Goal: Task Accomplishment & Management: Manage account settings

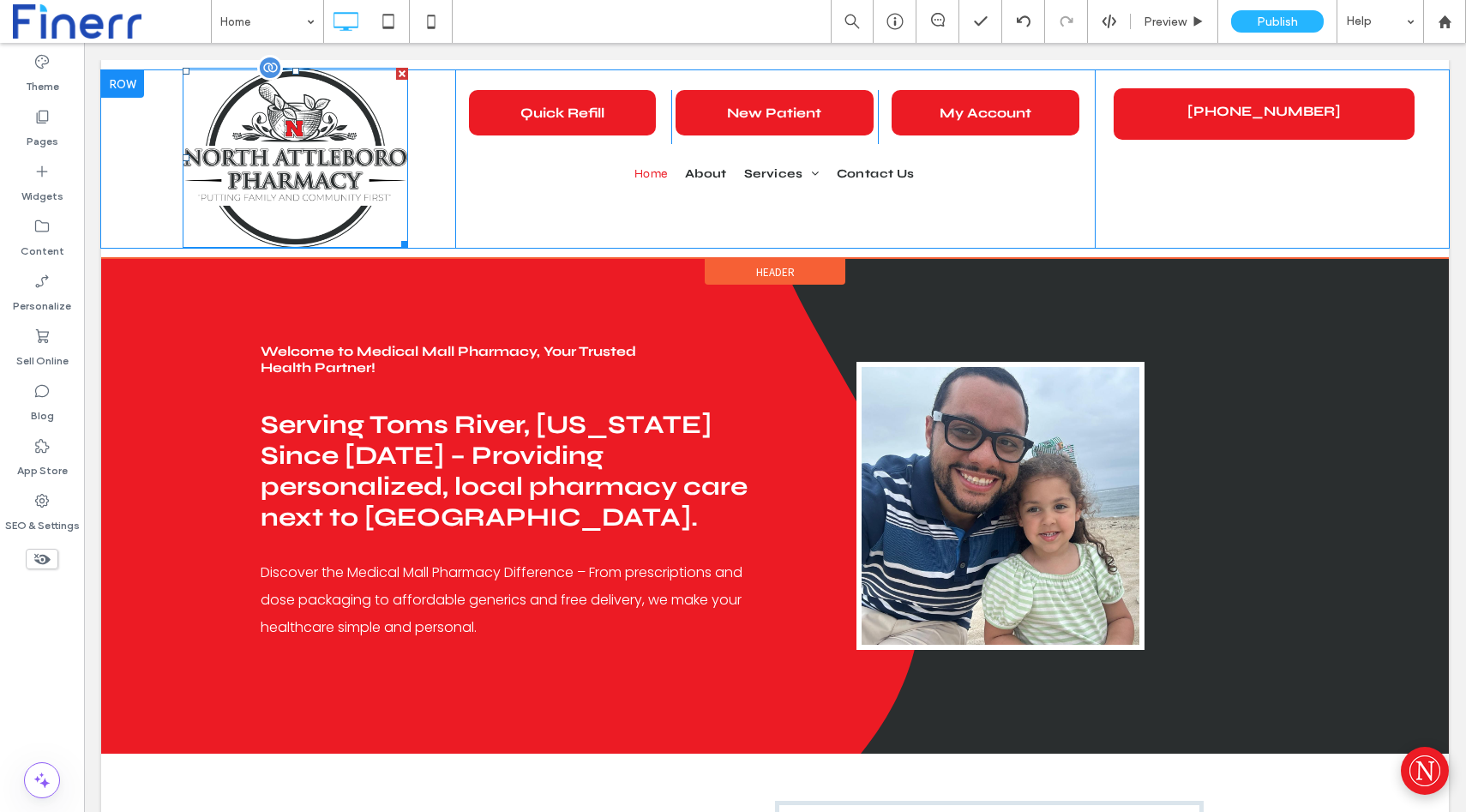
click at [322, 220] on img at bounding box center [295, 157] width 226 height 180
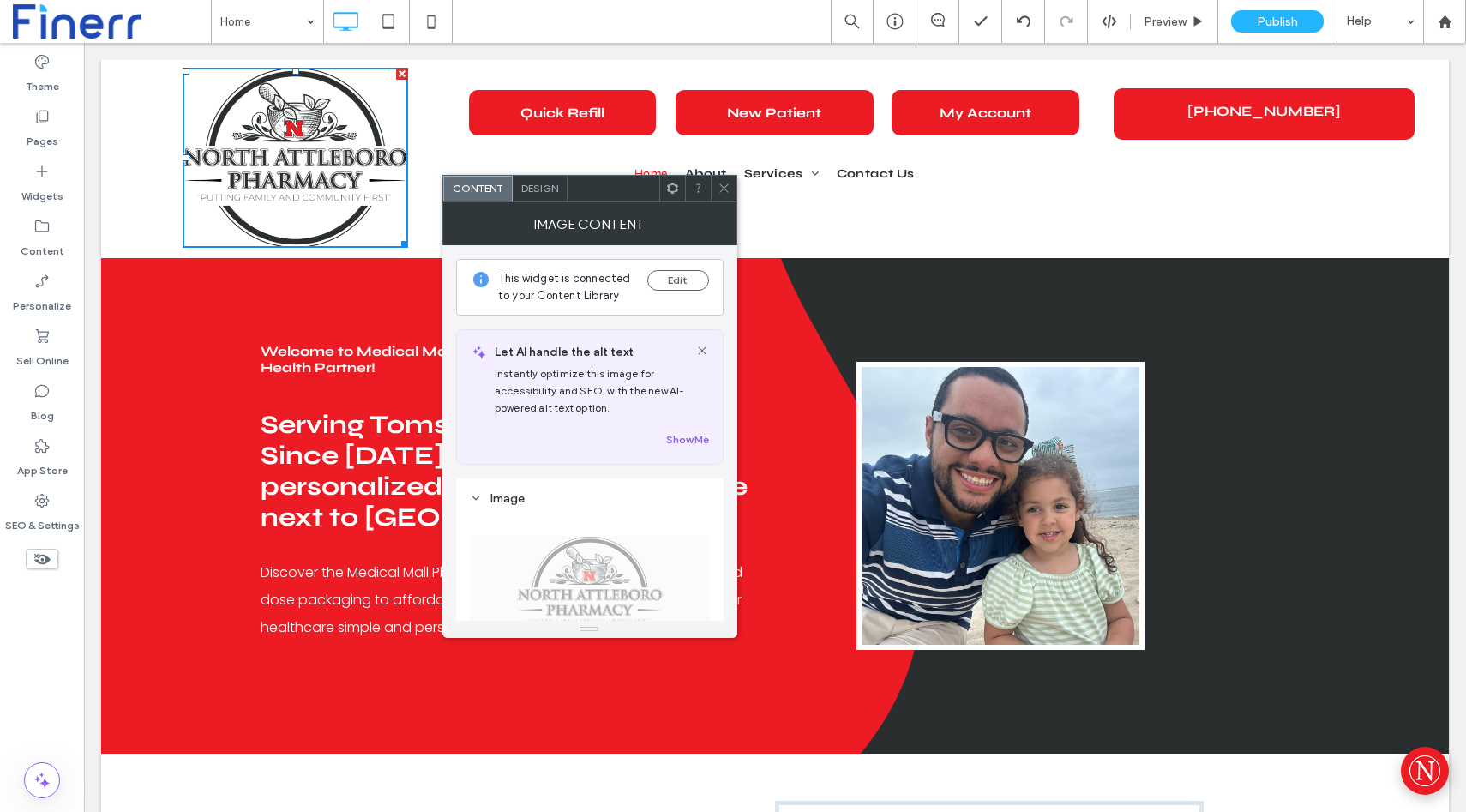
click at [703, 350] on icon at bounding box center [703, 351] width 14 height 14
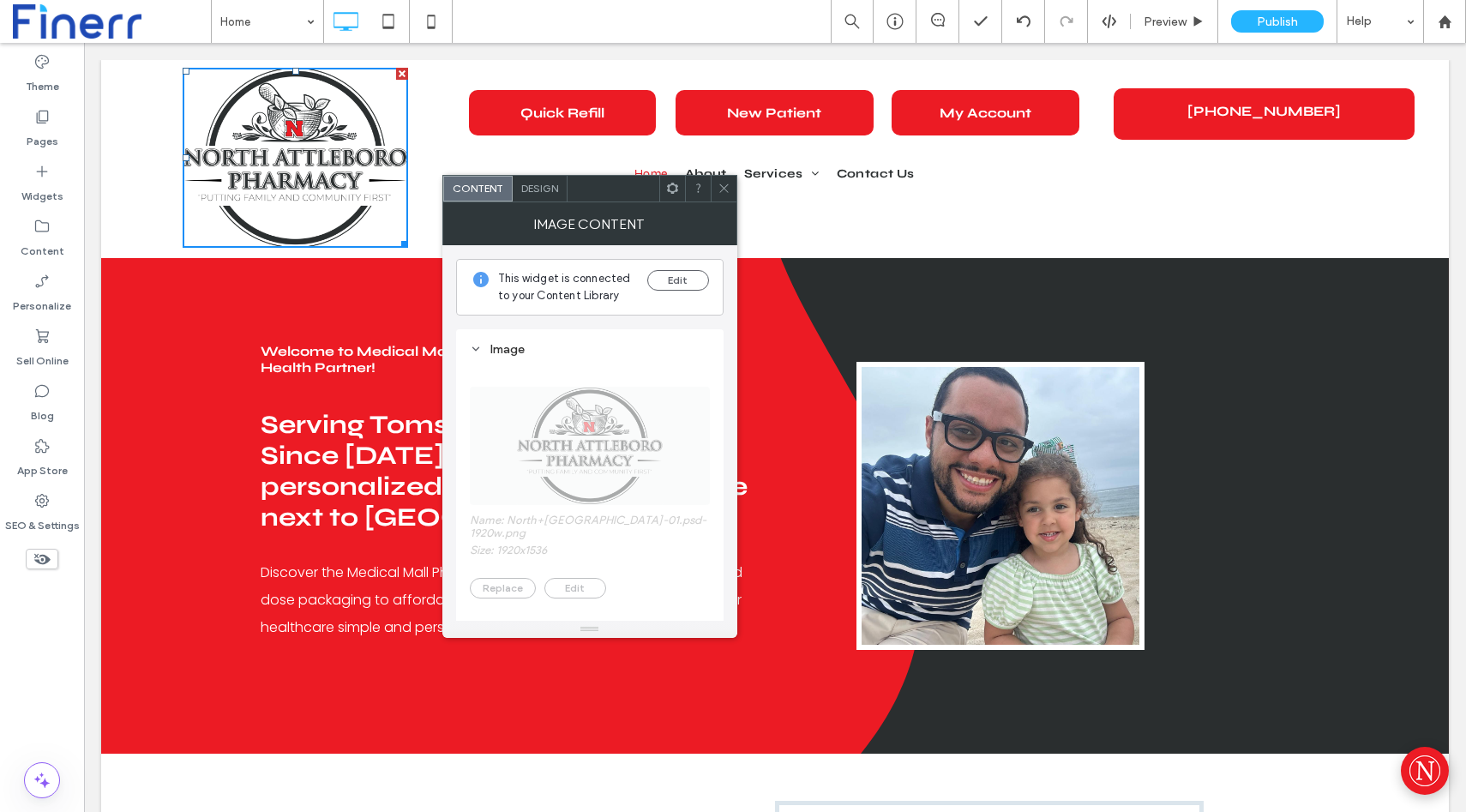
click at [510, 355] on div "Image" at bounding box center [590, 349] width 240 height 15
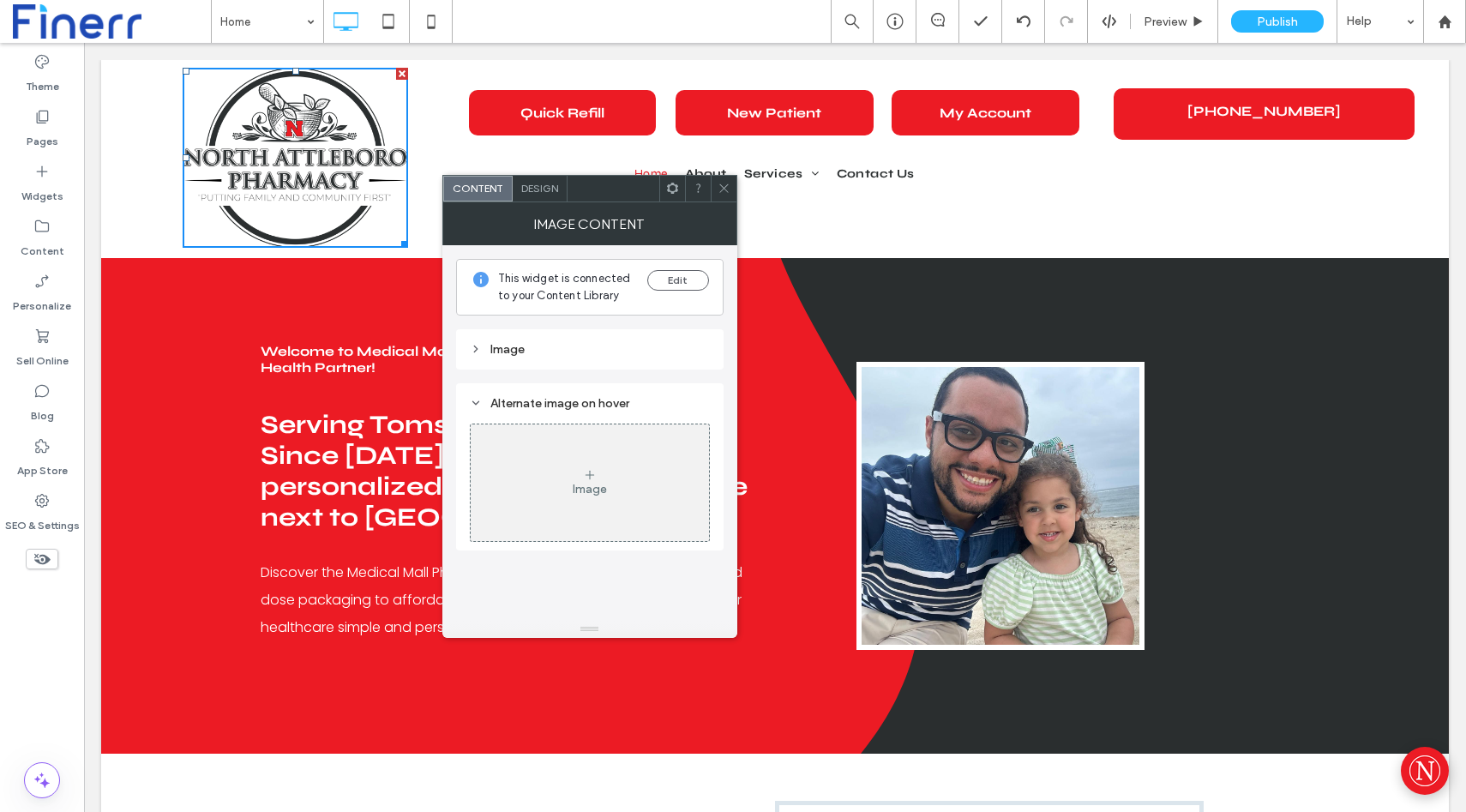
click at [510, 355] on div "Image" at bounding box center [590, 349] width 240 height 15
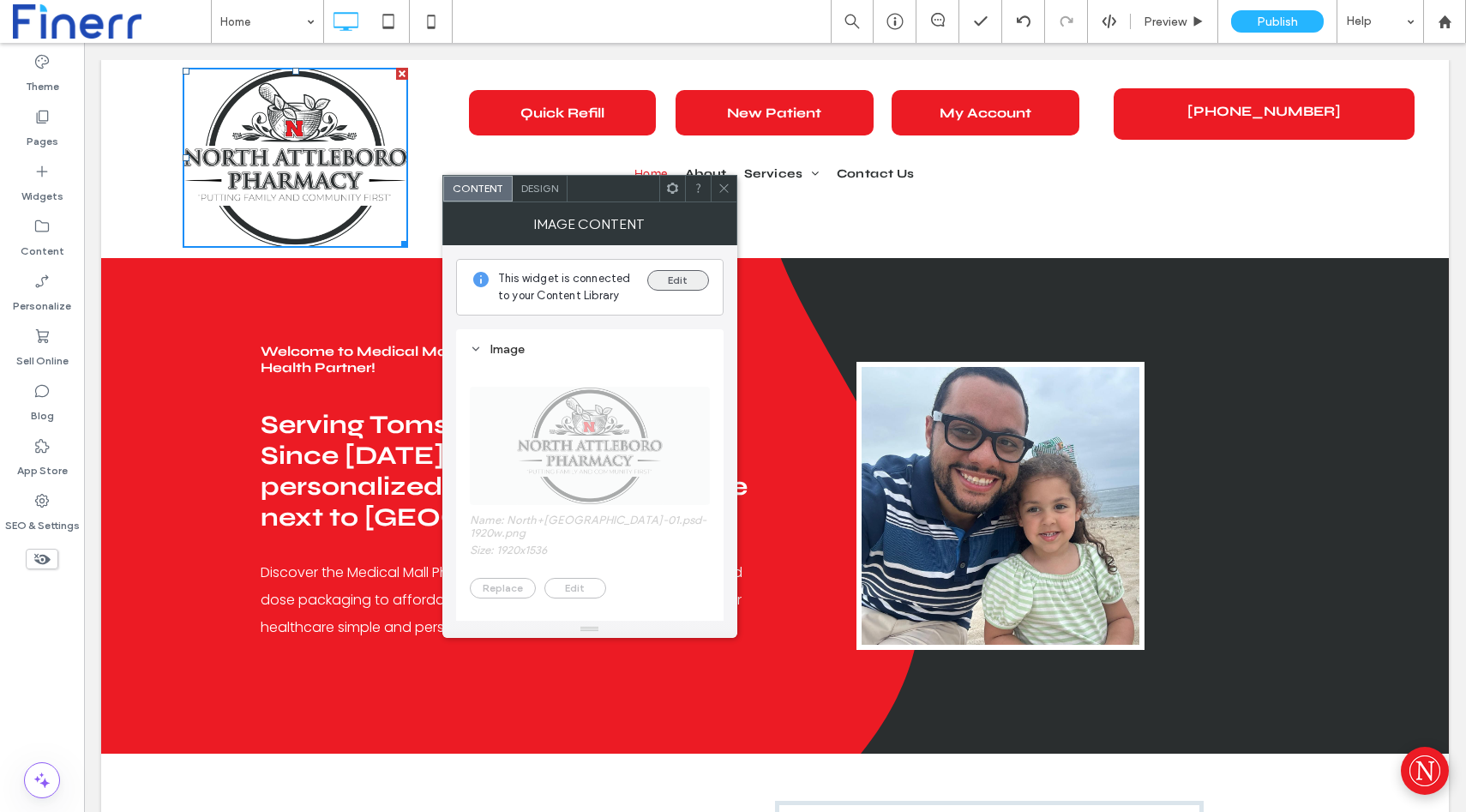
click at [682, 281] on button "Edit" at bounding box center [677, 281] width 62 height 21
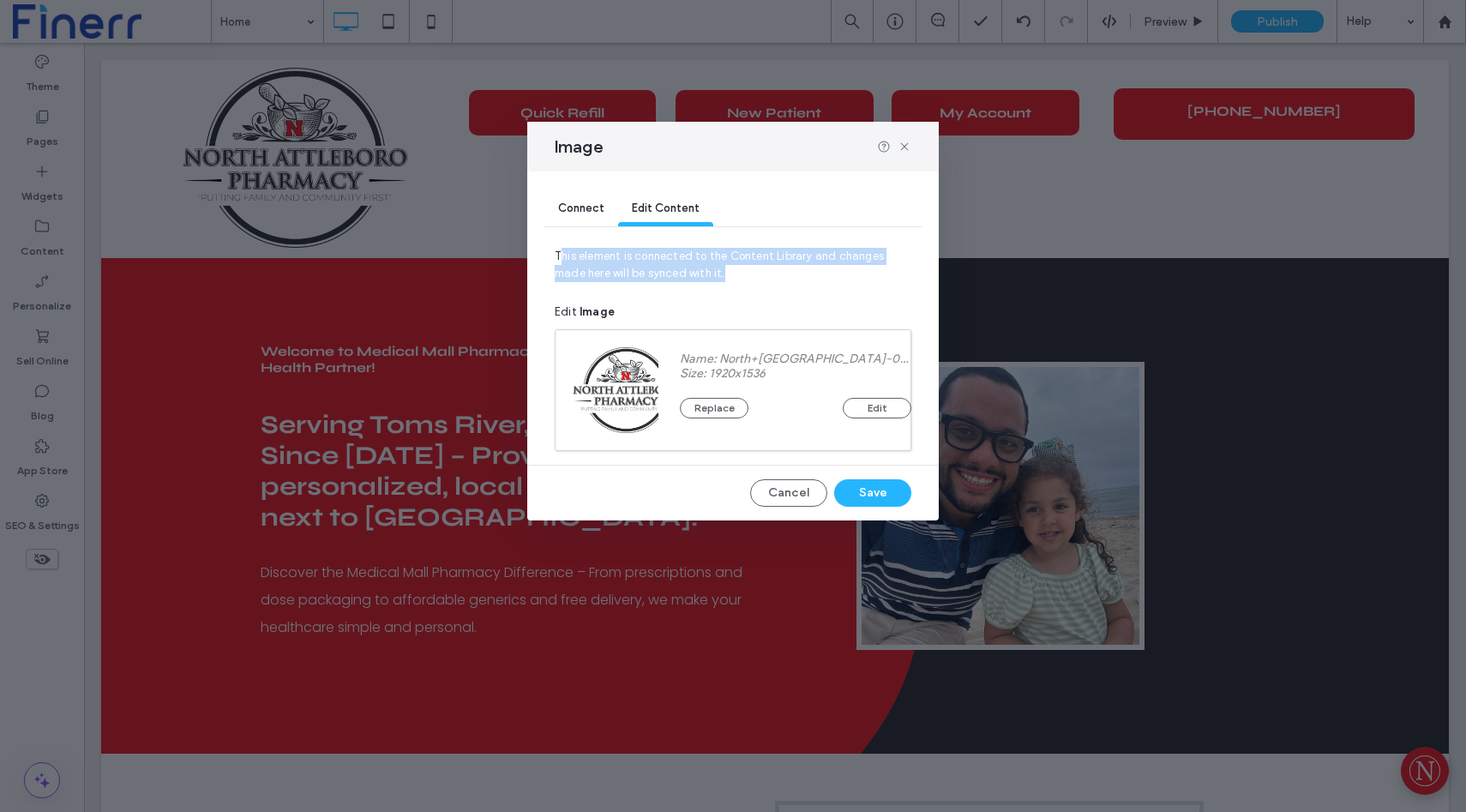
drag, startPoint x: 558, startPoint y: 258, endPoint x: 719, endPoint y: 280, distance: 162.5
click at [719, 280] on span "This element is connected to the Content Library and changes made here will be …" at bounding box center [733, 271] width 357 height 48
click at [733, 405] on button "Replace" at bounding box center [714, 408] width 69 height 21
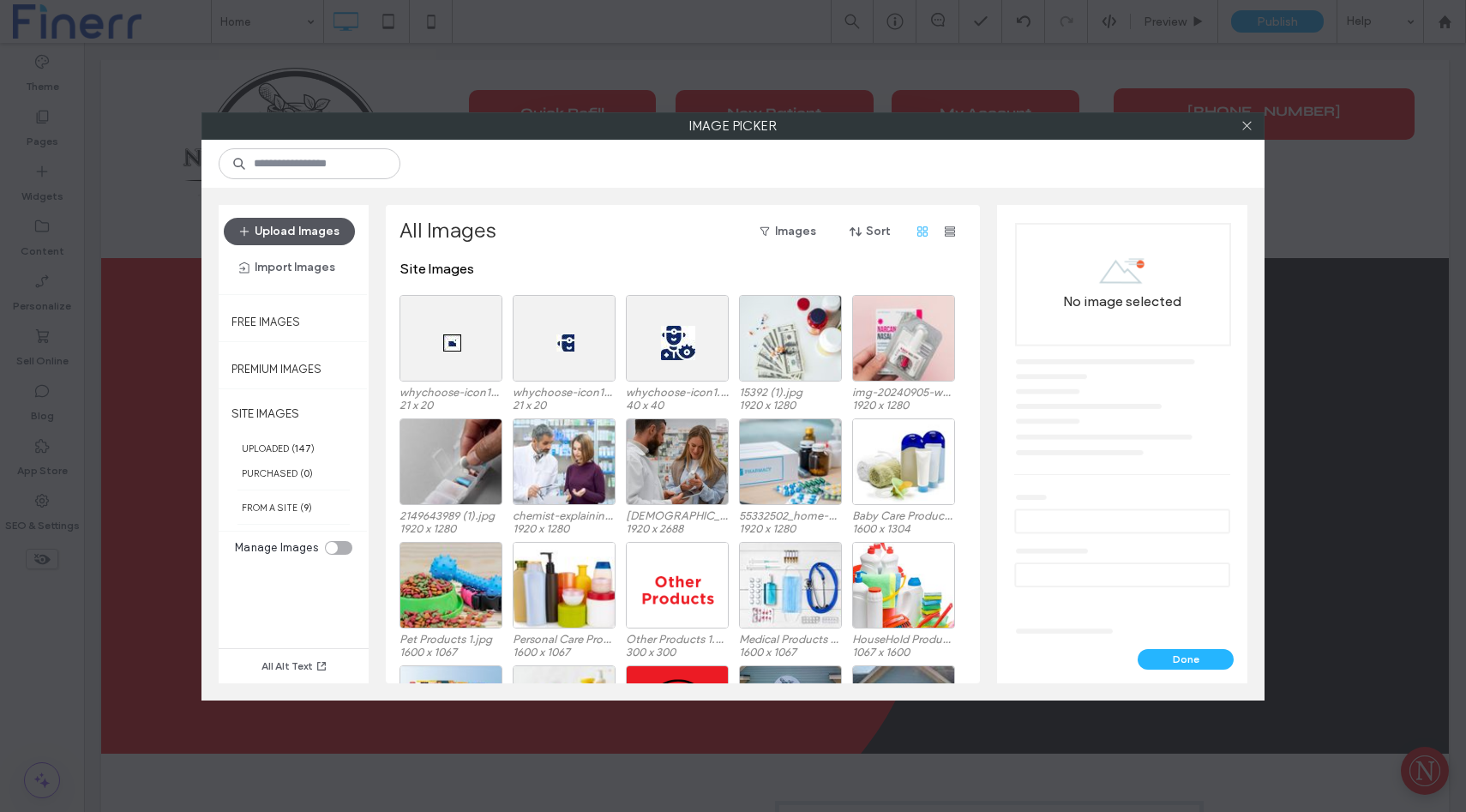
click at [281, 240] on button "Upload Images" at bounding box center [289, 232] width 131 height 28
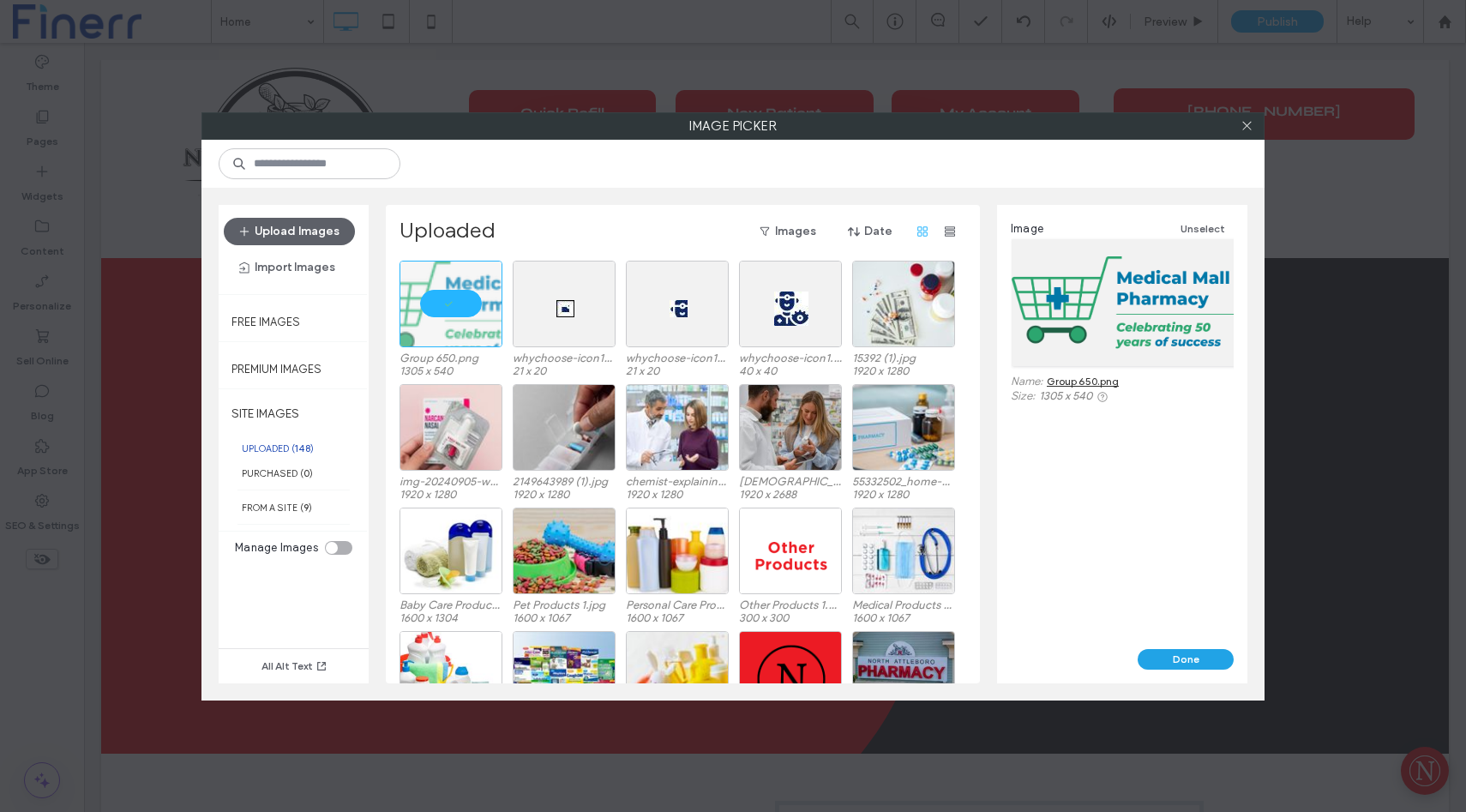
click at [1184, 657] on button "Done" at bounding box center [1185, 659] width 96 height 21
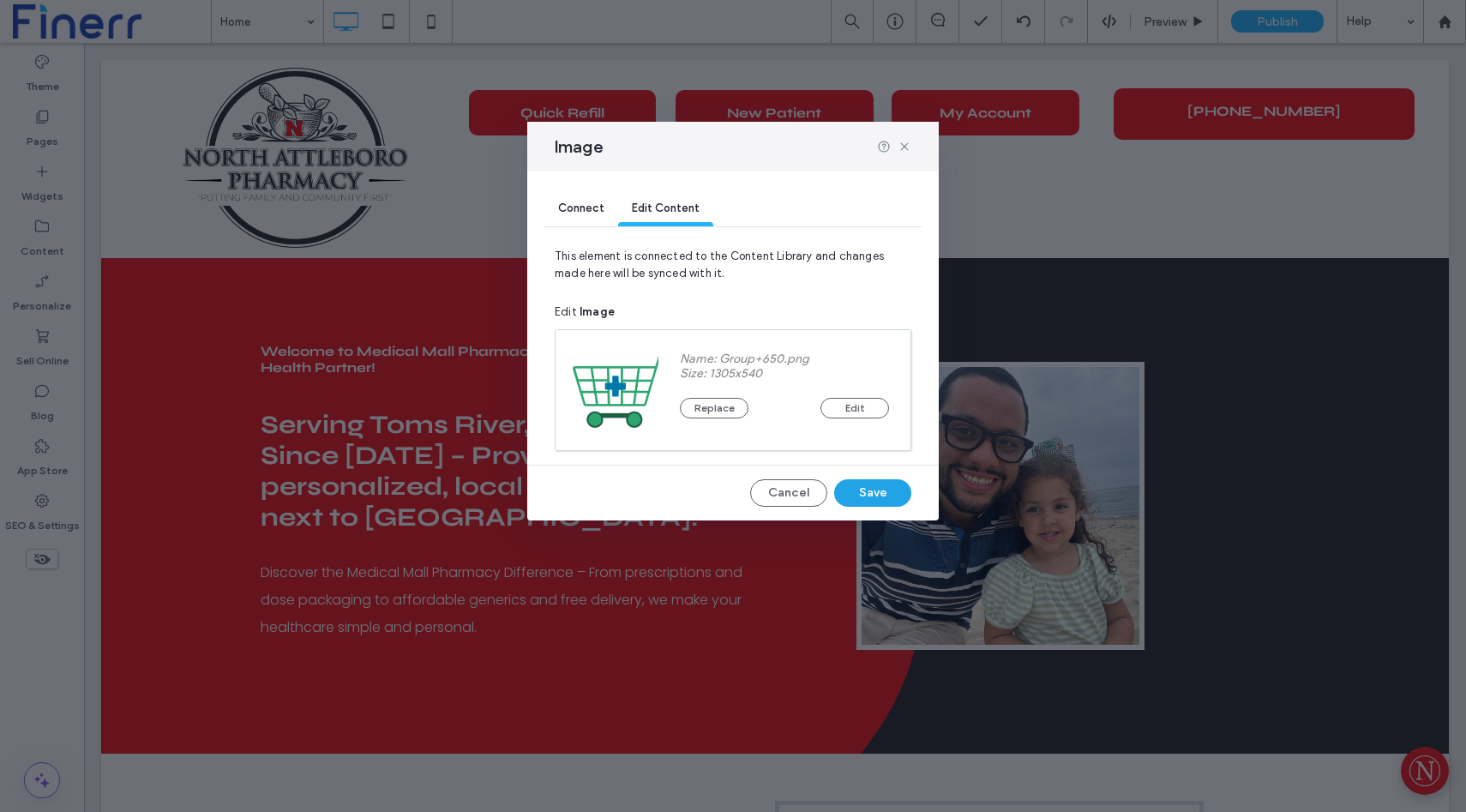
click at [868, 492] on button "Save" at bounding box center [873, 493] width 77 height 28
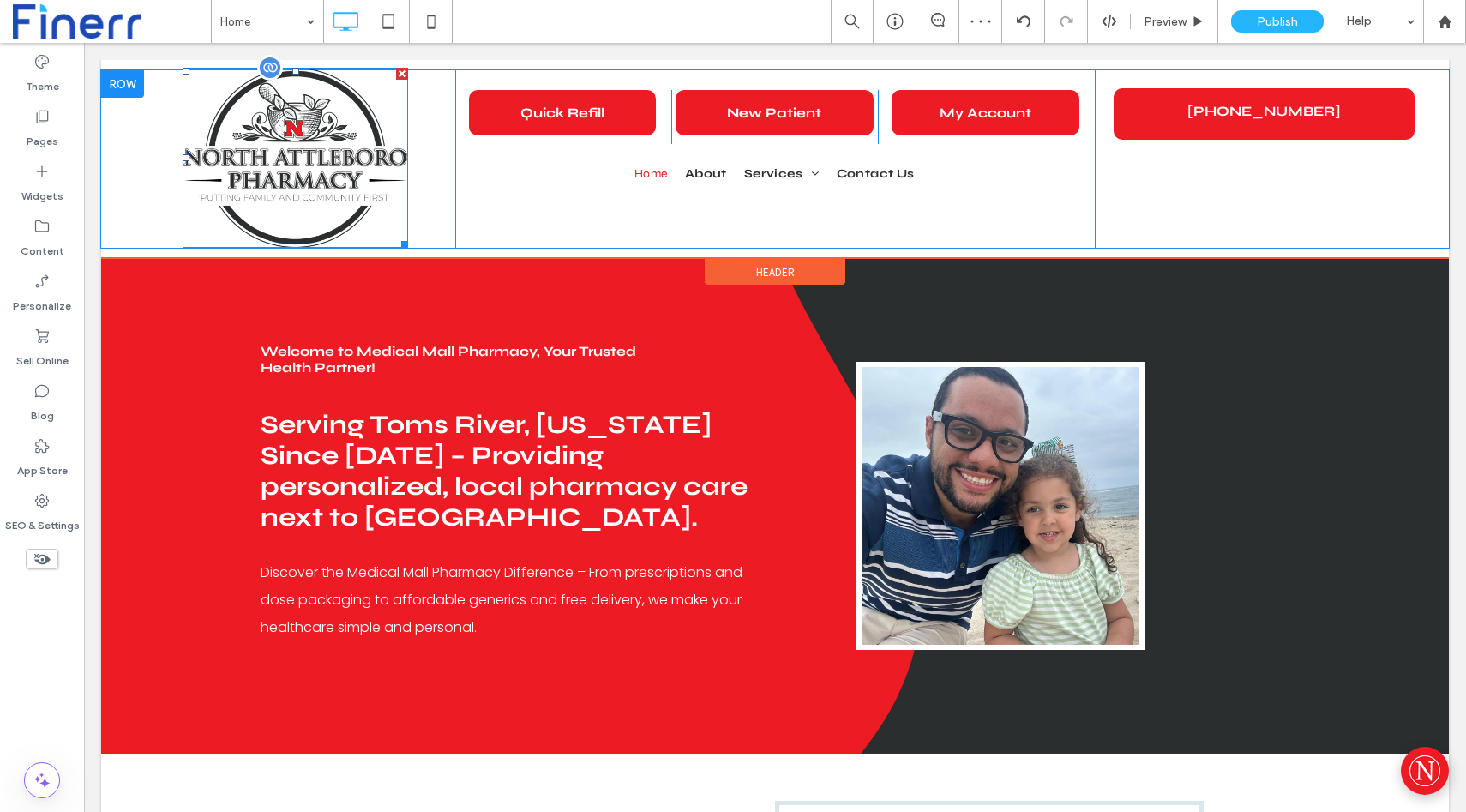
click at [314, 183] on img at bounding box center [295, 157] width 226 height 180
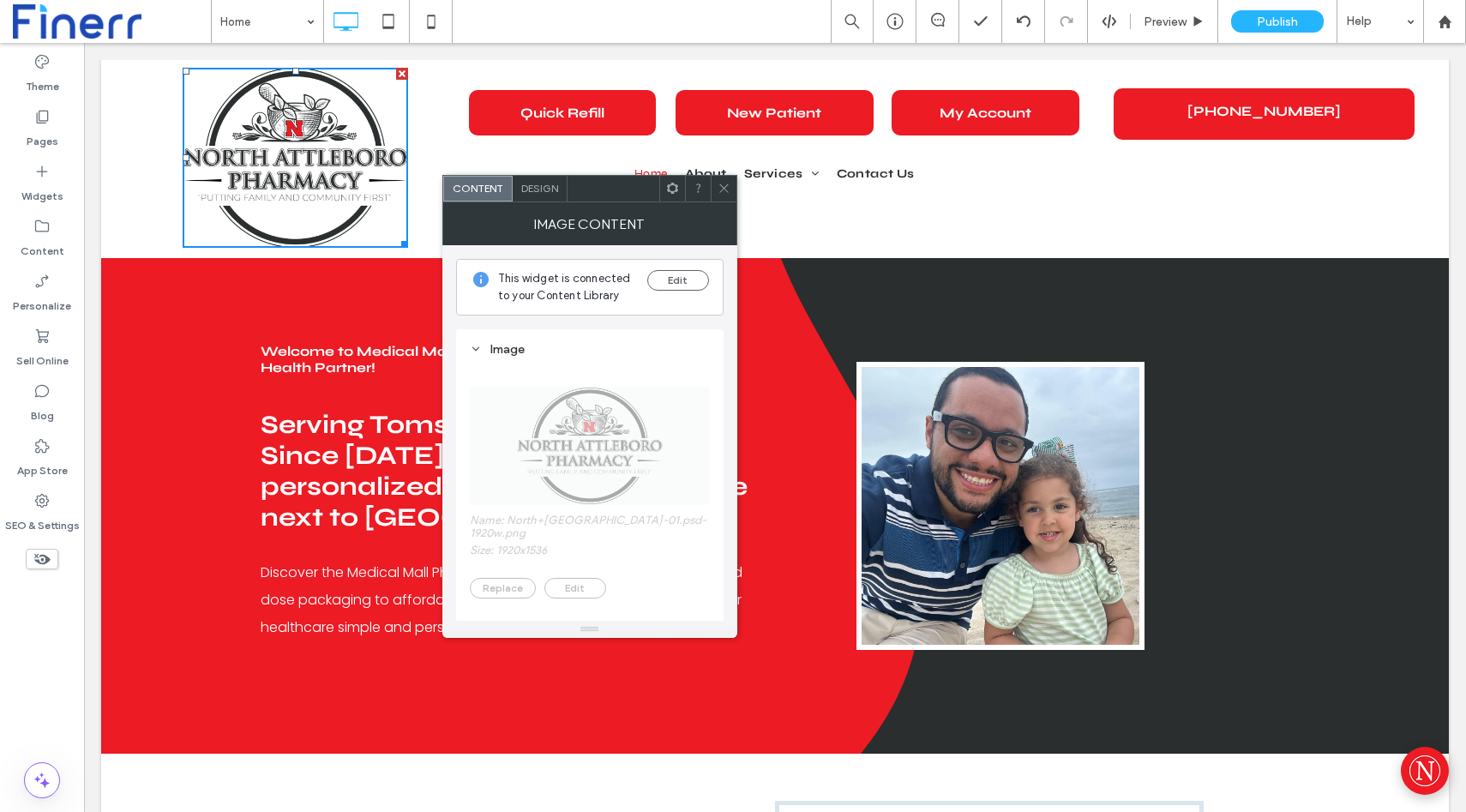
click at [731, 196] on div at bounding box center [724, 188] width 26 height 26
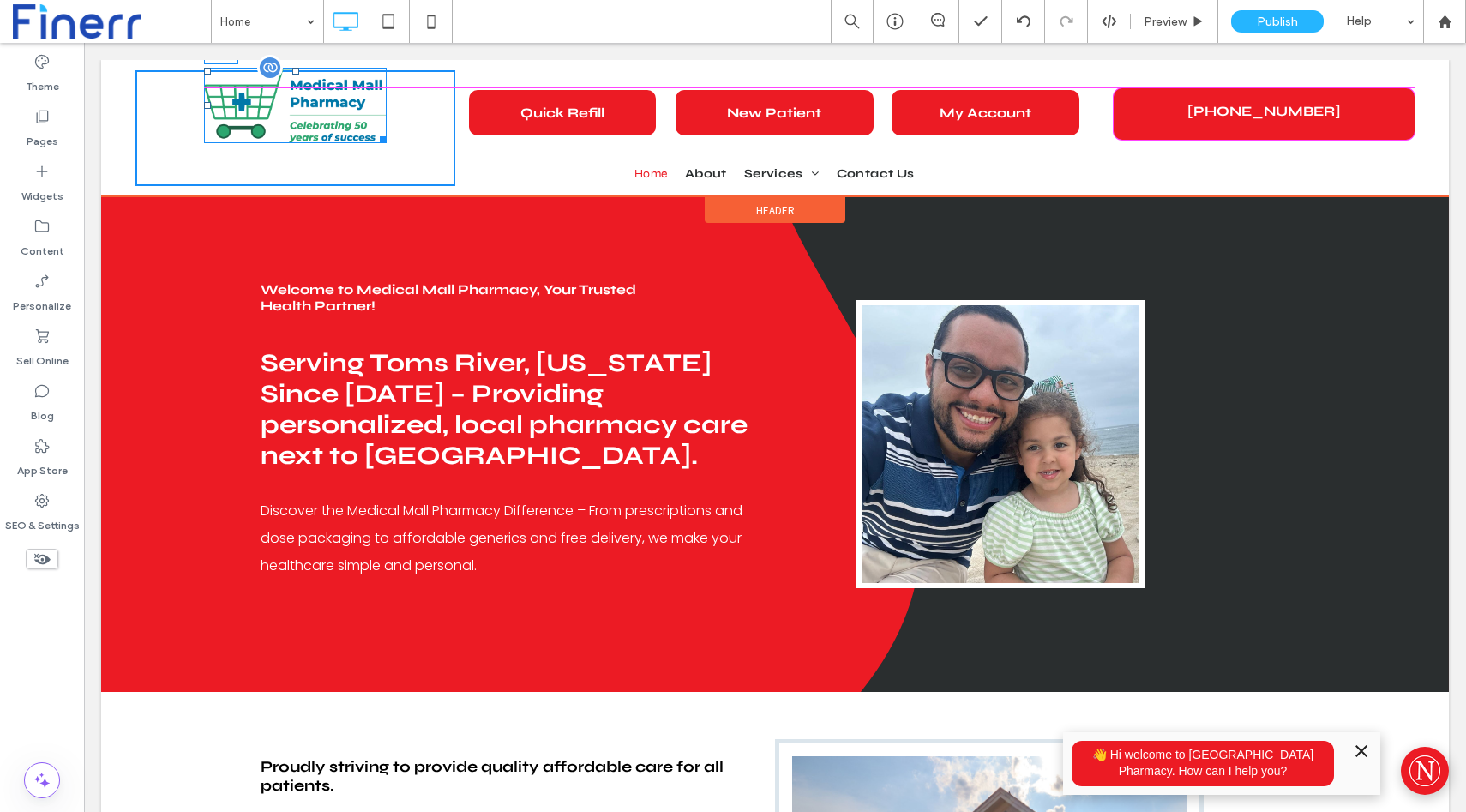
drag, startPoint x: 294, startPoint y: 70, endPoint x: 292, endPoint y: 94, distance: 24.1
click at [293, 75] on div at bounding box center [296, 71] width 7 height 7
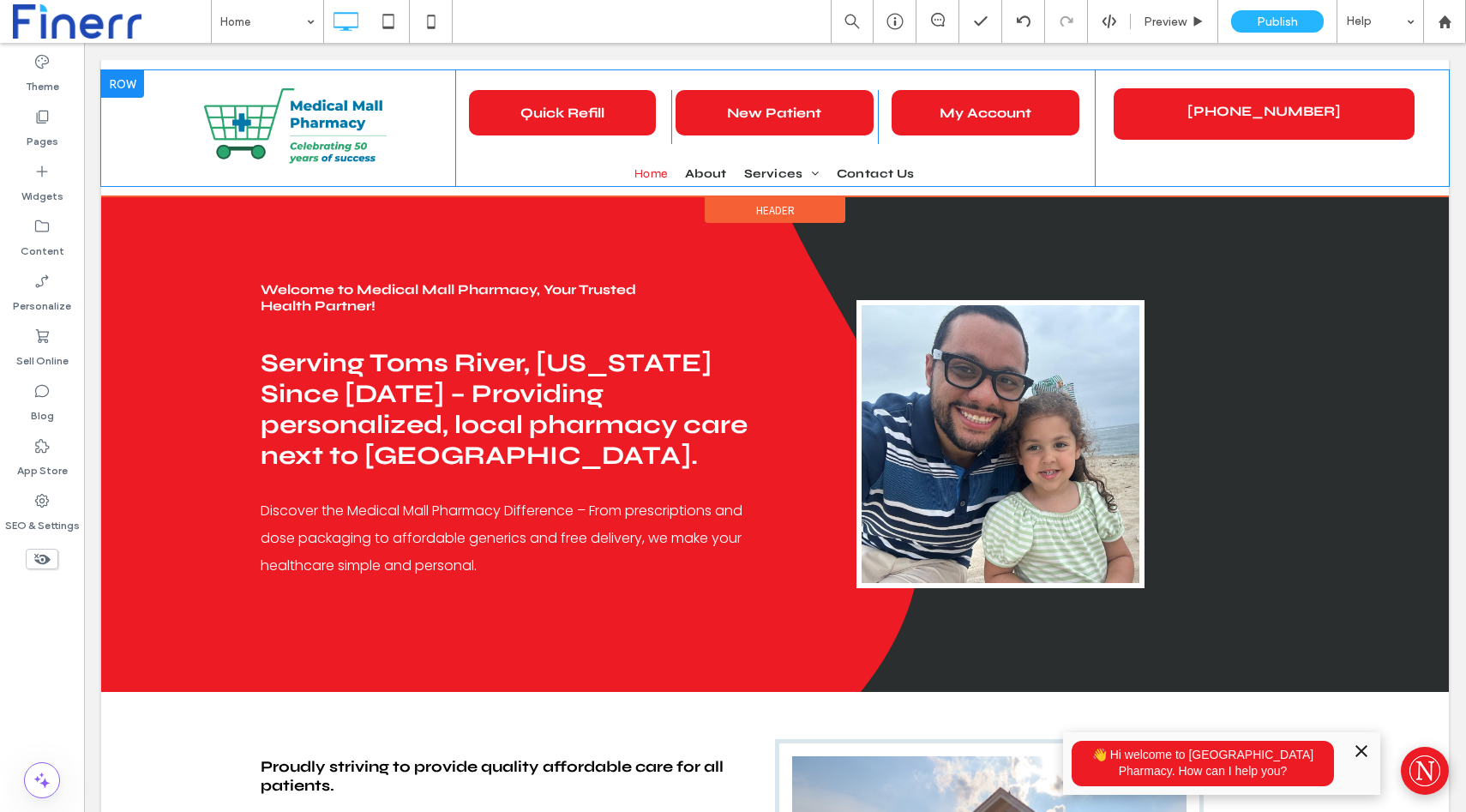
click at [133, 88] on div at bounding box center [122, 84] width 43 height 28
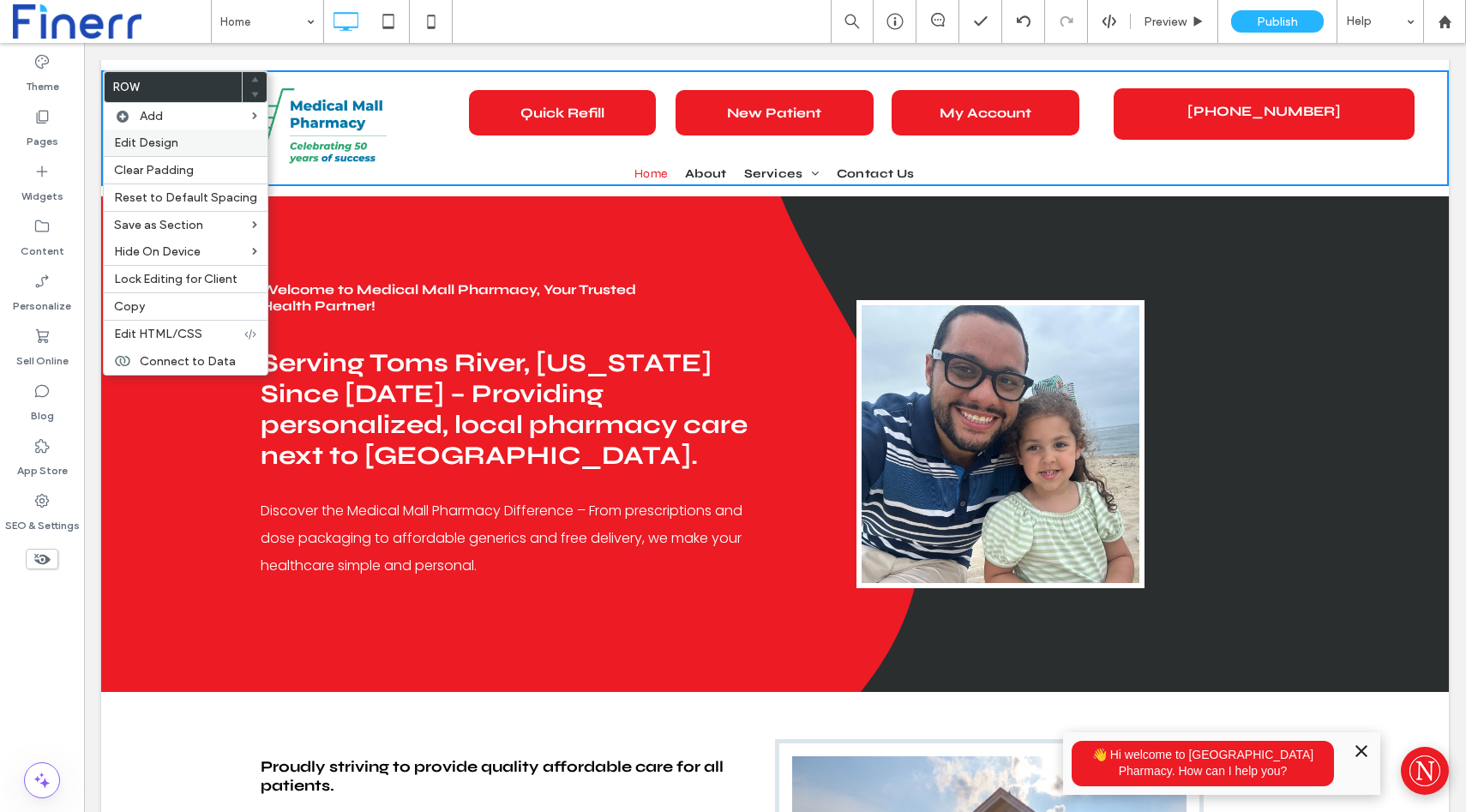
click at [215, 148] on label "Edit Design" at bounding box center [185, 142] width 143 height 15
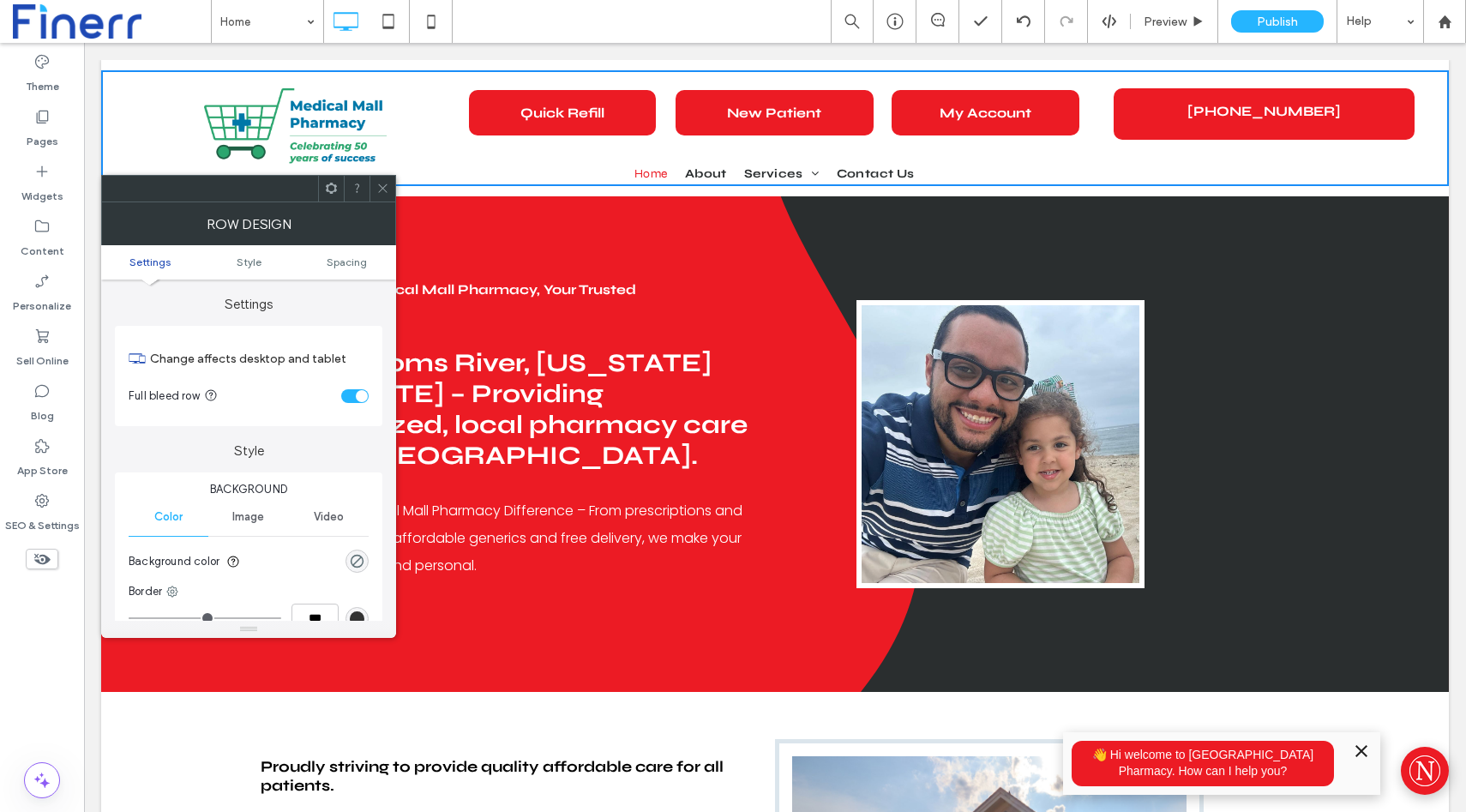
click at [354, 275] on ul "Settings Style Spacing" at bounding box center [249, 261] width 295 height 34
click at [351, 261] on span "Spacing" at bounding box center [347, 261] width 40 height 13
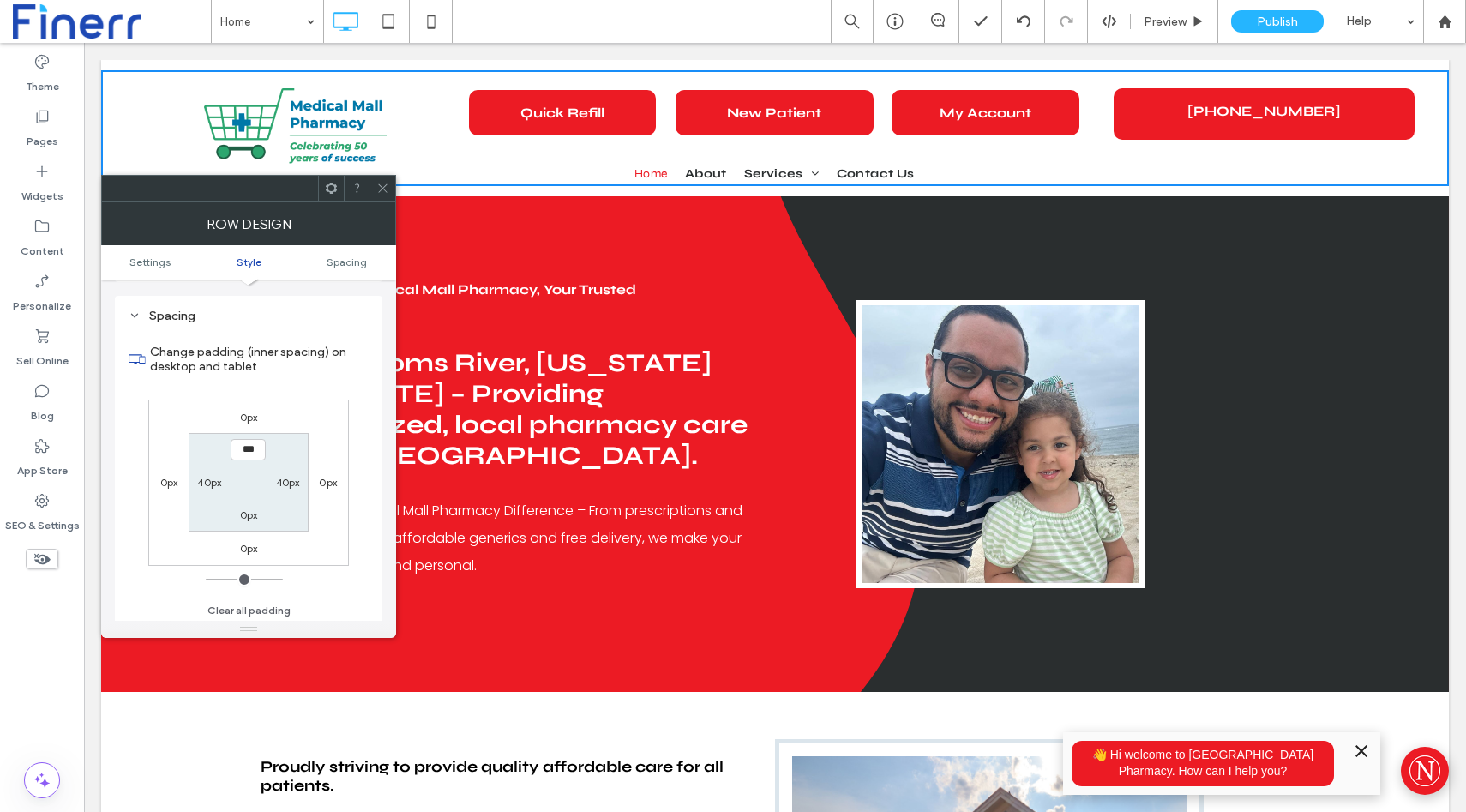
scroll to position [432, 0]
click at [257, 514] on label "0px" at bounding box center [248, 512] width 18 height 13
type input "***"
type input "**"
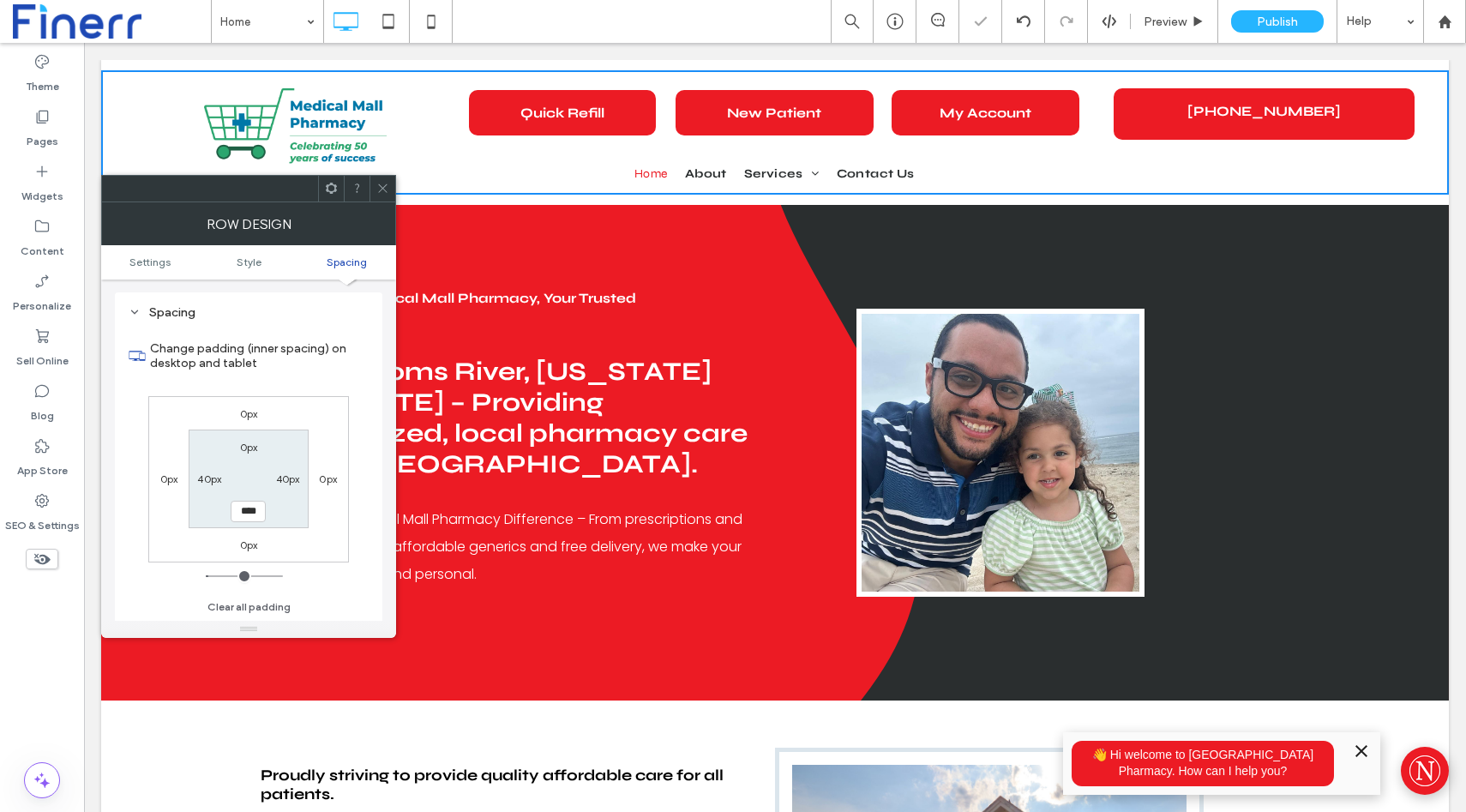
type input "****"
type input "**"
type input "****"
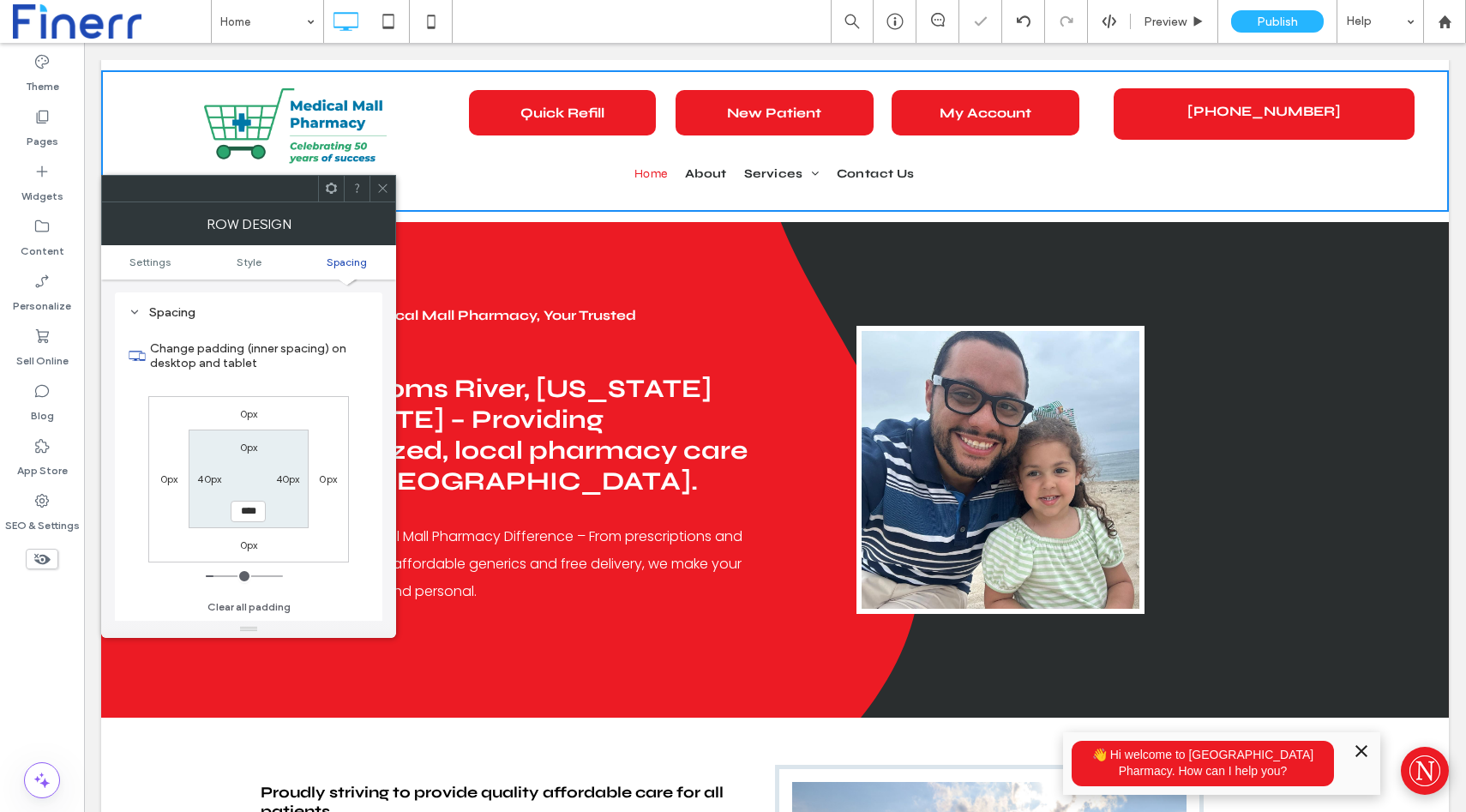
click at [389, 191] on div at bounding box center [383, 188] width 26 height 26
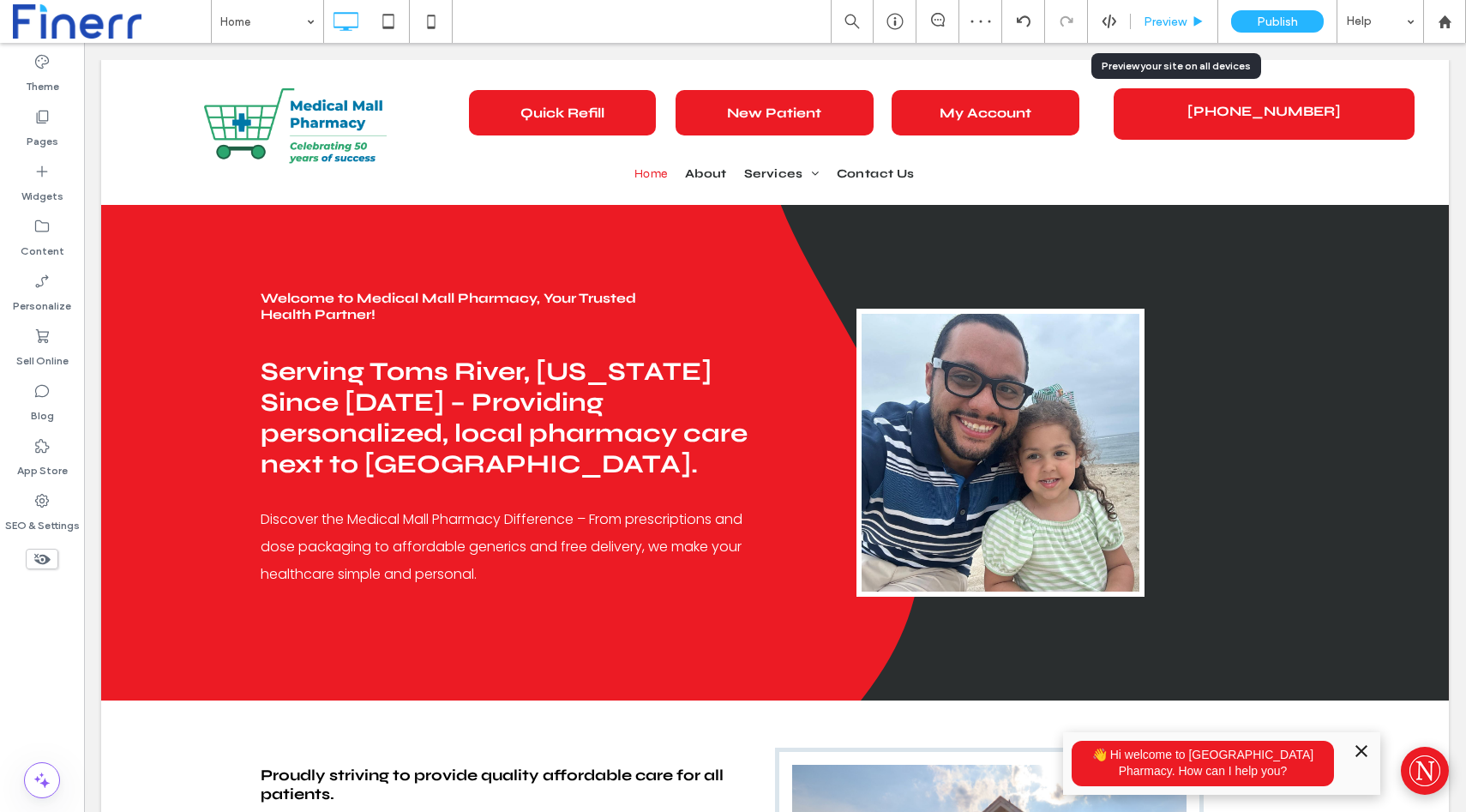
click at [1178, 22] on span "Preview" at bounding box center [1165, 22] width 43 height 15
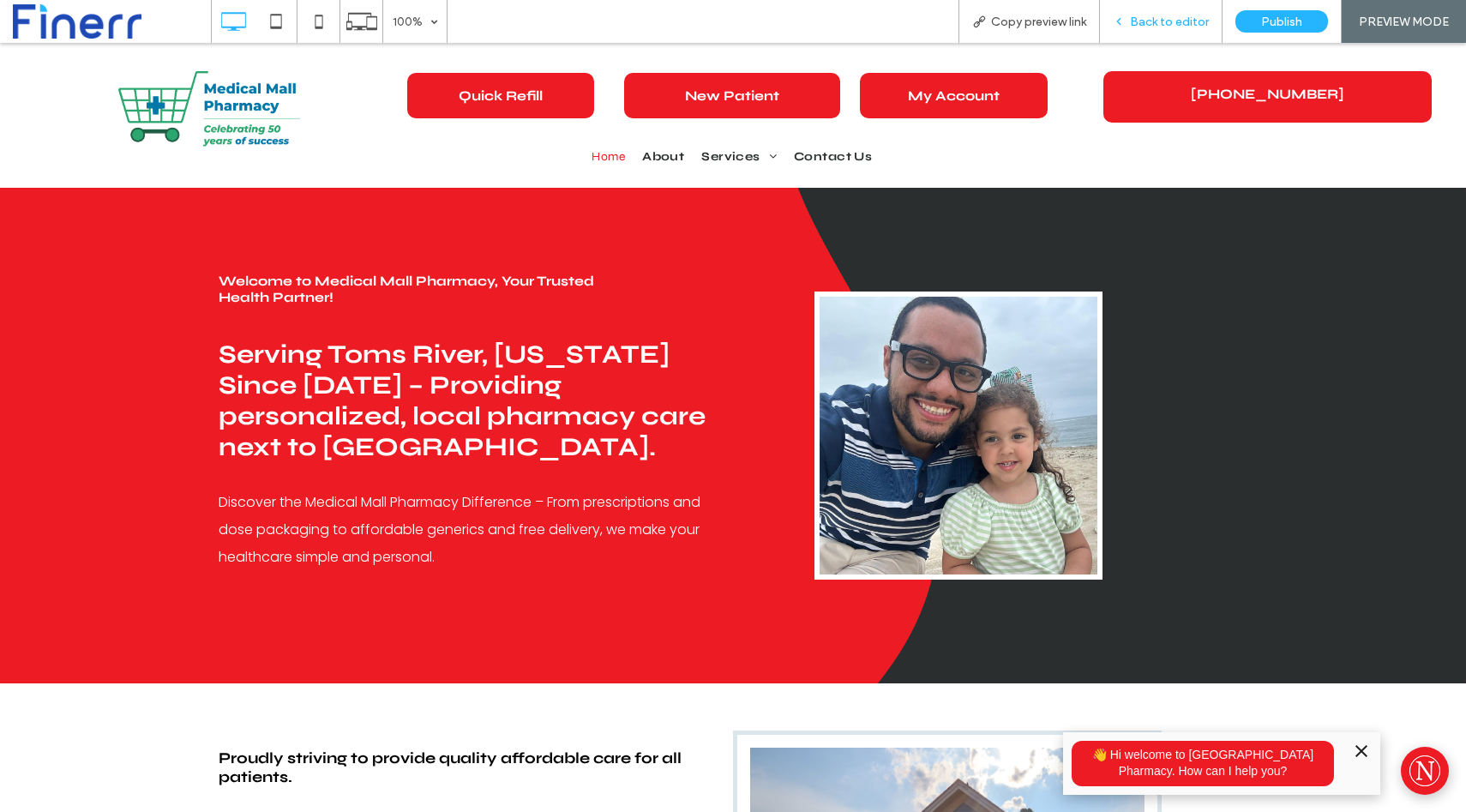
click at [1172, 34] on div "Back to editor" at bounding box center [1161, 21] width 122 height 43
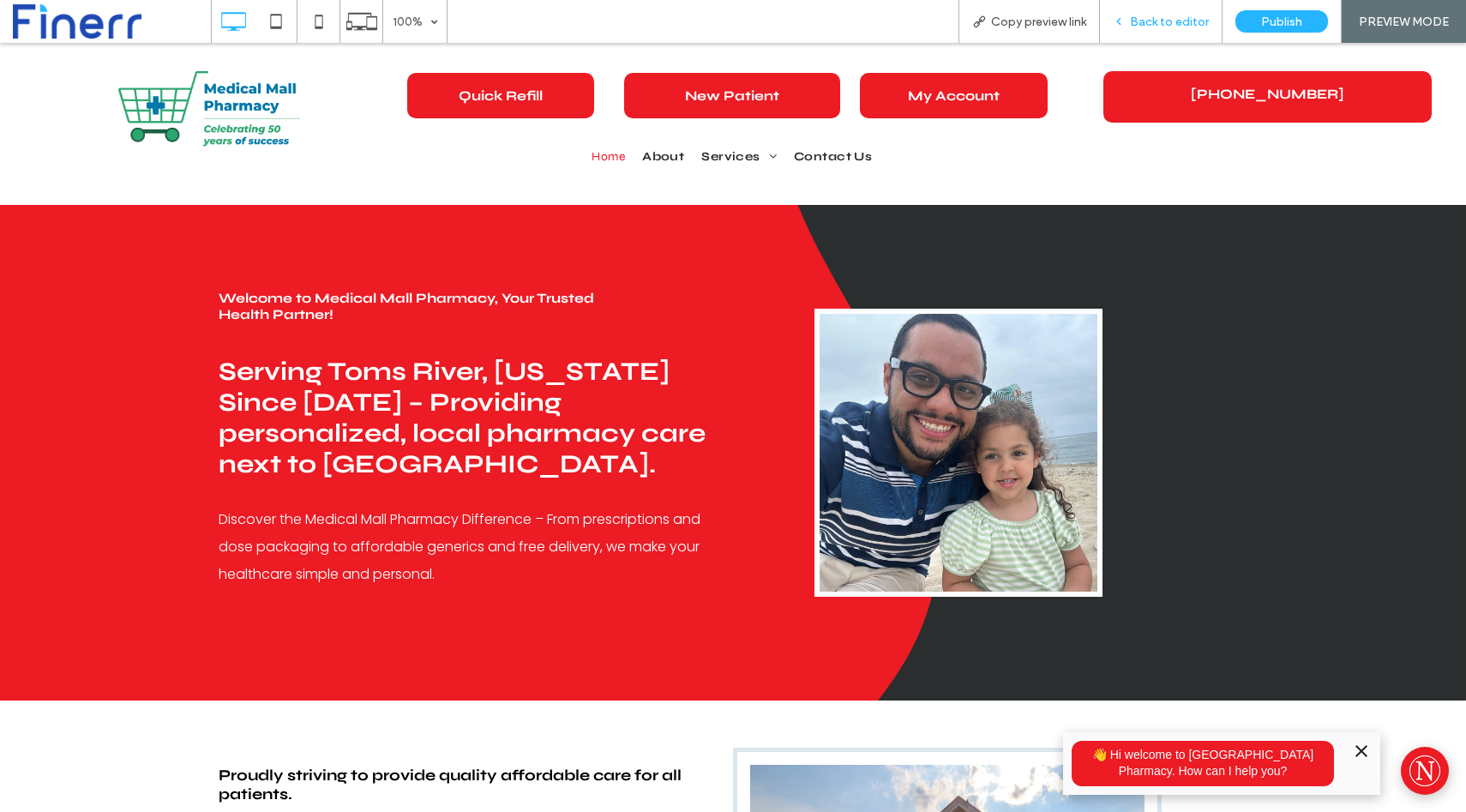
click at [1166, 26] on span "Back to editor" at bounding box center [1169, 22] width 79 height 15
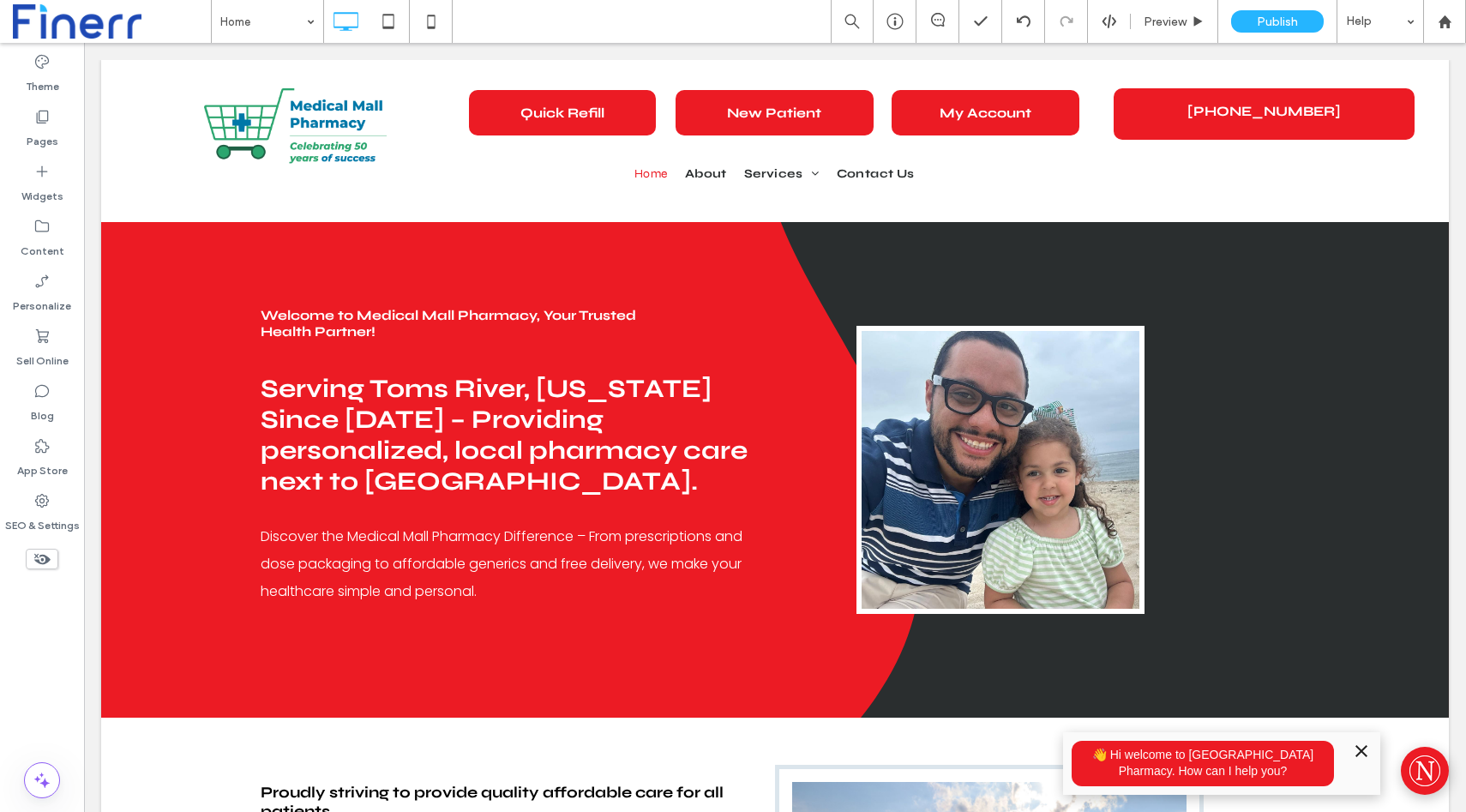
click at [1255, 24] on div "Publish" at bounding box center [1278, 22] width 93 height 23
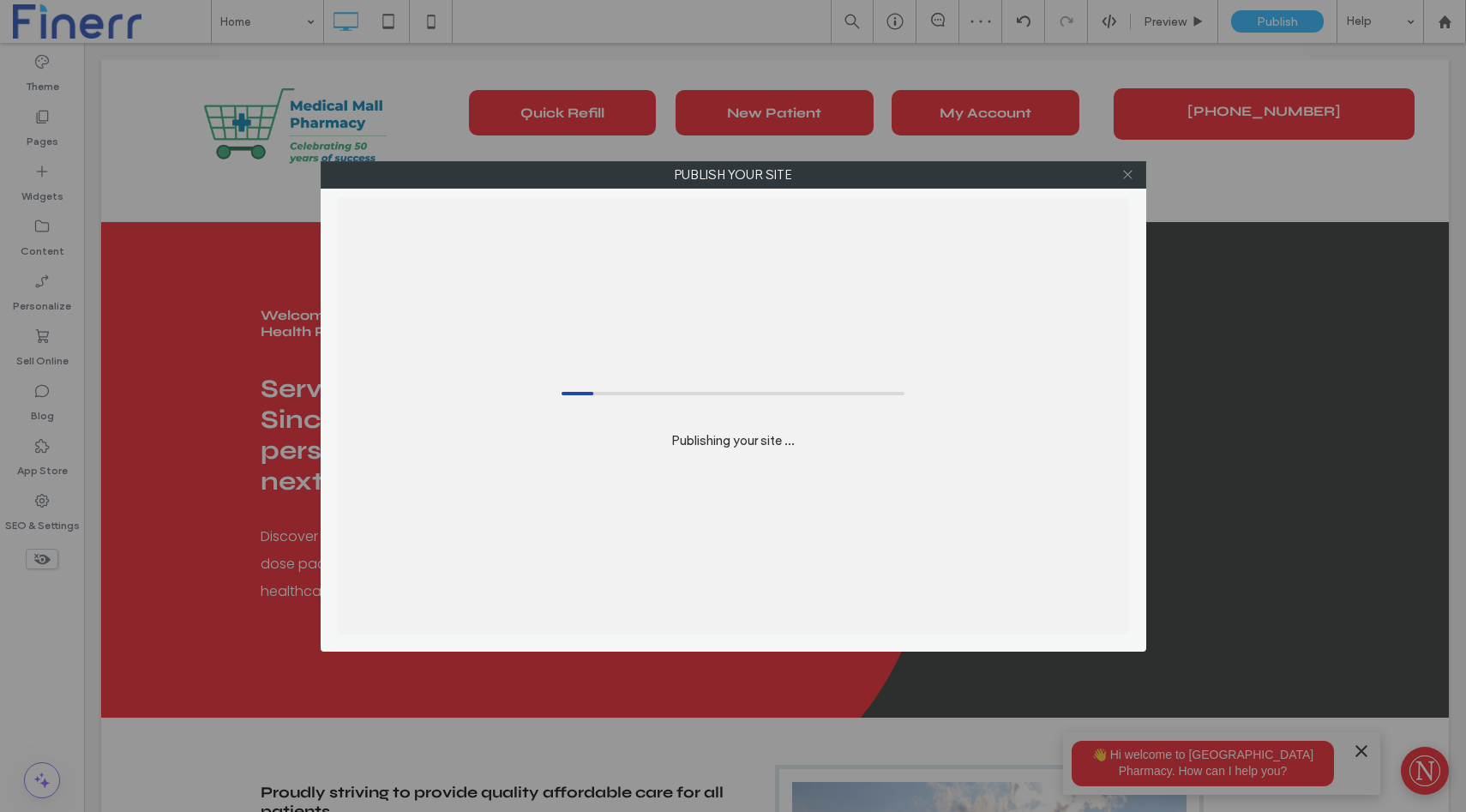
click at [1126, 179] on icon at bounding box center [1127, 175] width 13 height 13
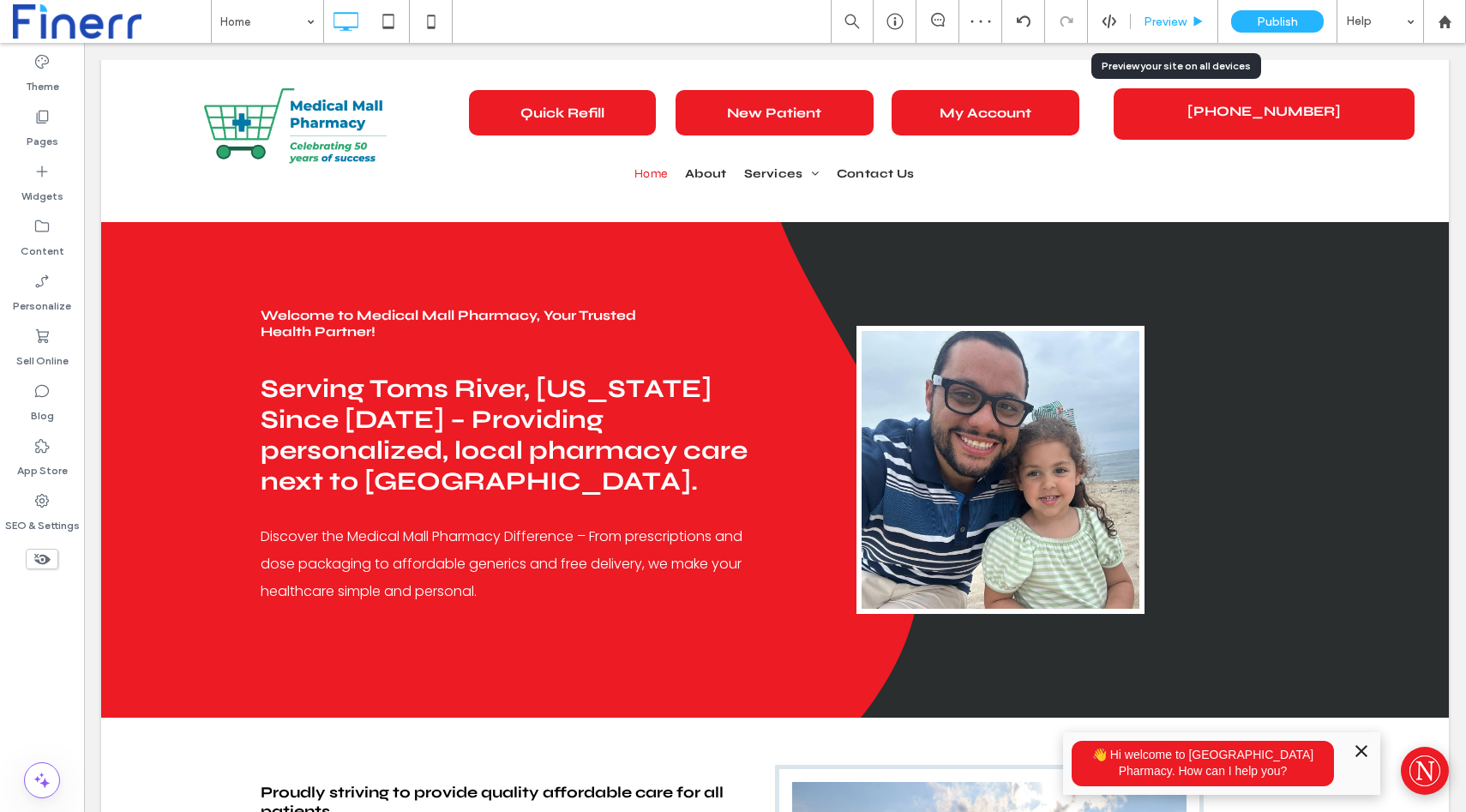
click at [1164, 23] on span "Preview" at bounding box center [1165, 22] width 43 height 15
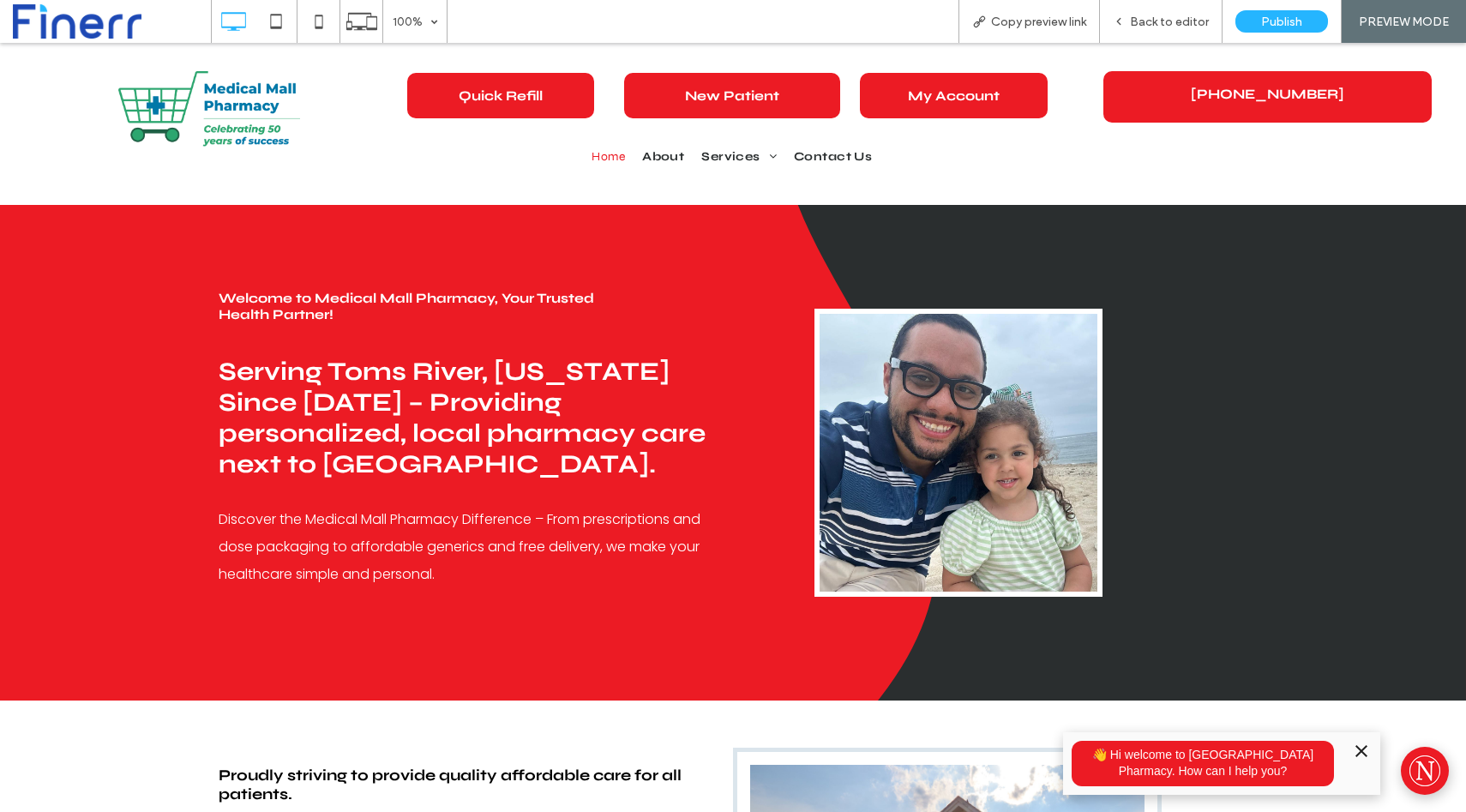
click at [1358, 749] on icon "Minimize" at bounding box center [1362, 751] width 12 height 12
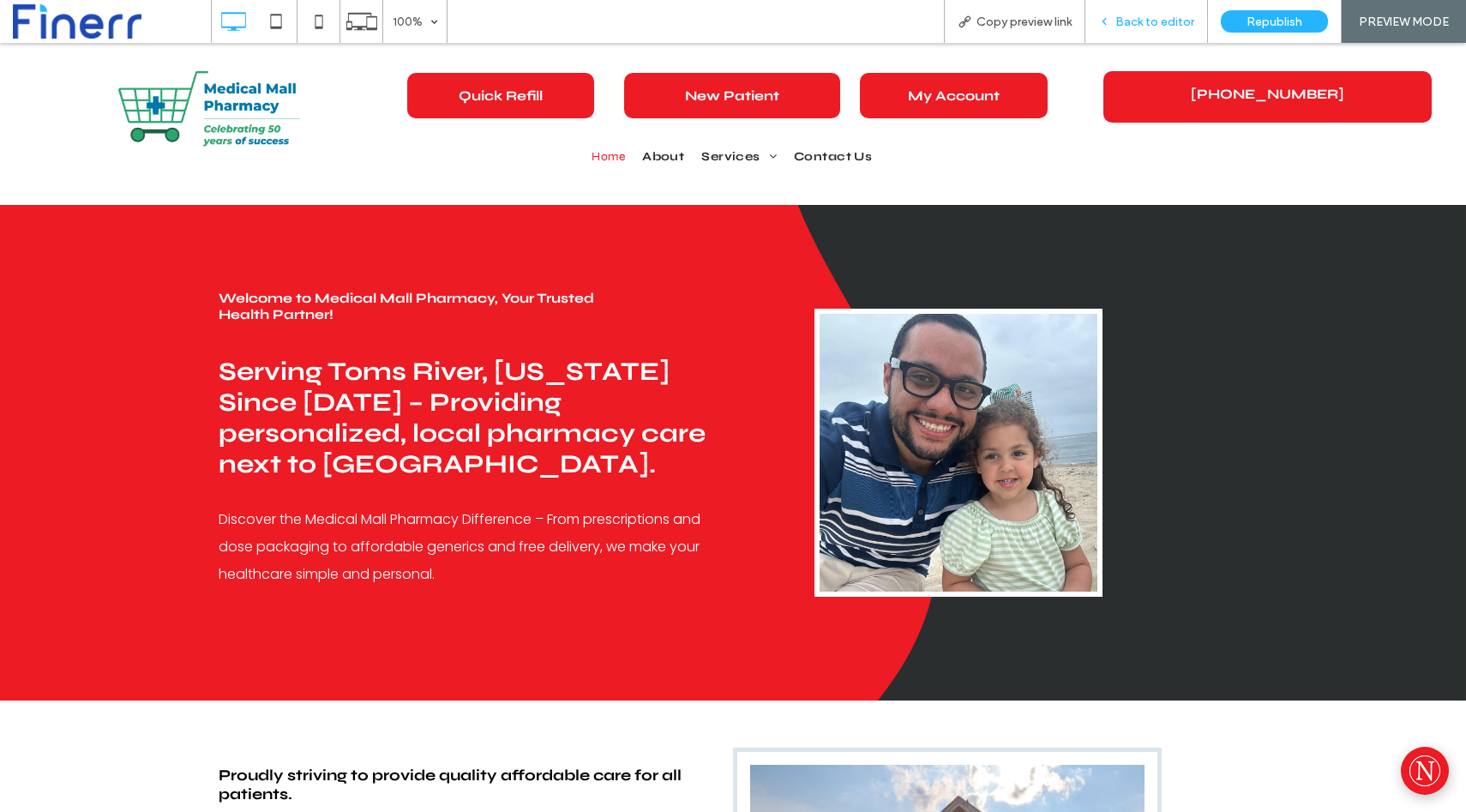
click at [1153, 27] on span "Back to editor" at bounding box center [1155, 22] width 79 height 15
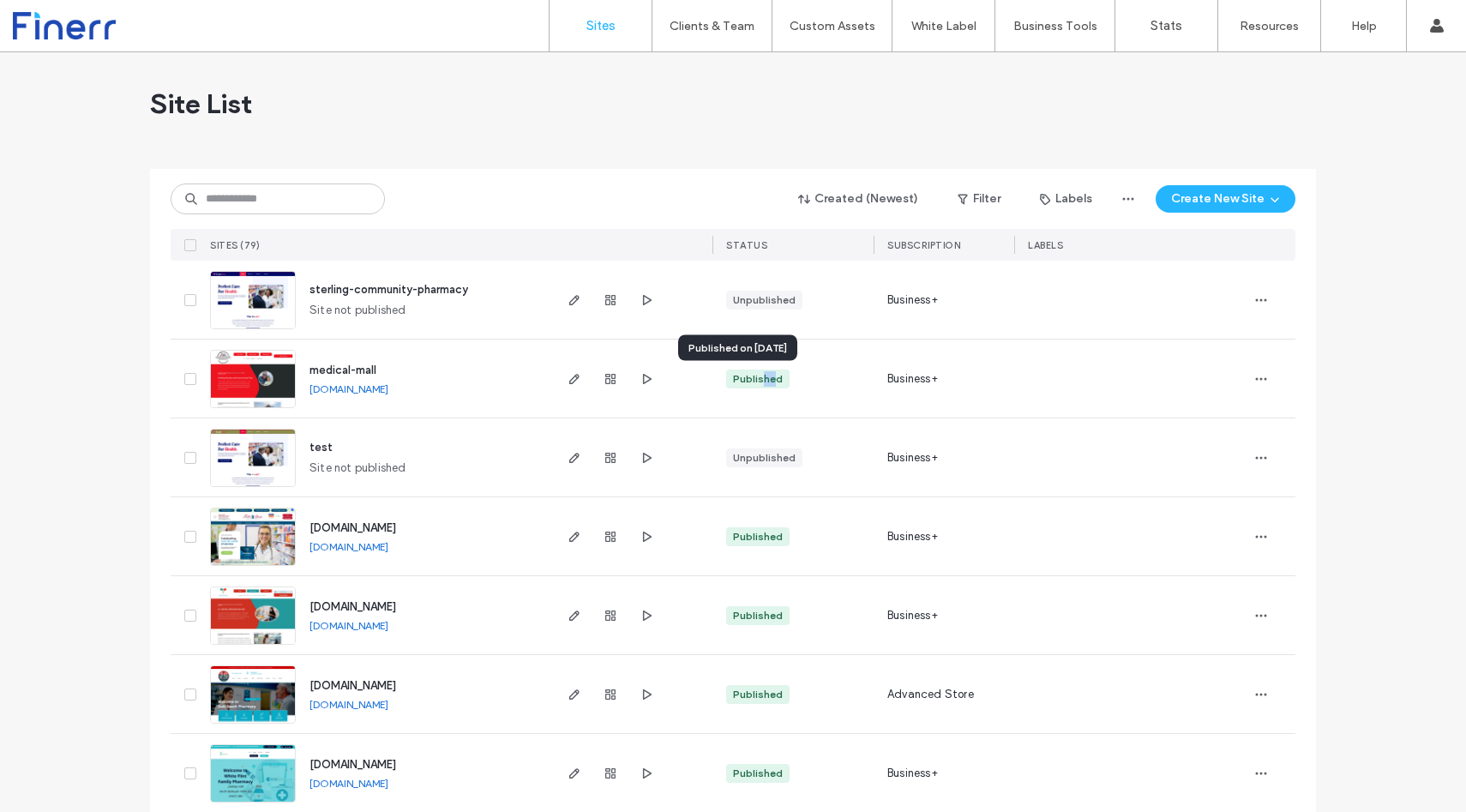
drag, startPoint x: 754, startPoint y: 379, endPoint x: 770, endPoint y: 379, distance: 16.0
click at [770, 379] on div "Published" at bounding box center [757, 380] width 50 height 16
click at [1258, 383] on icon "button" at bounding box center [1261, 380] width 14 height 14
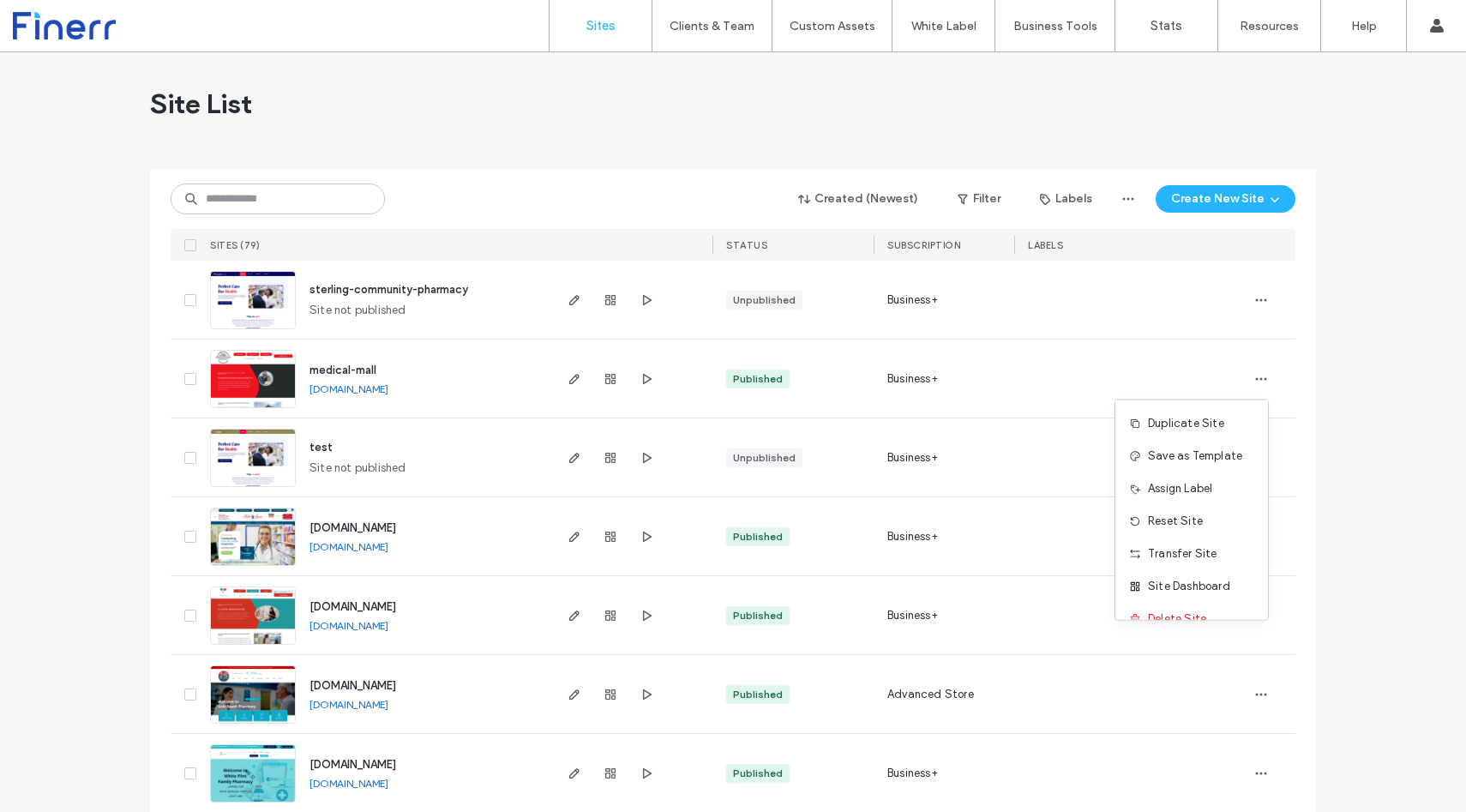
click at [388, 390] on link "medical-mall.finerrsites.com" at bounding box center [348, 388] width 79 height 13
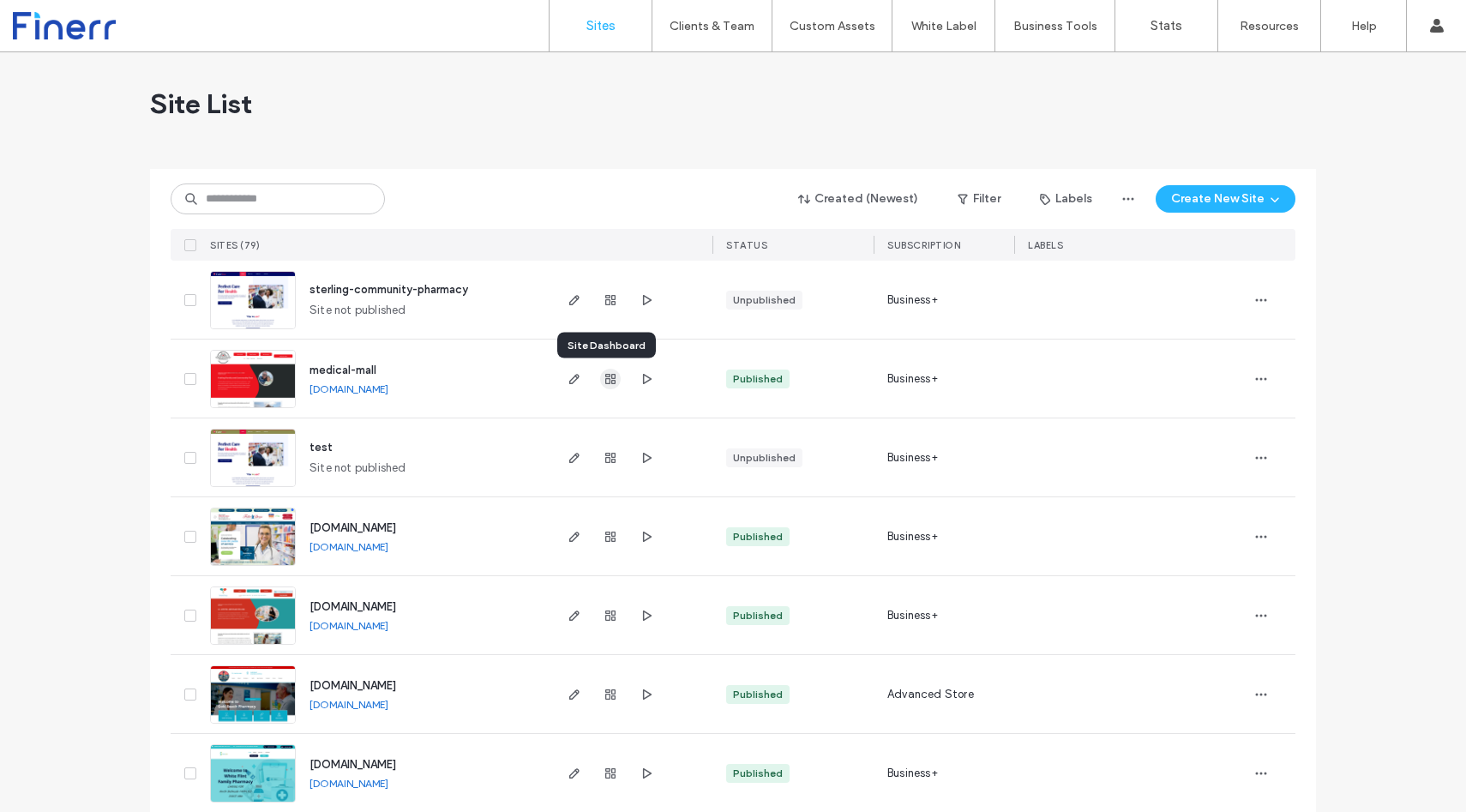
click at [605, 380] on use "button" at bounding box center [611, 379] width 10 height 10
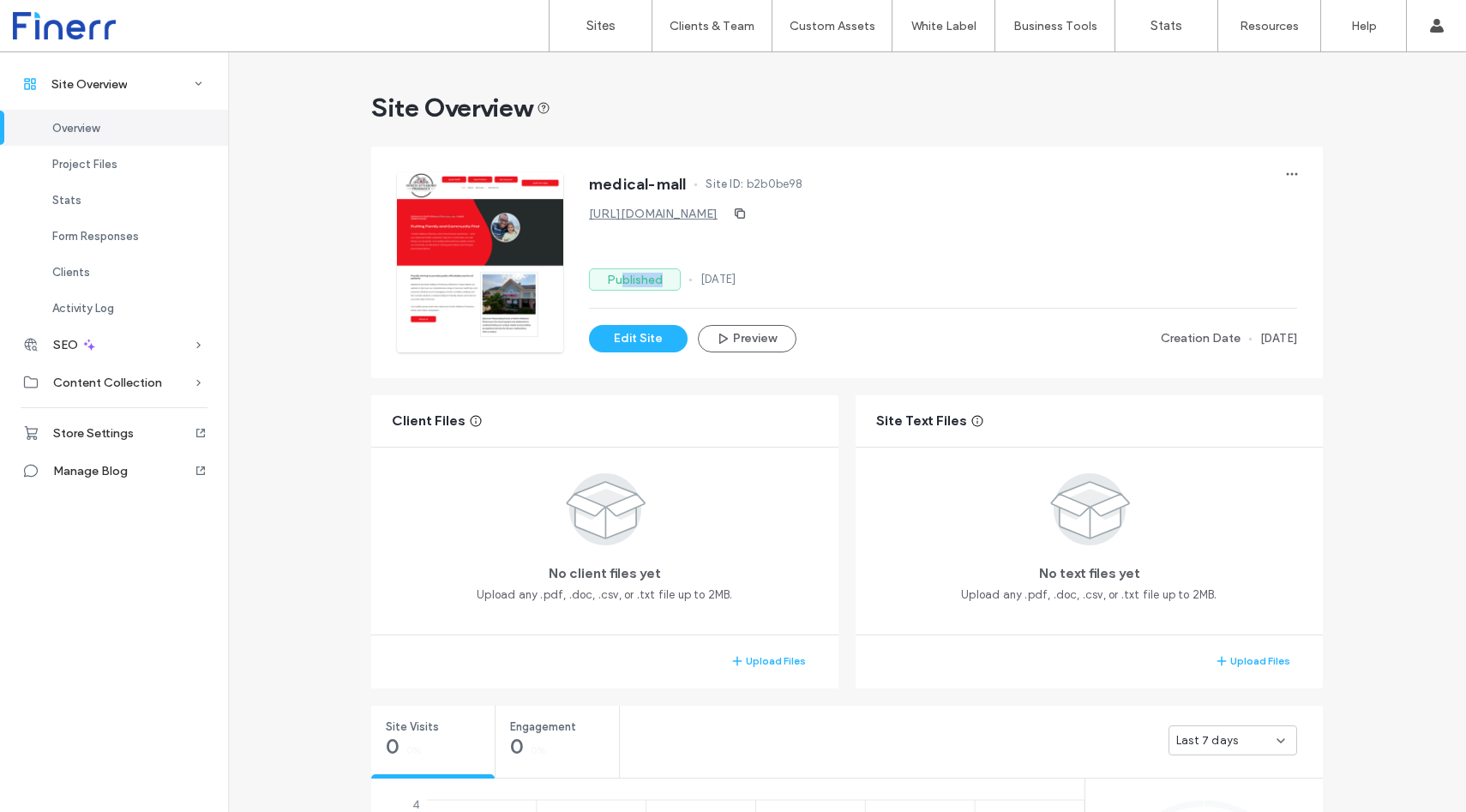
drag, startPoint x: 662, startPoint y: 279, endPoint x: 617, endPoint y: 279, distance: 45.0
click at [617, 279] on label "Published" at bounding box center [635, 280] width 92 height 23
click at [1285, 179] on icon "button" at bounding box center [1292, 175] width 14 height 14
click at [1235, 353] on span "Delete Site" at bounding box center [1208, 350] width 58 height 17
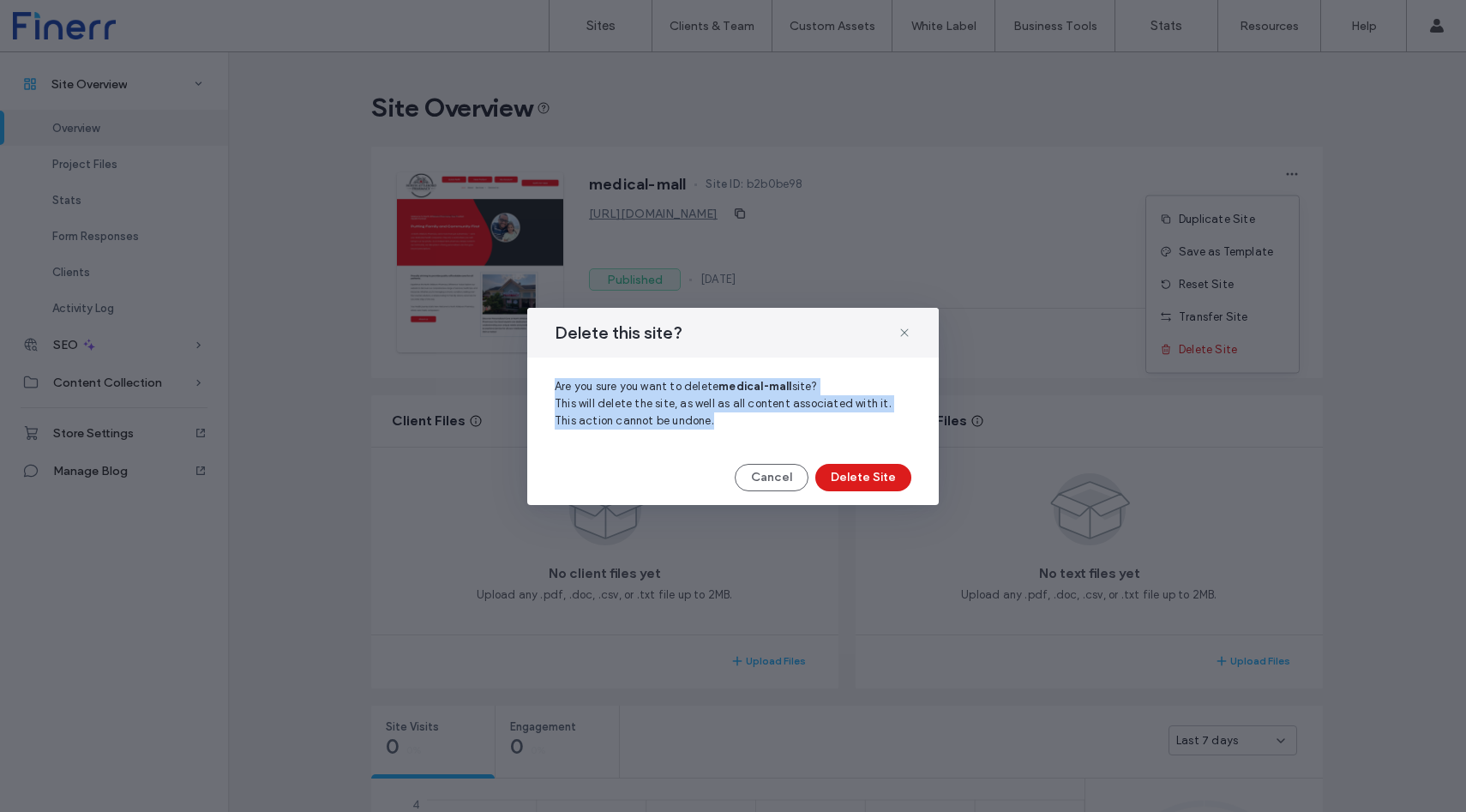
drag, startPoint x: 736, startPoint y: 425, endPoint x: 554, endPoint y: 379, distance: 187.7
click at [555, 379] on span "Are you sure you want to delete medical-mall site? This will delete the site, a…" at bounding box center [733, 403] width 357 height 51
click at [597, 471] on div "Cancel Delete Site" at bounding box center [733, 478] width 357 height 28
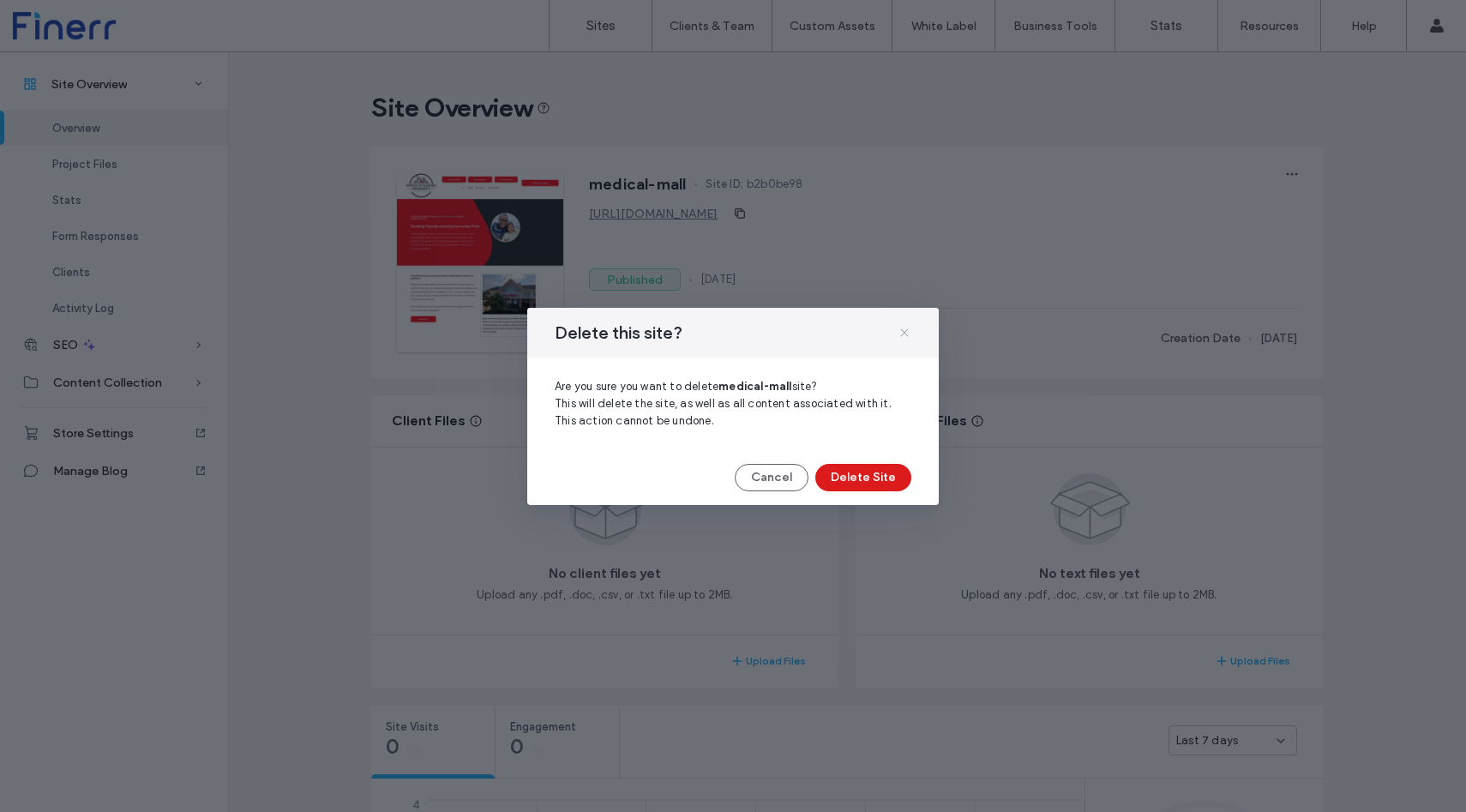
click at [903, 330] on use at bounding box center [904, 332] width 8 height 8
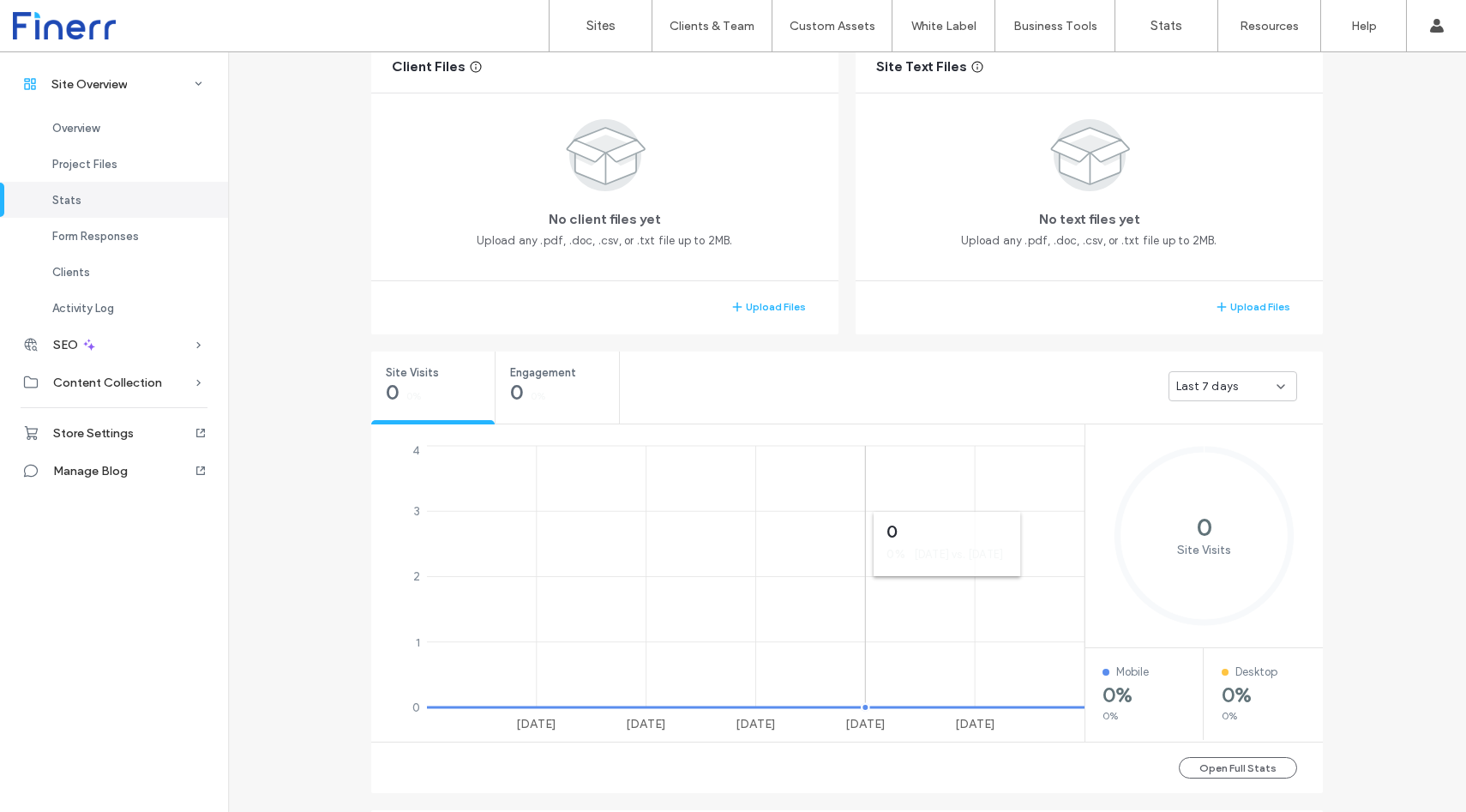
scroll to position [443, 0]
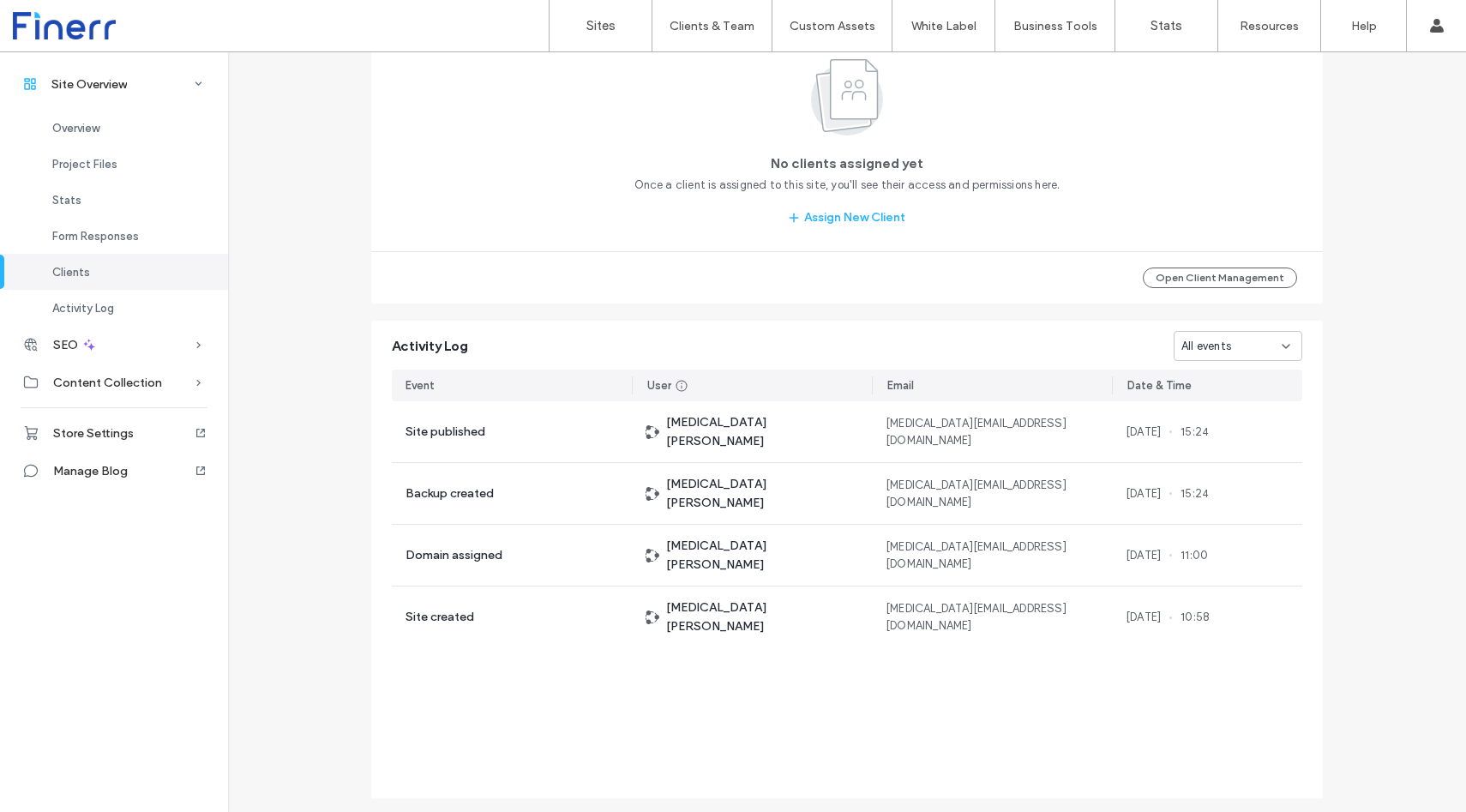
scroll to position [1516, 0]
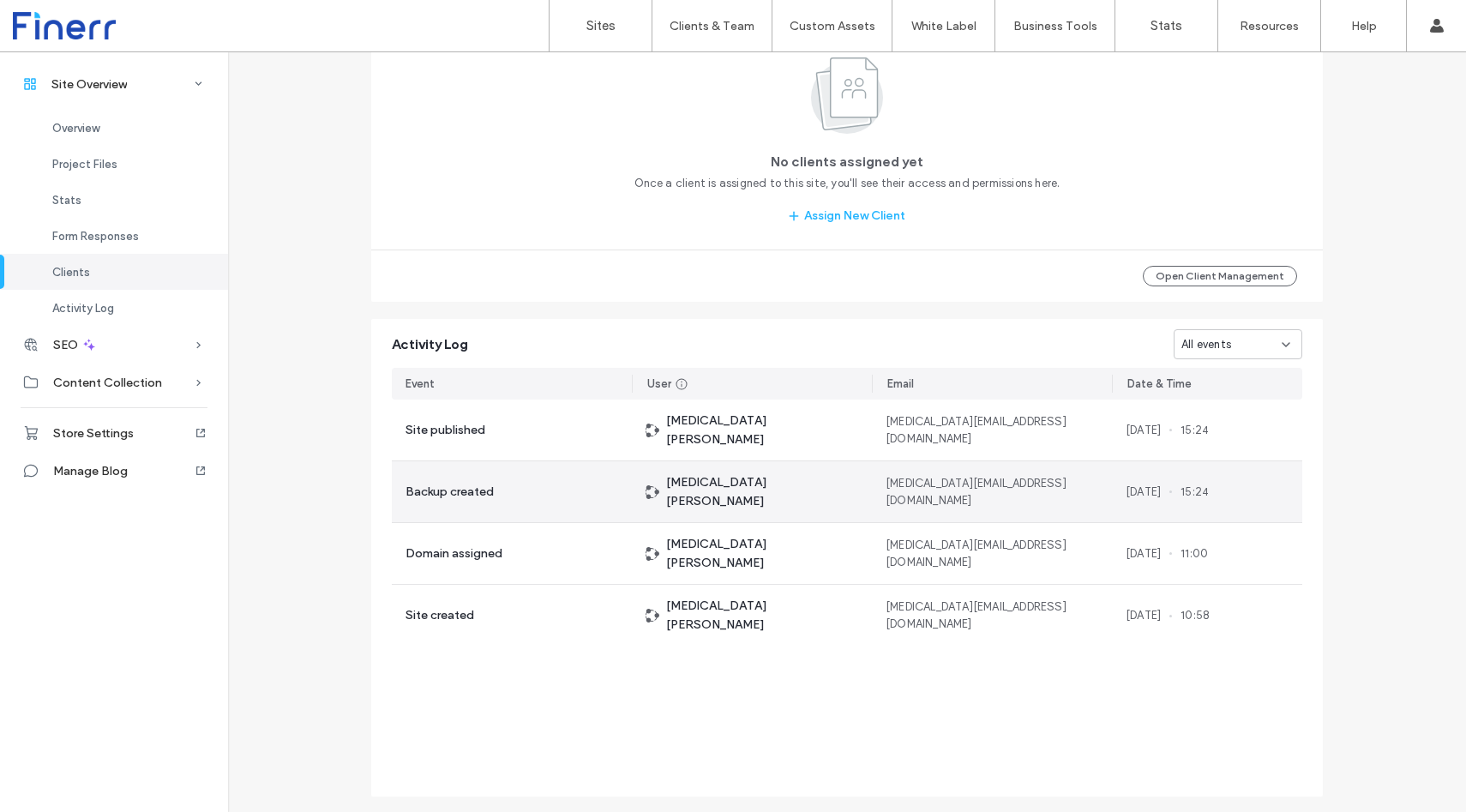
scroll to position [1555, 0]
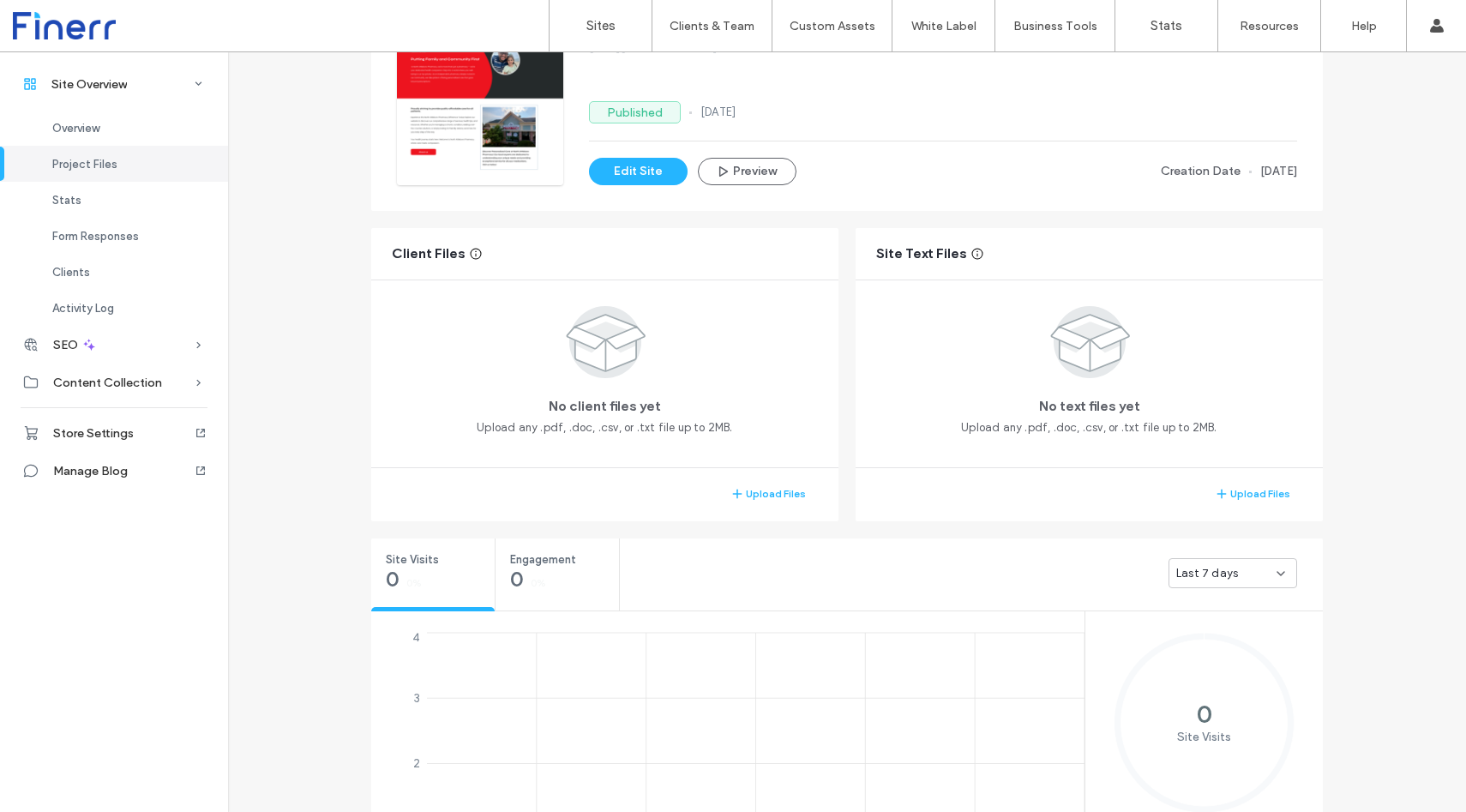
scroll to position [161, 0]
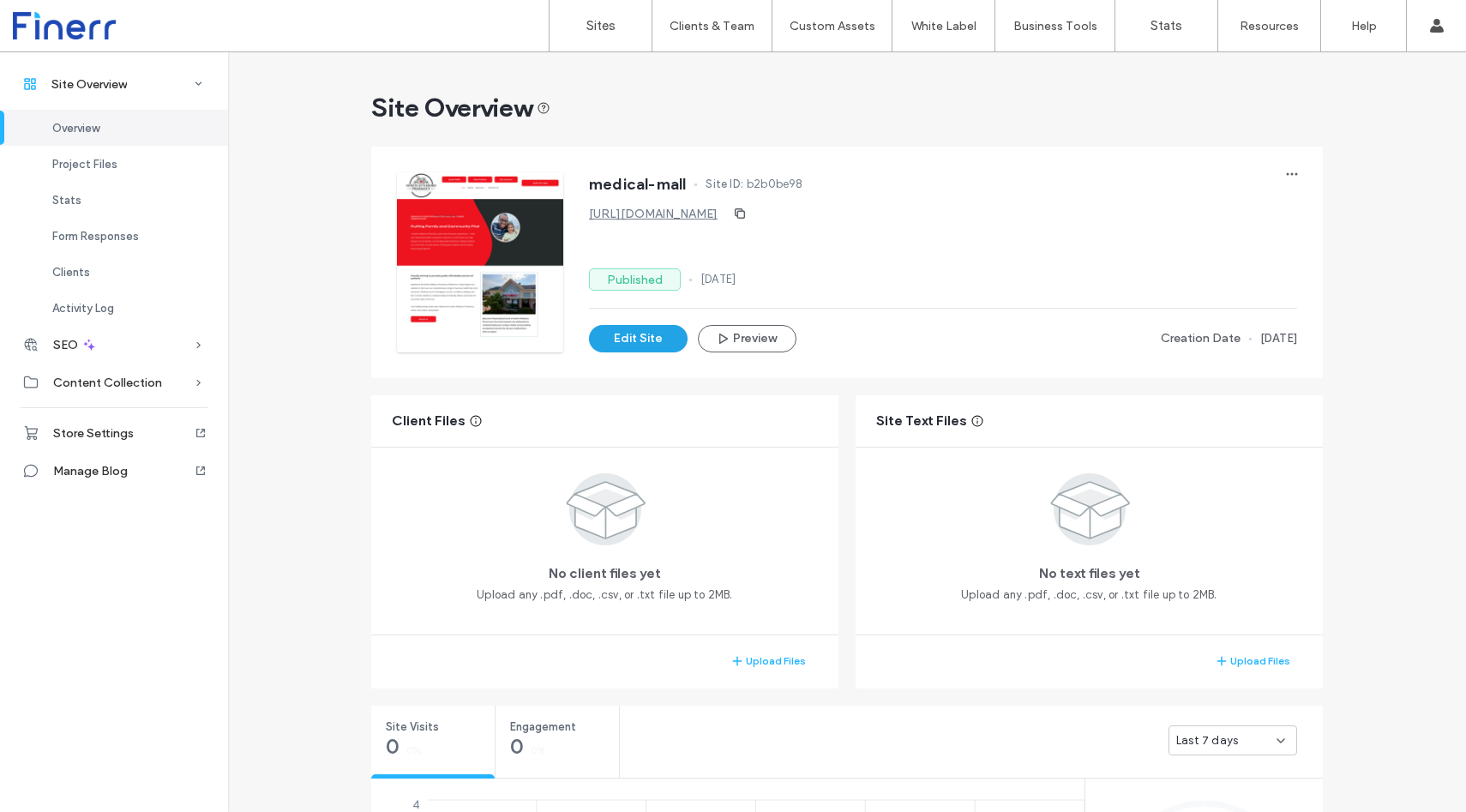
click at [657, 332] on button "Edit Site" at bounding box center [638, 339] width 99 height 28
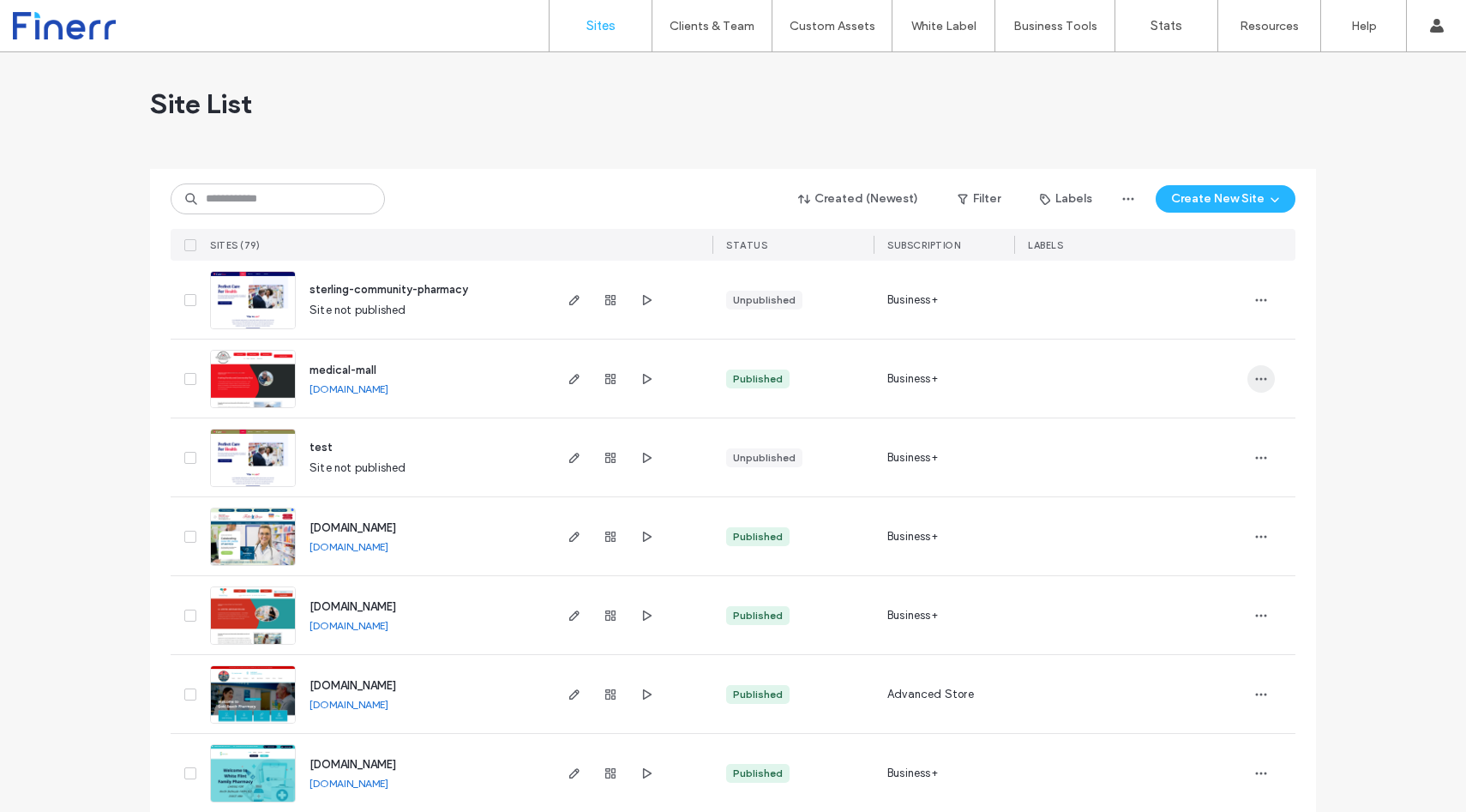
click at [1254, 373] on icon "button" at bounding box center [1261, 380] width 14 height 14
click at [1218, 419] on span "Duplicate Site" at bounding box center [1186, 424] width 76 height 17
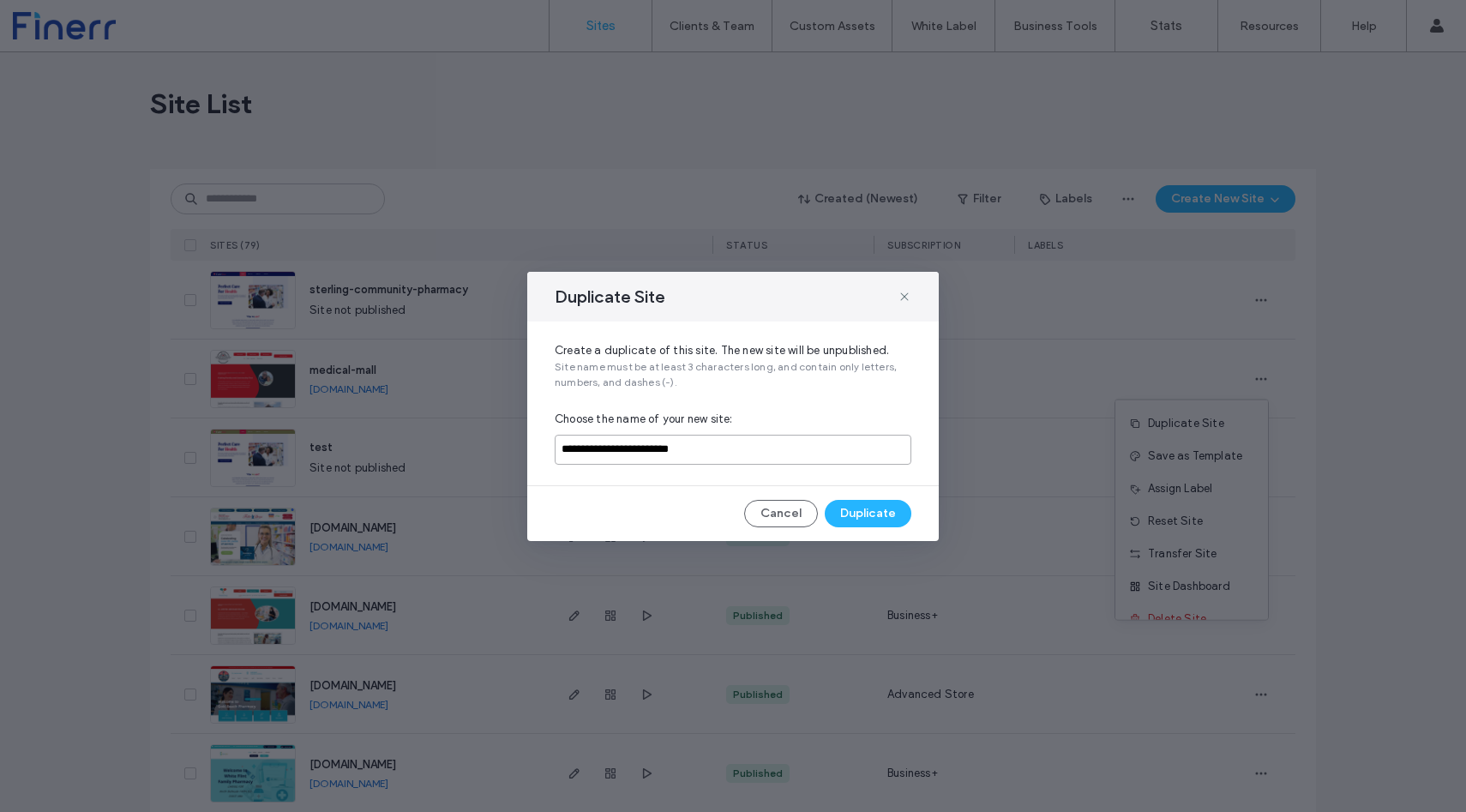
click at [744, 452] on input "**********" at bounding box center [733, 450] width 357 height 30
type input "**********"
click at [875, 518] on button "Duplicate" at bounding box center [868, 514] width 87 height 28
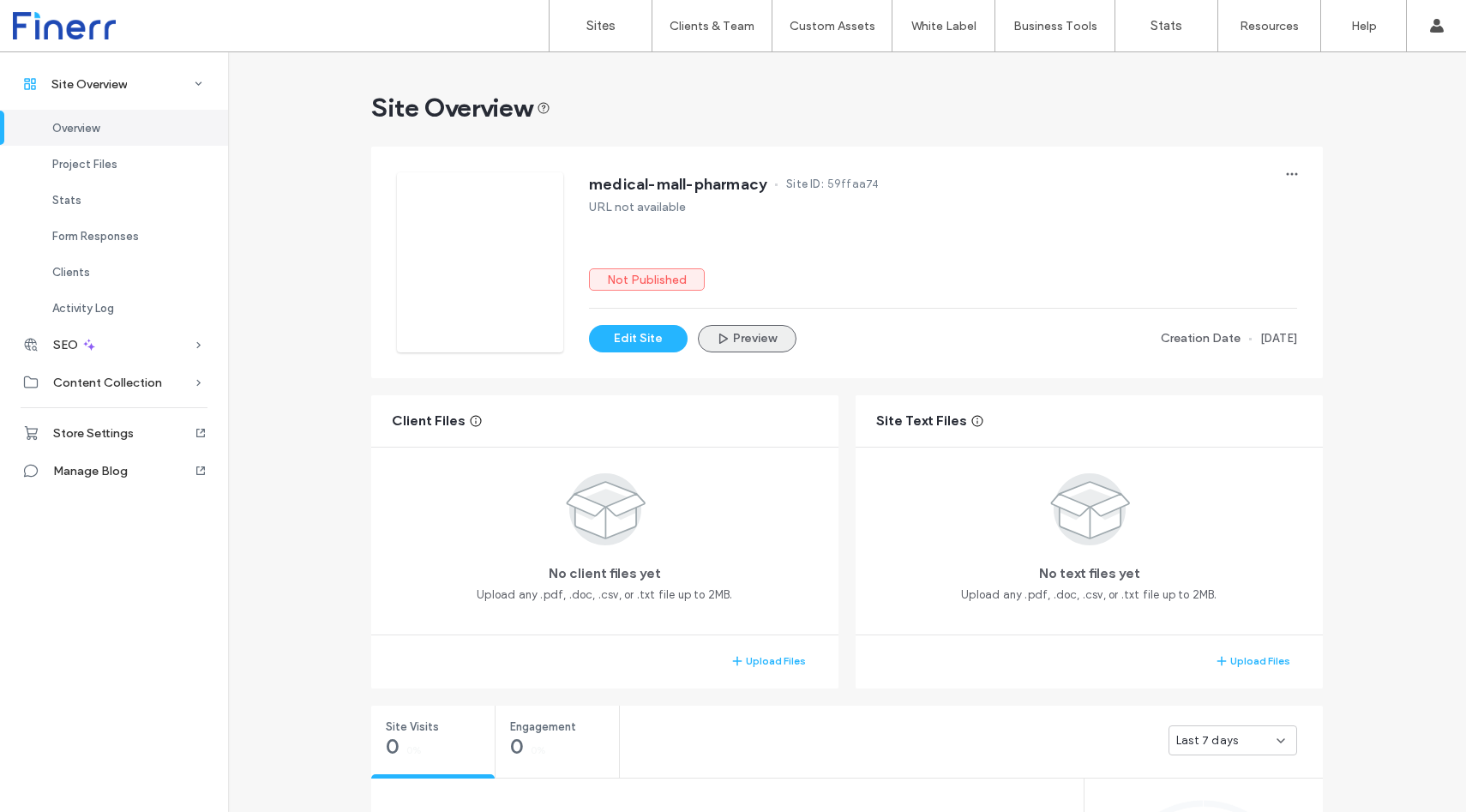
click at [731, 339] on button "Preview" at bounding box center [748, 339] width 99 height 28
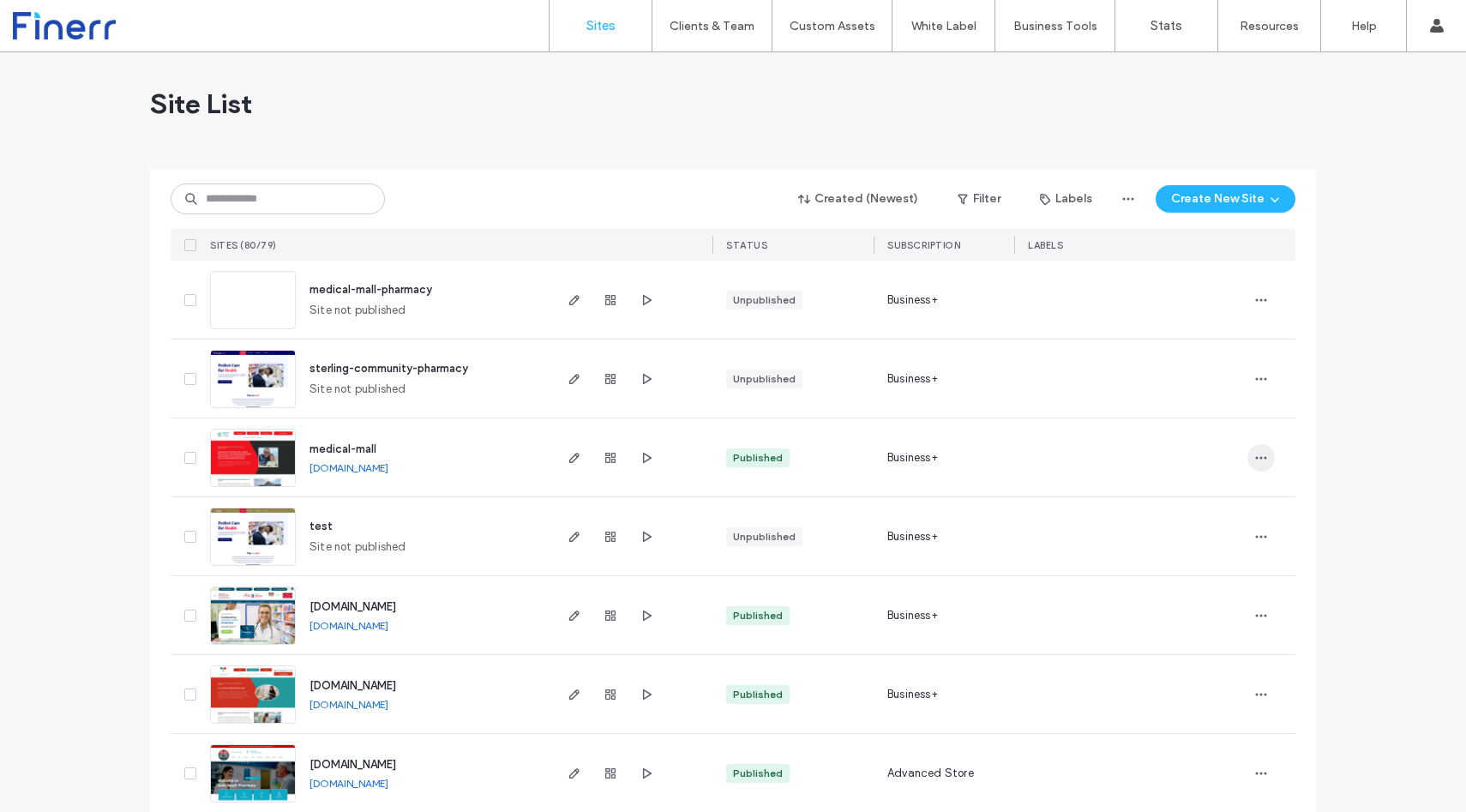
click at [1258, 459] on icon "button" at bounding box center [1261, 458] width 14 height 14
click at [1193, 676] on span "Delete Site" at bounding box center [1177, 676] width 58 height 17
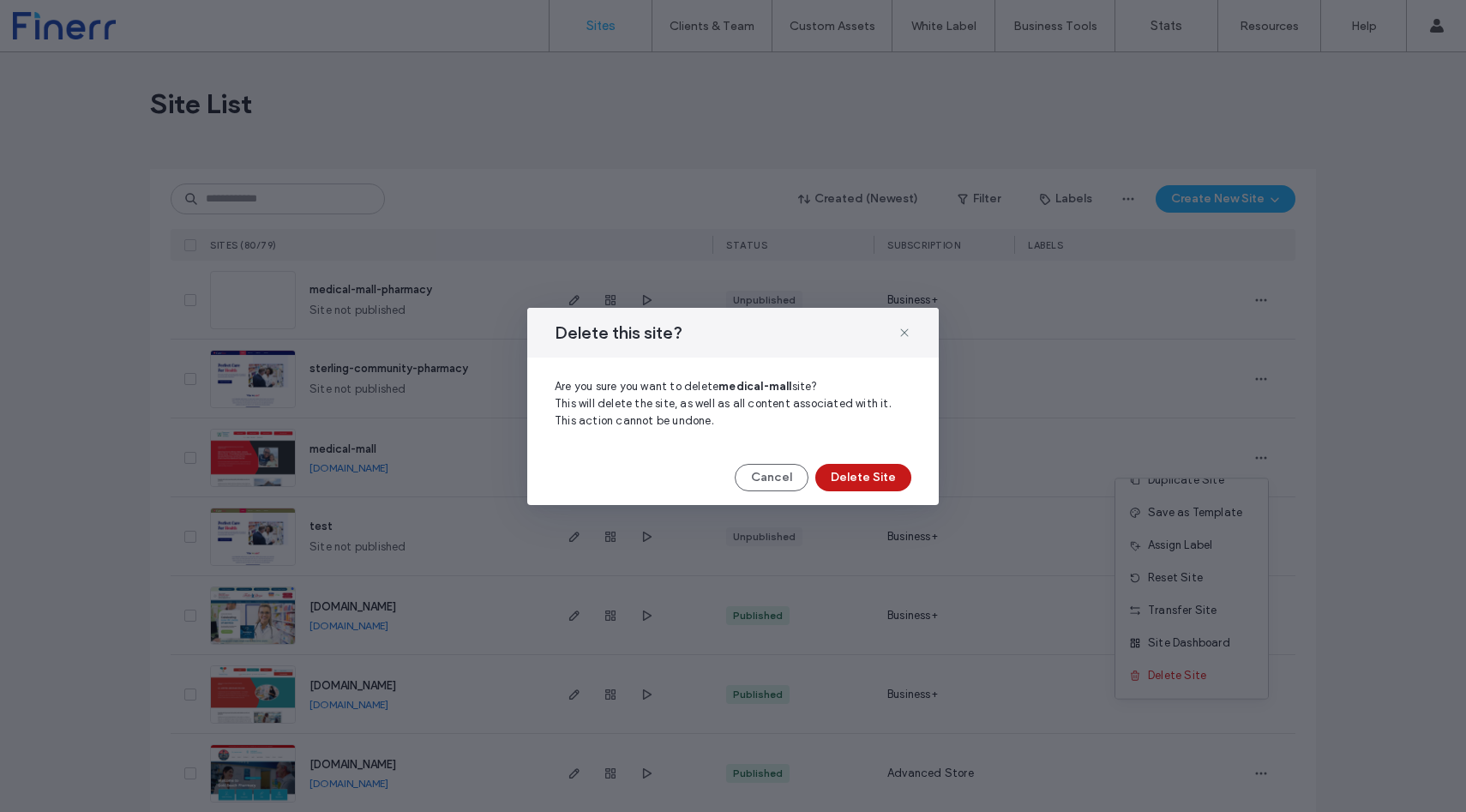
click at [849, 471] on button "Delete Site" at bounding box center [863, 478] width 96 height 28
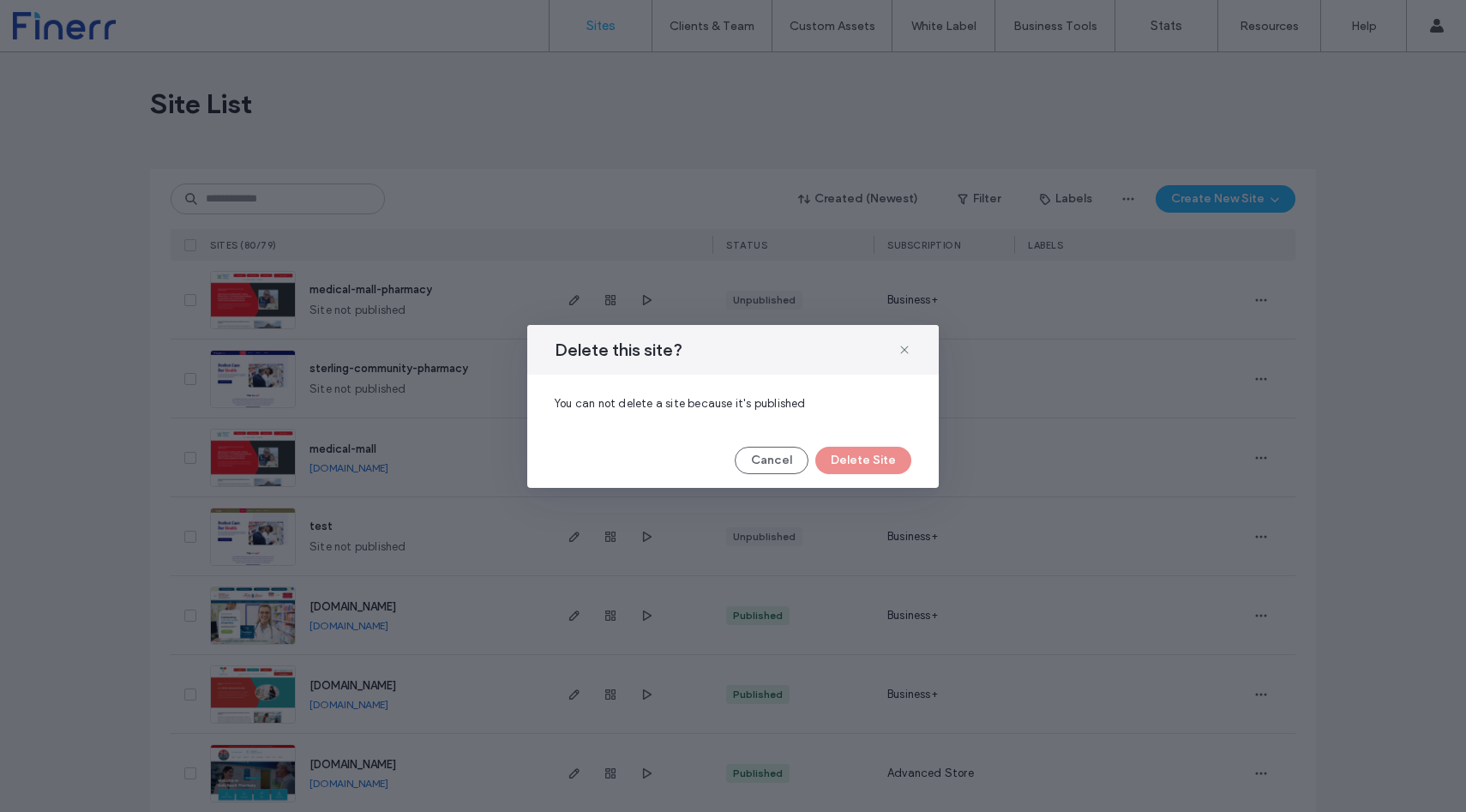
click at [841, 465] on div "Cancel Delete Site" at bounding box center [733, 460] width 357 height 28
click at [763, 455] on button "Cancel" at bounding box center [771, 460] width 74 height 28
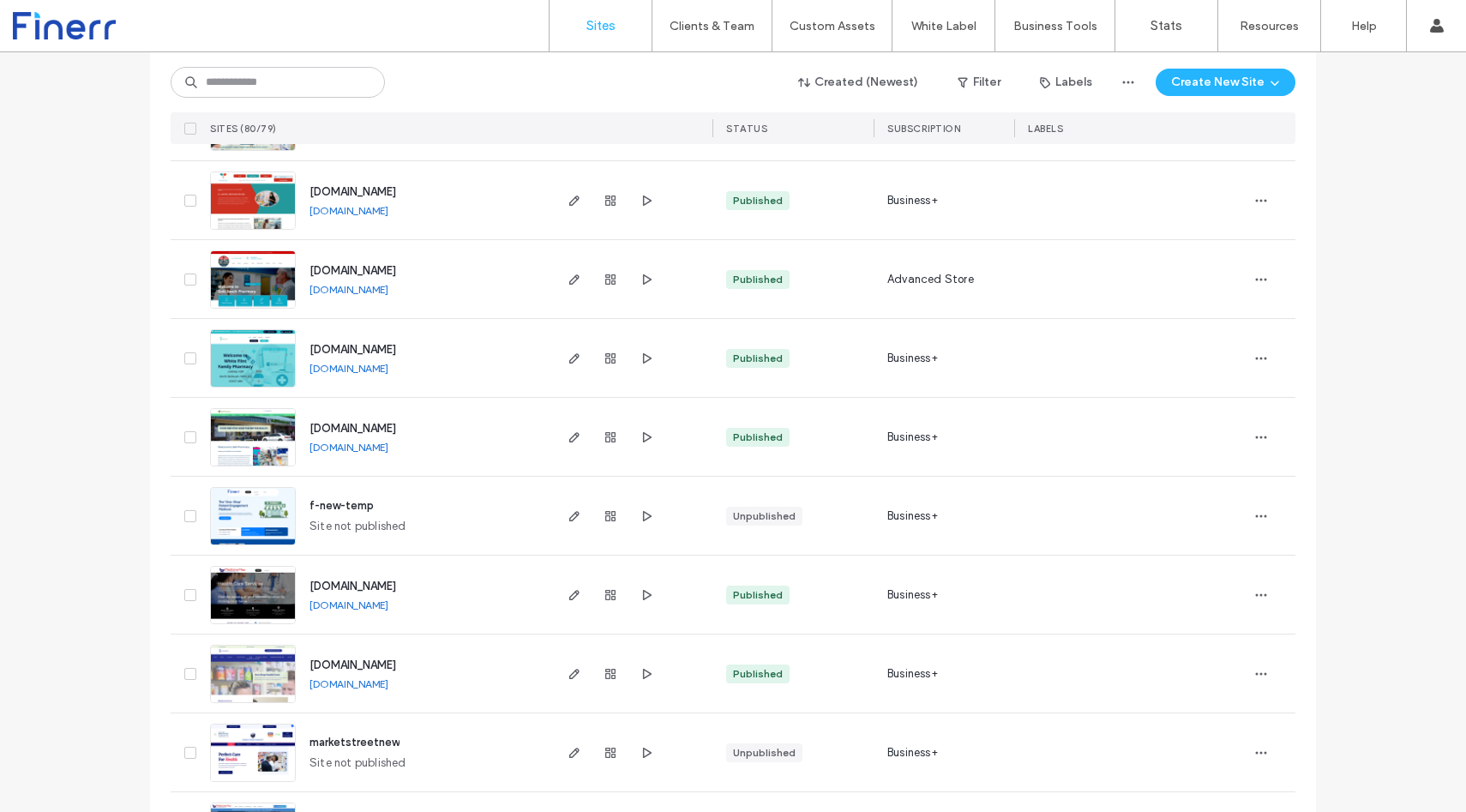
scroll to position [495, 0]
click at [656, 514] on div at bounding box center [631, 515] width 162 height 78
click at [647, 514] on span "button" at bounding box center [647, 516] width 21 height 21
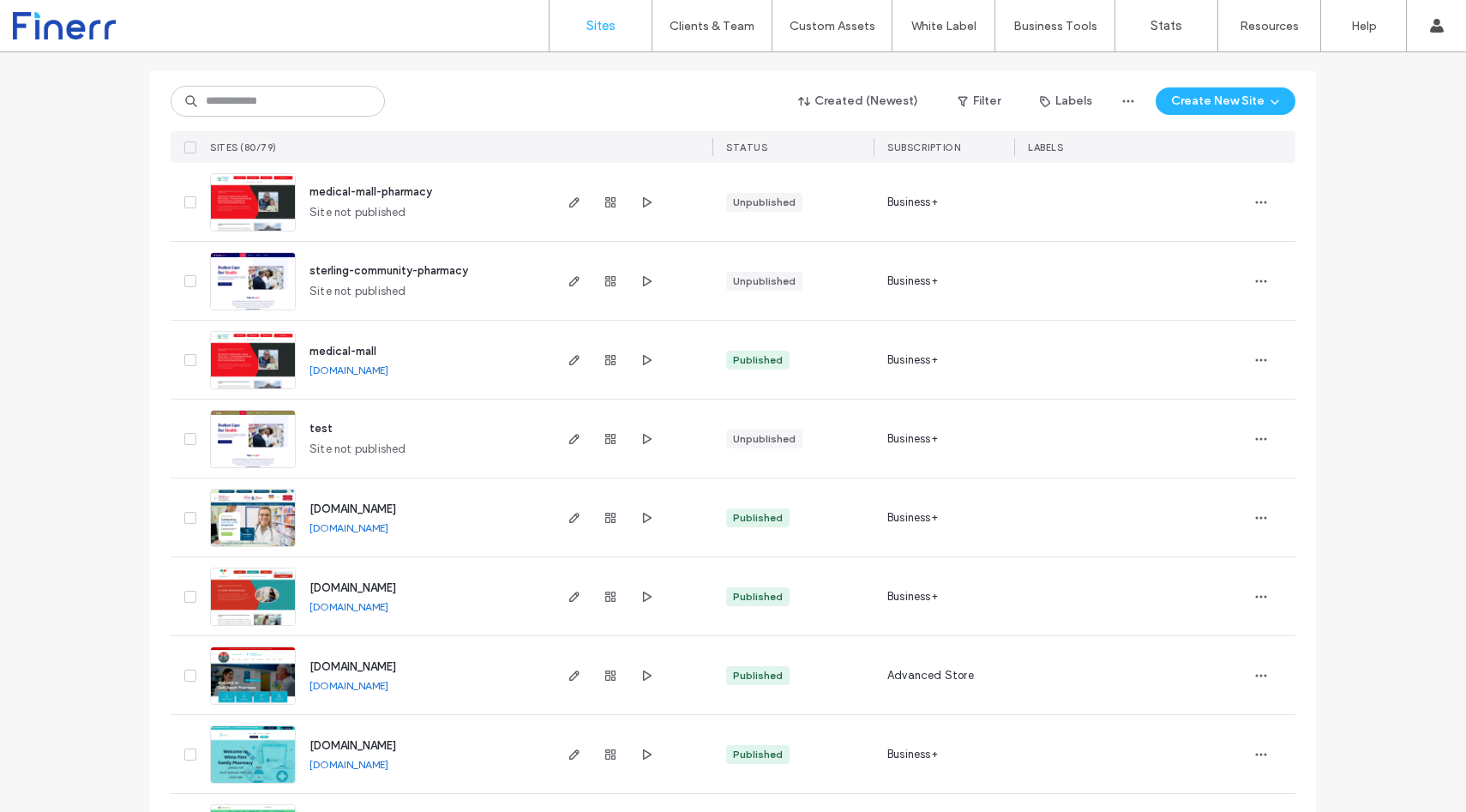
scroll to position [0, 0]
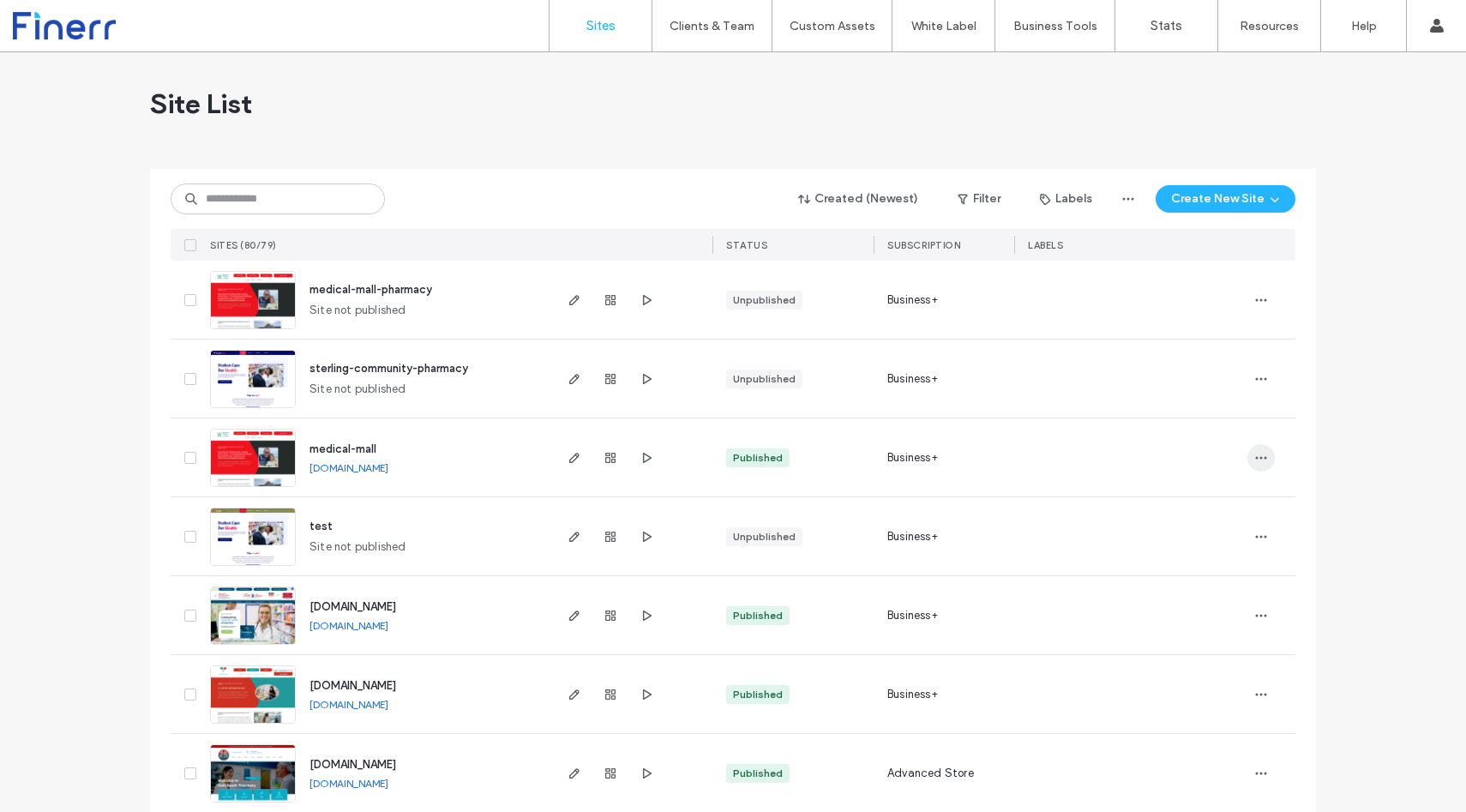
click at [1251, 465] on span "button" at bounding box center [1262, 458] width 28 height 28
click at [565, 452] on span "button" at bounding box center [575, 458] width 21 height 21
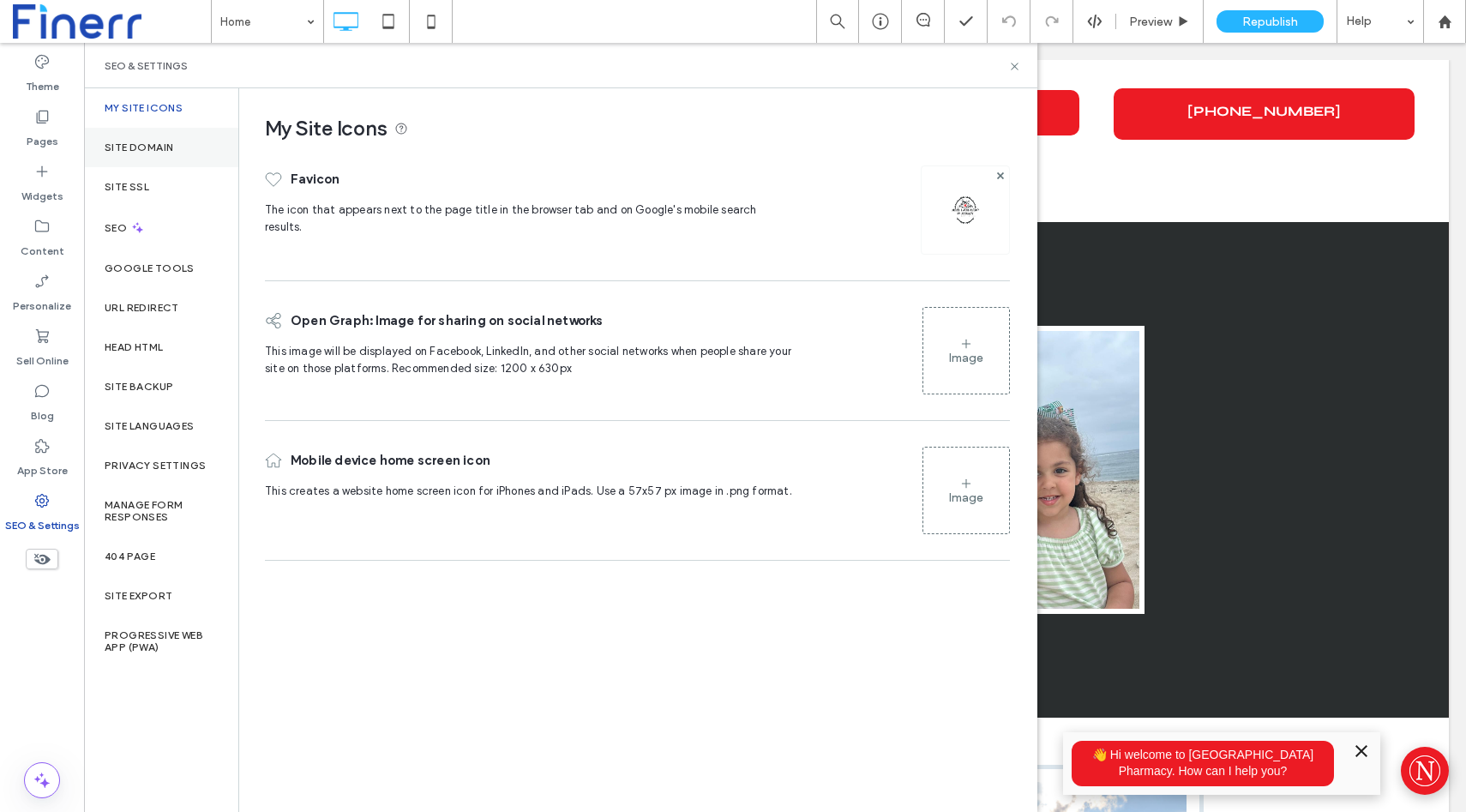
click at [157, 138] on div "Site Domain" at bounding box center [162, 147] width 155 height 39
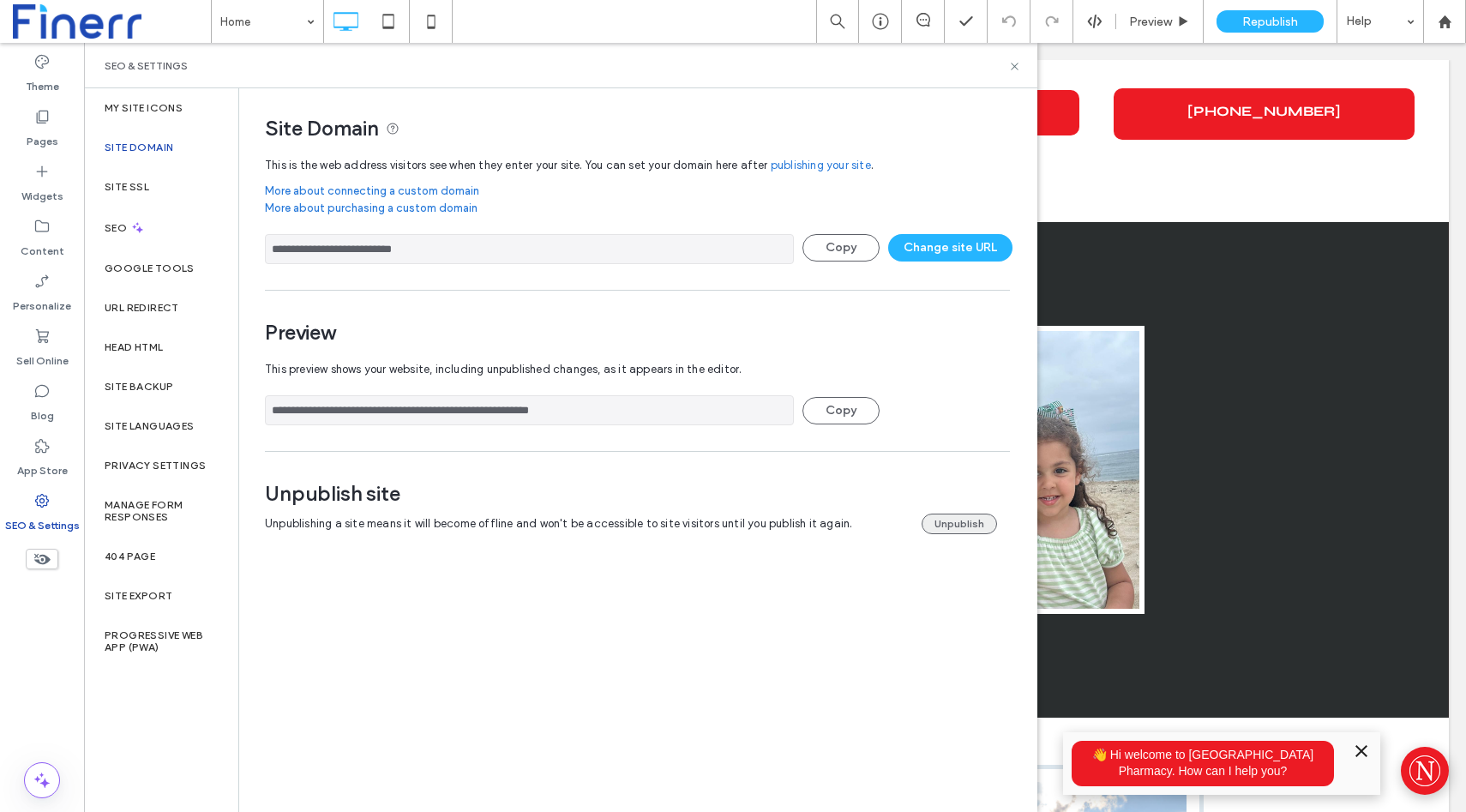
click at [985, 523] on button "Unpublish" at bounding box center [959, 524] width 76 height 21
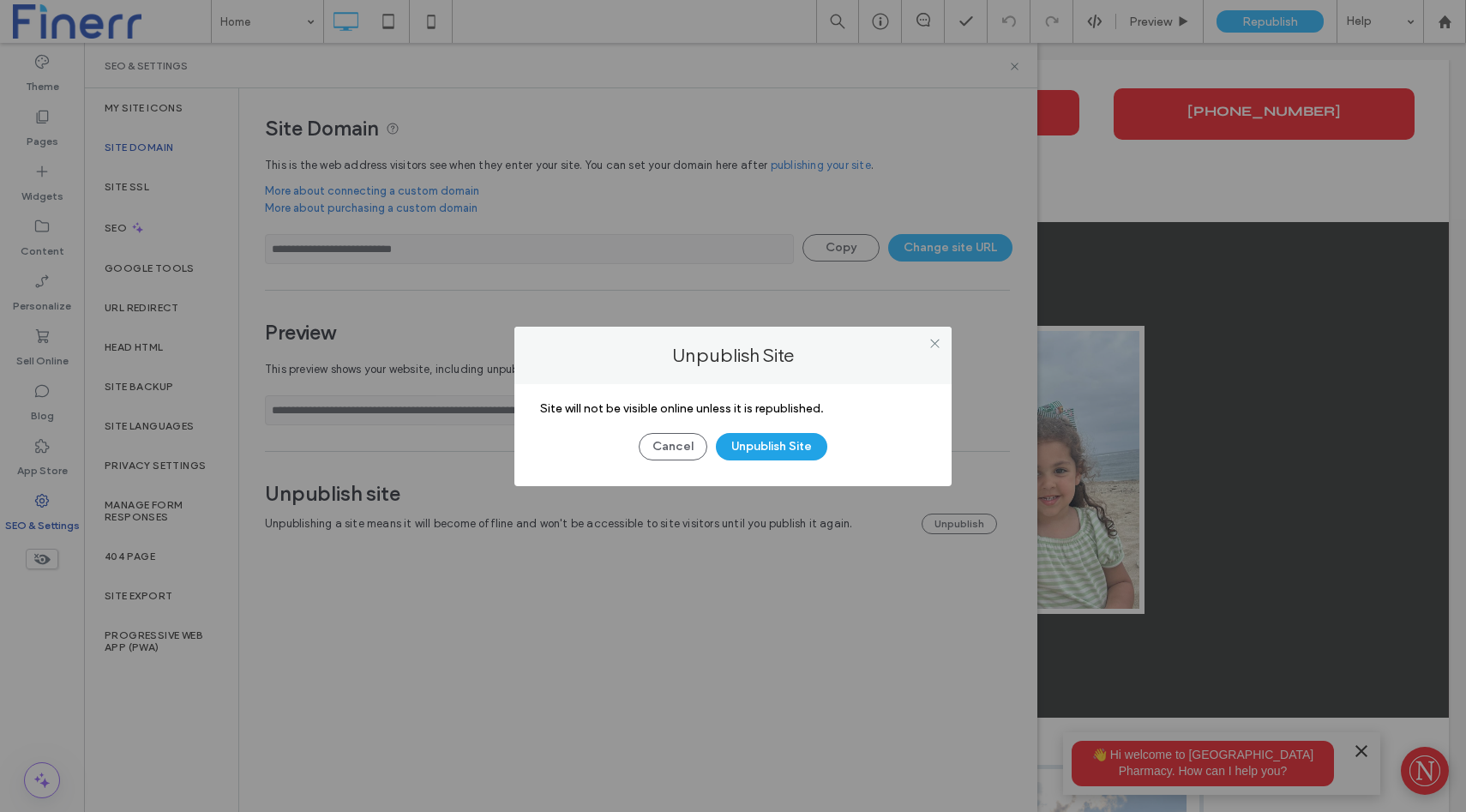
click at [779, 440] on button "Unpublish Site" at bounding box center [771, 447] width 111 height 28
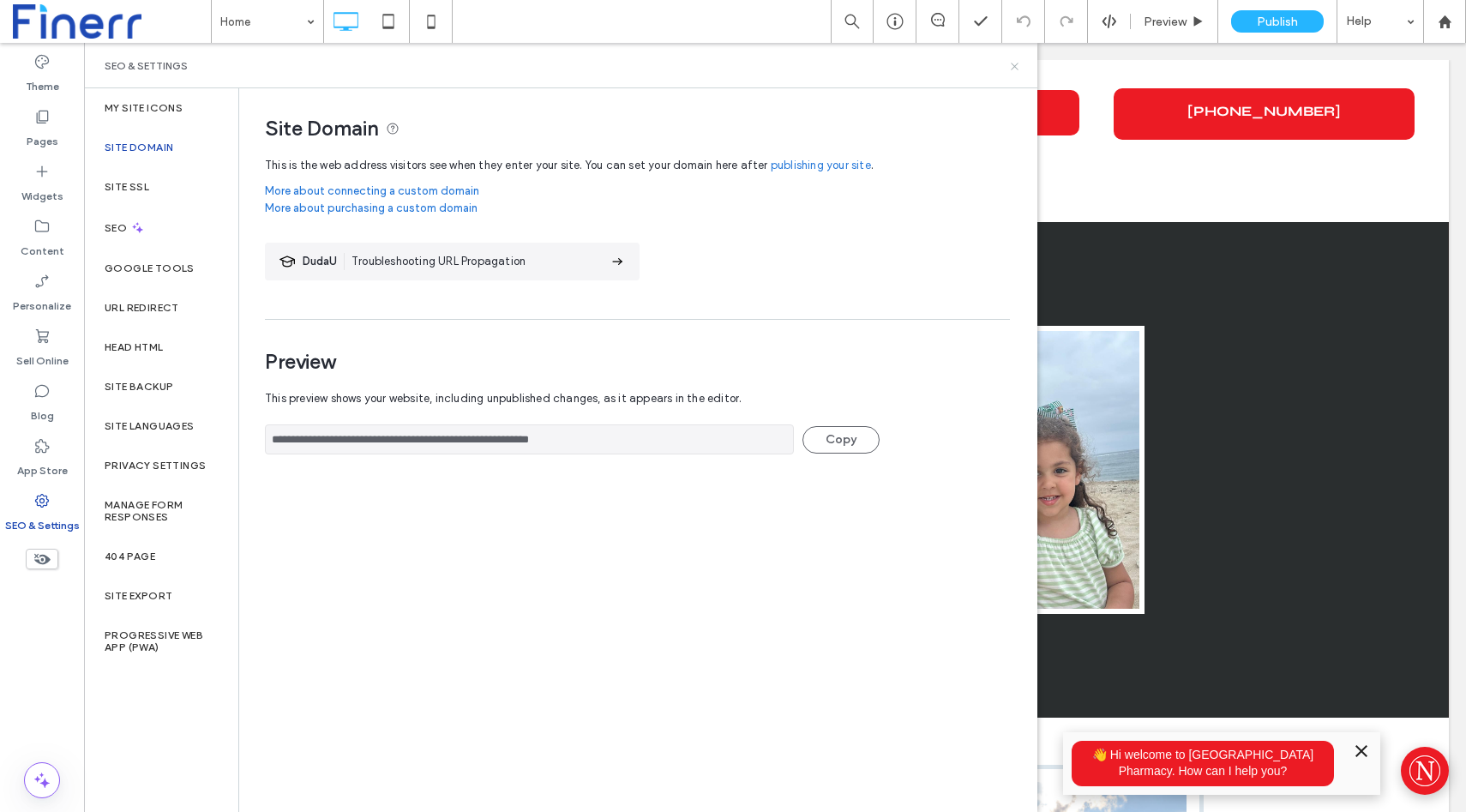
click at [1013, 69] on icon at bounding box center [1014, 66] width 13 height 13
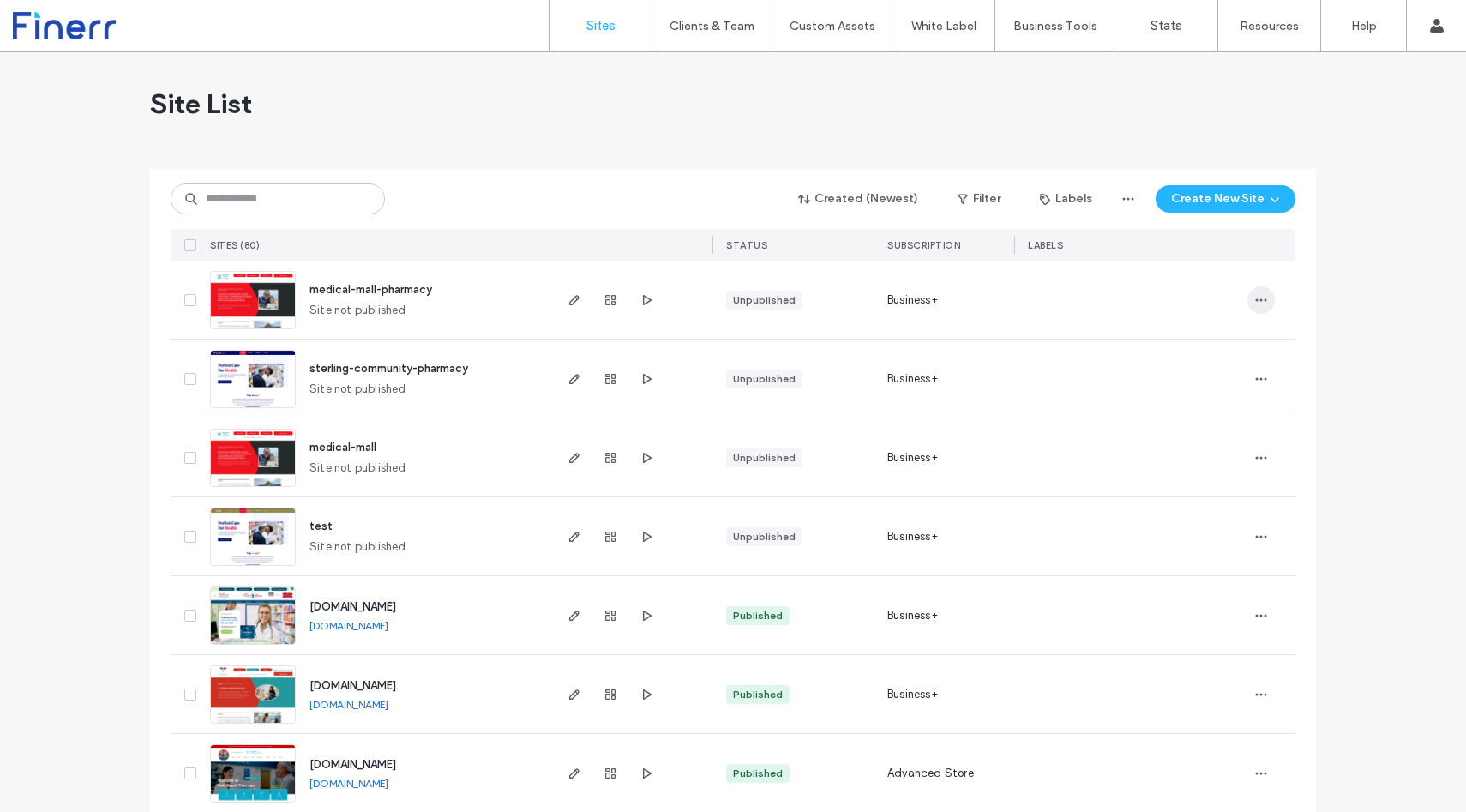
click at [1254, 294] on icon "button" at bounding box center [1261, 300] width 14 height 14
click at [1194, 510] on span "Delete Site" at bounding box center [1177, 518] width 58 height 17
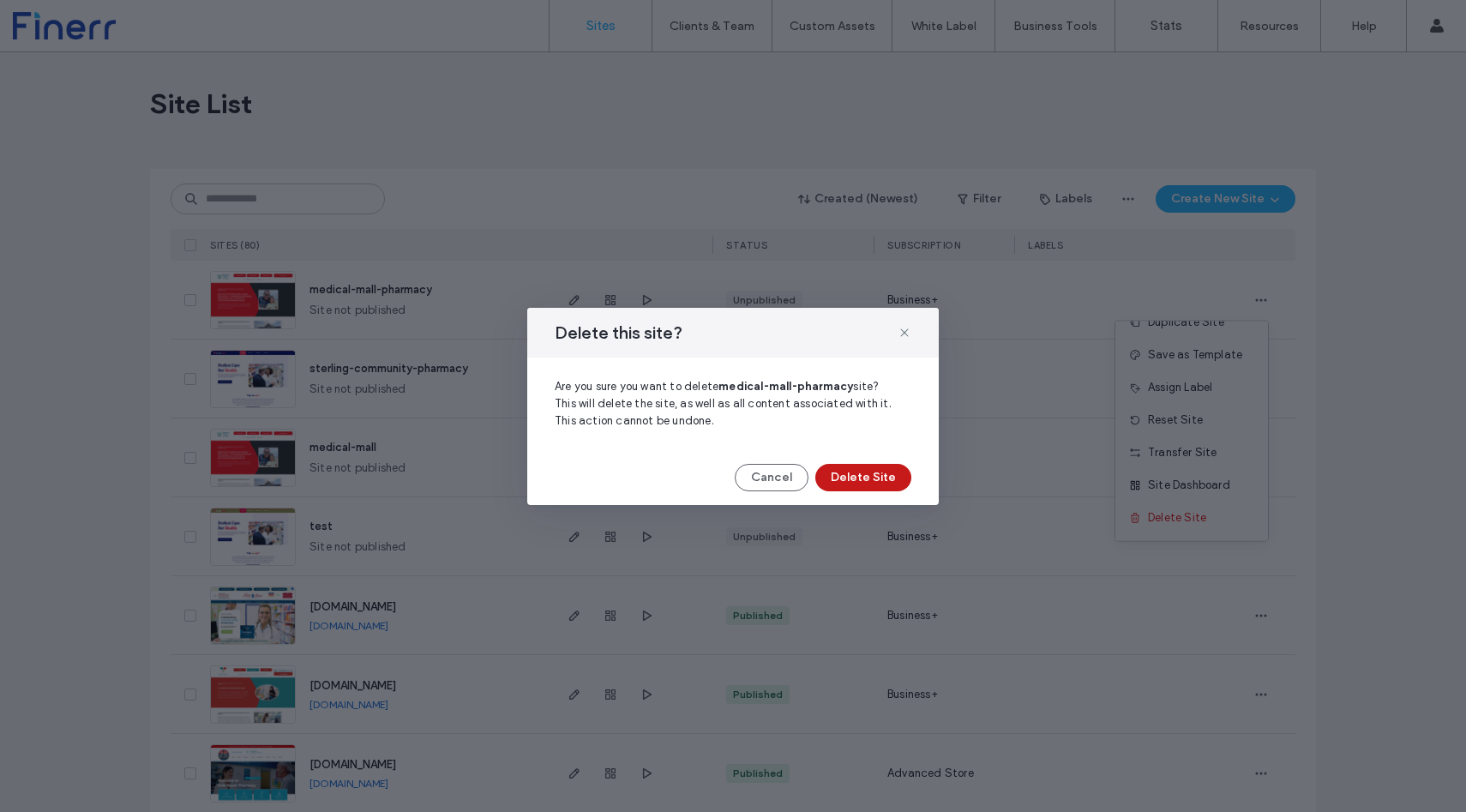
click at [895, 478] on button "Delete Site" at bounding box center [863, 478] width 96 height 28
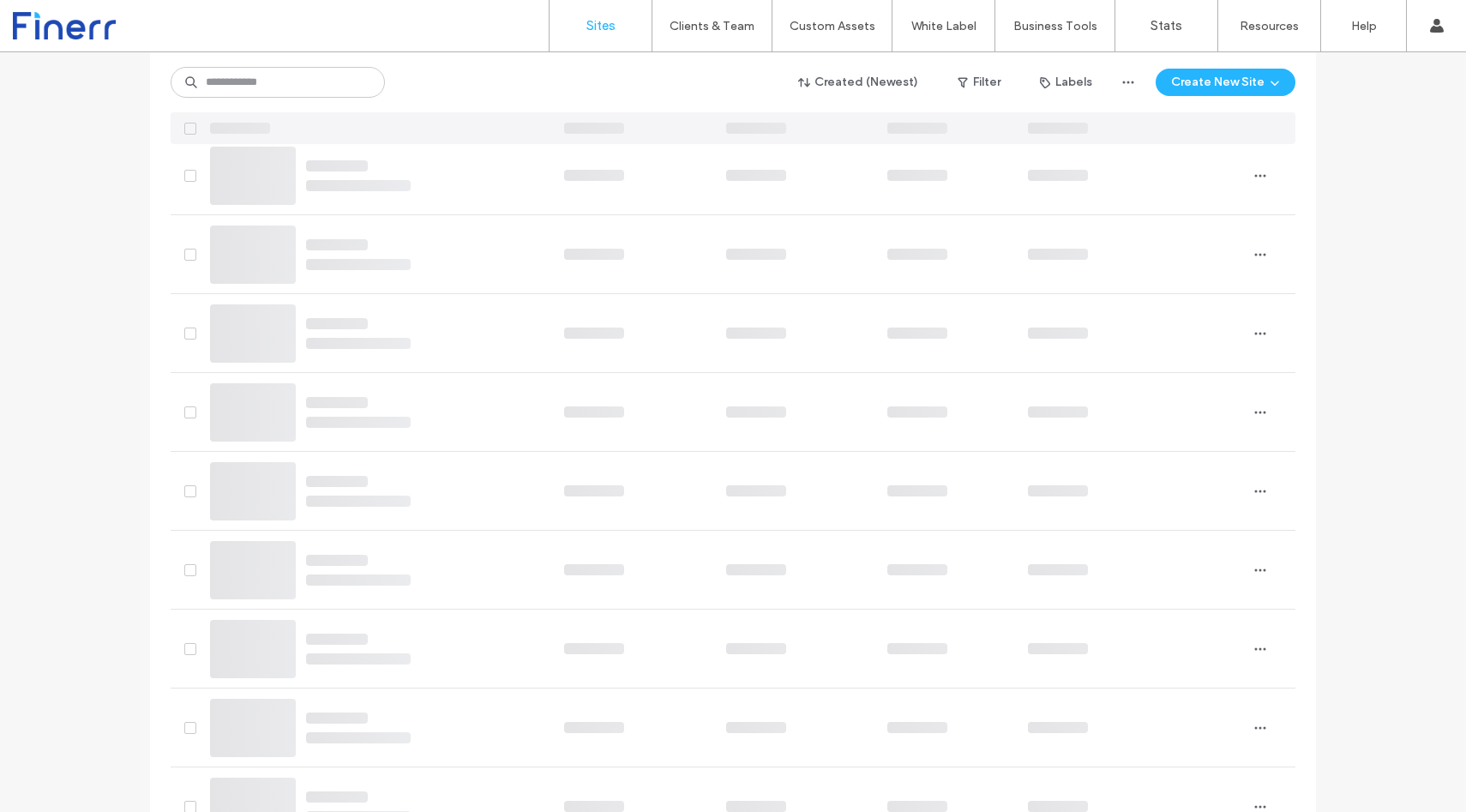
scroll to position [0, 0]
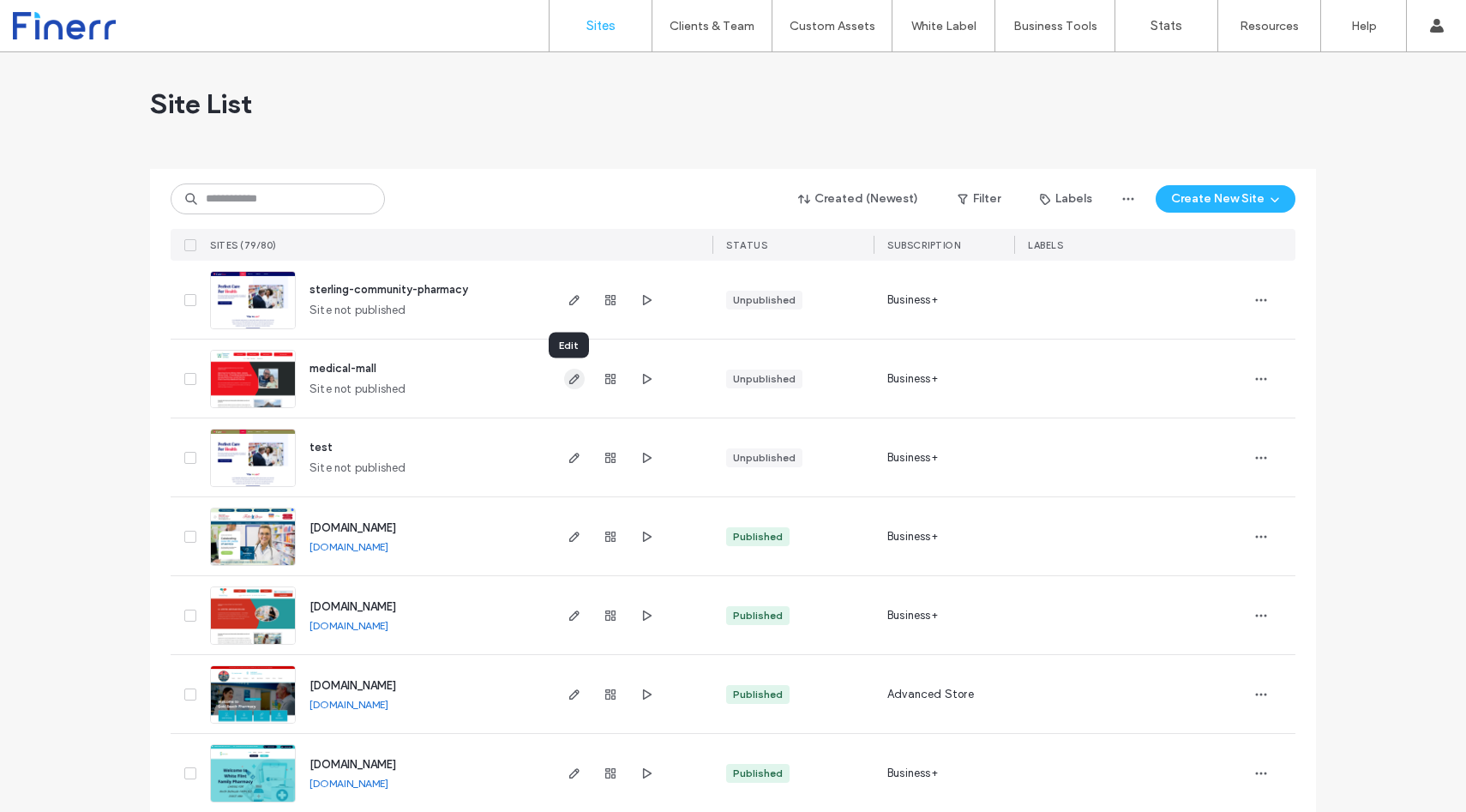
click at [575, 378] on icon "button" at bounding box center [575, 380] width 14 height 14
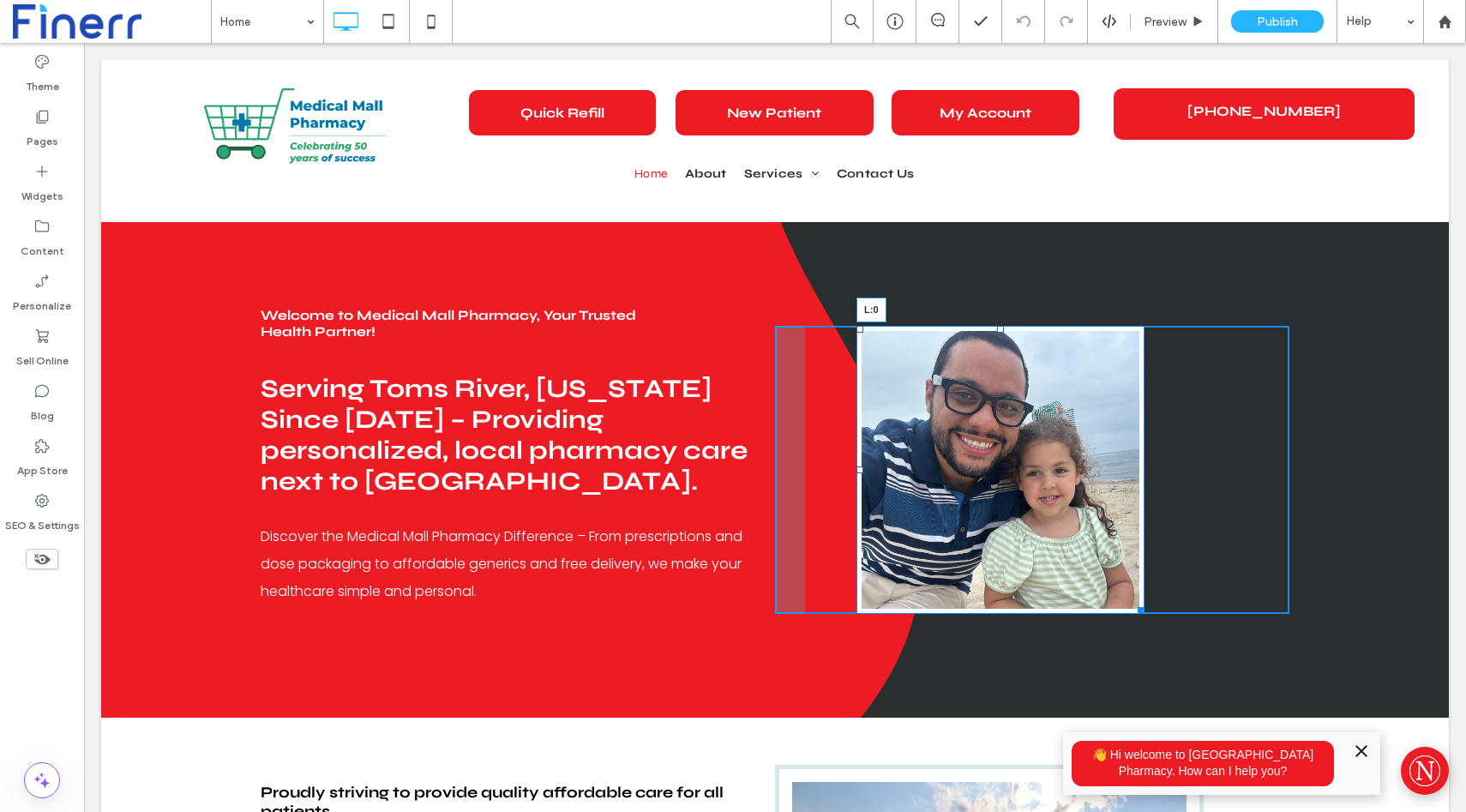
drag, startPoint x: 861, startPoint y: 470, endPoint x: 805, endPoint y: 452, distance: 58.8
click at [856, 452] on div "L:0" at bounding box center [1000, 470] width 288 height 288
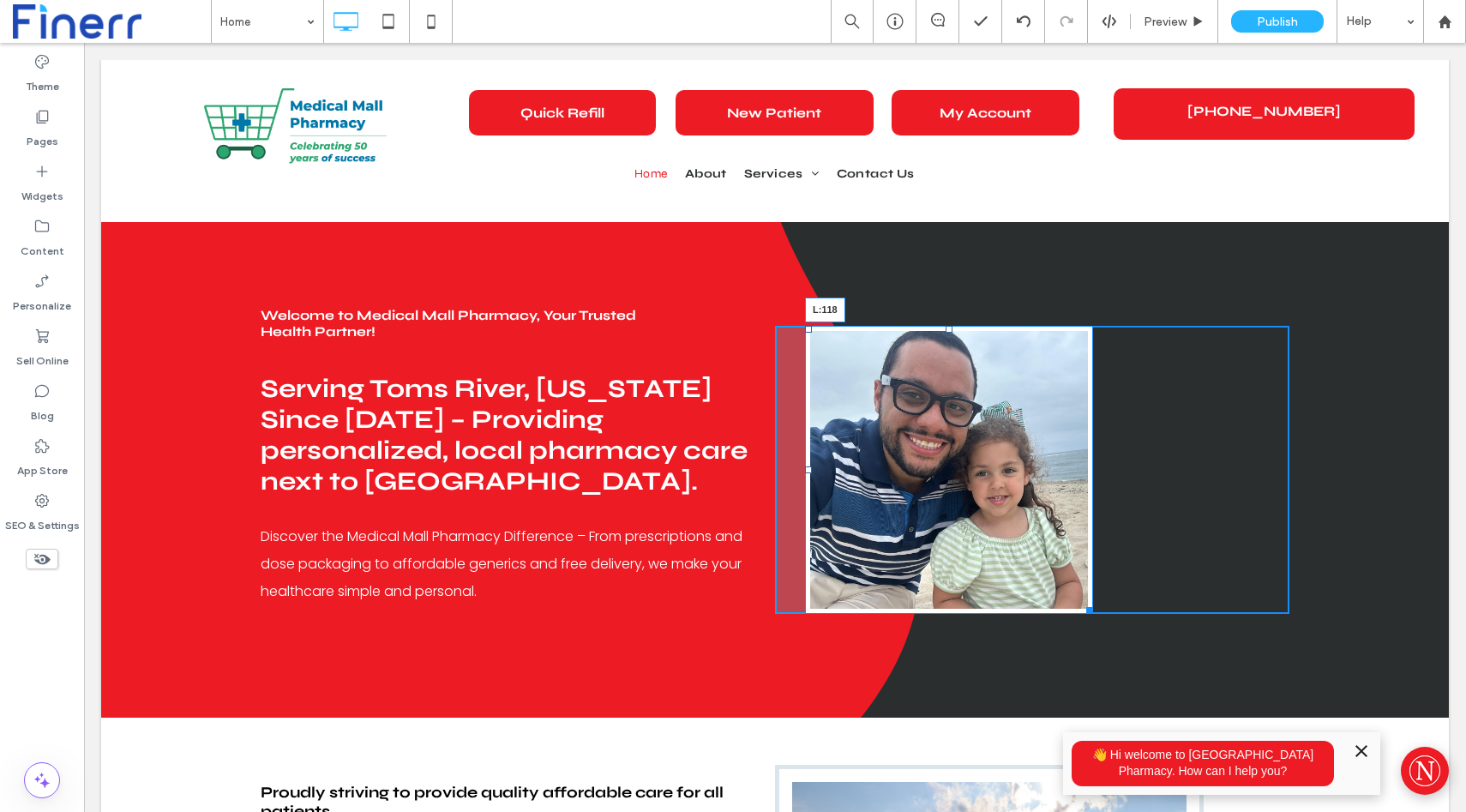
drag, startPoint x: 806, startPoint y: 470, endPoint x: 907, endPoint y: 464, distance: 101.2
click at [907, 464] on div "L:118" at bounding box center [949, 470] width 288 height 288
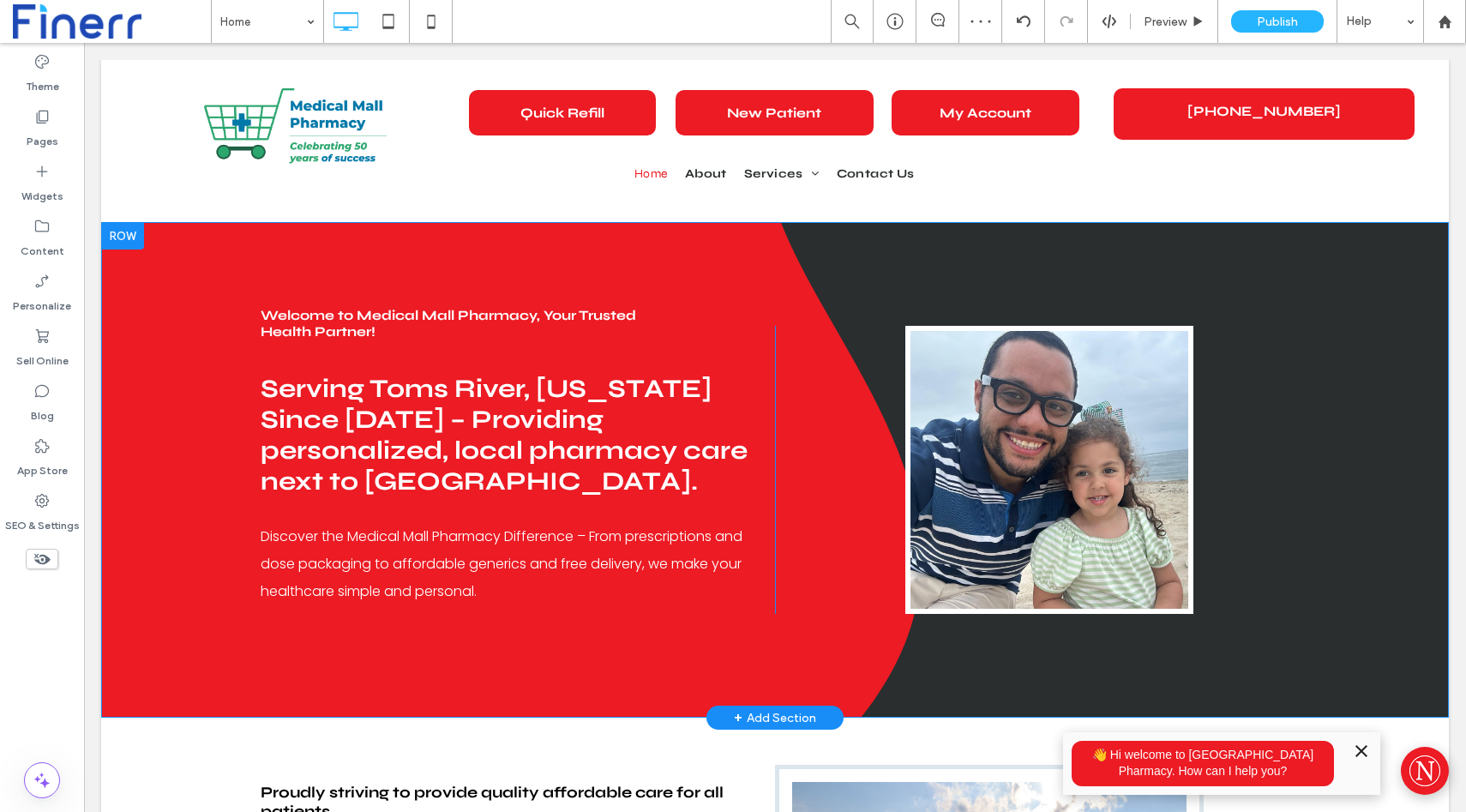
click at [1240, 549] on div "Click To Paste" at bounding box center [1033, 470] width 514 height 288
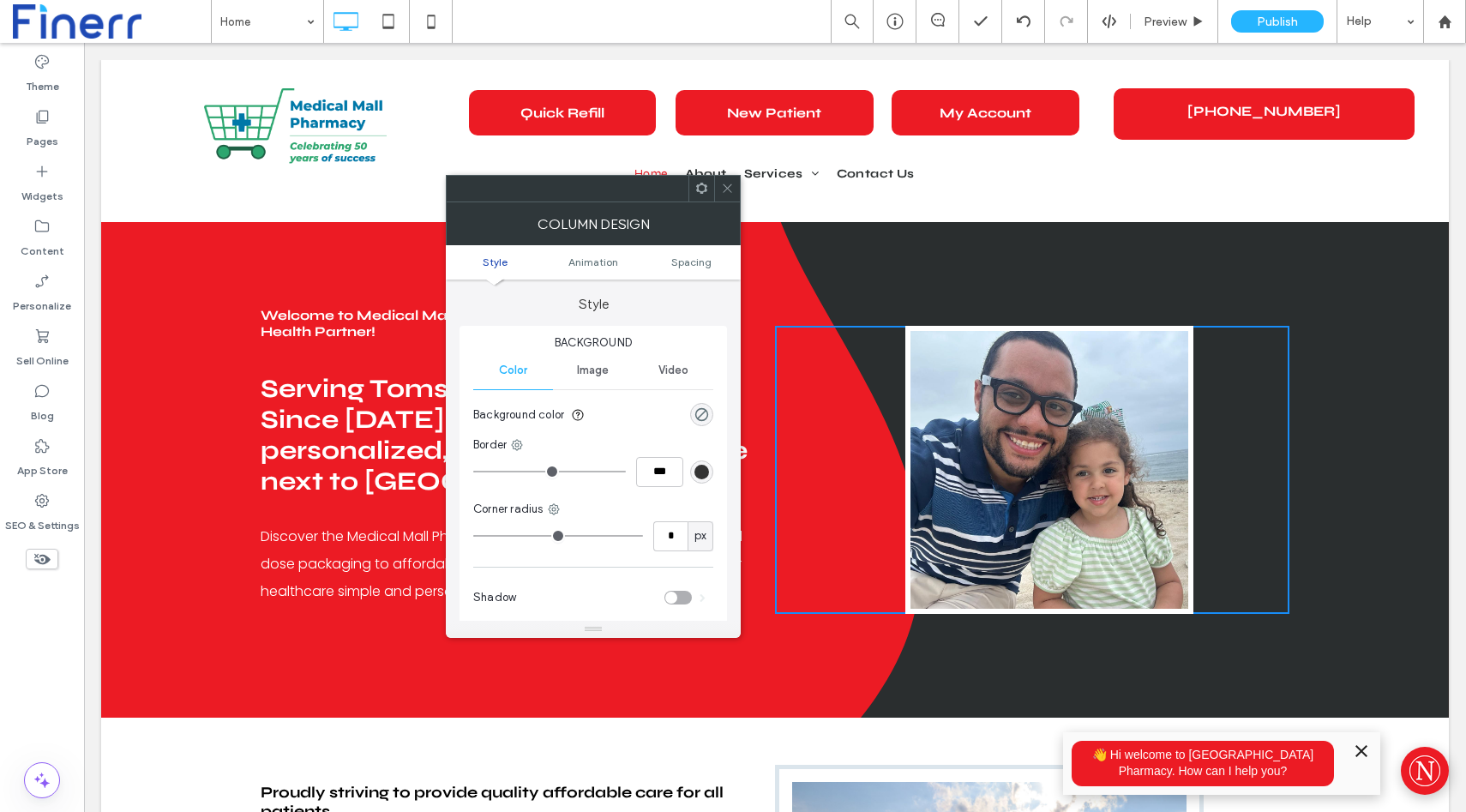
click at [723, 192] on icon at bounding box center [727, 188] width 13 height 13
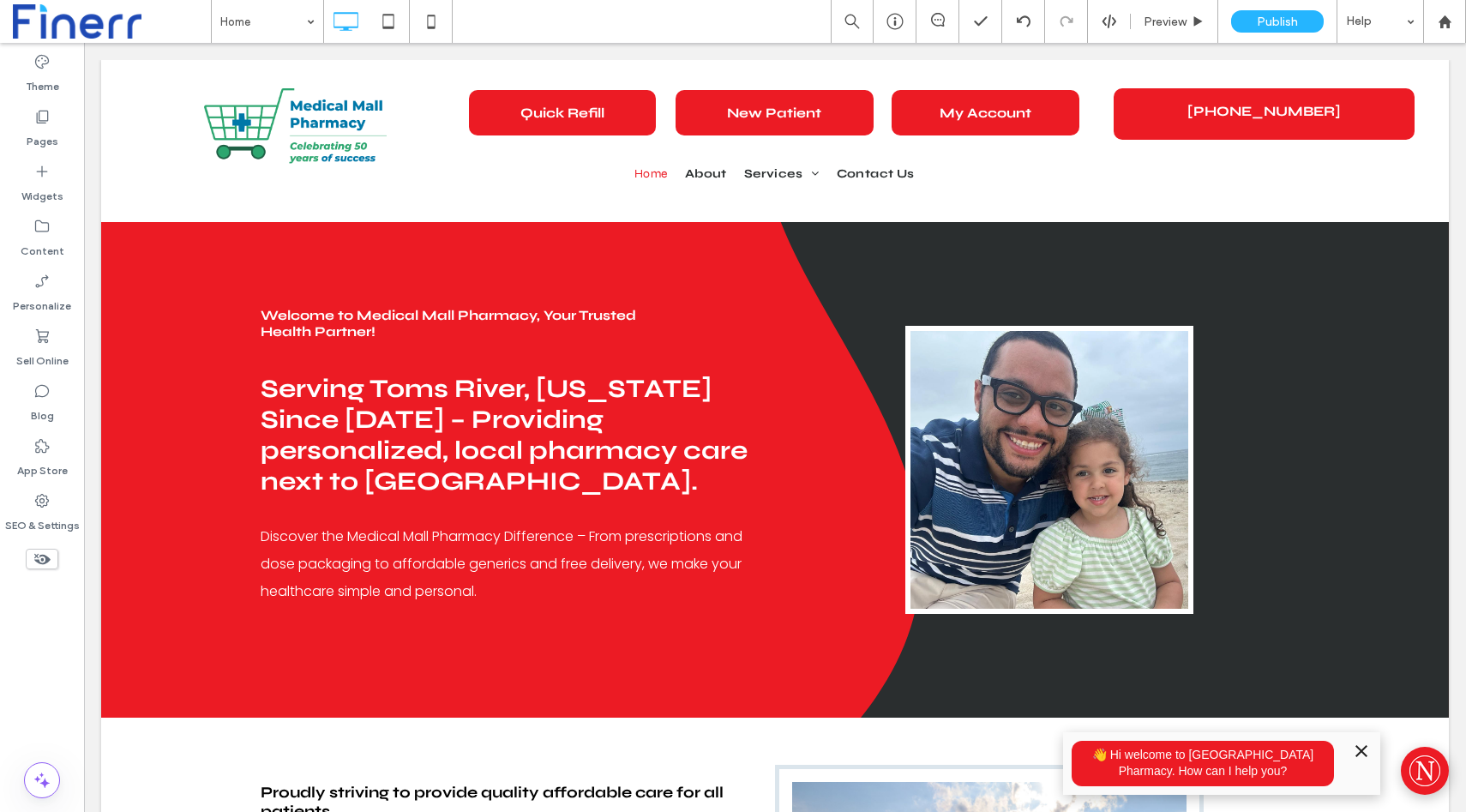
click at [1362, 747] on icon "Minimize" at bounding box center [1362, 751] width 21 height 21
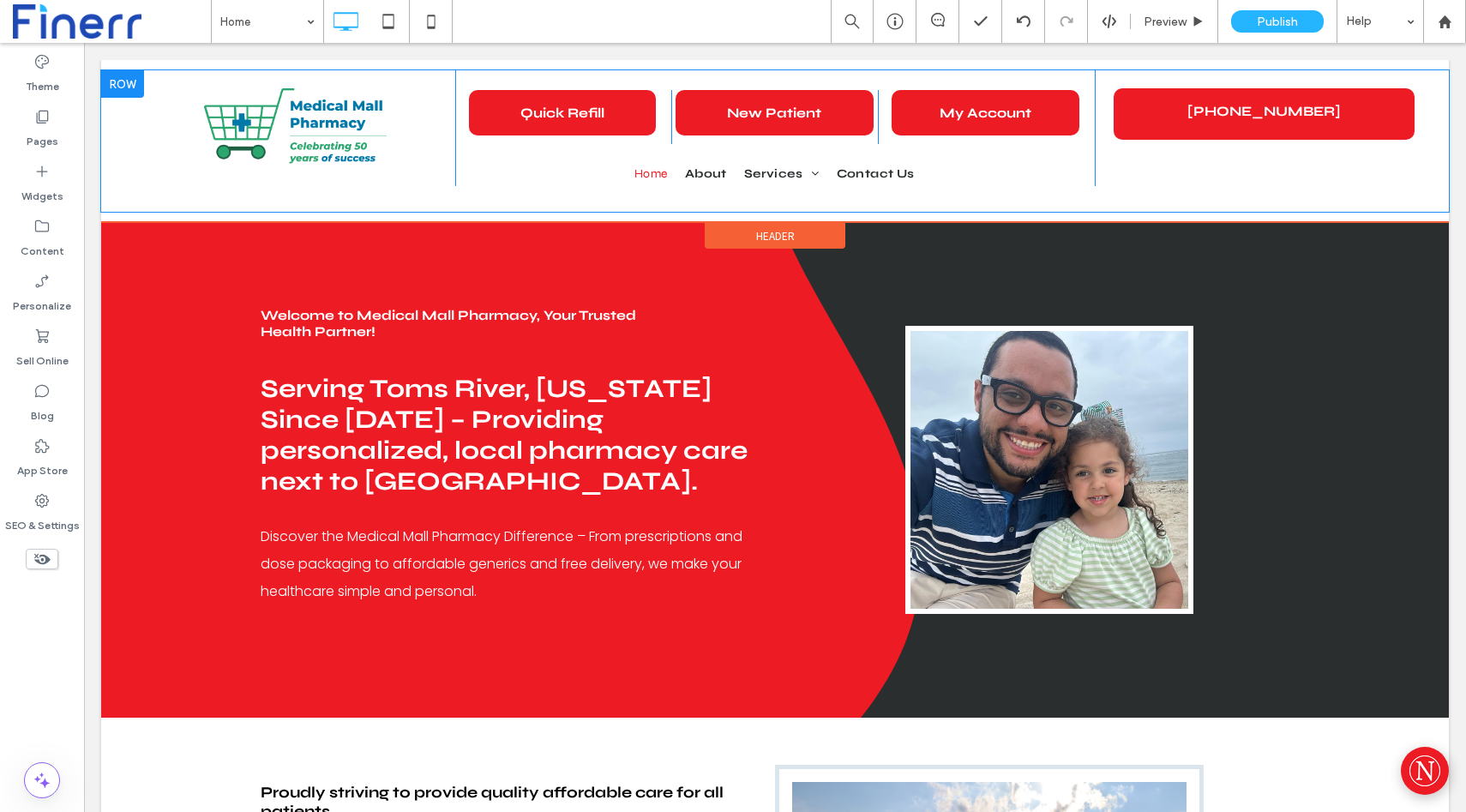
click at [1449, 117] on div "Click To Paste Quick Refill Click To Paste New Patient Click To Paste My Accoun…" at bounding box center [776, 141] width 1348 height 142
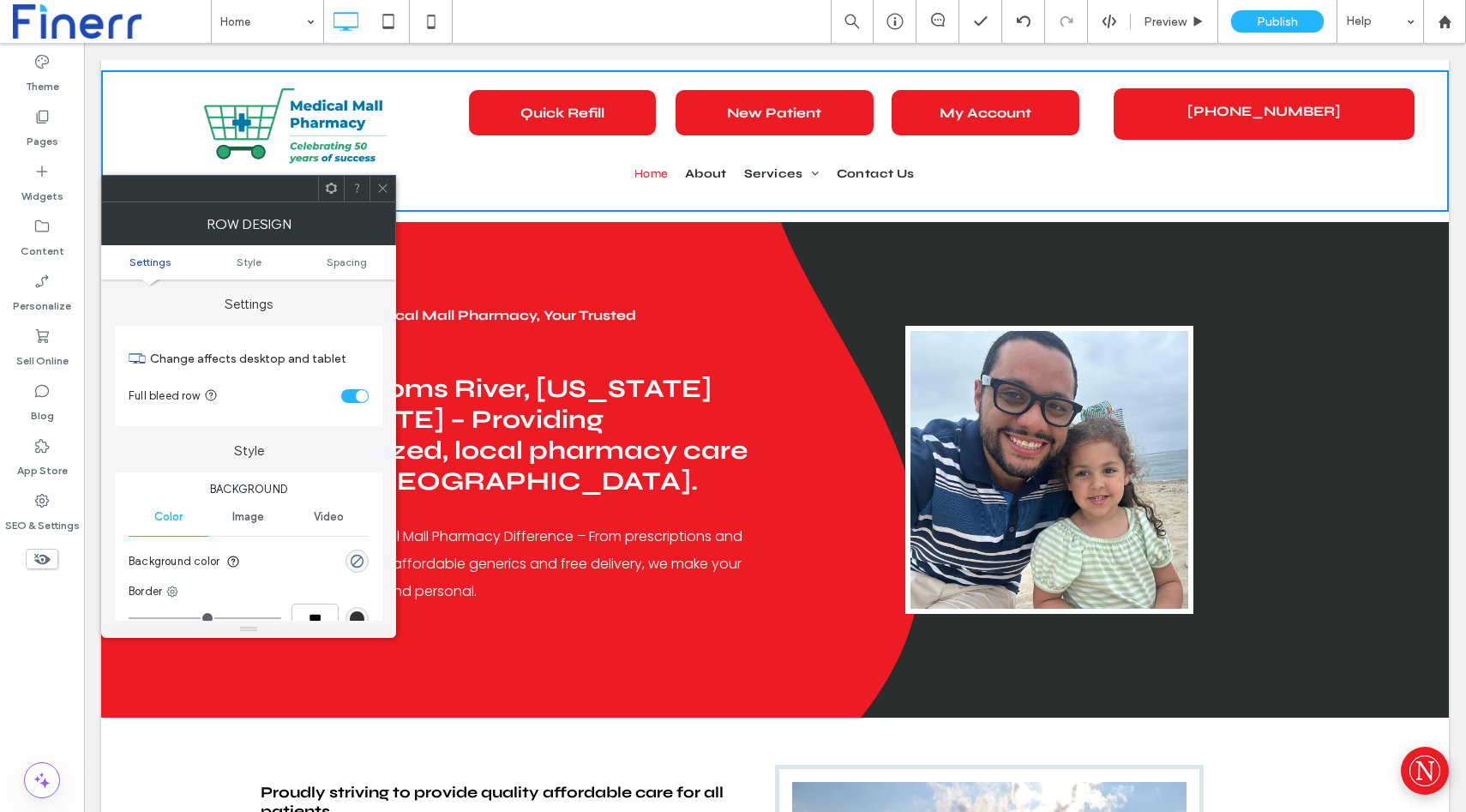
click at [389, 186] on div at bounding box center [383, 188] width 26 height 26
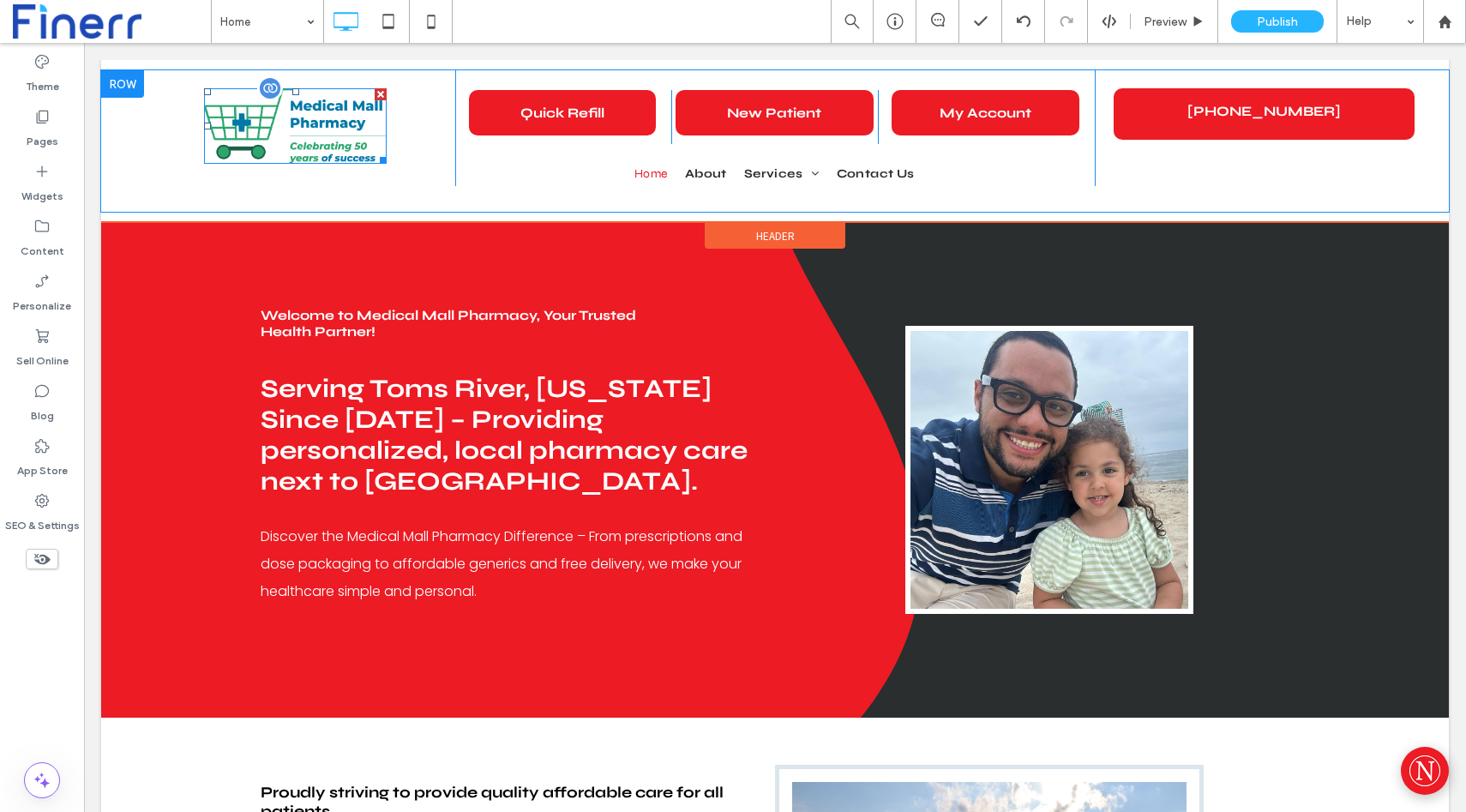
click at [346, 108] on img at bounding box center [295, 126] width 182 height 76
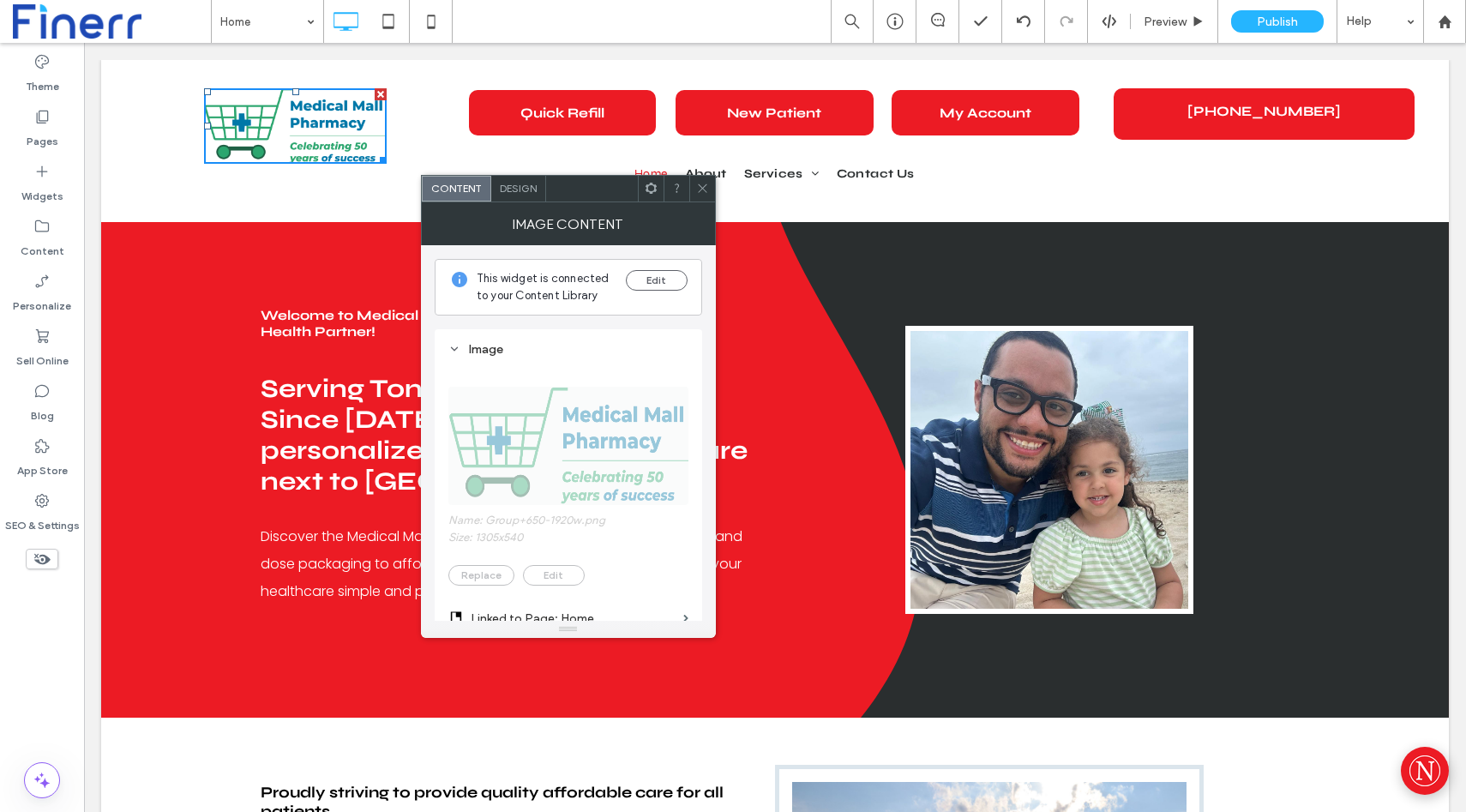
click at [524, 193] on span "Design" at bounding box center [518, 188] width 36 height 13
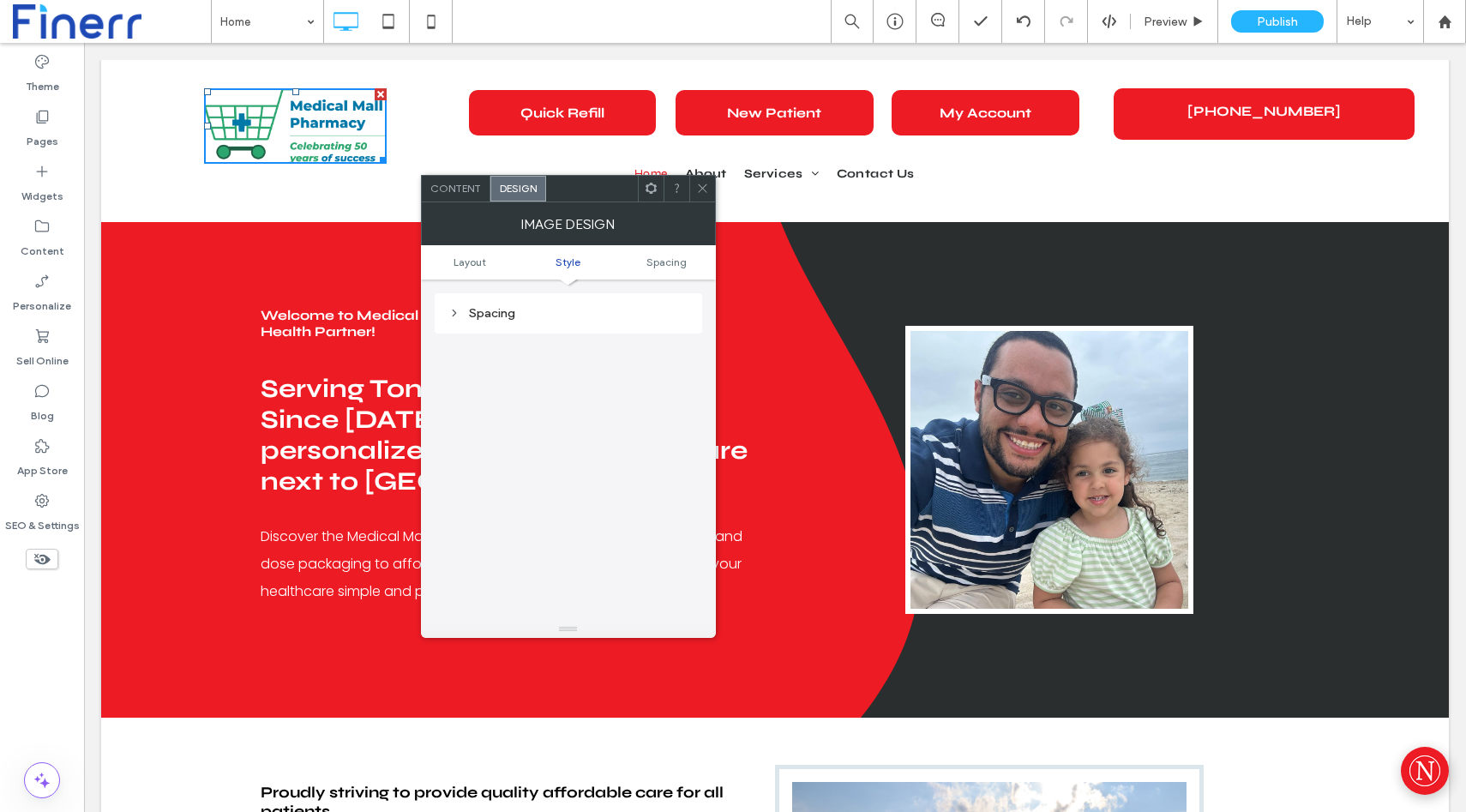
scroll to position [713, 0]
click at [464, 200] on div "Content" at bounding box center [456, 188] width 69 height 26
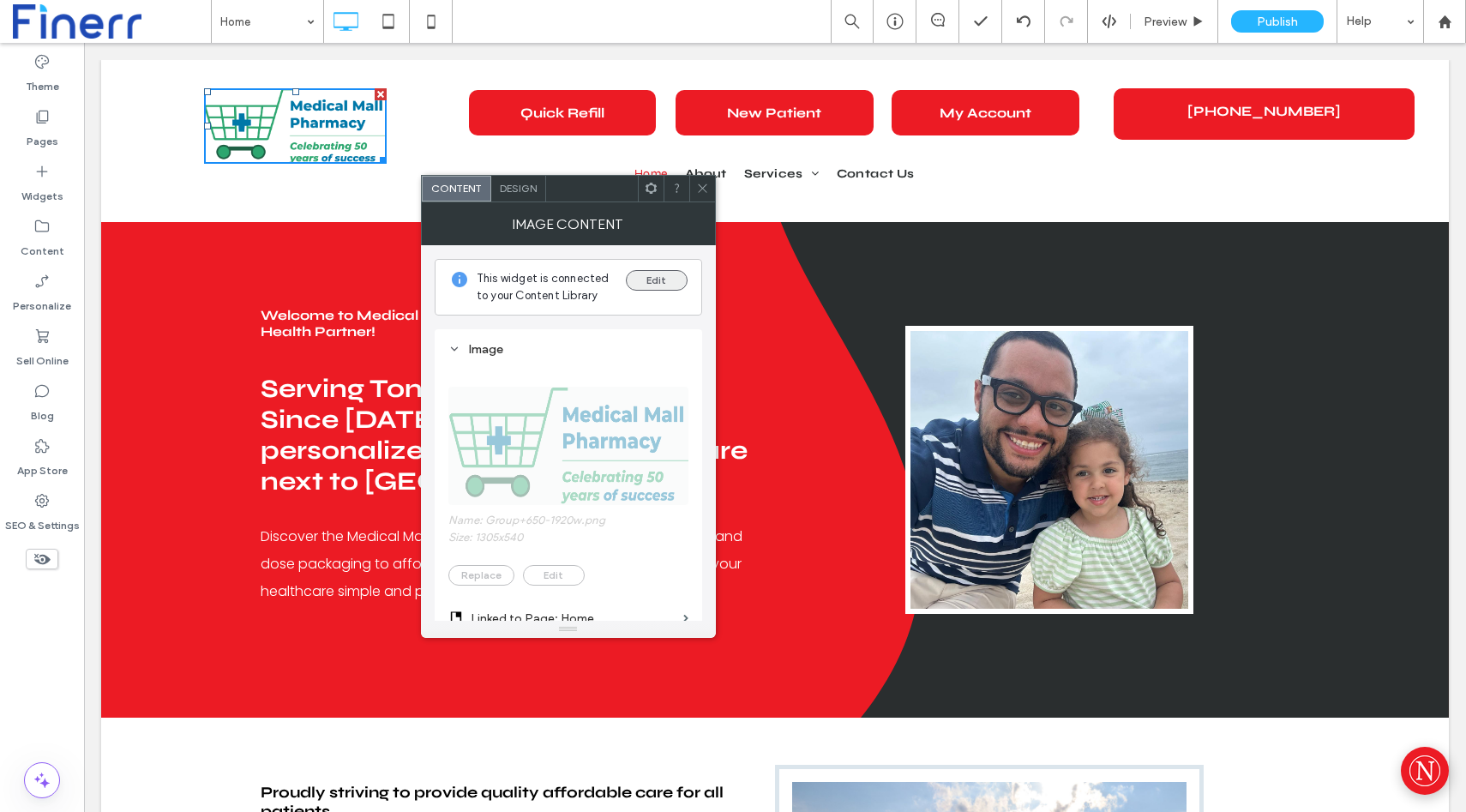
click at [655, 280] on button "Edit" at bounding box center [657, 281] width 62 height 21
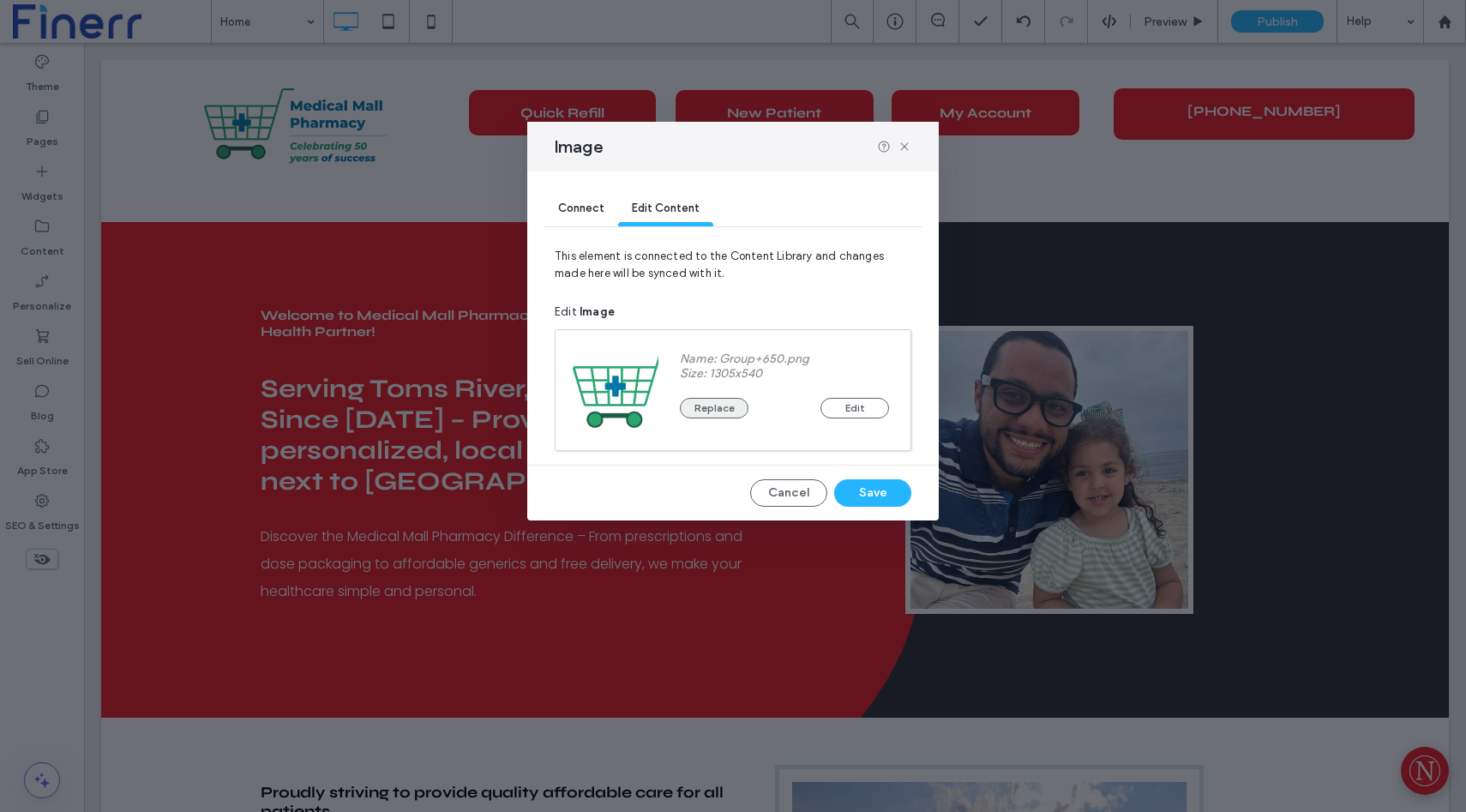
click at [726, 409] on button "Replace" at bounding box center [714, 408] width 69 height 21
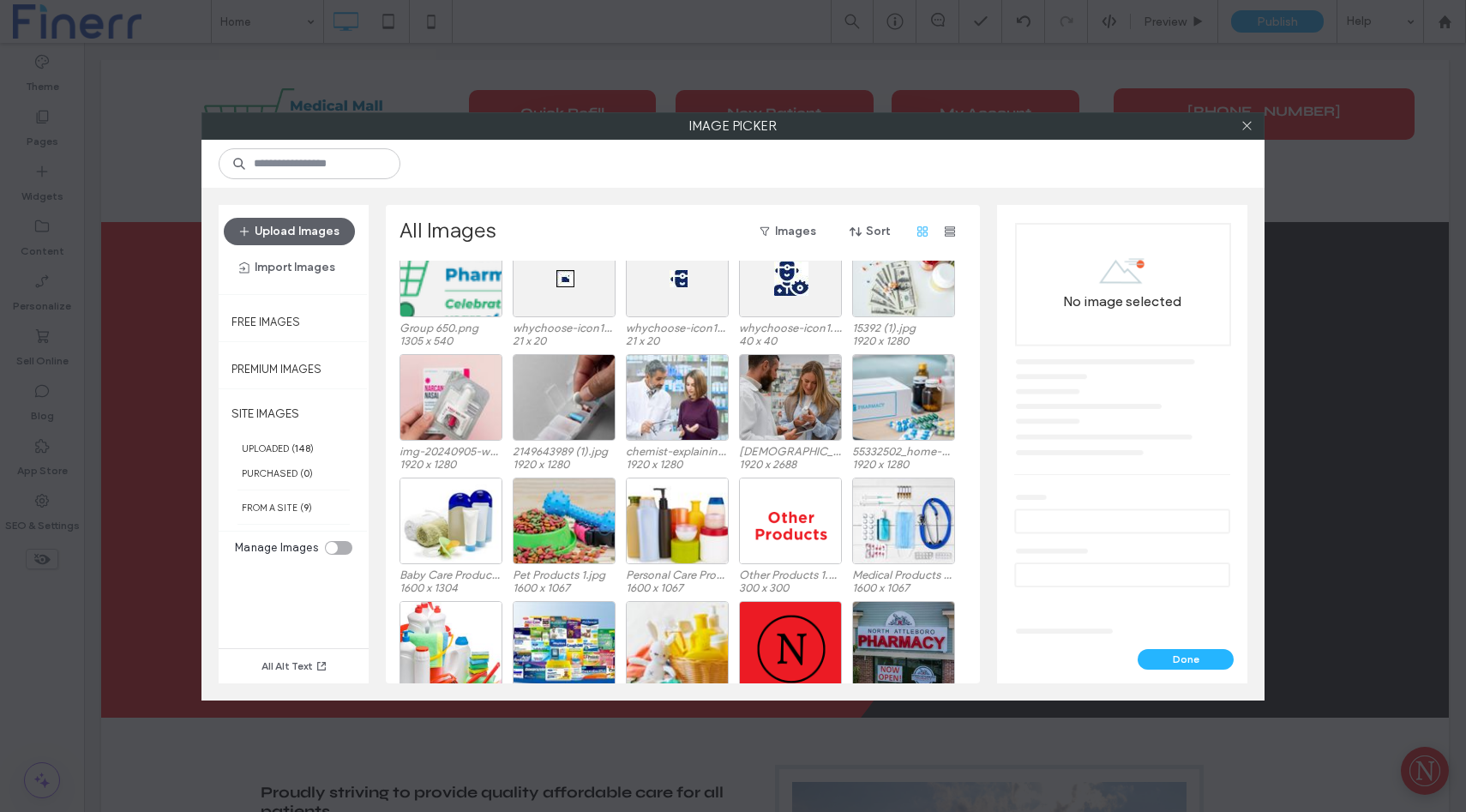
scroll to position [0, 0]
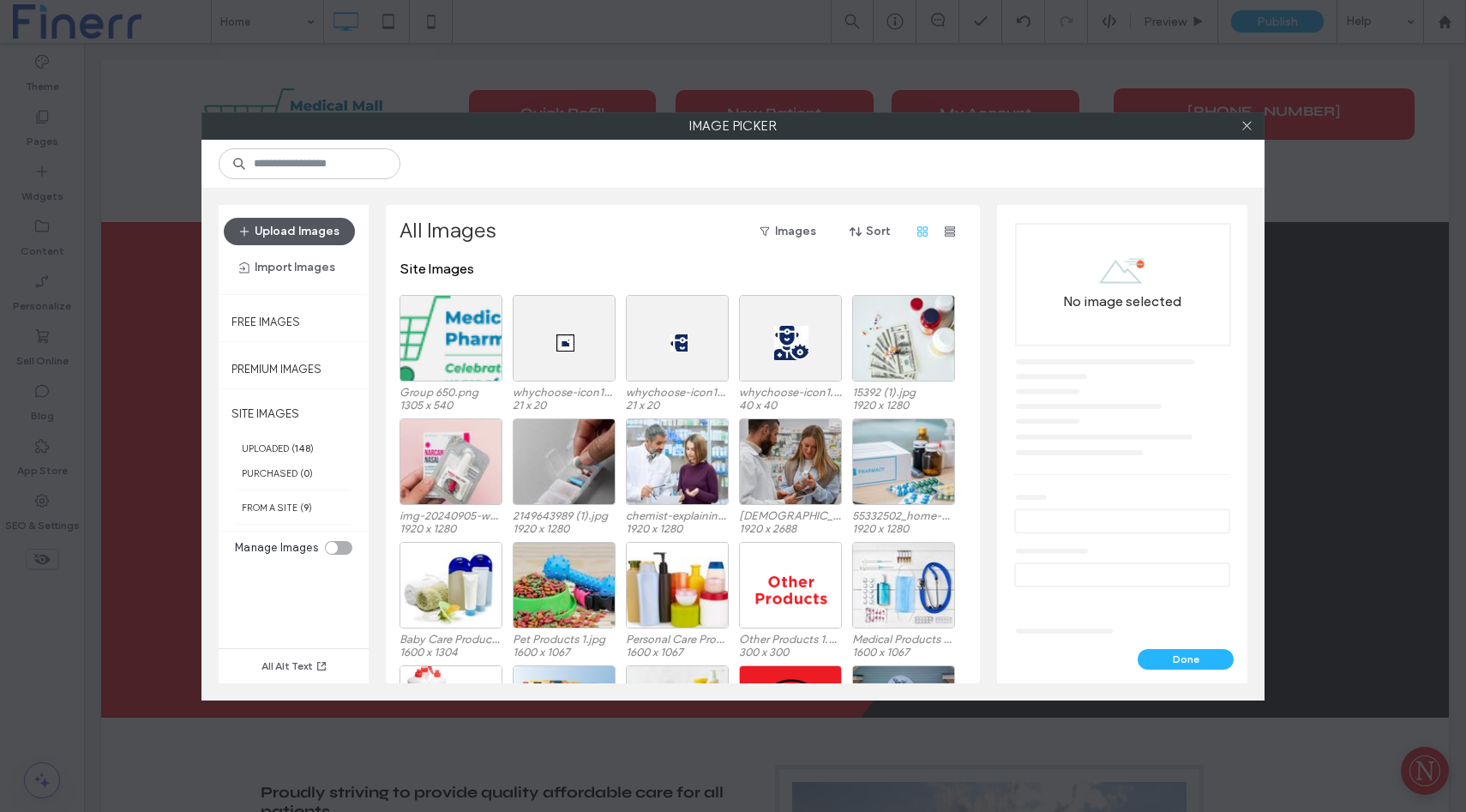
click at [302, 227] on button "Upload Images" at bounding box center [289, 232] width 131 height 28
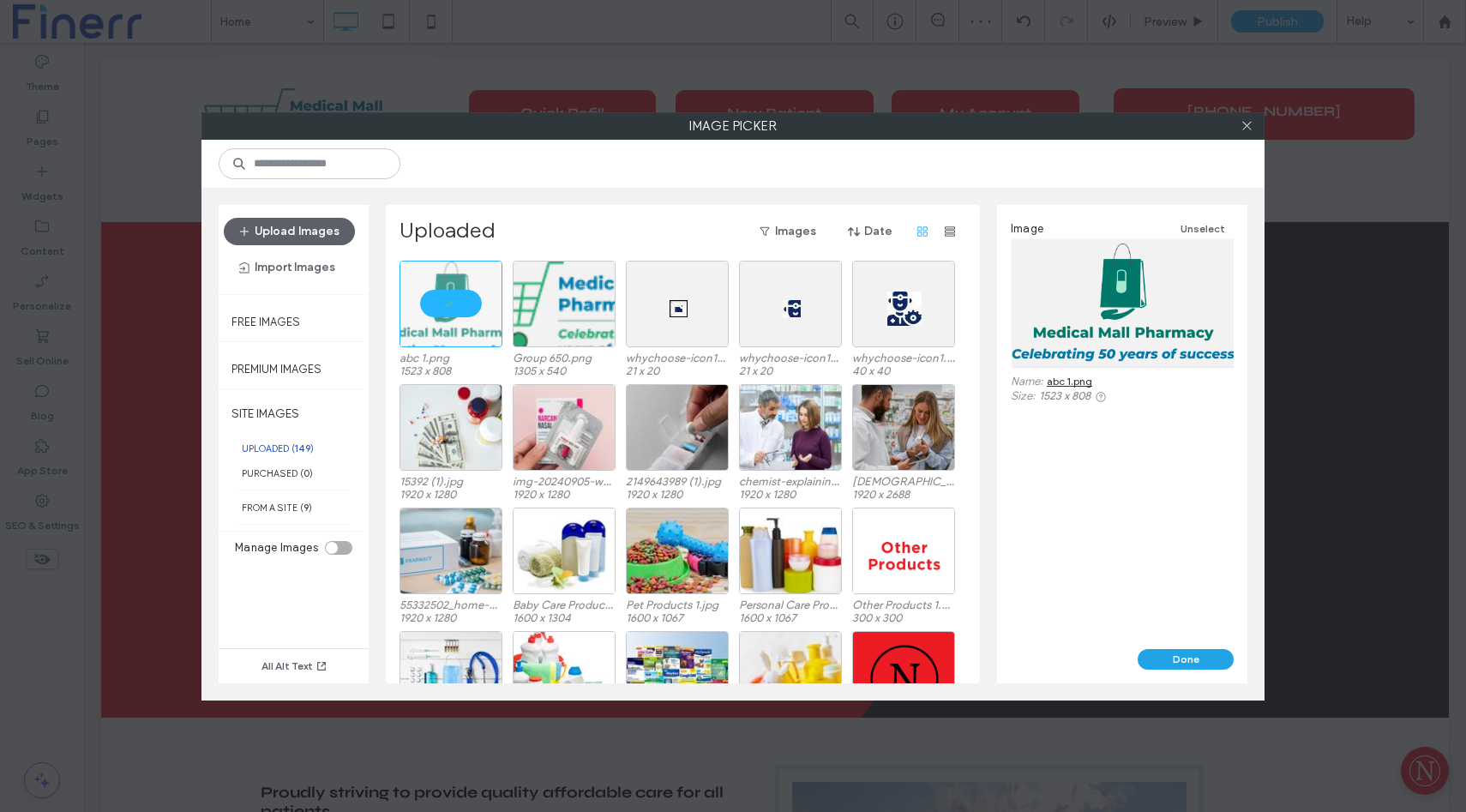
click at [1199, 659] on button "Done" at bounding box center [1185, 659] width 96 height 21
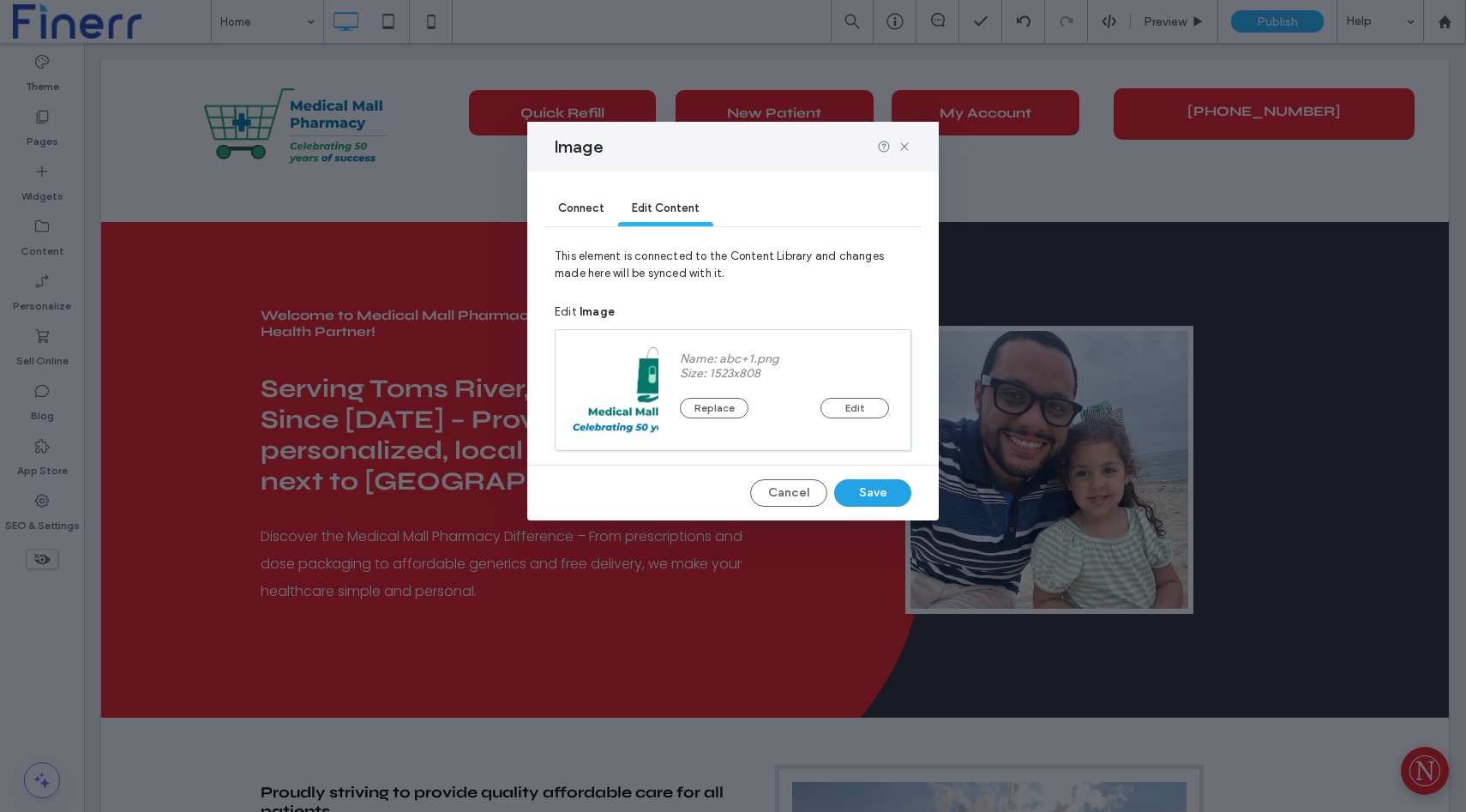
click at [876, 496] on button "Save" at bounding box center [873, 493] width 77 height 28
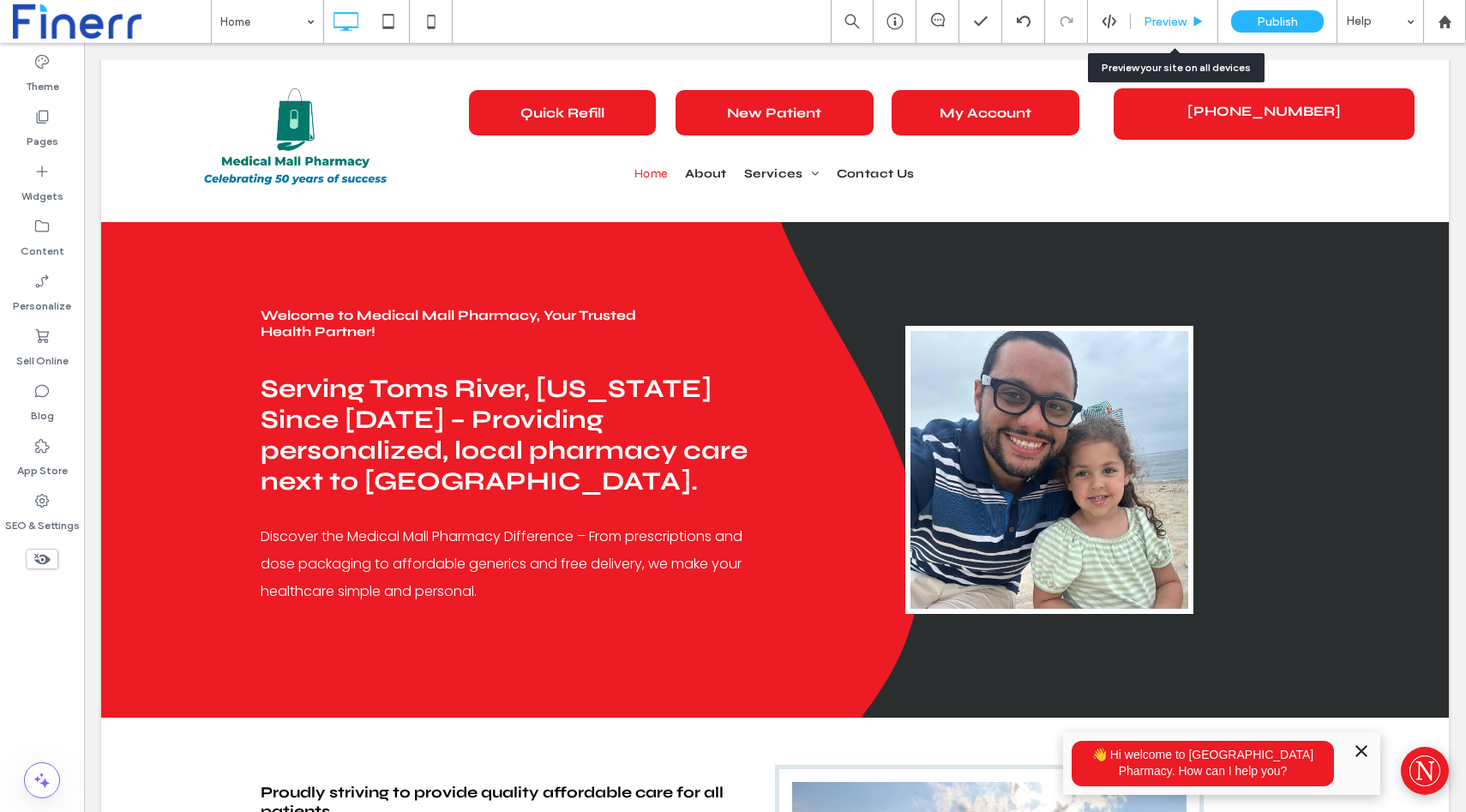
click at [1168, 17] on span "Preview" at bounding box center [1165, 22] width 43 height 15
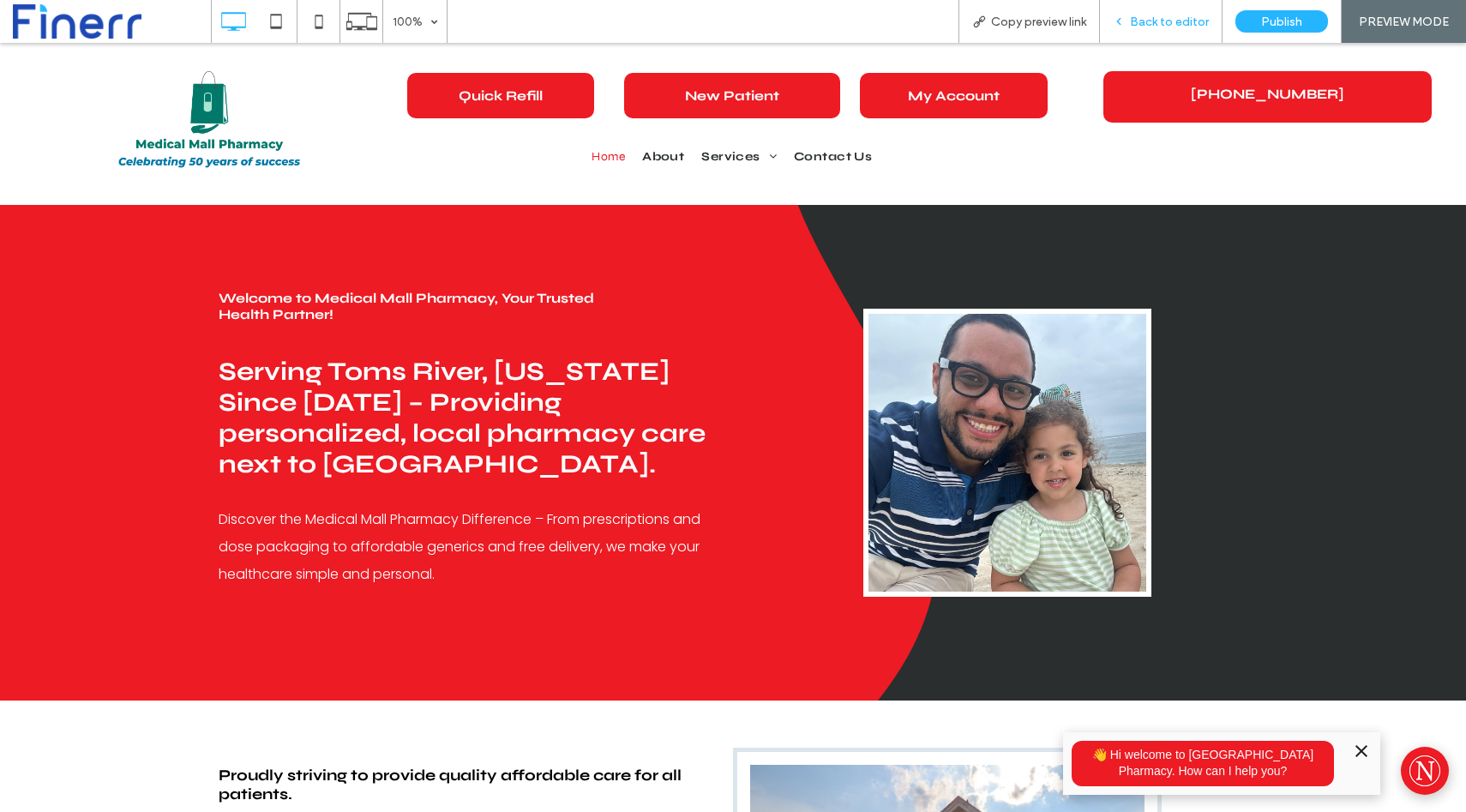
click at [1138, 30] on div "Back to editor" at bounding box center [1161, 21] width 122 height 43
click at [1155, 22] on span "Back to editor" at bounding box center [1169, 22] width 79 height 15
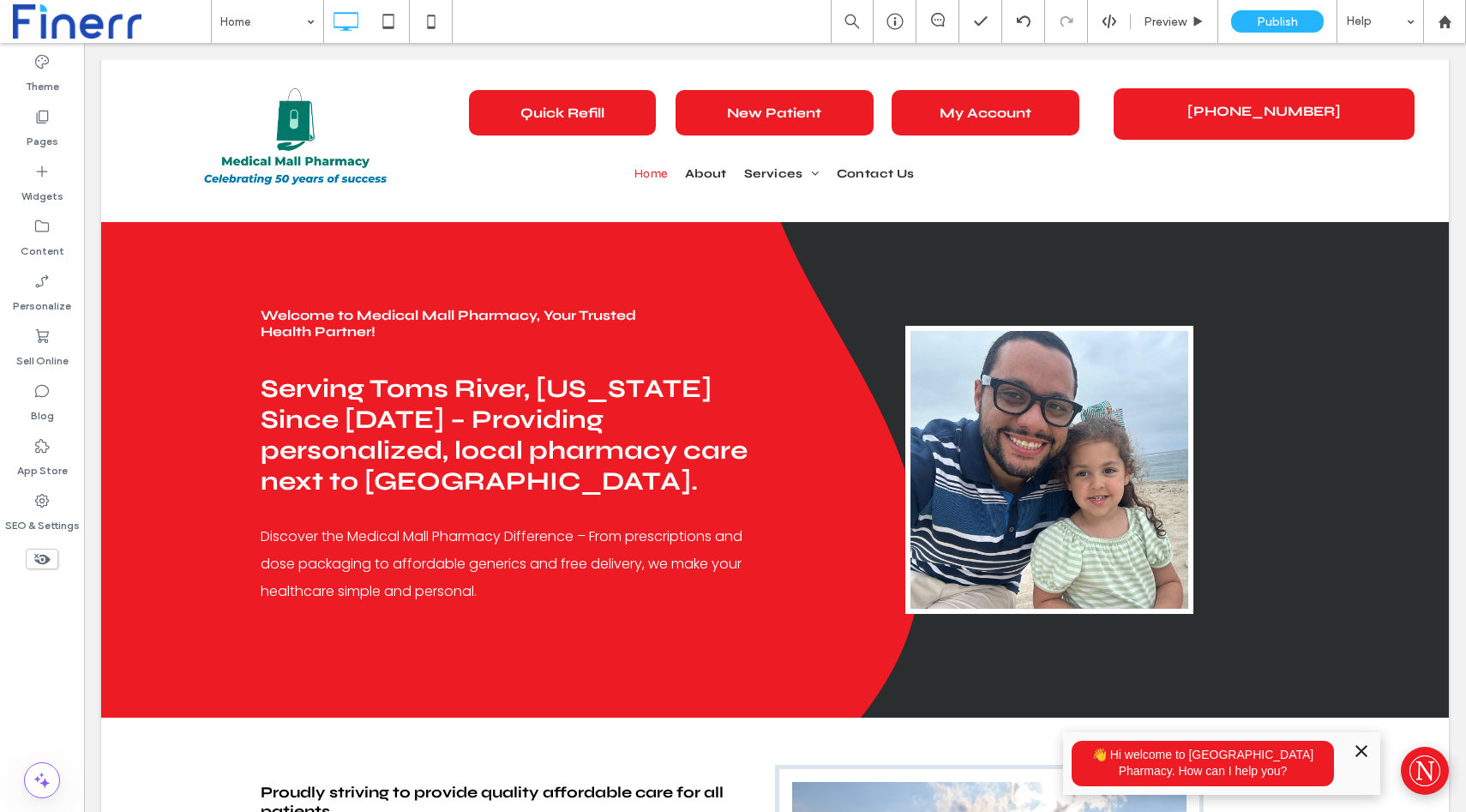
click at [1357, 756] on icon "Minimize" at bounding box center [1362, 751] width 12 height 12
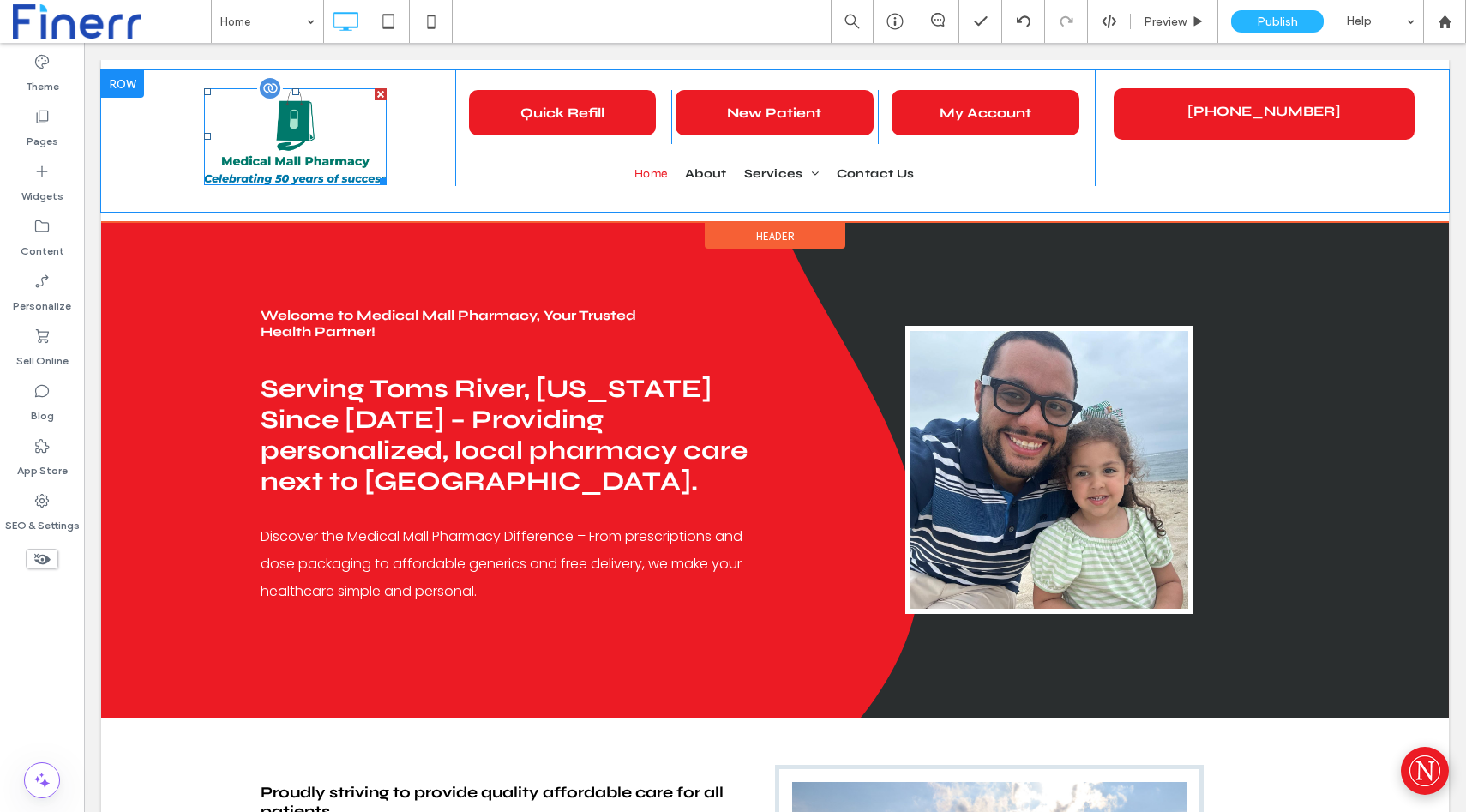
click at [301, 116] on img at bounding box center [295, 137] width 182 height 97
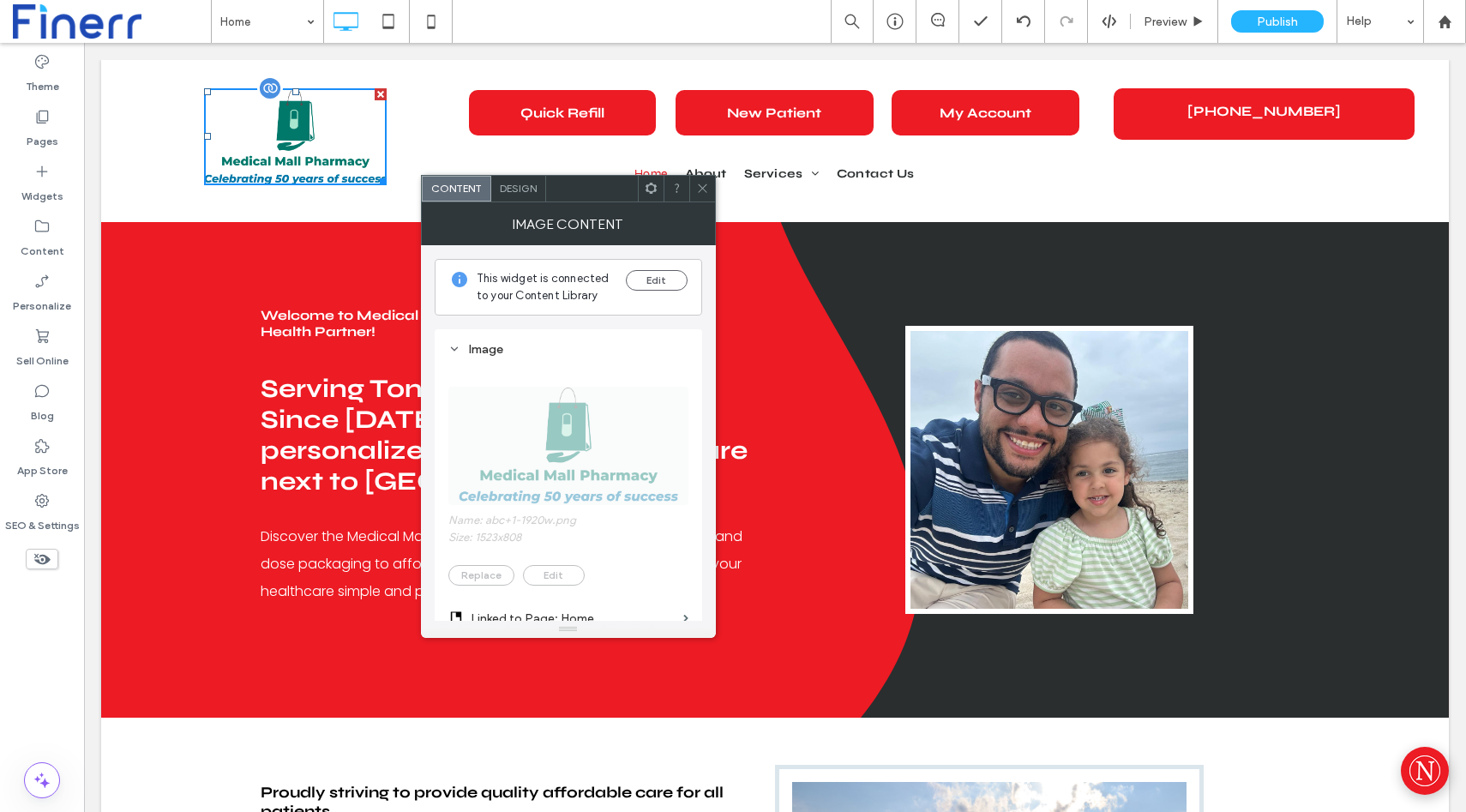
click at [269, 86] on div at bounding box center [270, 89] width 26 height 26
click at [515, 177] on div "Design" at bounding box center [518, 188] width 55 height 26
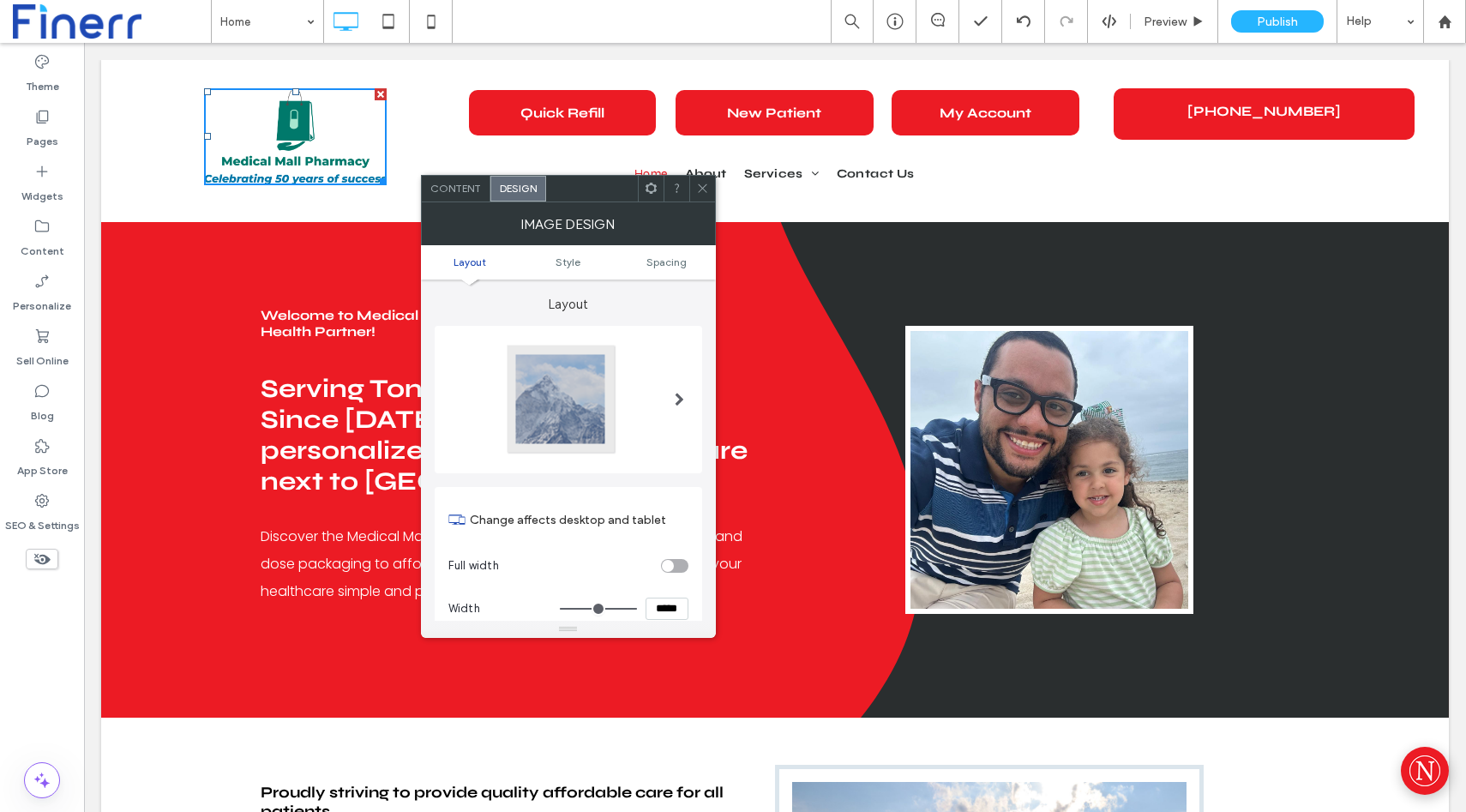
click at [440, 180] on div "Content" at bounding box center [456, 188] width 69 height 26
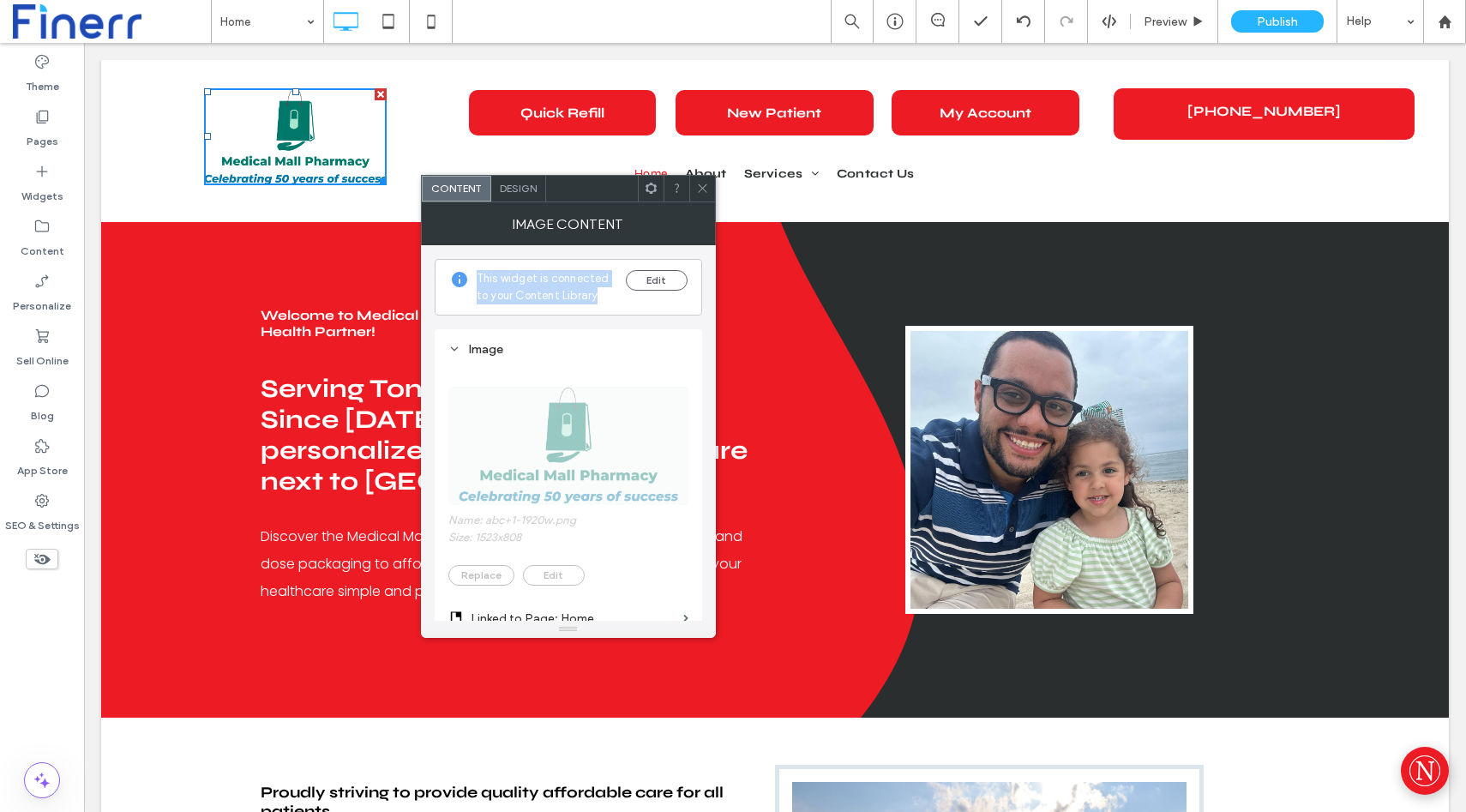
drag, startPoint x: 594, startPoint y: 296, endPoint x: 474, endPoint y: 274, distance: 122.0
click at [474, 274] on div "This widget is connected to your Content Library Edit" at bounding box center [569, 287] width 267 height 56
click at [553, 330] on div "Image Name: abc+1-1920w.png Size: 1523x808 Replace Edit Linked to Page: Home Re…" at bounding box center [569, 596] width 267 height 534
drag, startPoint x: 478, startPoint y: 274, endPoint x: 571, endPoint y: 299, distance: 96.3
click at [571, 299] on span "This widget is connected to your Content Library" at bounding box center [545, 287] width 135 height 34
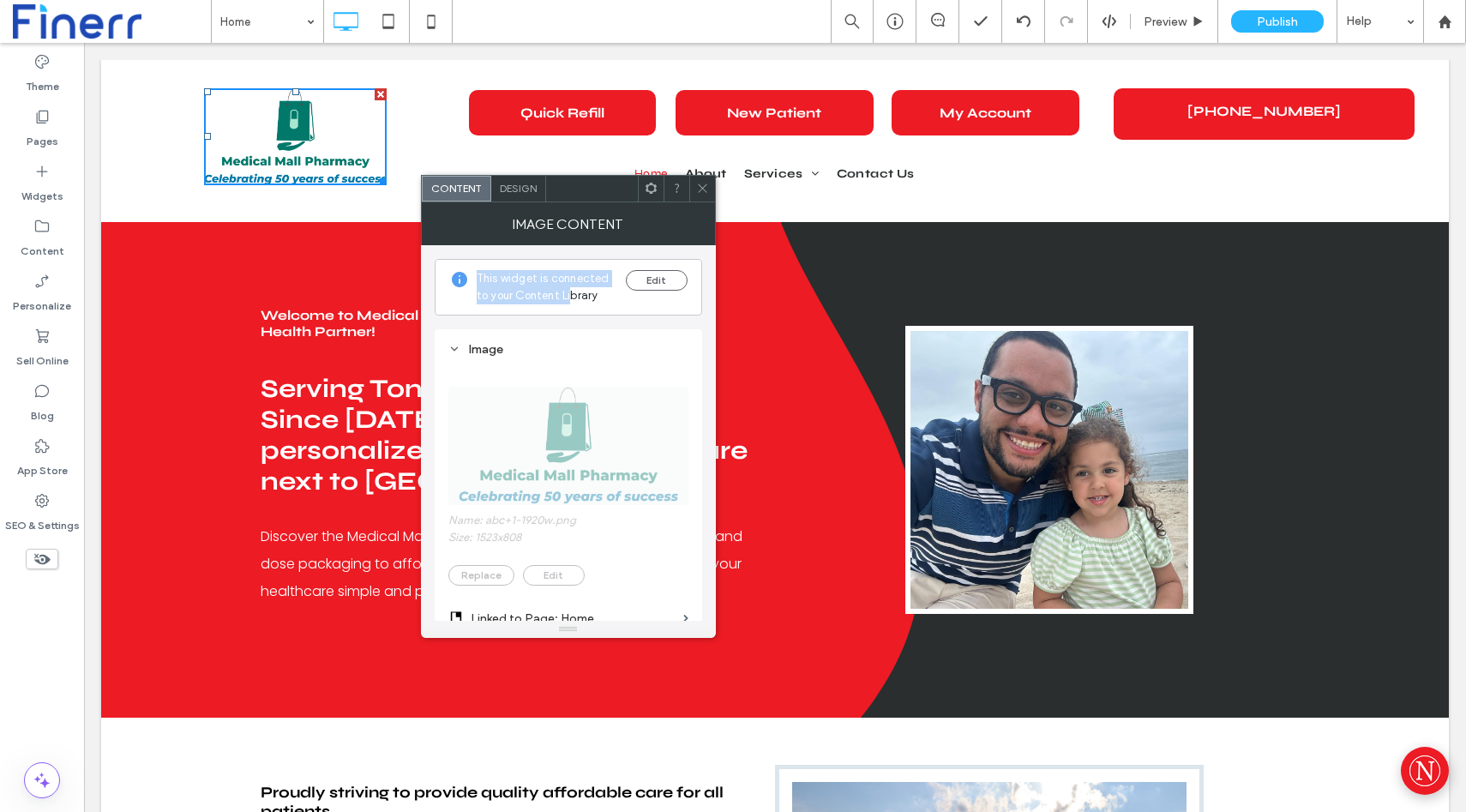
click at [571, 320] on div "This widget is connected to your Content Library Edit Image Name: abc+1-1920w.p…" at bounding box center [569, 644] width 267 height 799
click at [697, 186] on icon at bounding box center [703, 188] width 13 height 13
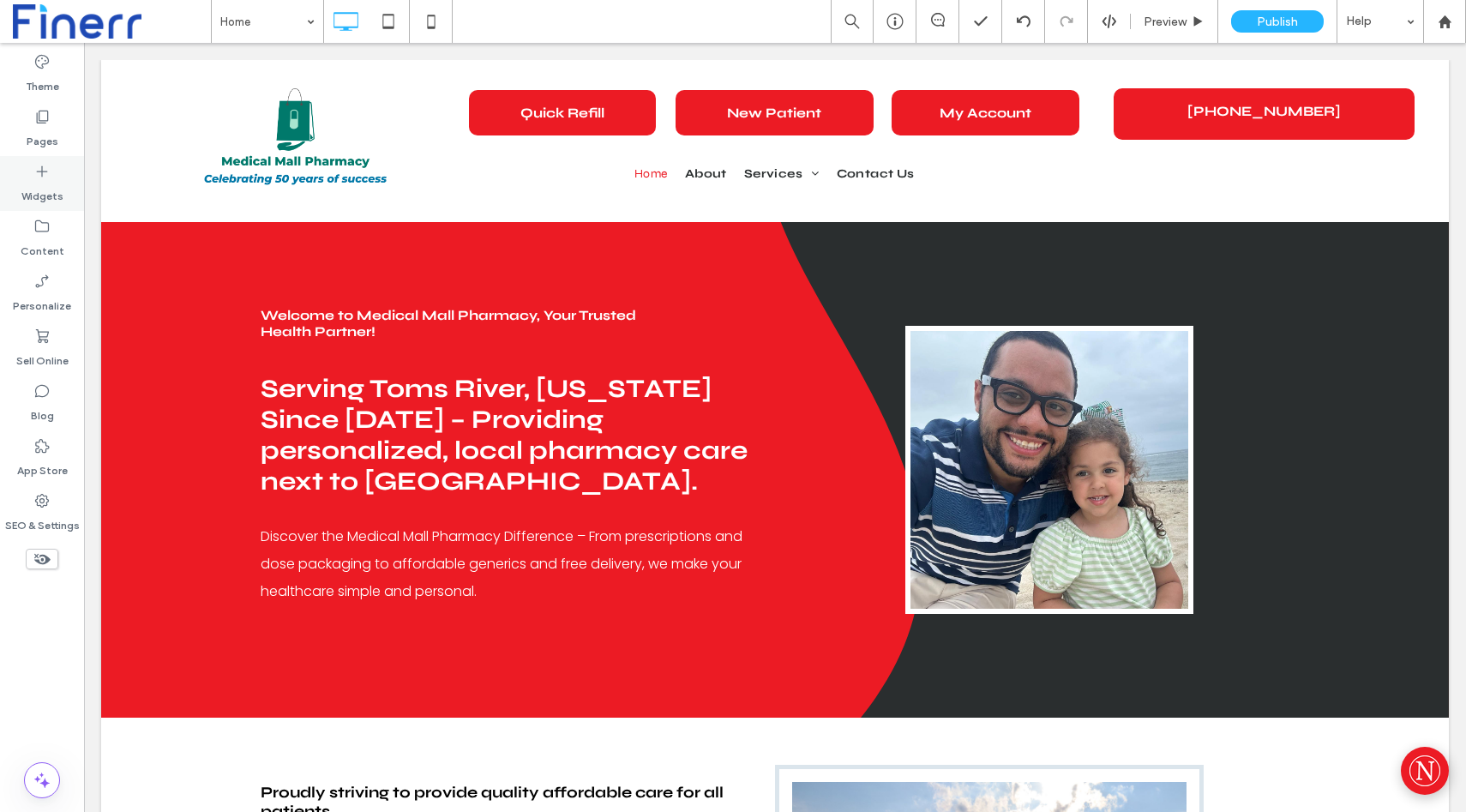
click at [41, 177] on icon at bounding box center [43, 172] width 17 height 17
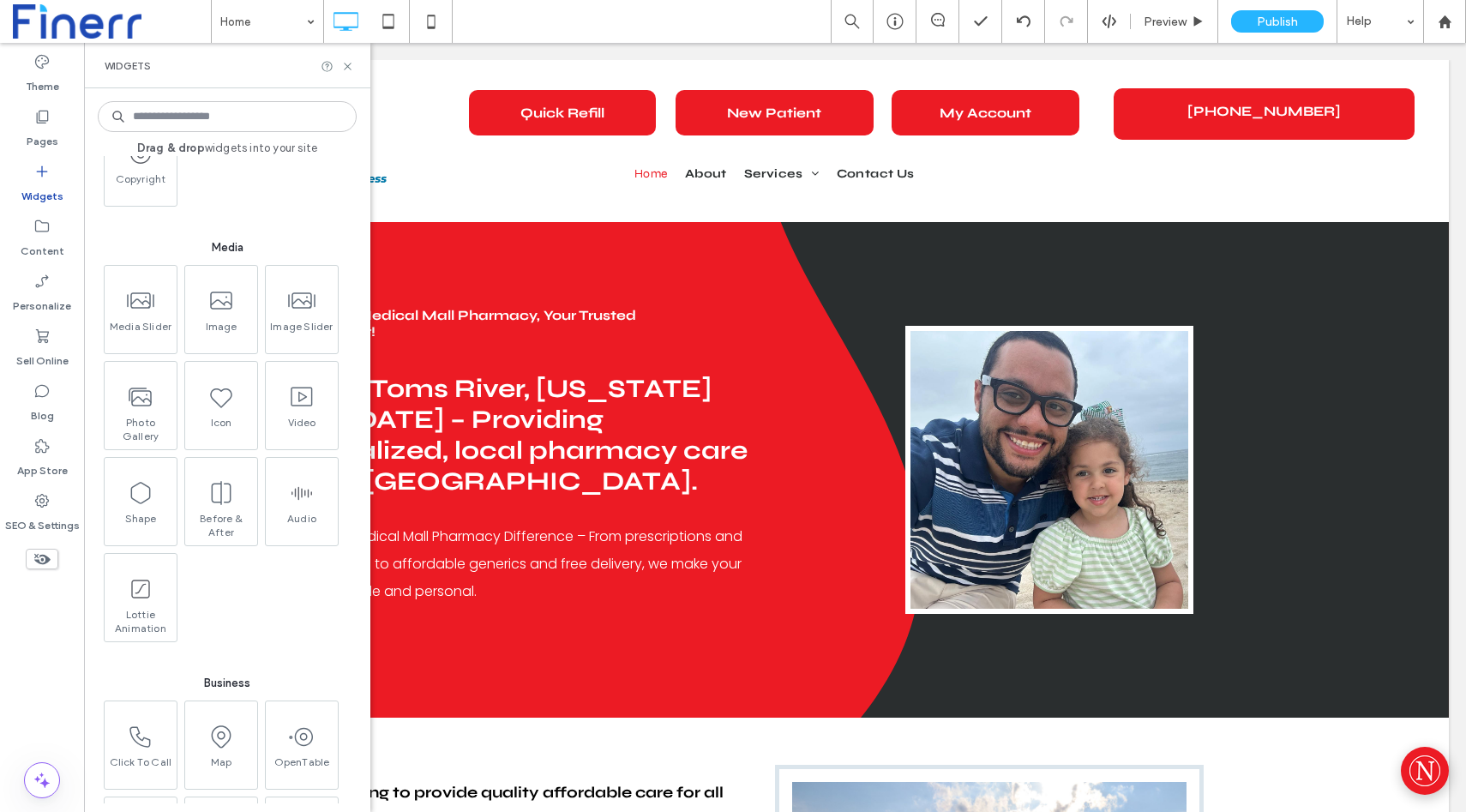
scroll to position [670, 0]
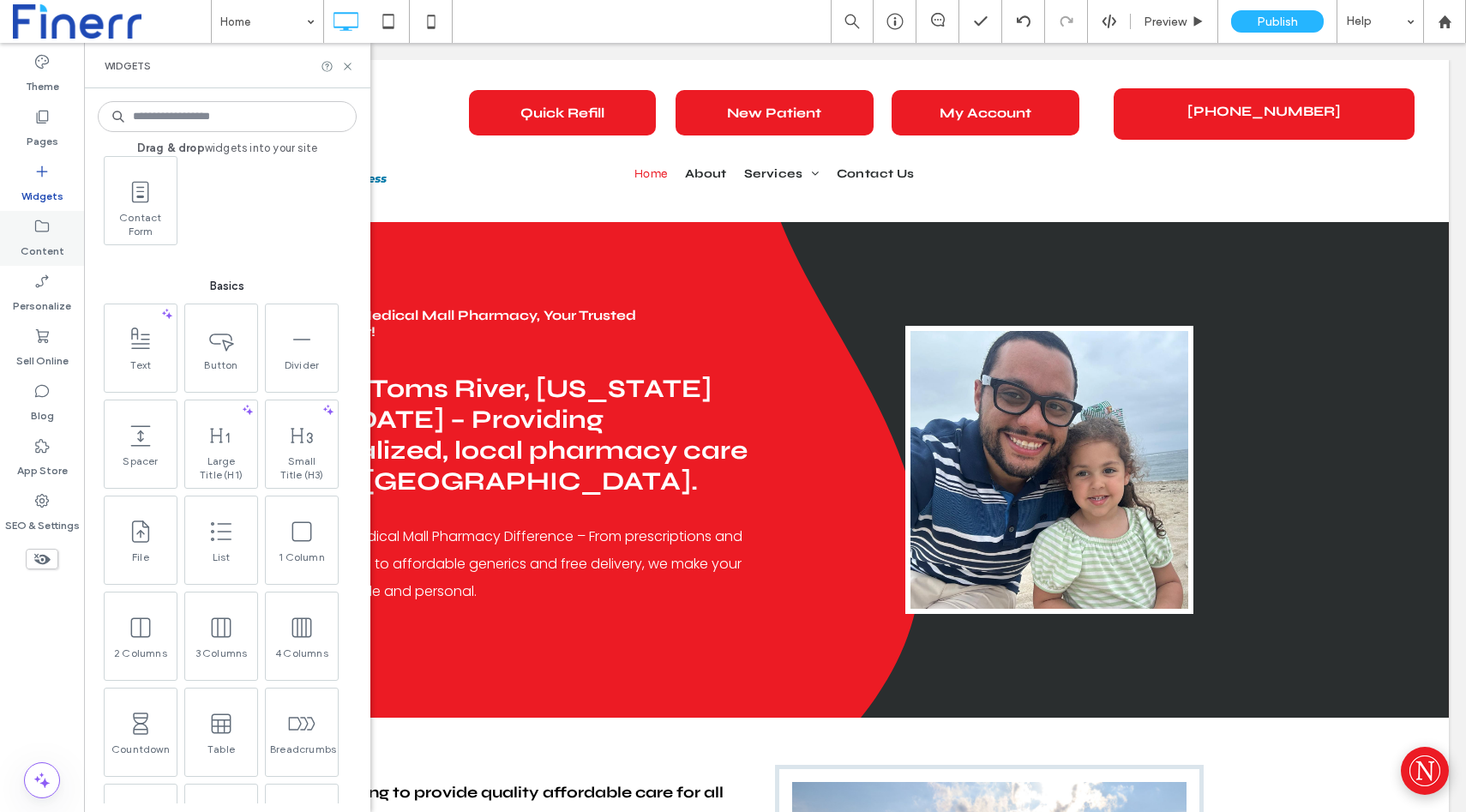
click at [25, 234] on div "Content" at bounding box center [42, 238] width 84 height 55
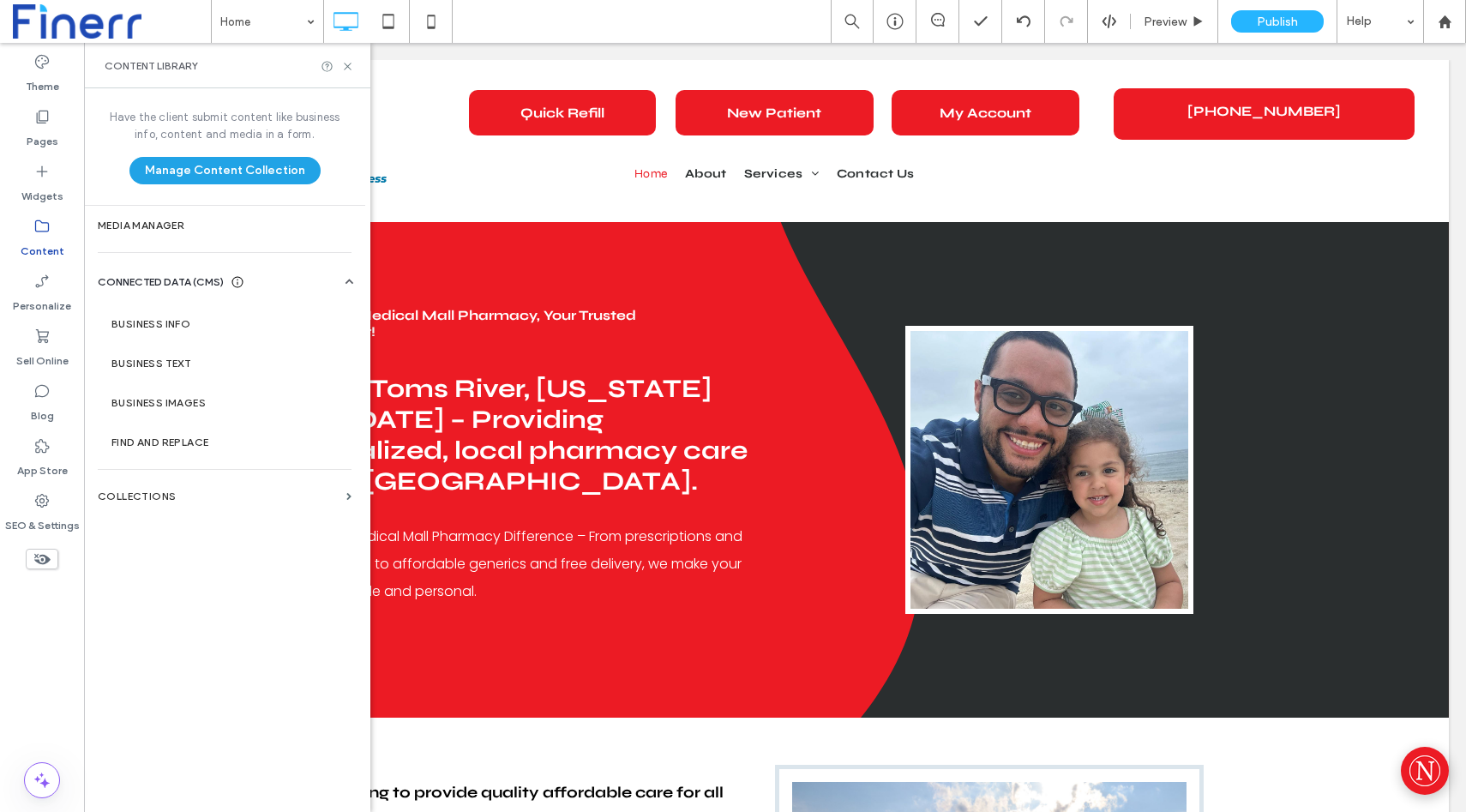
click at [207, 175] on button "Manage Content Collection" at bounding box center [225, 171] width 191 height 28
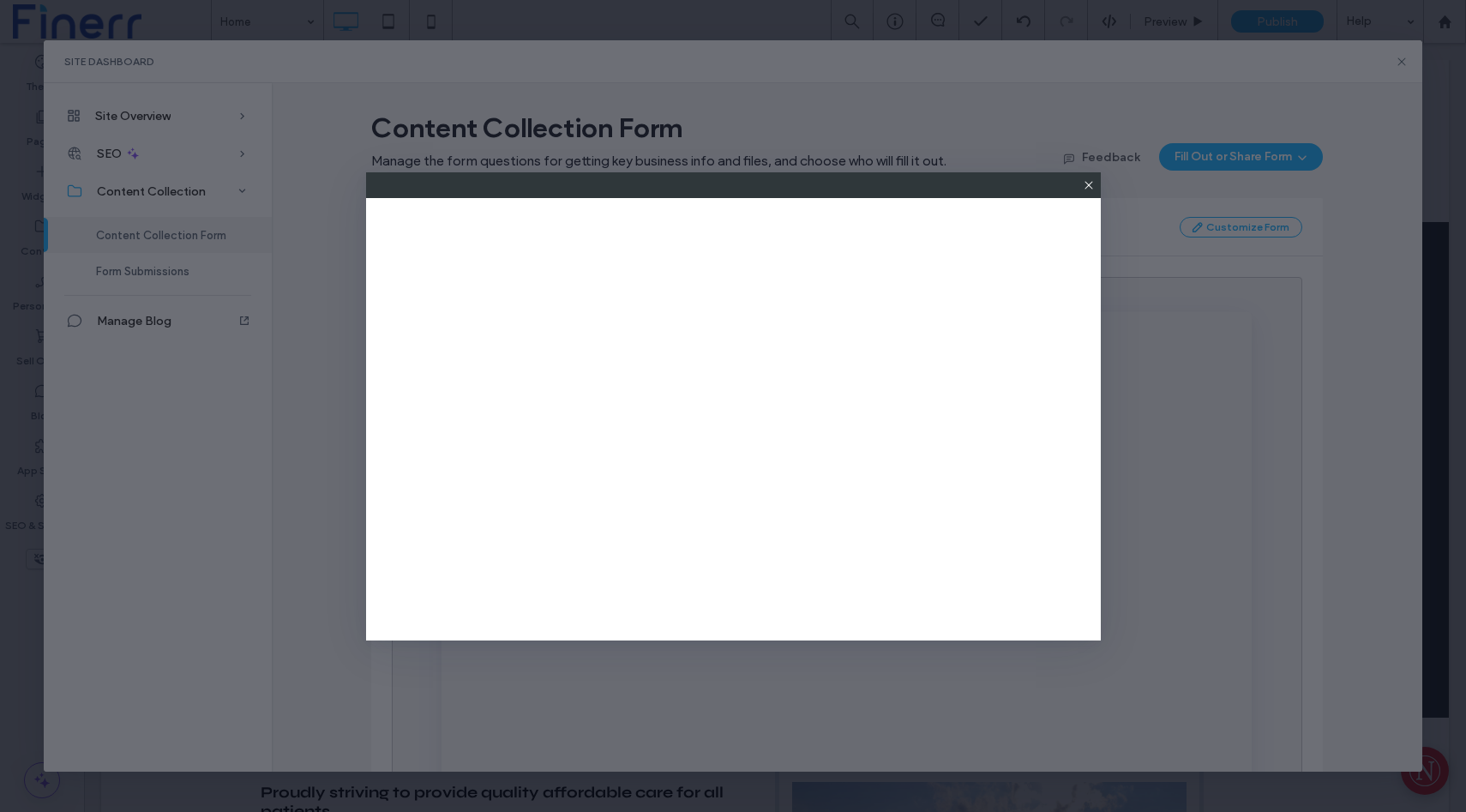
scroll to position [0, 0]
click at [1088, 180] on icon at bounding box center [1089, 185] width 14 height 14
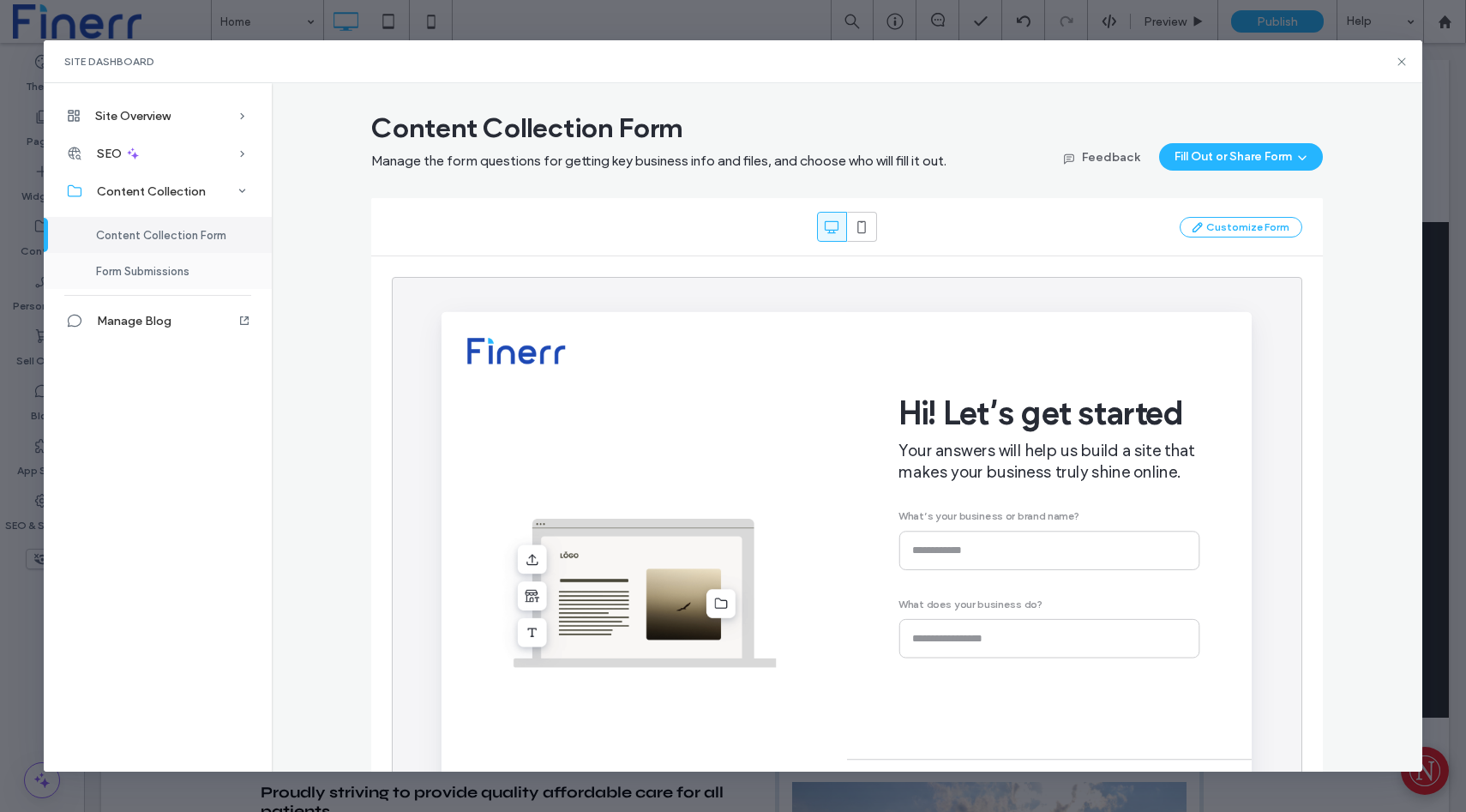
click at [178, 273] on span "Form Submissions" at bounding box center [143, 271] width 94 height 13
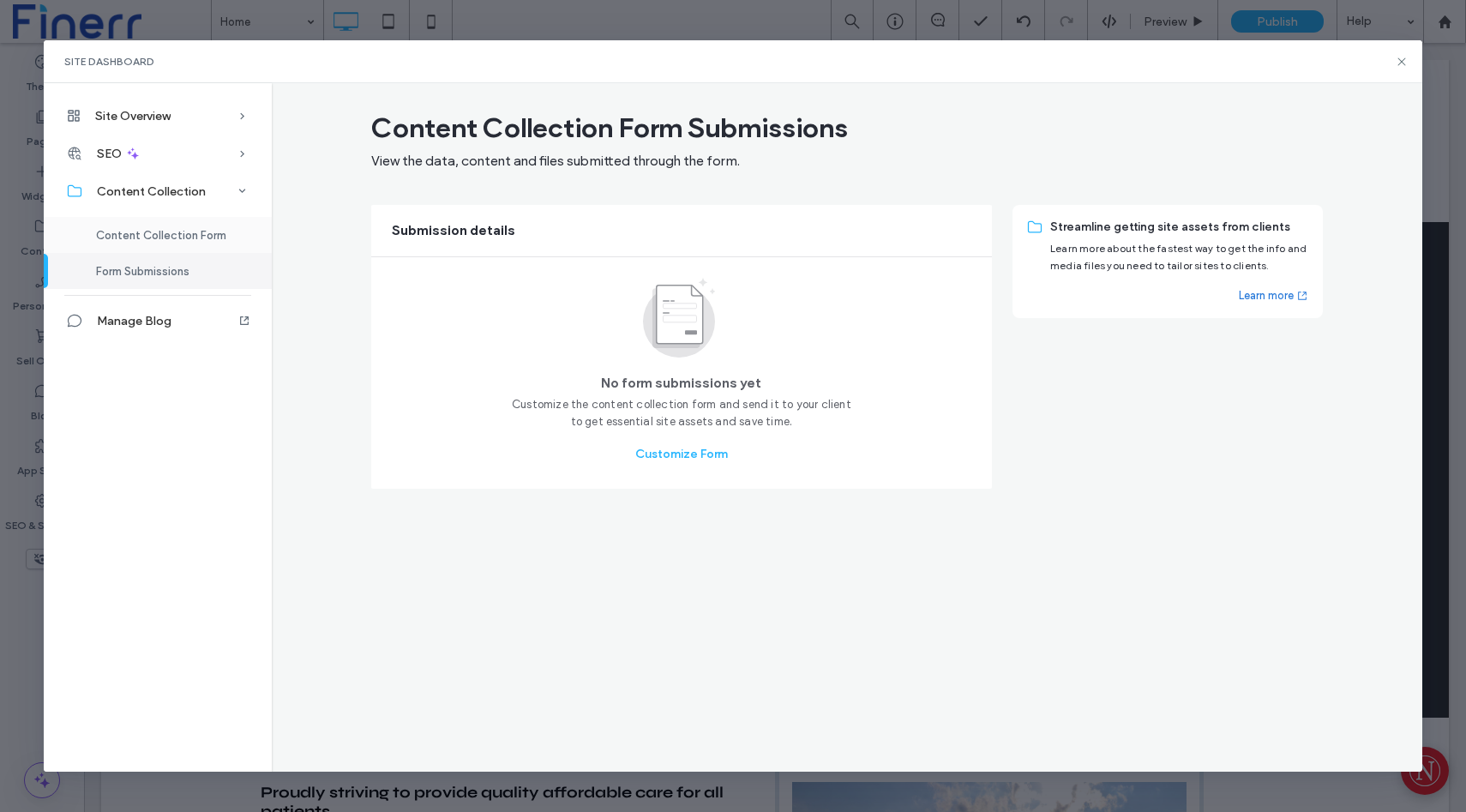
click at [144, 239] on span "Content Collection Form" at bounding box center [162, 235] width 130 height 13
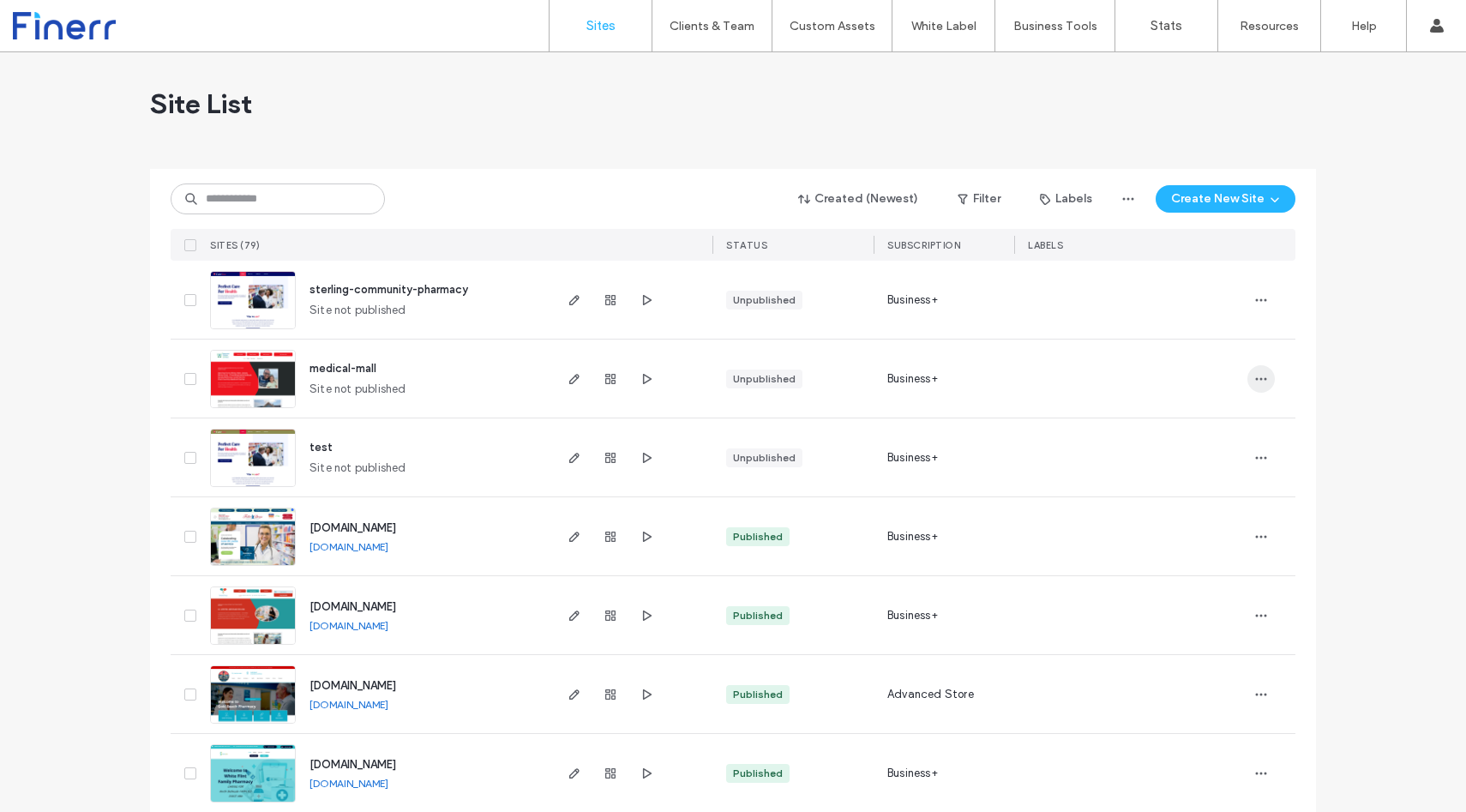
click at [1248, 373] on span "button" at bounding box center [1262, 380] width 28 height 28
click at [571, 385] on icon "button" at bounding box center [575, 380] width 14 height 14
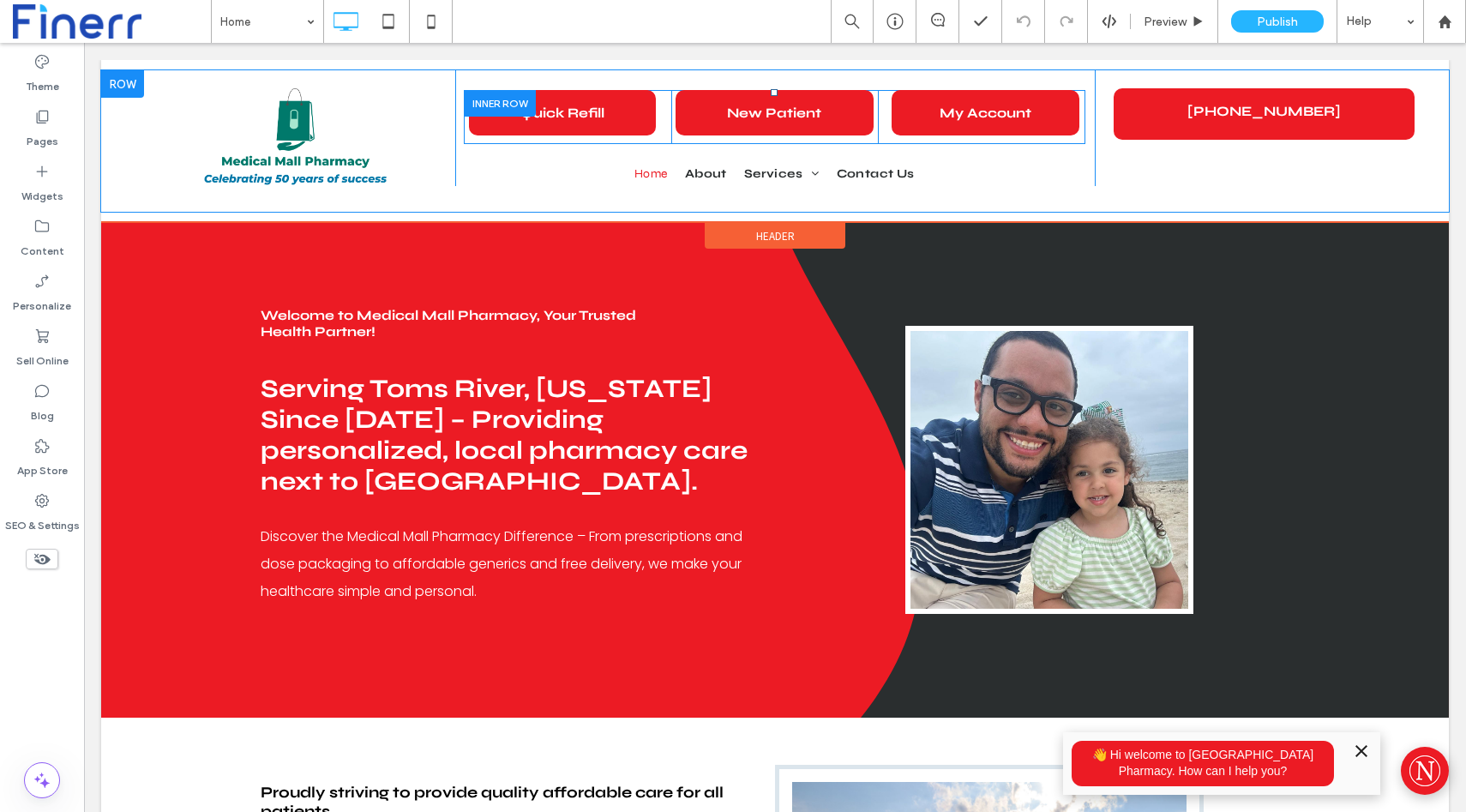
click at [492, 102] on div at bounding box center [499, 103] width 72 height 27
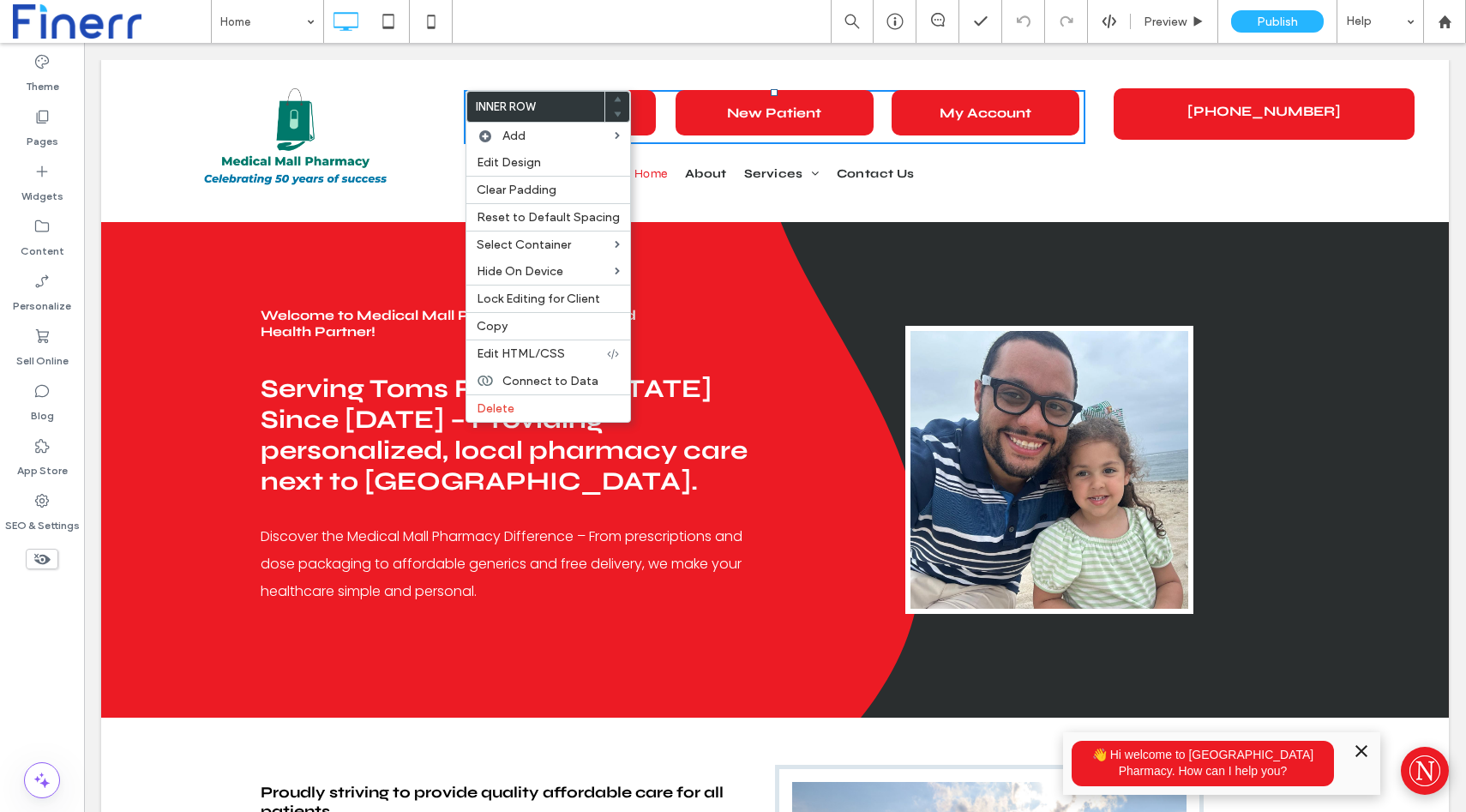
click at [500, 102] on label "Inner Row" at bounding box center [536, 107] width 137 height 30
click at [643, 114] on link "Quick Refill" at bounding box center [562, 113] width 187 height 45
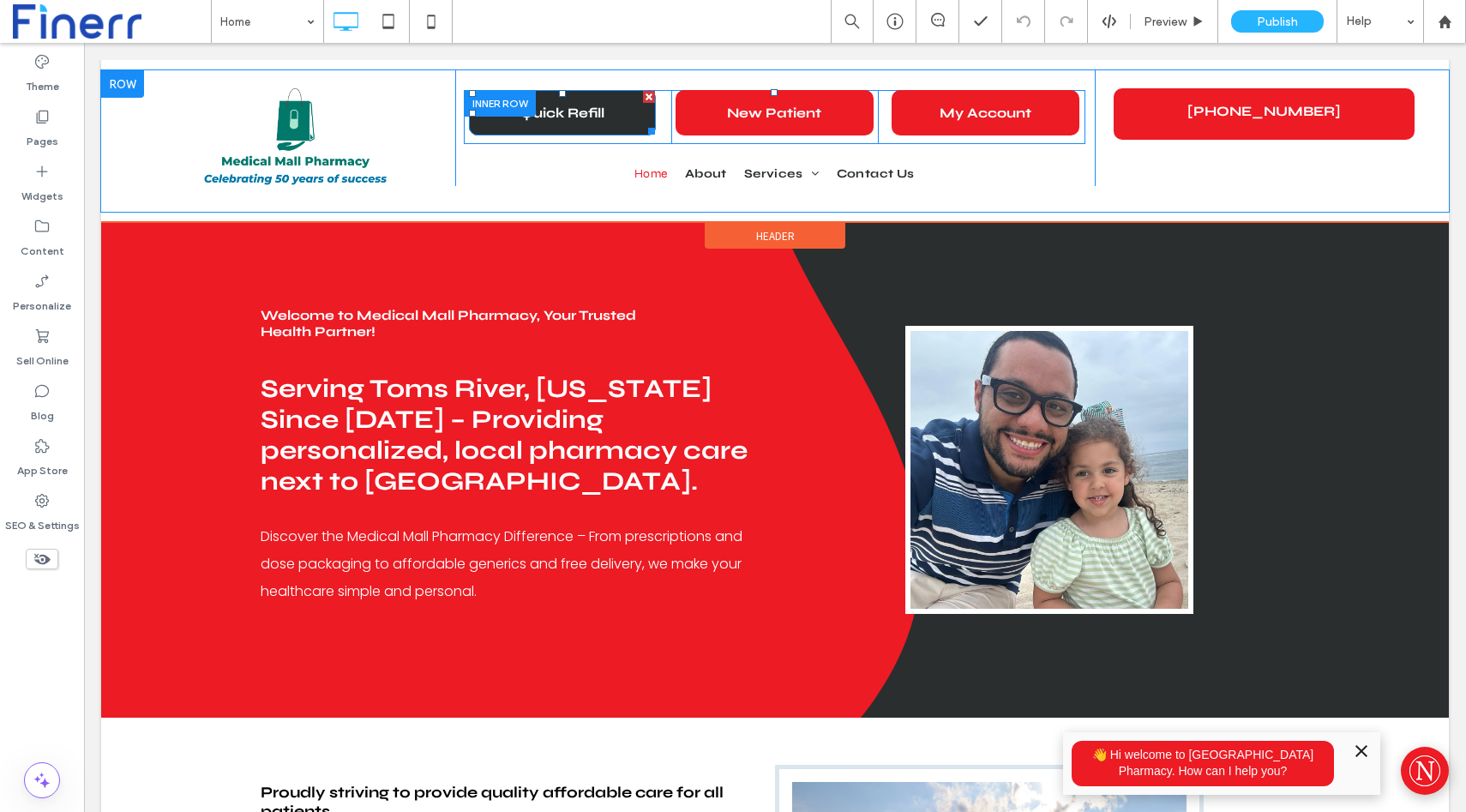
click at [631, 114] on link "Quick Refill" at bounding box center [562, 113] width 187 height 45
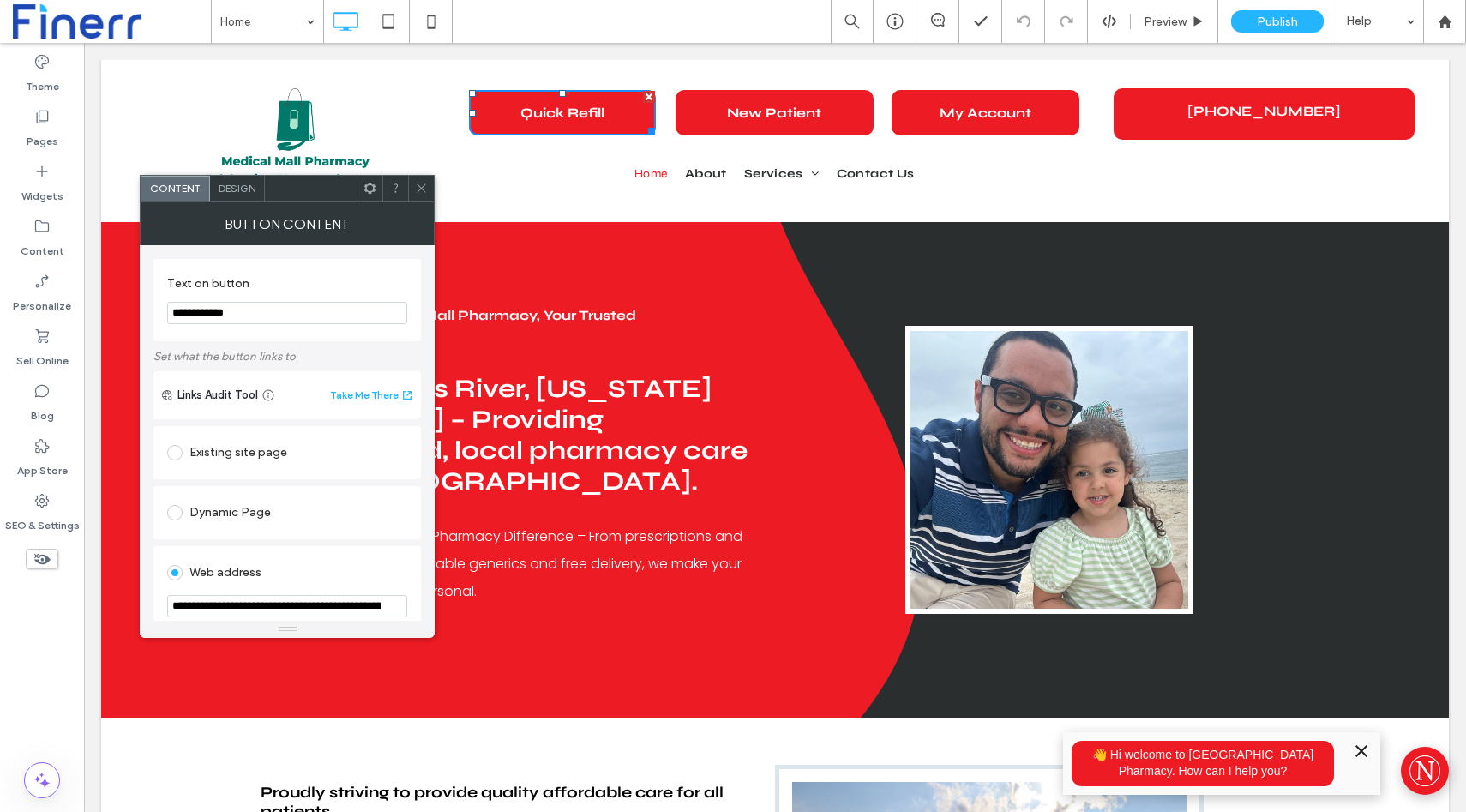
click at [234, 200] on div "Design" at bounding box center [237, 188] width 55 height 26
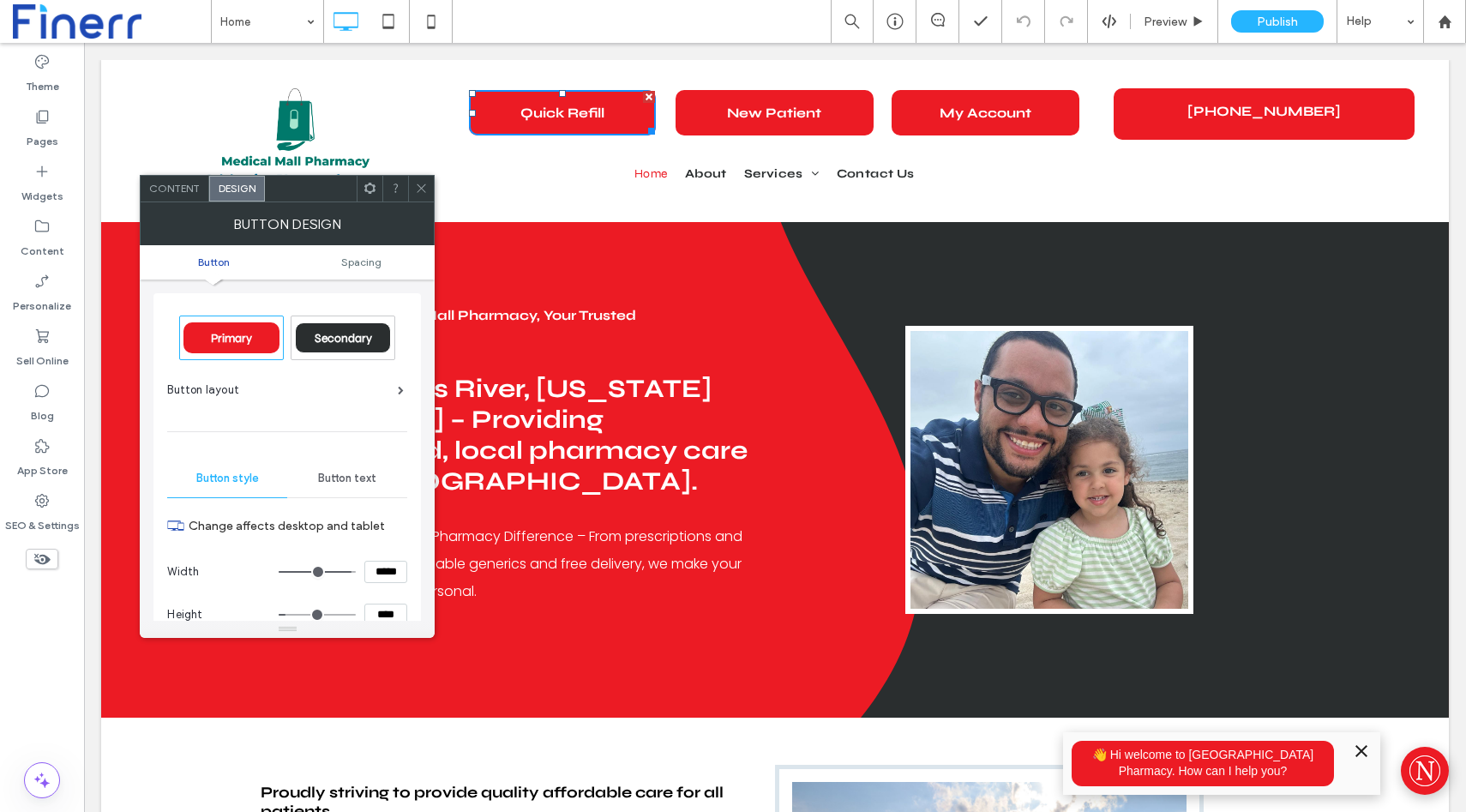
click at [223, 327] on div "Primary" at bounding box center [231, 338] width 96 height 31
click at [202, 385] on span "Button layout" at bounding box center [203, 390] width 72 height 17
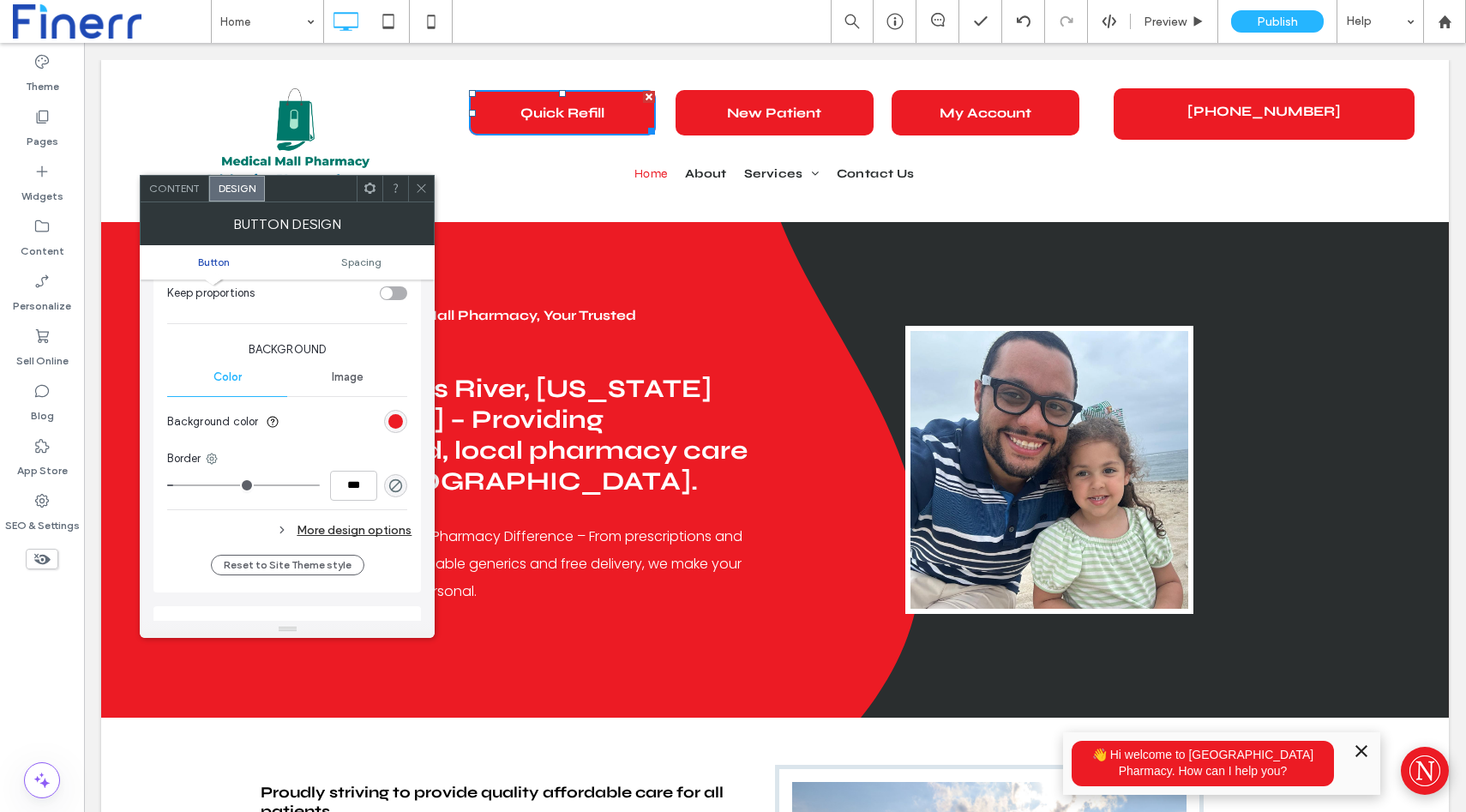
scroll to position [393, 0]
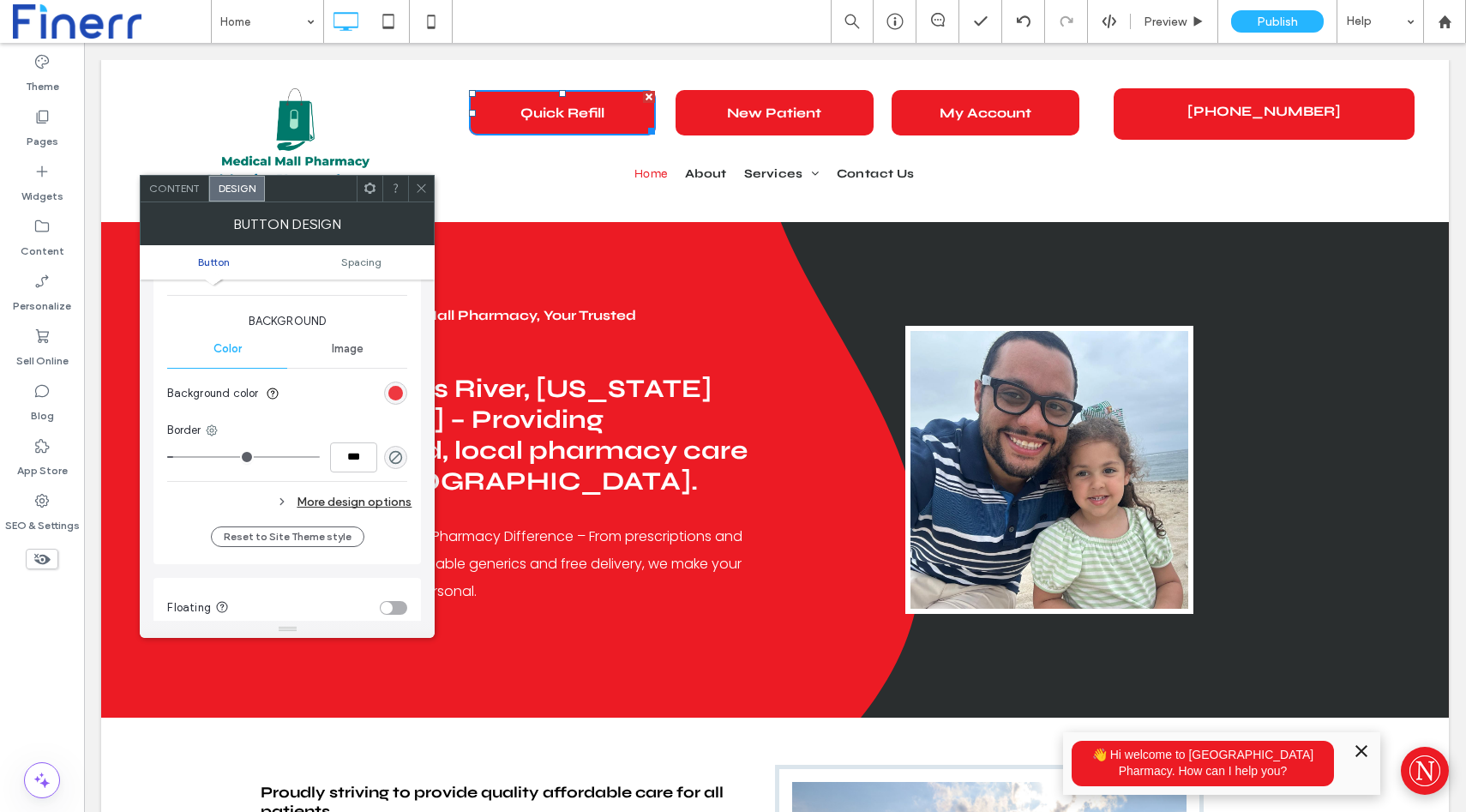
click at [397, 386] on div "rgb(236, 27, 36)" at bounding box center [395, 393] width 15 height 15
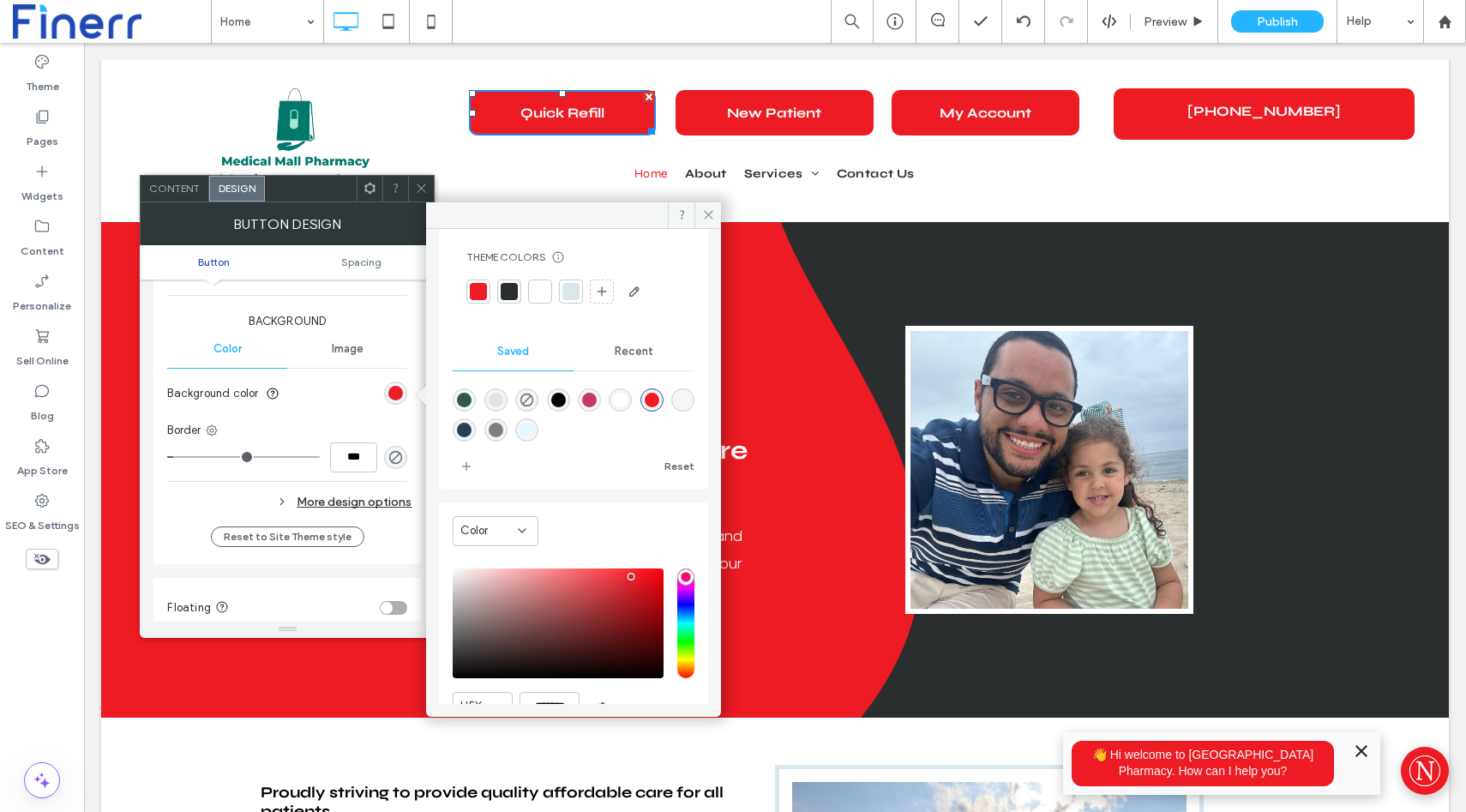
scroll to position [32, 0]
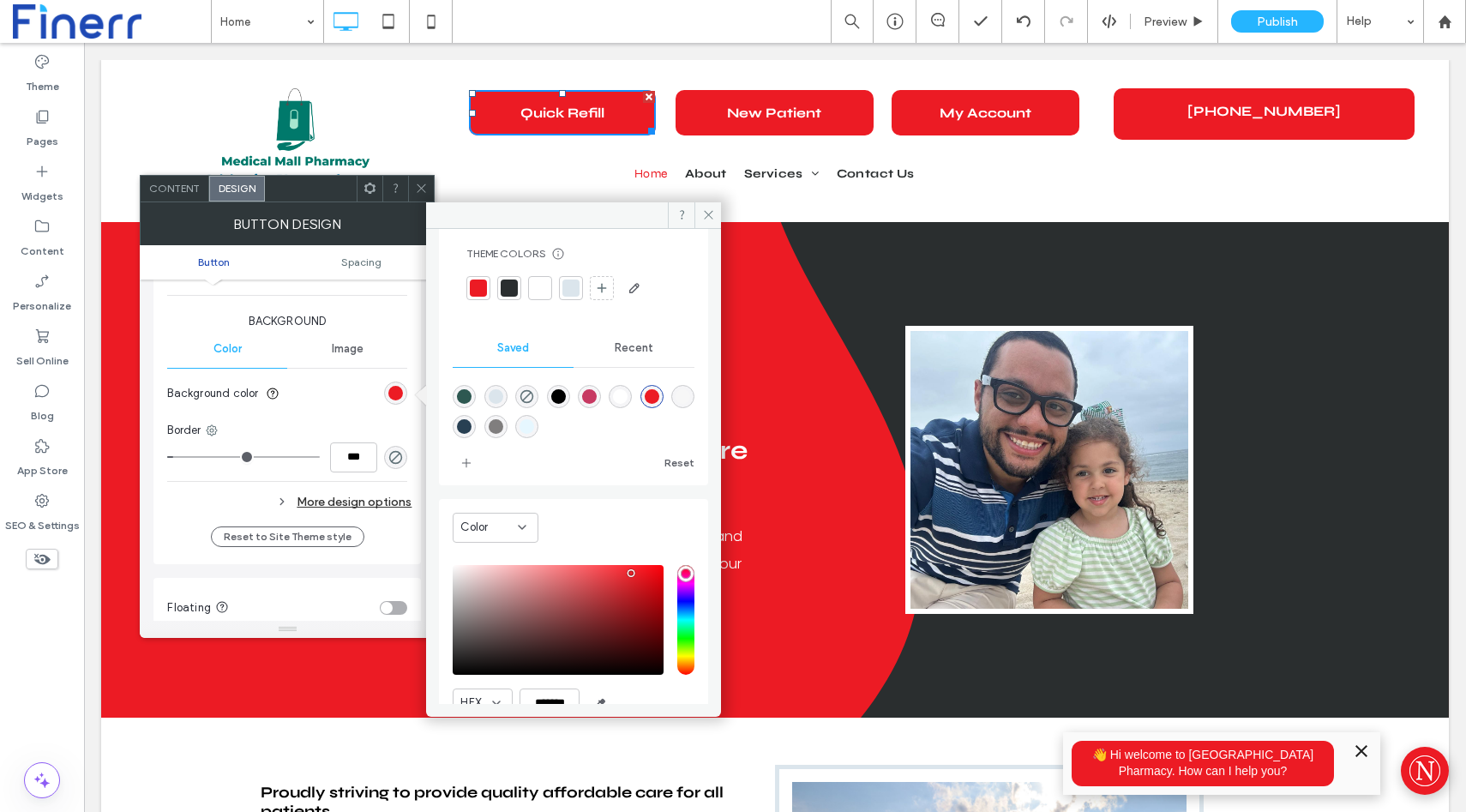
click at [463, 387] on div "rgba(45,88,81,1)" at bounding box center [464, 396] width 23 height 23
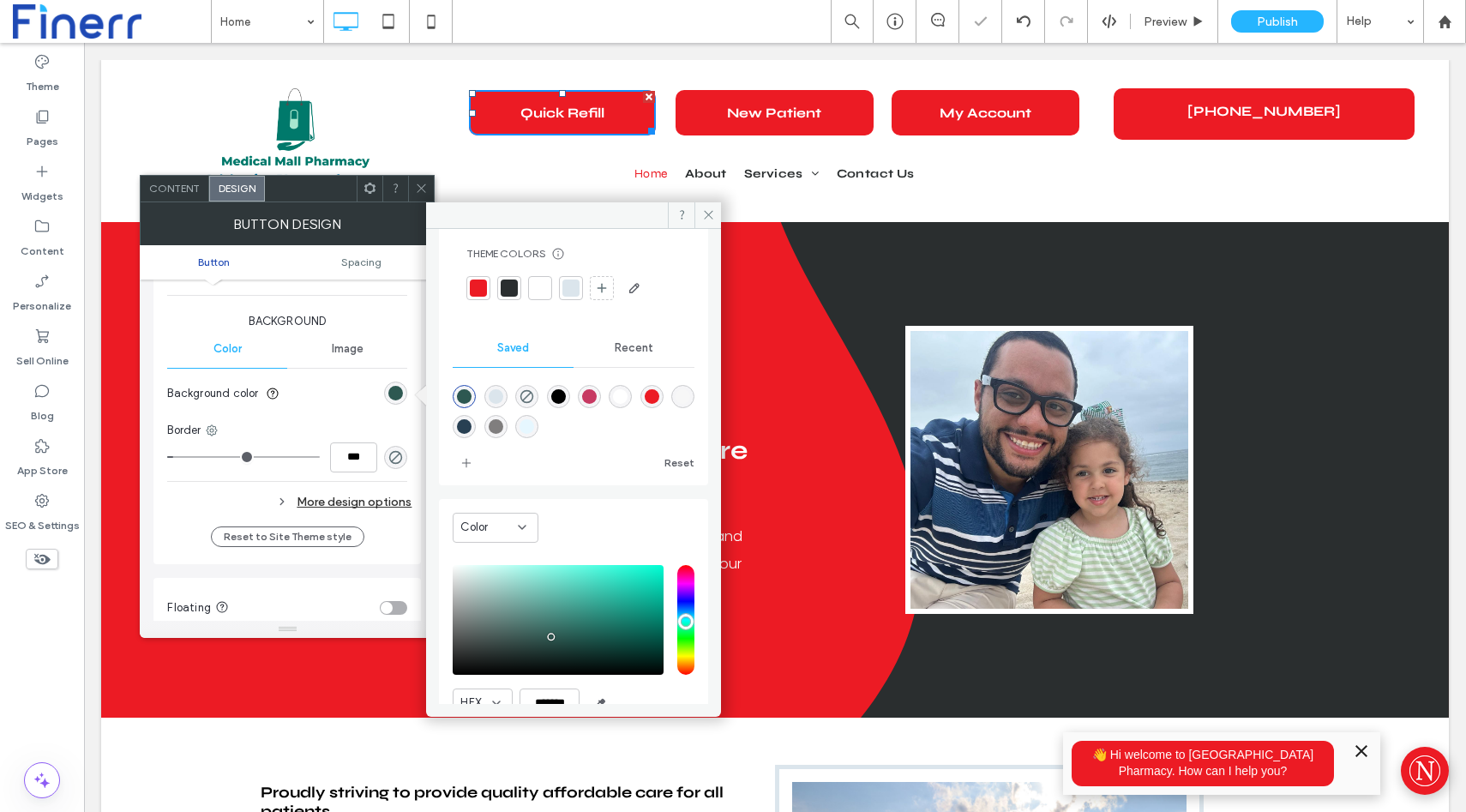
type input "*******"
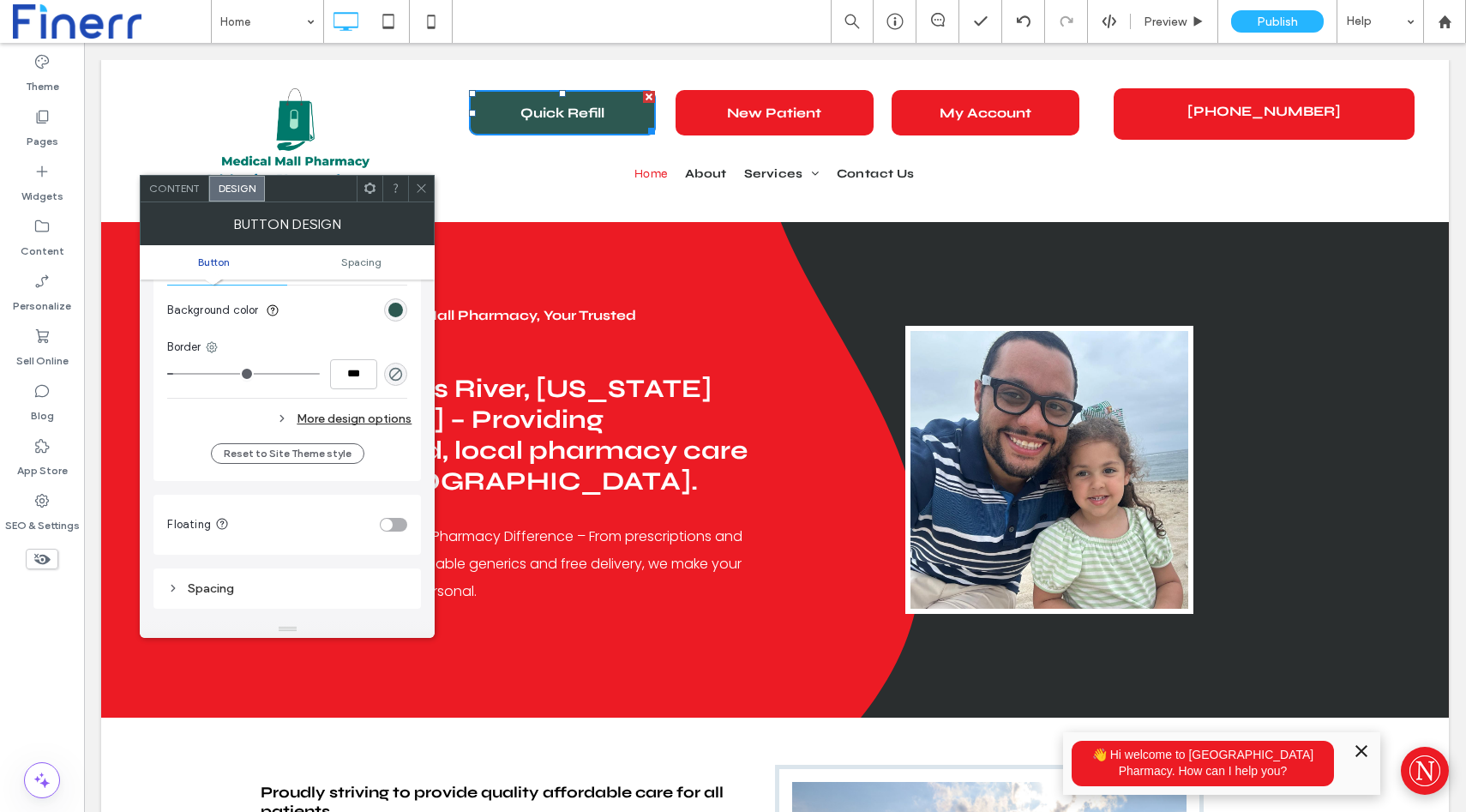
scroll to position [459, 0]
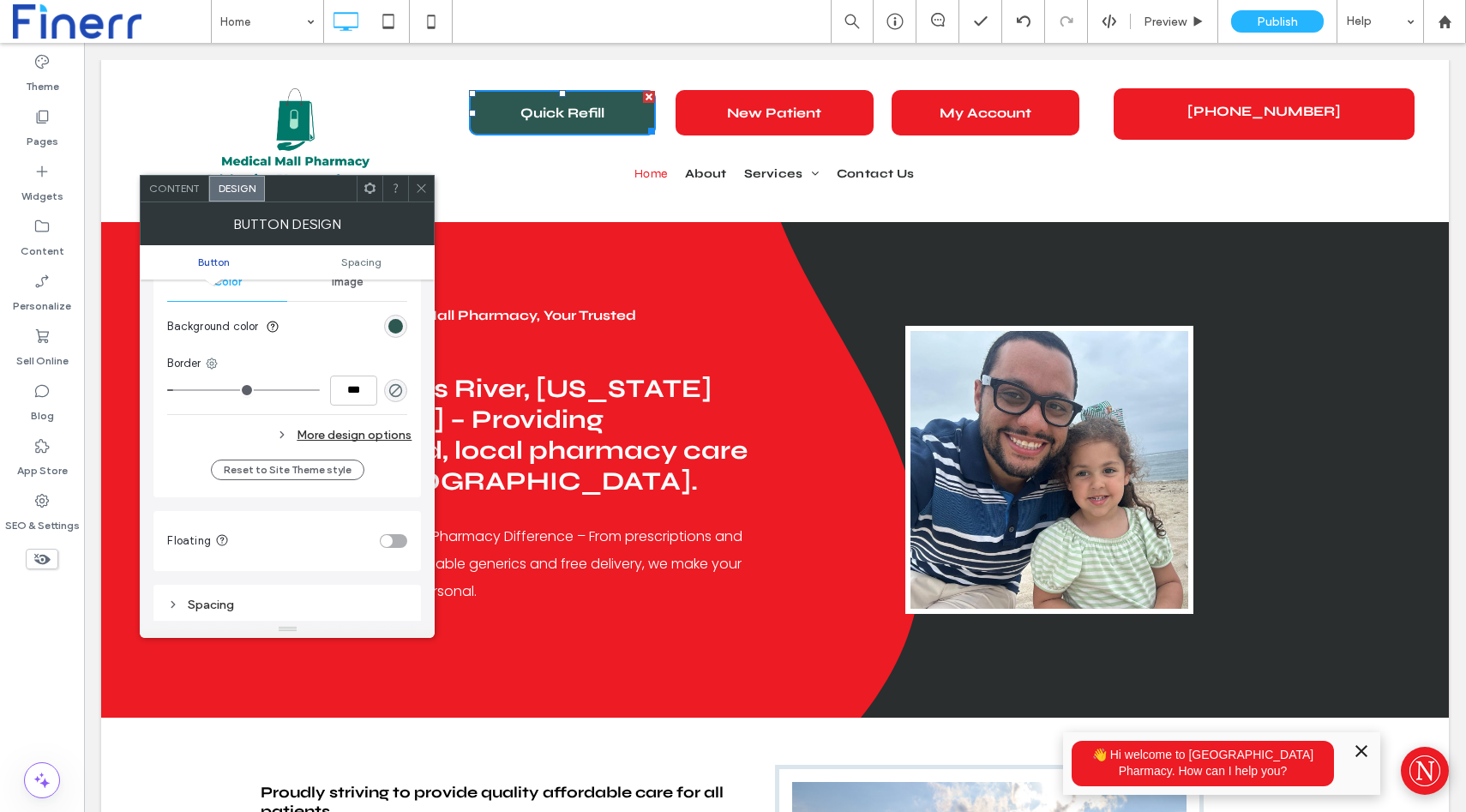
click at [306, 441] on div "More design options" at bounding box center [289, 435] width 244 height 23
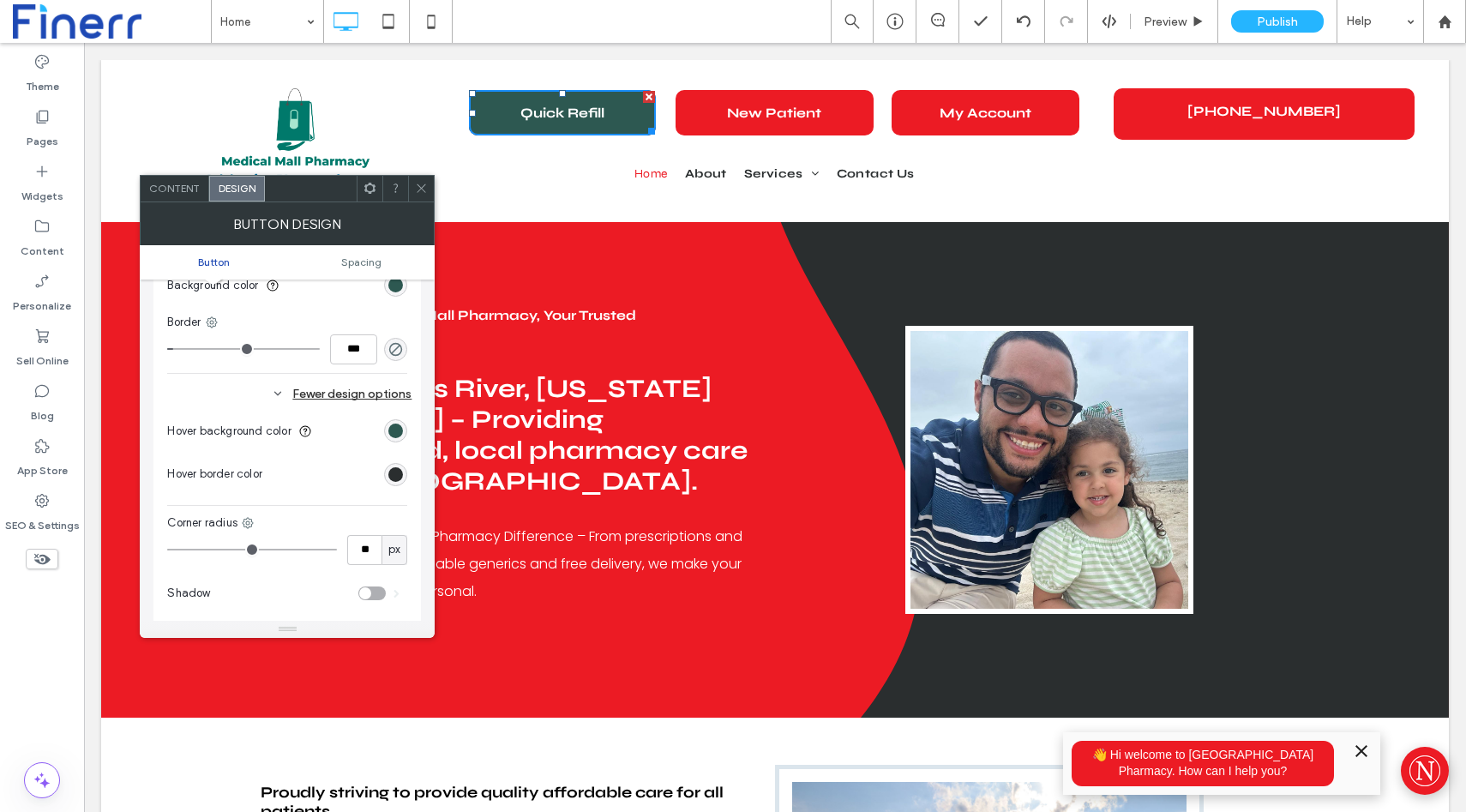
scroll to position [503, 0]
click at [424, 197] on span at bounding box center [421, 188] width 13 height 26
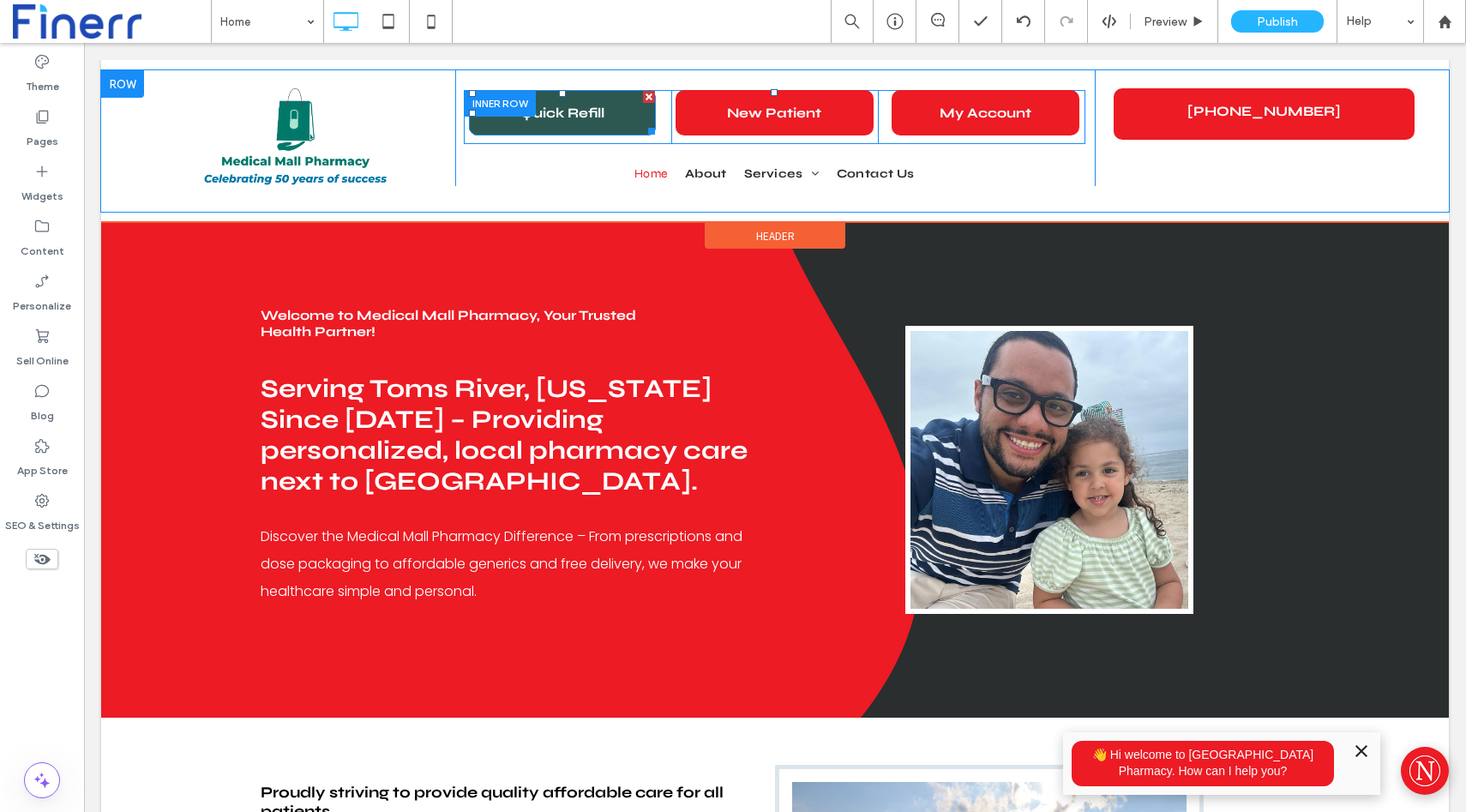
click at [608, 125] on link "Quick Refill" at bounding box center [562, 113] width 187 height 45
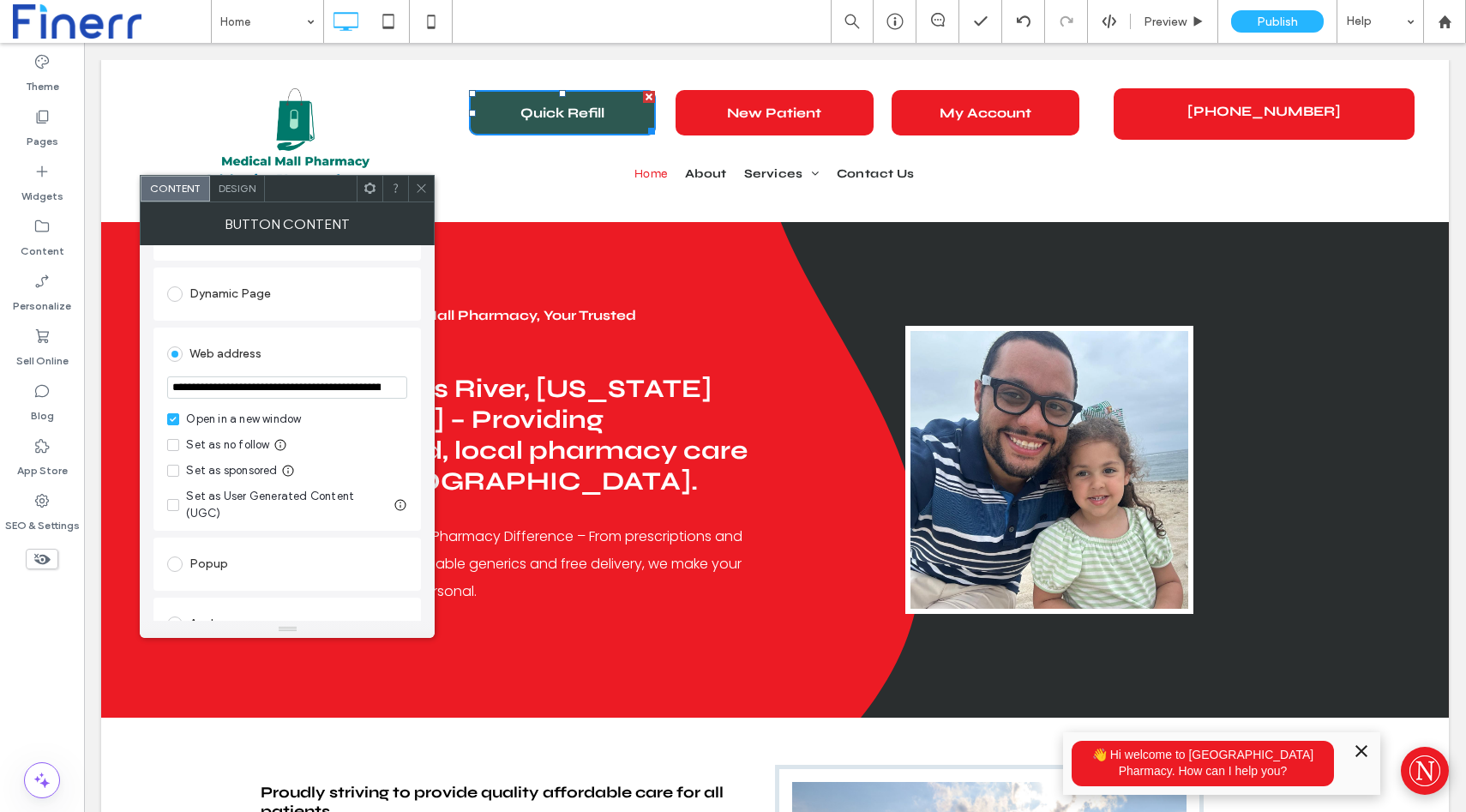
scroll to position [0, 0]
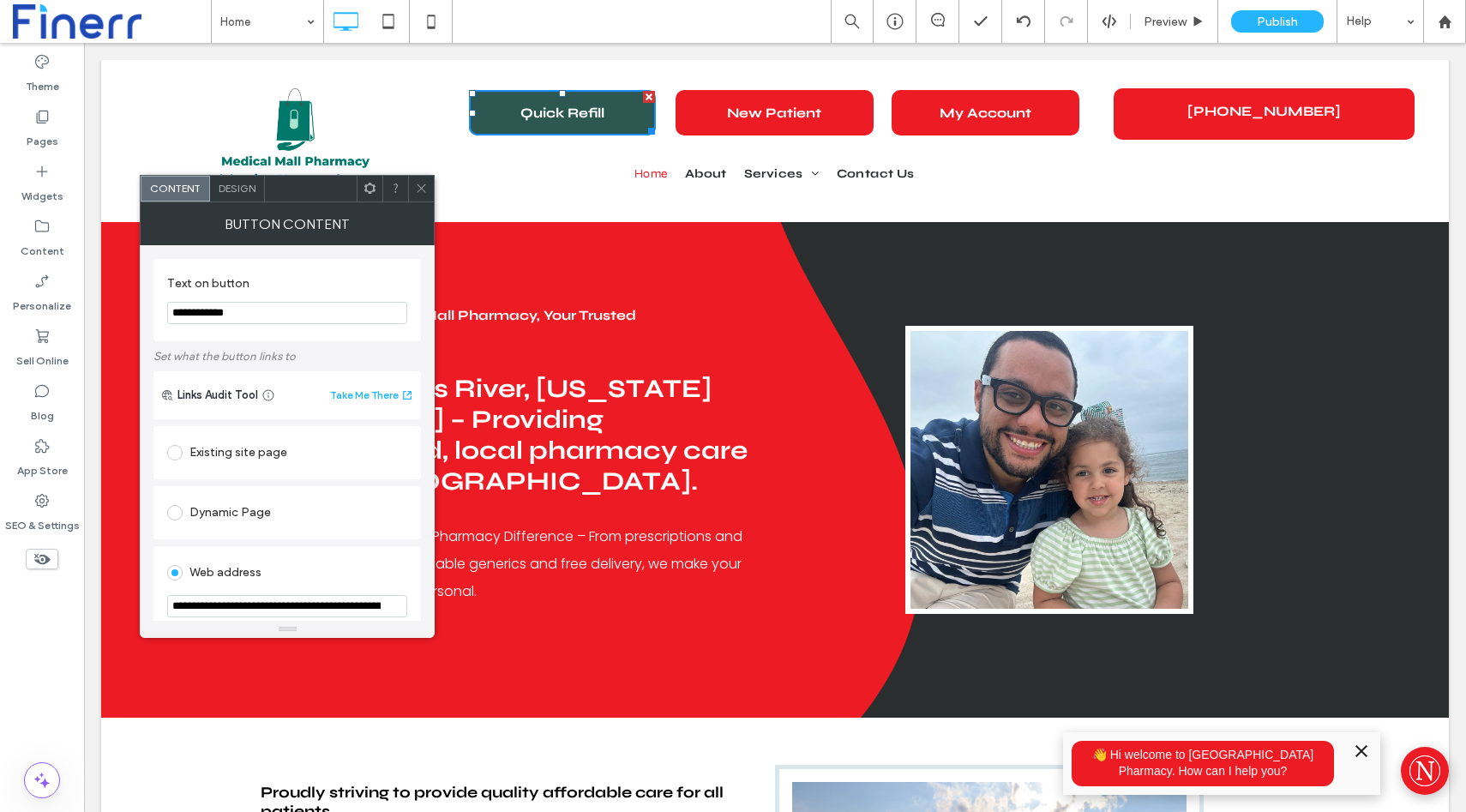
click at [238, 196] on div "Design" at bounding box center [237, 188] width 55 height 26
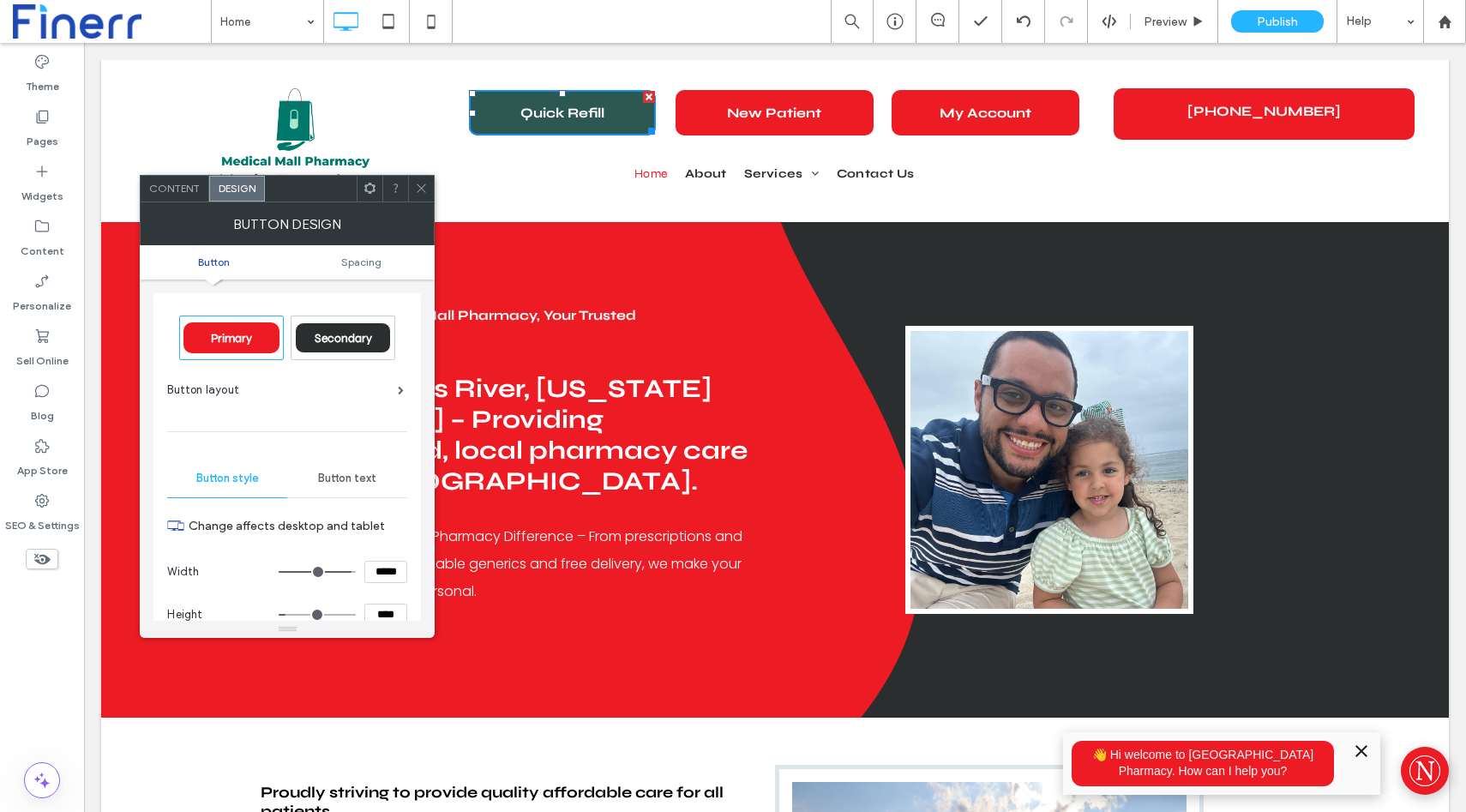
scroll to position [20, 0]
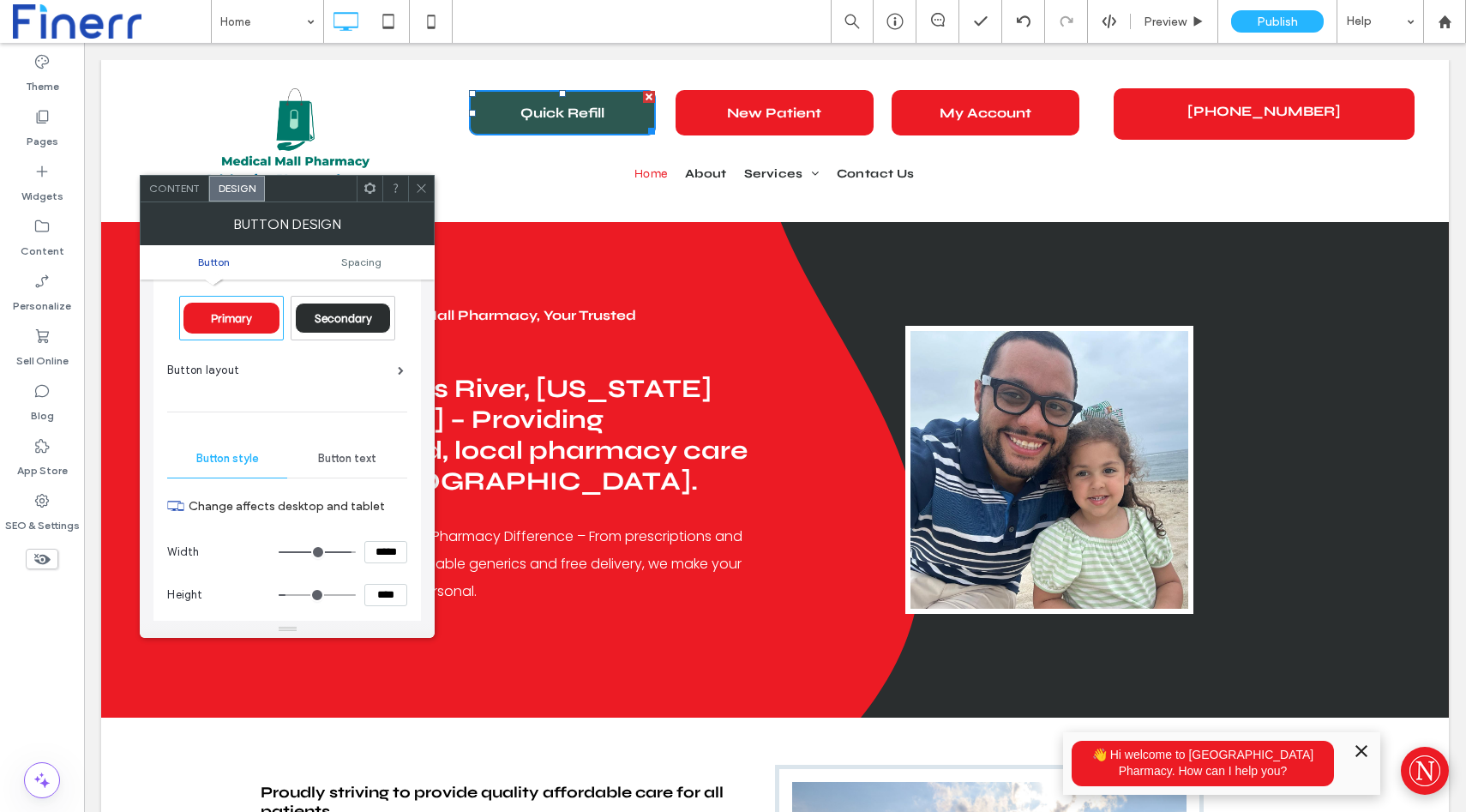
click at [291, 369] on div "Button layout" at bounding box center [286, 371] width 237 height 17
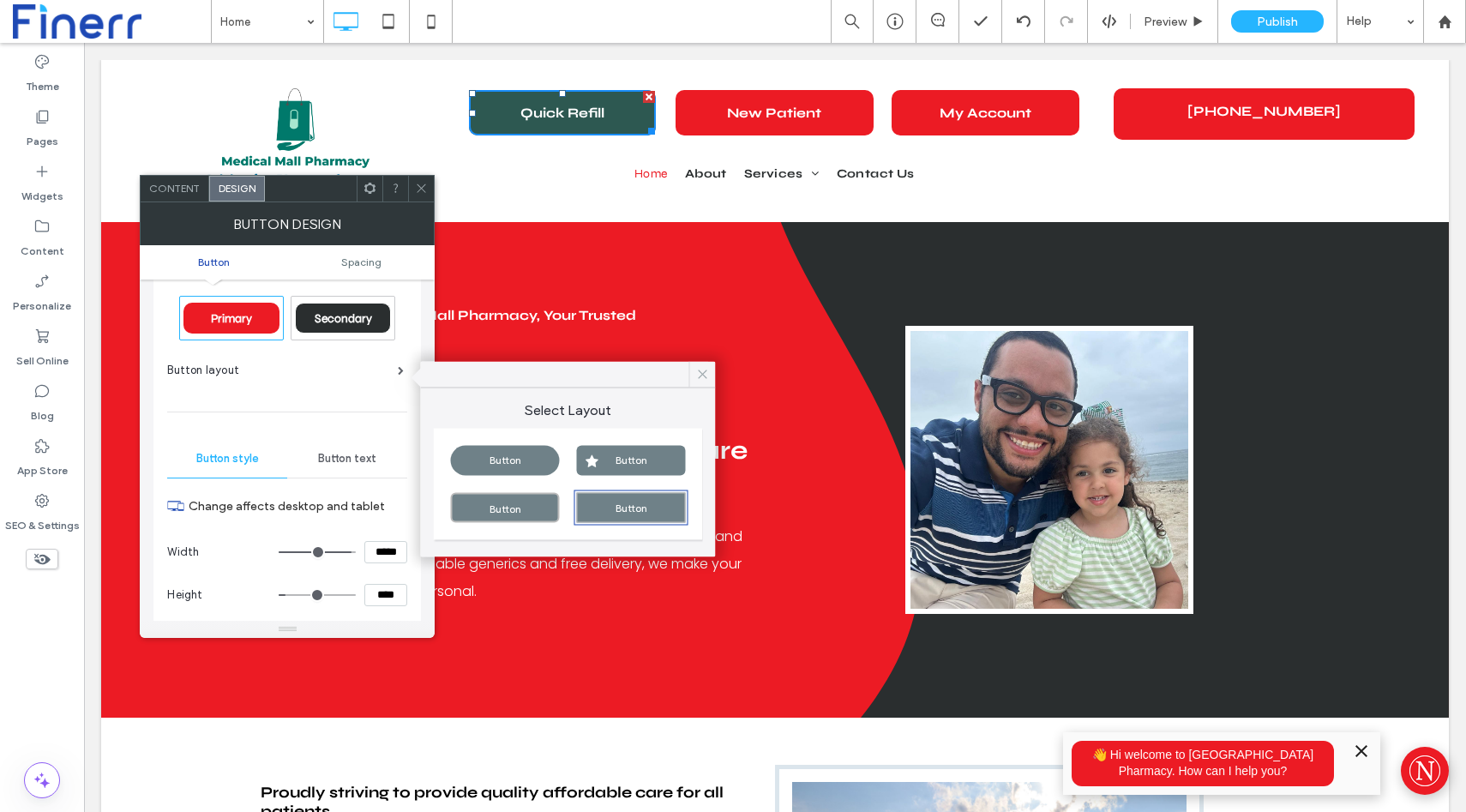
click at [705, 371] on icon at bounding box center [703, 375] width 16 height 16
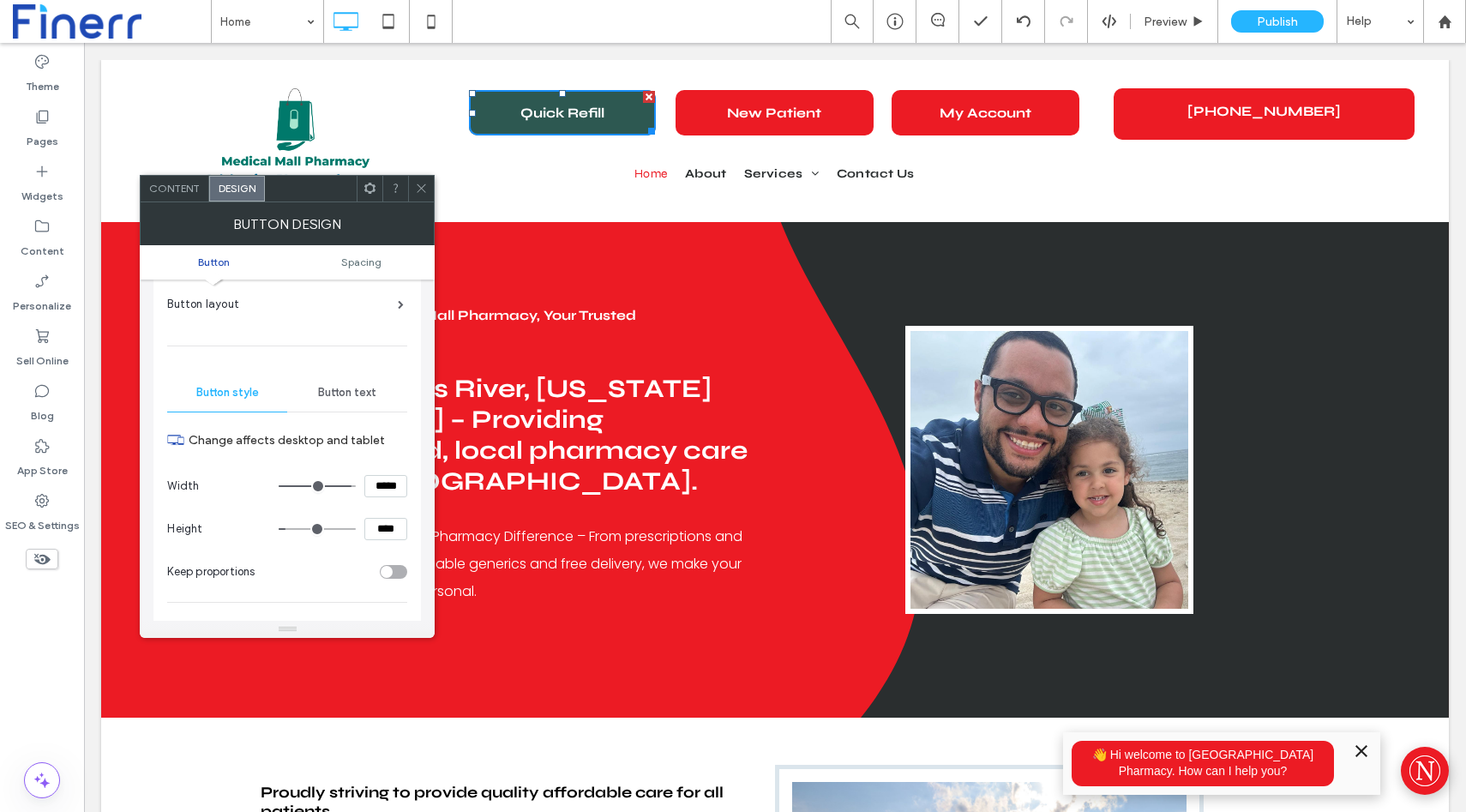
scroll to position [88, 0]
click at [348, 391] on span "Button text" at bounding box center [347, 391] width 58 height 14
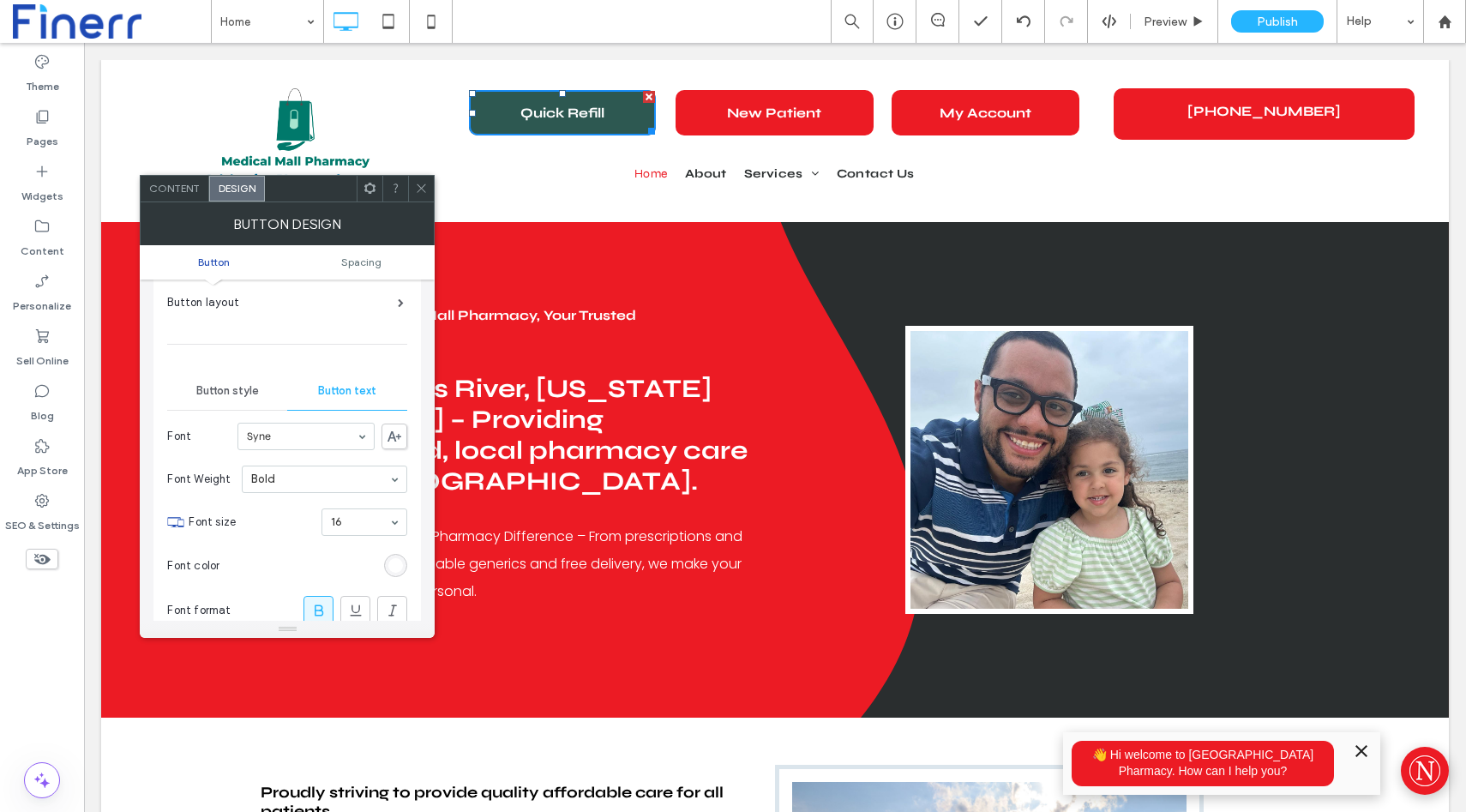
click at [248, 391] on span "Button style" at bounding box center [228, 391] width 63 height 14
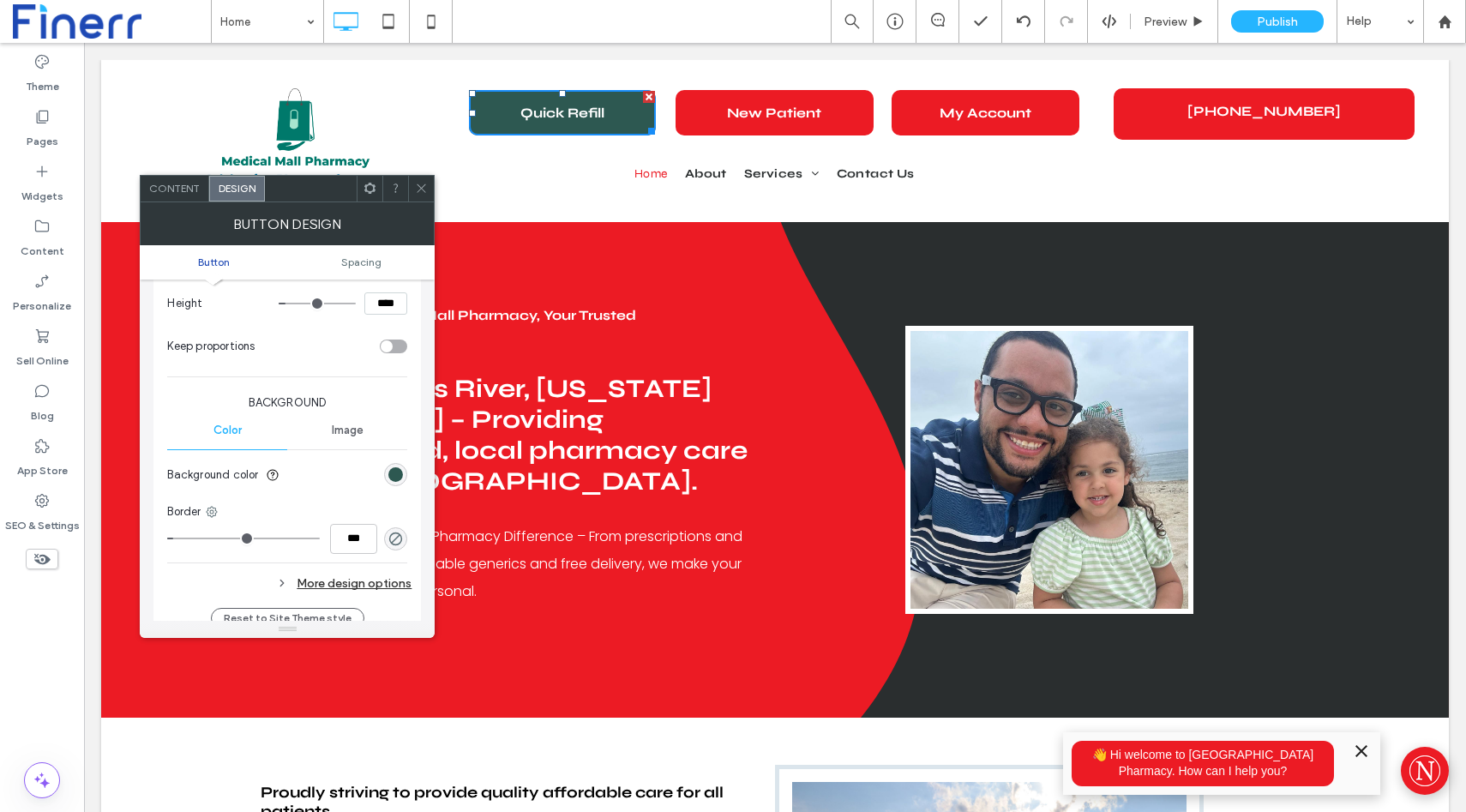
scroll to position [332, 0]
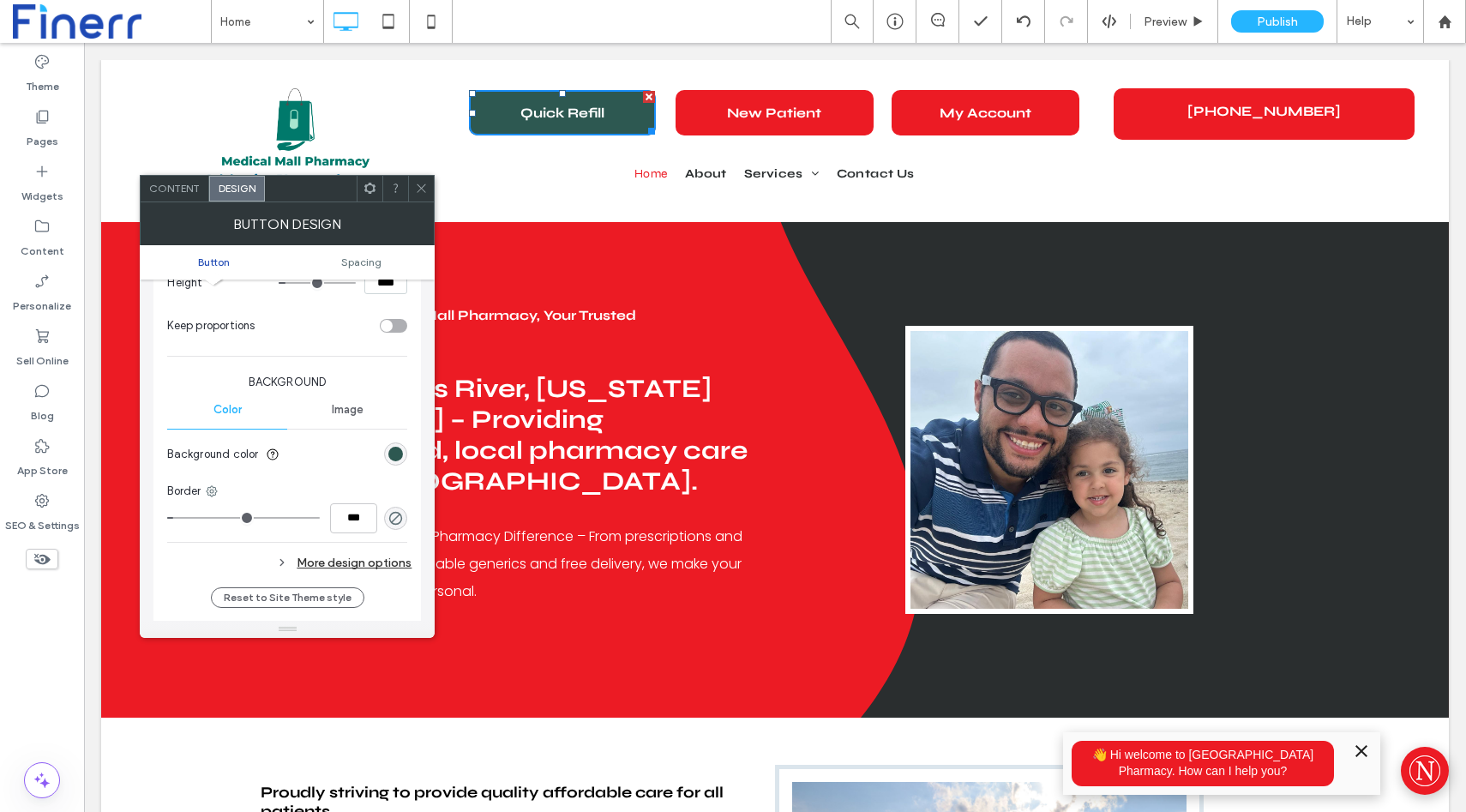
click at [386, 564] on div "More design options" at bounding box center [289, 563] width 244 height 23
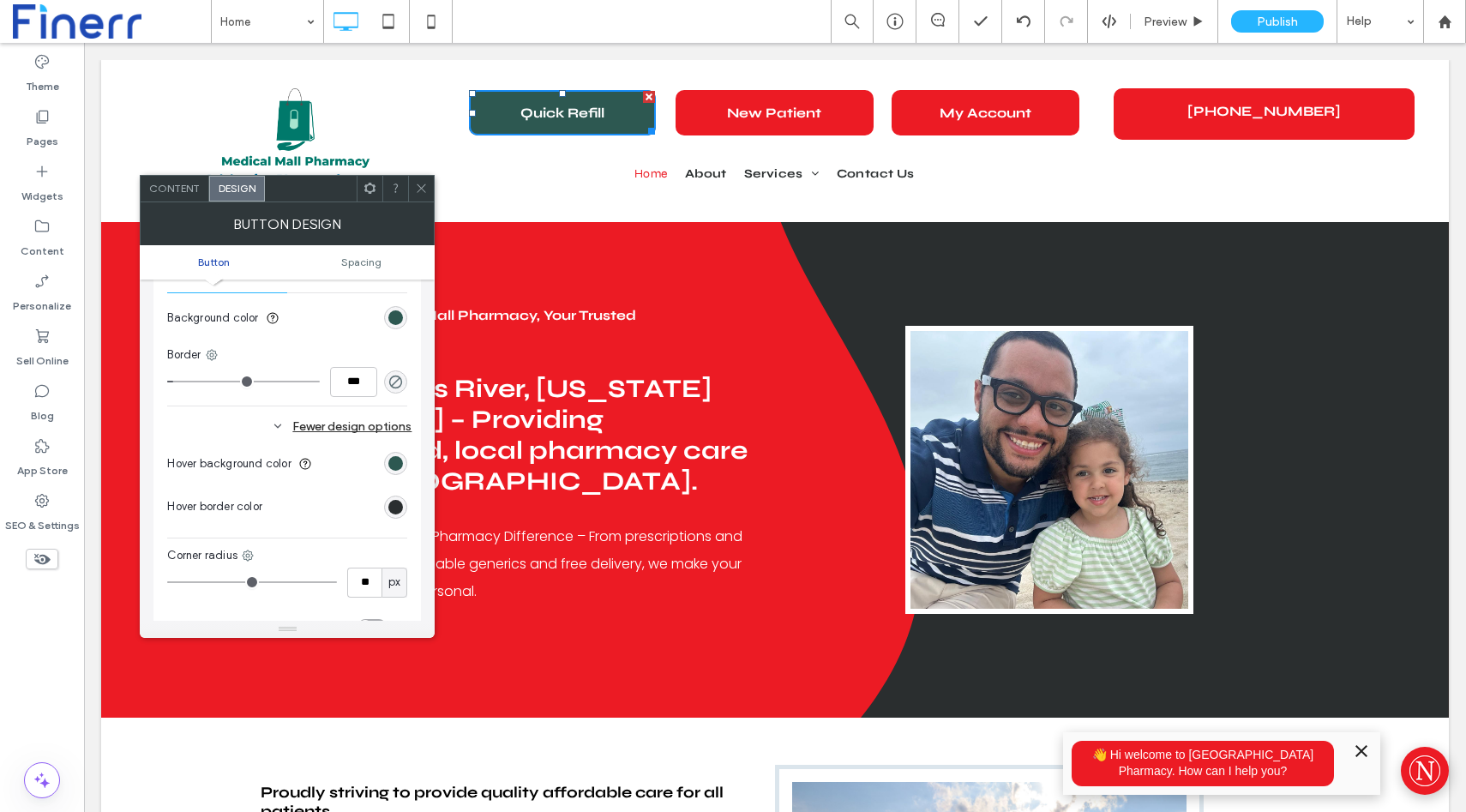
scroll to position [470, 0]
click at [395, 503] on div "rgb(42, 46, 47)" at bounding box center [395, 505] width 15 height 15
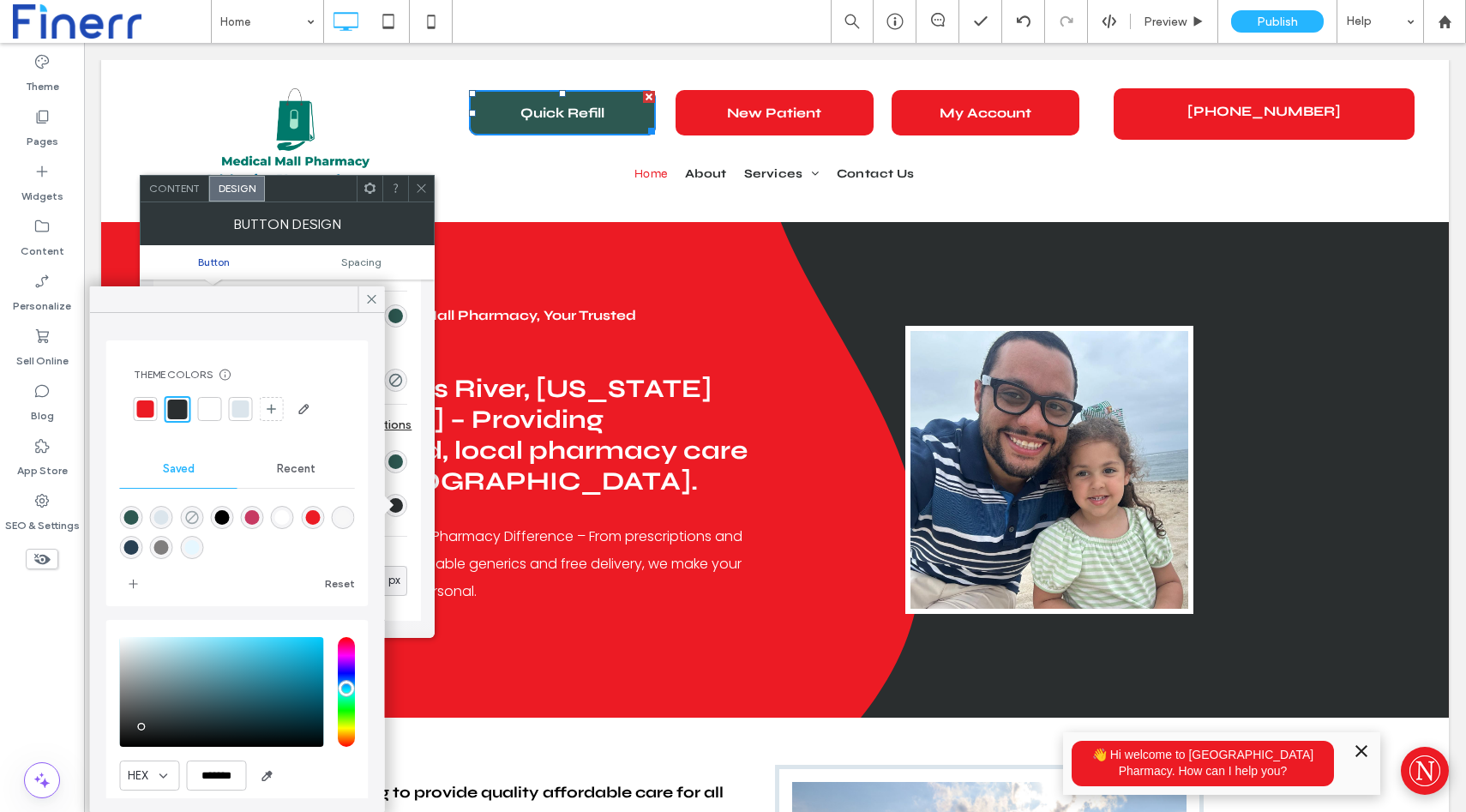
click at [190, 518] on icon "rgba(0,0,0,0)" at bounding box center [191, 517] width 15 height 15
type input "*******"
type input "*"
type input "**"
click at [368, 291] on span at bounding box center [373, 300] width 16 height 26
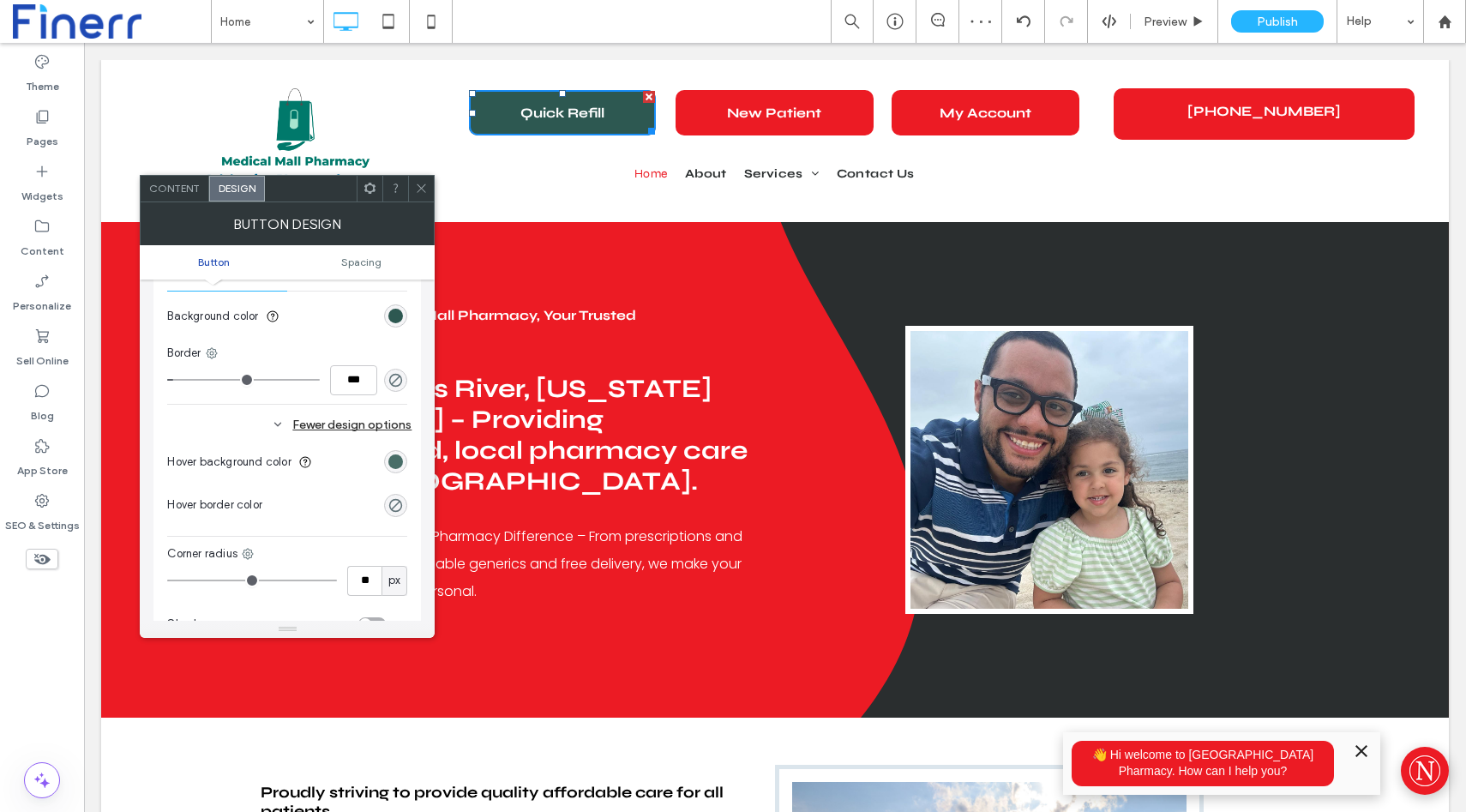
click at [395, 464] on div "rgb(45, 88, 81)" at bounding box center [395, 461] width 15 height 15
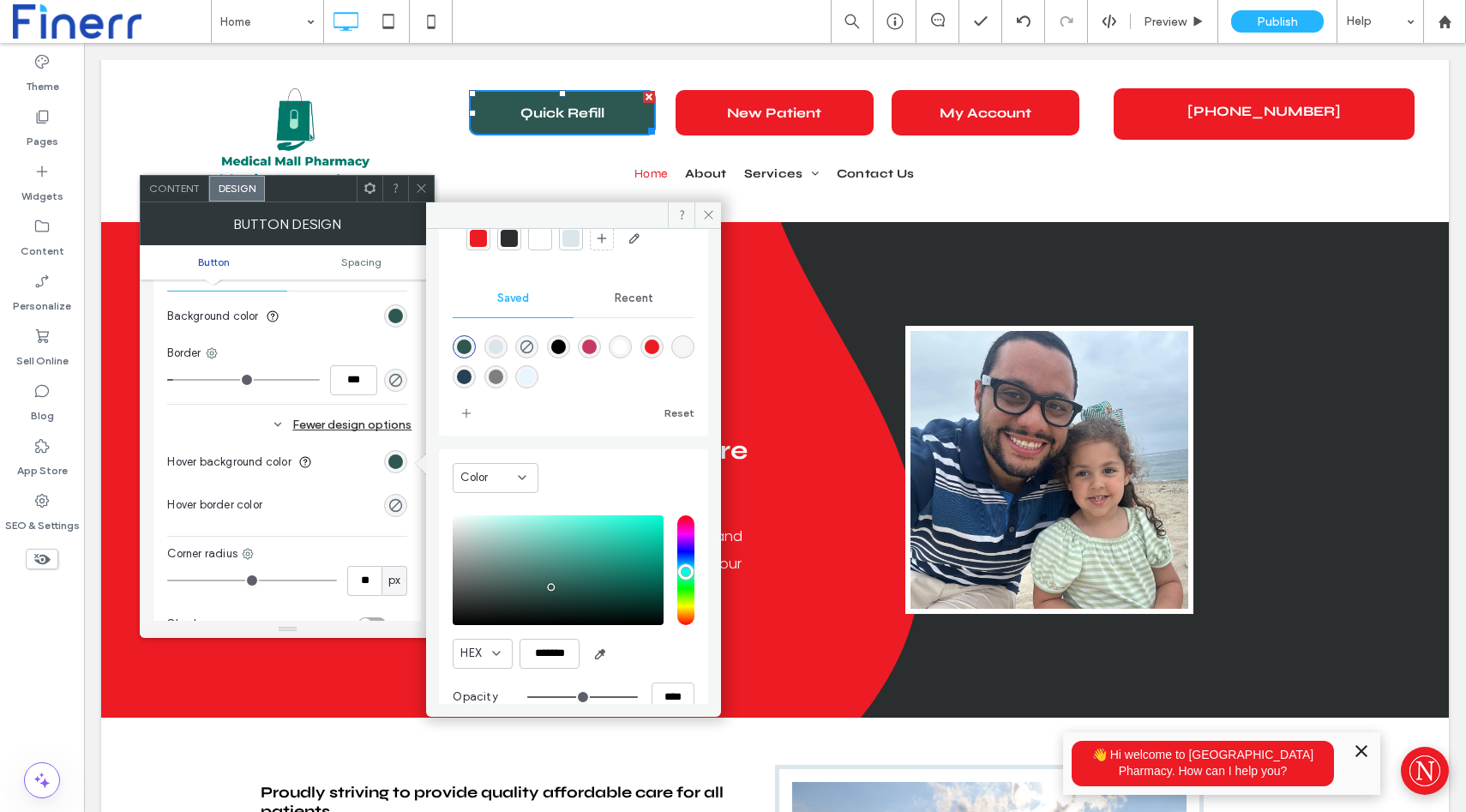
scroll to position [111, 0]
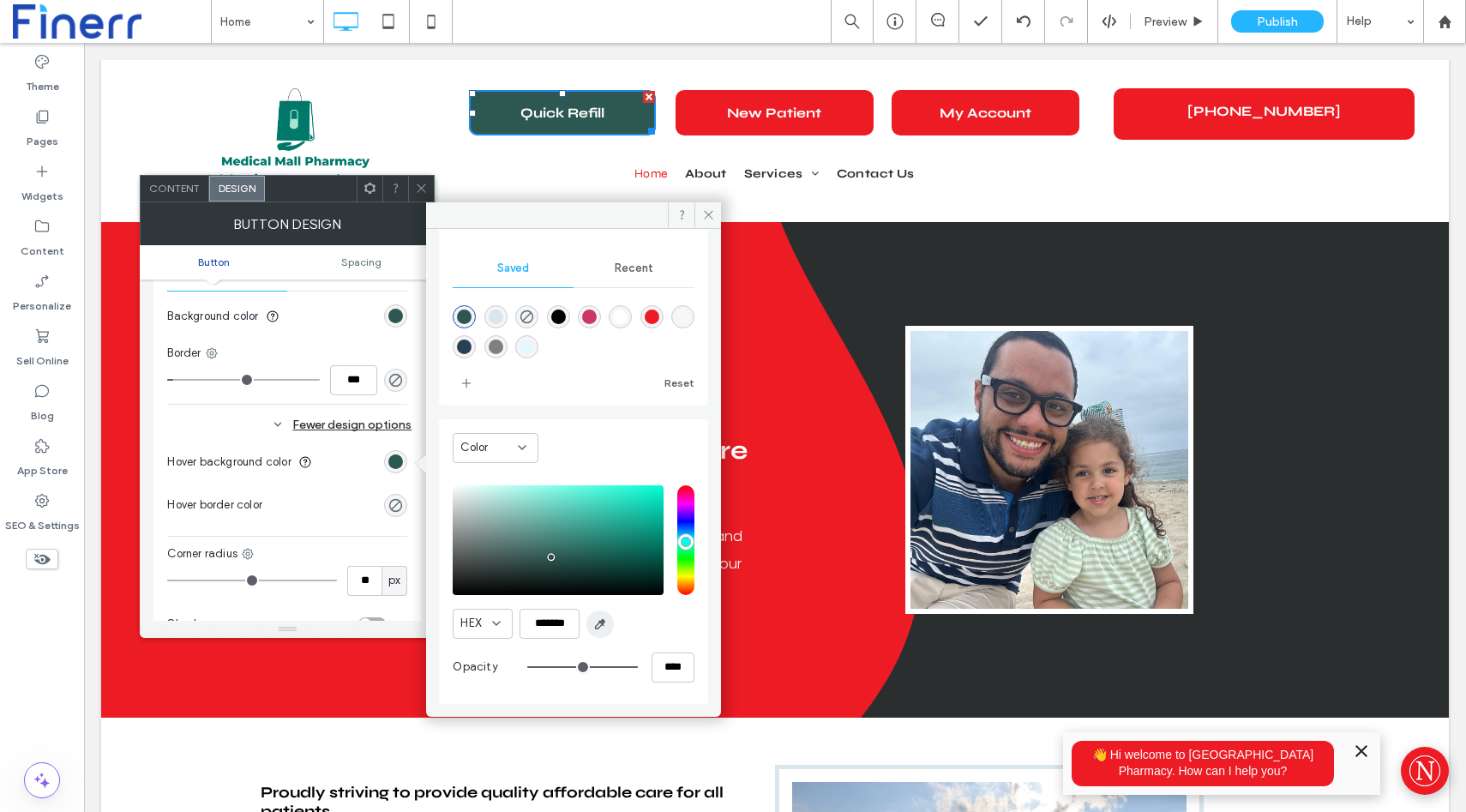
click at [599, 628] on icon "button" at bounding box center [600, 624] width 14 height 14
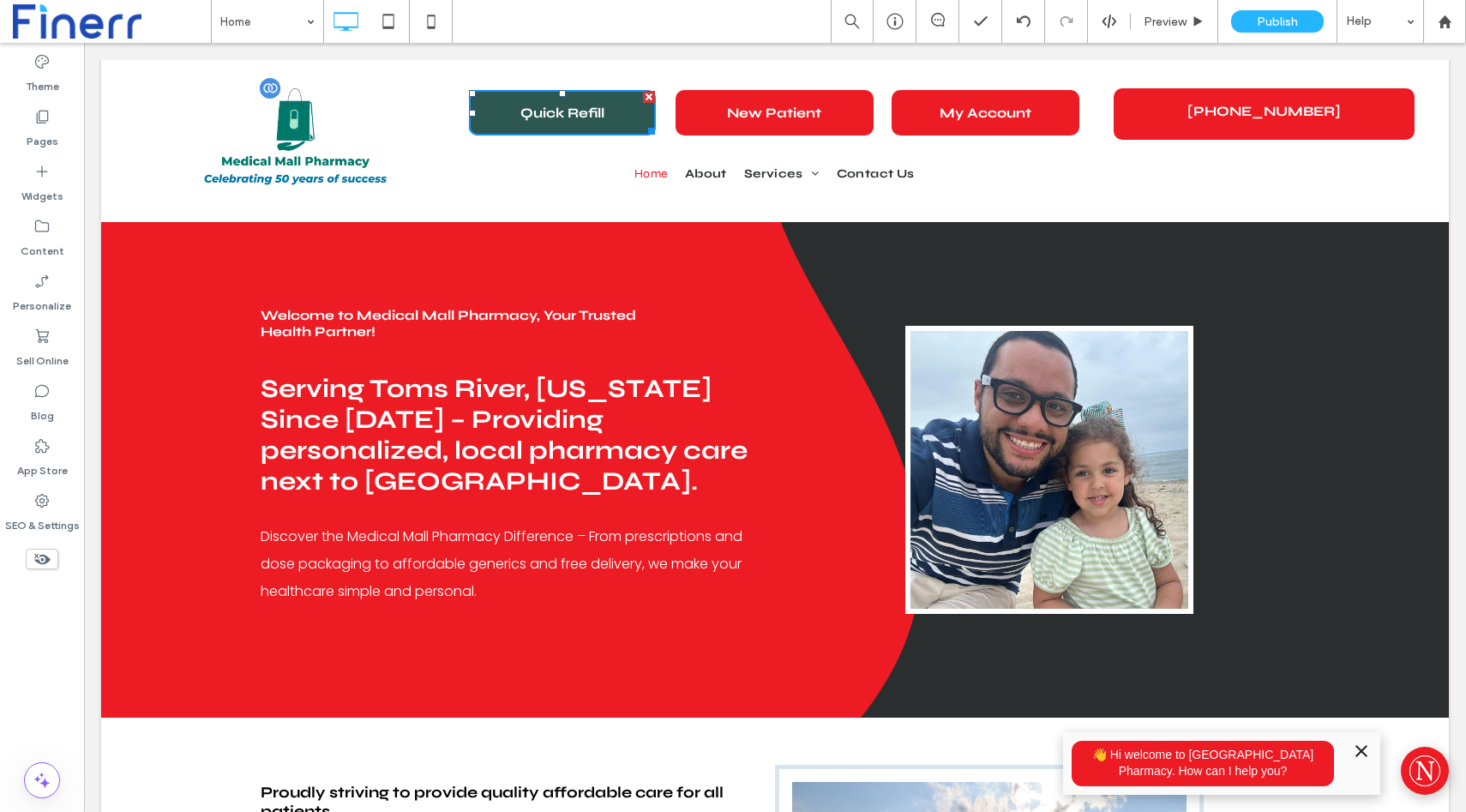
type input "*******"
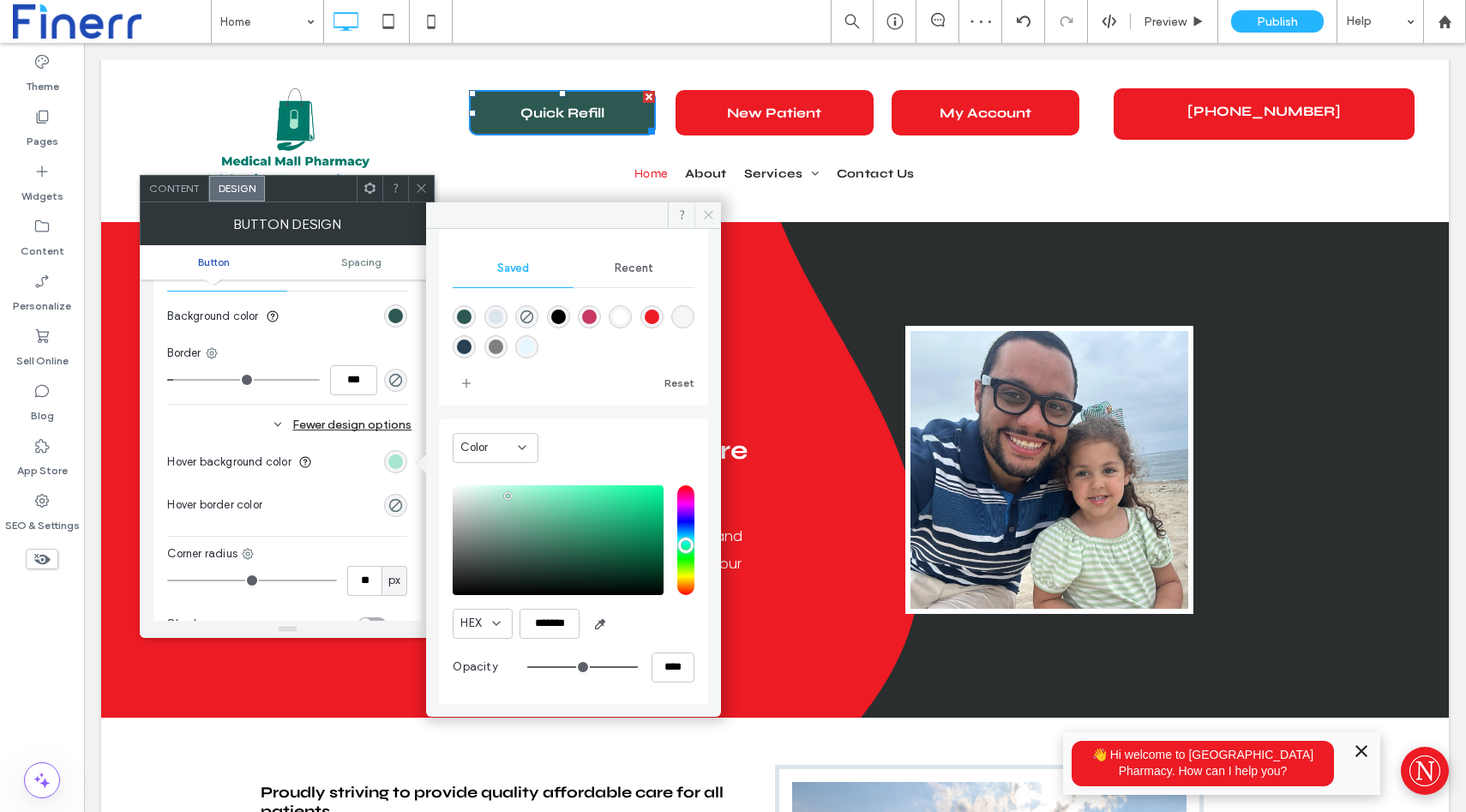
click at [704, 219] on icon at bounding box center [709, 215] width 13 height 13
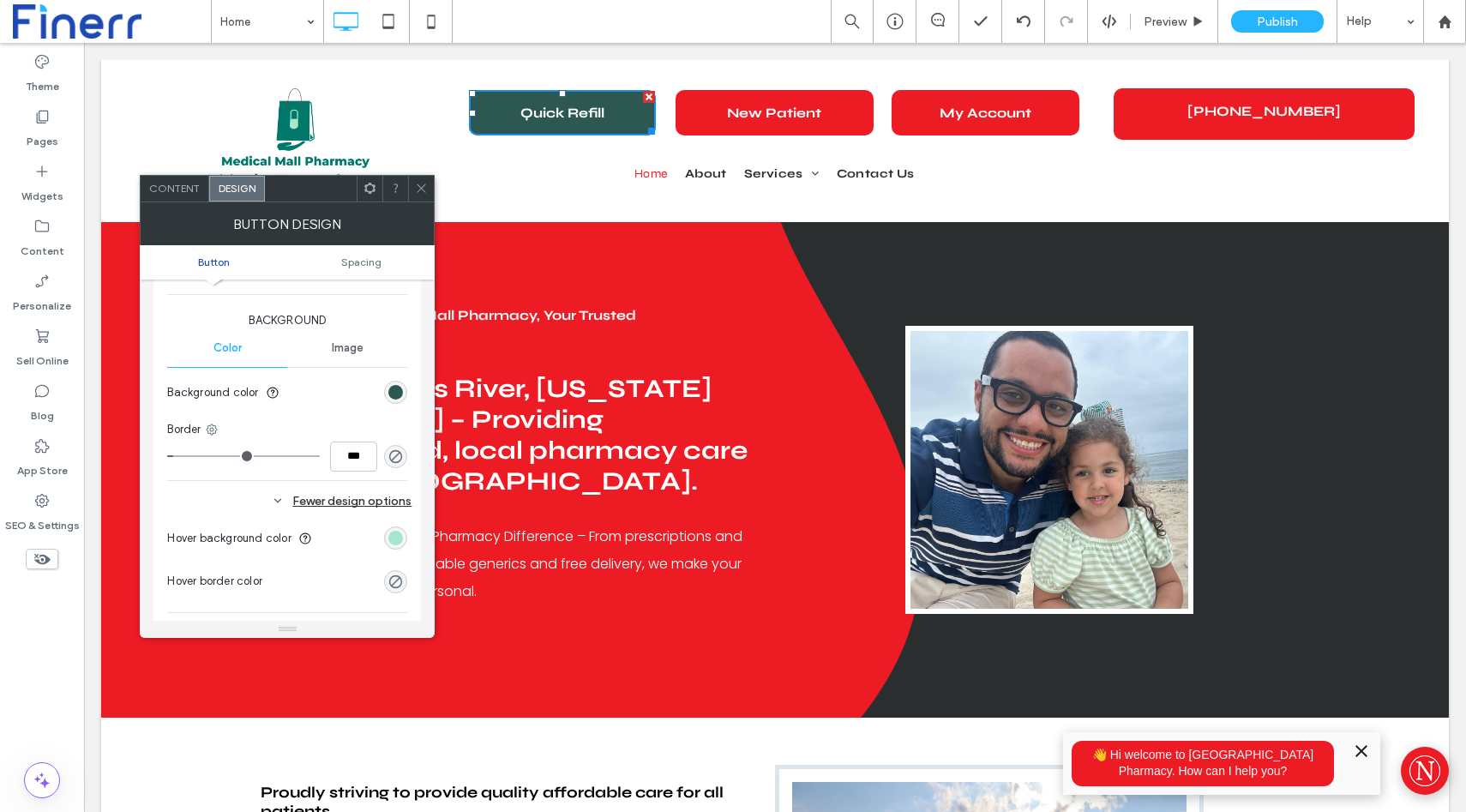
scroll to position [361, 0]
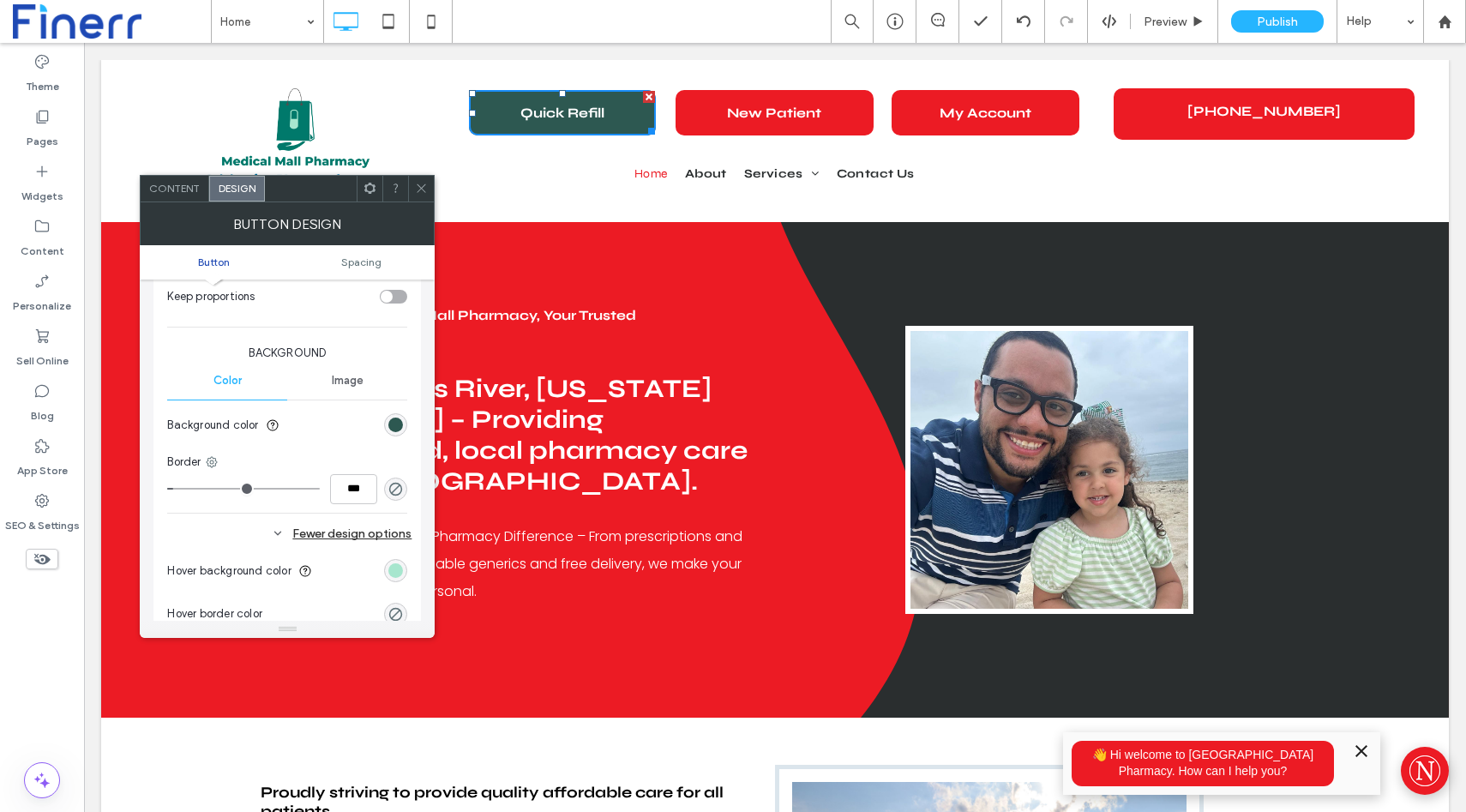
click at [350, 380] on span "Image" at bounding box center [347, 380] width 32 height 14
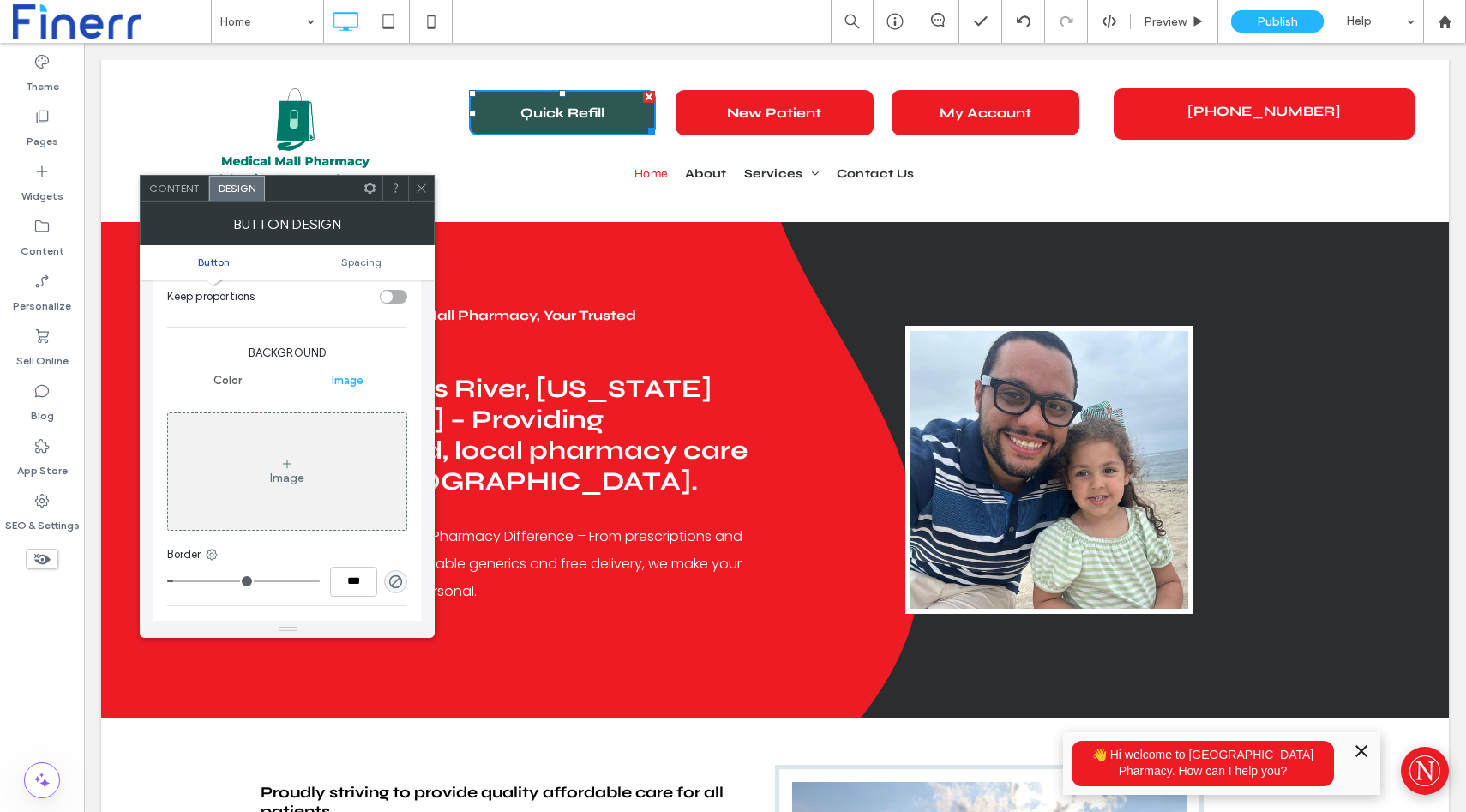
click at [236, 378] on span "Color" at bounding box center [228, 380] width 29 height 14
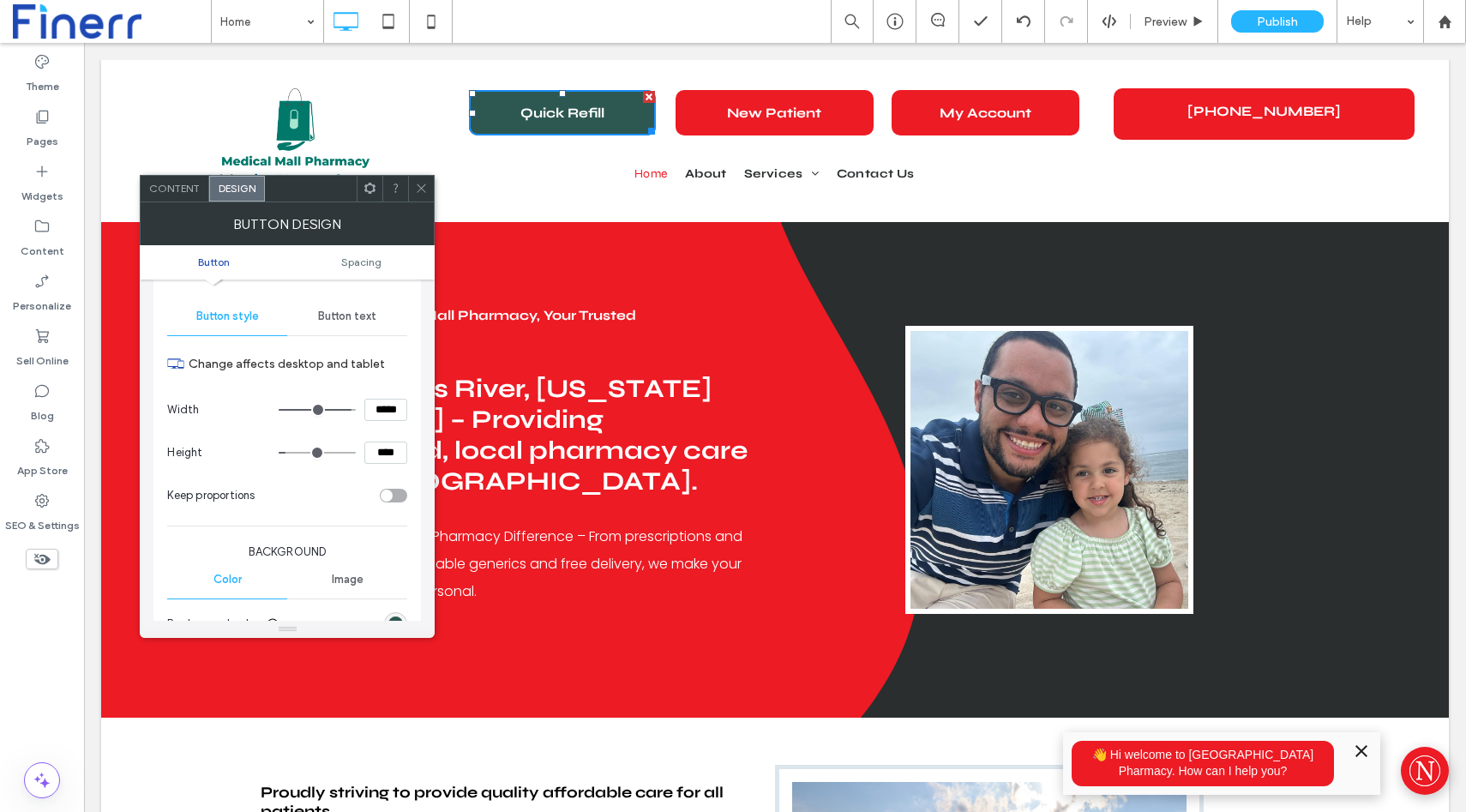
scroll to position [83, 0]
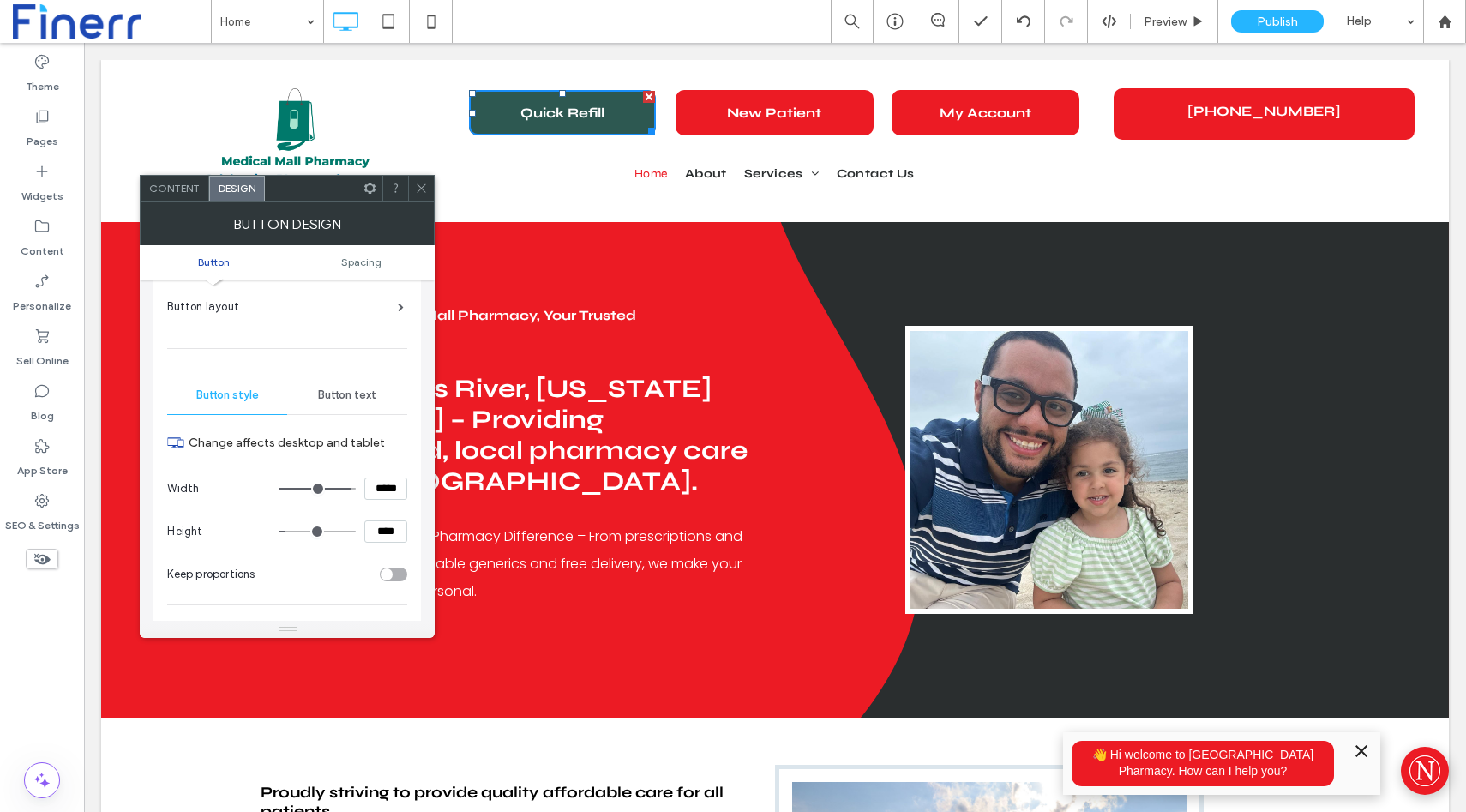
click at [348, 390] on span "Button text" at bounding box center [347, 395] width 58 height 14
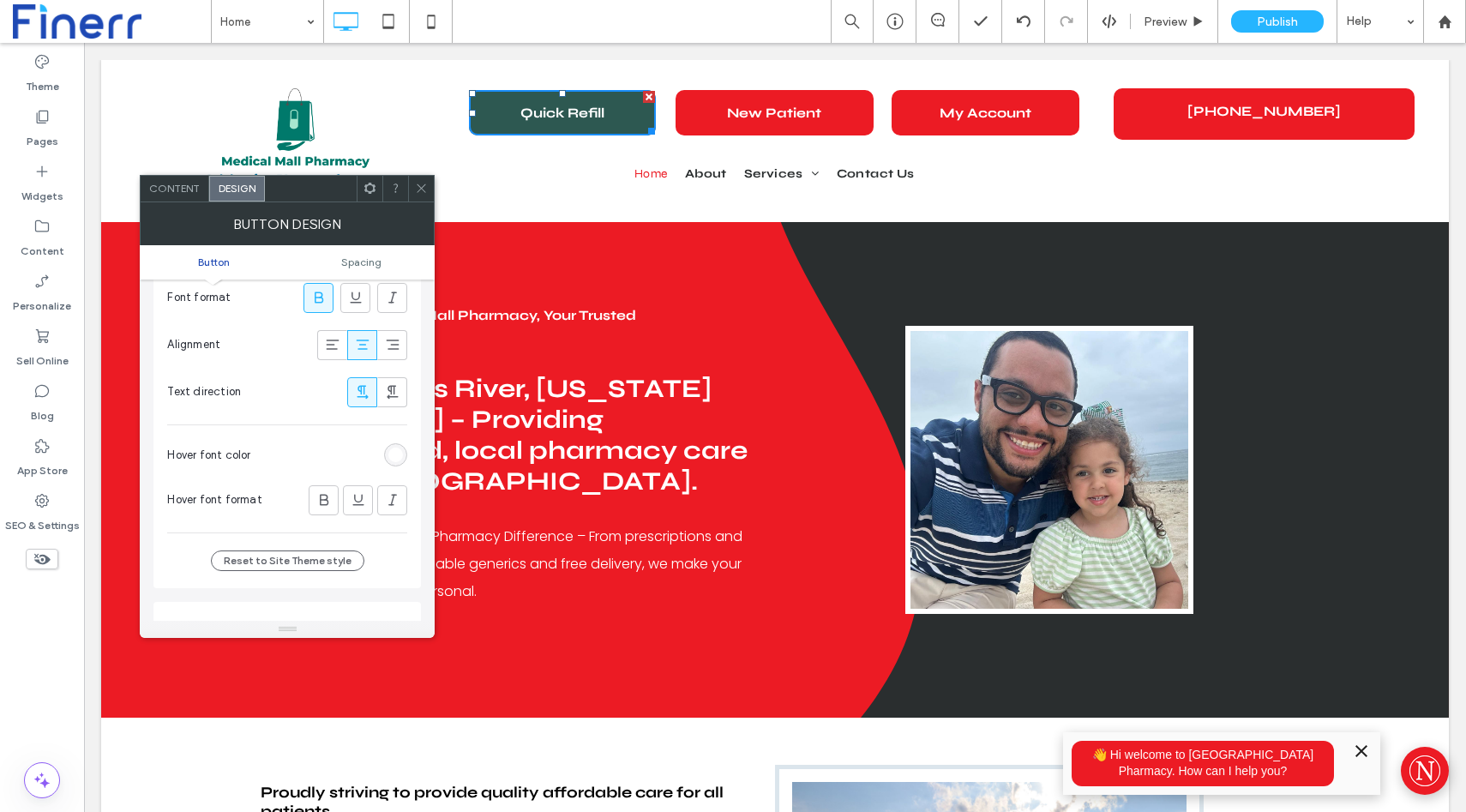
scroll to position [404, 0]
click at [390, 446] on div "rgb(255, 255, 255)" at bounding box center [395, 451] width 15 height 15
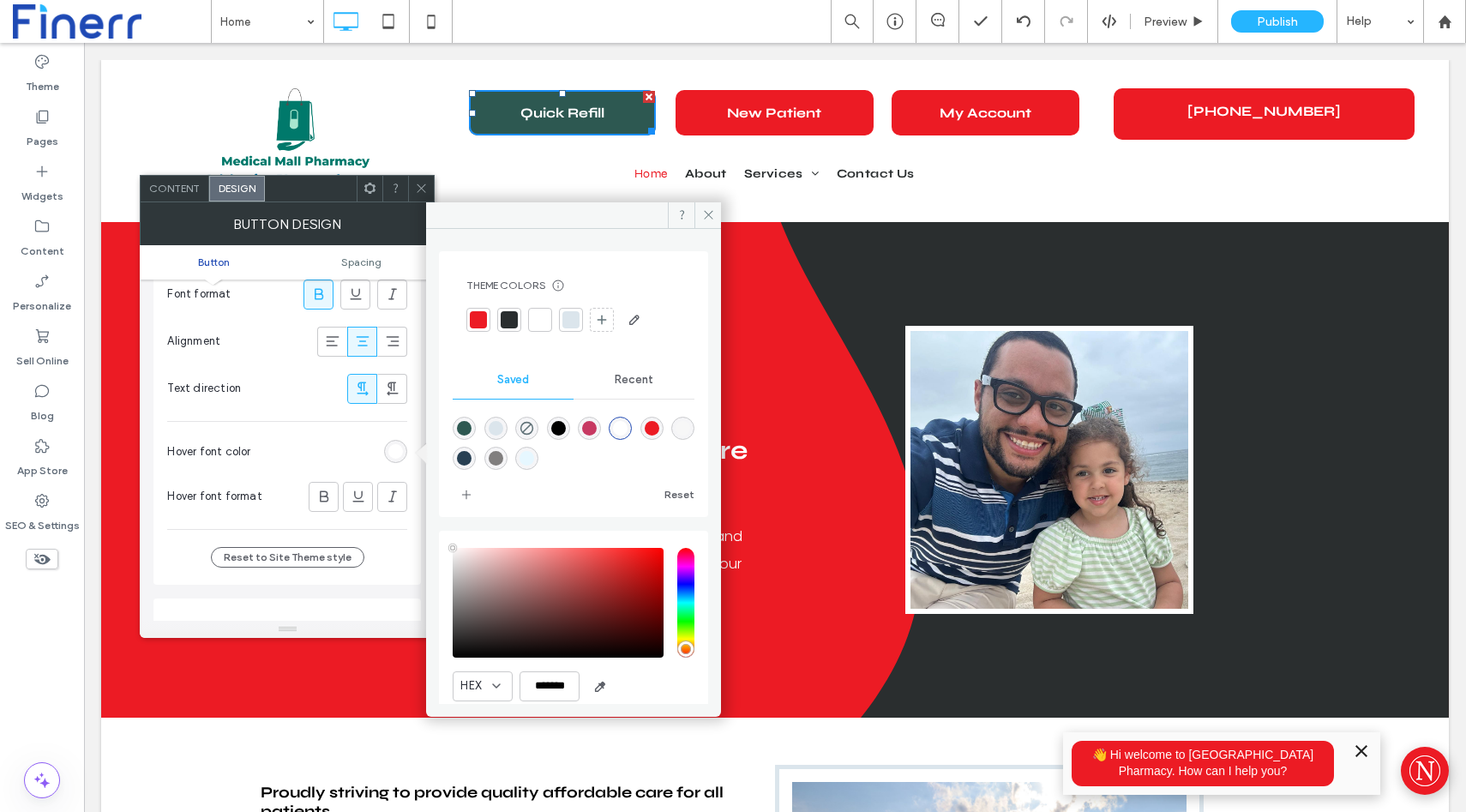
click at [460, 426] on div "rgba(45,88,81,1)" at bounding box center [464, 428] width 15 height 15
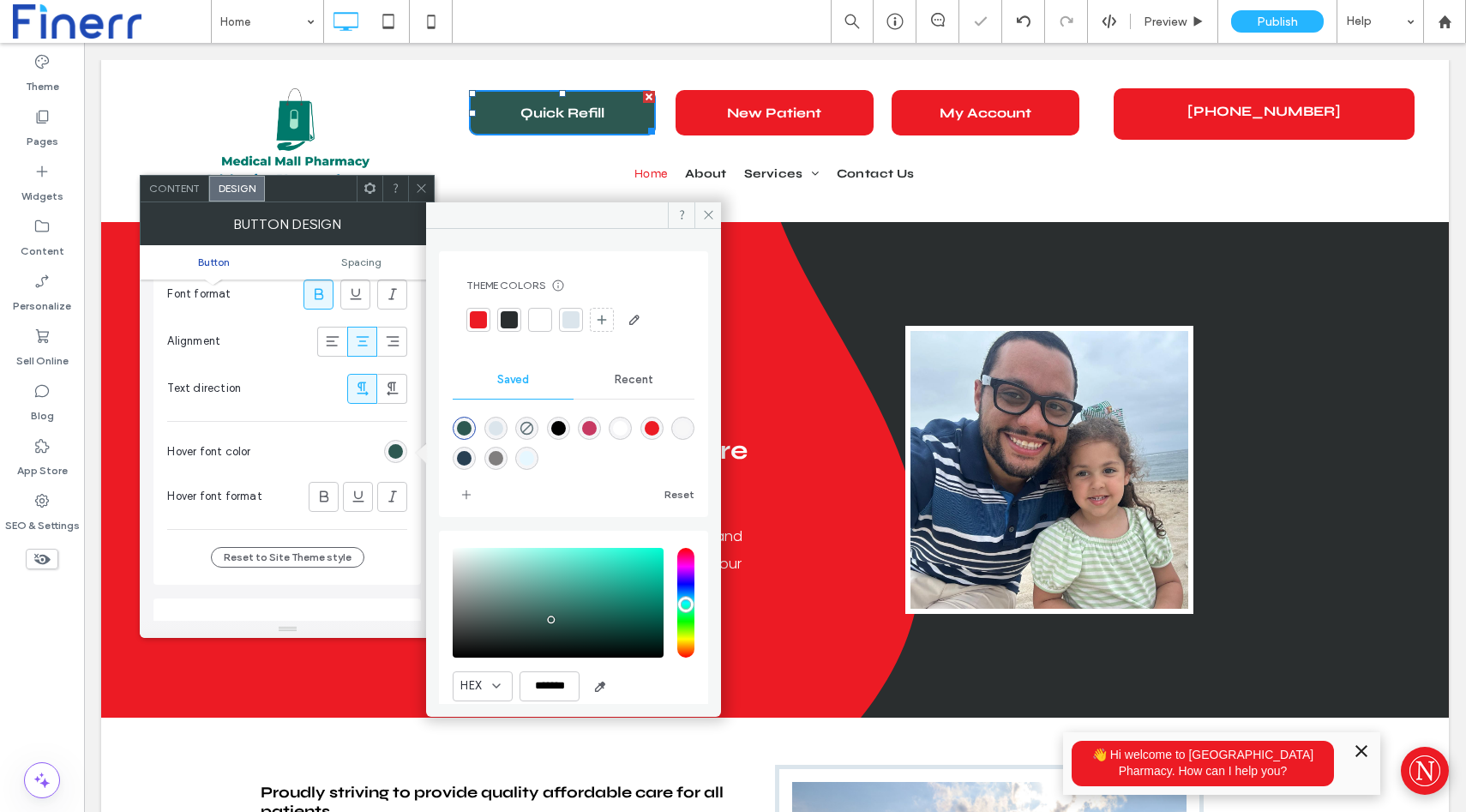
type input "*******"
click at [710, 216] on icon at bounding box center [709, 215] width 13 height 13
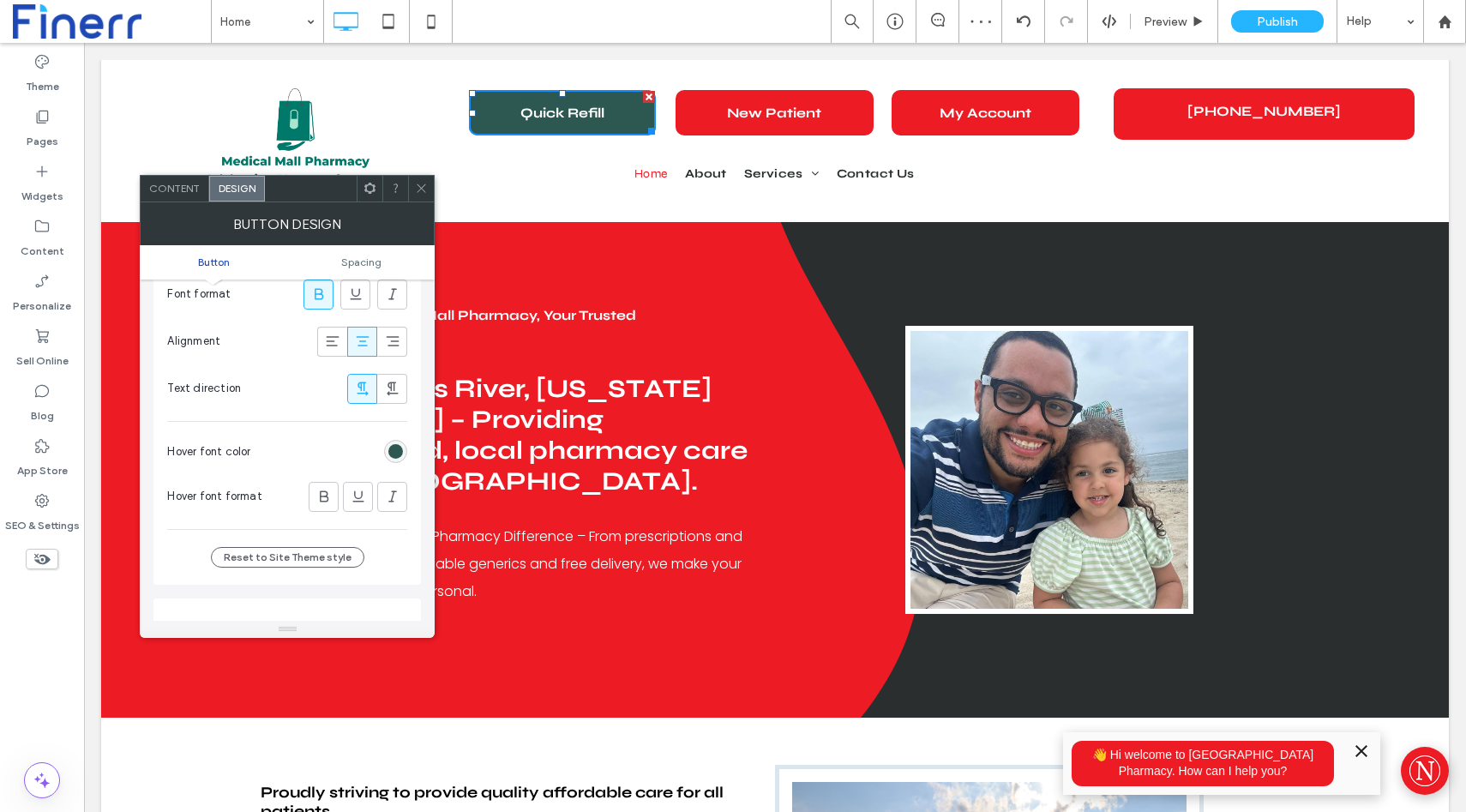
click at [422, 186] on icon at bounding box center [421, 188] width 13 height 13
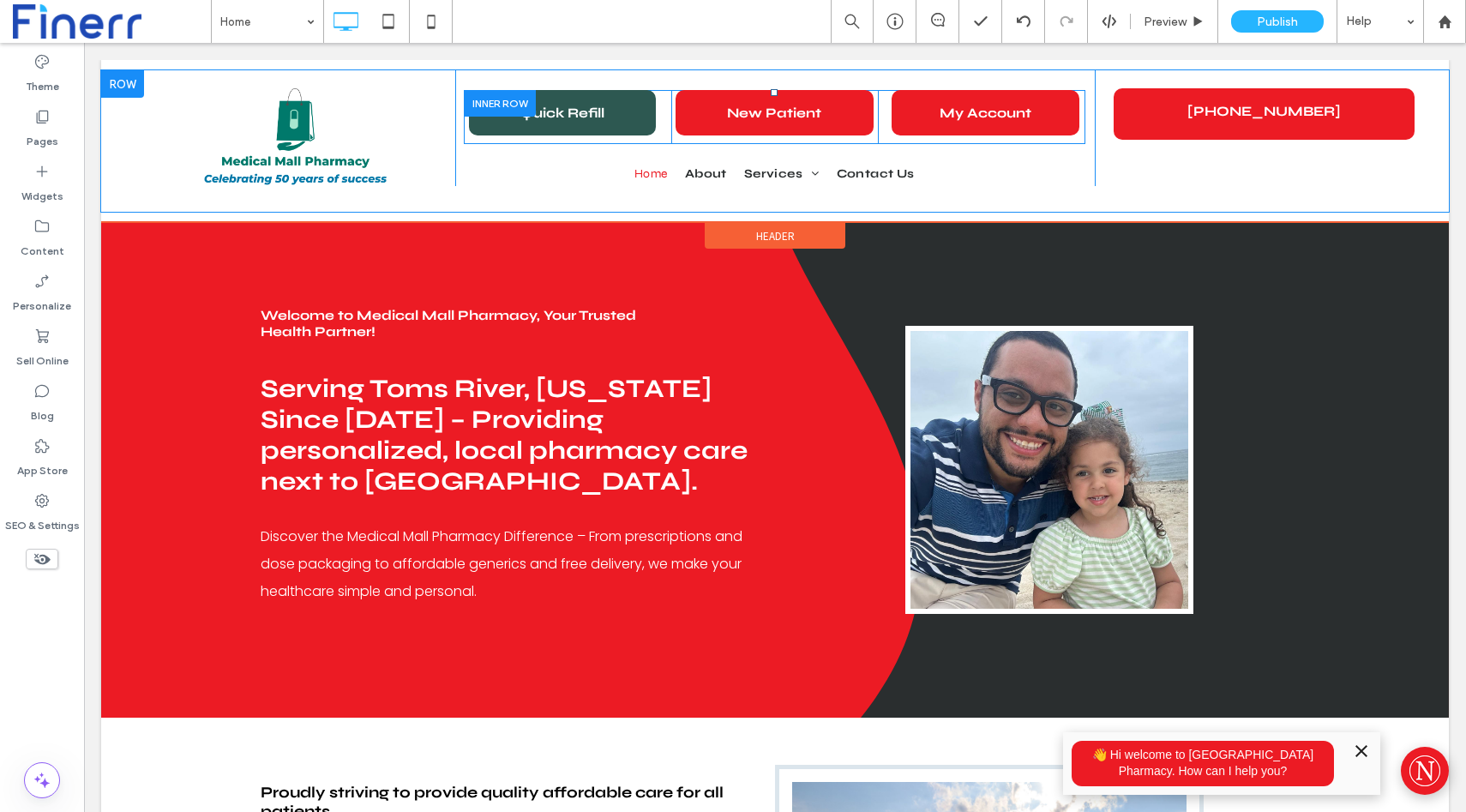
click at [500, 97] on div at bounding box center [499, 103] width 72 height 27
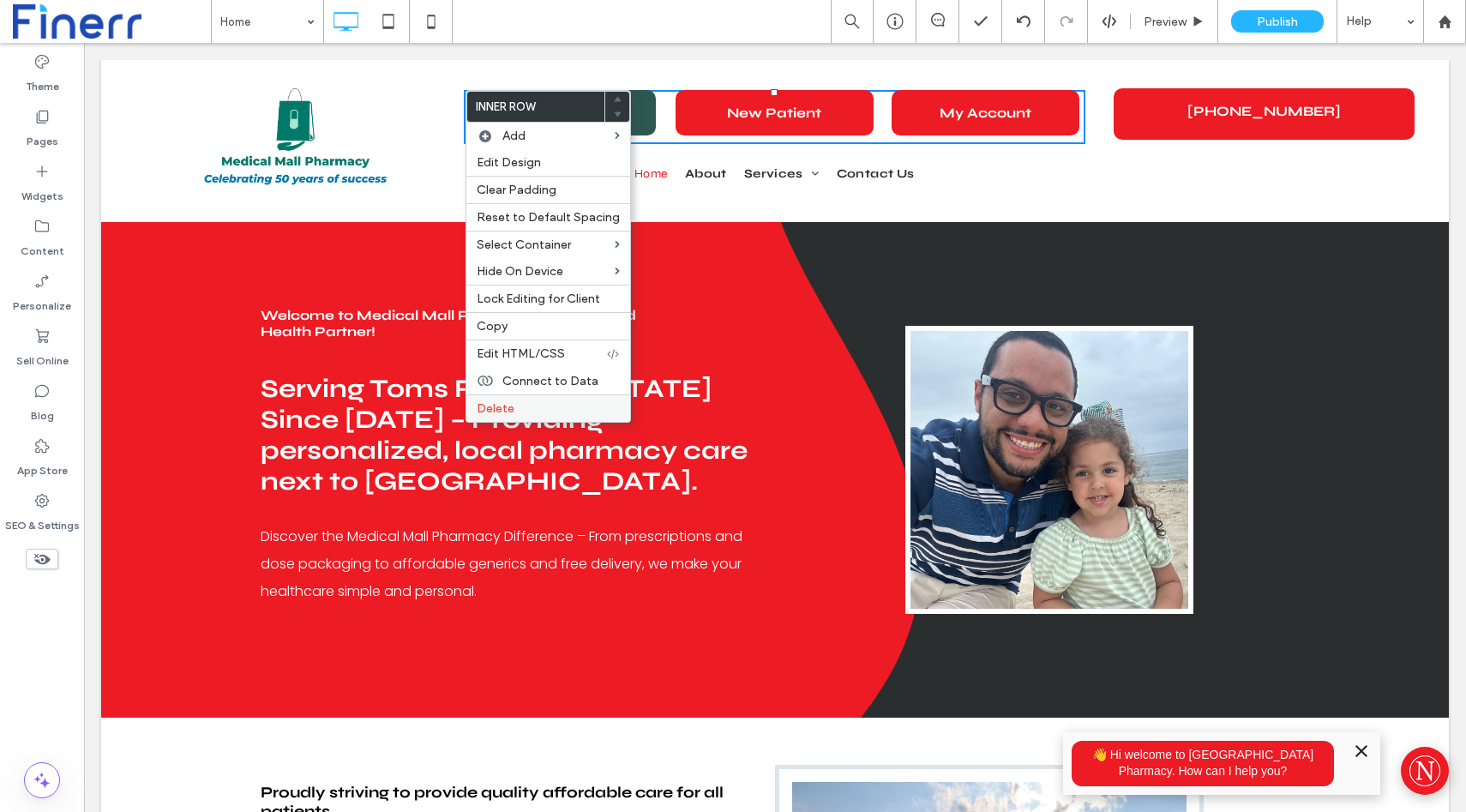
click at [540, 411] on label "Delete" at bounding box center [548, 408] width 143 height 15
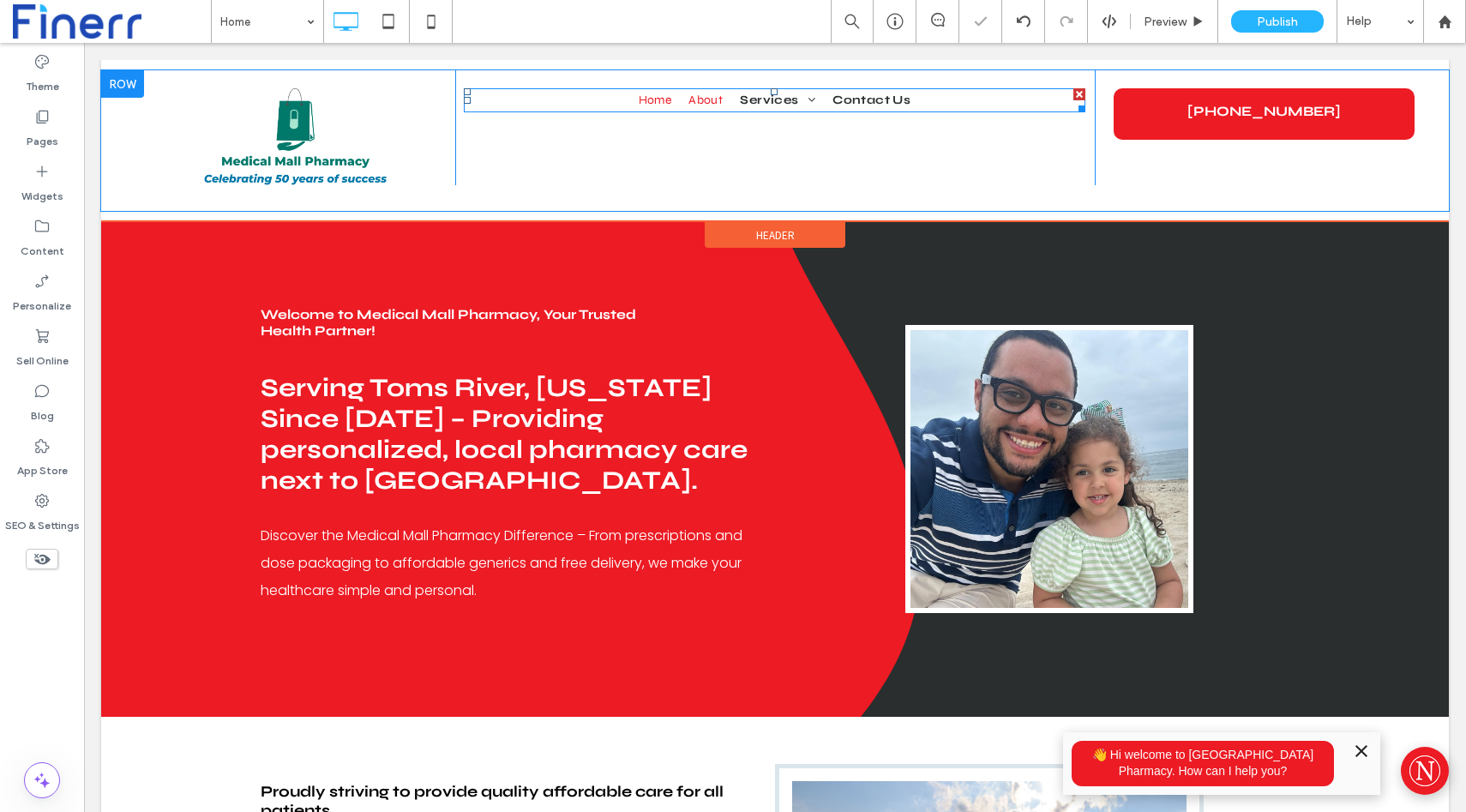
click at [705, 96] on span "About" at bounding box center [705, 101] width 34 height 24
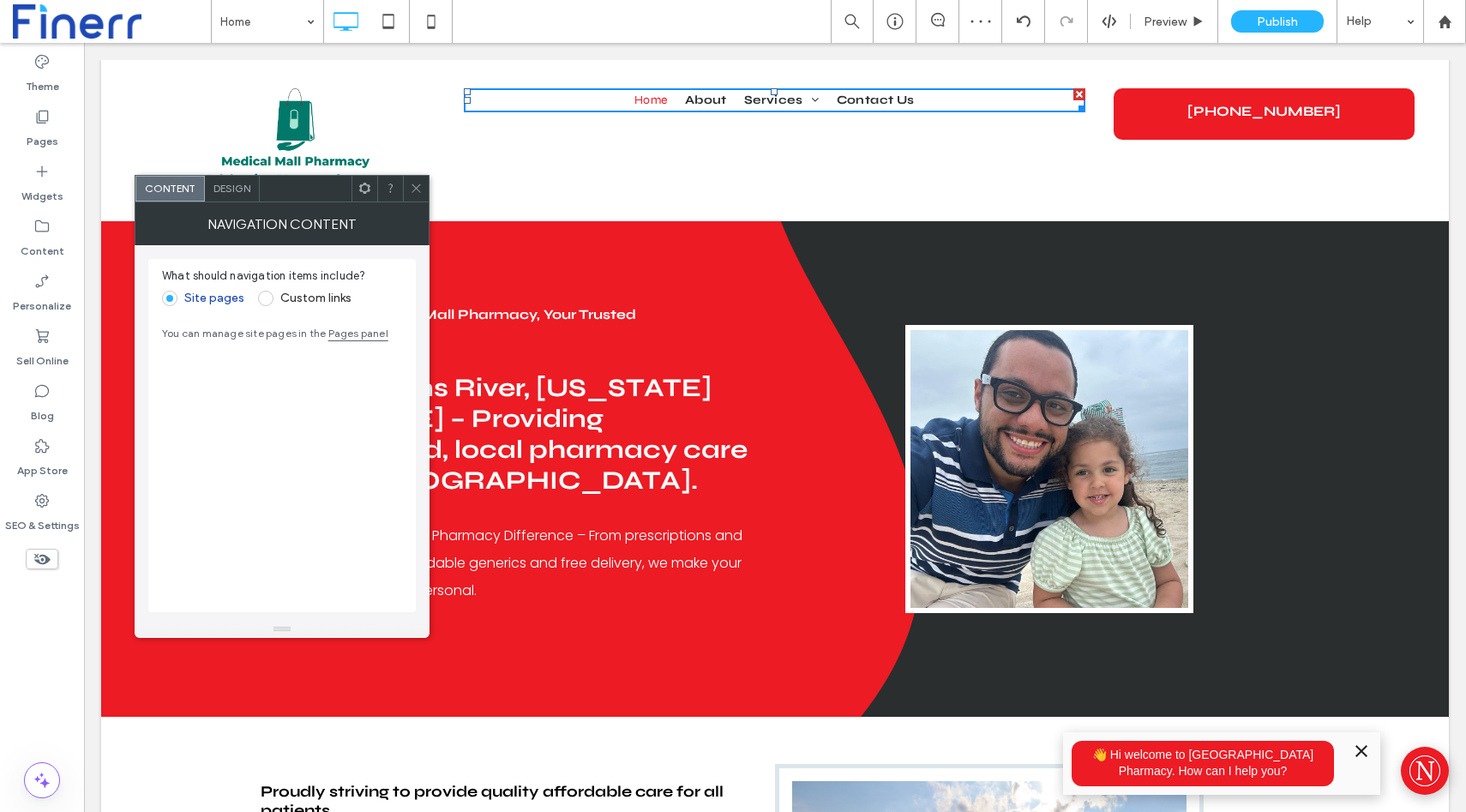
click at [234, 195] on div "Design" at bounding box center [232, 188] width 55 height 26
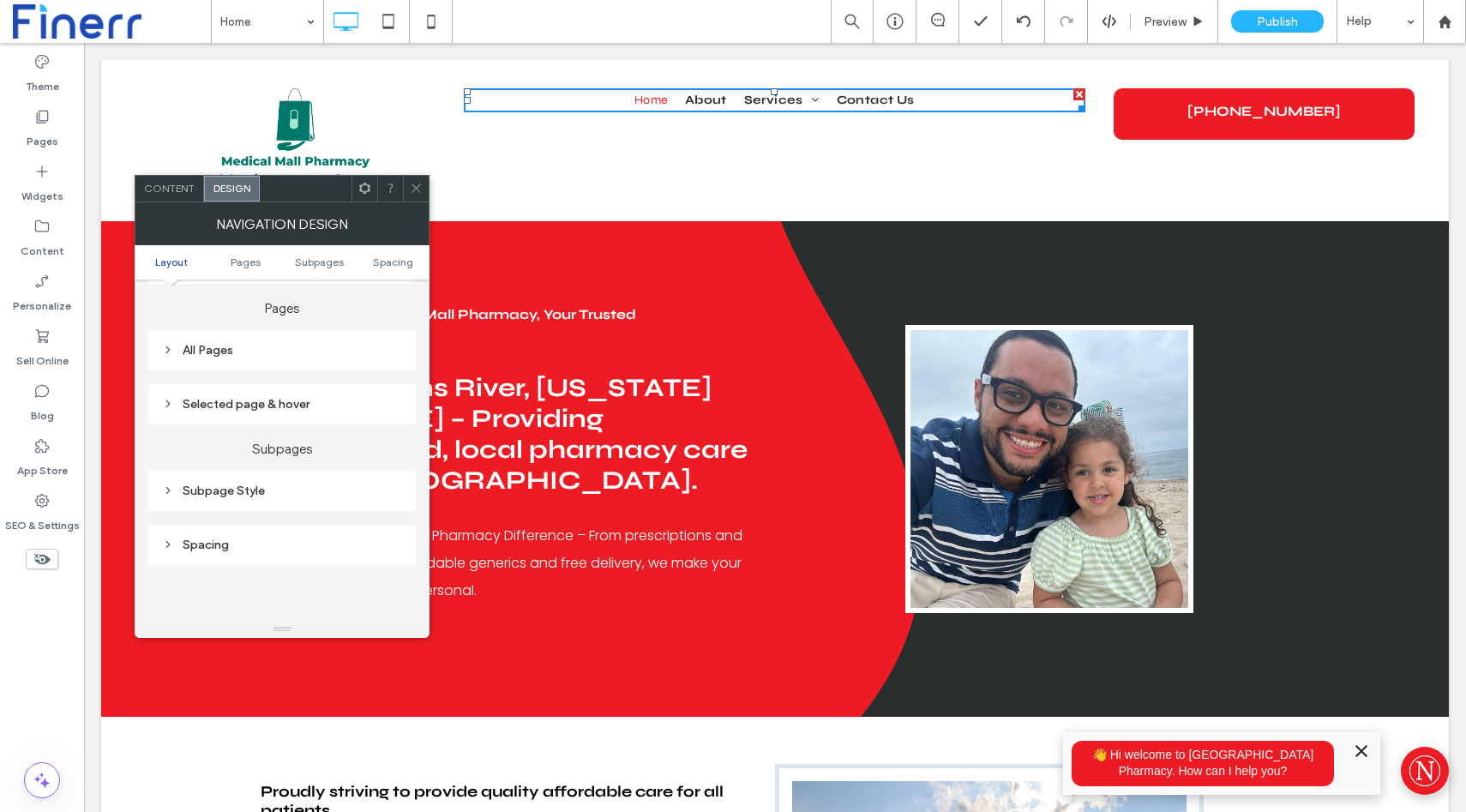
scroll to position [398, 0]
click at [233, 343] on div "All Pages" at bounding box center [282, 353] width 240 height 23
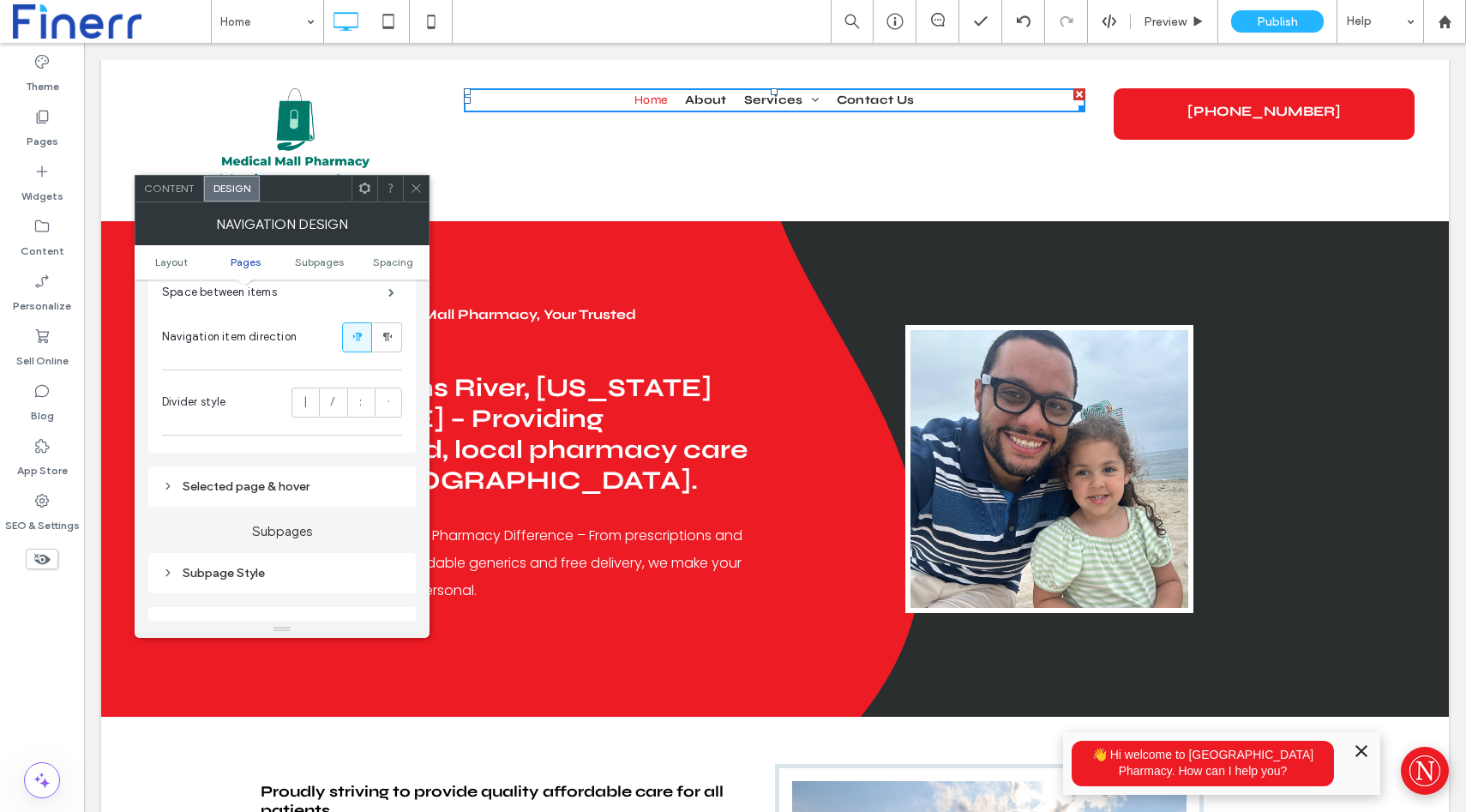
scroll to position [623, 0]
click at [307, 411] on div "|" at bounding box center [306, 400] width 5 height 29
click at [335, 406] on label "/" at bounding box center [333, 400] width 28 height 30
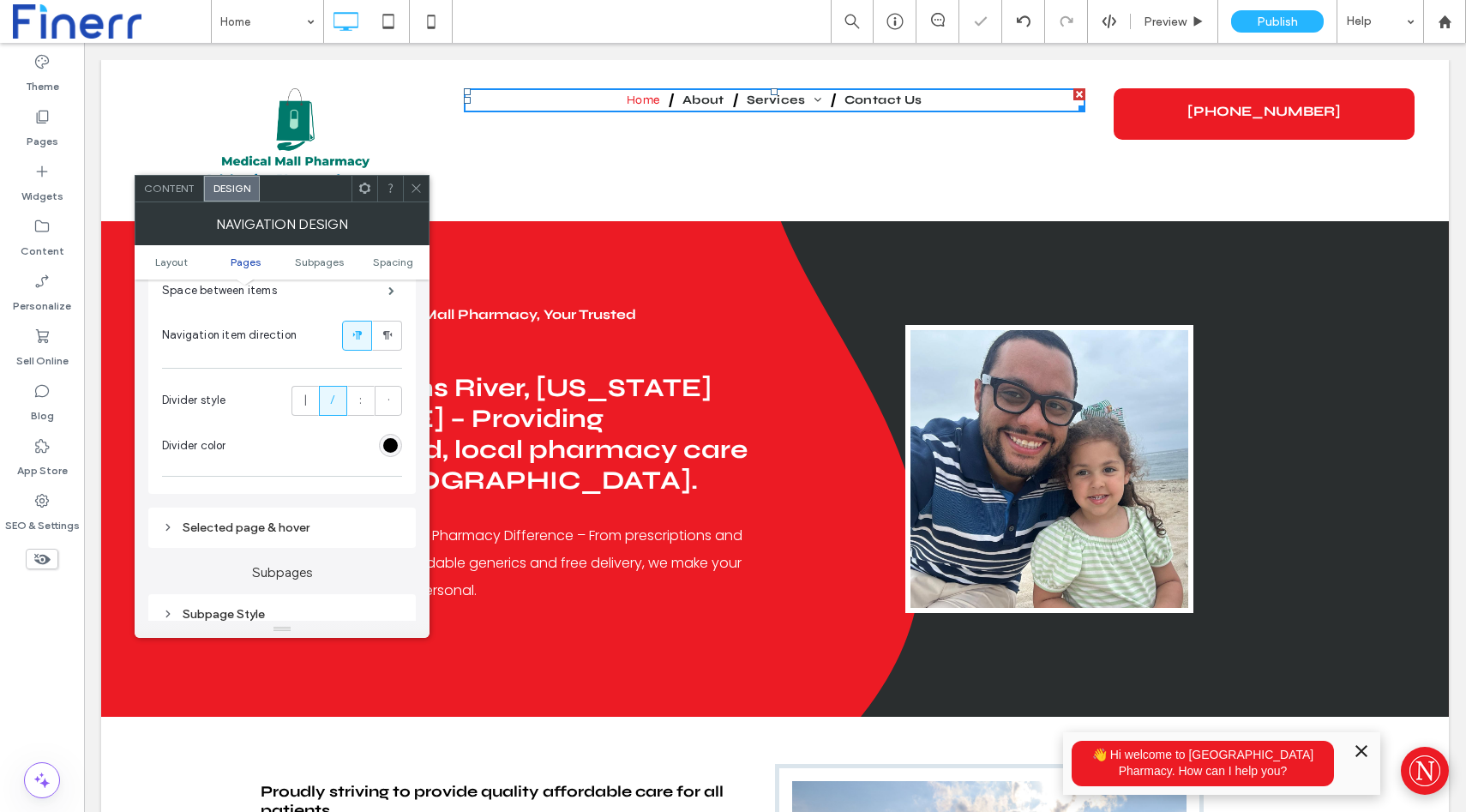
click at [335, 406] on label "/" at bounding box center [333, 400] width 28 height 30
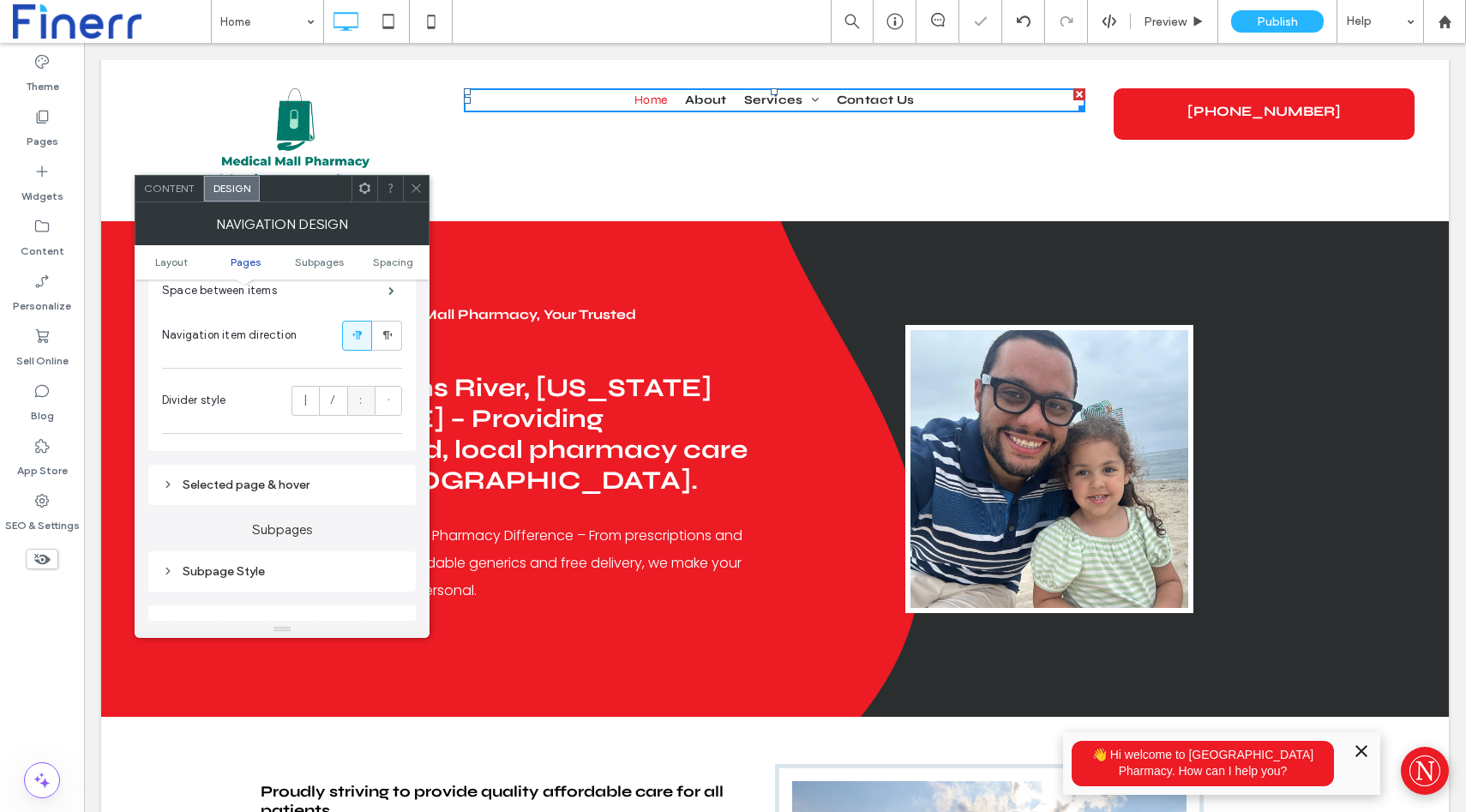
click at [365, 406] on label ":" at bounding box center [361, 400] width 28 height 30
click at [395, 406] on label "·" at bounding box center [388, 400] width 28 height 30
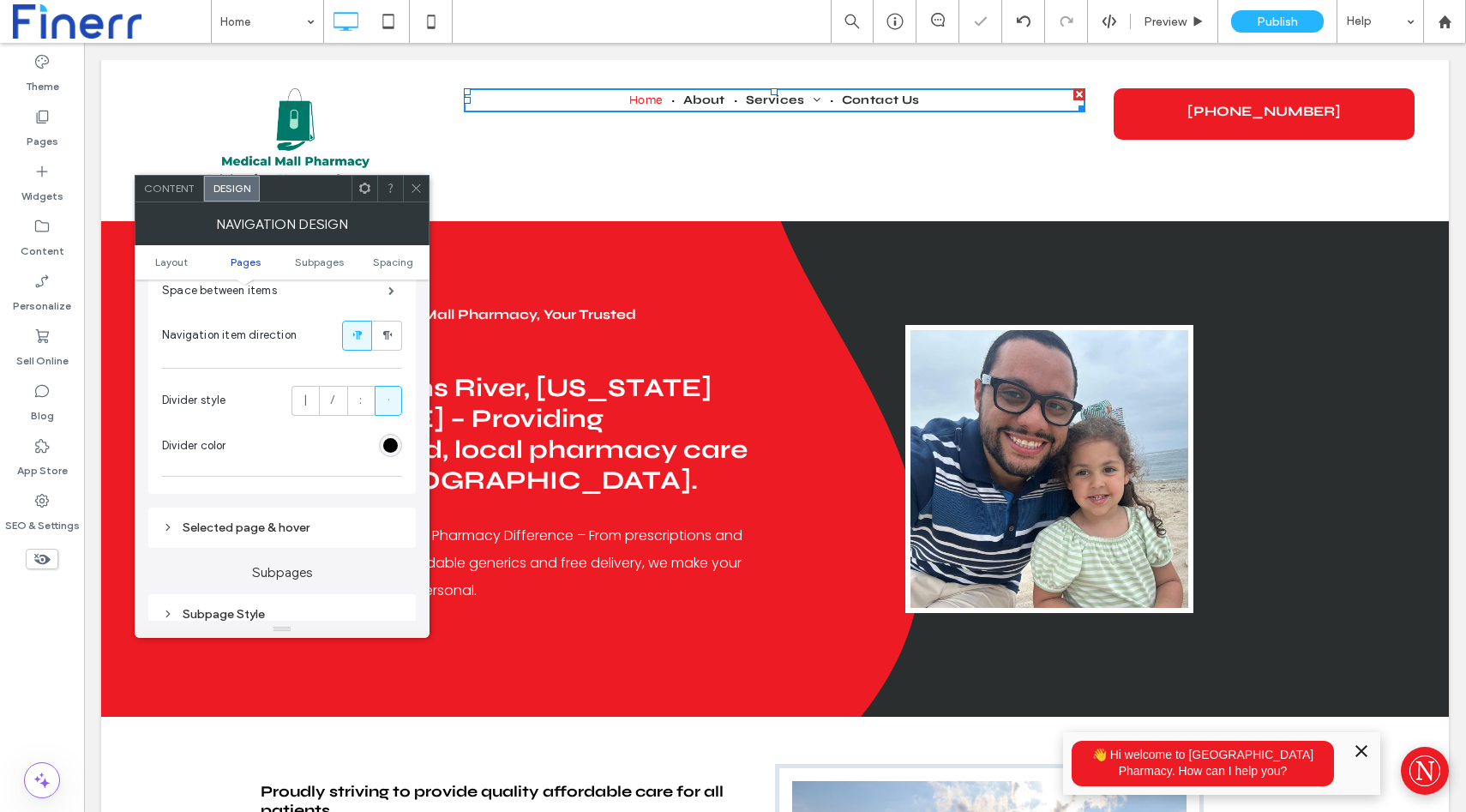
click at [395, 406] on label "·" at bounding box center [388, 400] width 28 height 30
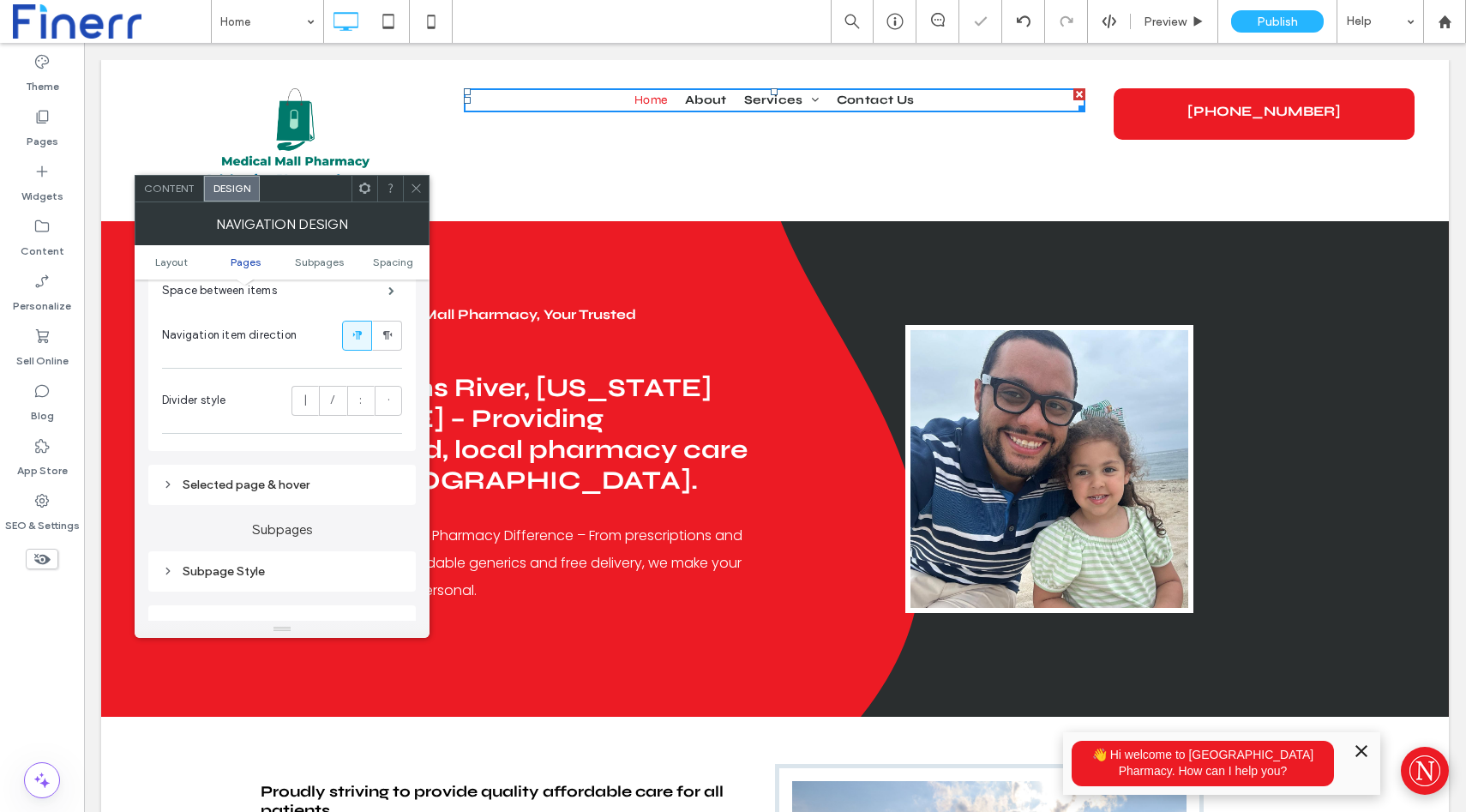
click at [258, 489] on div "Selected page & hover" at bounding box center [282, 485] width 240 height 15
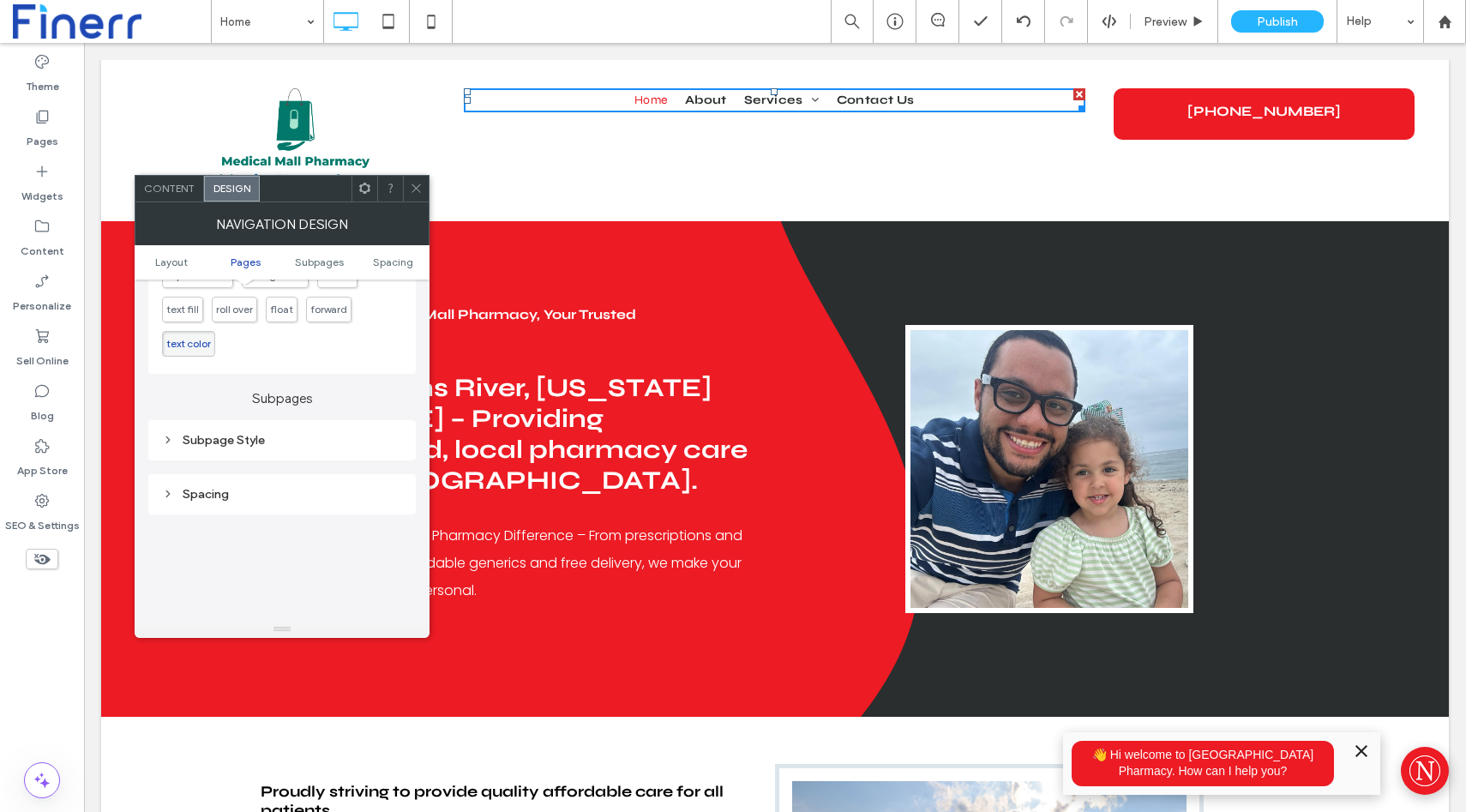
scroll to position [958, 0]
click at [226, 312] on span "roll over" at bounding box center [234, 306] width 36 height 13
click at [249, 444] on div "Subpage Style" at bounding box center [282, 432] width 240 height 23
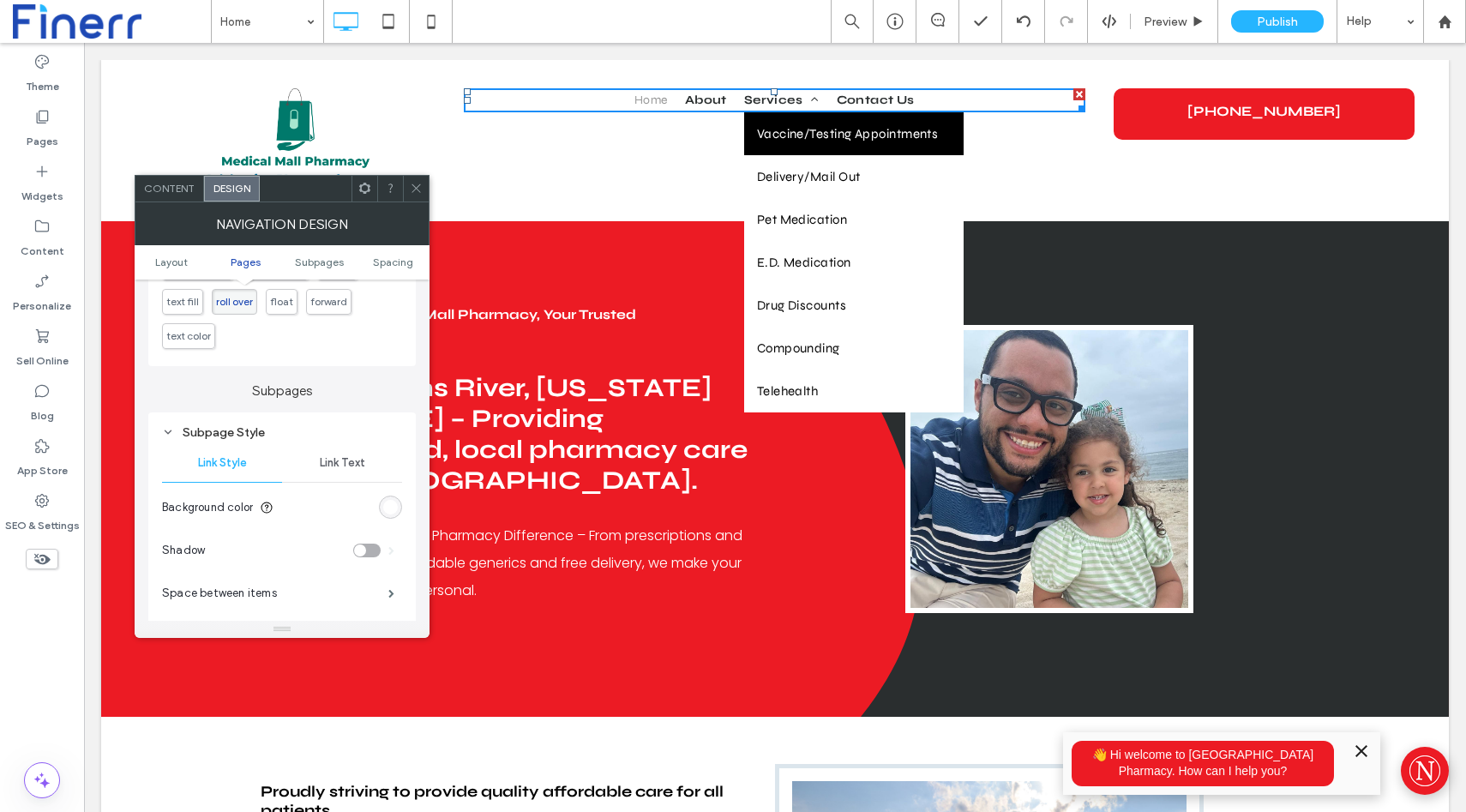
click at [249, 444] on div "Subpage Style" at bounding box center [282, 432] width 240 height 23
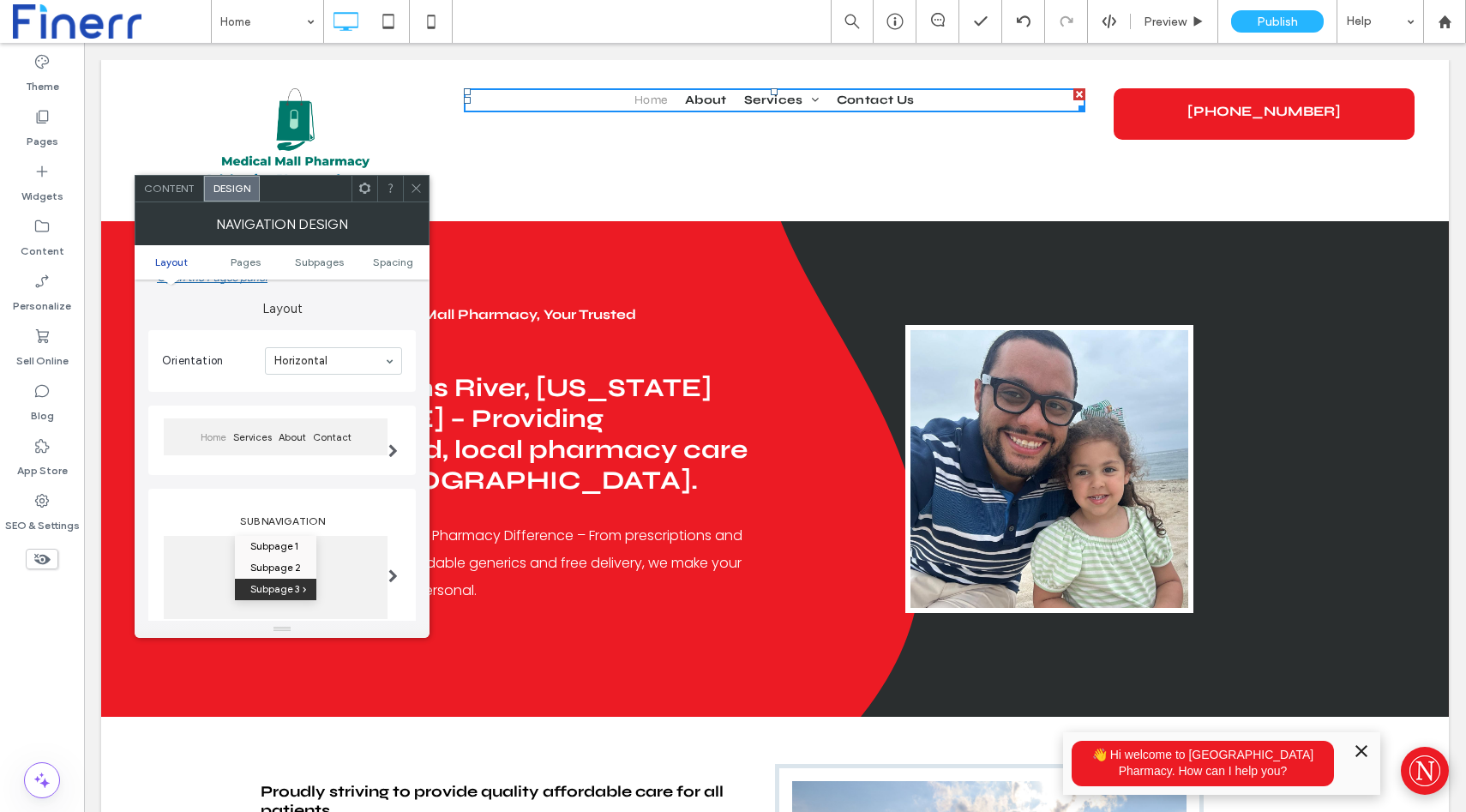
scroll to position [56, 0]
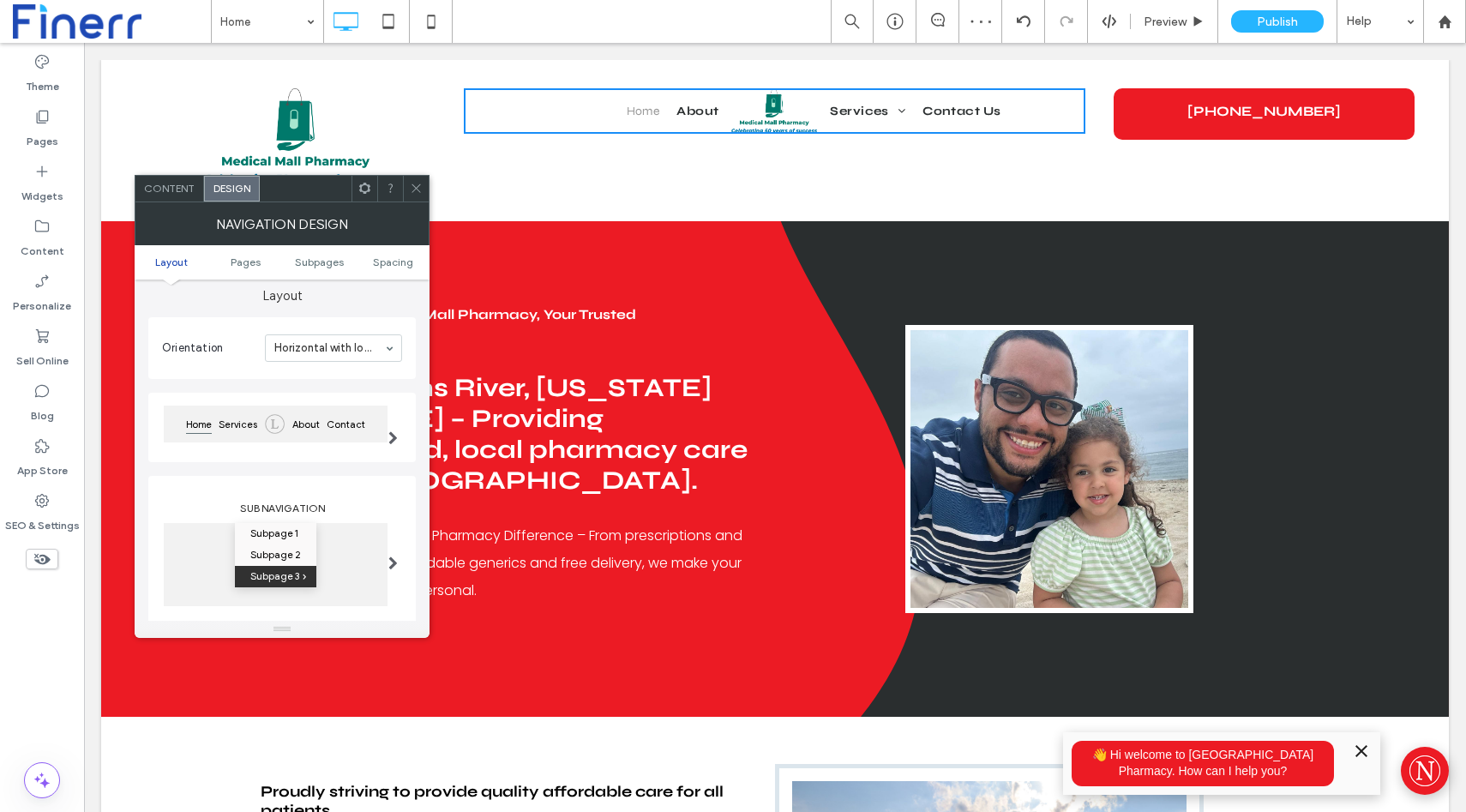
click at [343, 351] on input at bounding box center [329, 348] width 109 height 12
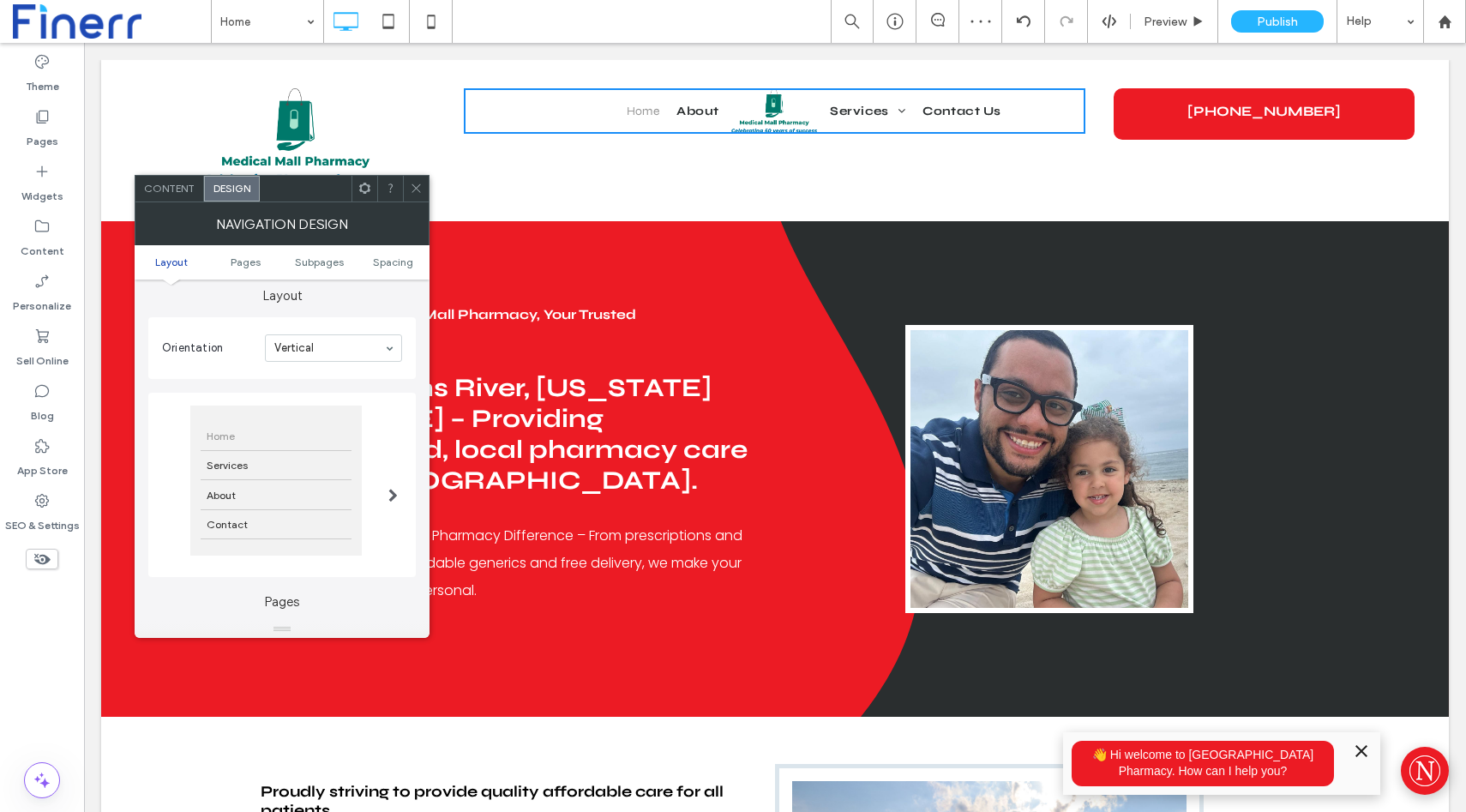
type input "***"
type input "****"
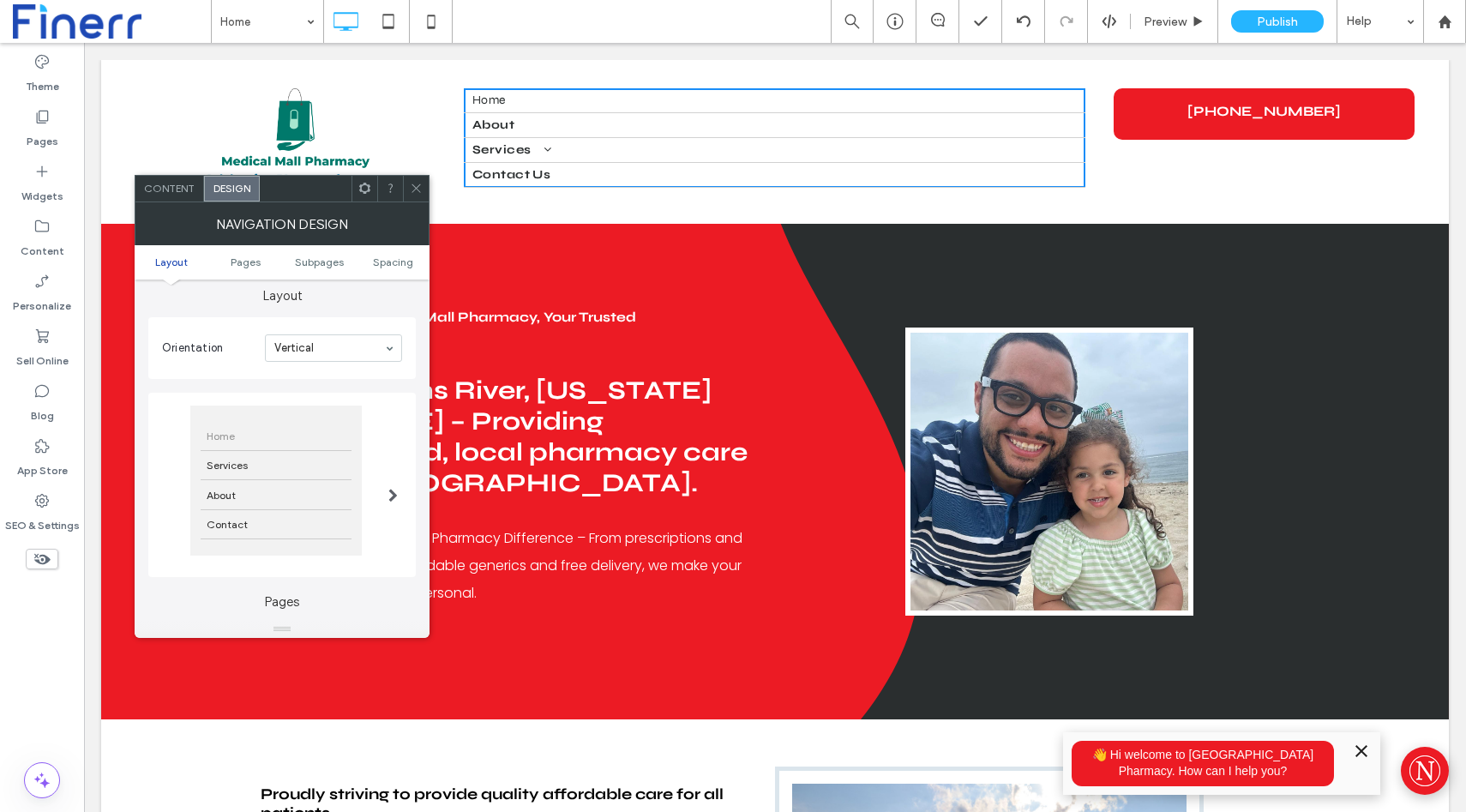
click at [410, 195] on span at bounding box center [416, 188] width 13 height 26
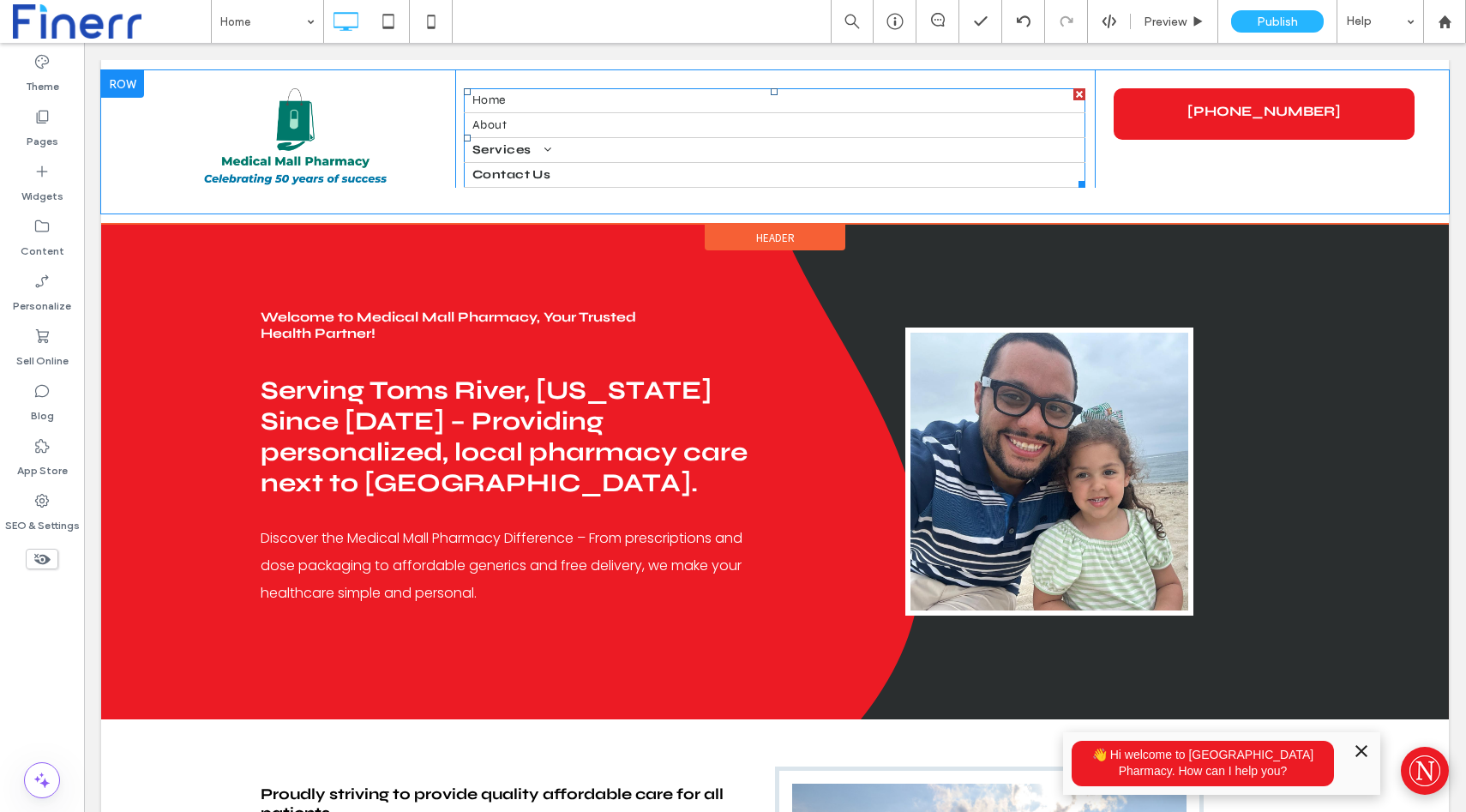
click at [735, 135] on link "About" at bounding box center [775, 125] width 622 height 24
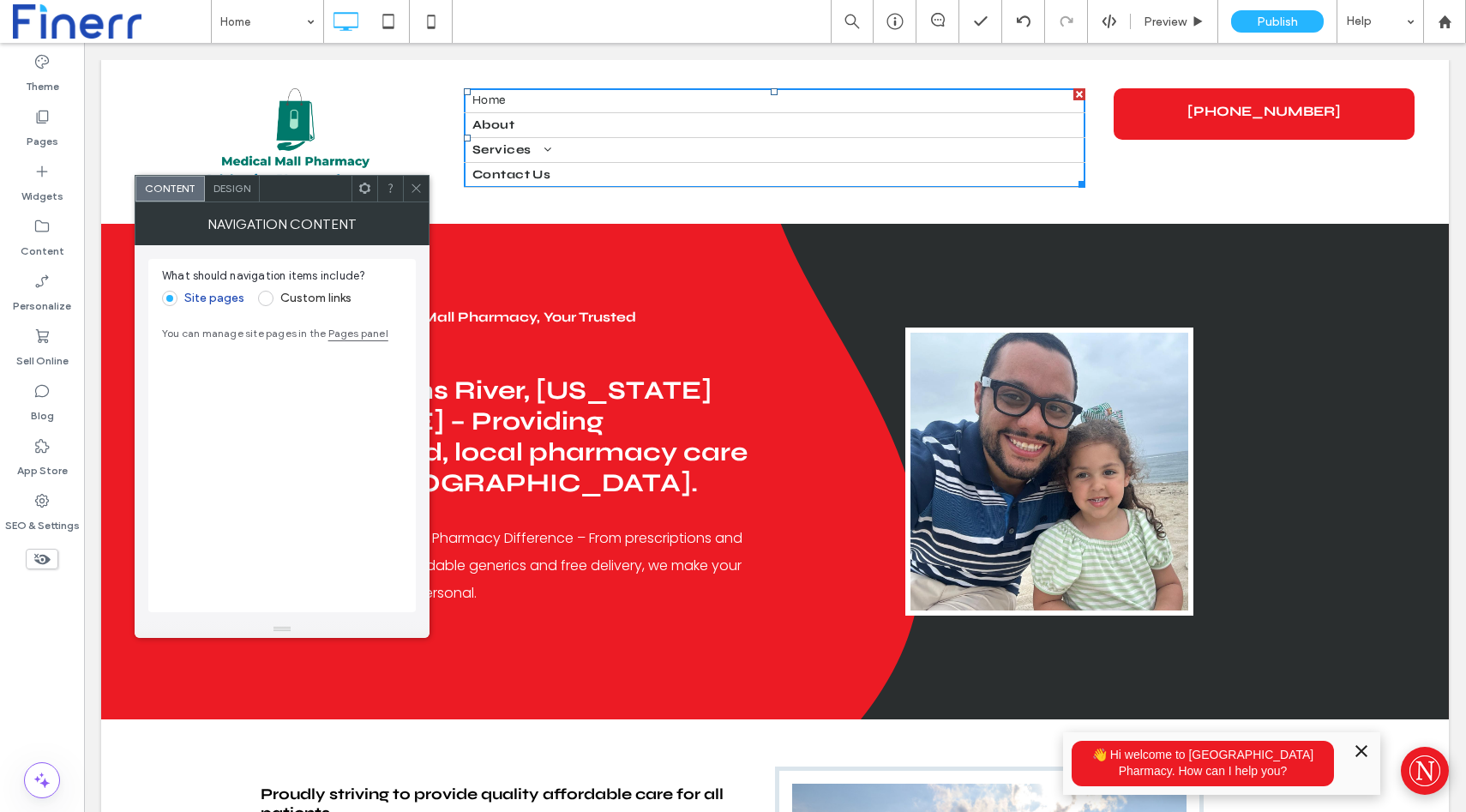
click at [236, 189] on span "Design" at bounding box center [232, 188] width 36 height 13
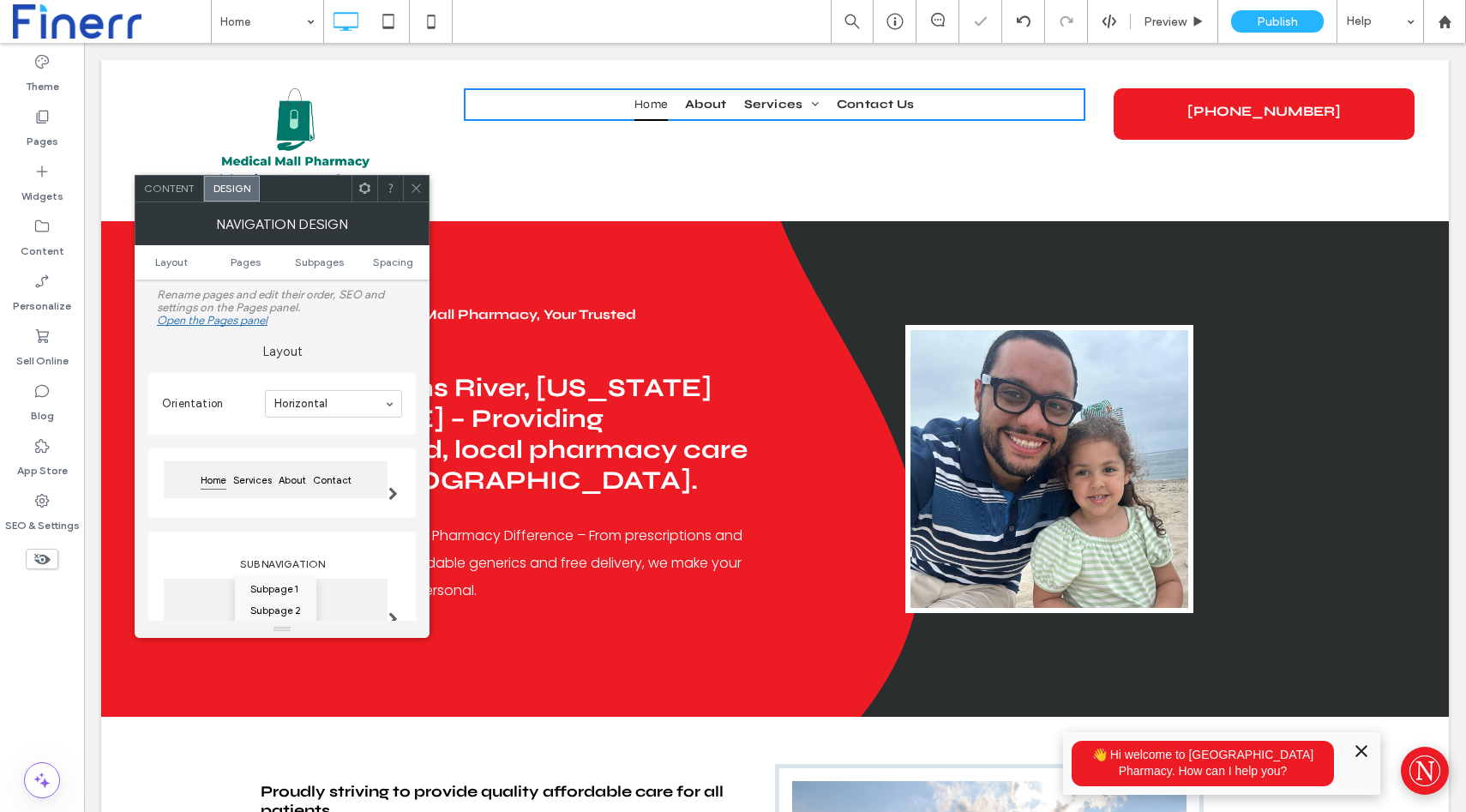
click at [396, 492] on span at bounding box center [393, 494] width 10 height 14
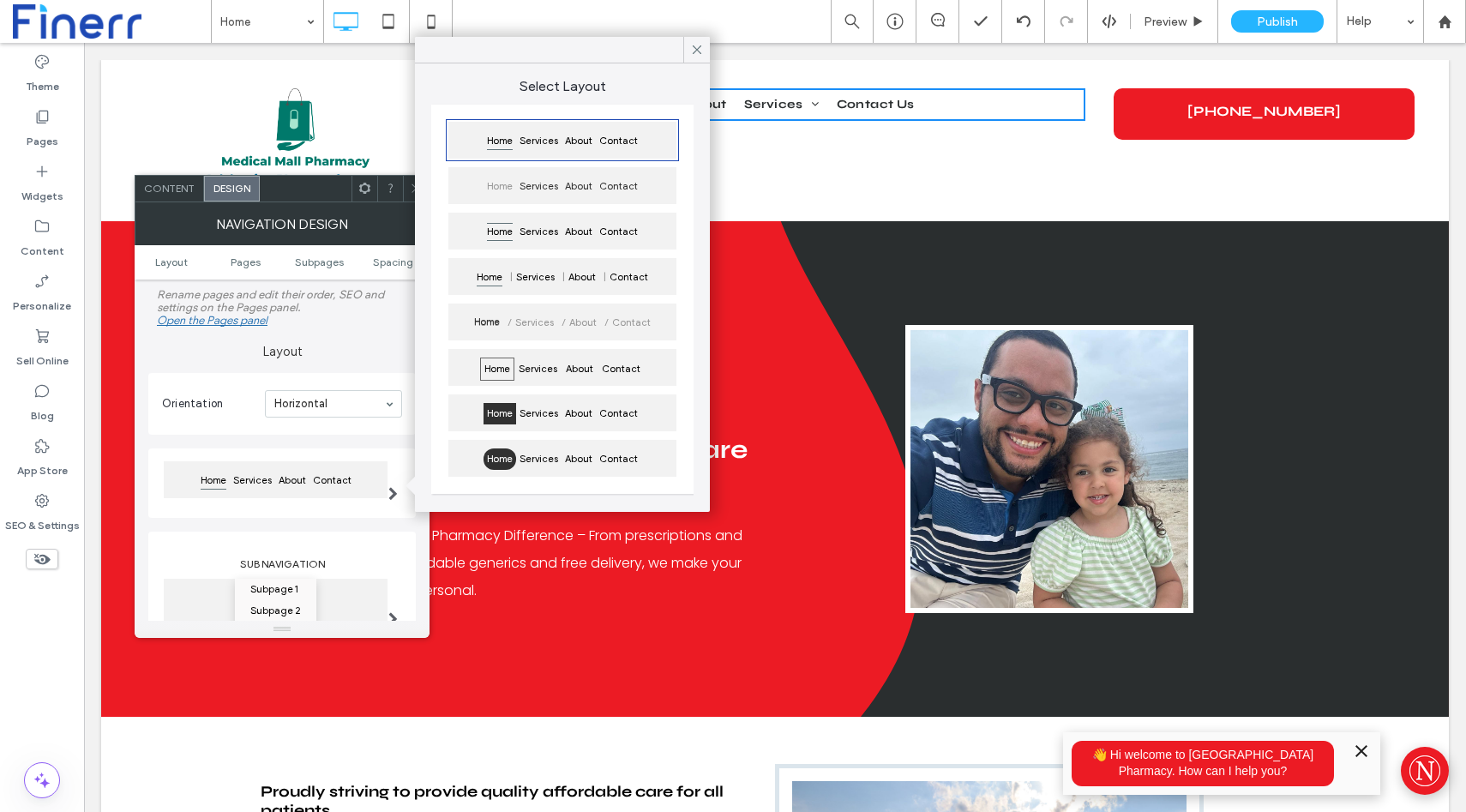
click at [505, 185] on span "Home" at bounding box center [500, 186] width 33 height 22
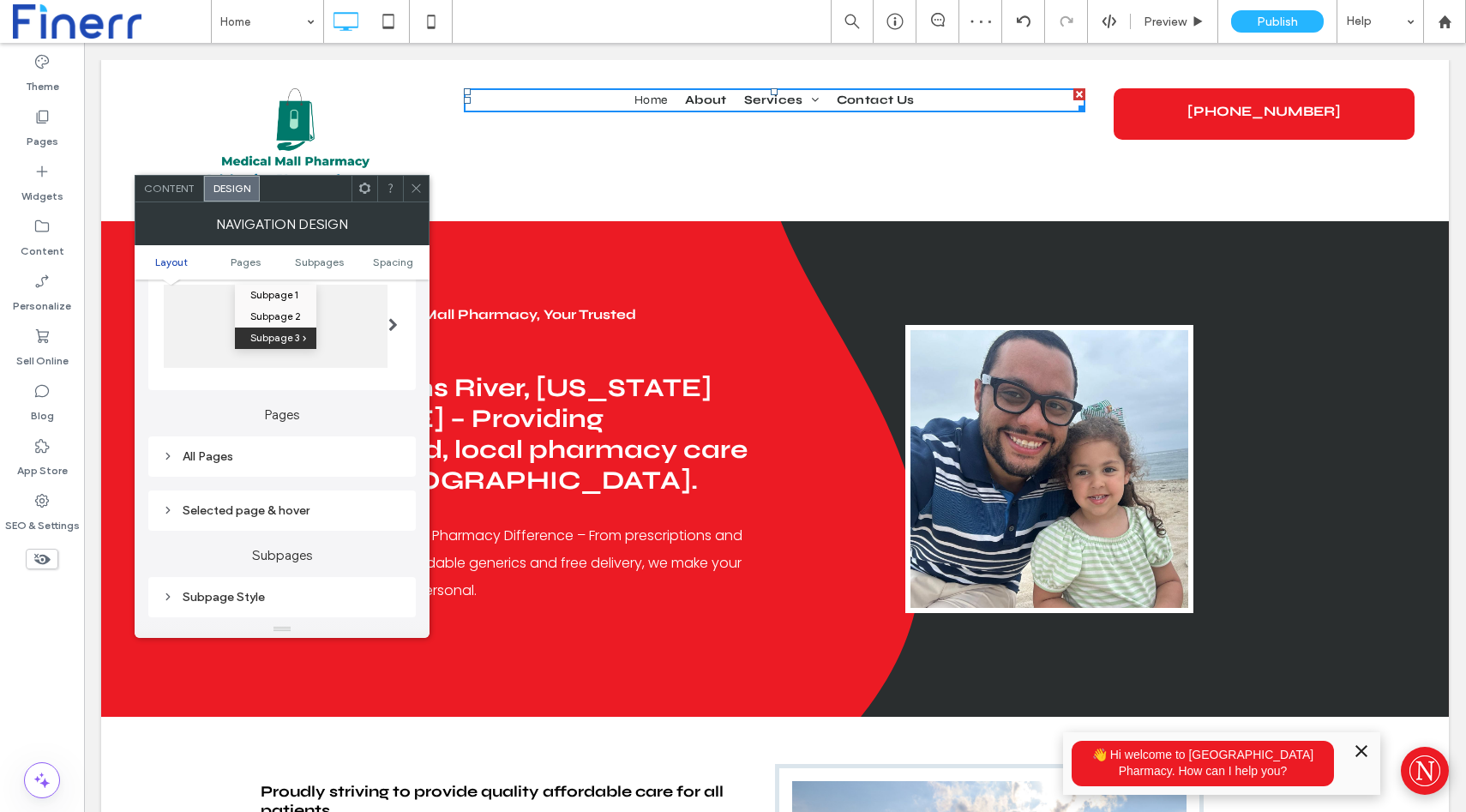
scroll to position [307, 0]
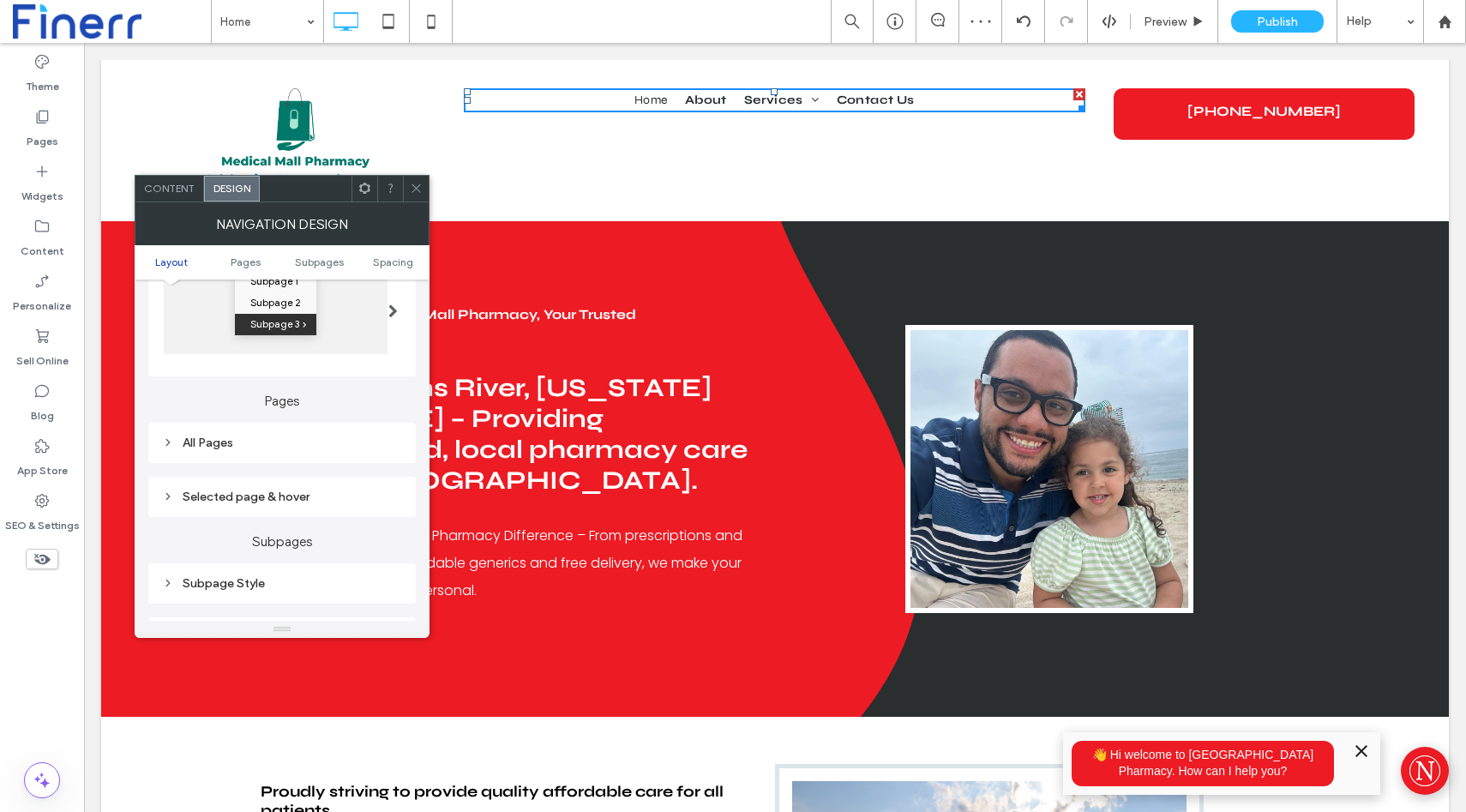
click at [320, 448] on div "All Pages" at bounding box center [282, 443] width 240 height 15
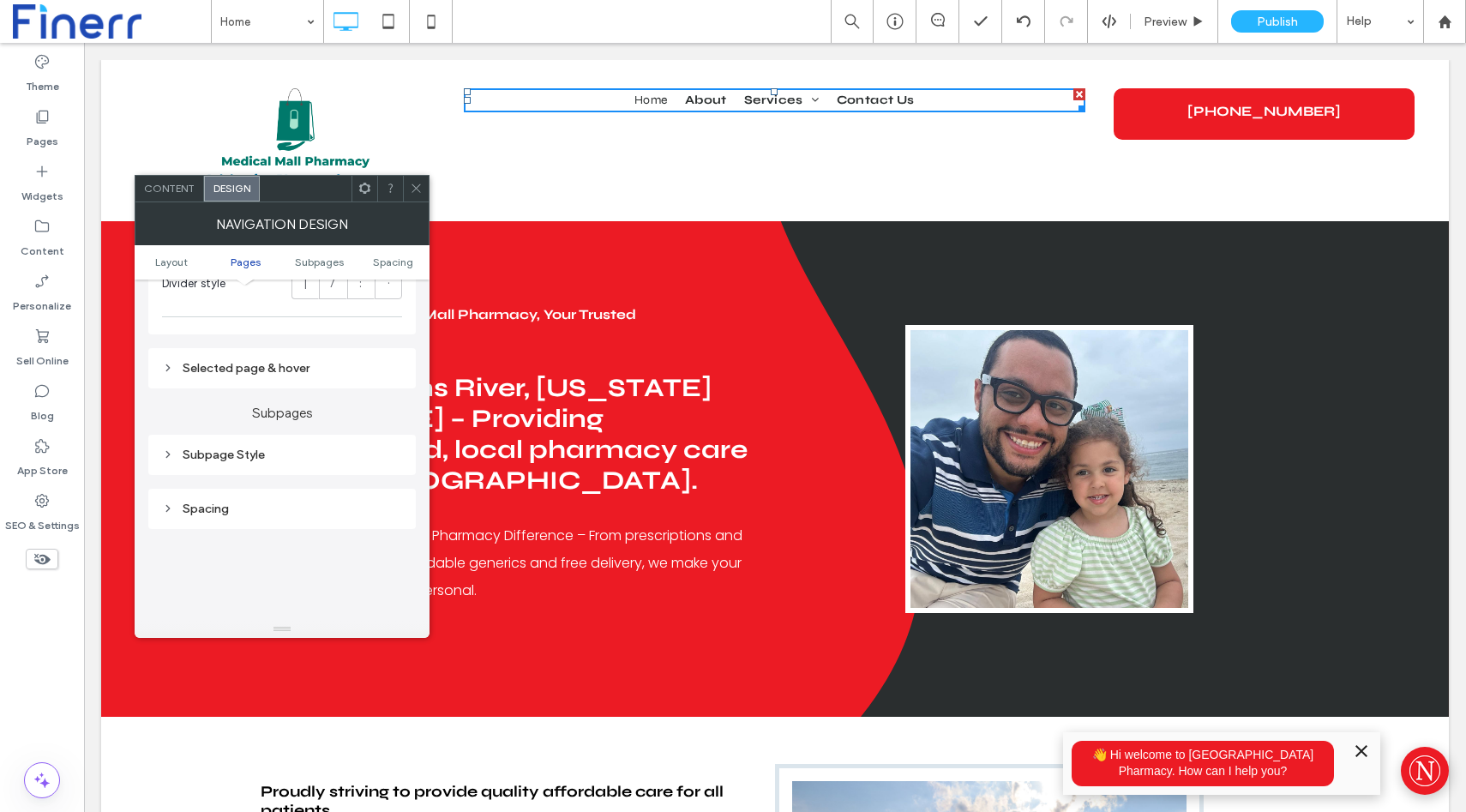
scroll to position [743, 0]
click at [263, 359] on div "Selected page & hover" at bounding box center [282, 364] width 240 height 23
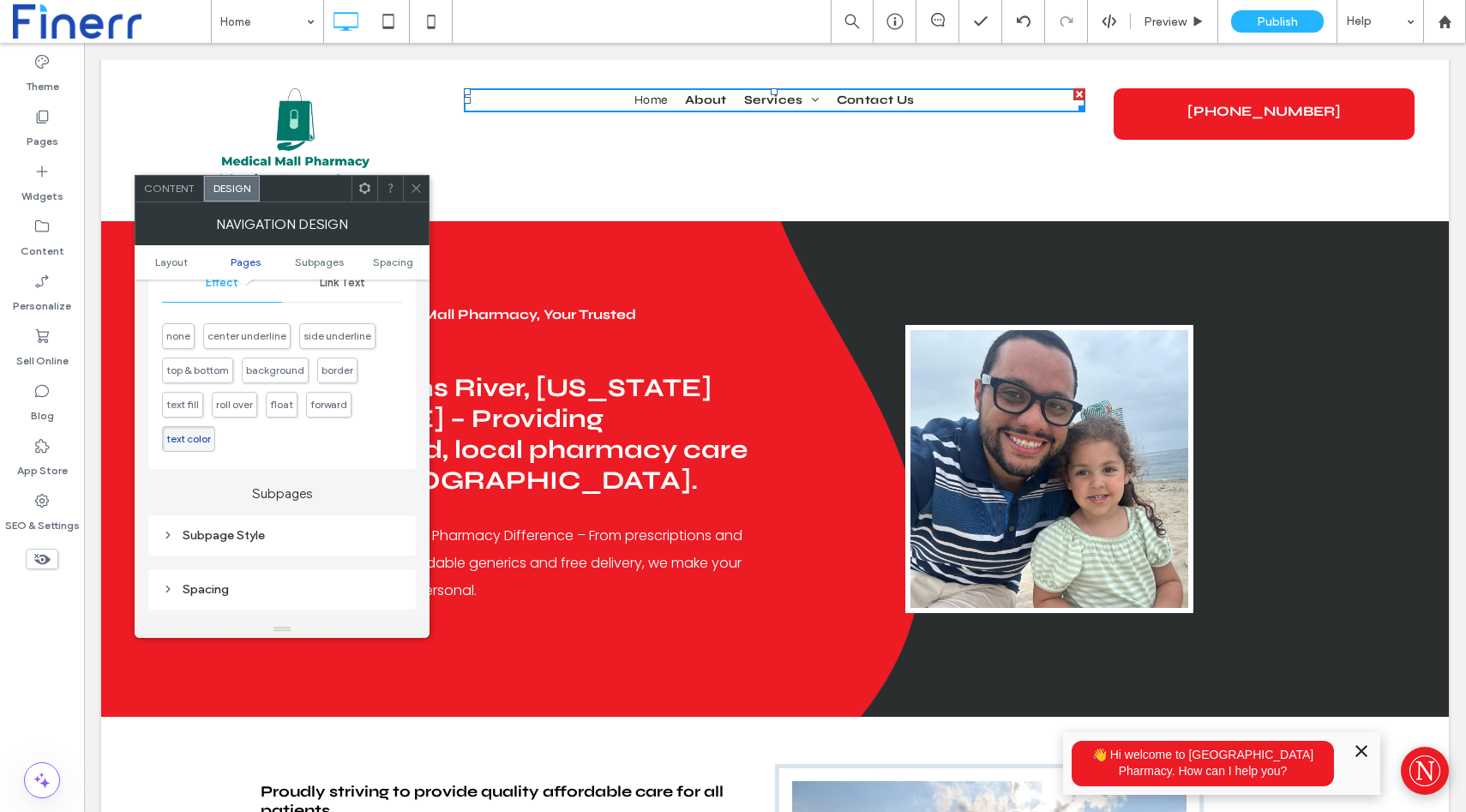
scroll to position [862, 0]
click at [237, 401] on span "roll over" at bounding box center [234, 401] width 36 height 13
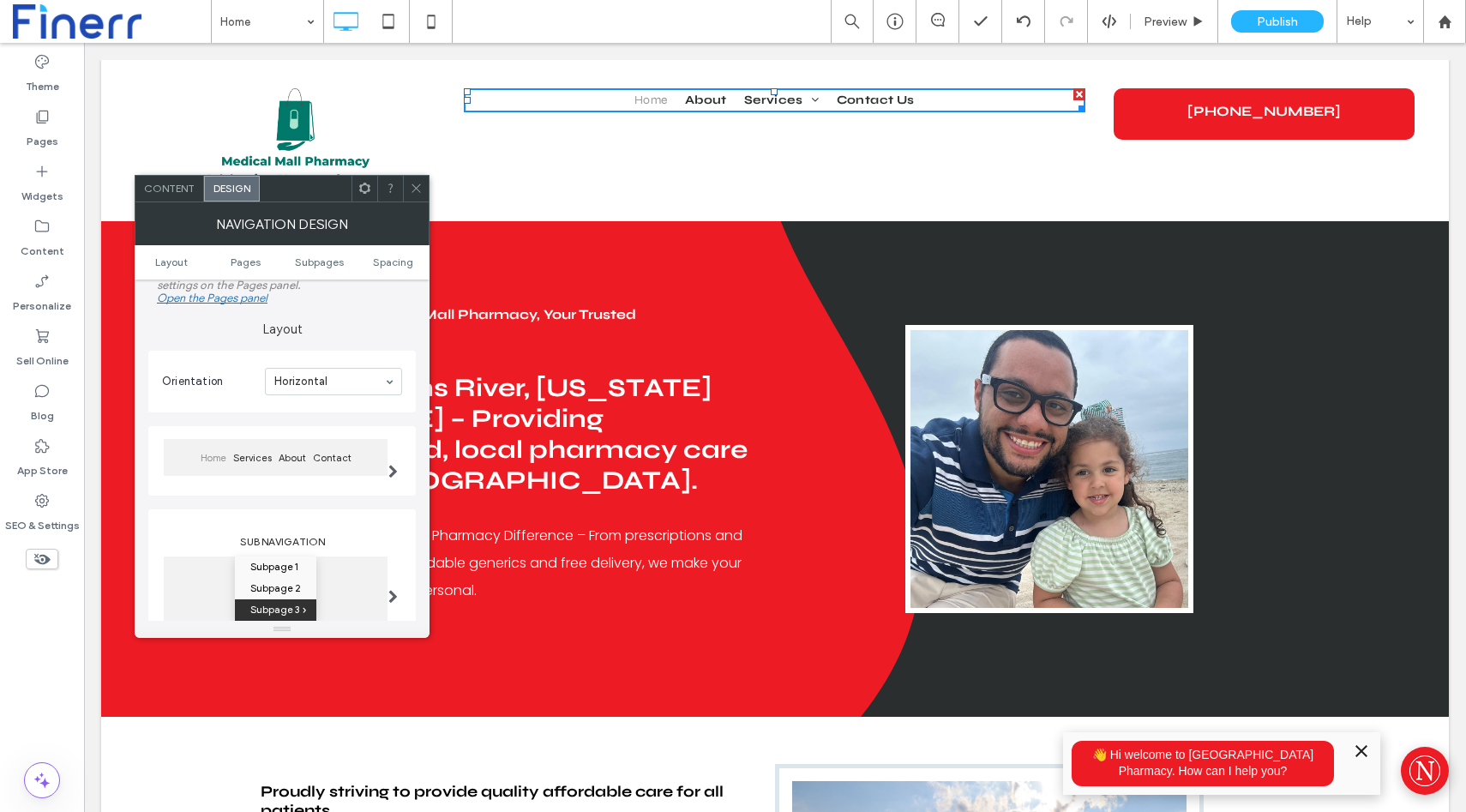
scroll to position [0, 0]
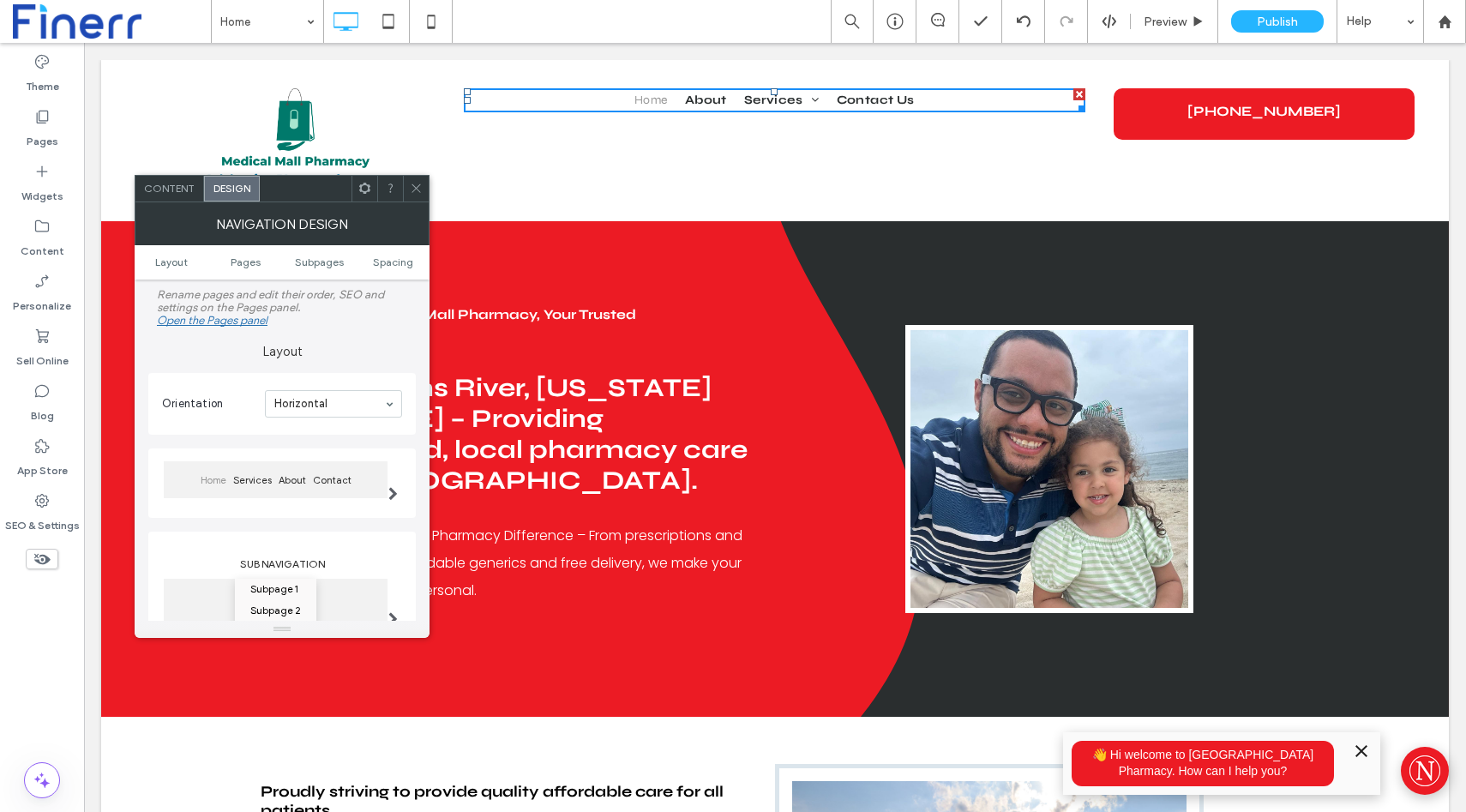
click at [359, 188] on icon at bounding box center [365, 188] width 13 height 13
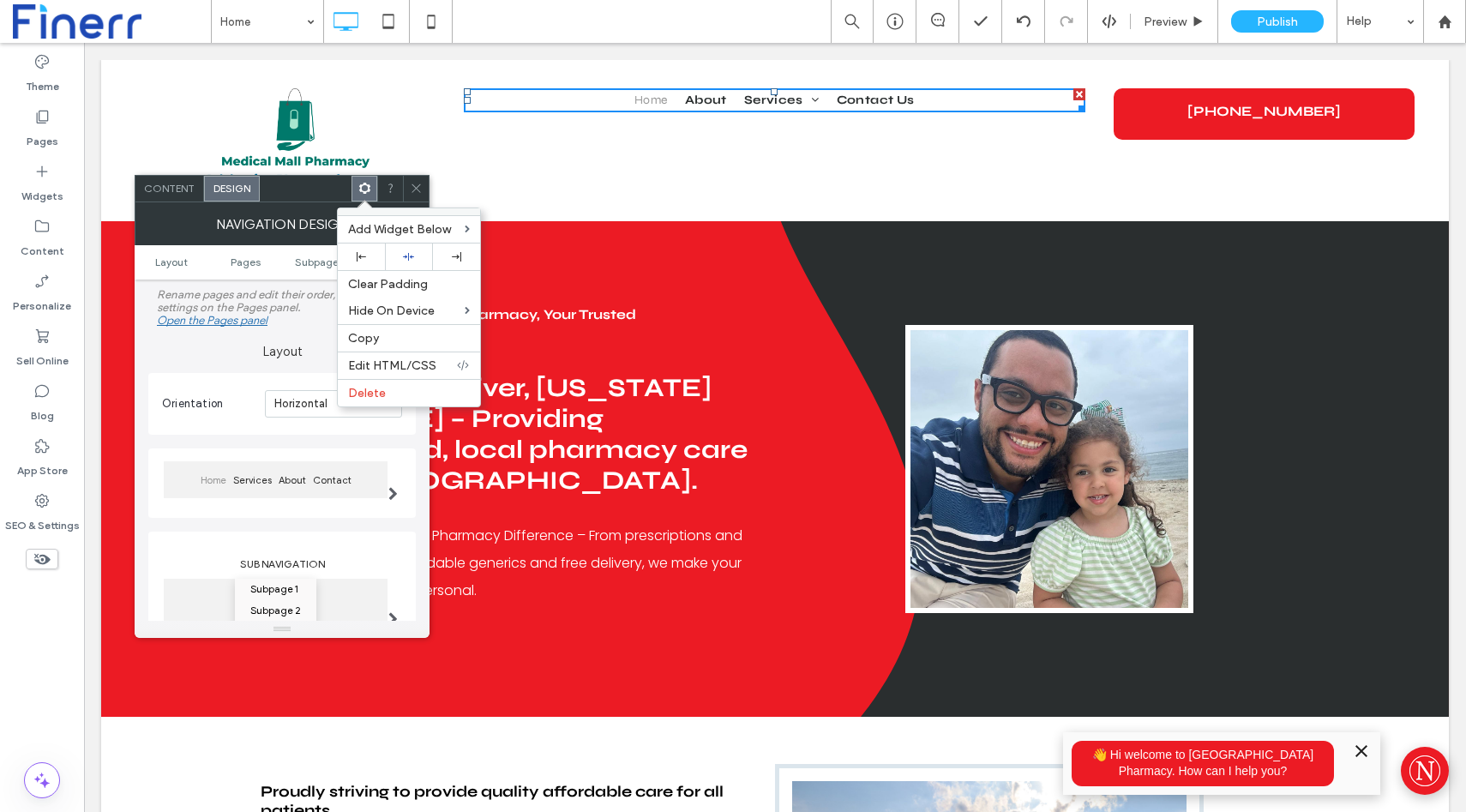
click at [359, 188] on icon at bounding box center [365, 188] width 13 height 13
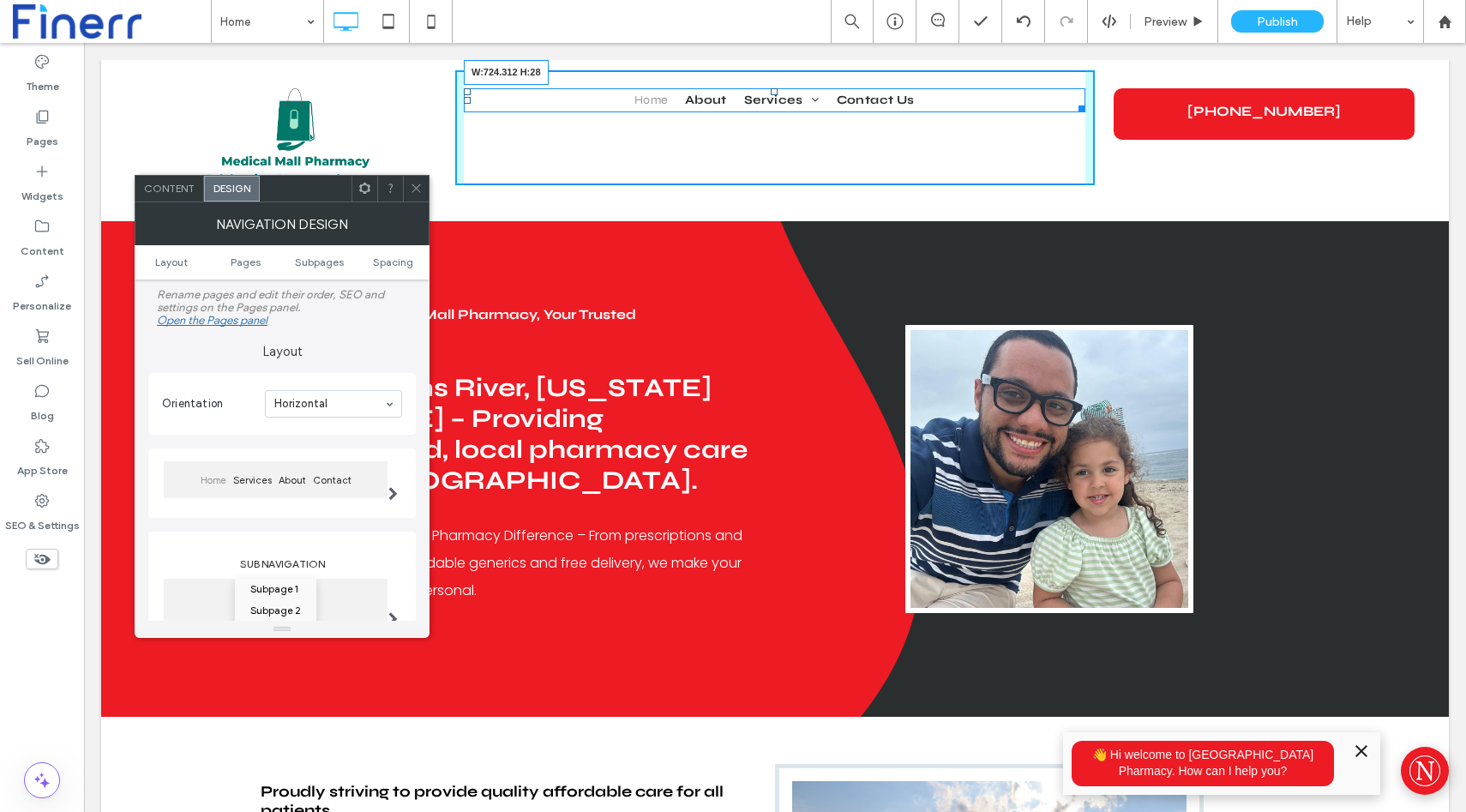
drag, startPoint x: 1081, startPoint y: 106, endPoint x: 1165, endPoint y: 168, distance: 104.4
click at [1080, 124] on div "Home About Services Vaccine/Testing Appointments Delivery/Mail Out Pet Medicati…" at bounding box center [775, 128] width 640 height 115
drag, startPoint x: 1083, startPoint y: 106, endPoint x: 1086, endPoint y: 129, distance: 23.2
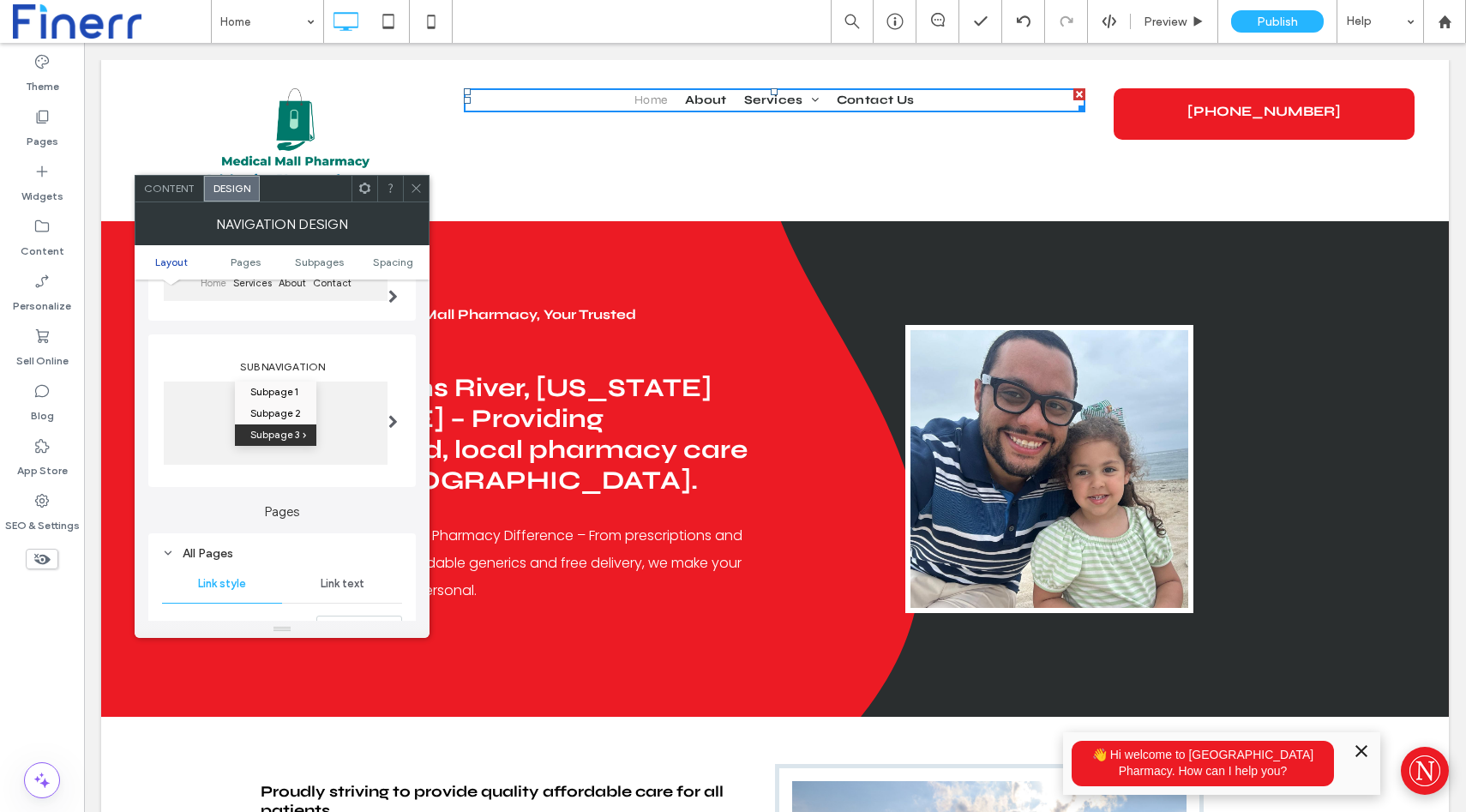
scroll to position [198, 0]
click at [394, 421] on span at bounding box center [393, 420] width 10 height 14
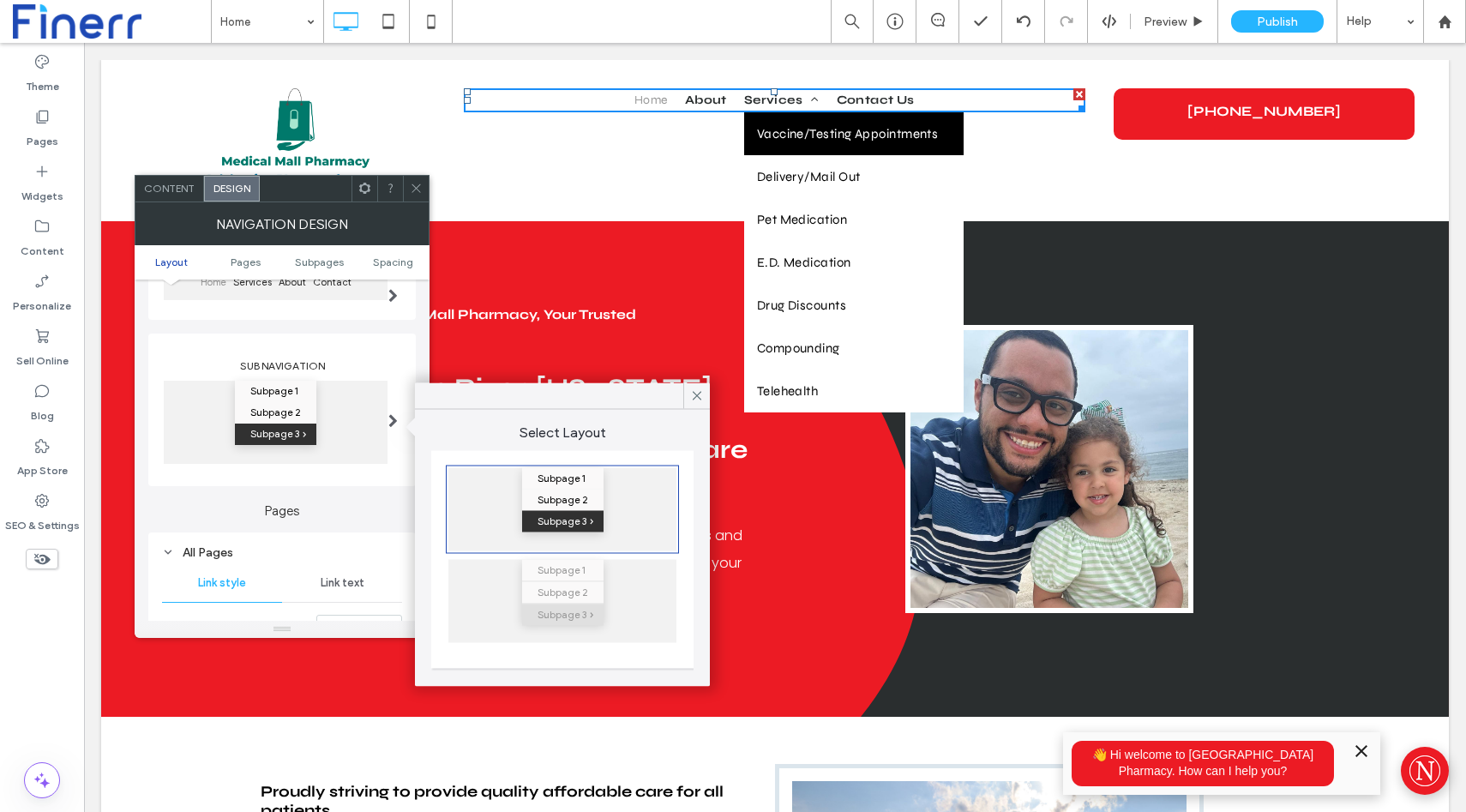
click at [633, 637] on div "Subpage 1 Subpage 2 Subpage 3" at bounding box center [562, 602] width 228 height 83
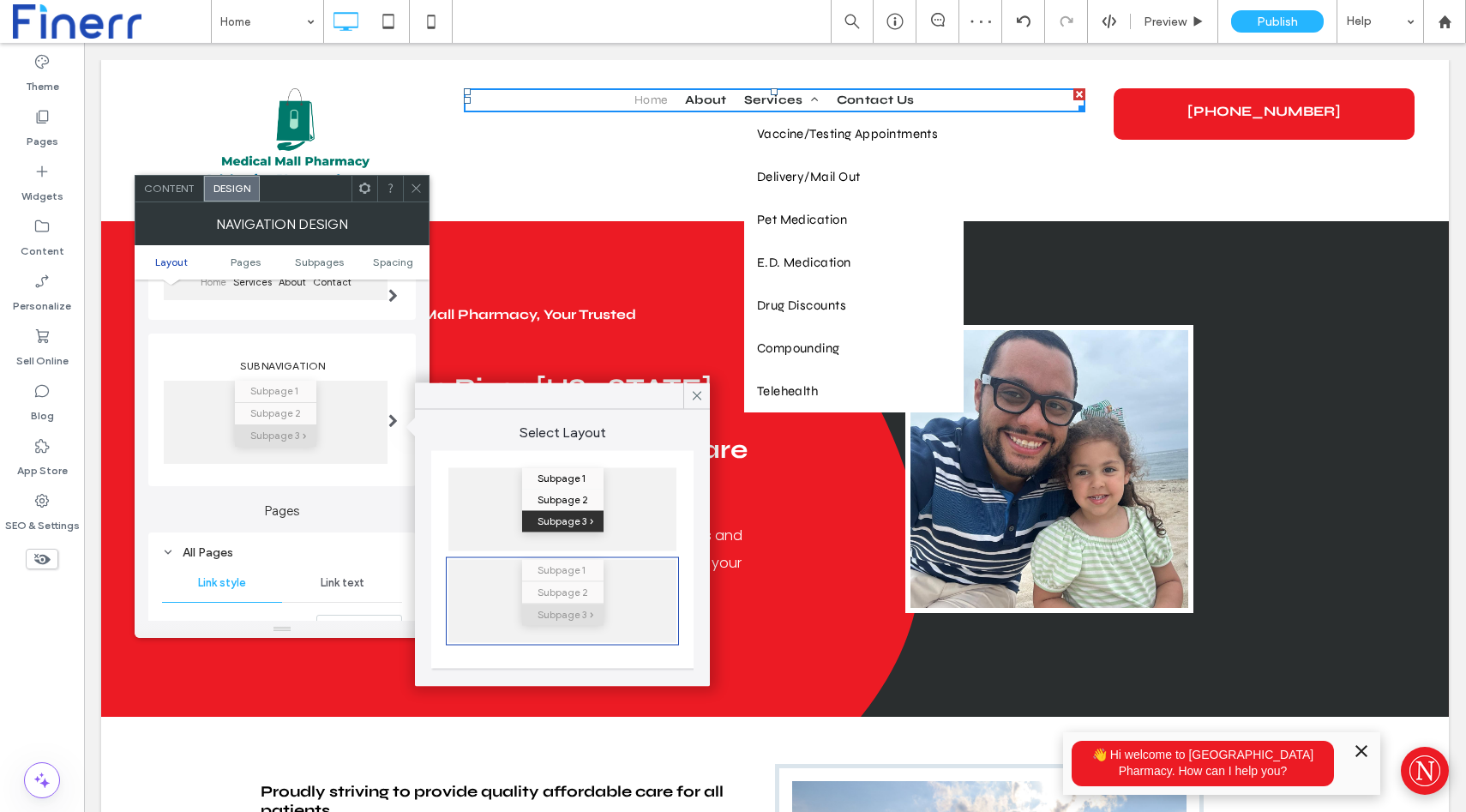
click at [620, 508] on div "Subpage 1 Subpage 2 Subpage 3" at bounding box center [562, 510] width 228 height 83
click at [697, 393] on icon at bounding box center [697, 396] width 16 height 16
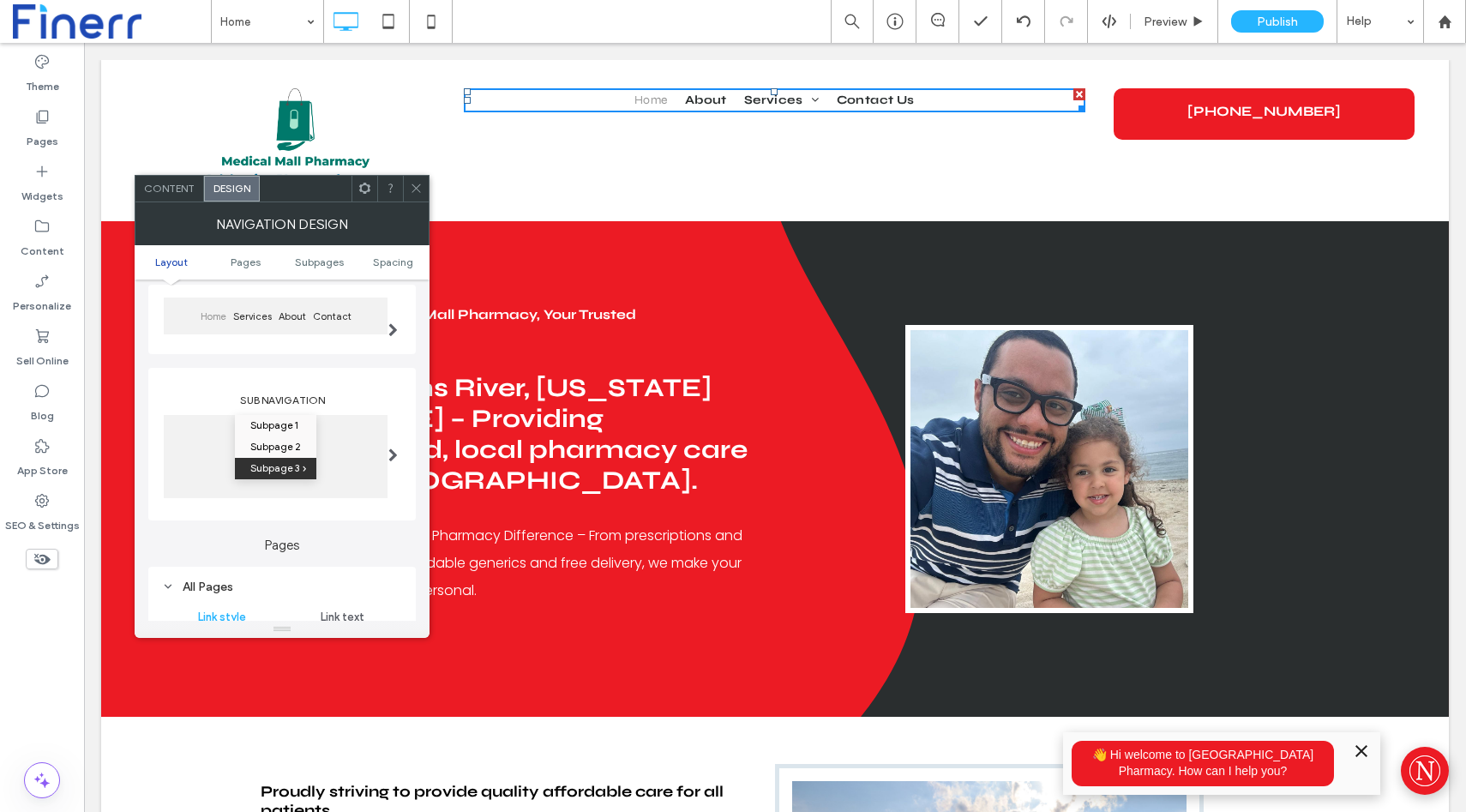
scroll to position [132, 0]
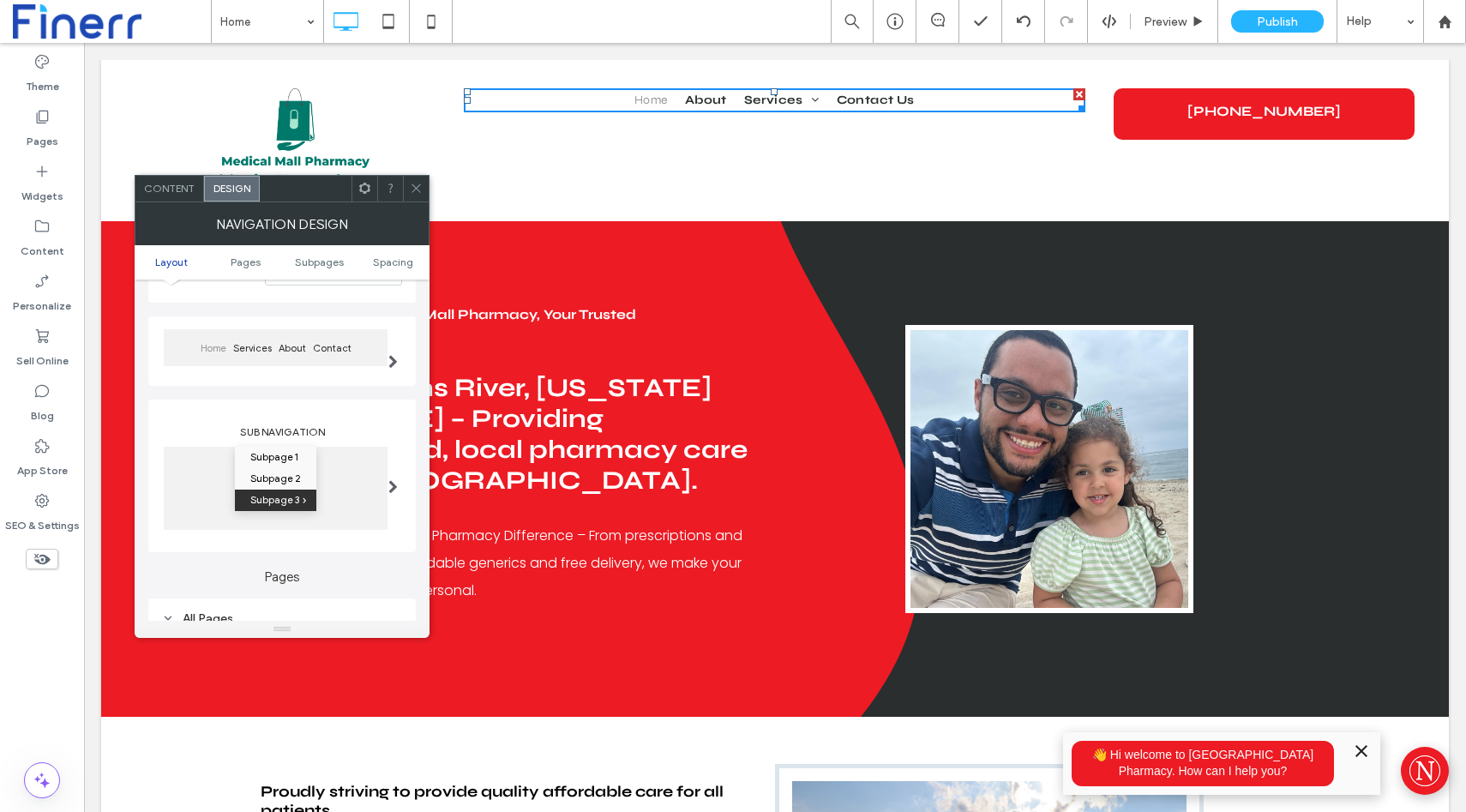
click at [174, 189] on span "Content" at bounding box center [169, 188] width 50 height 13
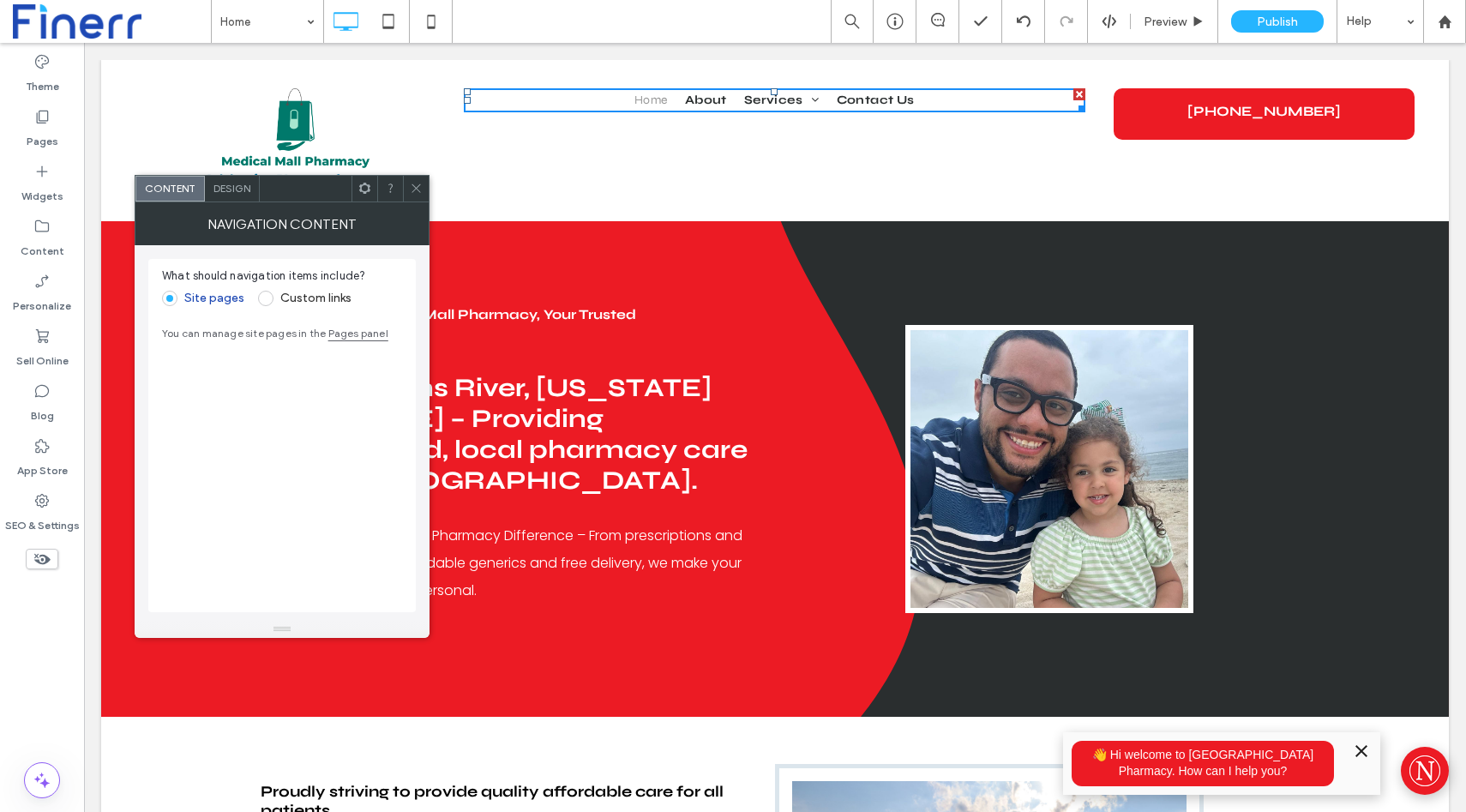
click at [417, 189] on icon at bounding box center [416, 188] width 13 height 13
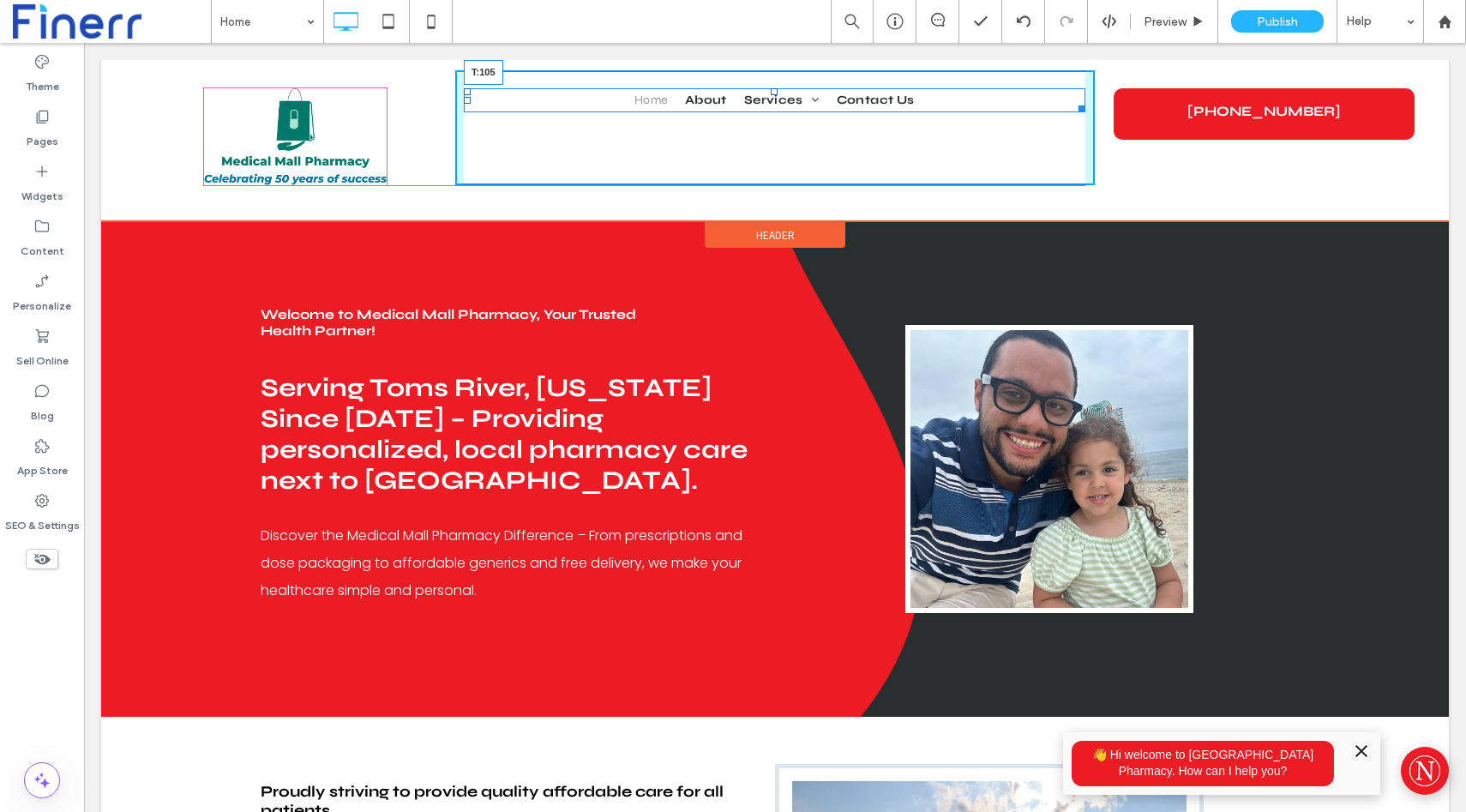
drag, startPoint x: 774, startPoint y: 89, endPoint x: 771, endPoint y: 164, distance: 75.1
click at [771, 96] on div at bounding box center [775, 92] width 7 height 7
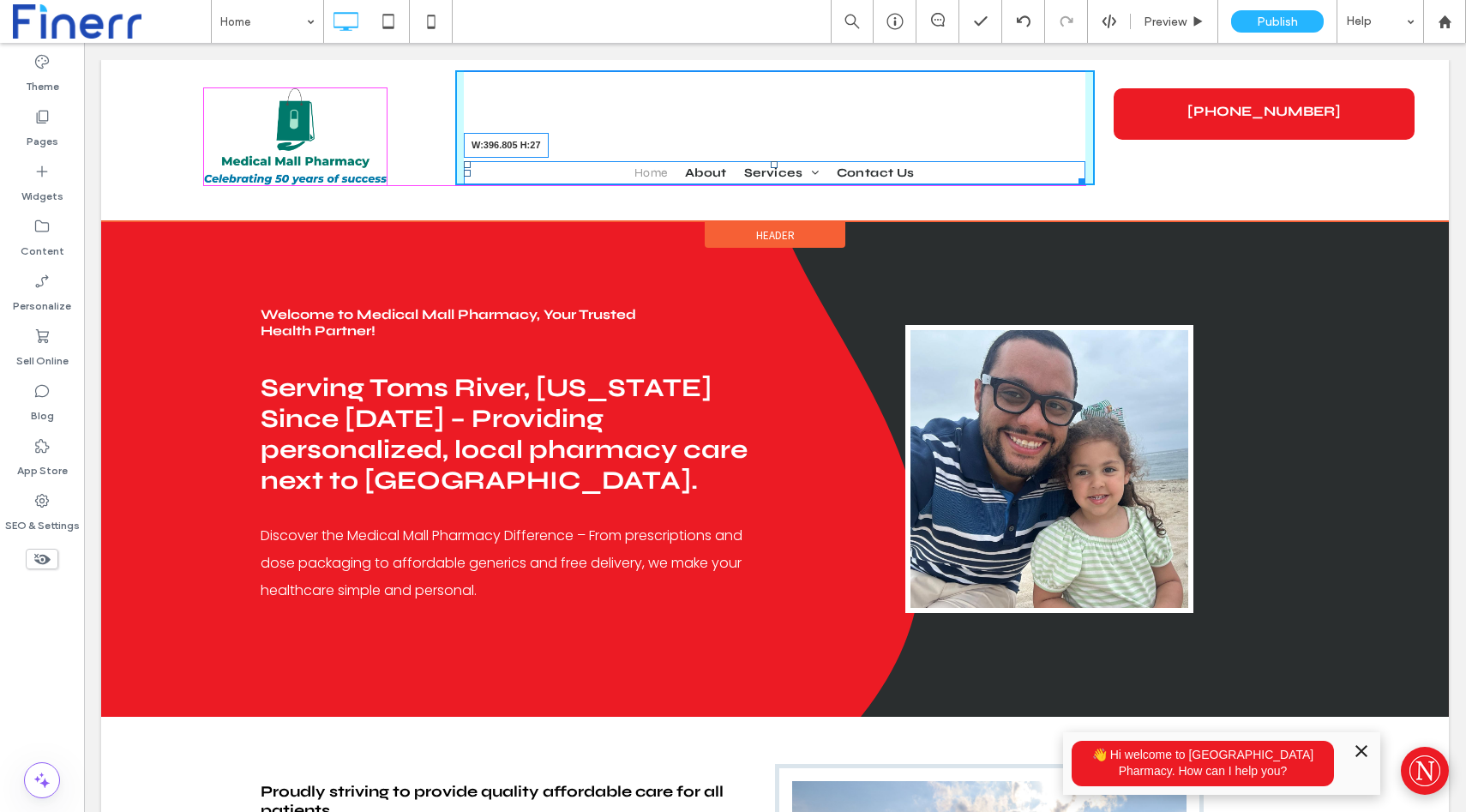
drag, startPoint x: 1081, startPoint y: 181, endPoint x: 941, endPoint y: 187, distance: 140.1
click at [941, 187] on div "Click To Paste Home About Services Vaccine/Testing Appointments Delivery/Mail O…" at bounding box center [776, 141] width 1348 height 141
drag, startPoint x: 610, startPoint y: 175, endPoint x: 458, endPoint y: 182, distance: 152.2
drag, startPoint x: 637, startPoint y: 162, endPoint x: 637, endPoint y: 125, distance: 37.0
click at [637, 162] on div at bounding box center [634, 165] width 7 height 7
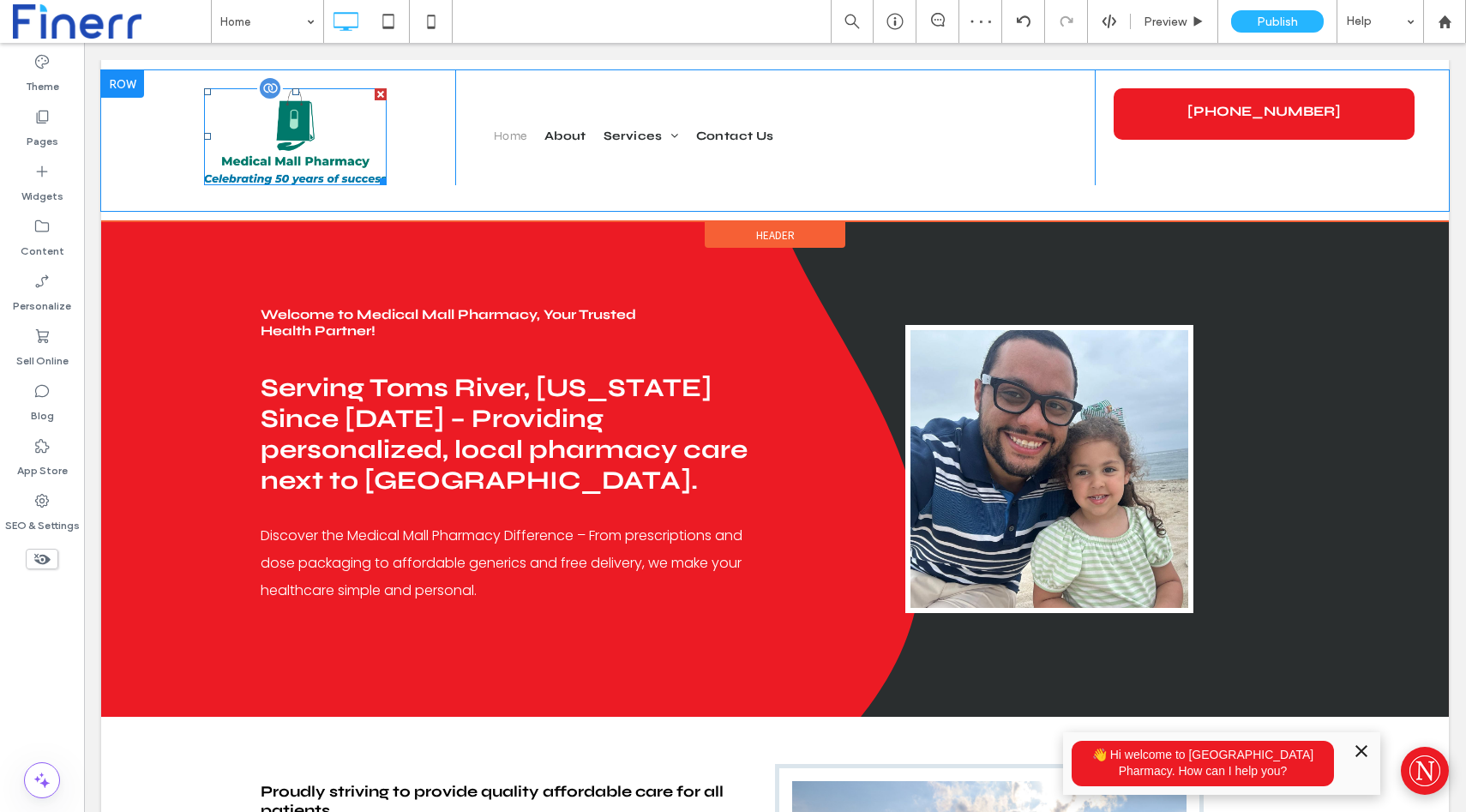
click at [286, 155] on img at bounding box center [295, 137] width 182 height 97
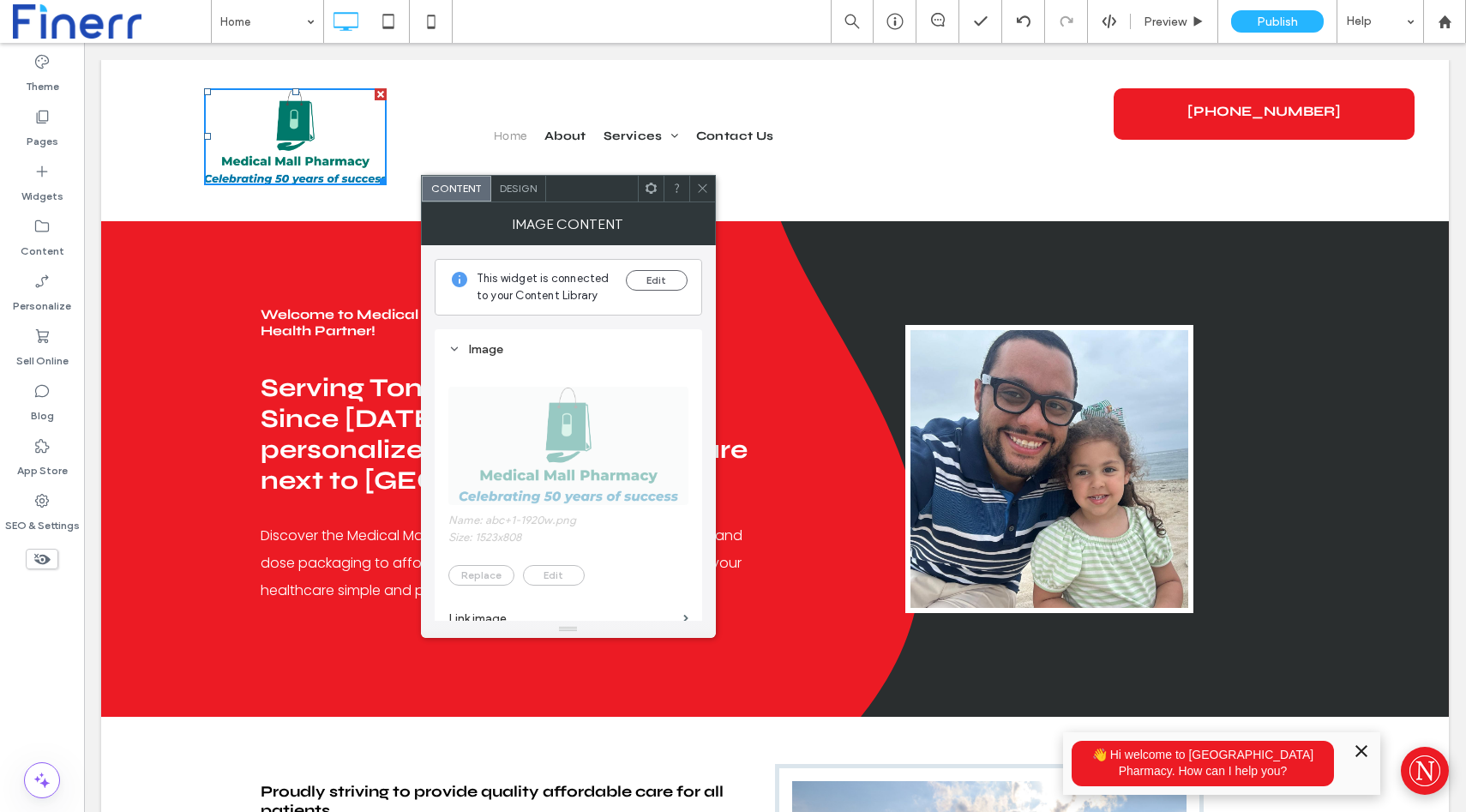
click at [138, 76] on div "Click To Paste" at bounding box center [295, 128] width 320 height 115
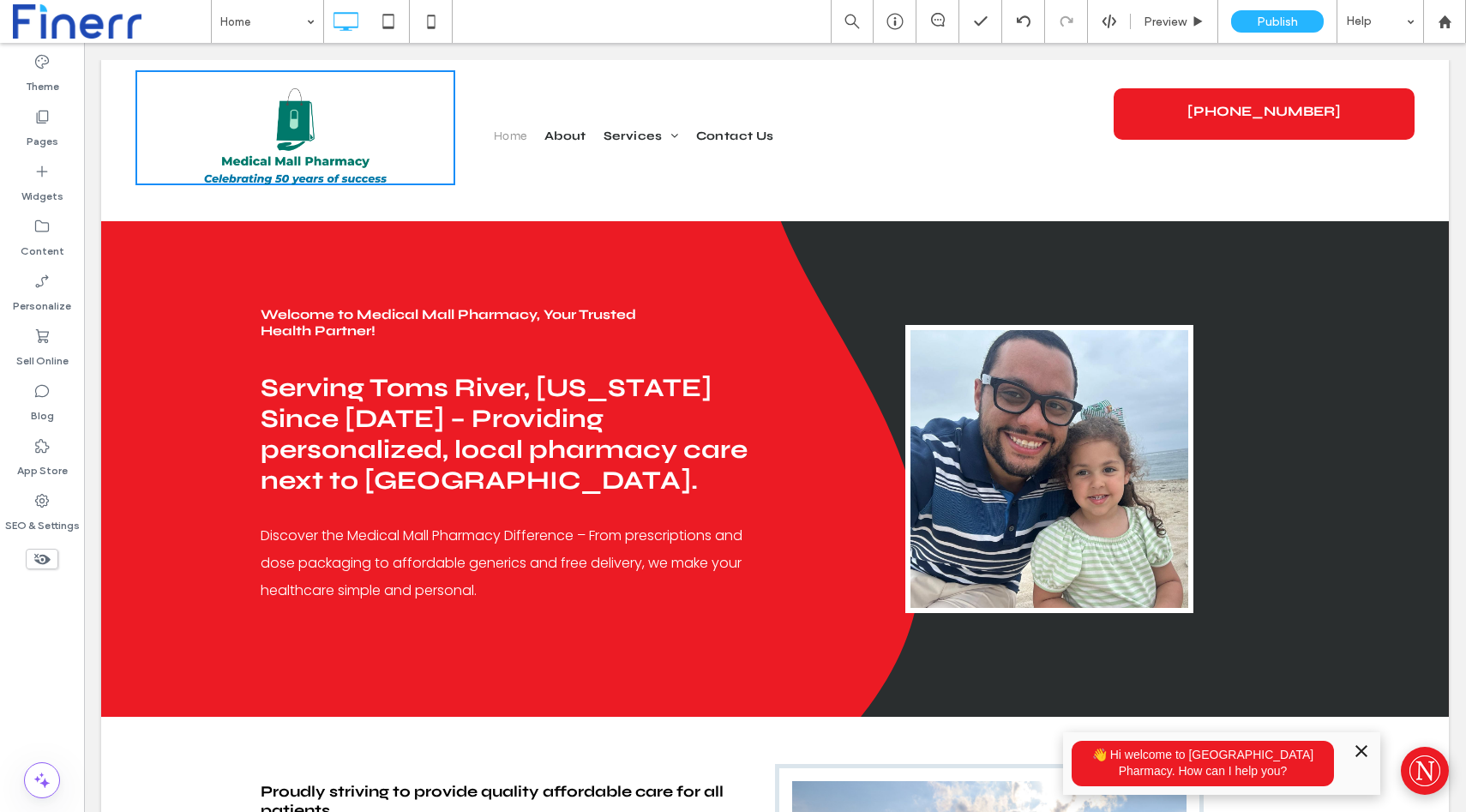
click at [111, 75] on div "Click To Paste Home About Services Vaccine/Testing Appointments Delivery/Mail O…" at bounding box center [776, 141] width 1348 height 141
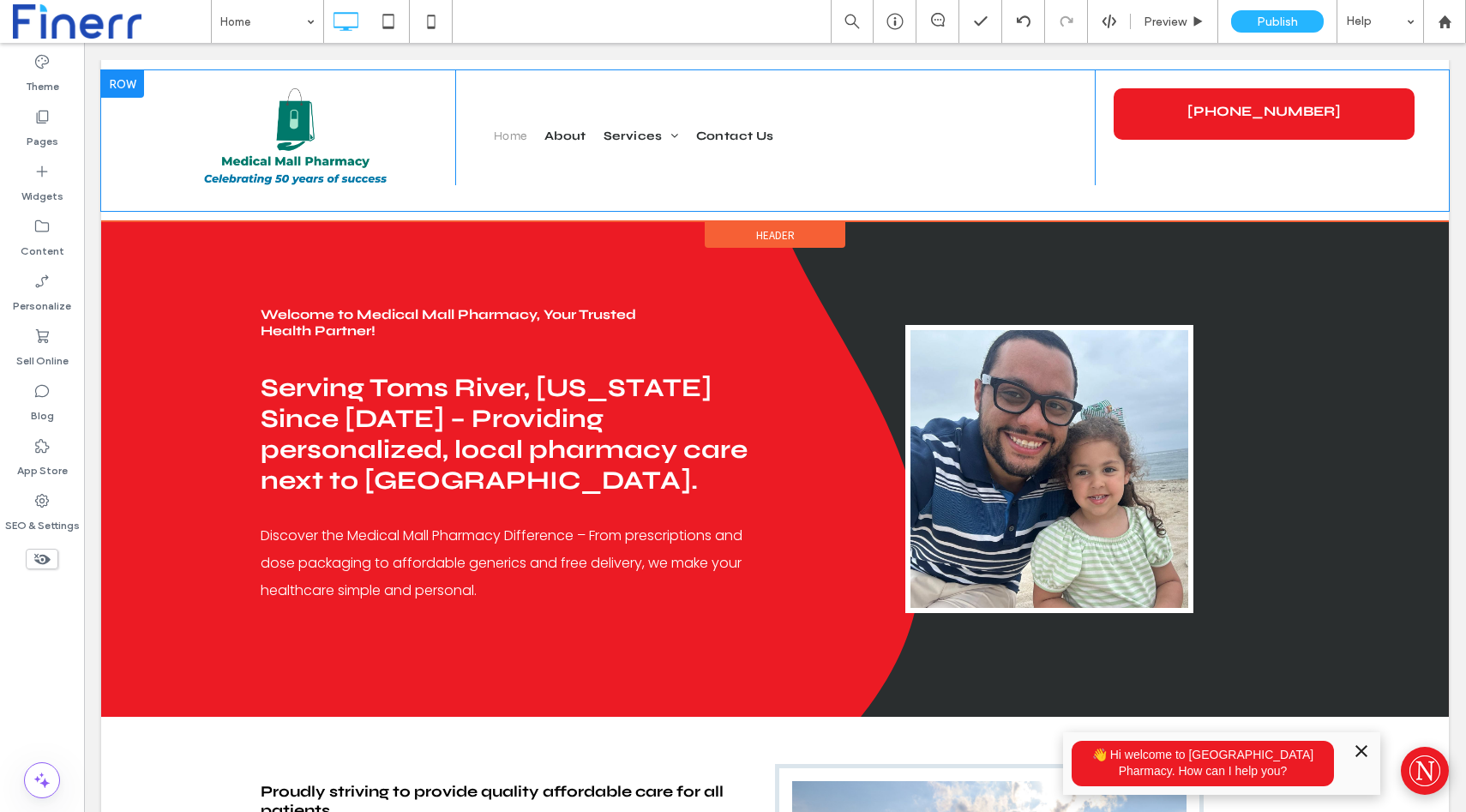
click at [134, 88] on div at bounding box center [122, 84] width 43 height 28
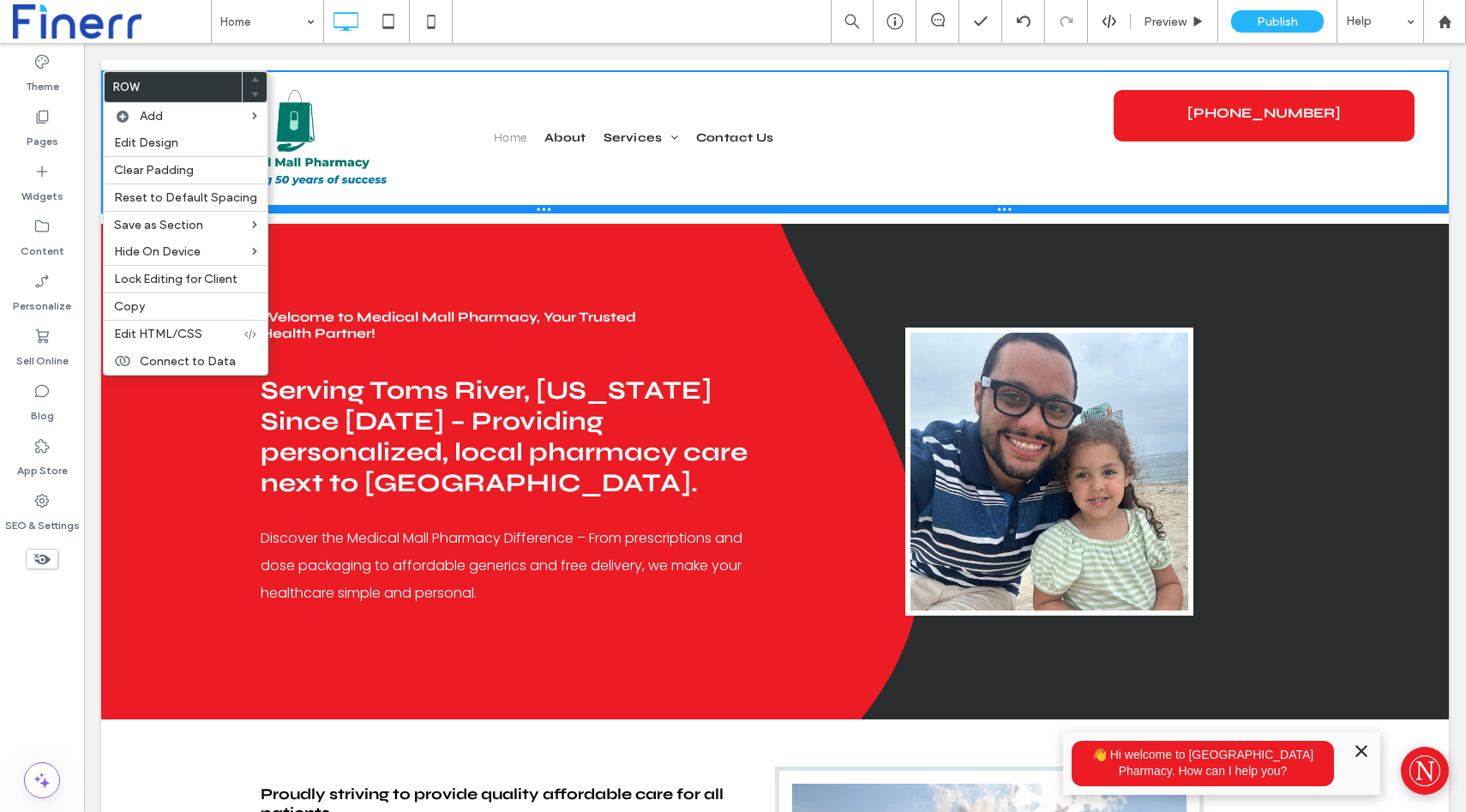
drag, startPoint x: 538, startPoint y: 205, endPoint x: 572, endPoint y: 208, distance: 34.1
click at [572, 208] on div at bounding box center [776, 209] width 1348 height 9
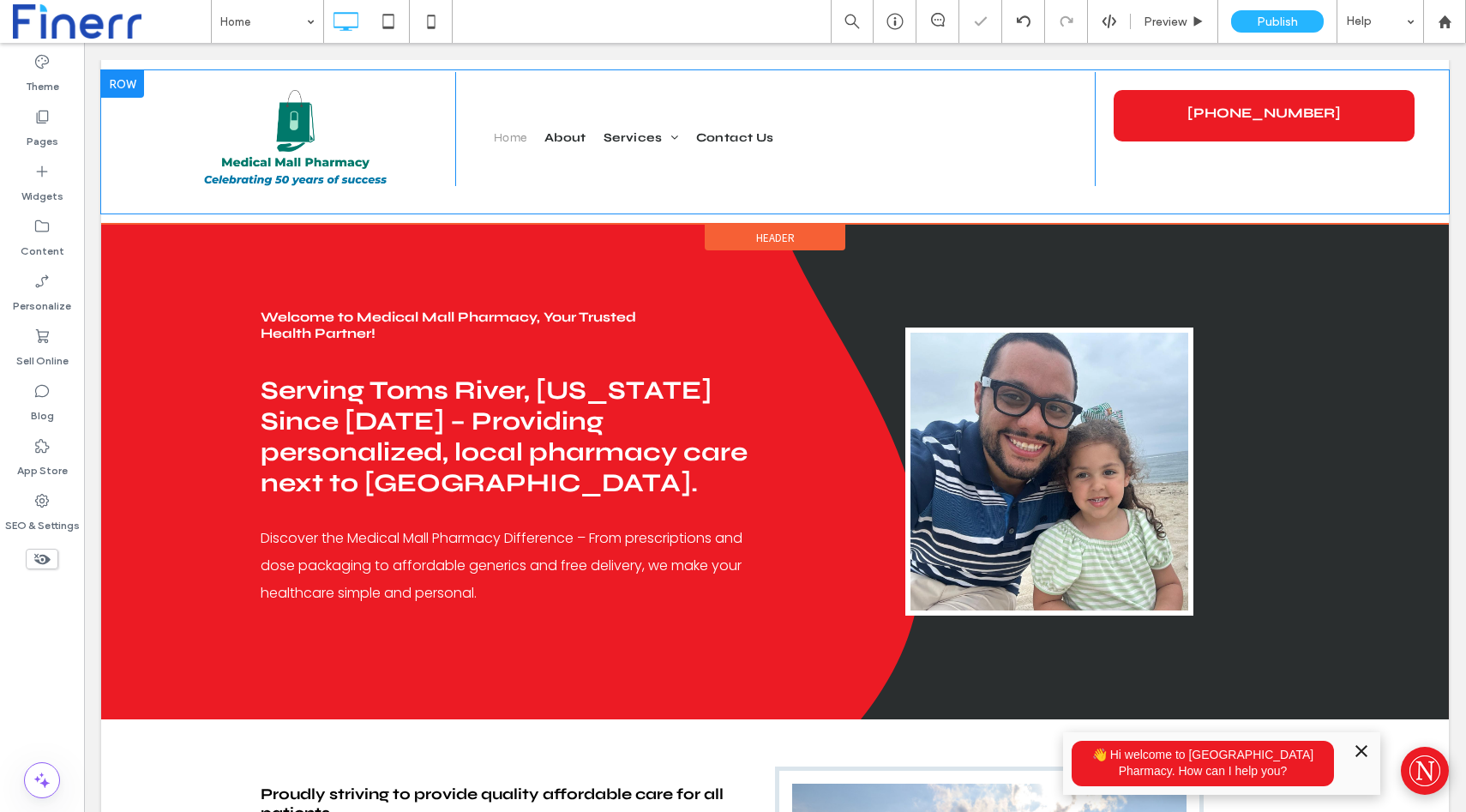
click at [126, 83] on div at bounding box center [122, 84] width 43 height 28
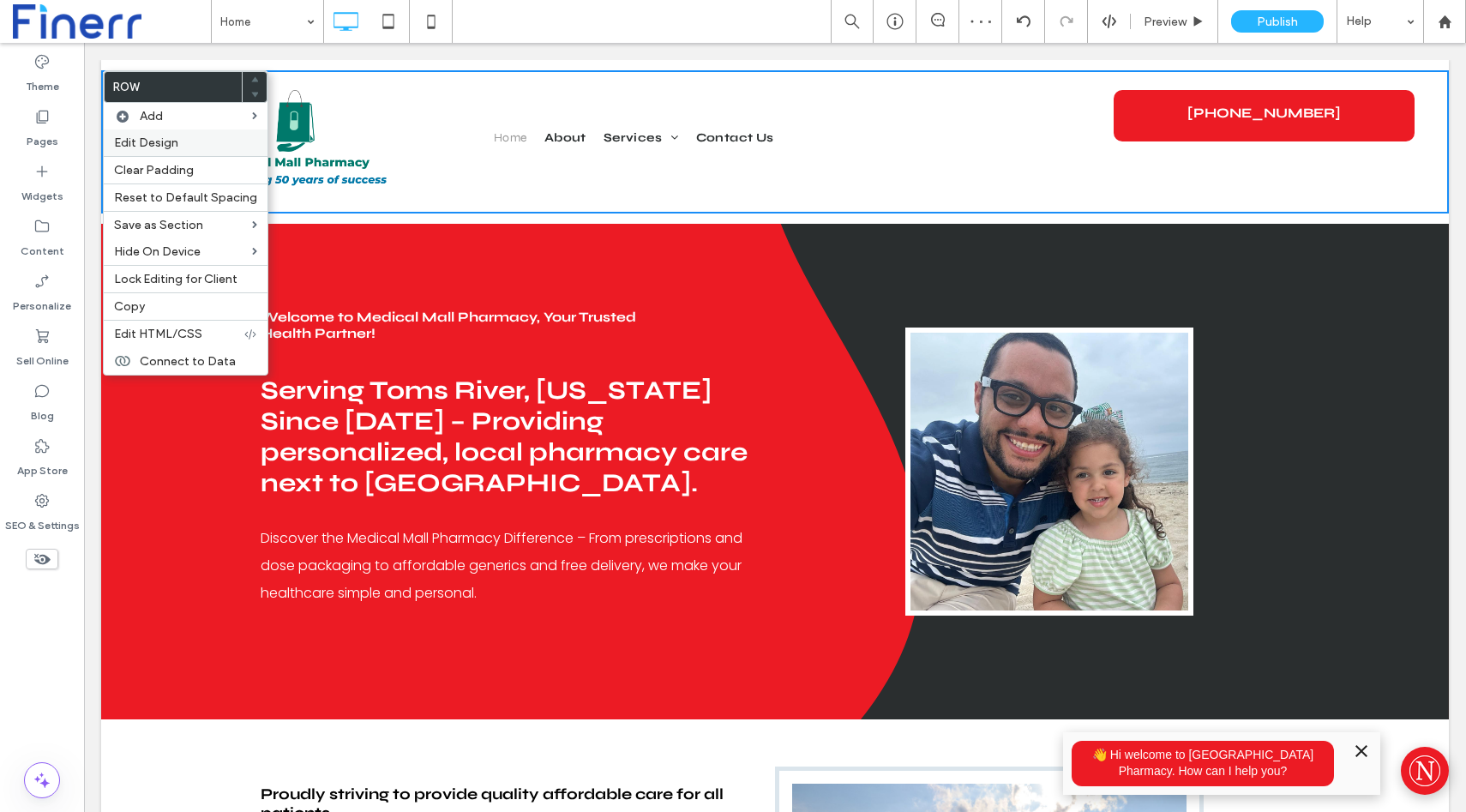
click at [219, 135] on label "Edit Design" at bounding box center [185, 142] width 143 height 15
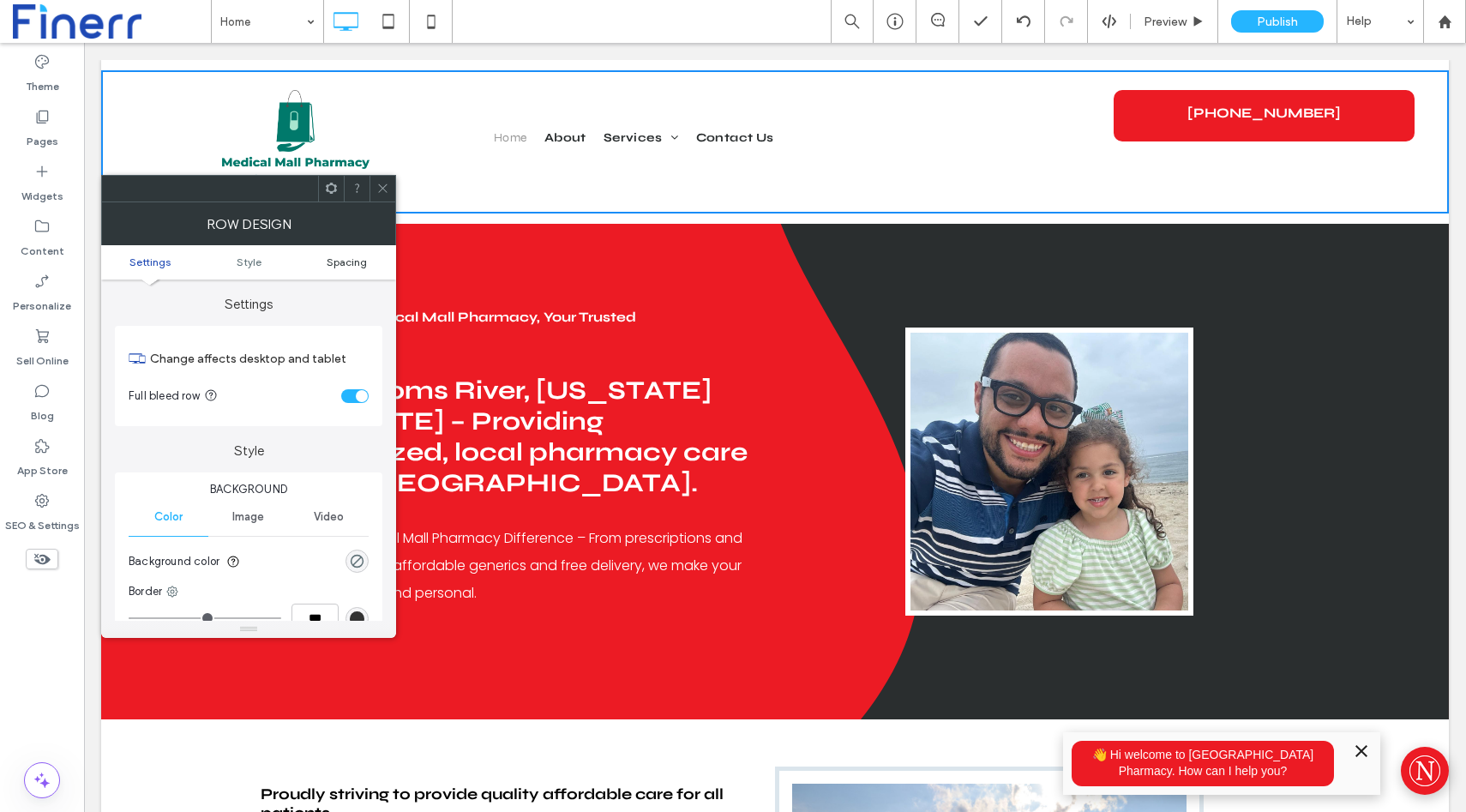
click at [331, 262] on span "Spacing" at bounding box center [347, 261] width 40 height 13
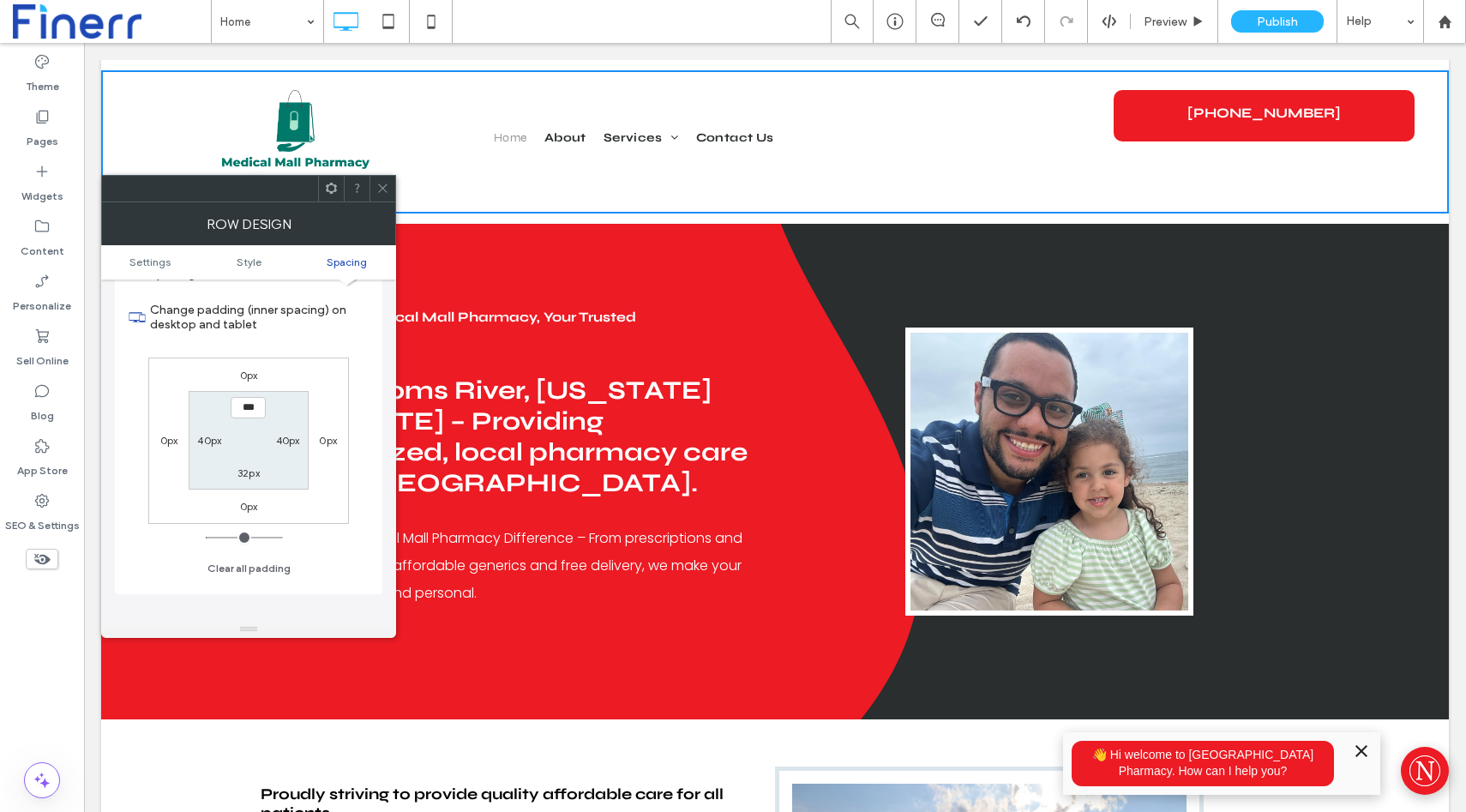
scroll to position [481, 0]
type input "***"
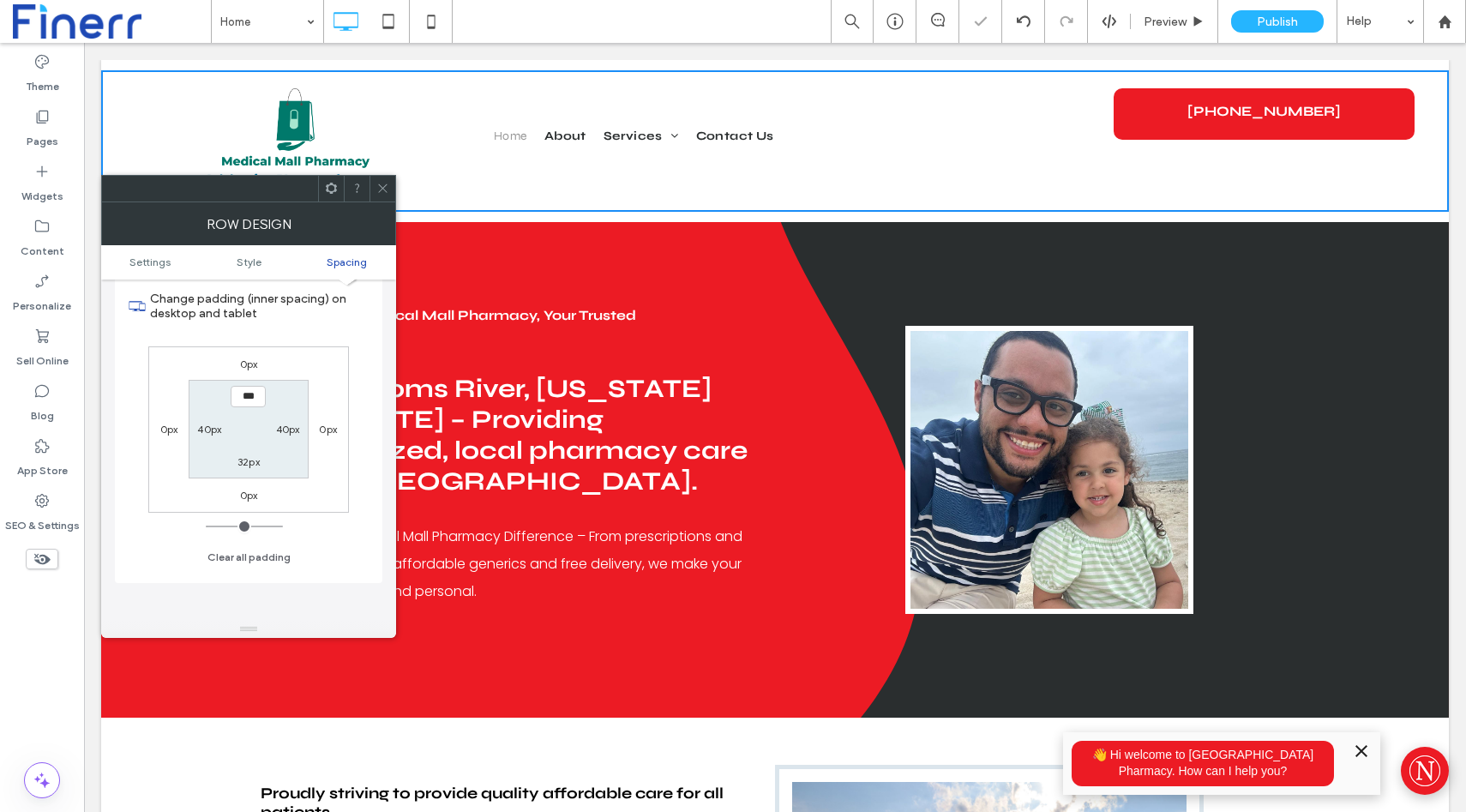
click at [242, 464] on label "32px" at bounding box center [248, 461] width 23 height 13
type input "**"
type input "*****"
type input "*"
type input "***"
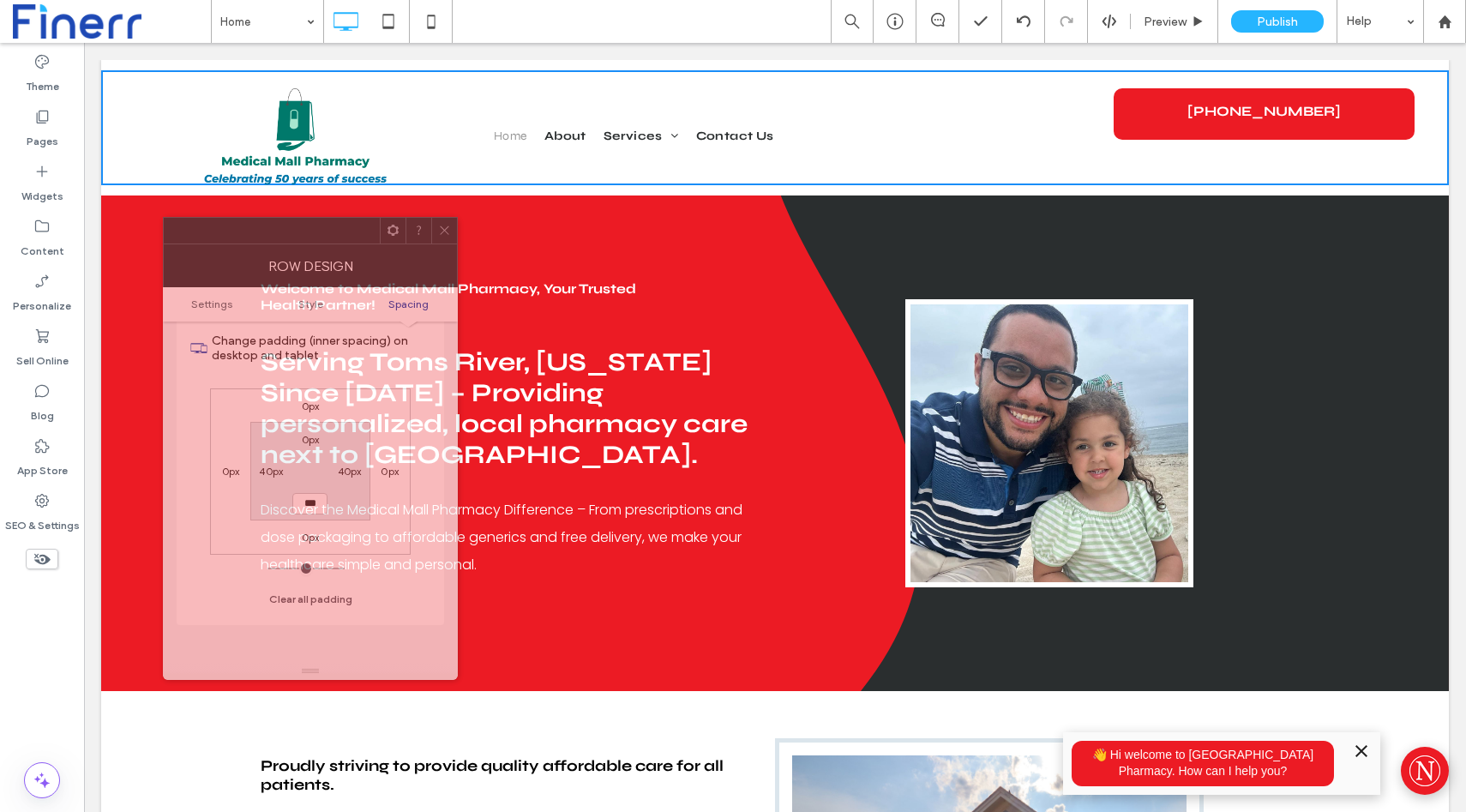
drag, startPoint x: 248, startPoint y: 183, endPoint x: 310, endPoint y: 226, distance: 75.5
click at [310, 226] on div at bounding box center [272, 231] width 216 height 26
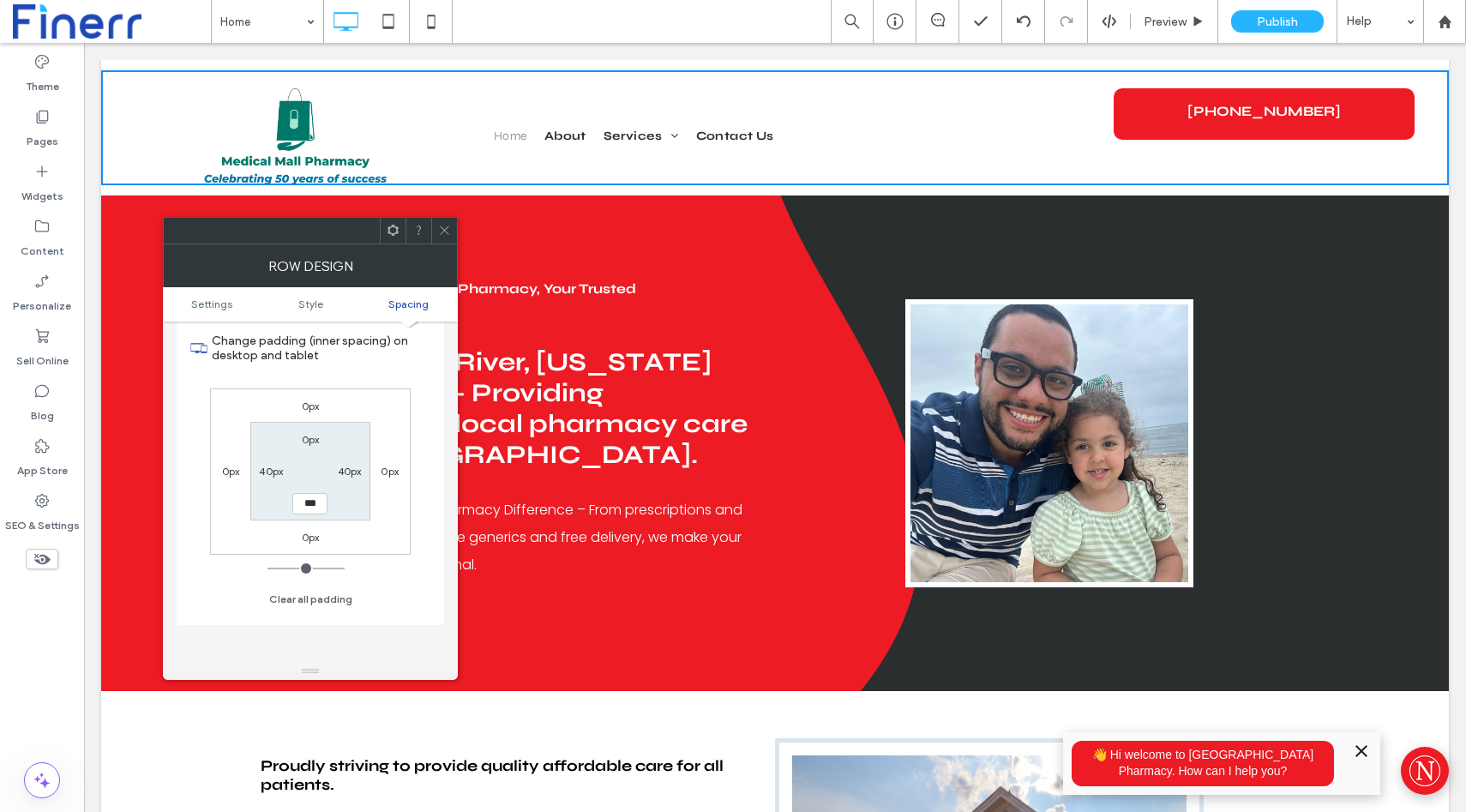
click at [271, 469] on label "40px" at bounding box center [271, 471] width 24 height 13
type input "**"
type input "***"
type input "*"
type input "***"
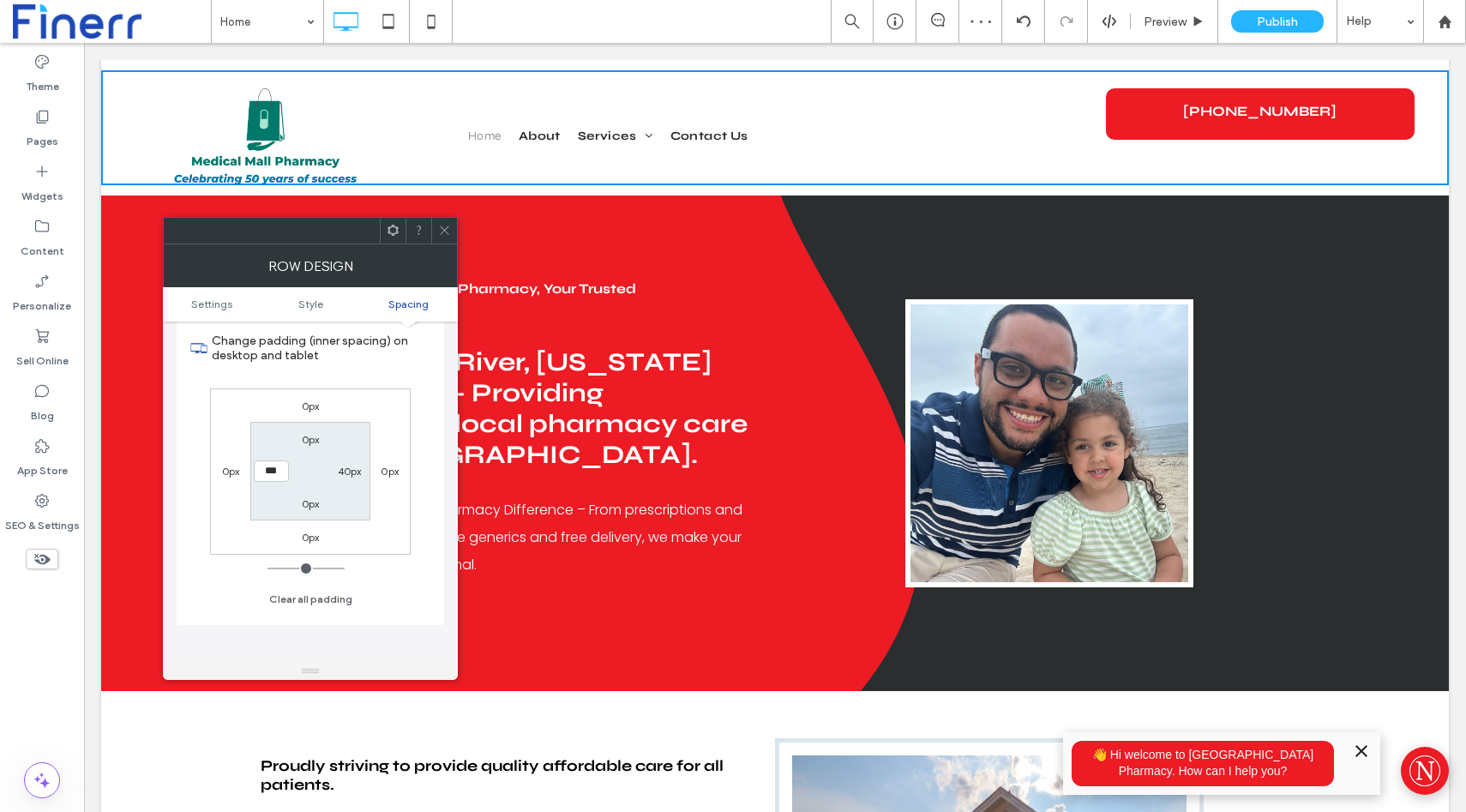
click at [439, 232] on icon at bounding box center [445, 230] width 13 height 13
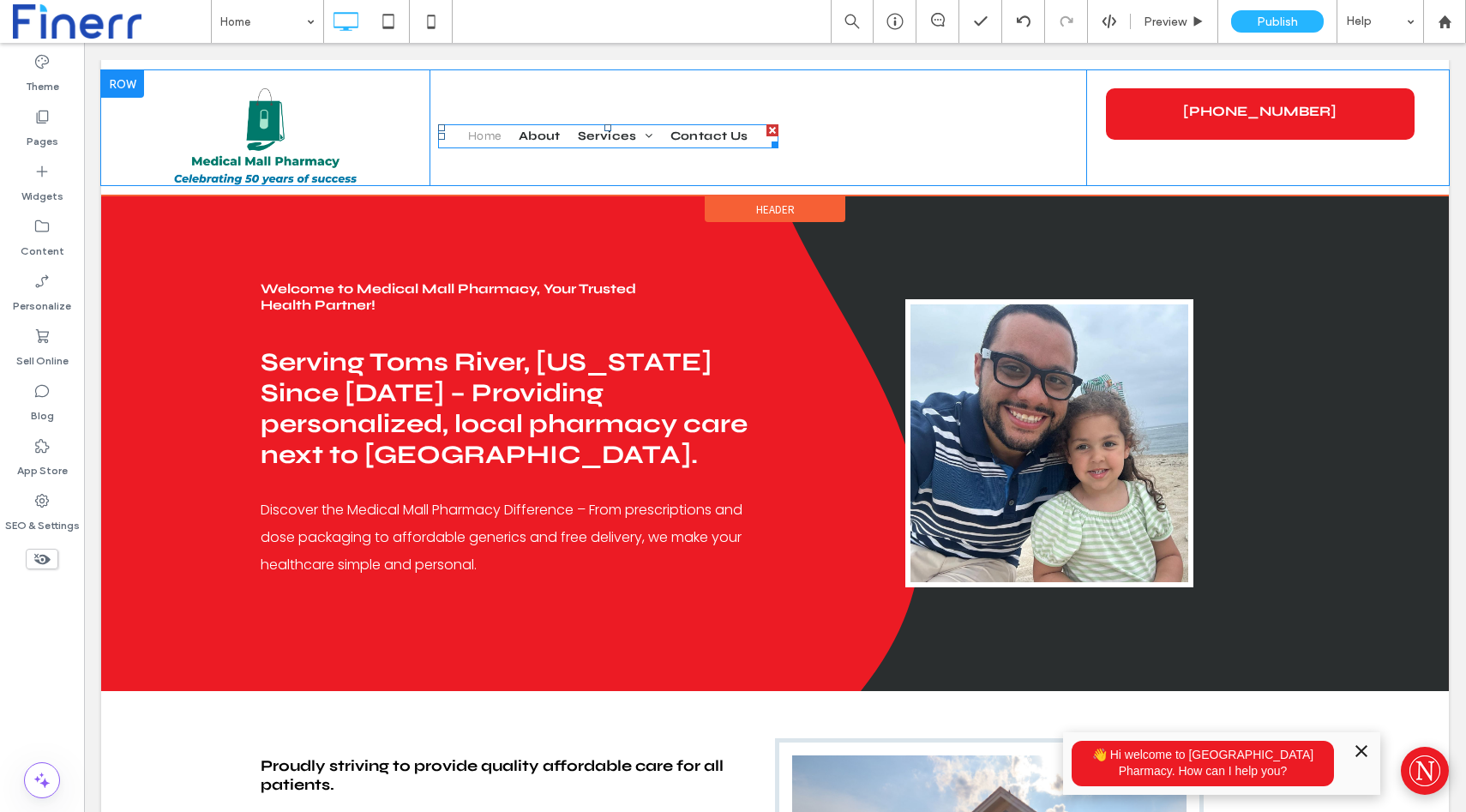
click at [480, 138] on span "Home" at bounding box center [485, 149] width 34 height 24
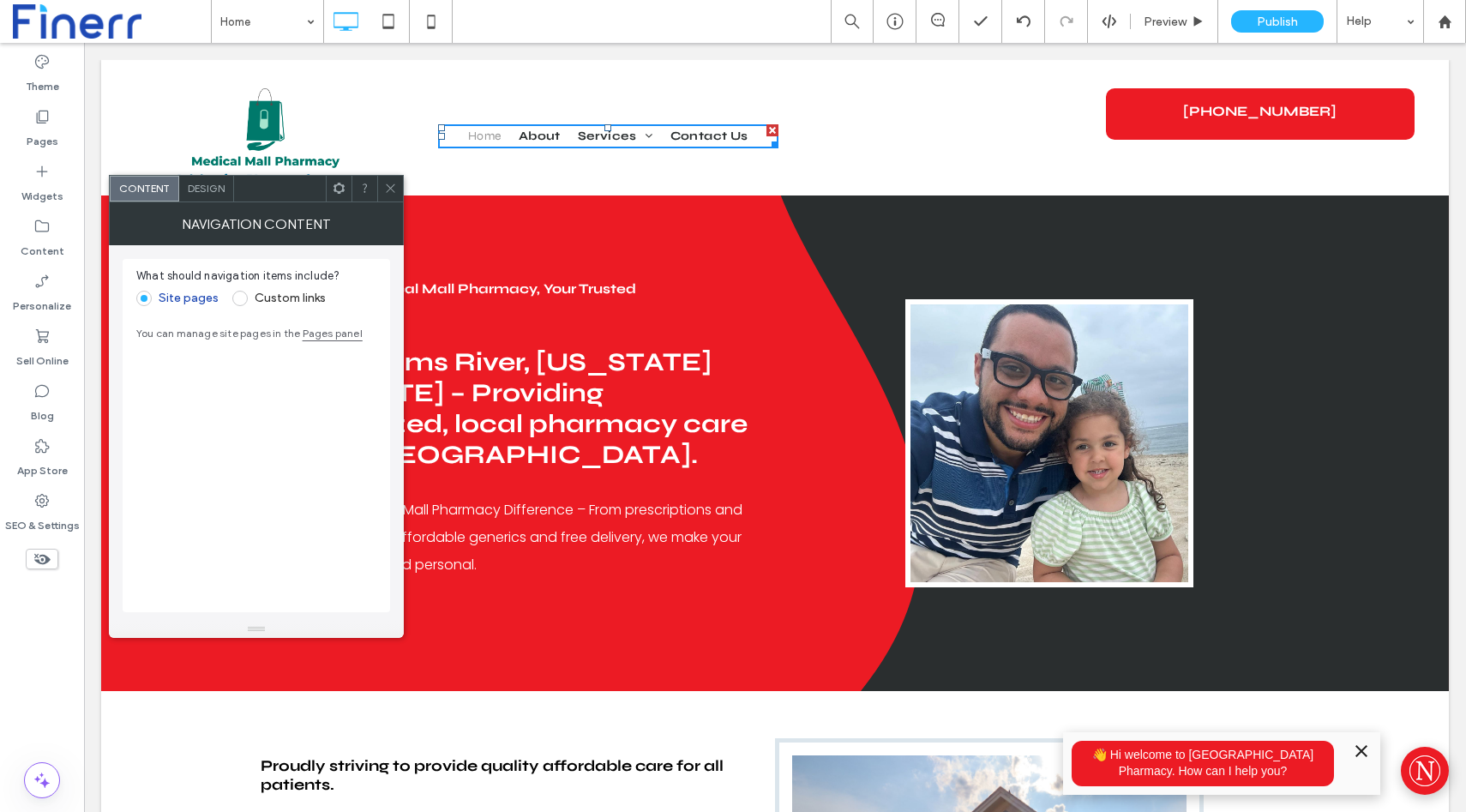
click at [199, 206] on div "NAVIGATION CONTENT" at bounding box center [256, 223] width 295 height 43
click at [200, 201] on div "Design" at bounding box center [206, 188] width 55 height 26
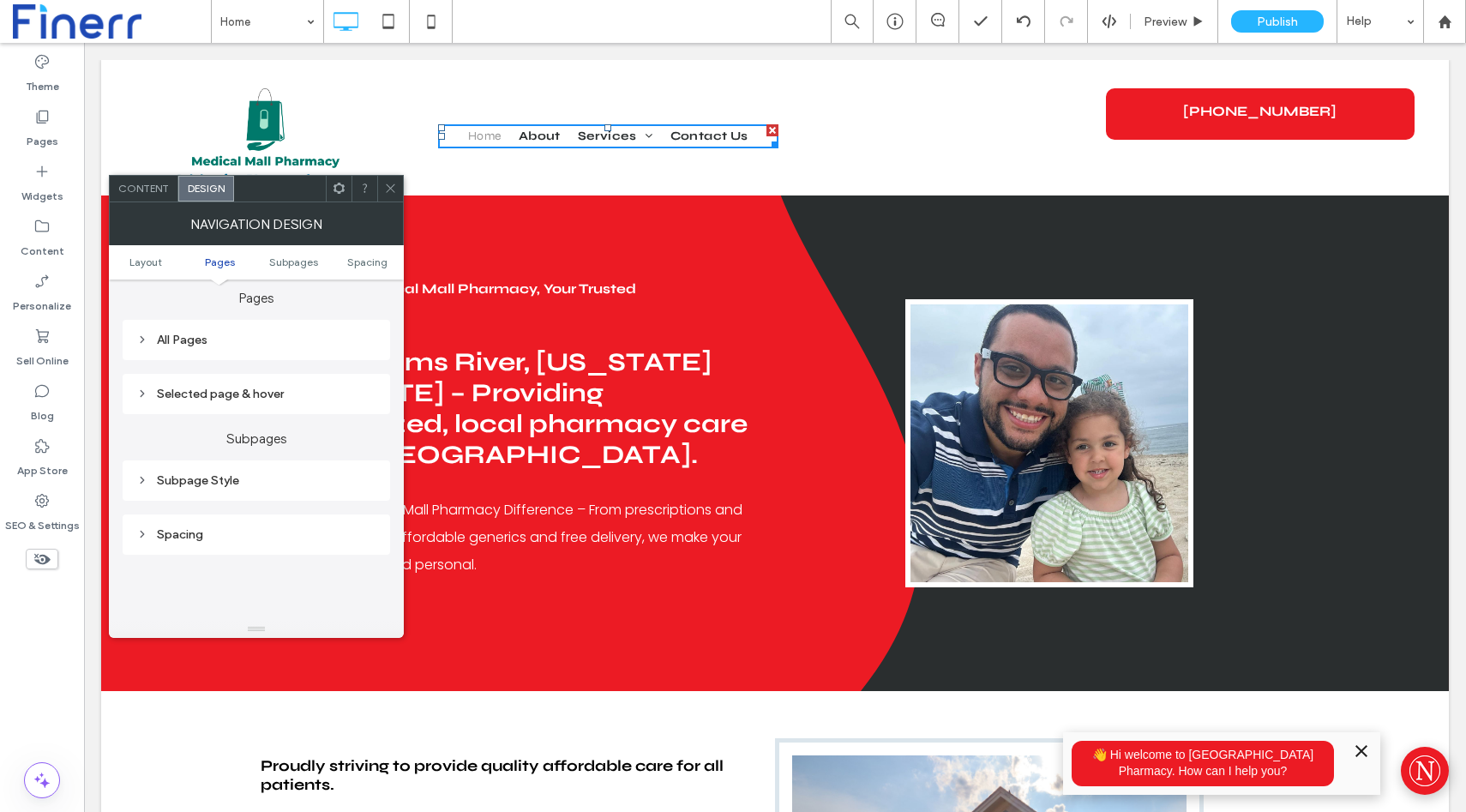
scroll to position [389, 0]
click at [186, 358] on div "All Pages" at bounding box center [256, 361] width 240 height 15
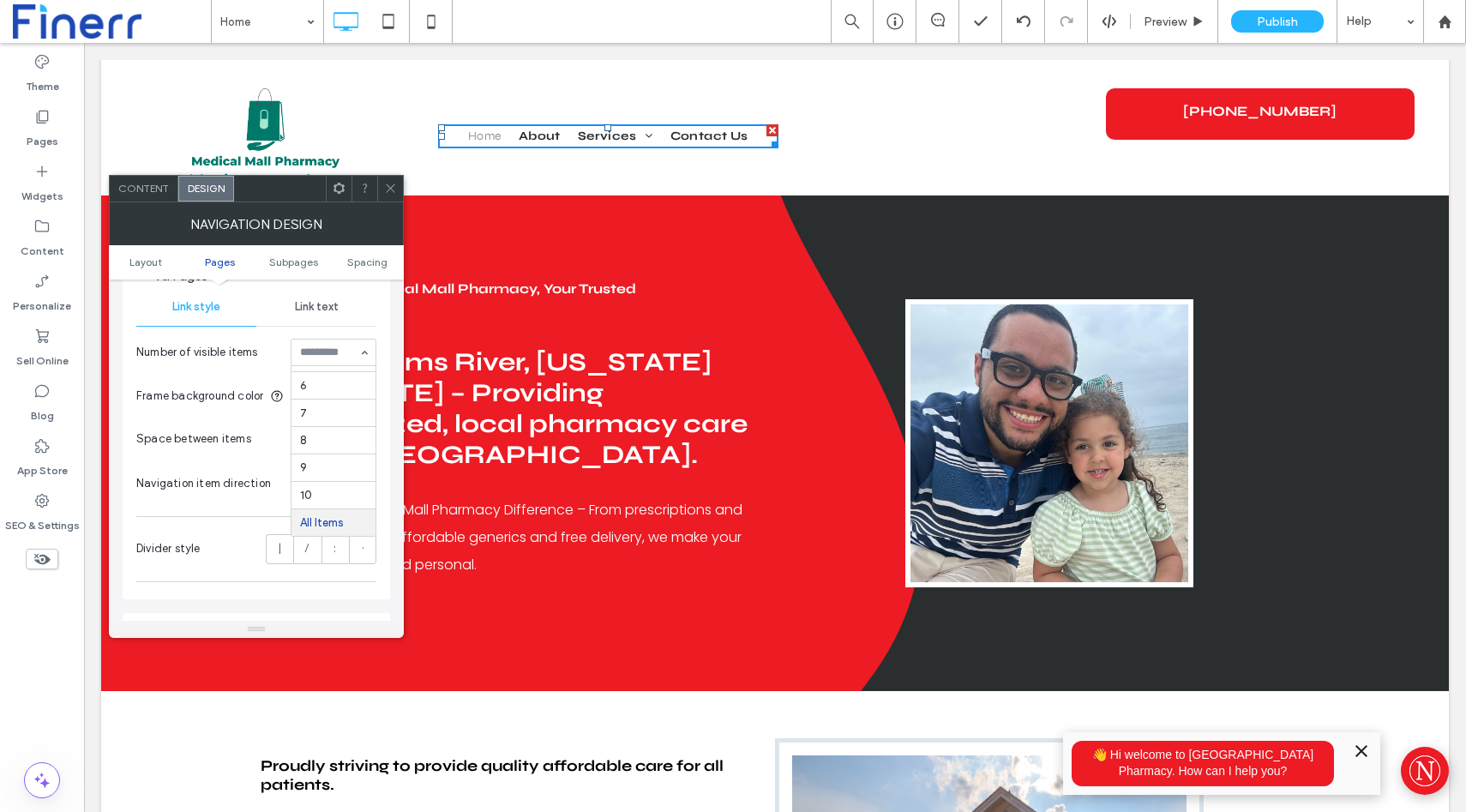
click at [345, 352] on input at bounding box center [329, 353] width 58 height 12
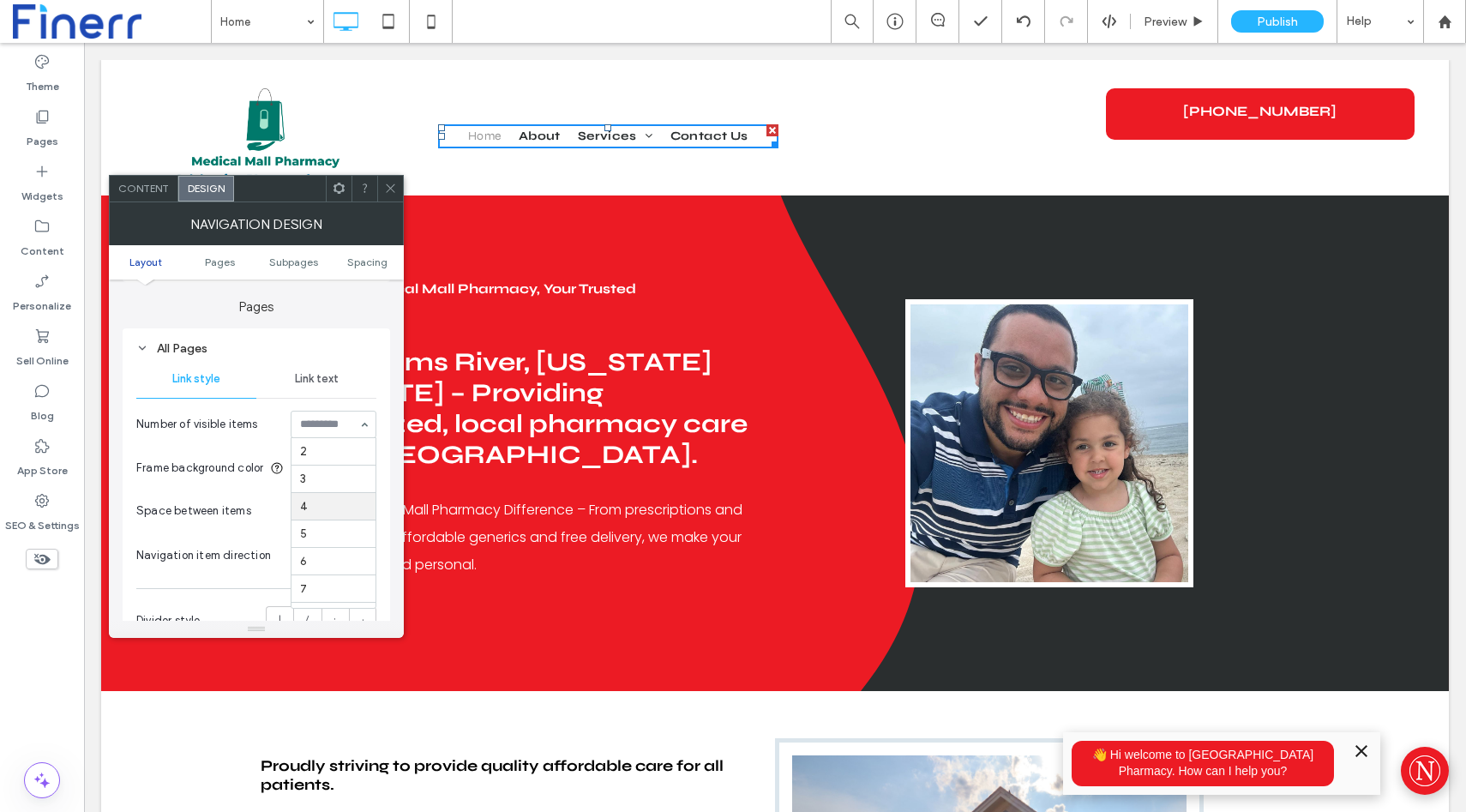
scroll to position [404, 0]
click at [363, 422] on div "All Items" at bounding box center [333, 423] width 86 height 28
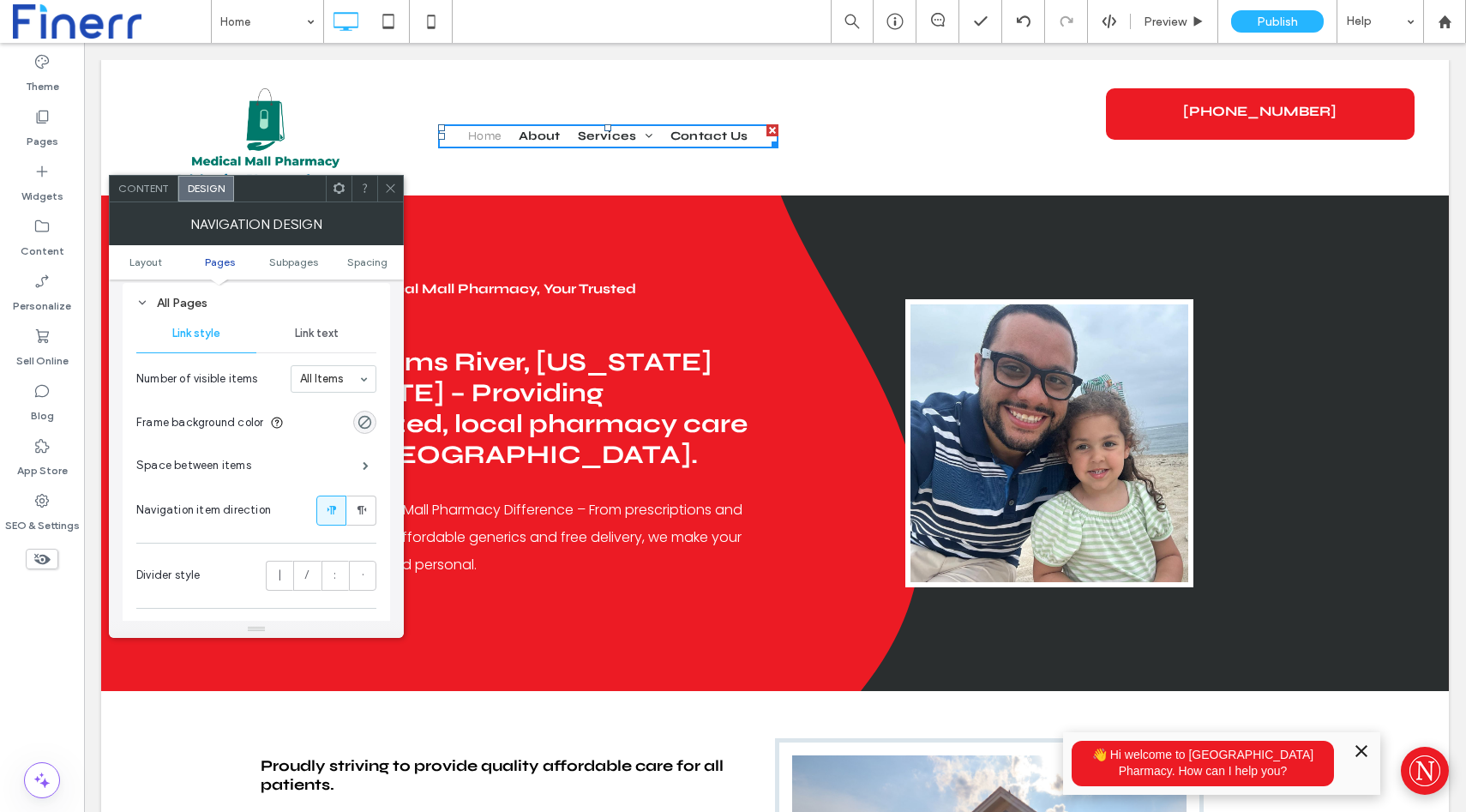
scroll to position [453, 0]
click at [321, 344] on div "Link text" at bounding box center [316, 327] width 120 height 37
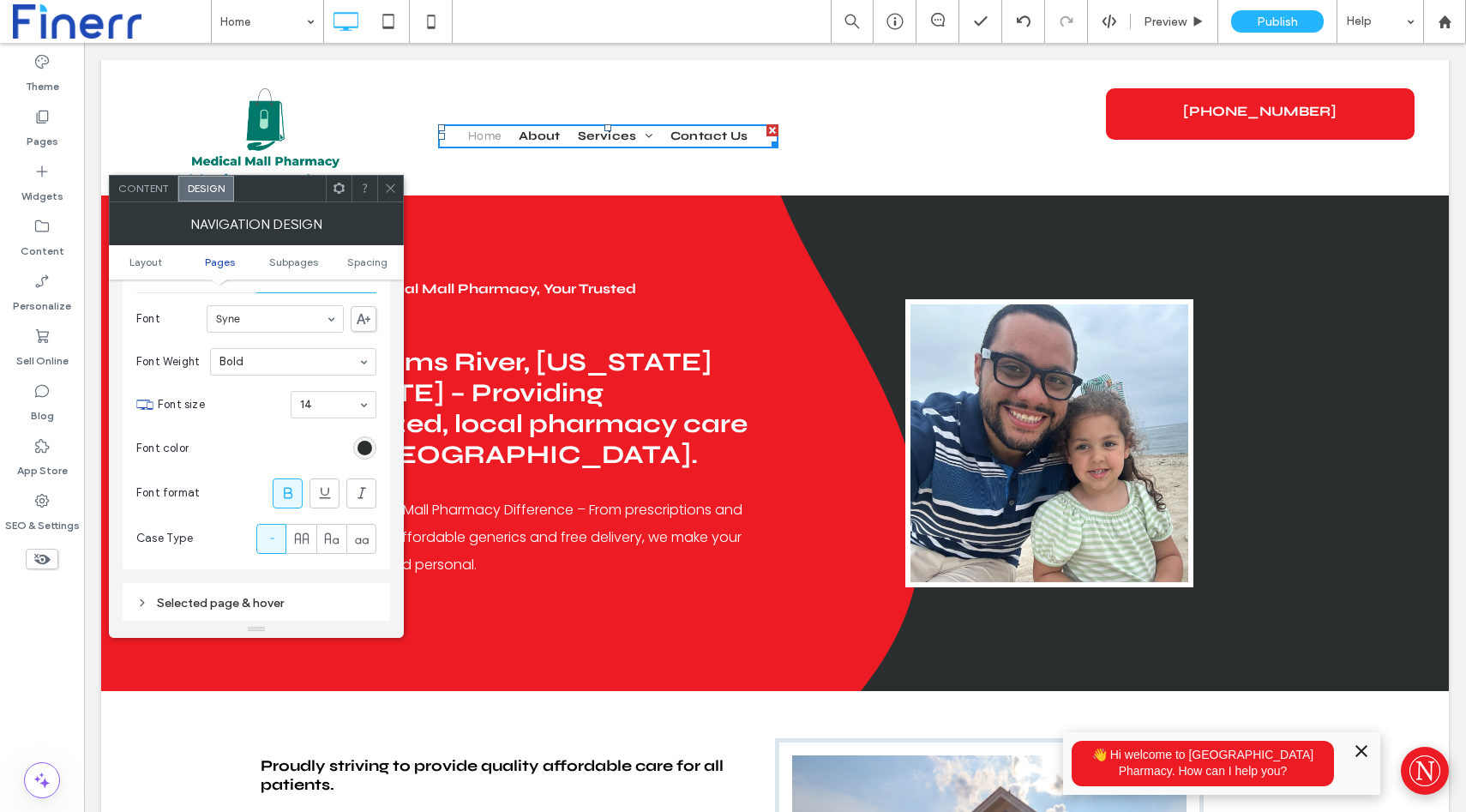
scroll to position [508, 0]
click at [364, 448] on div "rgb(42, 46, 47)" at bounding box center [365, 447] width 15 height 15
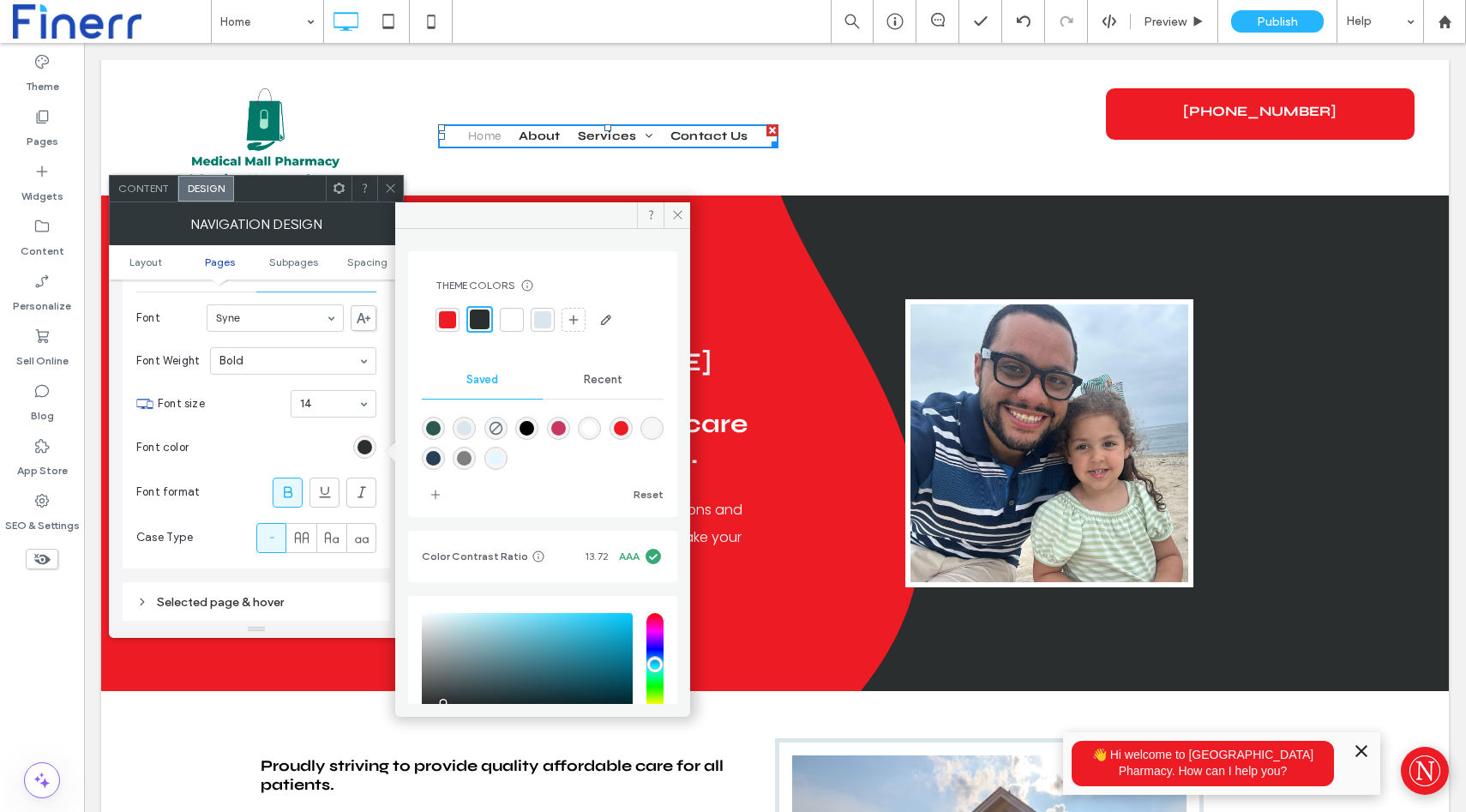
click at [566, 426] on div "rgba(199,57,98,1)" at bounding box center [558, 428] width 15 height 15
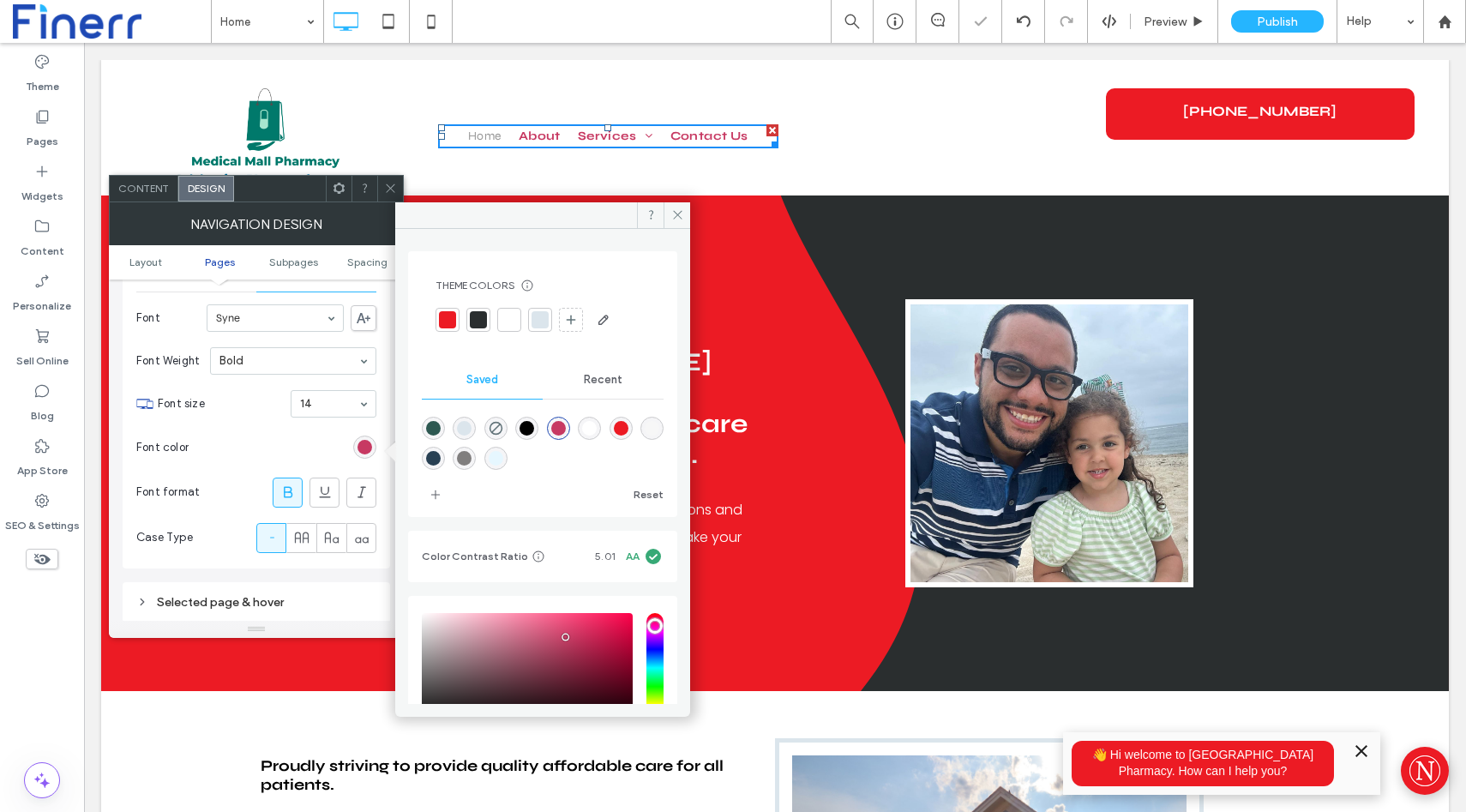
click at [433, 428] on div "rgba(45,88,81,1)" at bounding box center [433, 428] width 15 height 15
type input "*******"
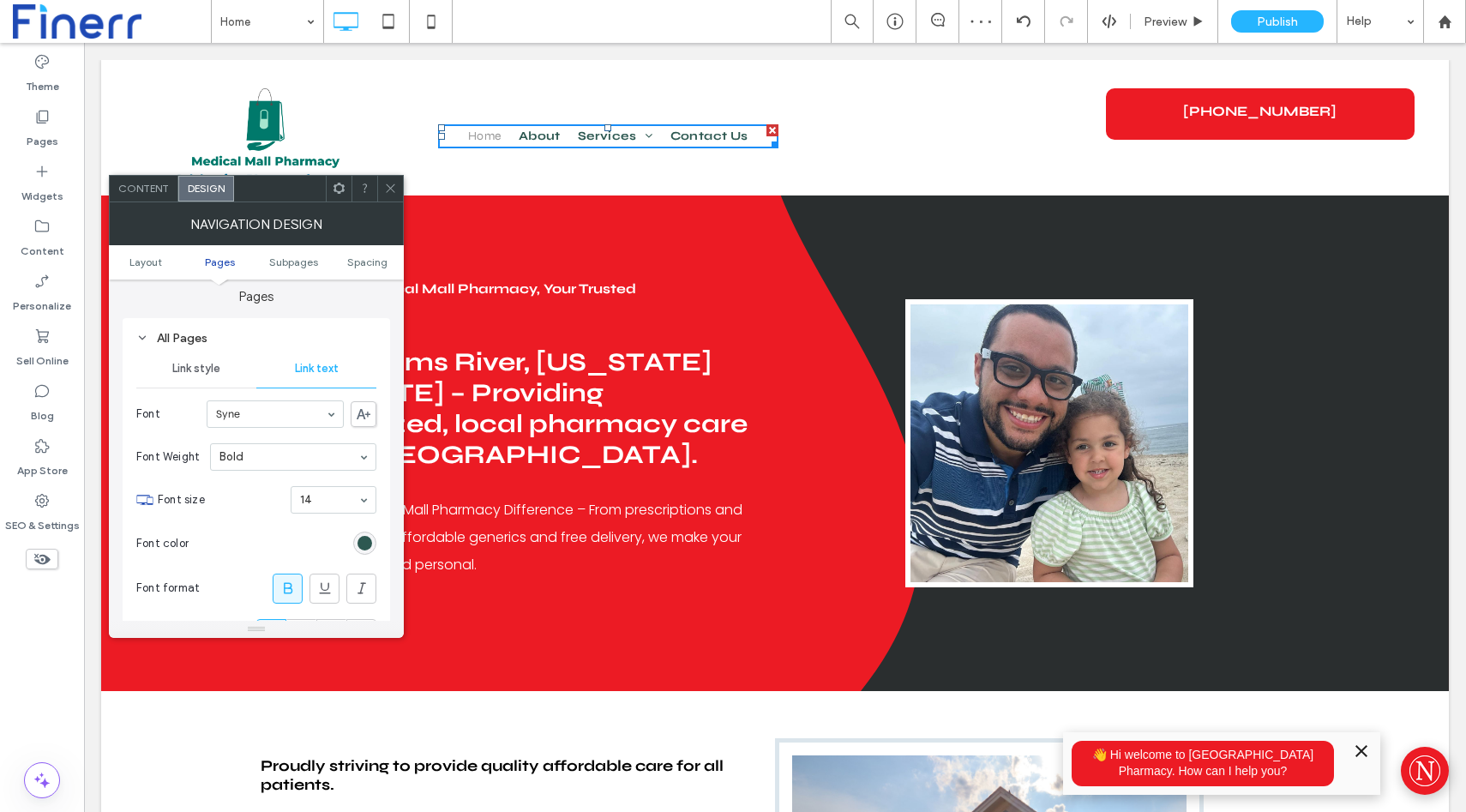
scroll to position [412, 0]
click at [195, 376] on span "Link style" at bounding box center [195, 370] width 48 height 14
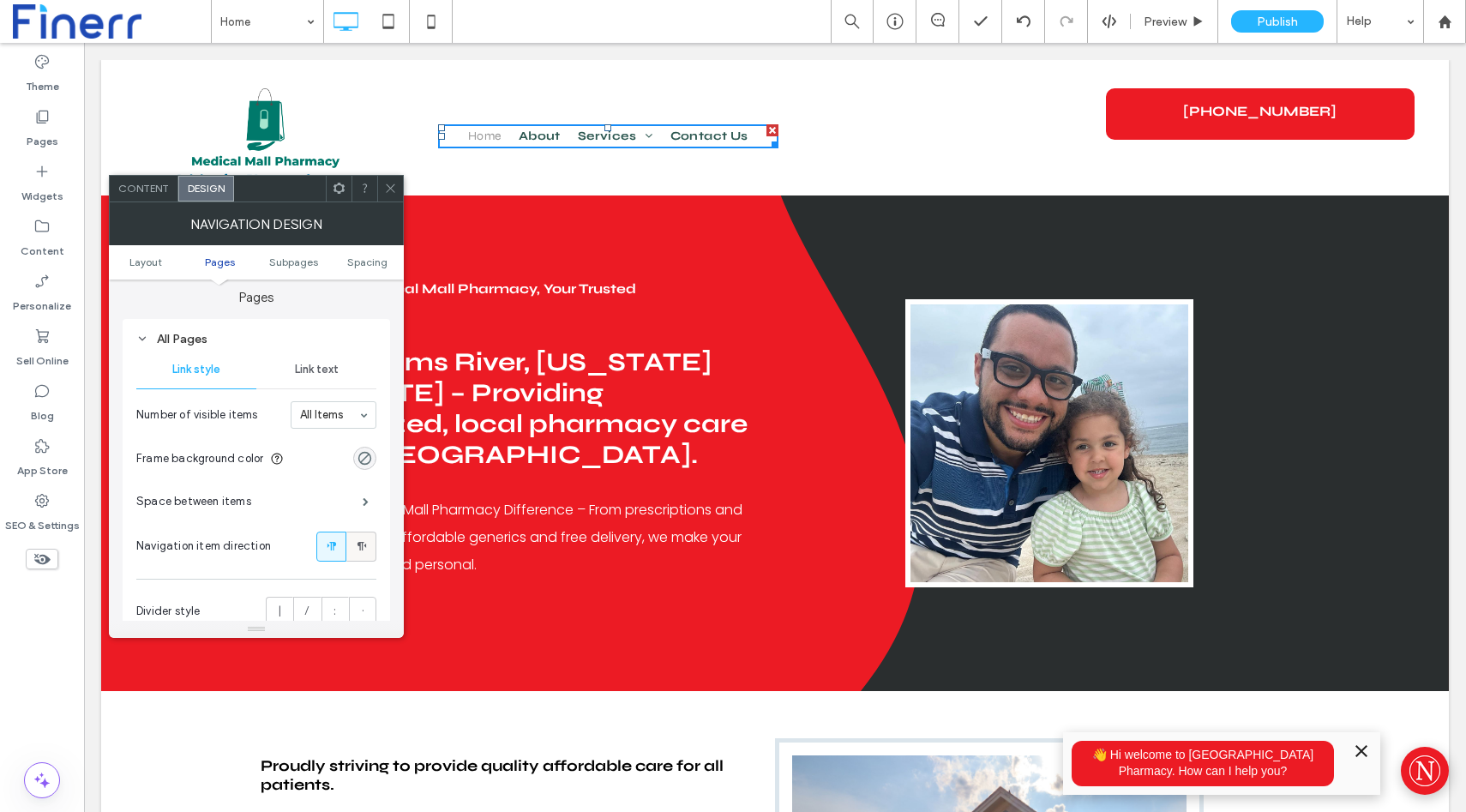
click at [360, 554] on icon at bounding box center [362, 546] width 17 height 17
click at [323, 555] on icon at bounding box center [332, 546] width 17 height 17
click at [313, 358] on div "Link text" at bounding box center [316, 369] width 120 height 37
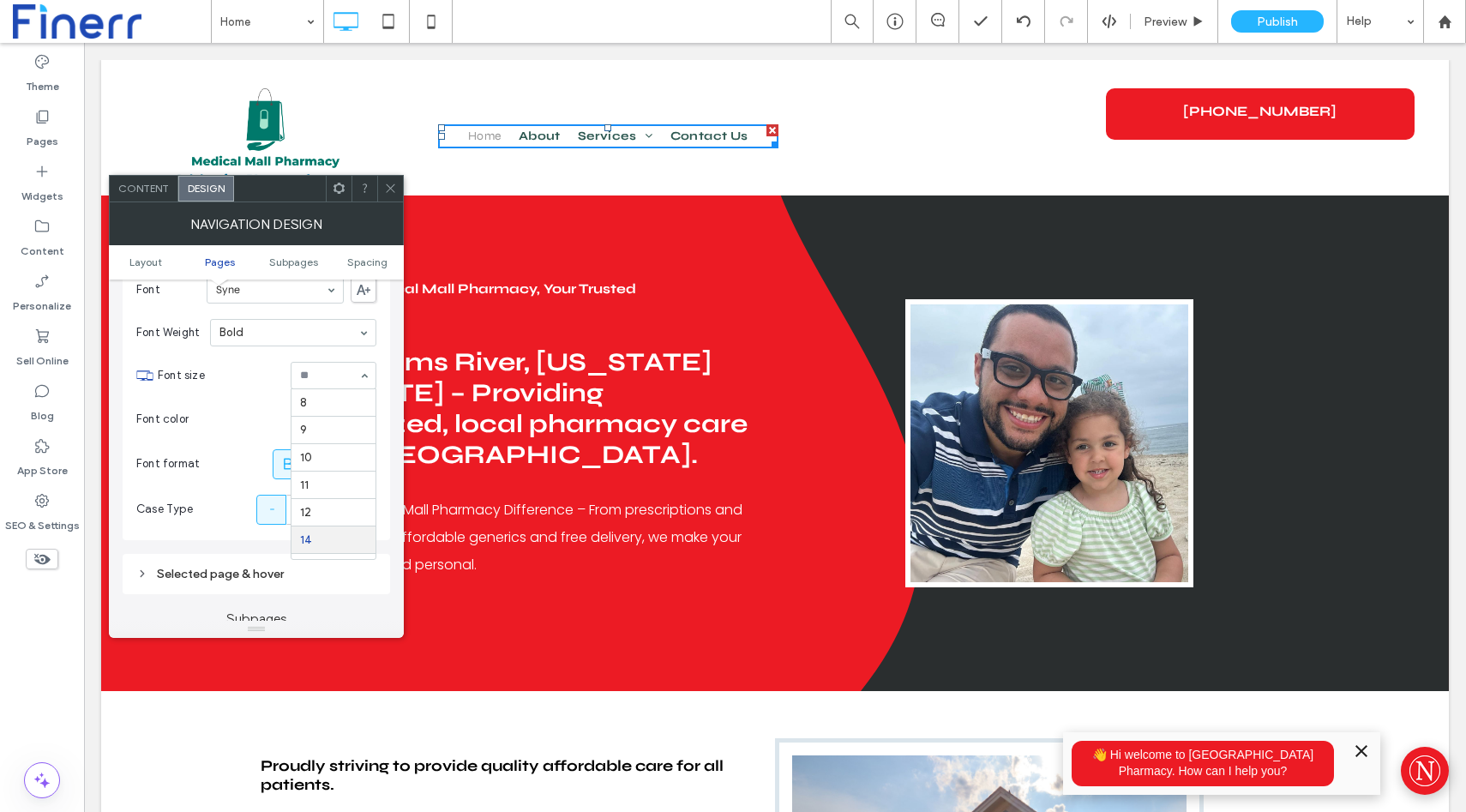
scroll to position [142, 0]
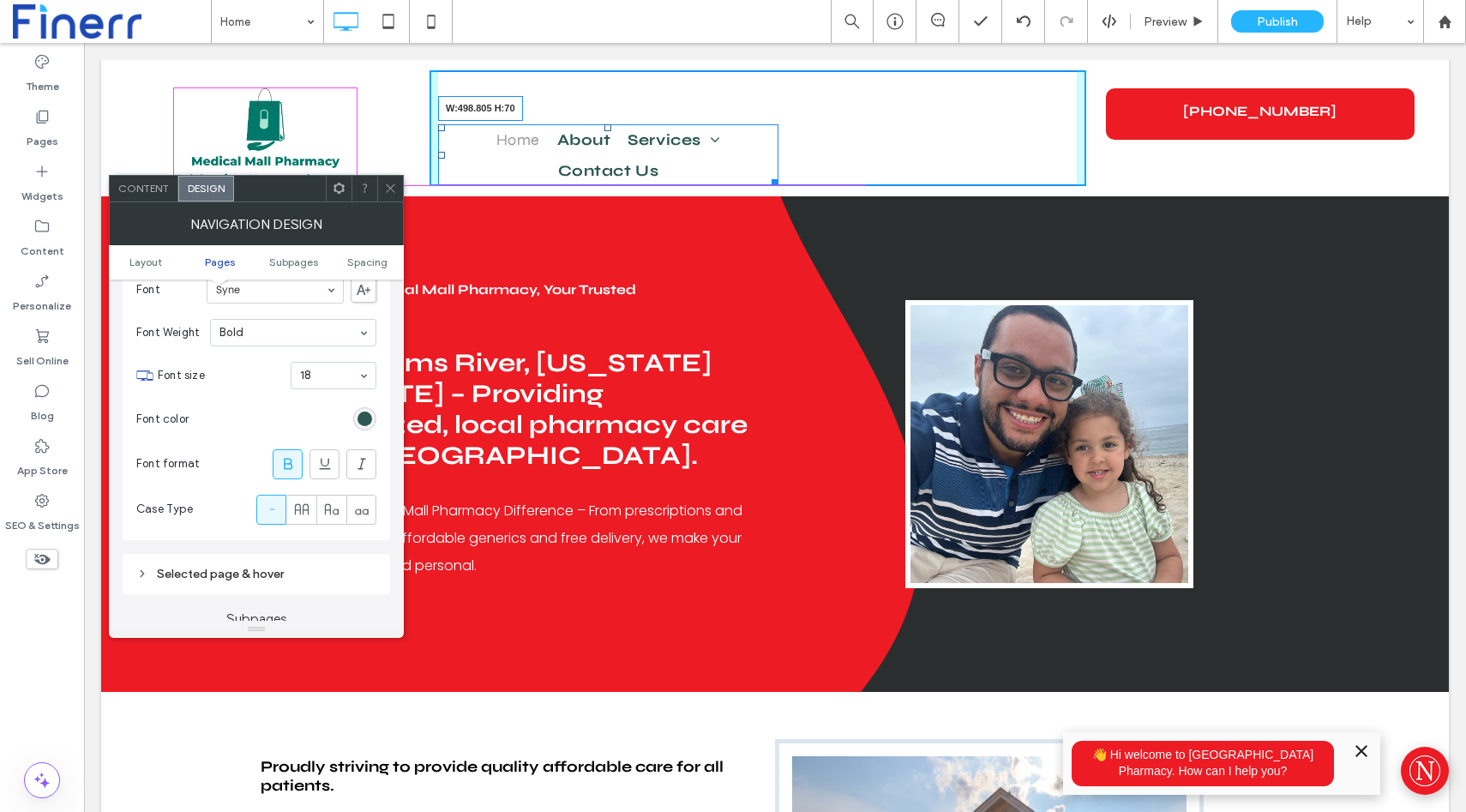
drag, startPoint x: 774, startPoint y: 181, endPoint x: 861, endPoint y: 175, distance: 87.2
click at [779, 175] on div at bounding box center [772, 179] width 13 height 13
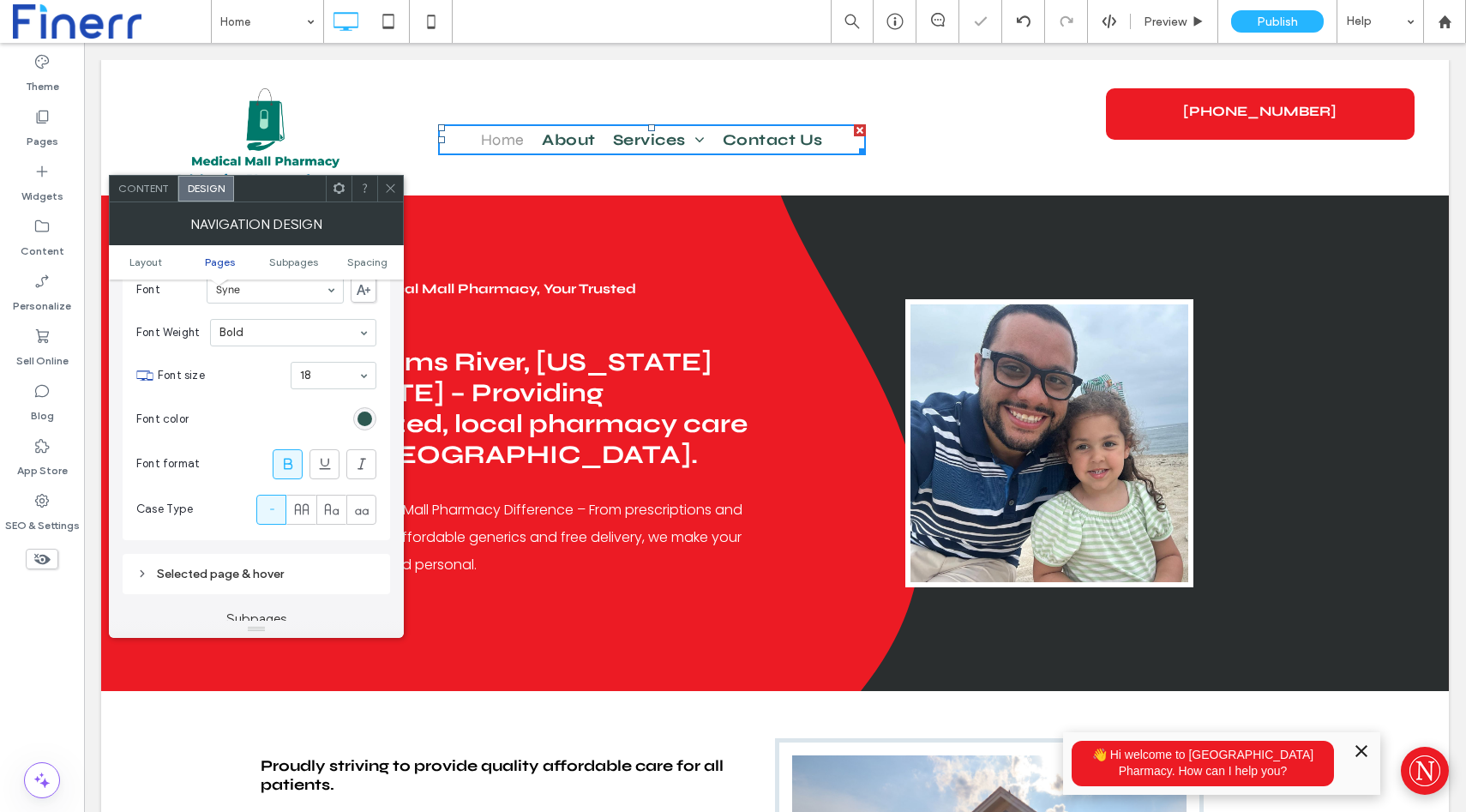
click at [386, 180] on span at bounding box center [390, 188] width 13 height 26
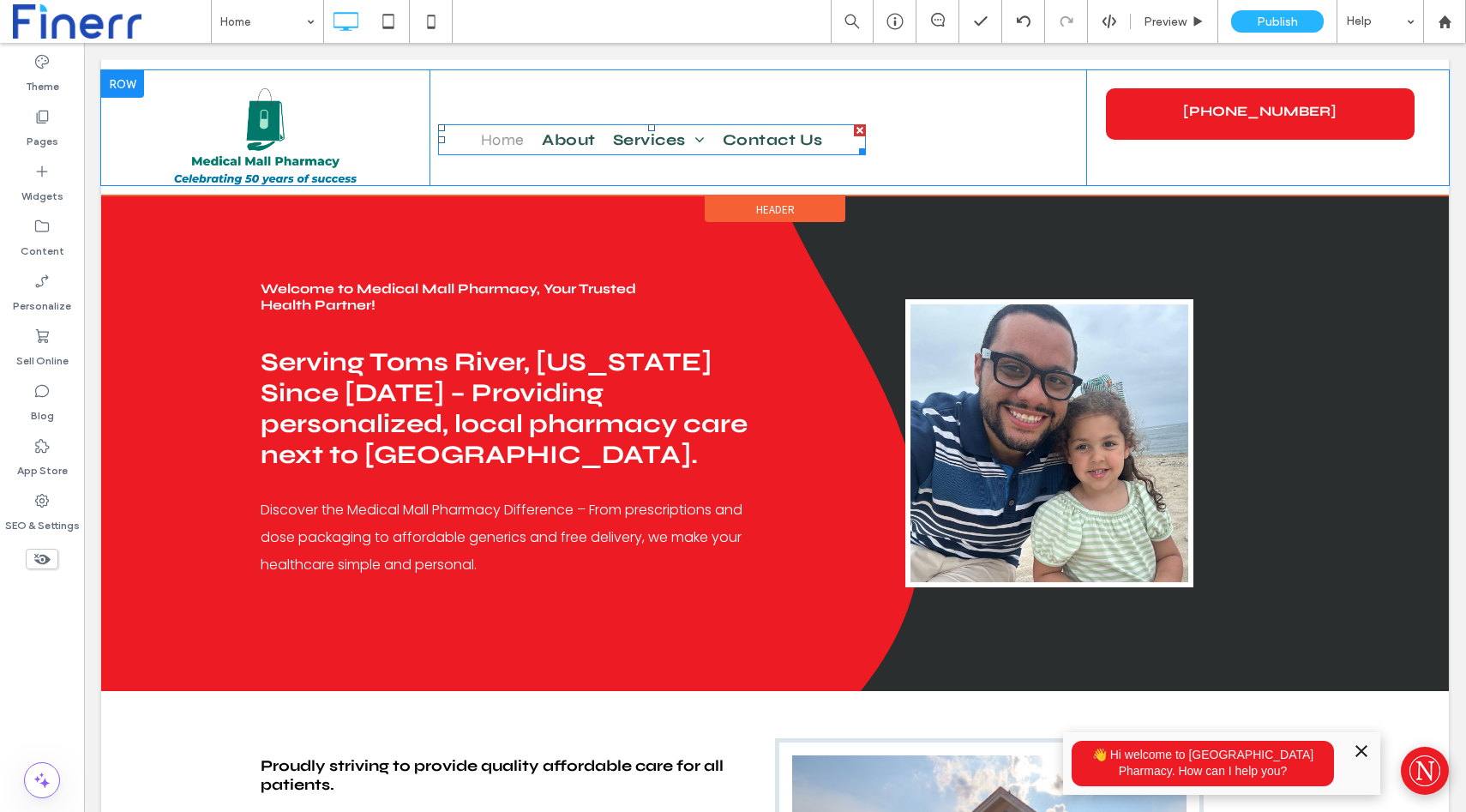
click at [463, 136] on nav "Home About Services Vaccine/Testing Appointments Delivery/Mail Out Pet Medicati…" at bounding box center [652, 140] width 428 height 31
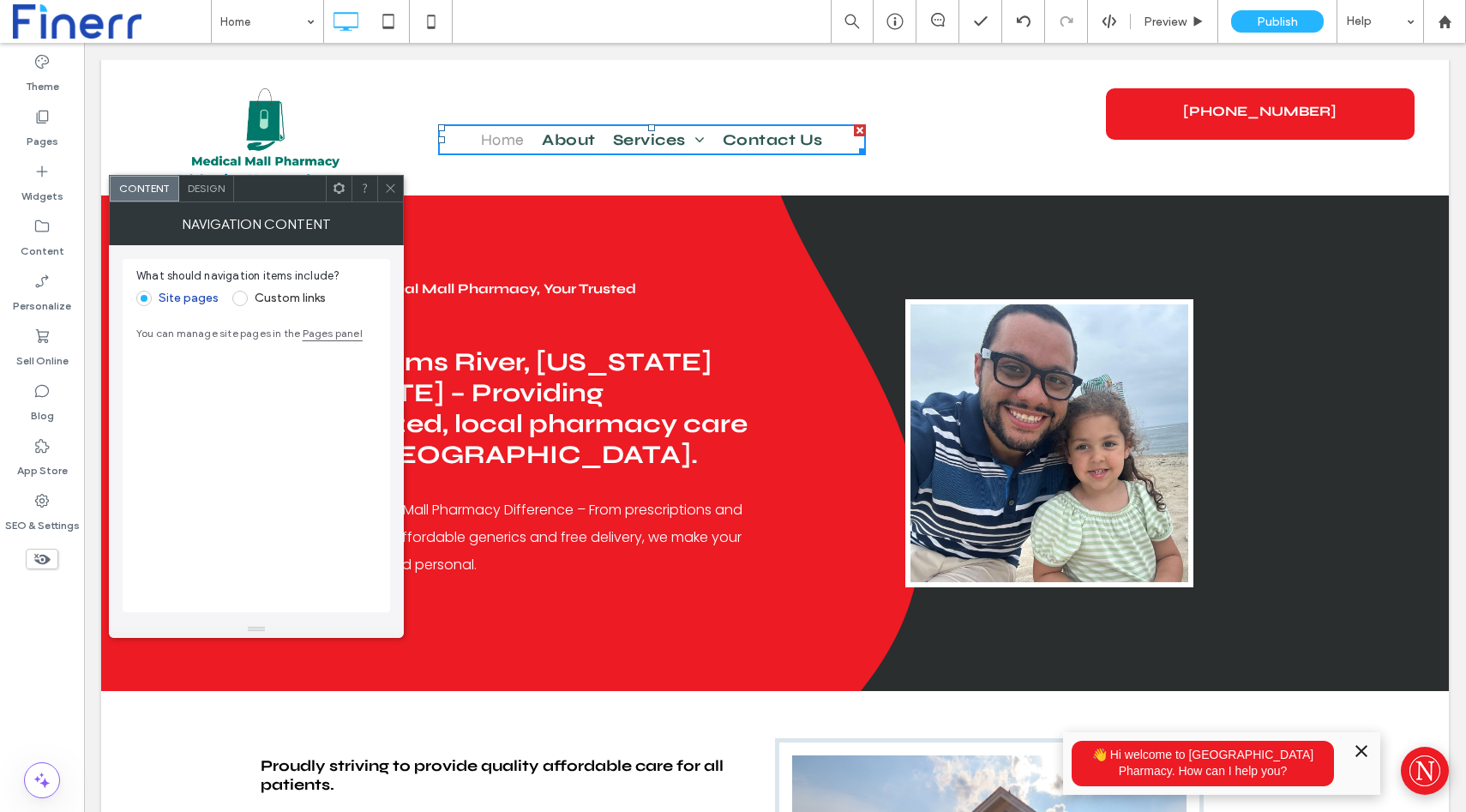
click at [215, 199] on div "Design" at bounding box center [206, 188] width 55 height 26
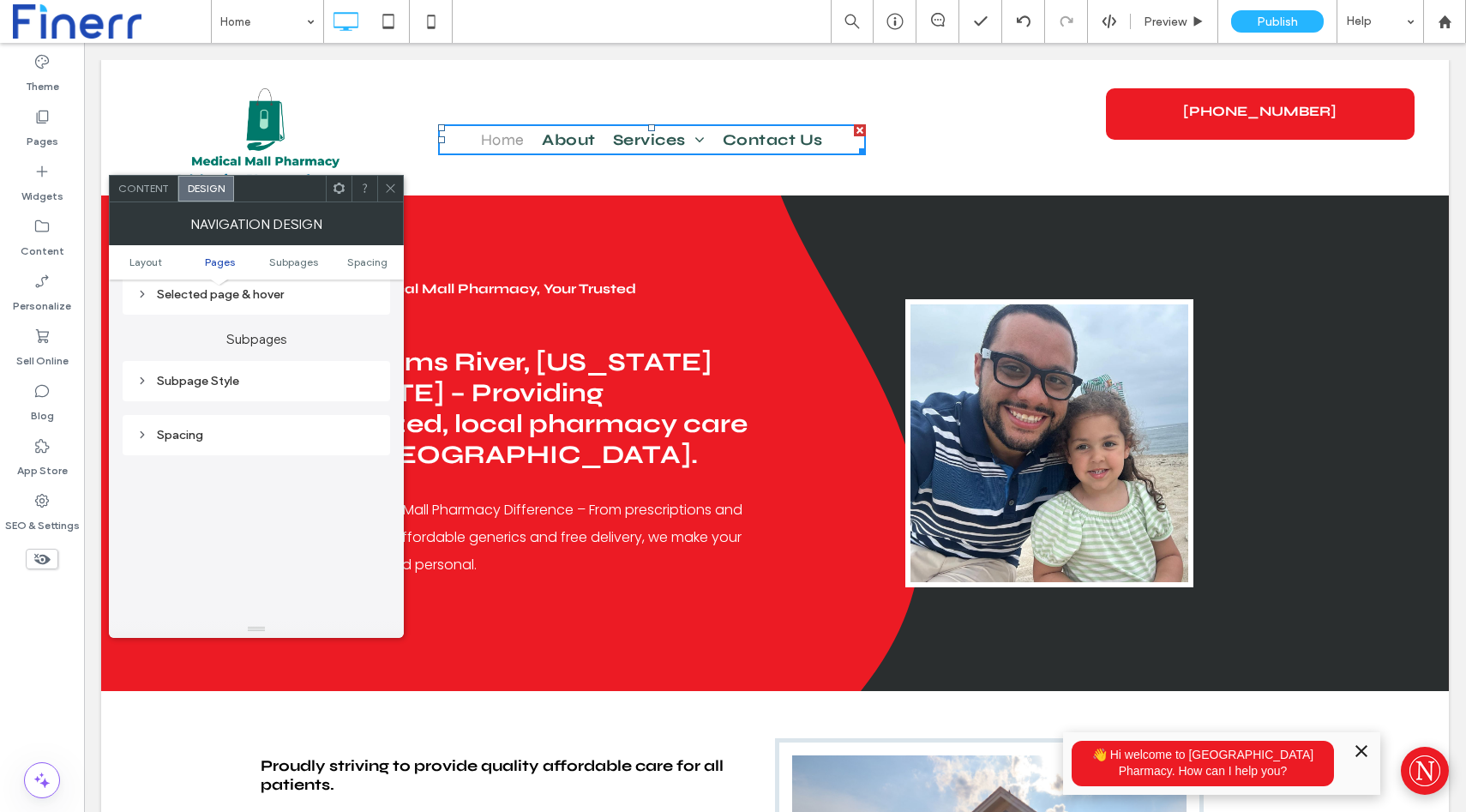
scroll to position [504, 0]
click at [212, 302] on div "Selected page & hover" at bounding box center [256, 301] width 240 height 15
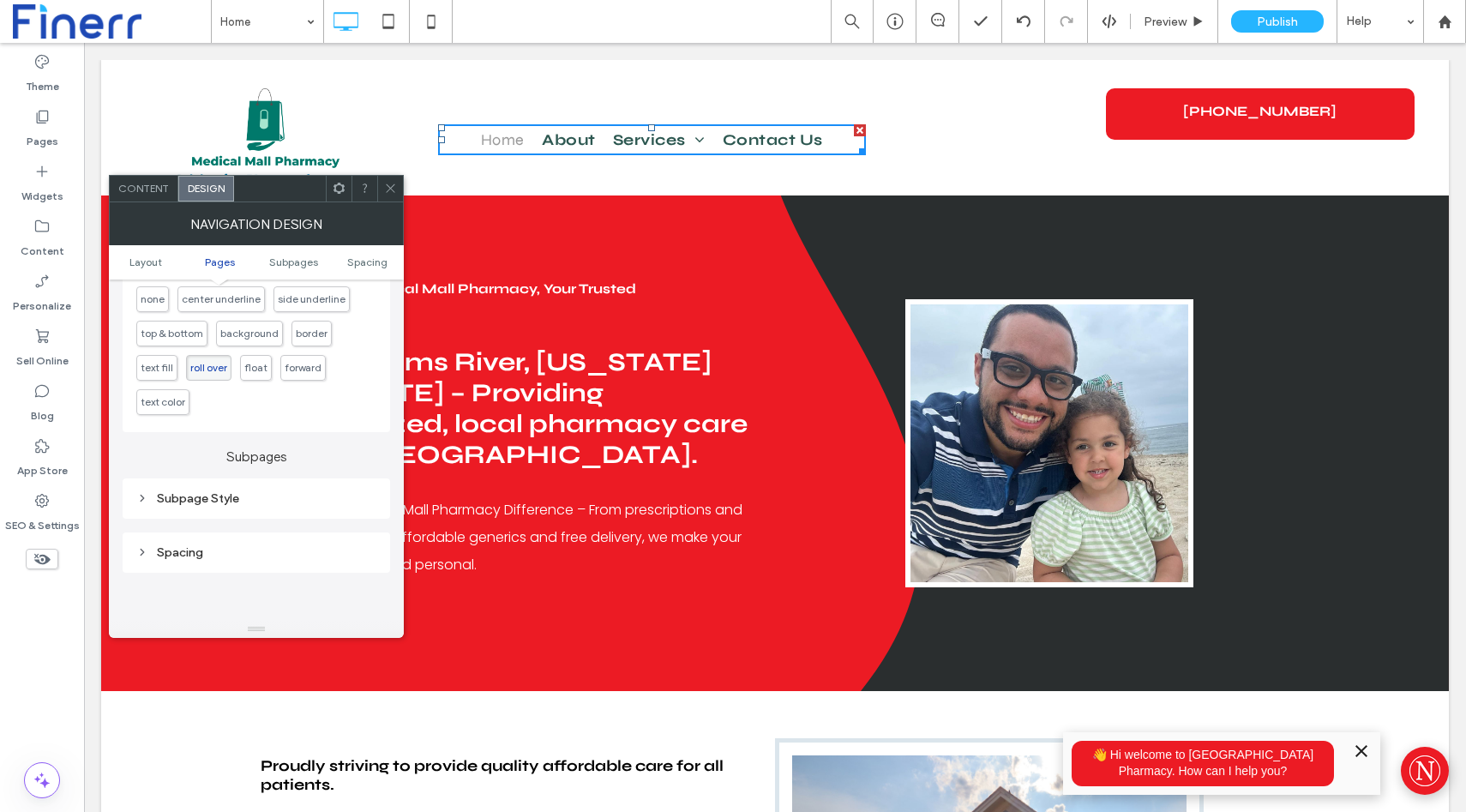
scroll to position [621, 0]
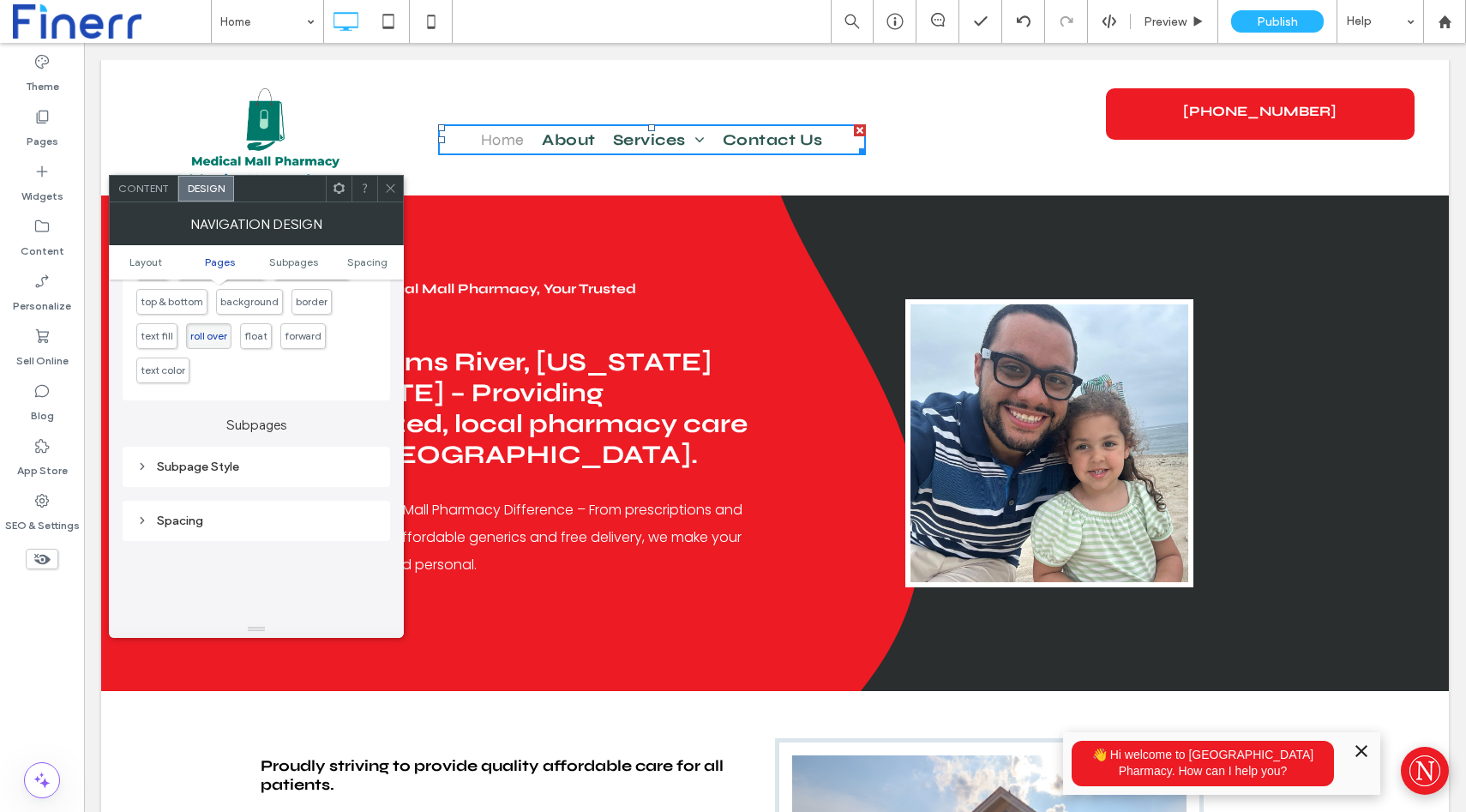
click at [228, 472] on div "Subpage Style" at bounding box center [256, 466] width 240 height 15
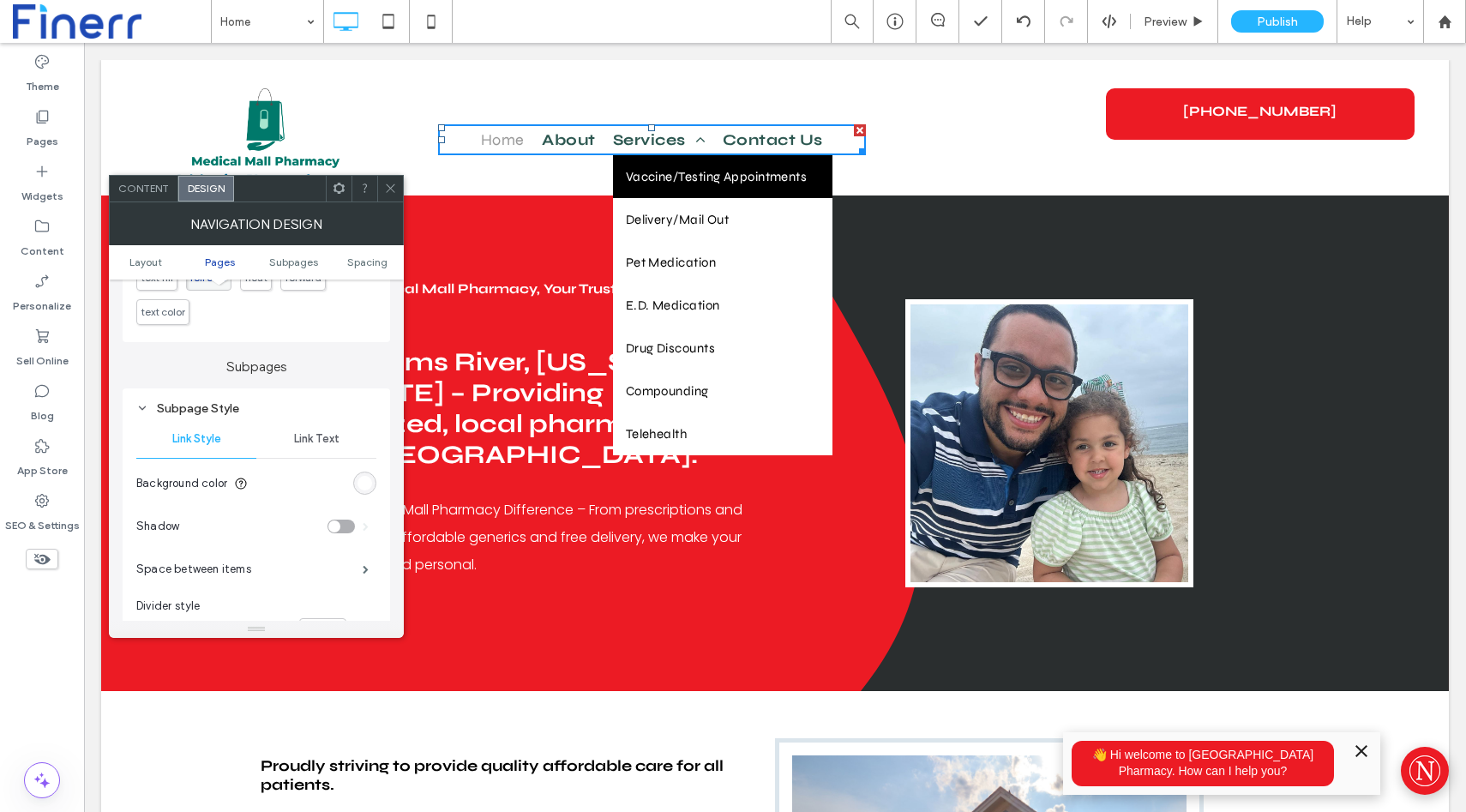
scroll to position [711, 0]
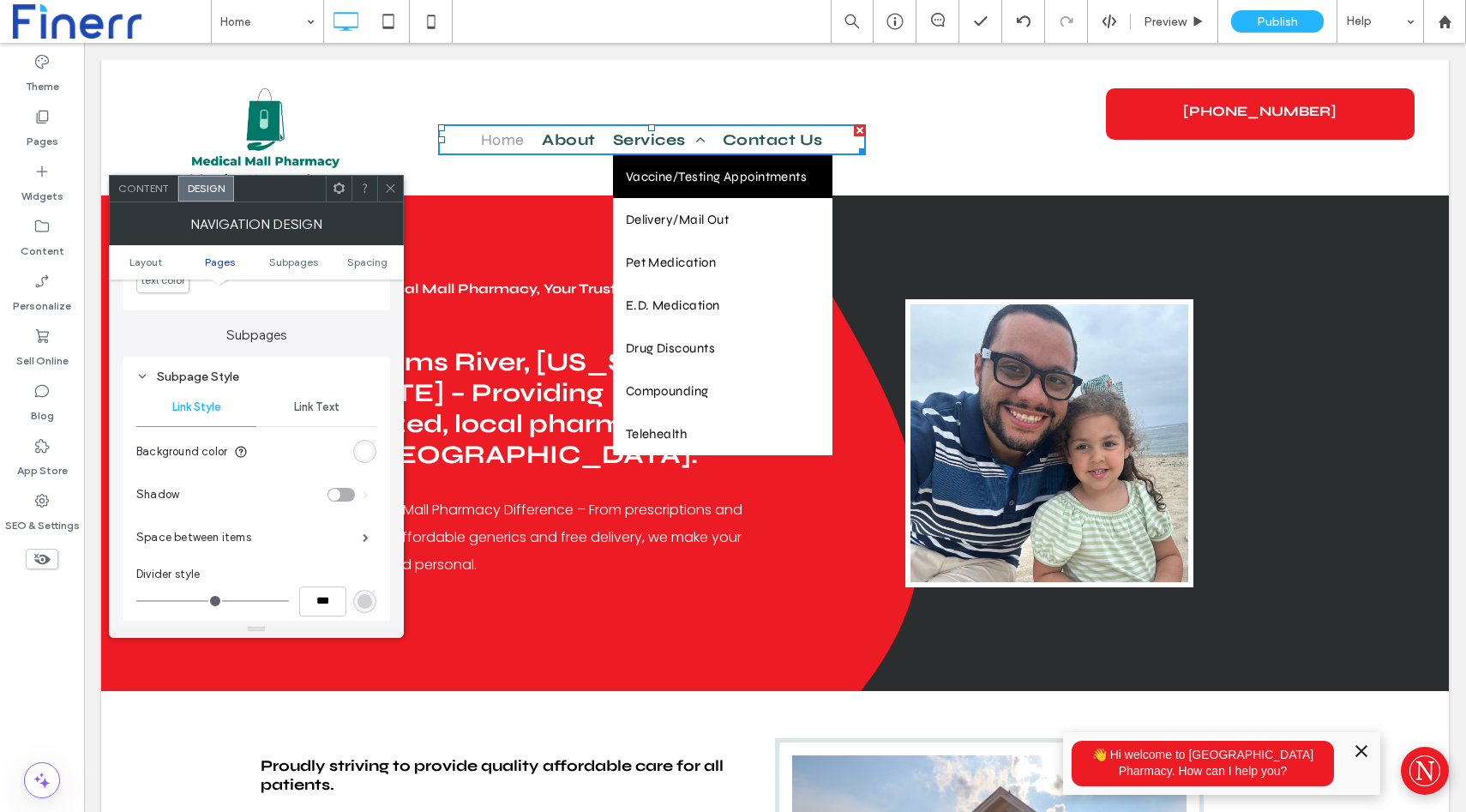
click at [313, 413] on span "Link Text" at bounding box center [317, 407] width 45 height 14
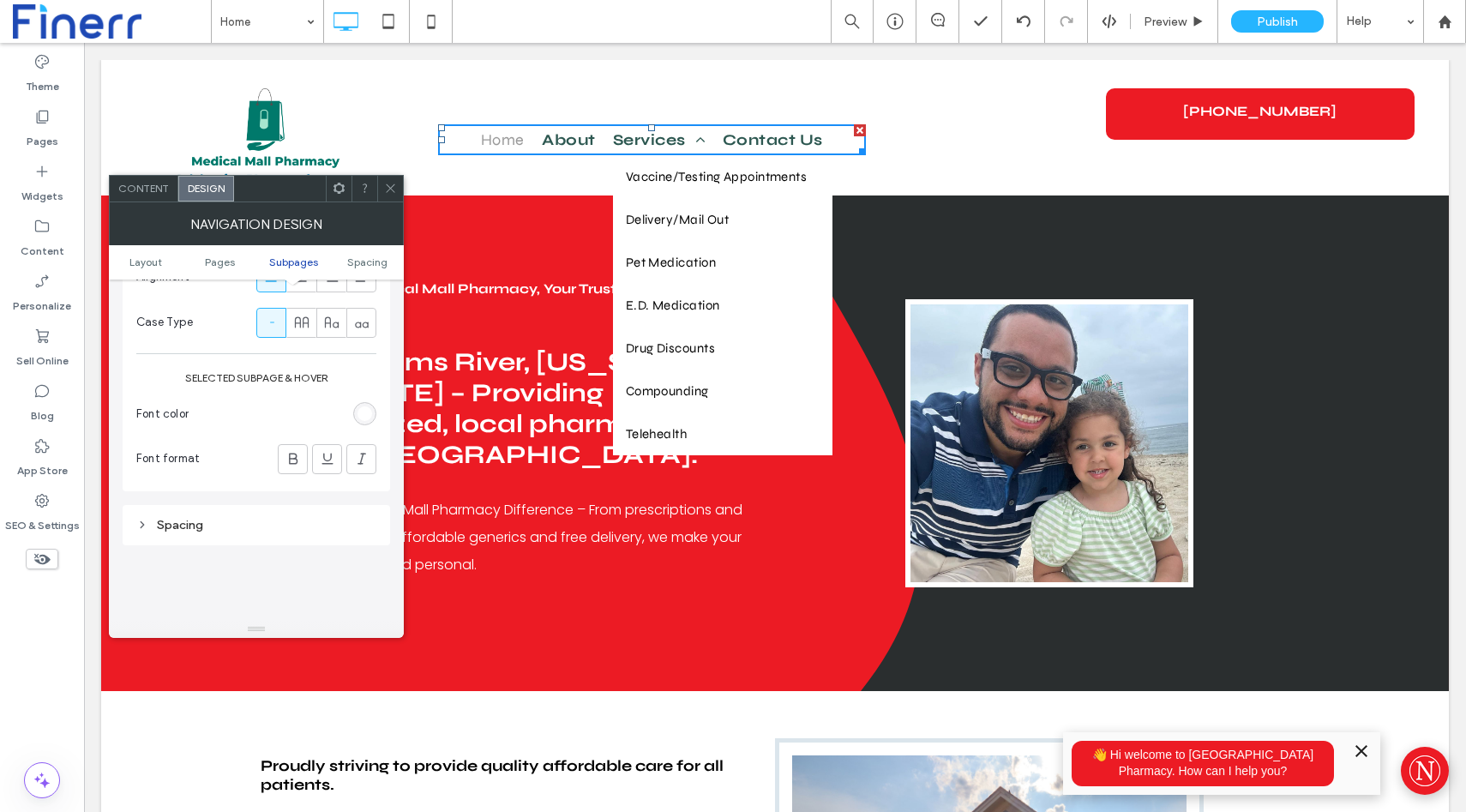
scroll to position [1112, 0]
click at [365, 413] on div "rgb(255, 255, 255)" at bounding box center [365, 409] width 15 height 15
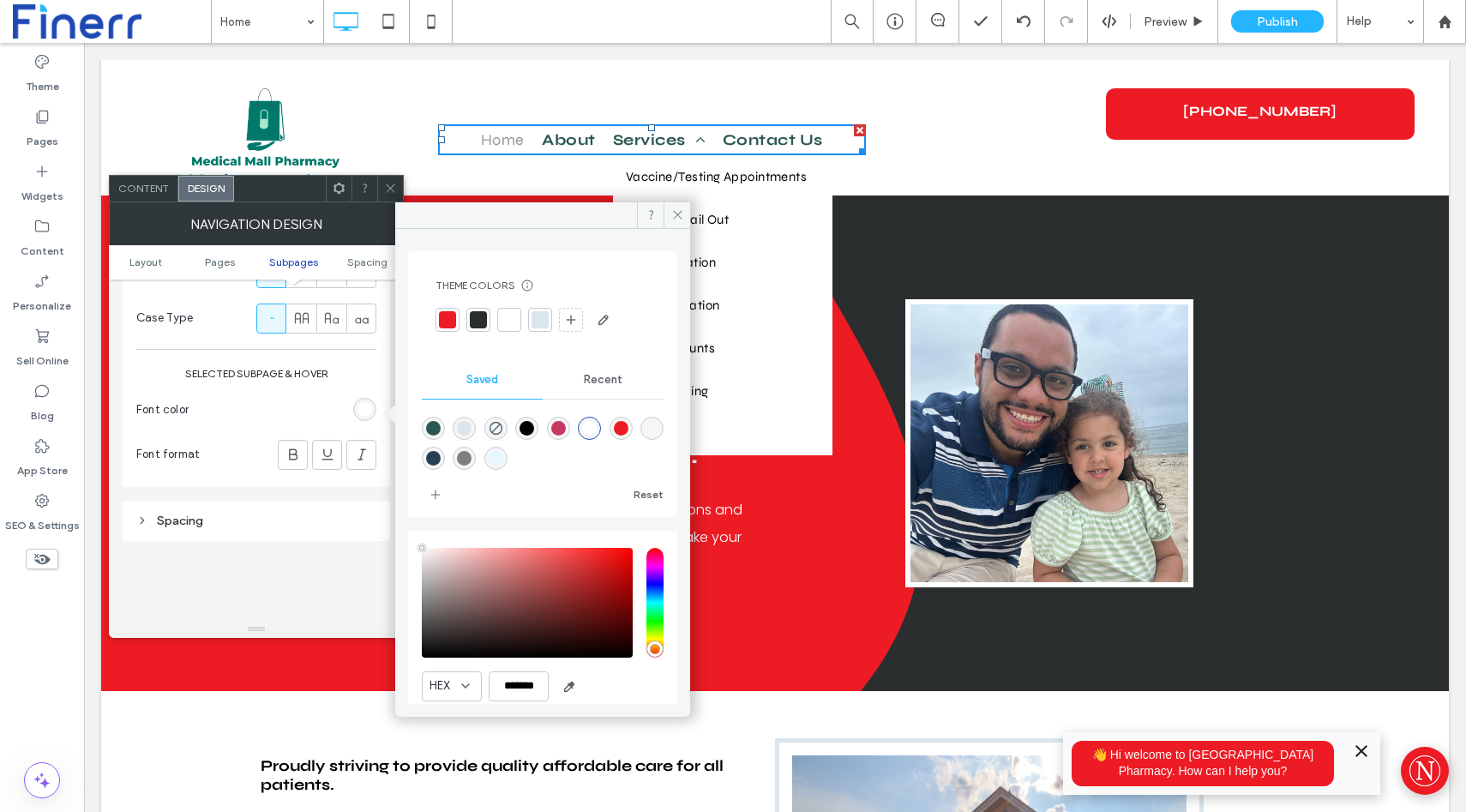
click at [431, 429] on div "rgba(45,88,81,1)" at bounding box center [433, 428] width 15 height 15
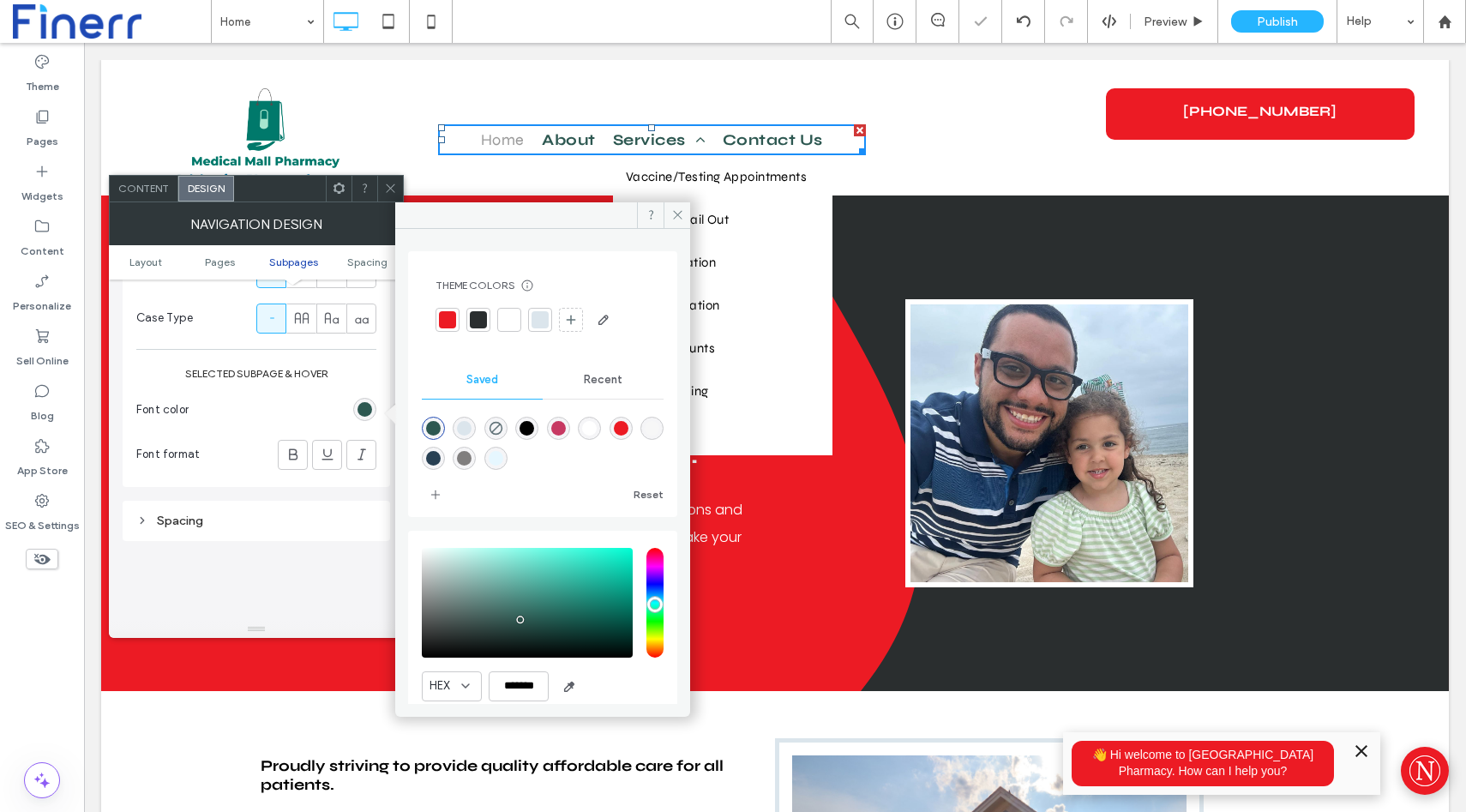
type input "*******"
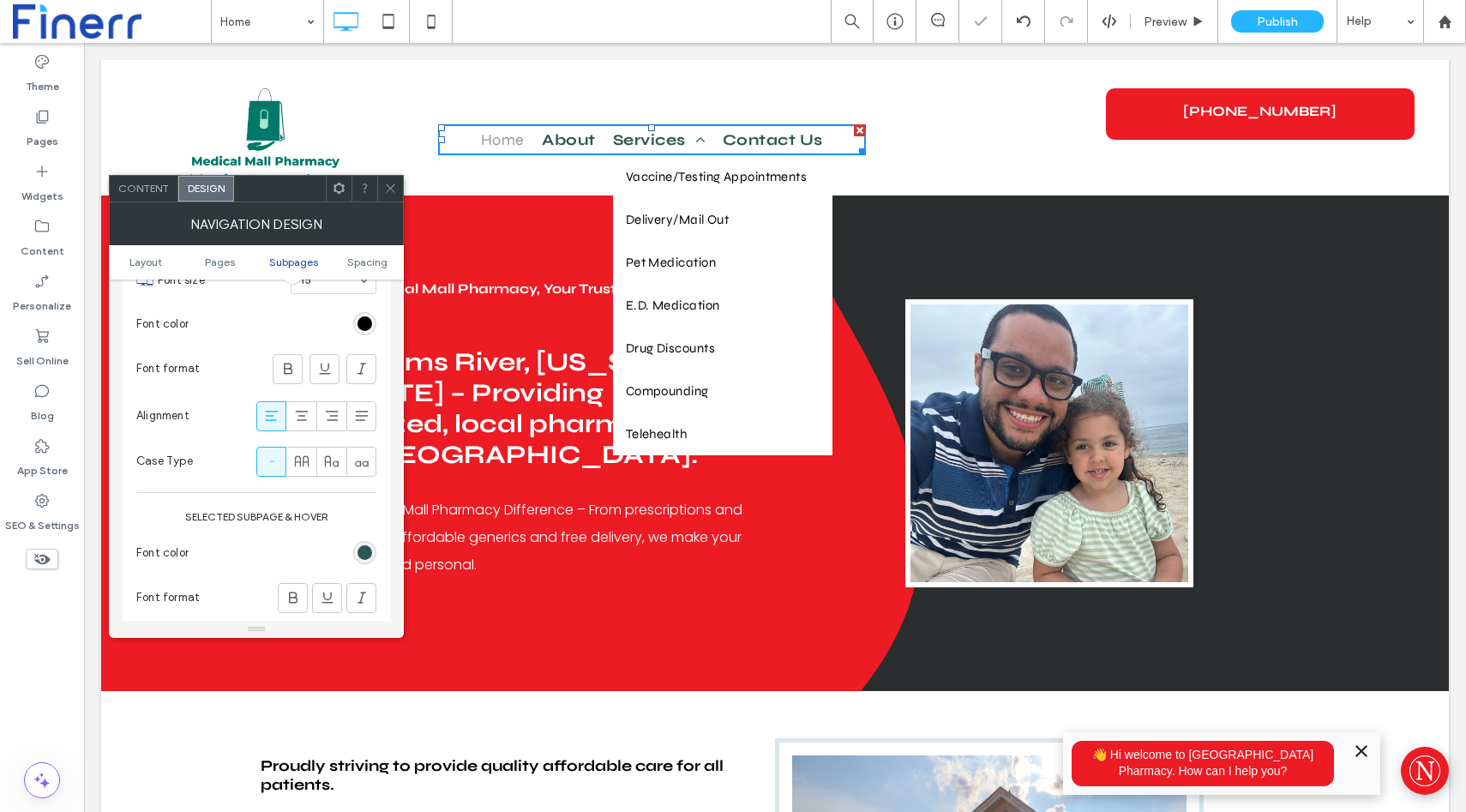
scroll to position [963, 0]
click at [361, 337] on div "rgb(0, 0, 0)" at bounding box center [365, 329] width 15 height 15
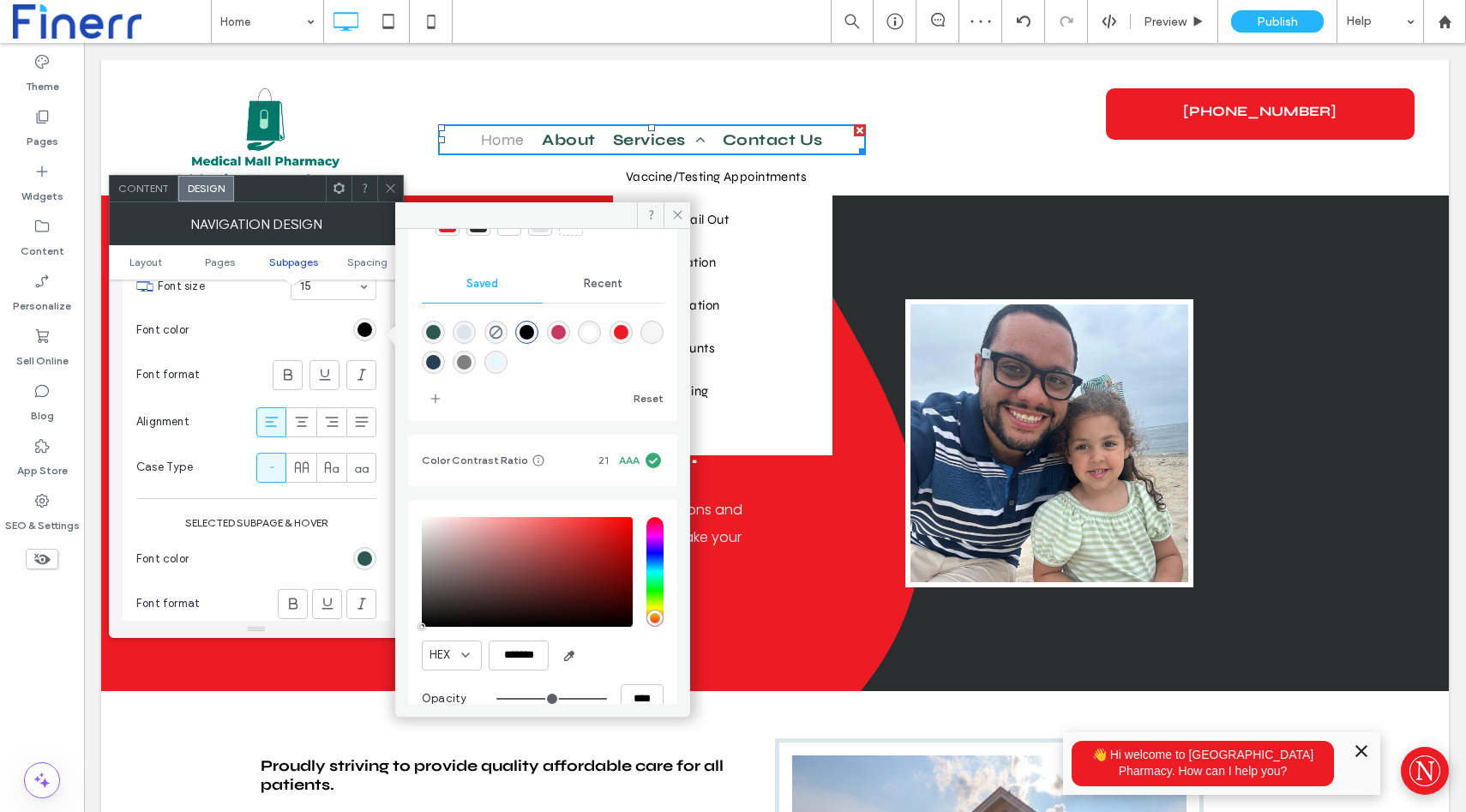
scroll to position [128, 0]
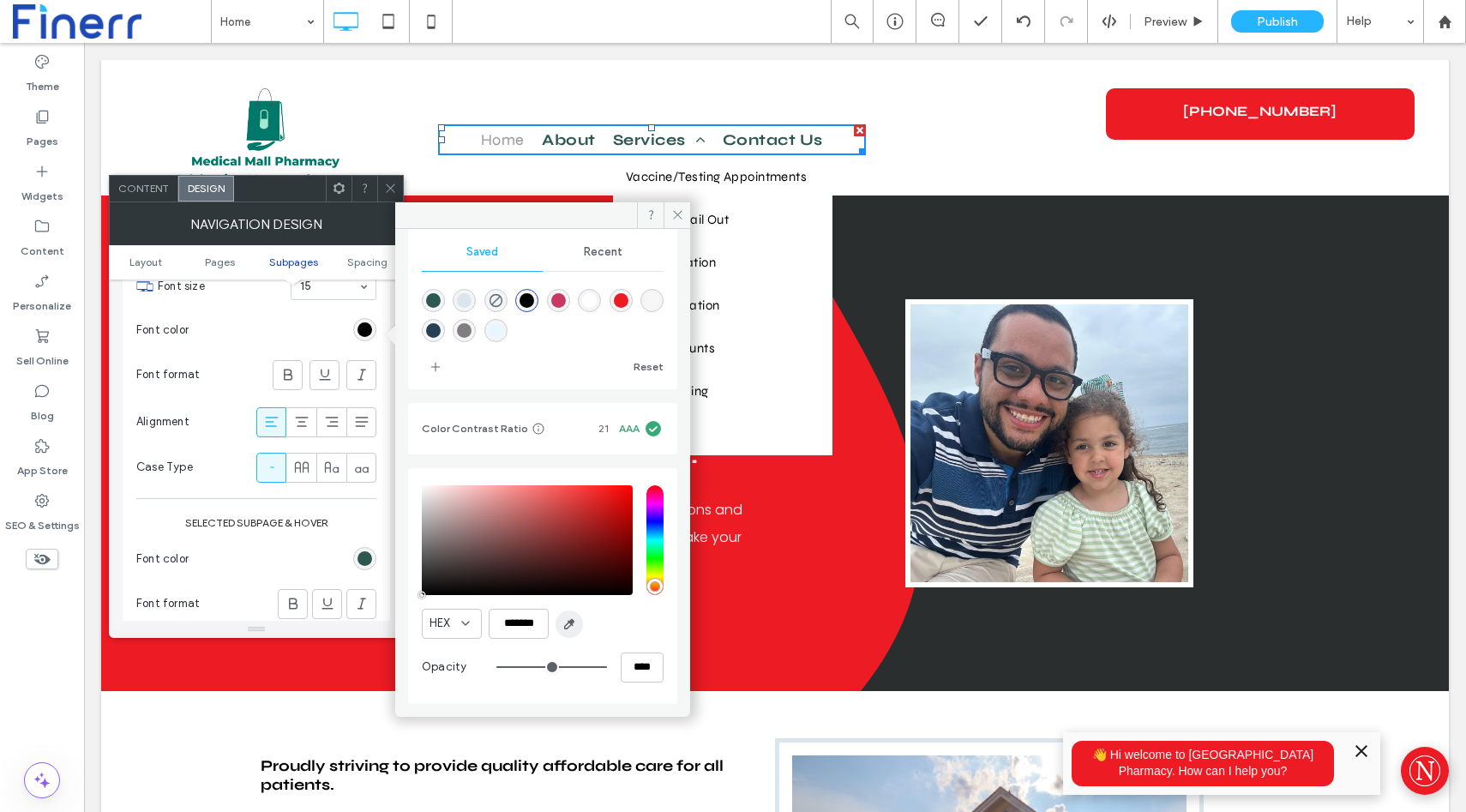
click at [572, 637] on span "button" at bounding box center [570, 624] width 28 height 28
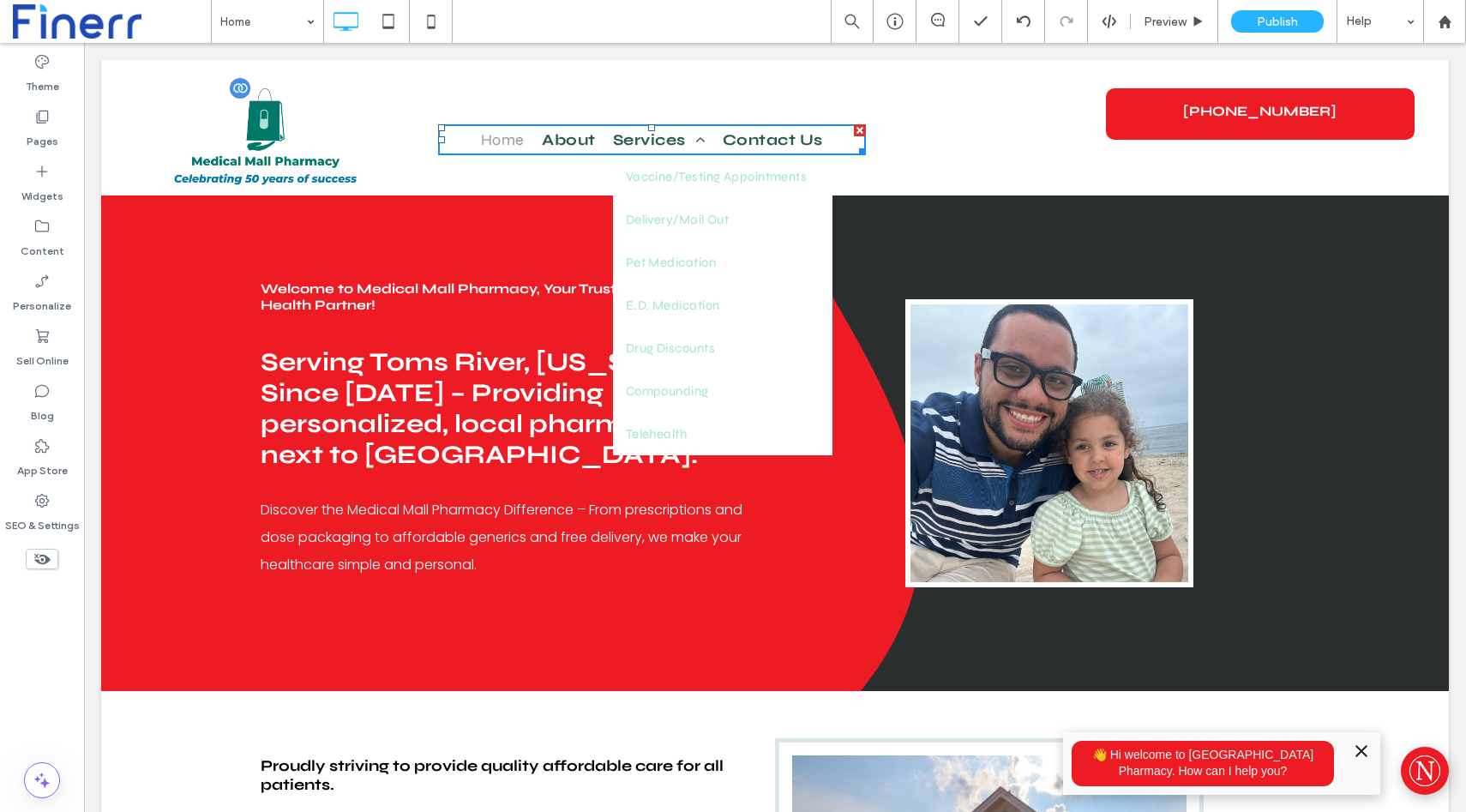
type input "*******"
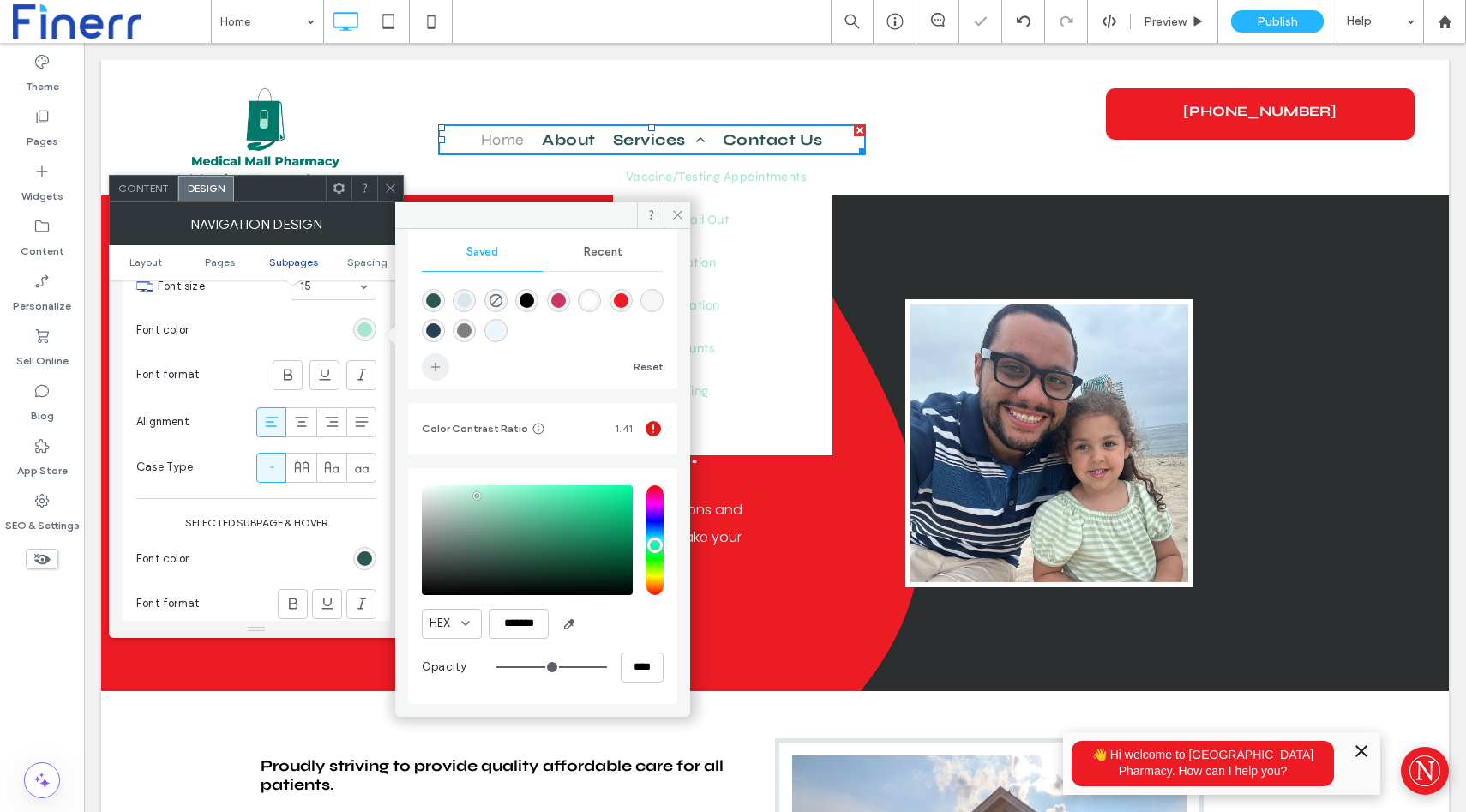
click at [434, 356] on span "add color" at bounding box center [436, 367] width 28 height 28
click at [674, 215] on icon at bounding box center [677, 215] width 13 height 13
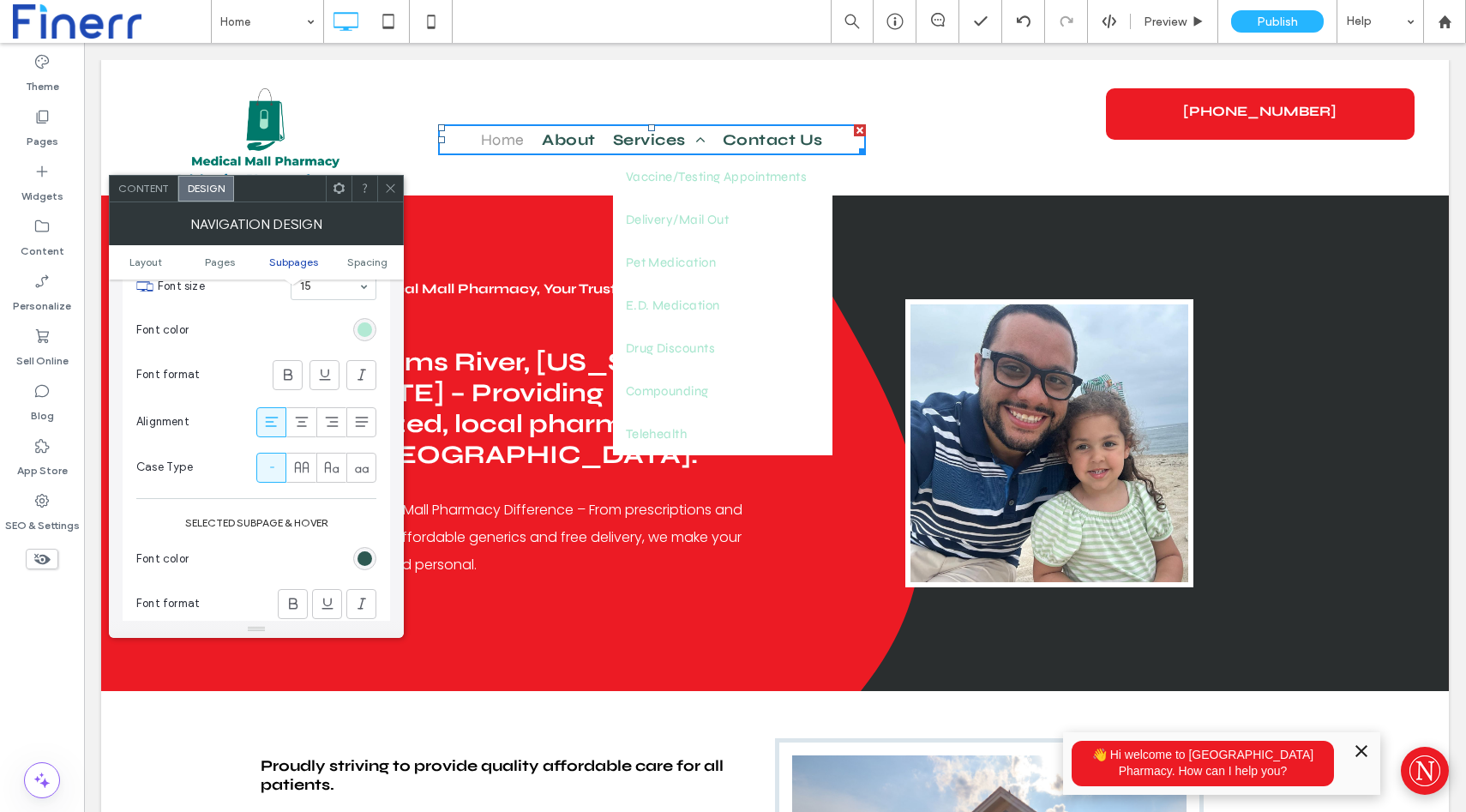
click at [367, 337] on div "rgba(167, 230, 206, 1)" at bounding box center [365, 329] width 15 height 15
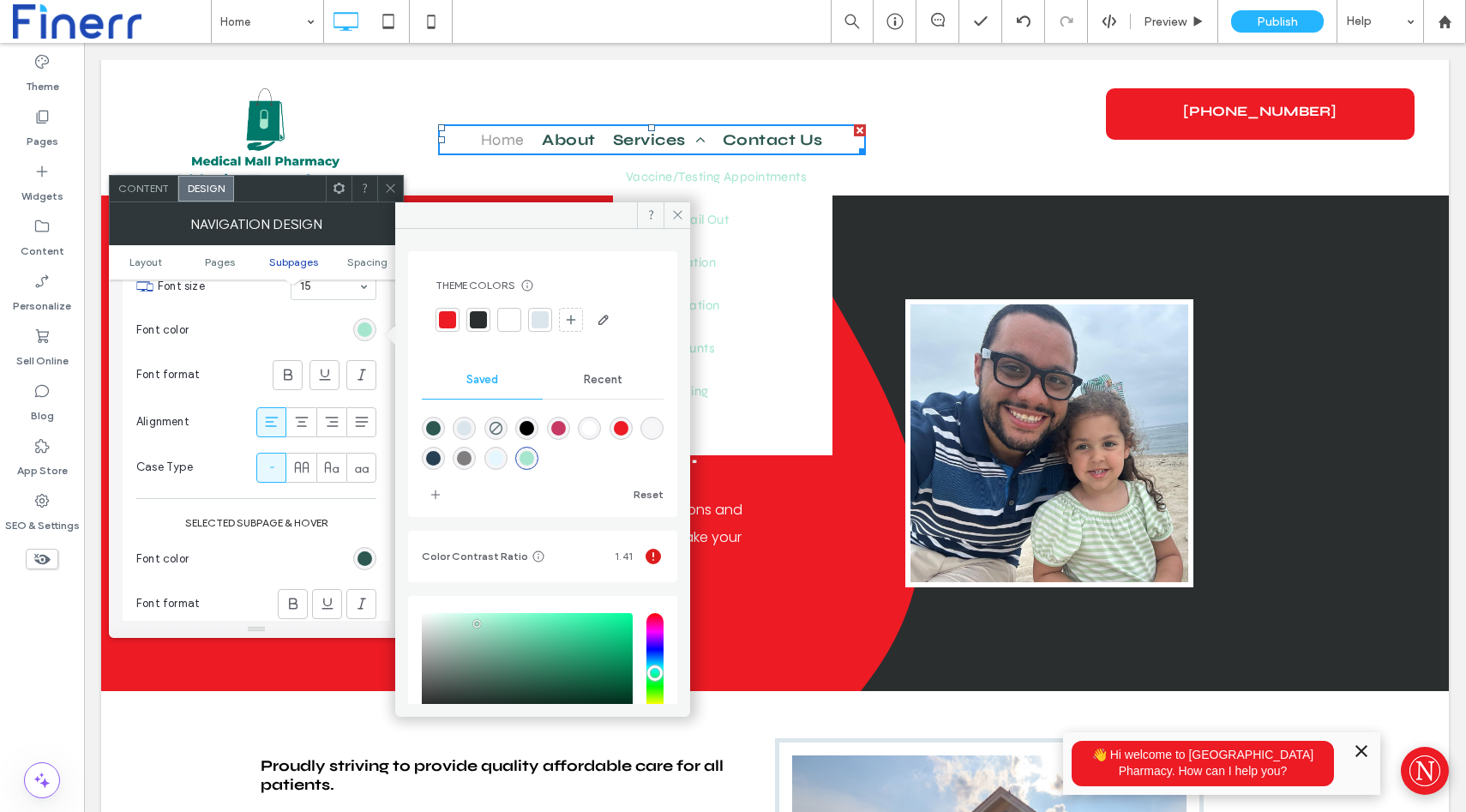
click at [435, 428] on div "rgba(45,88,81,1)" at bounding box center [433, 428] width 15 height 15
type input "*******"
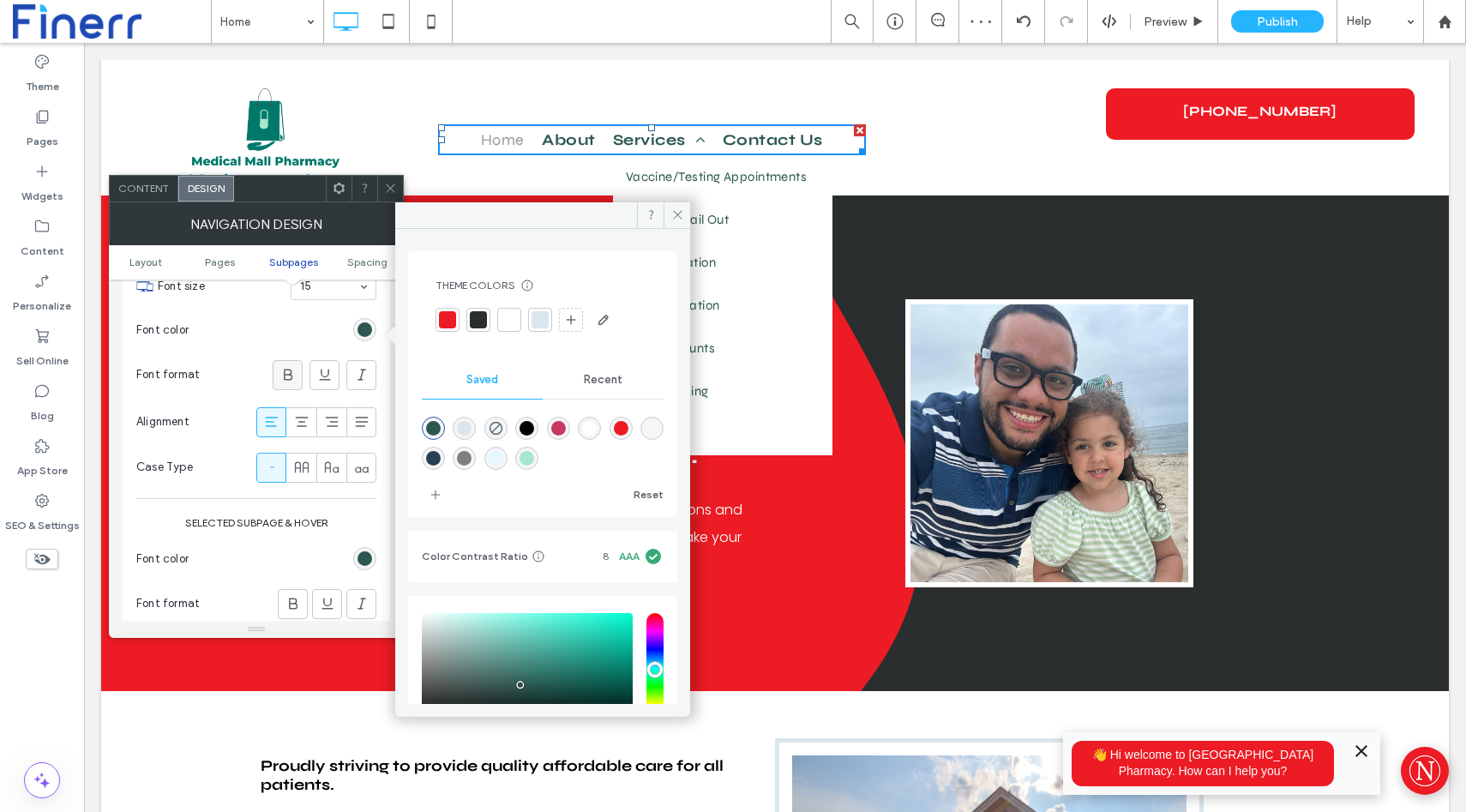
click at [300, 373] on div at bounding box center [287, 375] width 29 height 29
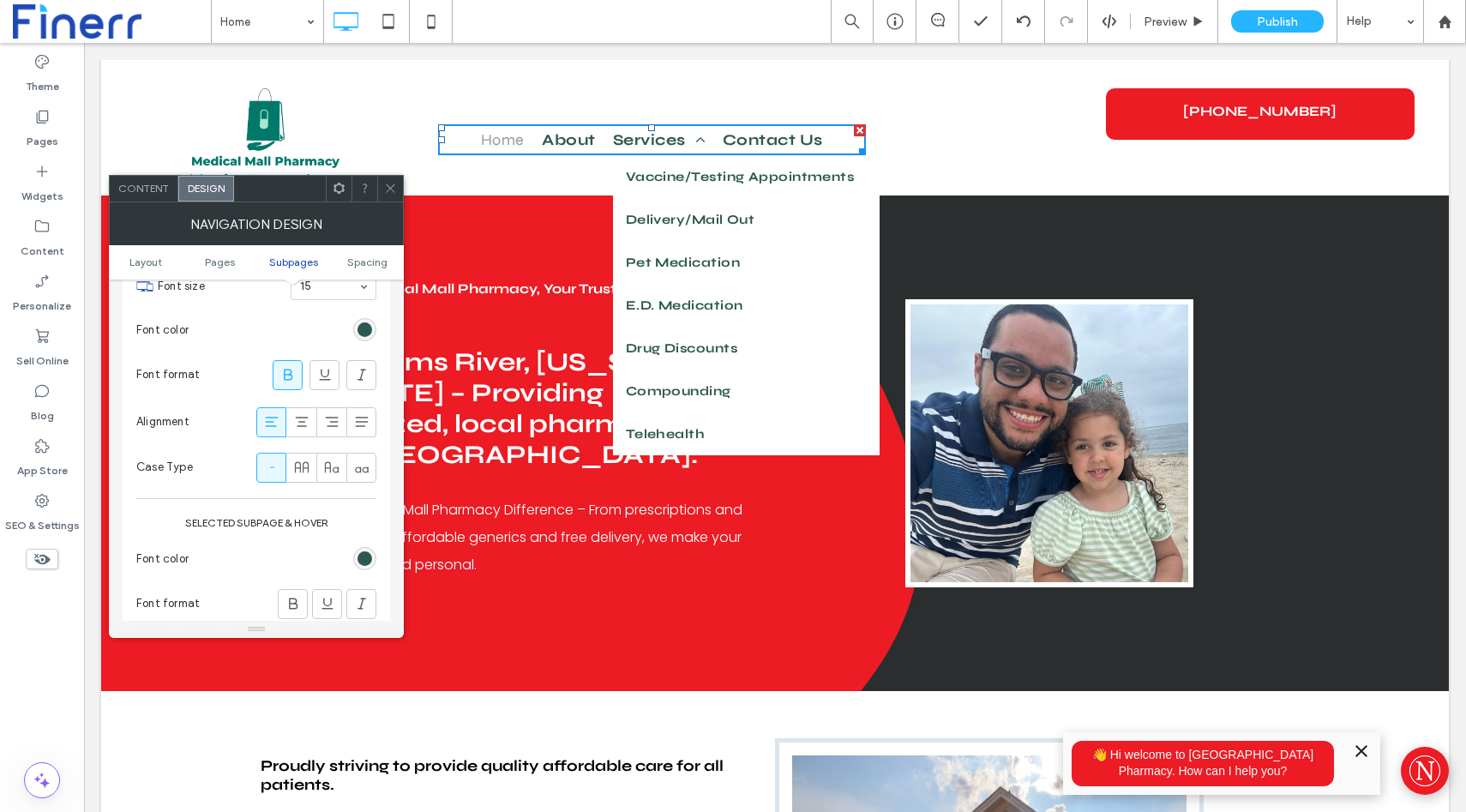
click at [386, 195] on span at bounding box center [390, 188] width 13 height 26
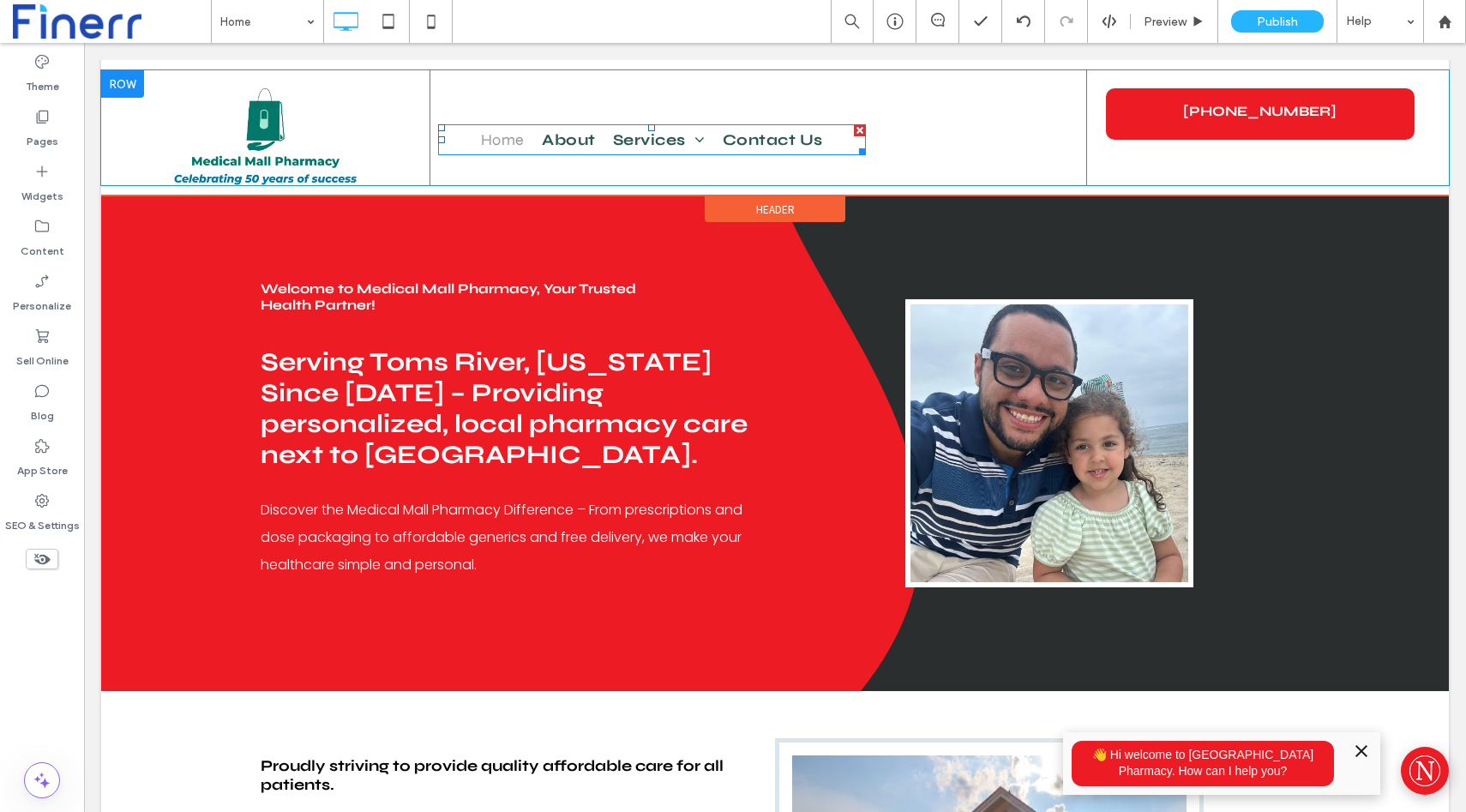
click at [458, 139] on nav "Home About Services Vaccine/Testing Appointments Delivery/Mail Out Pet Medicati…" at bounding box center [652, 140] width 428 height 31
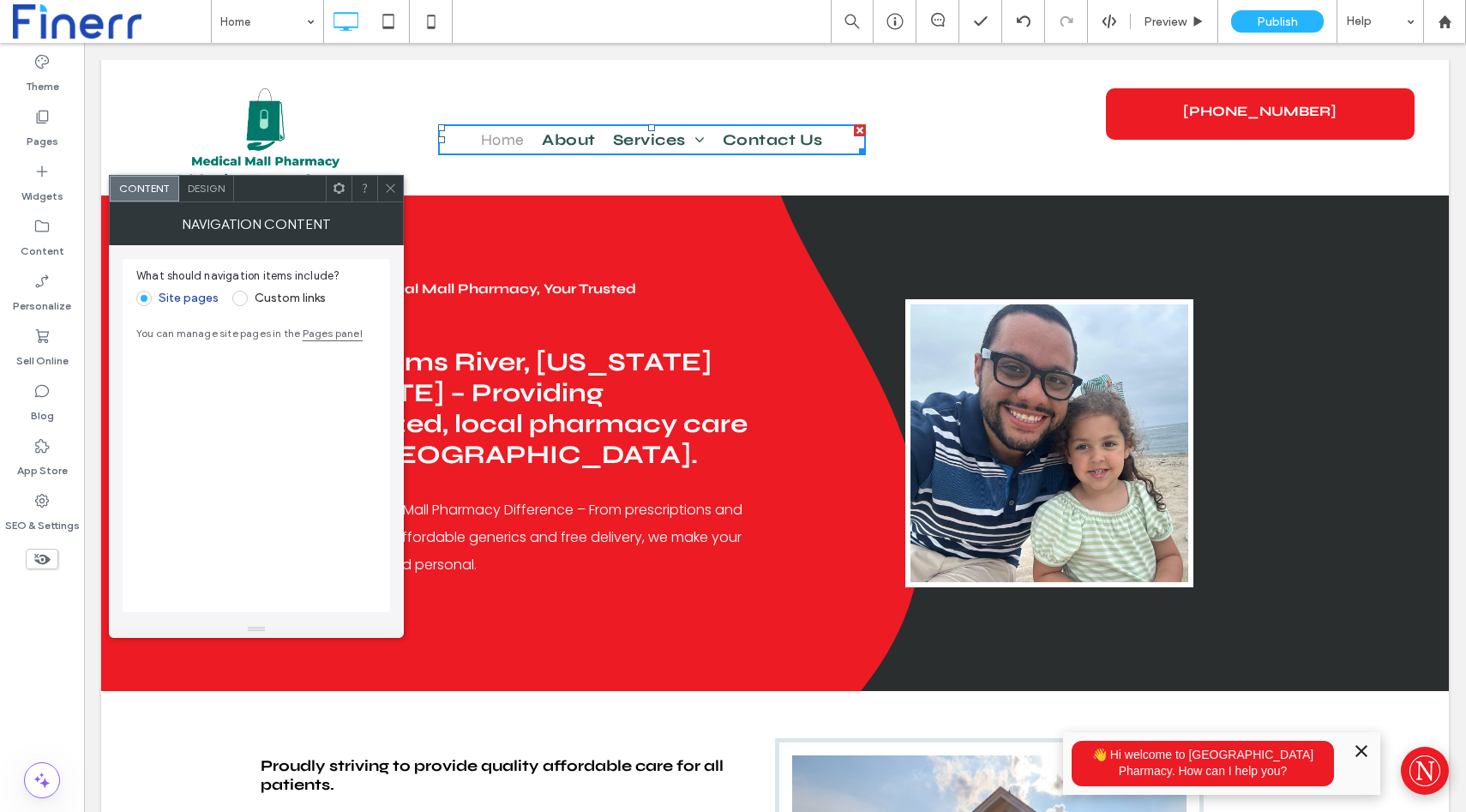
click at [208, 193] on span "Design" at bounding box center [206, 188] width 36 height 13
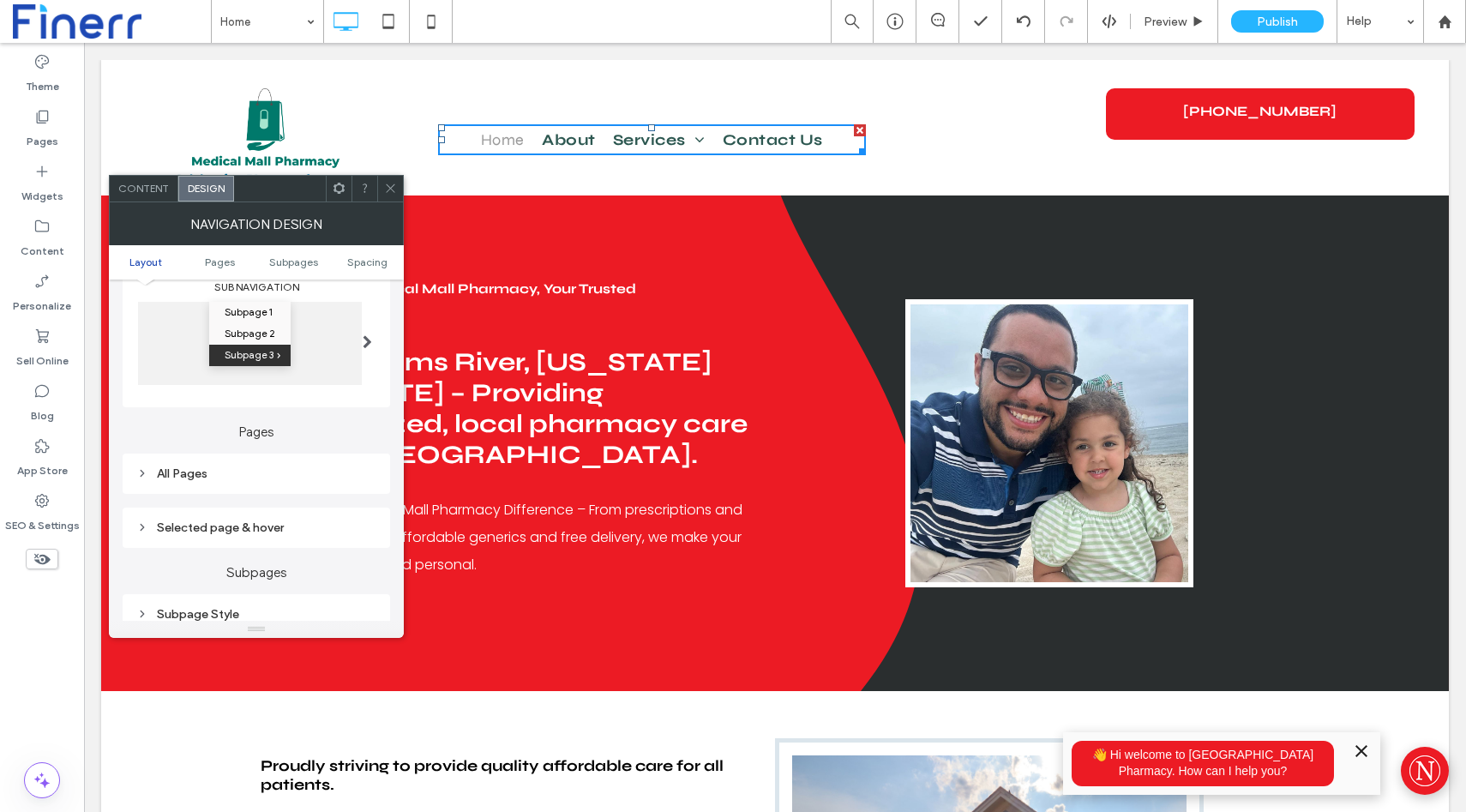
scroll to position [276, 0]
click at [368, 345] on span at bounding box center [367, 342] width 10 height 14
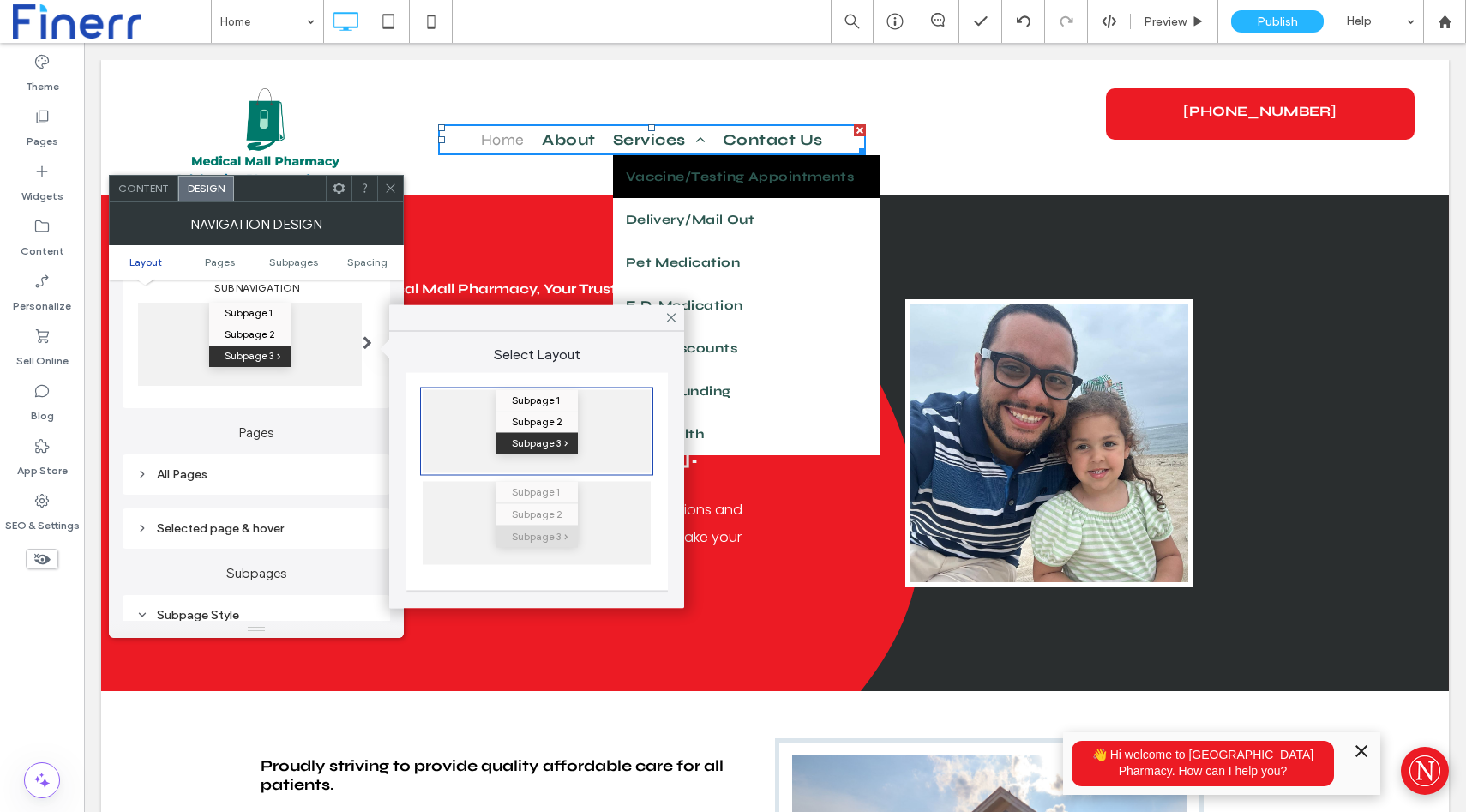
click at [584, 520] on div "Subpage 1 Subpage 2 Subpage 3" at bounding box center [537, 524] width 228 height 83
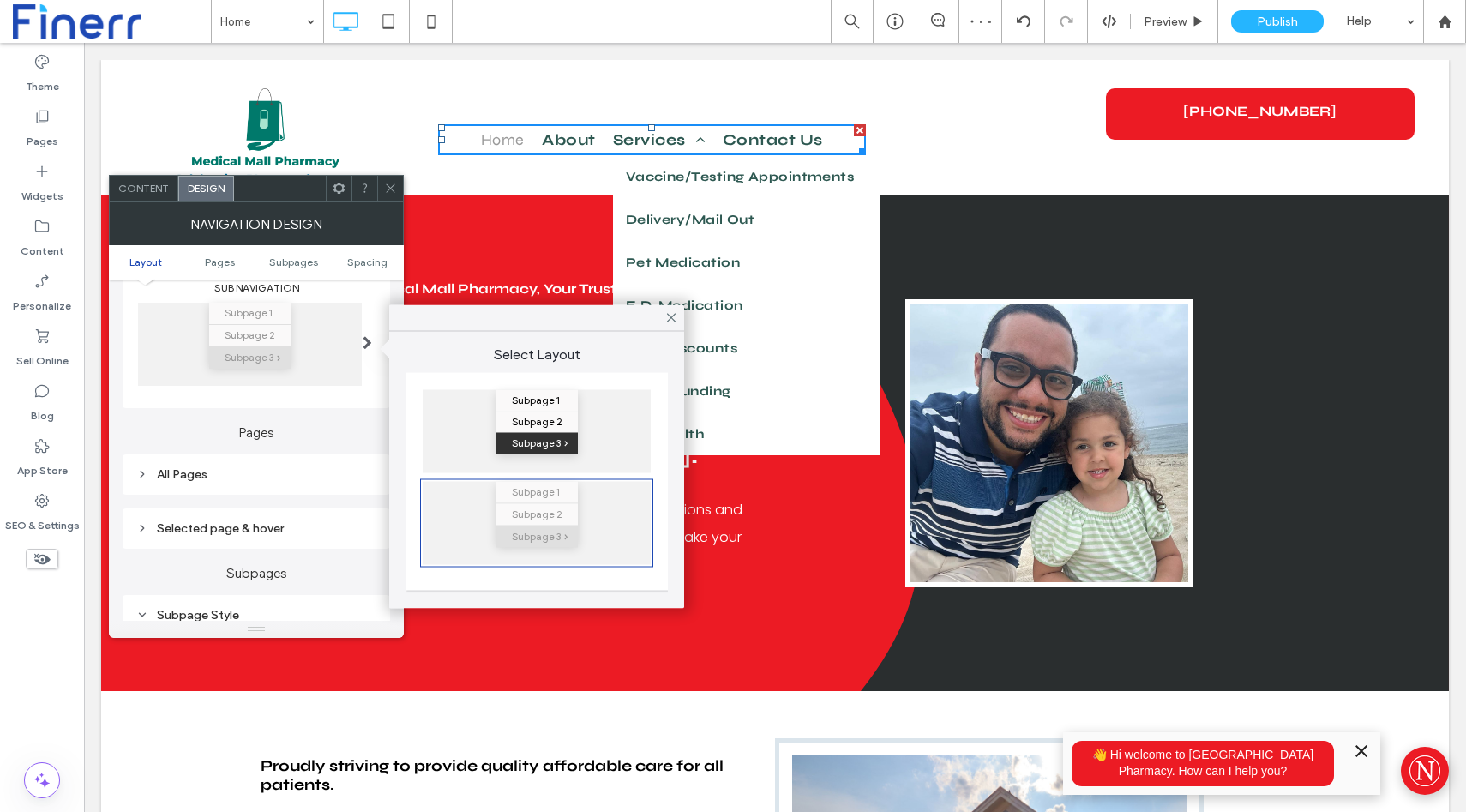
click at [320, 427] on label "Pages" at bounding box center [256, 425] width 267 height 33
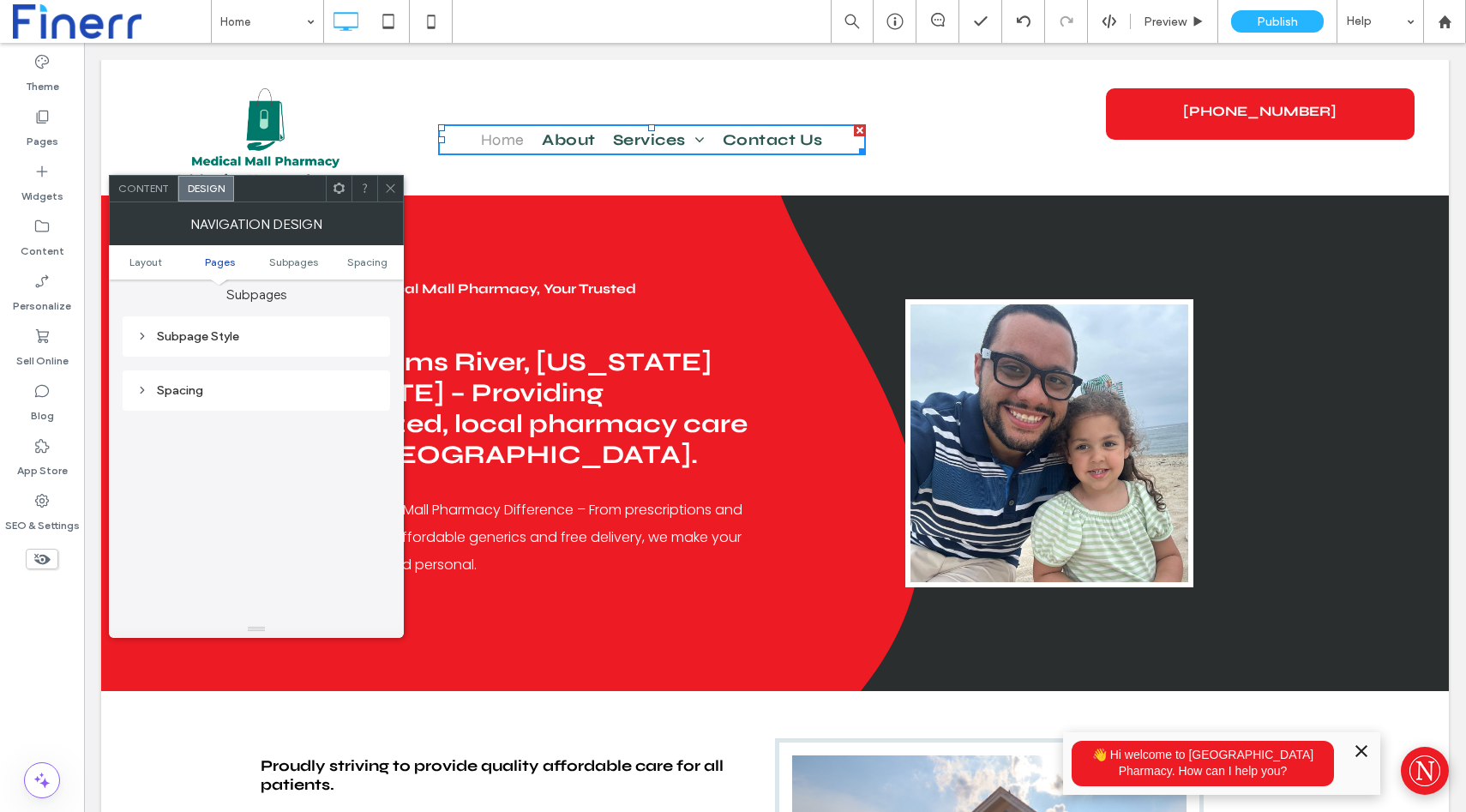
scroll to position [753, 0]
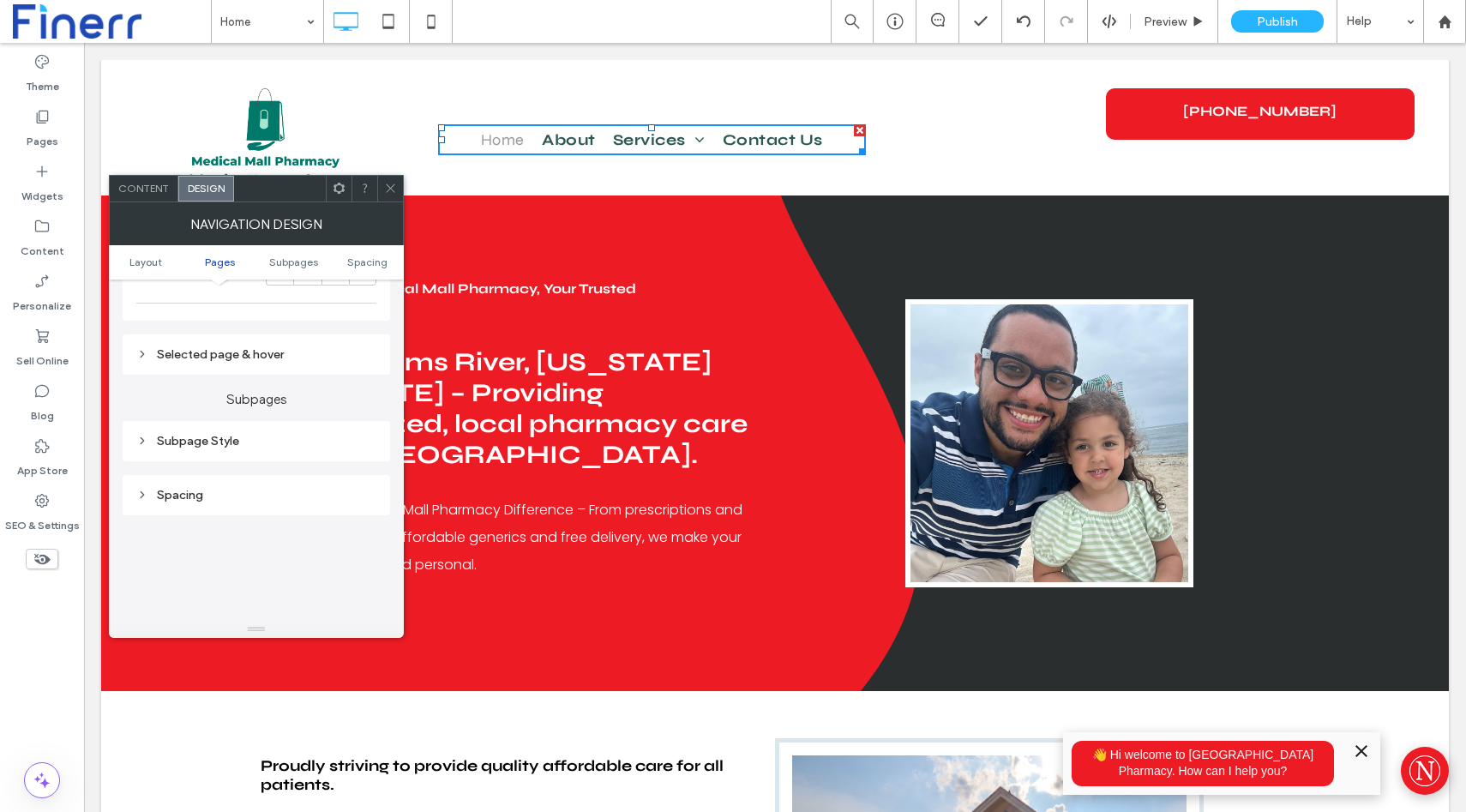
click at [244, 359] on div "Selected page & hover" at bounding box center [256, 354] width 240 height 15
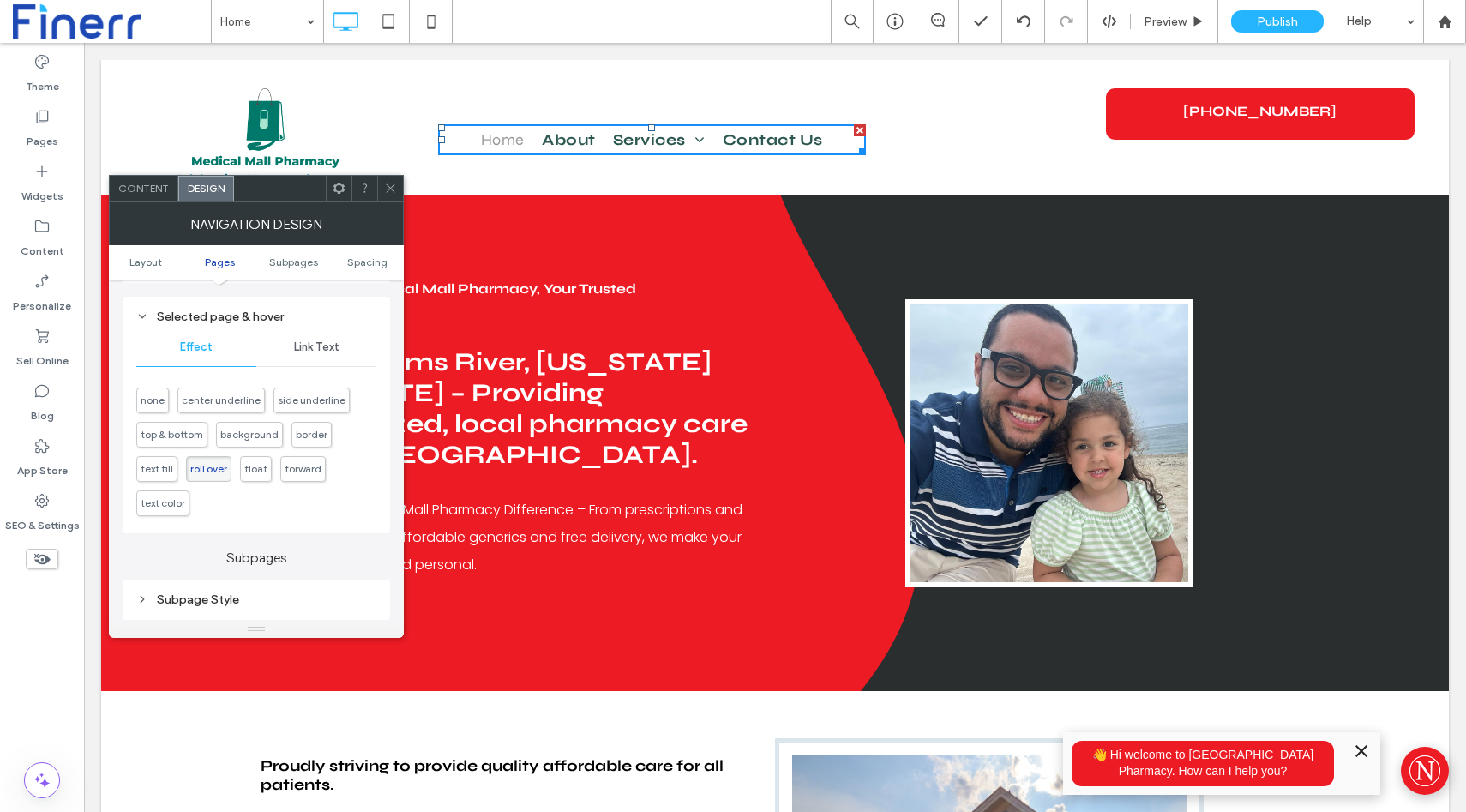
scroll to position [792, 0]
click at [302, 353] on span "Link Text" at bounding box center [317, 346] width 45 height 14
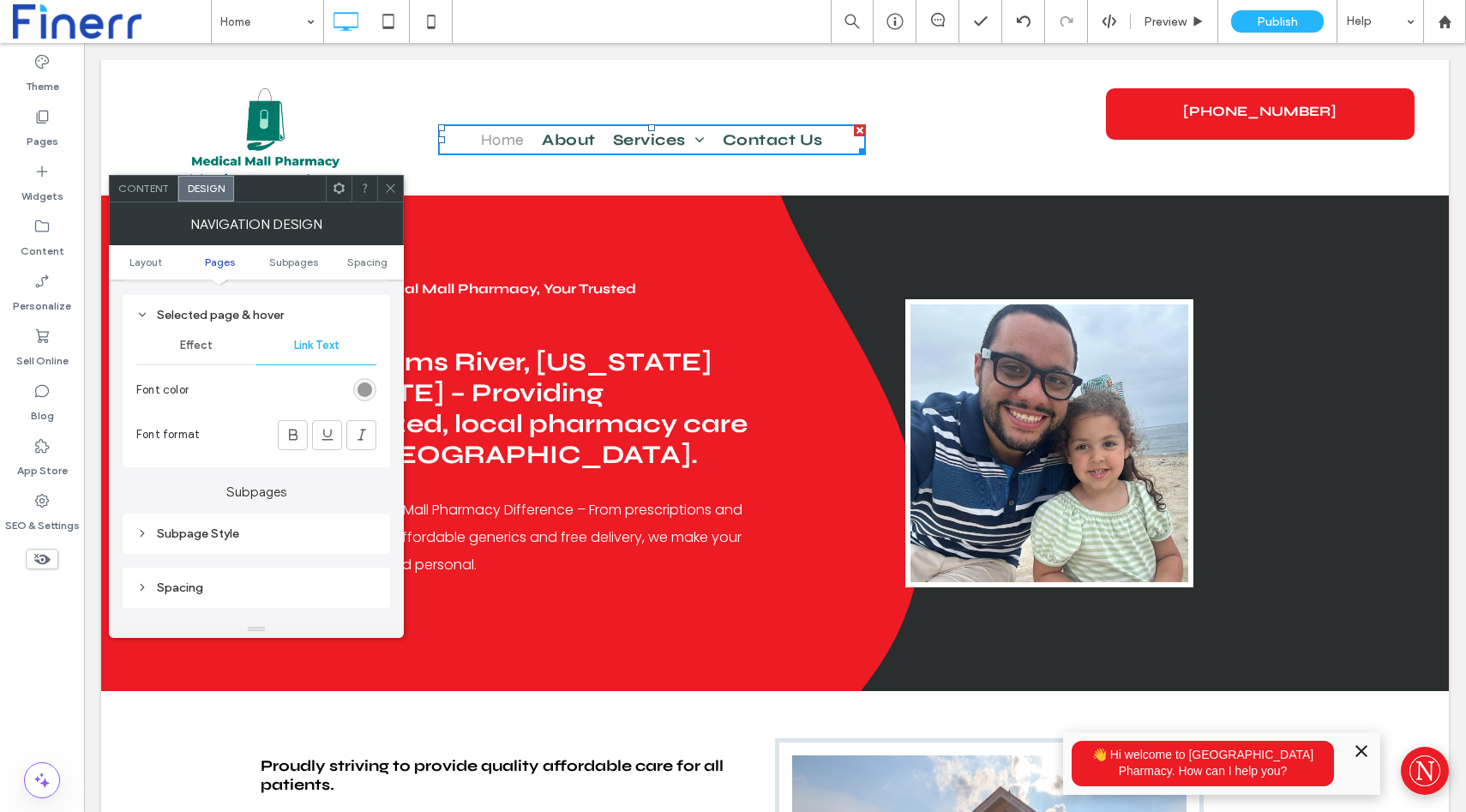
scroll to position [805, 0]
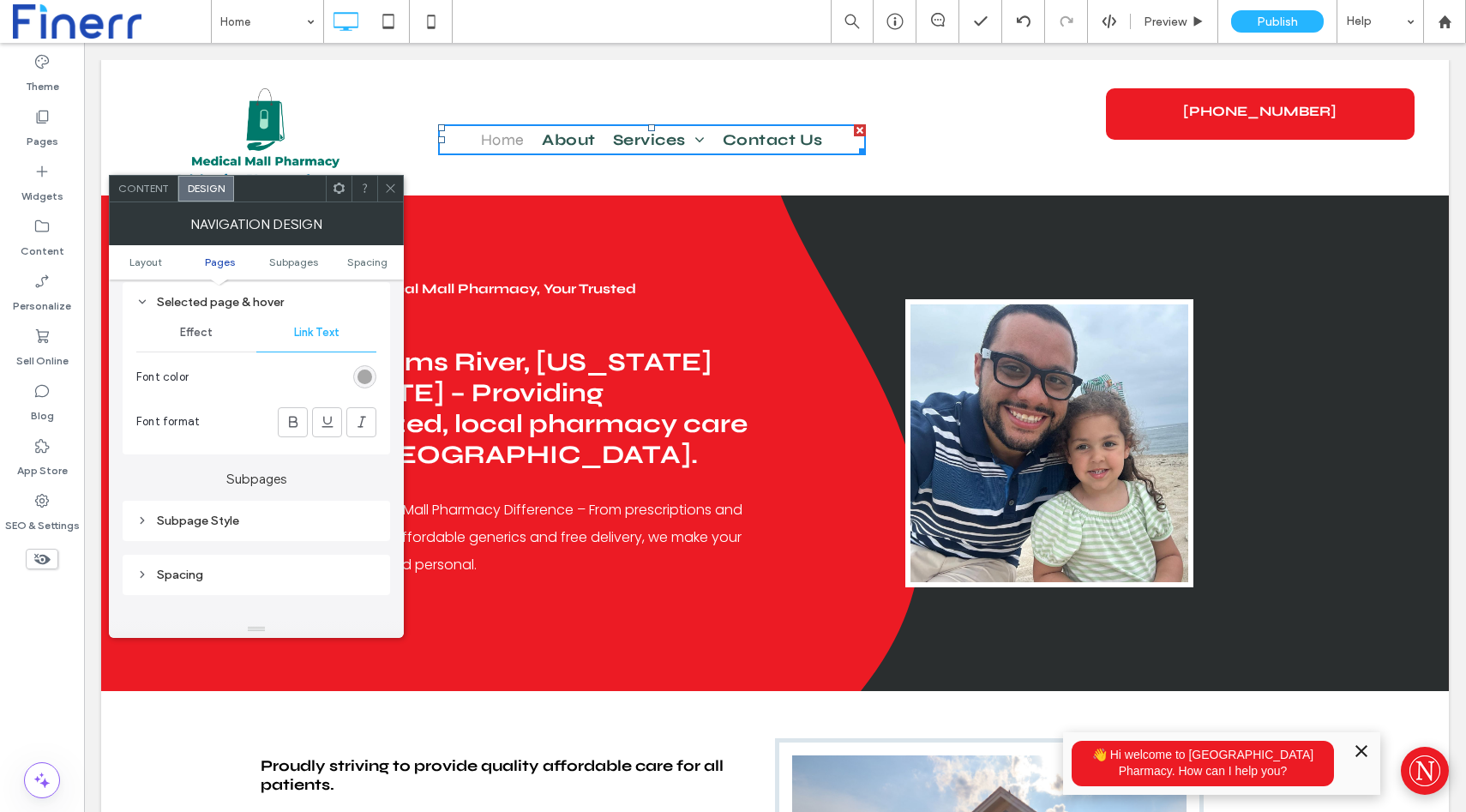
click at [364, 374] on div "rgb(154, 154, 154)" at bounding box center [365, 377] width 15 height 15
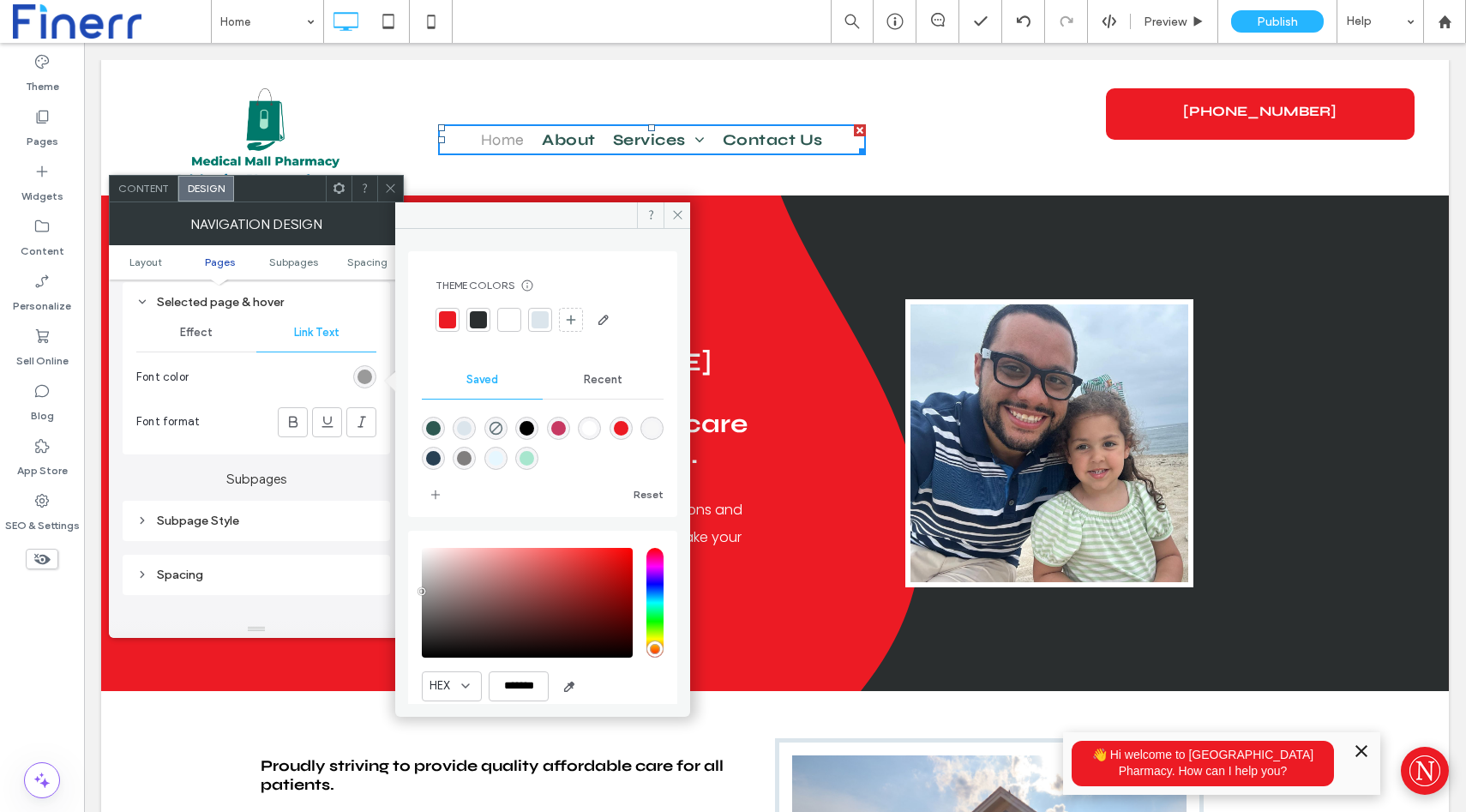
click at [434, 427] on div "rgba(45,88,81,1)" at bounding box center [433, 428] width 15 height 15
type input "*******"
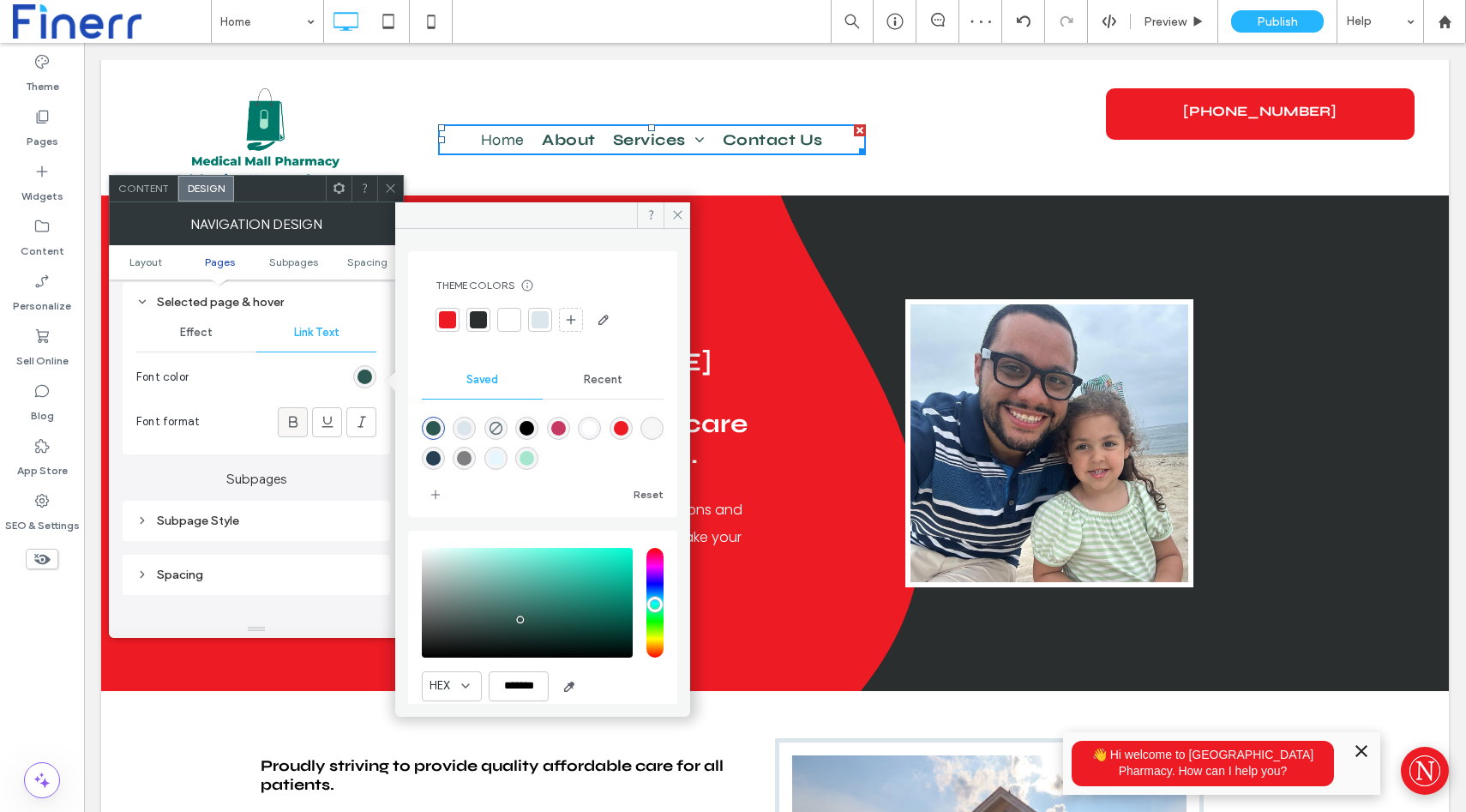
click at [300, 428] on icon at bounding box center [294, 422] width 17 height 17
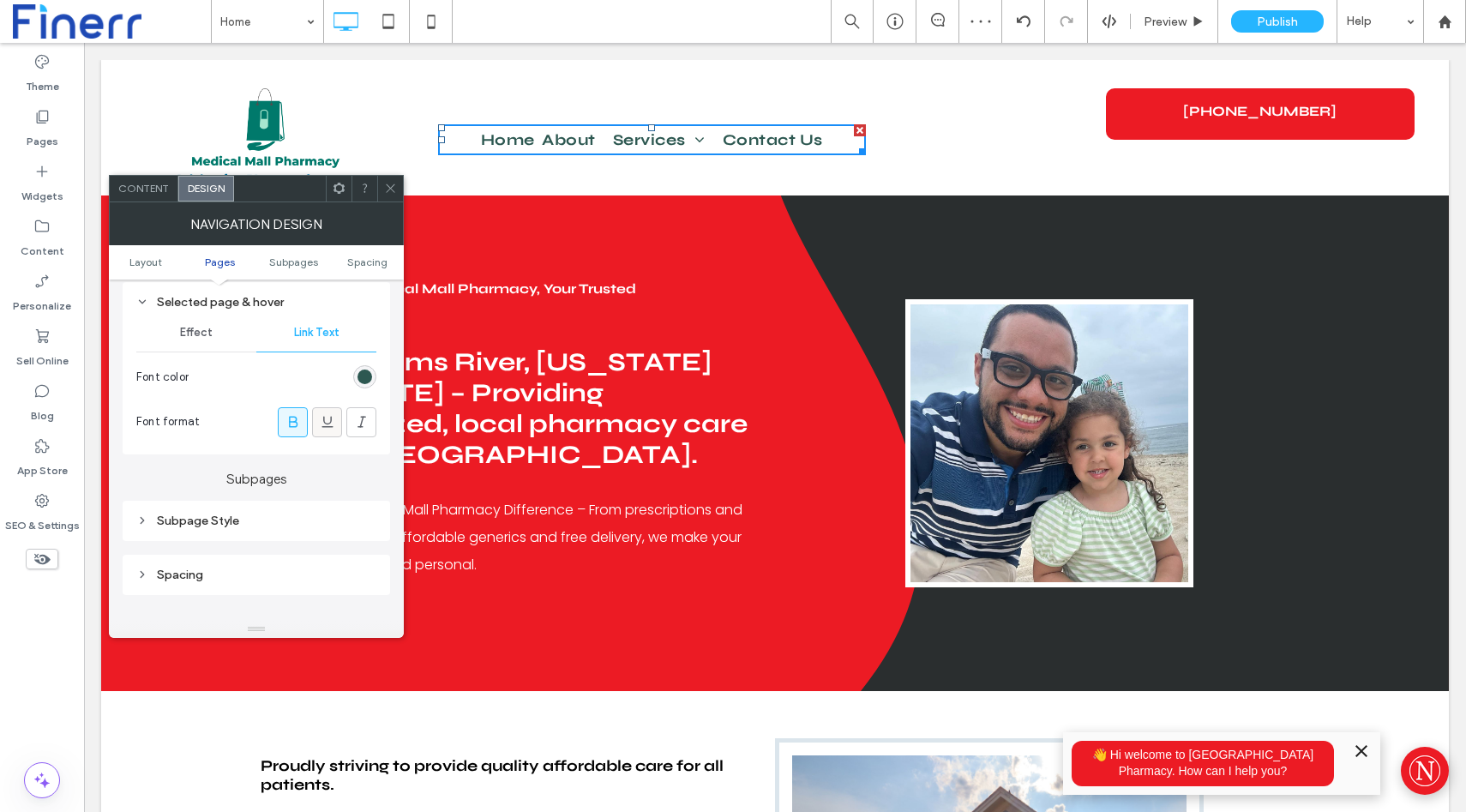
click at [339, 423] on div at bounding box center [327, 422] width 29 height 29
click at [363, 424] on icon at bounding box center [362, 422] width 17 height 17
click at [206, 336] on span "Effect" at bounding box center [196, 333] width 33 height 14
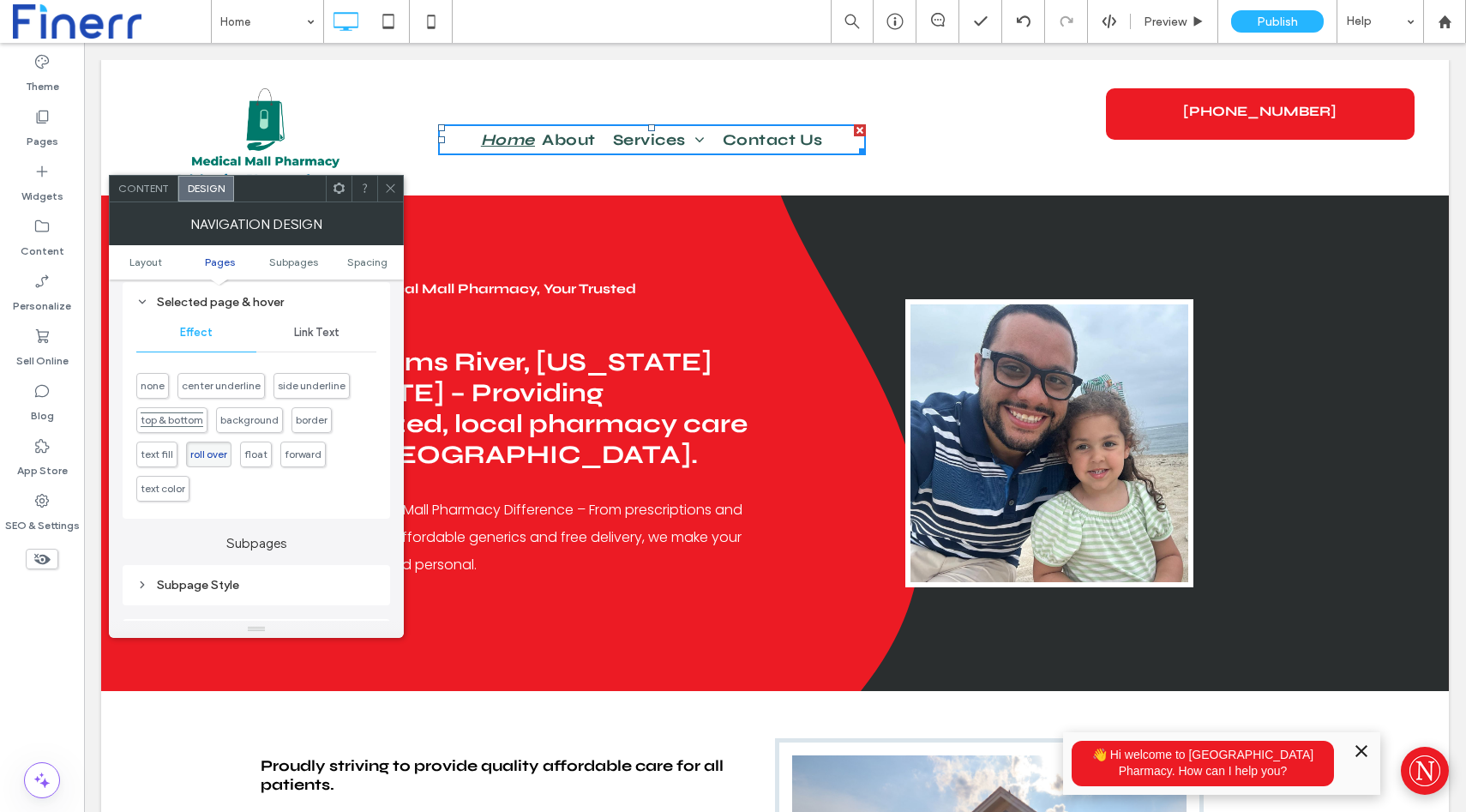
click at [196, 419] on span "top & bottom" at bounding box center [172, 419] width 63 height 13
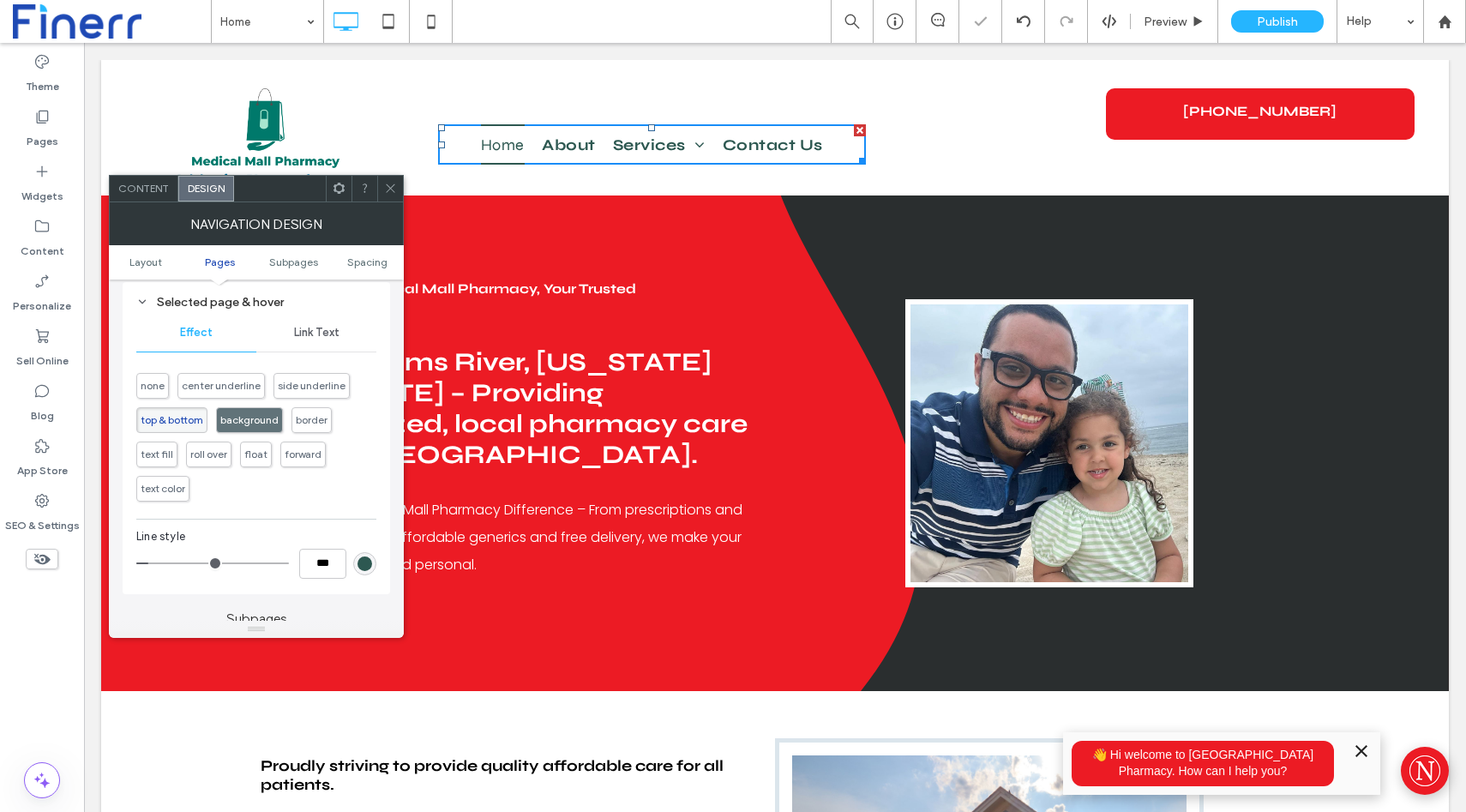
click at [242, 426] on span "background" at bounding box center [249, 419] width 58 height 13
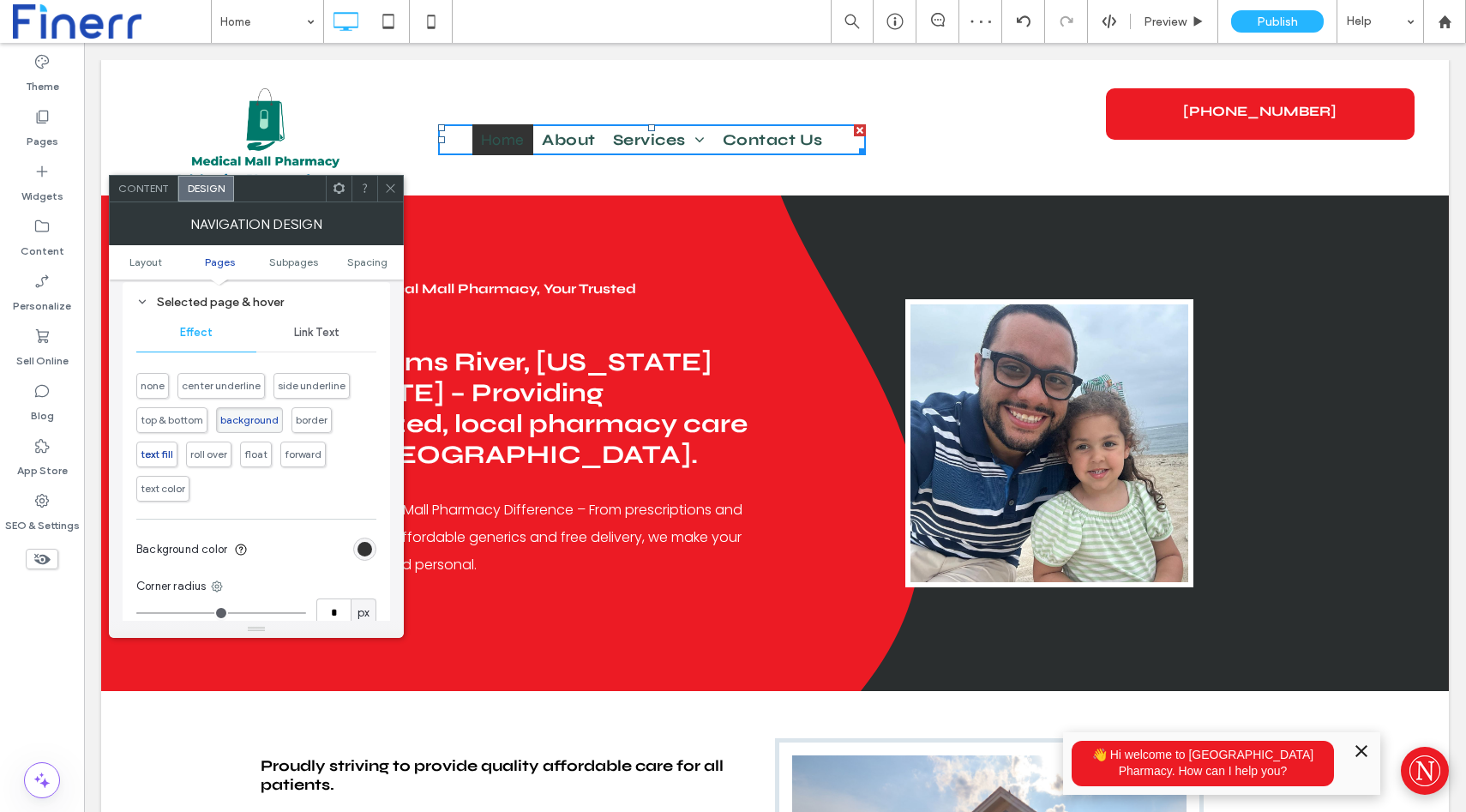
click at [149, 466] on span "text fill" at bounding box center [156, 454] width 41 height 26
click at [203, 461] on span "roll over" at bounding box center [208, 458] width 36 height 13
click at [258, 459] on span "float" at bounding box center [255, 448] width 32 height 26
click at [305, 460] on span "forward" at bounding box center [312, 453] width 36 height 13
click at [307, 454] on span "forward" at bounding box center [312, 453] width 36 height 13
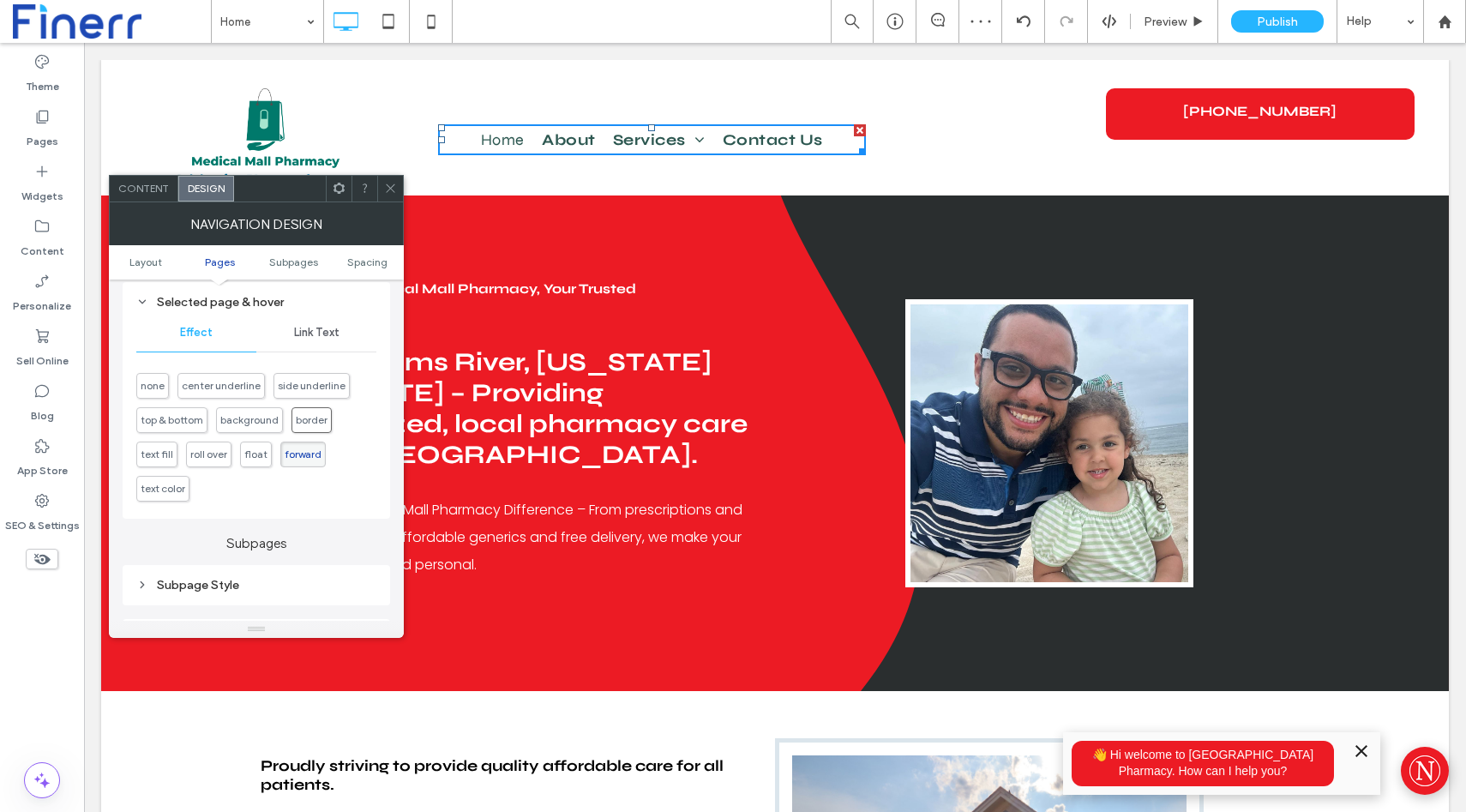
click at [305, 419] on span "border" at bounding box center [312, 419] width 32 height 13
click at [228, 423] on span "background" at bounding box center [249, 419] width 58 height 13
click at [305, 339] on span "Link Text" at bounding box center [317, 333] width 45 height 14
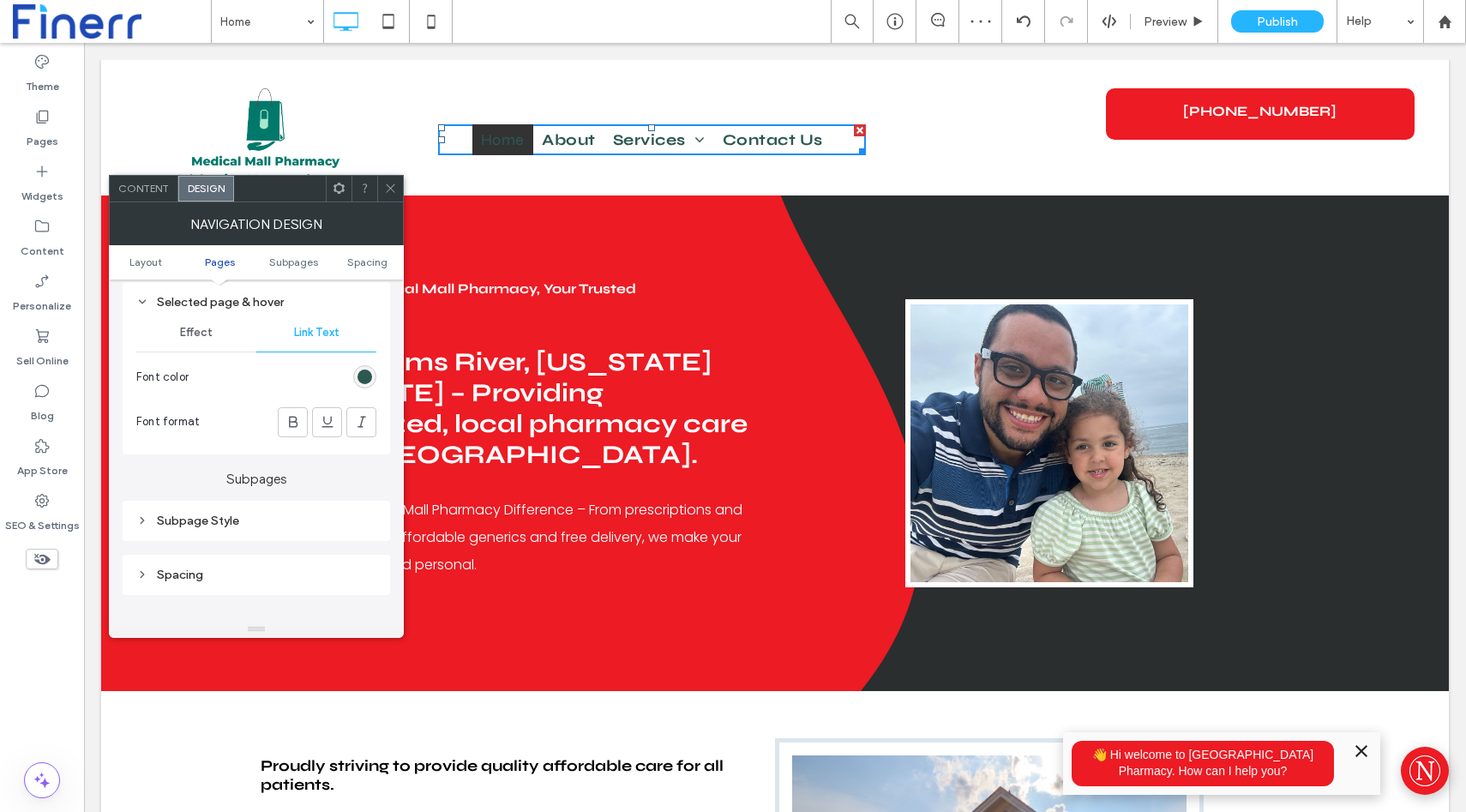
click at [365, 387] on div "rgb(45, 88, 81)" at bounding box center [365, 377] width 23 height 23
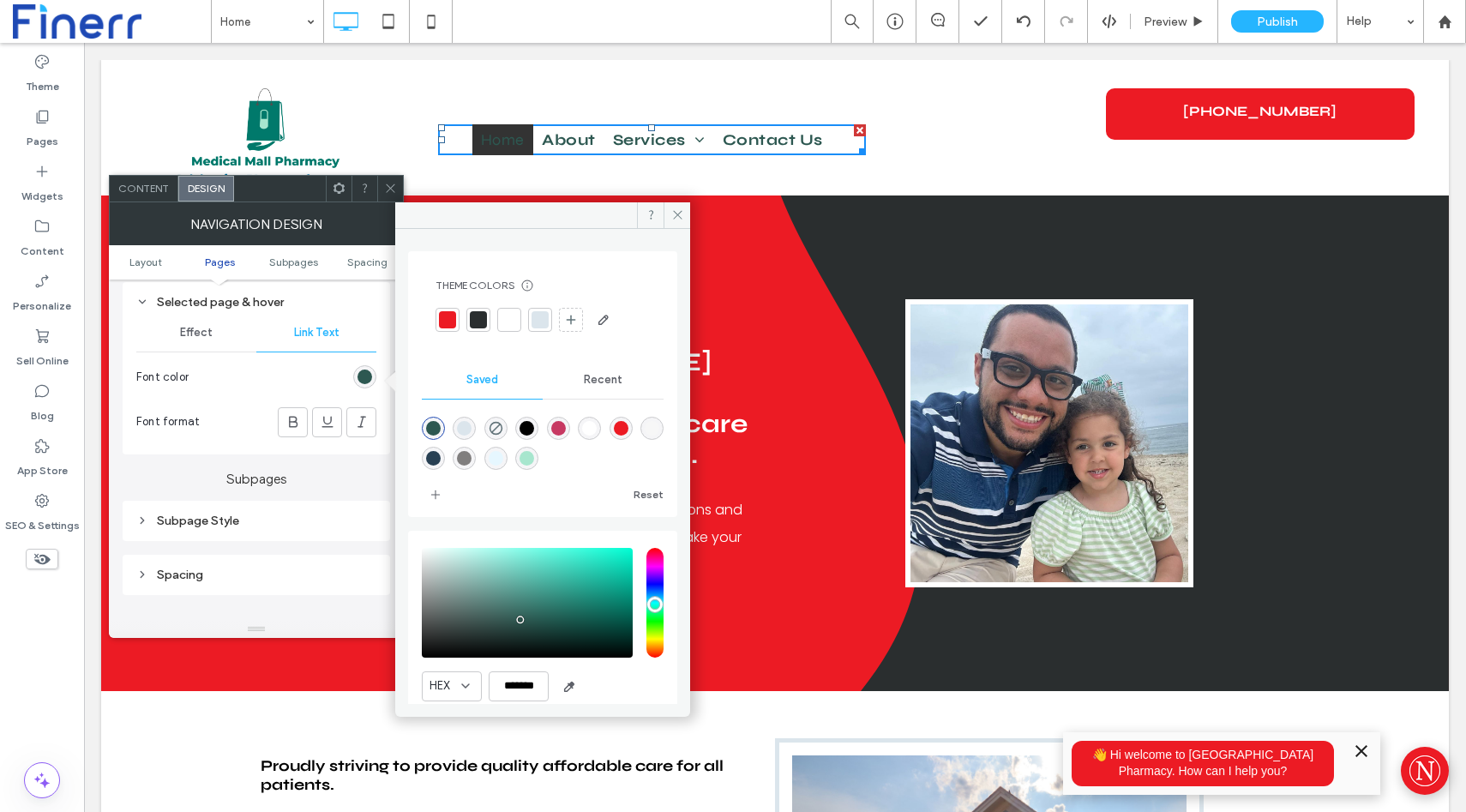
click at [534, 461] on div "rgba(167,230,206,1)" at bounding box center [526, 458] width 15 height 15
type input "*******"
click at [668, 212] on span at bounding box center [677, 215] width 27 height 26
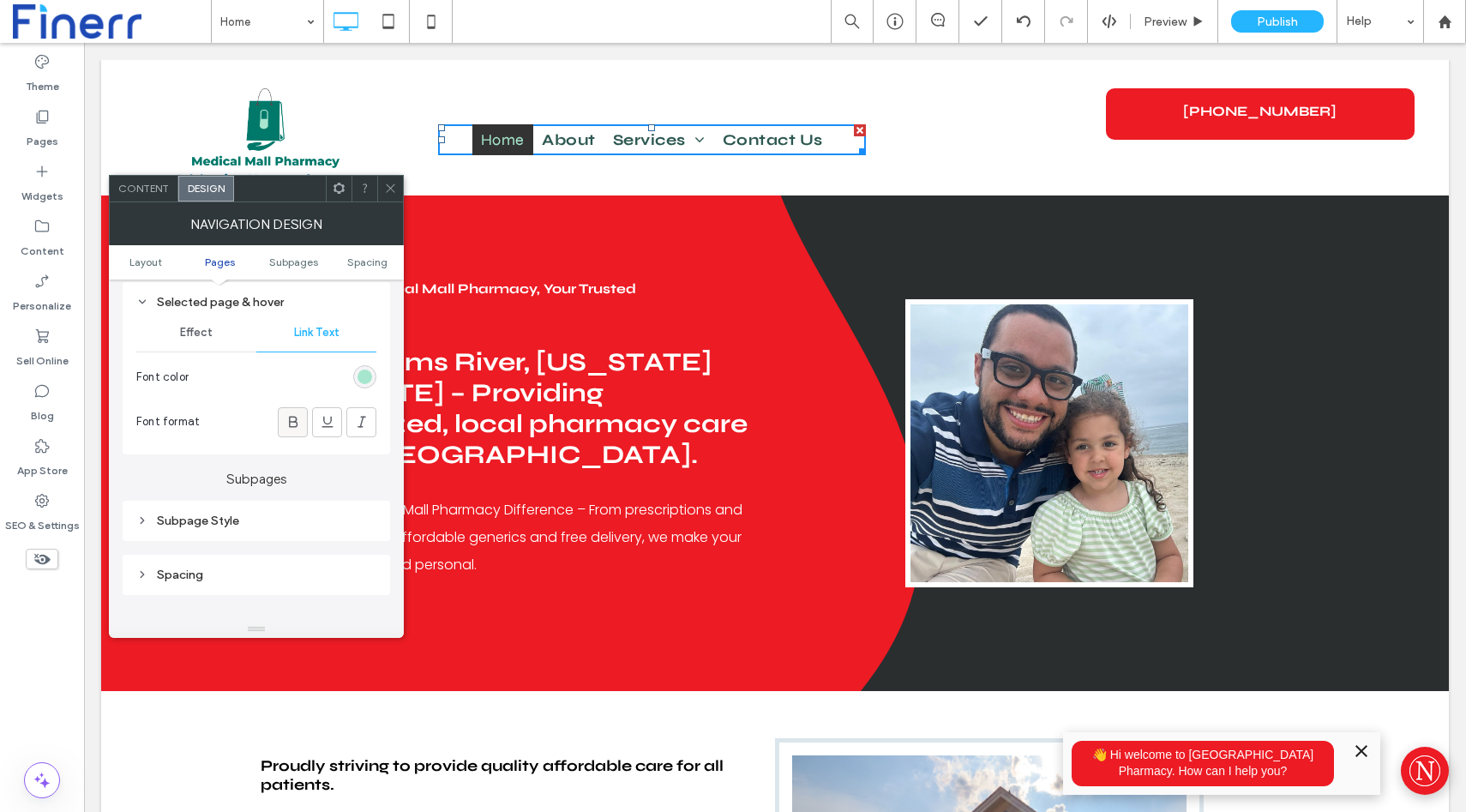
click at [298, 426] on icon at bounding box center [294, 422] width 17 height 17
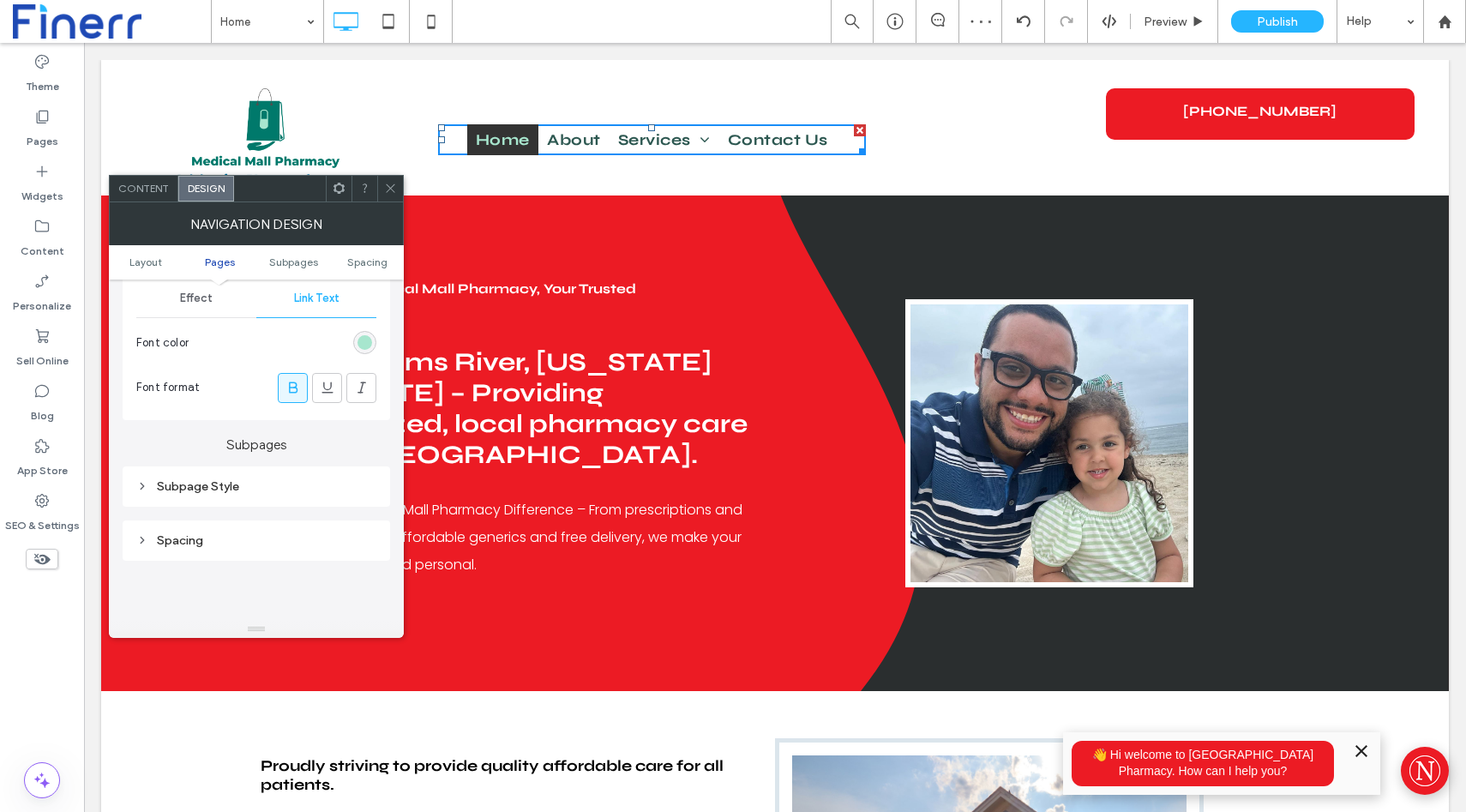
scroll to position [812, 0]
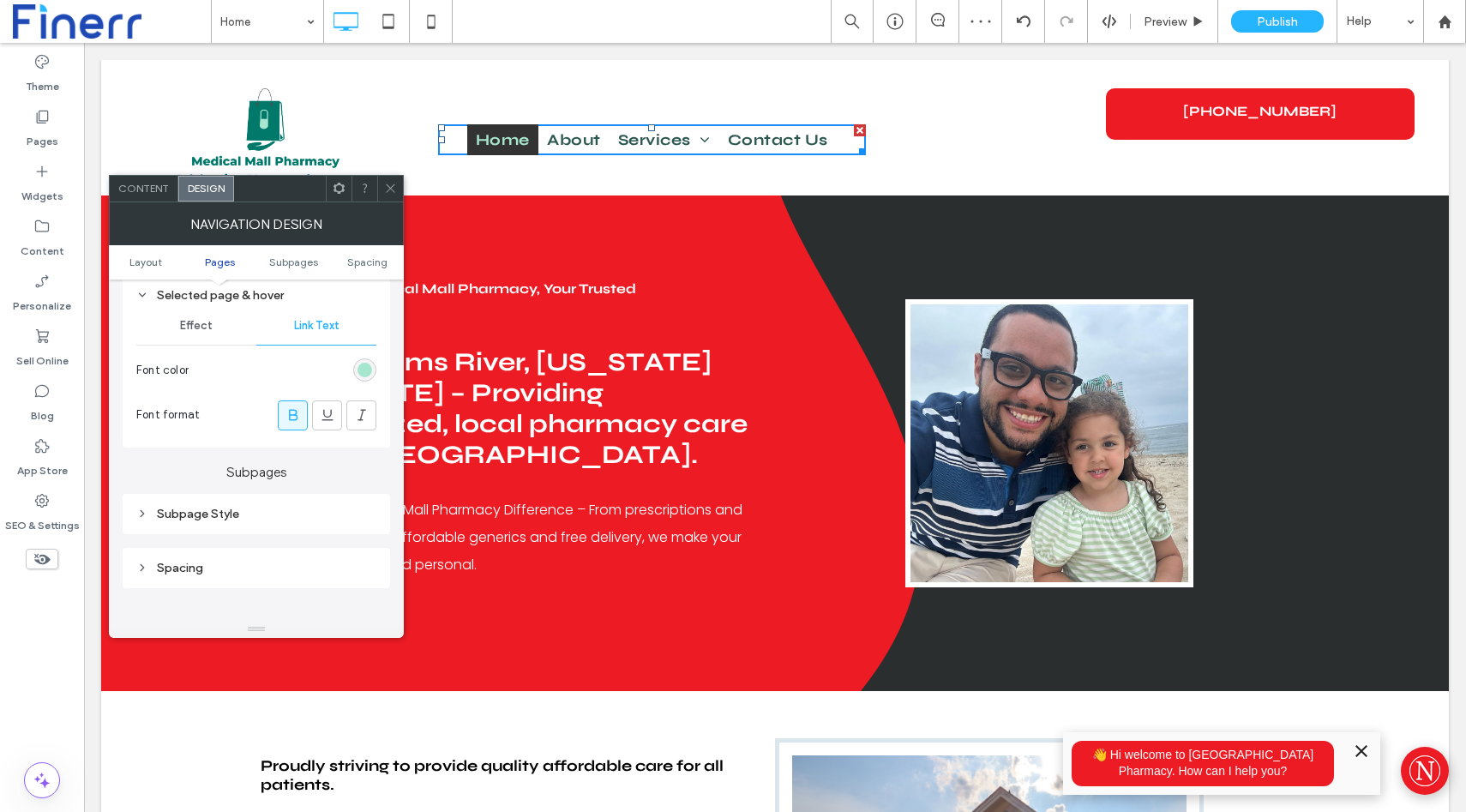
click at [186, 335] on div "Effect" at bounding box center [196, 325] width 120 height 37
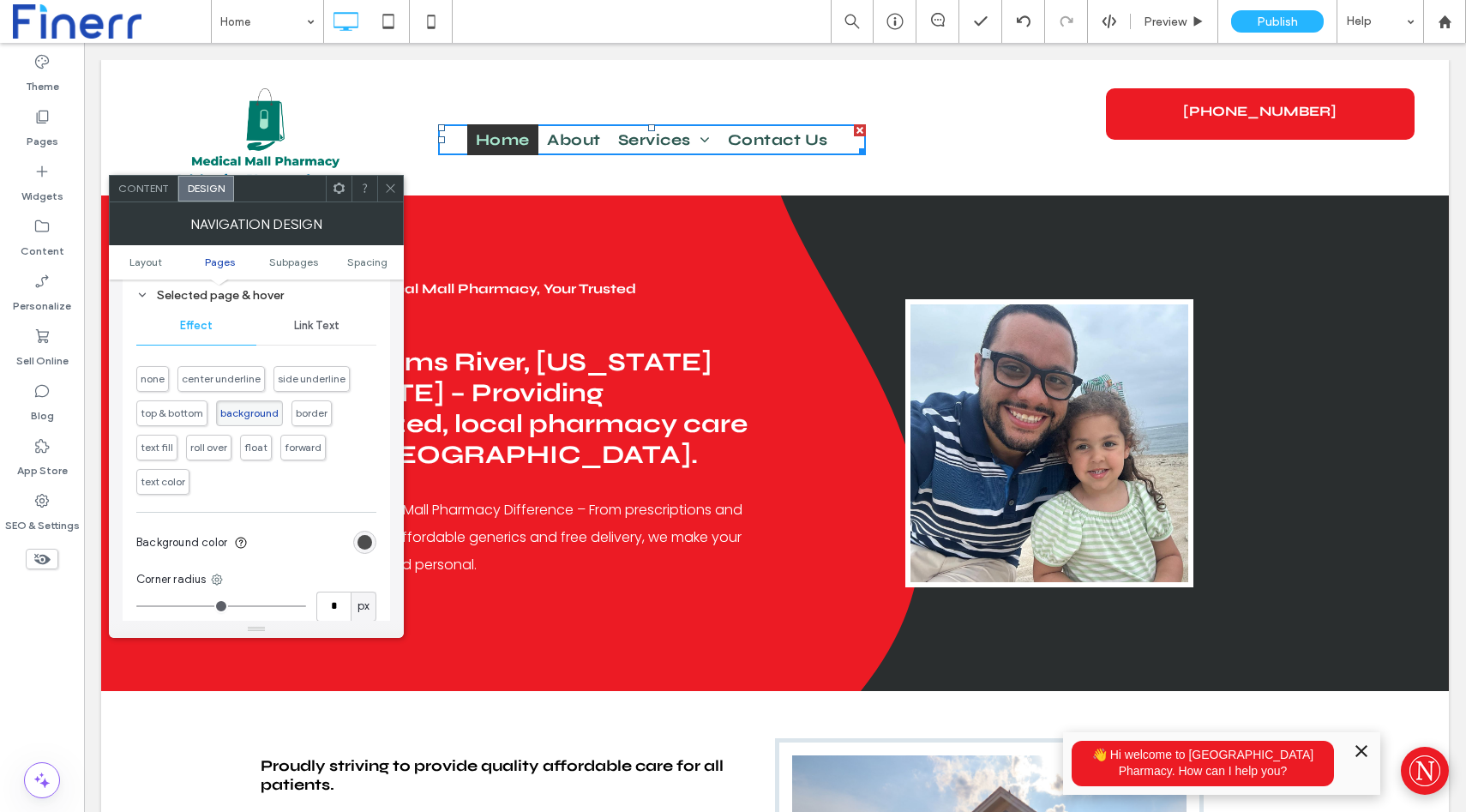
click at [361, 538] on div "rgb(51, 51, 51)" at bounding box center [365, 542] width 15 height 15
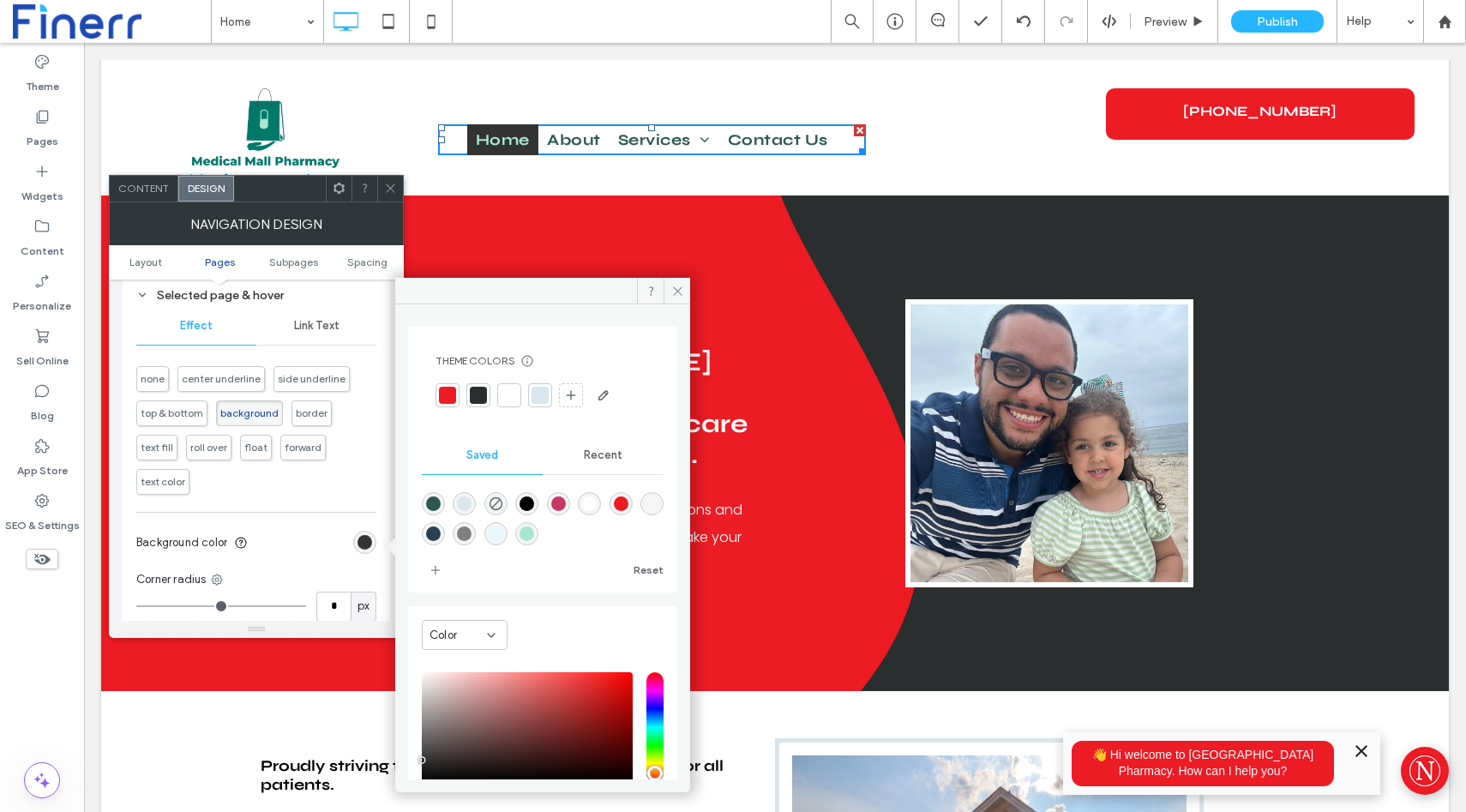
click at [437, 500] on div "rgba(45,88,81,1)" at bounding box center [433, 504] width 15 height 15
type input "*******"
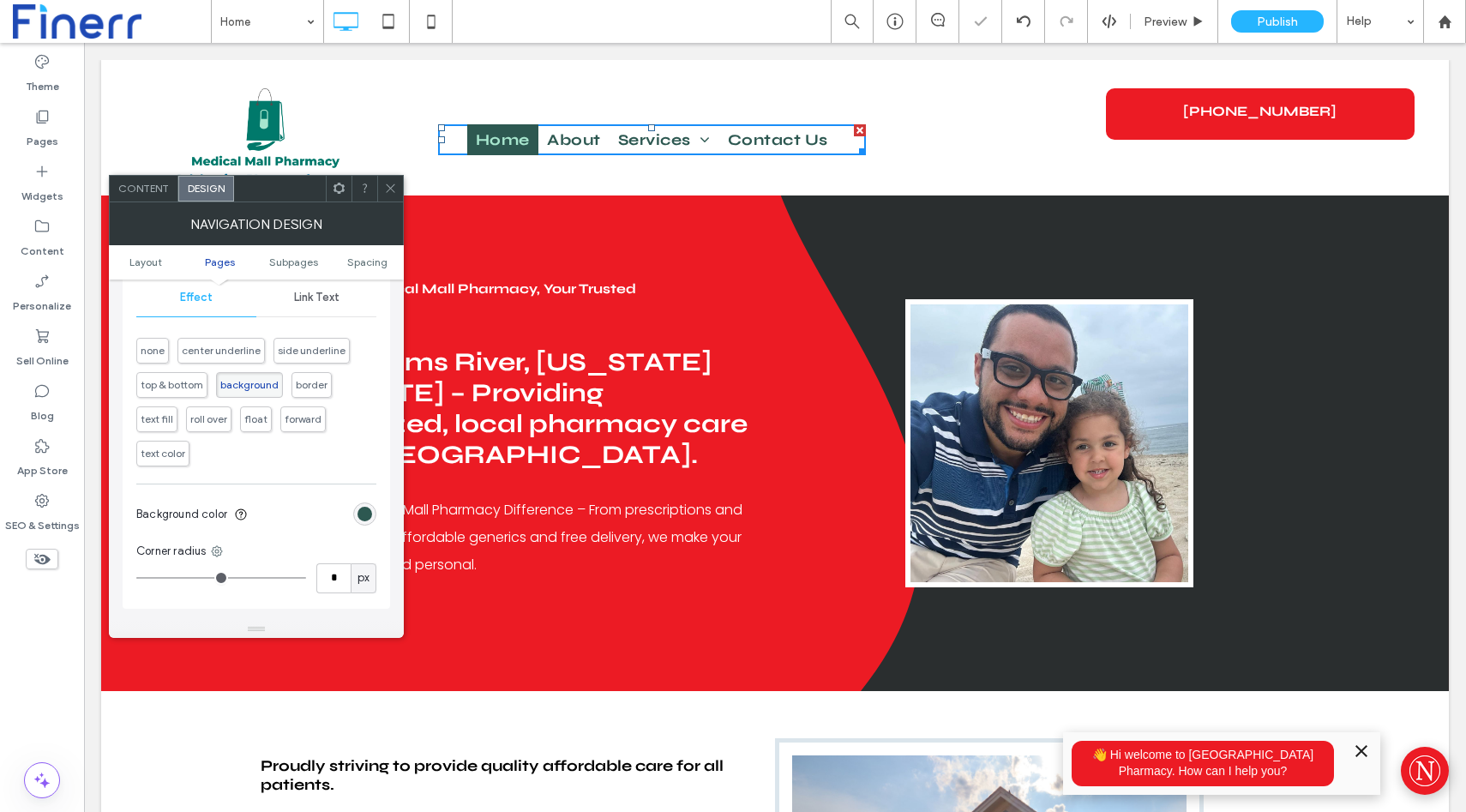
scroll to position [856, 0]
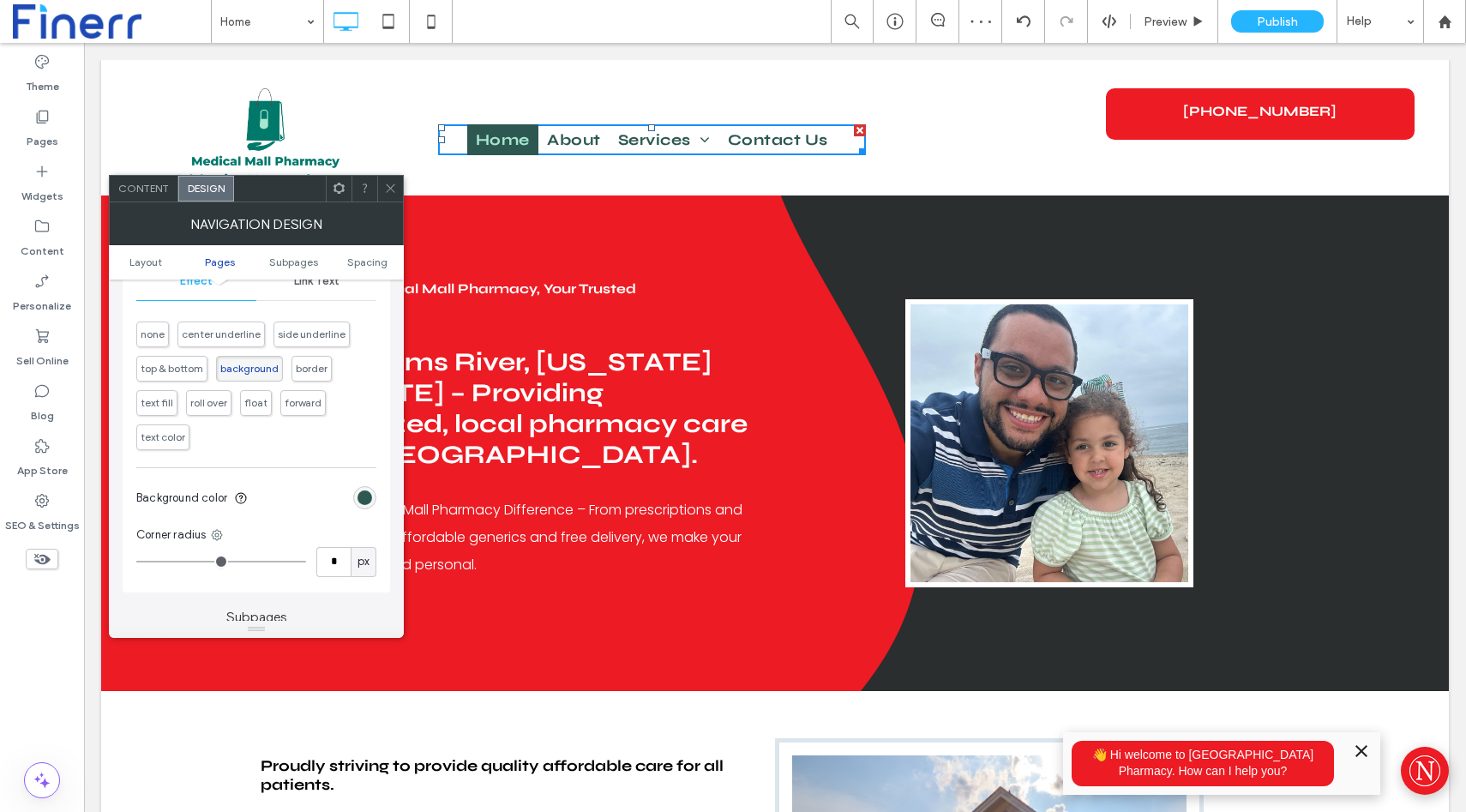
type input "*"
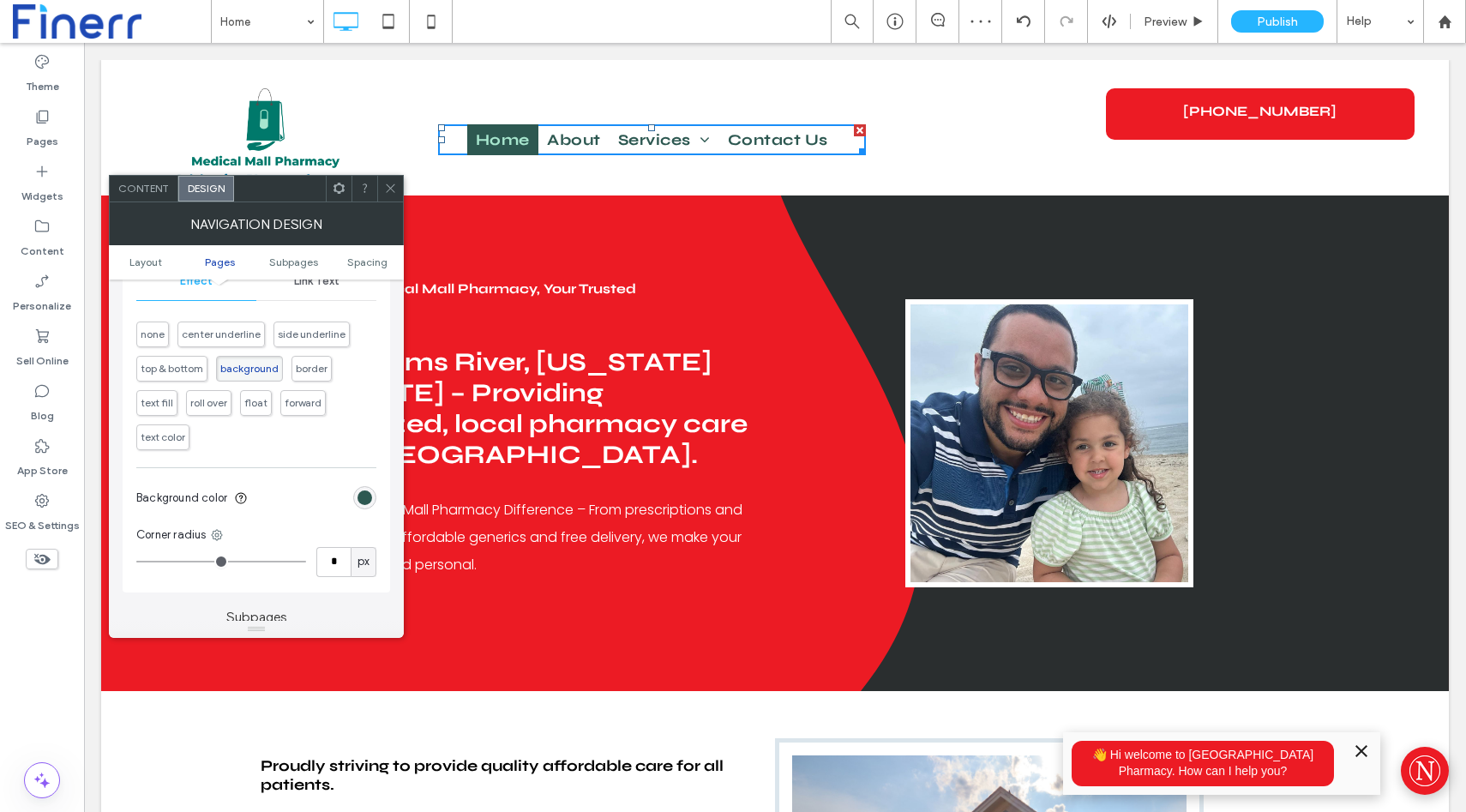
type input "*"
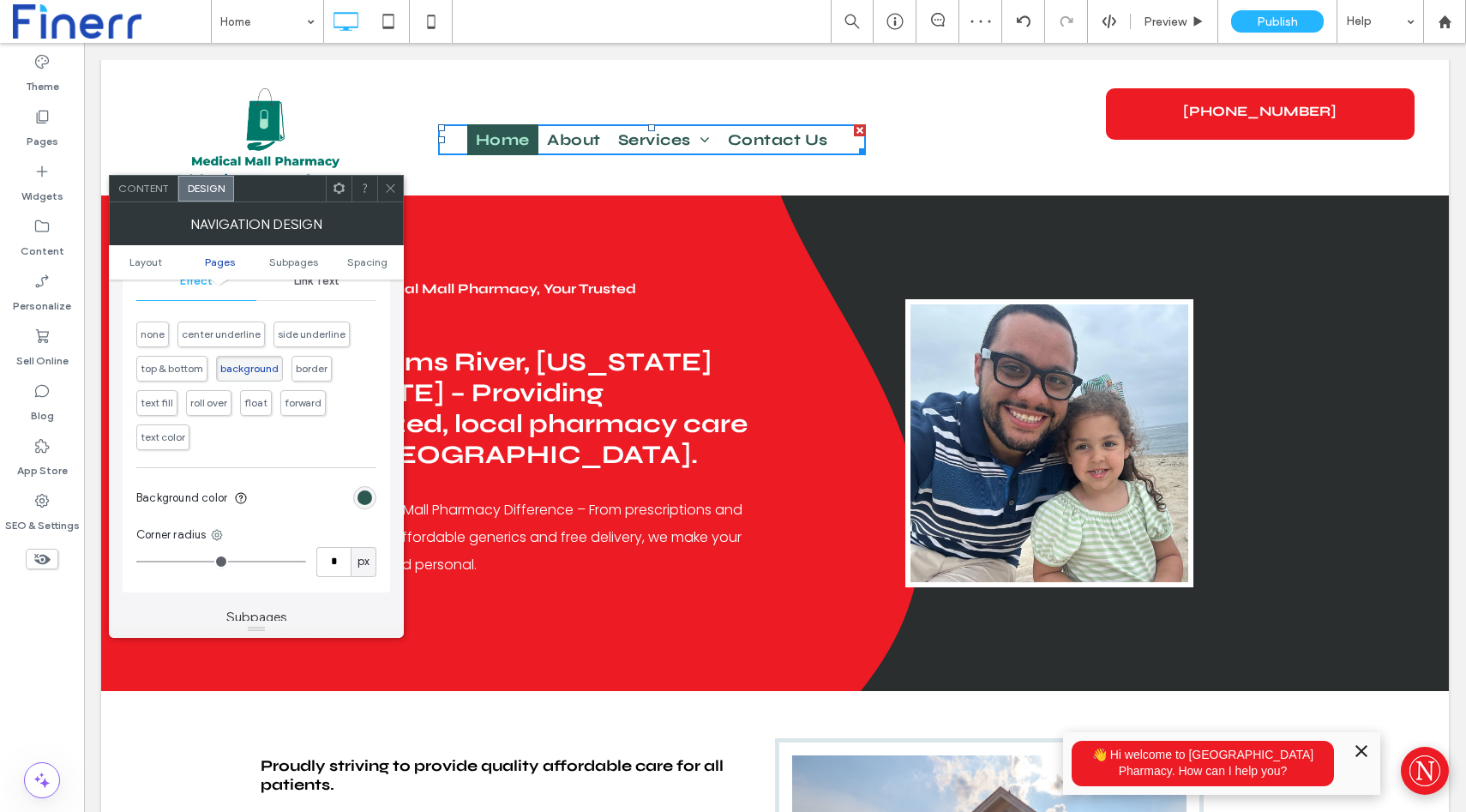
type input "*"
type input "**"
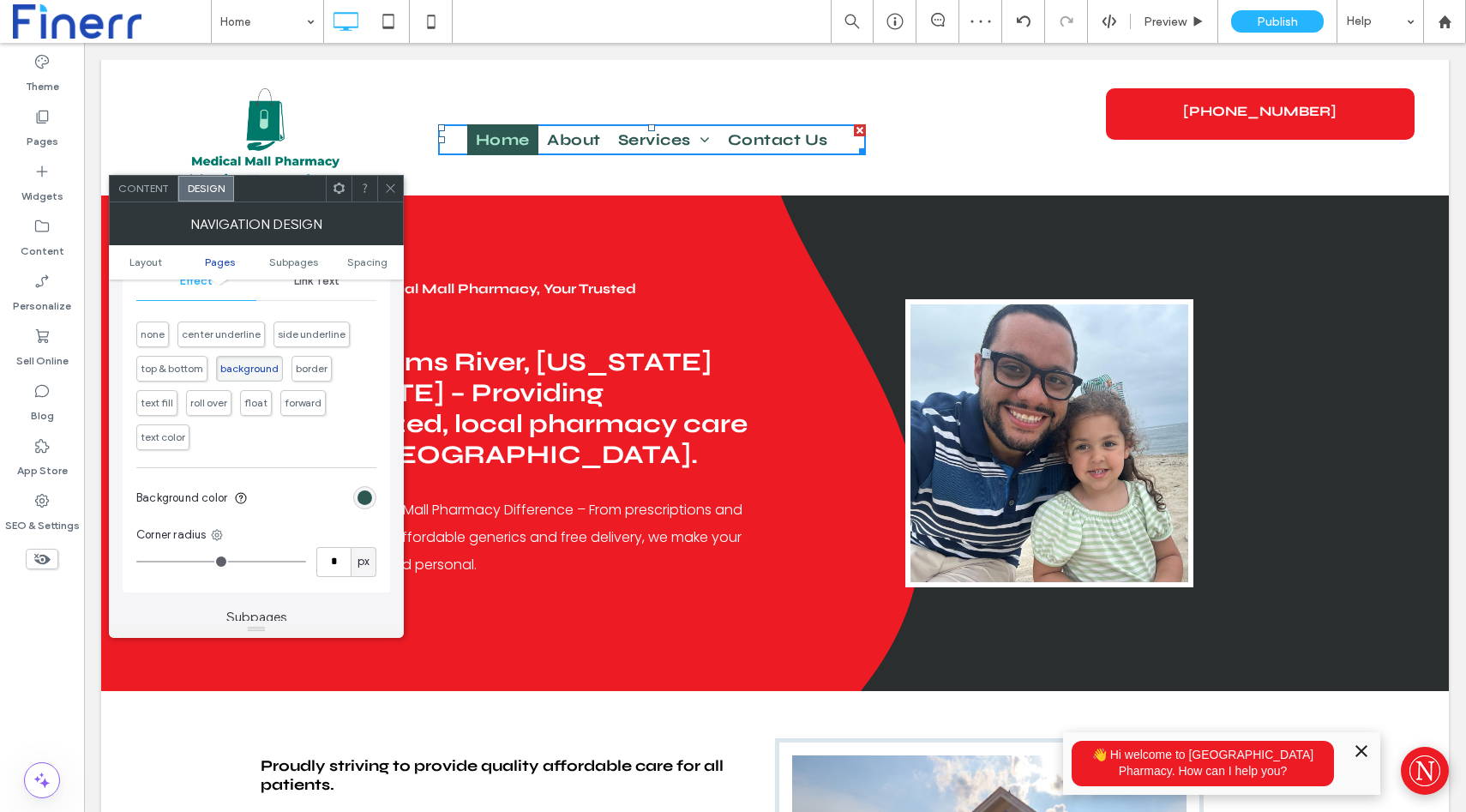
type input "**"
drag, startPoint x: 138, startPoint y: 566, endPoint x: 160, endPoint y: 568, distance: 22.1
type input "**"
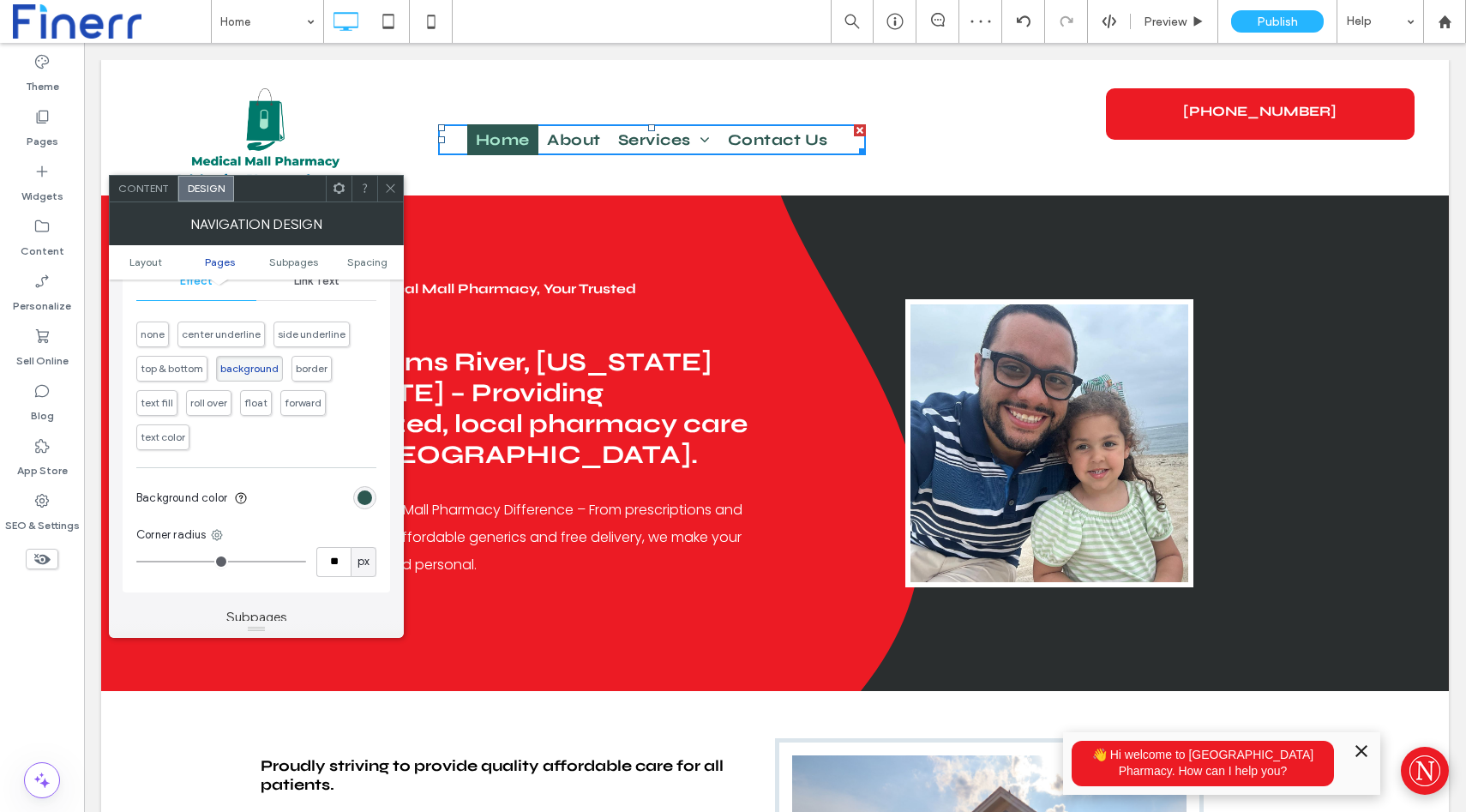
click at [160, 563] on input "range" at bounding box center [221, 562] width 169 height 2
click at [386, 188] on icon at bounding box center [390, 188] width 13 height 13
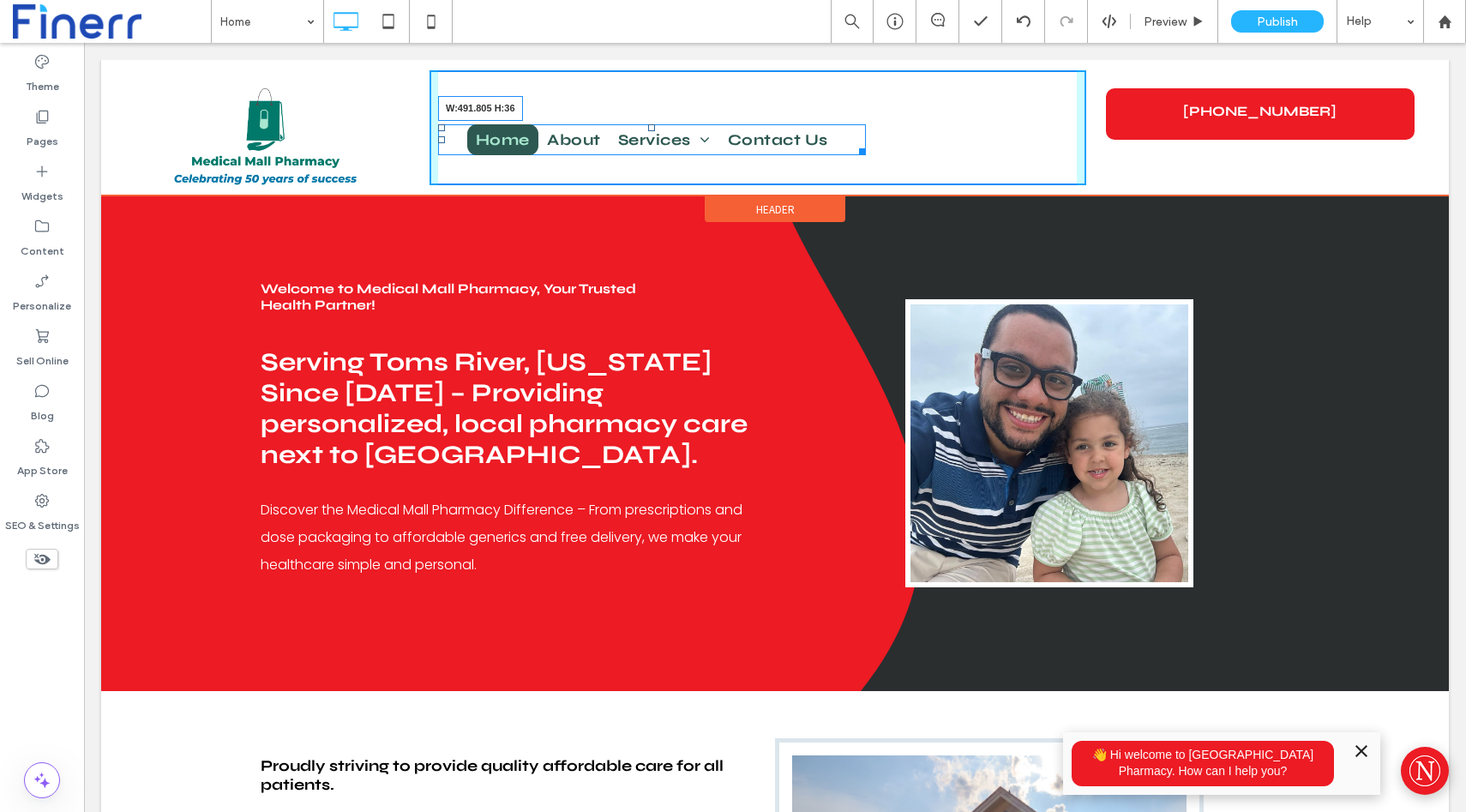
drag, startPoint x: 862, startPoint y: 151, endPoint x: 855, endPoint y: 158, distance: 9.9
click at [855, 158] on div "Home About Services Vaccine/Testing Appointments Delivery/Mail Out Pet Medicati…" at bounding box center [758, 128] width 657 height 115
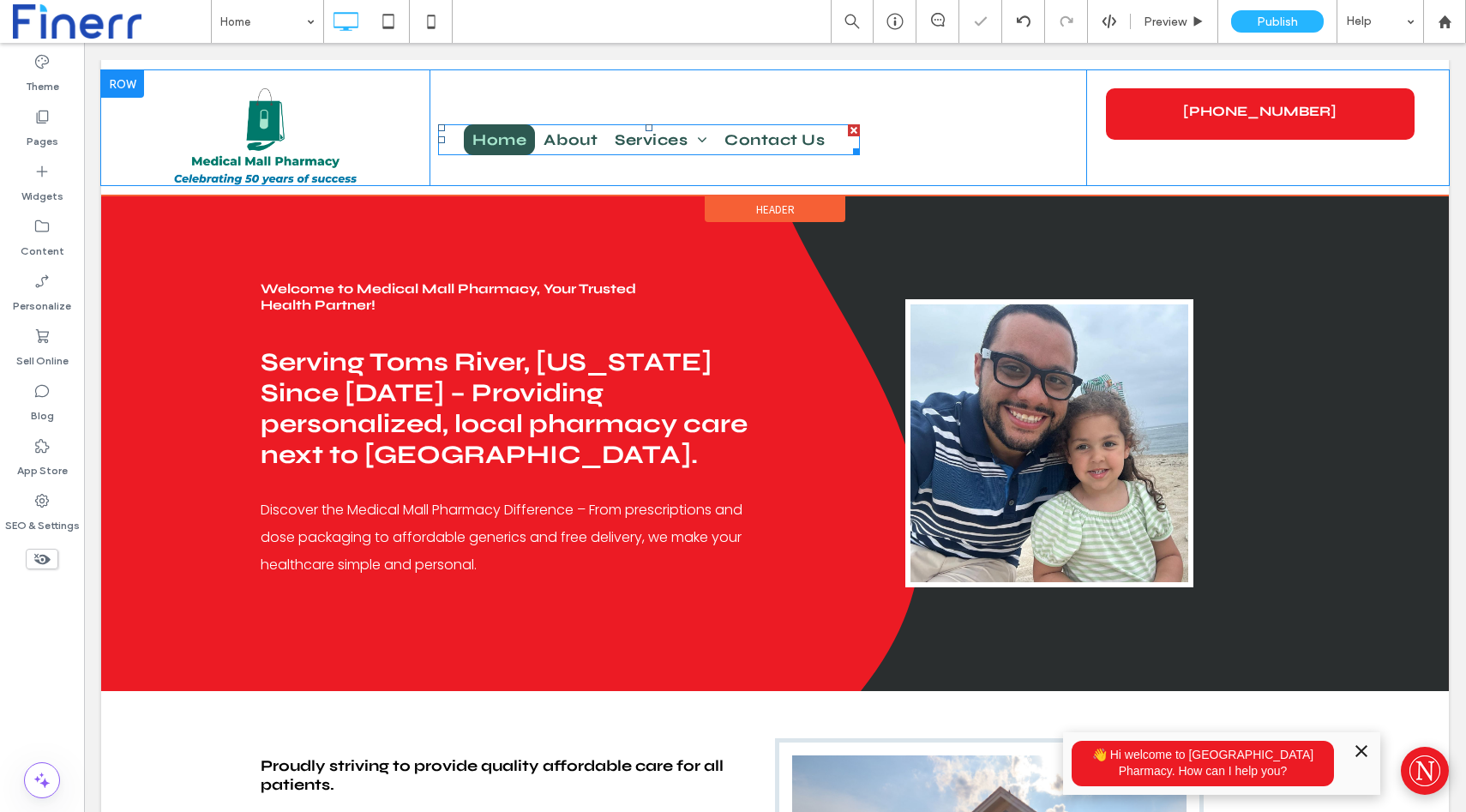
click at [451, 143] on nav "Home About Services Vaccine/Testing Appointments Delivery/Mail Out Pet Medicati…" at bounding box center [650, 140] width 422 height 31
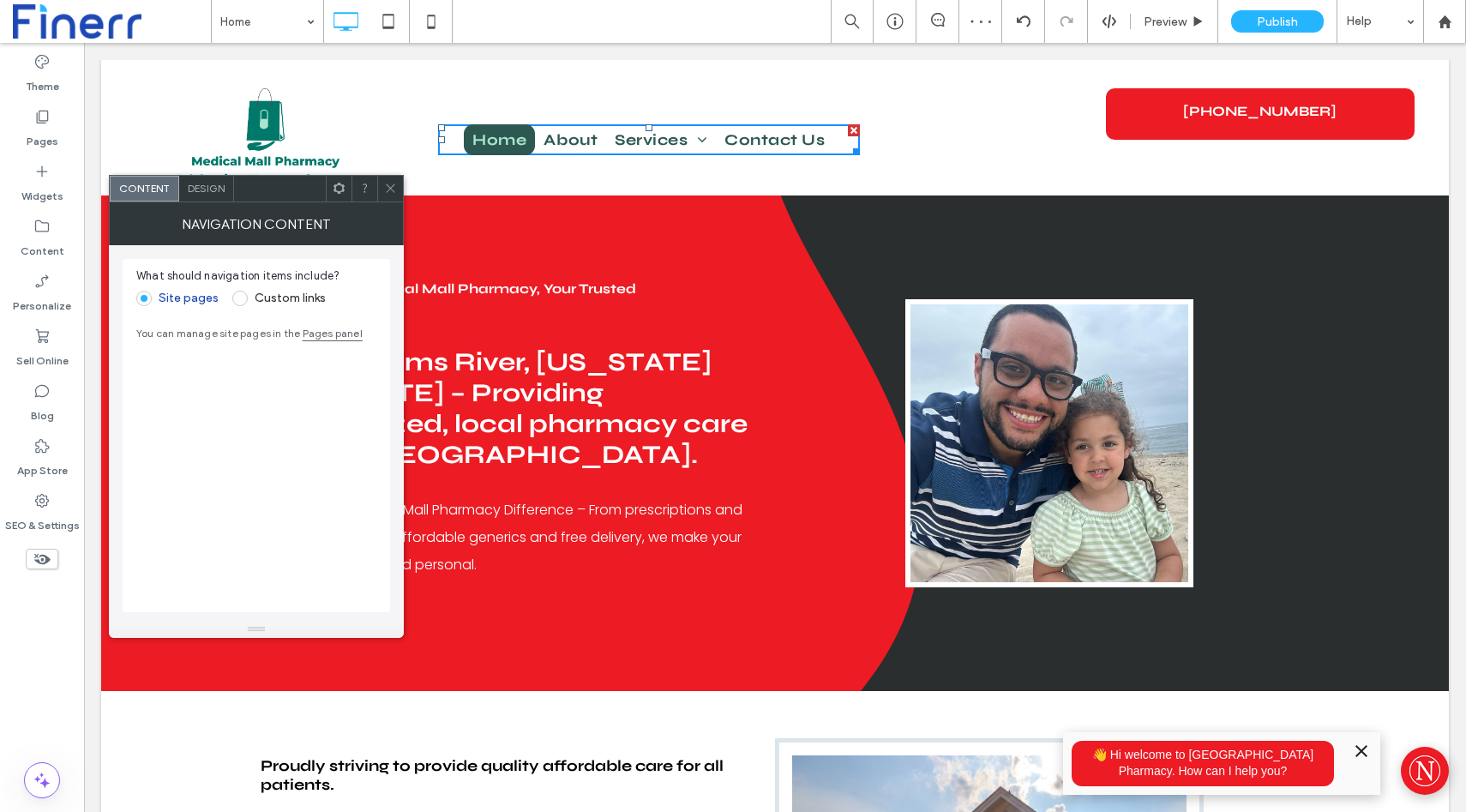
click at [212, 202] on div "NAVIGATION CONTENT" at bounding box center [256, 223] width 295 height 43
click at [205, 197] on div "Design" at bounding box center [206, 188] width 55 height 26
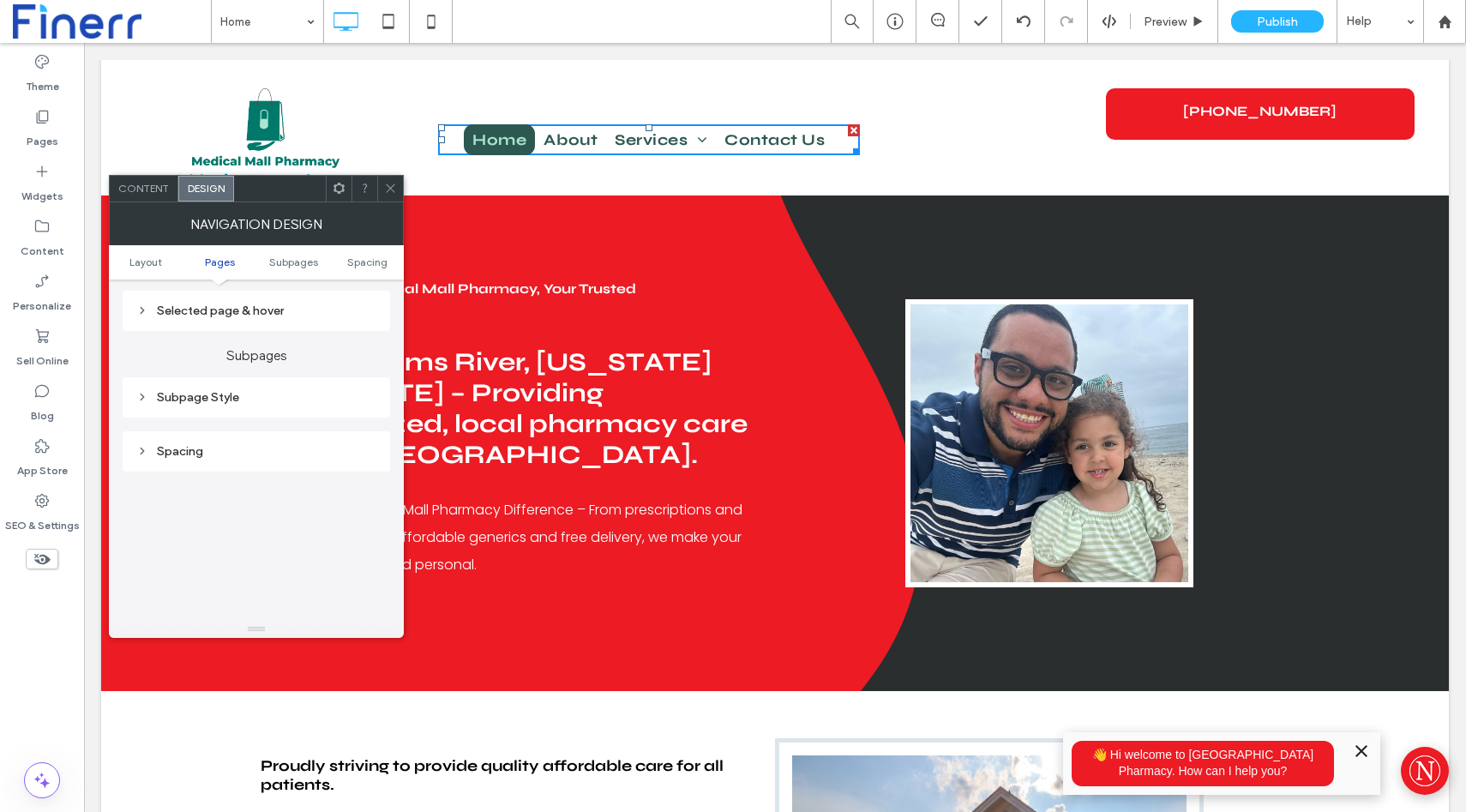
scroll to position [535, 0]
click at [220, 363] on div "Subpage Style" at bounding box center [256, 356] width 240 height 15
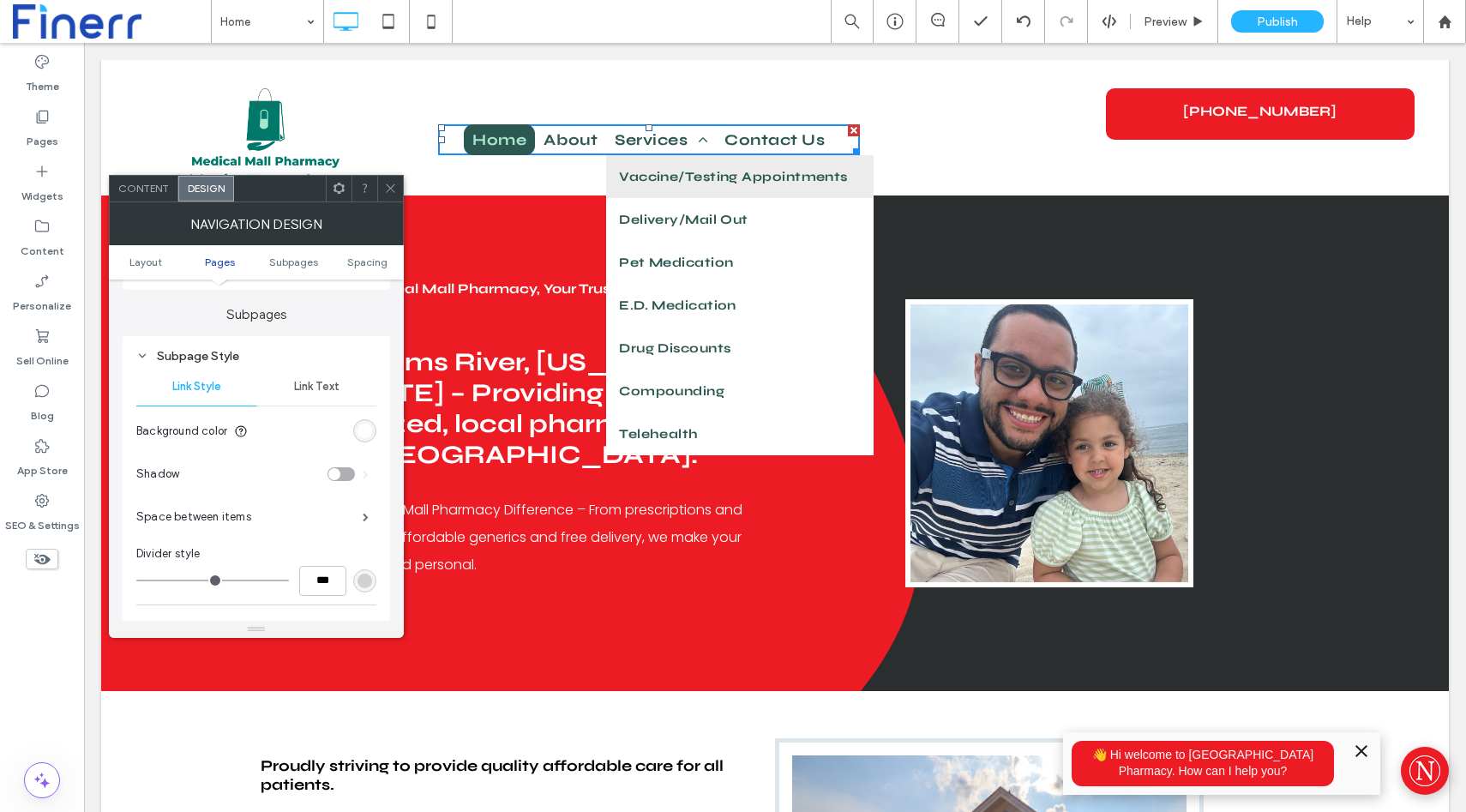
click at [220, 363] on div "Subpage Style" at bounding box center [256, 356] width 240 height 15
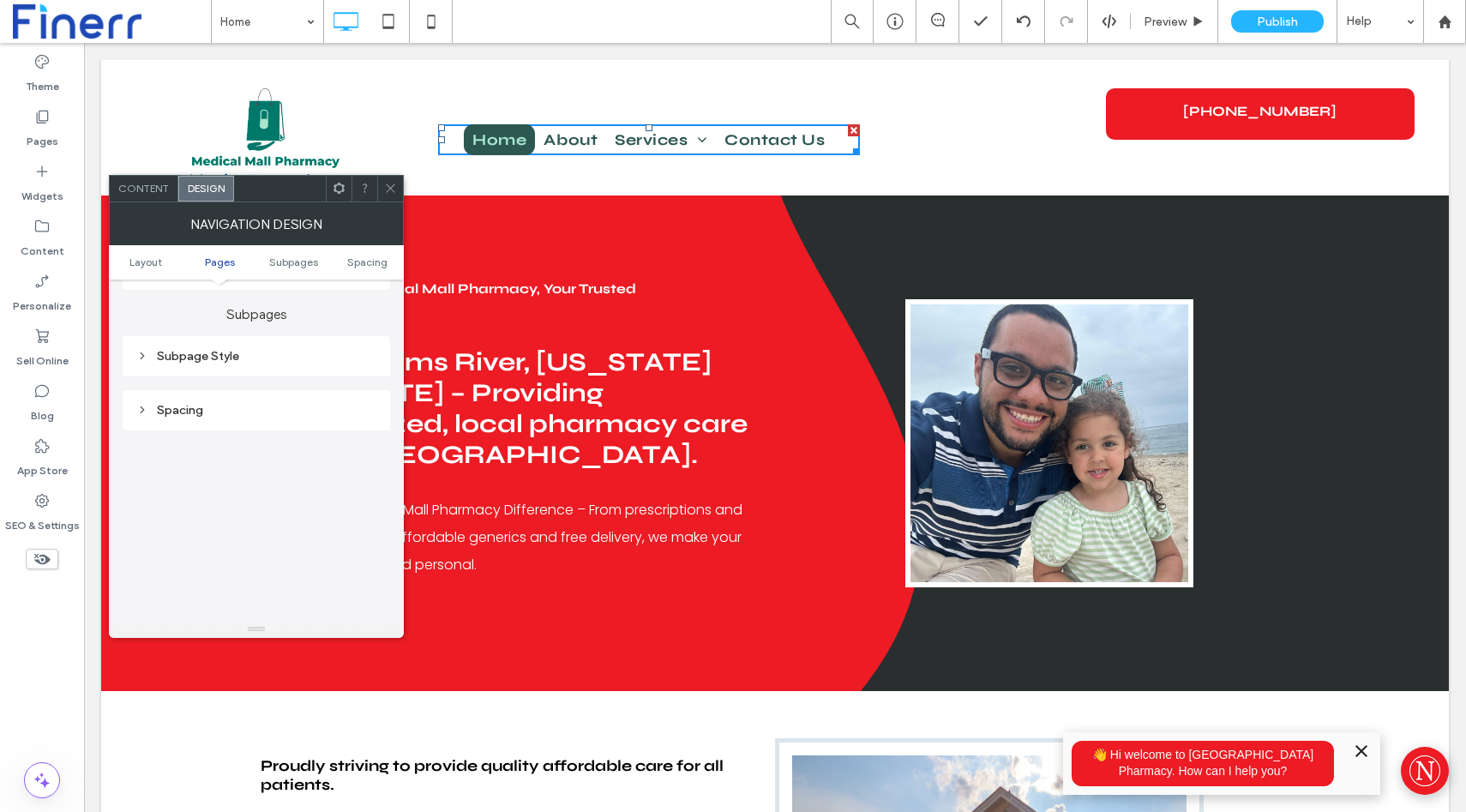
click at [220, 417] on div "Spacing" at bounding box center [256, 410] width 240 height 15
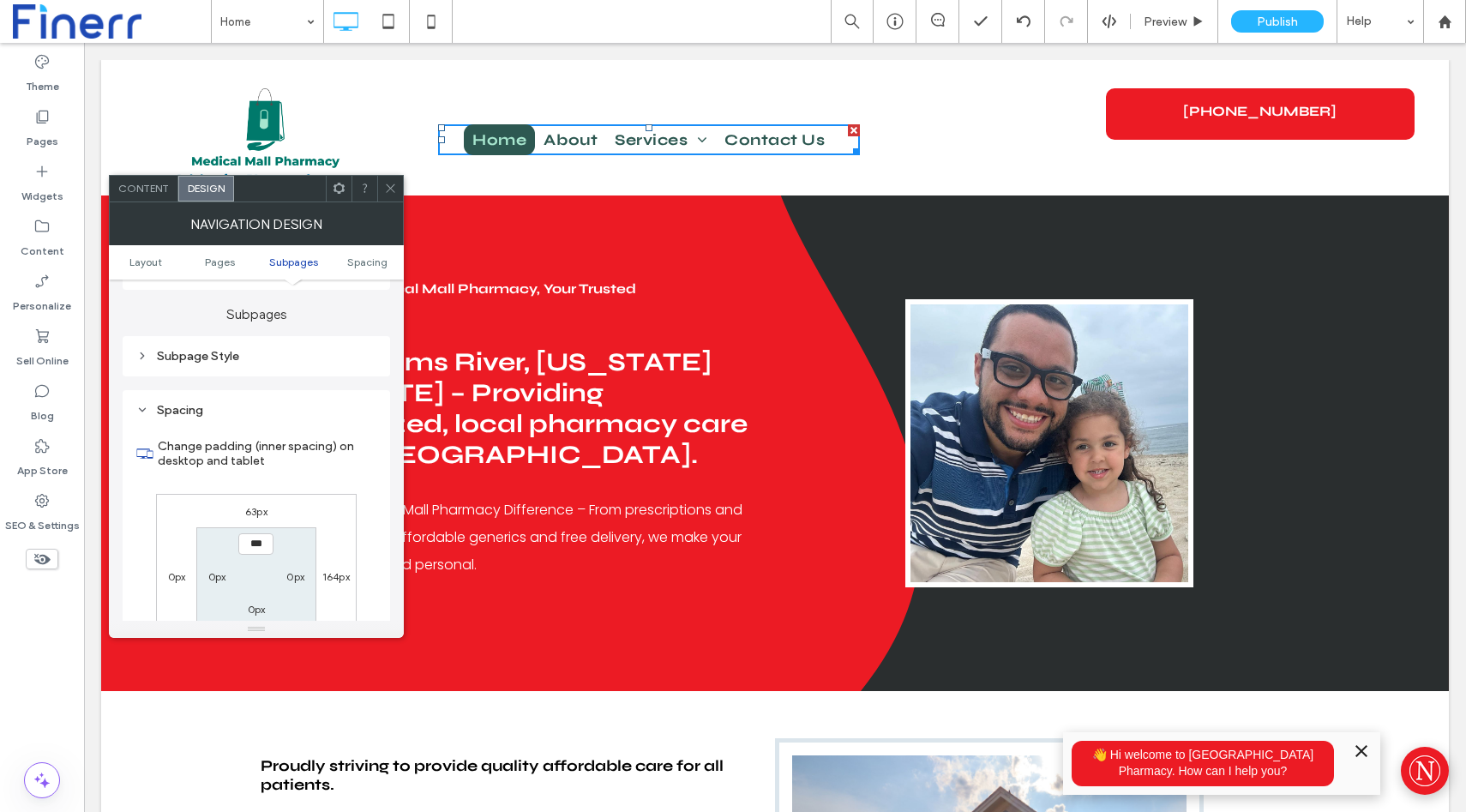
scroll to position [635, 0]
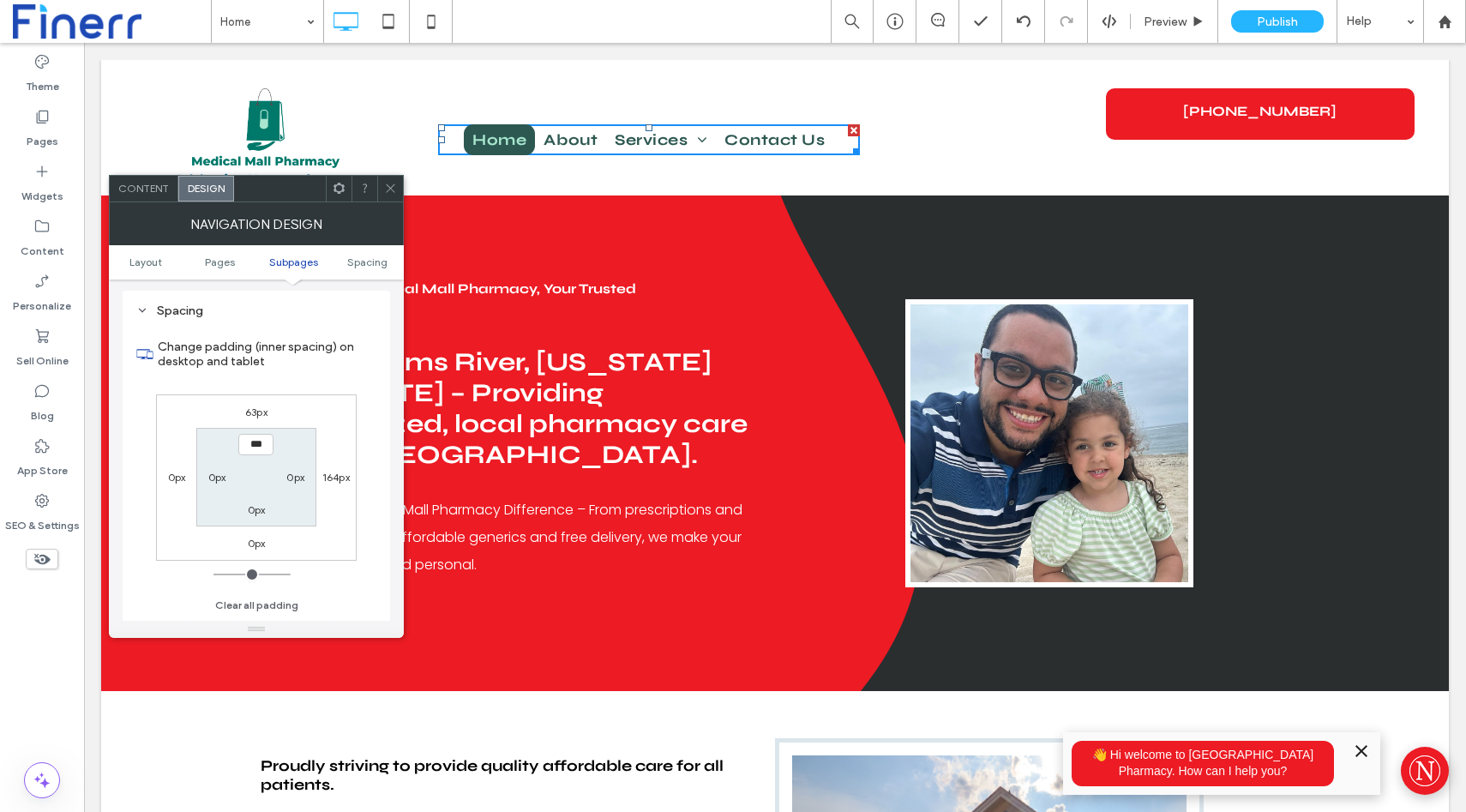
click at [252, 412] on label "63px" at bounding box center [256, 412] width 23 height 13
type input "**"
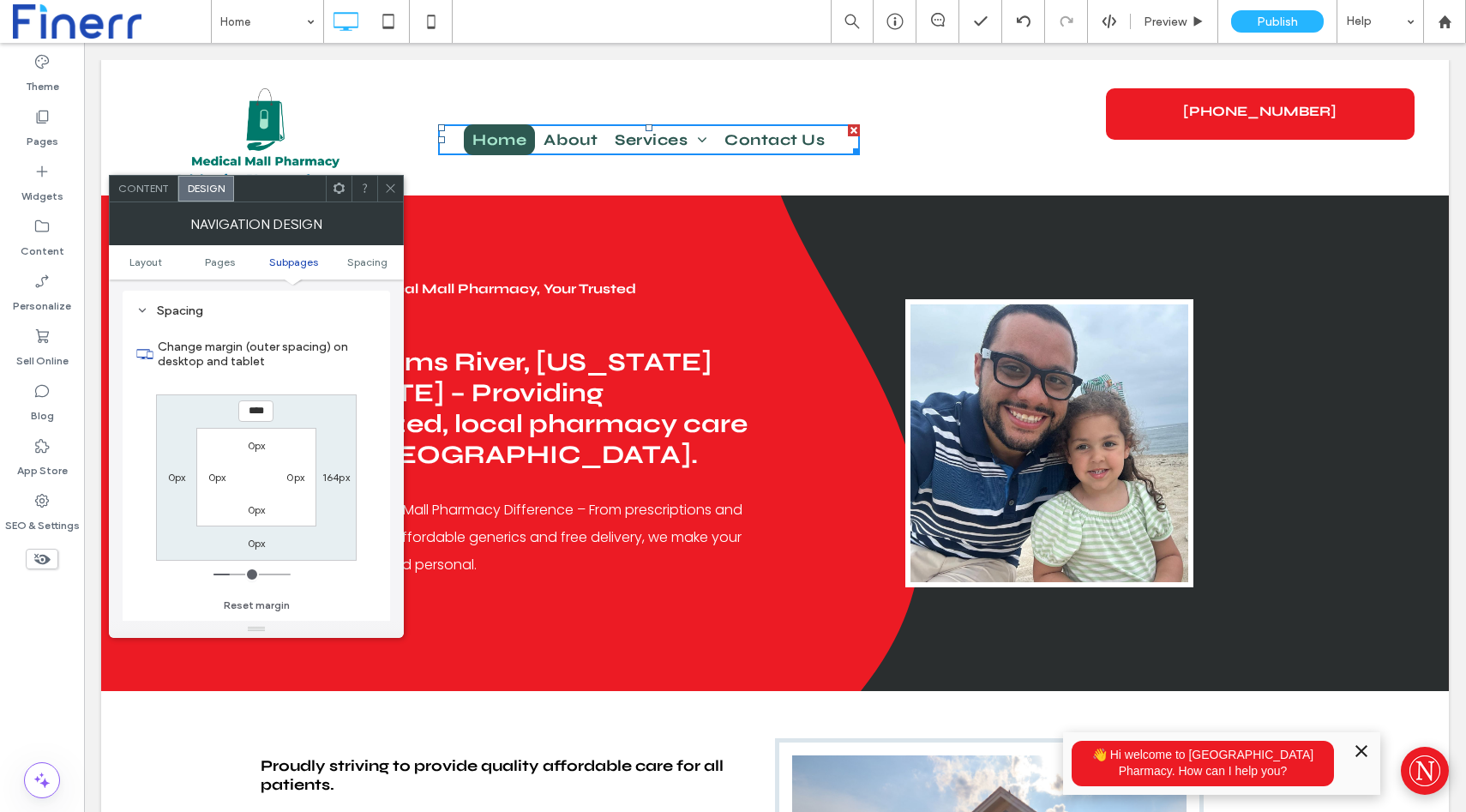
type input "****"
type input "**"
type input "****"
type input "**"
type input "****"
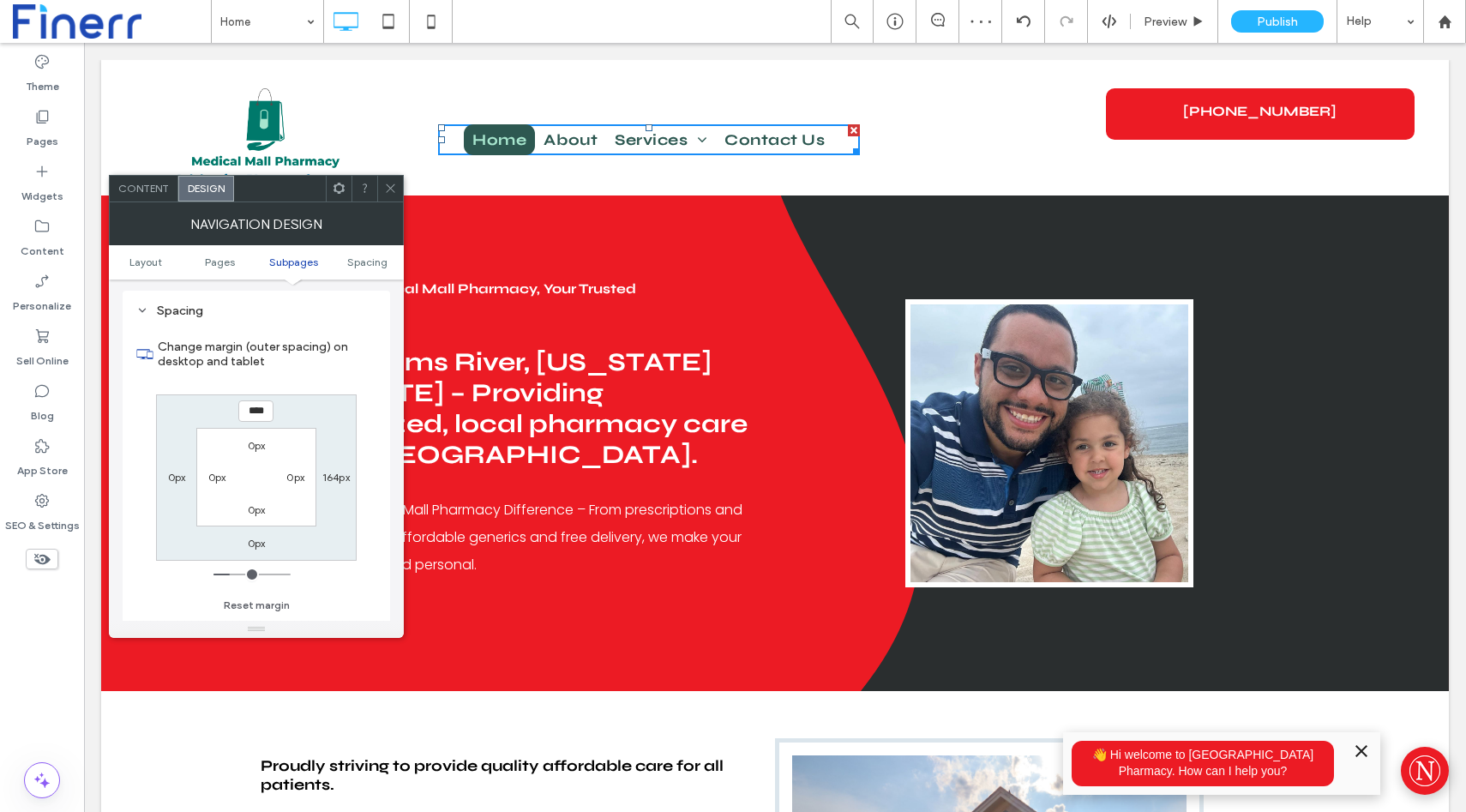
click at [337, 483] on label "164px" at bounding box center [336, 477] width 28 height 13
type input "***"
type input "*****"
type input "***"
type input "*****"
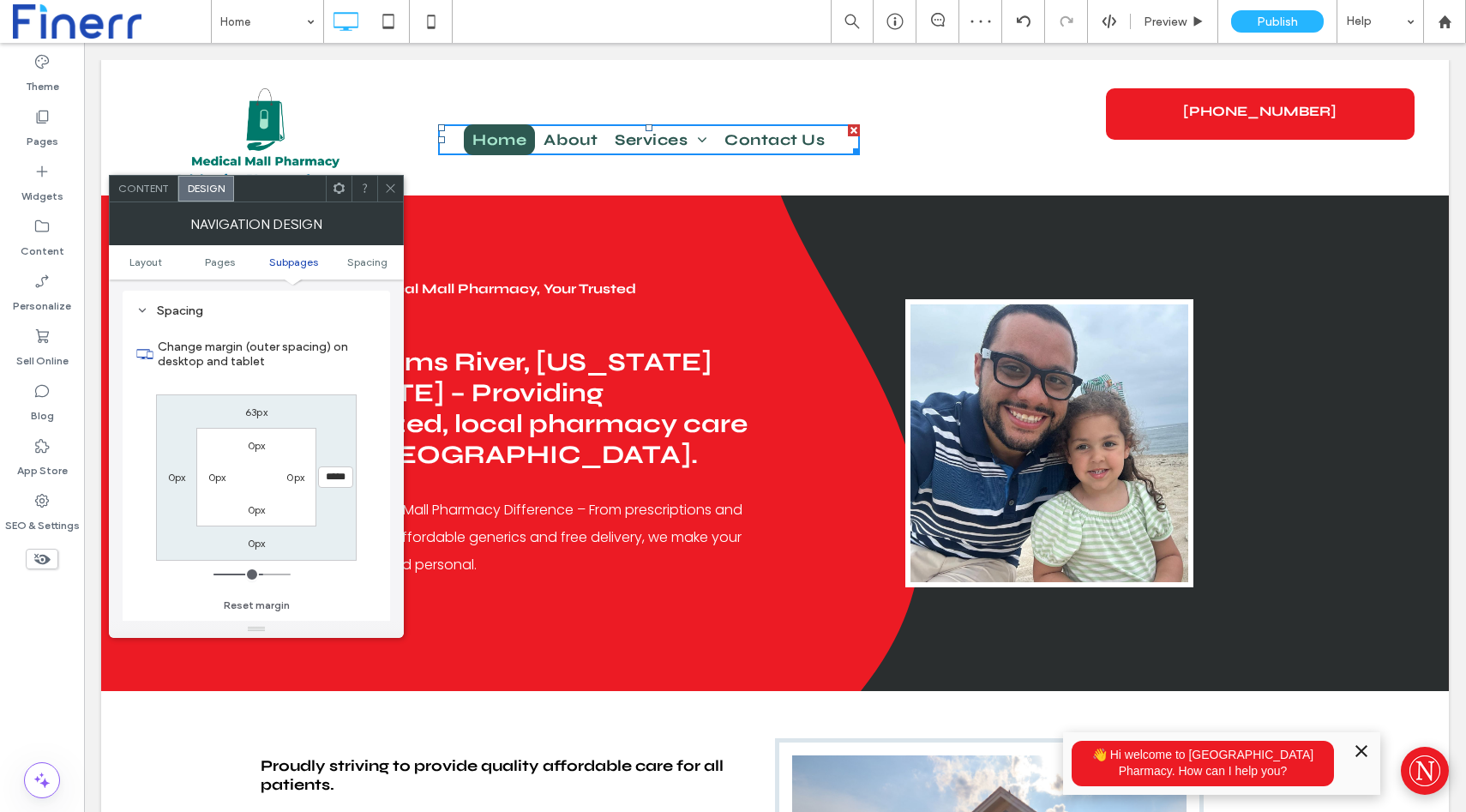
type input "***"
type input "*****"
type input "***"
type input "*****"
type input "***"
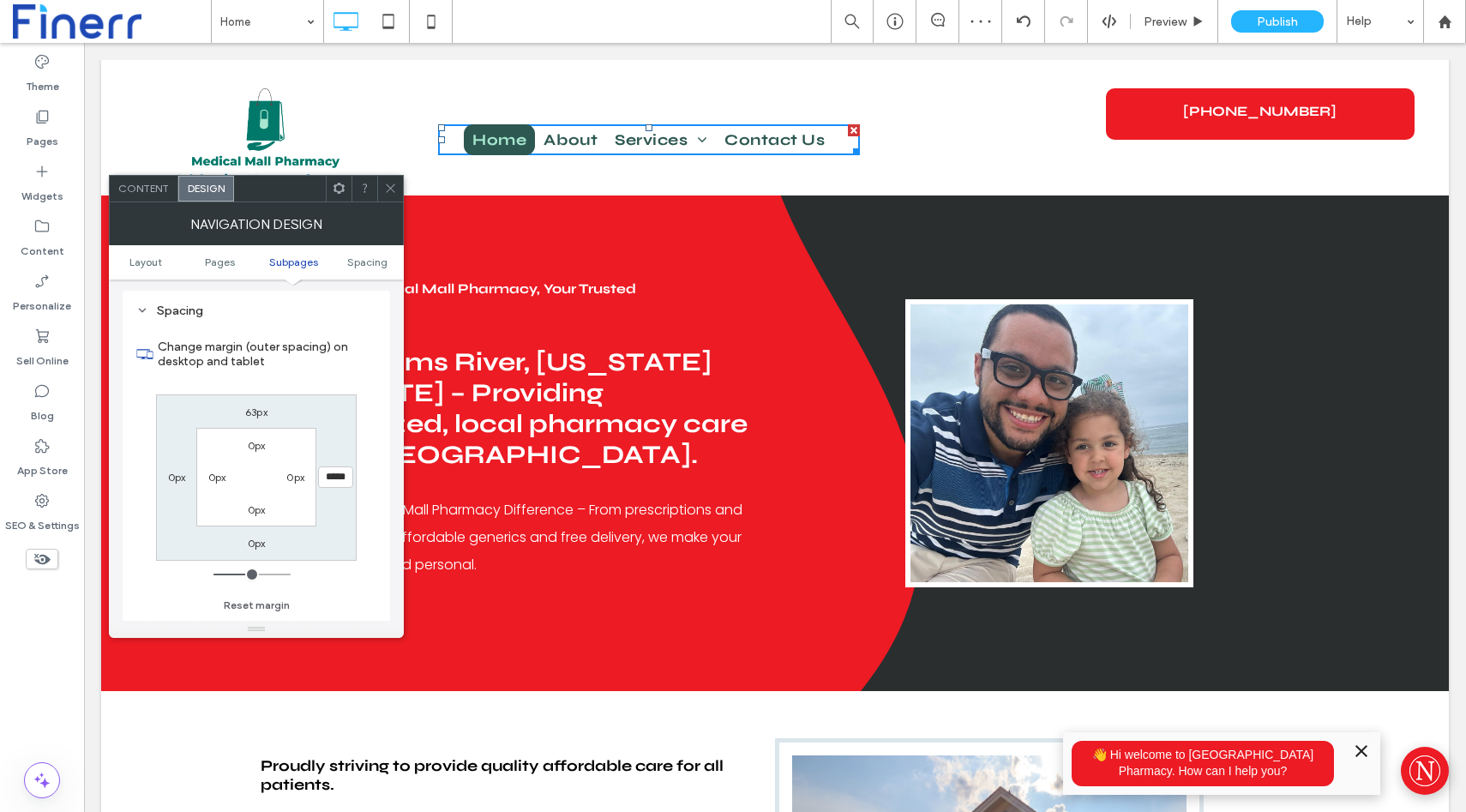
type input "*****"
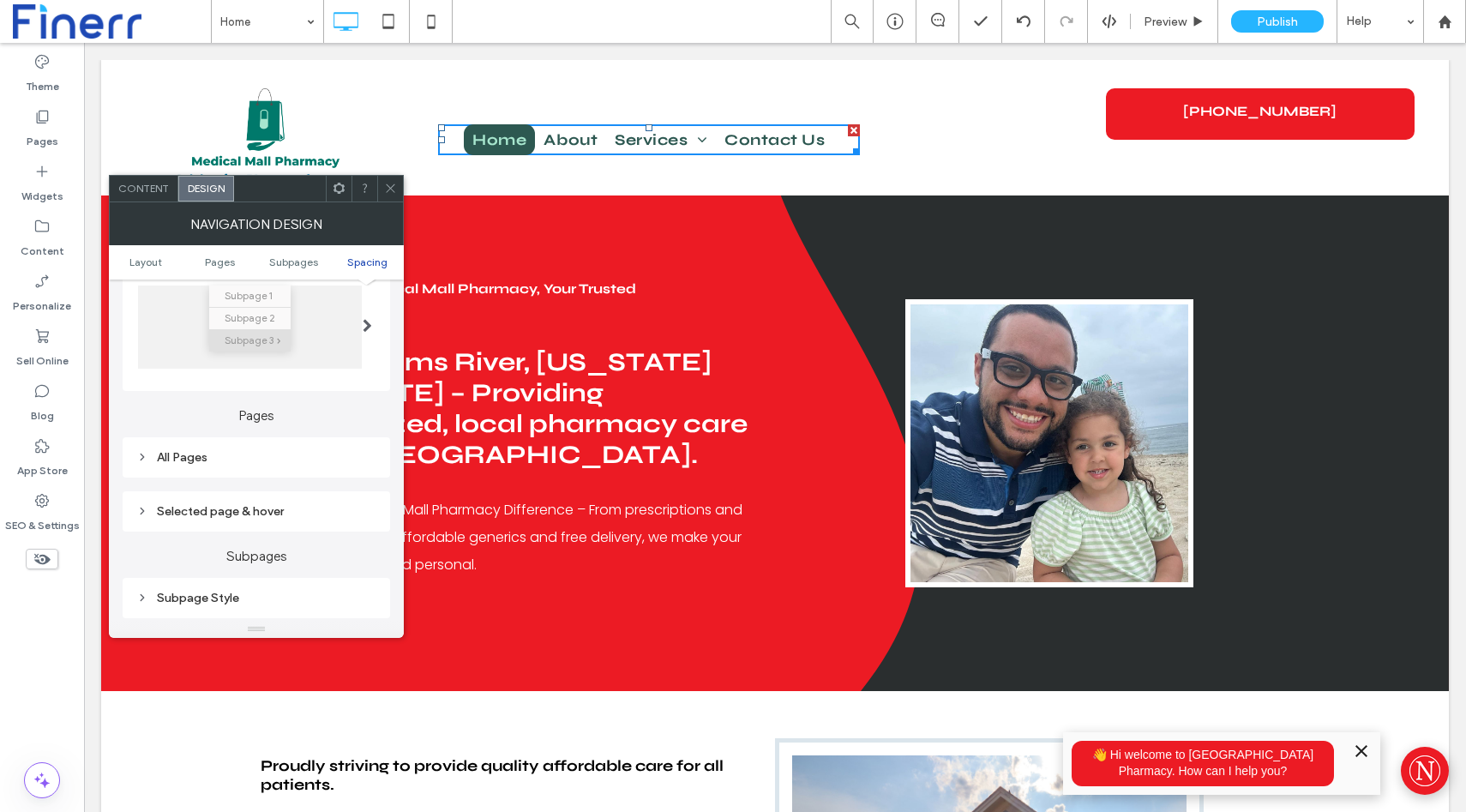
scroll to position [0, 0]
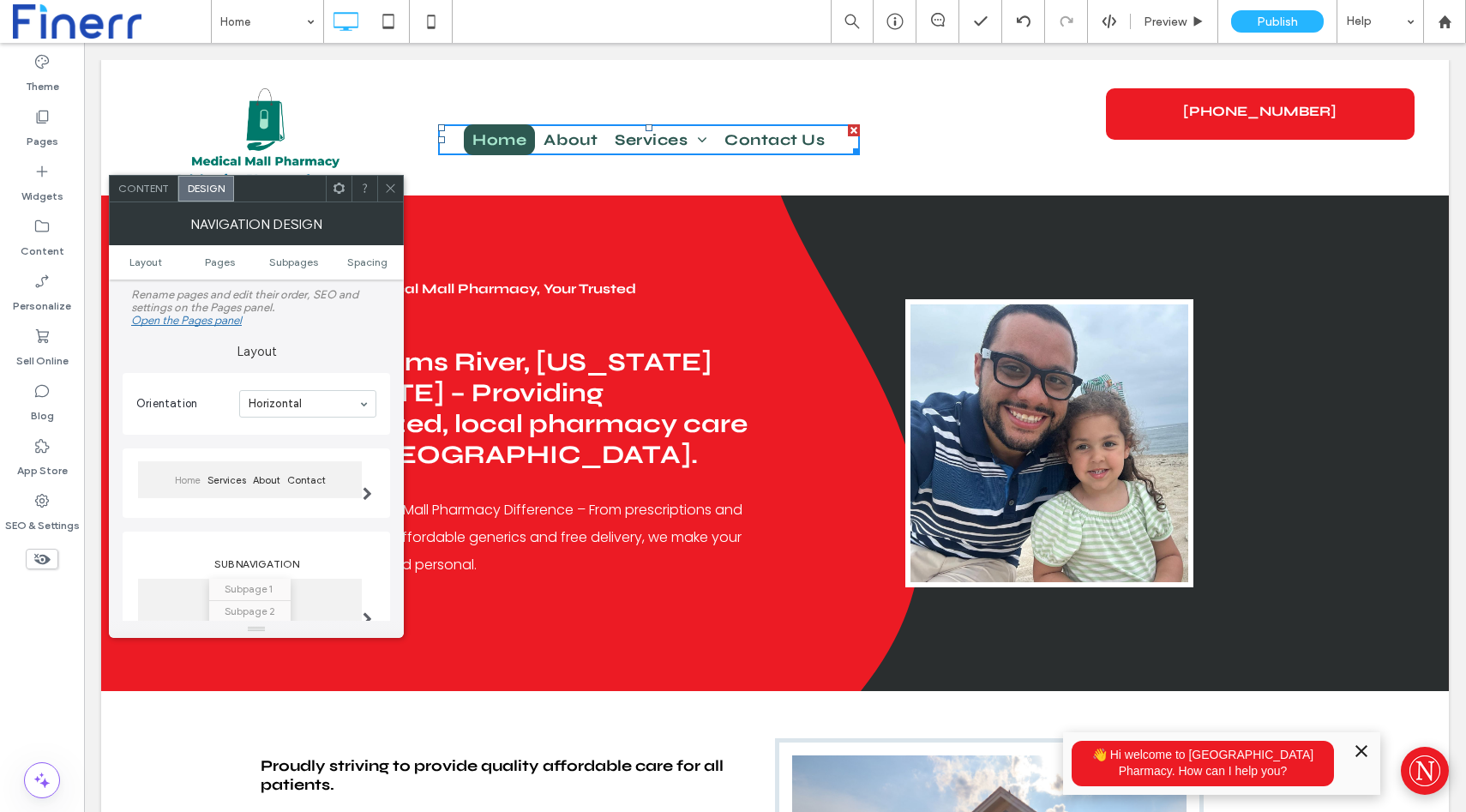
click at [333, 190] on use at bounding box center [339, 188] width 11 height 11
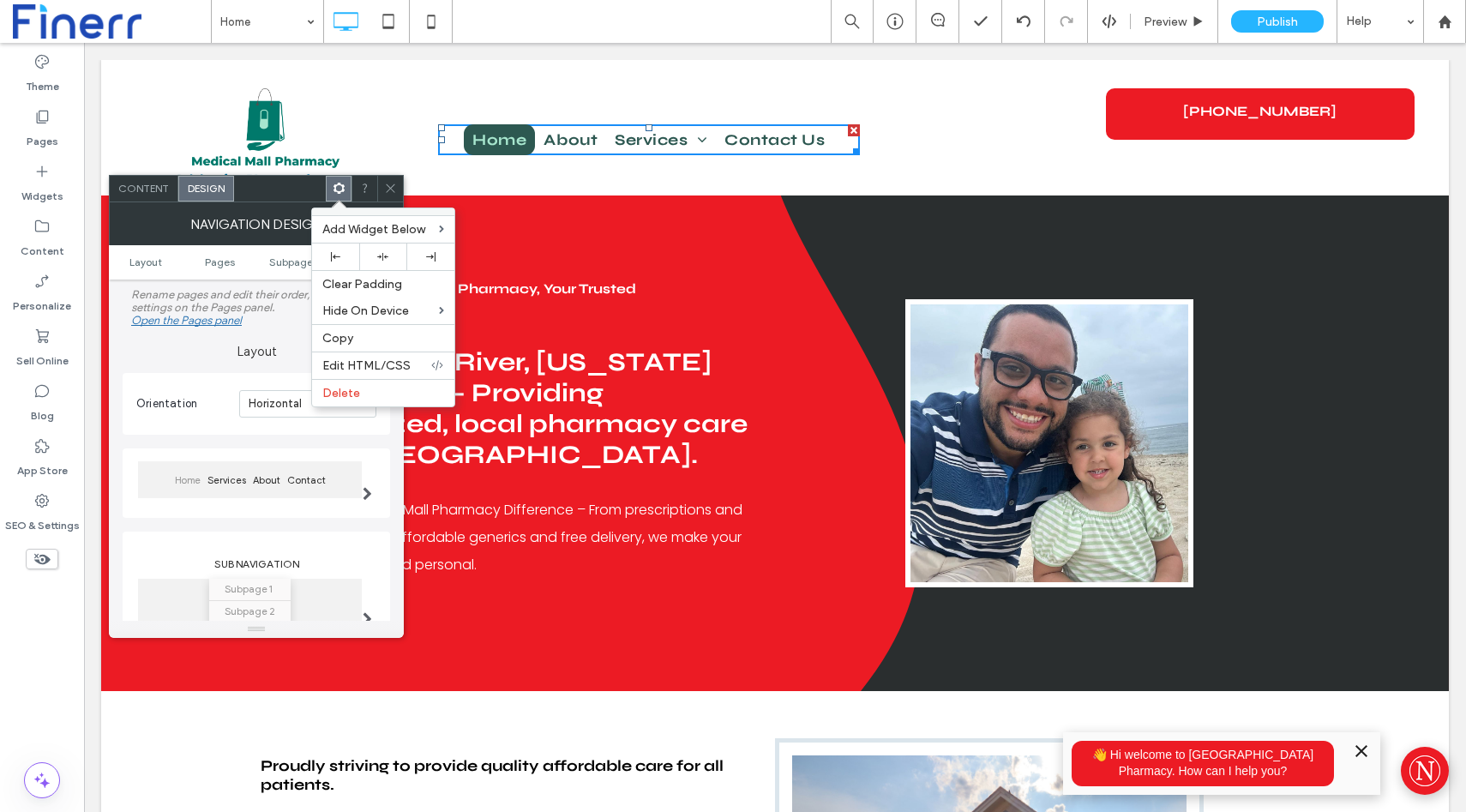
click at [340, 192] on use at bounding box center [338, 188] width 11 height 11
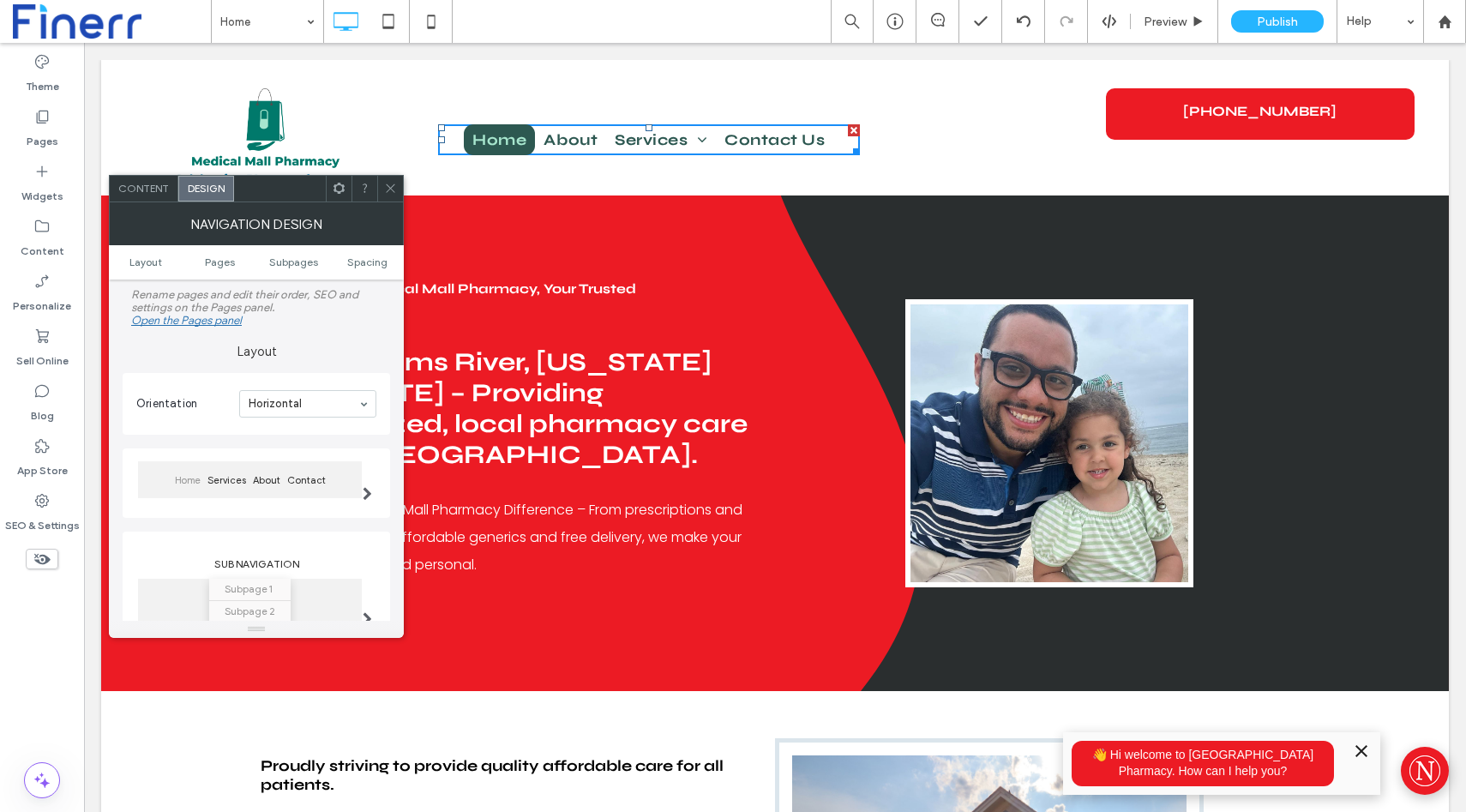
click at [392, 188] on icon at bounding box center [390, 188] width 13 height 13
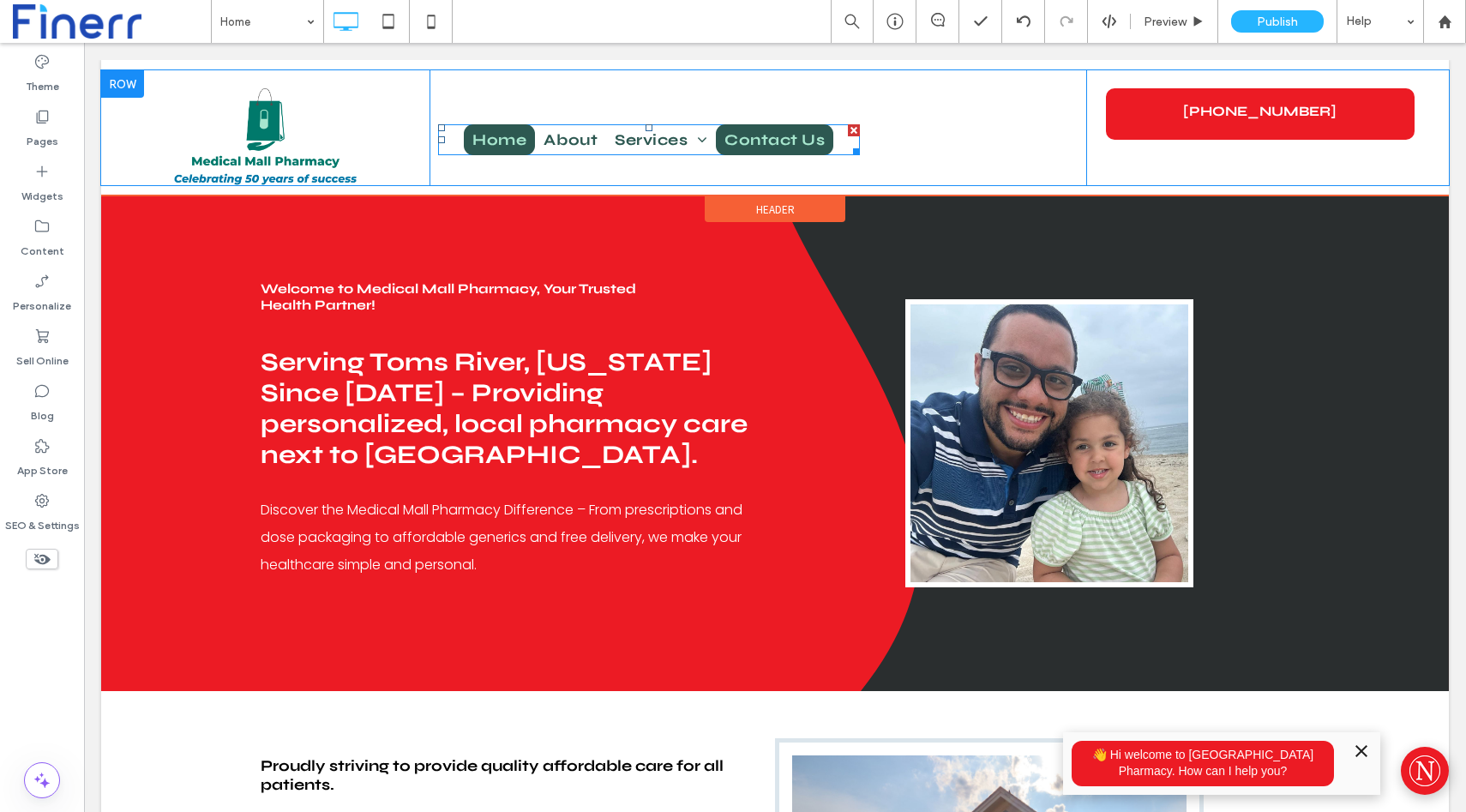
click at [758, 136] on span "Contact Us" at bounding box center [775, 140] width 101 height 31
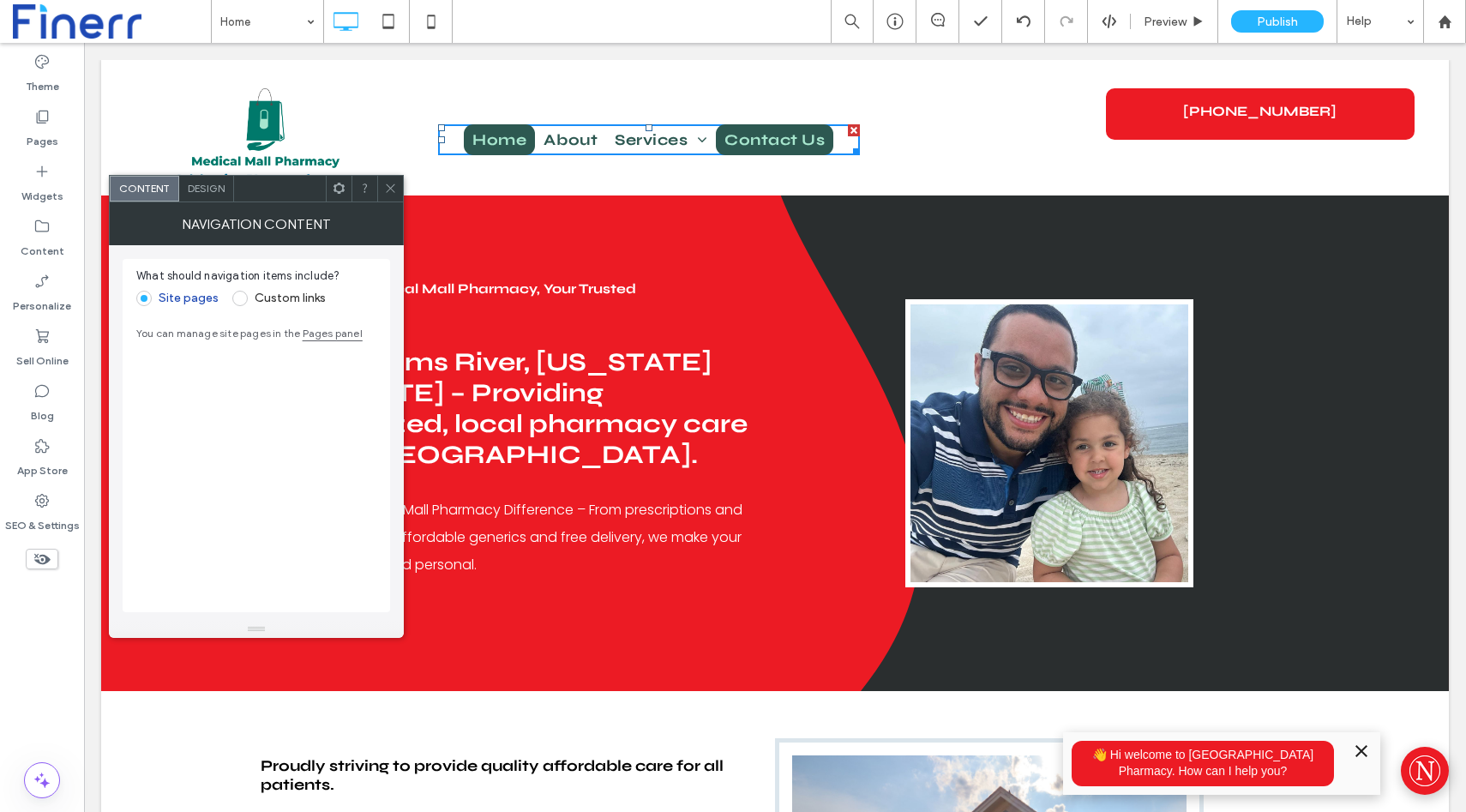
click at [758, 136] on span "Contact Us" at bounding box center [775, 140] width 101 height 31
click at [213, 200] on div "Design" at bounding box center [206, 188] width 55 height 26
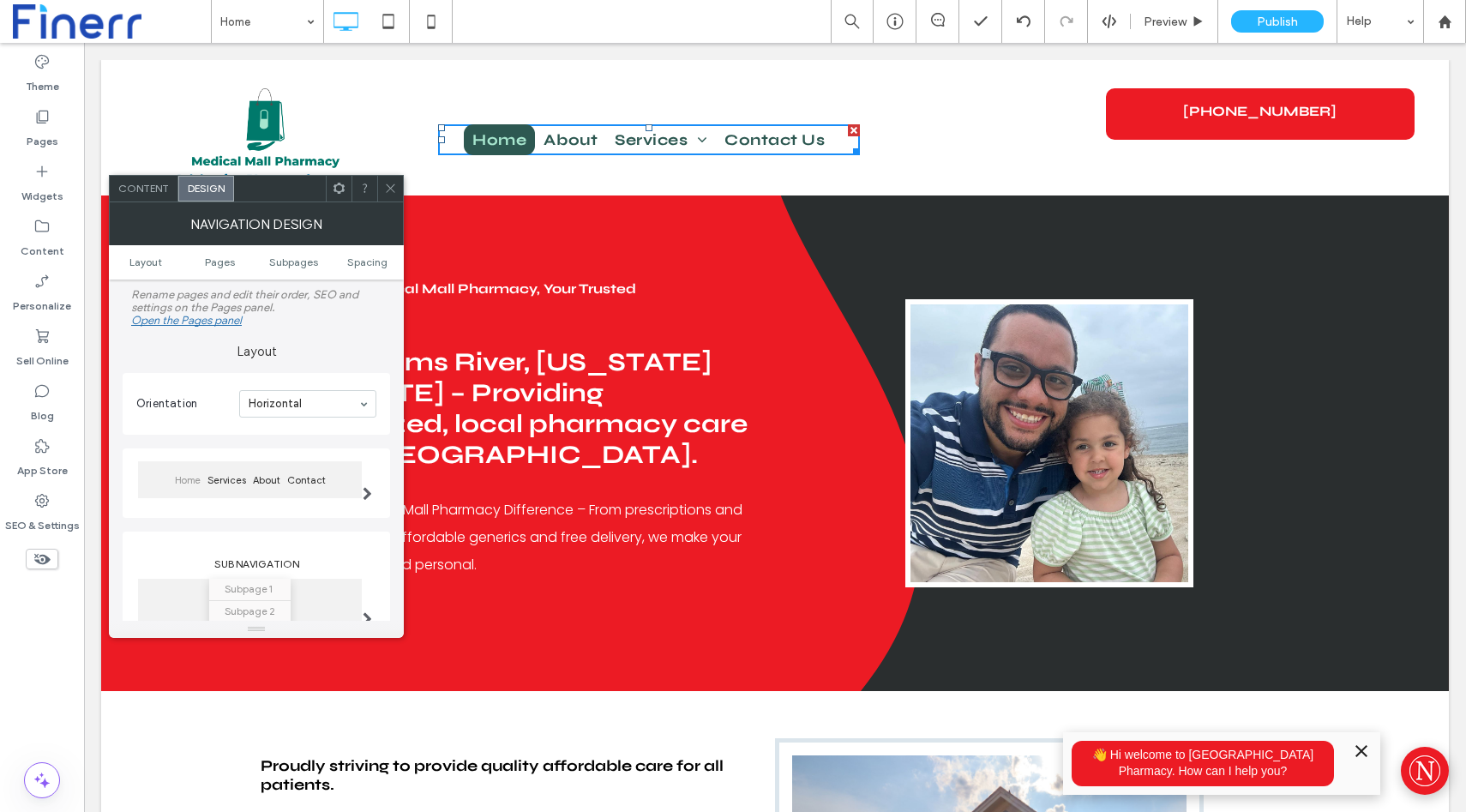
click at [183, 321] on div "Open the Pages panel" at bounding box center [186, 320] width 110 height 13
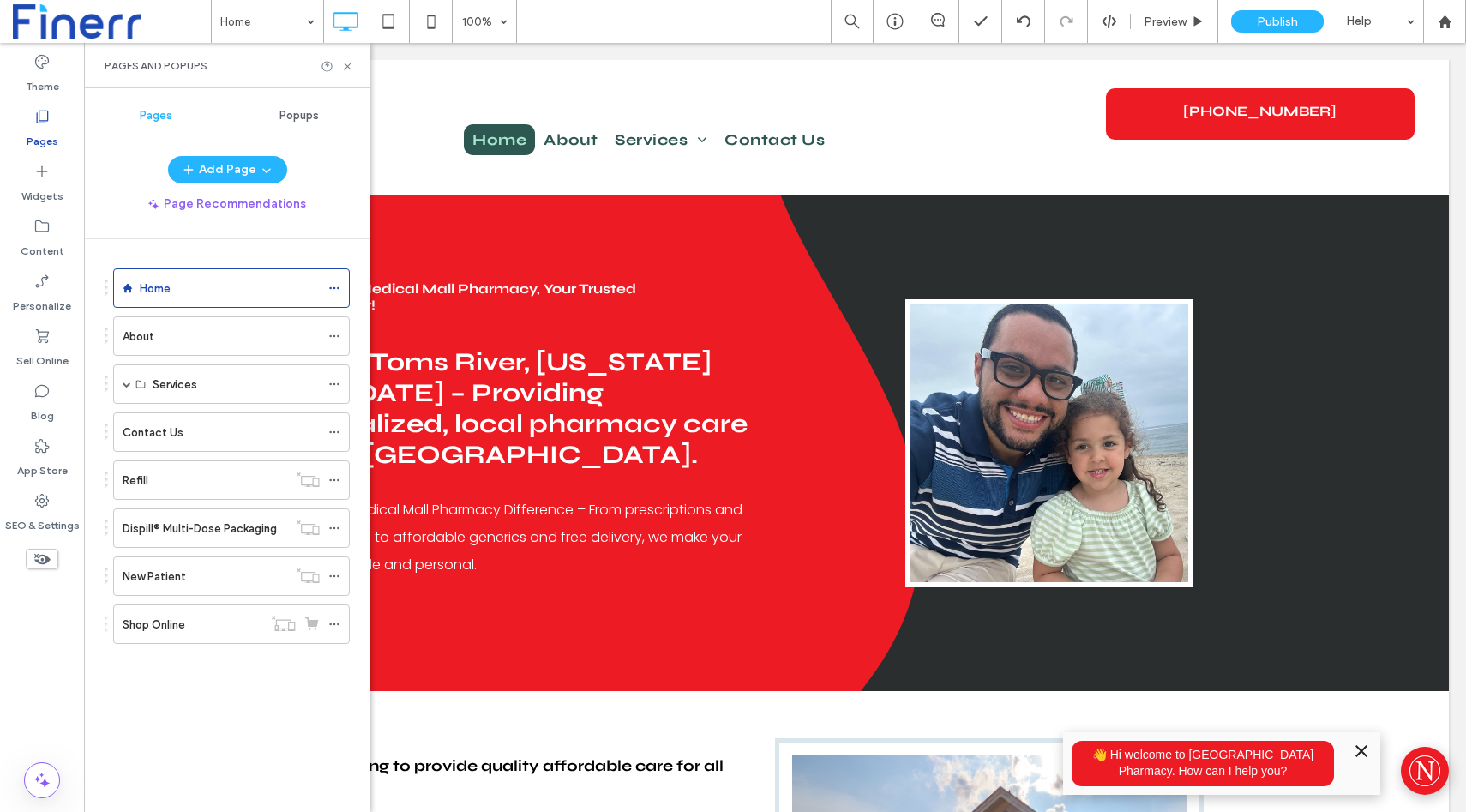
click at [292, 113] on span "Popups" at bounding box center [299, 116] width 39 height 14
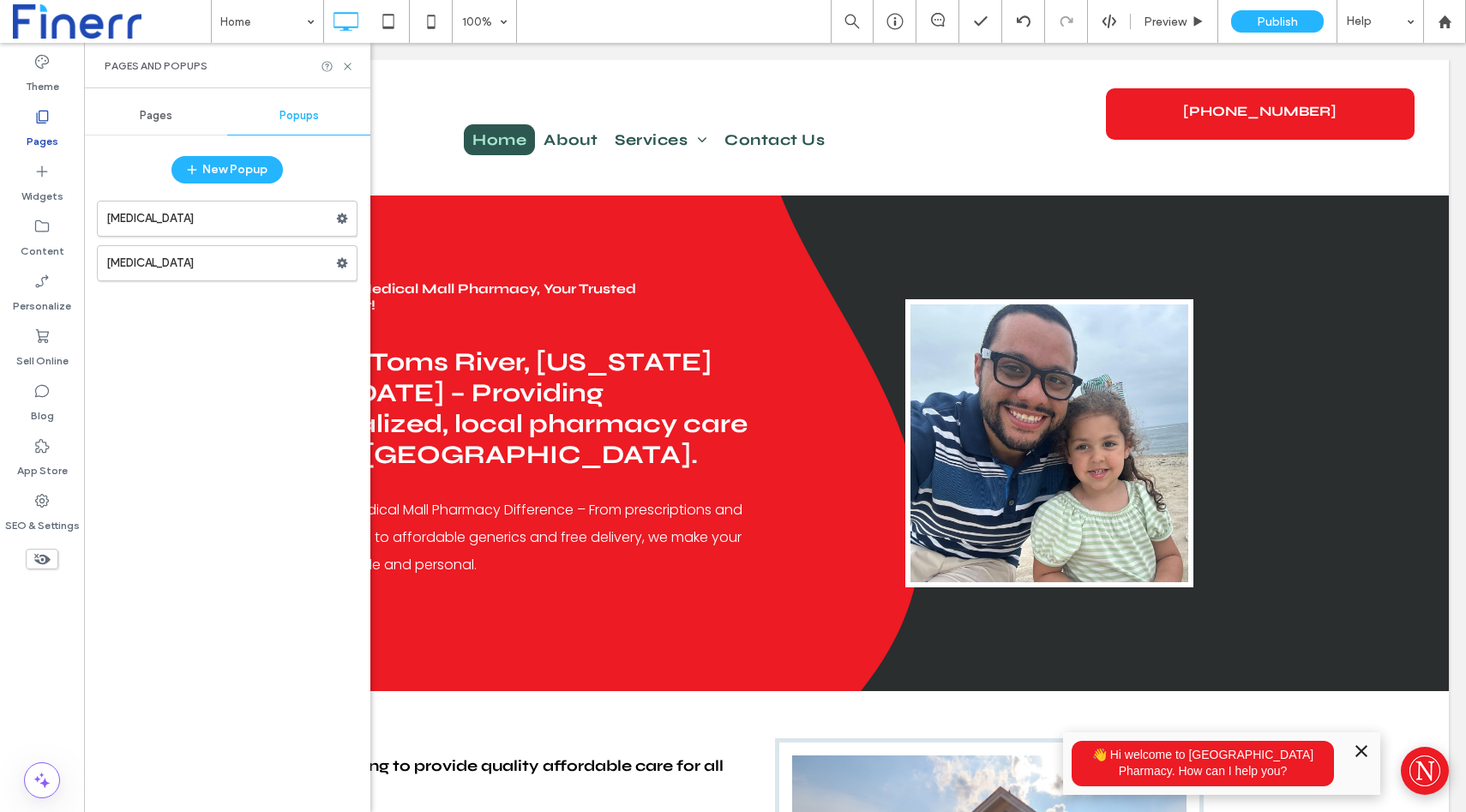
click at [146, 114] on span "Pages" at bounding box center [156, 116] width 33 height 14
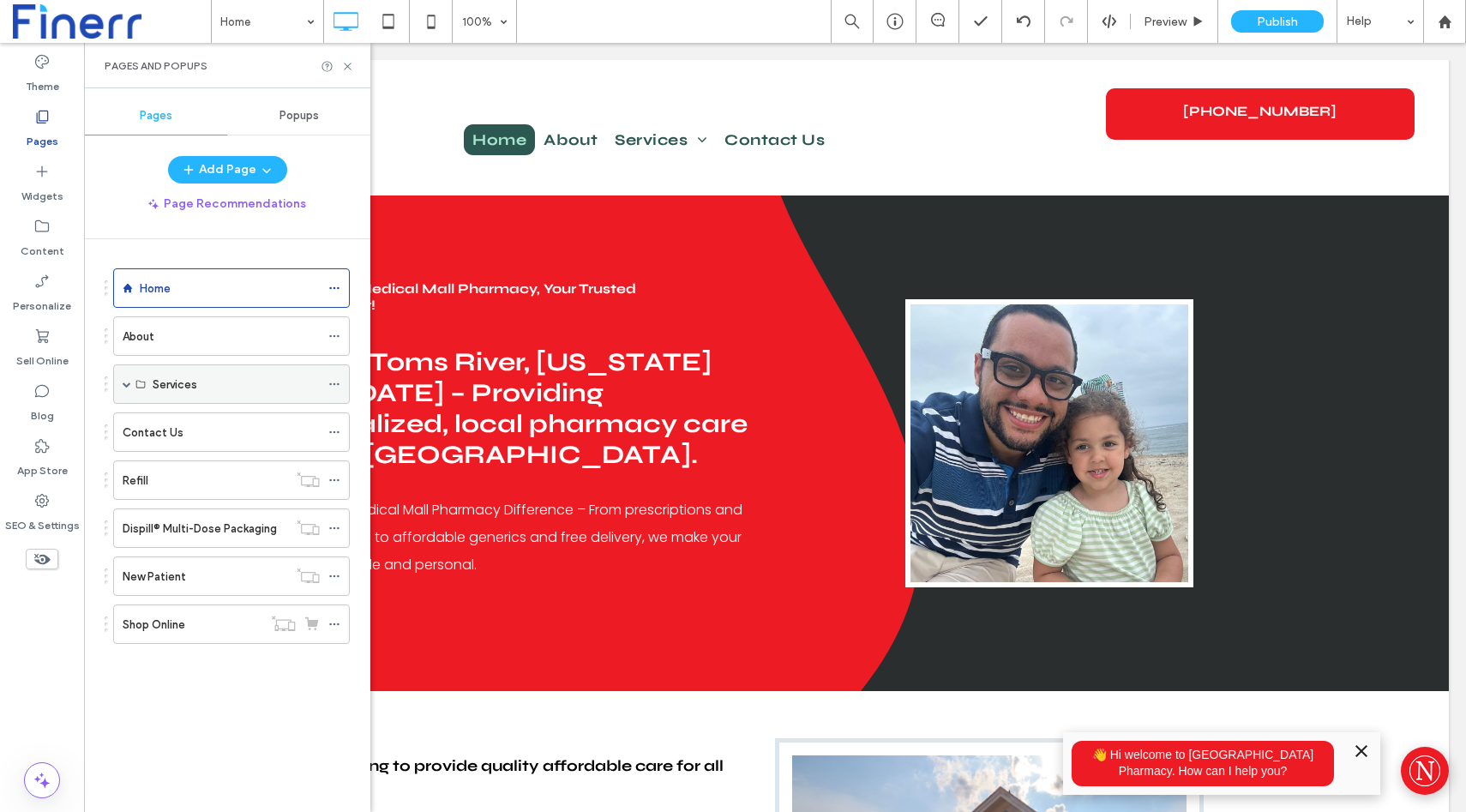
click at [237, 380] on div "Services" at bounding box center [236, 384] width 168 height 18
click at [330, 386] on icon at bounding box center [334, 384] width 12 height 12
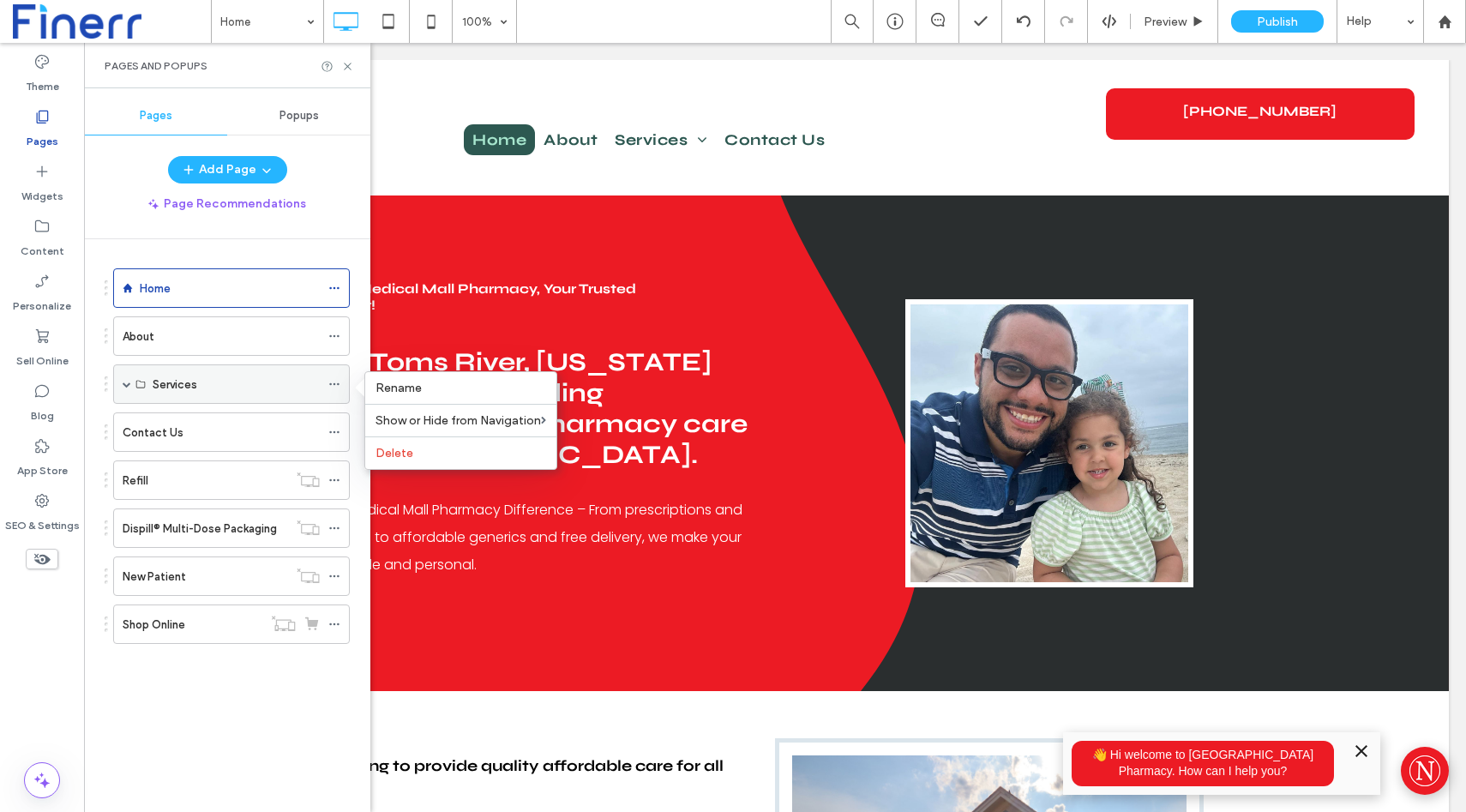
click at [330, 386] on icon at bounding box center [334, 384] width 12 height 12
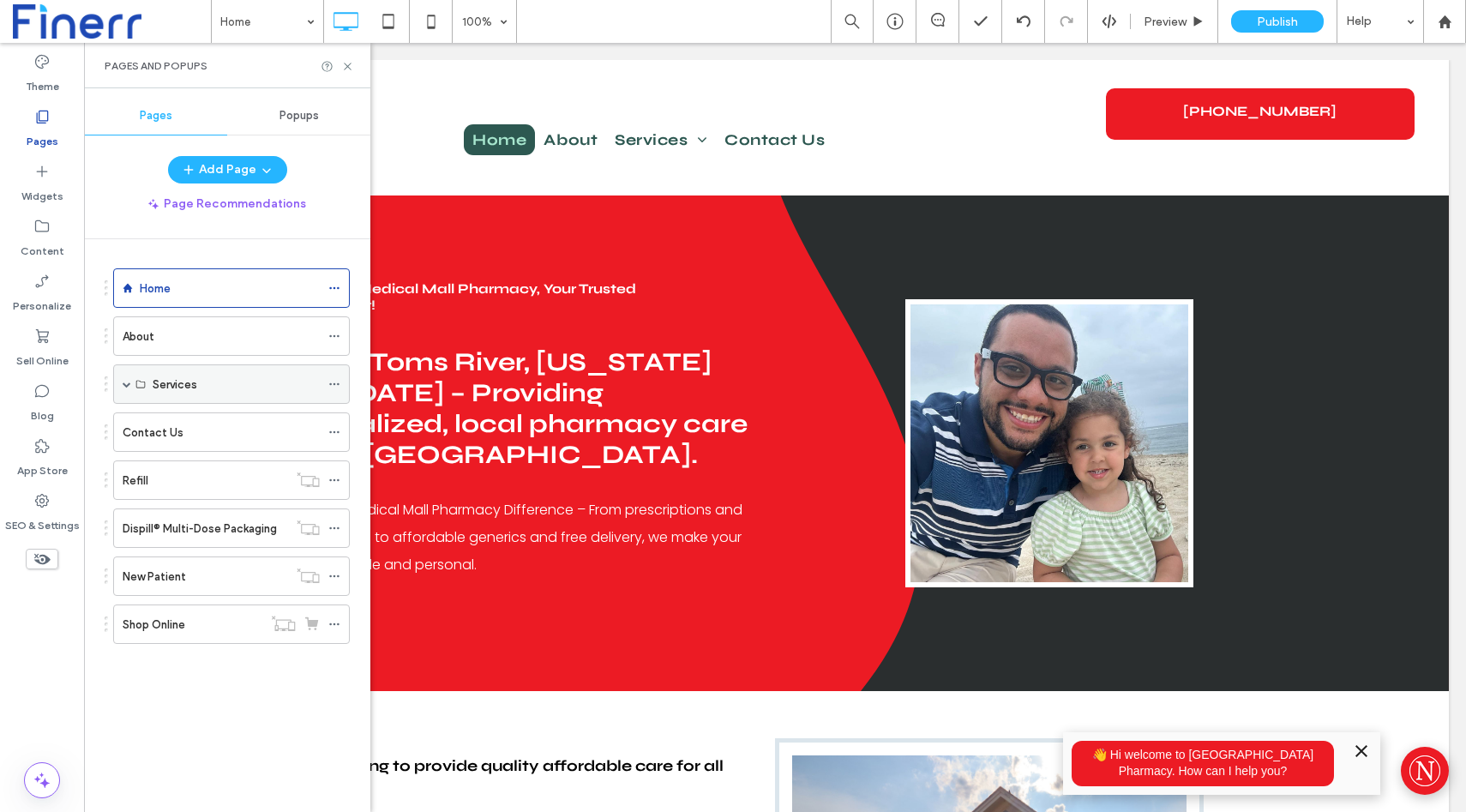
click at [332, 383] on icon at bounding box center [334, 384] width 12 height 12
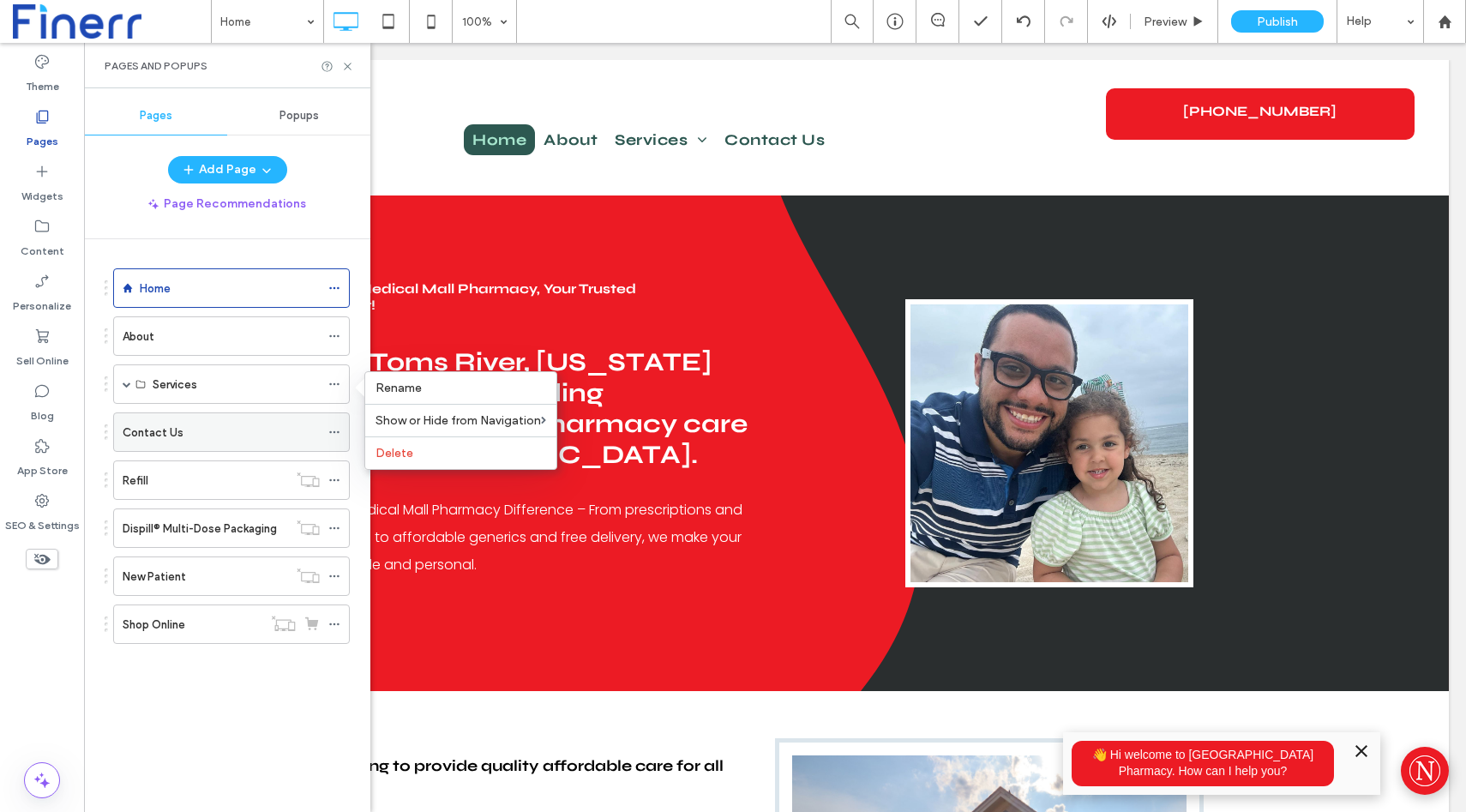
click at [333, 433] on icon at bounding box center [334, 432] width 12 height 12
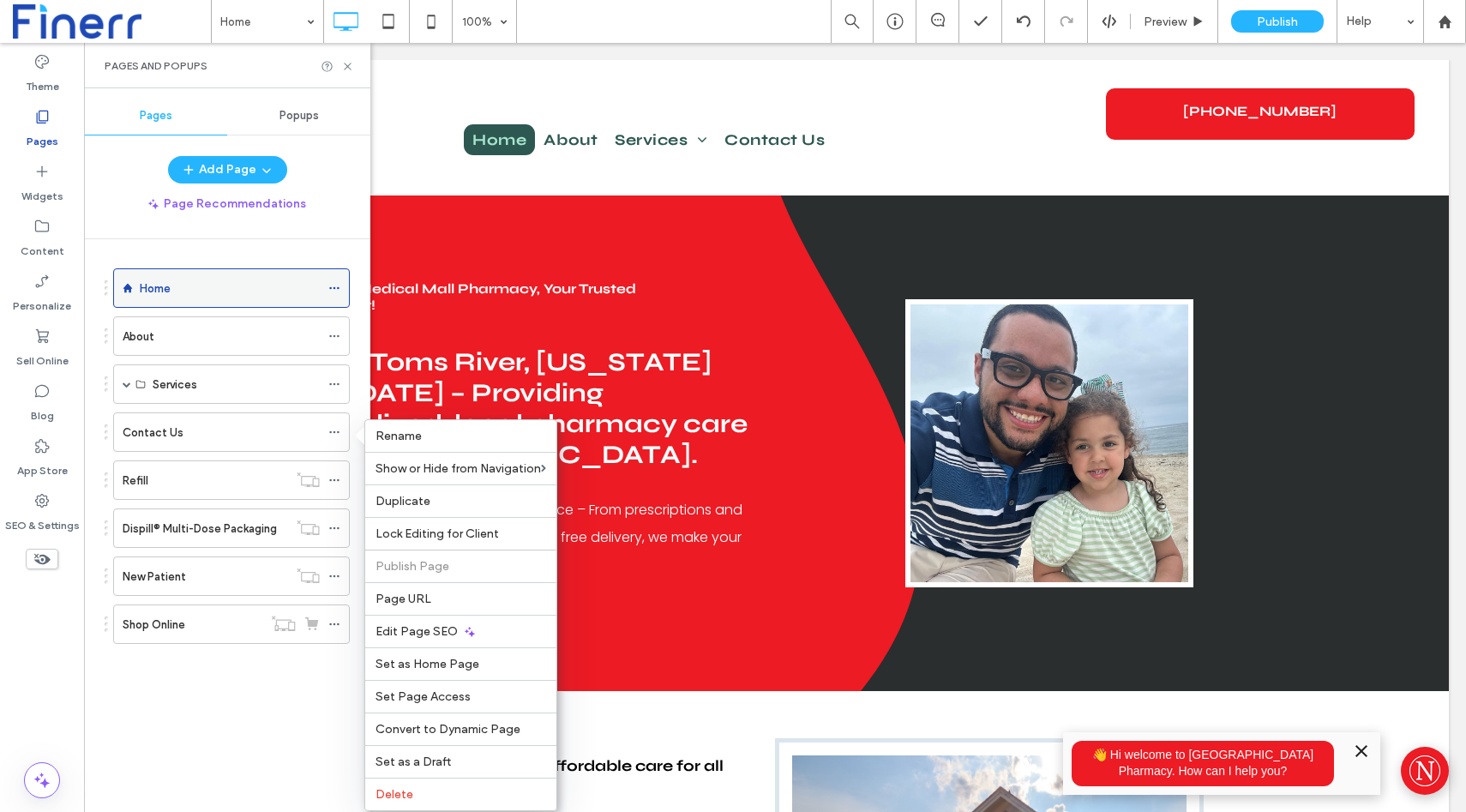
click at [332, 275] on span at bounding box center [334, 288] width 12 height 26
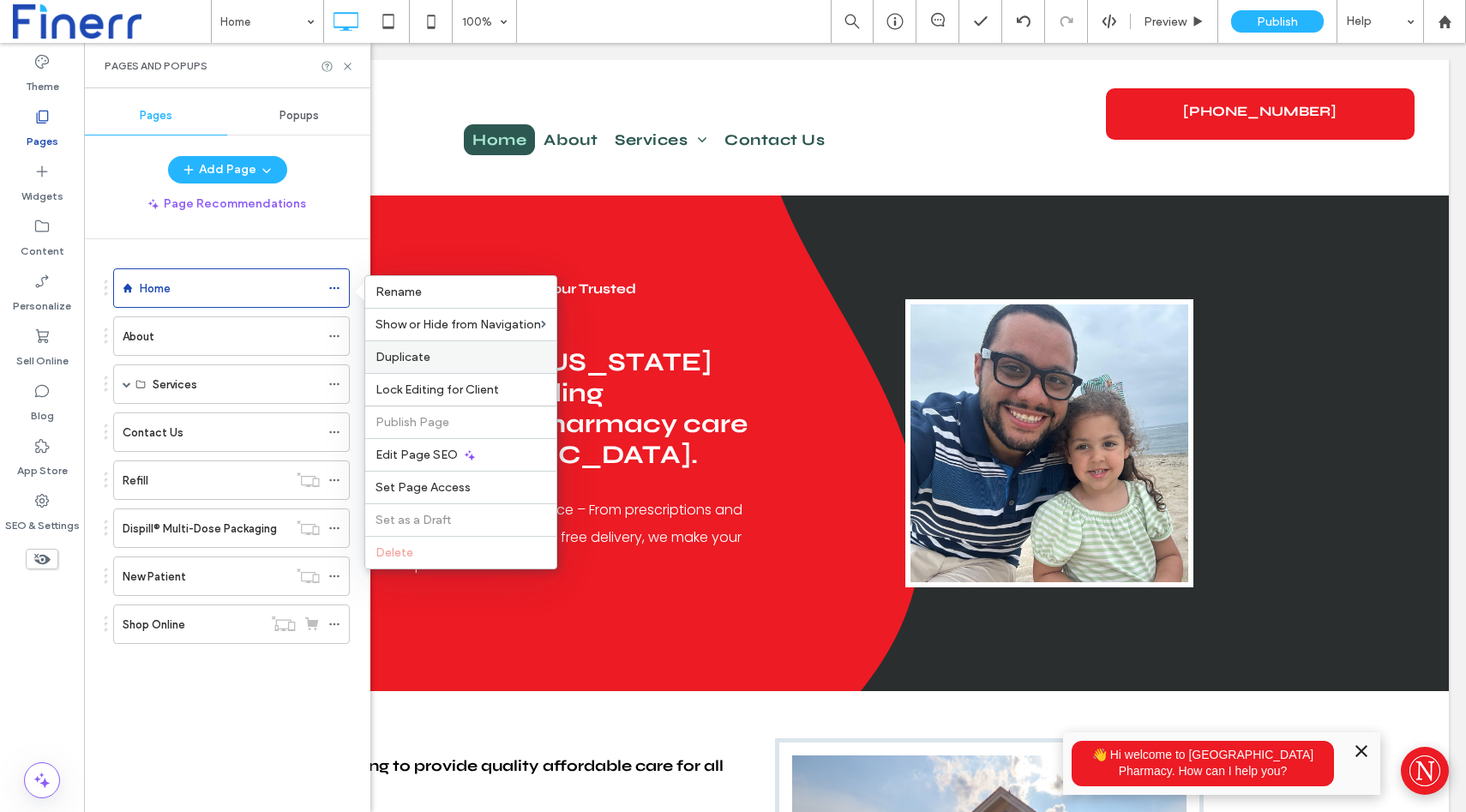
click at [438, 358] on label "Duplicate" at bounding box center [460, 357] width 170 height 15
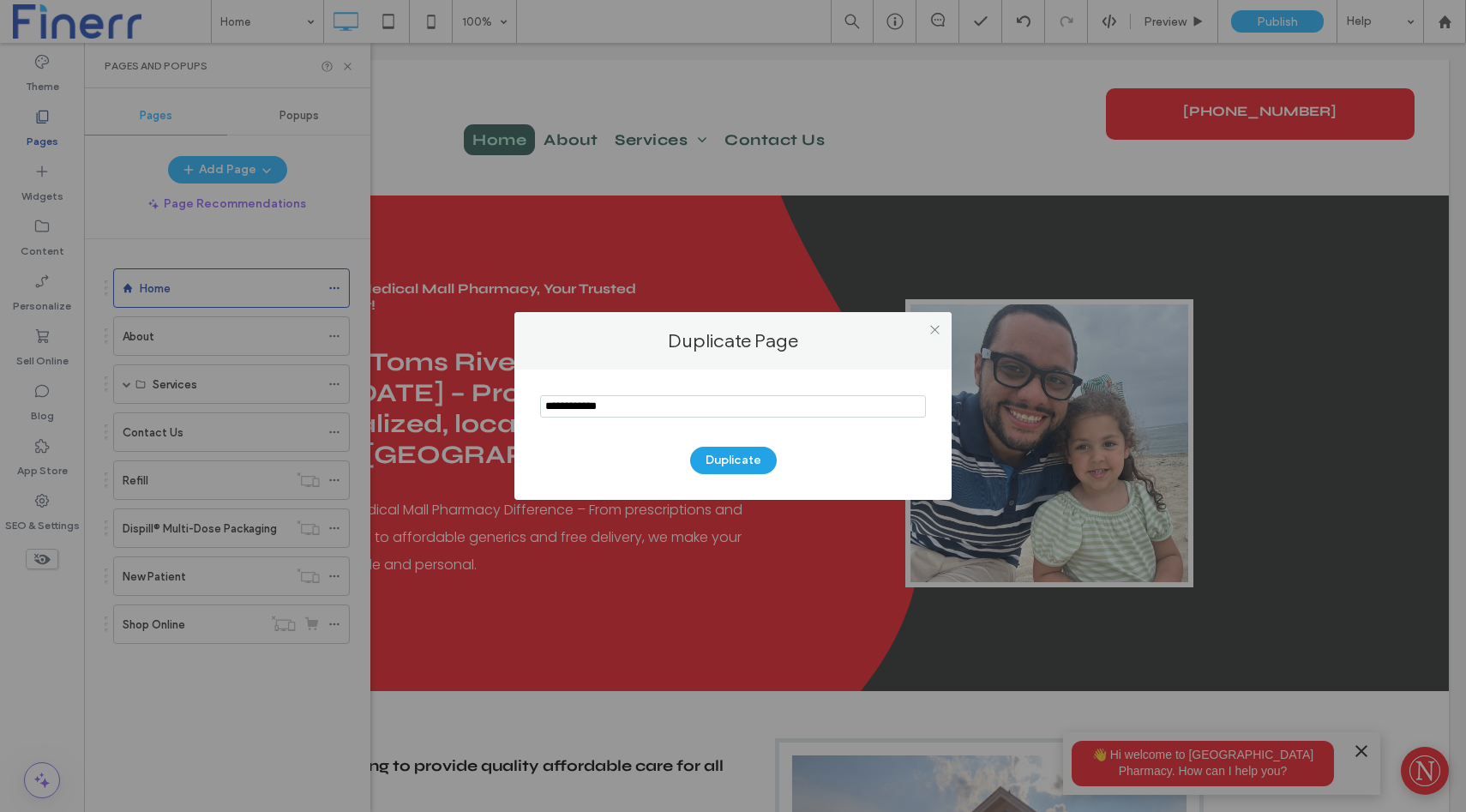
click at [731, 456] on button "Duplicate" at bounding box center [734, 460] width 87 height 28
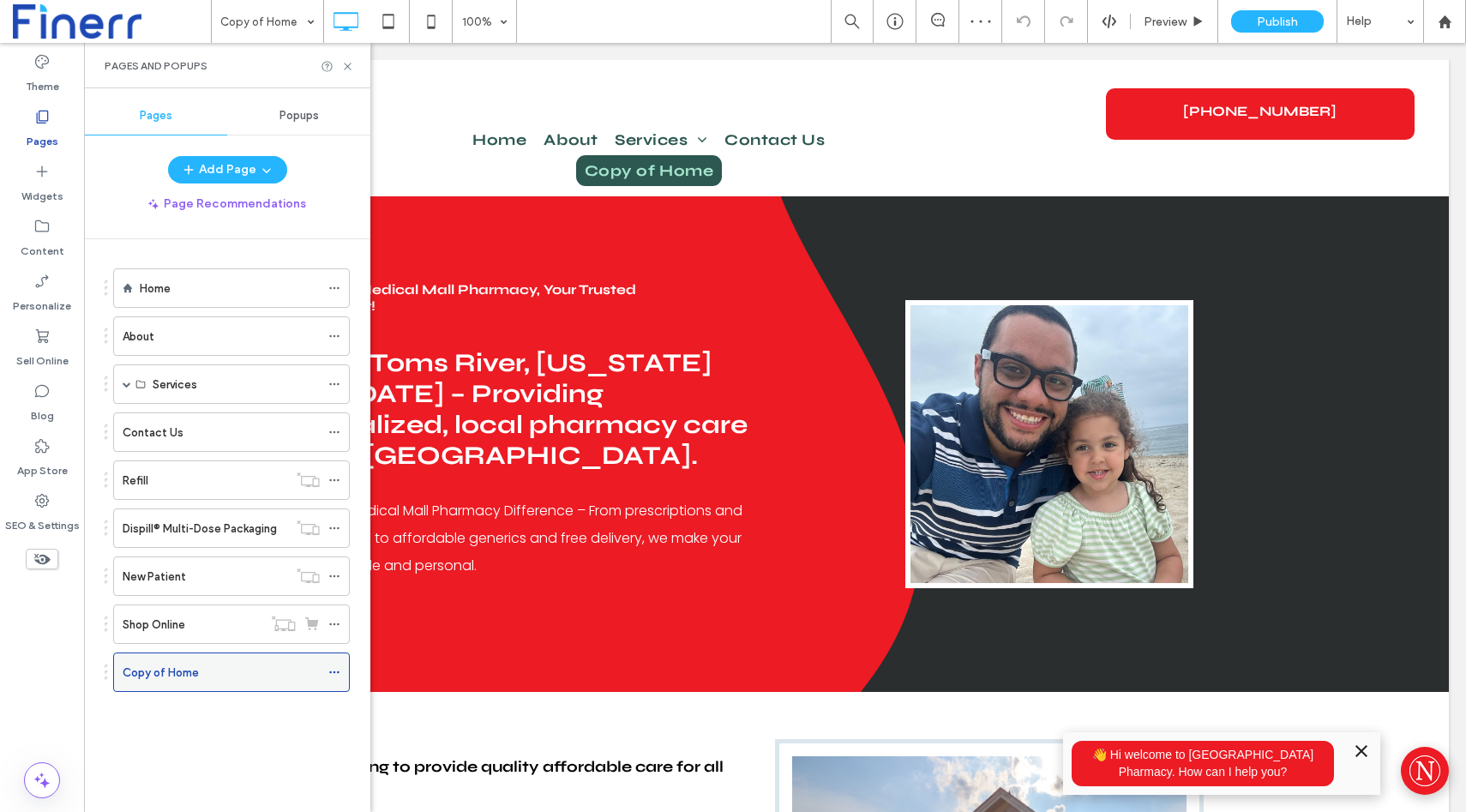
click at [330, 677] on icon at bounding box center [334, 672] width 12 height 12
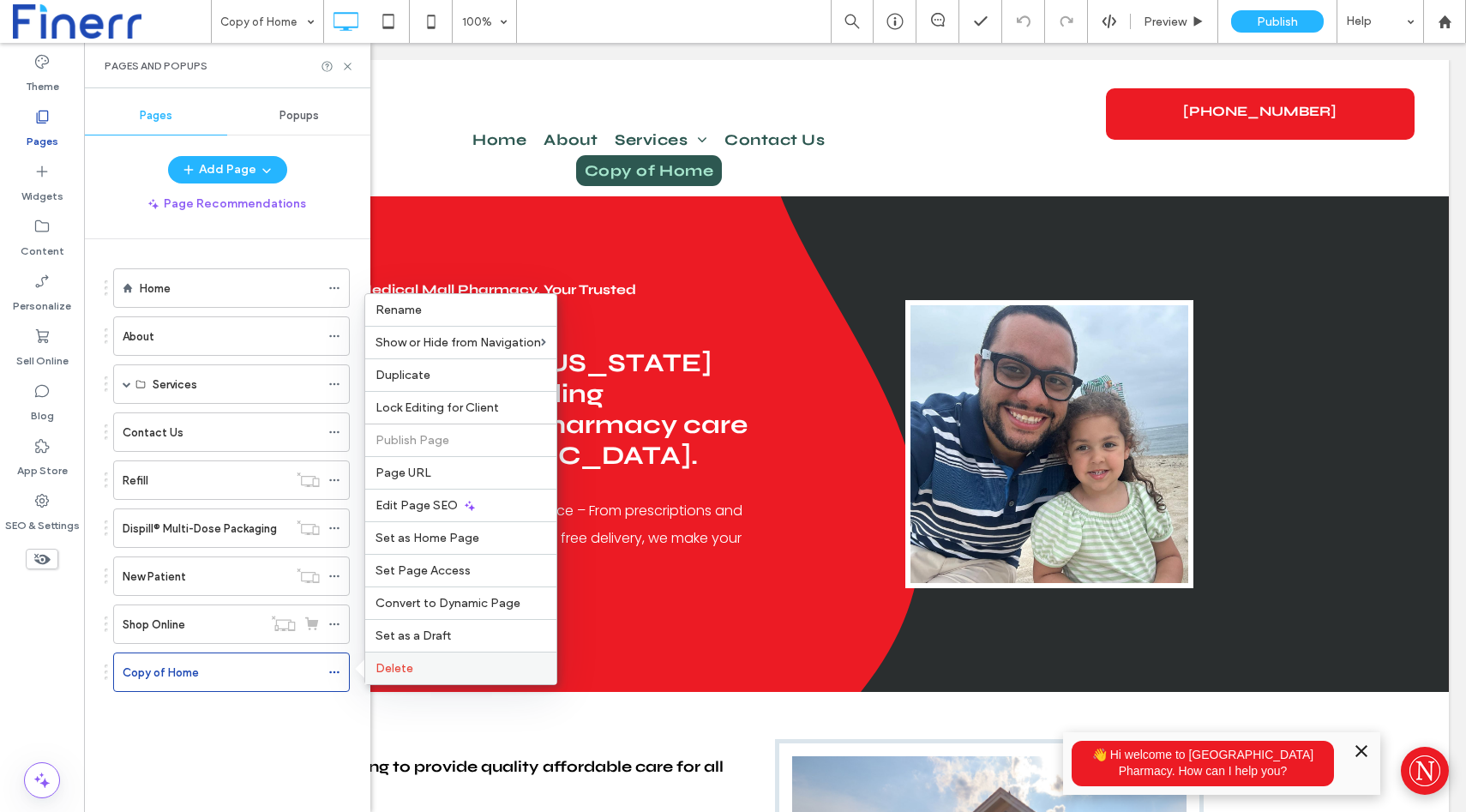
click at [432, 662] on label "Delete" at bounding box center [460, 668] width 170 height 15
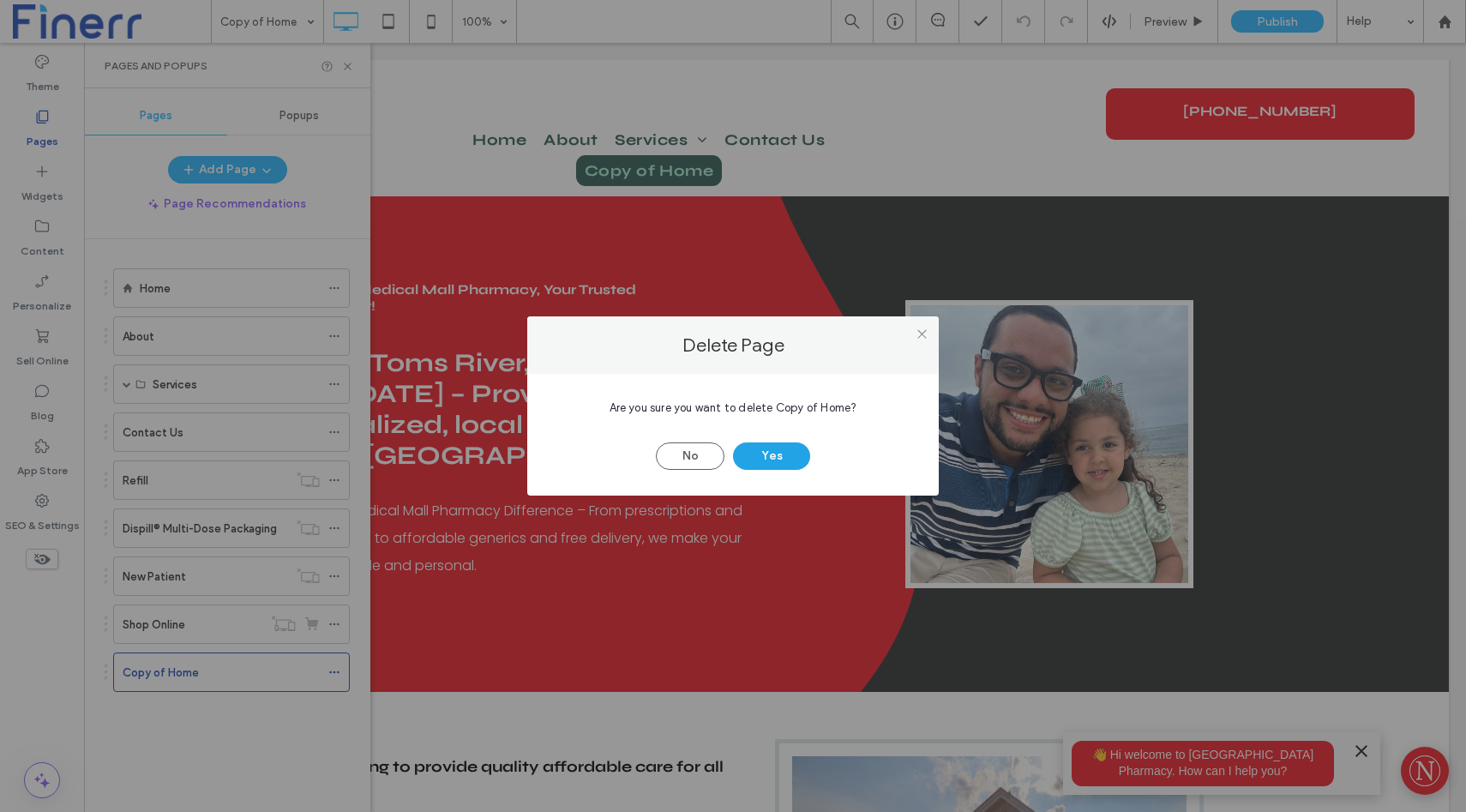
click at [785, 451] on button "Yes" at bounding box center [771, 456] width 77 height 28
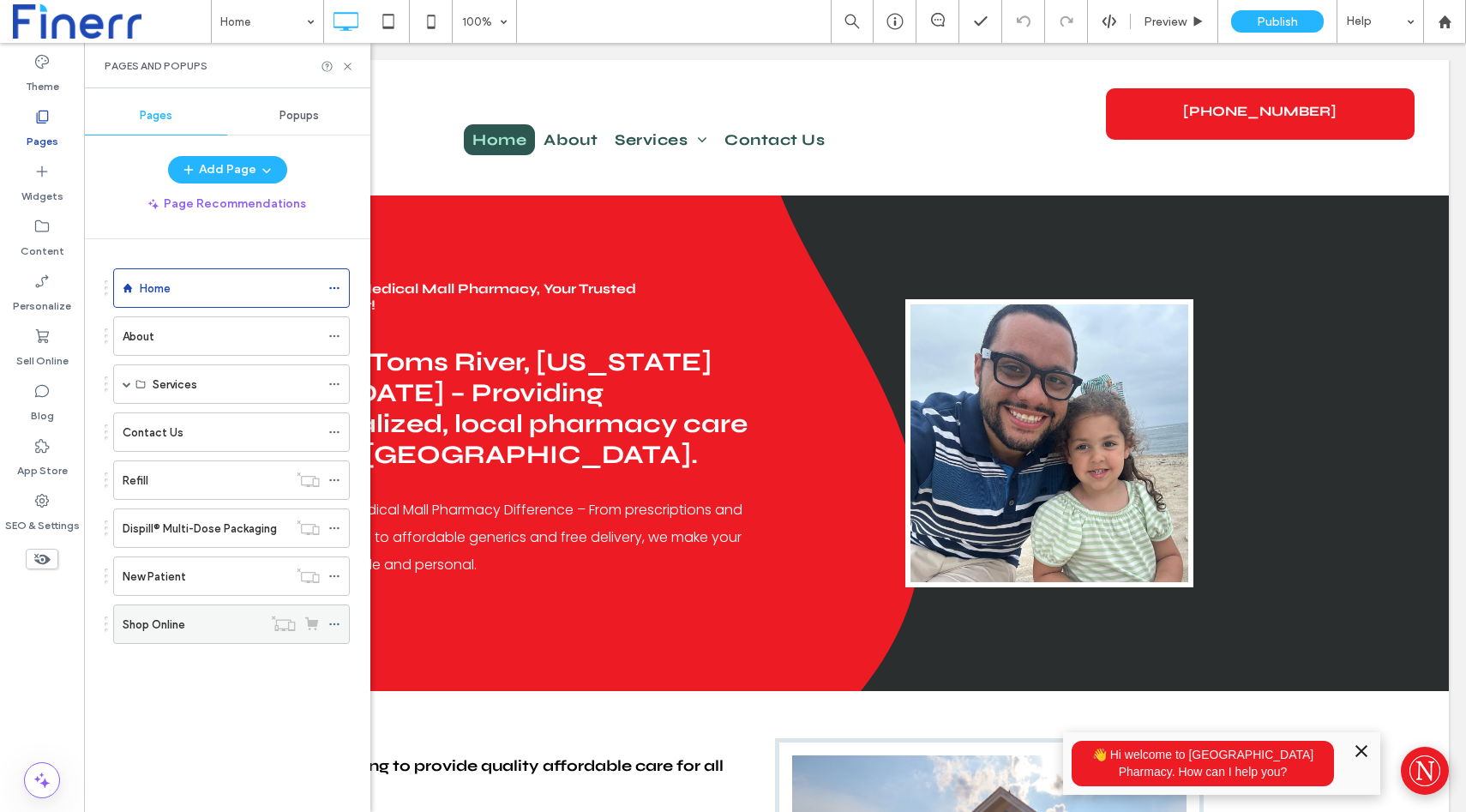
click at [330, 622] on icon at bounding box center [334, 624] width 12 height 12
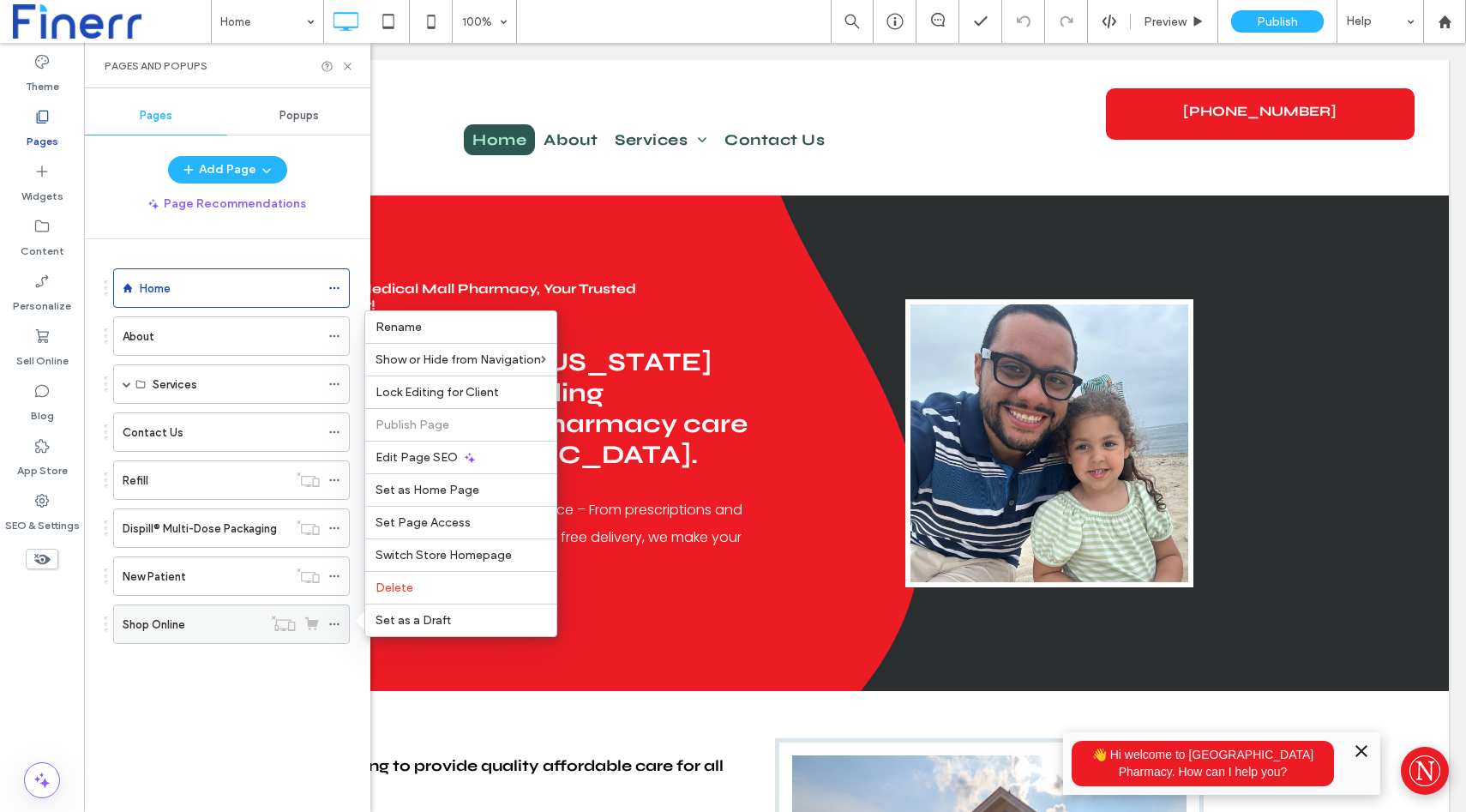
click at [330, 622] on icon at bounding box center [334, 624] width 12 height 12
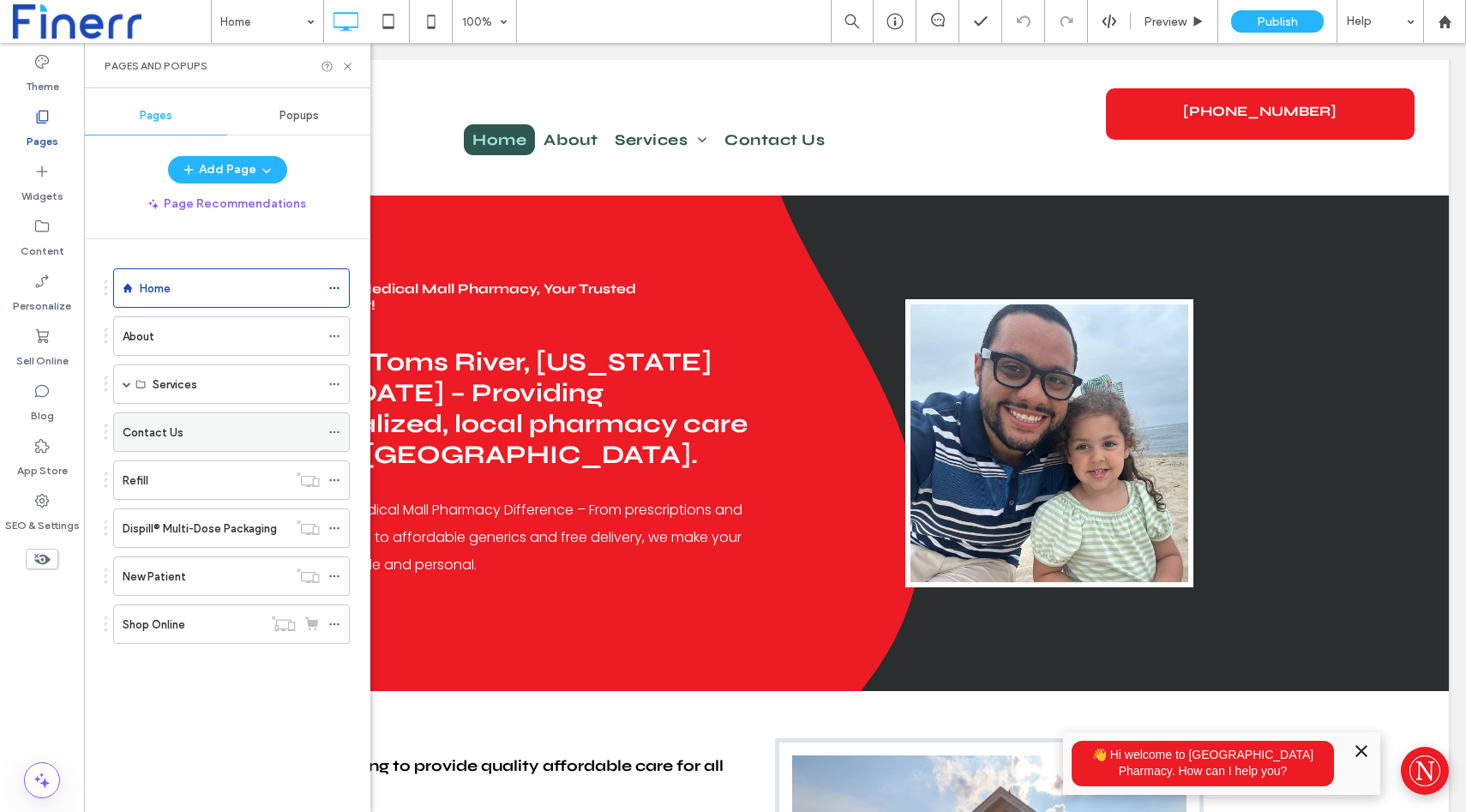
click at [338, 430] on icon at bounding box center [334, 432] width 12 height 12
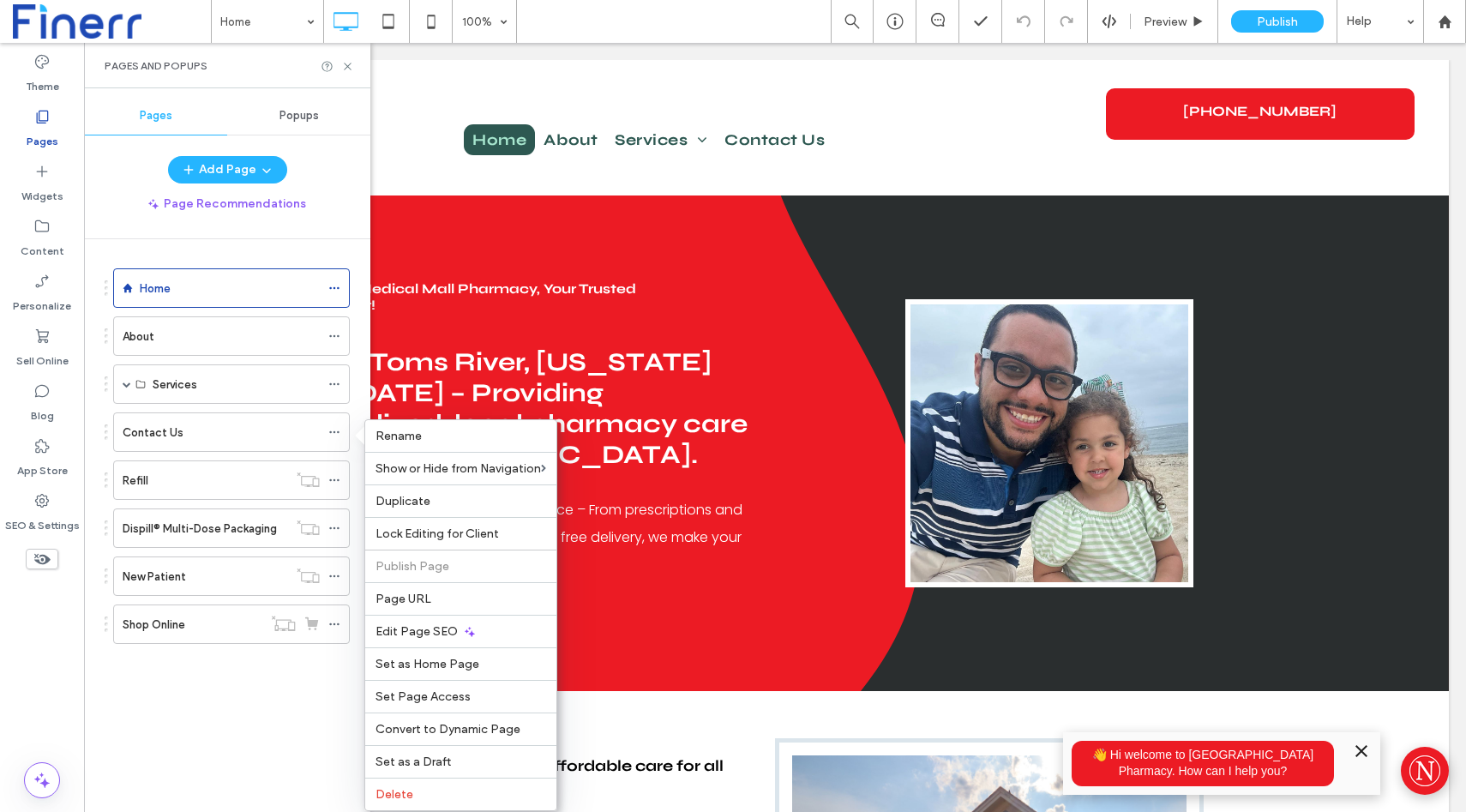
click at [253, 716] on div "Home About Services Vaccine/Testing Appointments Delivery/Mail Out Pet Medicati…" at bounding box center [237, 521] width 266 height 564
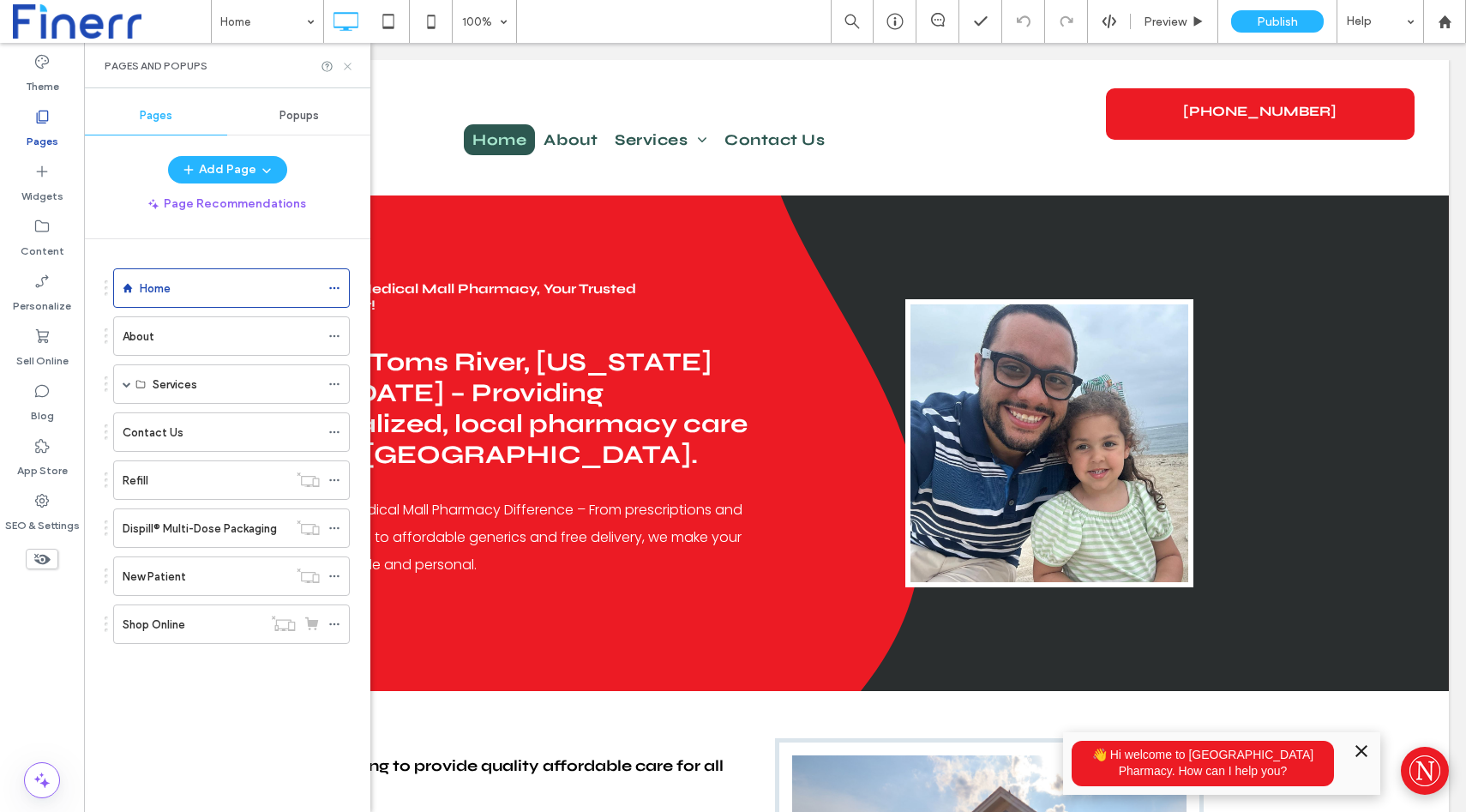
click at [347, 63] on icon at bounding box center [347, 66] width 13 height 13
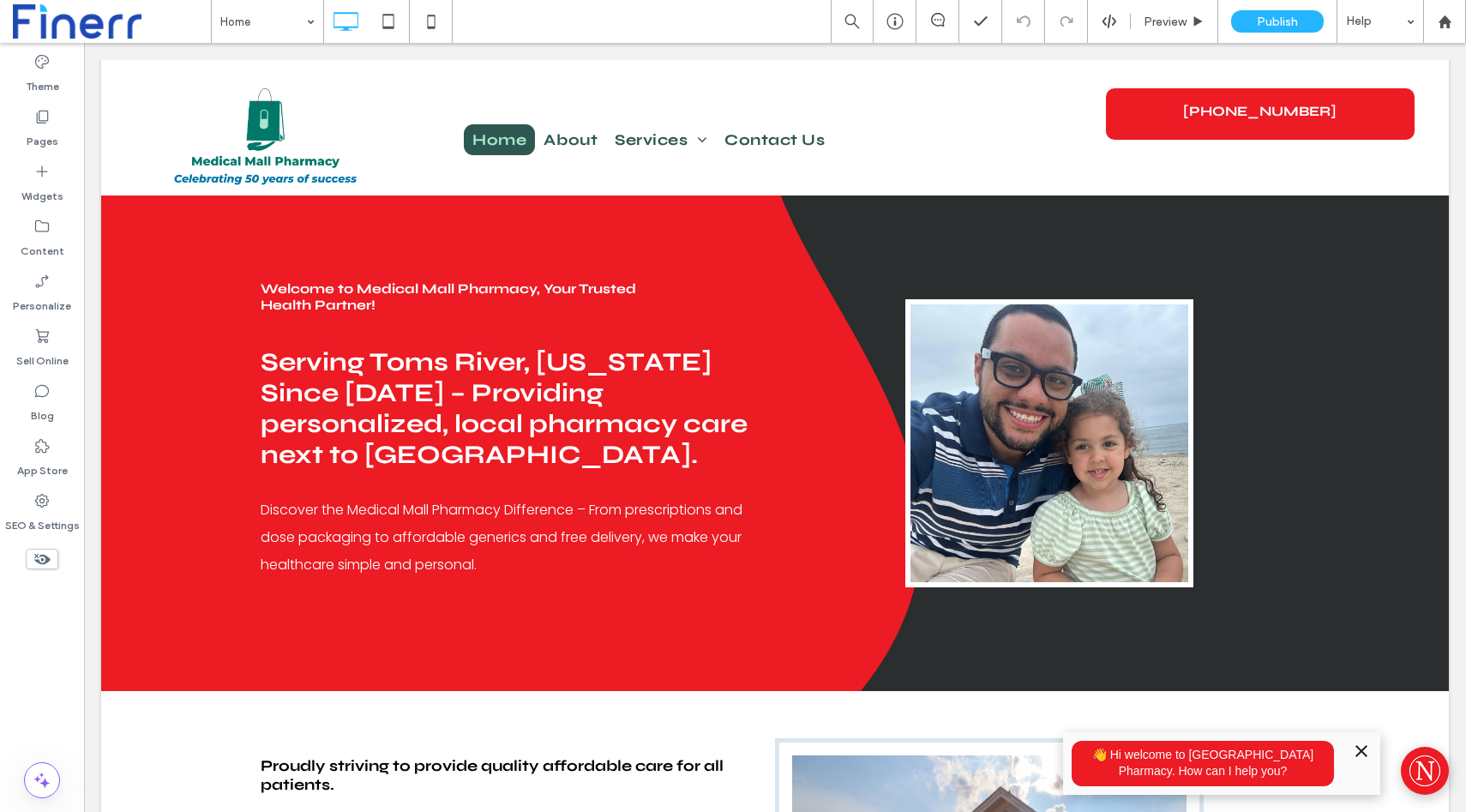
click at [1357, 748] on icon "Minimize" at bounding box center [1362, 751] width 21 height 21
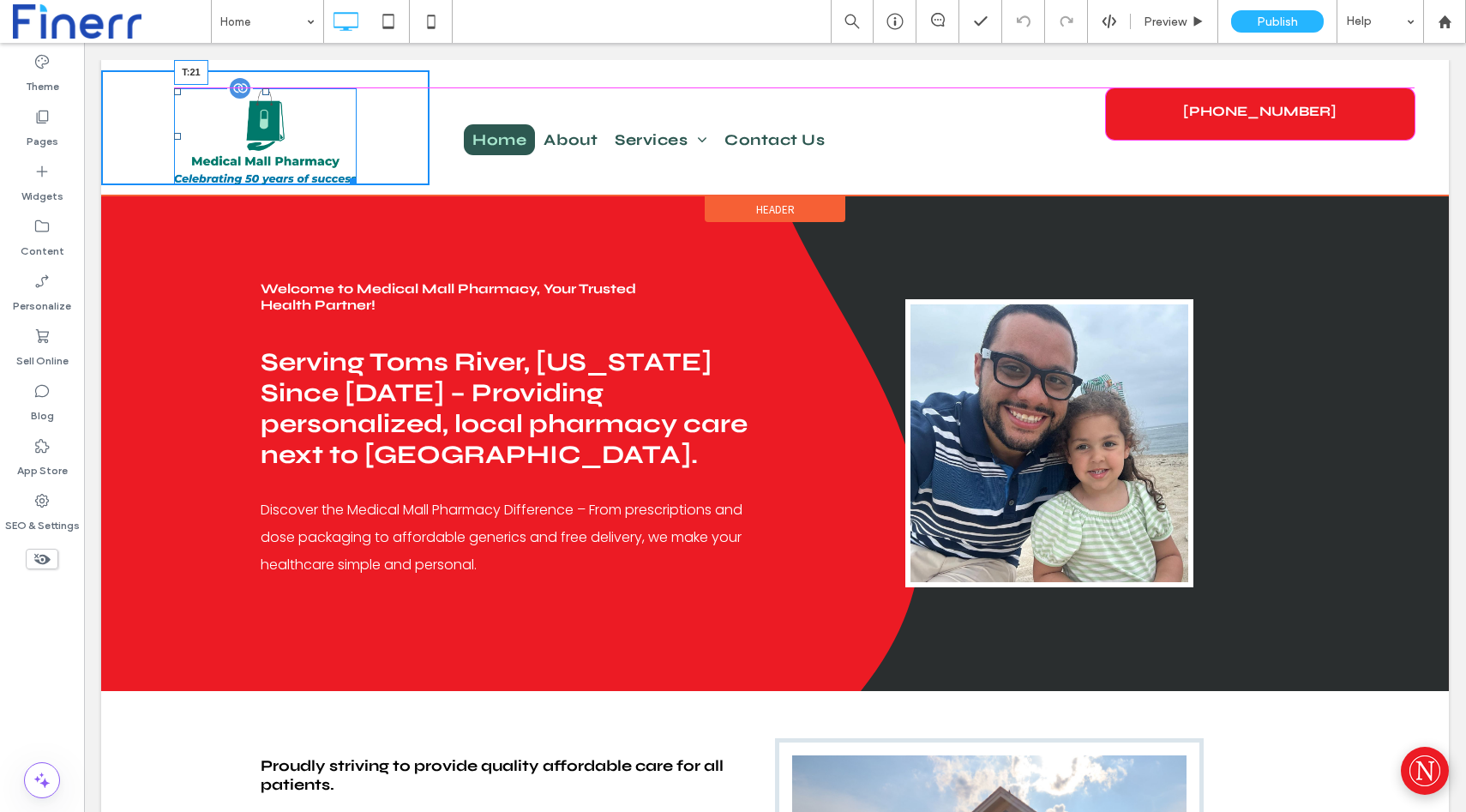
click at [267, 93] on div at bounding box center [266, 92] width 7 height 7
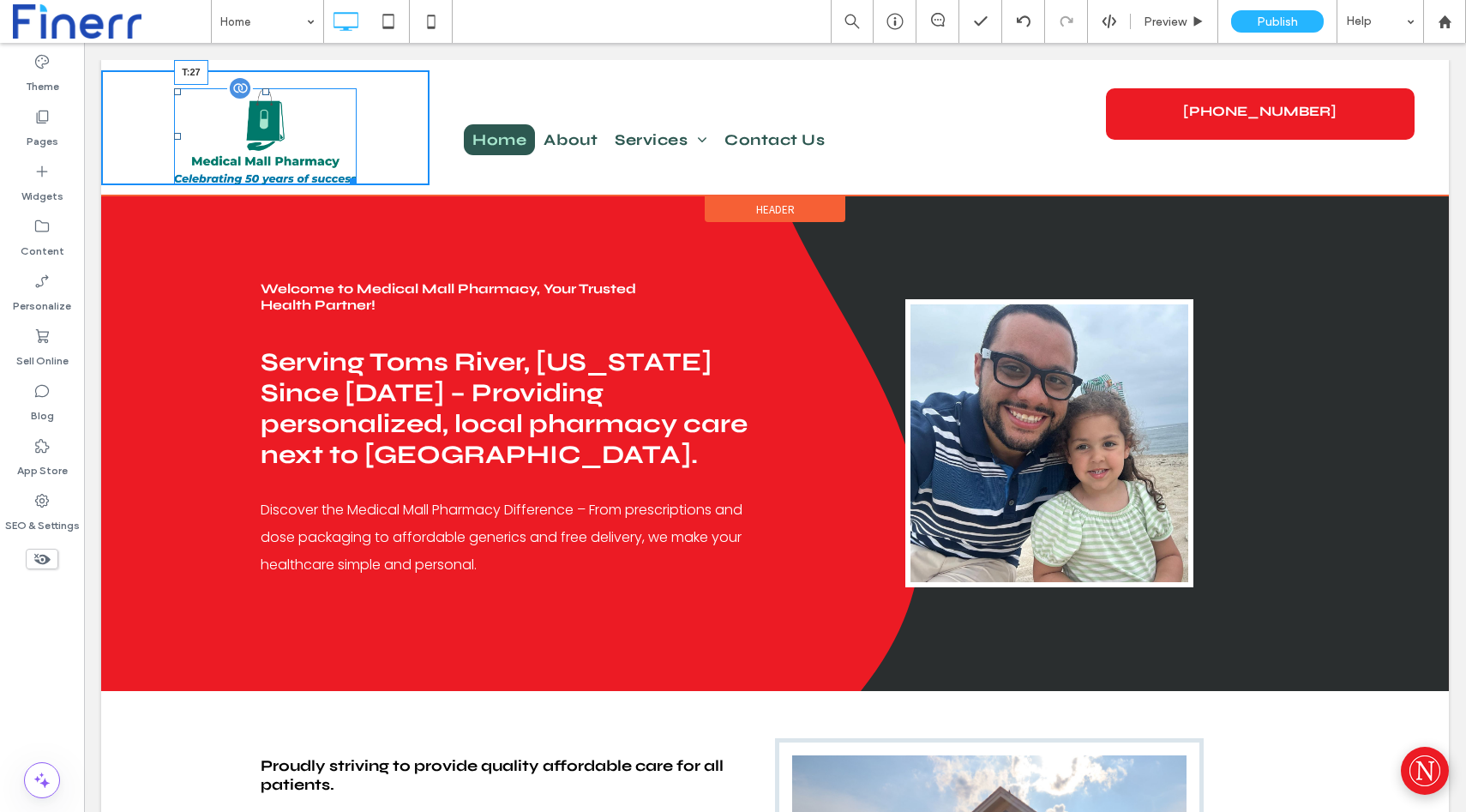
click at [267, 96] on div at bounding box center [266, 92] width 7 height 7
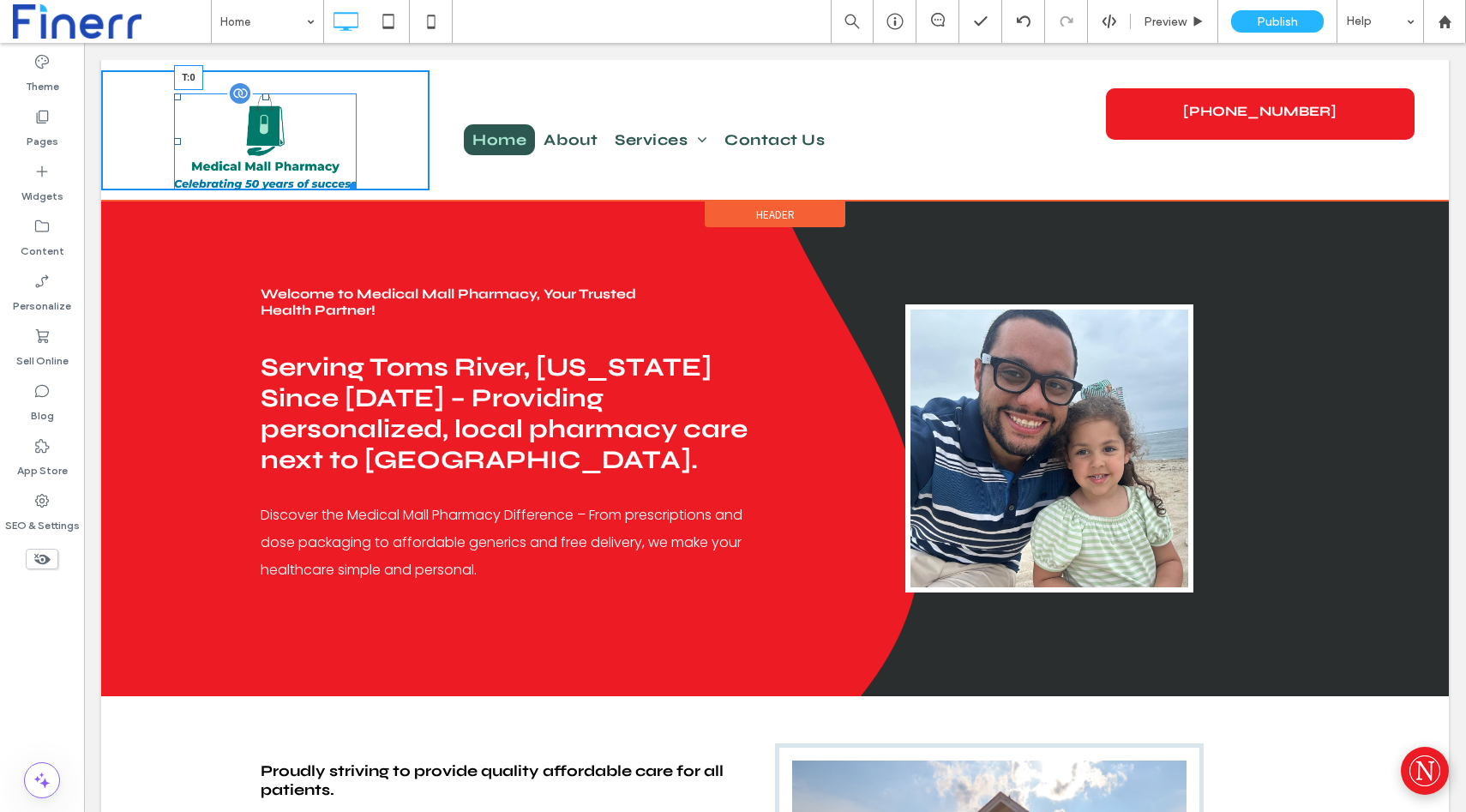
drag, startPoint x: 266, startPoint y: 95, endPoint x: 265, endPoint y: 73, distance: 22.0
click at [265, 94] on div at bounding box center [266, 97] width 7 height 7
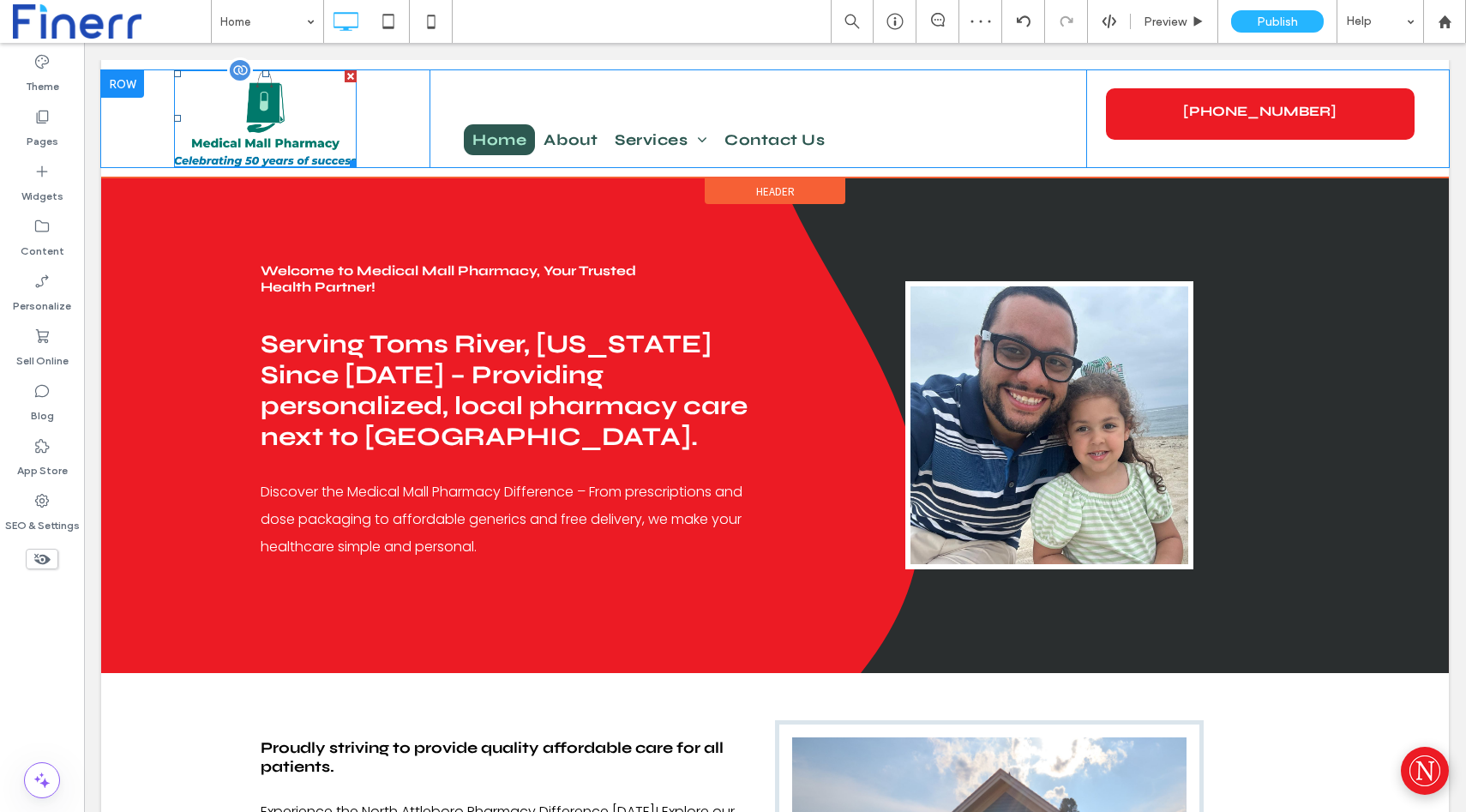
click at [265, 71] on div at bounding box center [266, 74] width 7 height 7
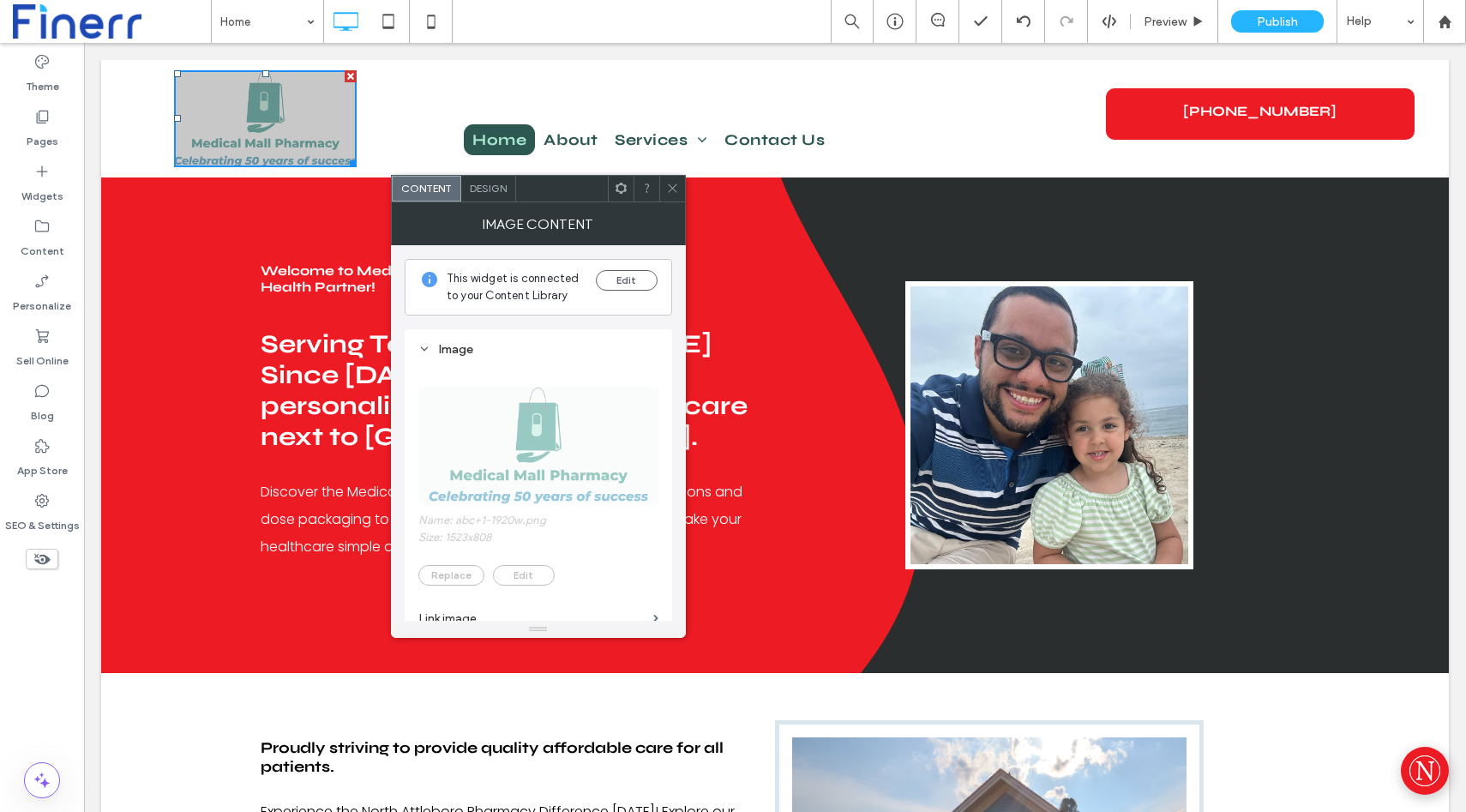
click at [669, 188] on icon at bounding box center [672, 188] width 13 height 13
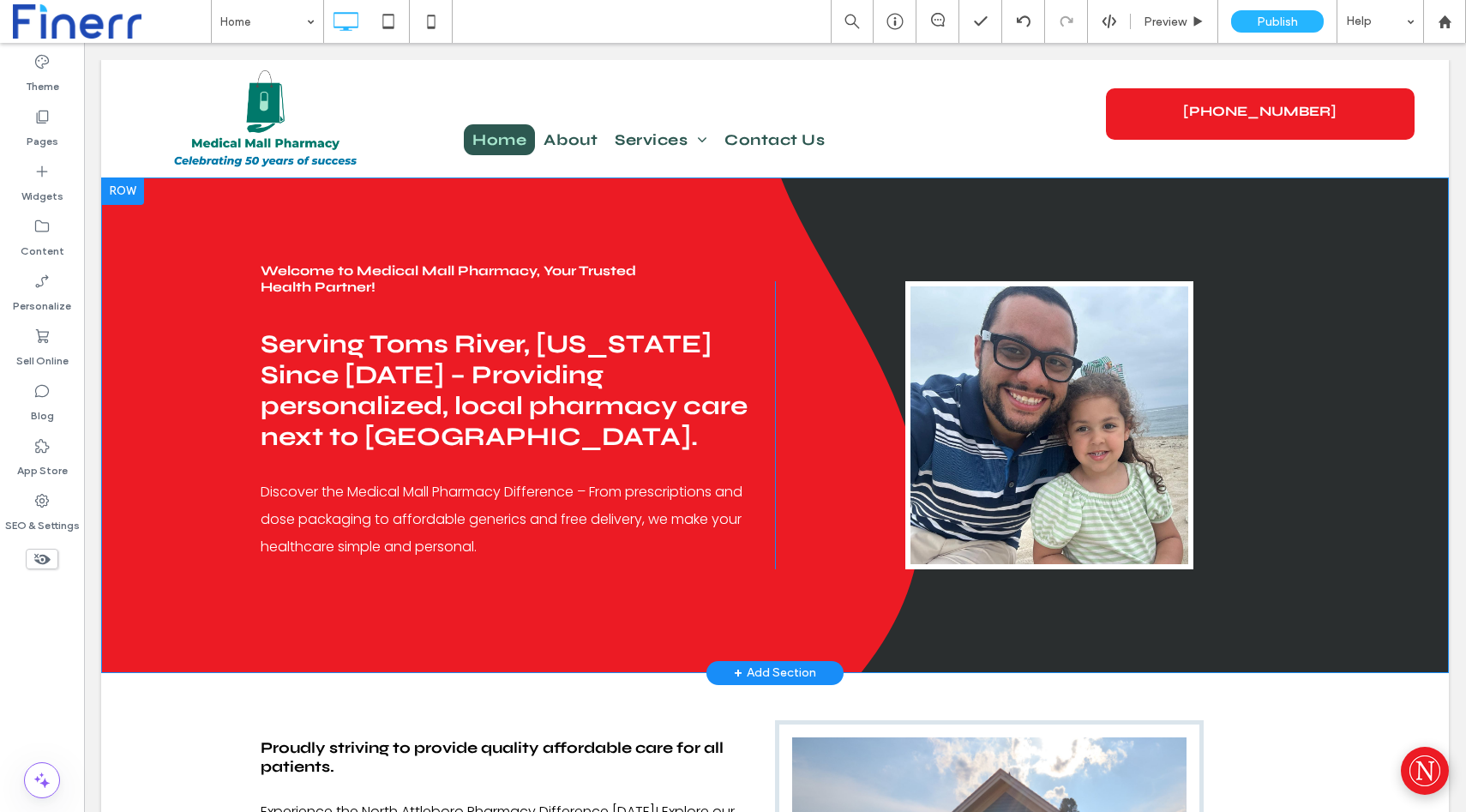
click at [113, 195] on div at bounding box center [122, 191] width 43 height 28
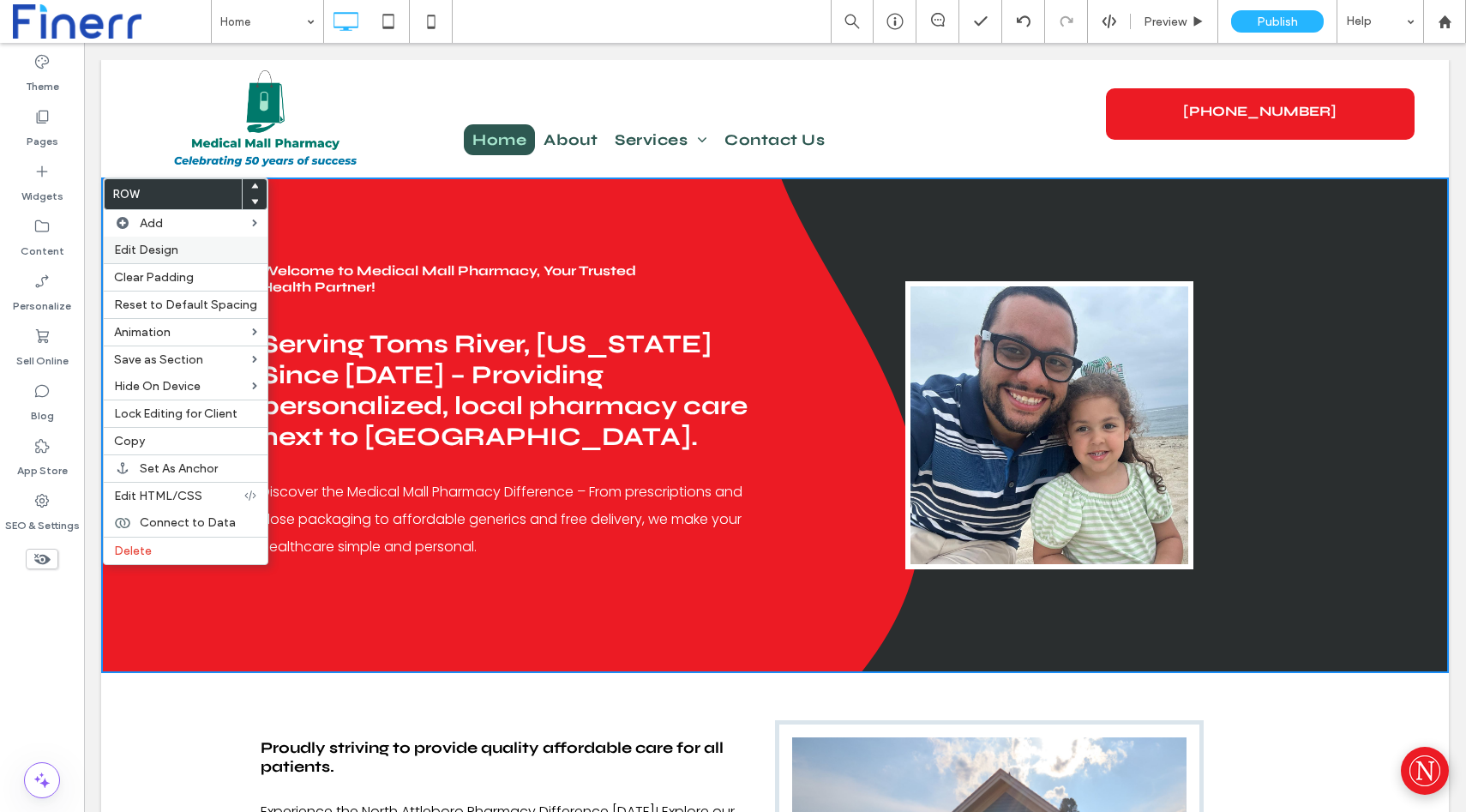
click at [148, 242] on div "Edit Design" at bounding box center [185, 250] width 164 height 27
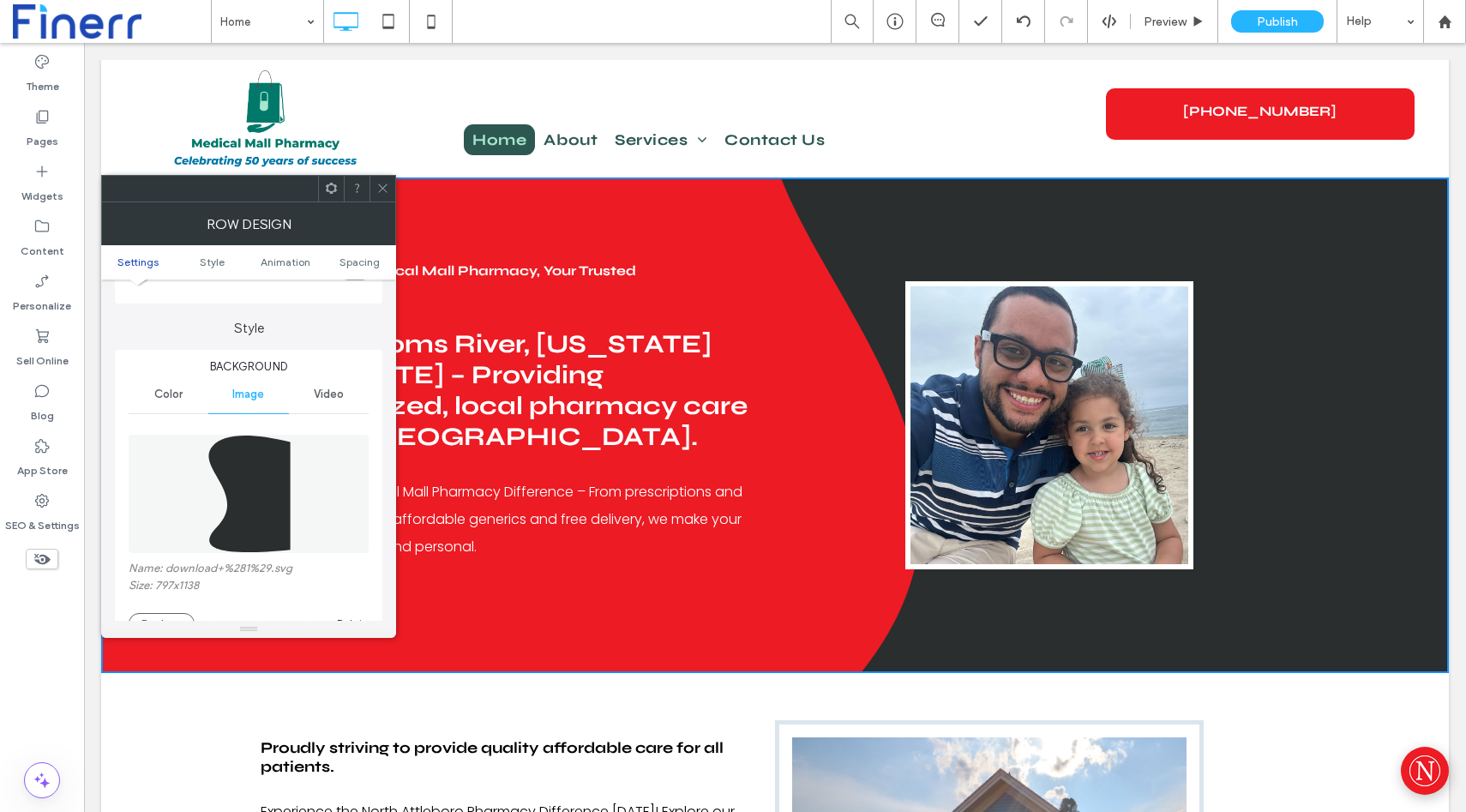
scroll to position [124, 0]
click at [164, 391] on span "Color" at bounding box center [168, 393] width 29 height 14
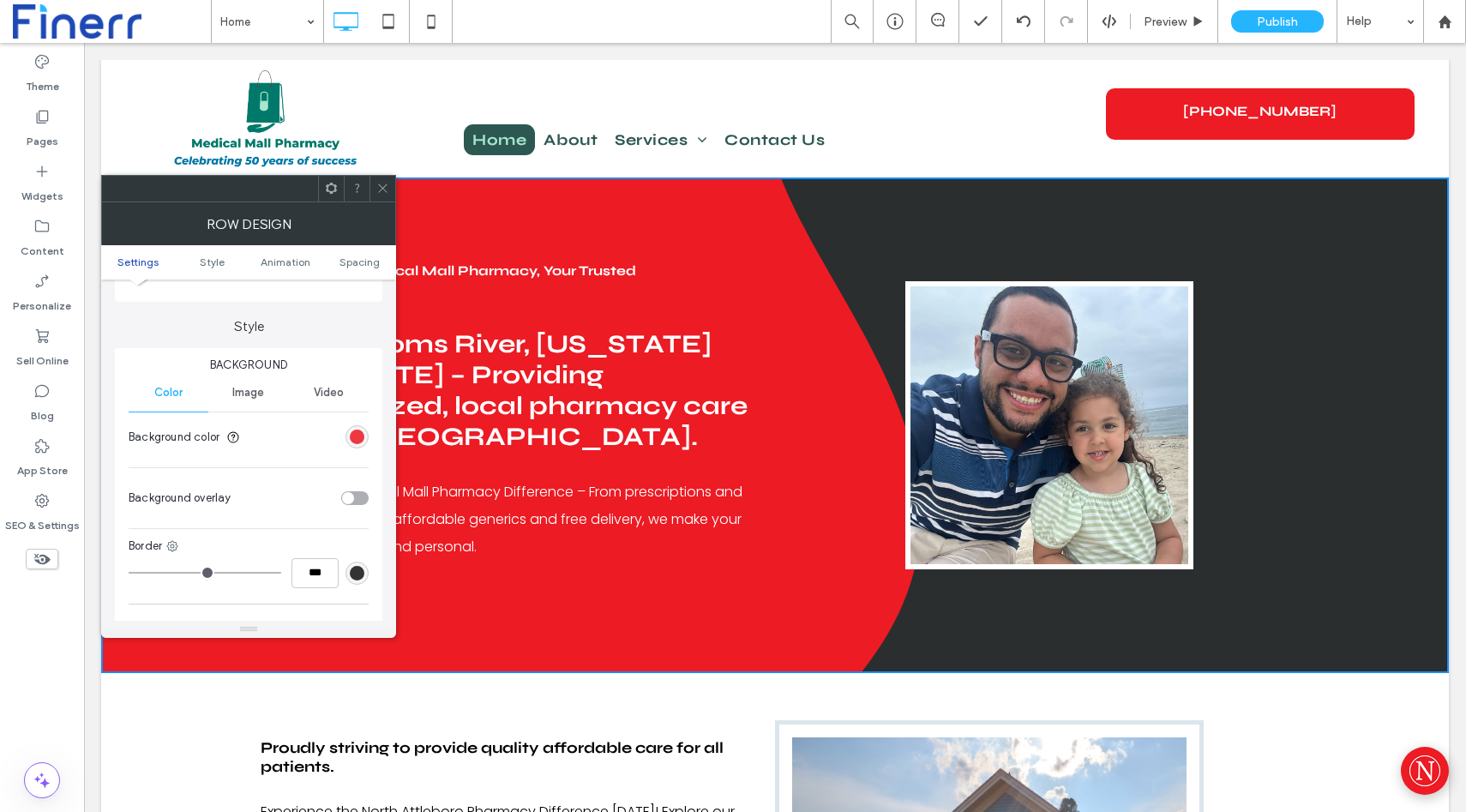
click at [360, 436] on div "rgb(236, 27, 36)" at bounding box center [357, 437] width 15 height 15
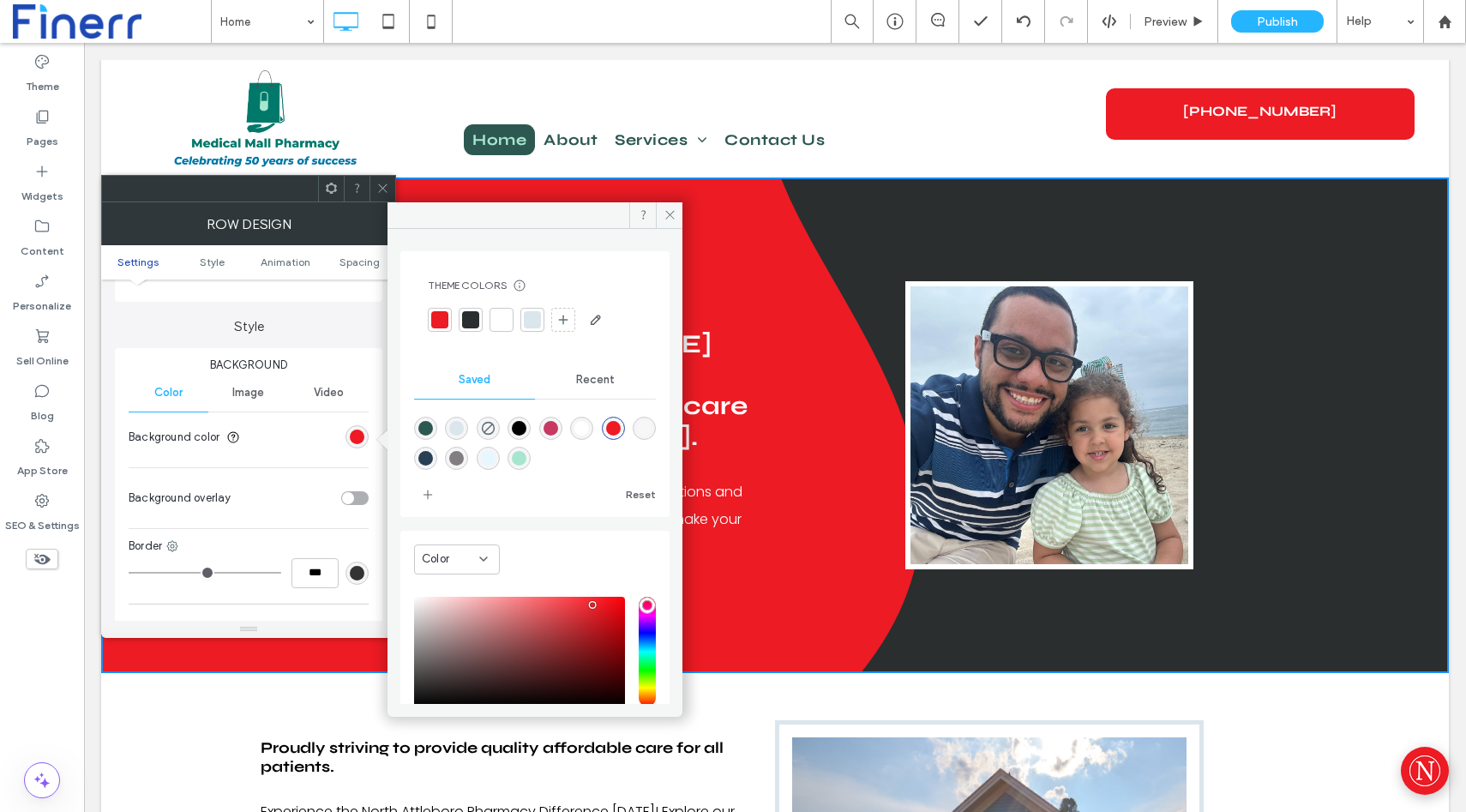
click at [526, 459] on div "rgba(167,230,206,1)" at bounding box center [518, 458] width 15 height 15
type input "*******"
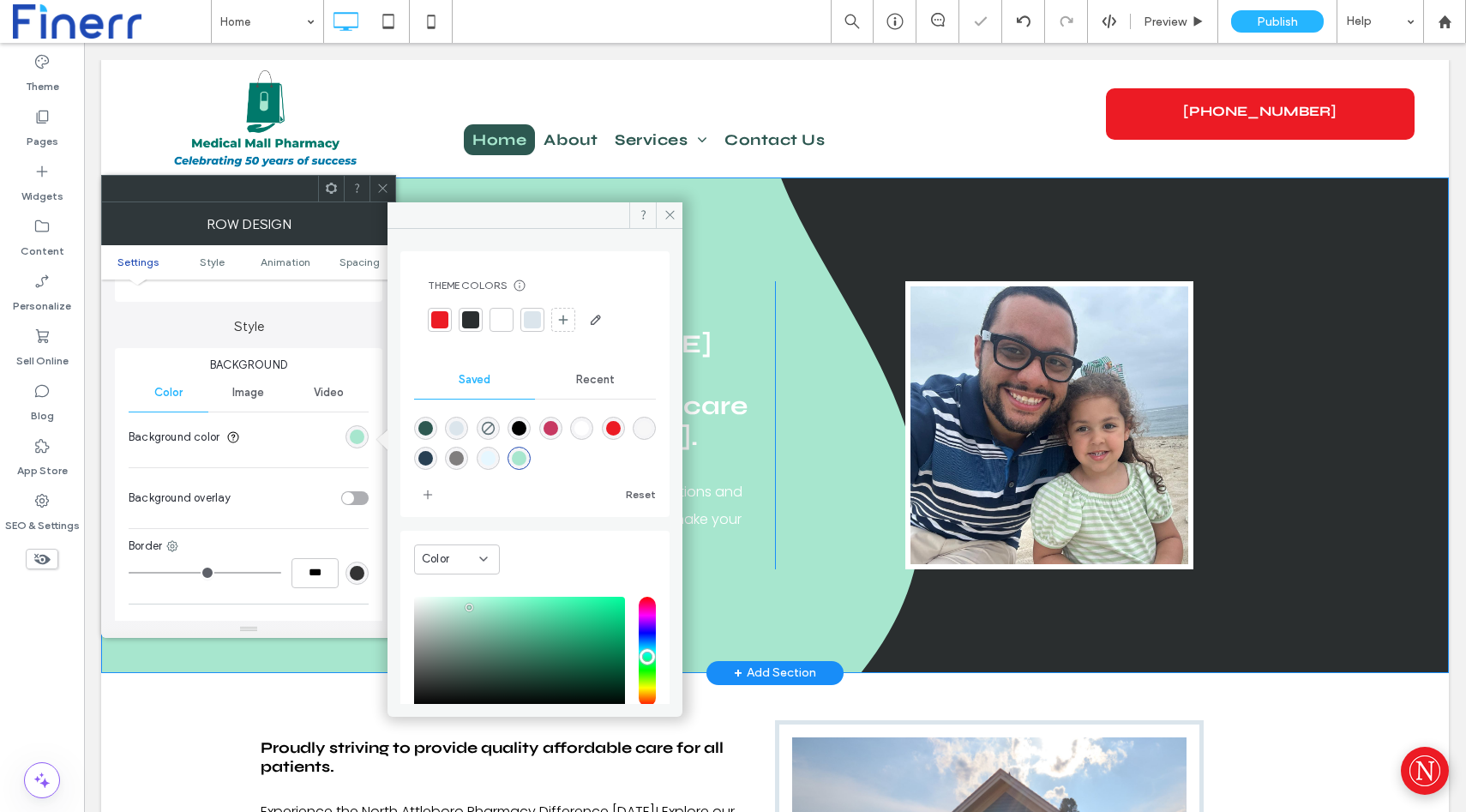
drag, startPoint x: 654, startPoint y: 258, endPoint x: 1004, endPoint y: 246, distance: 350.2
click at [669, 208] on icon at bounding box center [670, 215] width 13 height 13
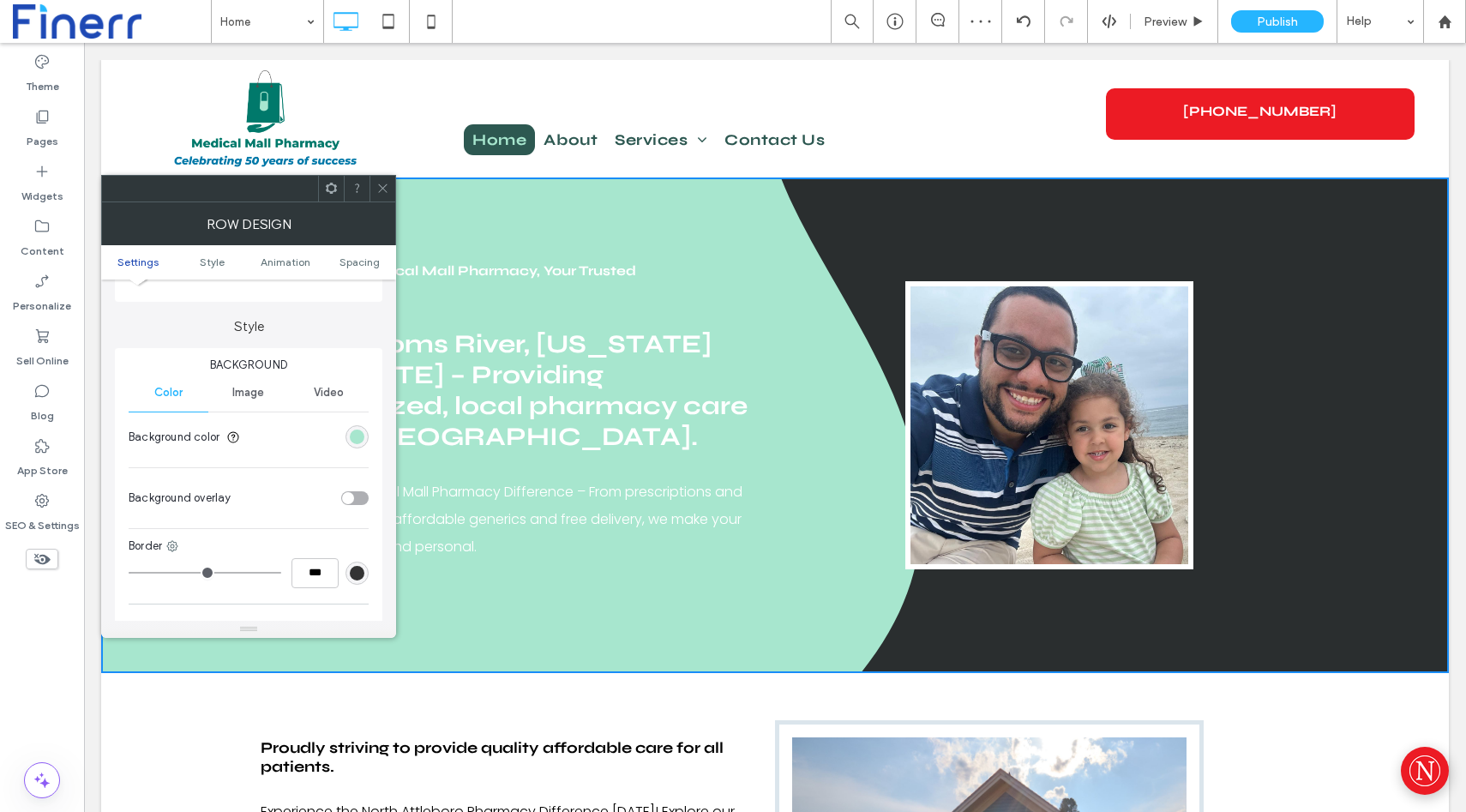
click at [379, 182] on icon at bounding box center [382, 188] width 13 height 13
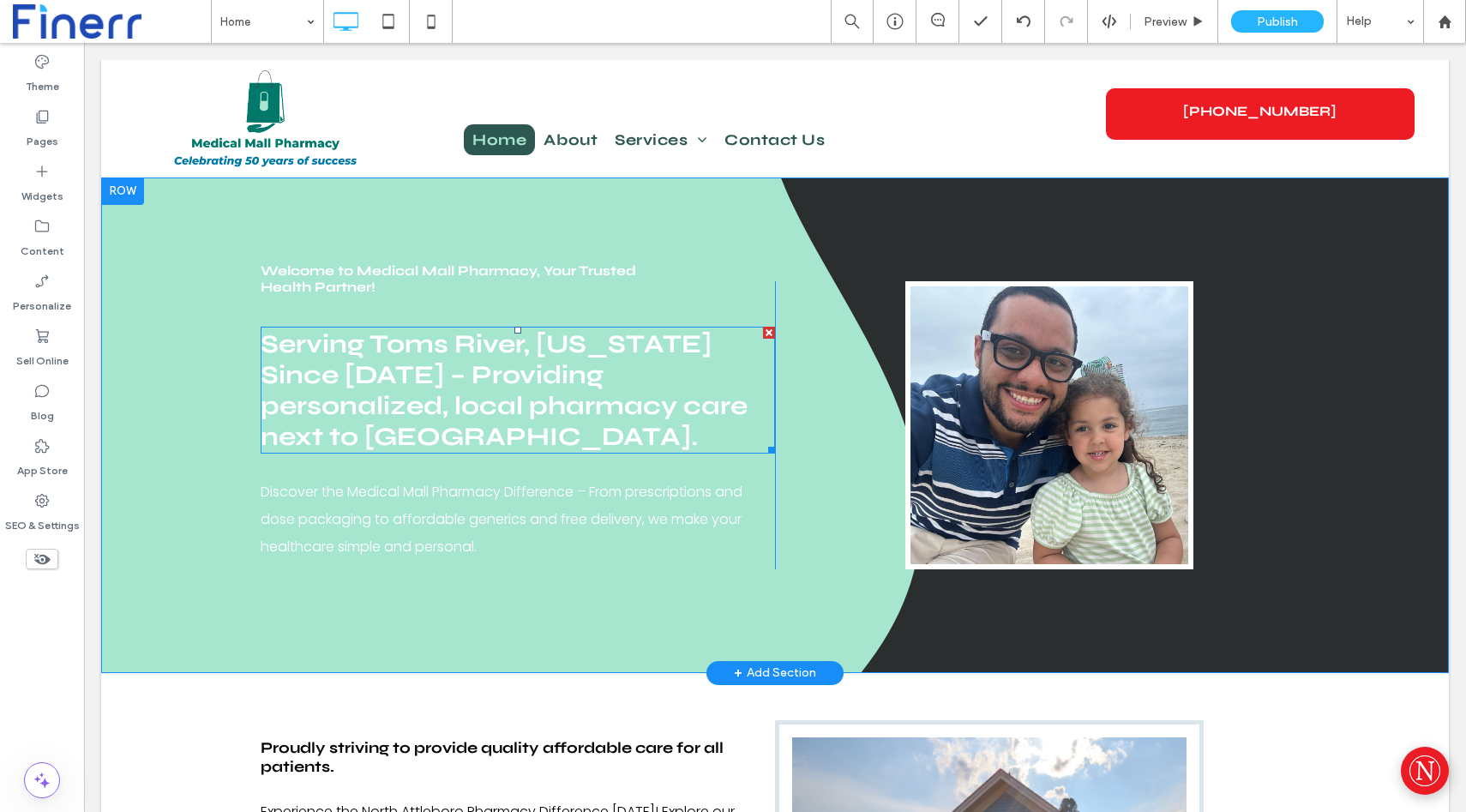
click at [347, 363] on span "Serving Toms River, [US_STATE] Since [DATE] – Providing personalized, local pha…" at bounding box center [504, 390] width 487 height 123
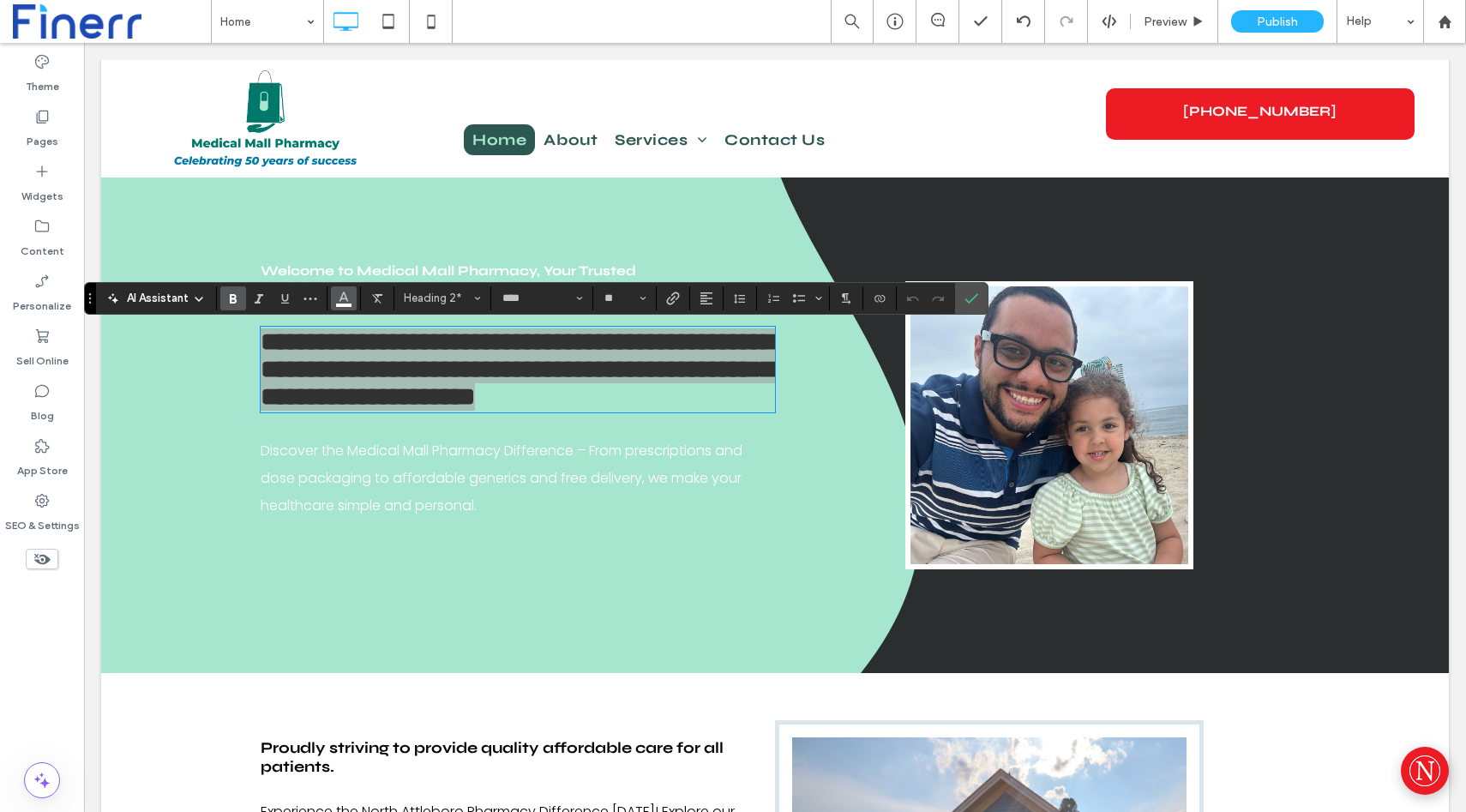
click at [341, 295] on use "Color" at bounding box center [344, 296] width 10 height 10
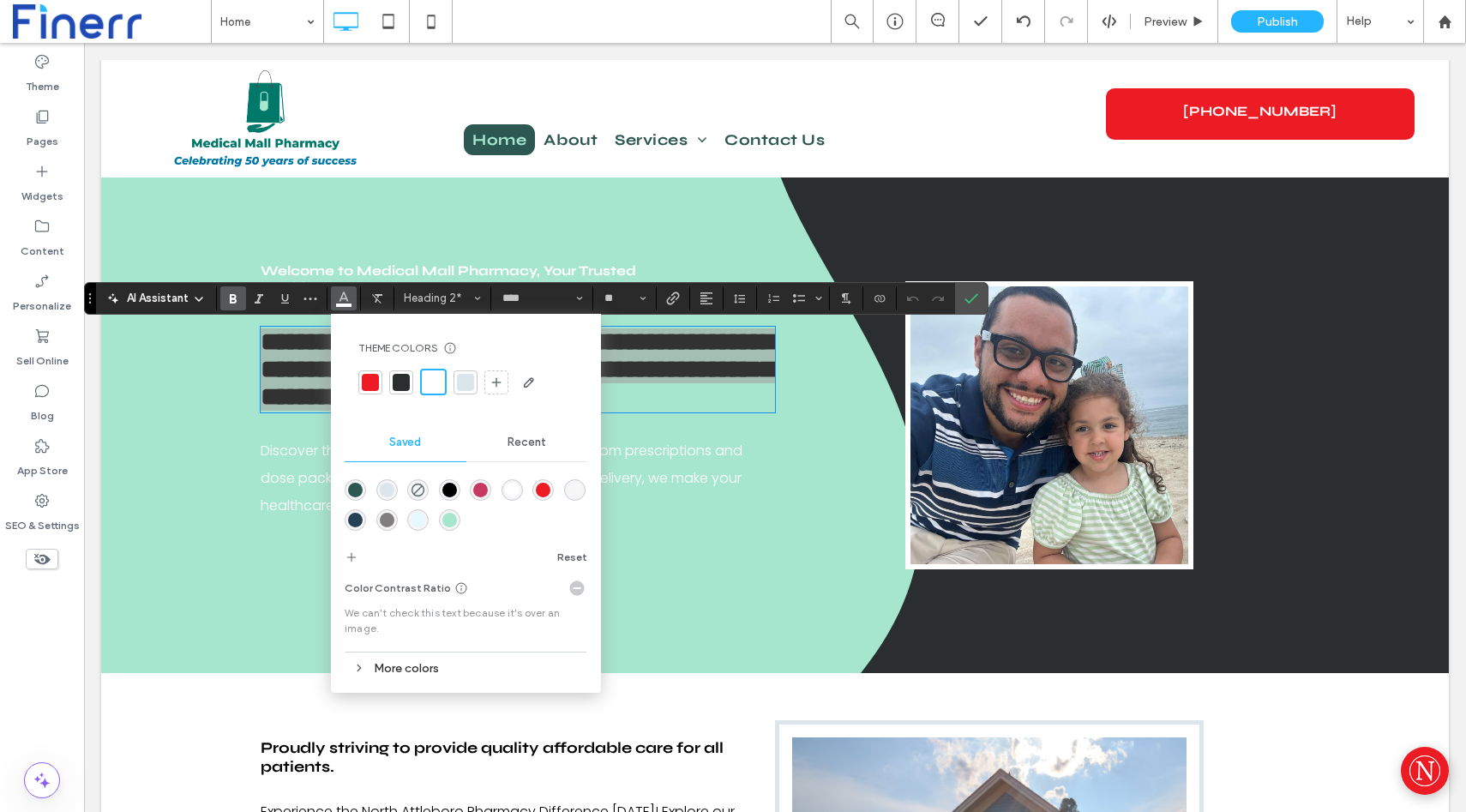
click at [357, 485] on div "rgba(45,88,81,1)" at bounding box center [355, 490] width 15 height 15
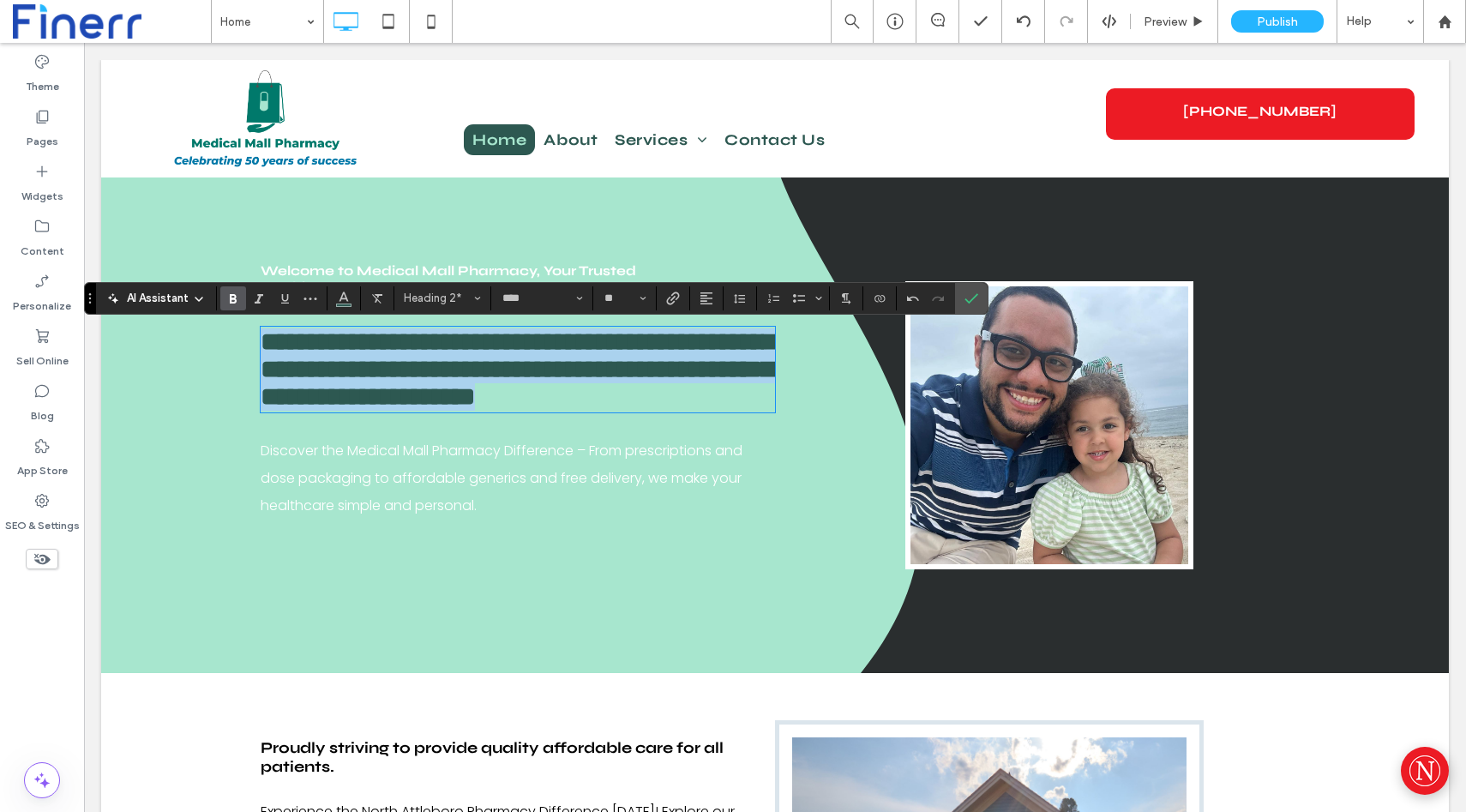
click at [343, 508] on p "Discover the Medical Mall Pharmacy Difference – From prescriptions and dose pac…" at bounding box center [502, 479] width 484 height 83
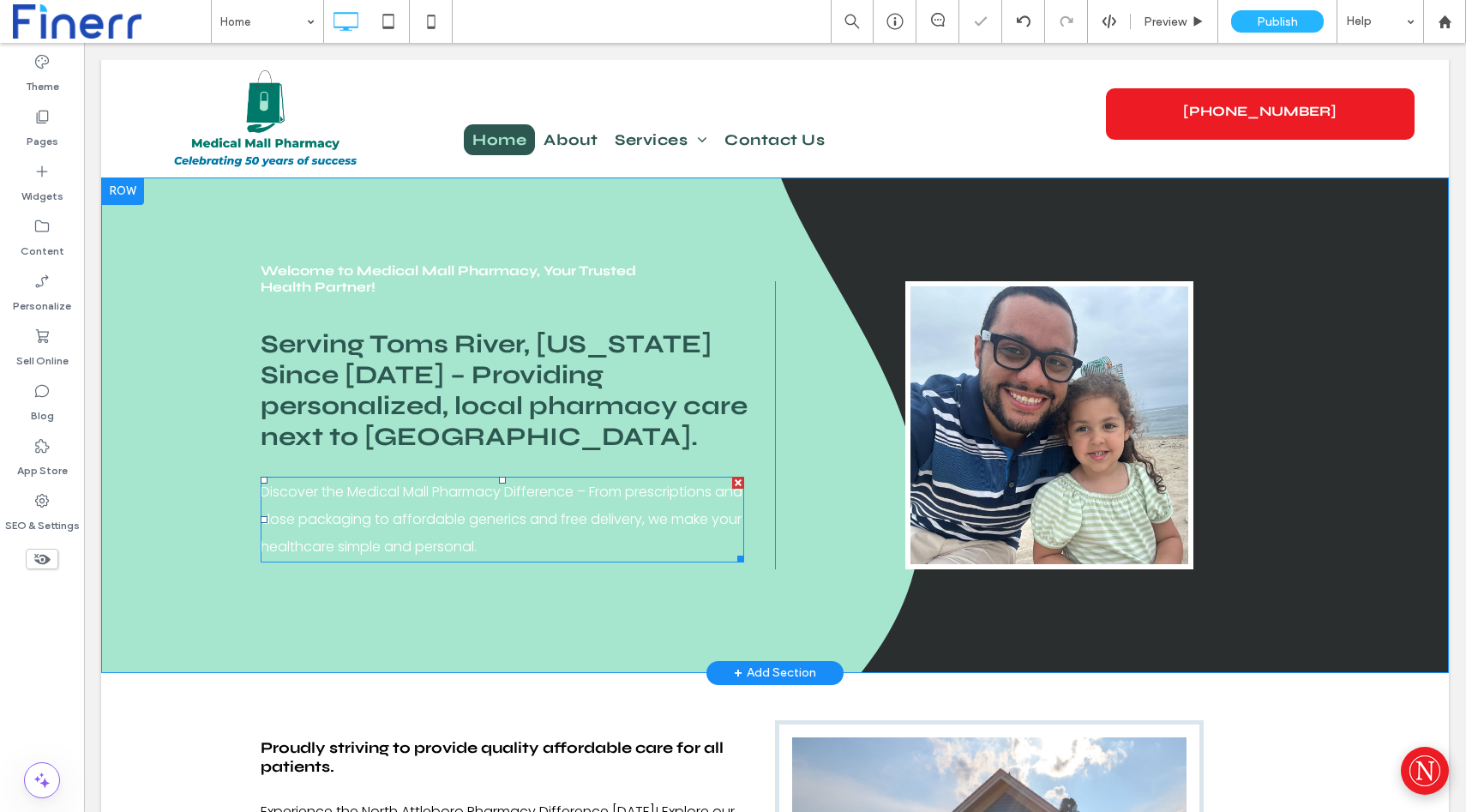
click at [370, 505] on p "Discover the Medical Mall Pharmacy Difference – From prescriptions and dose pac…" at bounding box center [502, 519] width 484 height 83
type input "*******"
type input "**"
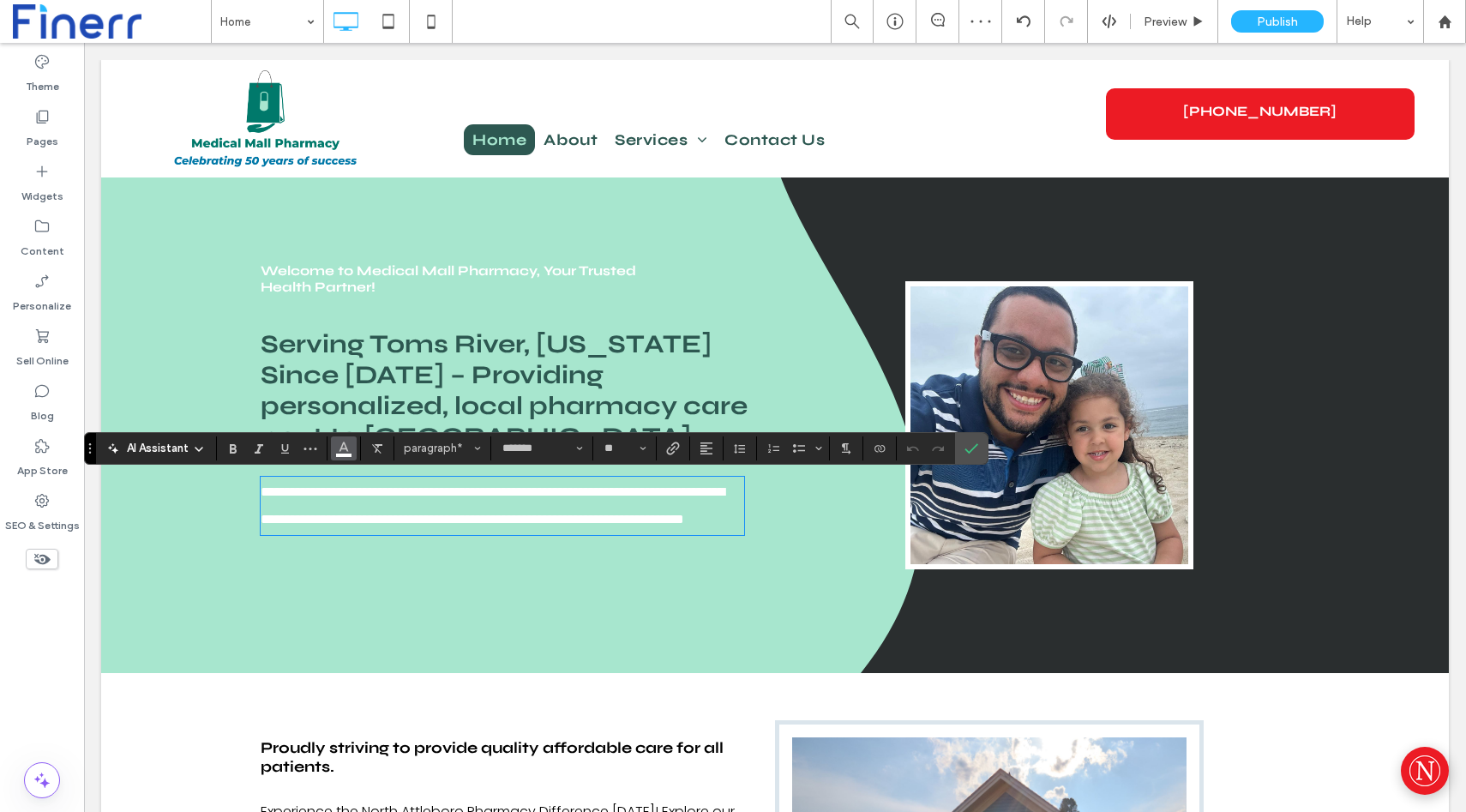
click at [344, 446] on icon "Color" at bounding box center [344, 447] width 14 height 14
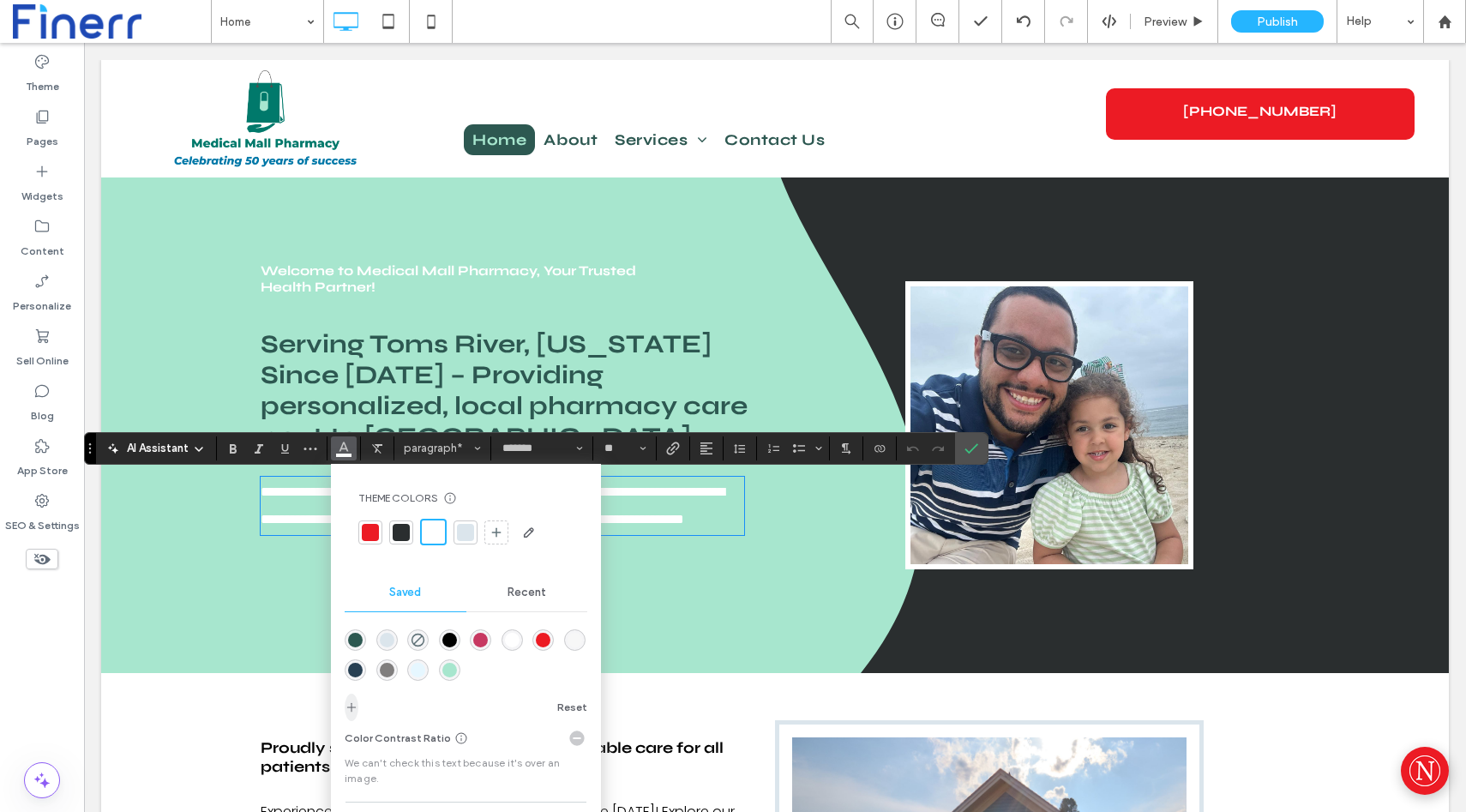
click at [345, 706] on icon "add color" at bounding box center [352, 708] width 14 height 14
click at [348, 706] on icon "add color" at bounding box center [352, 708] width 14 height 14
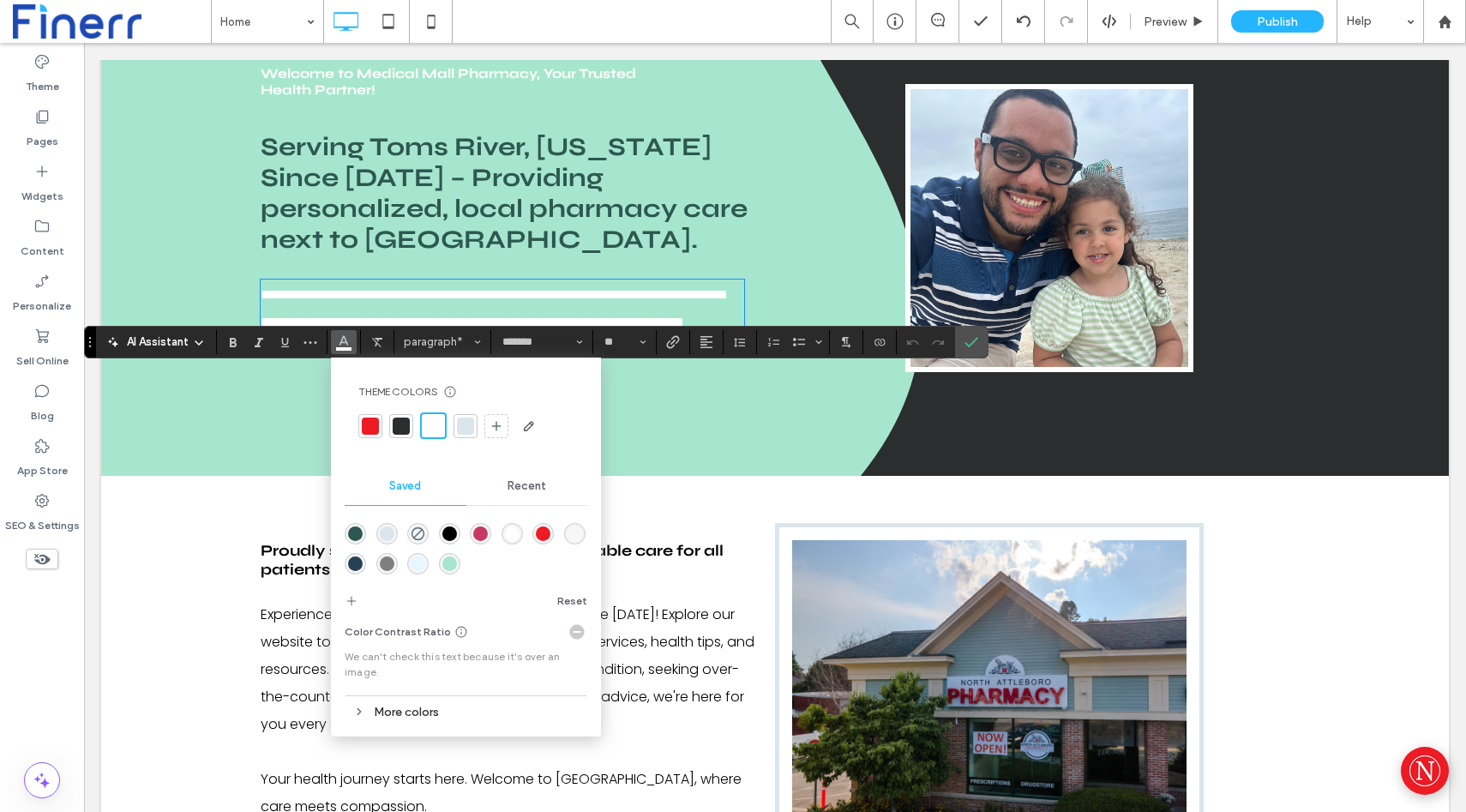
scroll to position [200, 0]
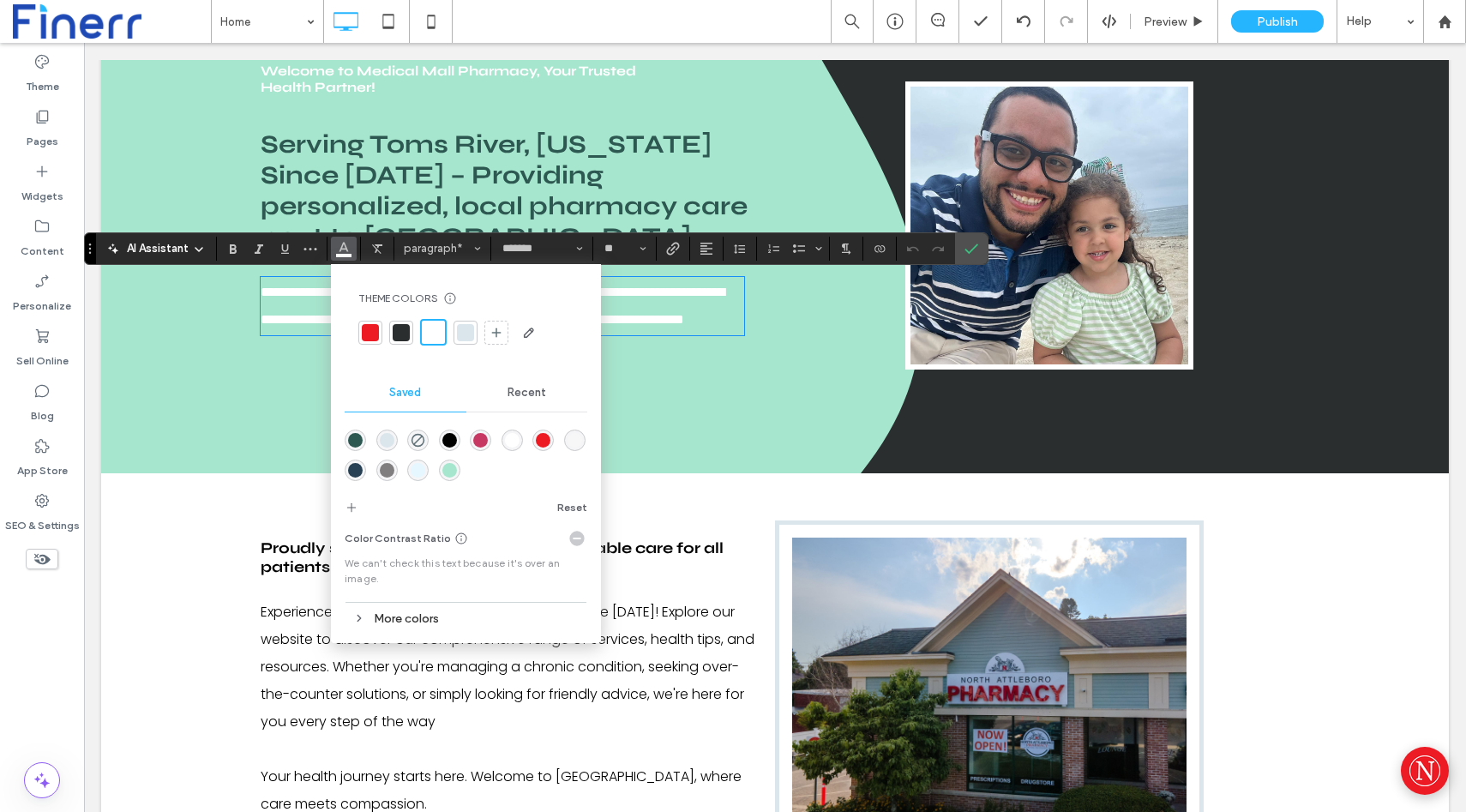
click at [390, 616] on div "More colors" at bounding box center [466, 618] width 242 height 23
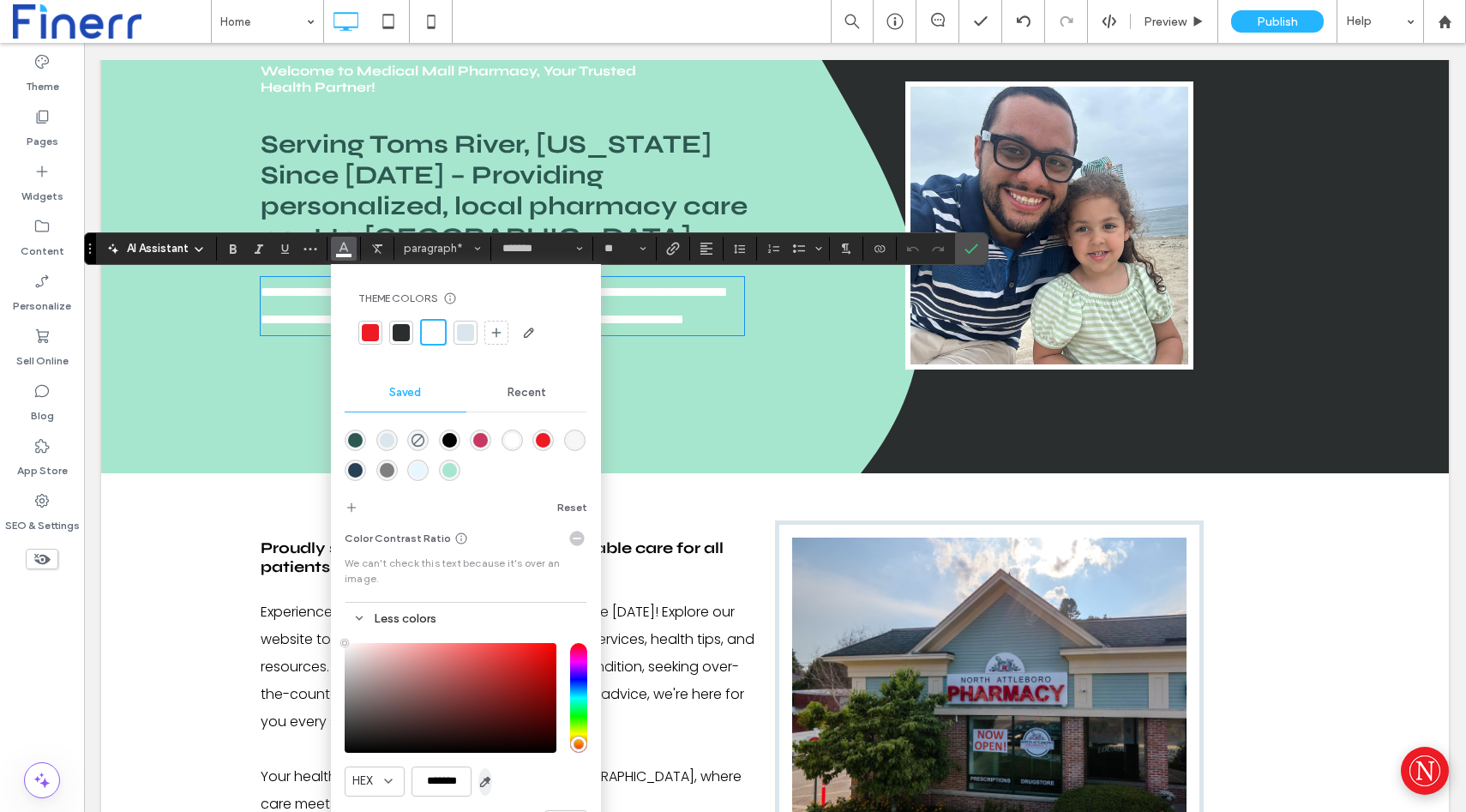
click at [487, 789] on span "button" at bounding box center [485, 782] width 14 height 28
type input "*******"
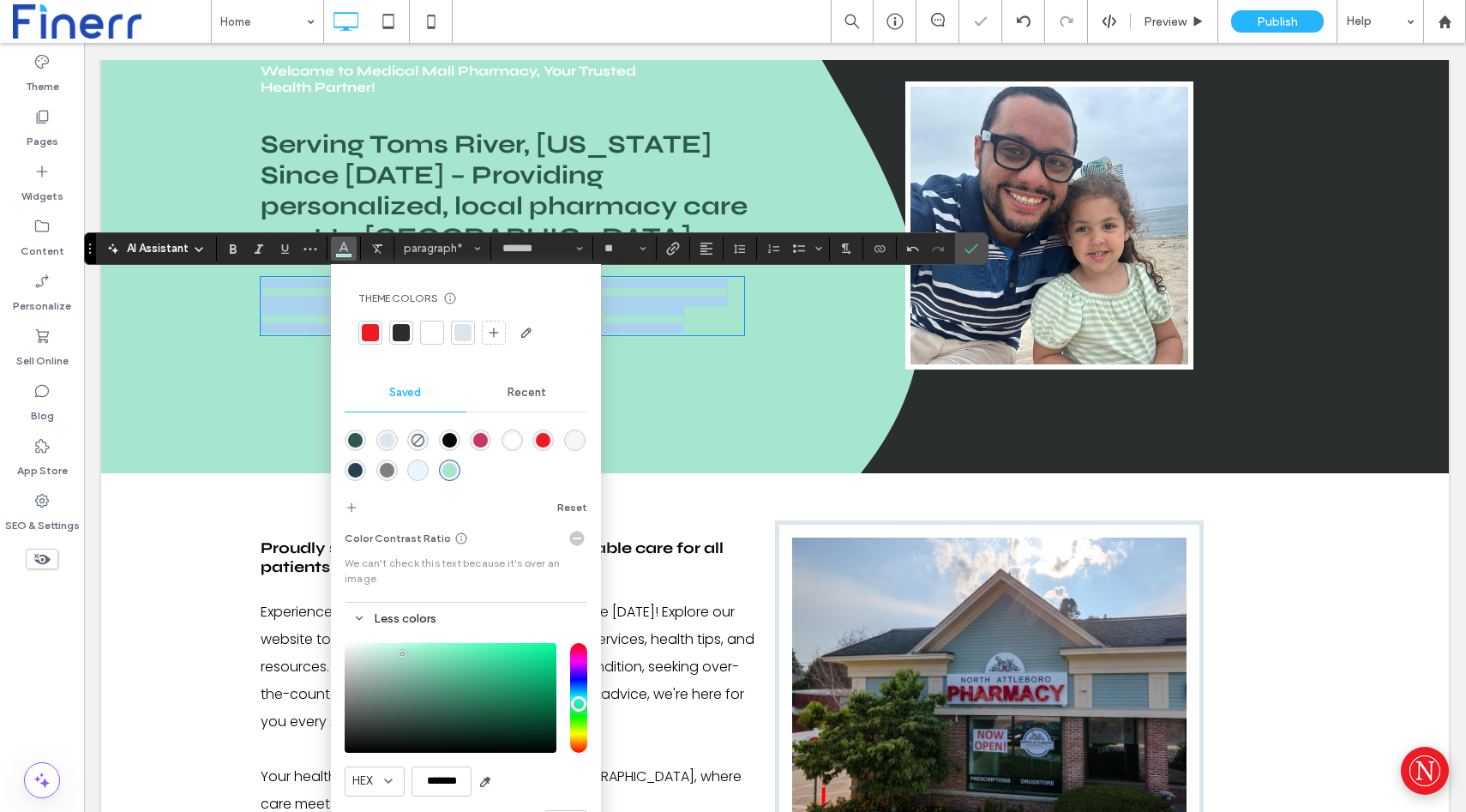
click at [199, 382] on div "**********" at bounding box center [776, 225] width 1348 height 496
click at [448, 441] on div "rgba(0,0,0,1)" at bounding box center [449, 440] width 15 height 15
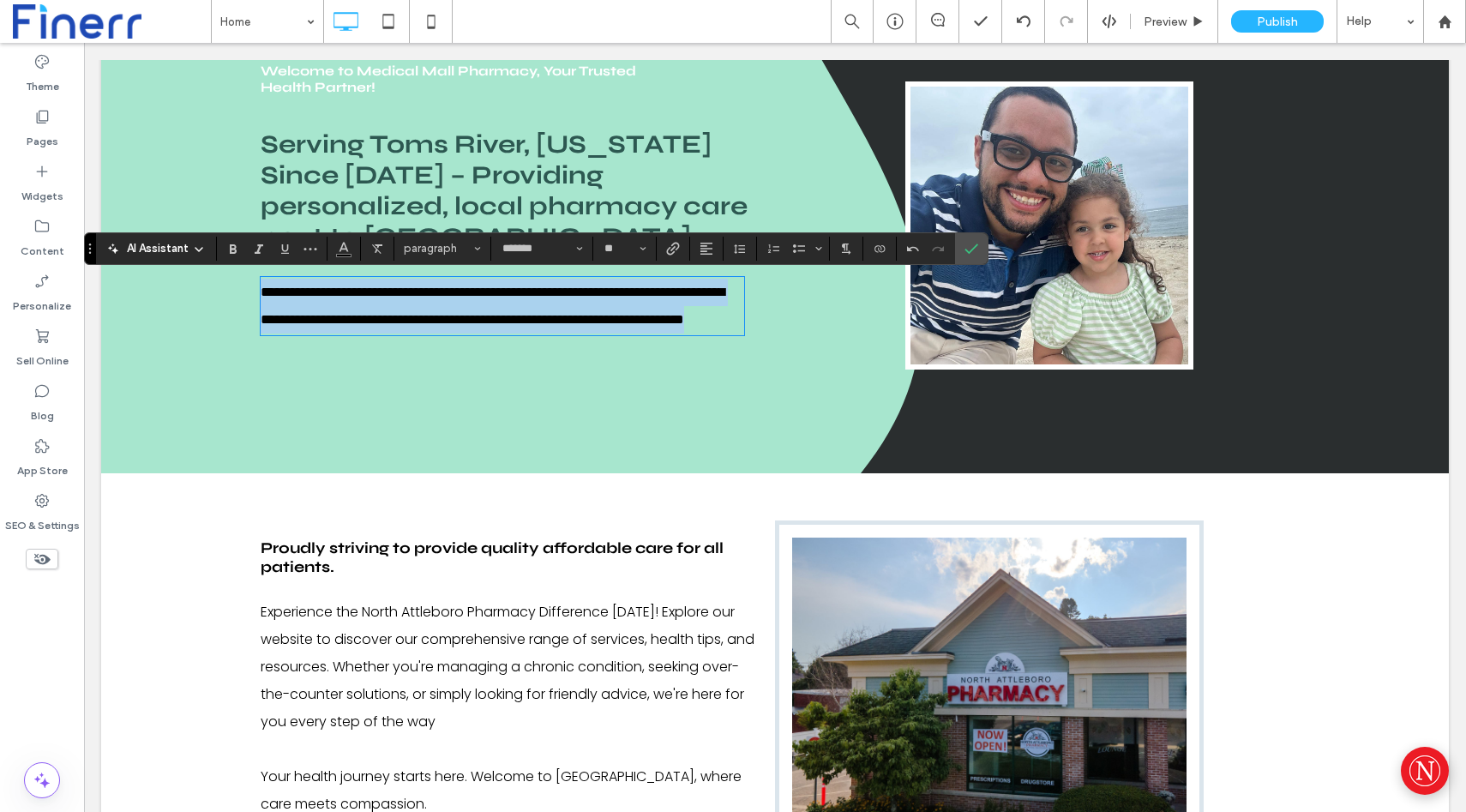
click at [126, 304] on div "**********" at bounding box center [776, 225] width 1348 height 496
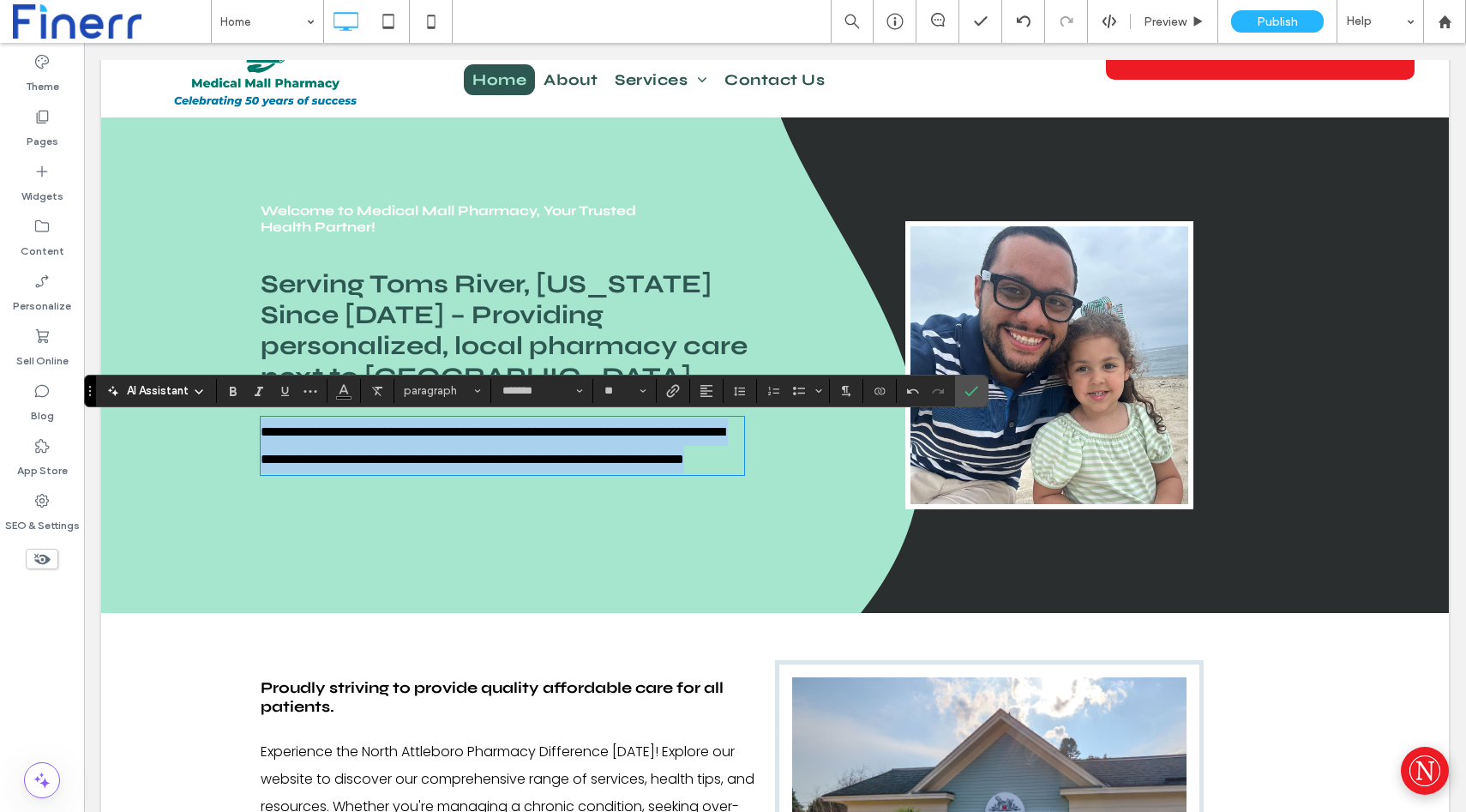
scroll to position [57, 0]
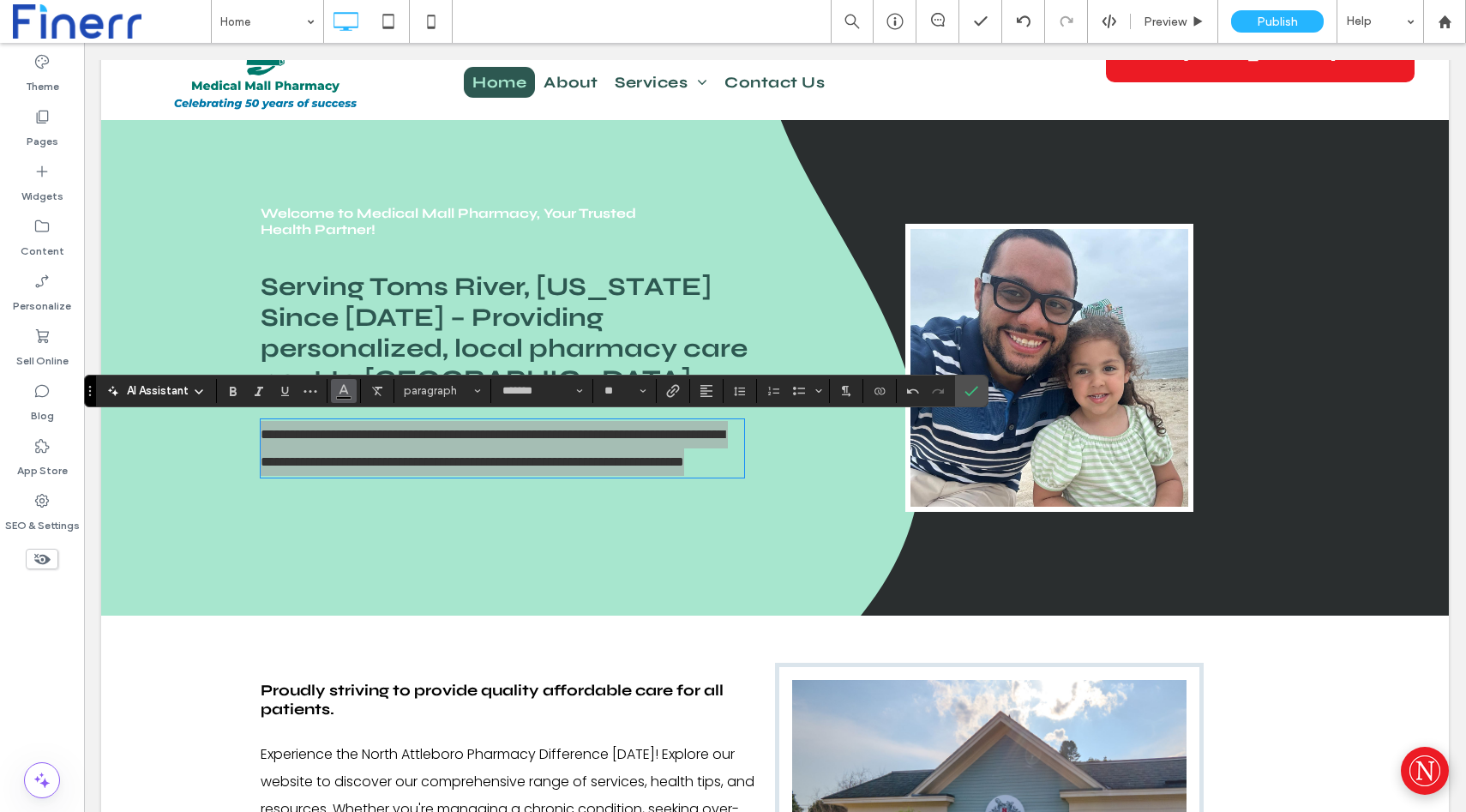
click at [345, 390] on icon "Color" at bounding box center [344, 389] width 14 height 14
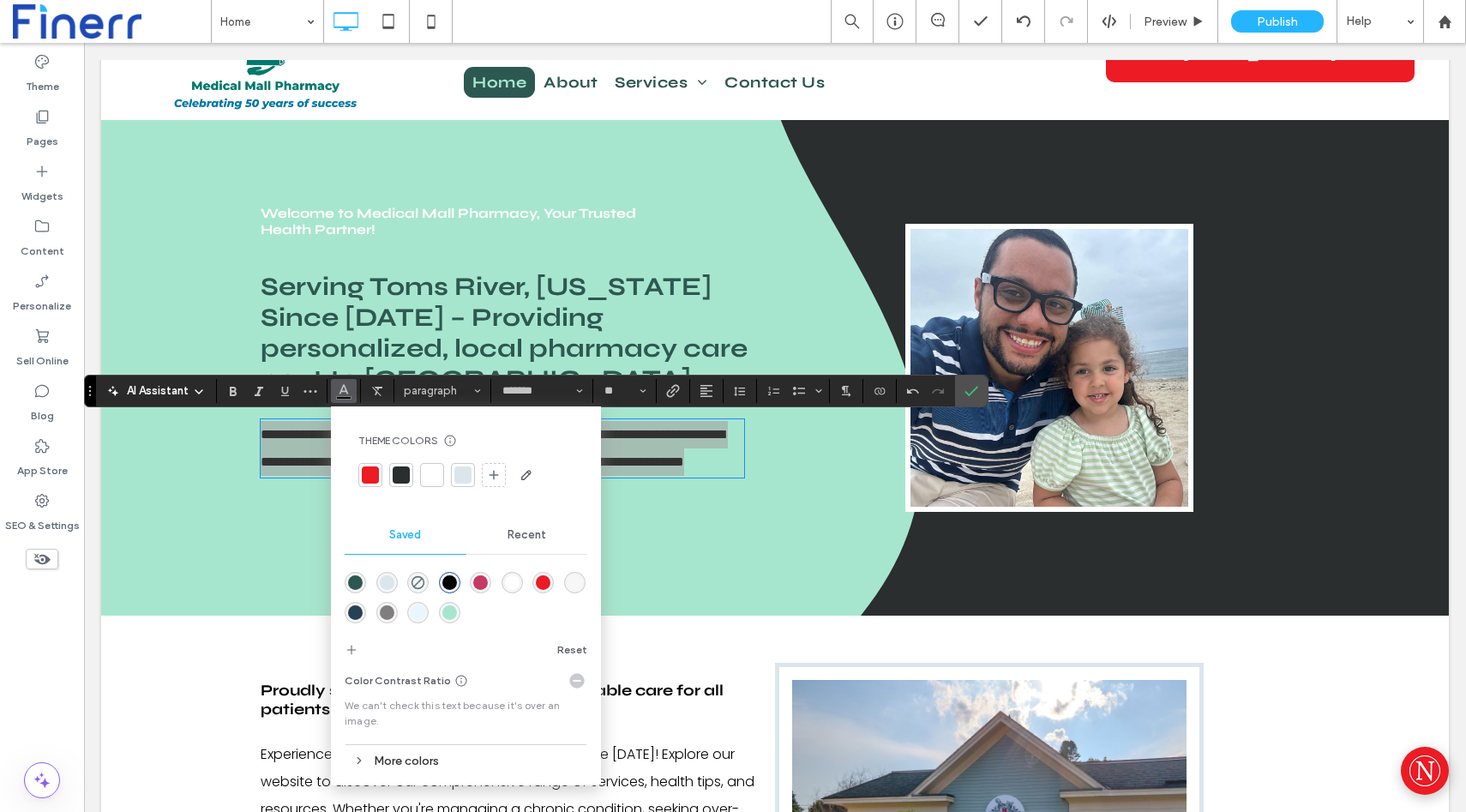
click at [393, 762] on div "More colors" at bounding box center [466, 761] width 242 height 23
click at [975, 398] on span "Confirm" at bounding box center [972, 391] width 14 height 30
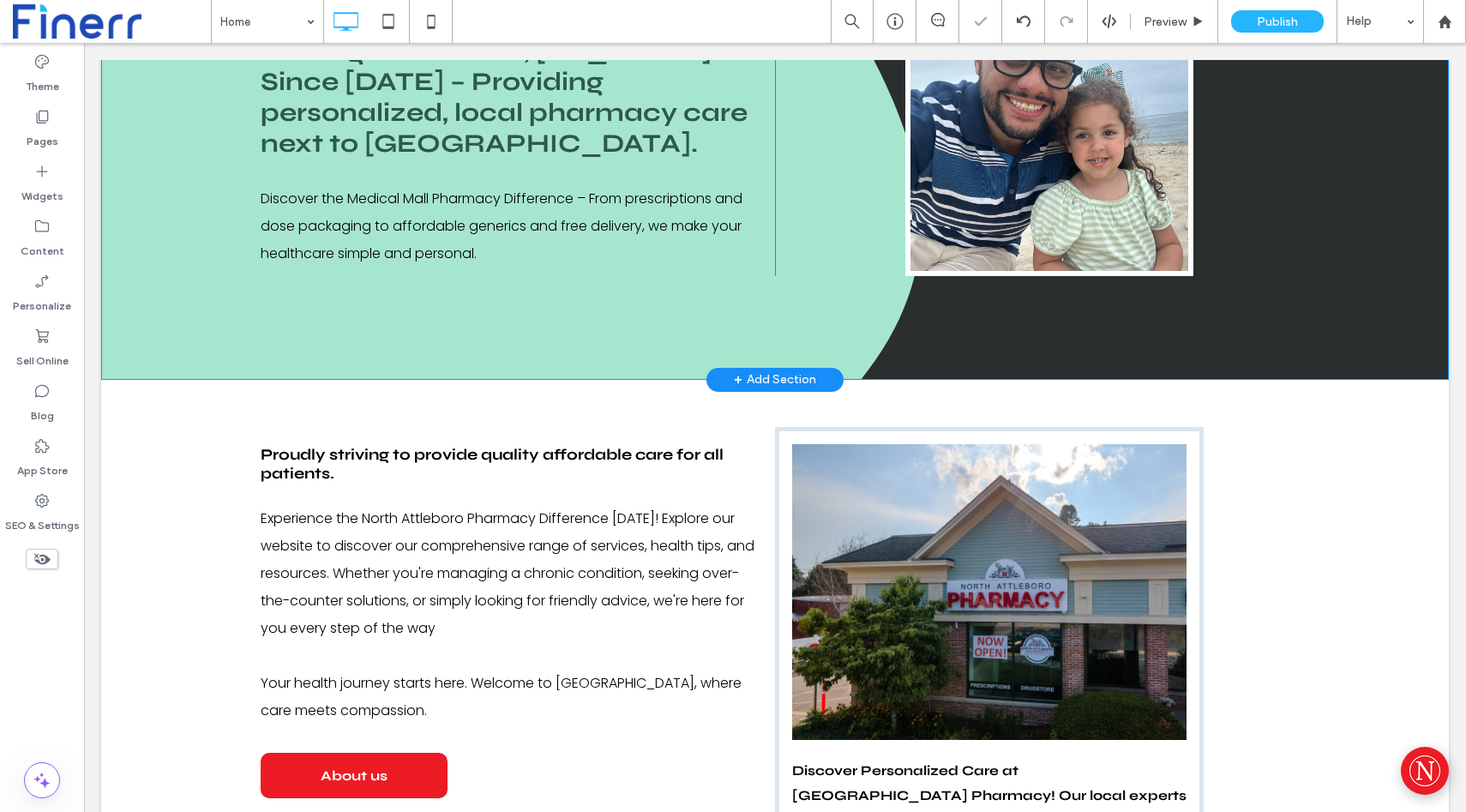
scroll to position [295, 0]
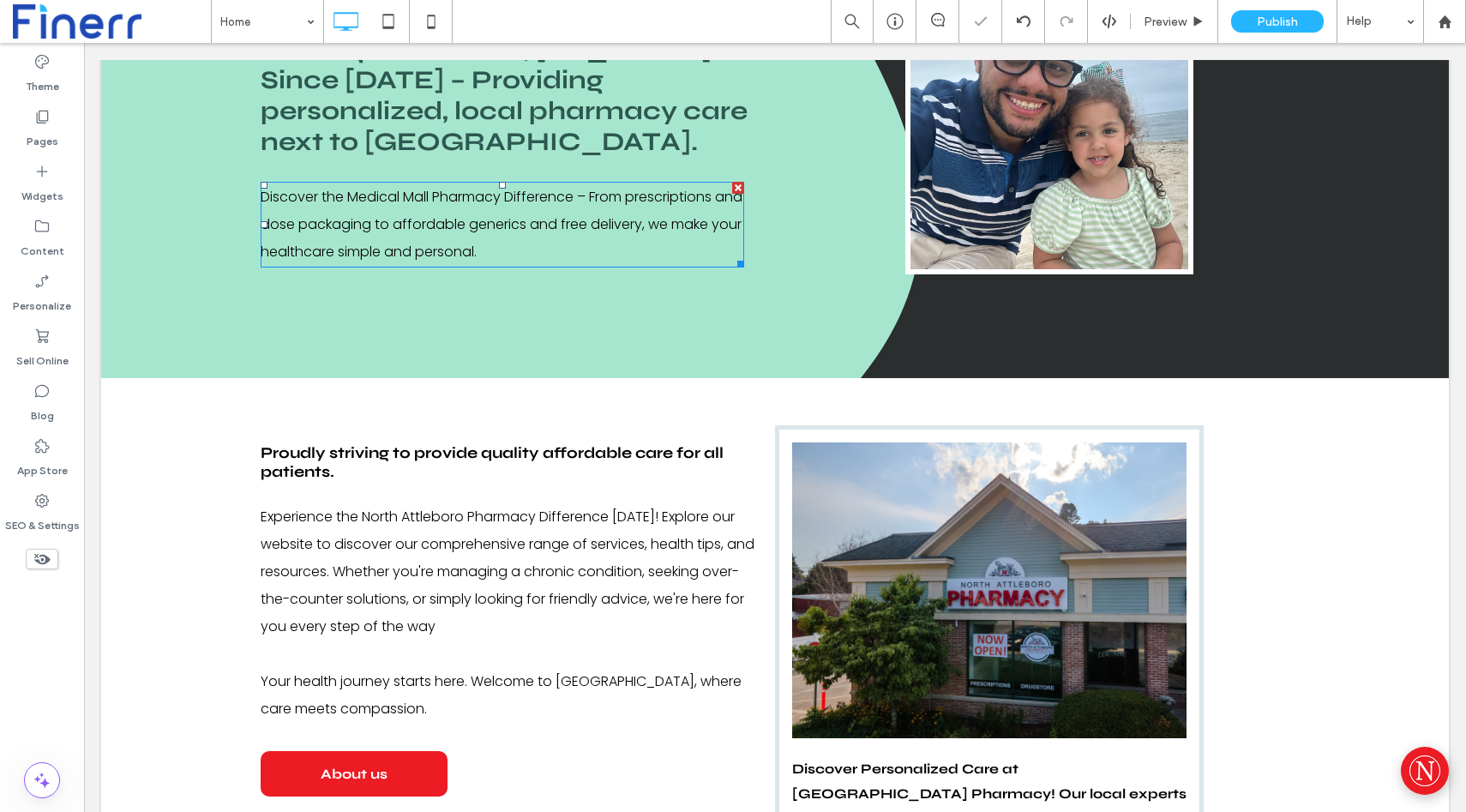
click at [478, 203] on span "Discover the Medical Mall Pharmacy Difference – From prescriptions and dose pac…" at bounding box center [501, 224] width 482 height 75
type input "*******"
type input "**"
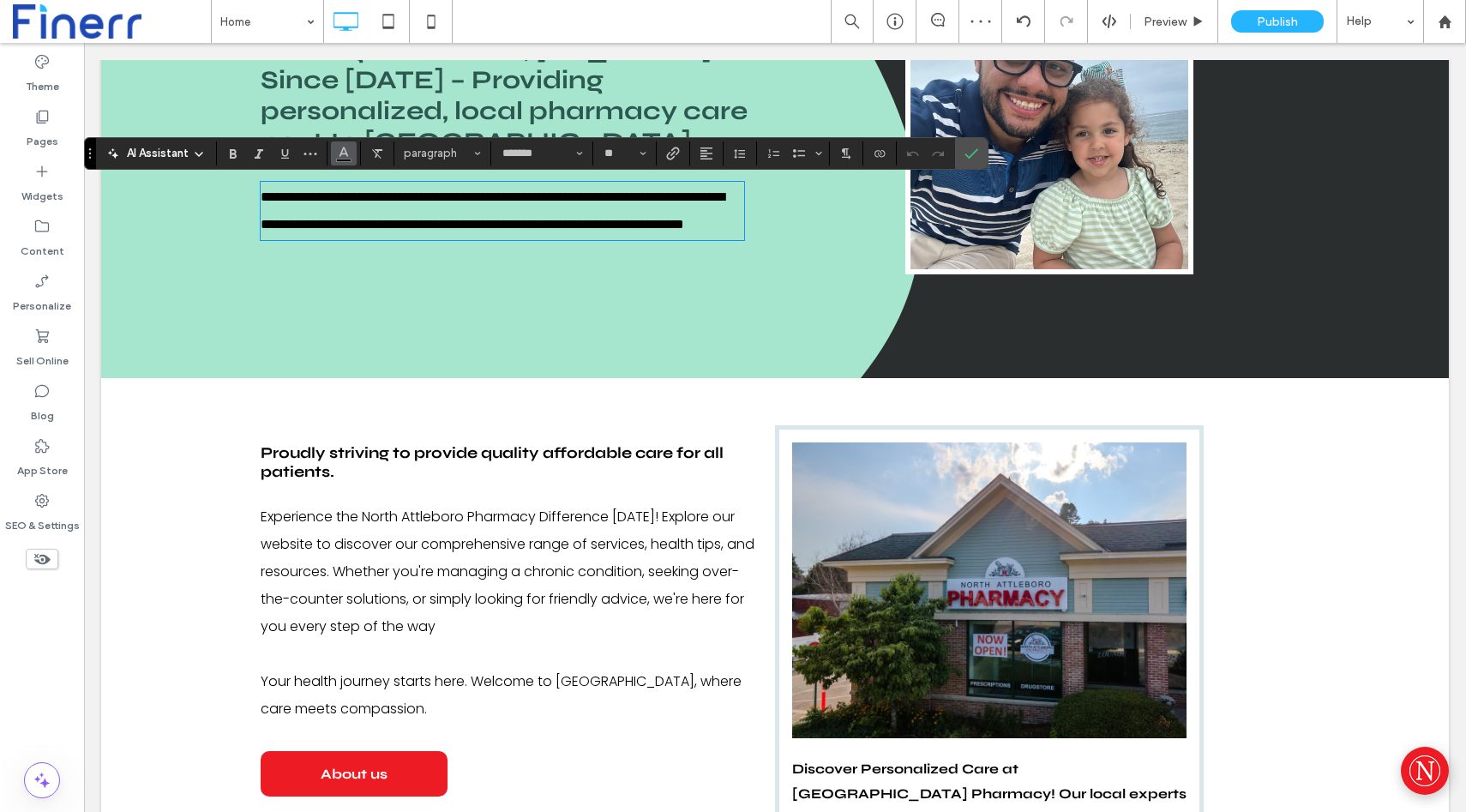
click at [343, 155] on icon "Color" at bounding box center [344, 152] width 14 height 14
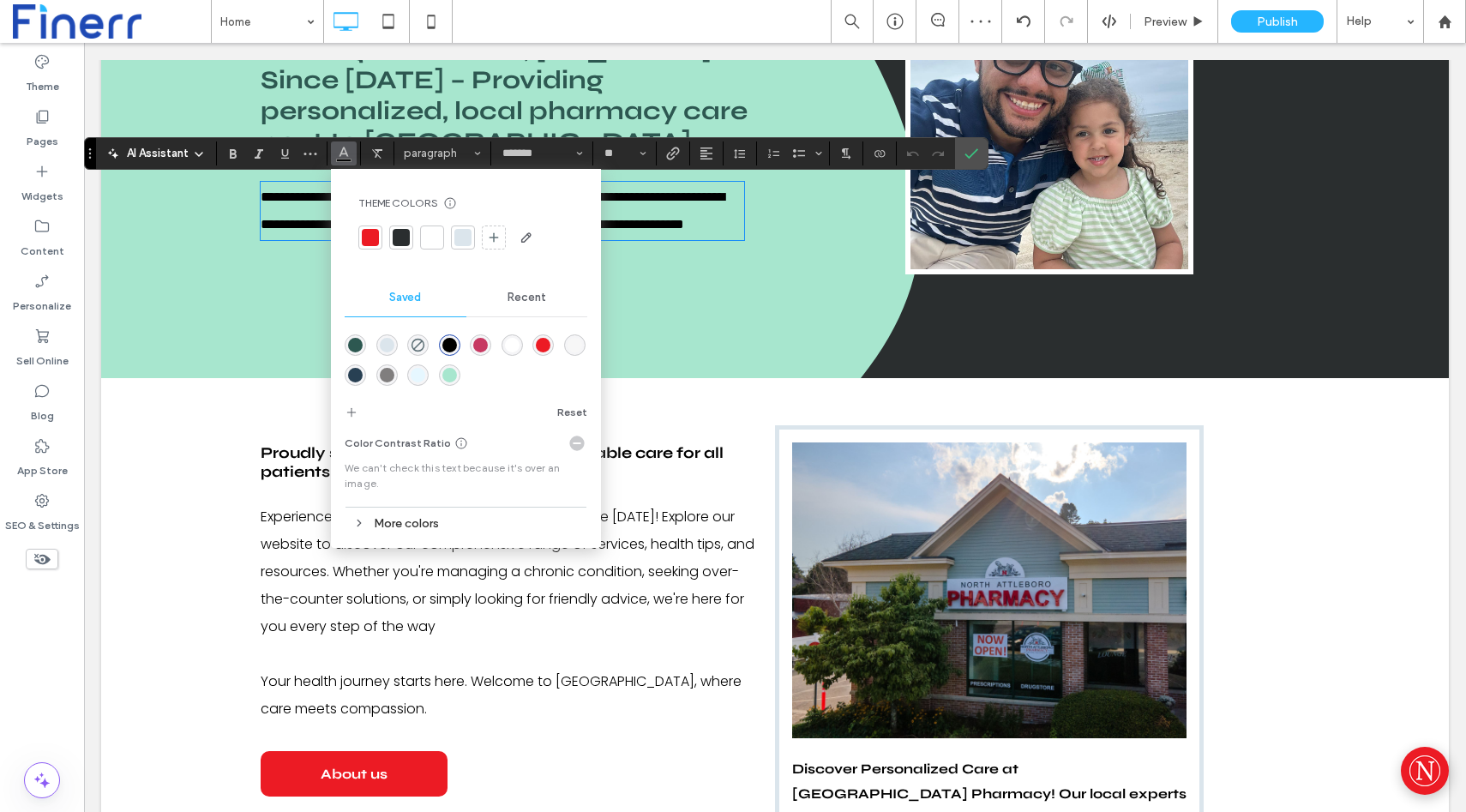
click at [404, 517] on div "More colors" at bounding box center [466, 523] width 242 height 23
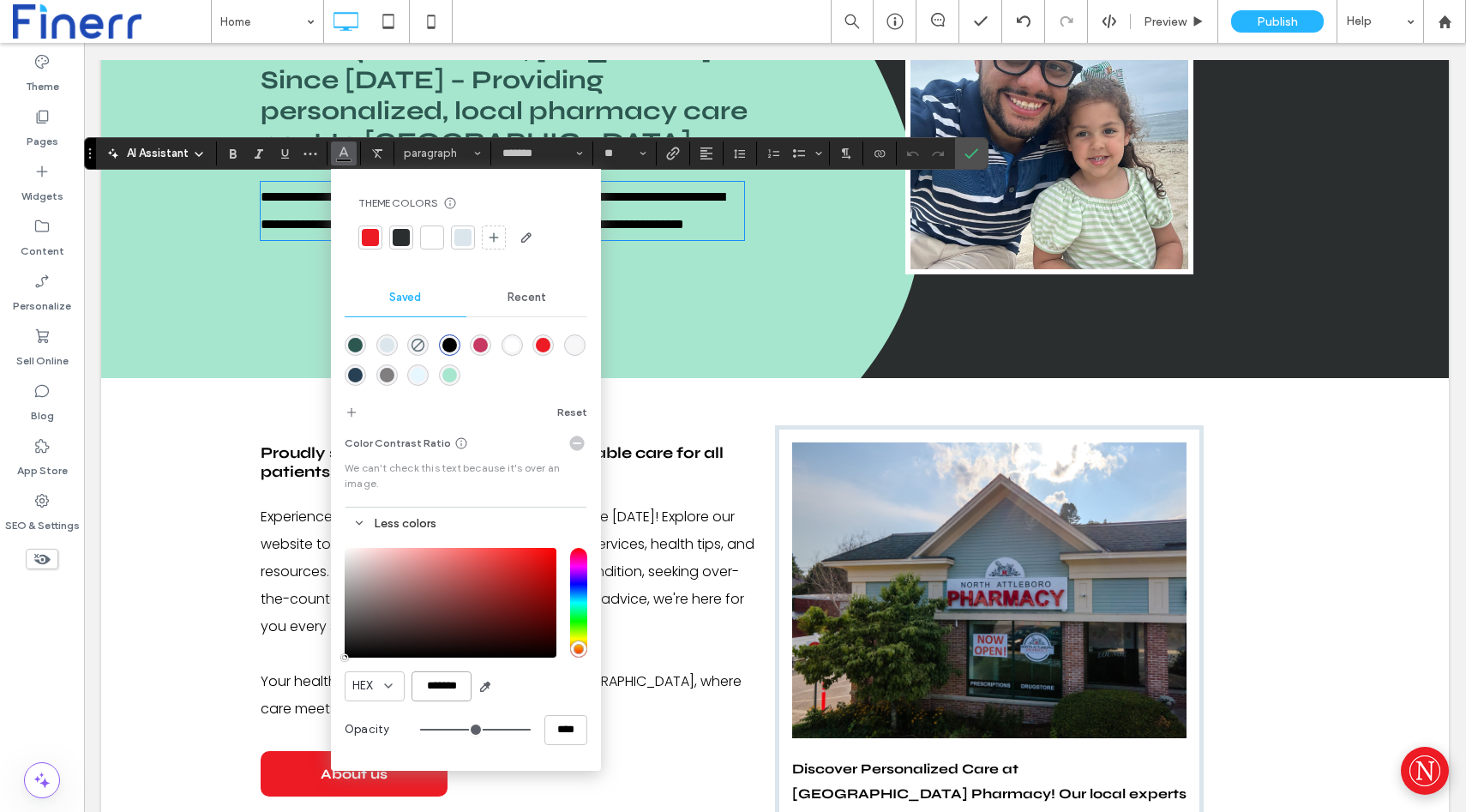
click at [465, 683] on input "*******" at bounding box center [441, 686] width 60 height 30
paste input "color picker textbox"
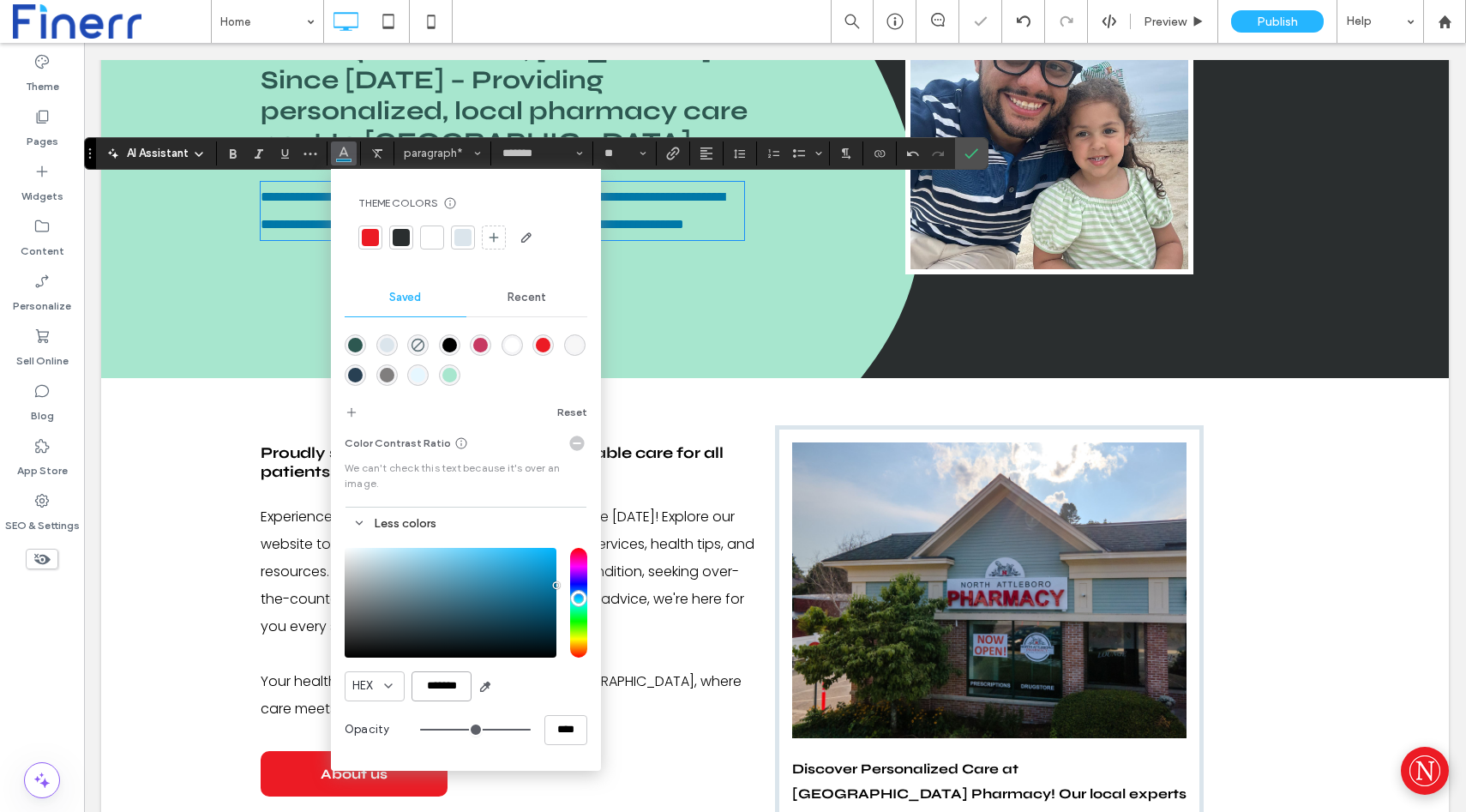
type input "*******"
click at [979, 149] on label "Confirm" at bounding box center [972, 154] width 26 height 31
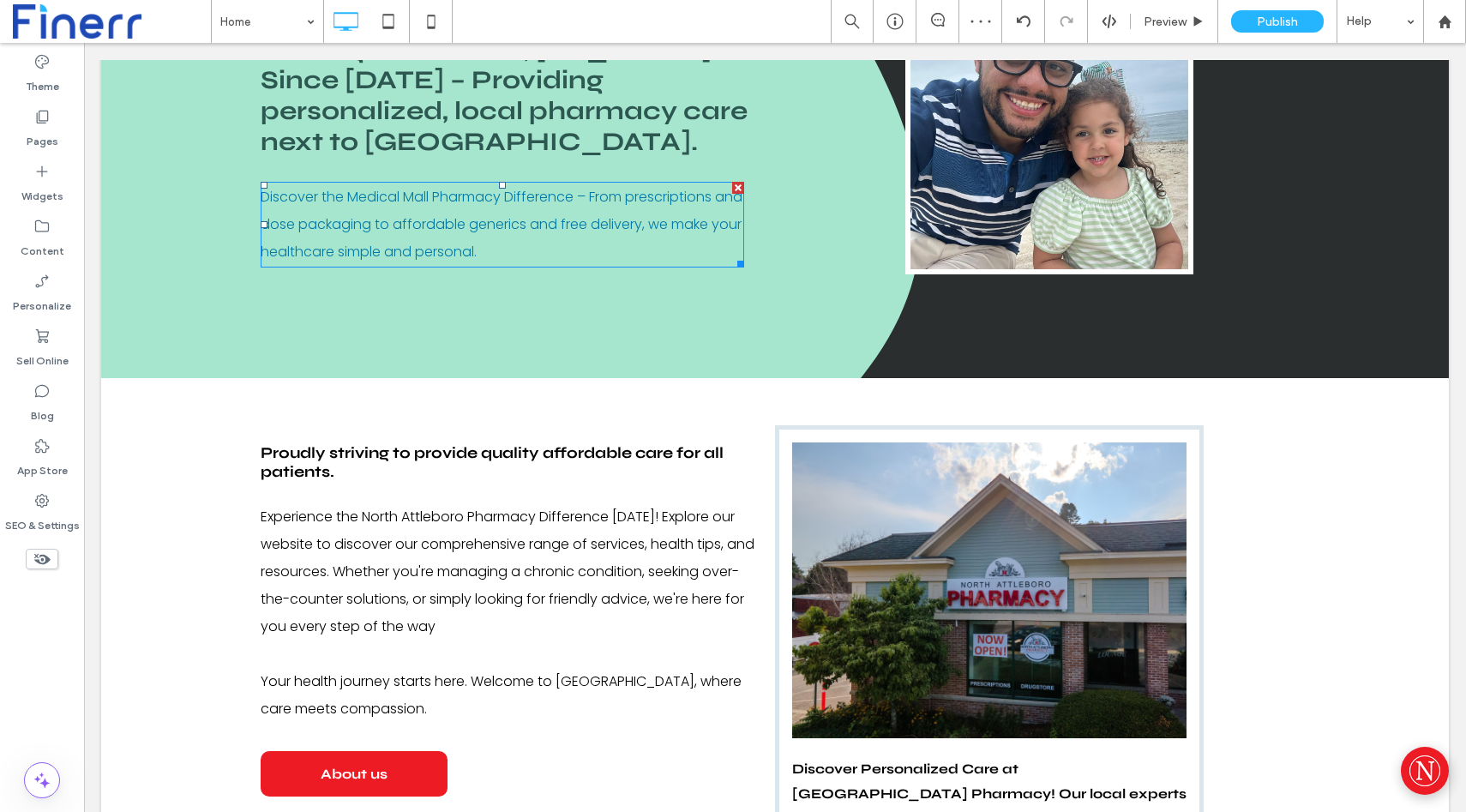
click at [547, 205] on span "Discover the Medical Mall Pharmacy Difference – From prescriptions and dose pac…" at bounding box center [501, 224] width 482 height 75
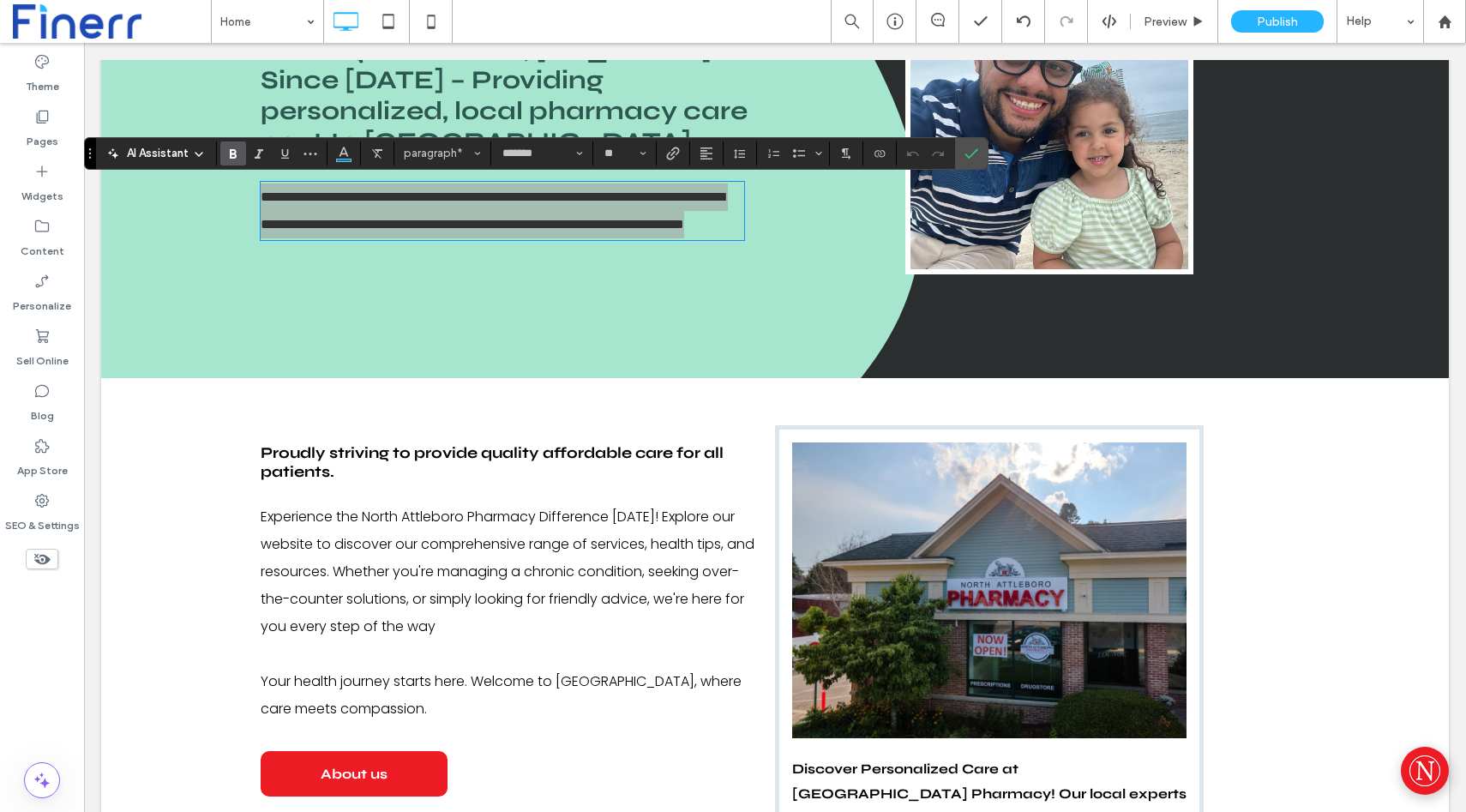
click at [233, 151] on icon "Bold" at bounding box center [234, 154] width 14 height 14
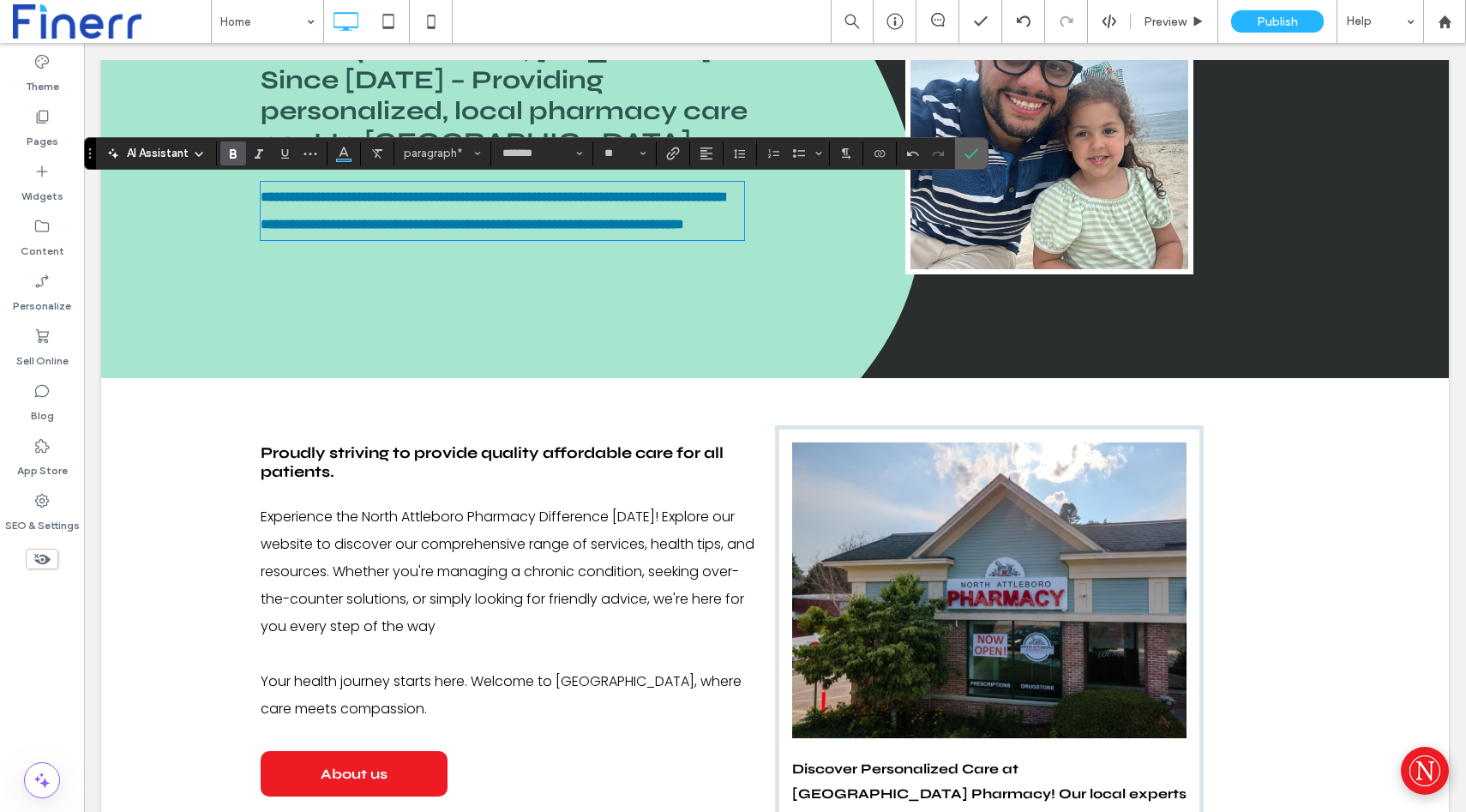
click at [971, 157] on icon "Confirm" at bounding box center [972, 154] width 14 height 14
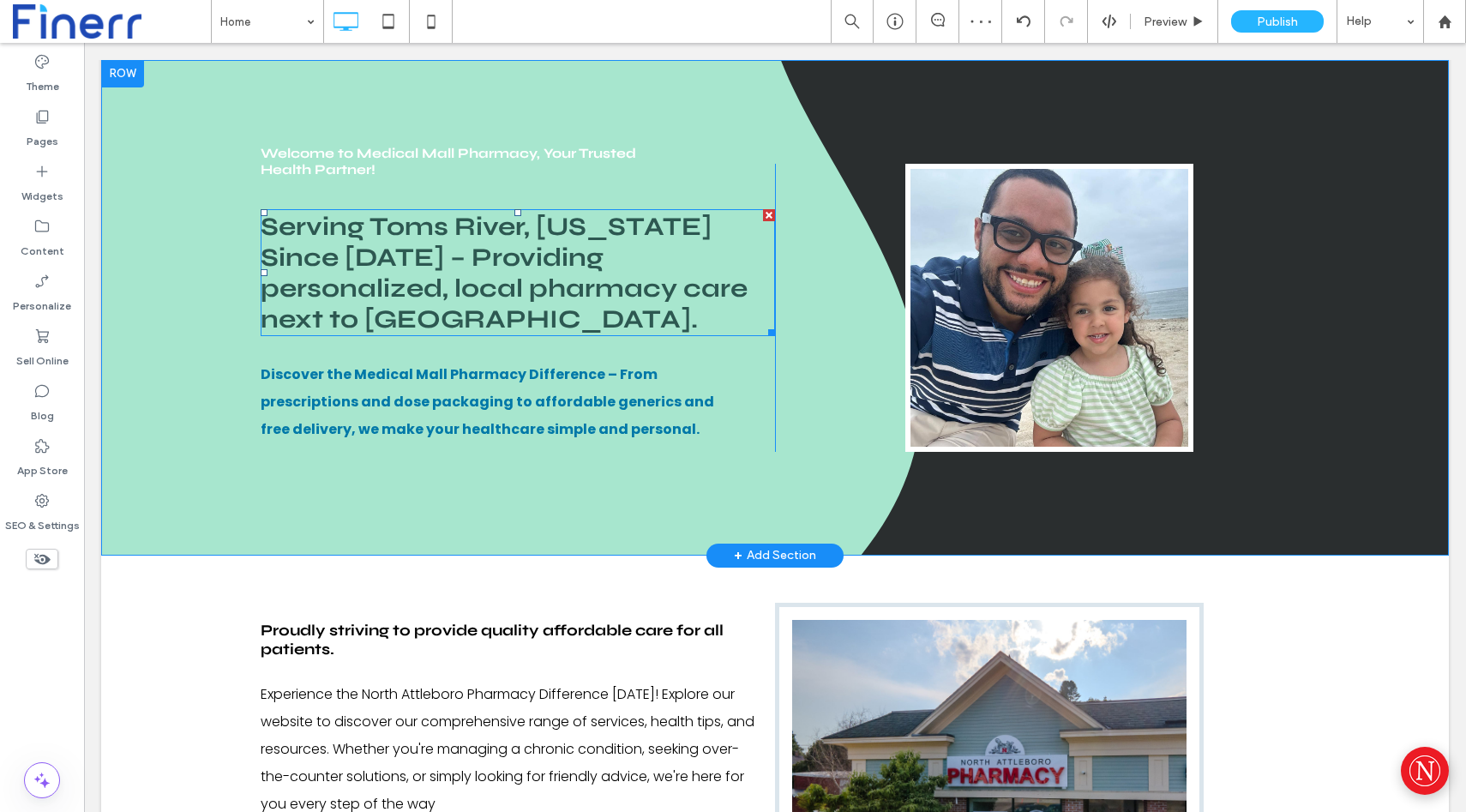
scroll to position [114, 0]
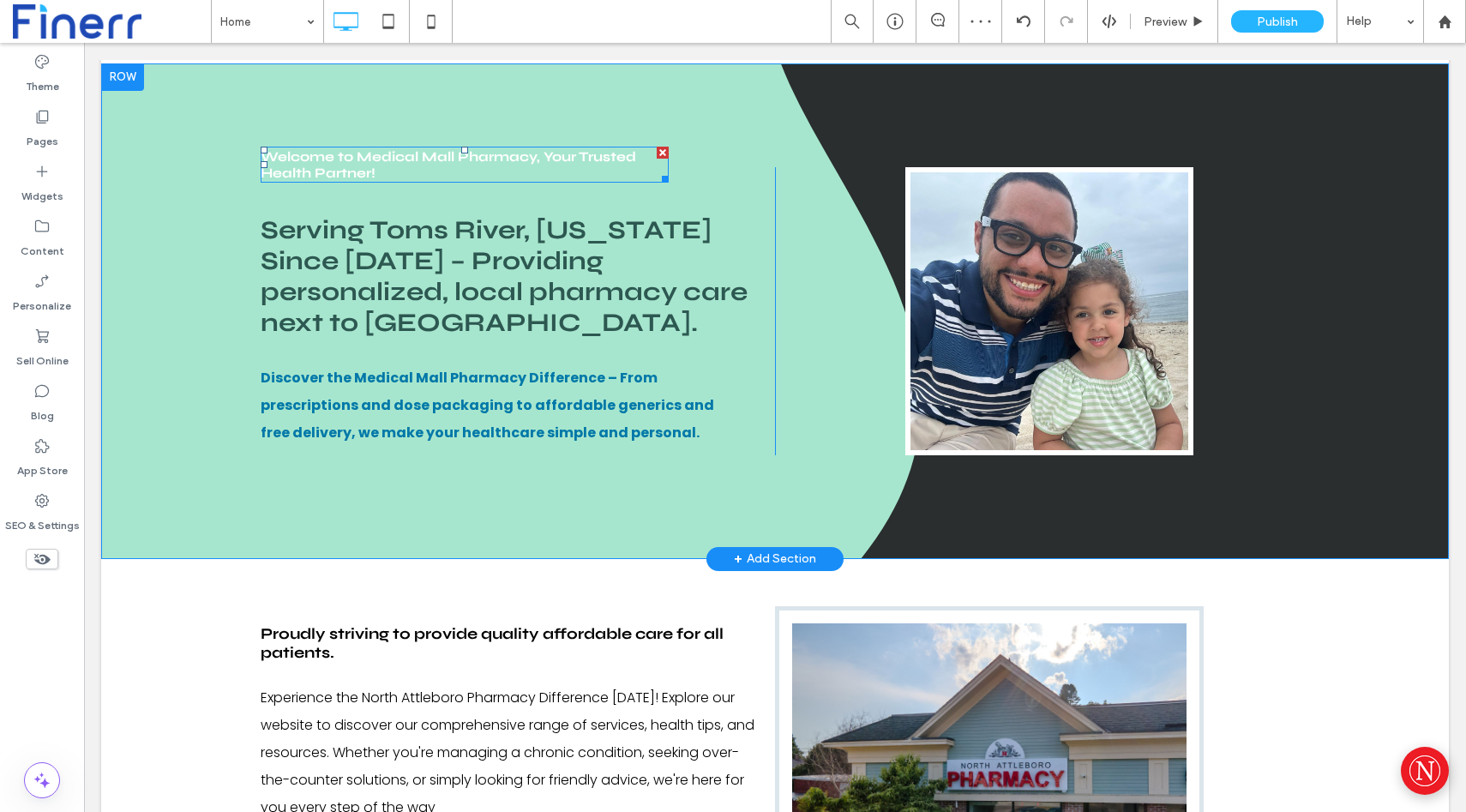
click at [319, 166] on span "Welcome to Medical Mall Pharmacy, Your Trusted Health Partner!" at bounding box center [448, 165] width 375 height 33
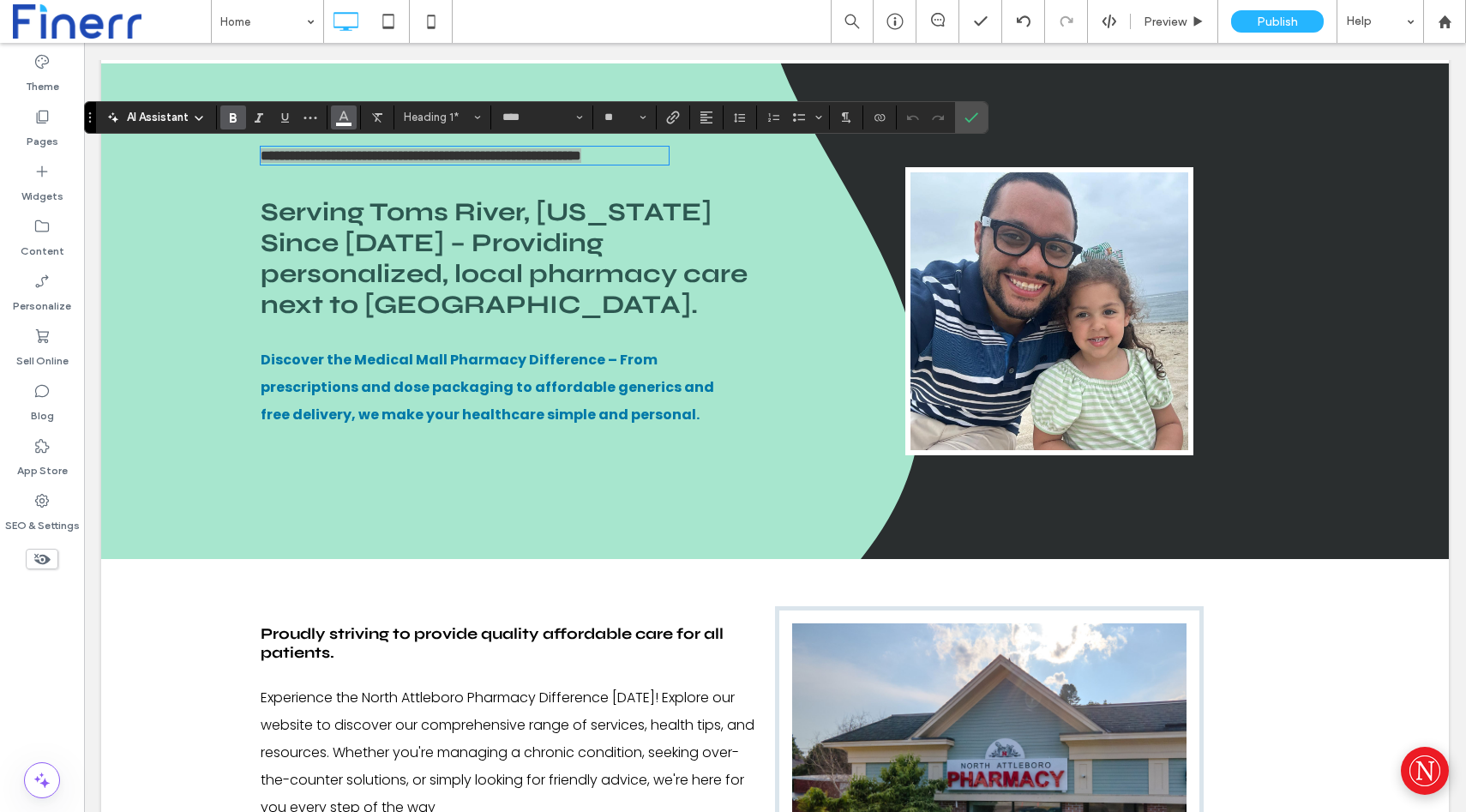
click at [349, 124] on span "Color" at bounding box center [344, 116] width 14 height 23
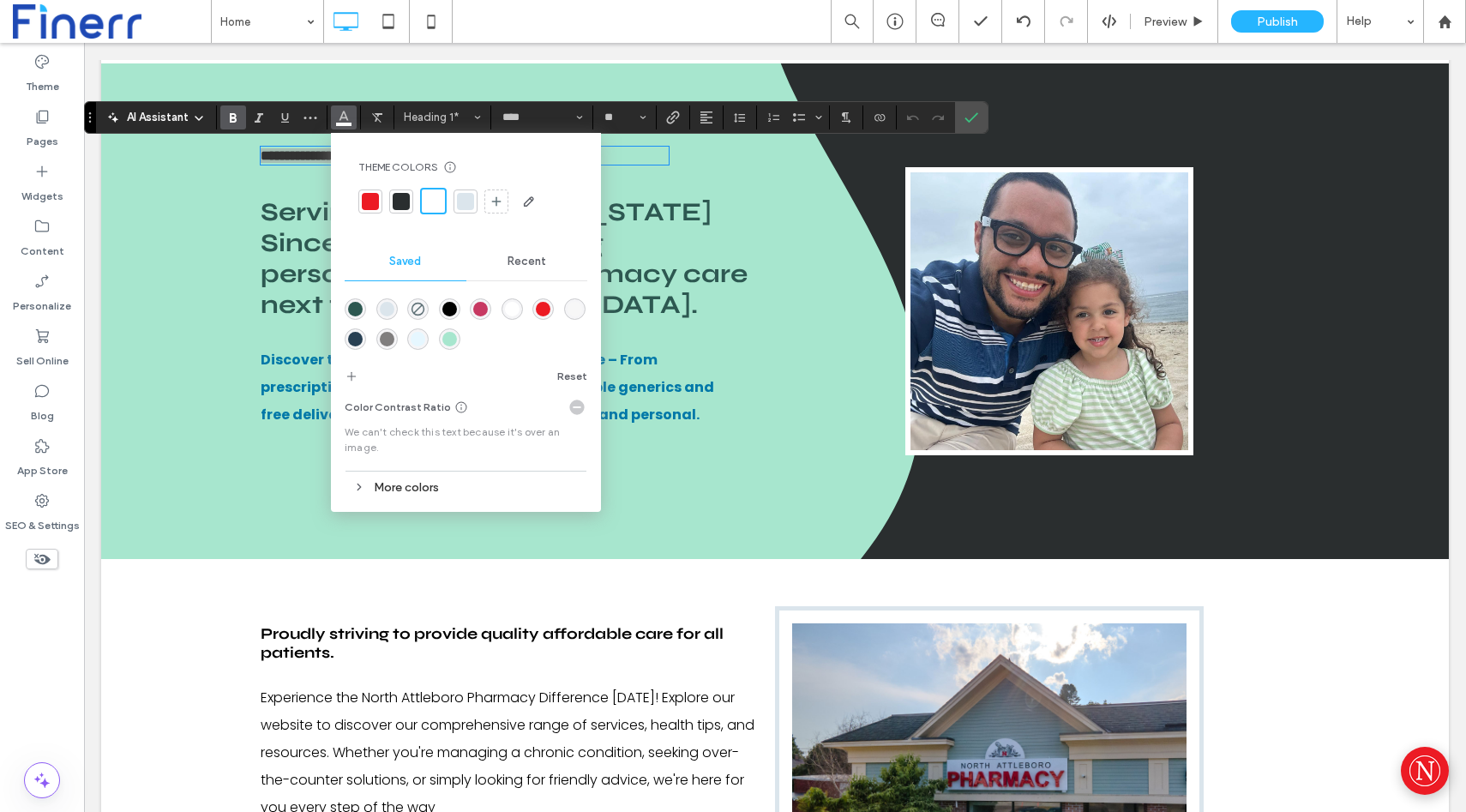
click at [357, 305] on div "rgba(45,88,81,1)" at bounding box center [355, 309] width 15 height 15
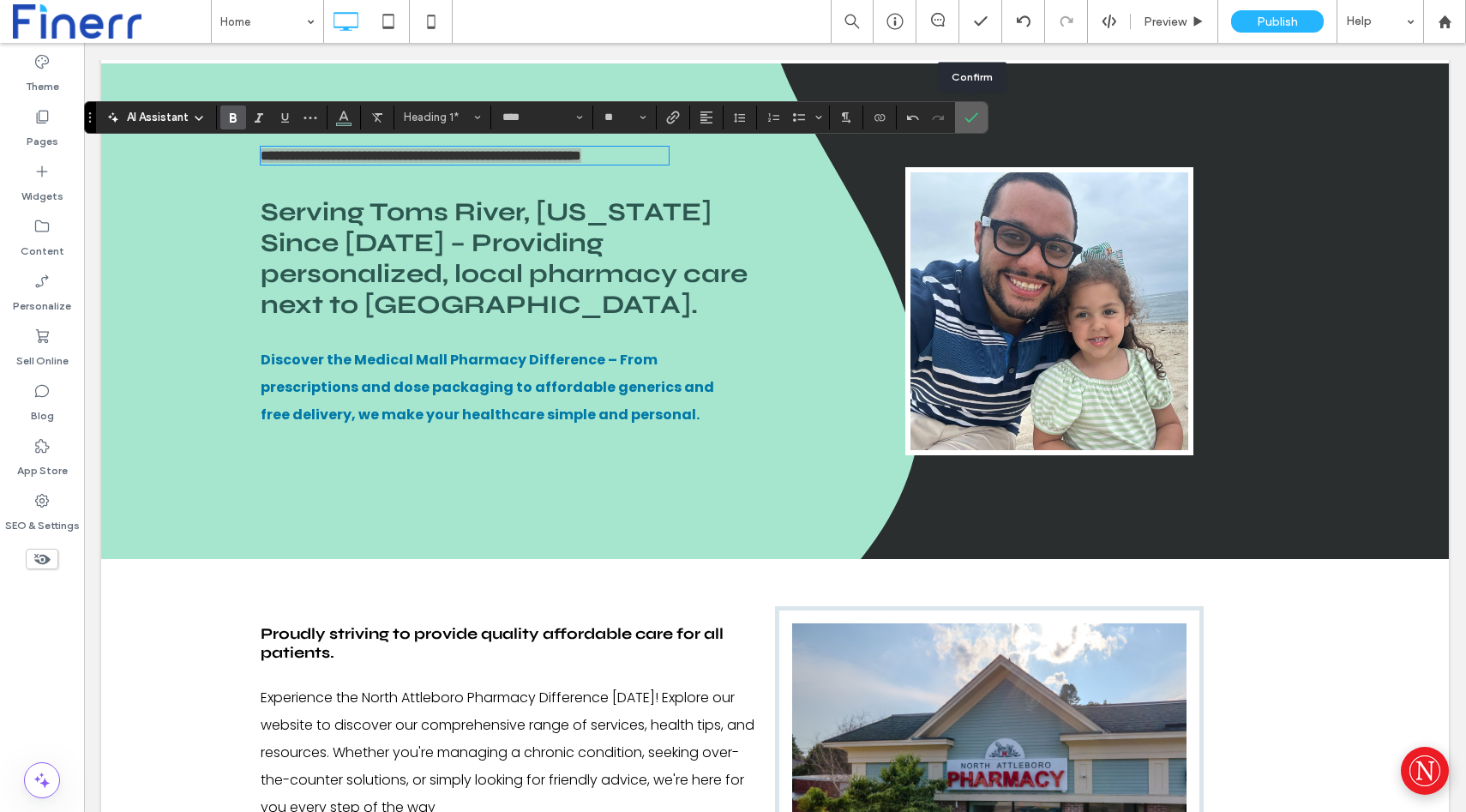
click at [972, 120] on icon "Confirm" at bounding box center [972, 117] width 14 height 14
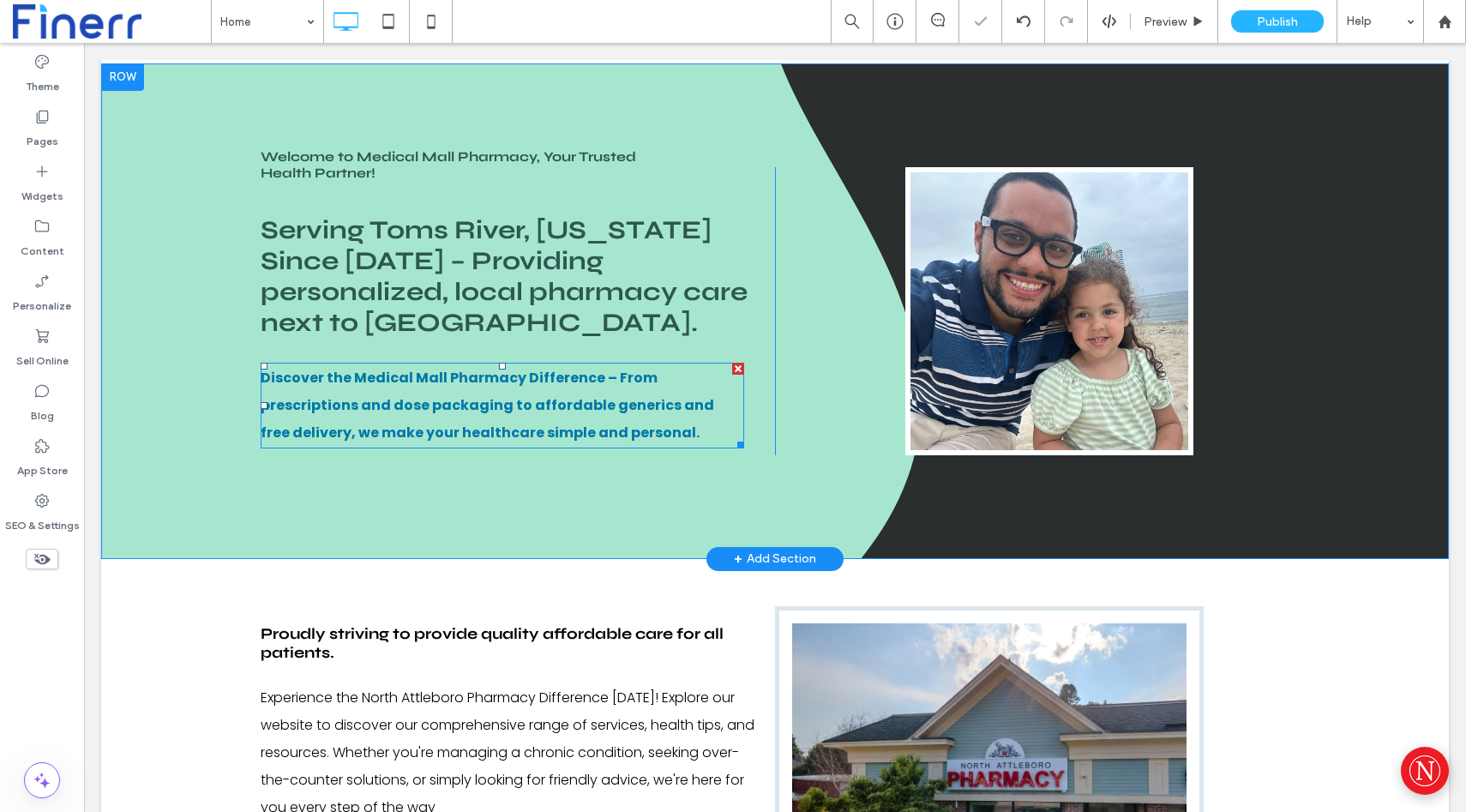
click at [333, 426] on strong "Discover the Medical Mall Pharmacy Difference – From prescriptions and dose pac…" at bounding box center [487, 406] width 453 height 75
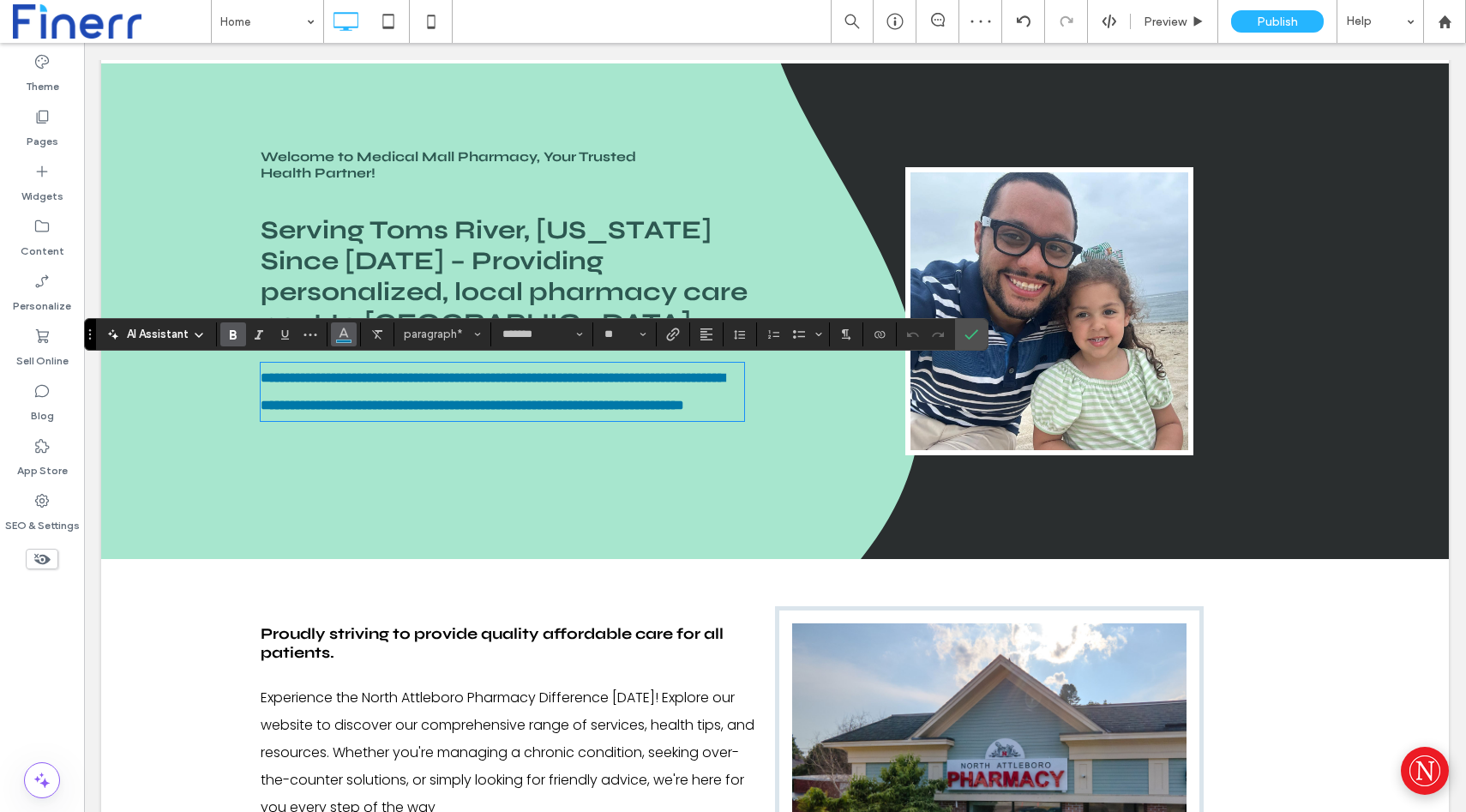
click at [334, 333] on button "Color" at bounding box center [344, 334] width 26 height 24
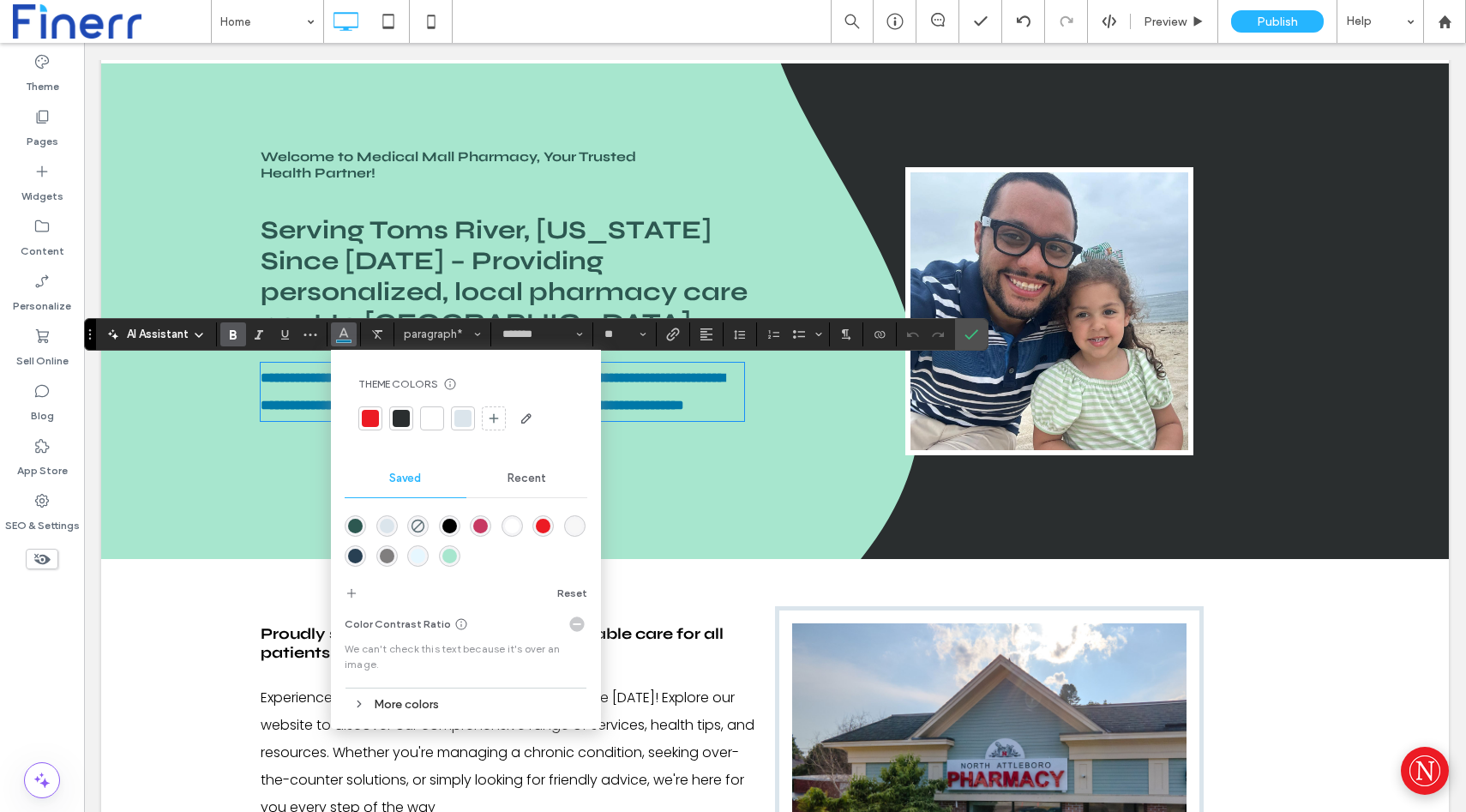
click at [386, 705] on div "More colors" at bounding box center [466, 704] width 242 height 23
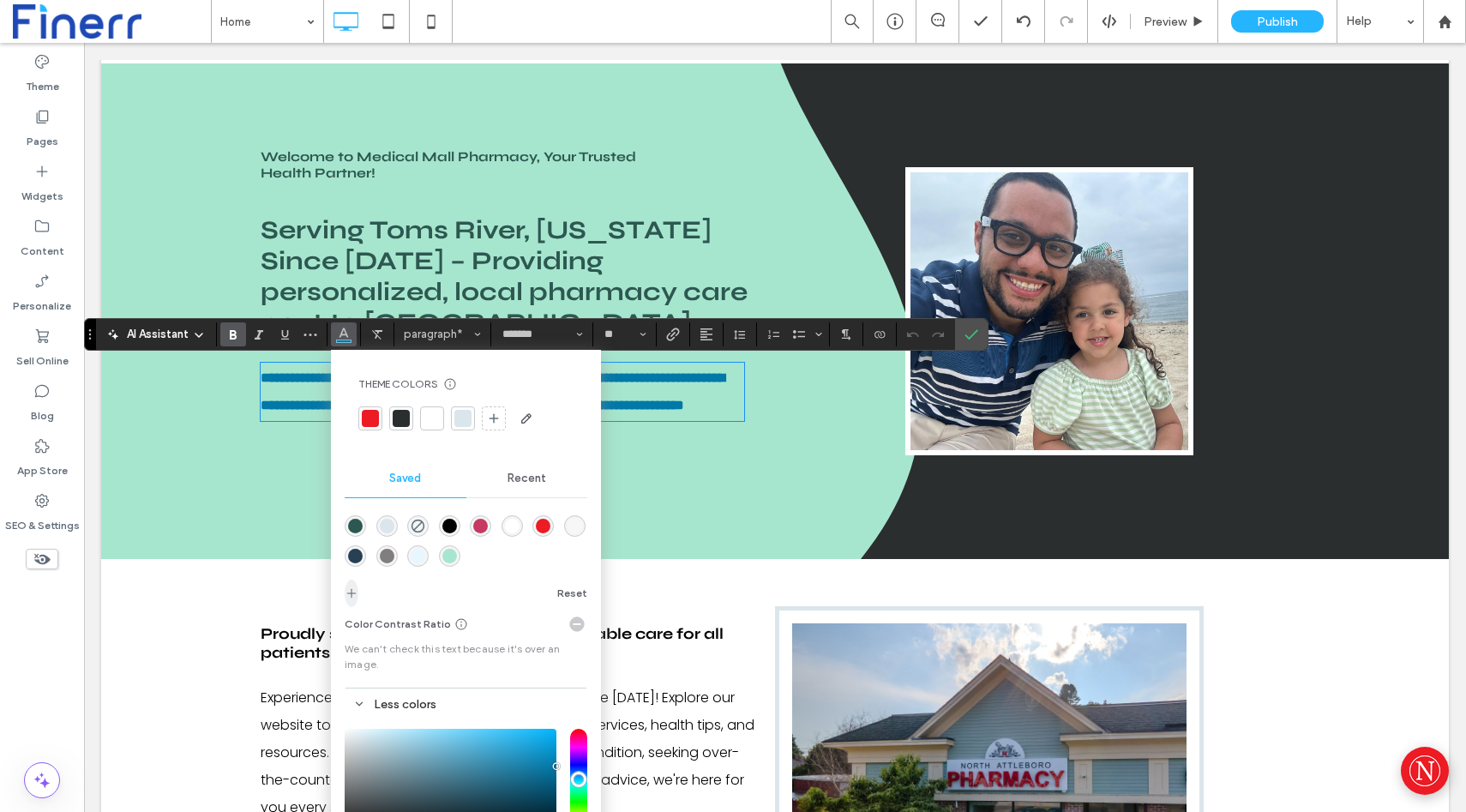
click at [355, 586] on icon "add color" at bounding box center [352, 593] width 14 height 14
click at [971, 323] on span "Confirm" at bounding box center [968, 334] width 8 height 31
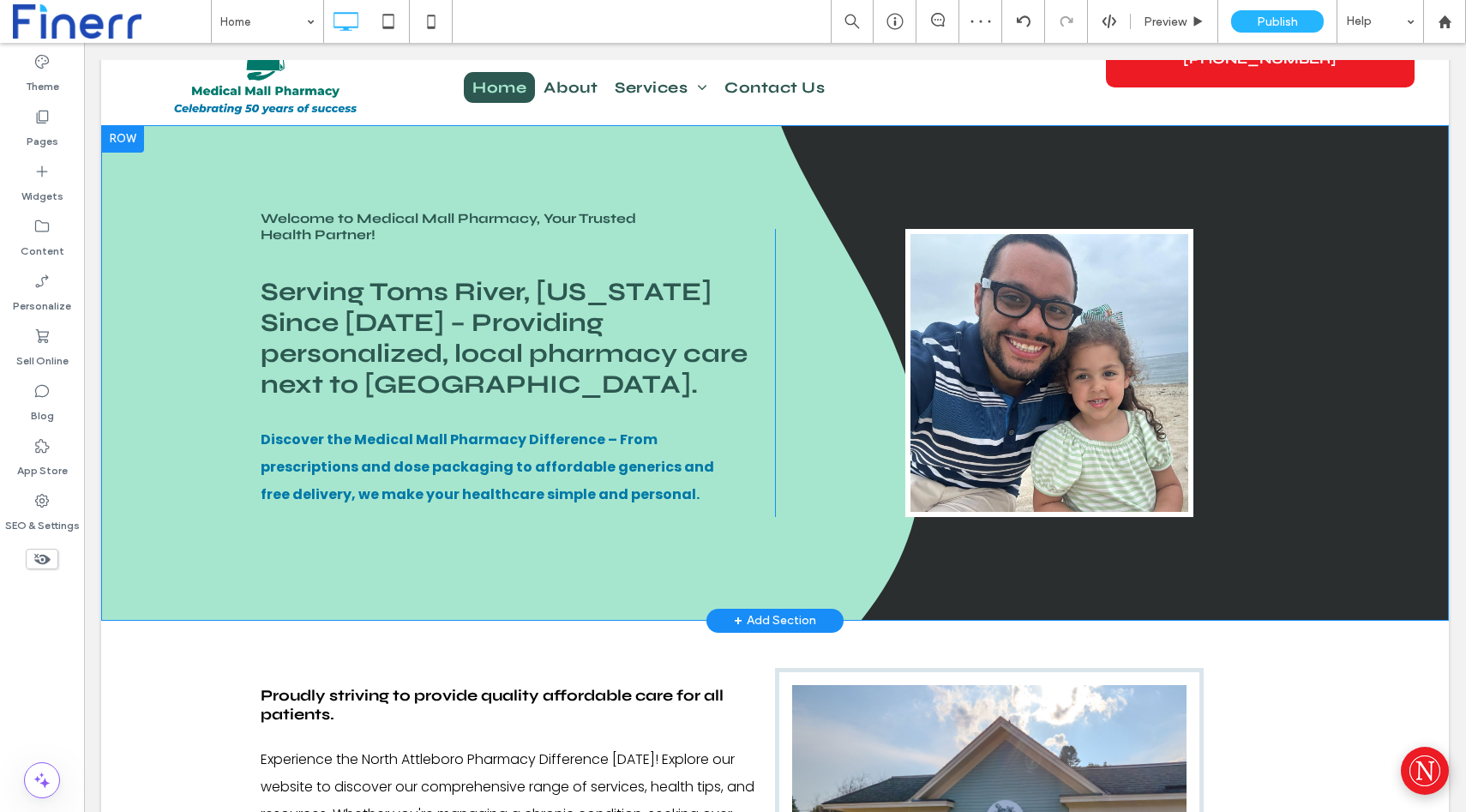
scroll to position [0, 0]
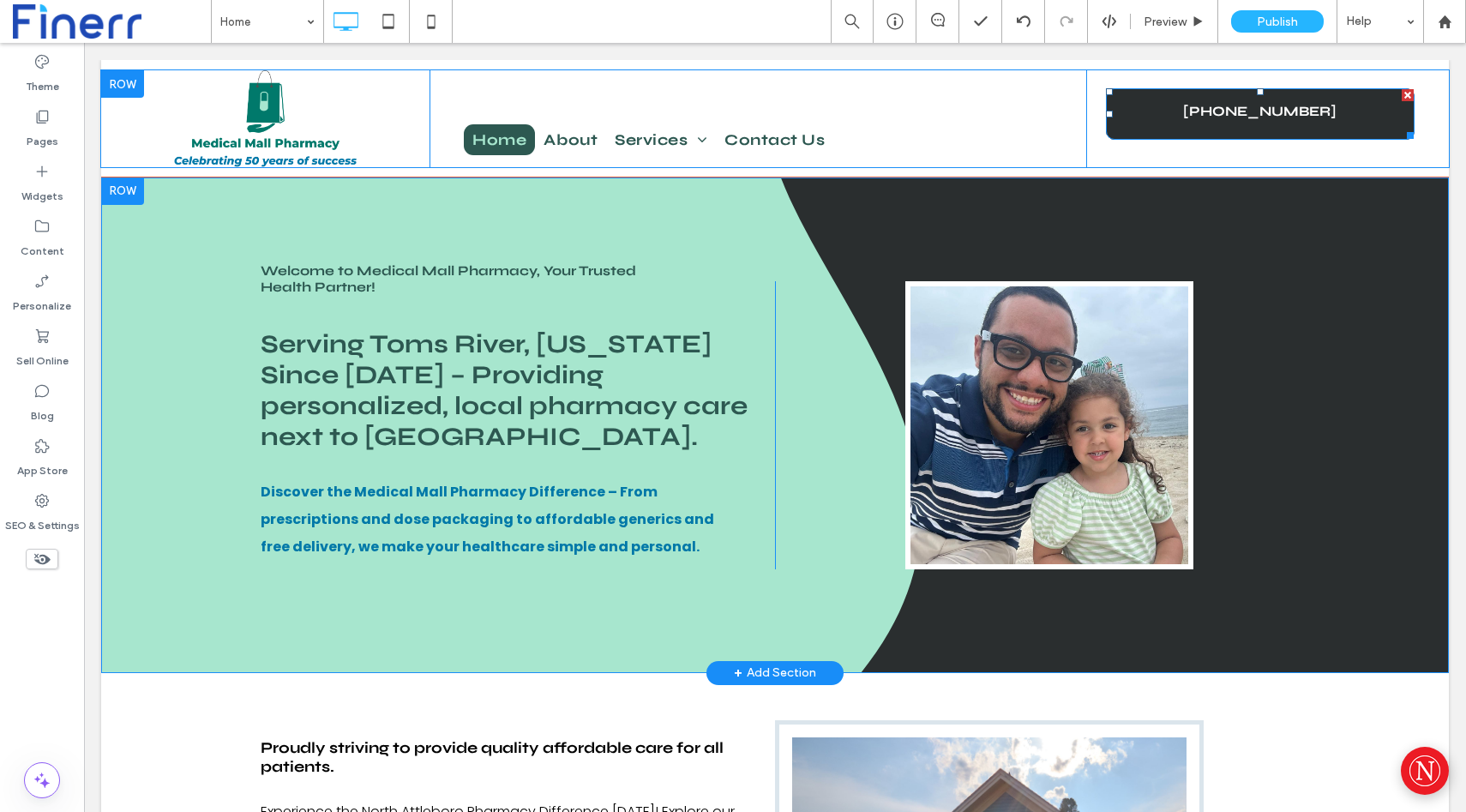
click at [1275, 129] on span "732-244-4747" at bounding box center [1260, 111] width 154 height 43
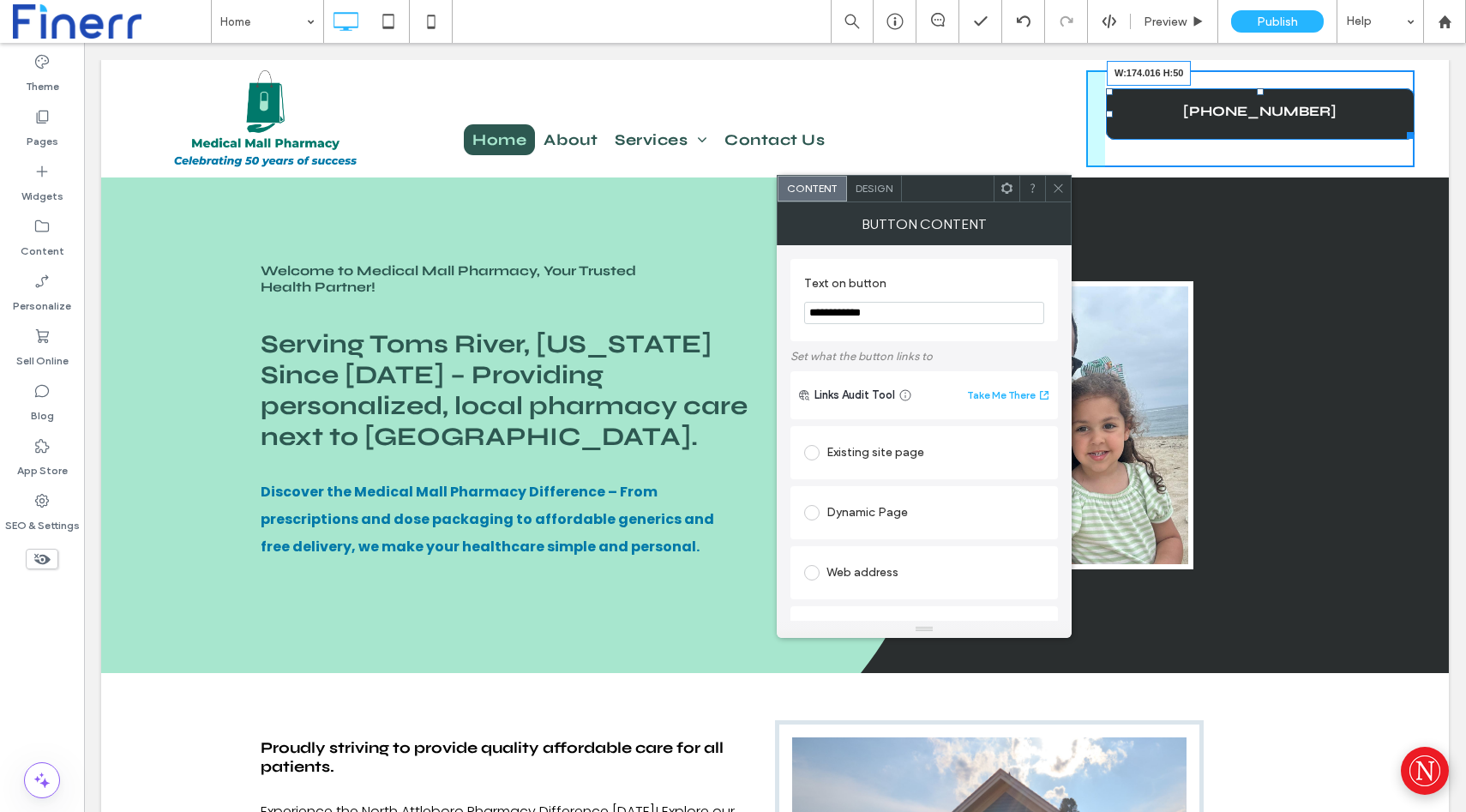
drag, startPoint x: 1410, startPoint y: 134, endPoint x: 1251, endPoint y: 125, distance: 159.3
click at [1401, 126] on div at bounding box center [1407, 132] width 13 height 13
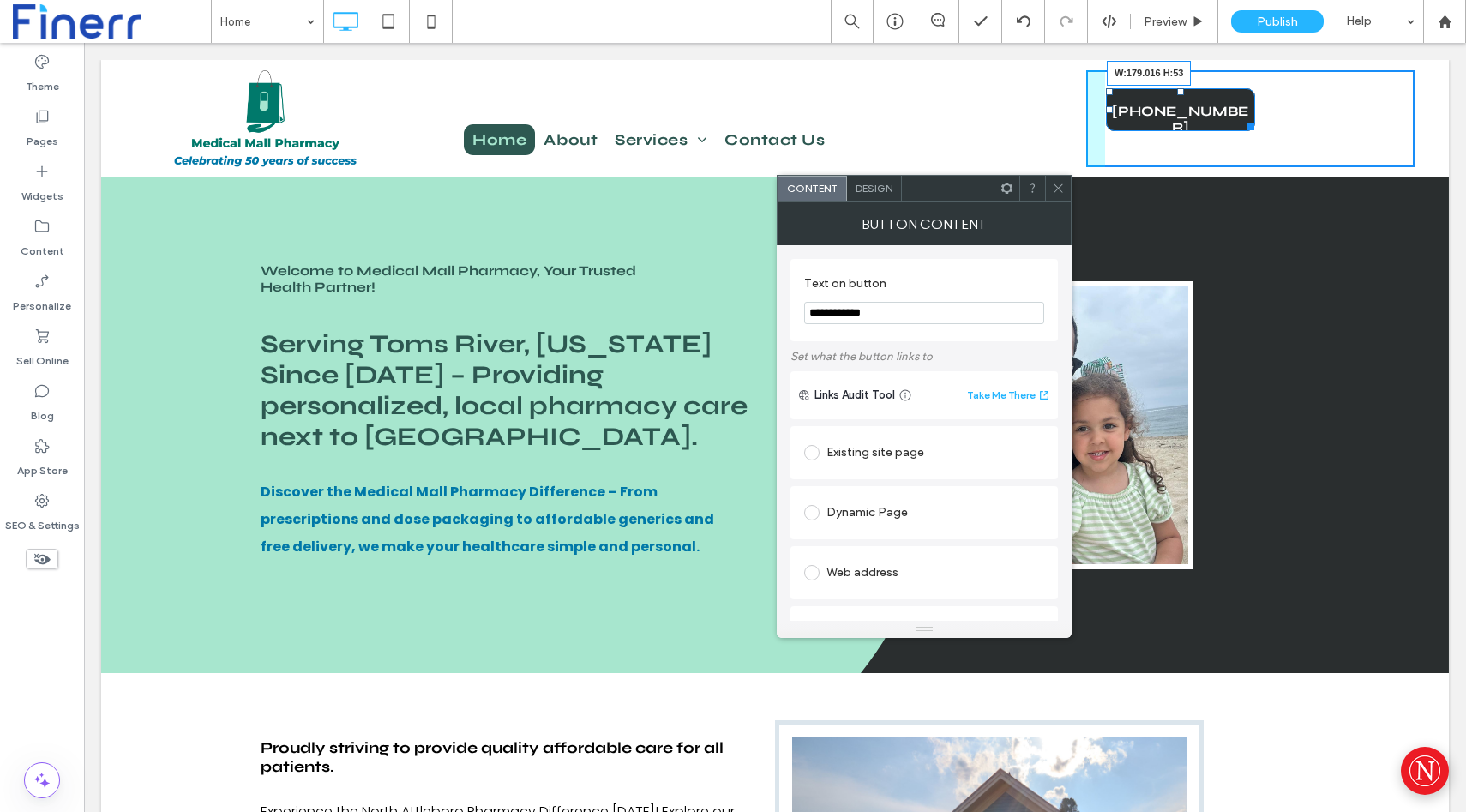
click at [1254, 129] on div at bounding box center [1248, 123] width 13 height 13
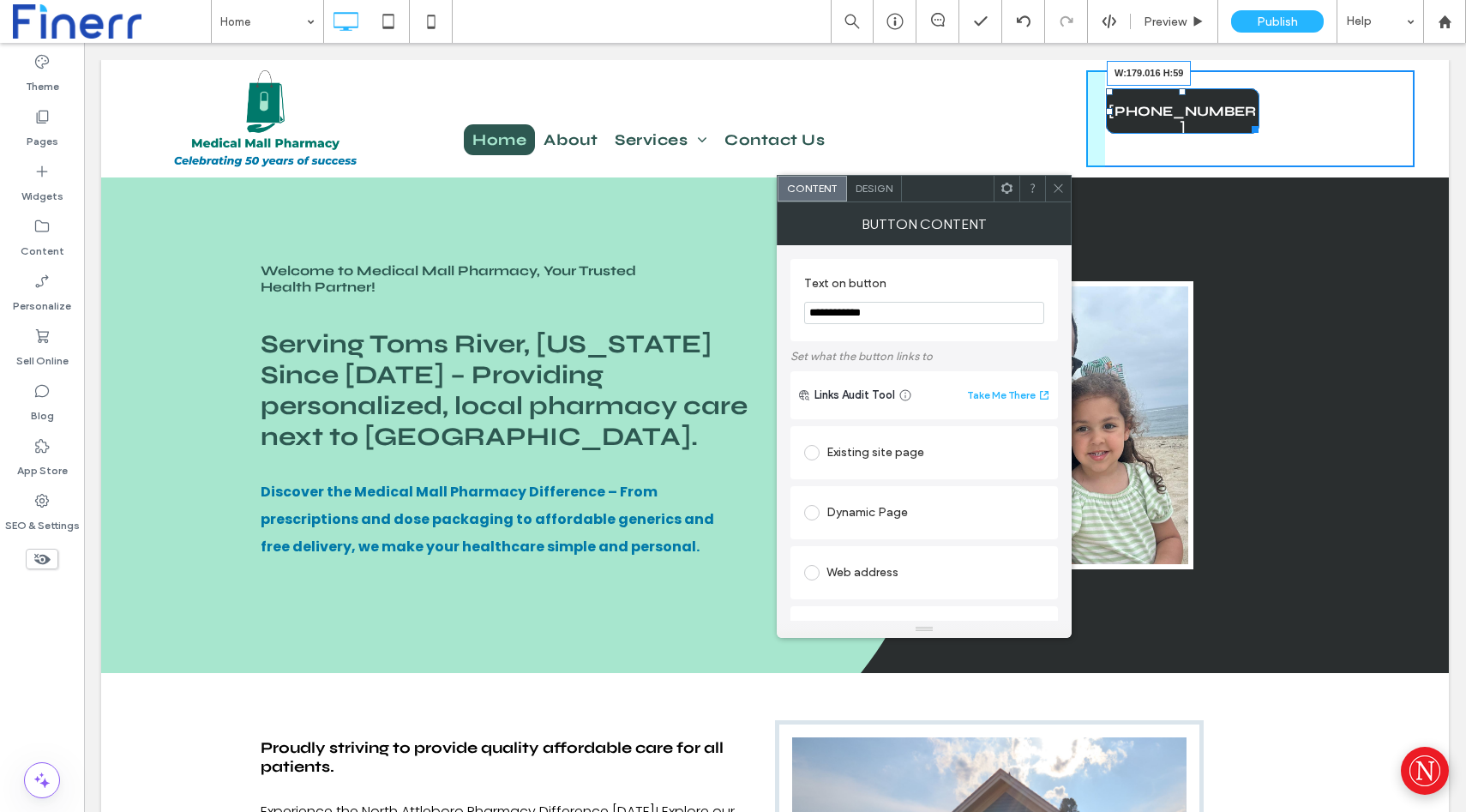
click at [1254, 131] on div at bounding box center [1252, 126] width 13 height 13
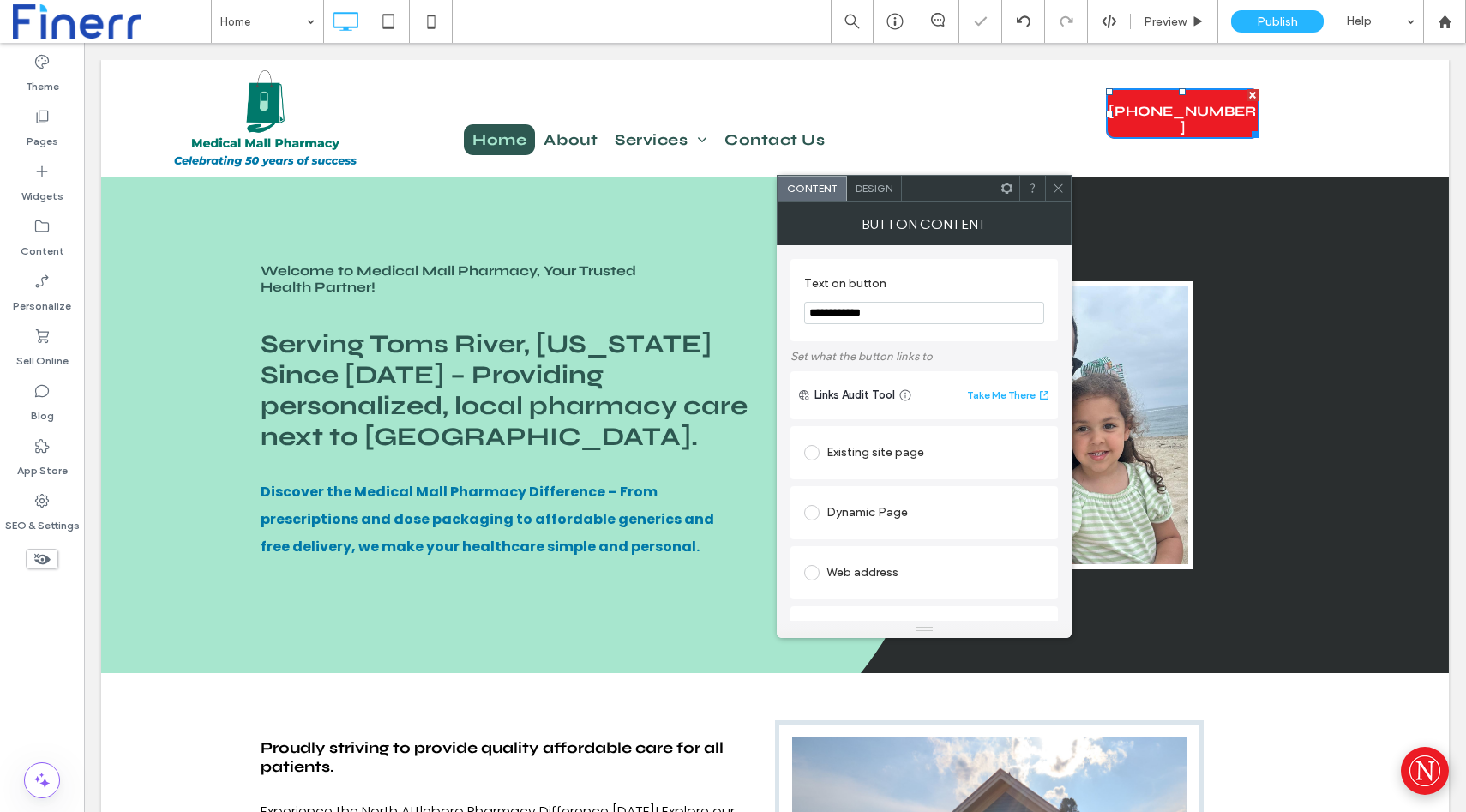
click at [880, 195] on div "Design" at bounding box center [875, 188] width 55 height 26
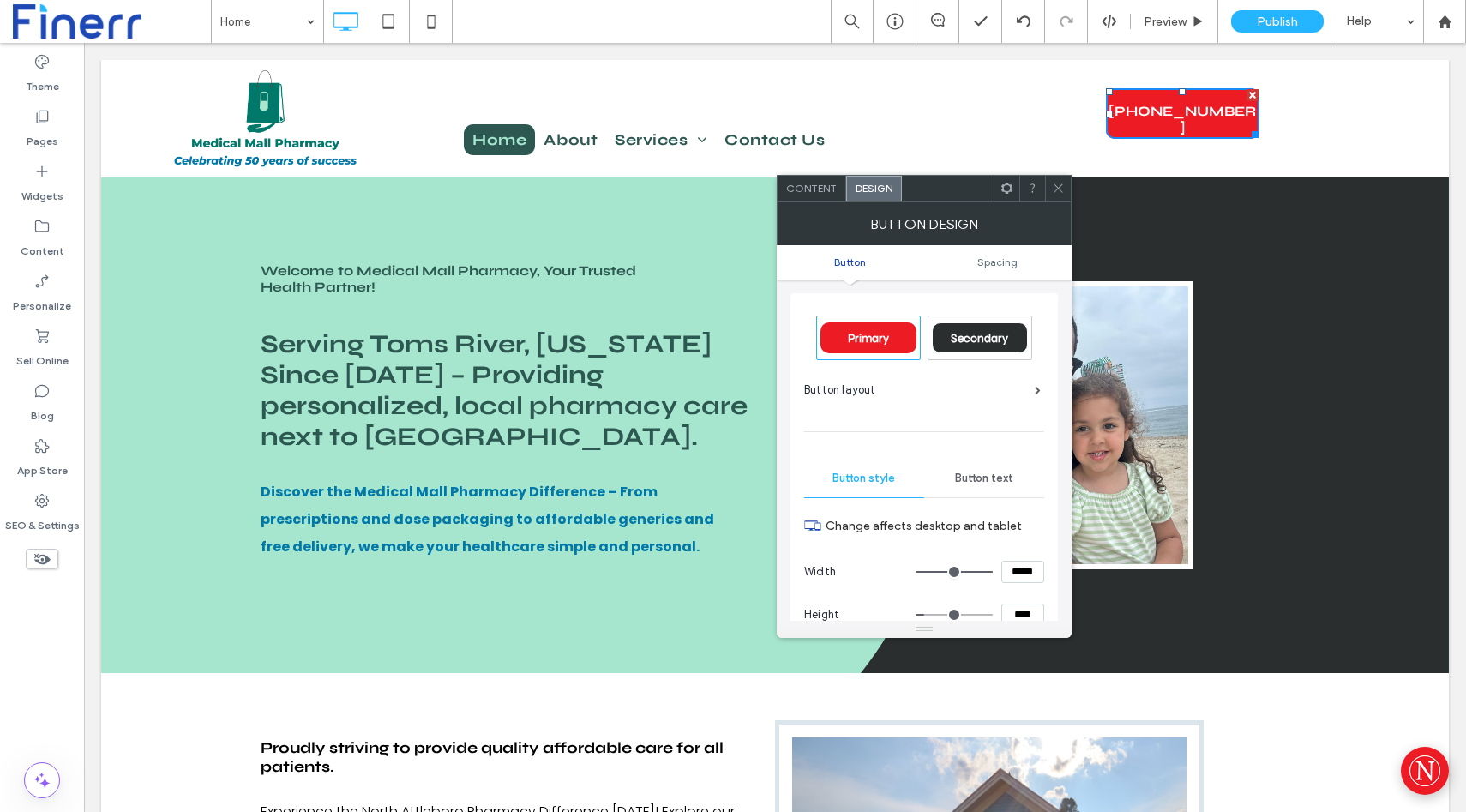
click at [866, 387] on span "Button layout" at bounding box center [840, 390] width 72 height 17
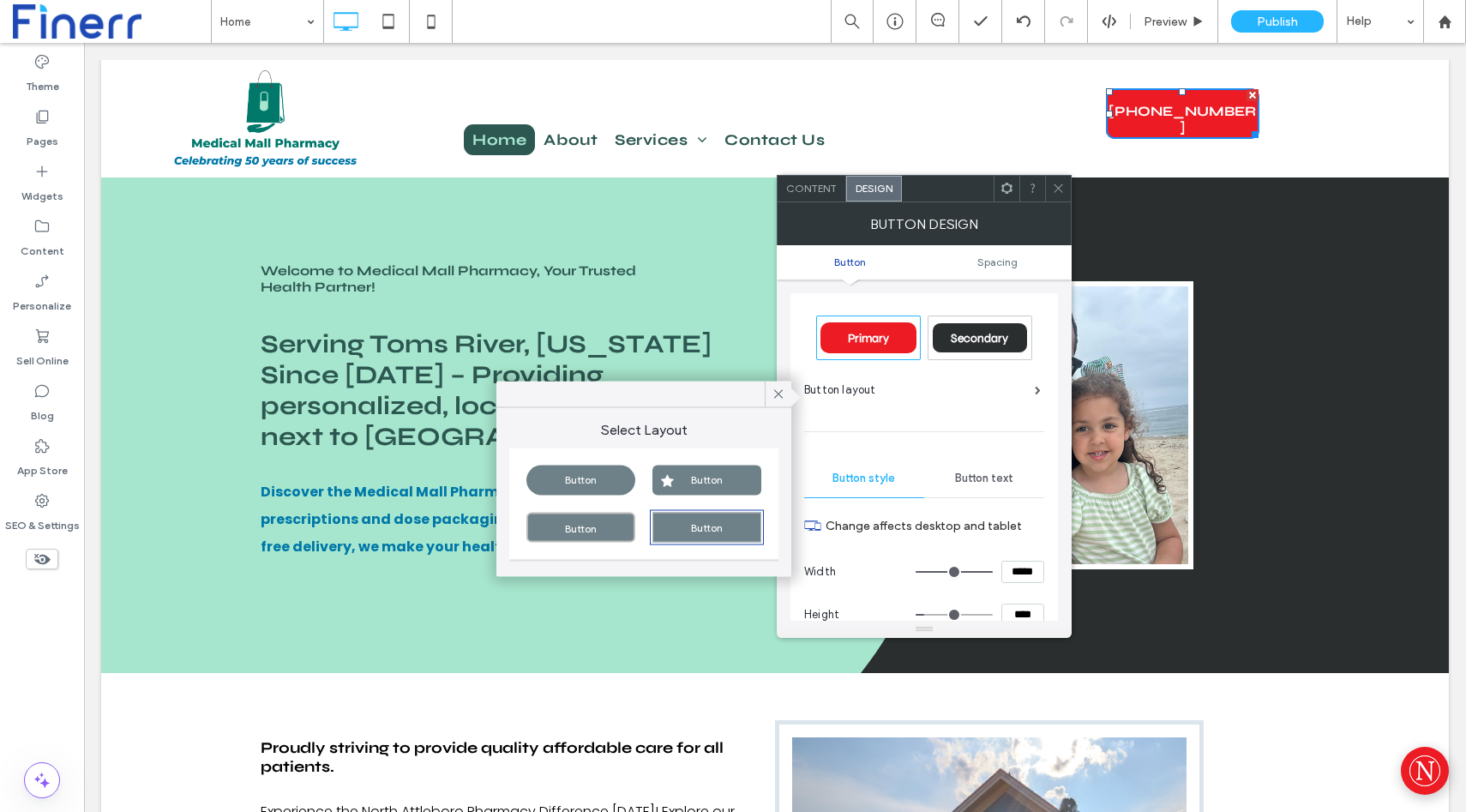
click at [838, 399] on div "Button layout" at bounding box center [924, 397] width 240 height 31
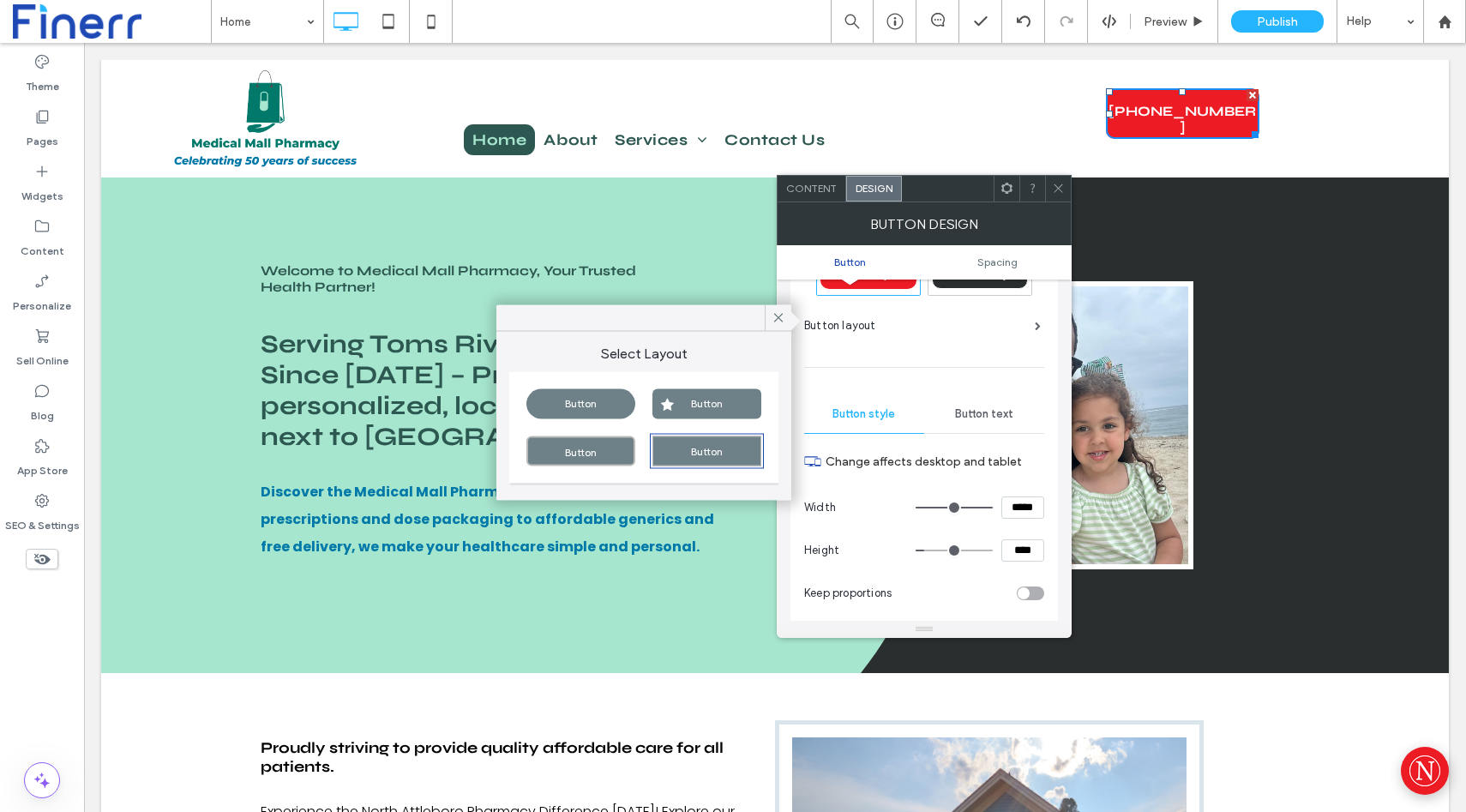
scroll to position [76, 0]
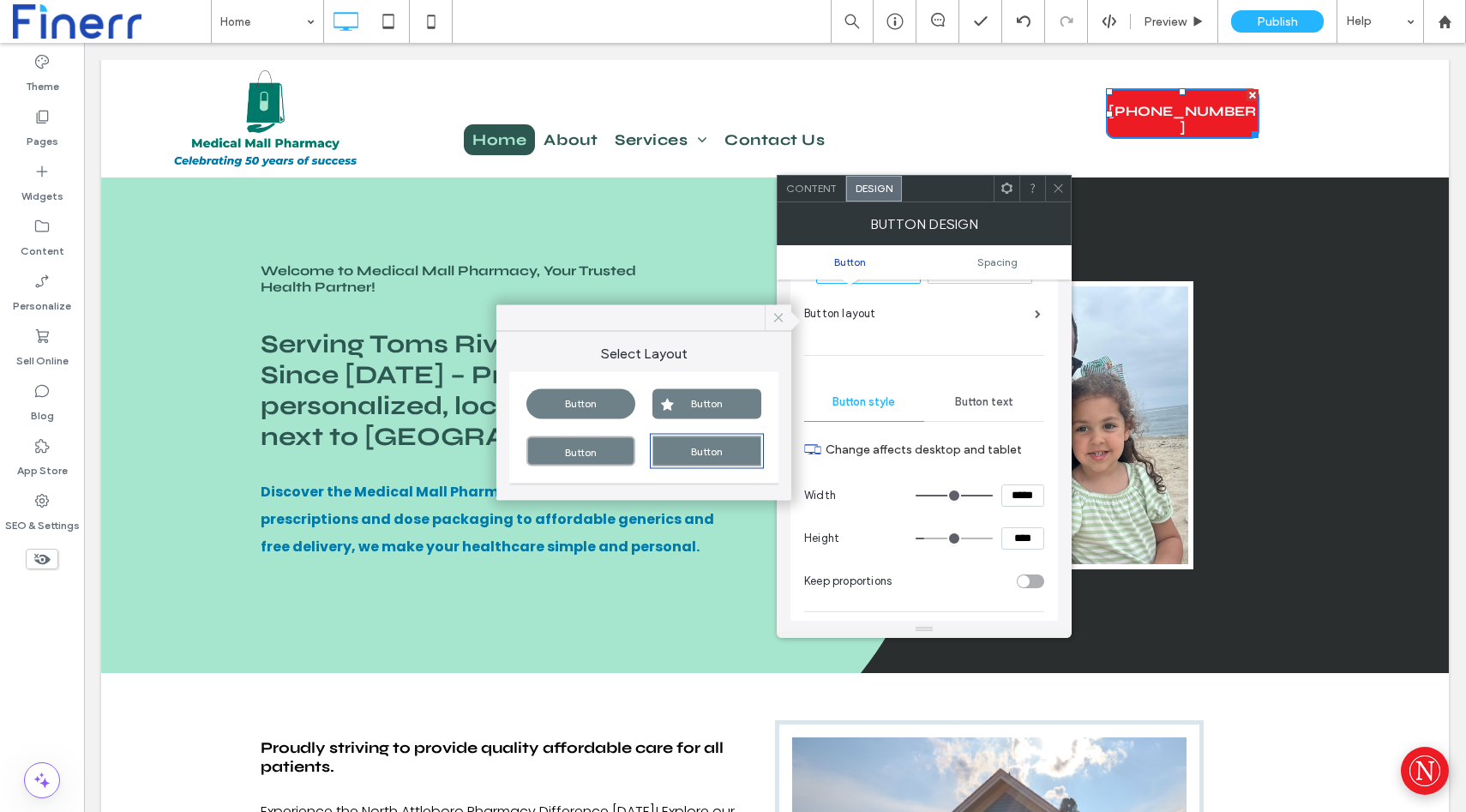
click at [780, 312] on icon at bounding box center [779, 318] width 16 height 16
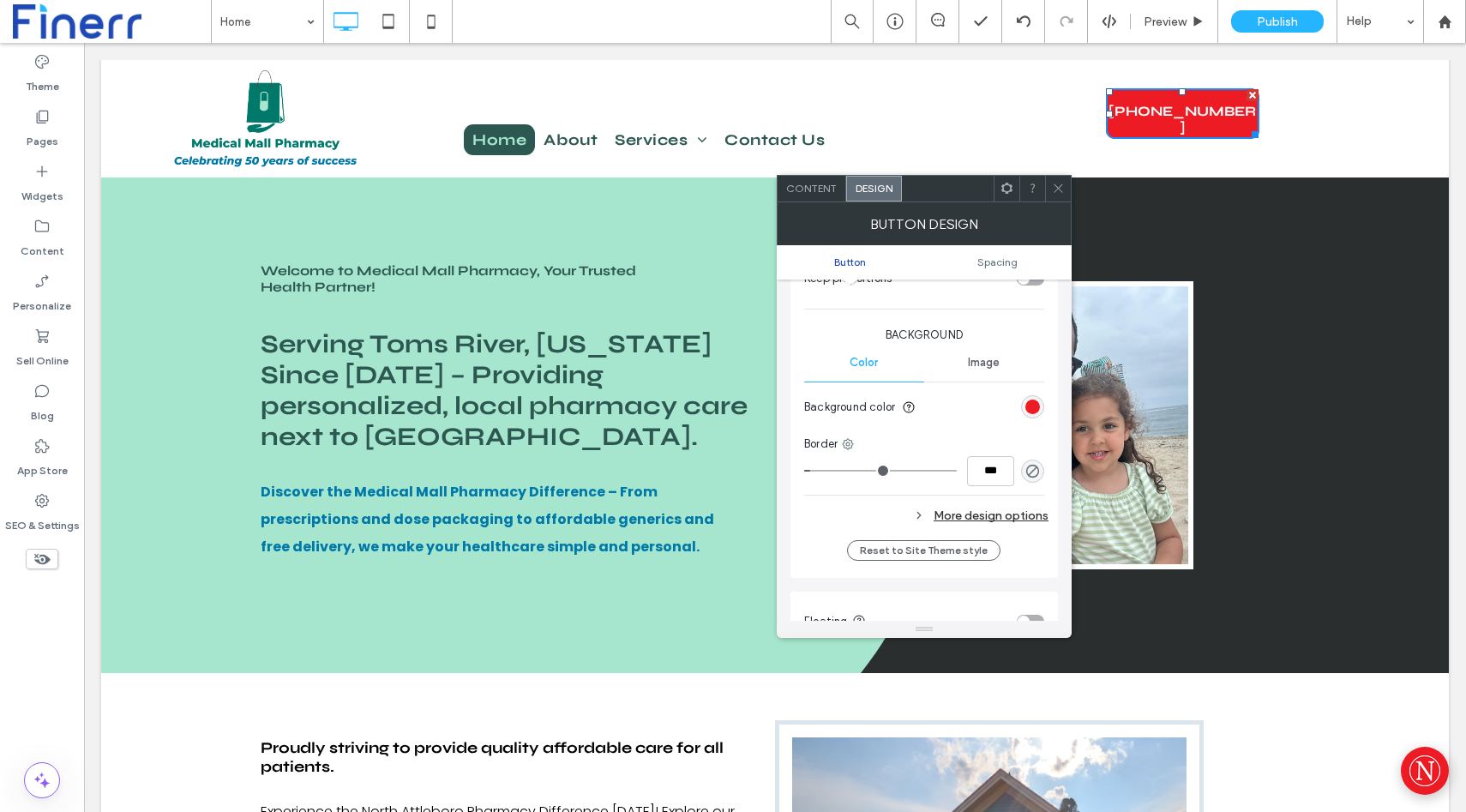
scroll to position [380, 0]
click at [1033, 410] on div "rgb(236, 27, 36)" at bounding box center [1033, 406] width 15 height 15
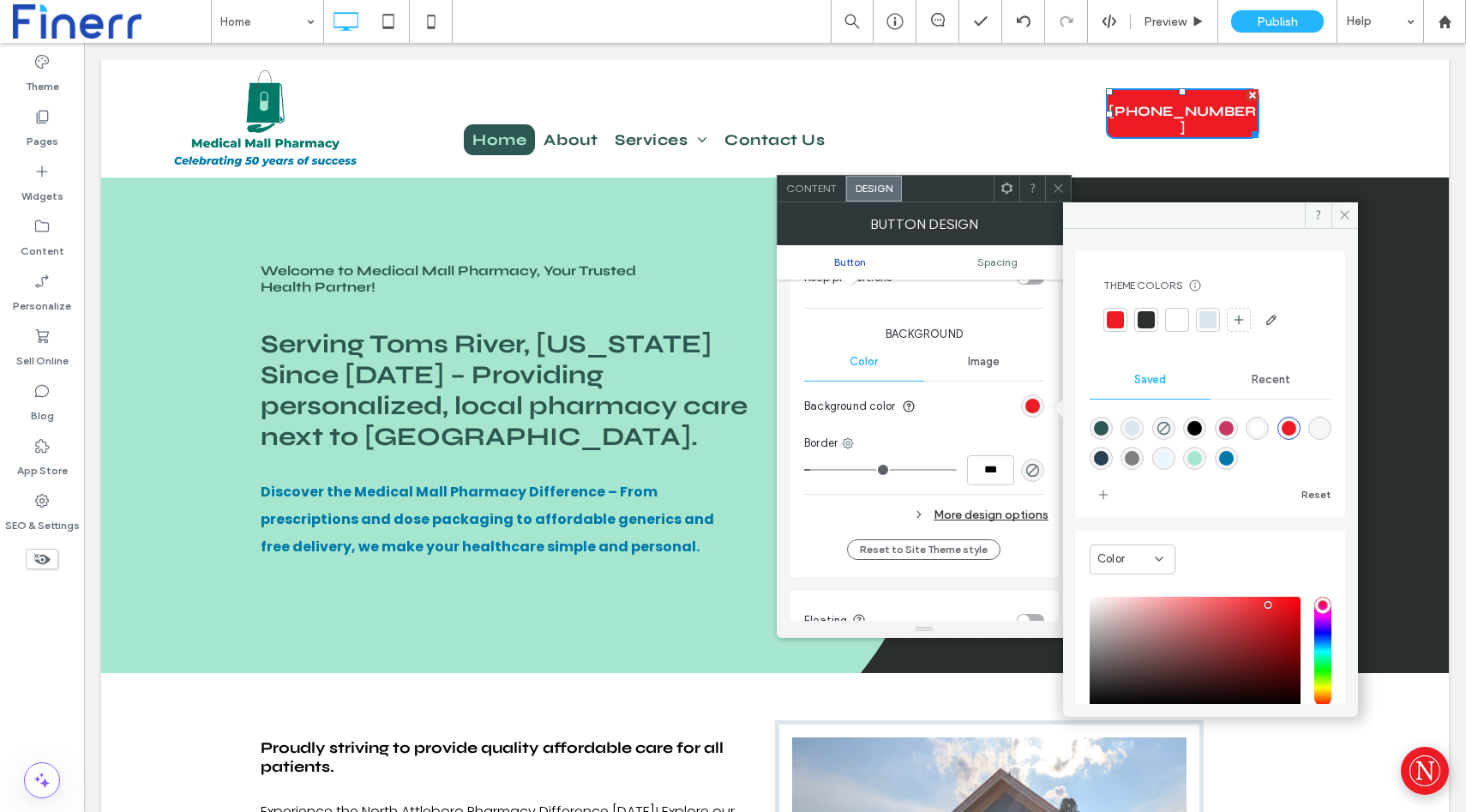
click at [1101, 429] on div "rgba(45,88,81,1)" at bounding box center [1101, 428] width 15 height 15
type input "*******"
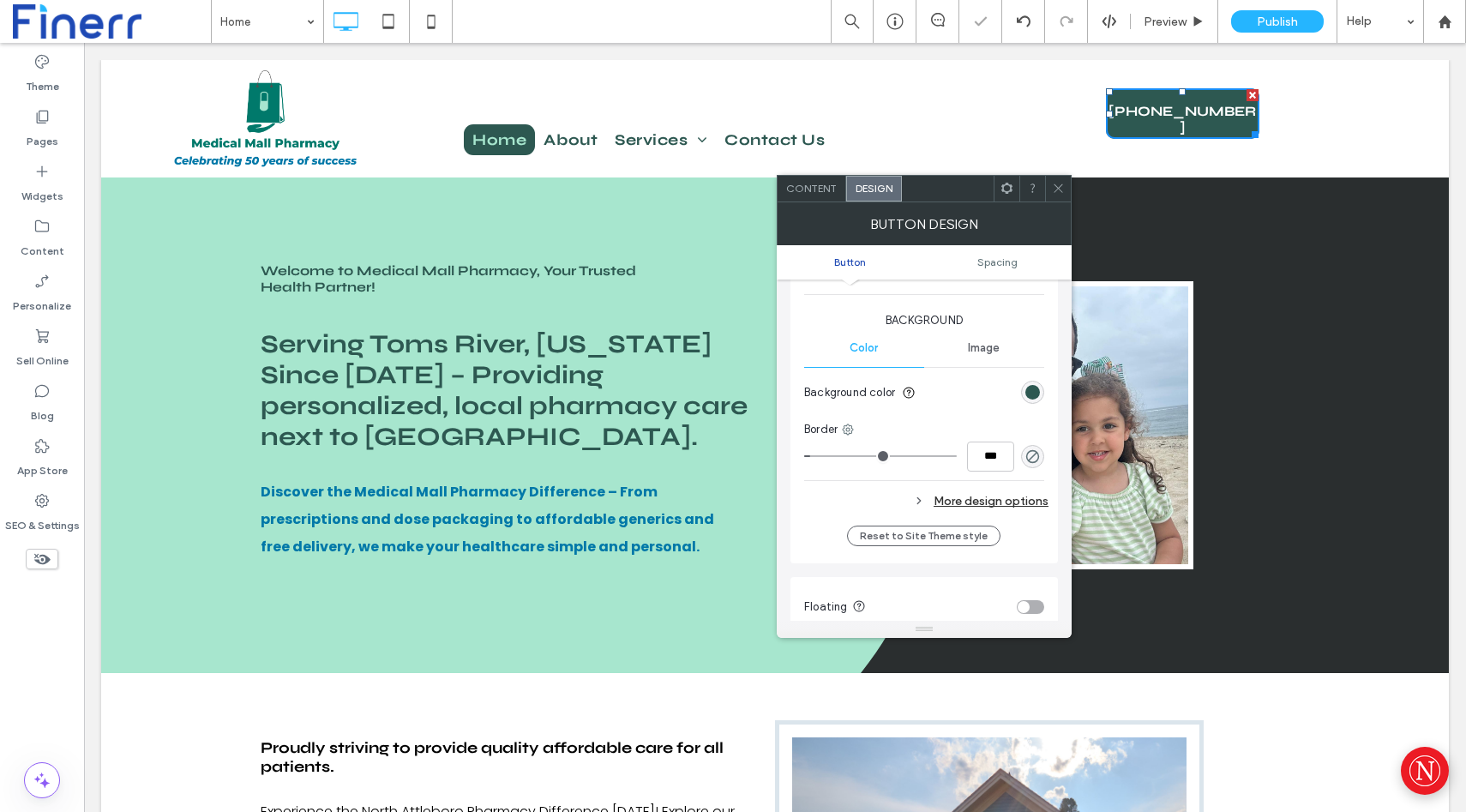
scroll to position [377, 0]
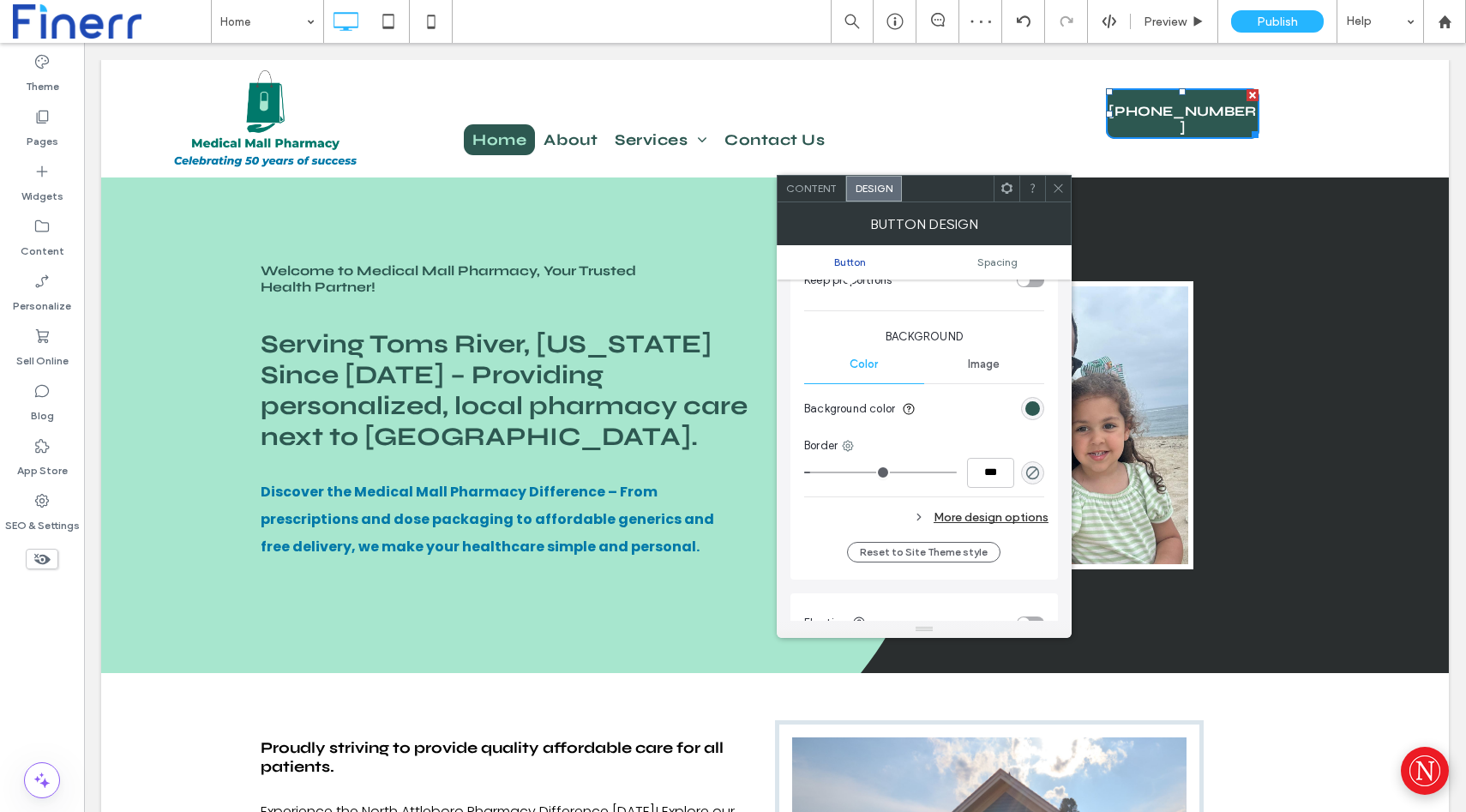
click at [992, 375] on div "Image" at bounding box center [984, 364] width 120 height 37
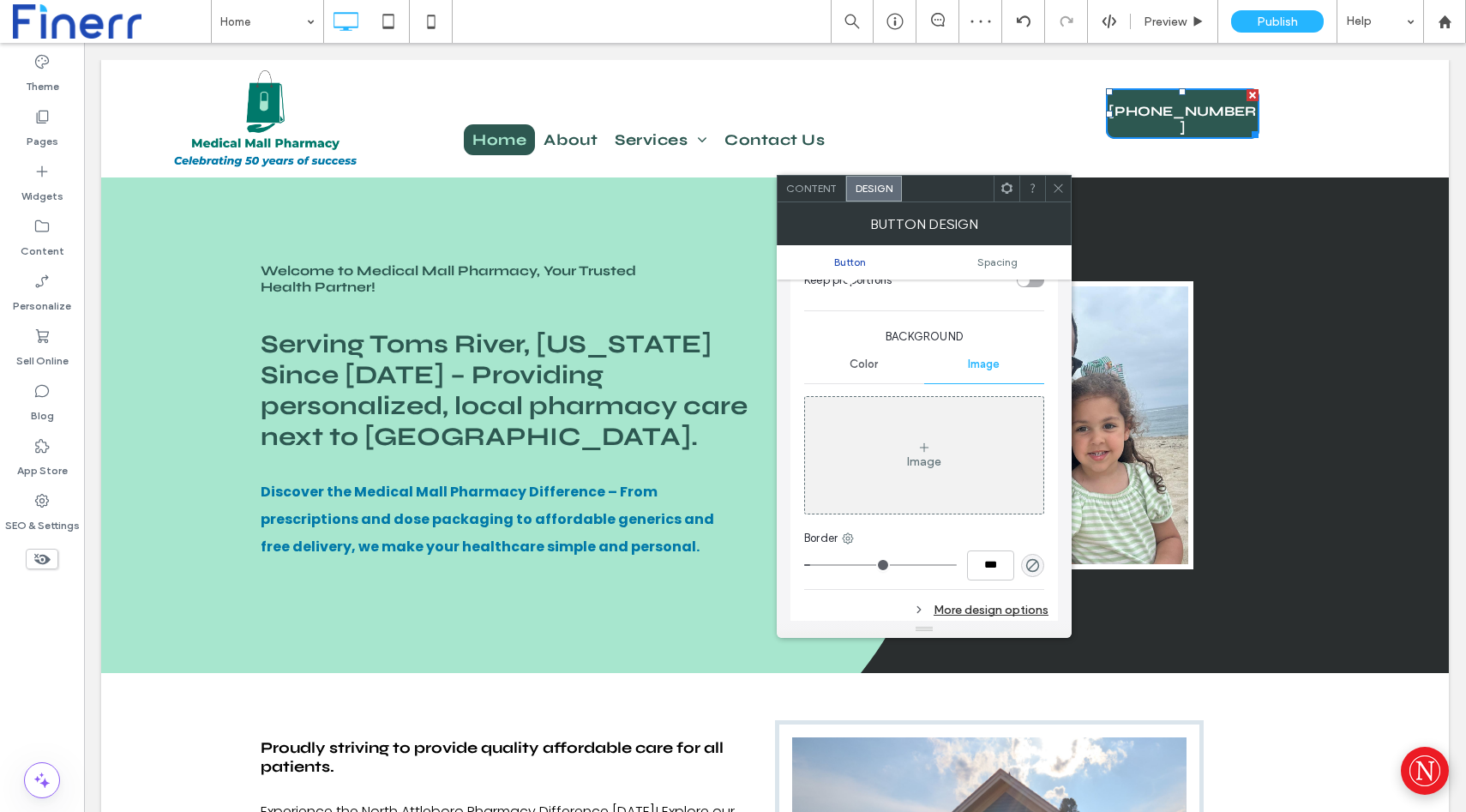
click at [876, 363] on span "Color" at bounding box center [863, 365] width 29 height 14
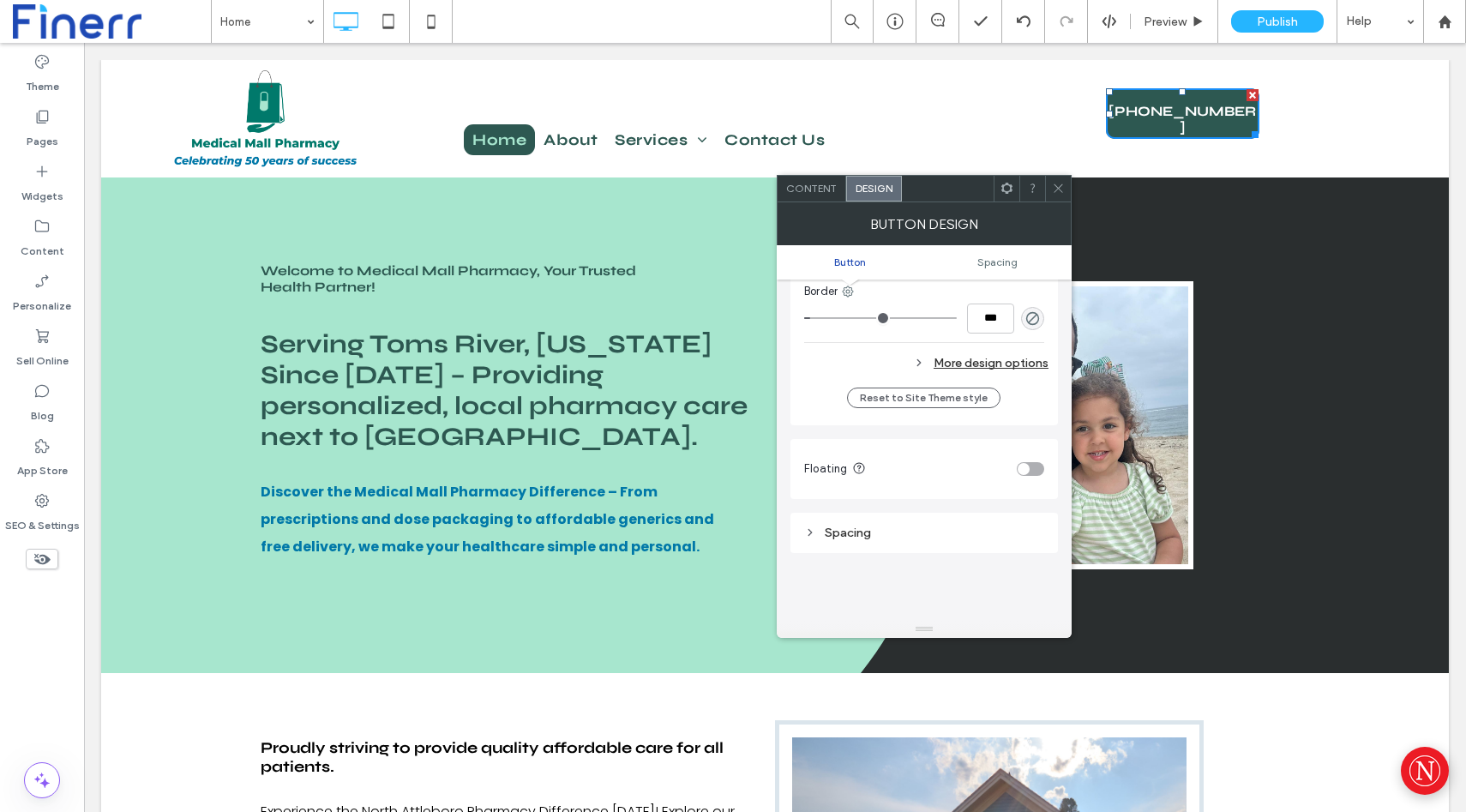
scroll to position [528, 0]
click at [1026, 471] on div "toggle" at bounding box center [1024, 472] width 12 height 12
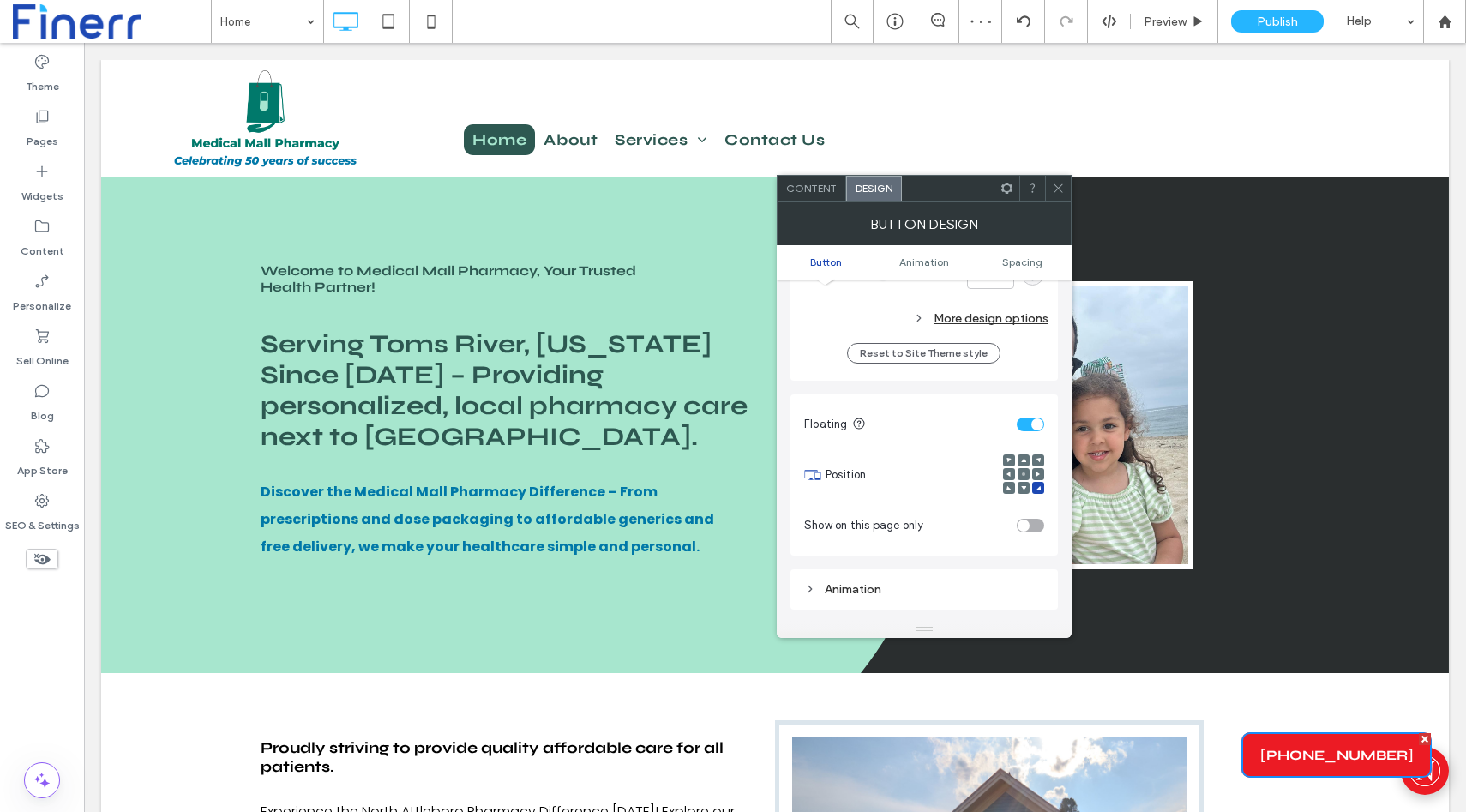
scroll to position [570, 0]
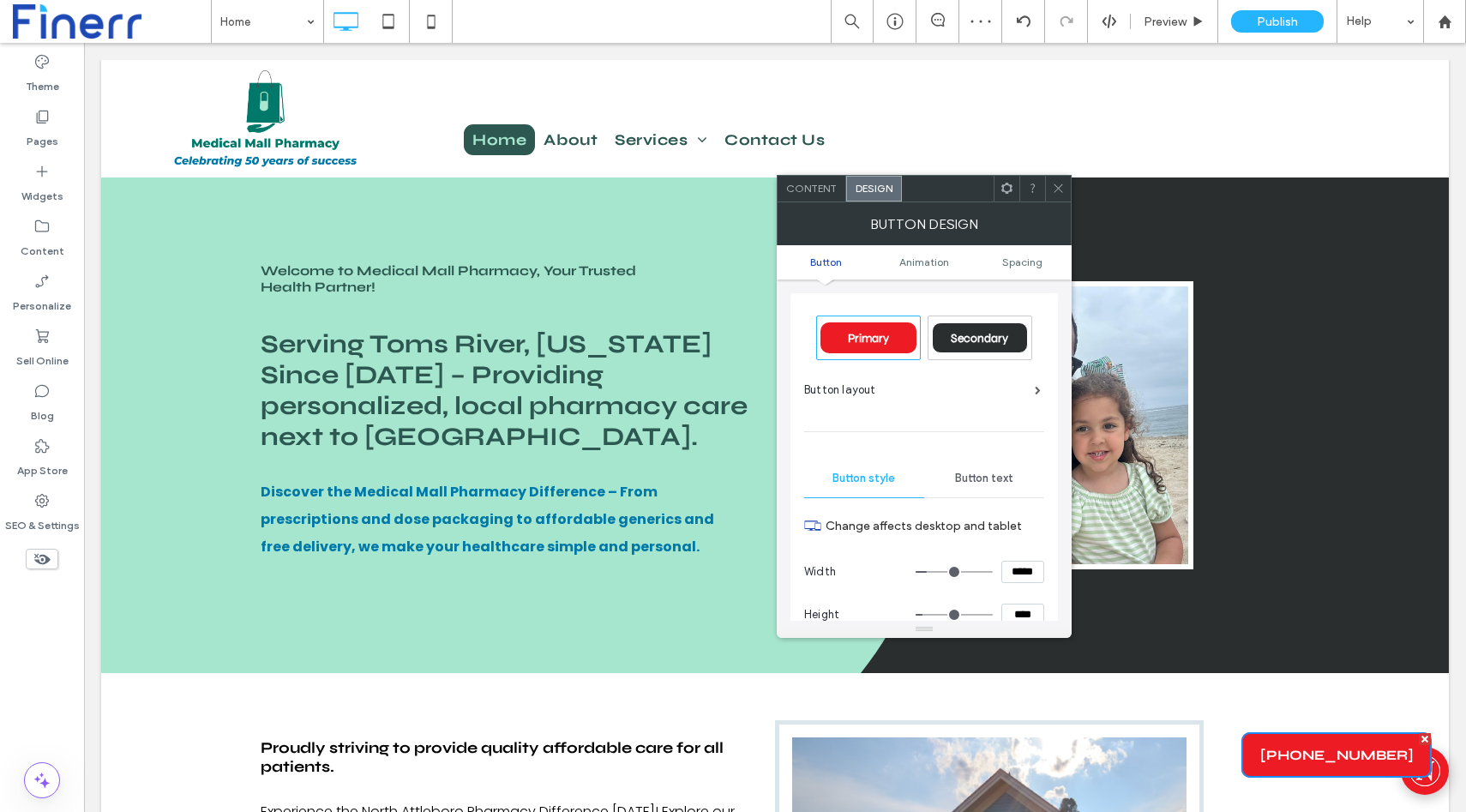
scroll to position [570, 0]
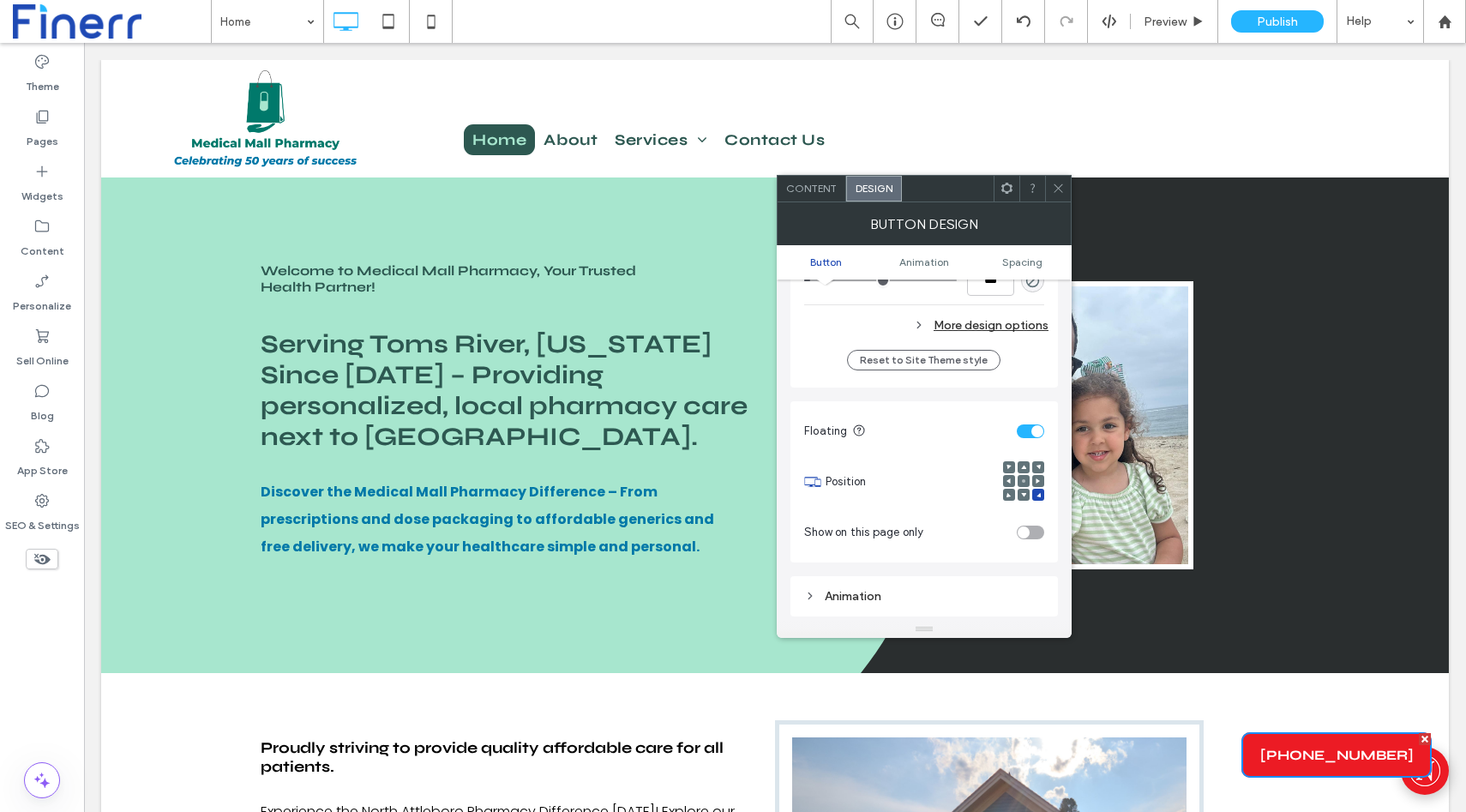
click at [1025, 477] on div at bounding box center [1024, 481] width 12 height 12
click at [1040, 465] on icon at bounding box center [1039, 467] width 5 height 5
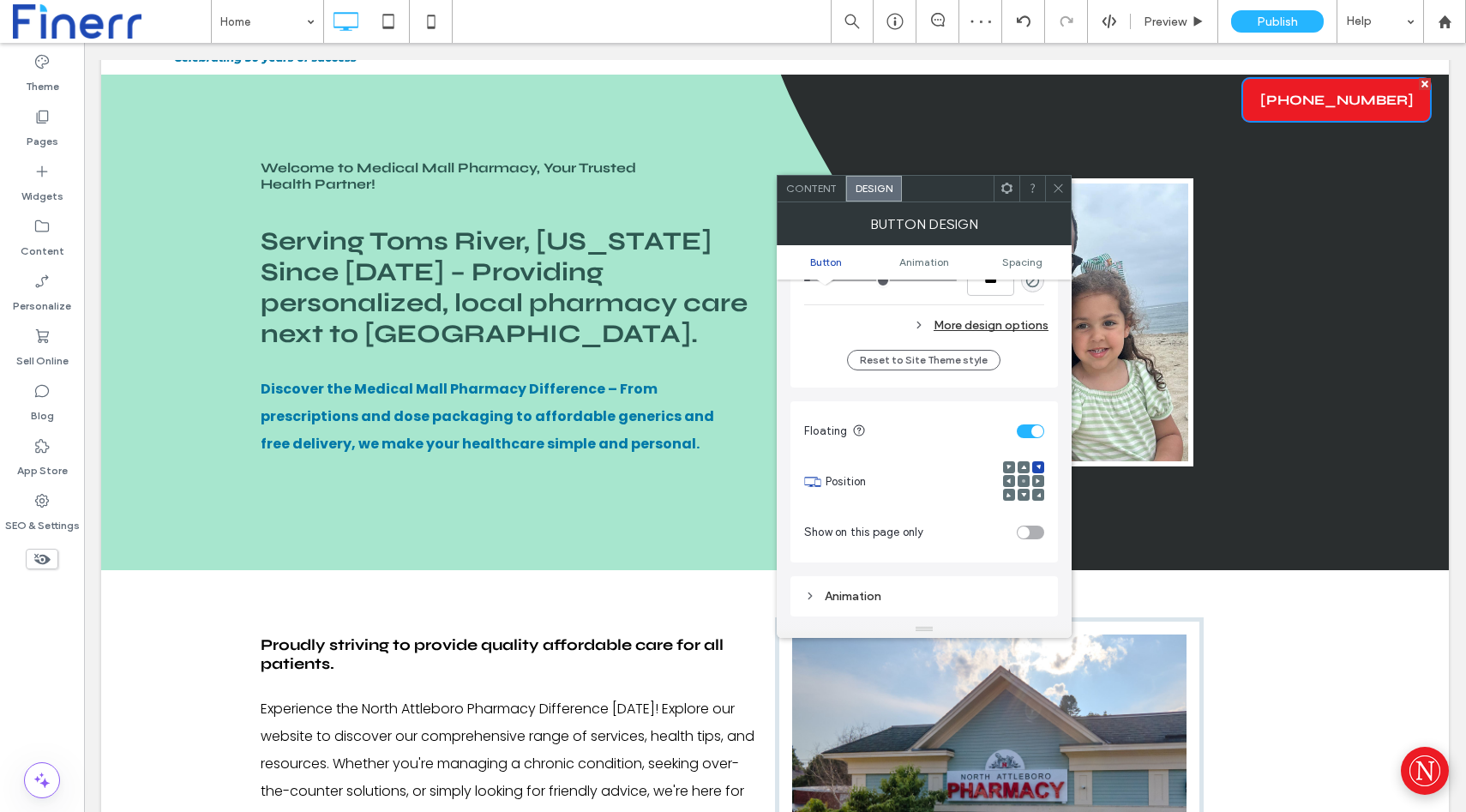
scroll to position [0, 0]
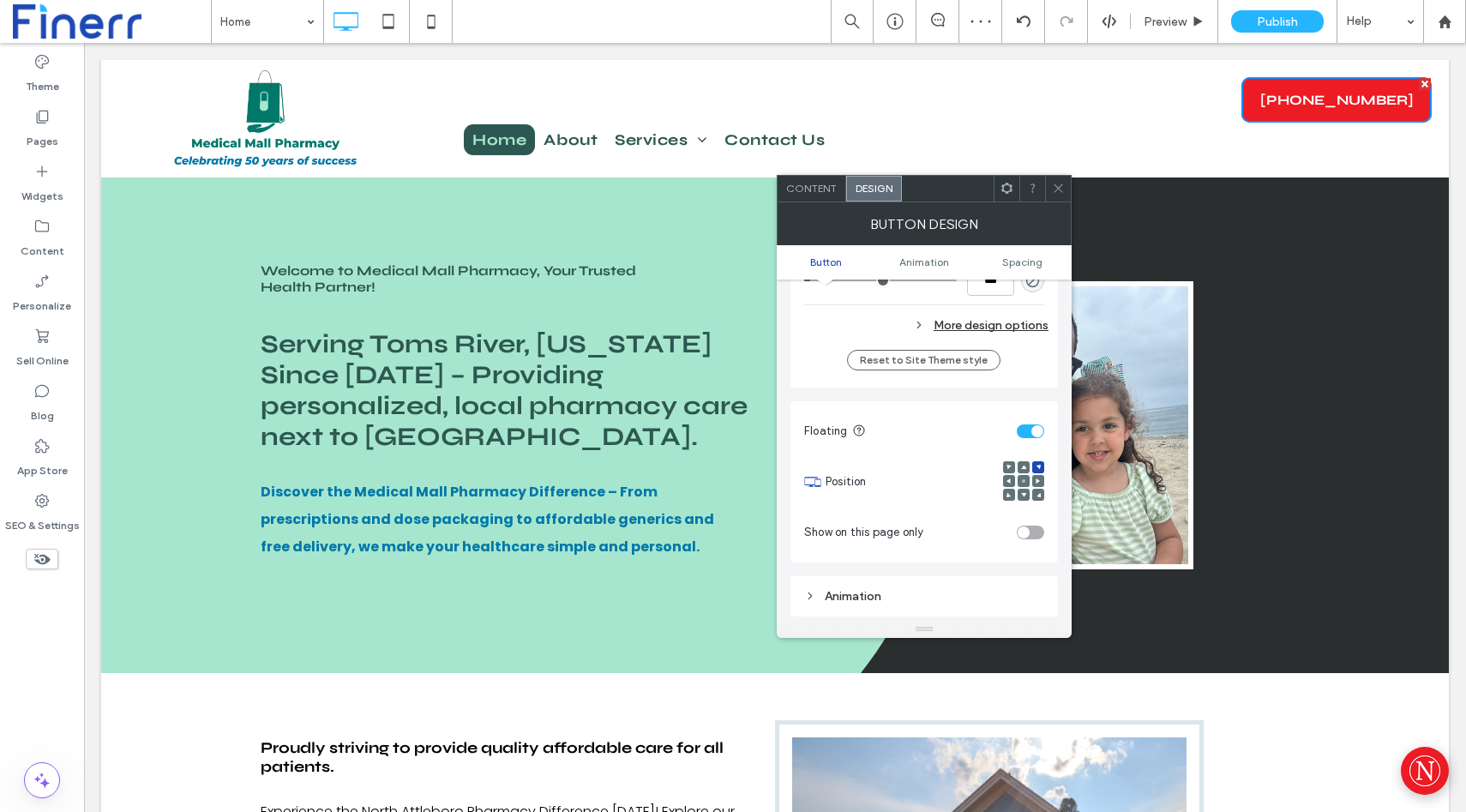
click at [1007, 468] on icon at bounding box center [1009, 467] width 5 height 5
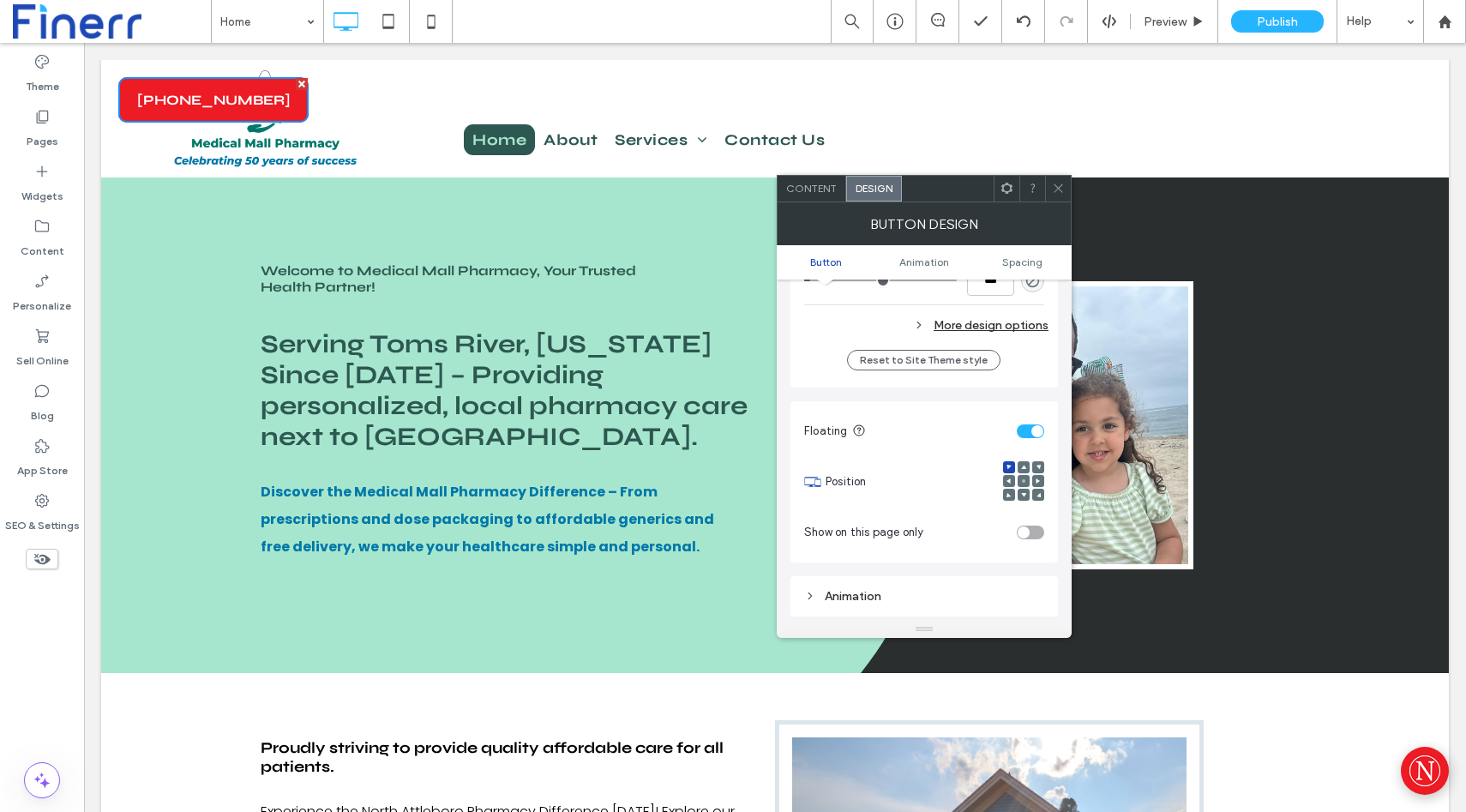
click at [1039, 468] on icon at bounding box center [1039, 467] width 5 height 5
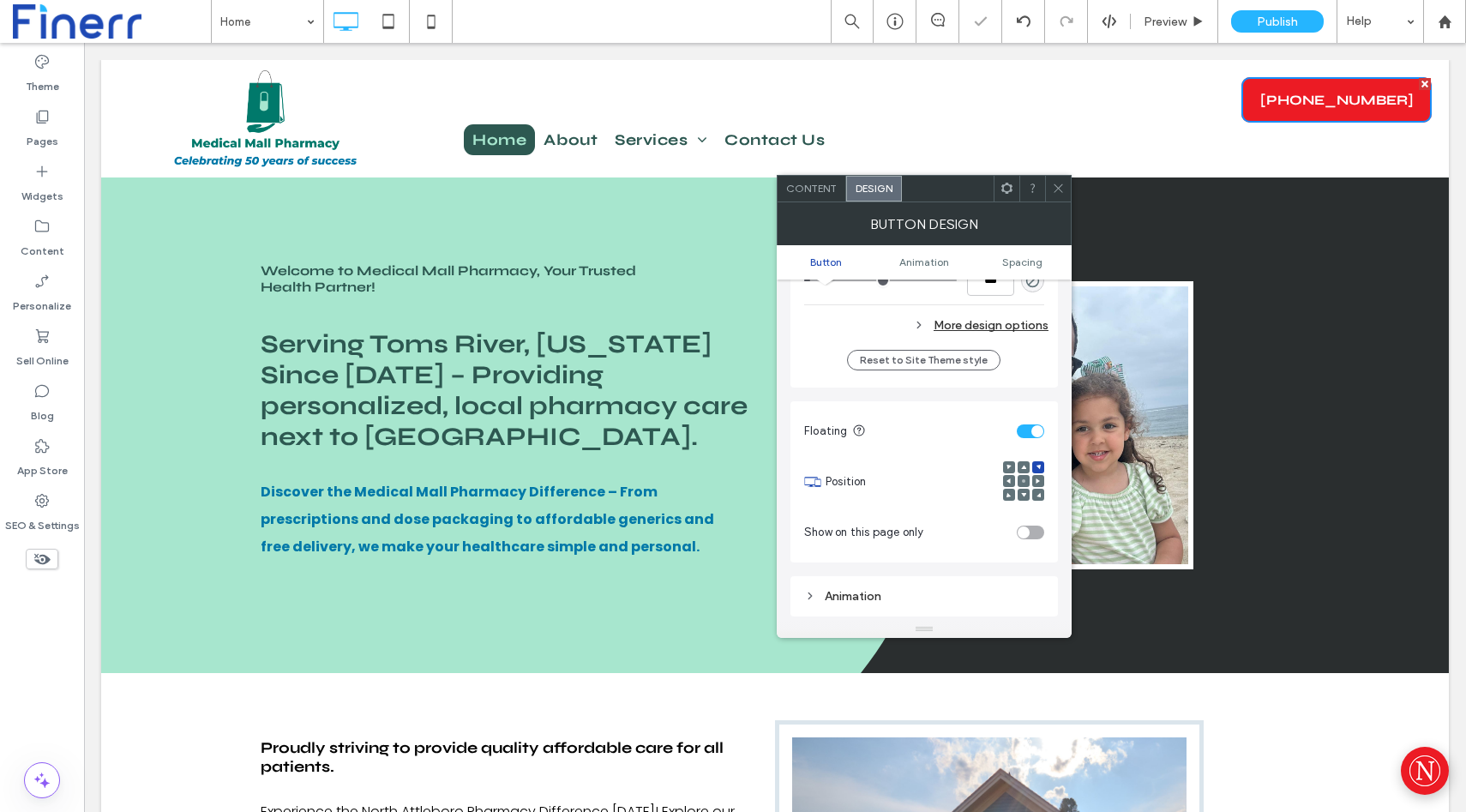
click at [1030, 432] on div "toggle" at bounding box center [1031, 432] width 28 height 14
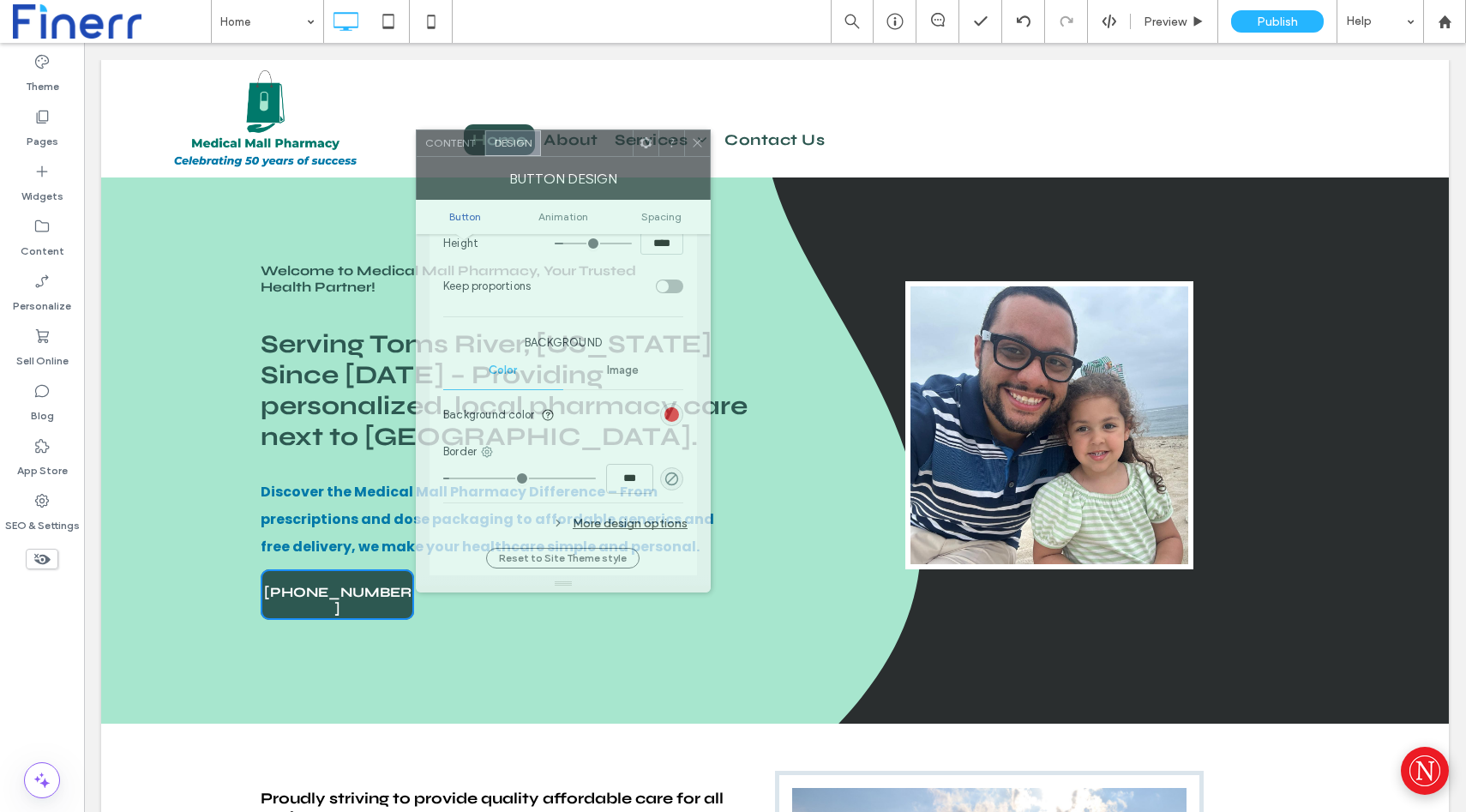
drag, startPoint x: 950, startPoint y: 185, endPoint x: 565, endPoint y: 133, distance: 388.5
click at [565, 133] on div at bounding box center [587, 143] width 92 height 26
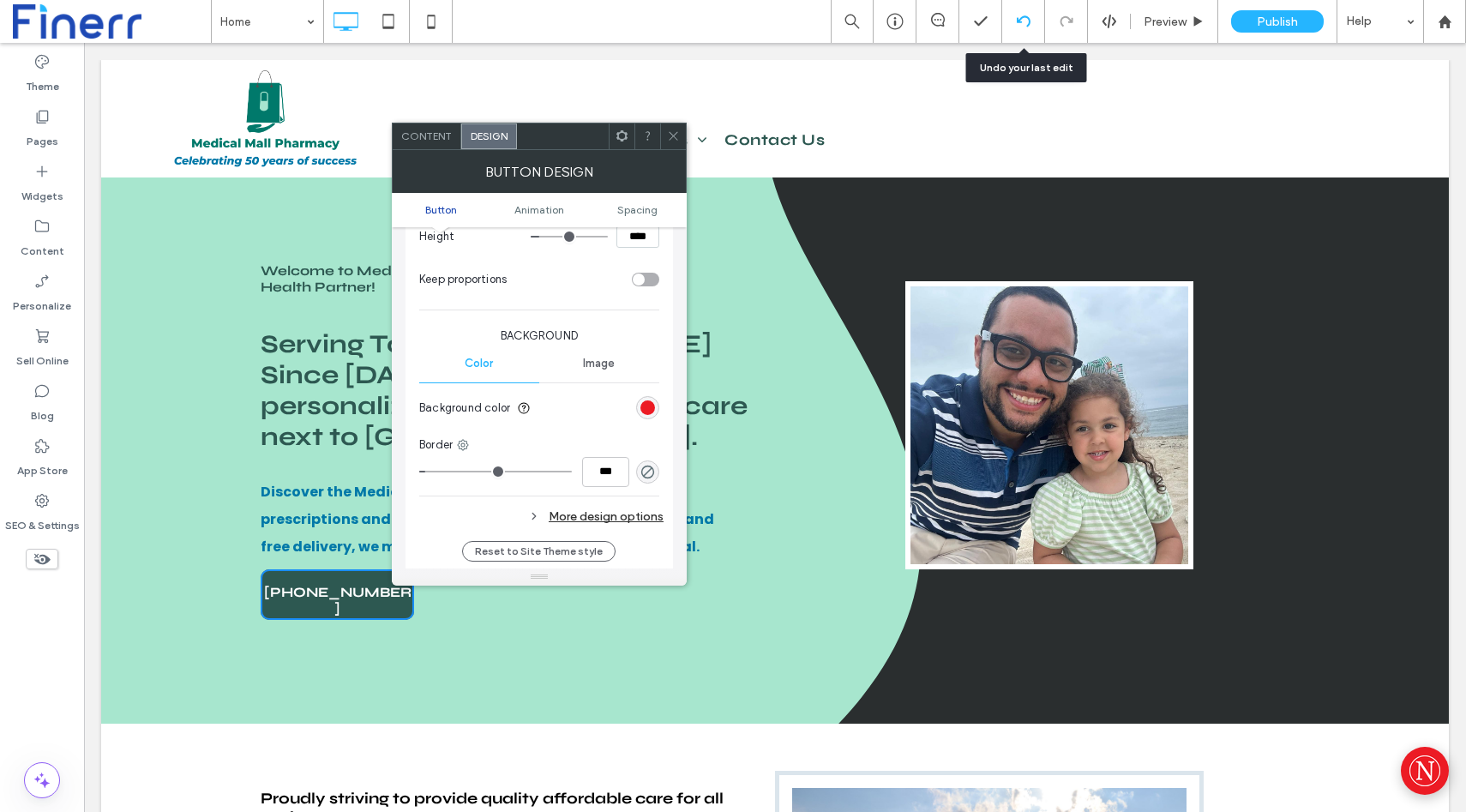
click at [1023, 25] on icon at bounding box center [1024, 22] width 14 height 14
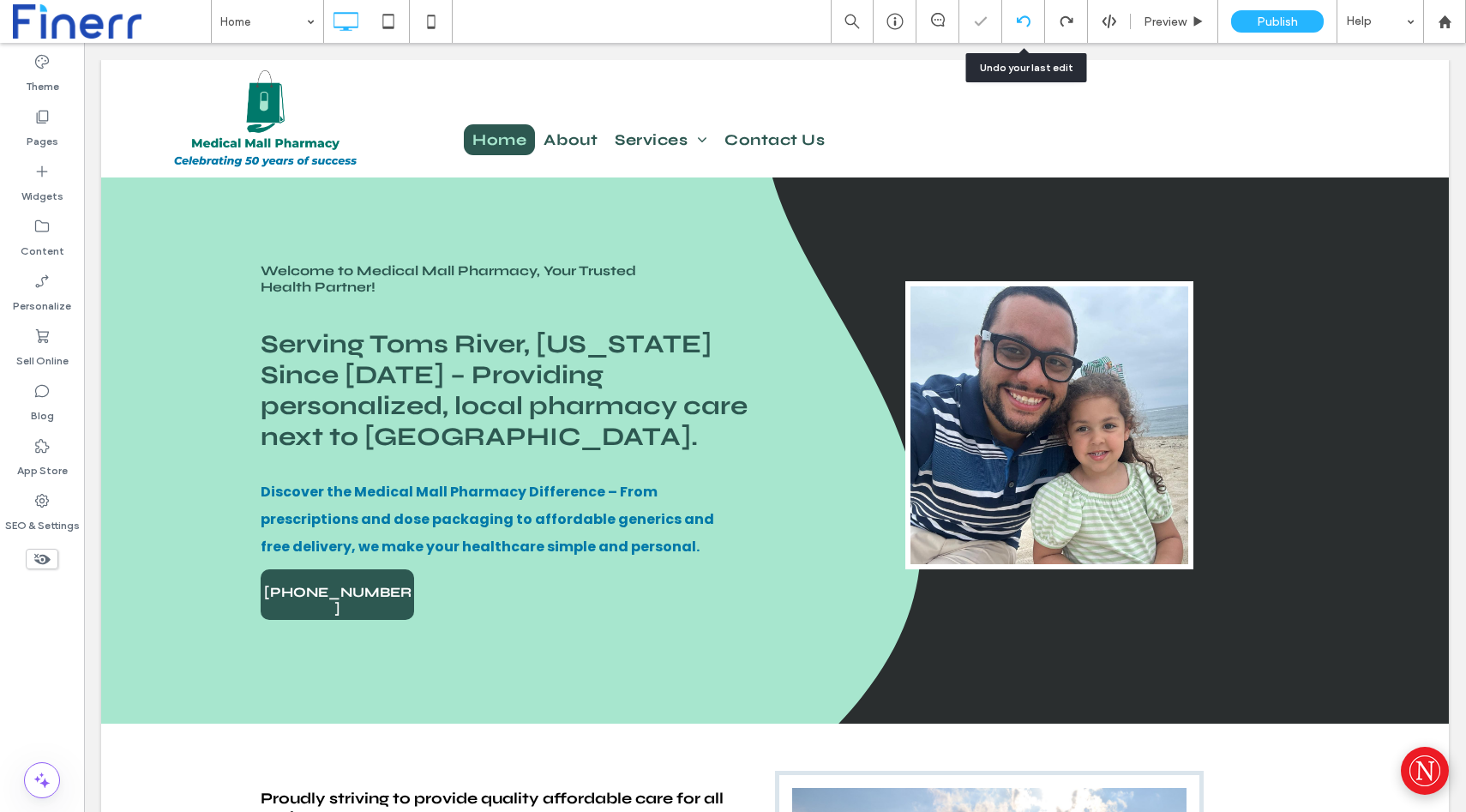
click at [1024, 28] on icon at bounding box center [1024, 22] width 14 height 14
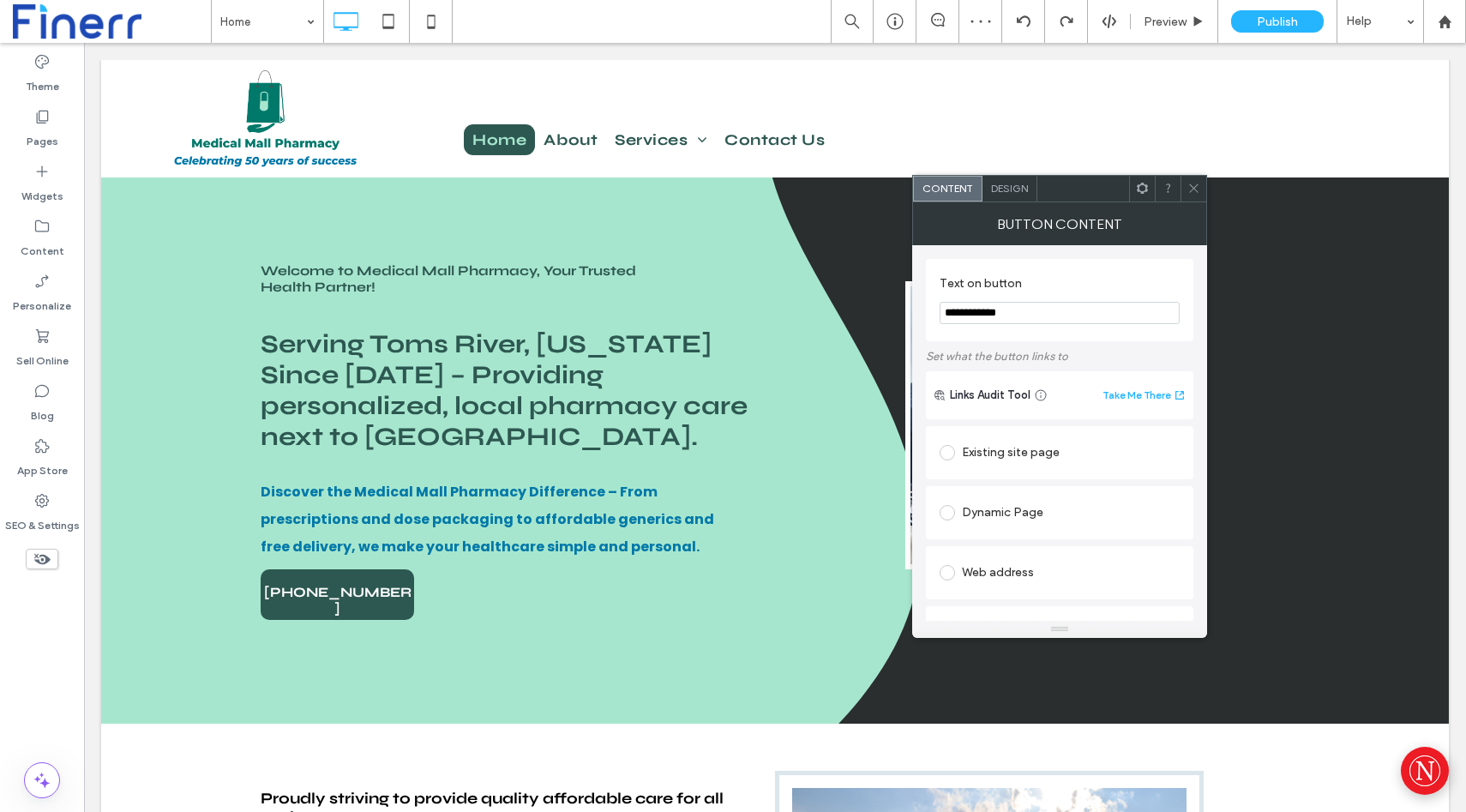
click at [1001, 194] on span "Design" at bounding box center [1009, 188] width 36 height 13
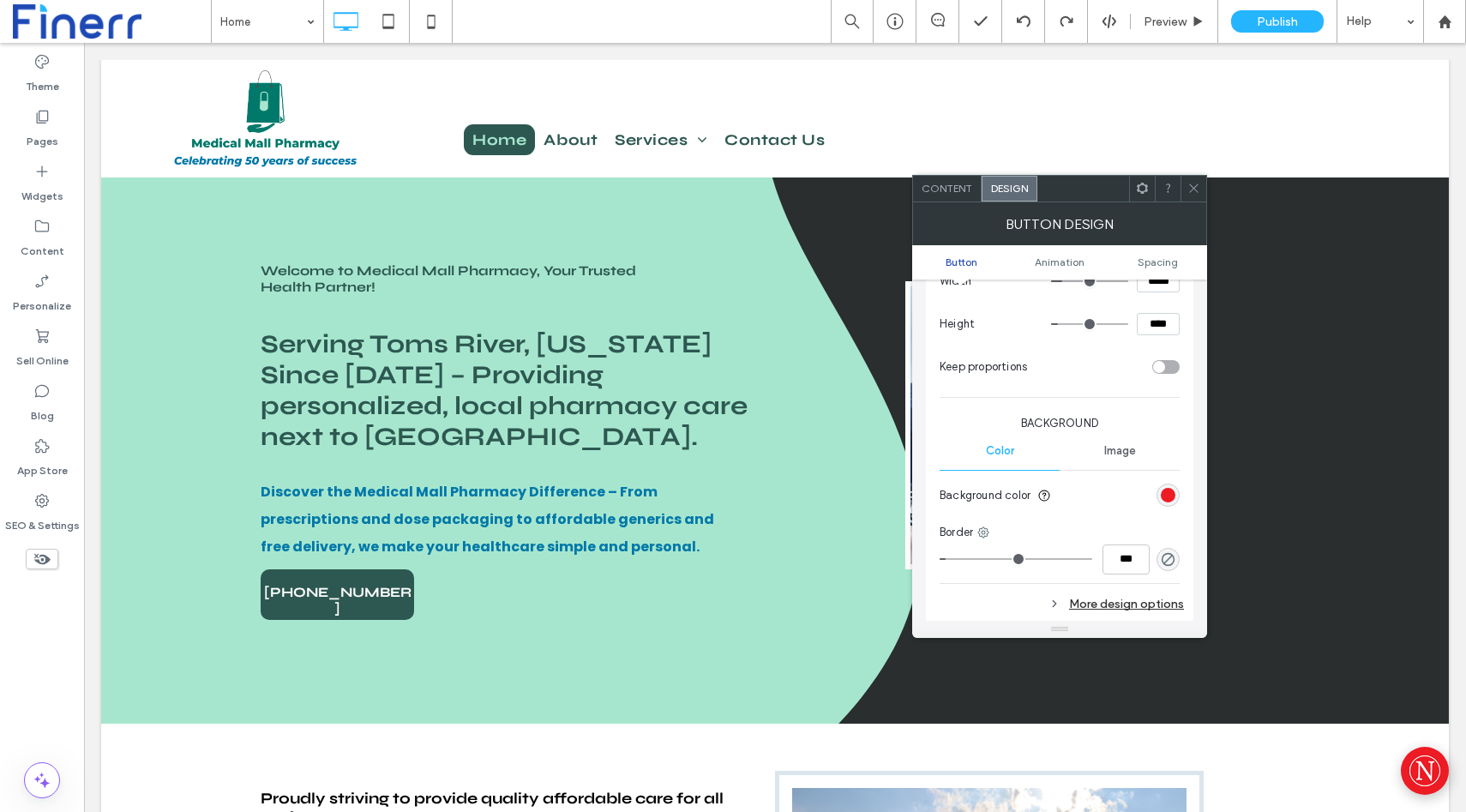
scroll to position [305, 0]
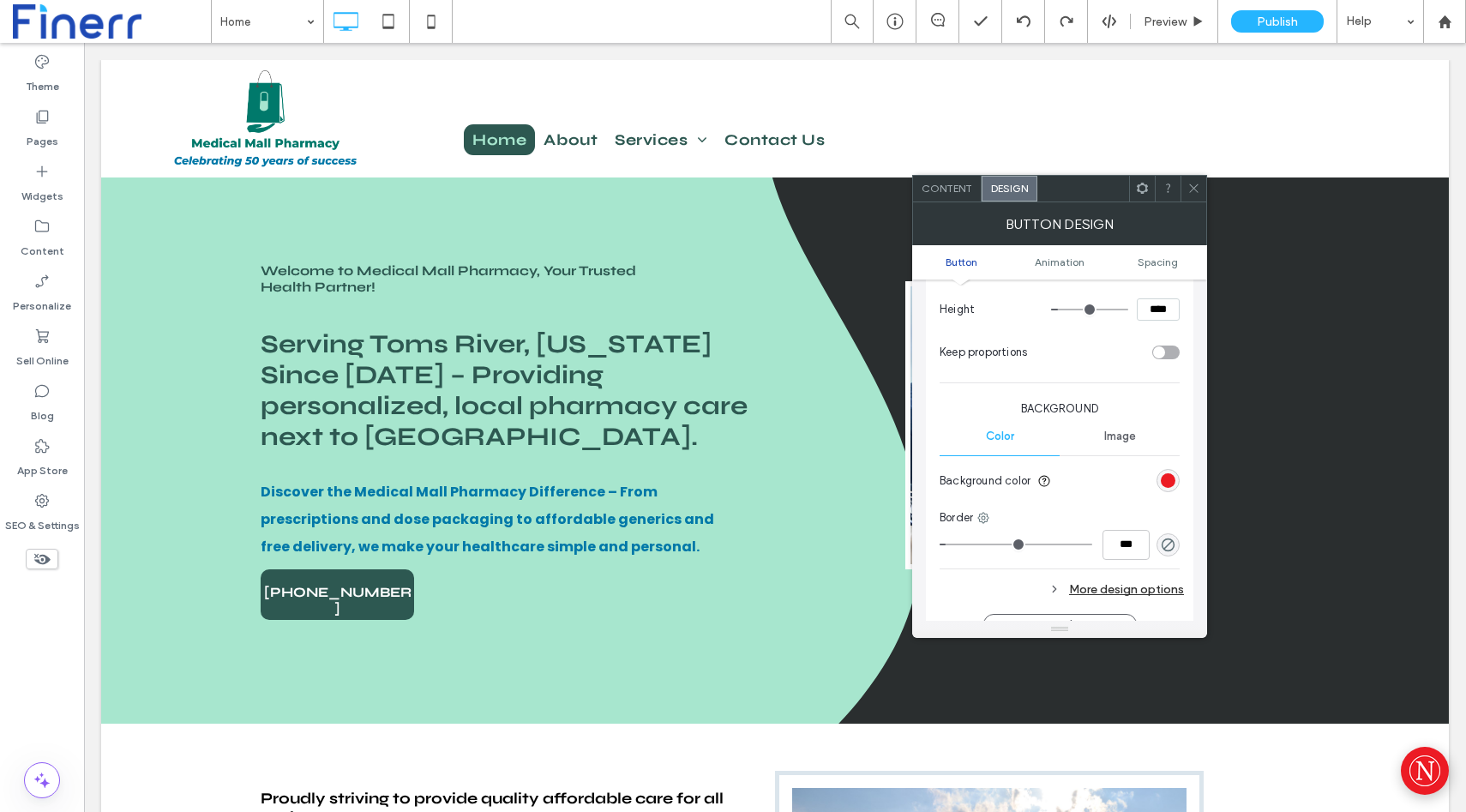
click at [1176, 474] on div "rgb(236, 27, 36)" at bounding box center [1168, 480] width 23 height 23
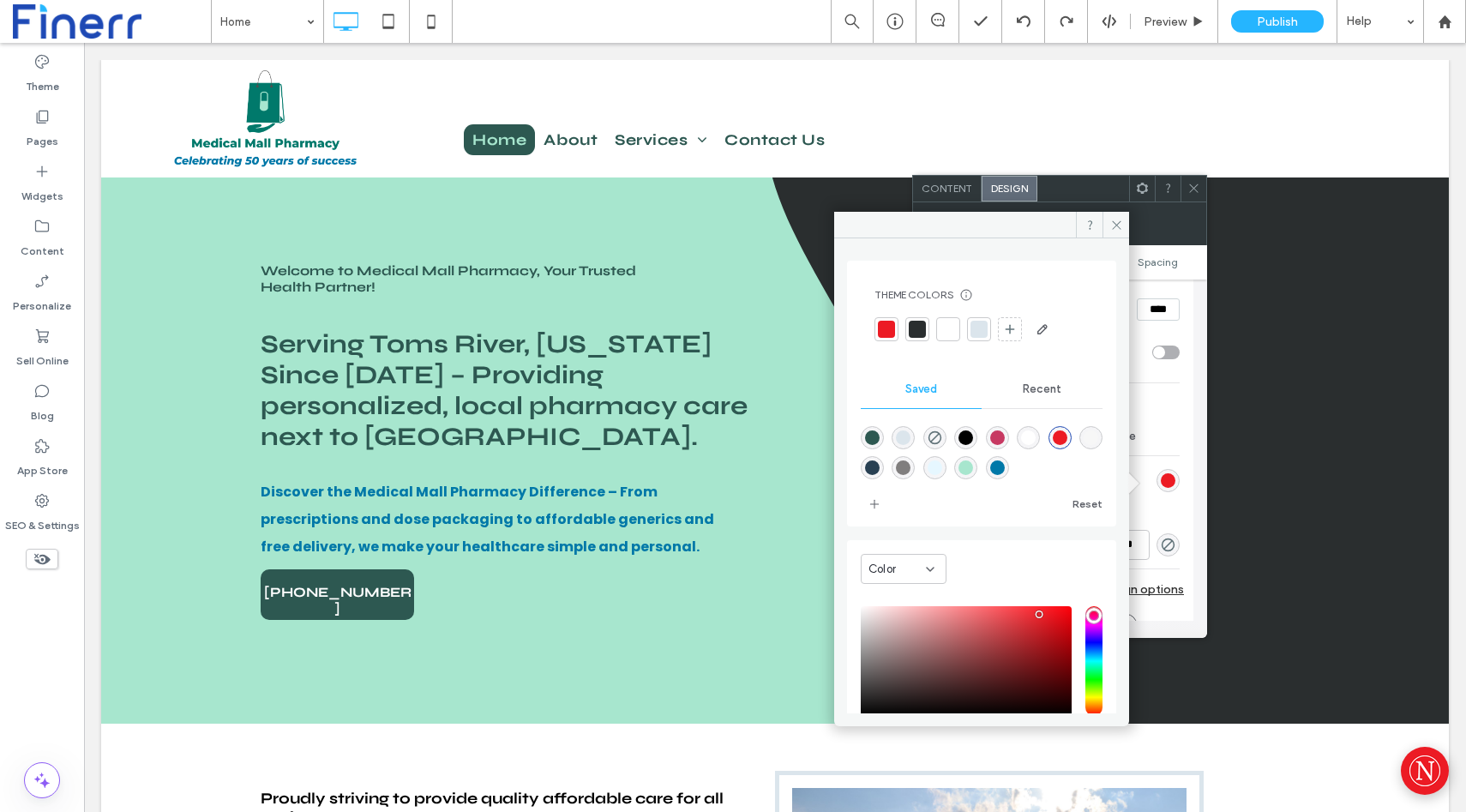
click at [871, 439] on div "rgba(45,88,81,1)" at bounding box center [872, 438] width 15 height 15
type input "*******"
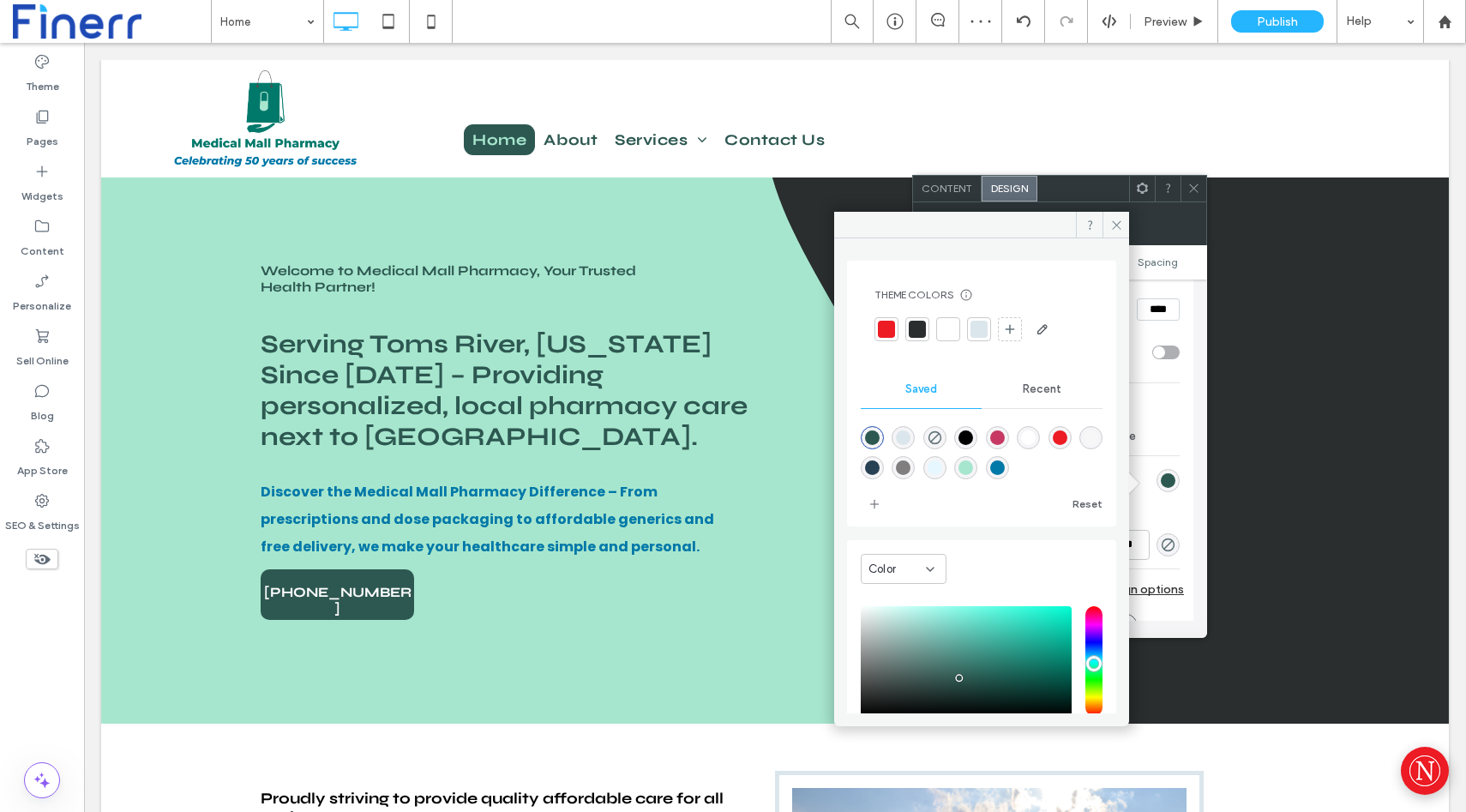
click at [1035, 399] on div "Recent" at bounding box center [1042, 389] width 121 height 37
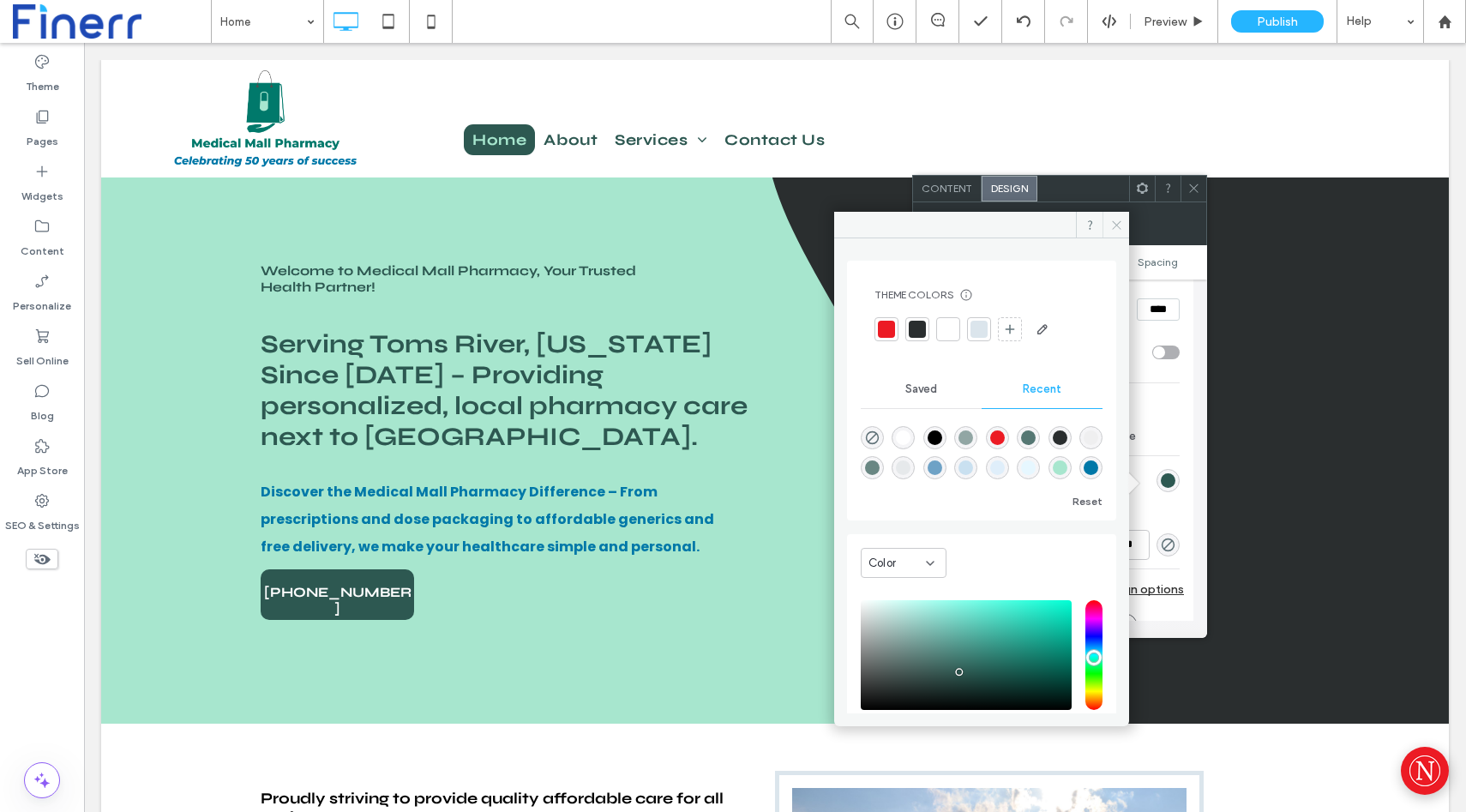
click at [1115, 223] on use at bounding box center [1117, 225] width 9 height 9
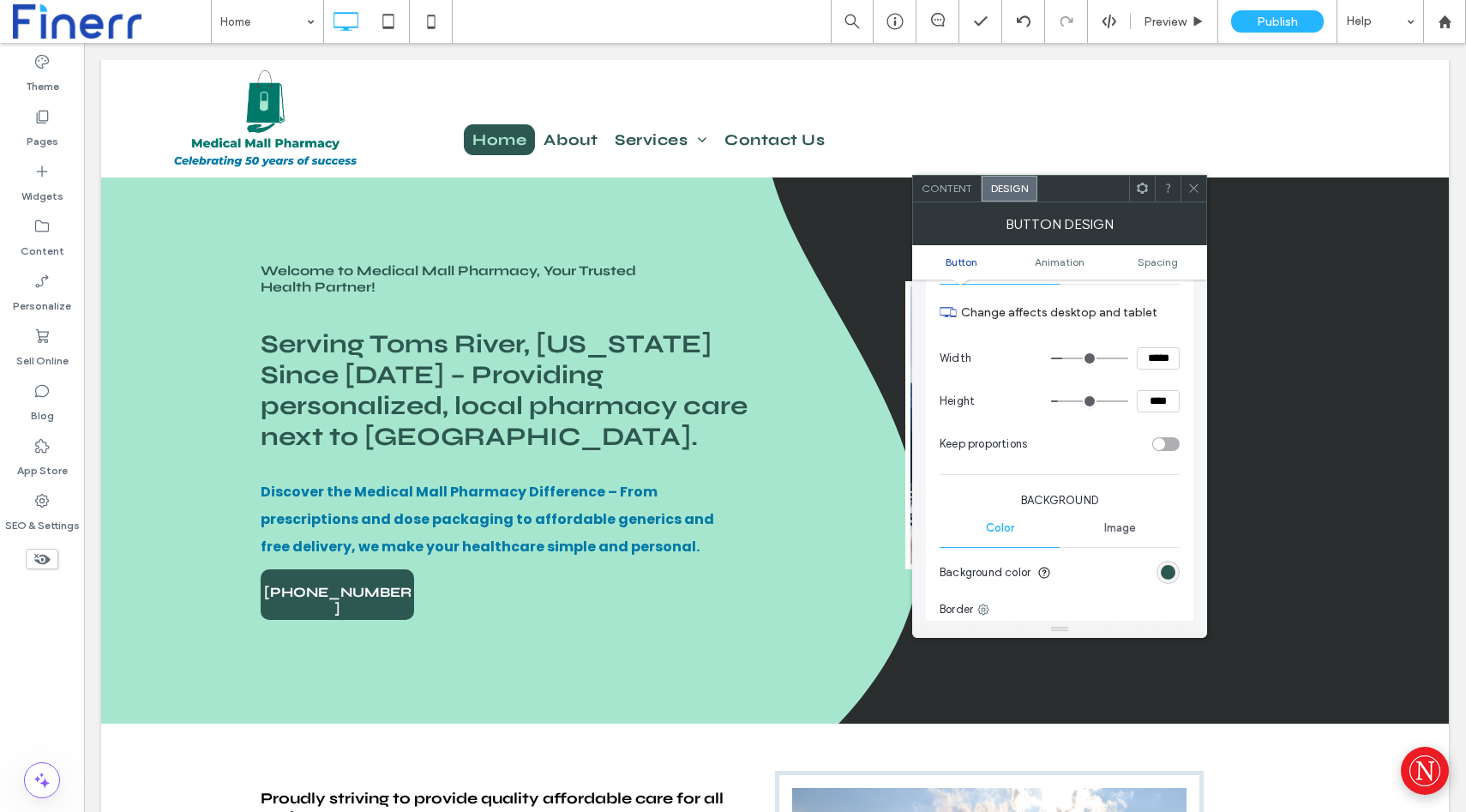
scroll to position [134, 0]
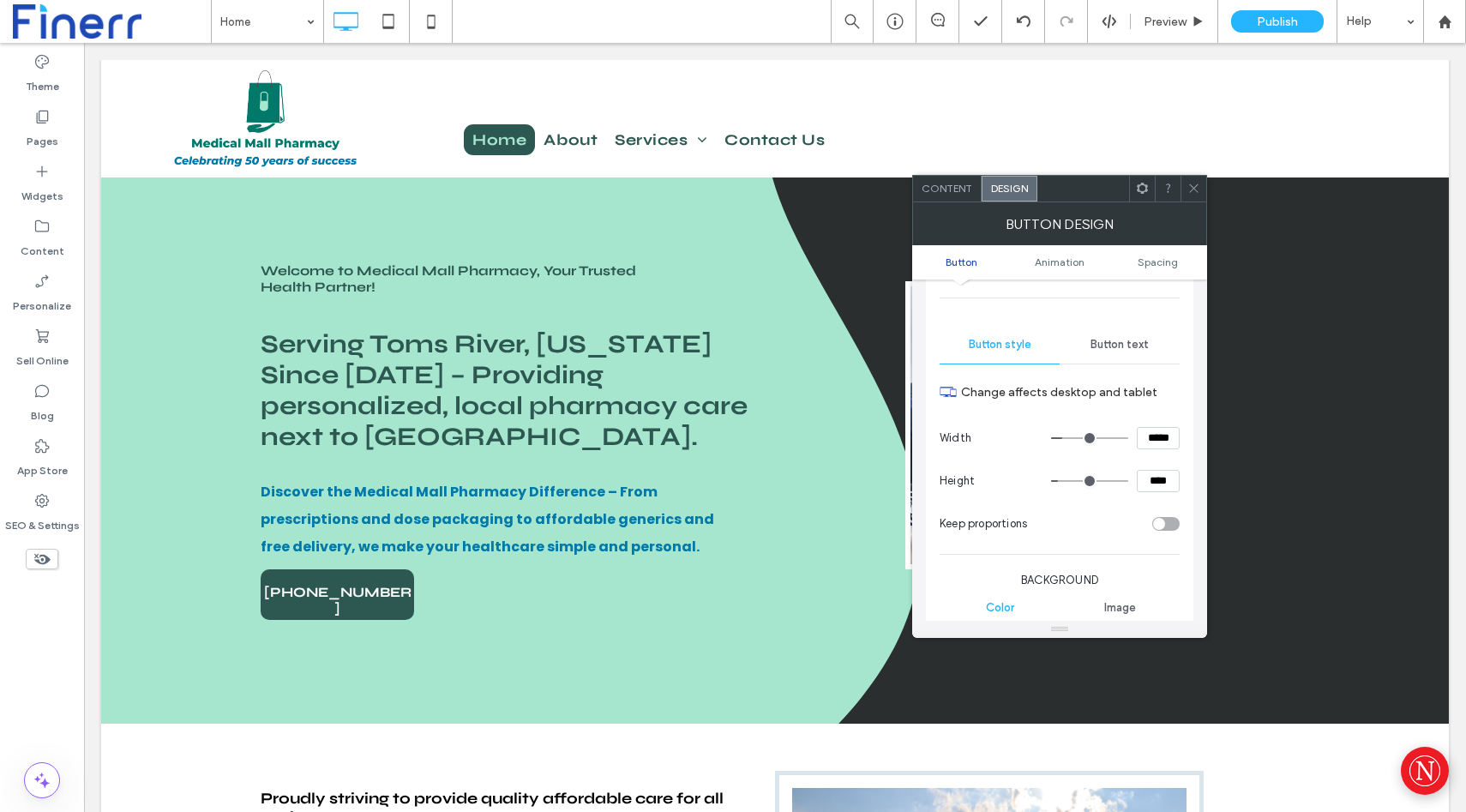
click at [1110, 345] on span "Button text" at bounding box center [1119, 345] width 58 height 14
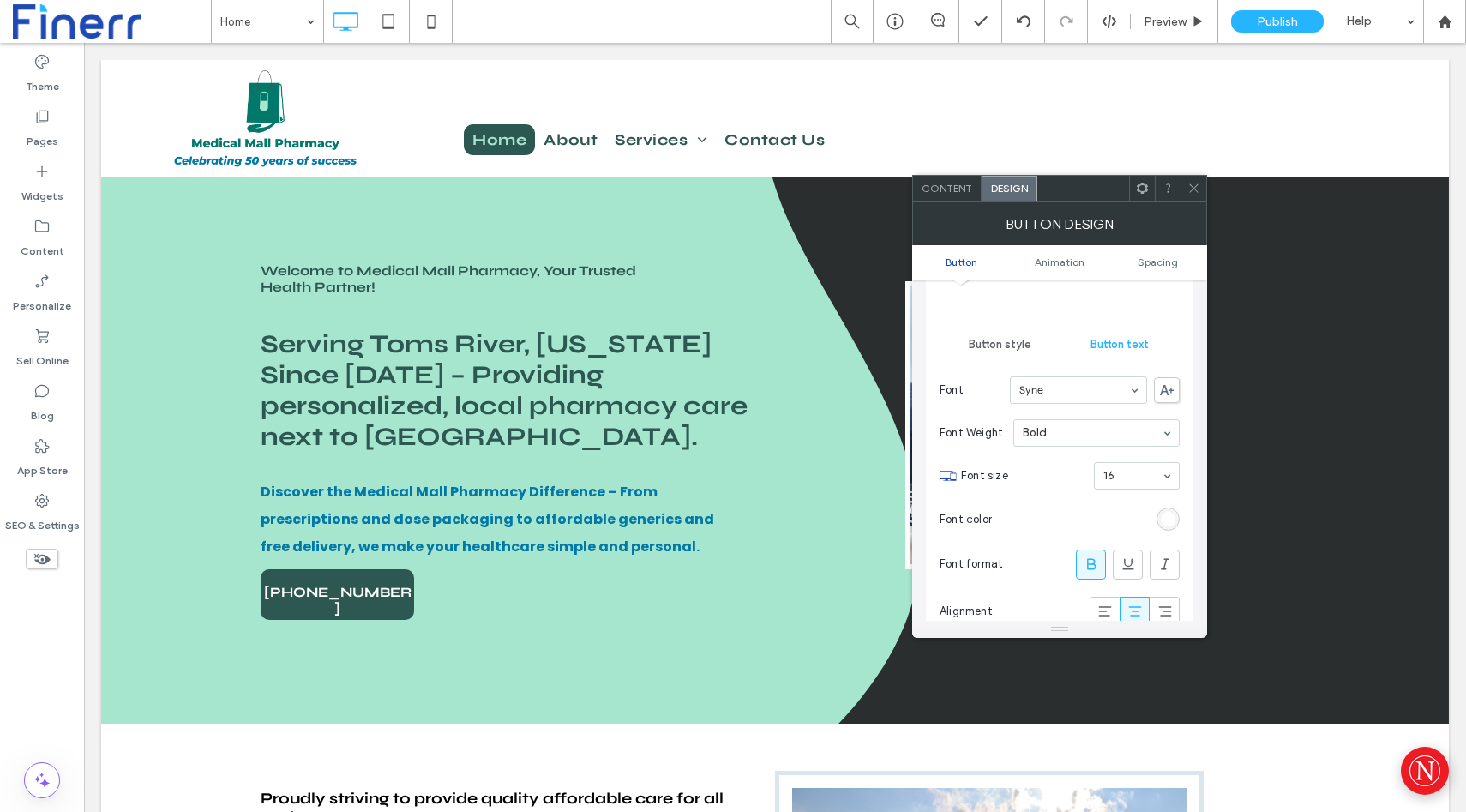
scroll to position [166, 0]
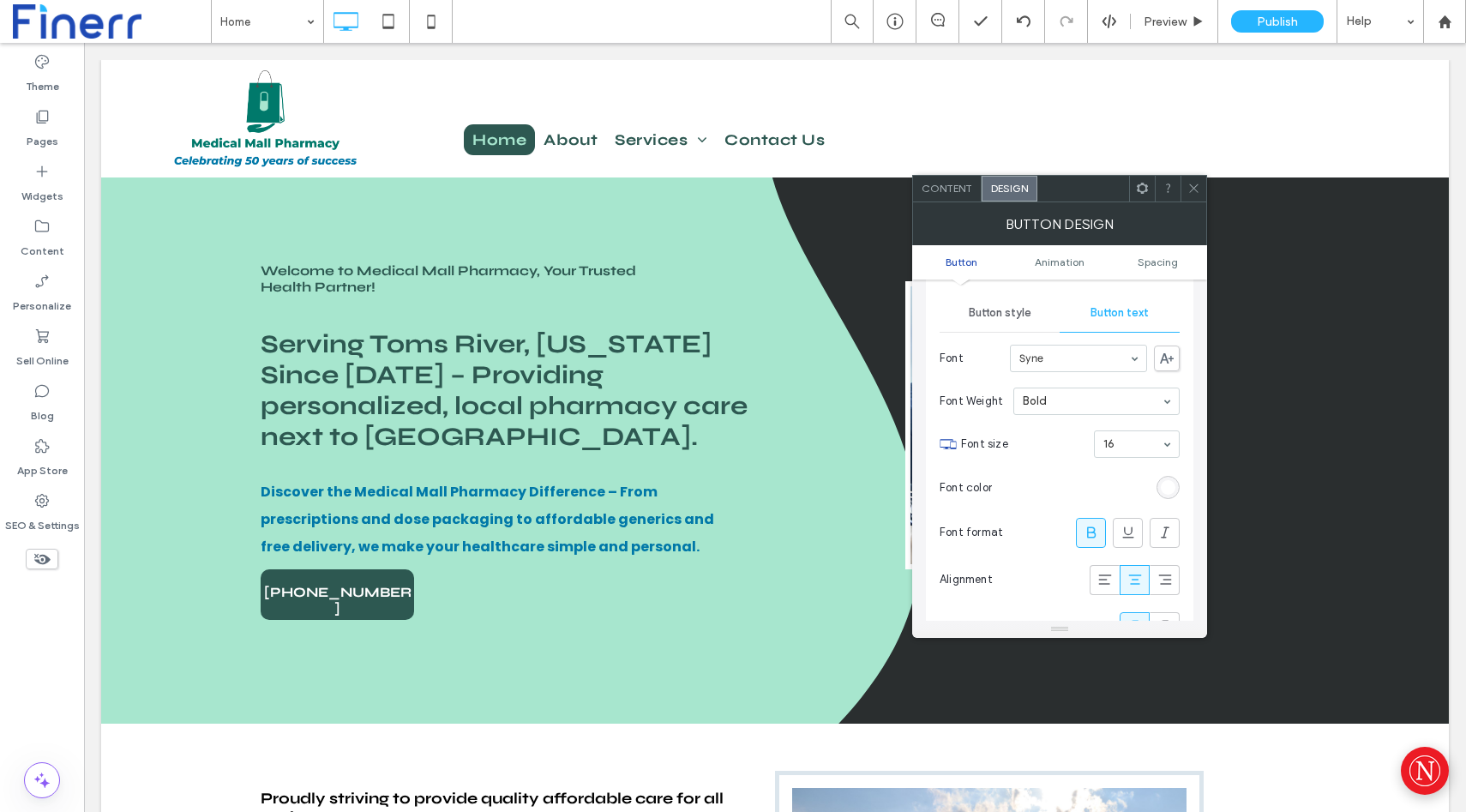
click at [1171, 485] on div "rgb(255, 255, 255)" at bounding box center [1168, 487] width 15 height 15
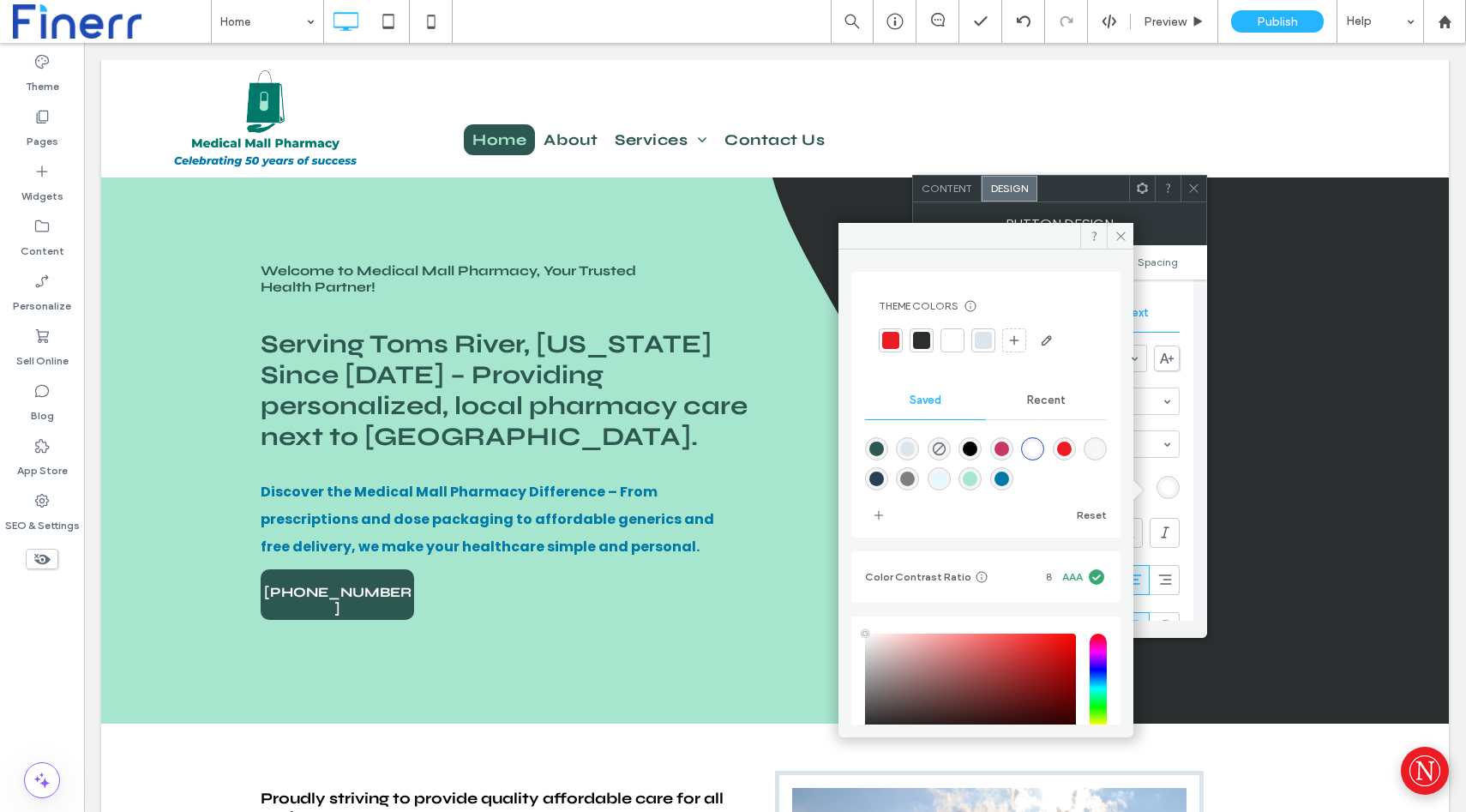
click at [978, 480] on div "rgba(167,230,206,1)" at bounding box center [970, 479] width 15 height 15
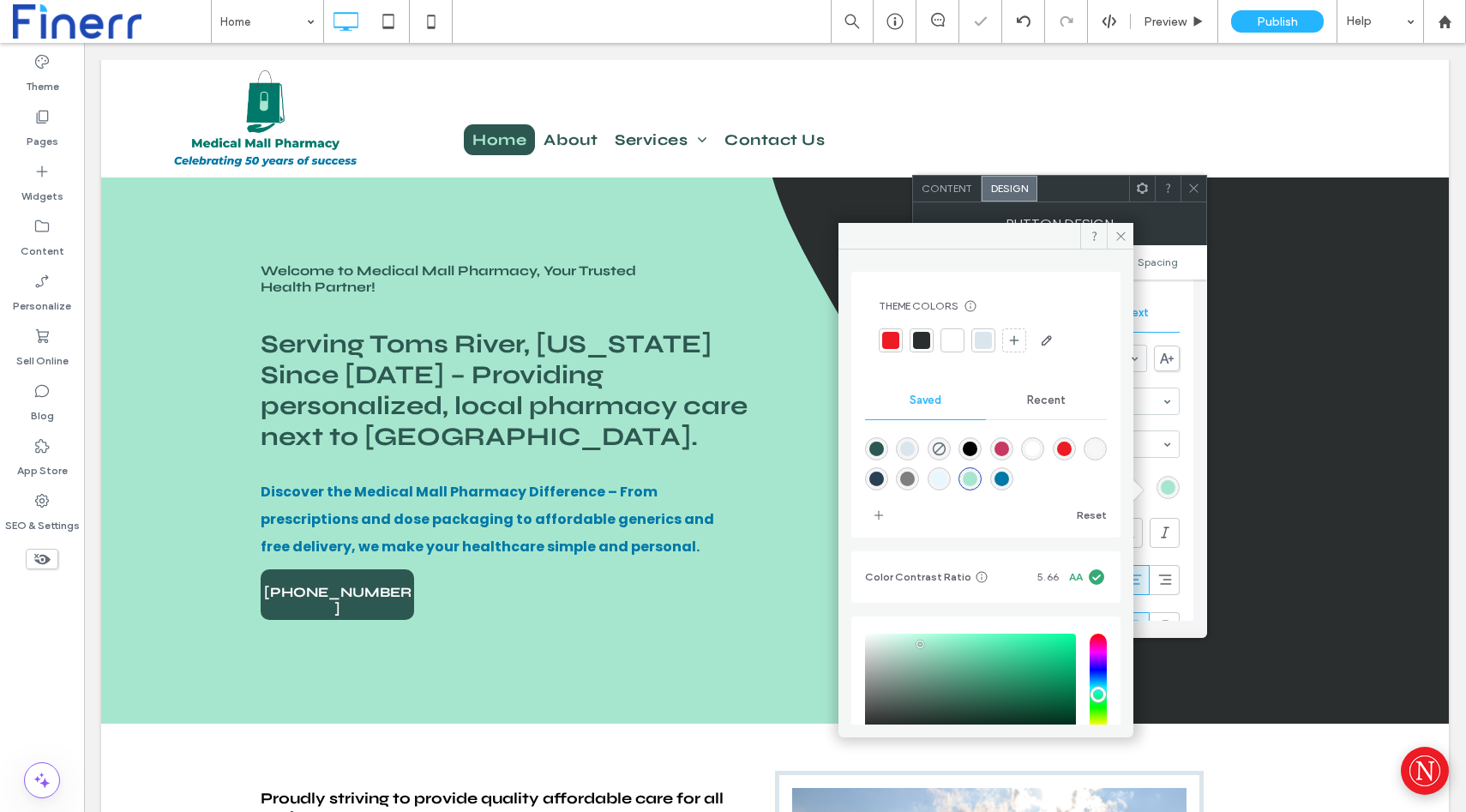
type input "*******"
click at [1116, 238] on icon at bounding box center [1121, 236] width 13 height 13
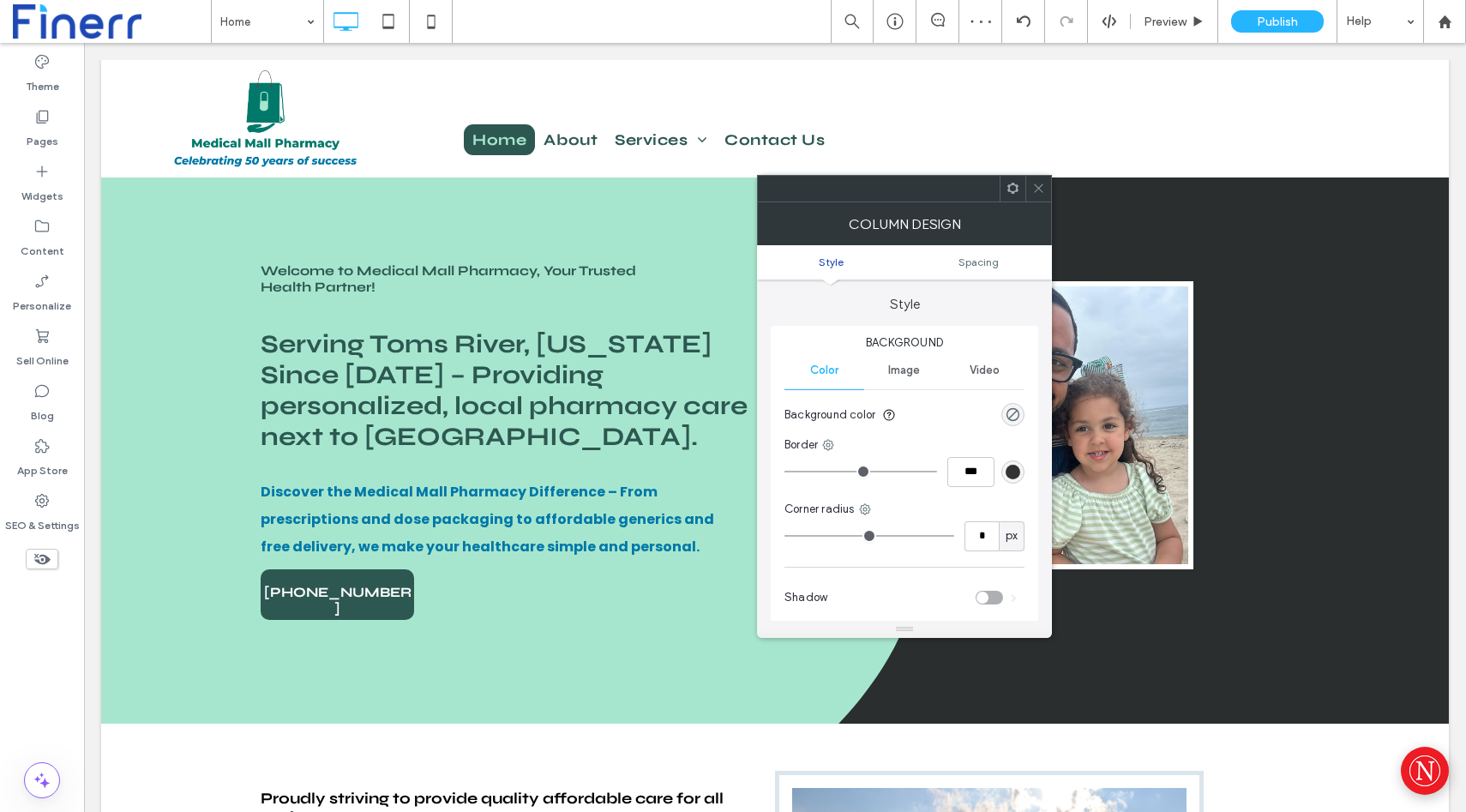
click at [1008, 191] on use at bounding box center [1013, 188] width 11 height 11
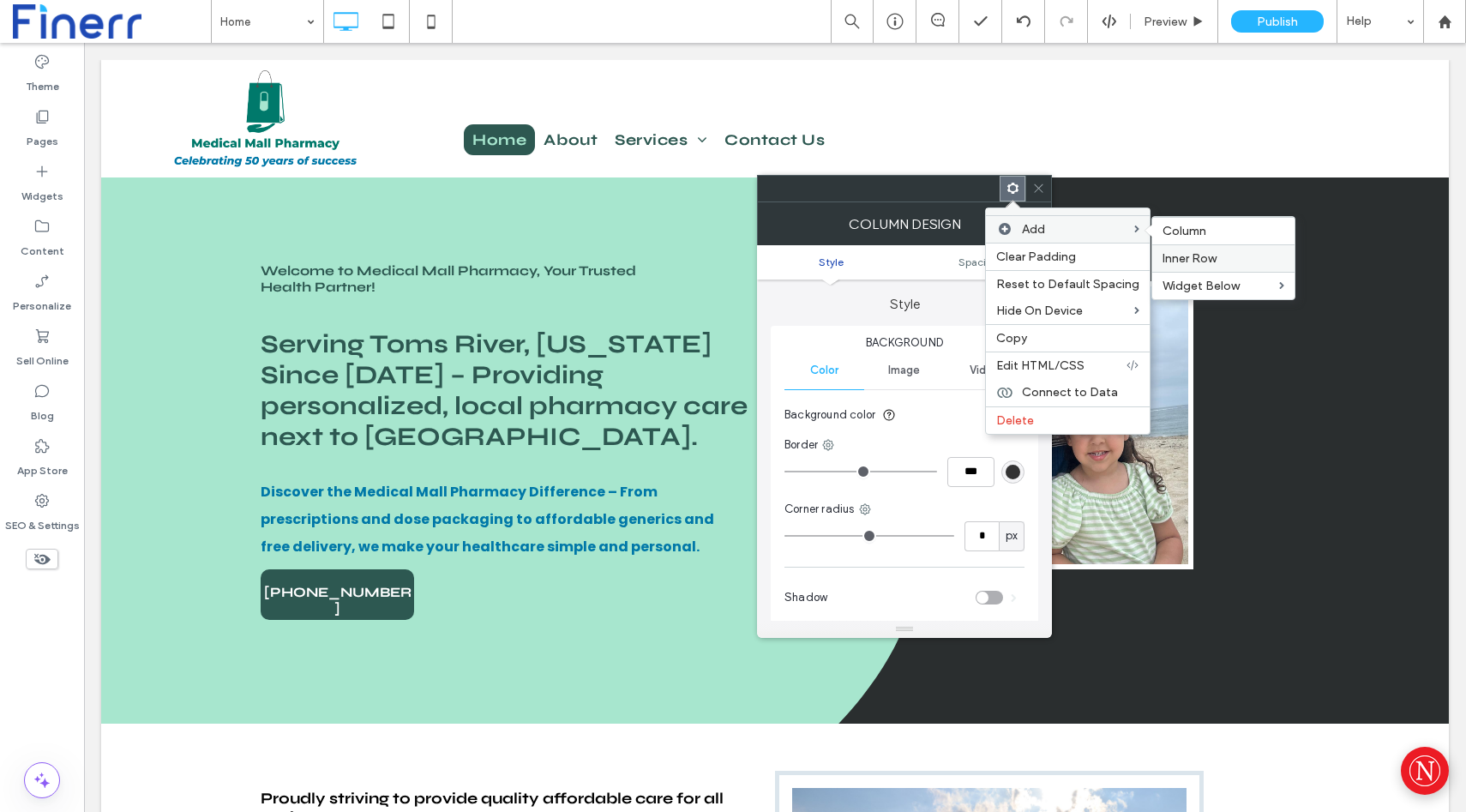
click at [1180, 251] on span "Inner Row" at bounding box center [1190, 258] width 54 height 15
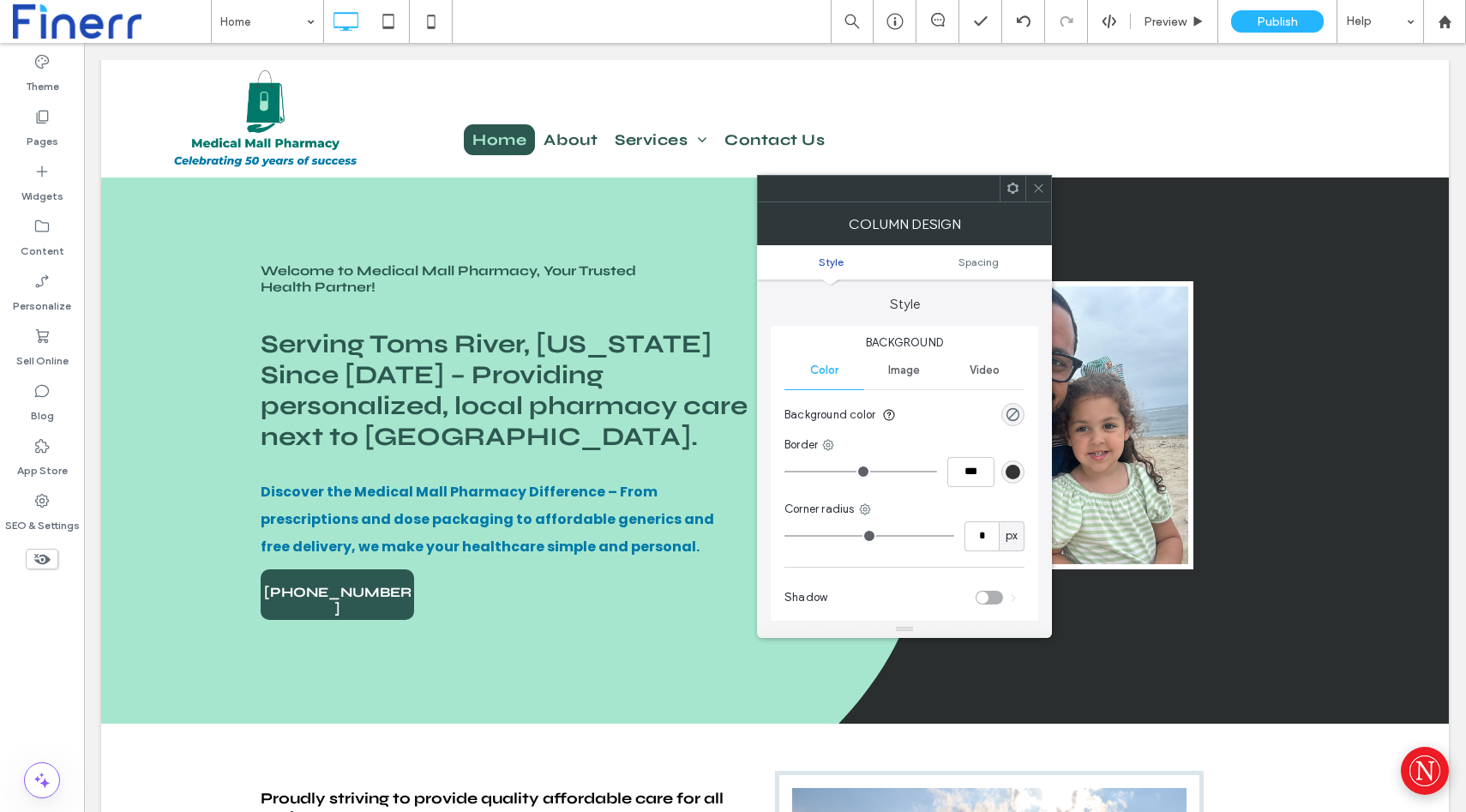
click at [1019, 195] on span at bounding box center [1013, 188] width 13 height 26
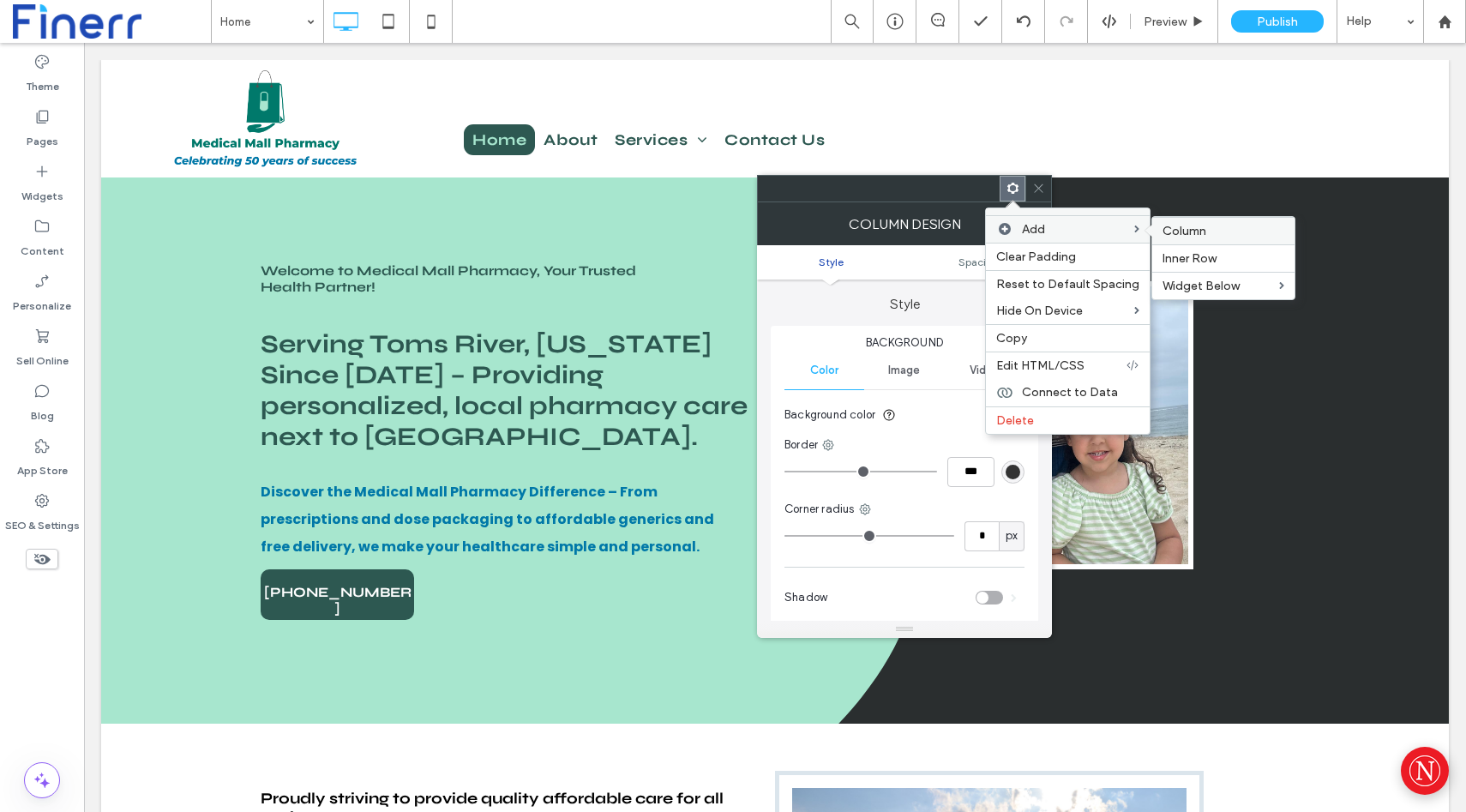
click at [1172, 224] on span "Column" at bounding box center [1185, 231] width 43 height 15
click at [1038, 188] on use at bounding box center [1039, 188] width 9 height 9
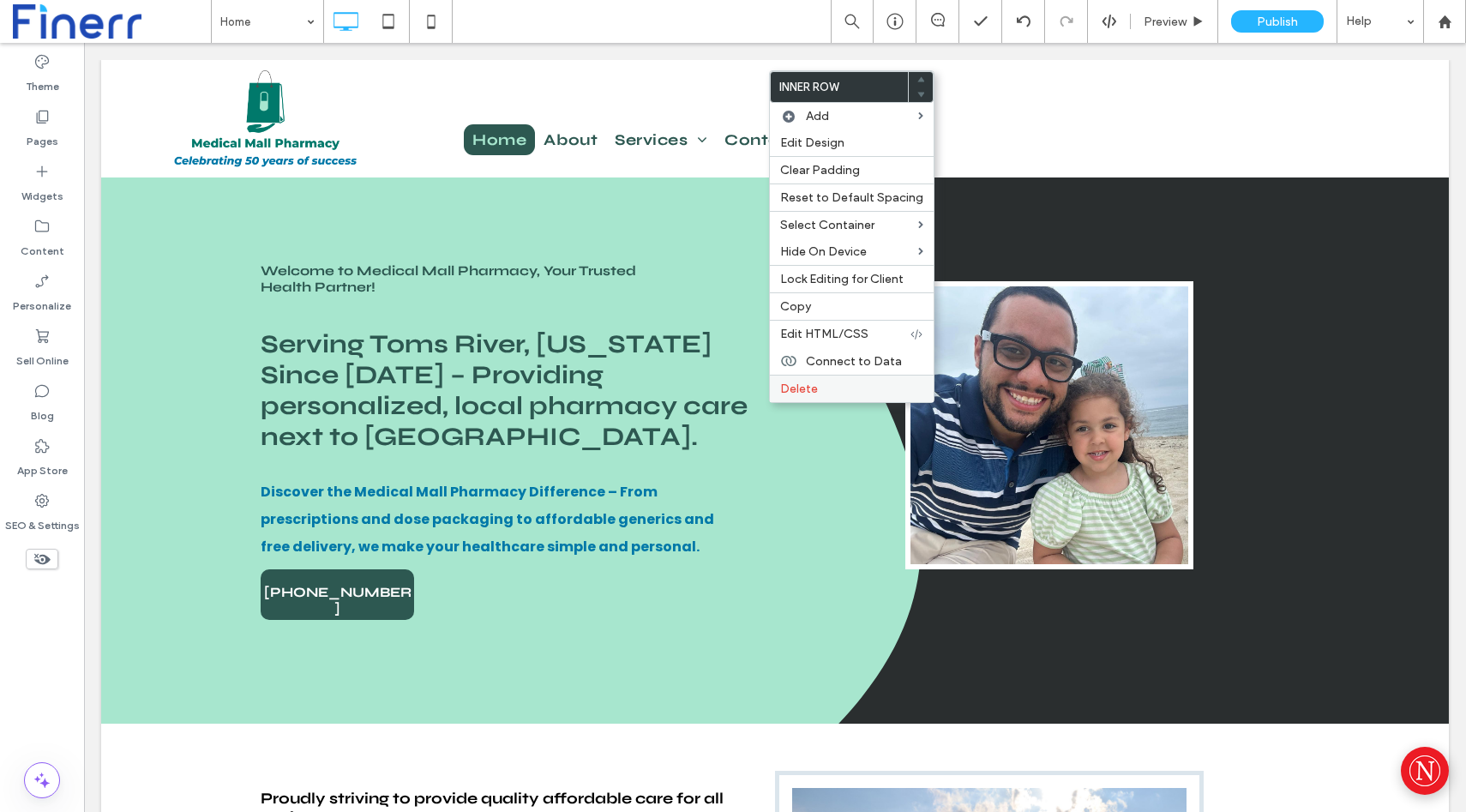
click at [844, 386] on label "Delete" at bounding box center [851, 388] width 143 height 15
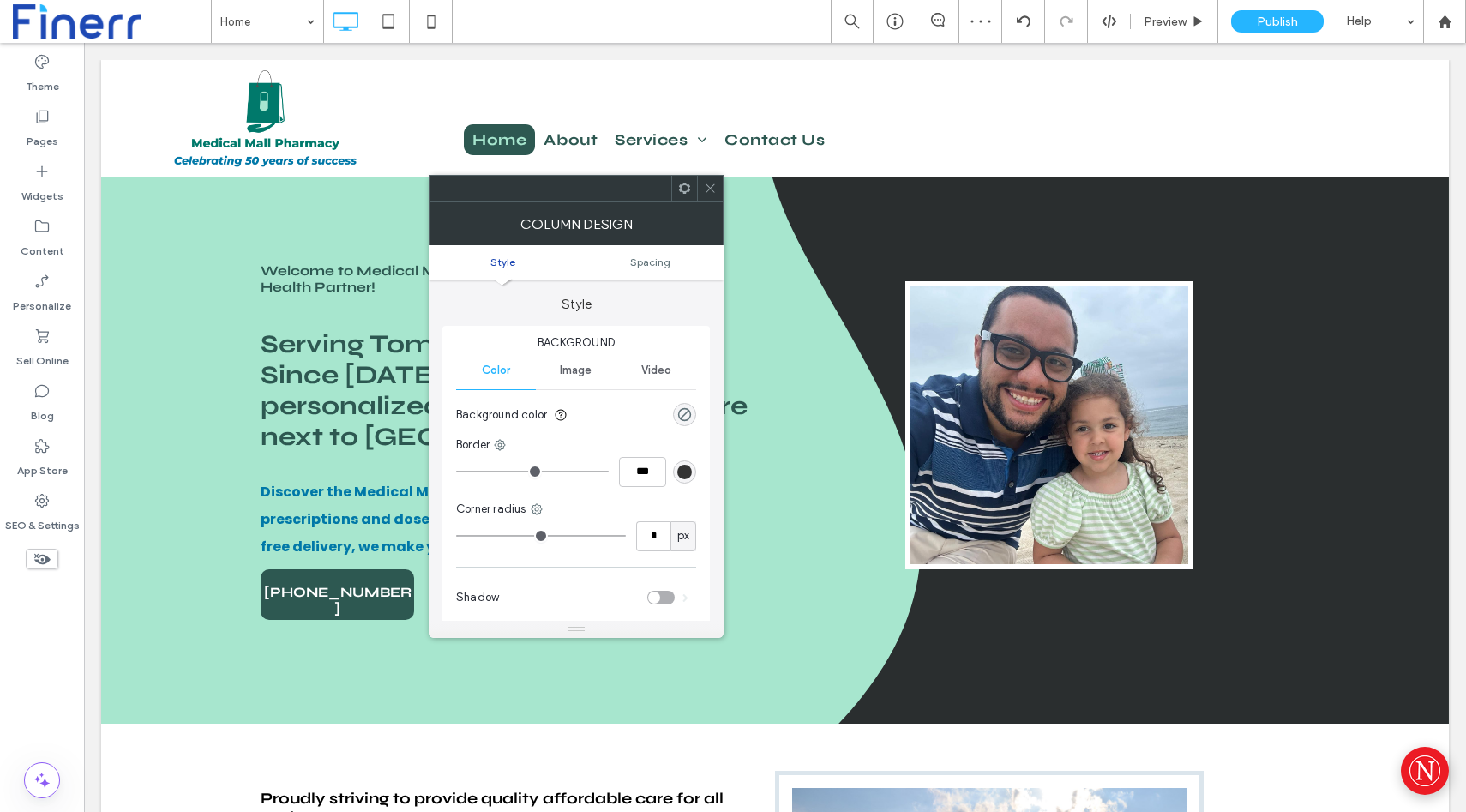
click at [686, 195] on span at bounding box center [684, 188] width 13 height 26
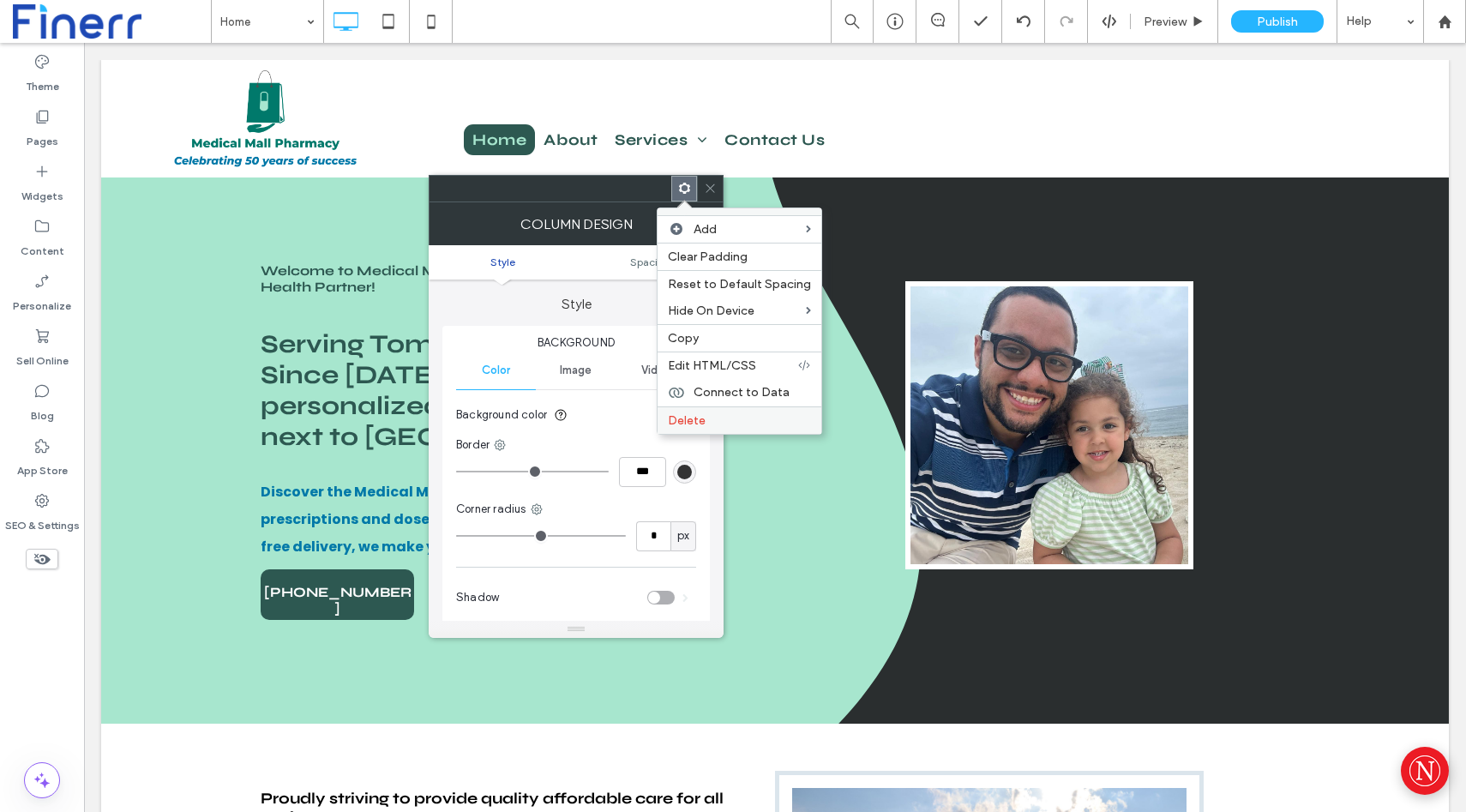
click at [697, 413] on span "Delete" at bounding box center [686, 420] width 37 height 15
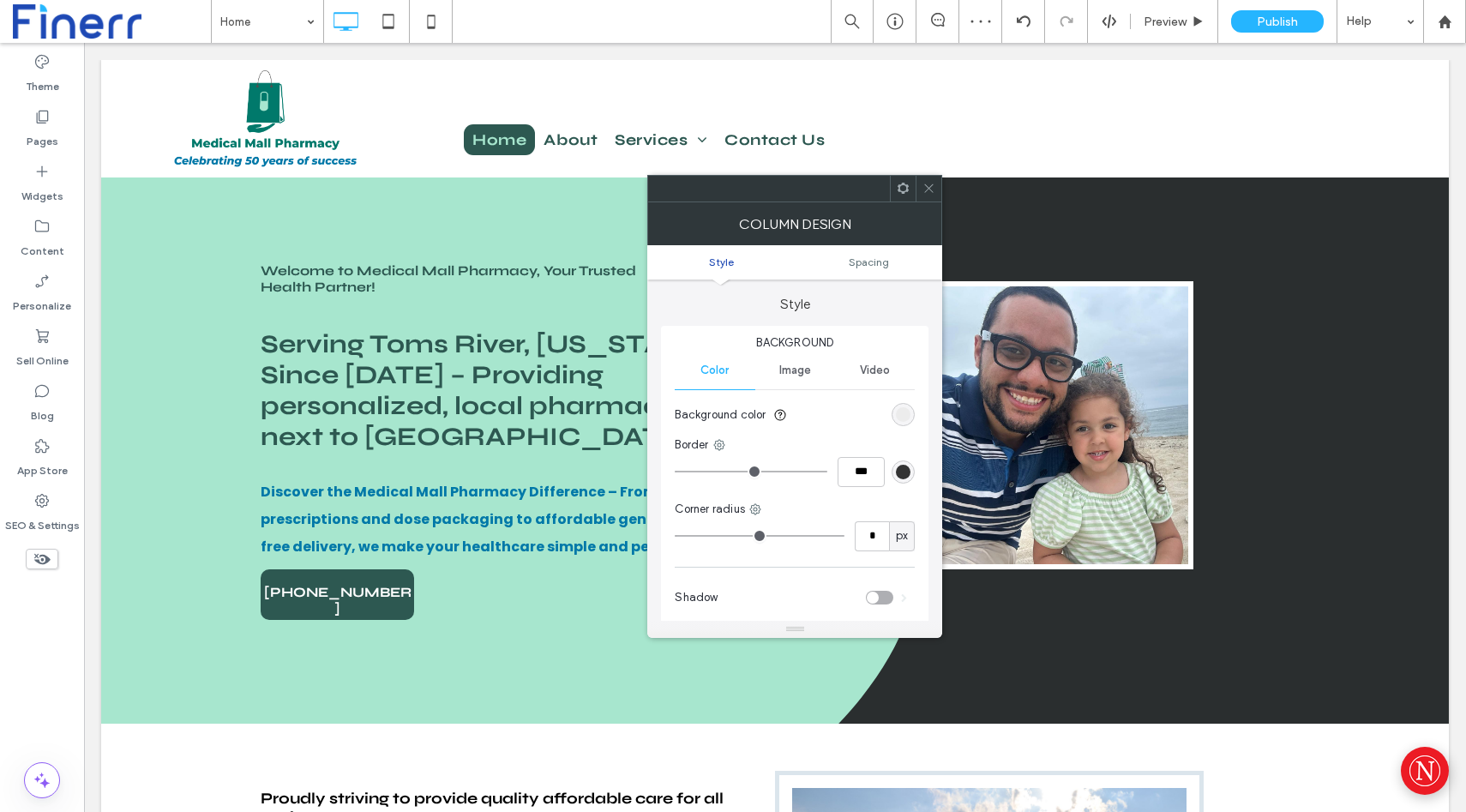
click at [902, 193] on icon at bounding box center [903, 188] width 13 height 13
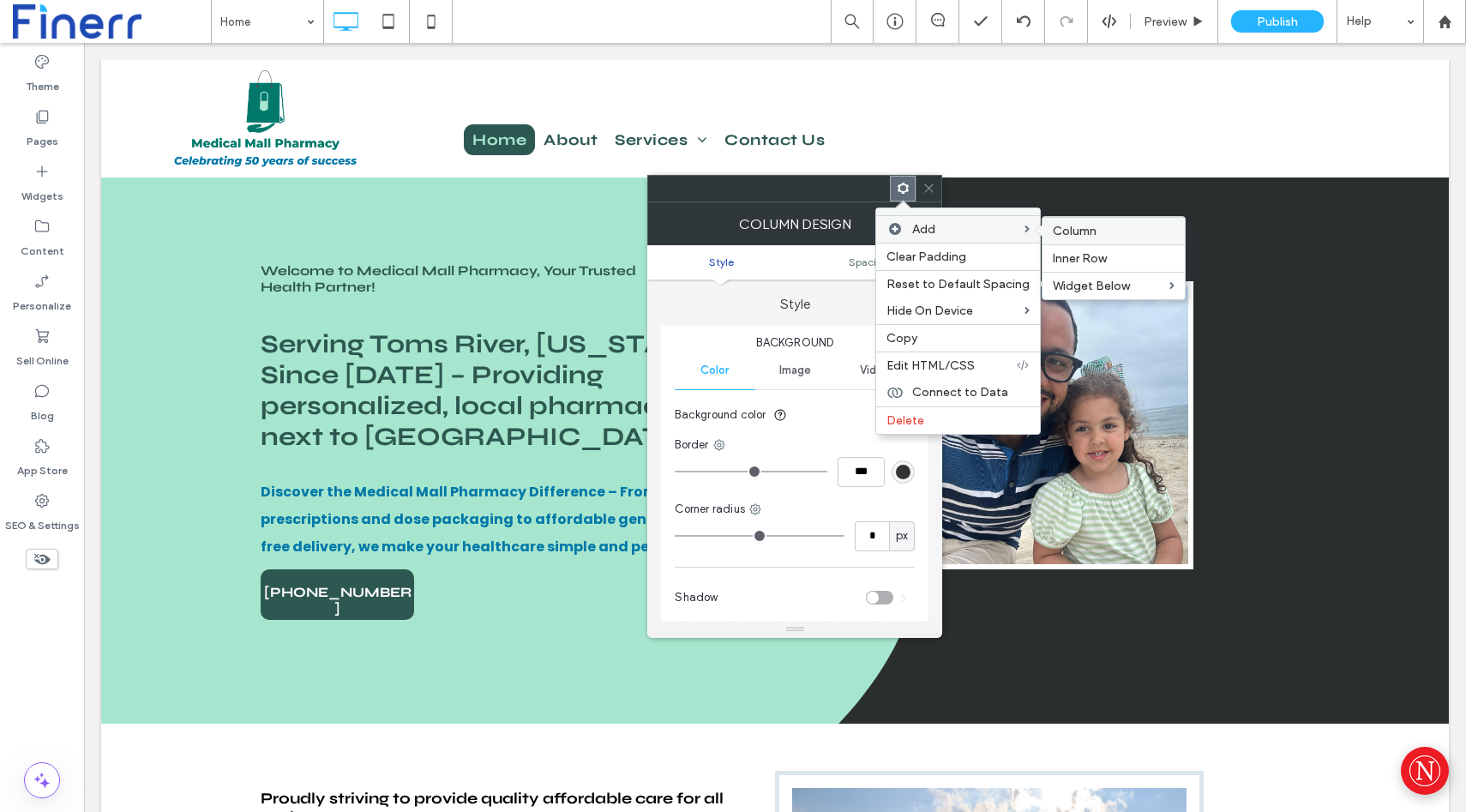
click at [1055, 228] on span "Column" at bounding box center [1074, 231] width 43 height 15
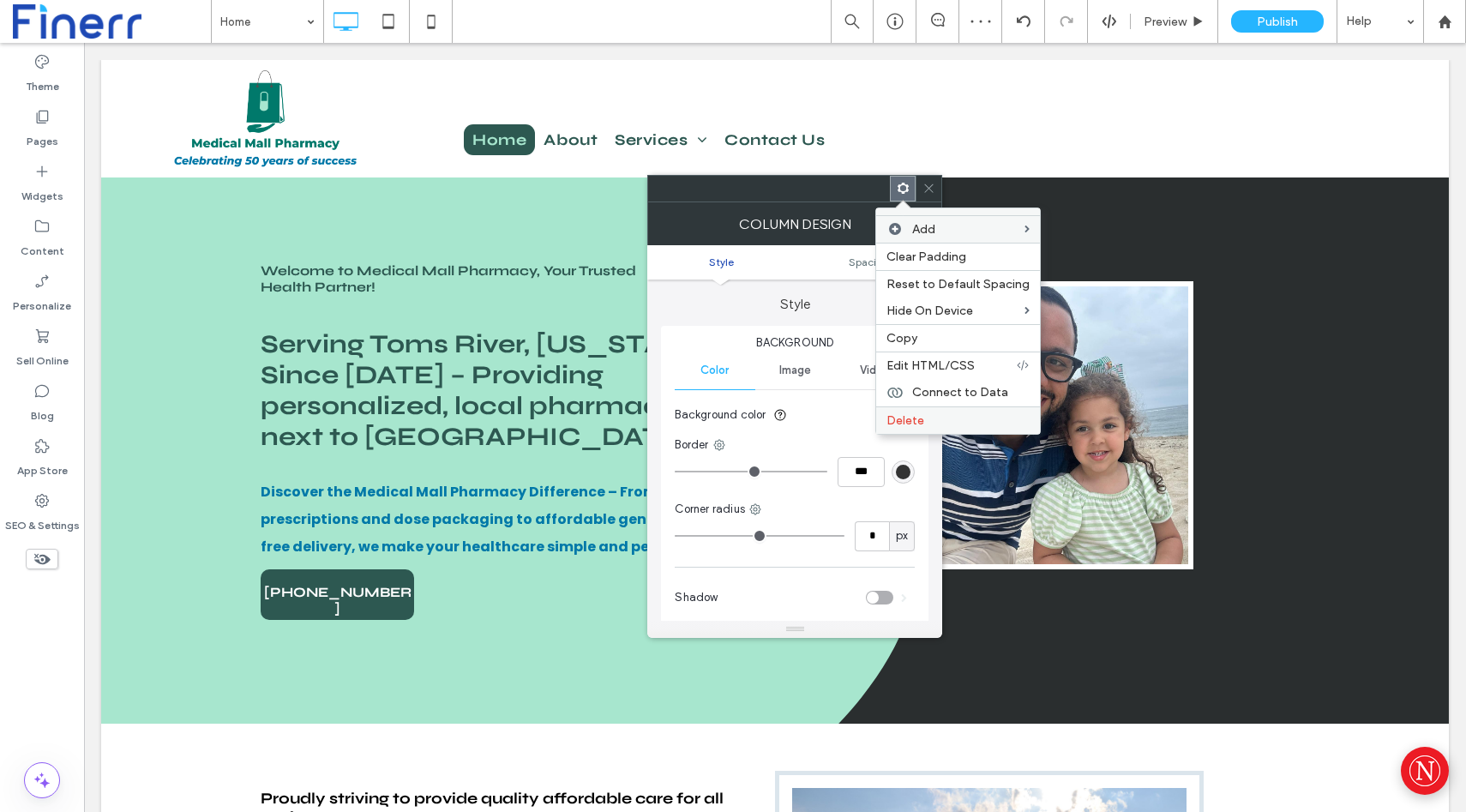
click at [951, 418] on label "Delete" at bounding box center [958, 420] width 143 height 15
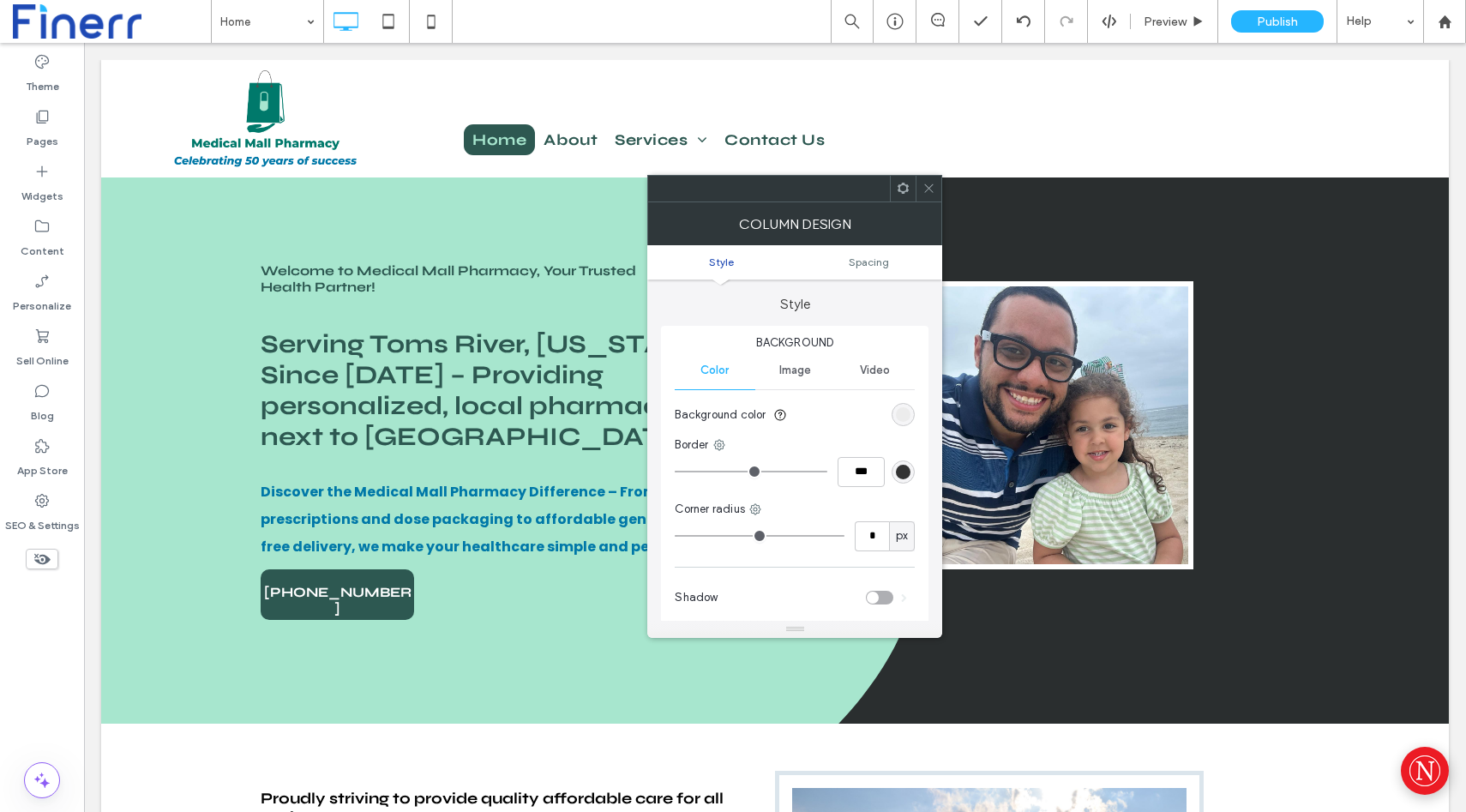
click at [902, 183] on use at bounding box center [903, 188] width 11 height 11
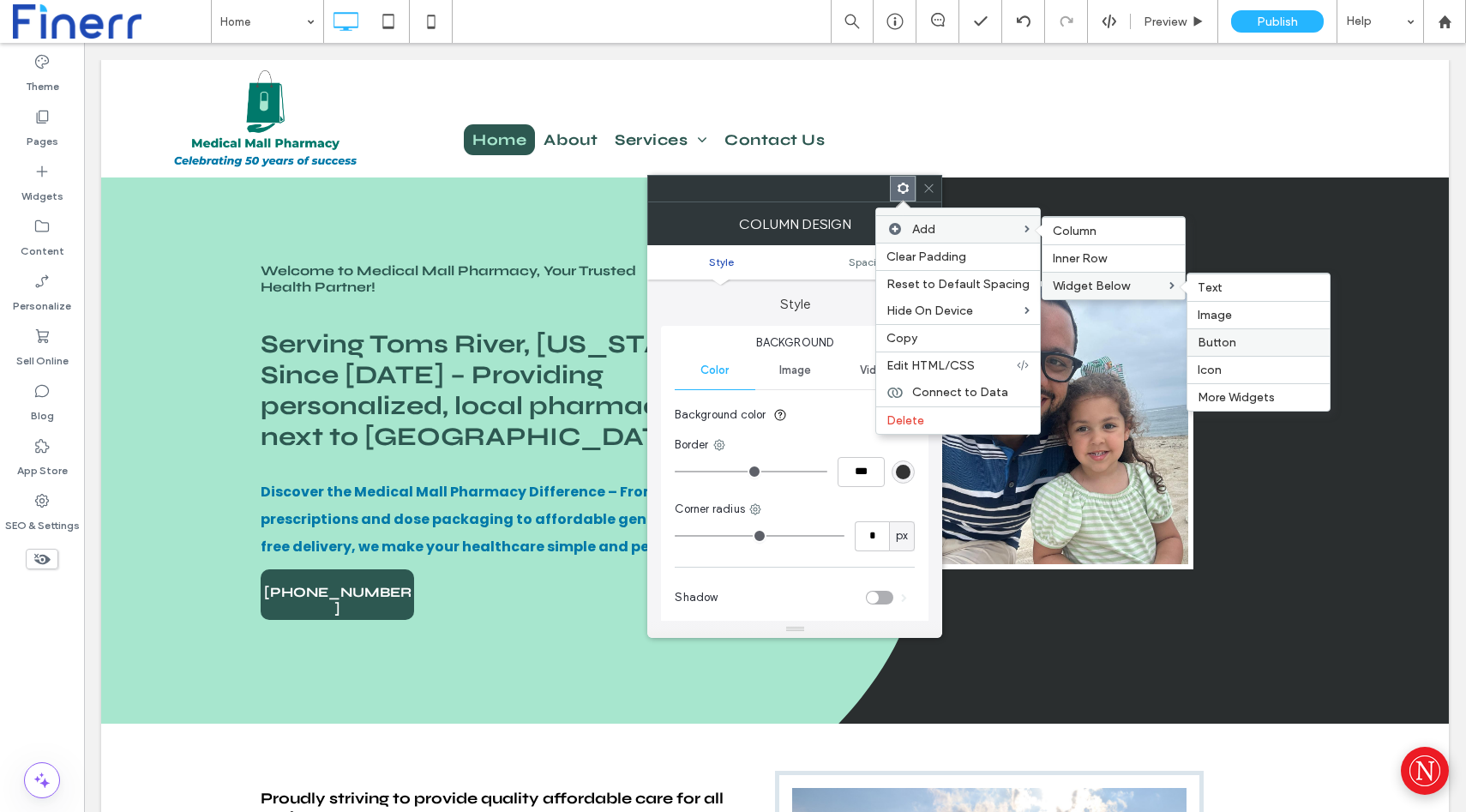
click at [1225, 345] on span "Button" at bounding box center [1217, 342] width 38 height 15
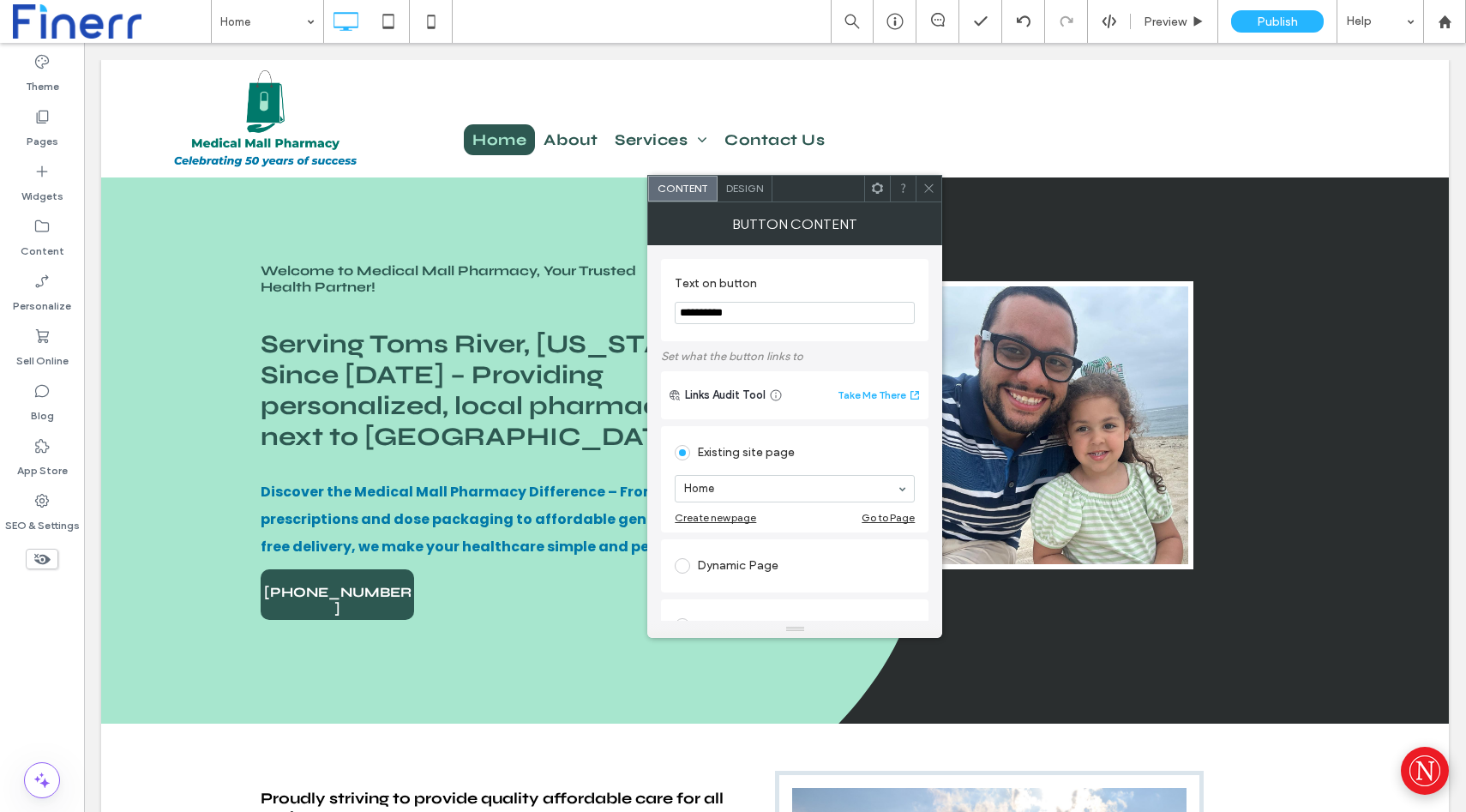
click at [919, 191] on div at bounding box center [928, 188] width 26 height 26
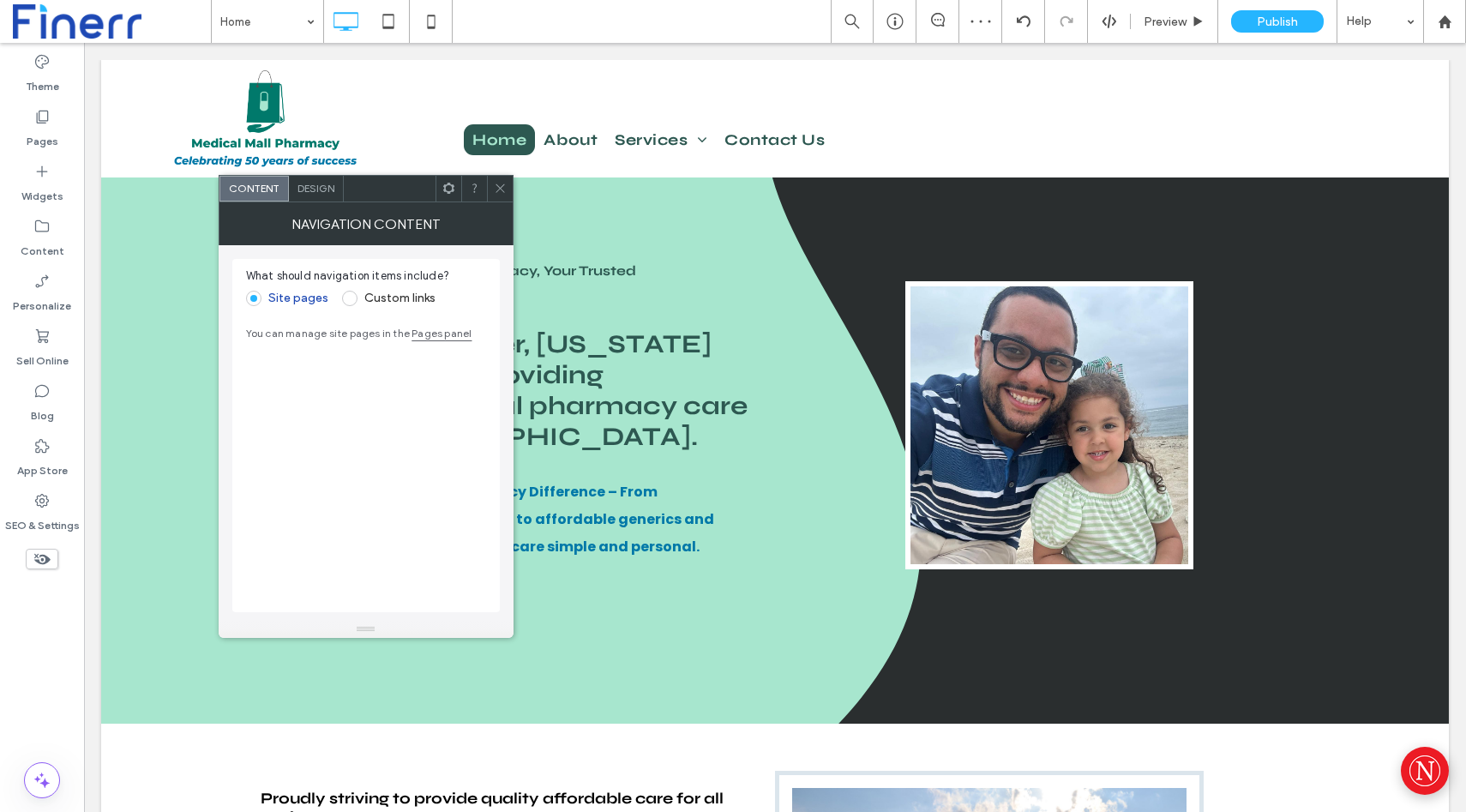
click at [496, 184] on use at bounding box center [500, 188] width 9 height 9
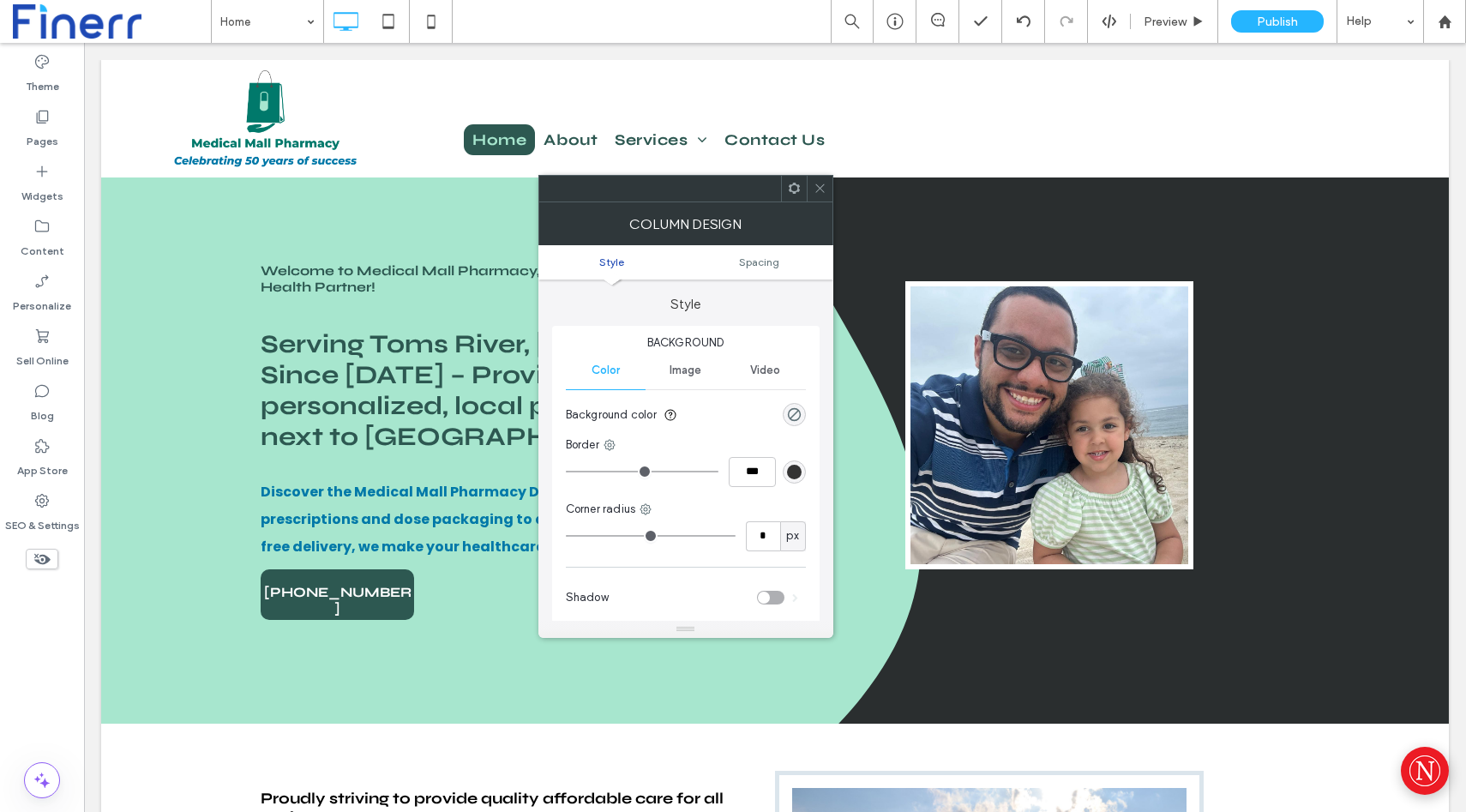
click at [805, 183] on div at bounding box center [794, 188] width 26 height 26
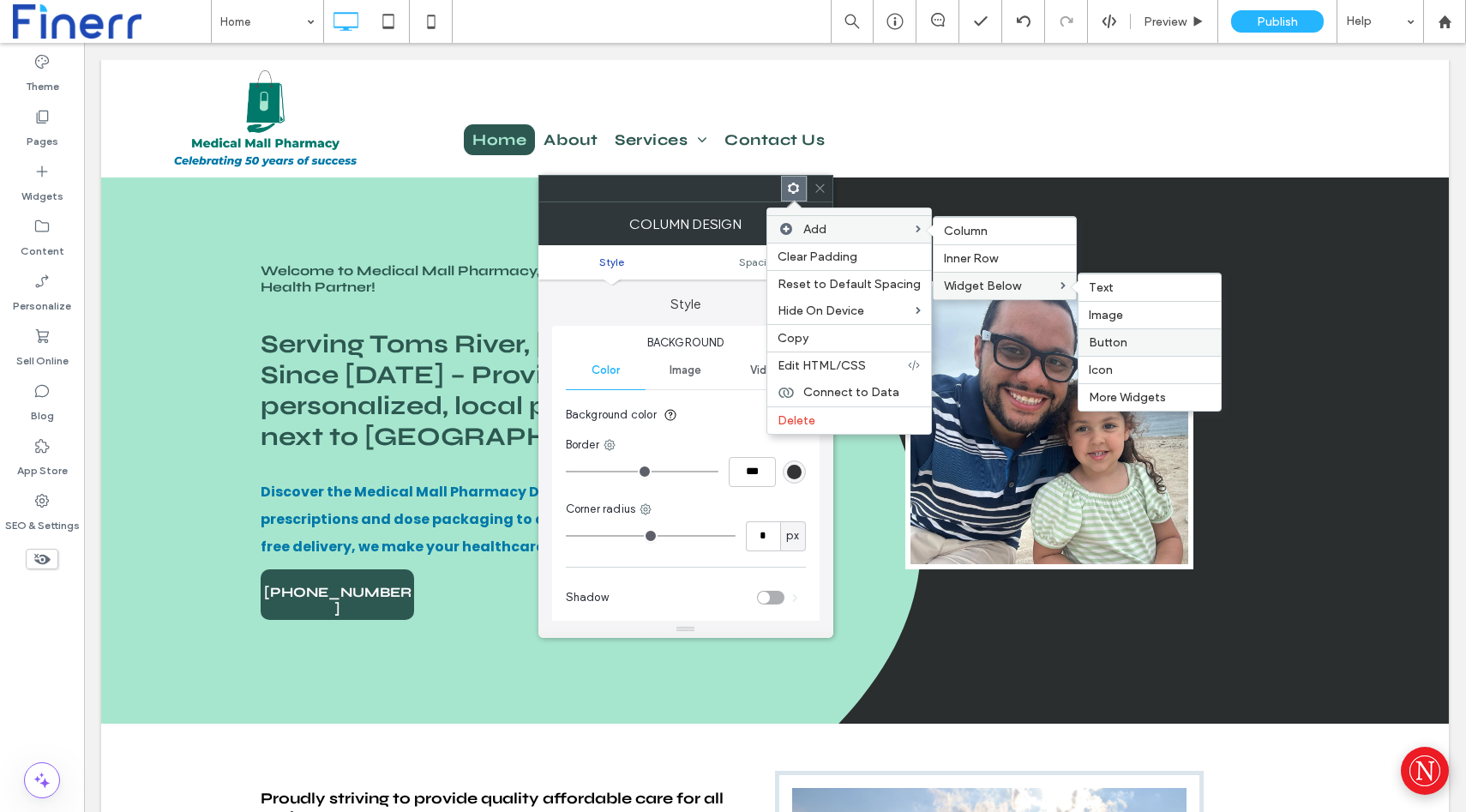
click at [1097, 335] on span "Button" at bounding box center [1108, 342] width 38 height 15
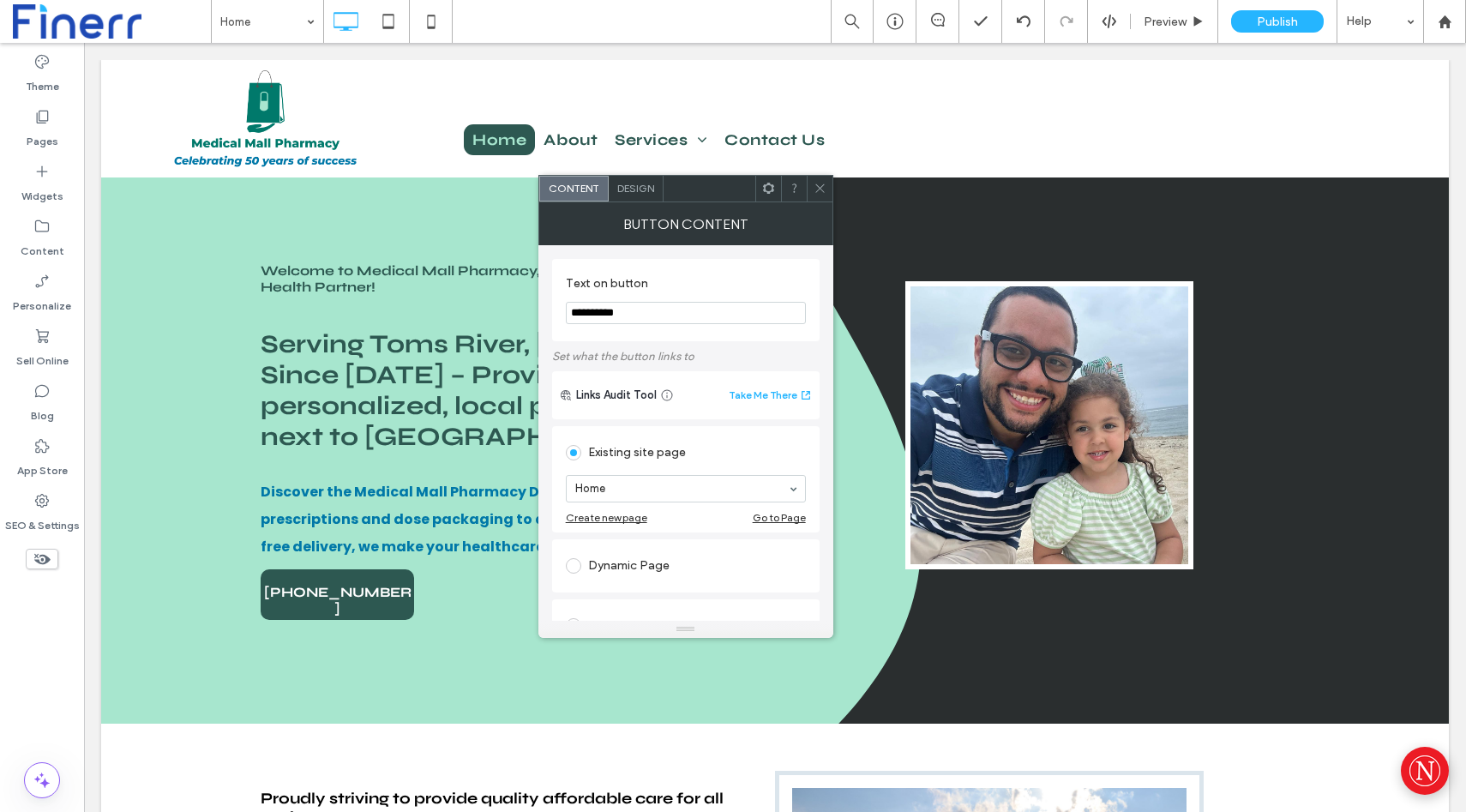
click at [816, 183] on icon at bounding box center [820, 188] width 13 height 13
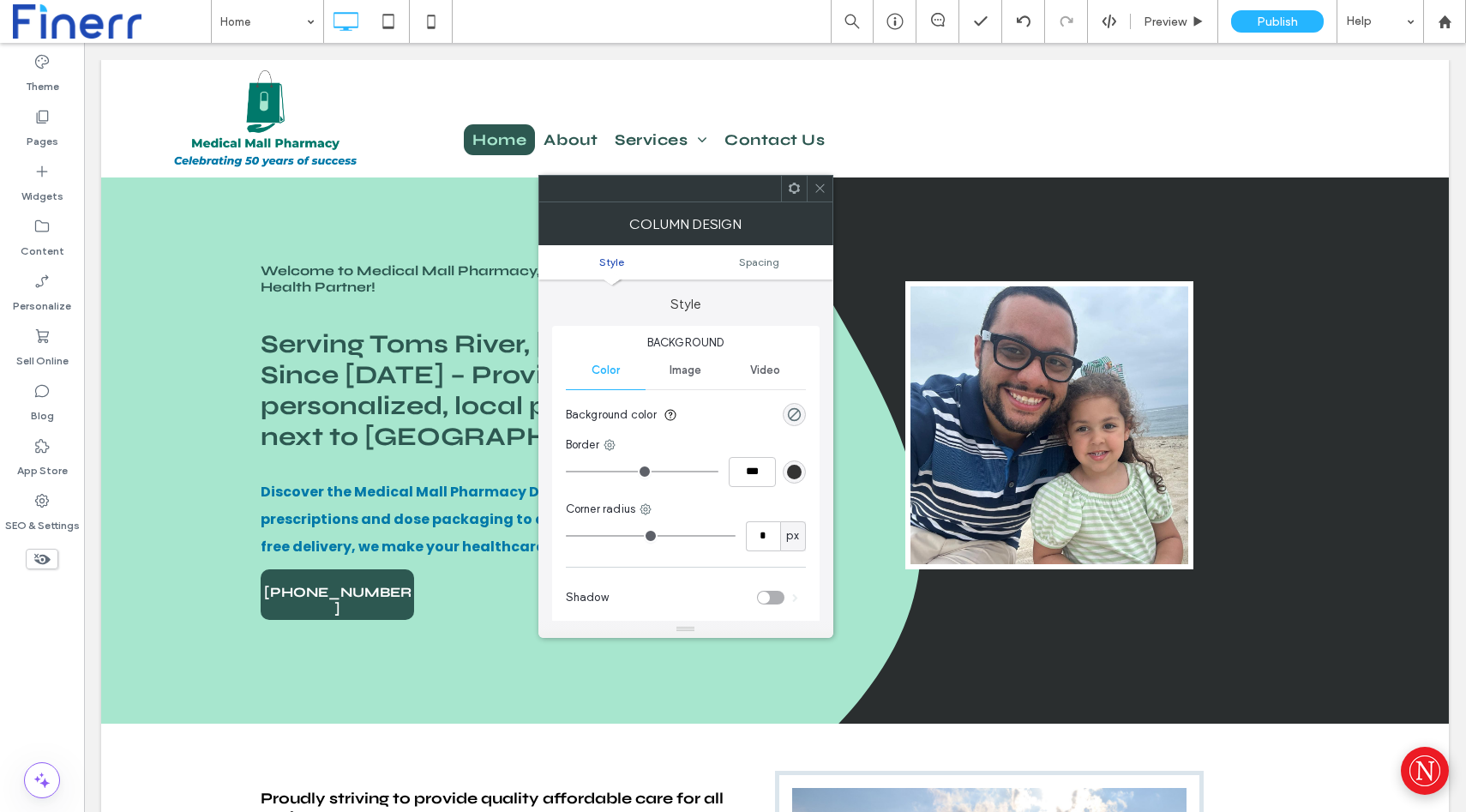
click at [819, 183] on icon at bounding box center [820, 188] width 13 height 13
click at [789, 197] on span at bounding box center [794, 188] width 13 height 26
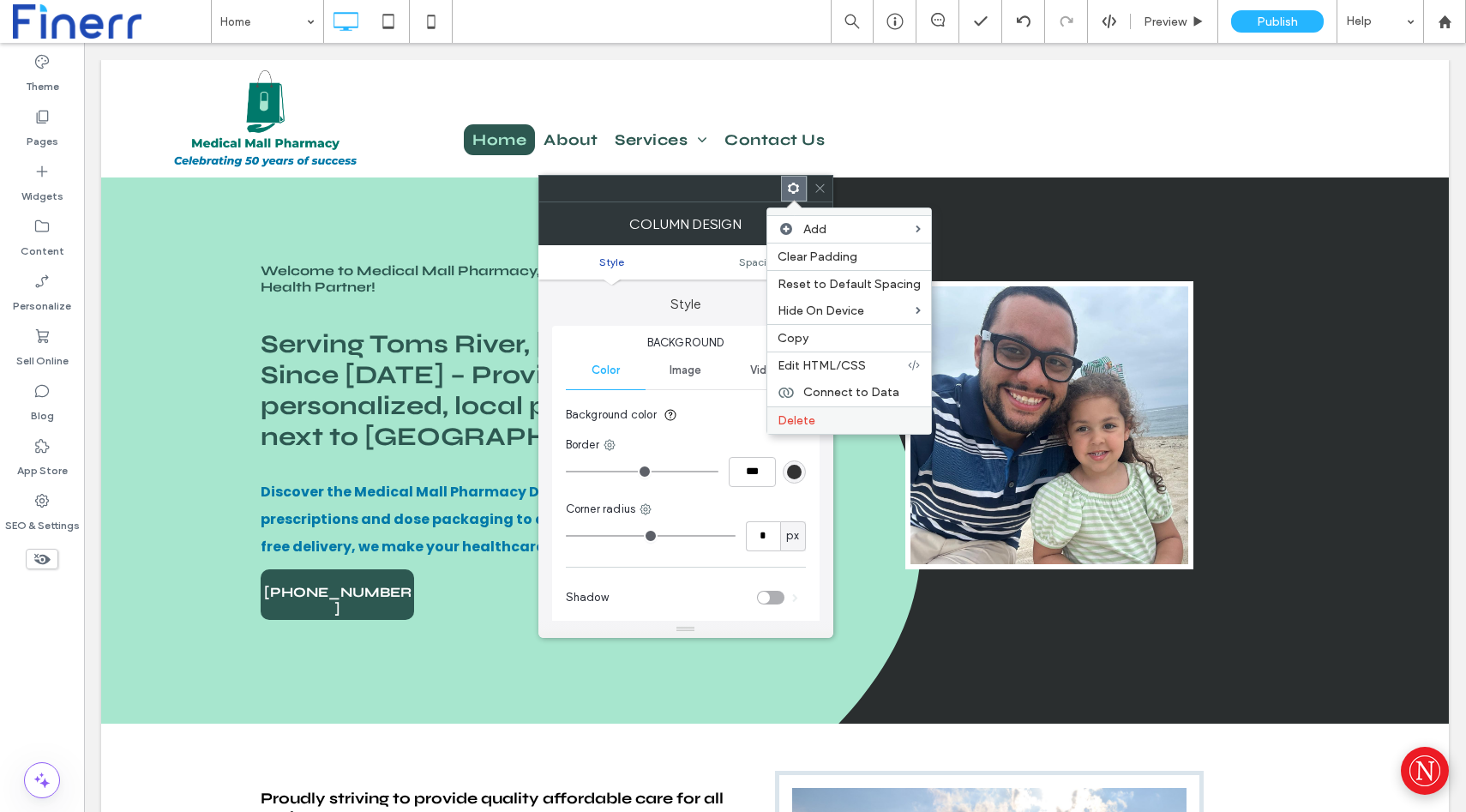
click at [823, 409] on div "Delete" at bounding box center [849, 420] width 164 height 28
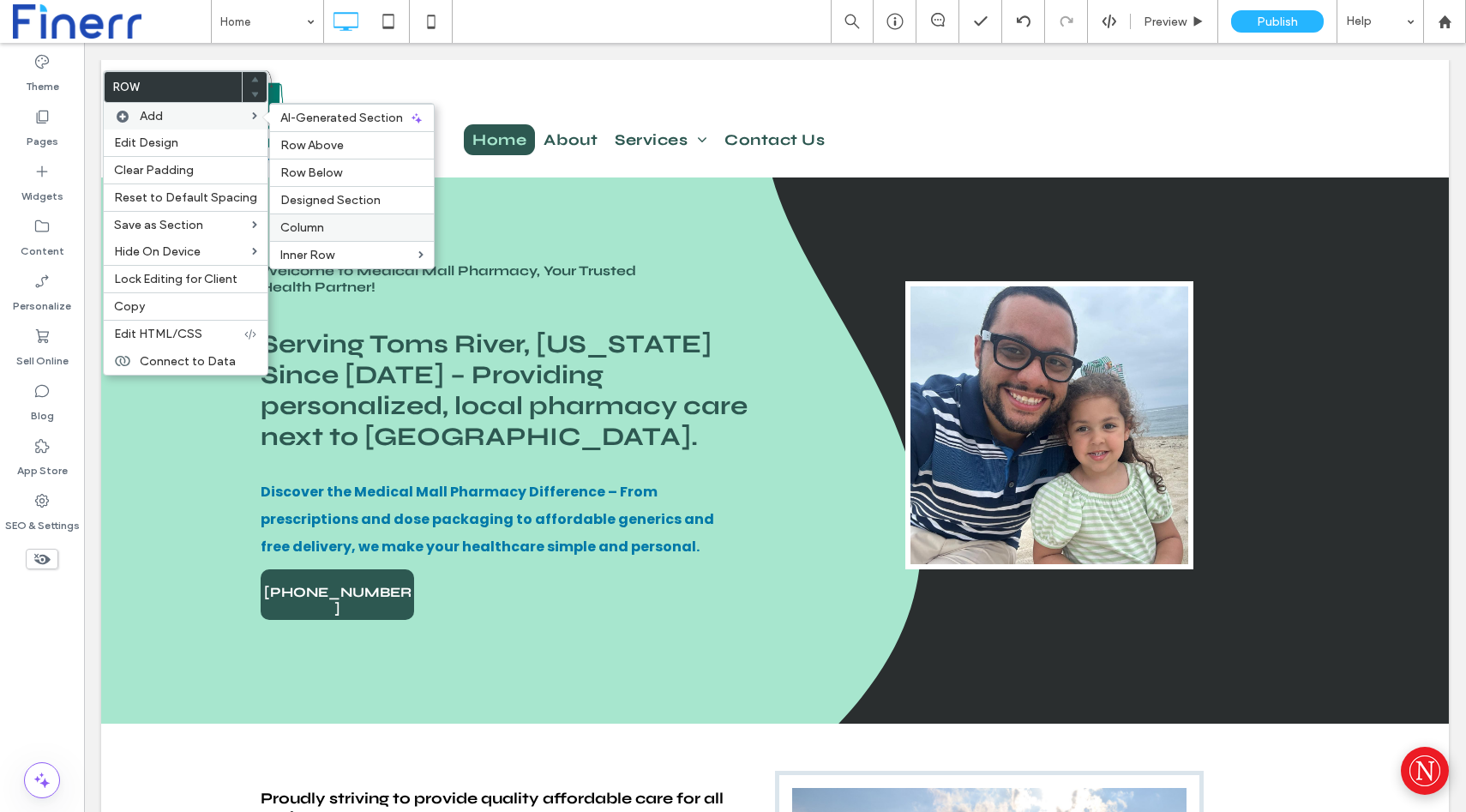
click at [333, 234] on label "Column" at bounding box center [352, 228] width 143 height 15
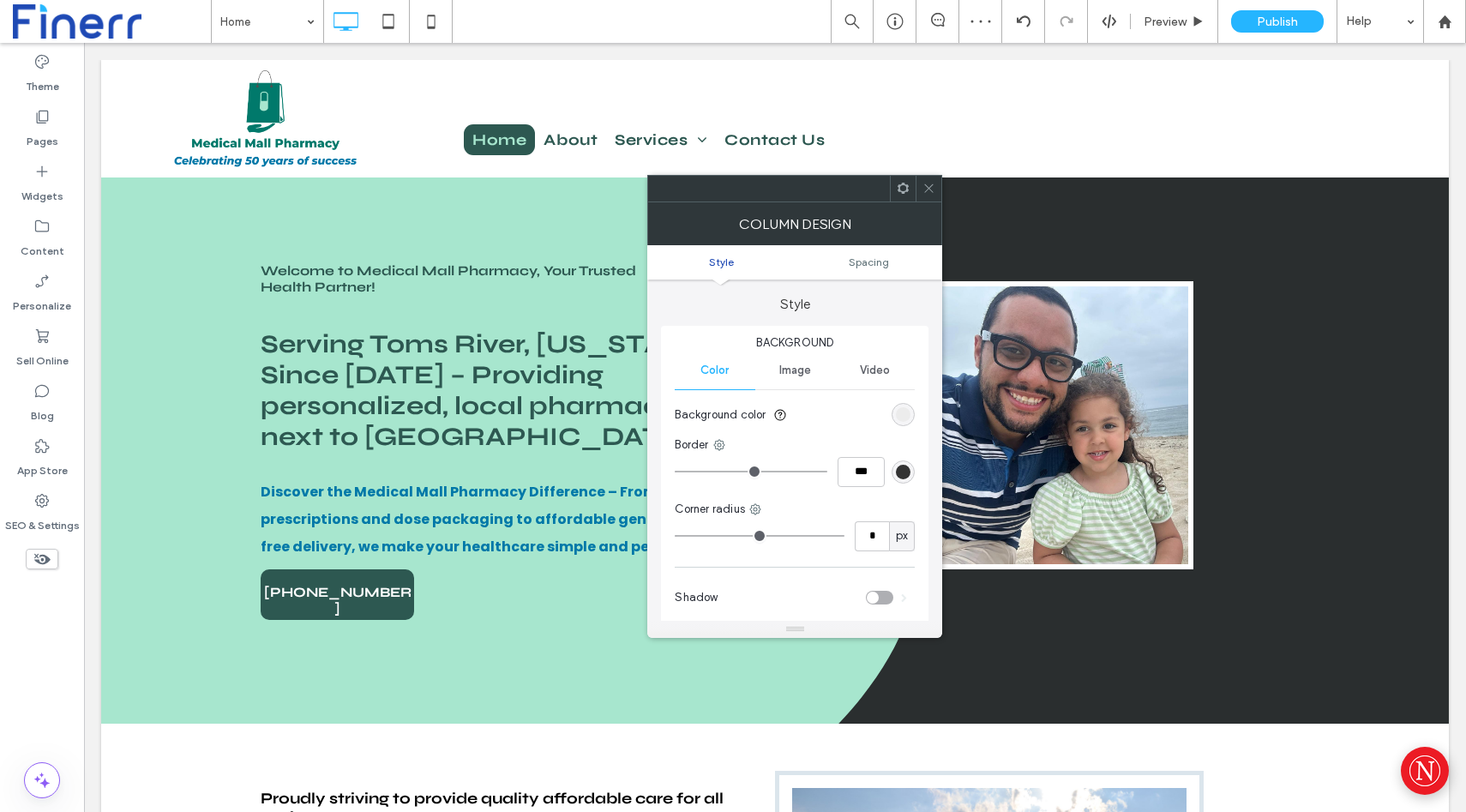
click at [913, 185] on div at bounding box center [903, 188] width 26 height 26
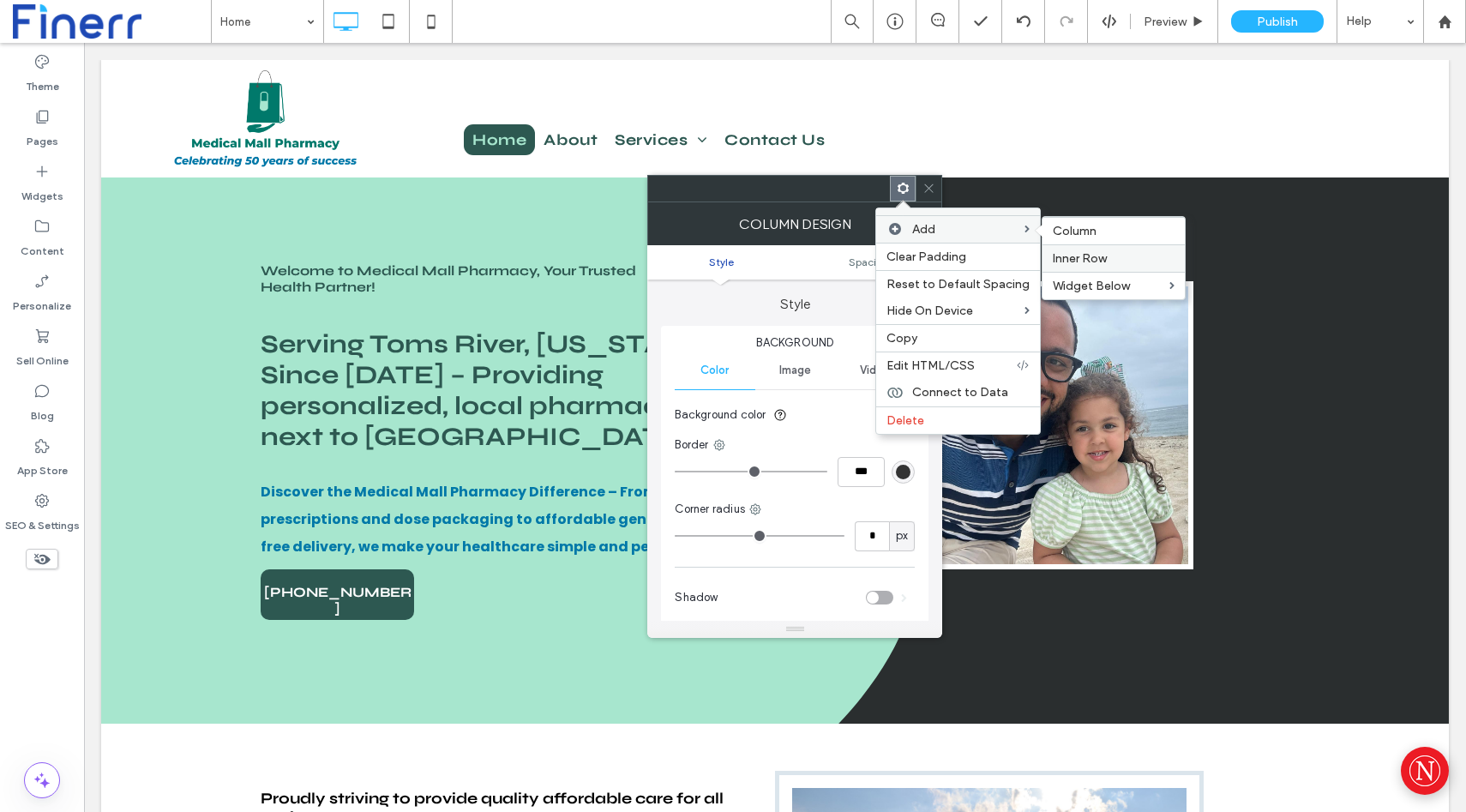
click at [1084, 255] on span "Inner Row" at bounding box center [1080, 258] width 54 height 15
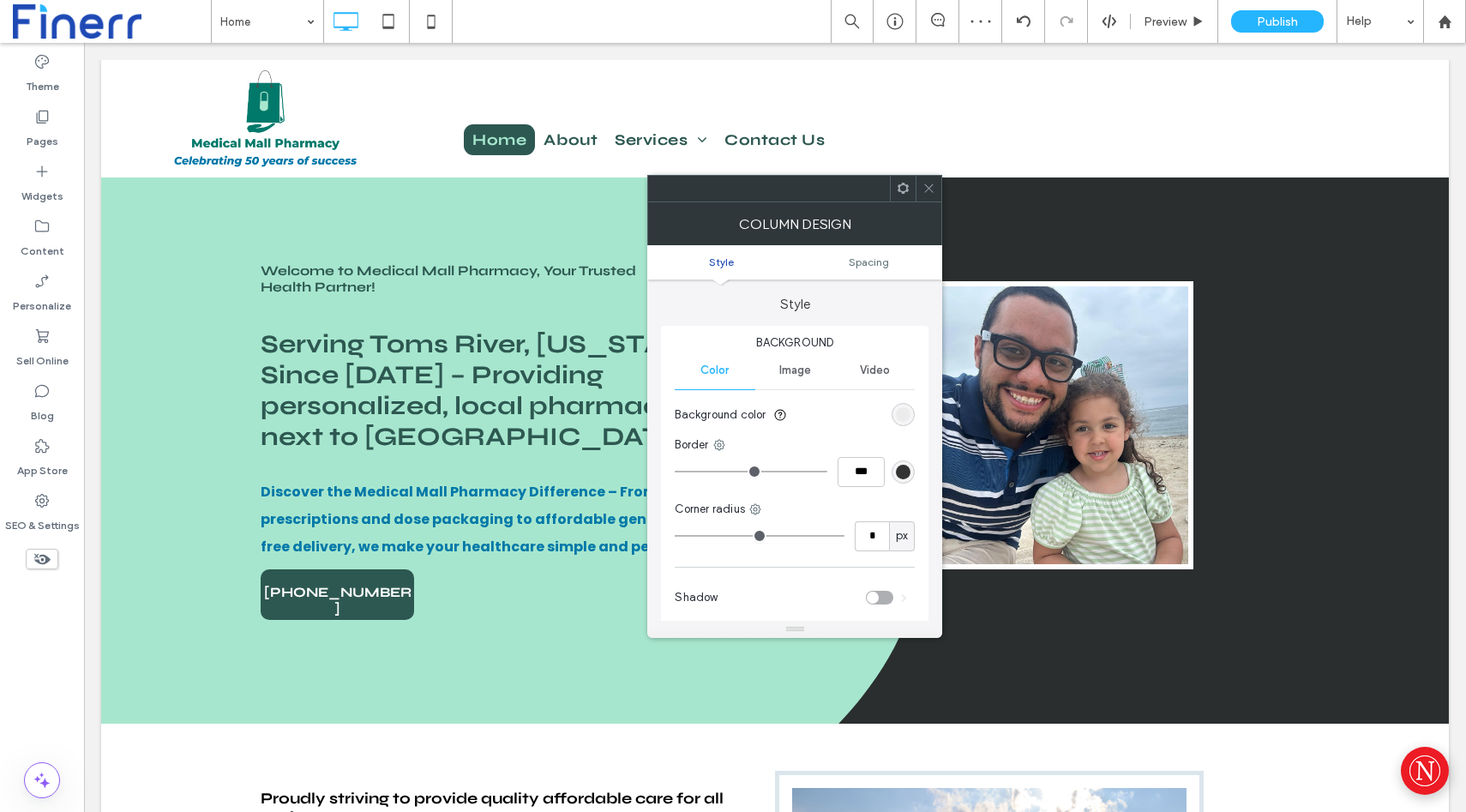
click at [921, 188] on div at bounding box center [928, 188] width 26 height 26
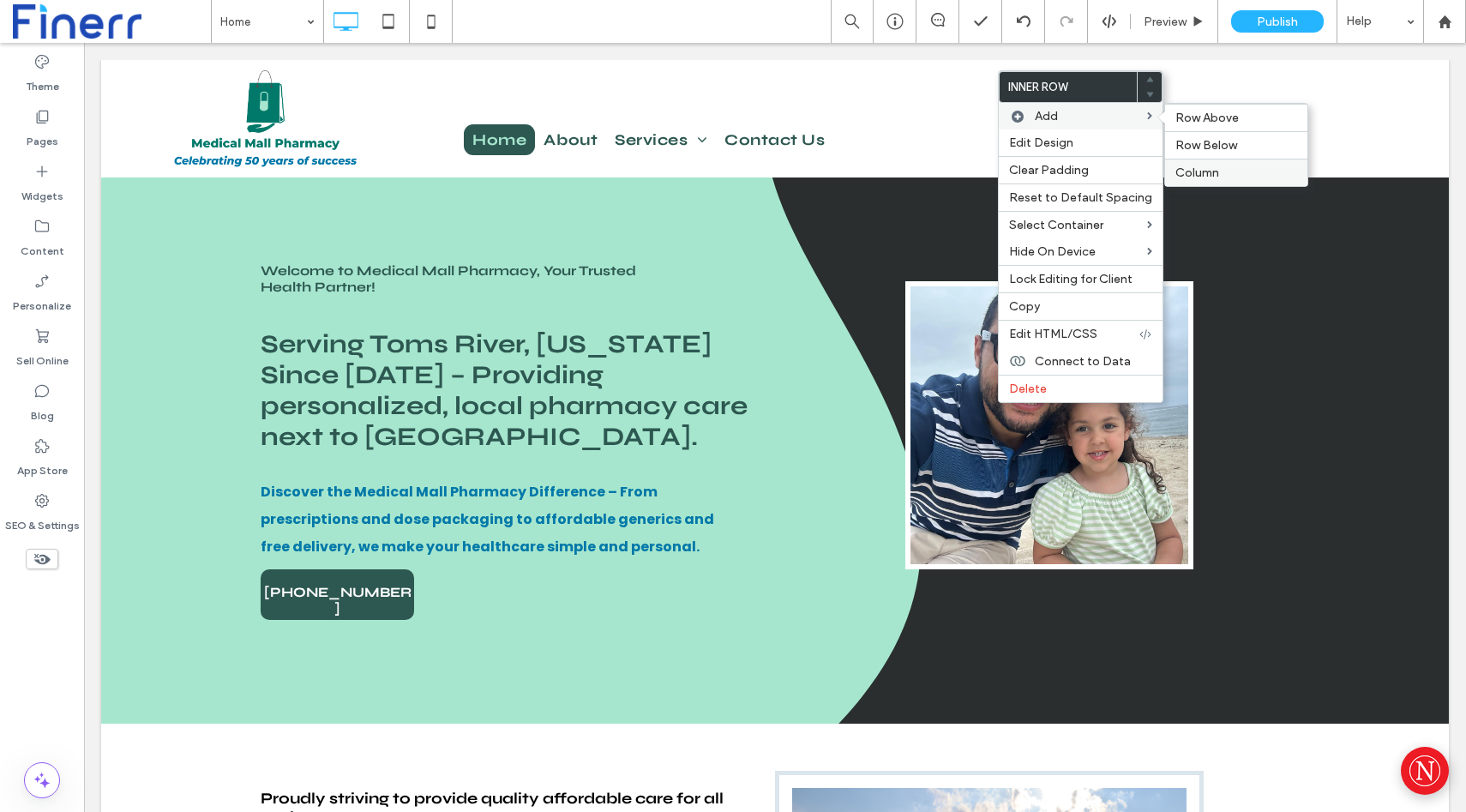
click at [1211, 169] on span "Column" at bounding box center [1198, 173] width 43 height 15
click at [1212, 168] on span "Column" at bounding box center [1198, 173] width 43 height 15
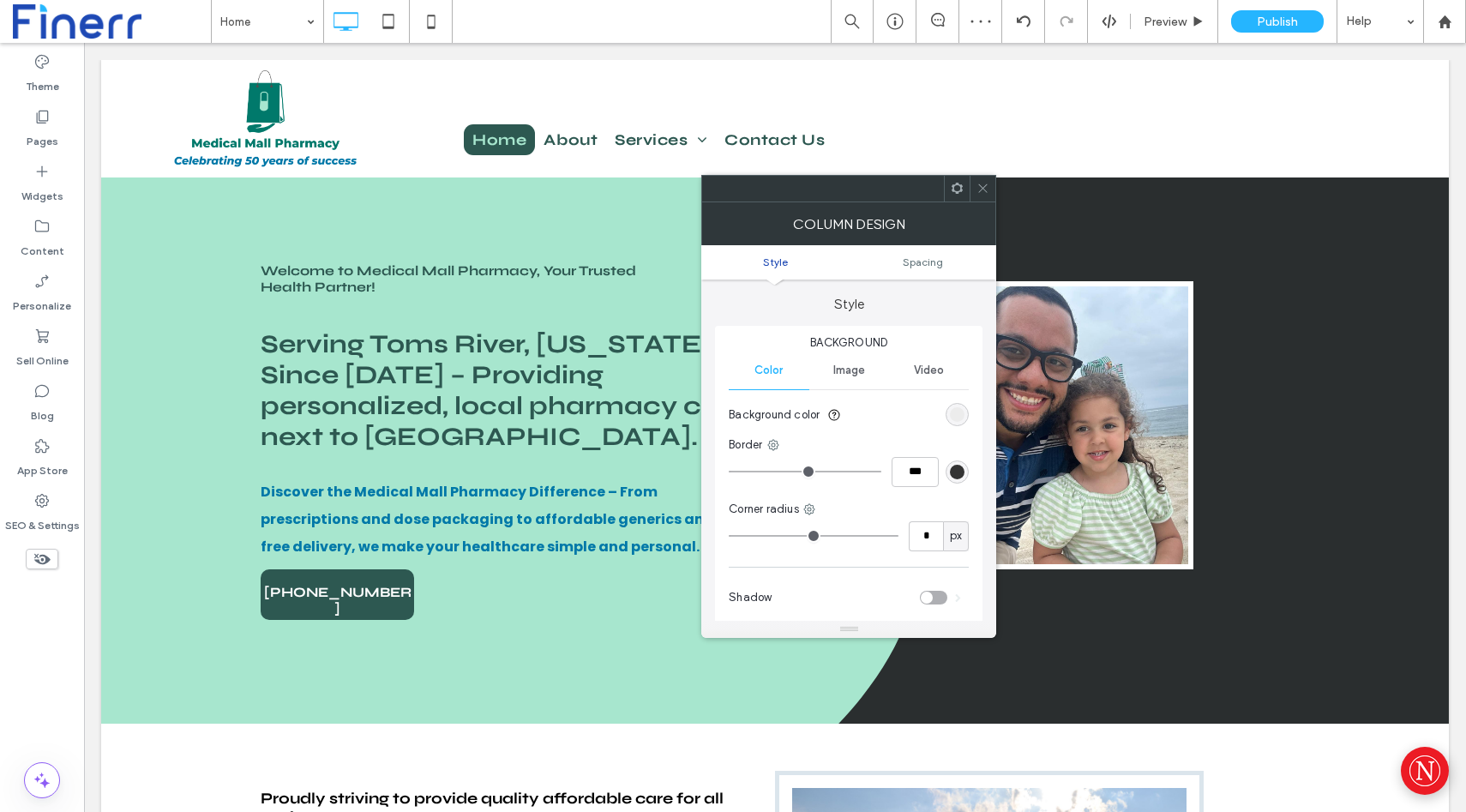
click at [944, 186] on div at bounding box center [957, 188] width 26 height 26
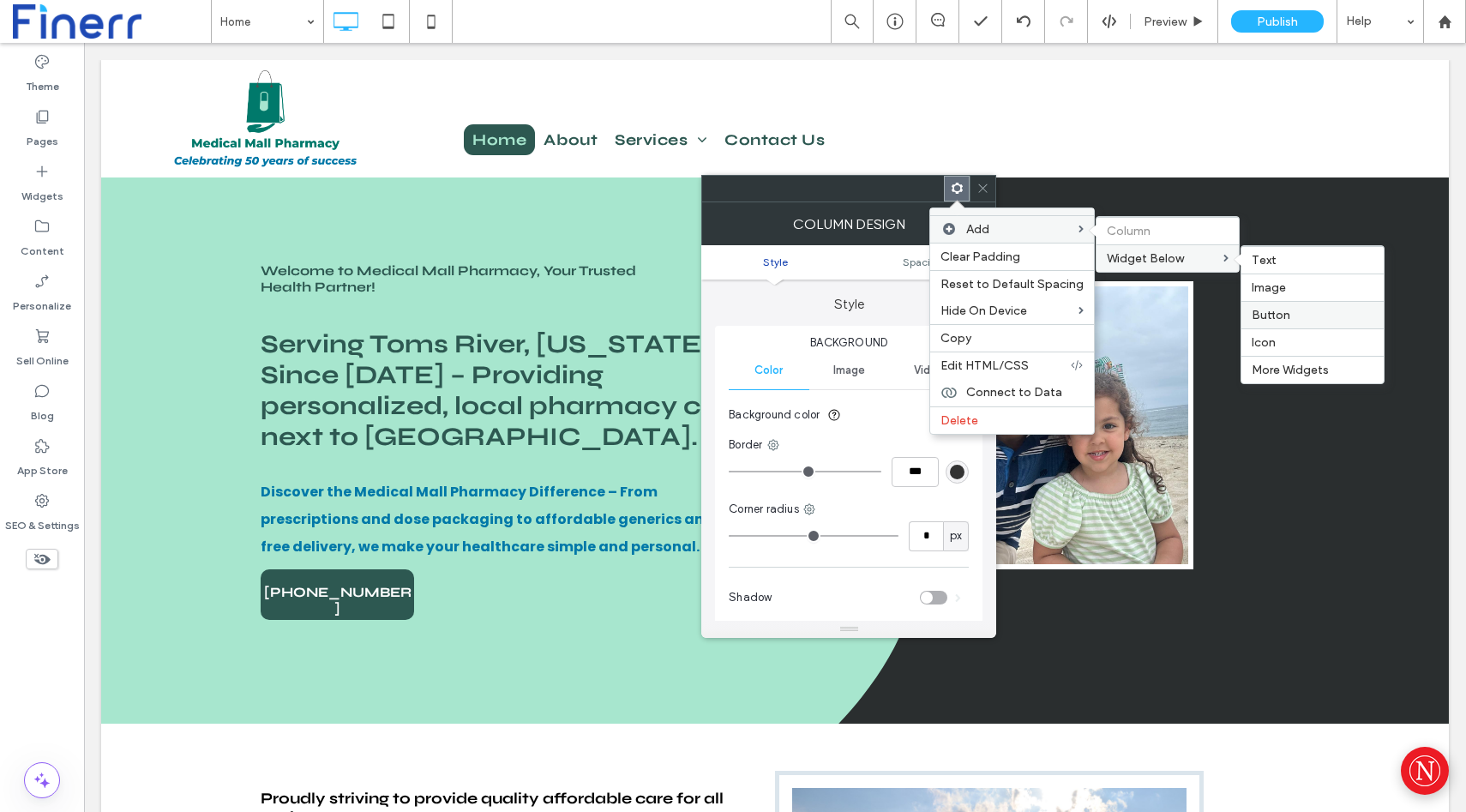
click at [1266, 307] on span "Button" at bounding box center [1271, 314] width 38 height 15
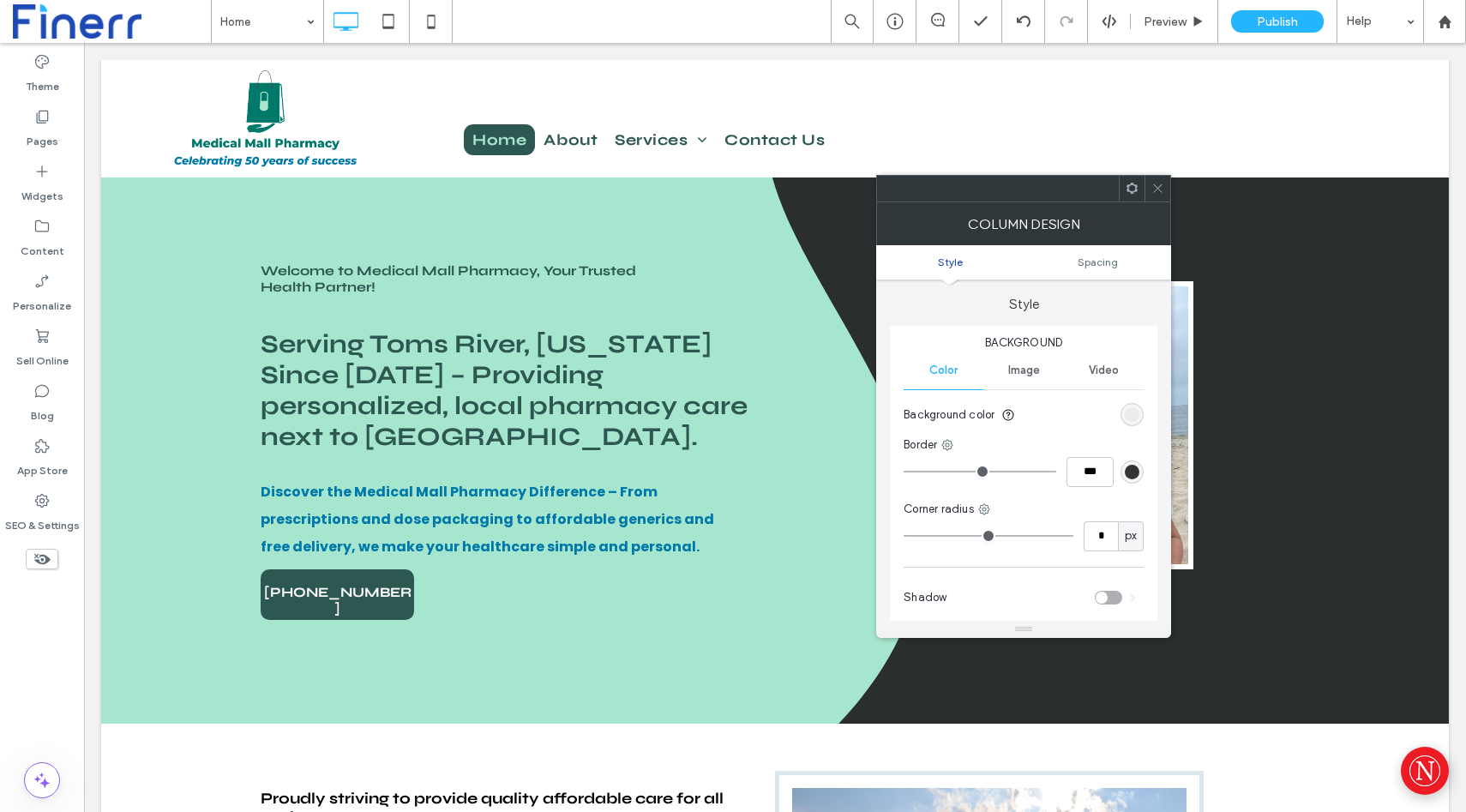
click at [1126, 187] on icon at bounding box center [1132, 188] width 13 height 13
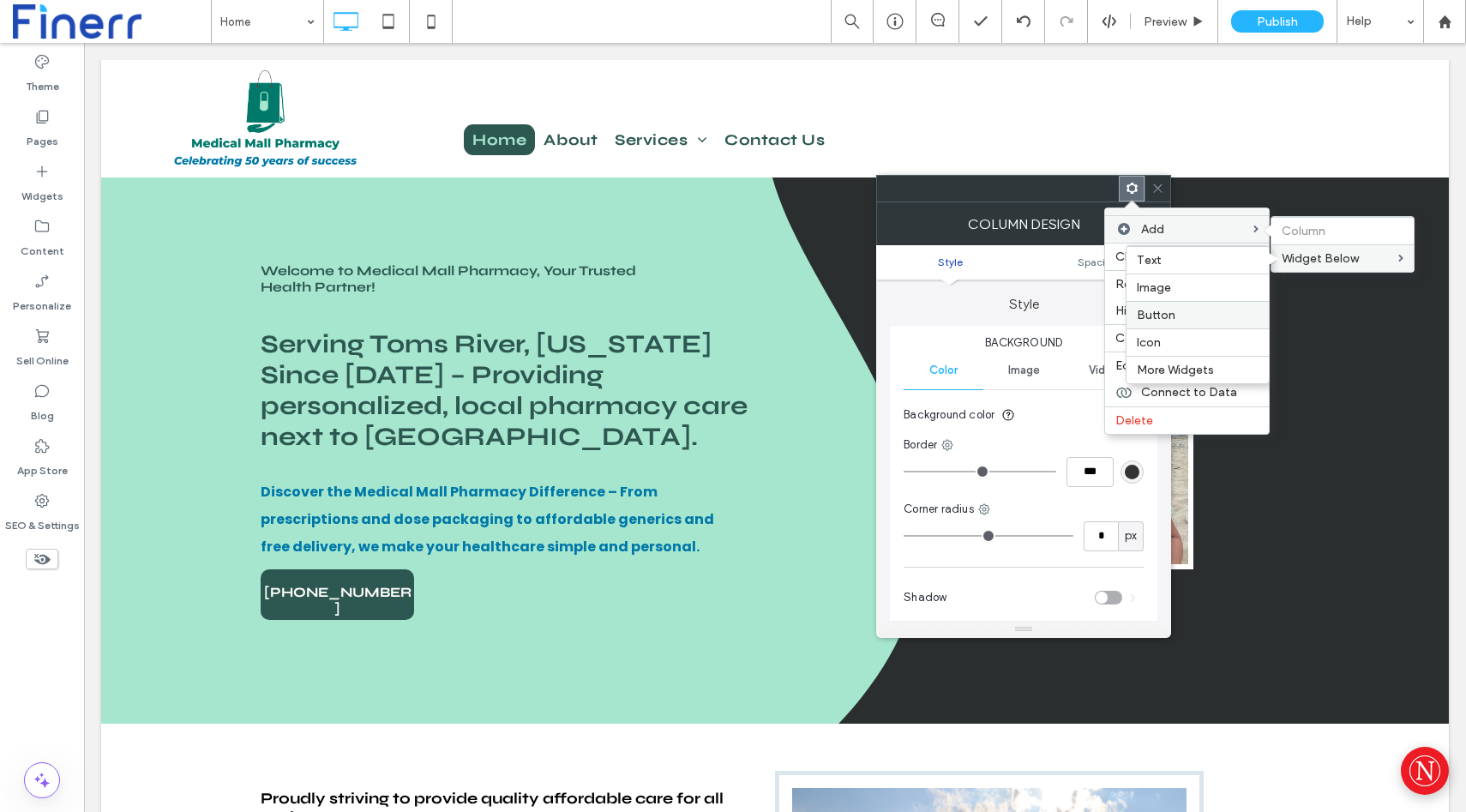
click at [1189, 305] on div "Button" at bounding box center [1198, 315] width 142 height 28
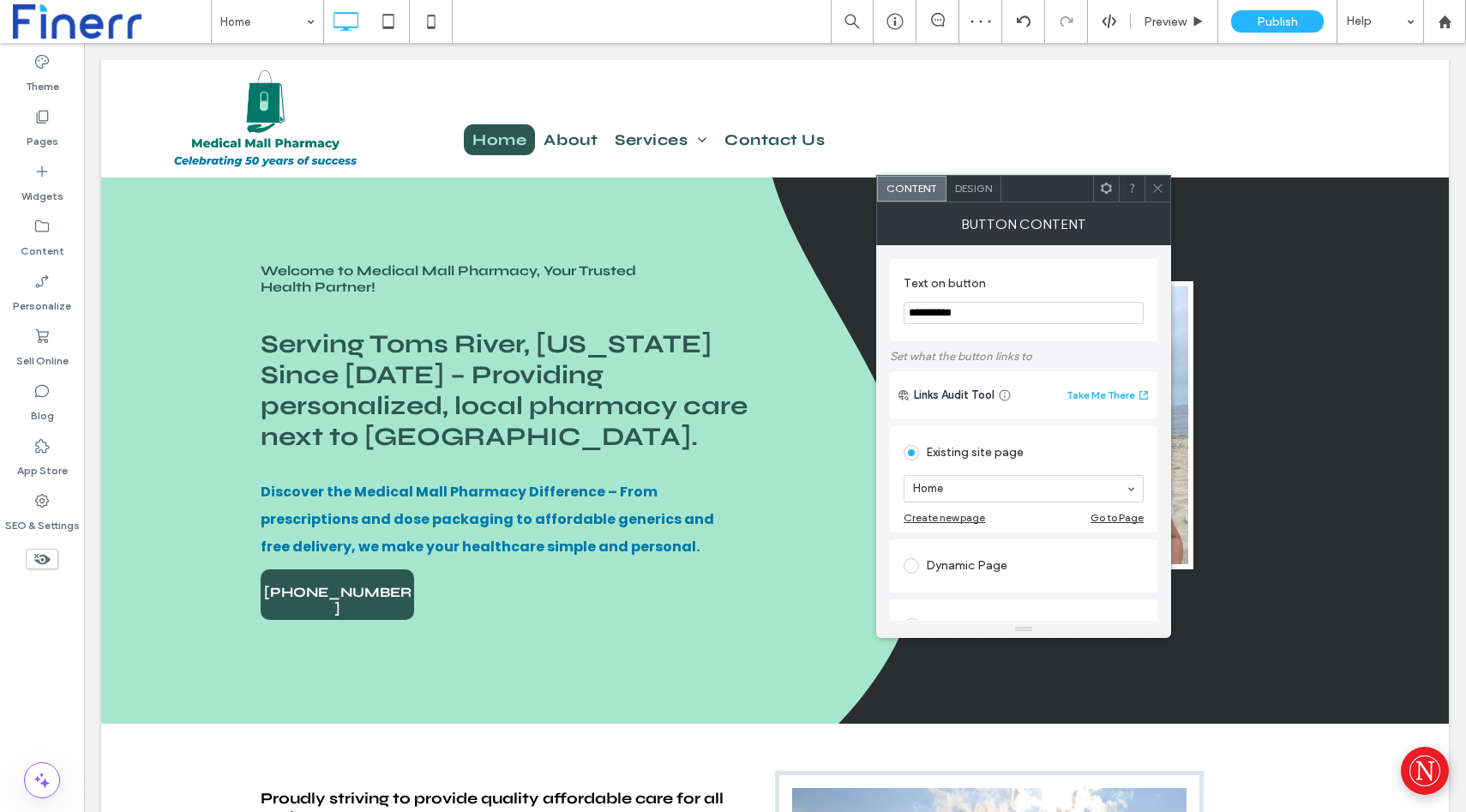
click at [1165, 182] on div at bounding box center [1158, 188] width 26 height 26
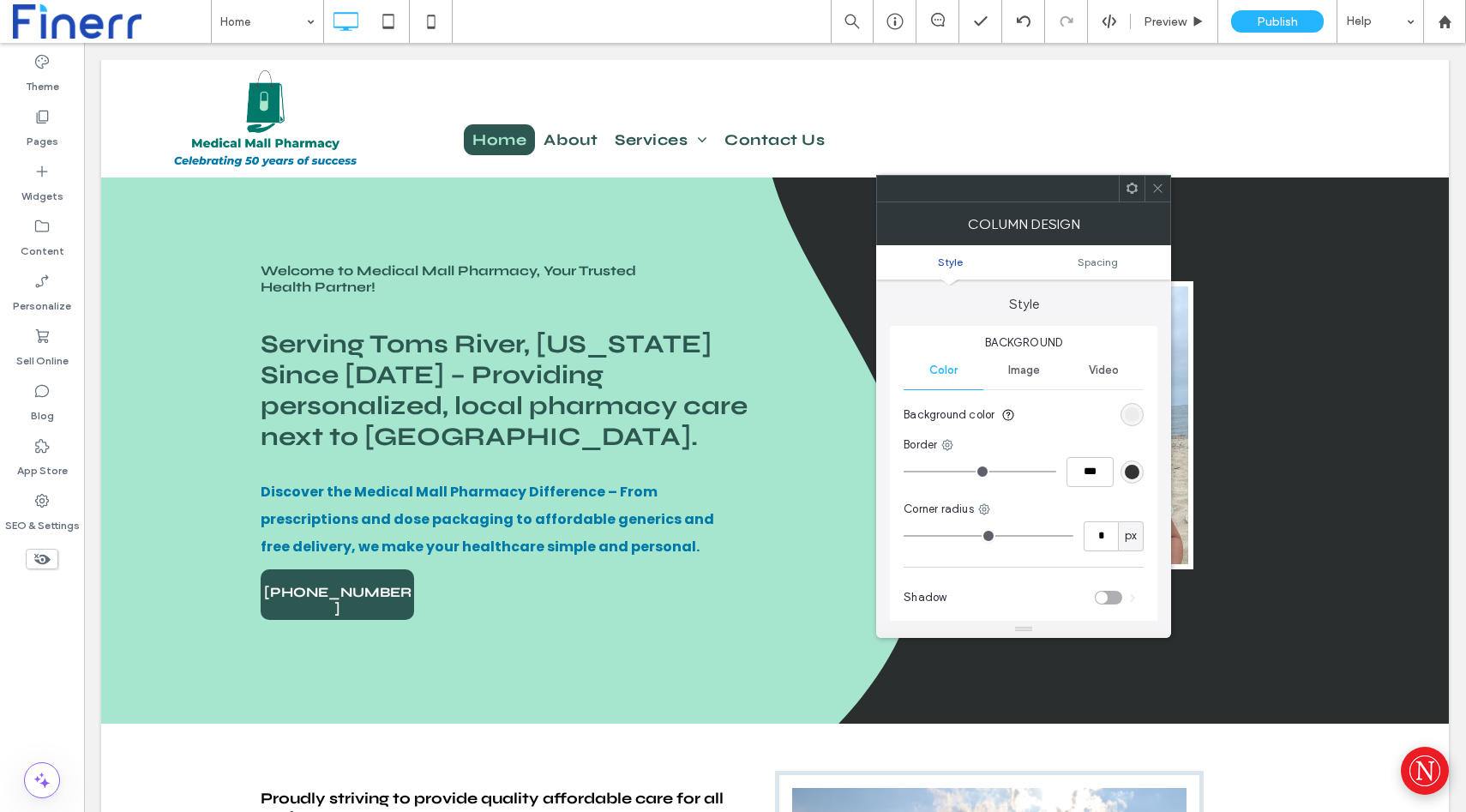
click at [1129, 192] on icon at bounding box center [1132, 188] width 13 height 13
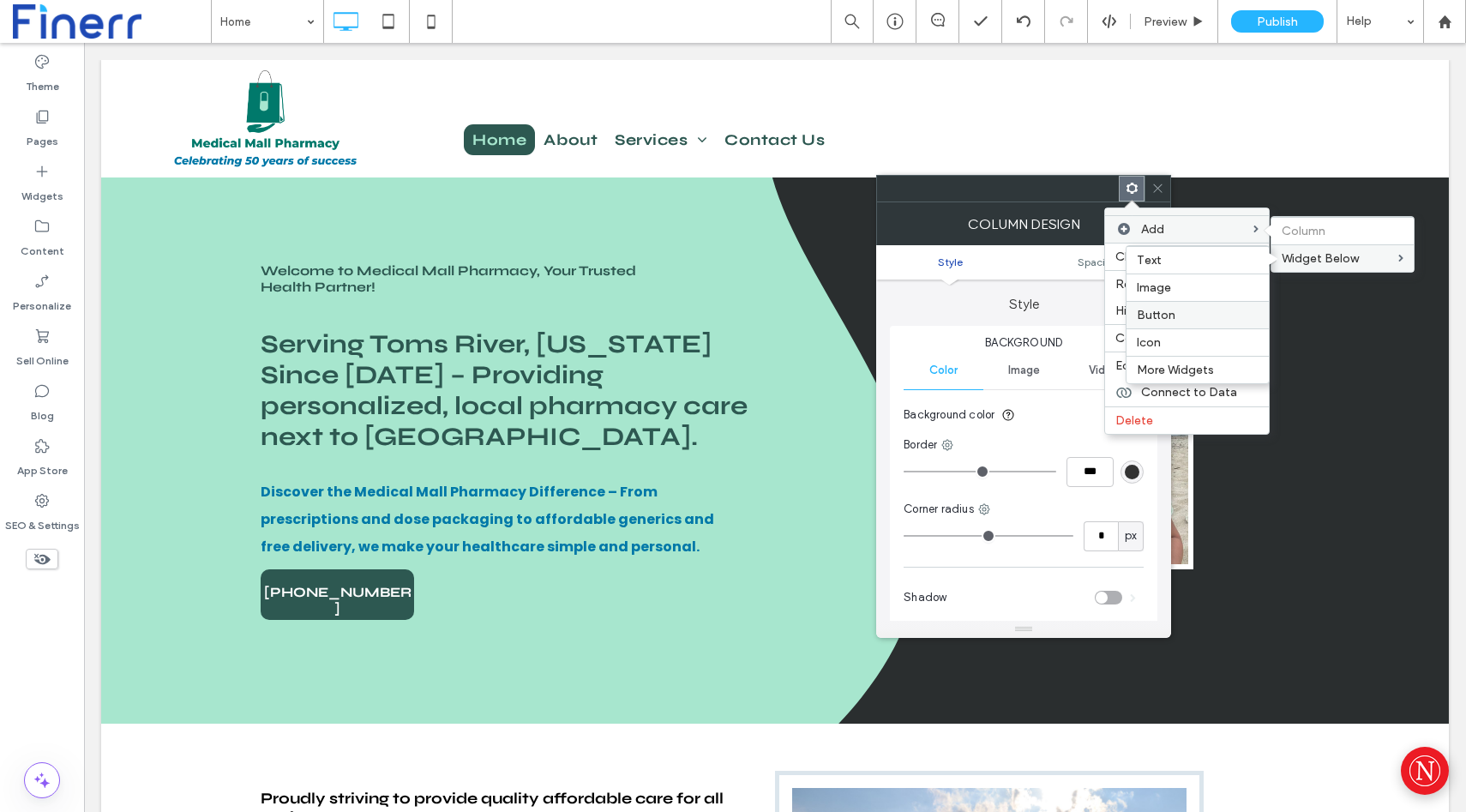
click at [1182, 309] on label "Button" at bounding box center [1198, 314] width 122 height 15
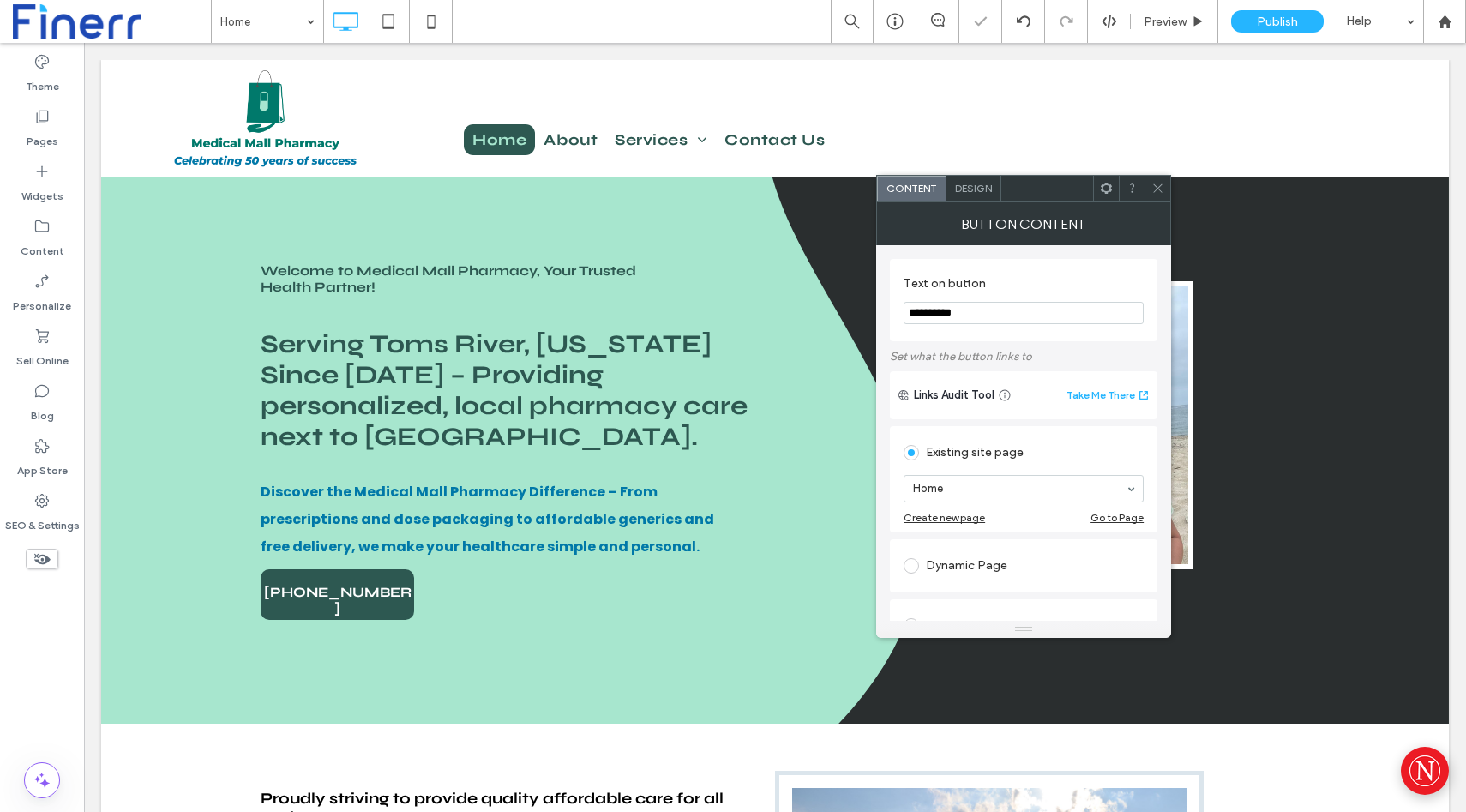
click at [1159, 190] on use at bounding box center [1158, 188] width 9 height 9
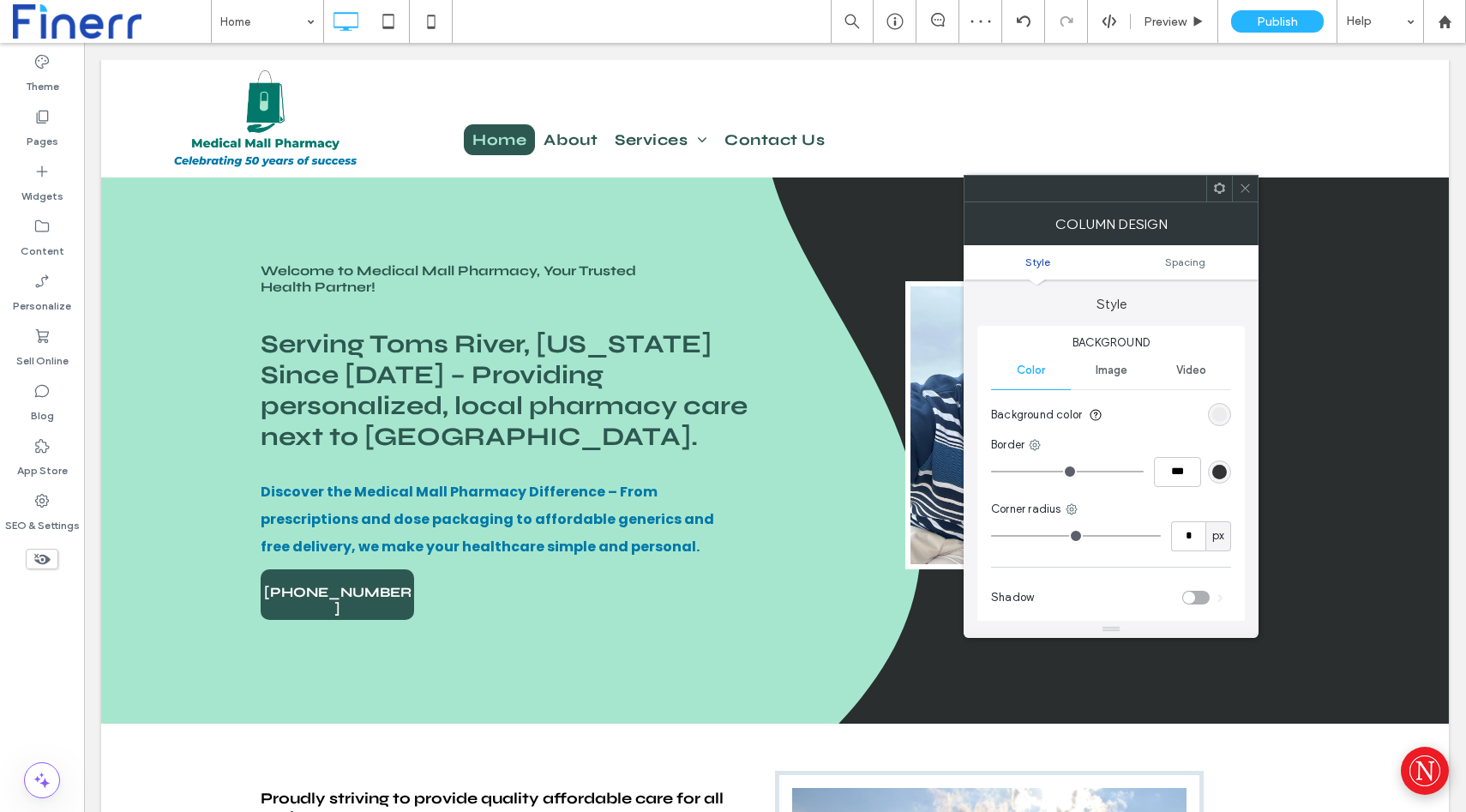
click at [1223, 189] on use at bounding box center [1219, 188] width 11 height 11
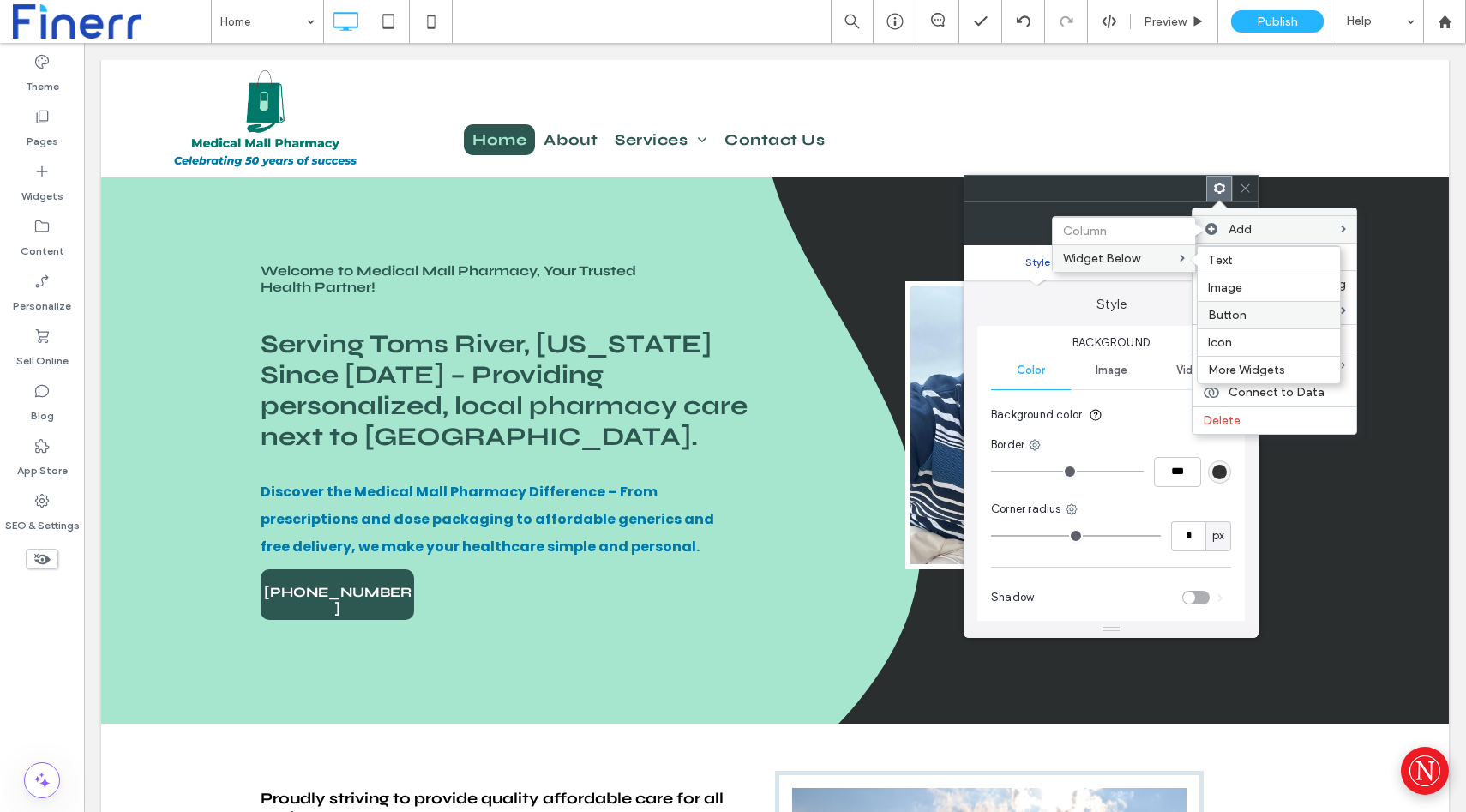
click at [1238, 310] on span "Button" at bounding box center [1227, 314] width 38 height 15
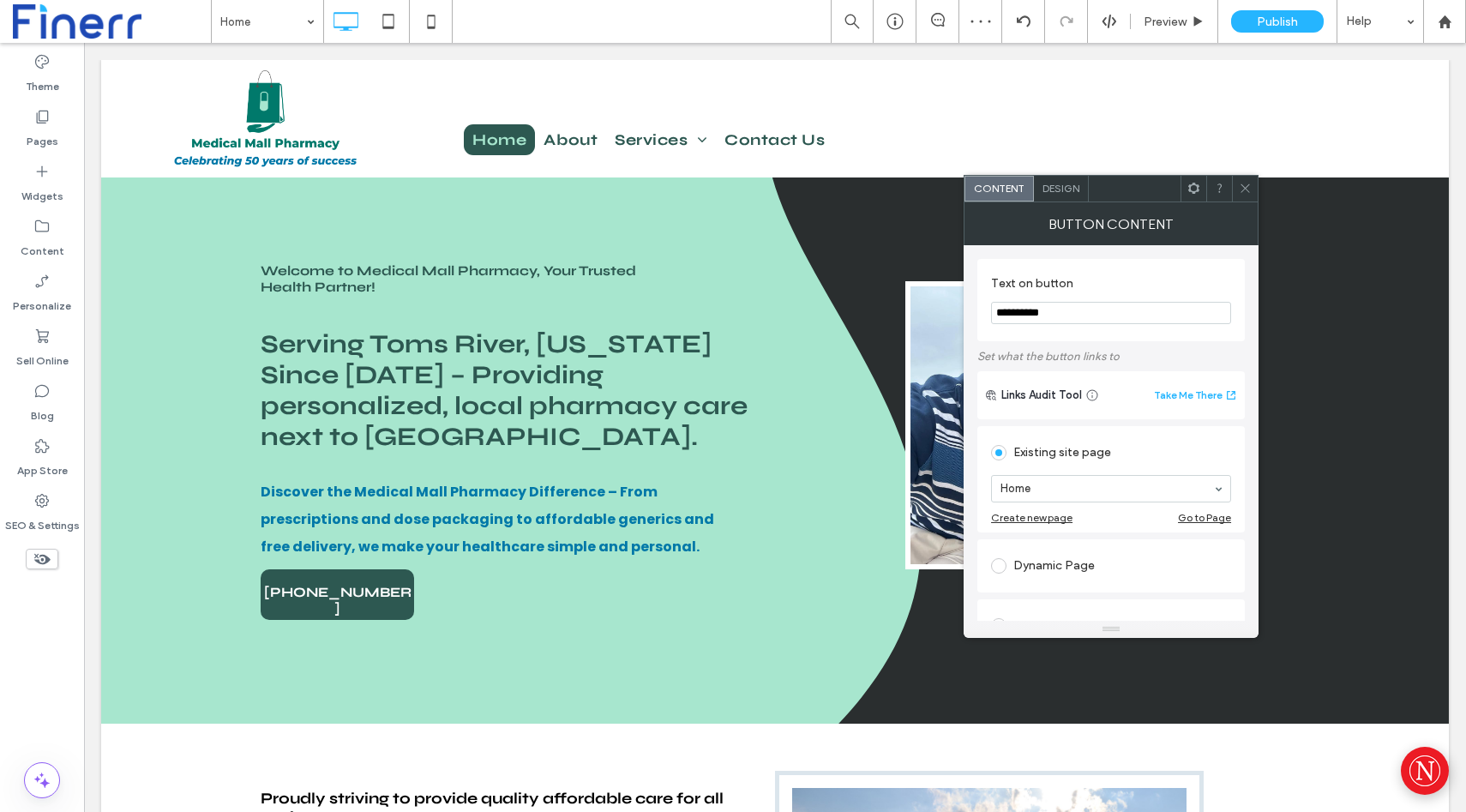
click at [1245, 176] on span at bounding box center [1245, 188] width 13 height 26
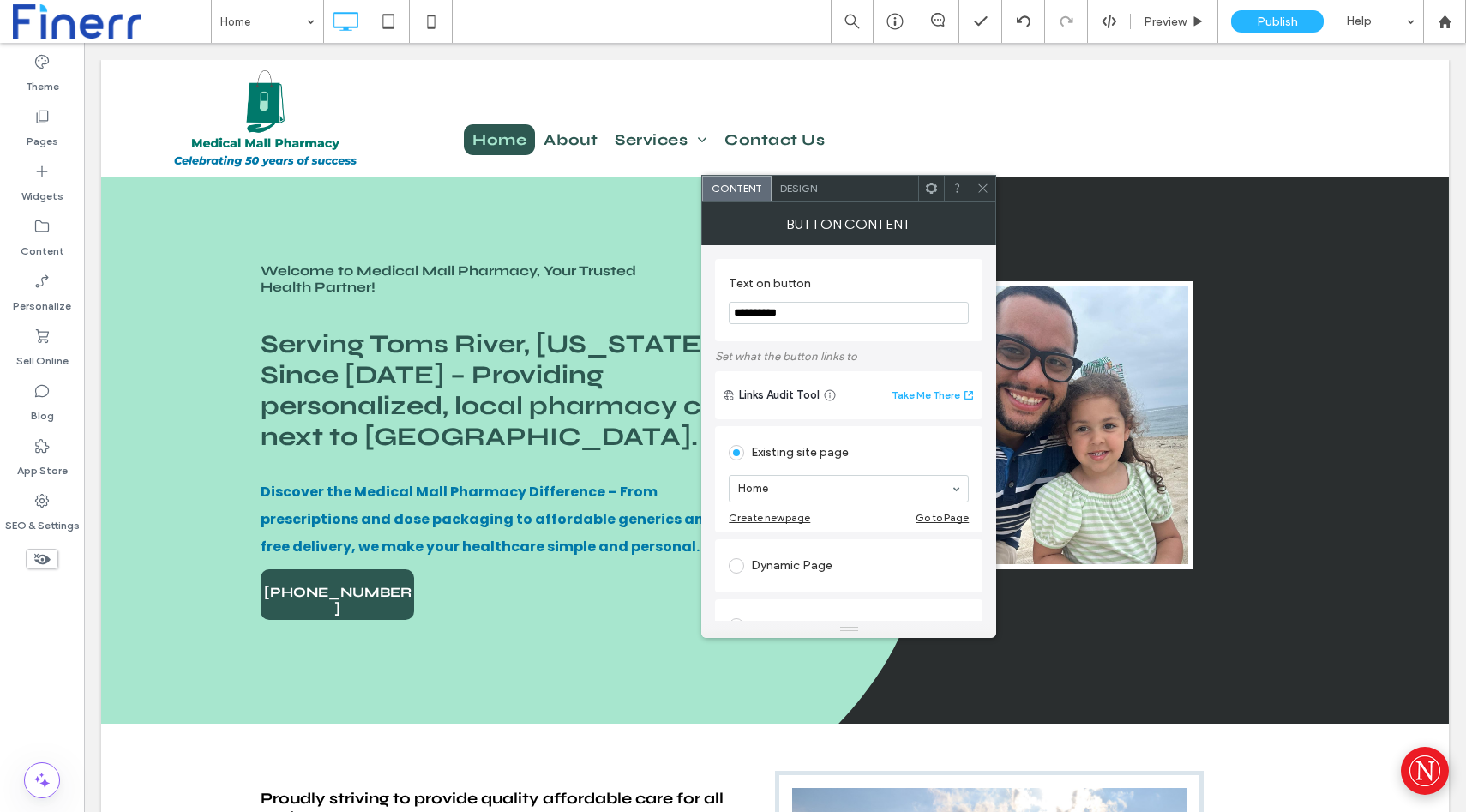
click at [786, 316] on input "**********" at bounding box center [849, 314] width 240 height 23
type input "**********"
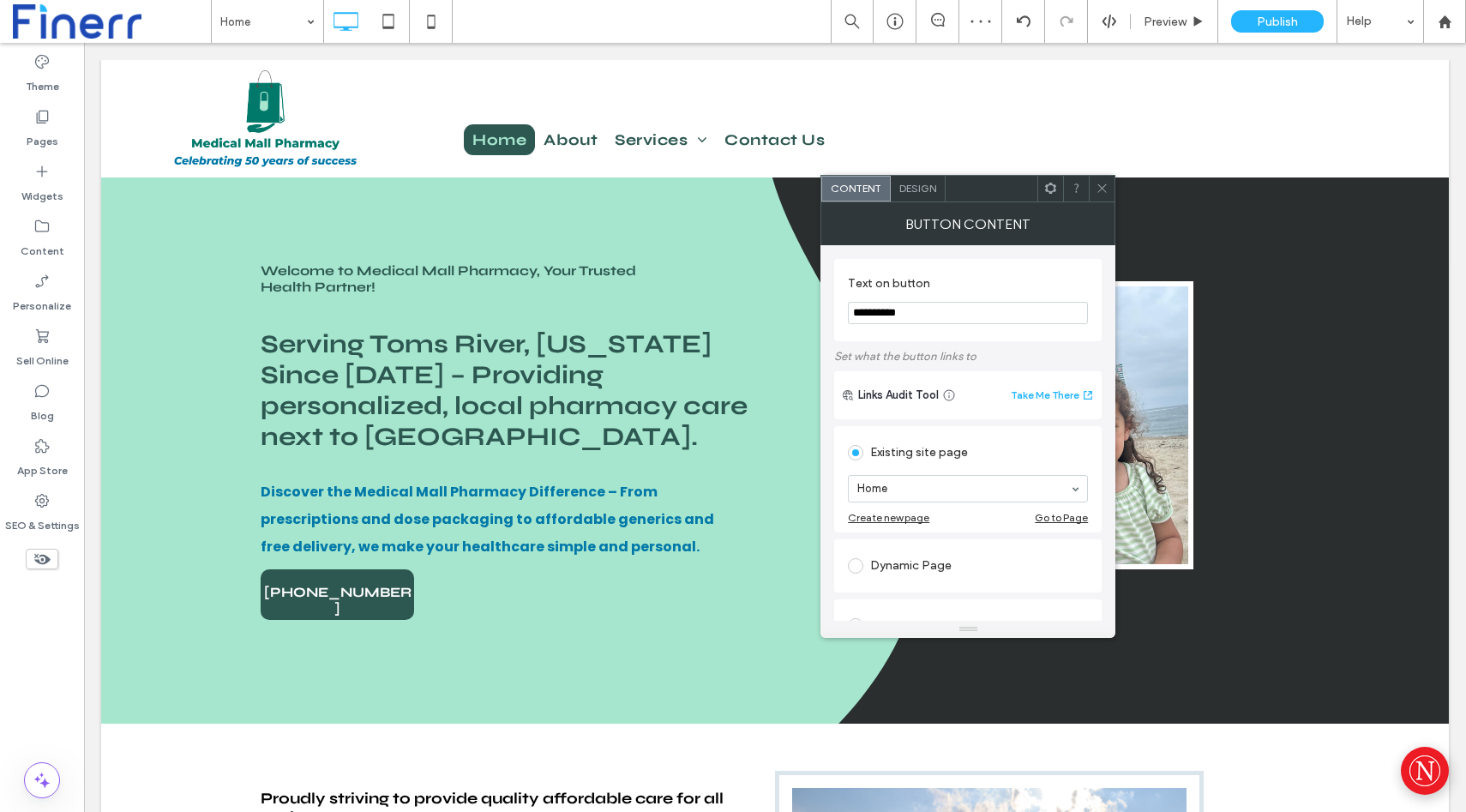
click at [968, 313] on input "**********" at bounding box center [967, 314] width 240 height 23
type input "**********"
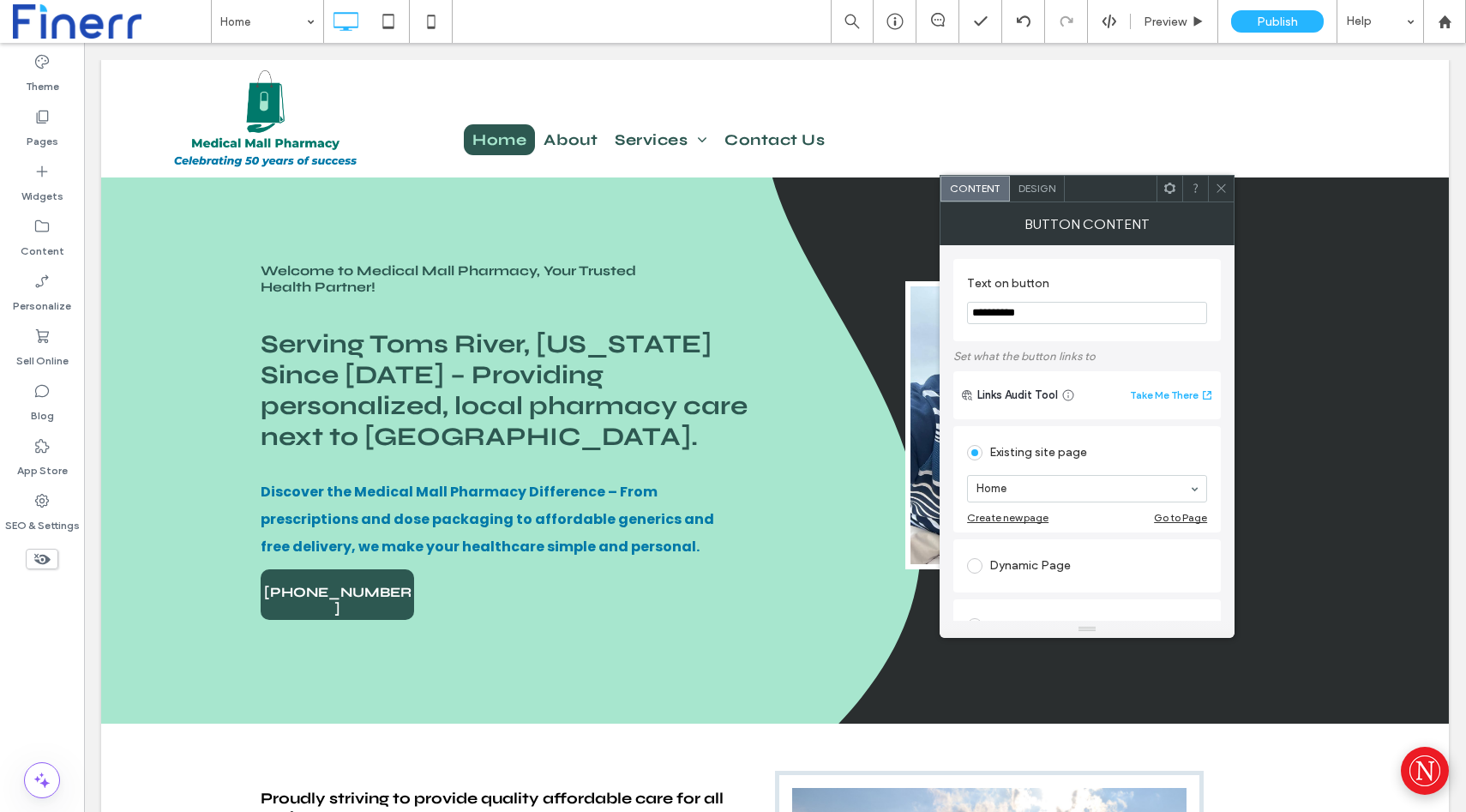
click at [1058, 310] on input "**********" at bounding box center [1087, 314] width 240 height 23
type input "*"
type input "**********"
click at [1220, 184] on icon at bounding box center [1221, 188] width 13 height 13
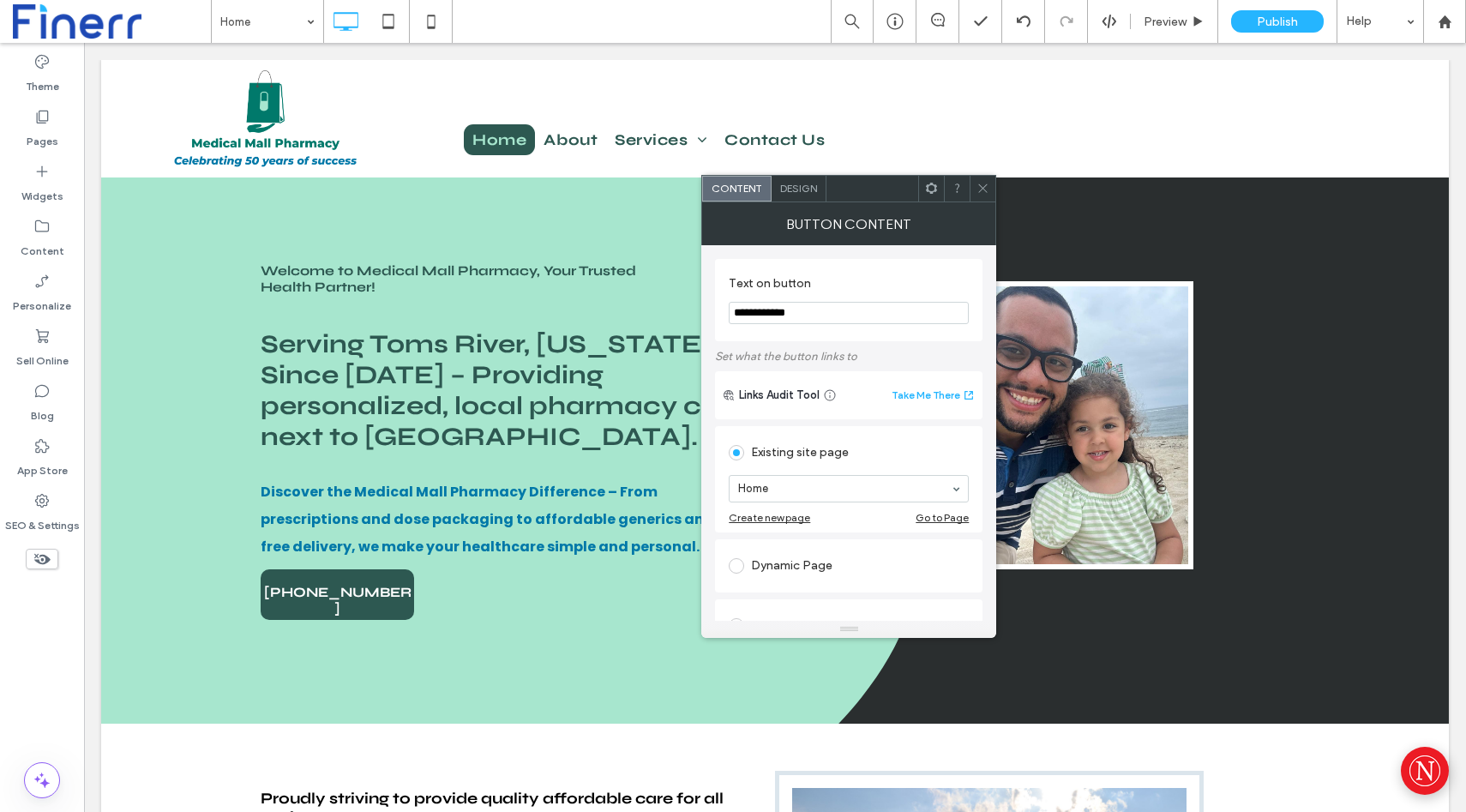
click at [786, 183] on span "Design" at bounding box center [798, 188] width 36 height 13
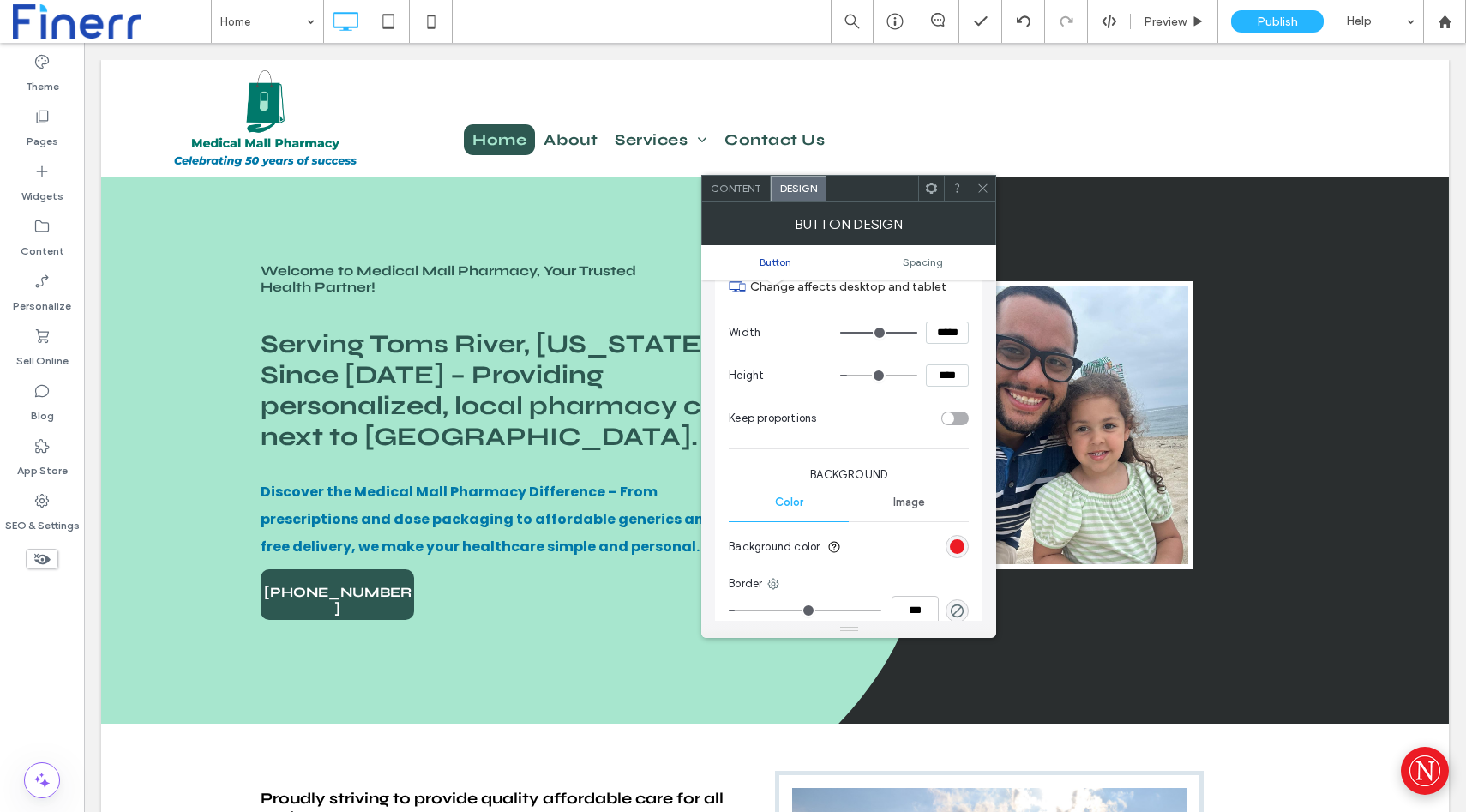
scroll to position [247, 0]
click at [959, 532] on div "rgb(236, 27, 36)" at bounding box center [957, 538] width 15 height 15
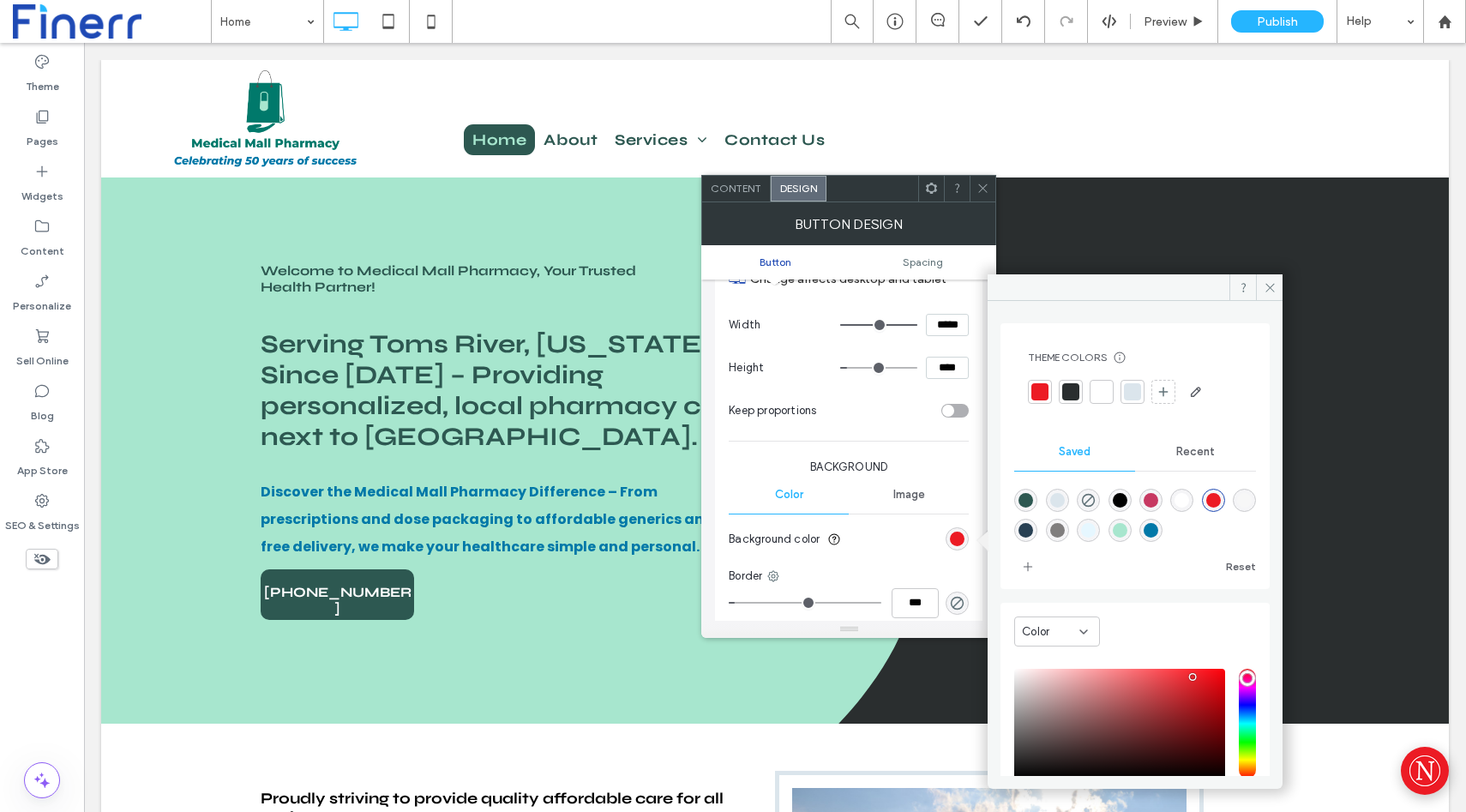
click at [1027, 500] on div "rgba(45,88,81,1)" at bounding box center [1026, 500] width 15 height 15
type input "*******"
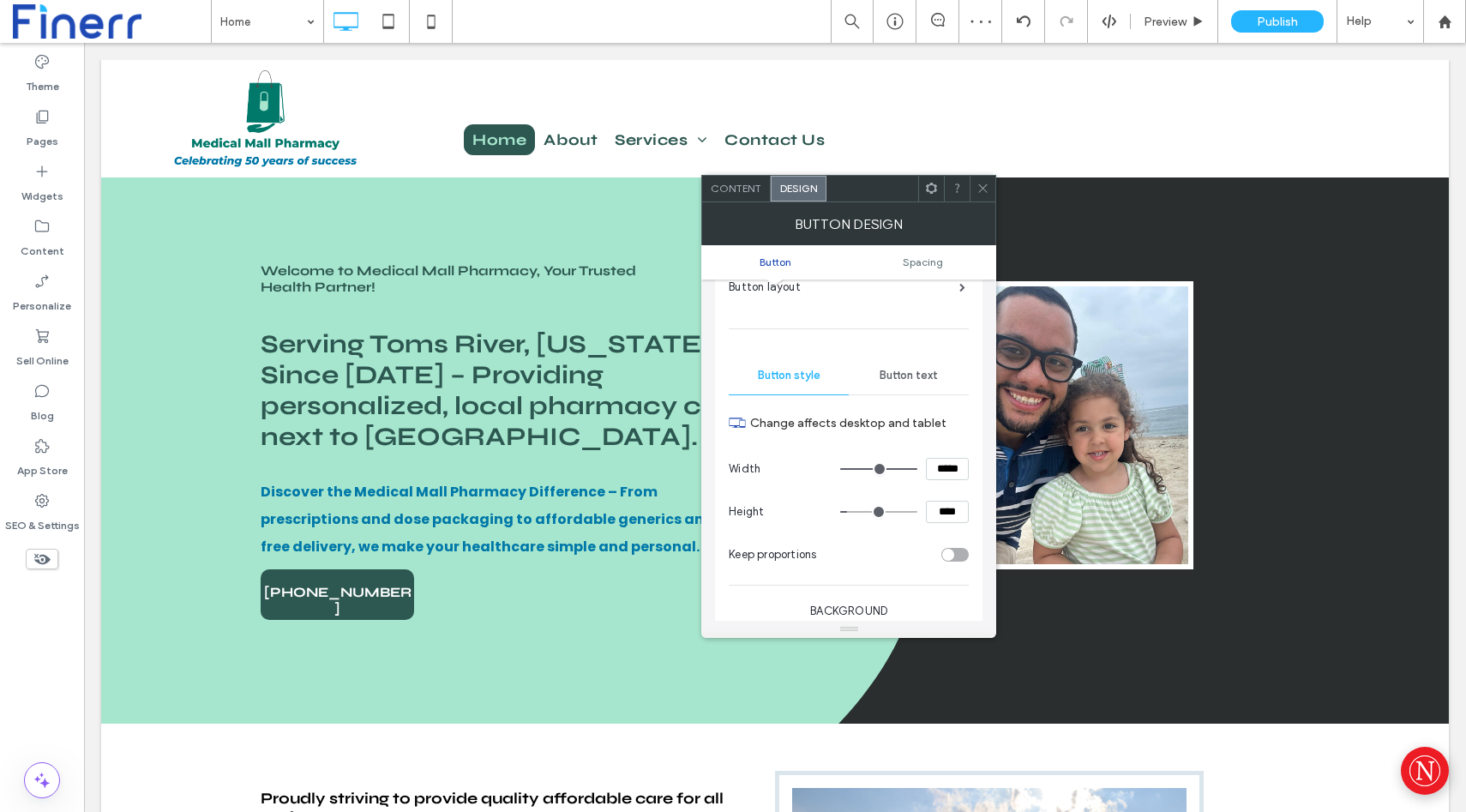
scroll to position [100, 0]
click at [910, 393] on div "Button text" at bounding box center [908, 379] width 120 height 37
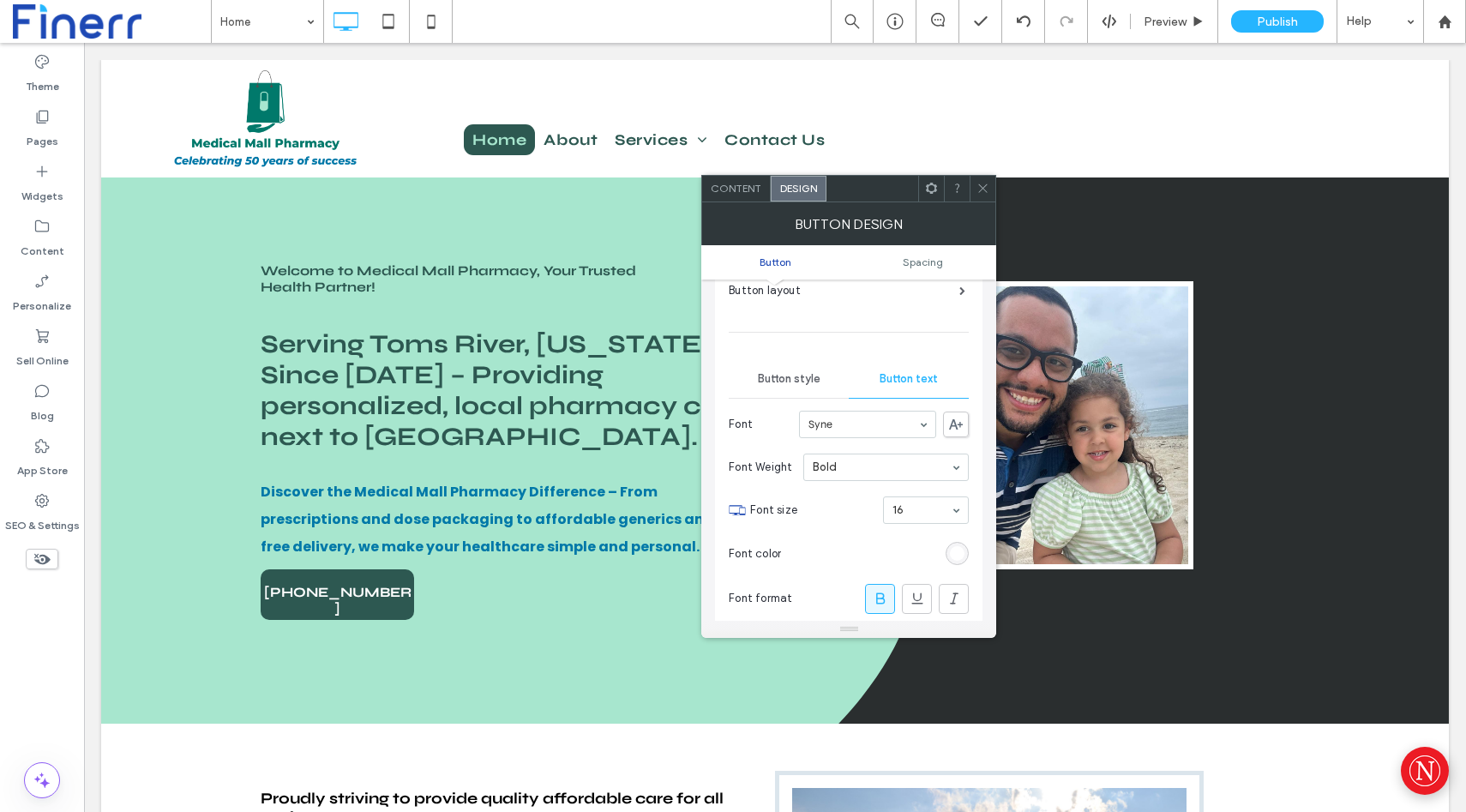
scroll to position [129, 0]
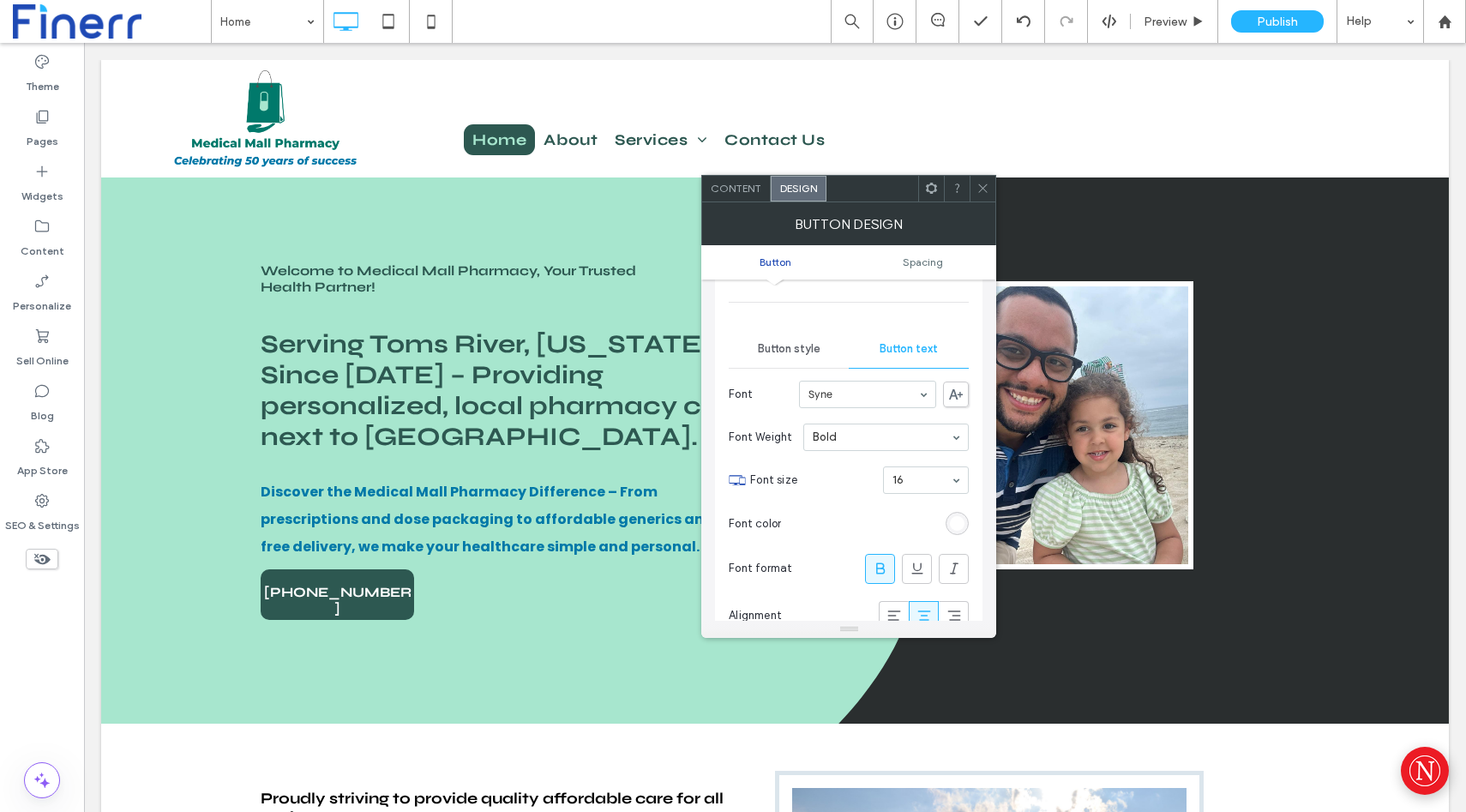
click at [962, 518] on div "rgb(255, 255, 255)" at bounding box center [957, 523] width 15 height 15
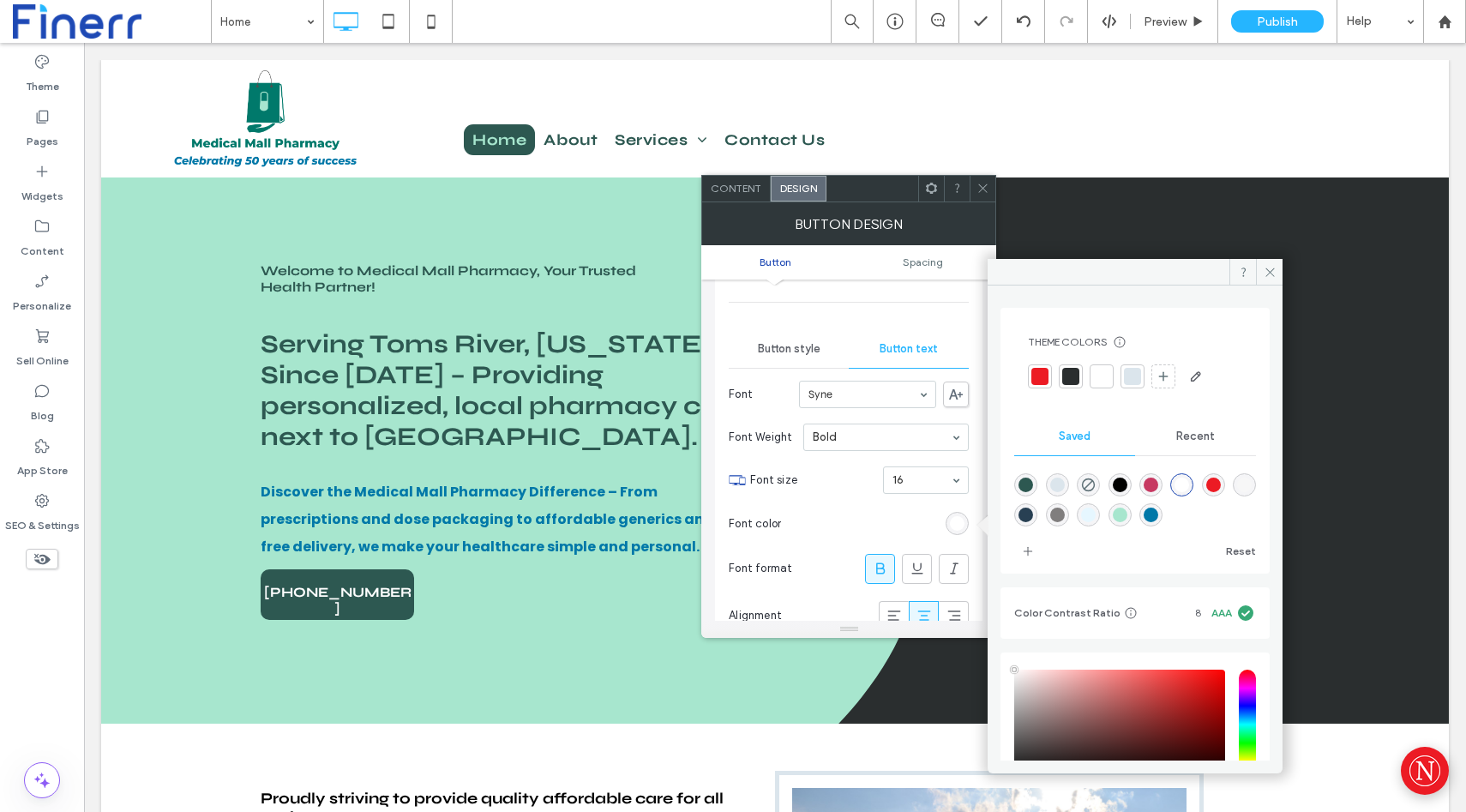
click at [1127, 513] on div "rgba(167,230,206,1)" at bounding box center [1120, 515] width 15 height 15
type input "*******"
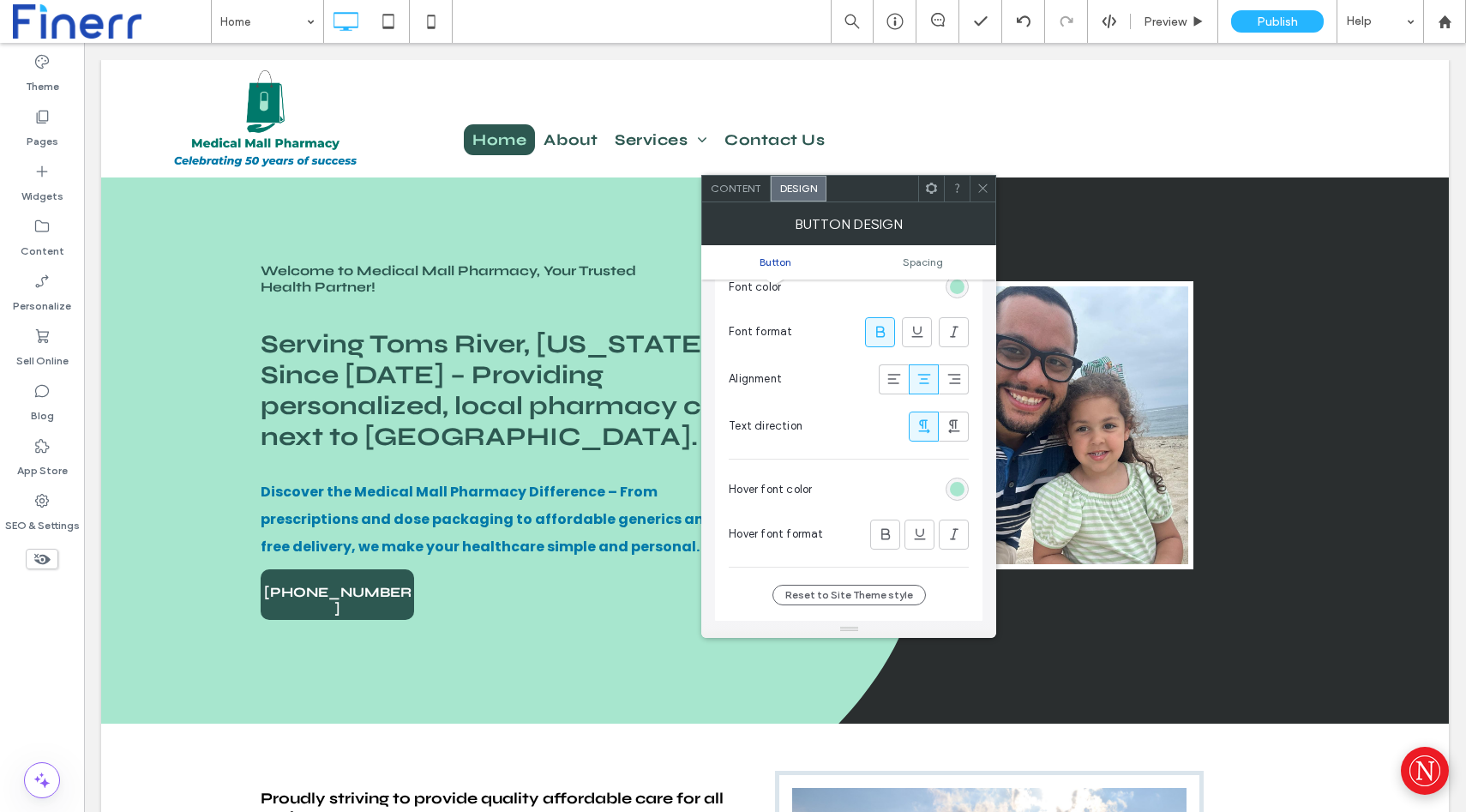
scroll to position [378, 0]
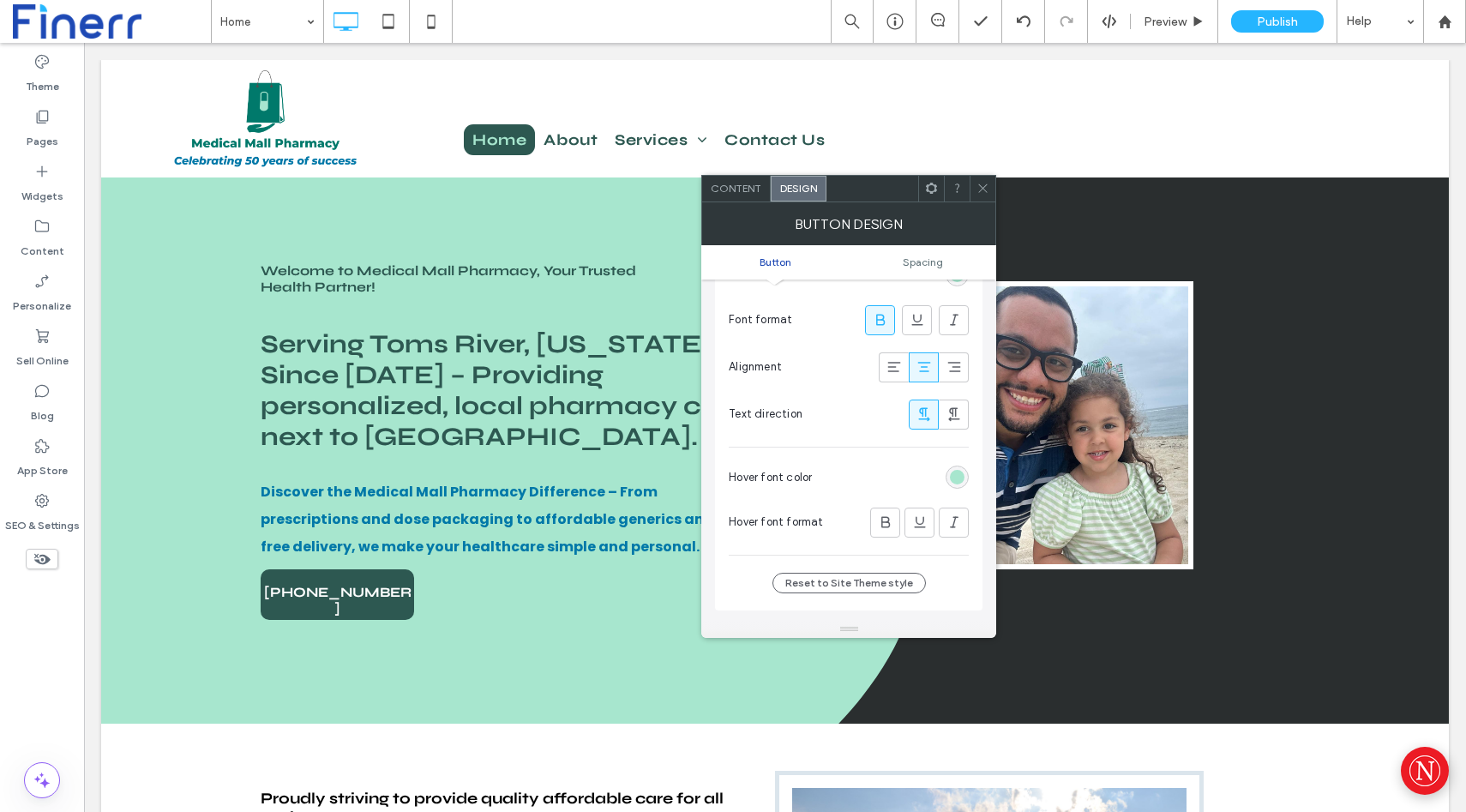
click at [984, 191] on icon at bounding box center [983, 188] width 13 height 13
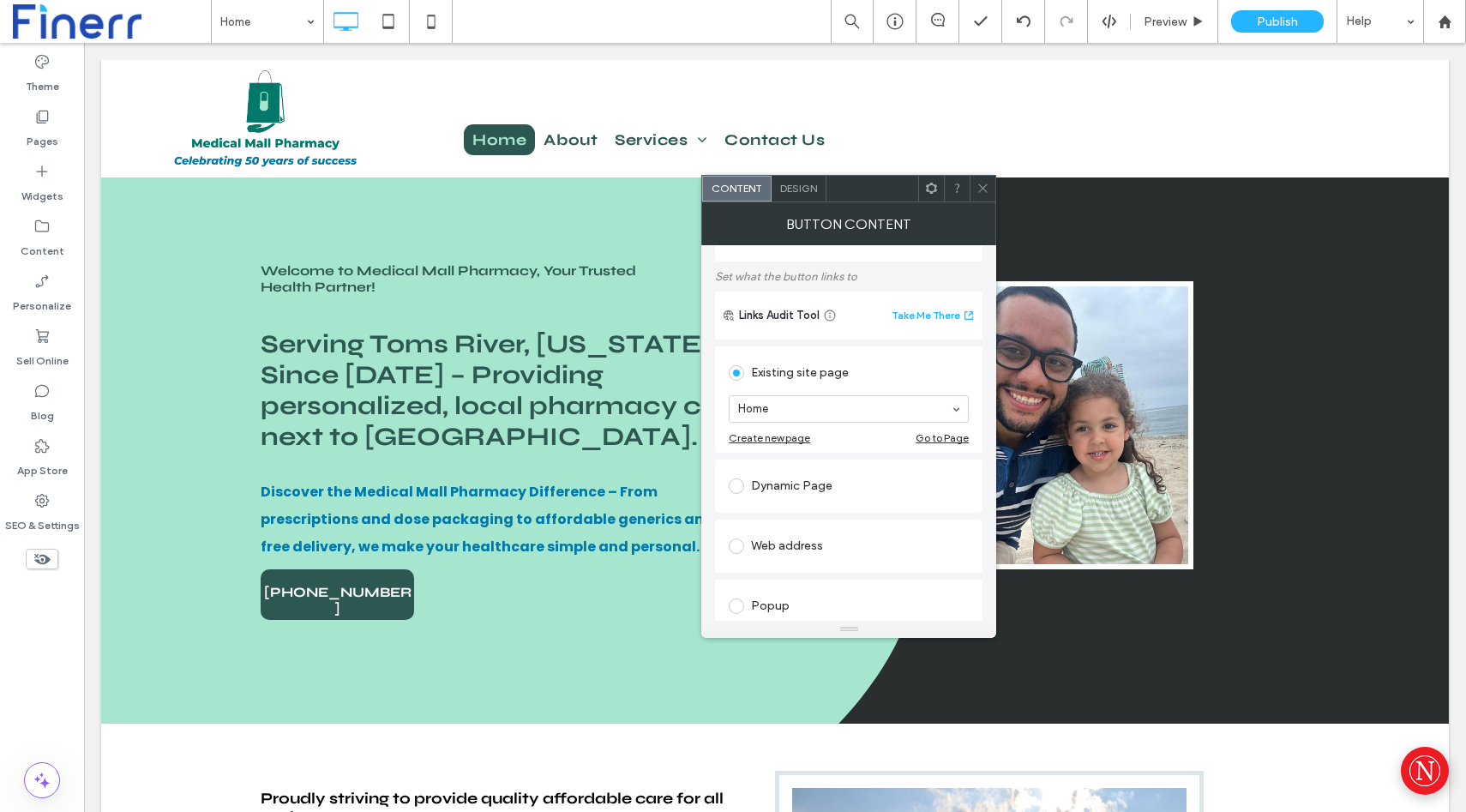
scroll to position [0, 0]
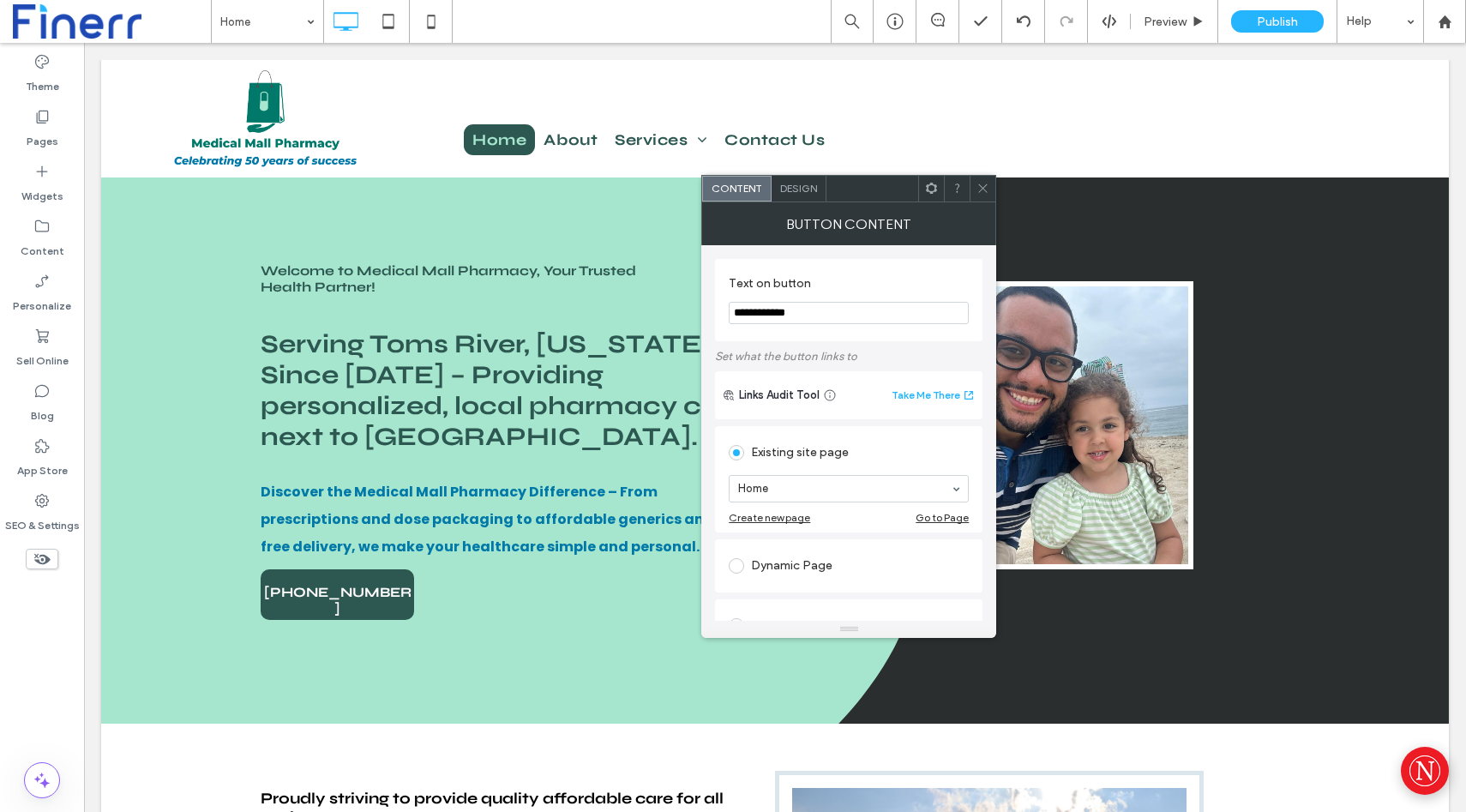
click at [809, 193] on span "Design" at bounding box center [798, 188] width 36 height 13
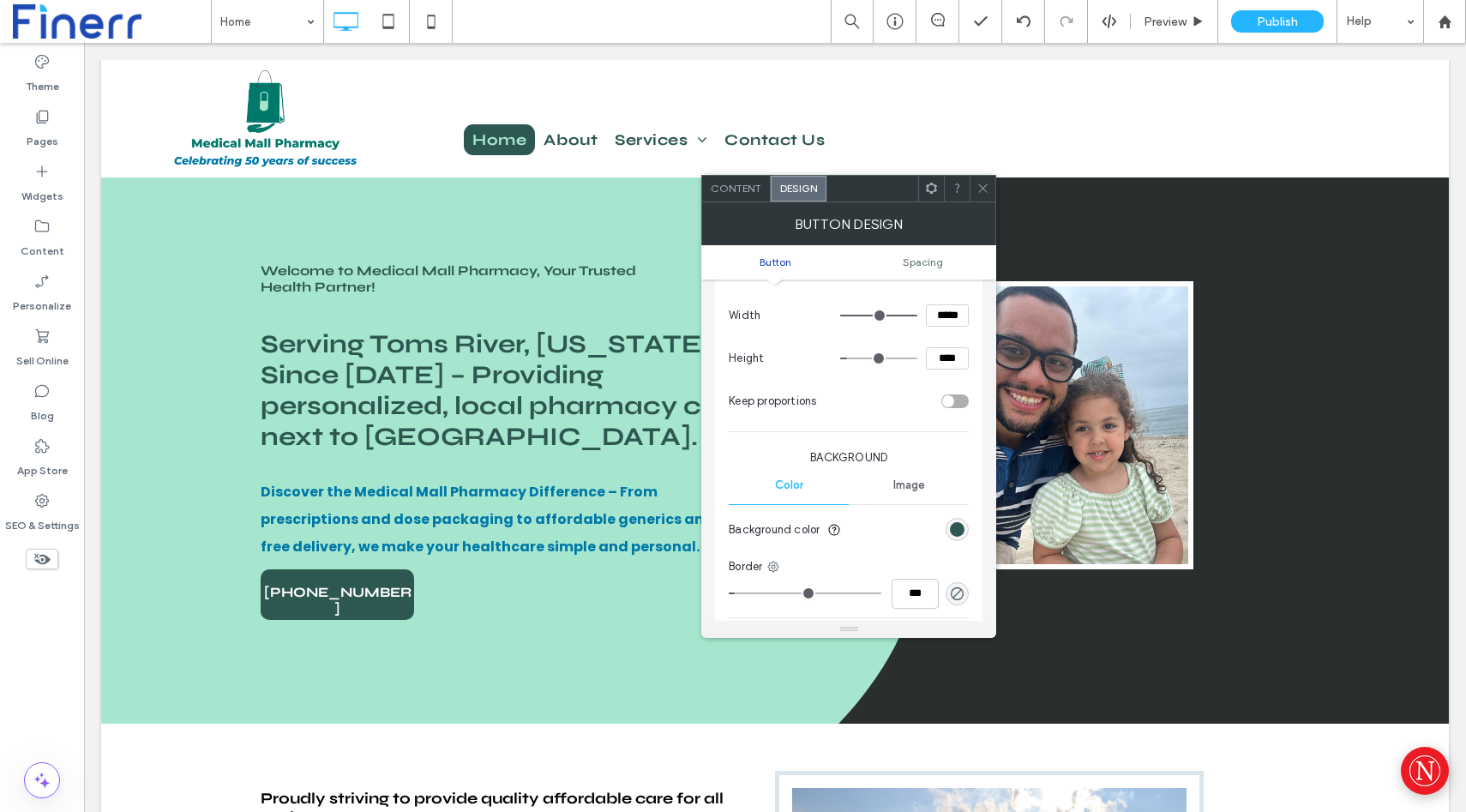
scroll to position [254, 0]
click at [951, 406] on div "toggle" at bounding box center [948, 404] width 12 height 12
click at [951, 406] on div "toggle" at bounding box center [955, 404] width 28 height 14
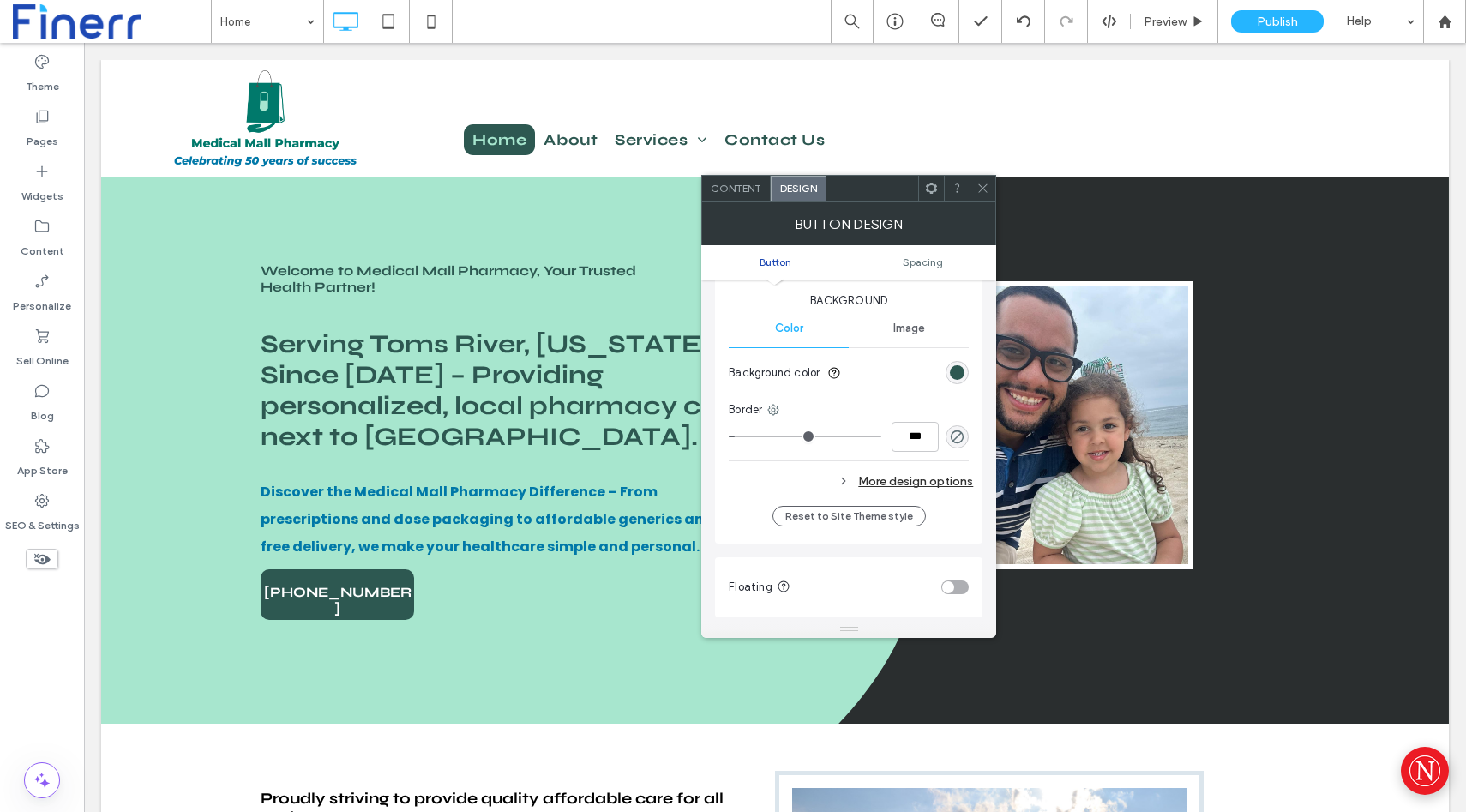
scroll to position [415, 0]
click at [948, 438] on div "rgba(0, 0, 0, 0)" at bounding box center [957, 435] width 23 height 23
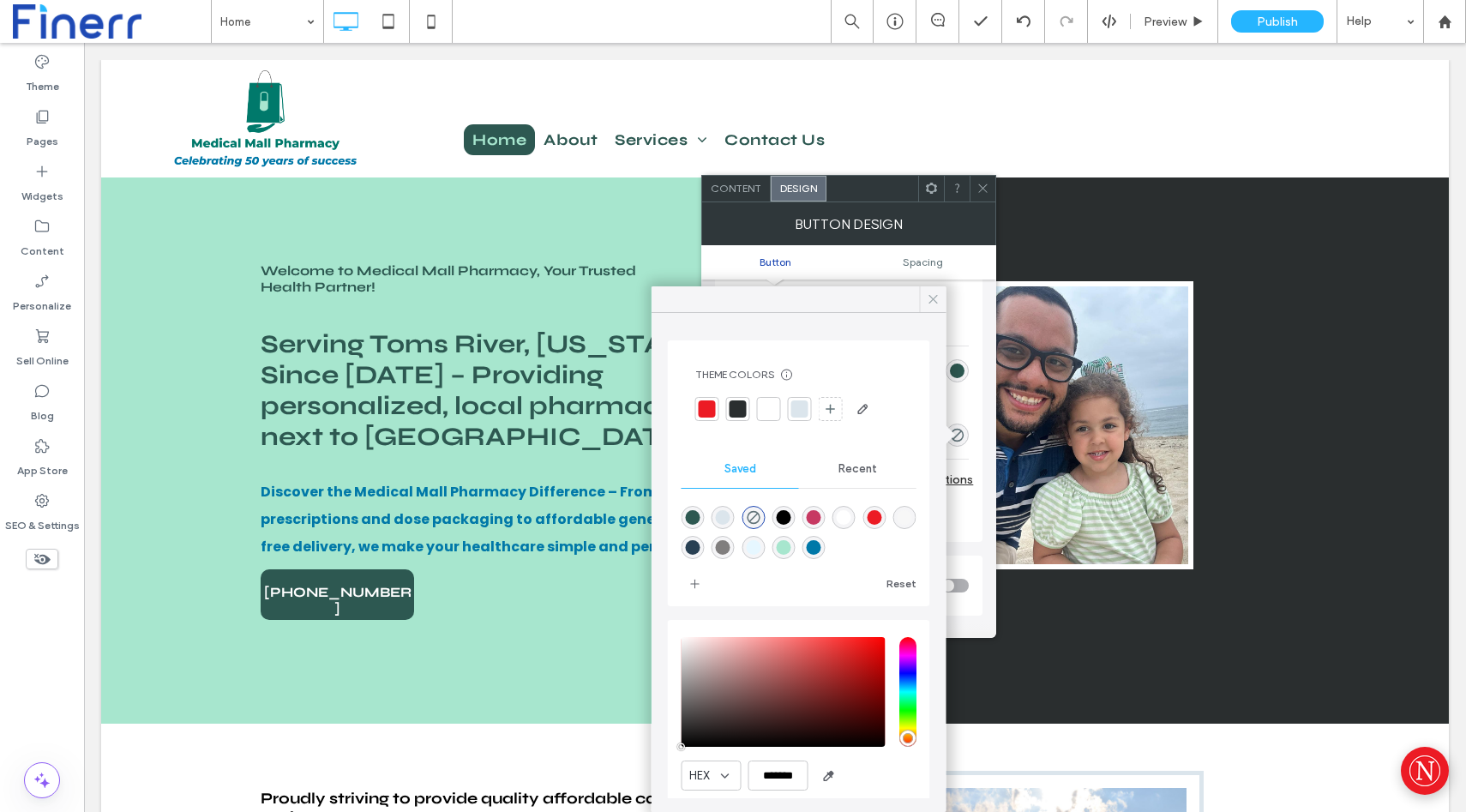
click at [928, 303] on icon at bounding box center [934, 300] width 16 height 16
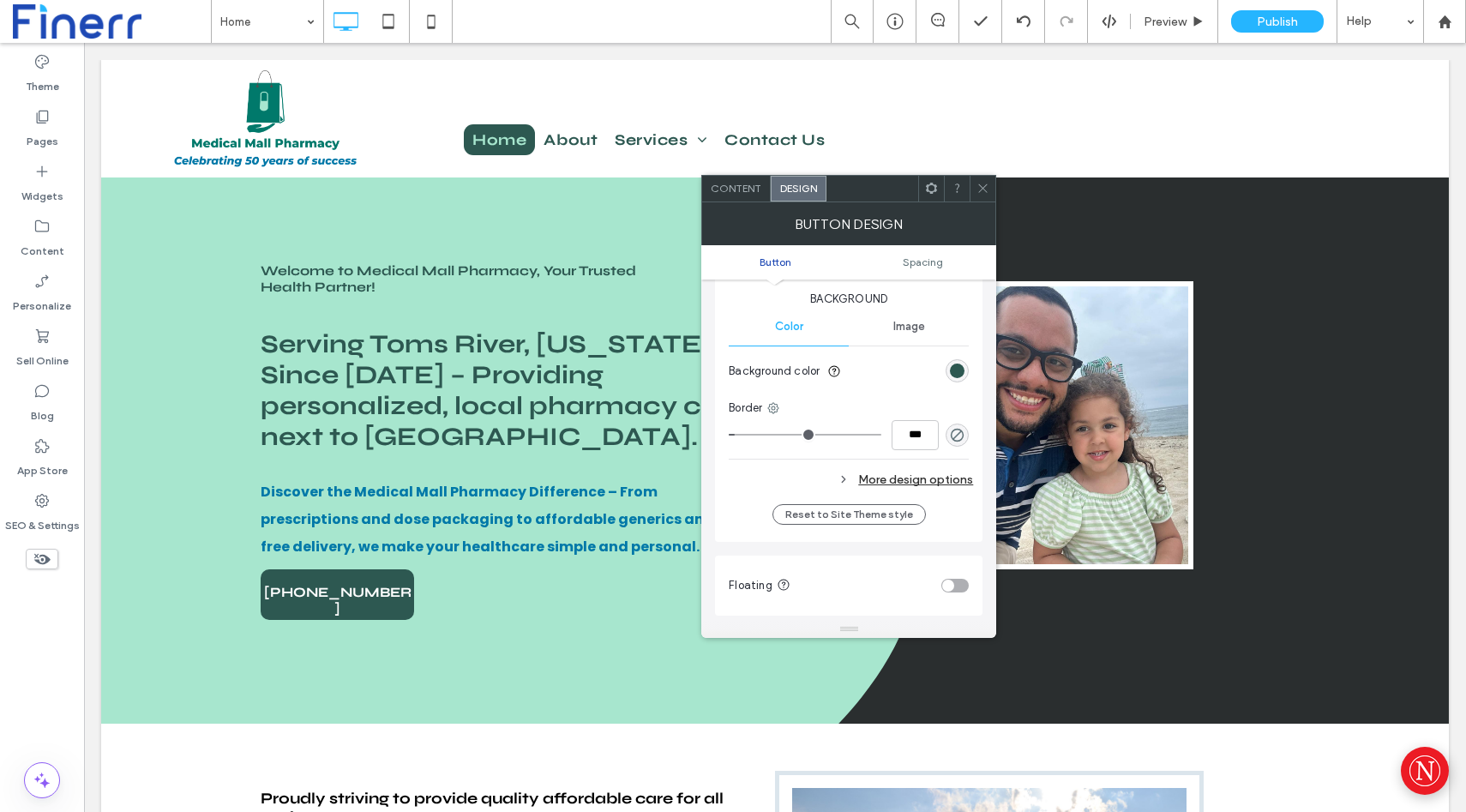
click at [913, 485] on div "More design options" at bounding box center [850, 479] width 244 height 23
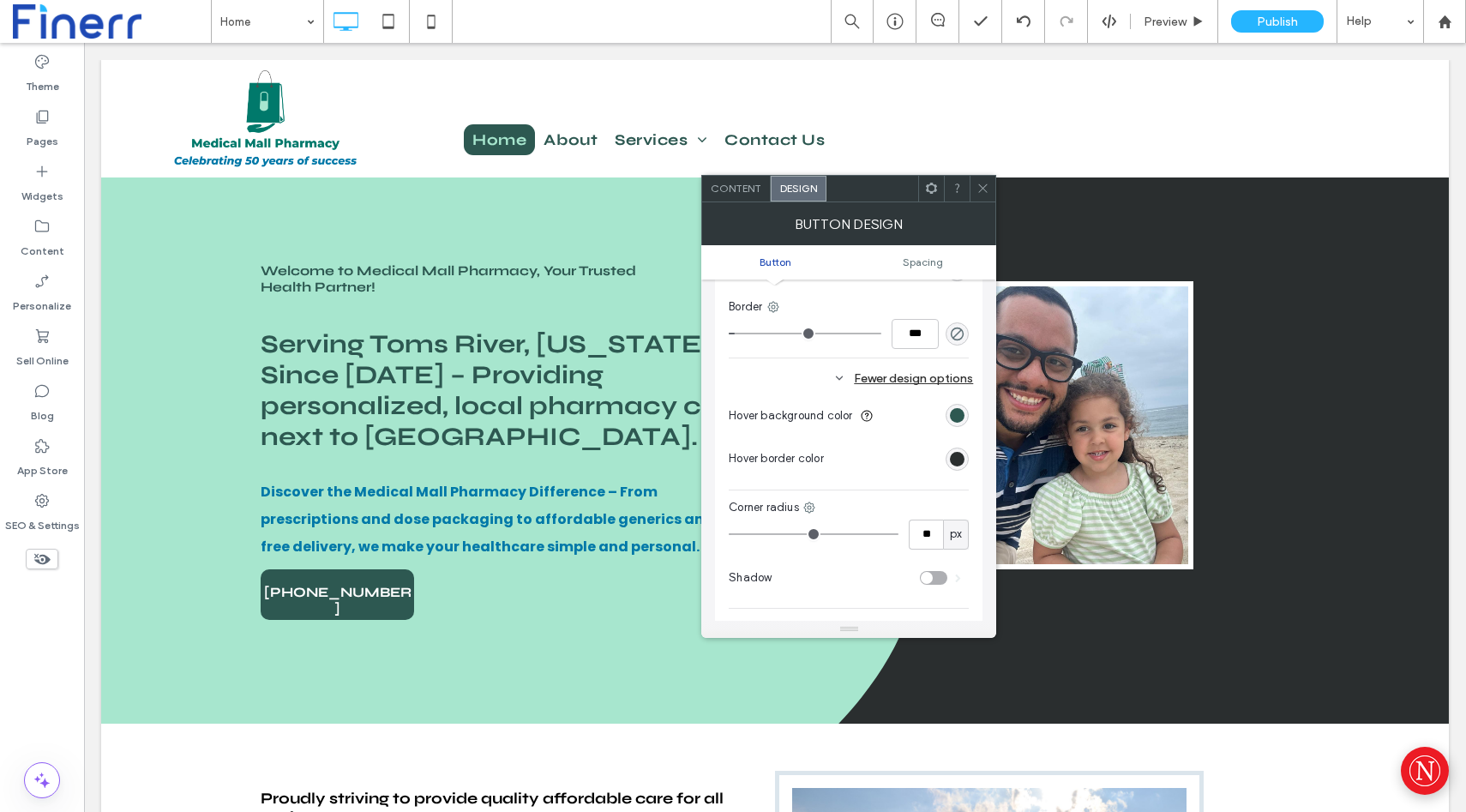
scroll to position [520, 0]
click at [960, 414] on div "rgb(45, 88, 81)" at bounding box center [957, 411] width 15 height 15
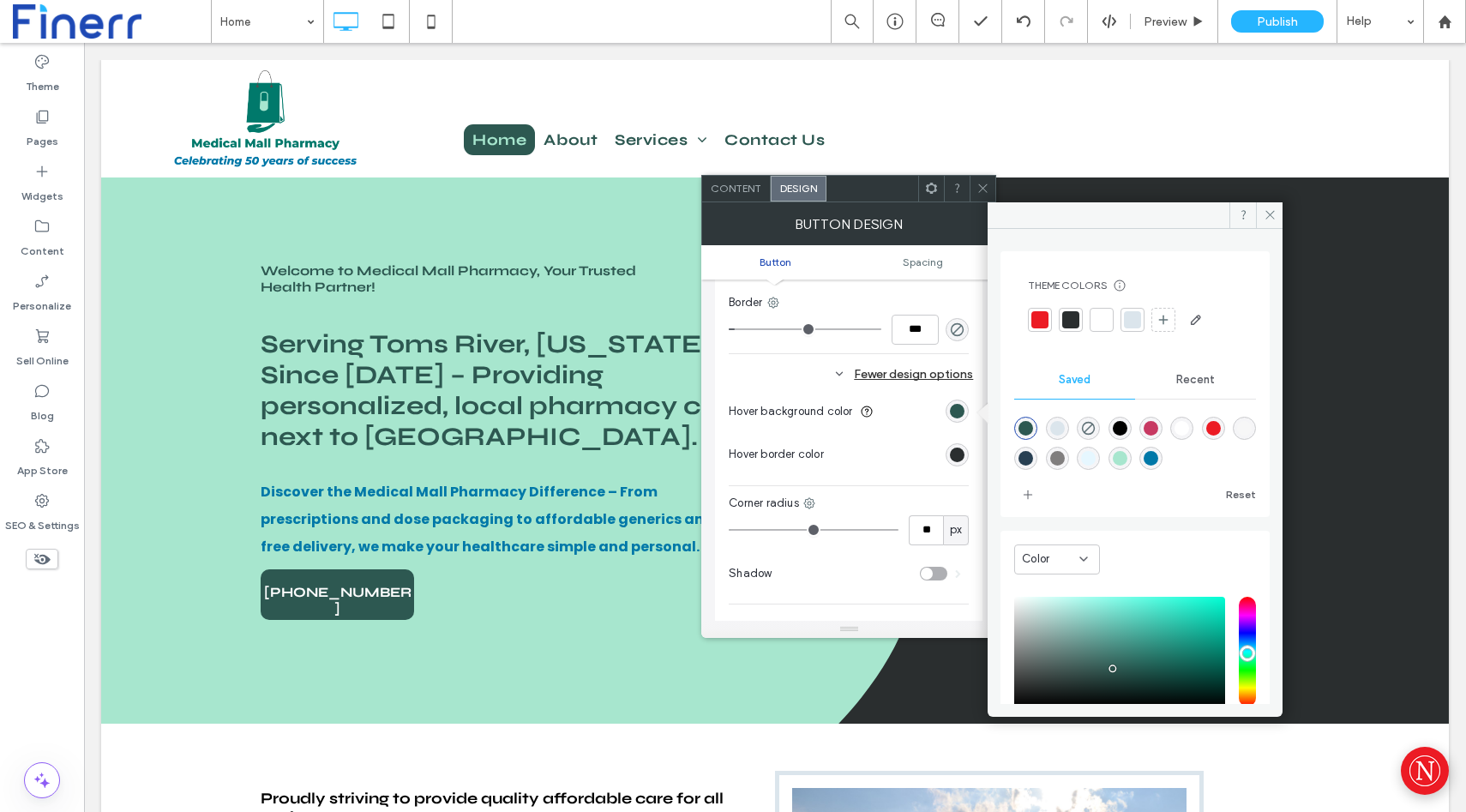
click at [1159, 456] on div "rgba(0,120,168,1)" at bounding box center [1151, 458] width 15 height 15
type input "*******"
click at [949, 455] on div "rgb(42, 46, 47)" at bounding box center [957, 454] width 23 height 23
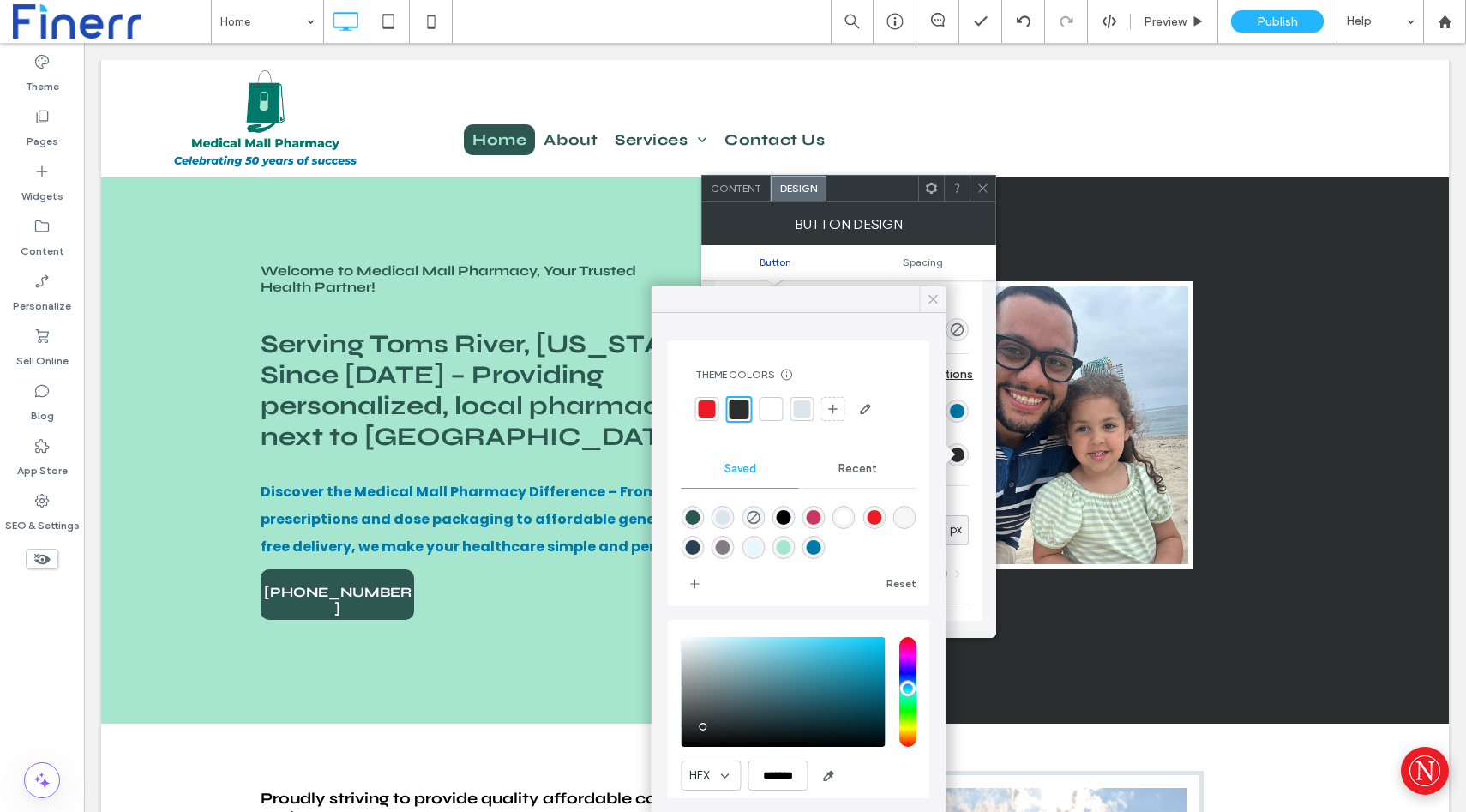
click at [931, 296] on use at bounding box center [933, 300] width 9 height 9
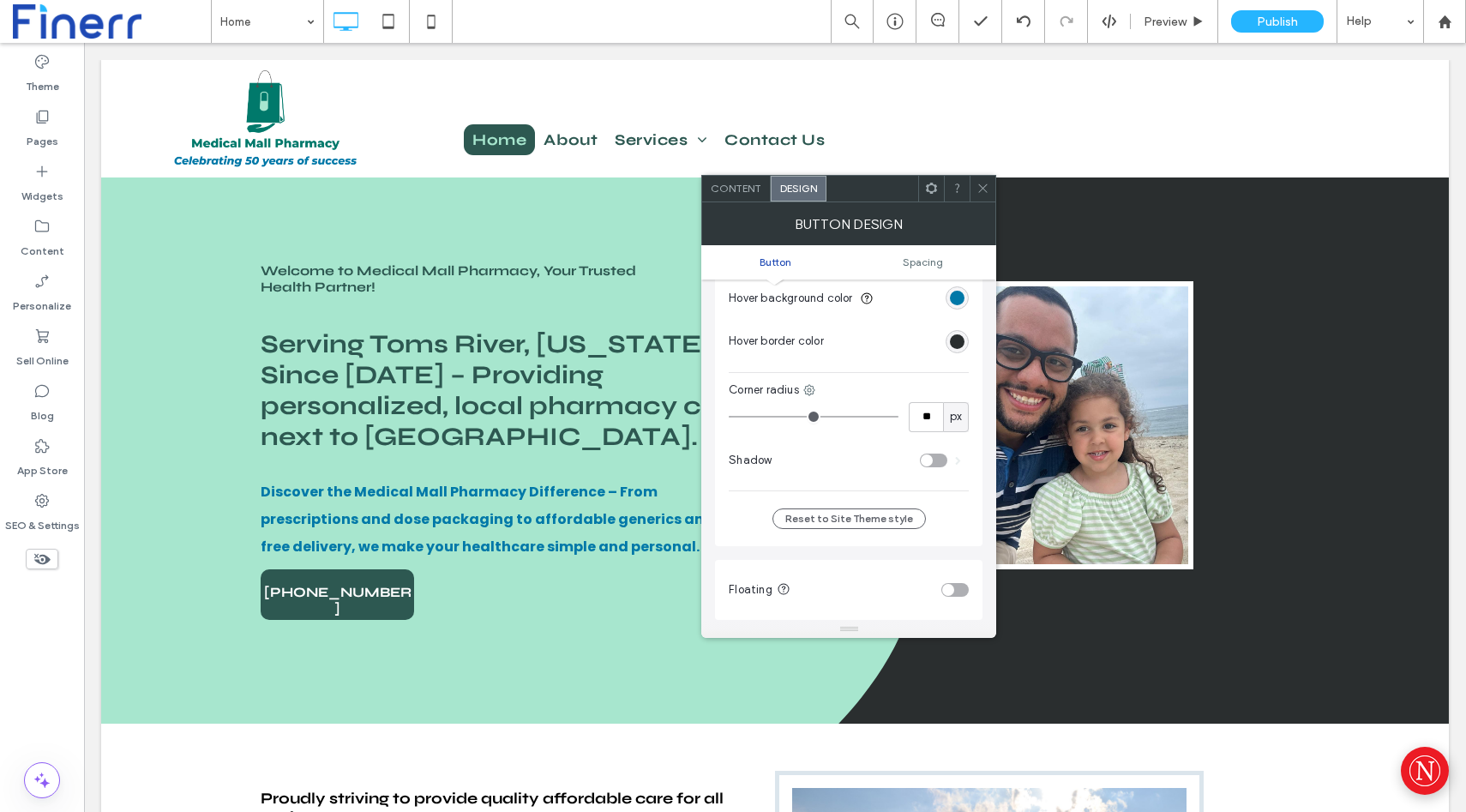
scroll to position [551, 0]
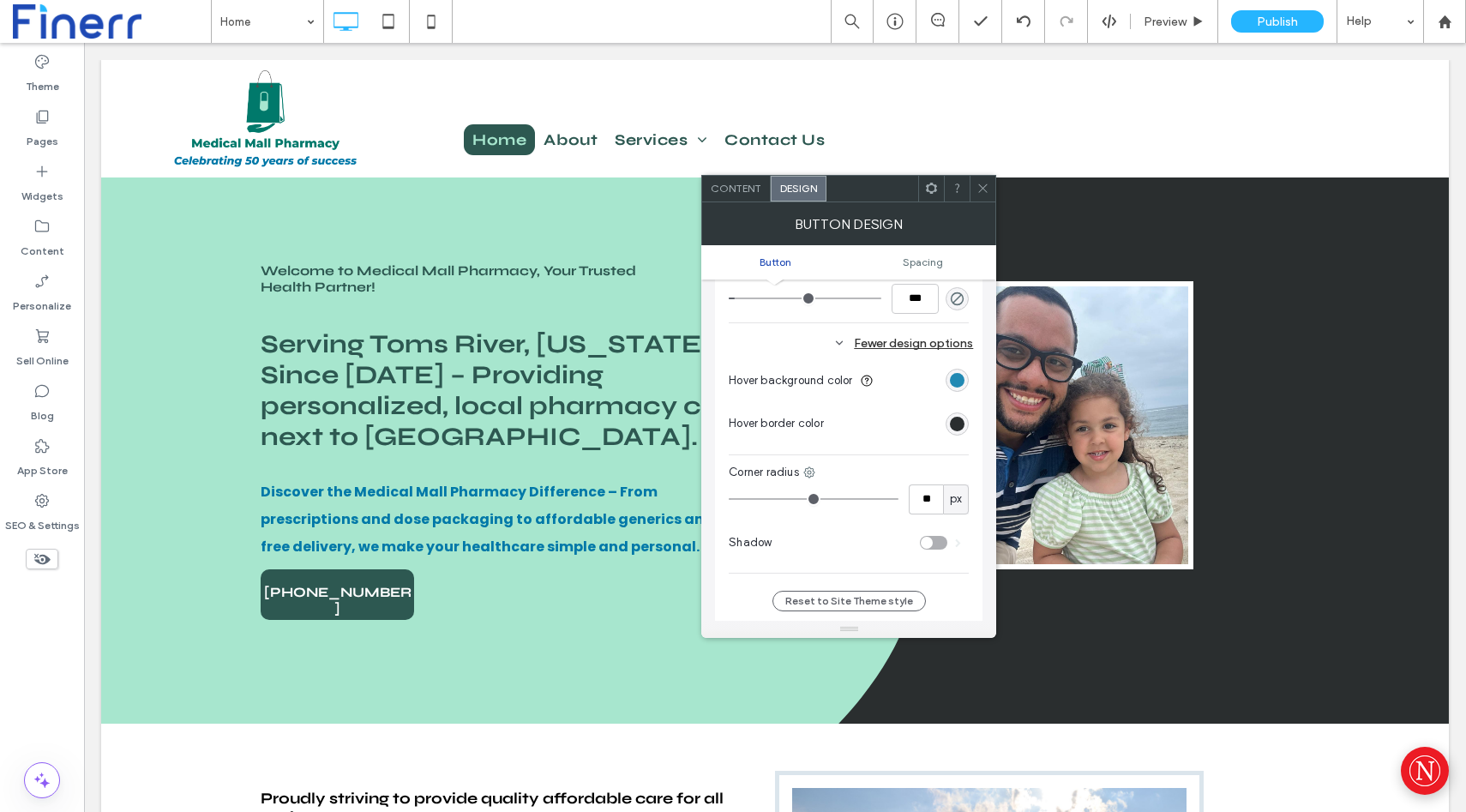
click at [960, 379] on div "rgba(0,120,168,1)" at bounding box center [957, 380] width 15 height 15
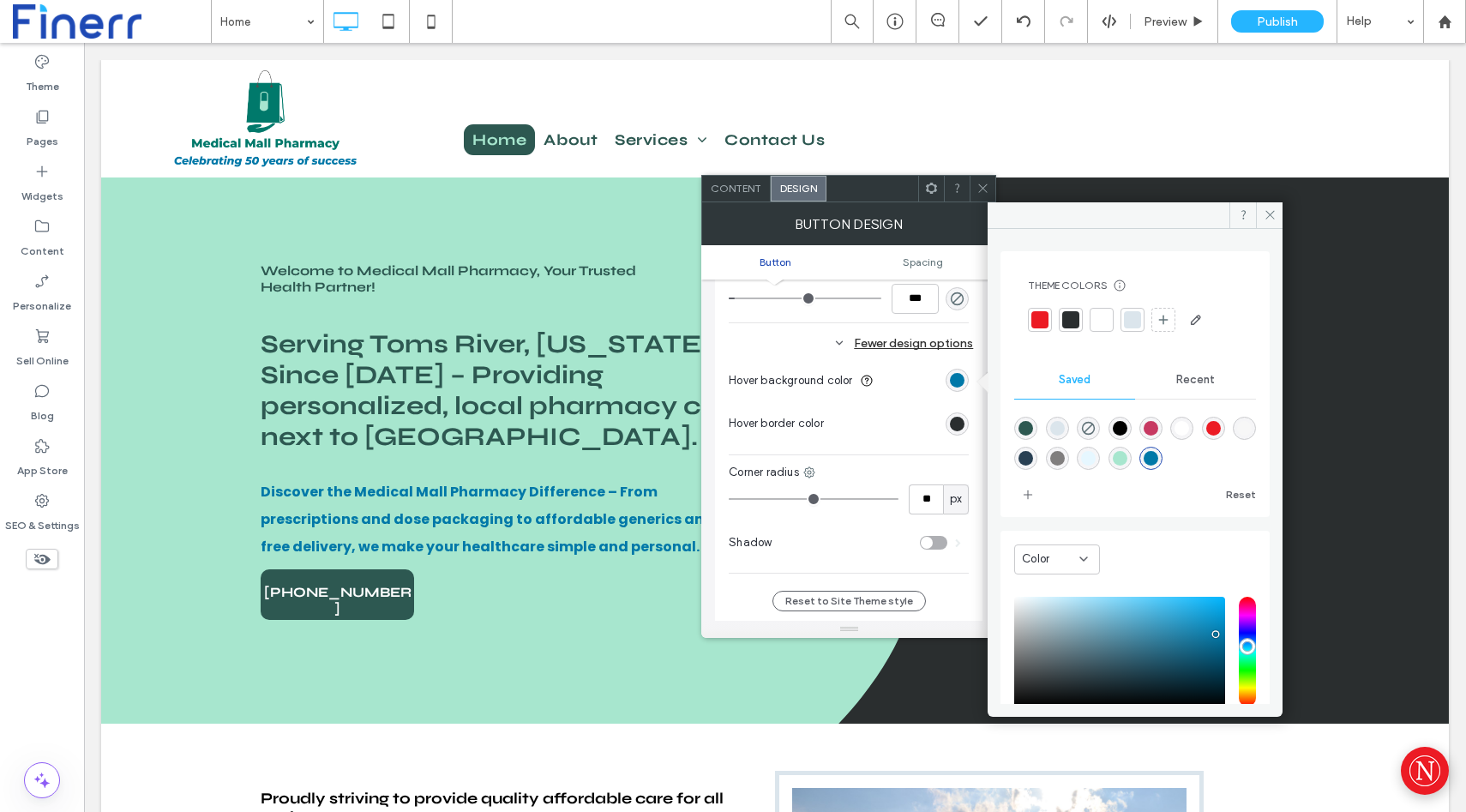
click at [1026, 422] on div "rgba(45,88,81,1)" at bounding box center [1026, 428] width 15 height 15
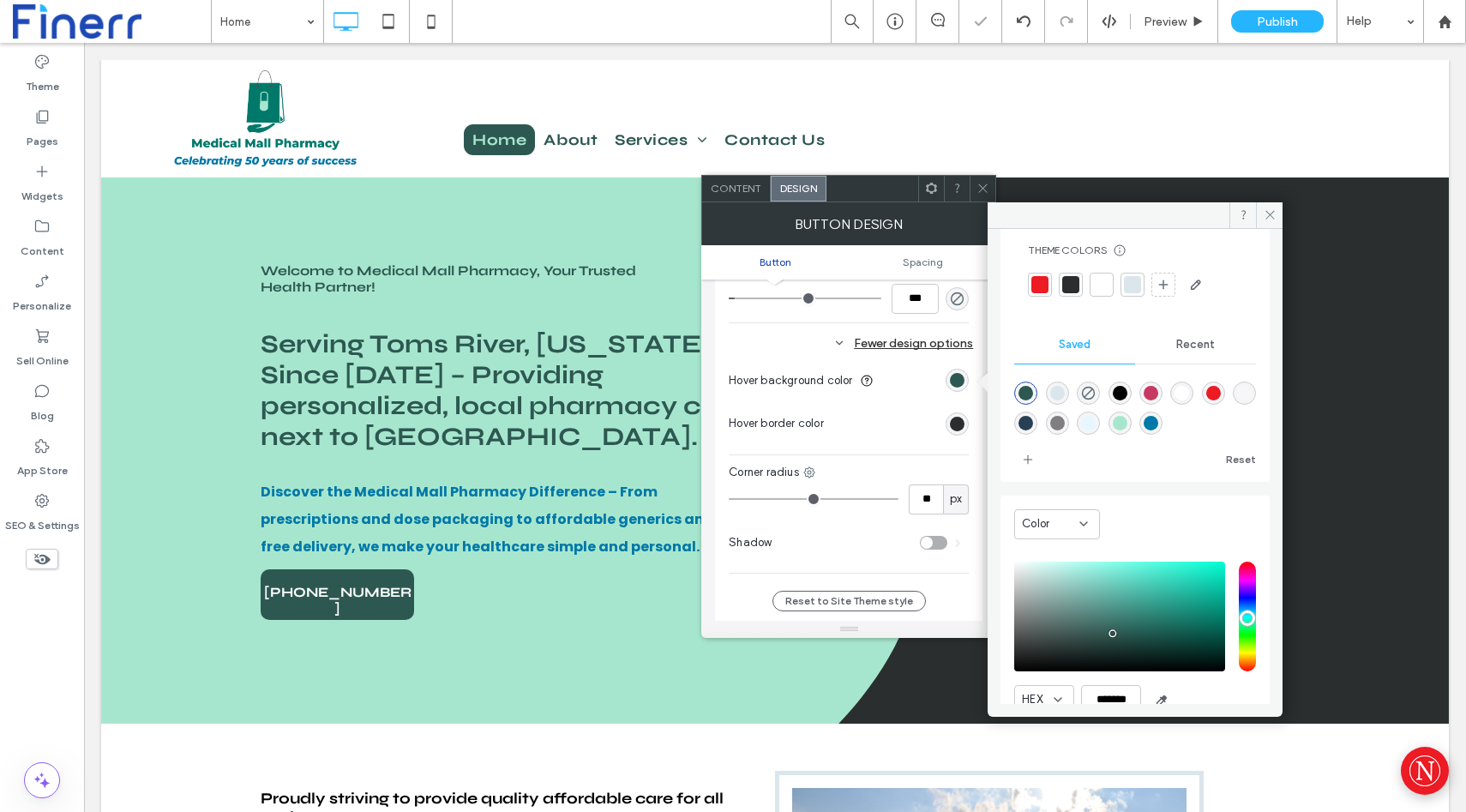
scroll to position [48, 0]
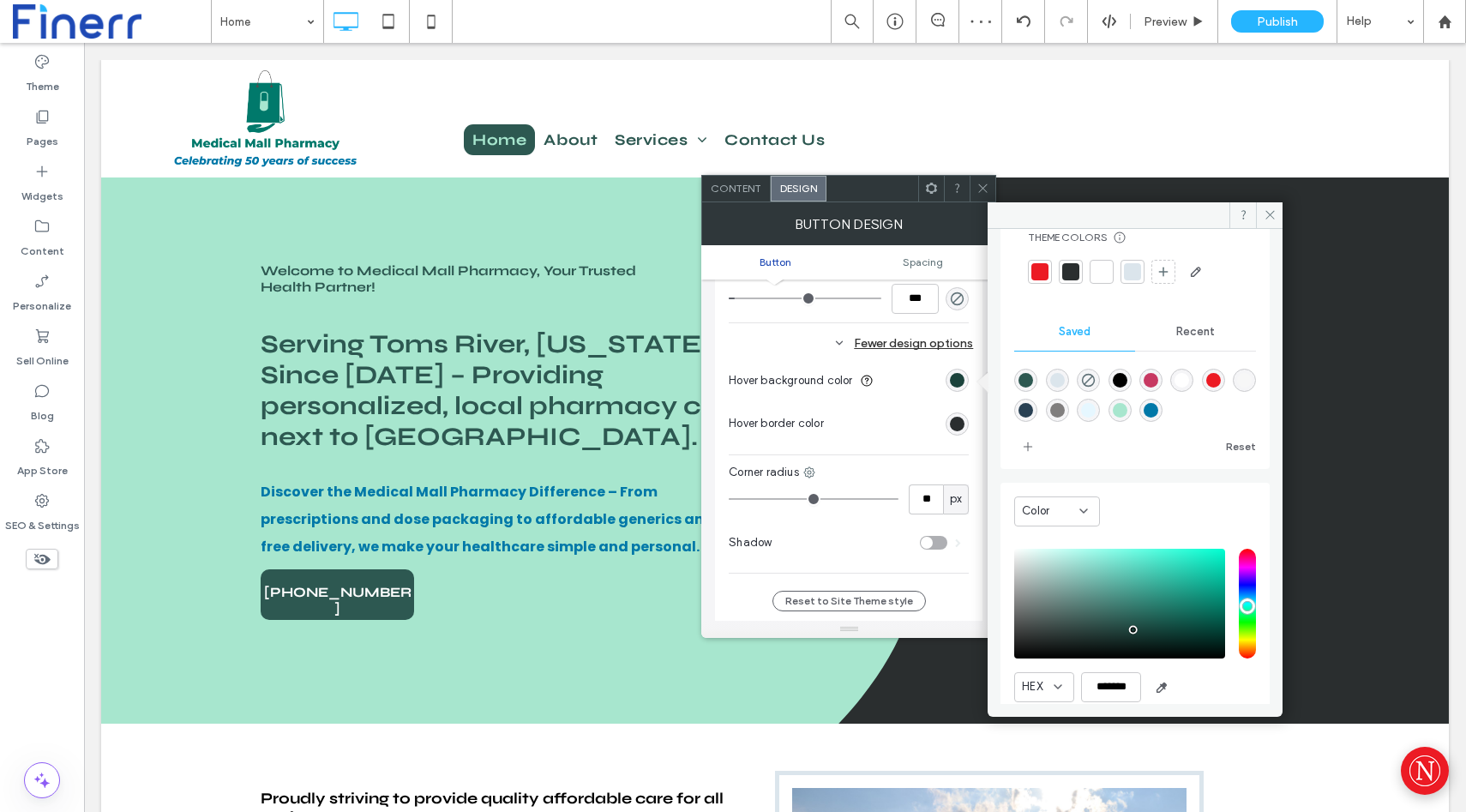
type input "*******"
drag, startPoint x: 1113, startPoint y: 621, endPoint x: 1137, endPoint y: 631, distance: 26.0
click at [1137, 631] on div "pointer" at bounding box center [1137, 631] width 5 height 5
click at [1020, 442] on span "add color" at bounding box center [1028, 447] width 28 height 28
click at [1278, 224] on span at bounding box center [1269, 215] width 27 height 26
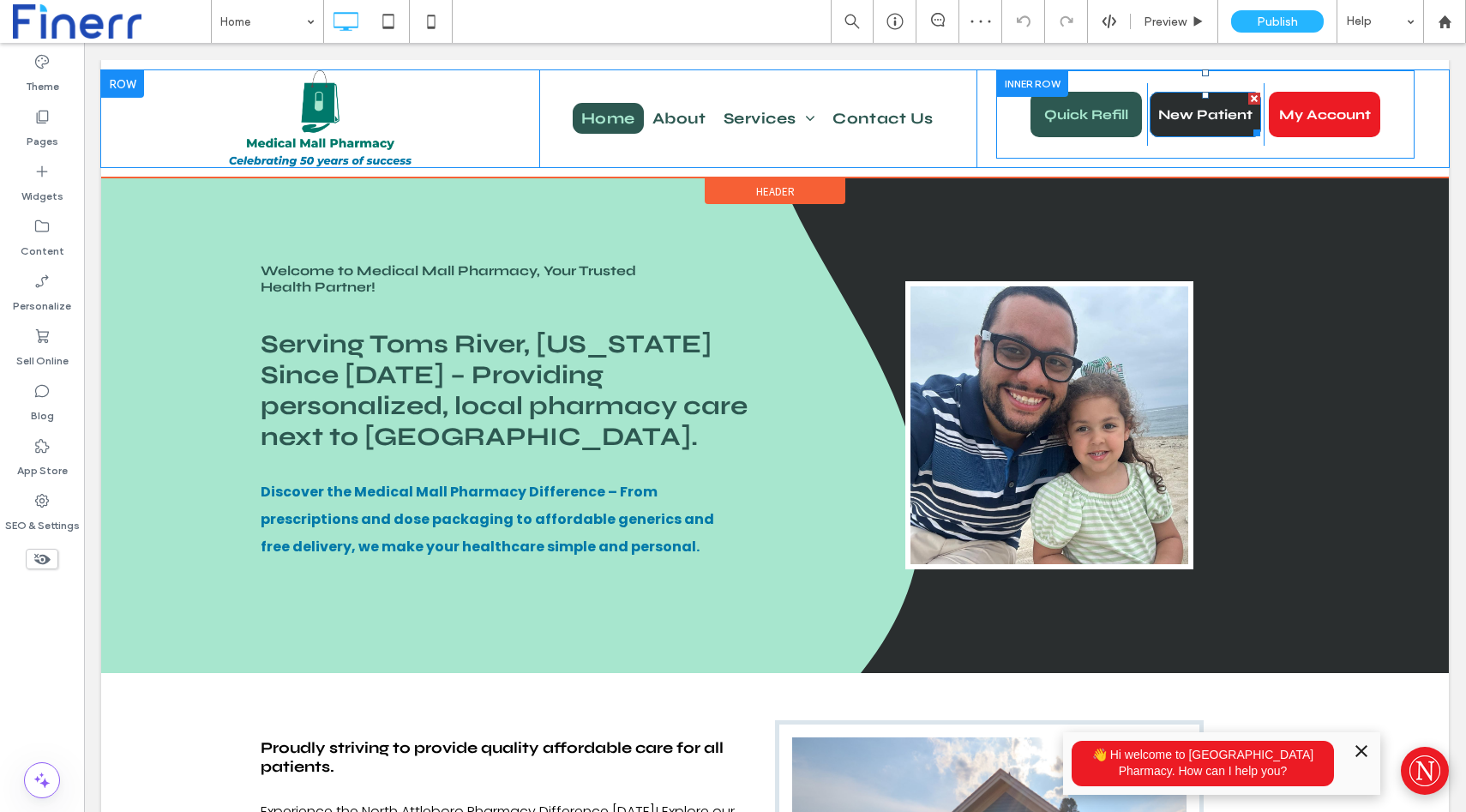
click at [1197, 124] on link "New Patient" at bounding box center [1205, 115] width 111 height 45
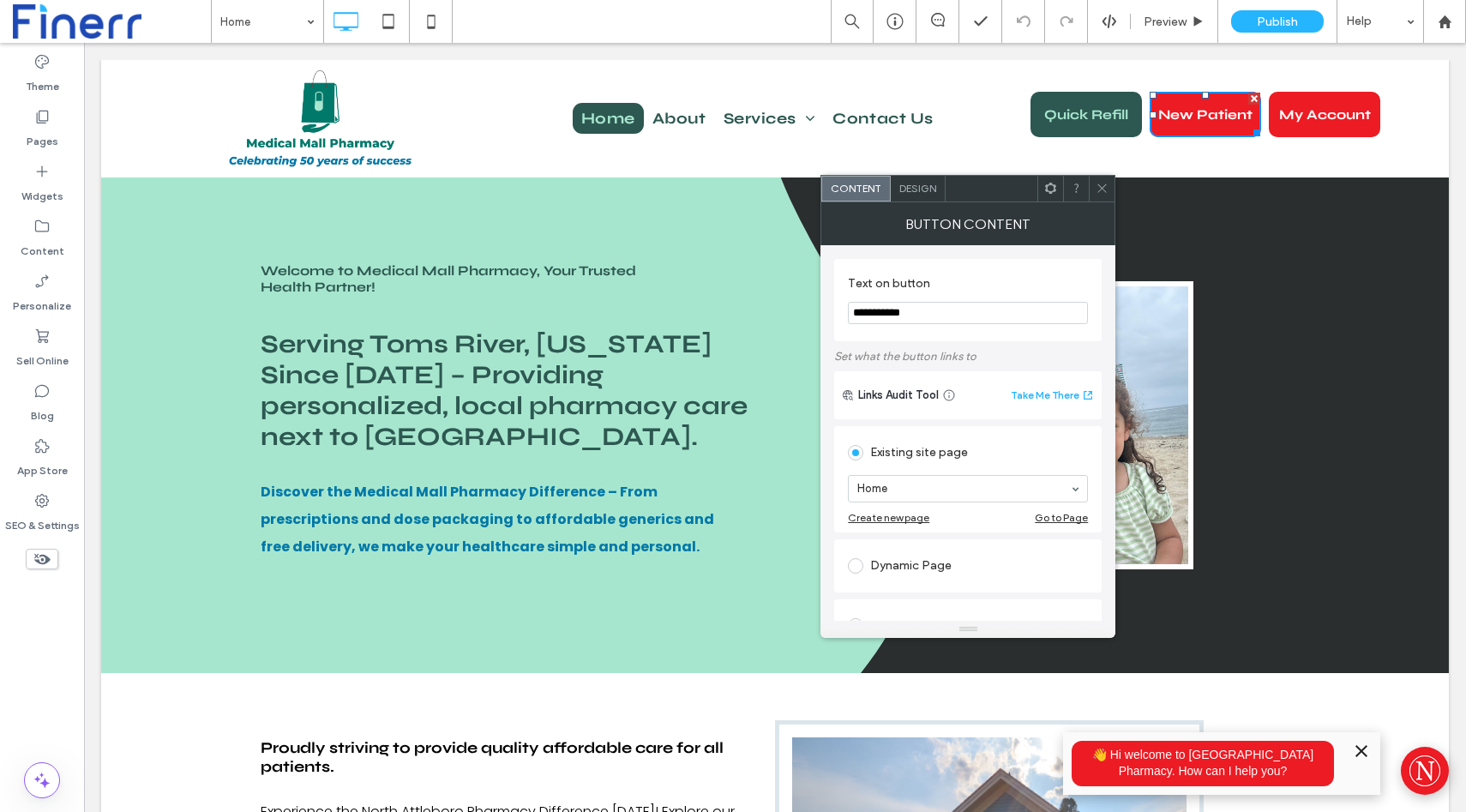
click at [909, 188] on span "Design" at bounding box center [918, 188] width 36 height 13
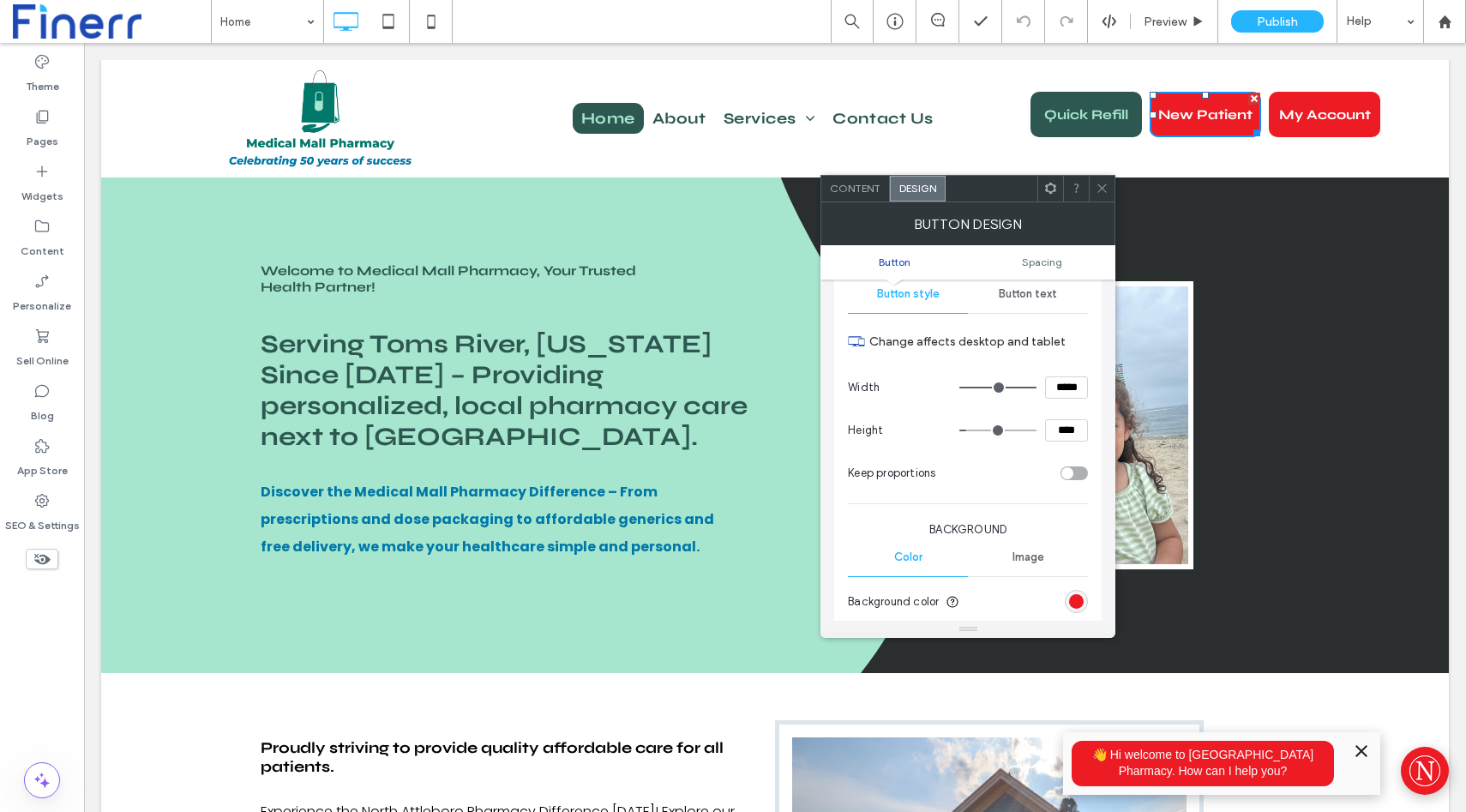
scroll to position [194, 0]
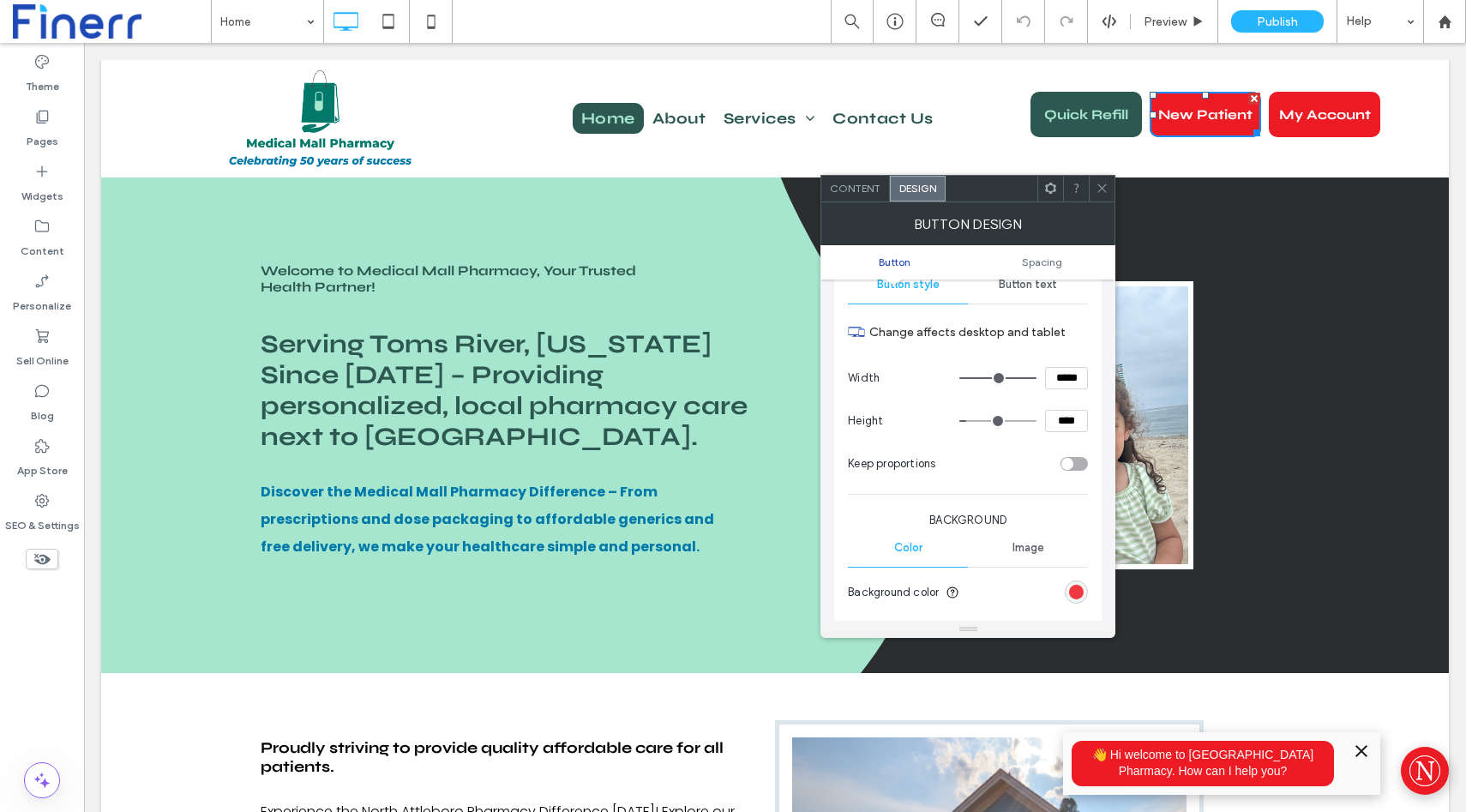
click at [1069, 590] on div "rgb(236, 27, 36)" at bounding box center [1076, 591] width 15 height 15
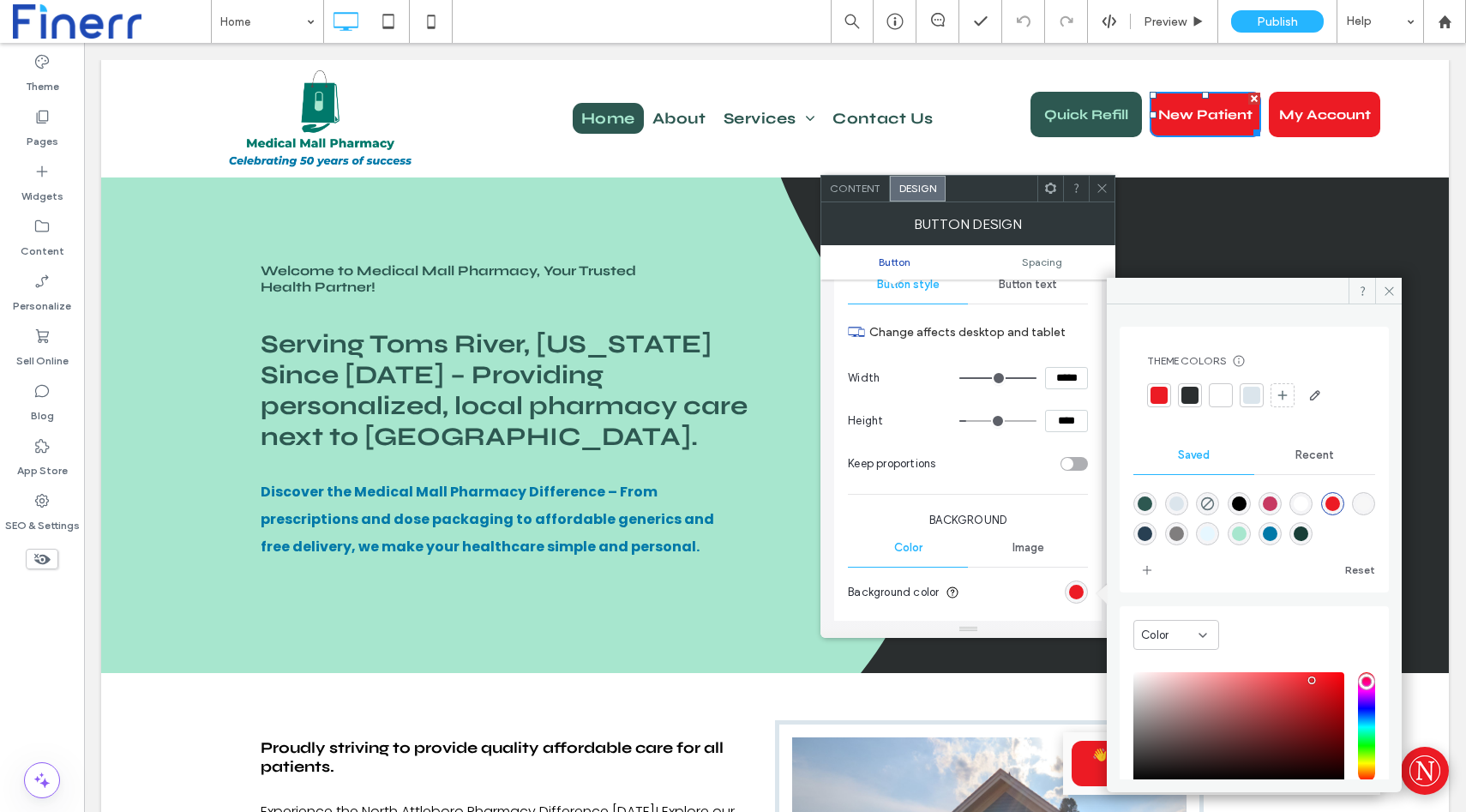
click at [1139, 498] on div "rgba(45,88,81,1)" at bounding box center [1145, 504] width 15 height 15
type input "*******"
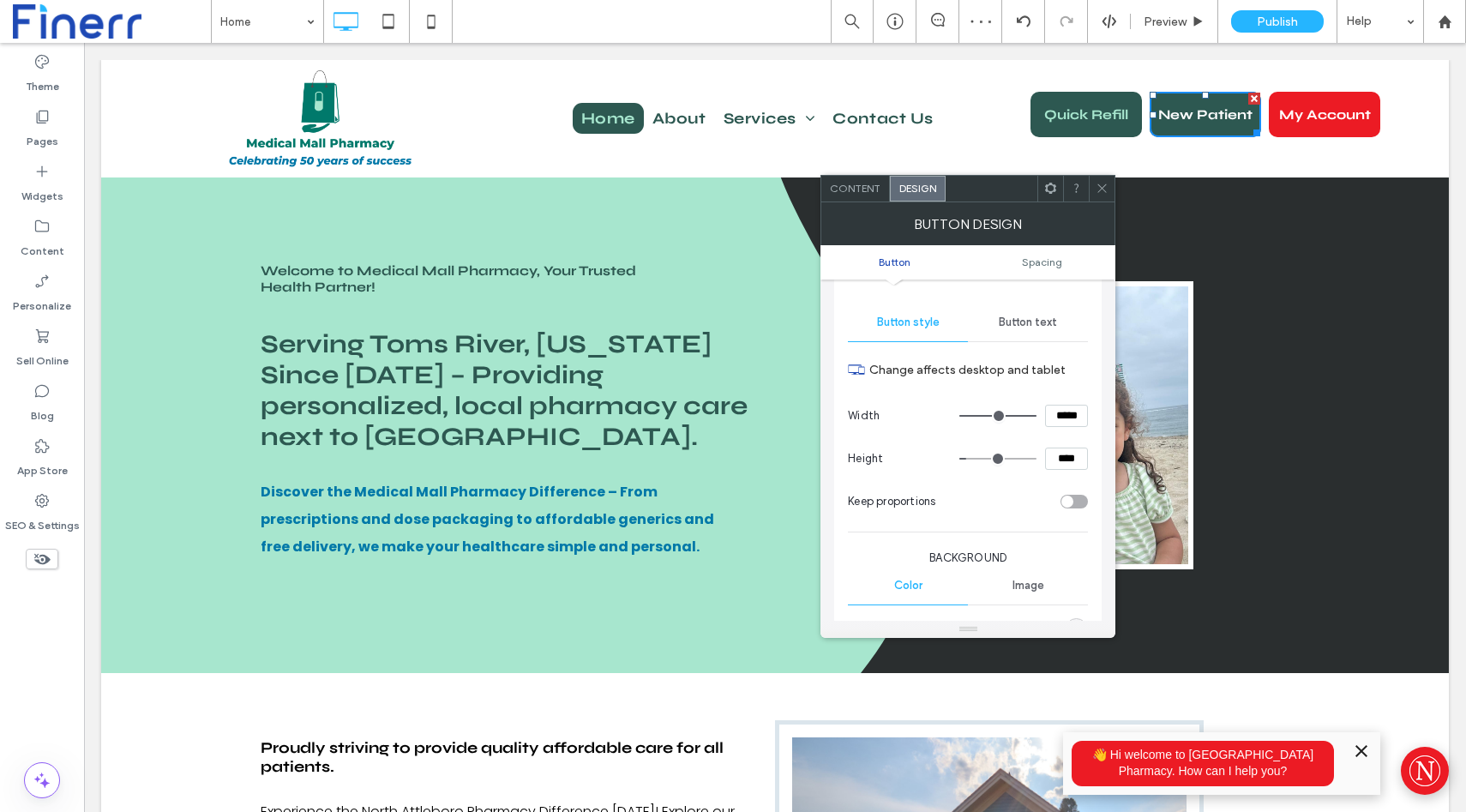
scroll to position [154, 0]
click at [1020, 336] on div "Button text" at bounding box center [1028, 324] width 120 height 37
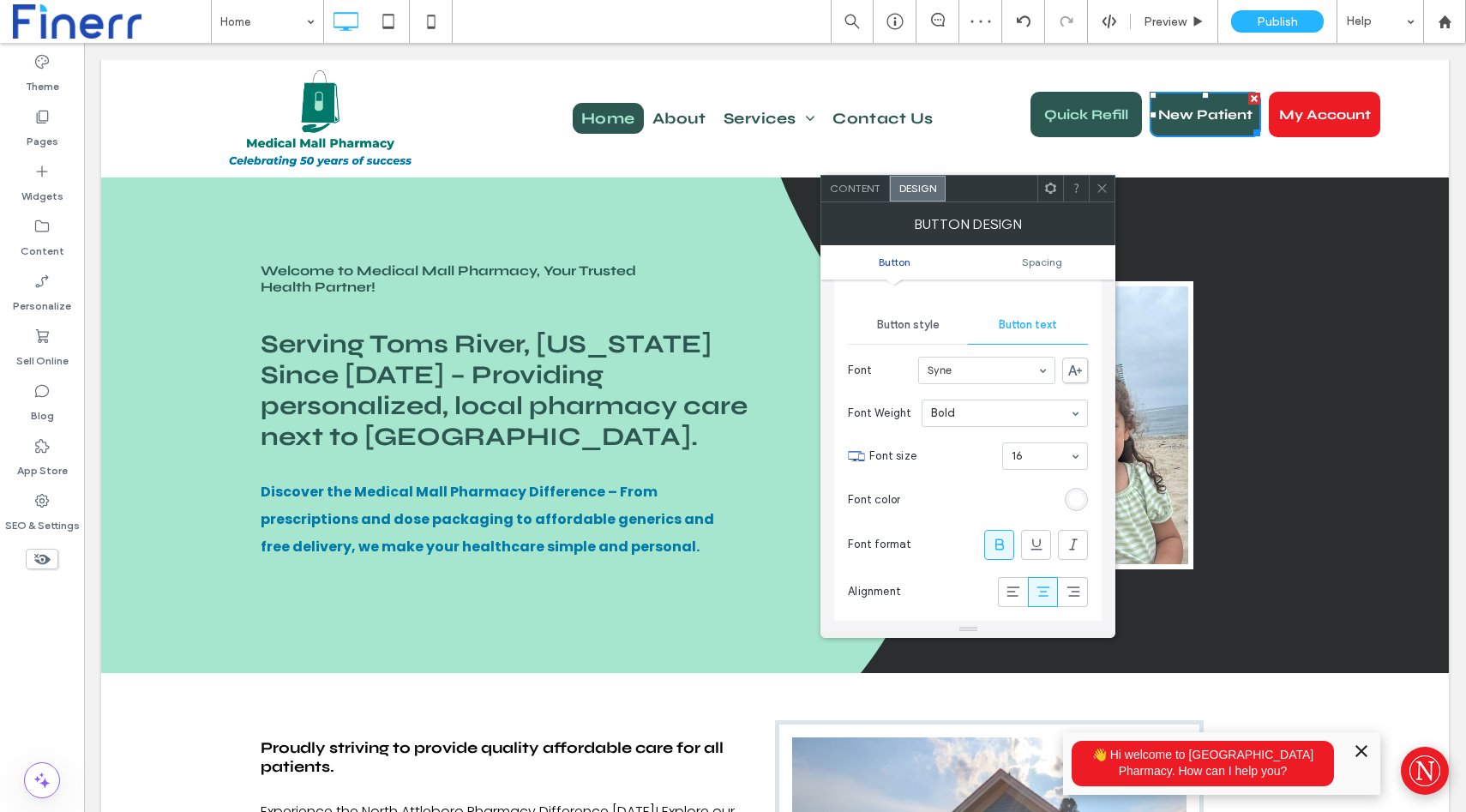
click at [1081, 498] on div "rgb(255, 255, 255)" at bounding box center [1076, 499] width 15 height 15
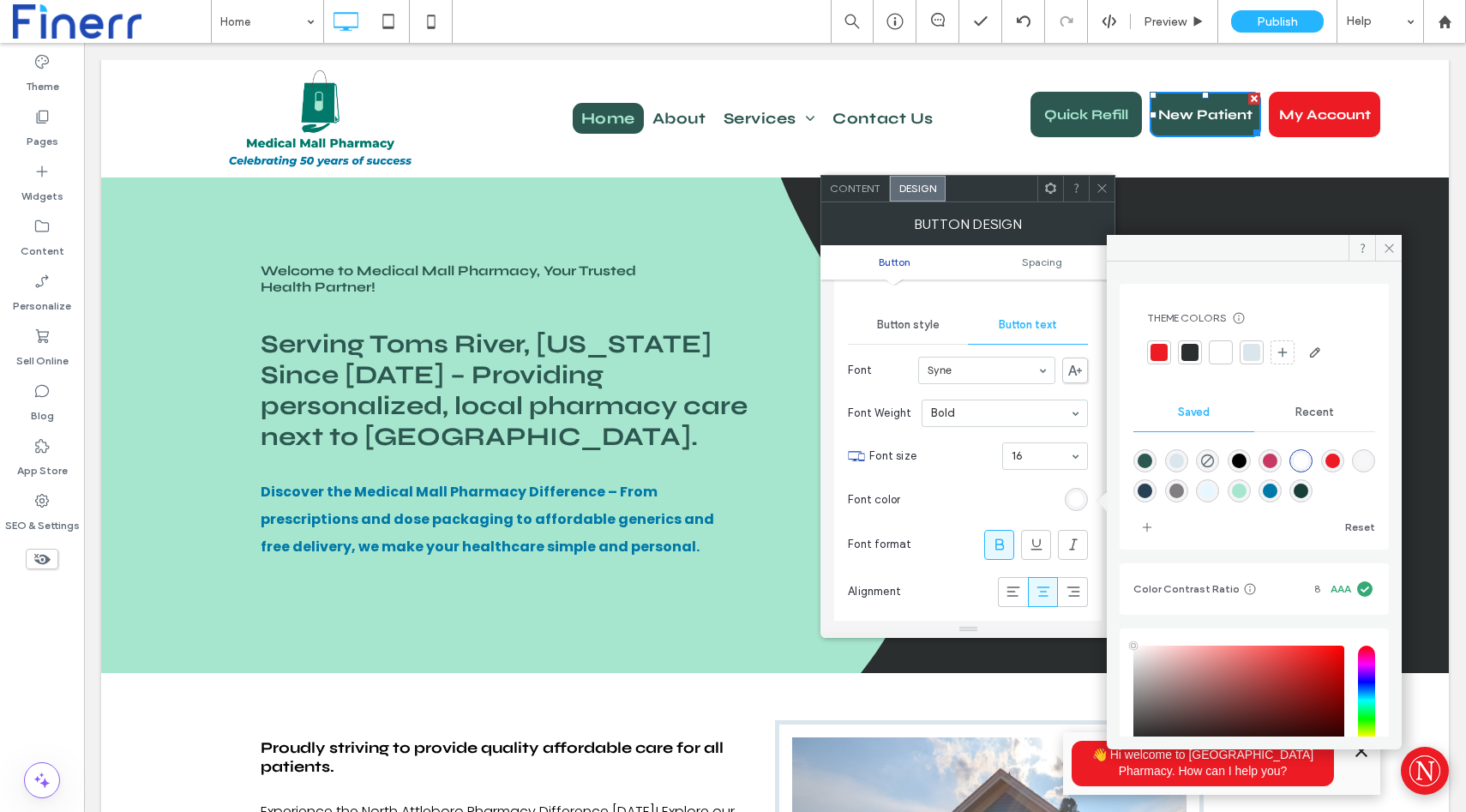
click at [1247, 494] on div "rgba(167,230,206,1)" at bounding box center [1239, 491] width 15 height 15
type input "*******"
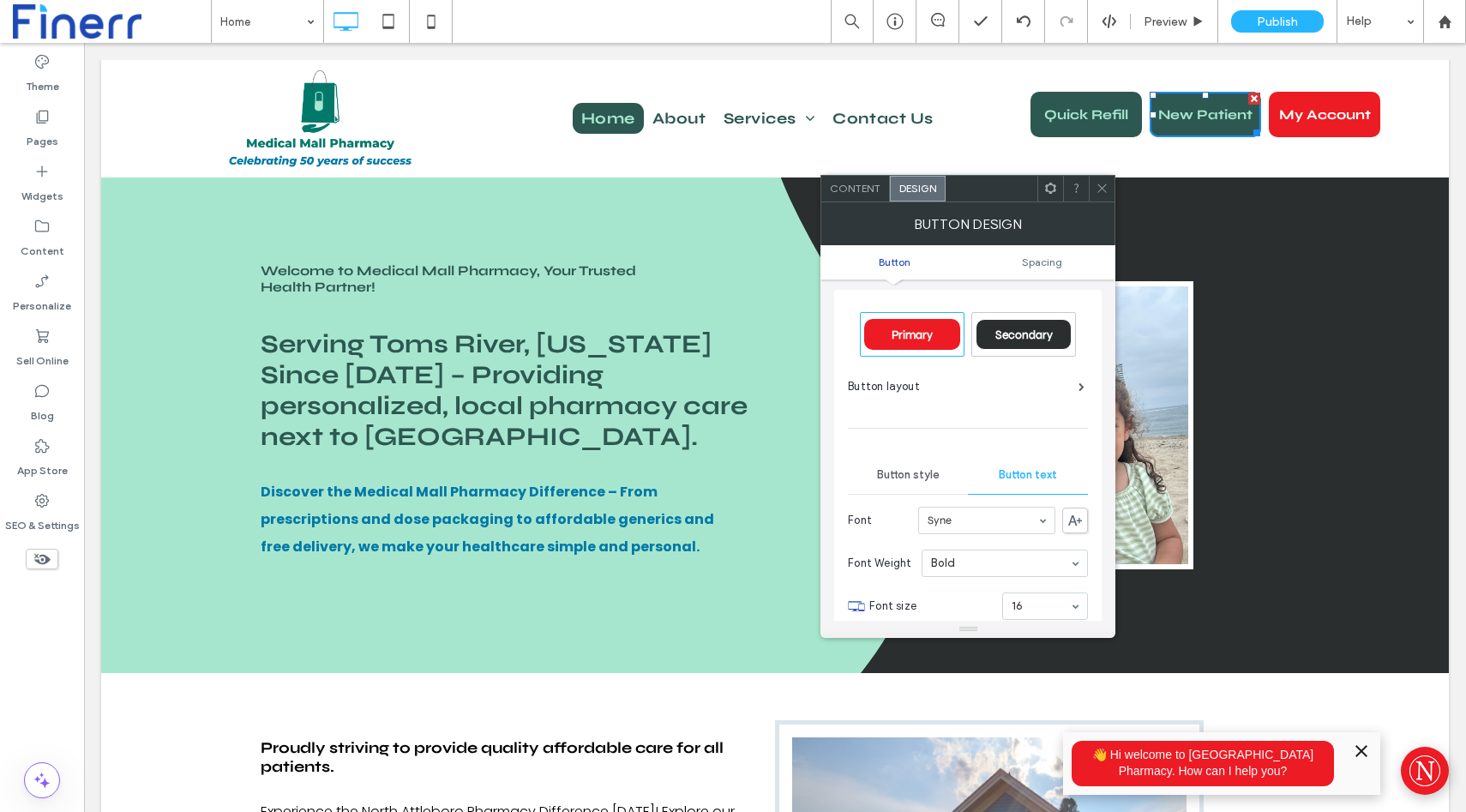
scroll to position [0, 0]
click at [894, 484] on span "Button style" at bounding box center [908, 479] width 63 height 14
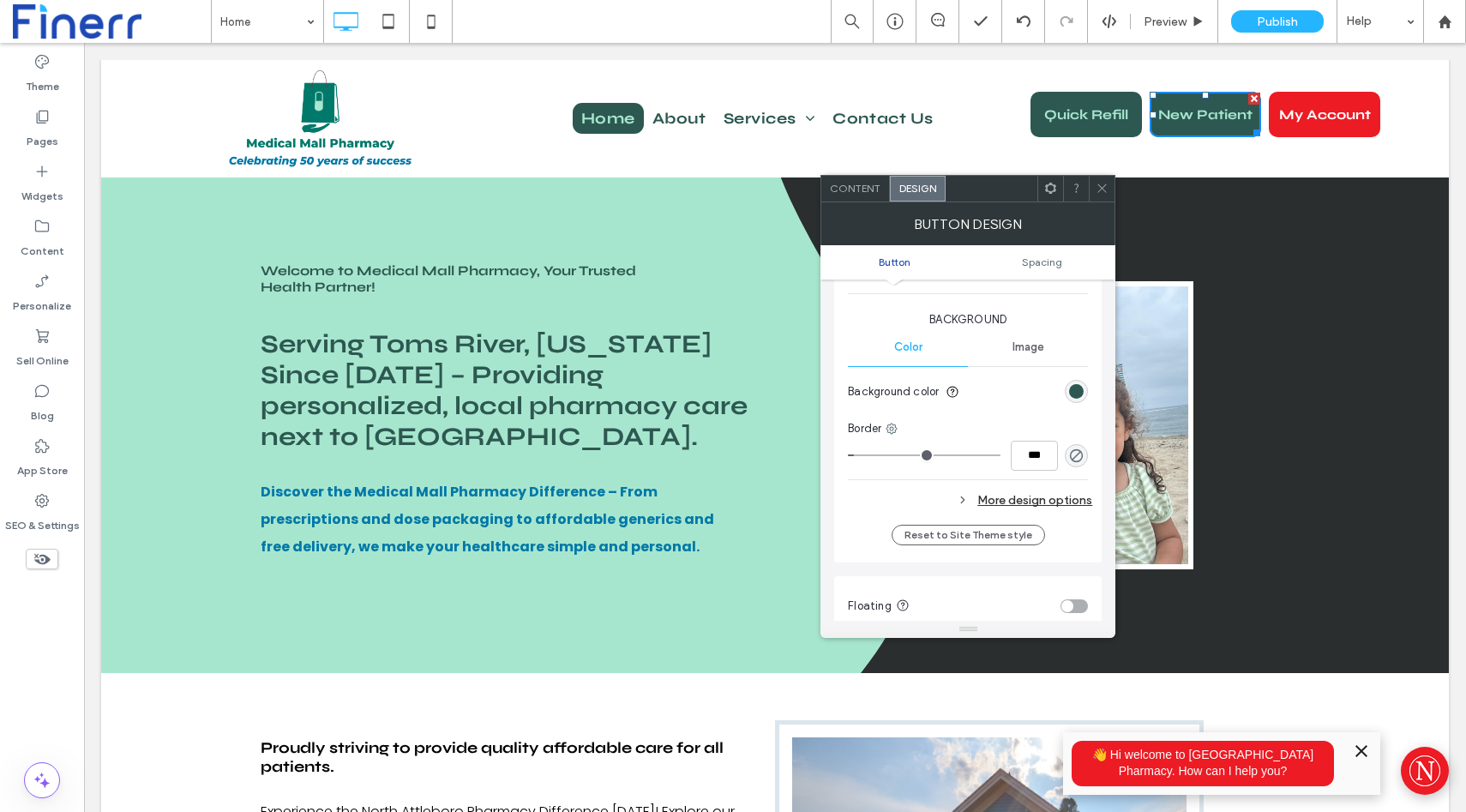
scroll to position [409, 0]
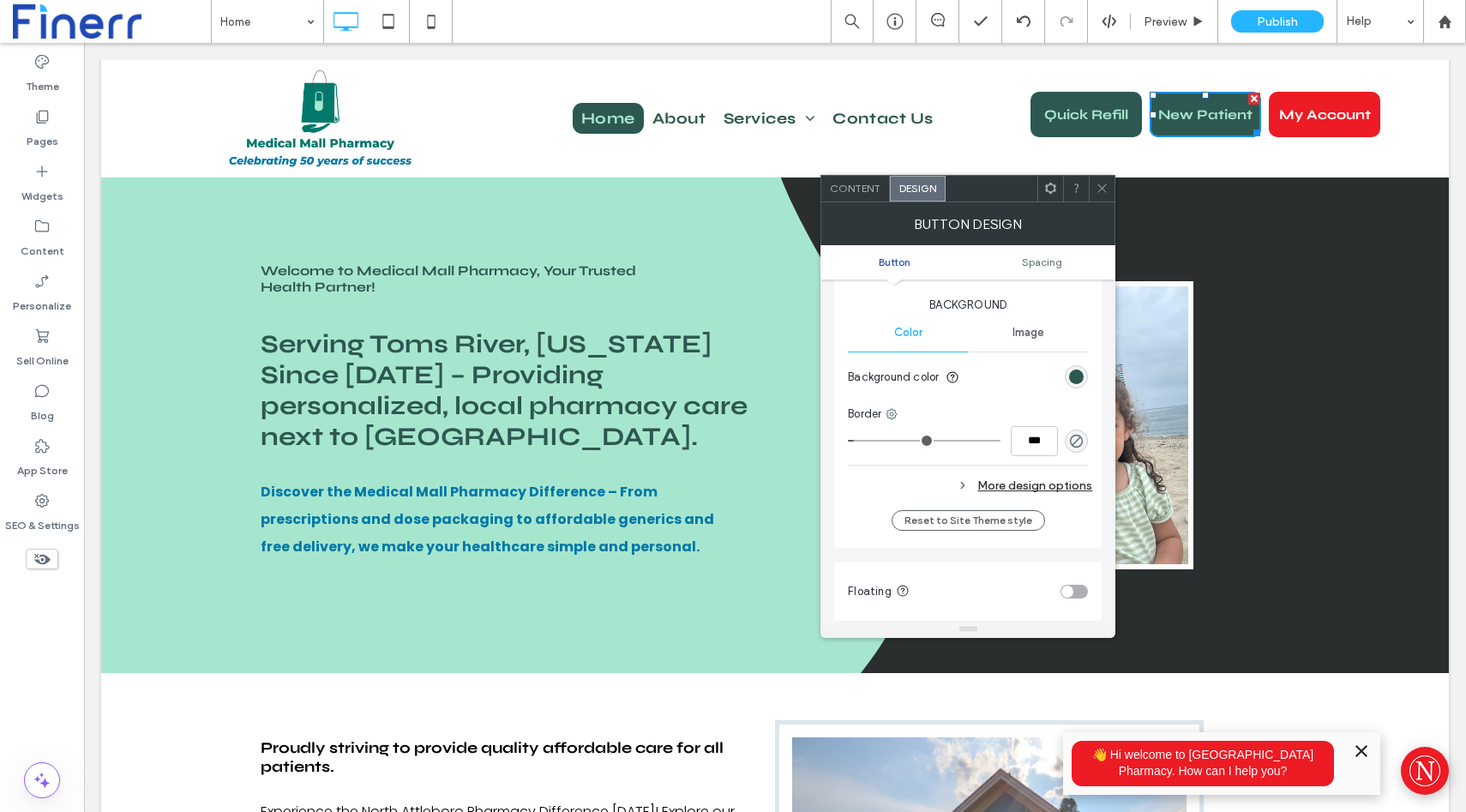
click at [988, 480] on div "More design options" at bounding box center [969, 485] width 244 height 23
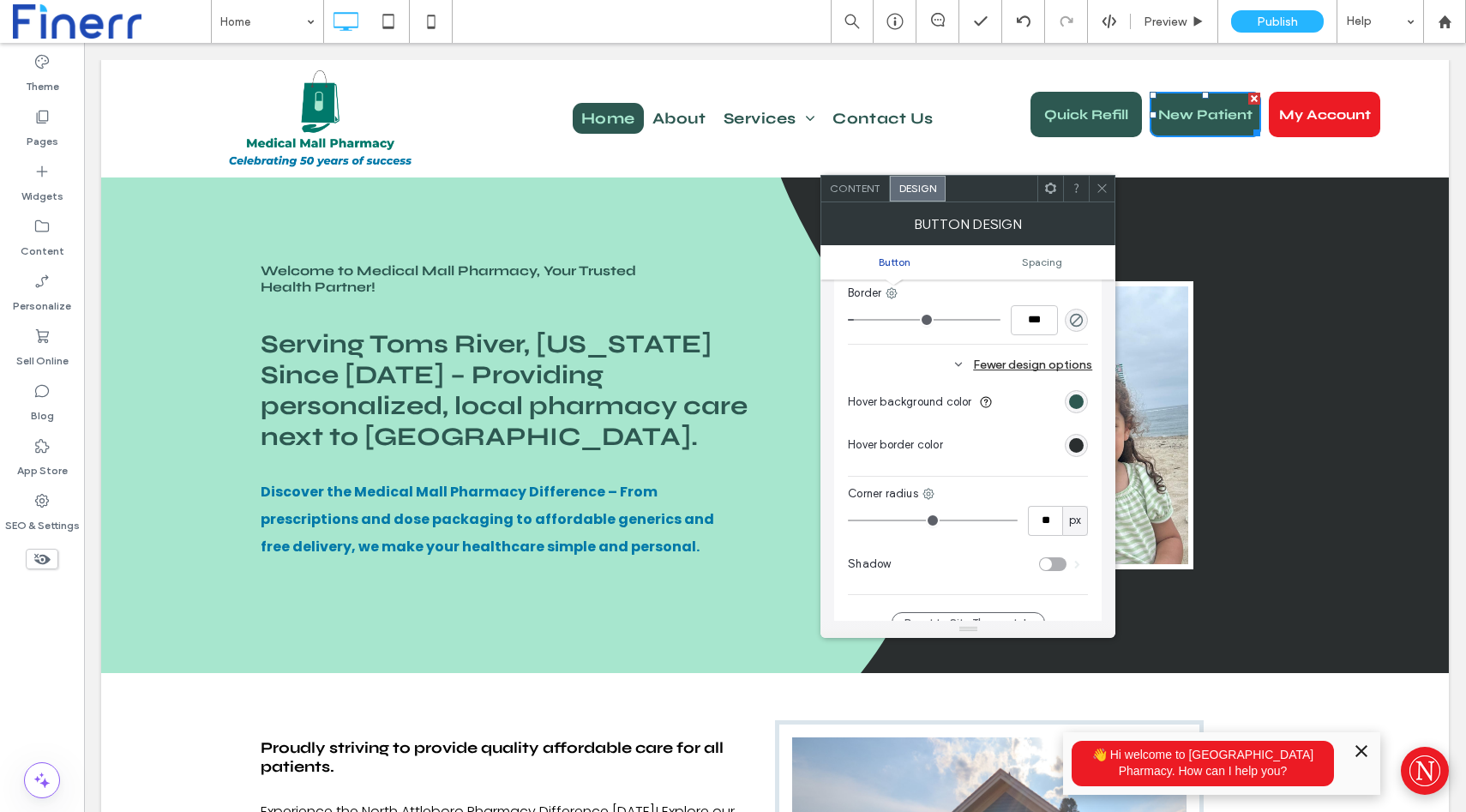
scroll to position [531, 0]
click at [1077, 397] on div "rgb(45, 88, 81)" at bounding box center [1076, 399] width 15 height 15
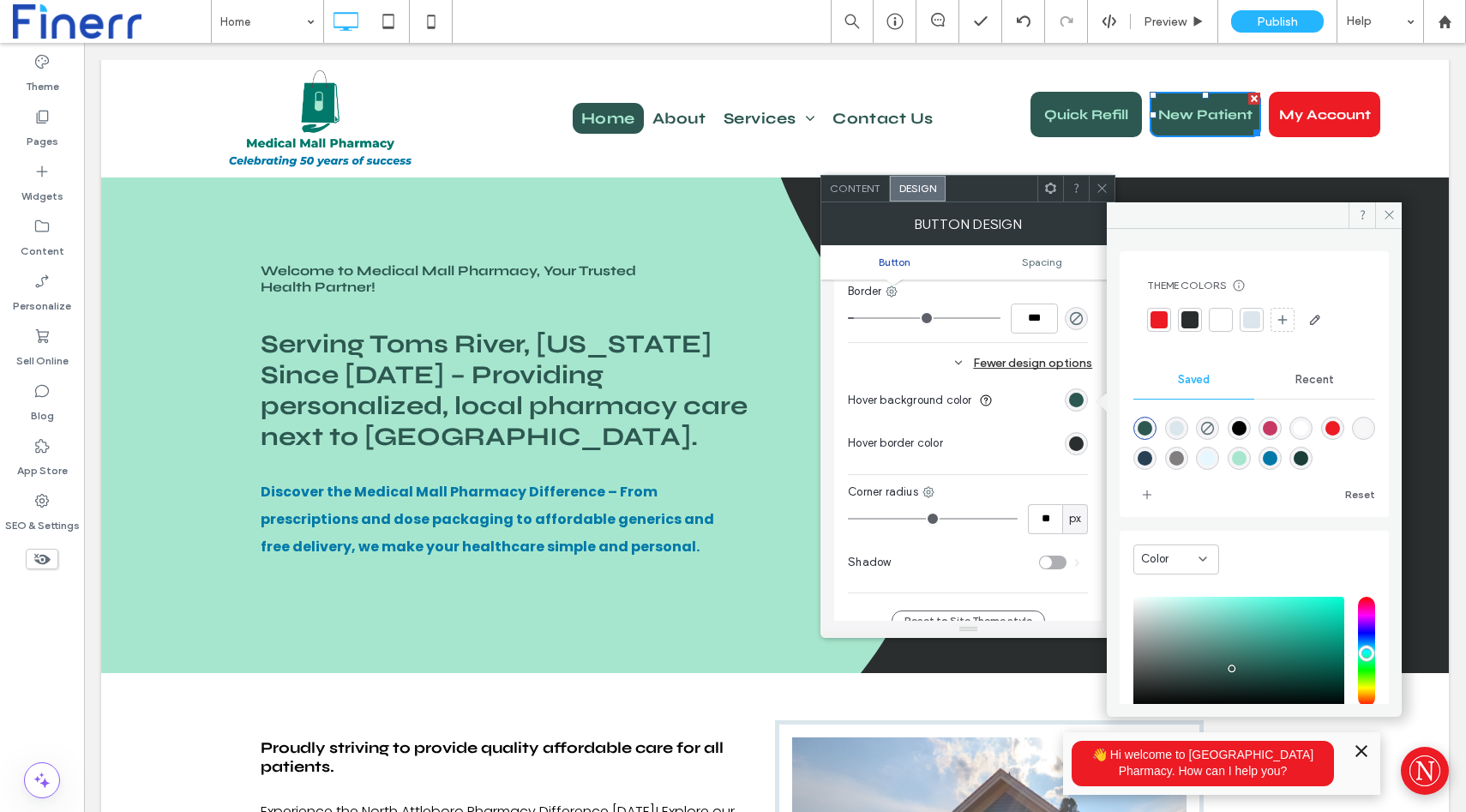
click at [1309, 459] on div "rgba(25,63,56,1)" at bounding box center [1301, 458] width 15 height 15
type input "*******"
click at [1390, 212] on icon at bounding box center [1390, 215] width 13 height 13
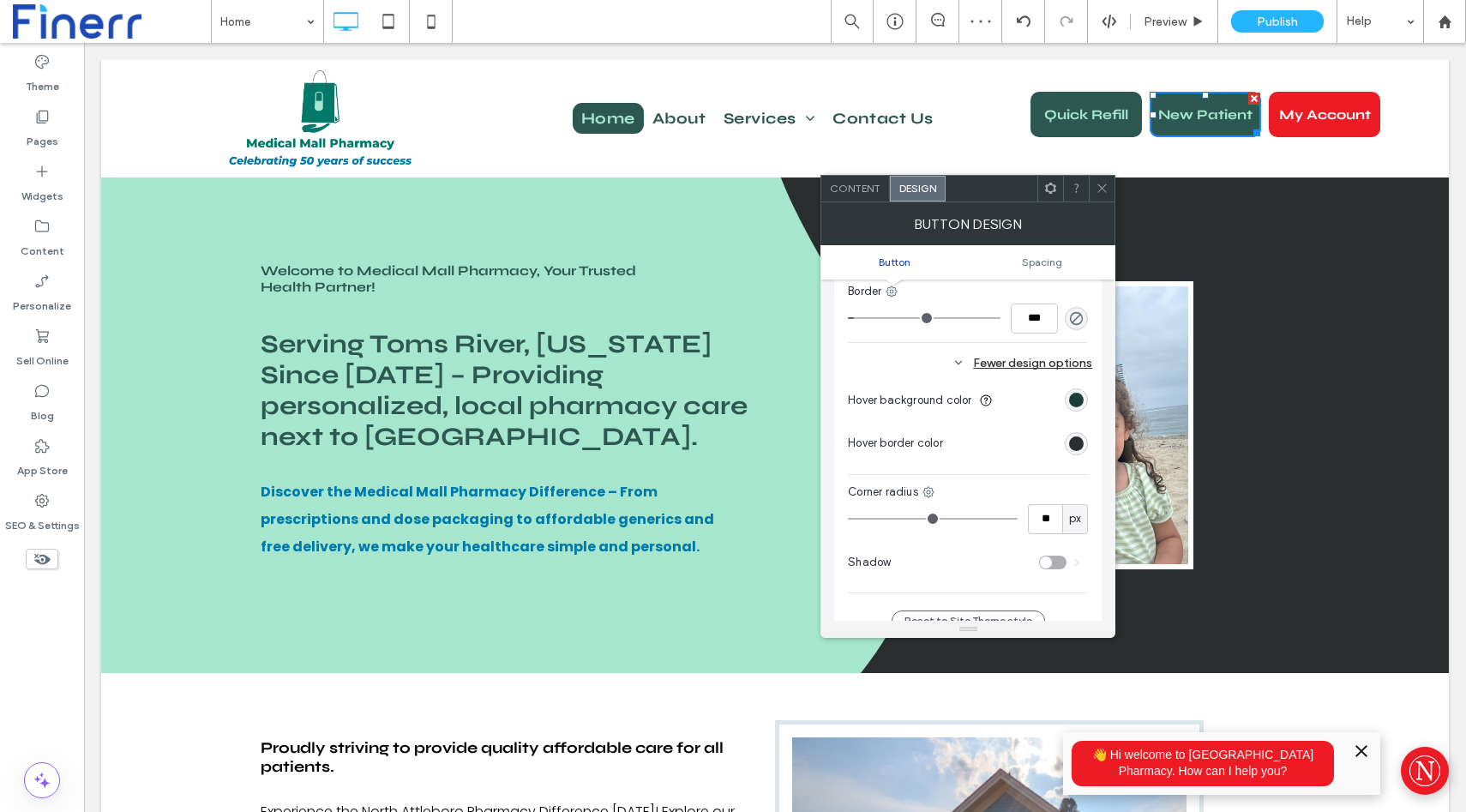
click at [1099, 186] on icon at bounding box center [1102, 188] width 13 height 13
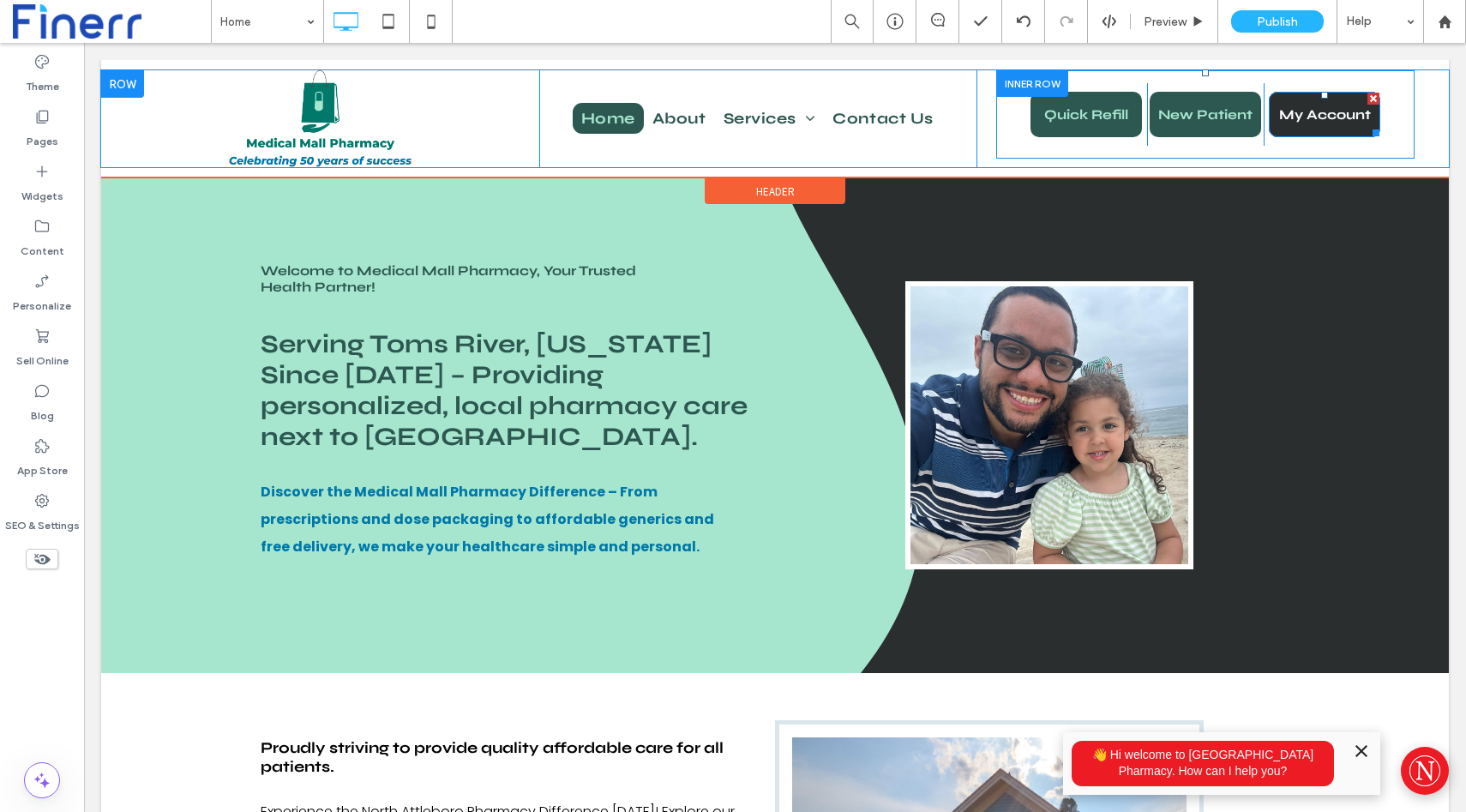
click at [1311, 121] on span "My Account" at bounding box center [1325, 114] width 92 height 17
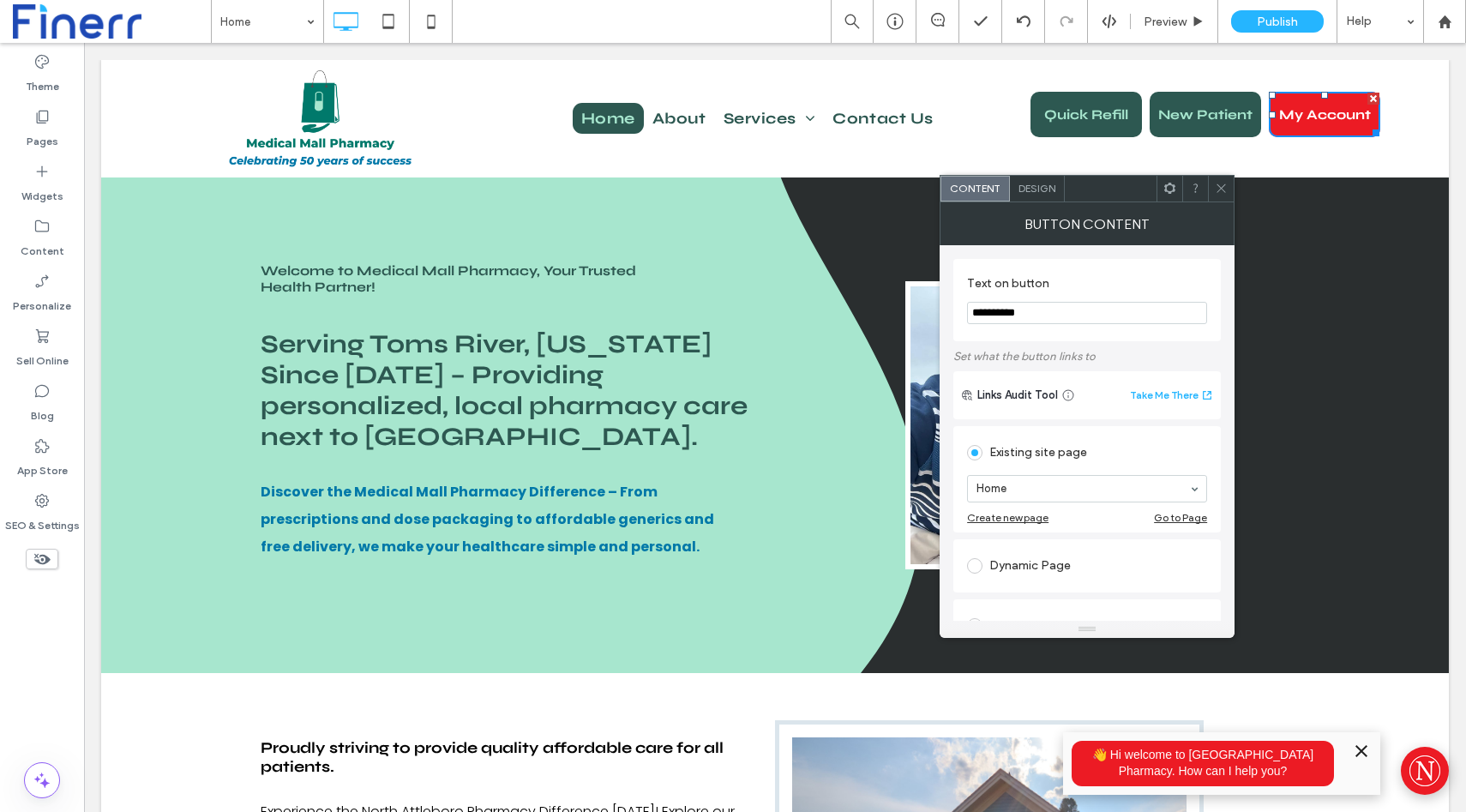
click at [1042, 202] on div "Button Content" at bounding box center [1087, 223] width 295 height 43
click at [1036, 195] on div "Design" at bounding box center [1037, 188] width 55 height 26
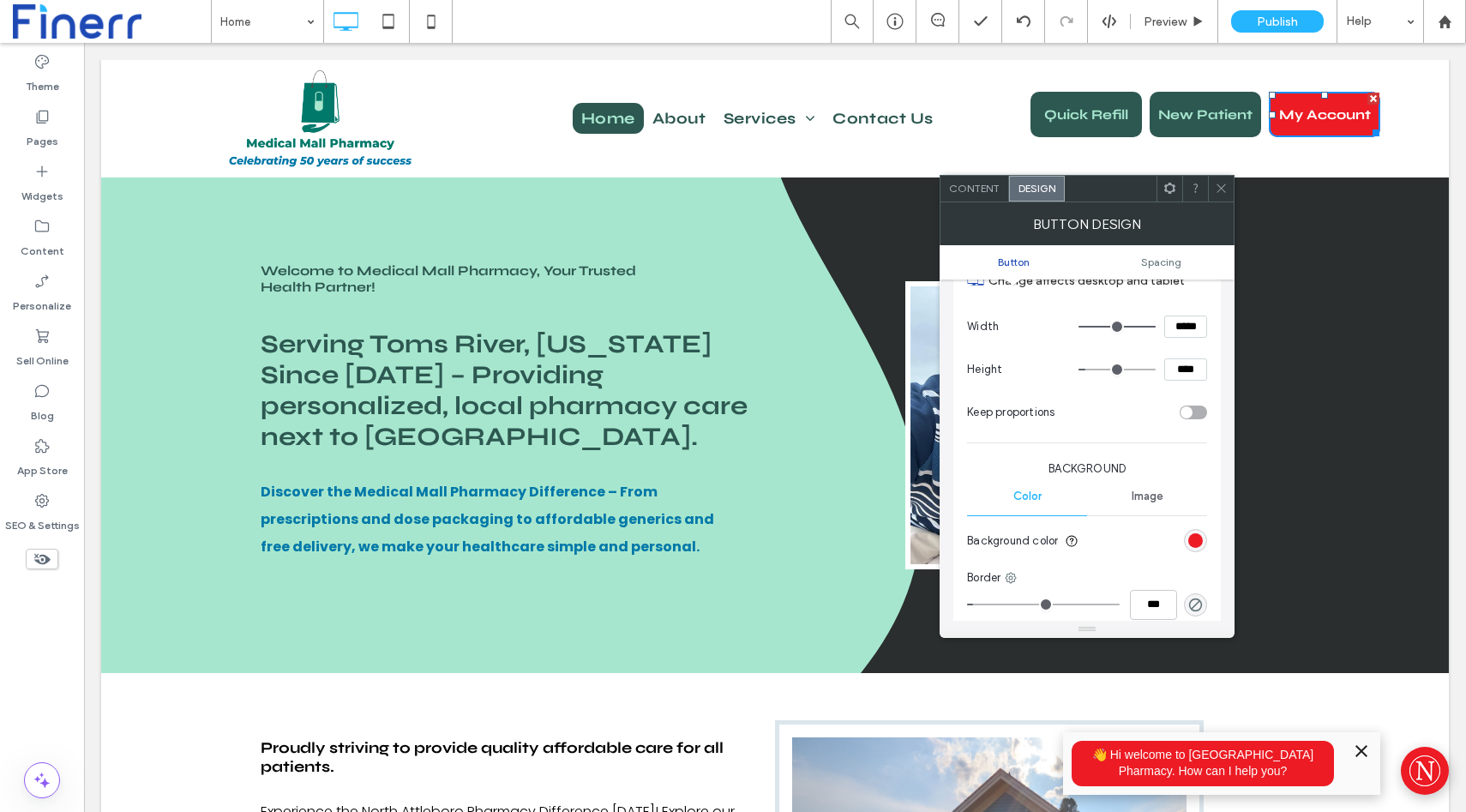
scroll to position [259, 0]
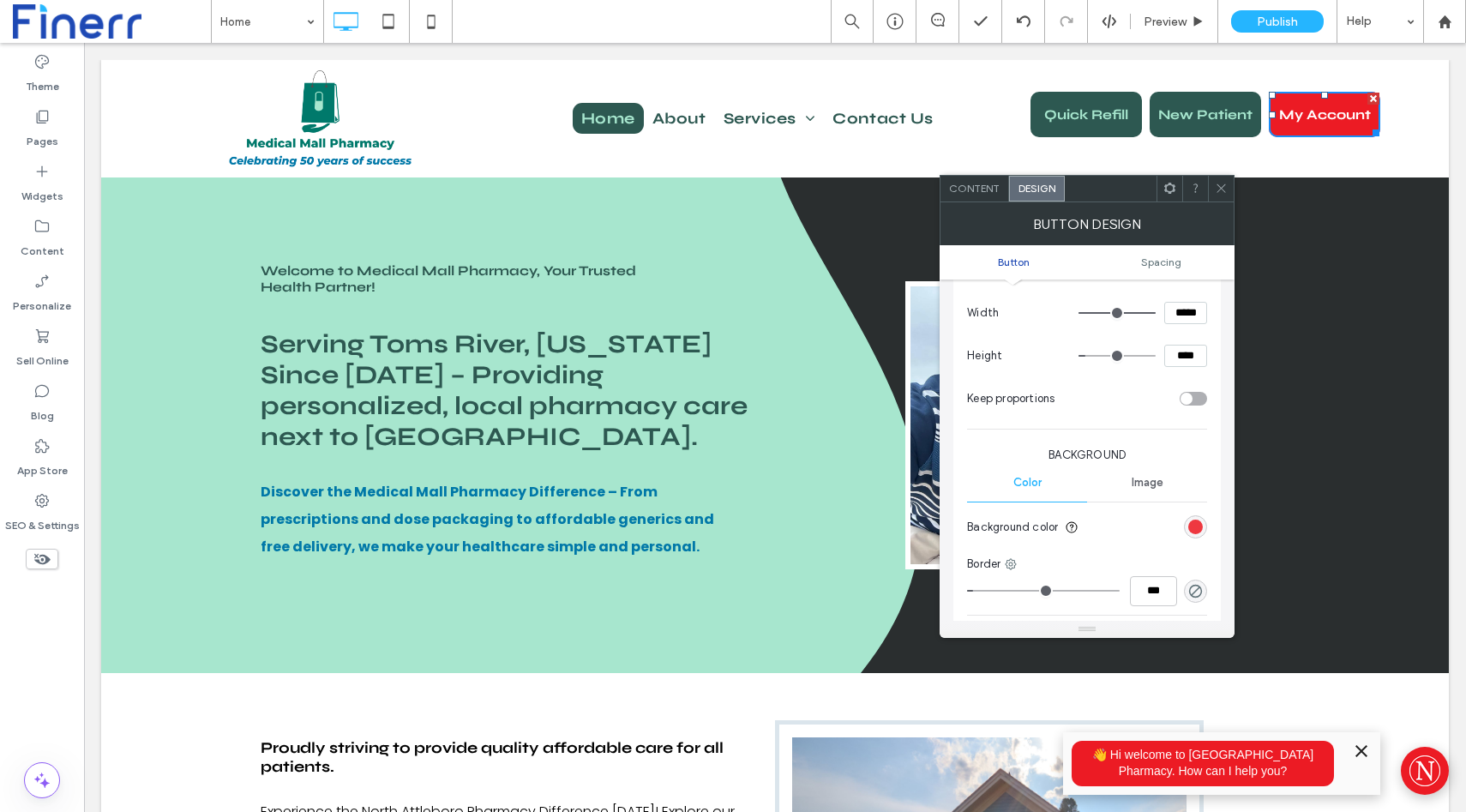
click at [1192, 521] on div "rgb(236, 27, 36)" at bounding box center [1195, 526] width 15 height 15
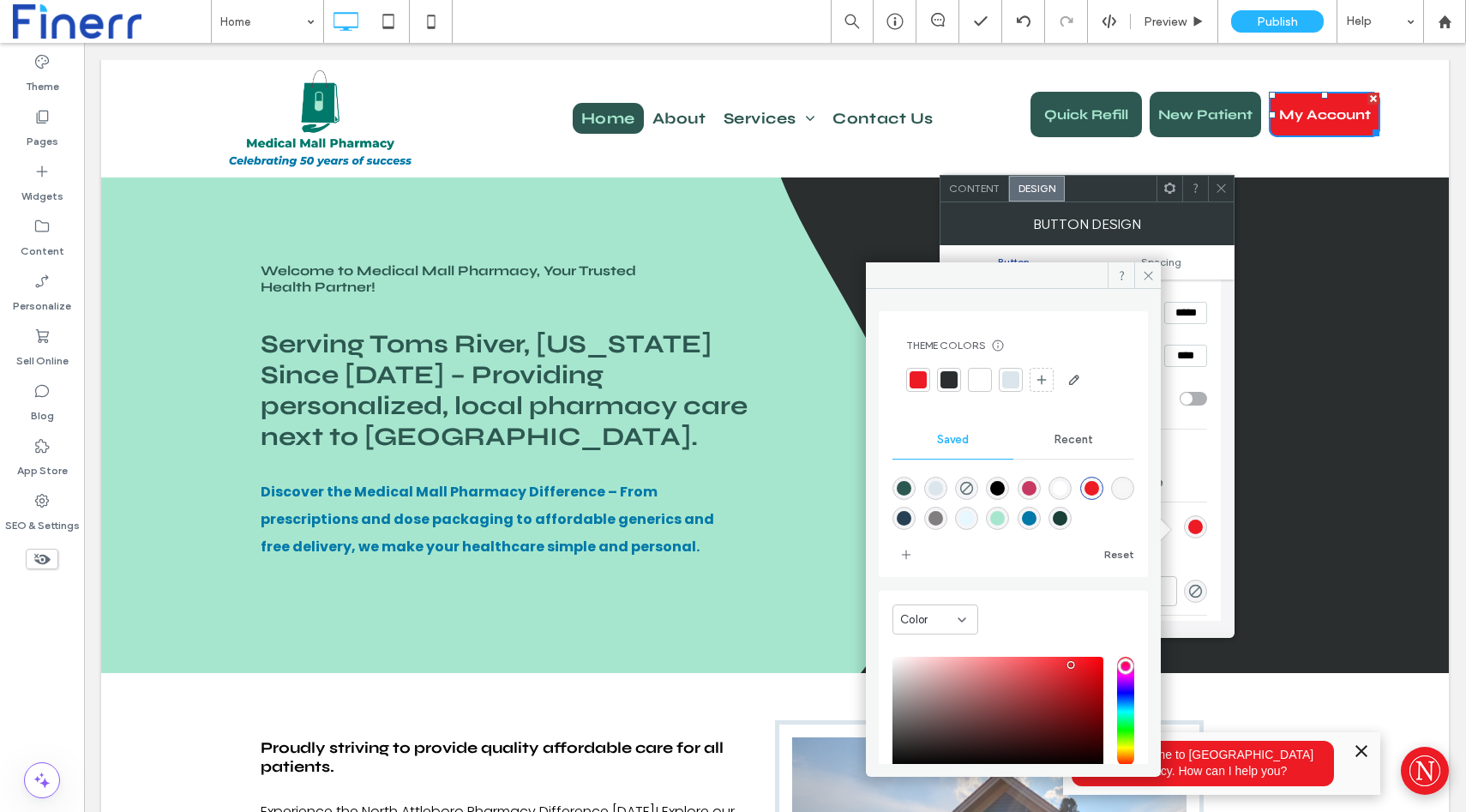
click at [900, 484] on div "rgba(45,88,81,1)" at bounding box center [904, 488] width 15 height 15
type input "*******"
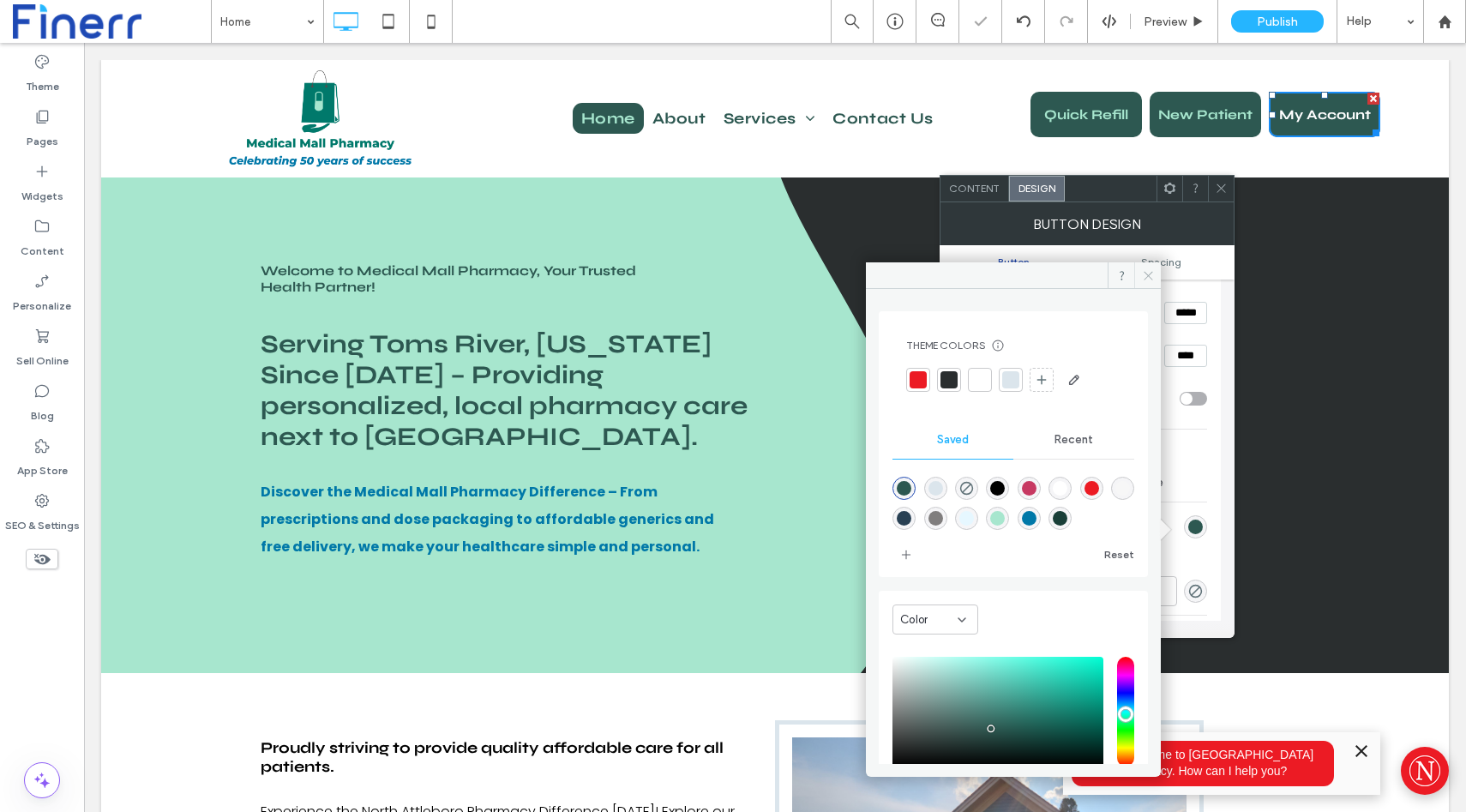
click at [1146, 277] on use at bounding box center [1148, 275] width 9 height 9
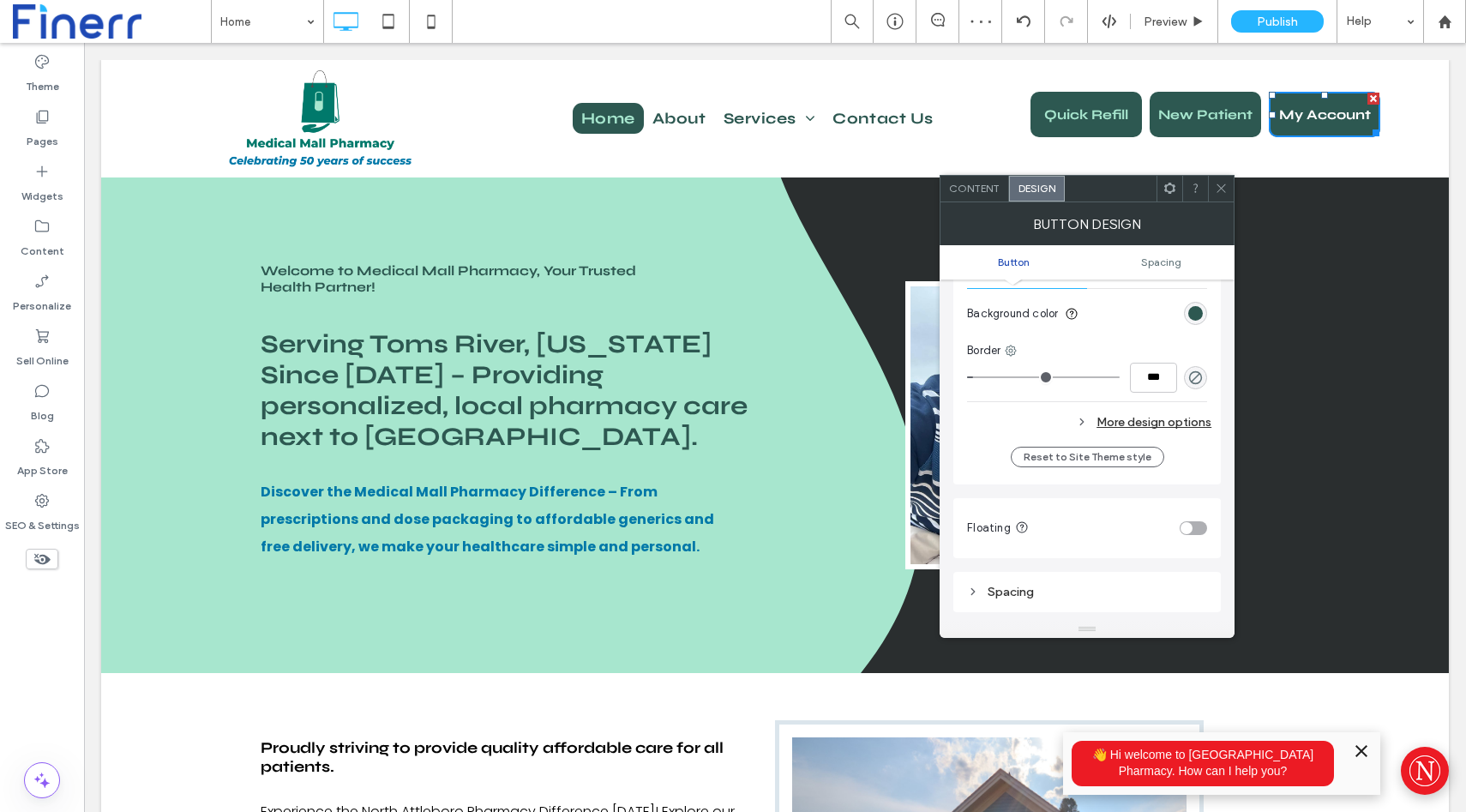
scroll to position [482, 0]
click at [1145, 406] on div "More design options" at bounding box center [1089, 413] width 244 height 23
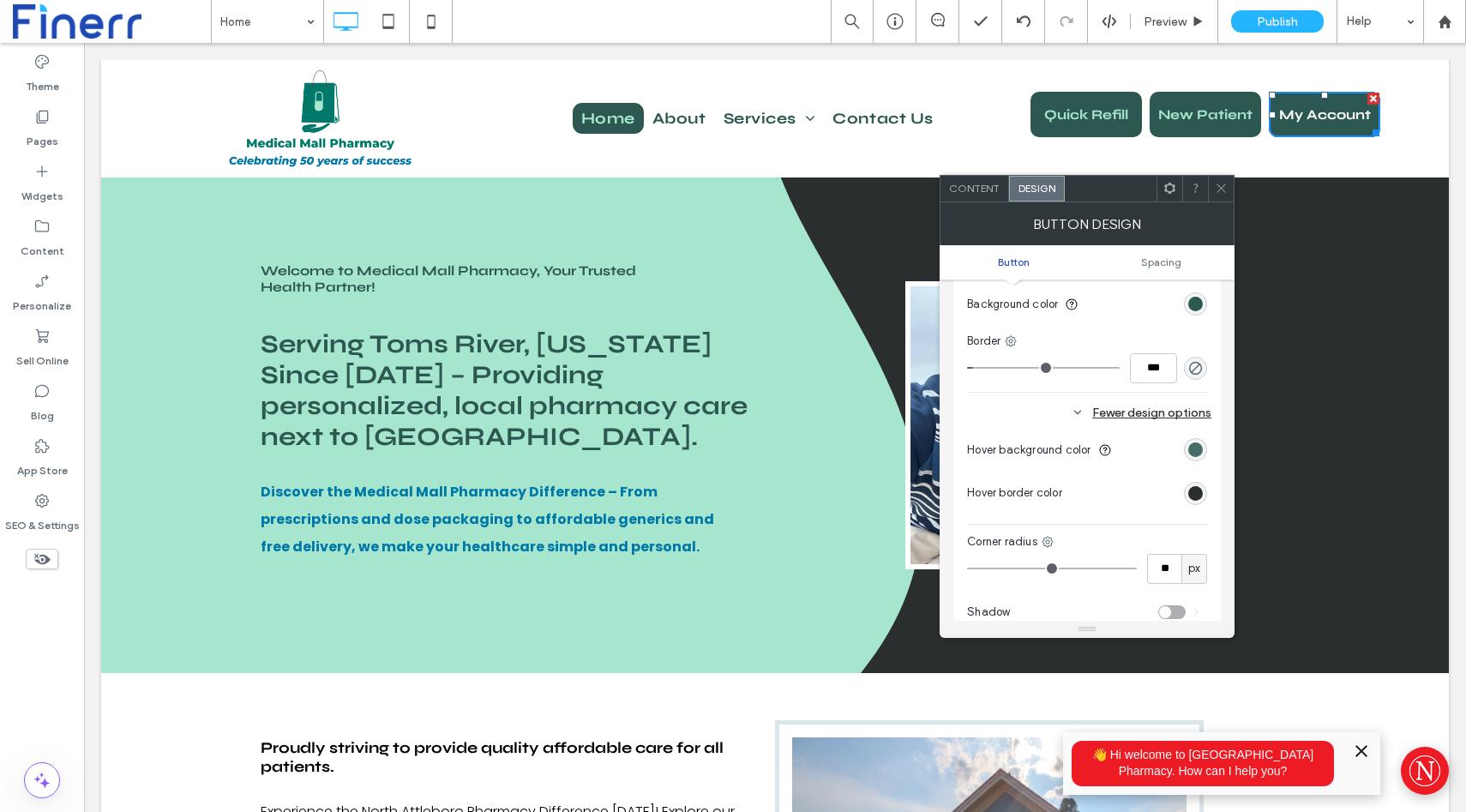
click at [1200, 448] on div "rgb(45, 88, 81)" at bounding box center [1195, 449] width 15 height 15
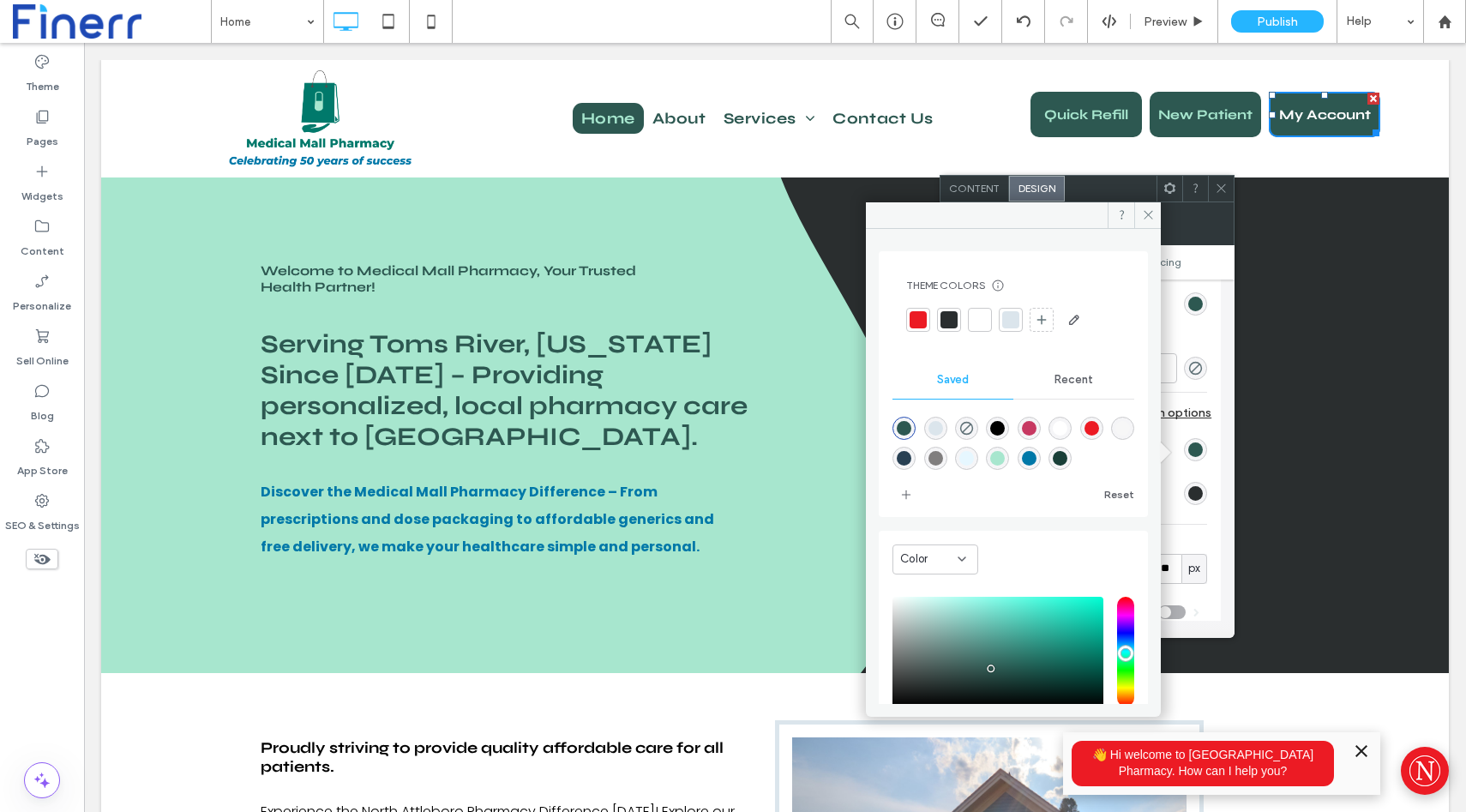
click at [1067, 458] on div "rgba(25,63,56,1)" at bounding box center [1060, 458] width 15 height 15
type input "*******"
click at [1150, 219] on icon at bounding box center [1148, 215] width 13 height 13
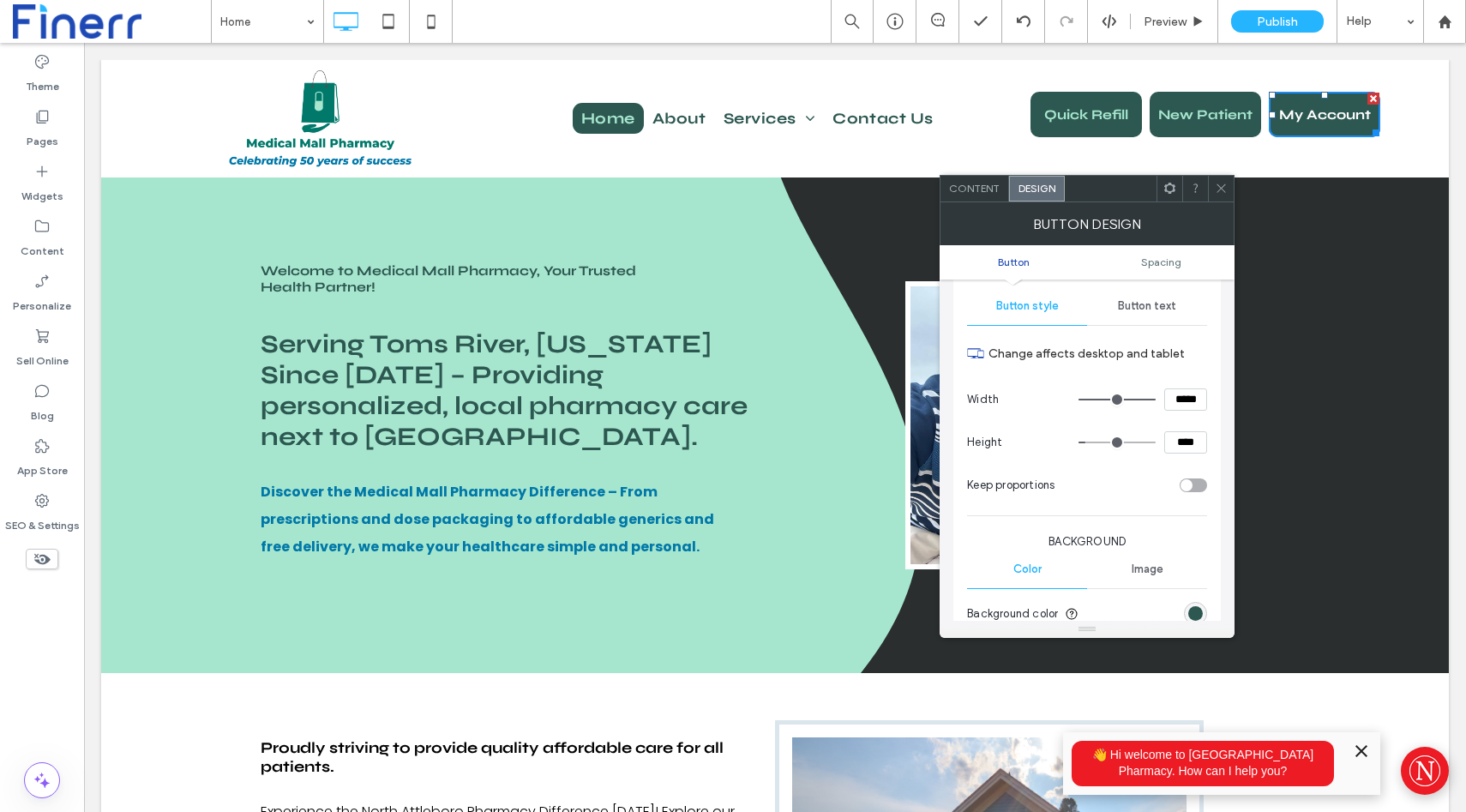
scroll to position [155, 0]
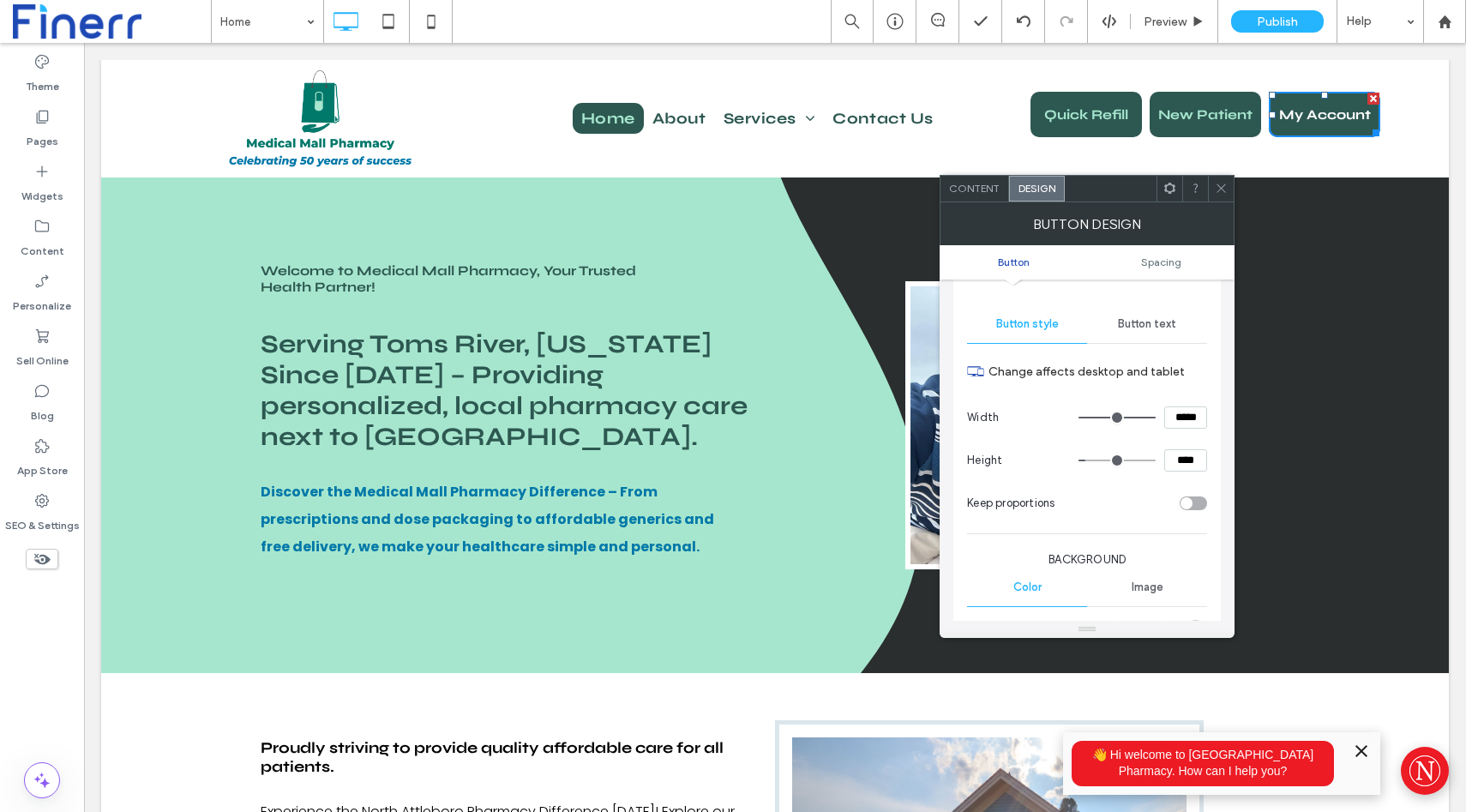
click at [1133, 333] on div "Button text" at bounding box center [1147, 323] width 120 height 37
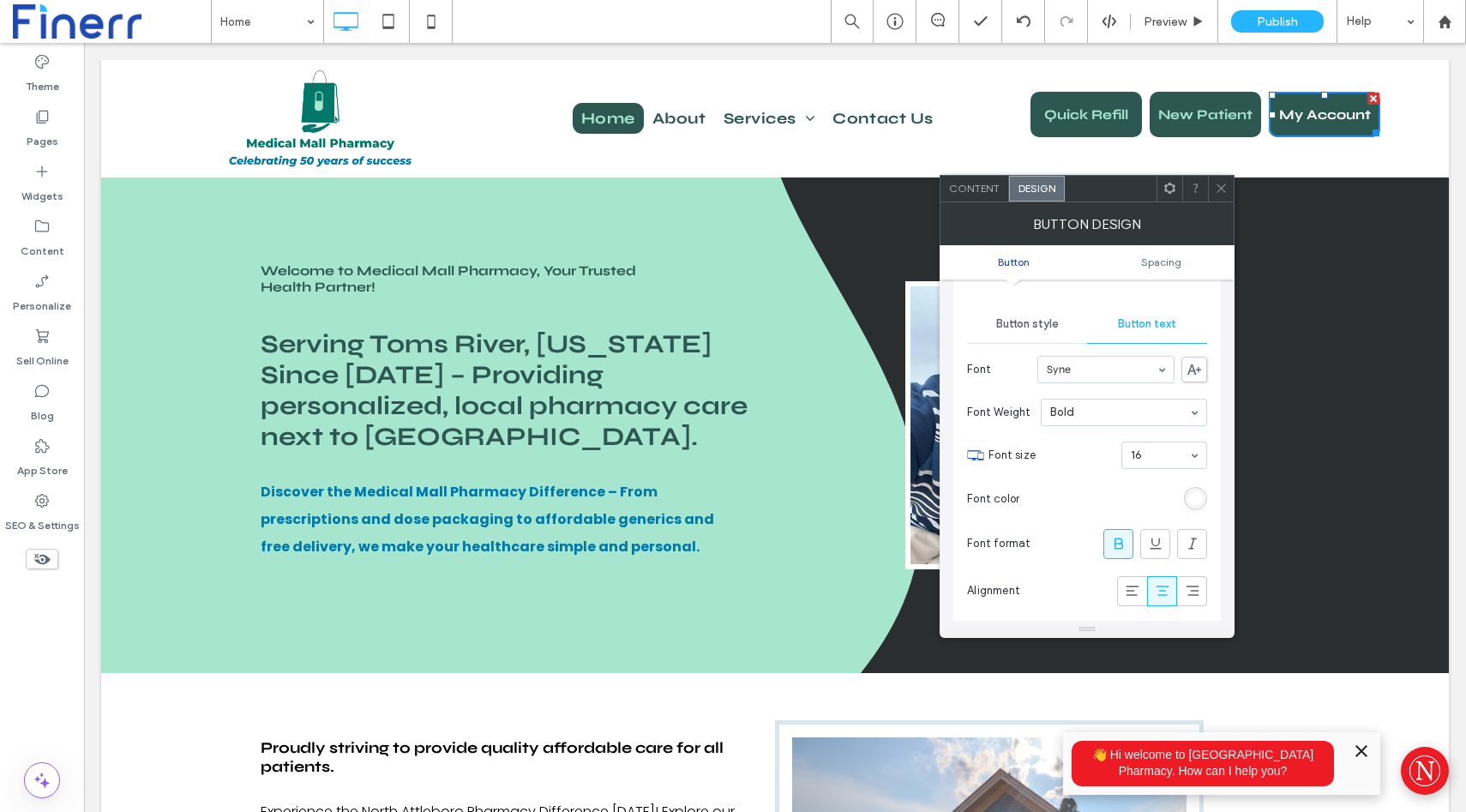
click at [1187, 494] on div "rgb(255, 255, 255)" at bounding box center [1196, 498] width 23 height 23
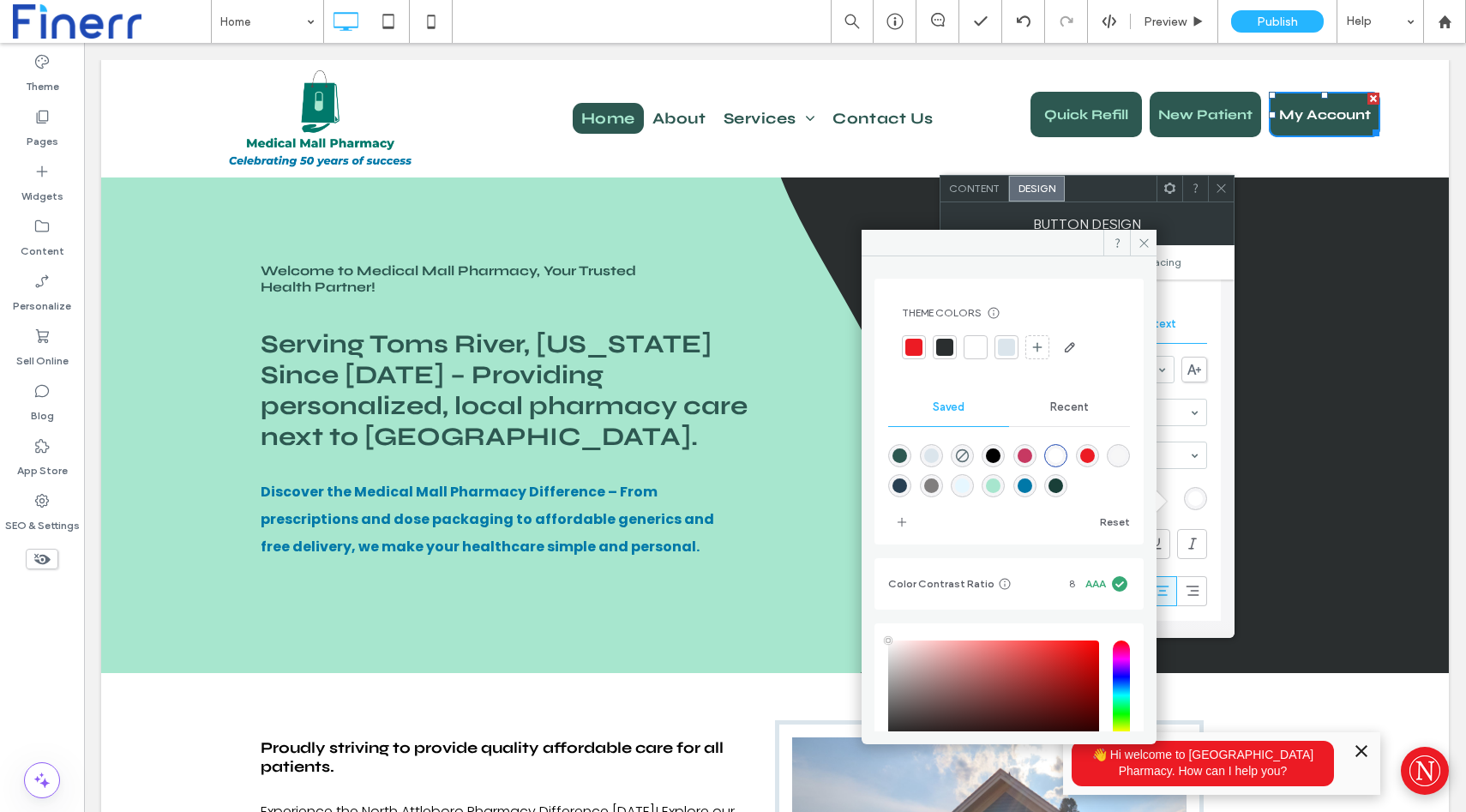
click at [1000, 485] on div "rgba(167,230,206,1)" at bounding box center [993, 485] width 15 height 15
type input "*******"
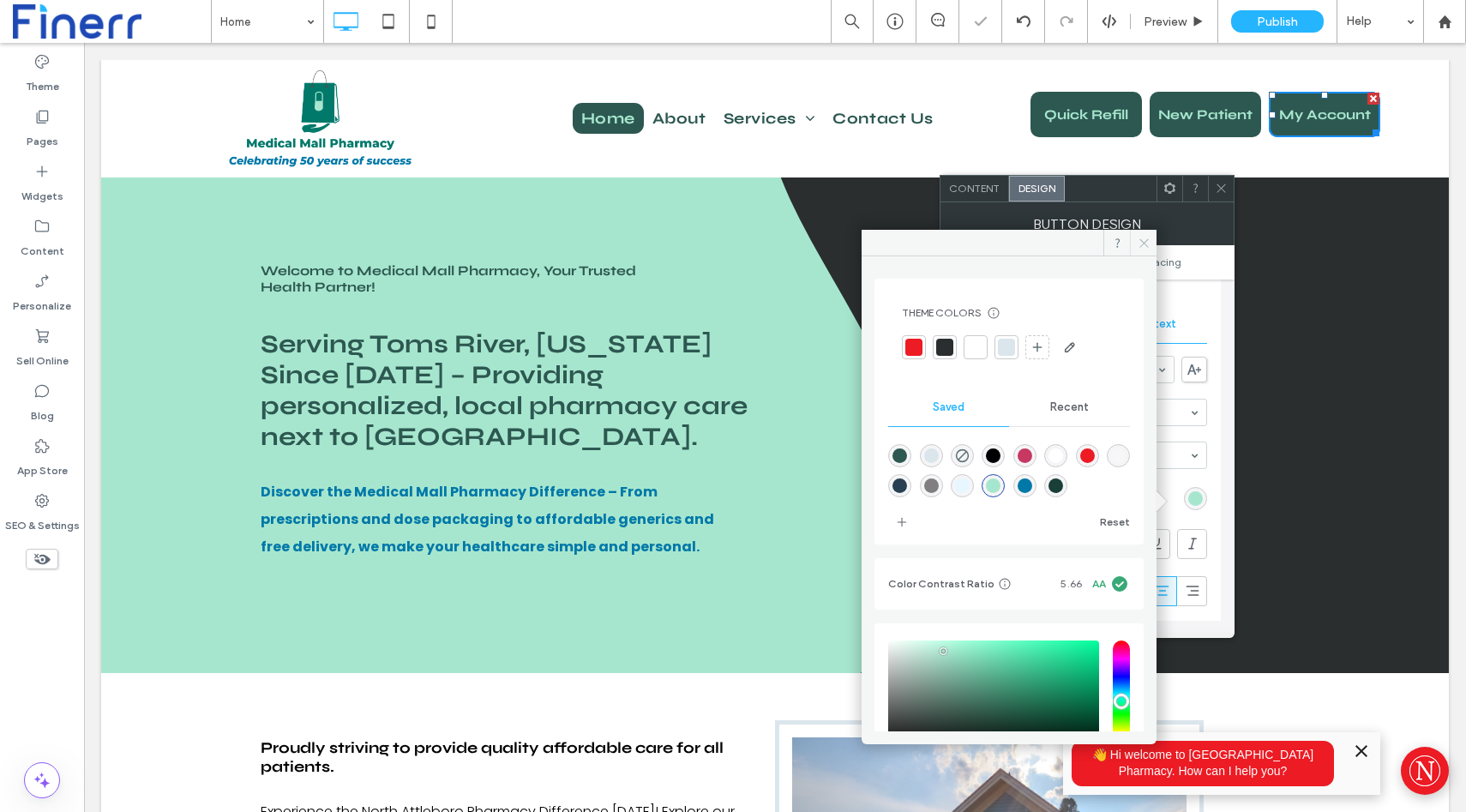
click at [1141, 250] on span at bounding box center [1143, 243] width 27 height 26
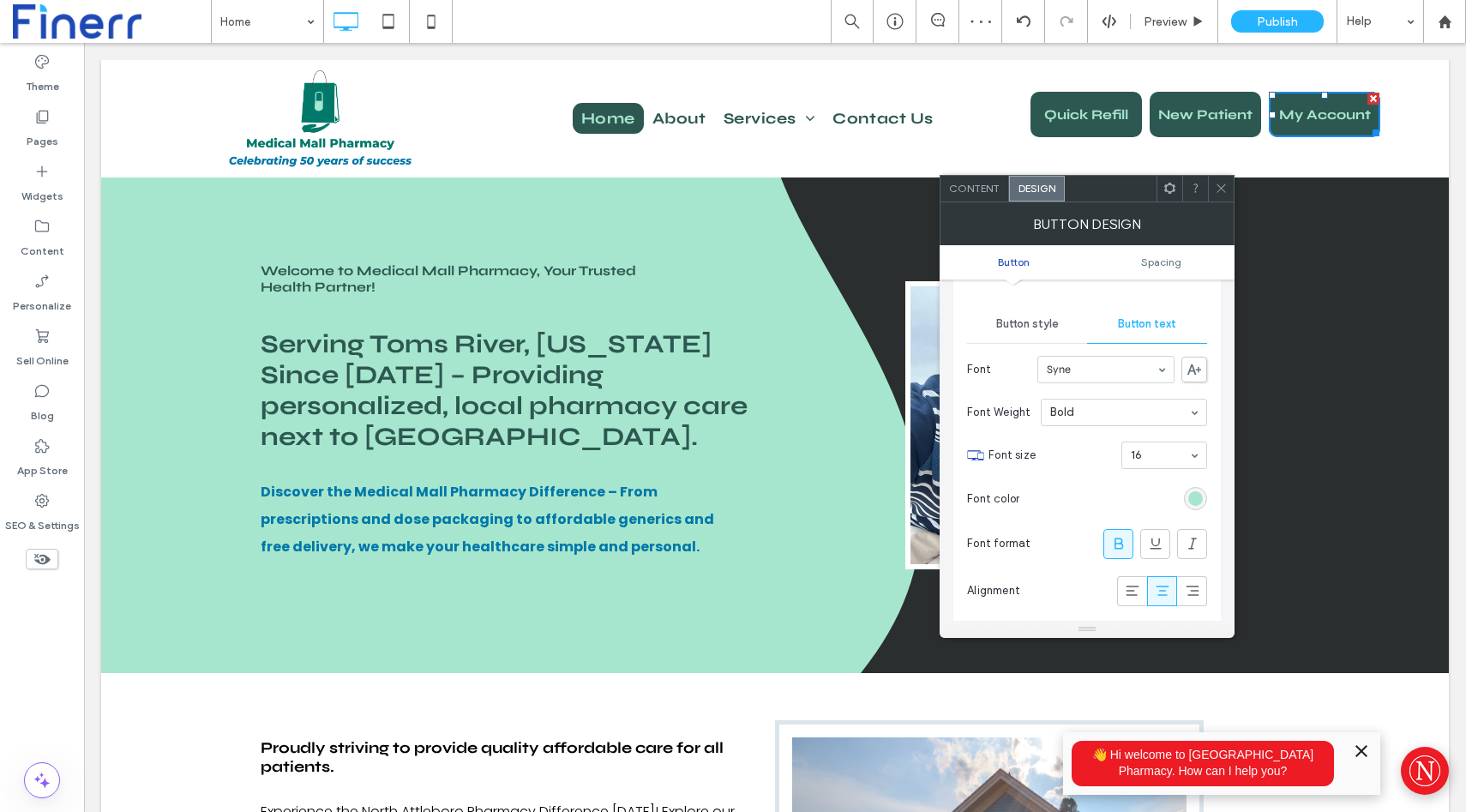
click at [1211, 193] on div at bounding box center [1221, 188] width 26 height 26
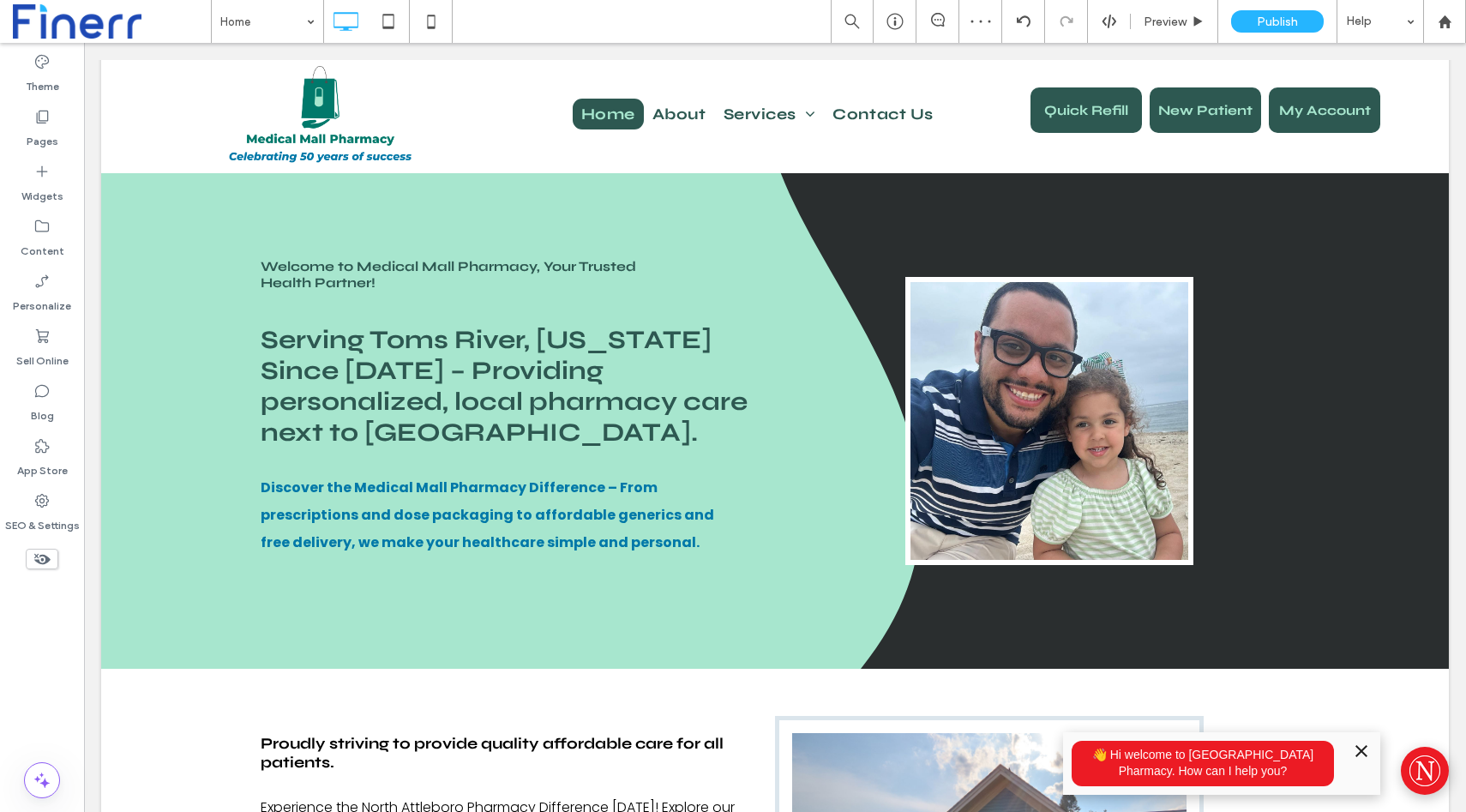
scroll to position [0, 0]
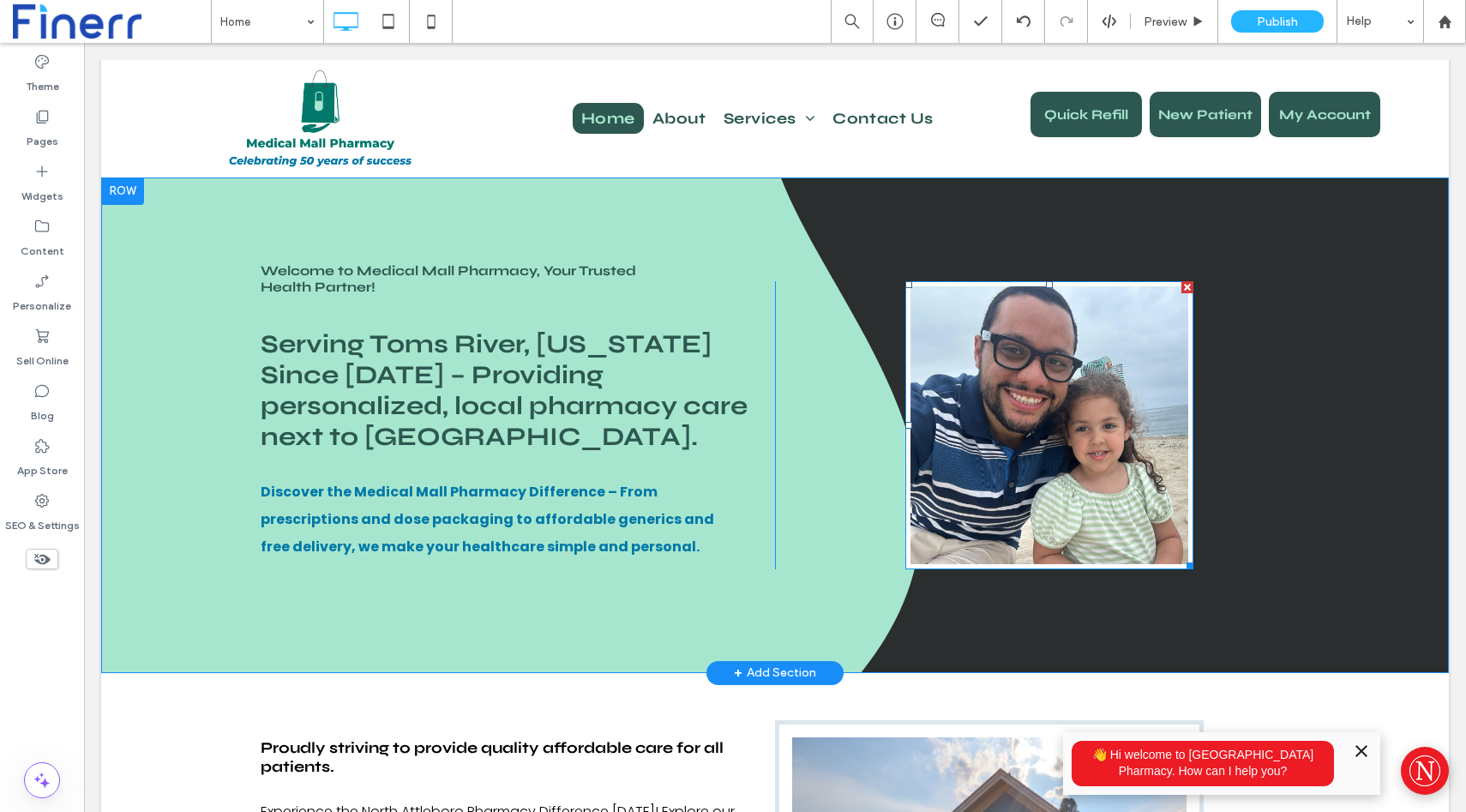
click at [1023, 357] on img at bounding box center [1050, 426] width 288 height 288
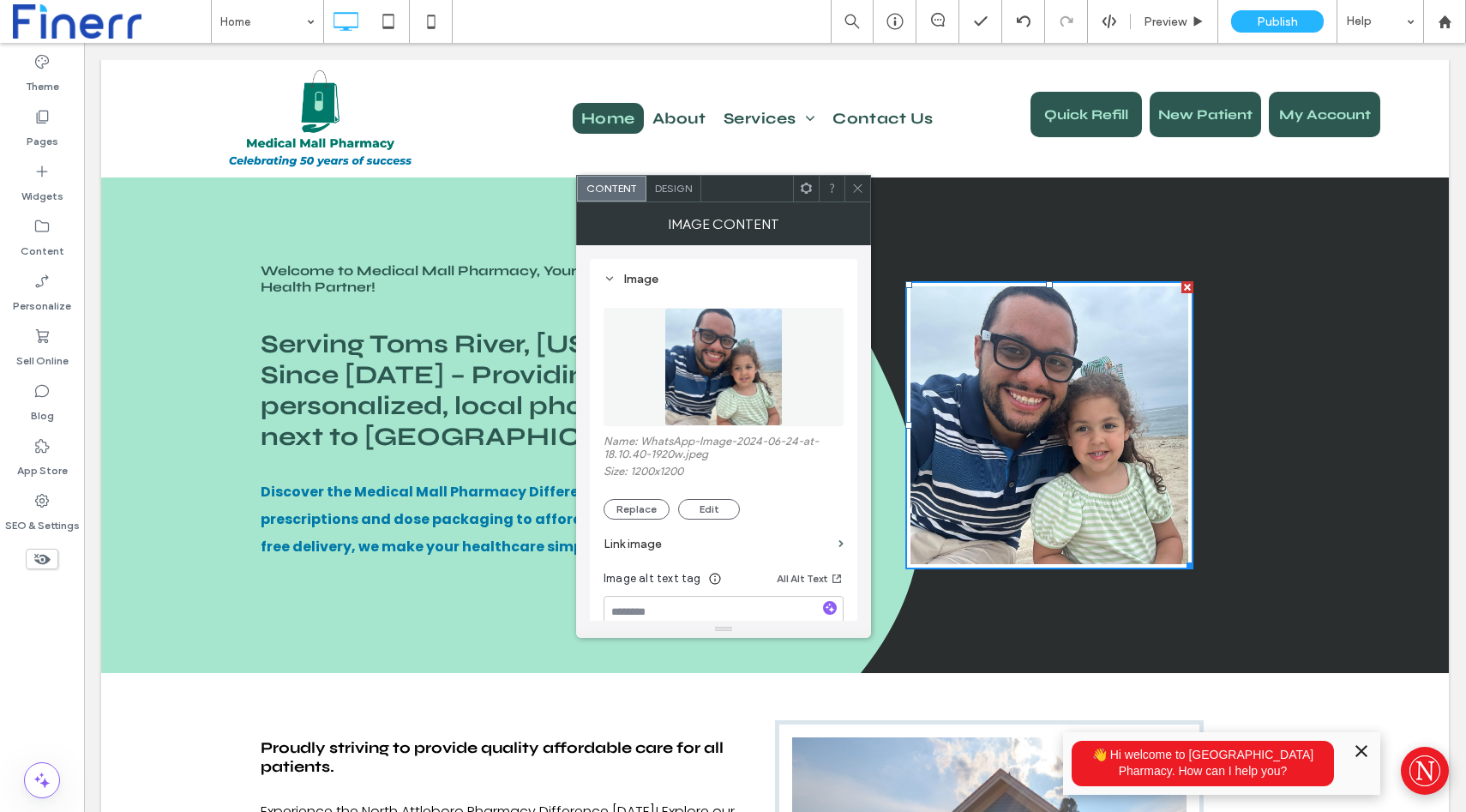
click at [667, 185] on span "Design" at bounding box center [673, 188] width 36 height 13
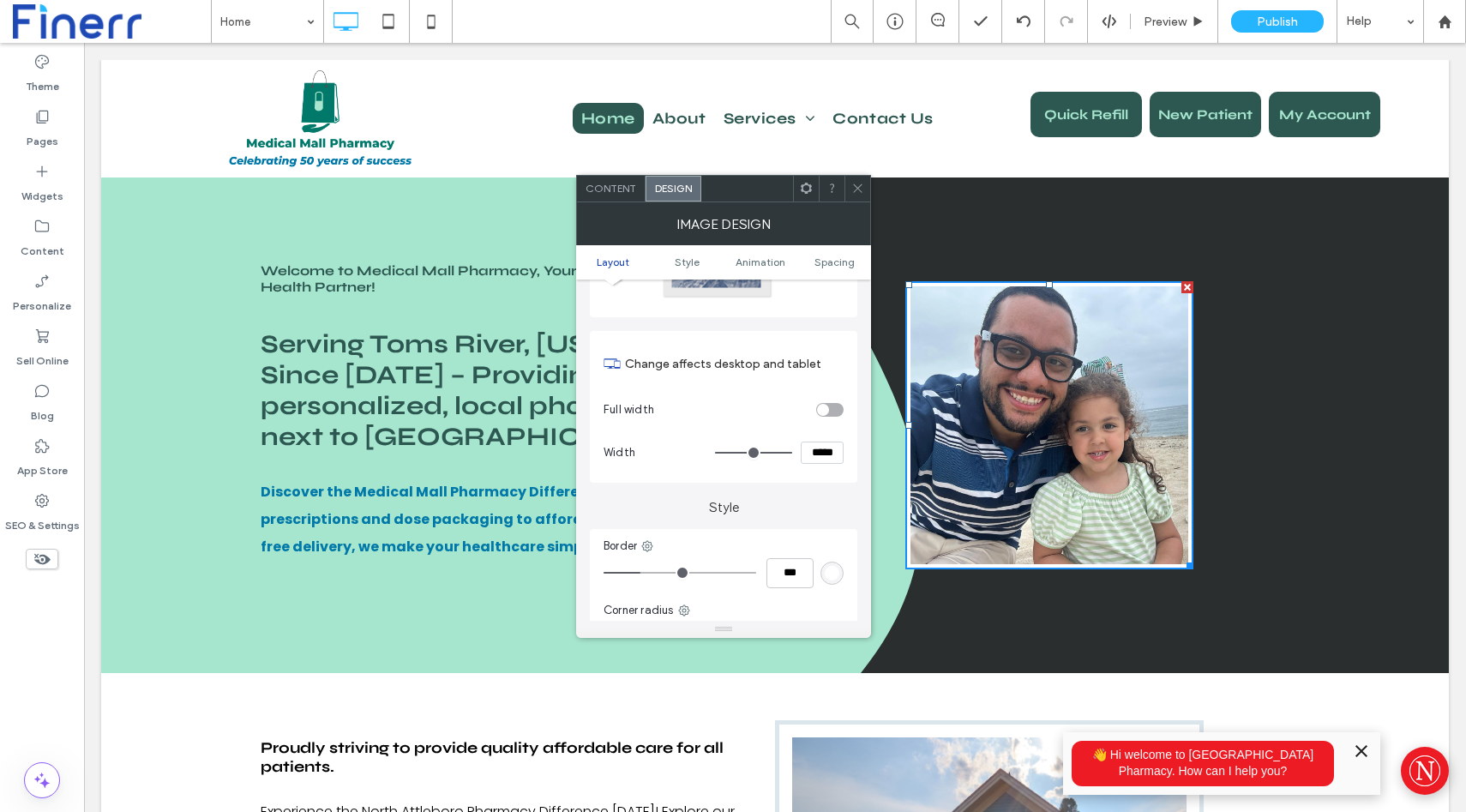
scroll to position [180, 0]
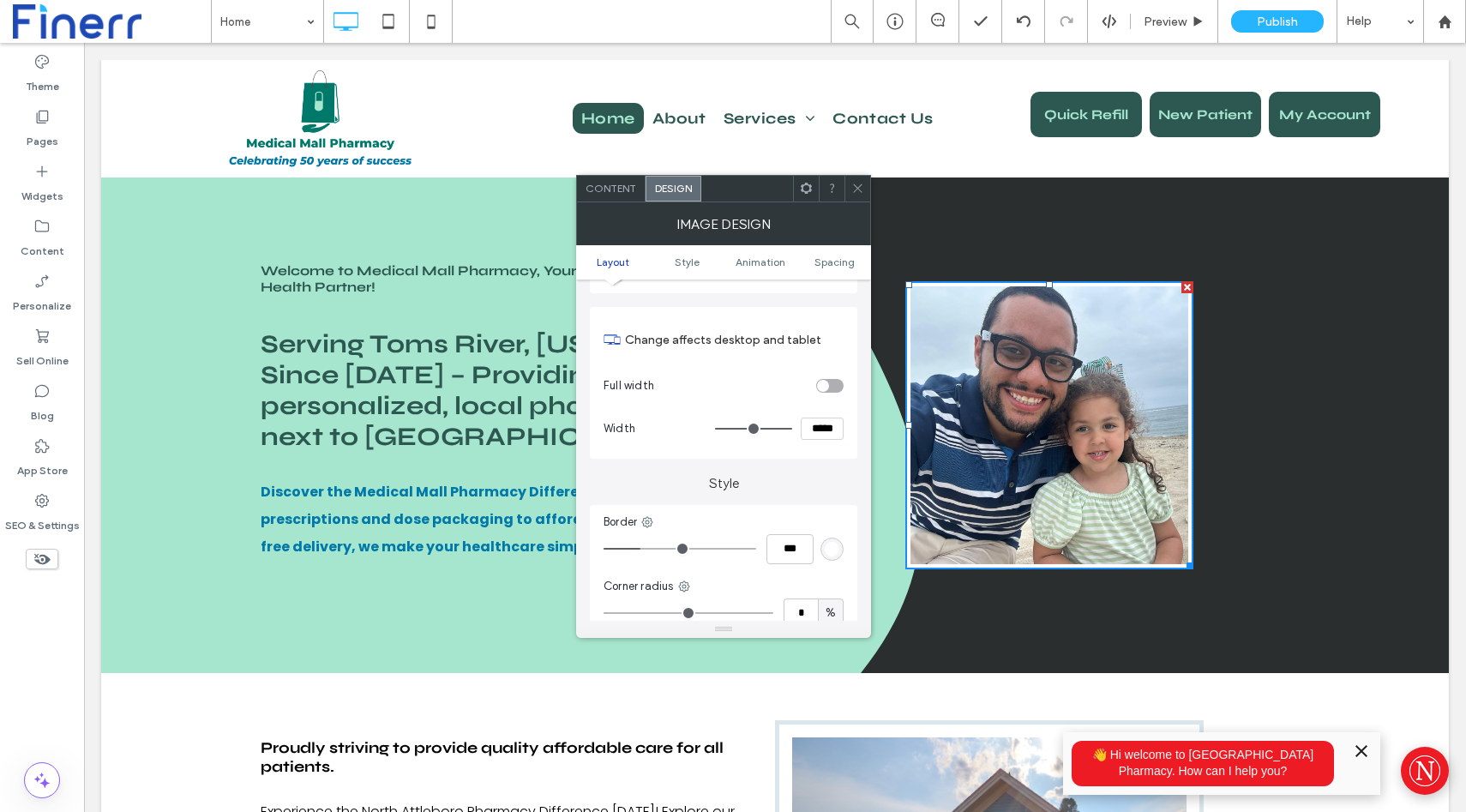
type input "*"
type input "***"
type input "*"
type input "***"
type input "*"
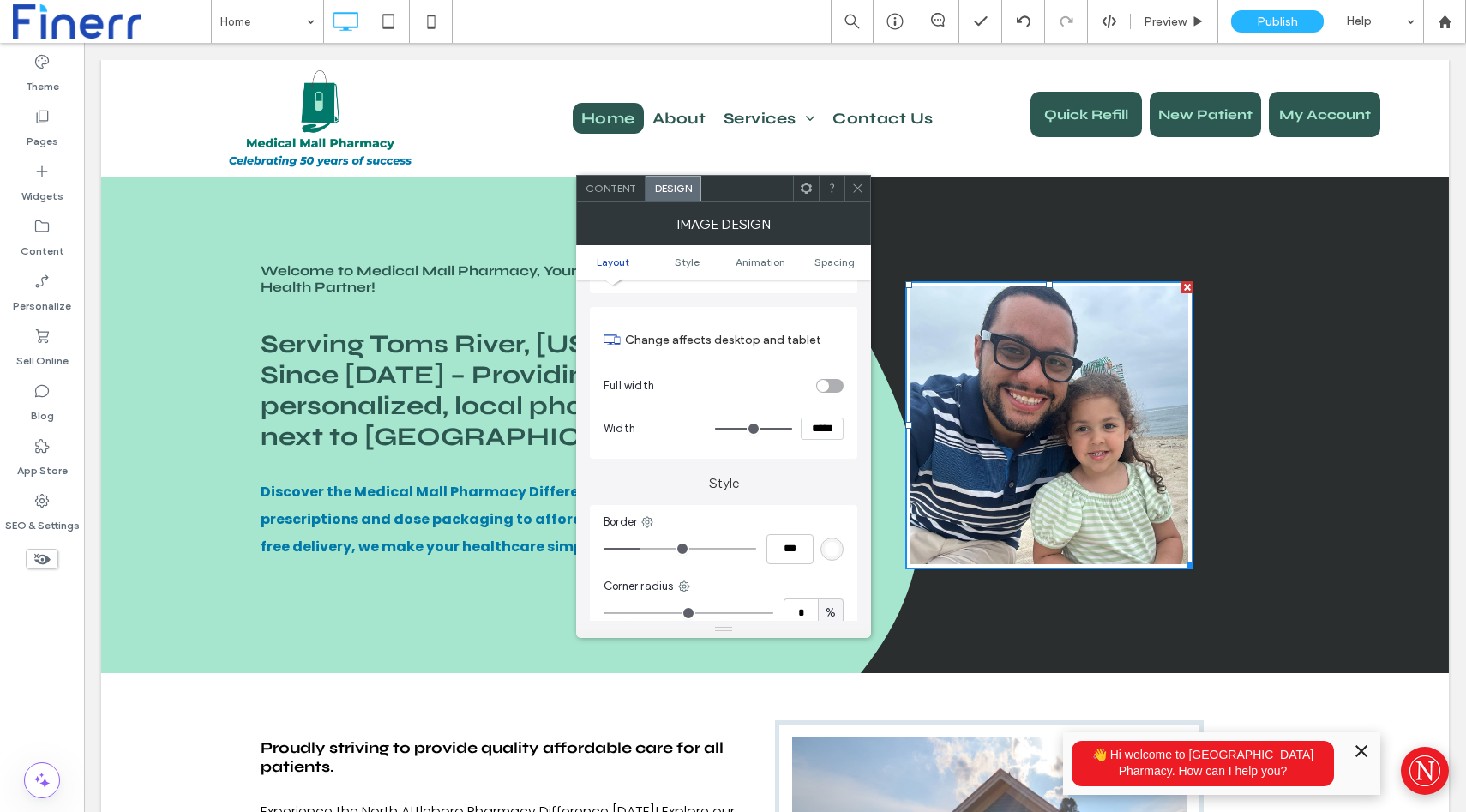
type input "***"
type input "*"
type input "***"
type input "*"
type input "***"
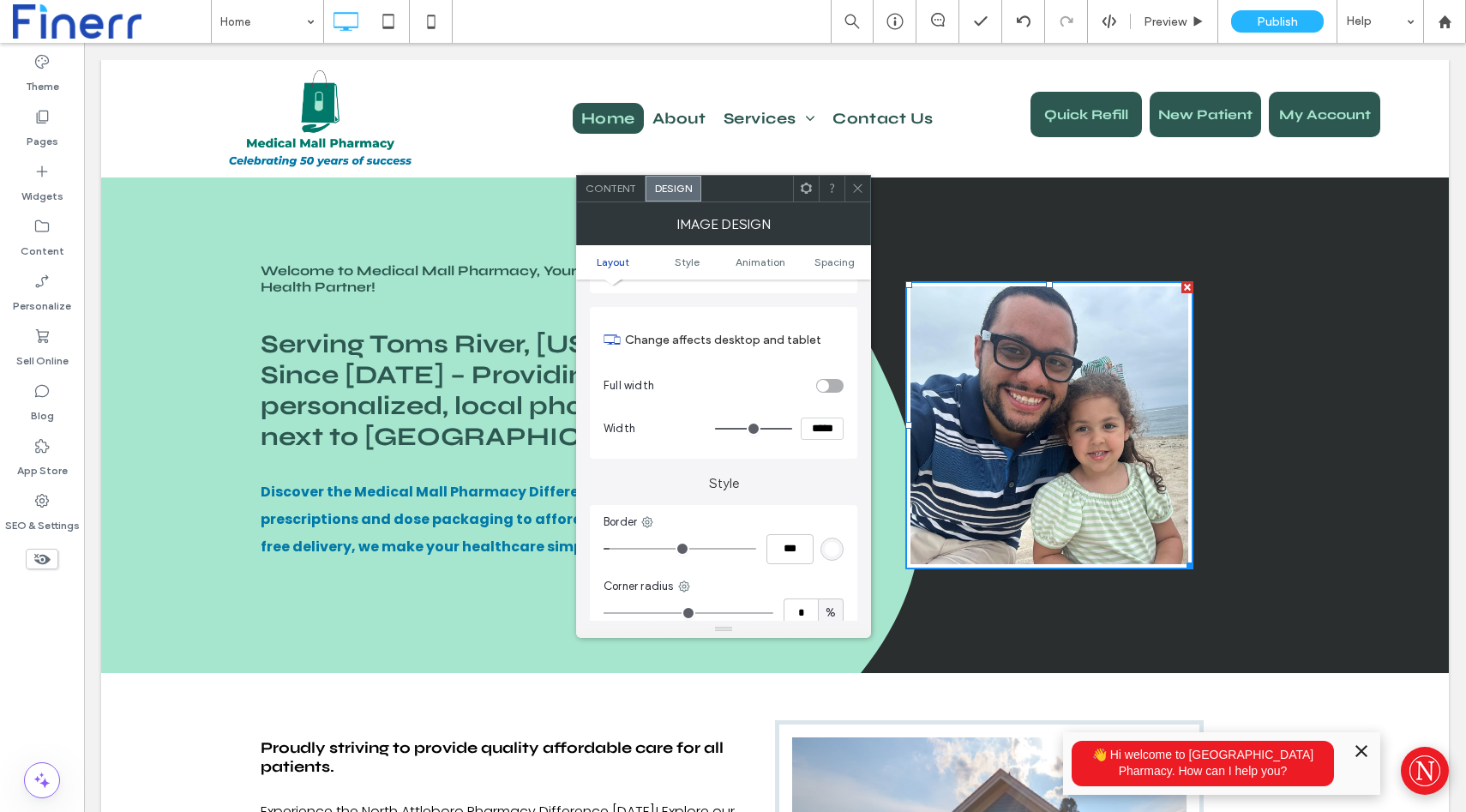
type input "*"
type input "***"
drag, startPoint x: 643, startPoint y: 549, endPoint x: 584, endPoint y: 551, distance: 59.0
type input "*"
click at [604, 550] on input "range" at bounding box center [680, 549] width 153 height 2
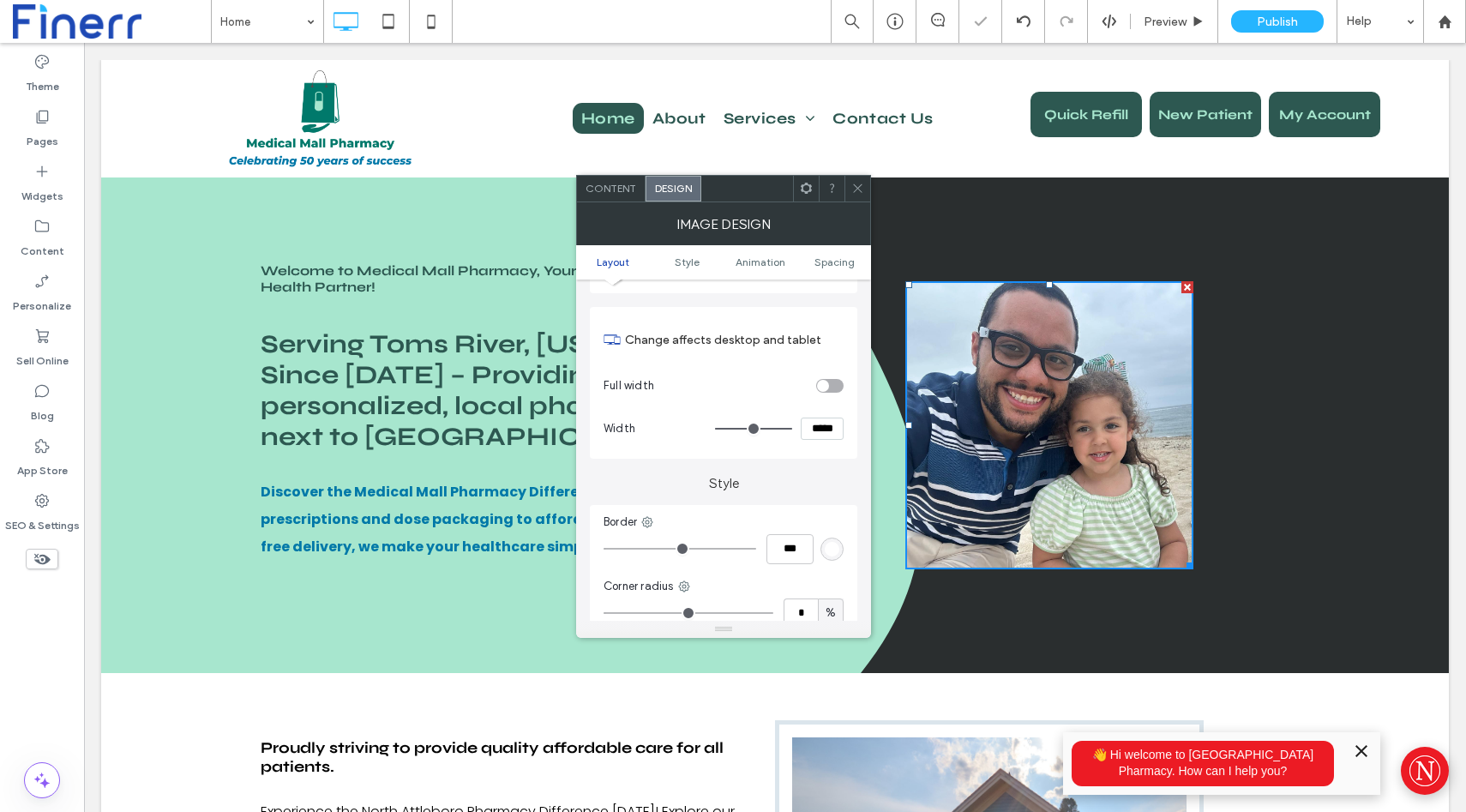
click at [857, 187] on icon at bounding box center [857, 188] width 13 height 13
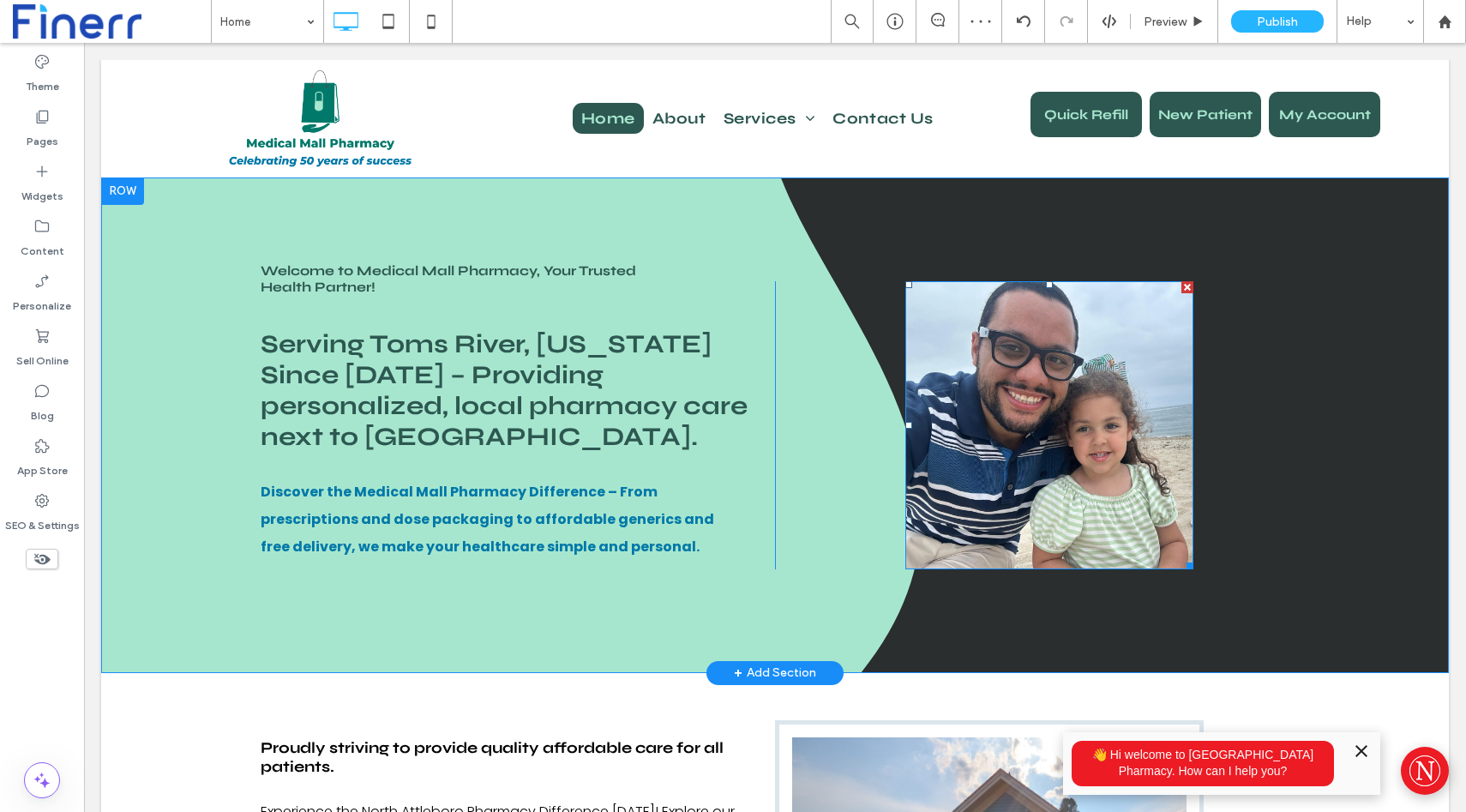
click at [1059, 363] on img at bounding box center [1050, 426] width 288 height 288
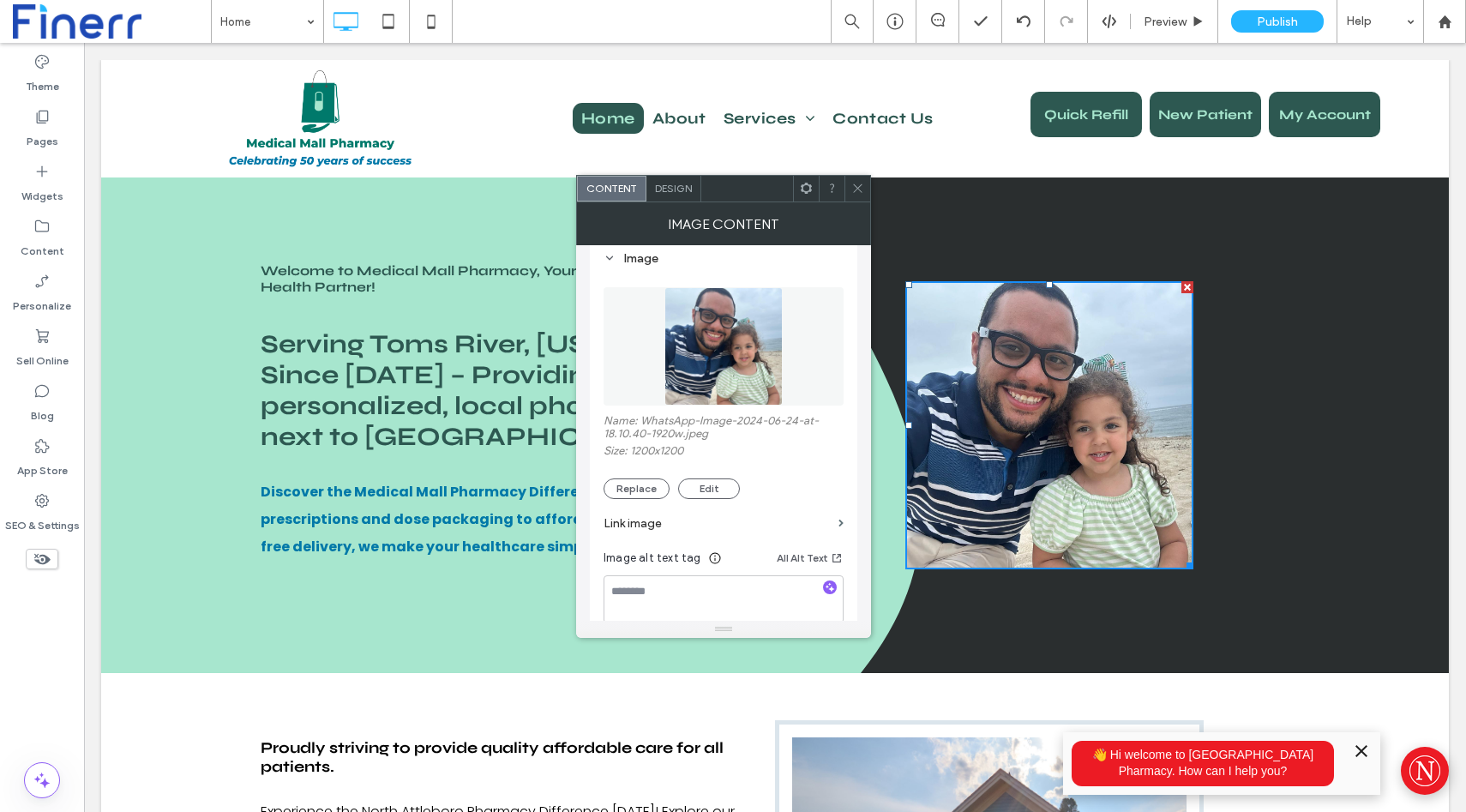
scroll to position [0, 0]
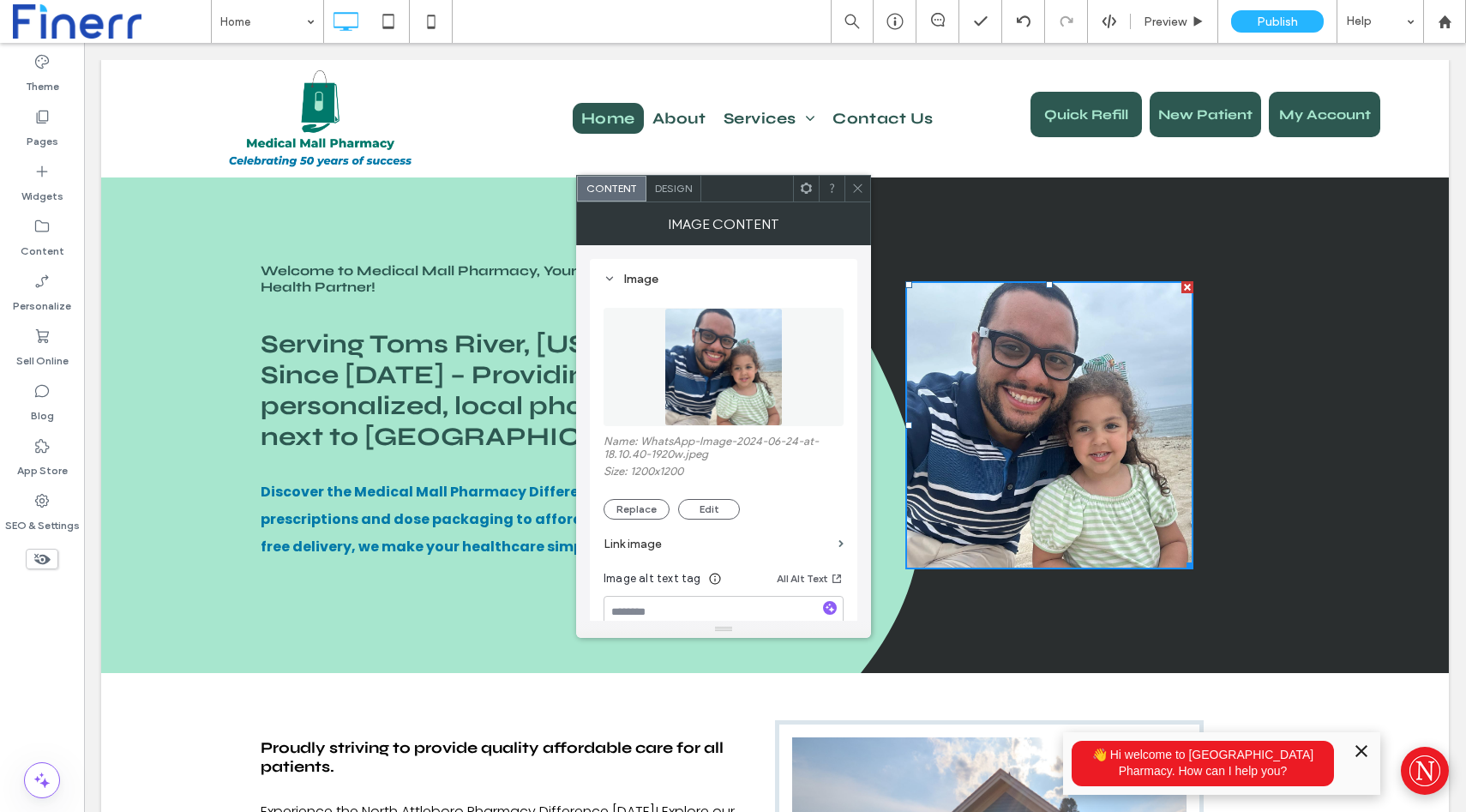
click at [676, 188] on span "Design" at bounding box center [673, 188] width 36 height 13
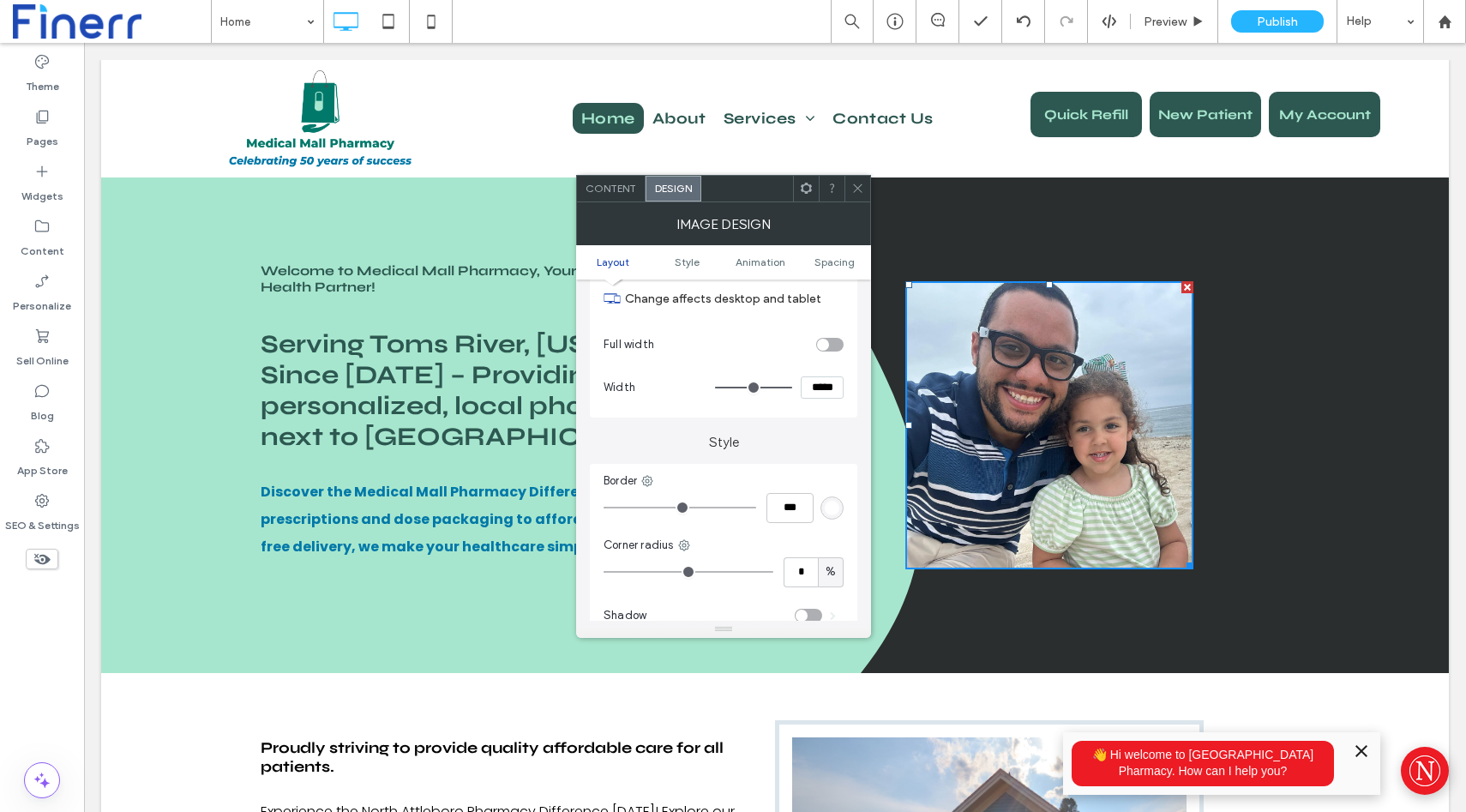
scroll to position [251, 0]
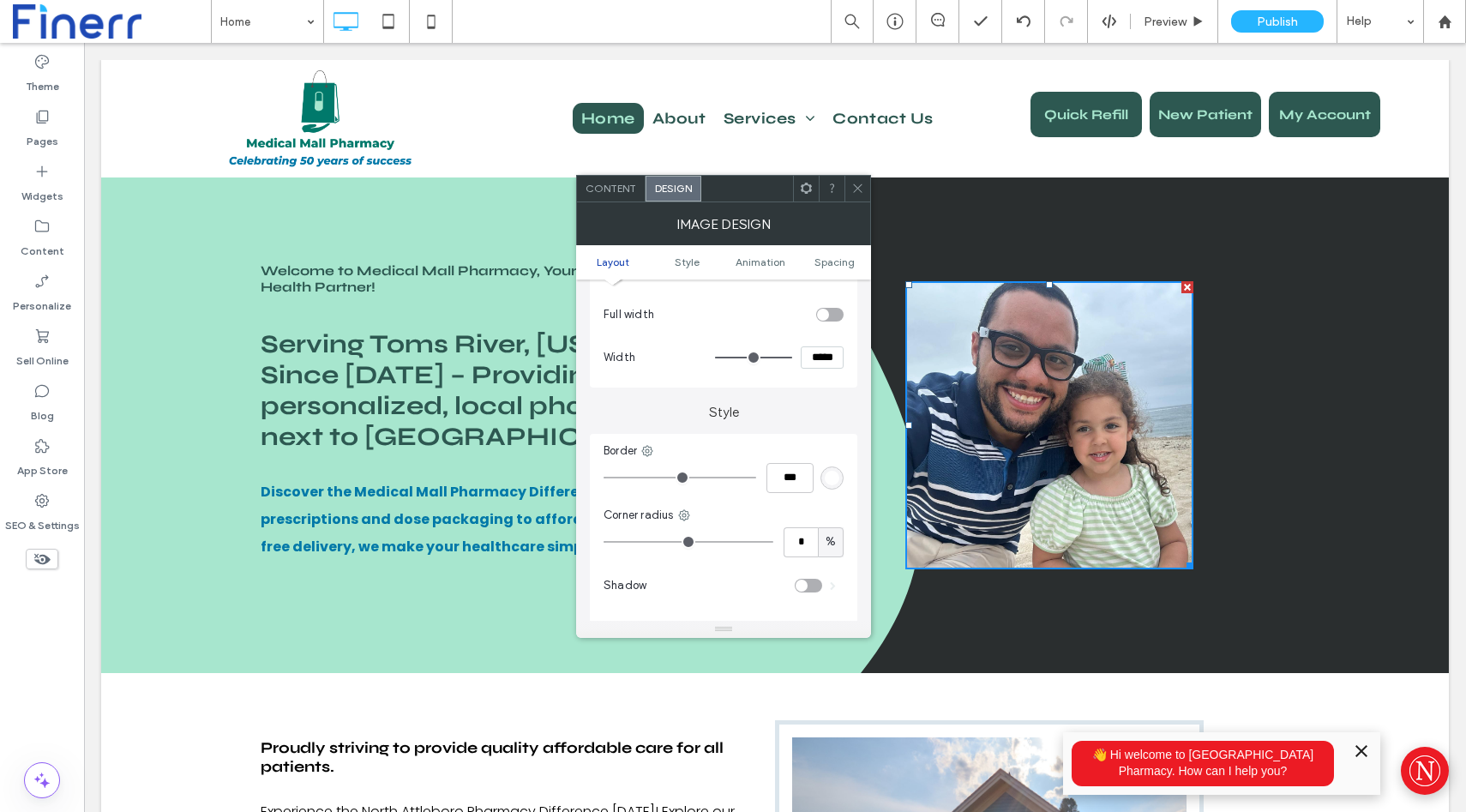
type input "*"
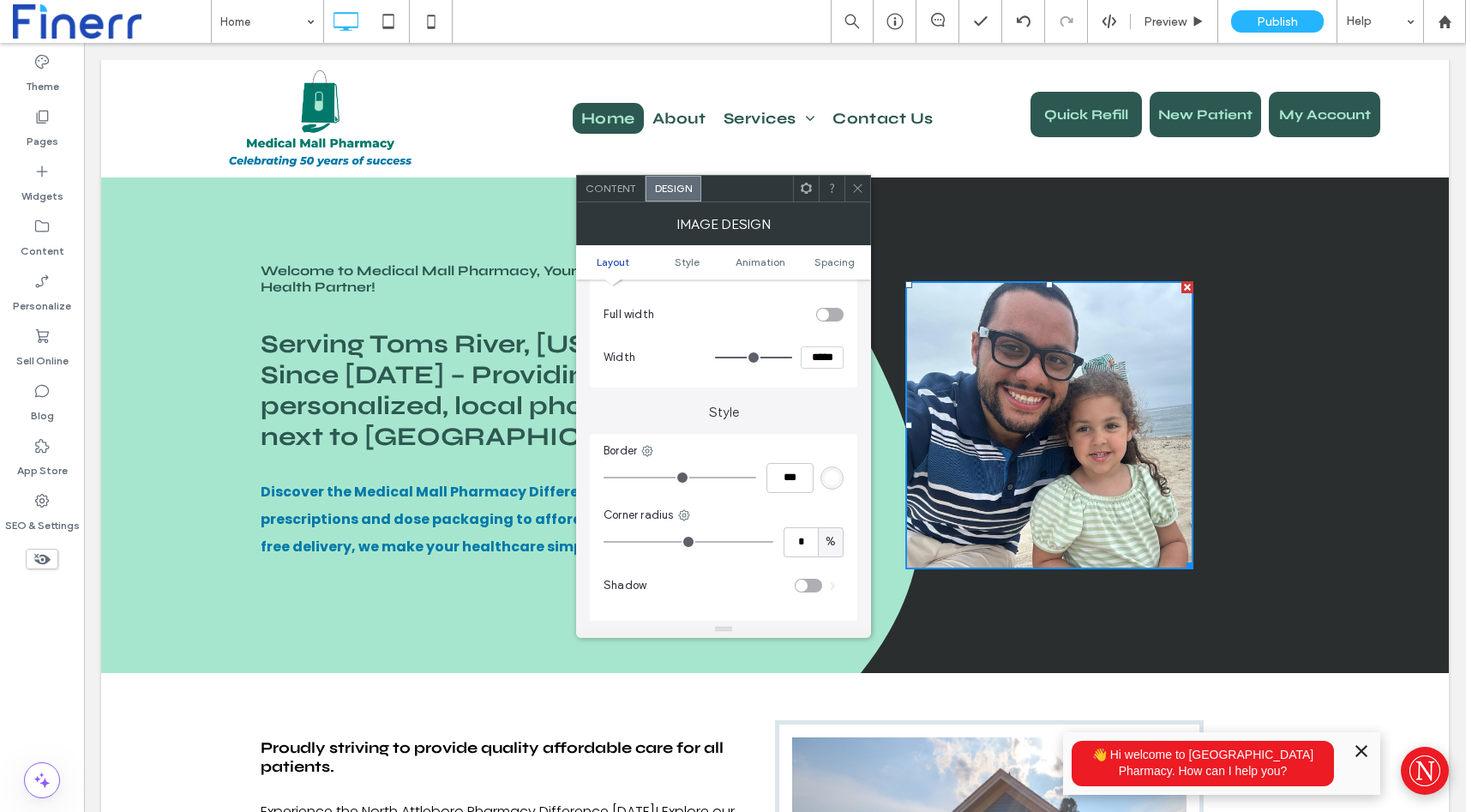
type input "*"
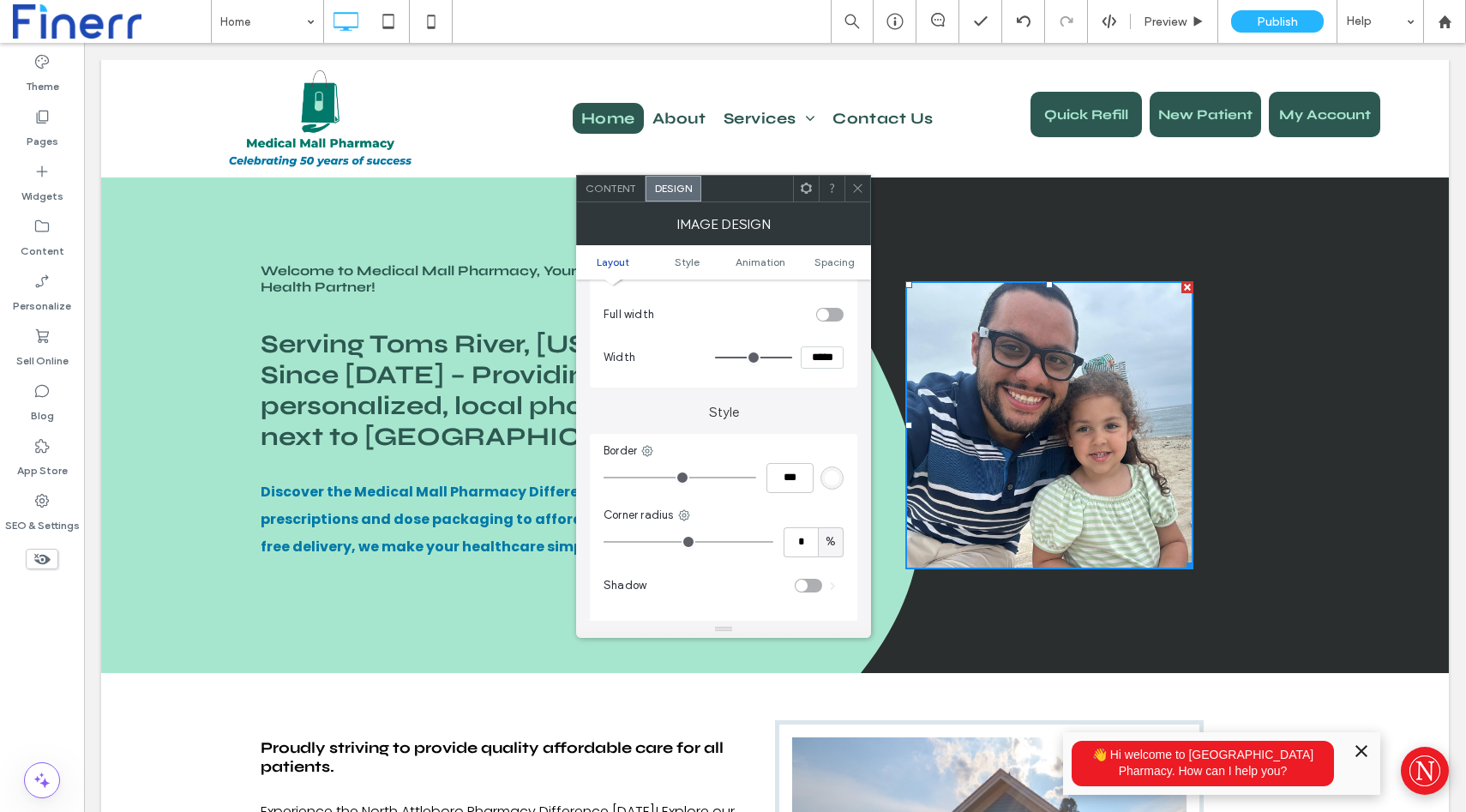
type input "*"
click at [621, 543] on input "range" at bounding box center [688, 542] width 169 height 2
click at [862, 190] on icon at bounding box center [857, 188] width 13 height 13
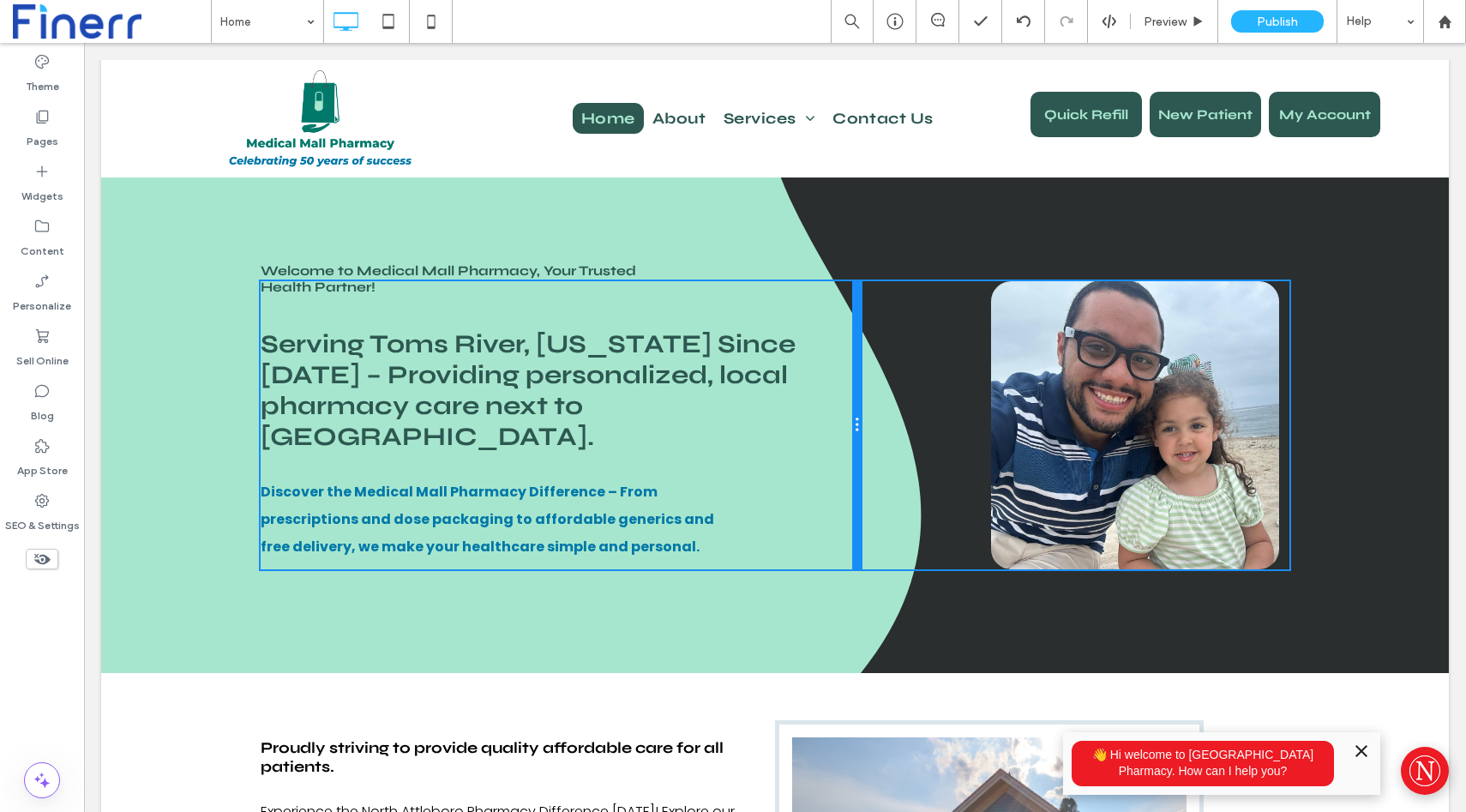
drag, startPoint x: 772, startPoint y: 303, endPoint x: 835, endPoint y: 303, distance: 63.0
click at [835, 303] on div "Welcome to Medical Mall Pharmacy, Your Trusted Health Partner! Serving Toms Riv…" at bounding box center [560, 426] width 600 height 288
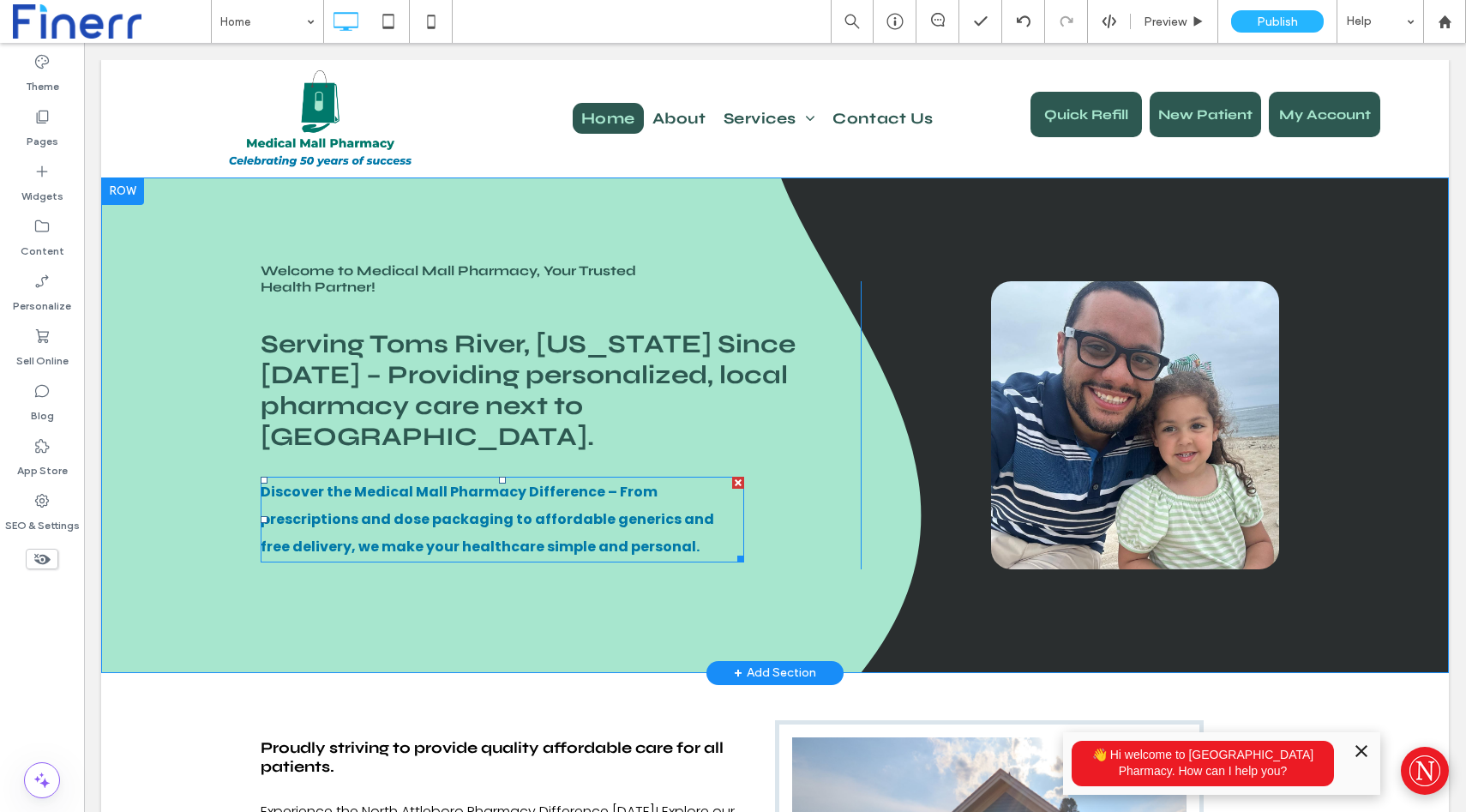
click at [330, 479] on p "Discover the Medical Mall Pharmacy Difference – From prescriptions and dose pac…" at bounding box center [502, 519] width 484 height 83
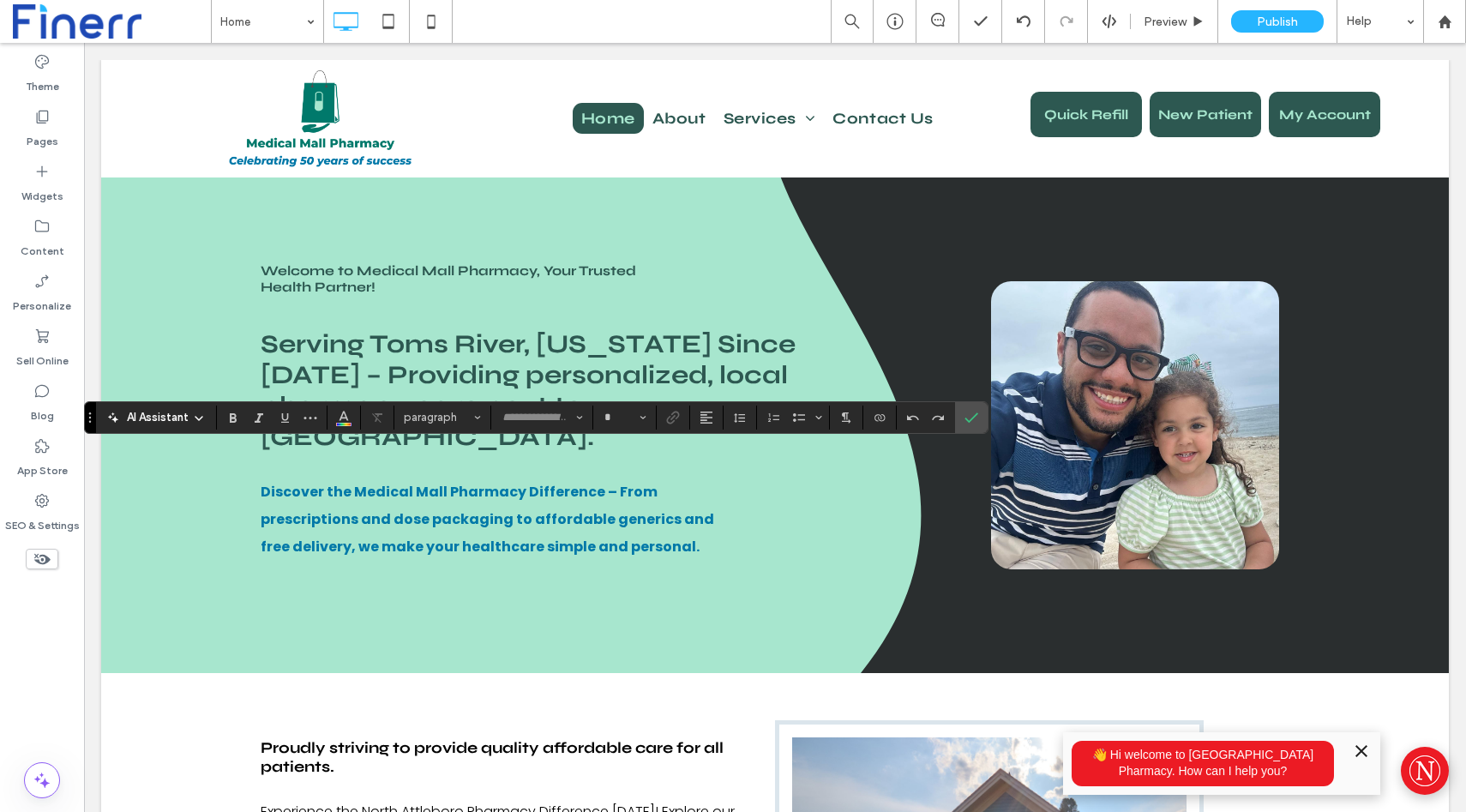
type input "*******"
type input "**"
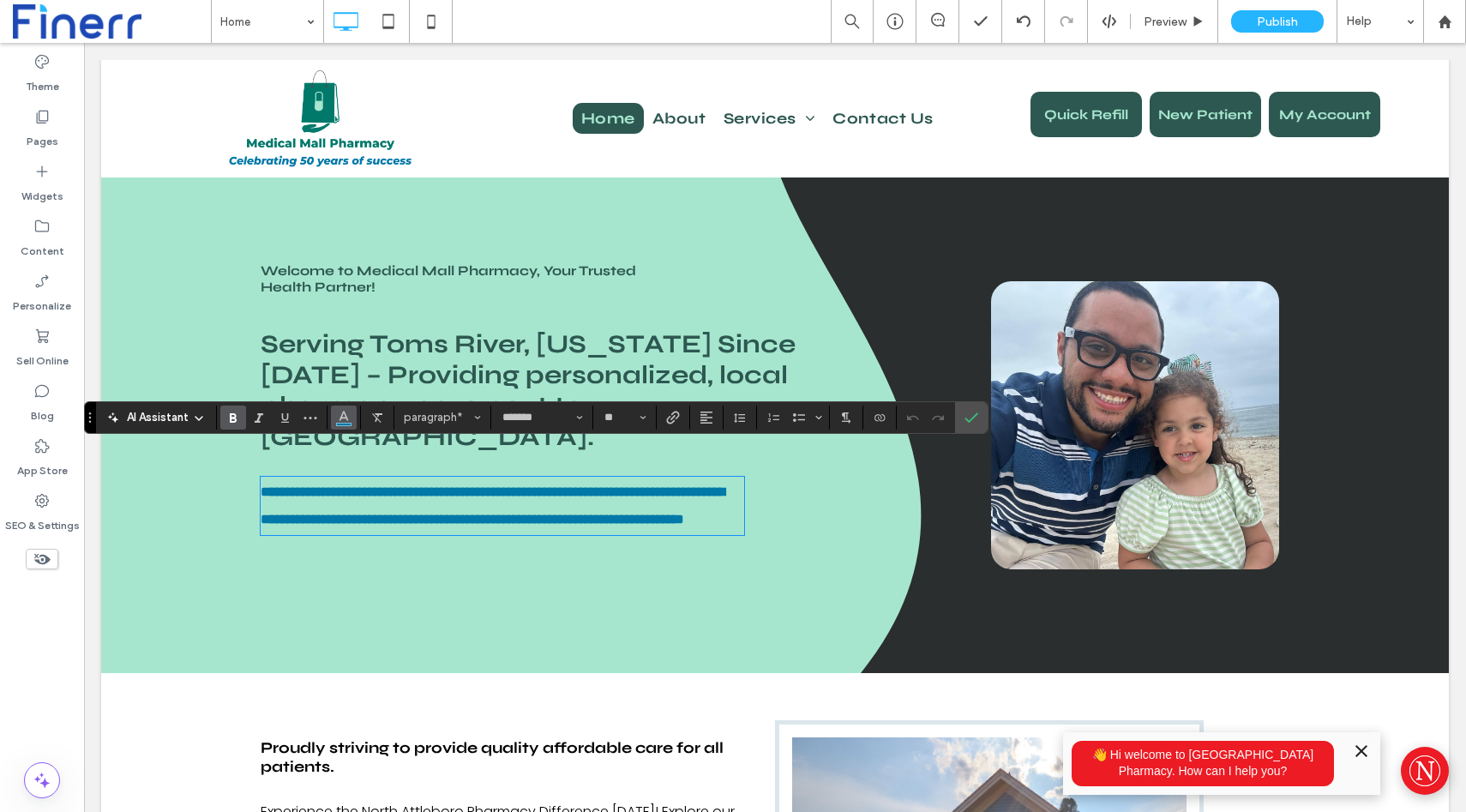
click at [344, 409] on icon "Color" at bounding box center [344, 416] width 14 height 14
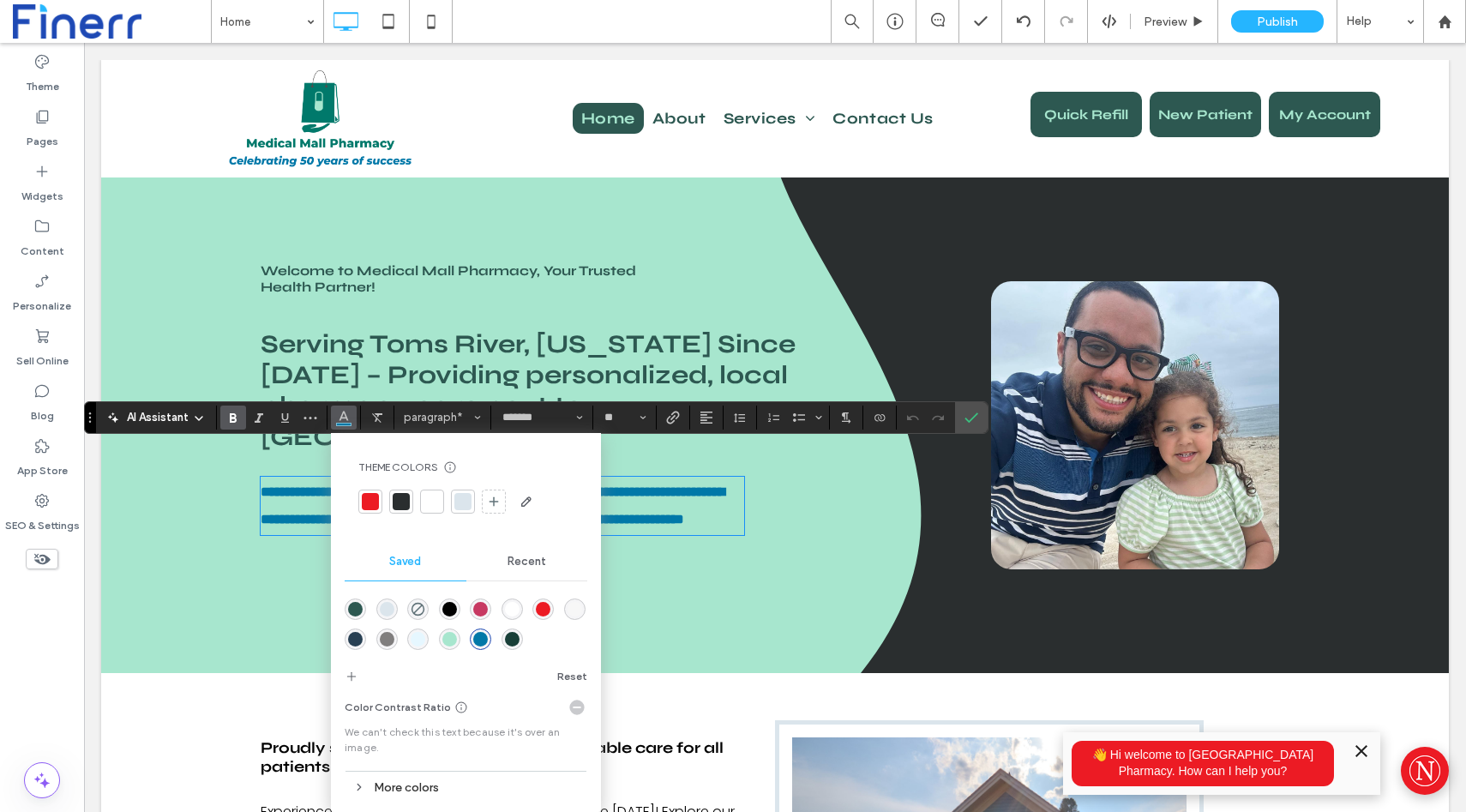
click at [400, 497] on div at bounding box center [401, 502] width 17 height 17
click at [228, 419] on icon "Bold" at bounding box center [234, 418] width 14 height 14
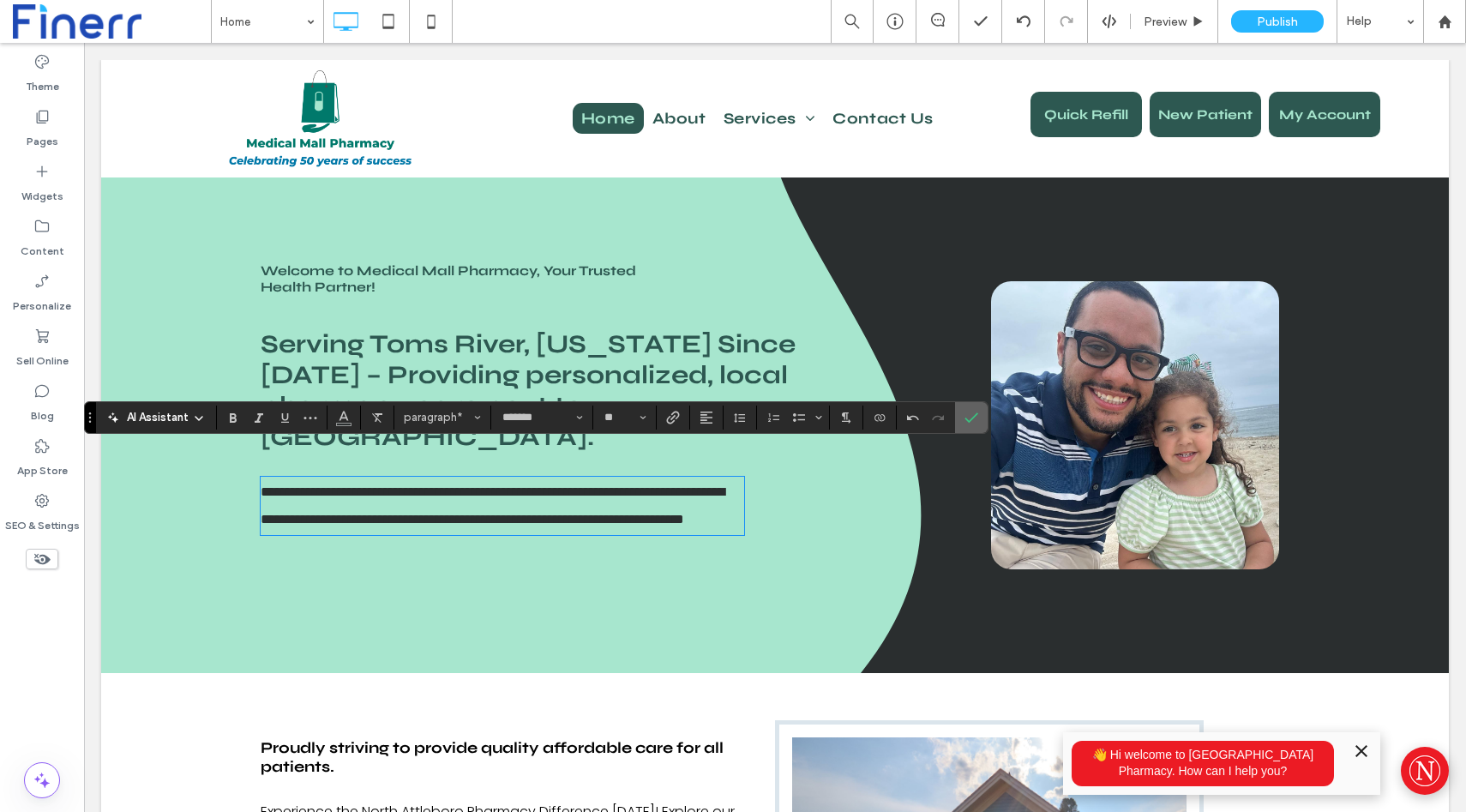
click at [976, 411] on icon "Confirm" at bounding box center [972, 418] width 14 height 14
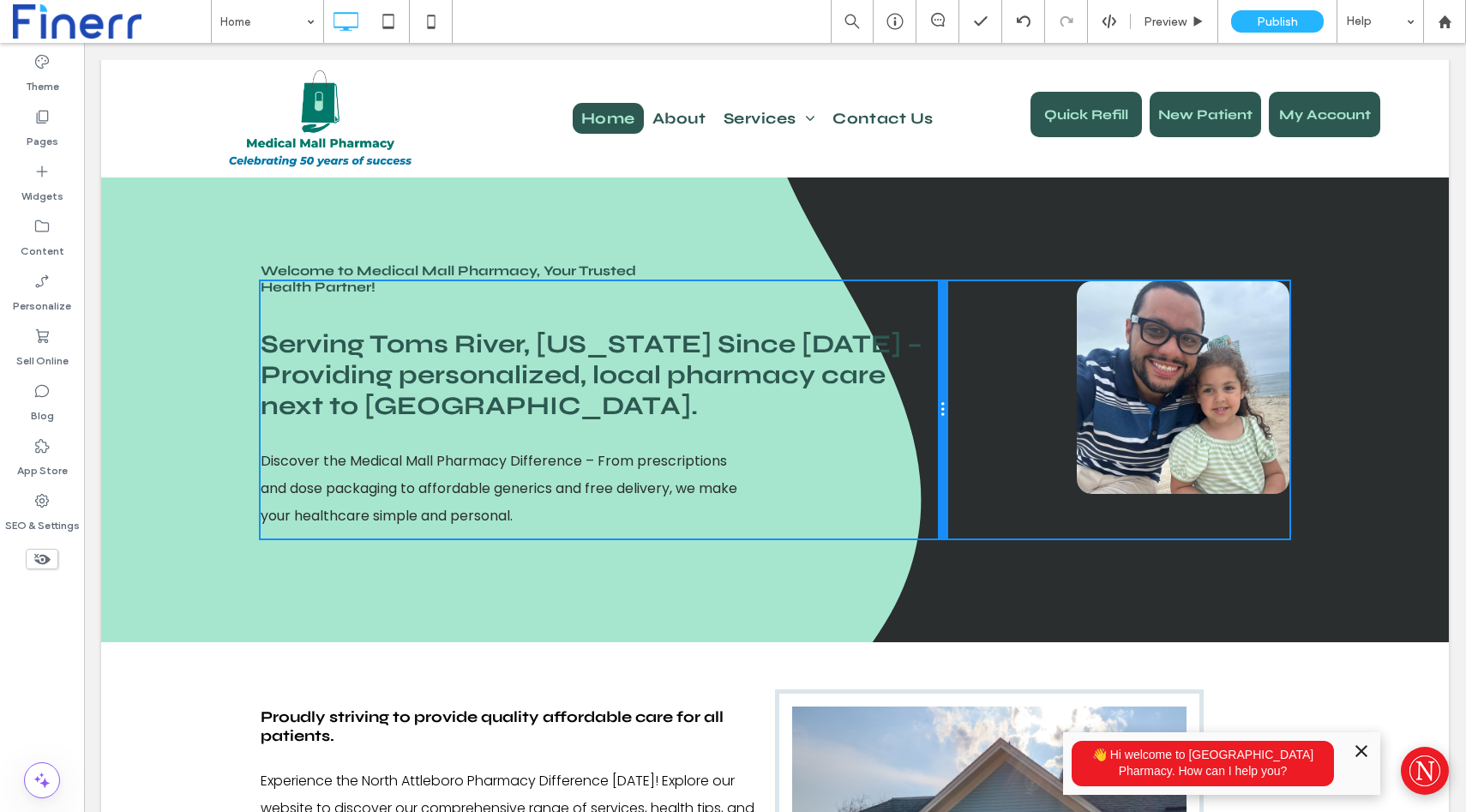
drag, startPoint x: 856, startPoint y: 401, endPoint x: 935, endPoint y: 399, distance: 79.0
click at [938, 399] on div at bounding box center [942, 410] width 9 height 257
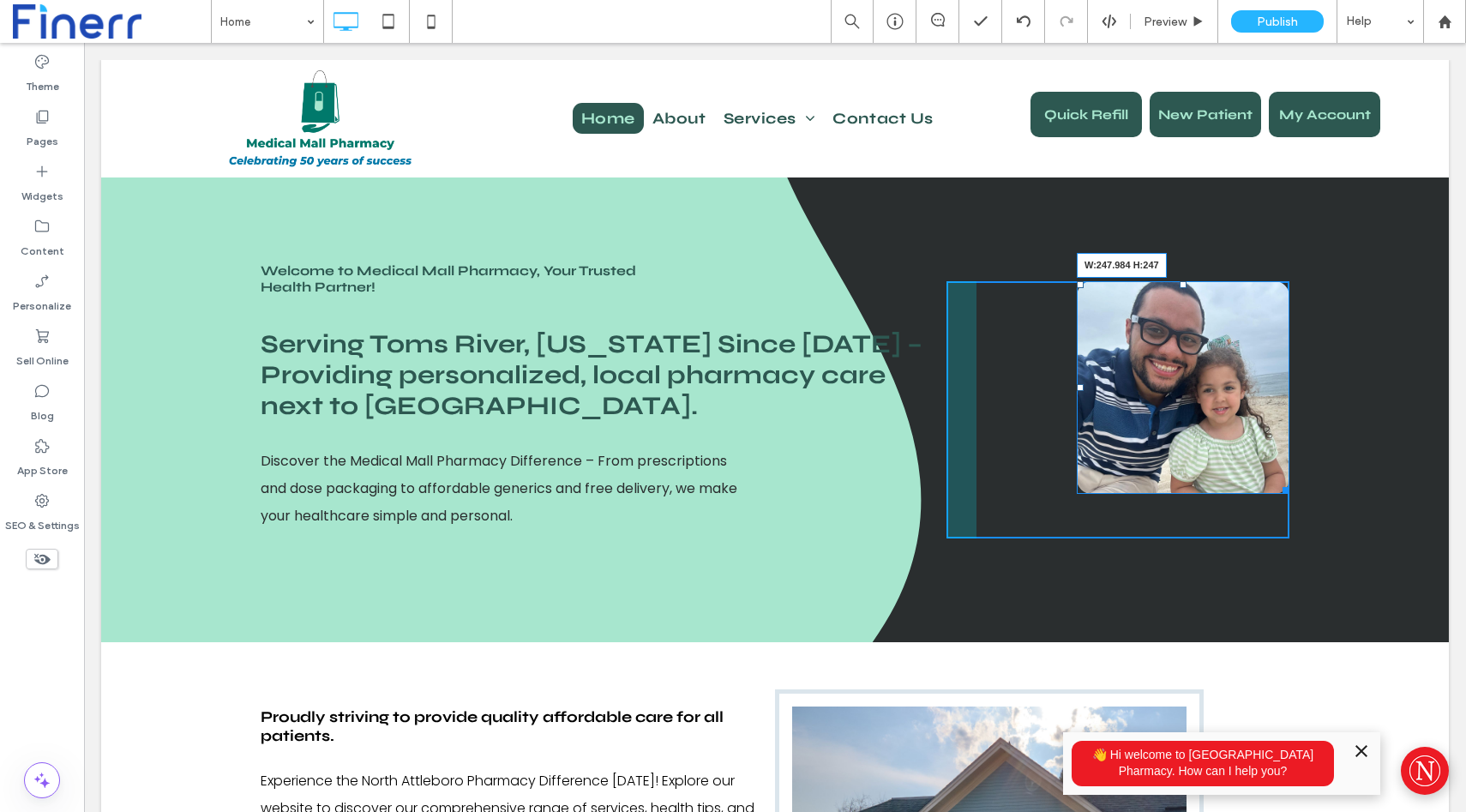
drag, startPoint x: 1286, startPoint y: 488, endPoint x: 1319, endPoint y: 523, distance: 48.1
click at [1319, 523] on div "Welcome to Medical Mall Pharmacy, Your Trusted Health Partner! Serving Toms Riv…" at bounding box center [776, 409] width 1348 height 465
drag, startPoint x: 1288, startPoint y: 491, endPoint x: 1276, endPoint y: 515, distance: 26.8
click at [1276, 515] on div "W:247.984 H:247 Click To Paste" at bounding box center [1118, 410] width 343 height 257
drag, startPoint x: 1079, startPoint y: 386, endPoint x: 979, endPoint y: 399, distance: 100.8
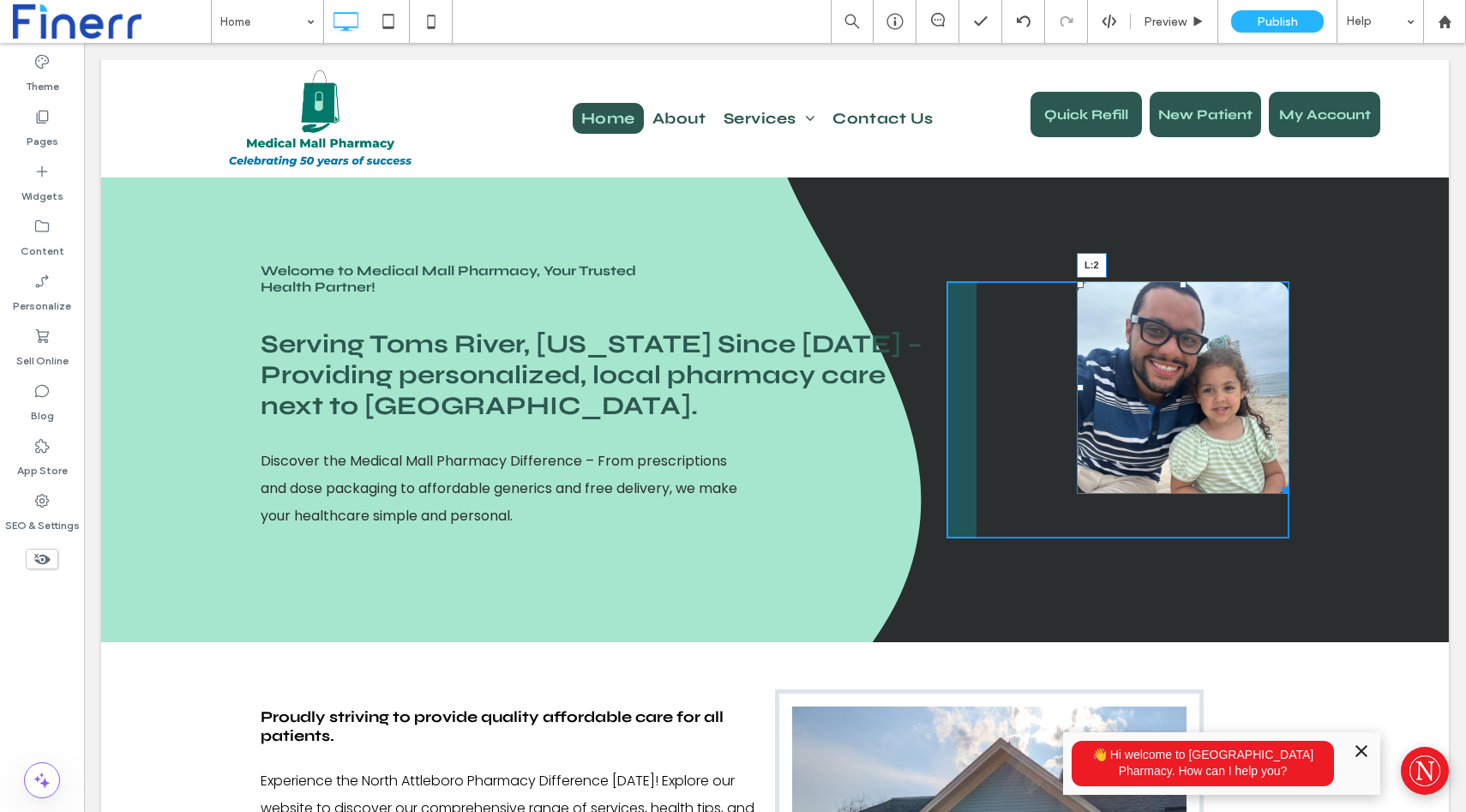
click at [1077, 399] on div "L:2" at bounding box center [1183, 387] width 213 height 213
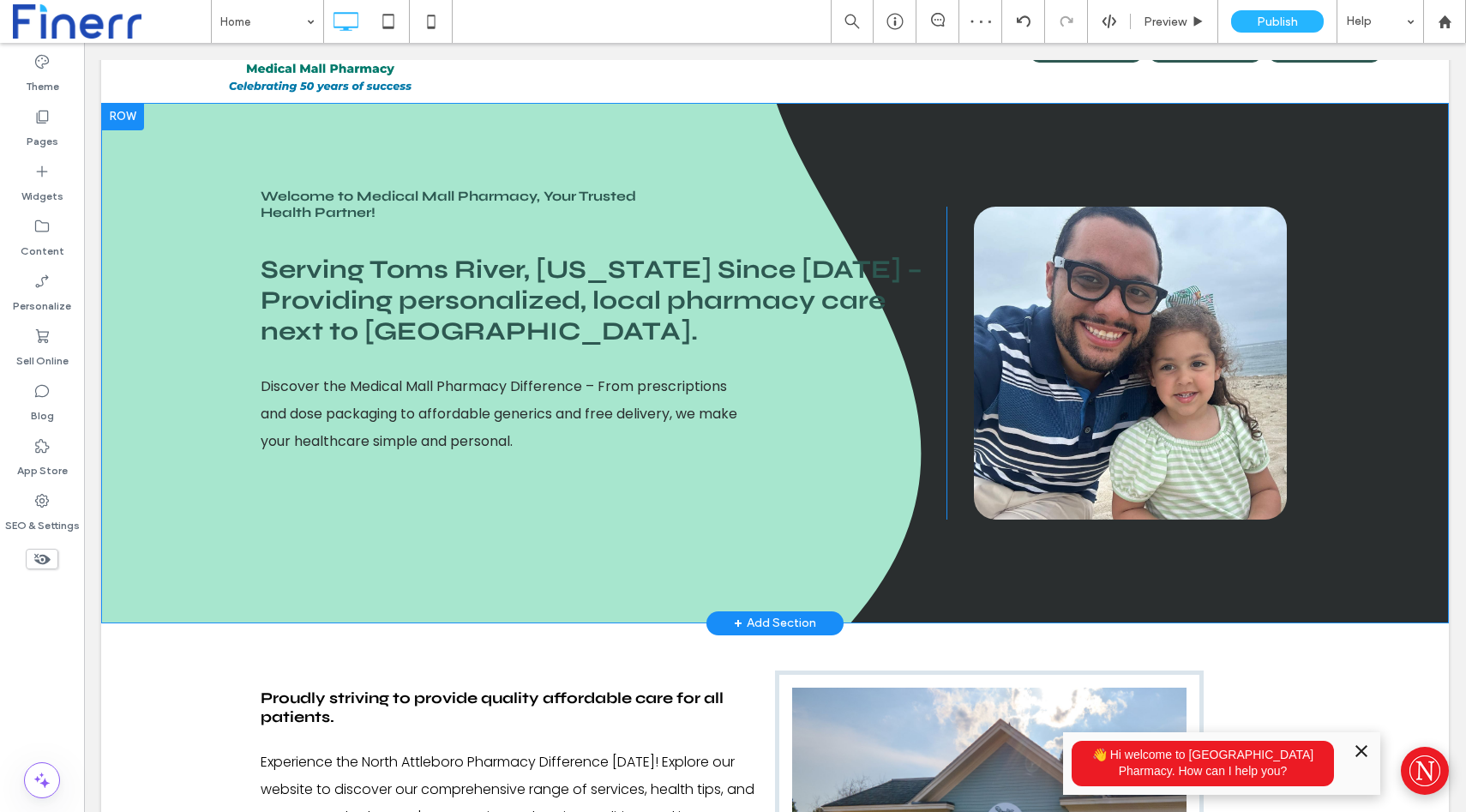
scroll to position [63, 0]
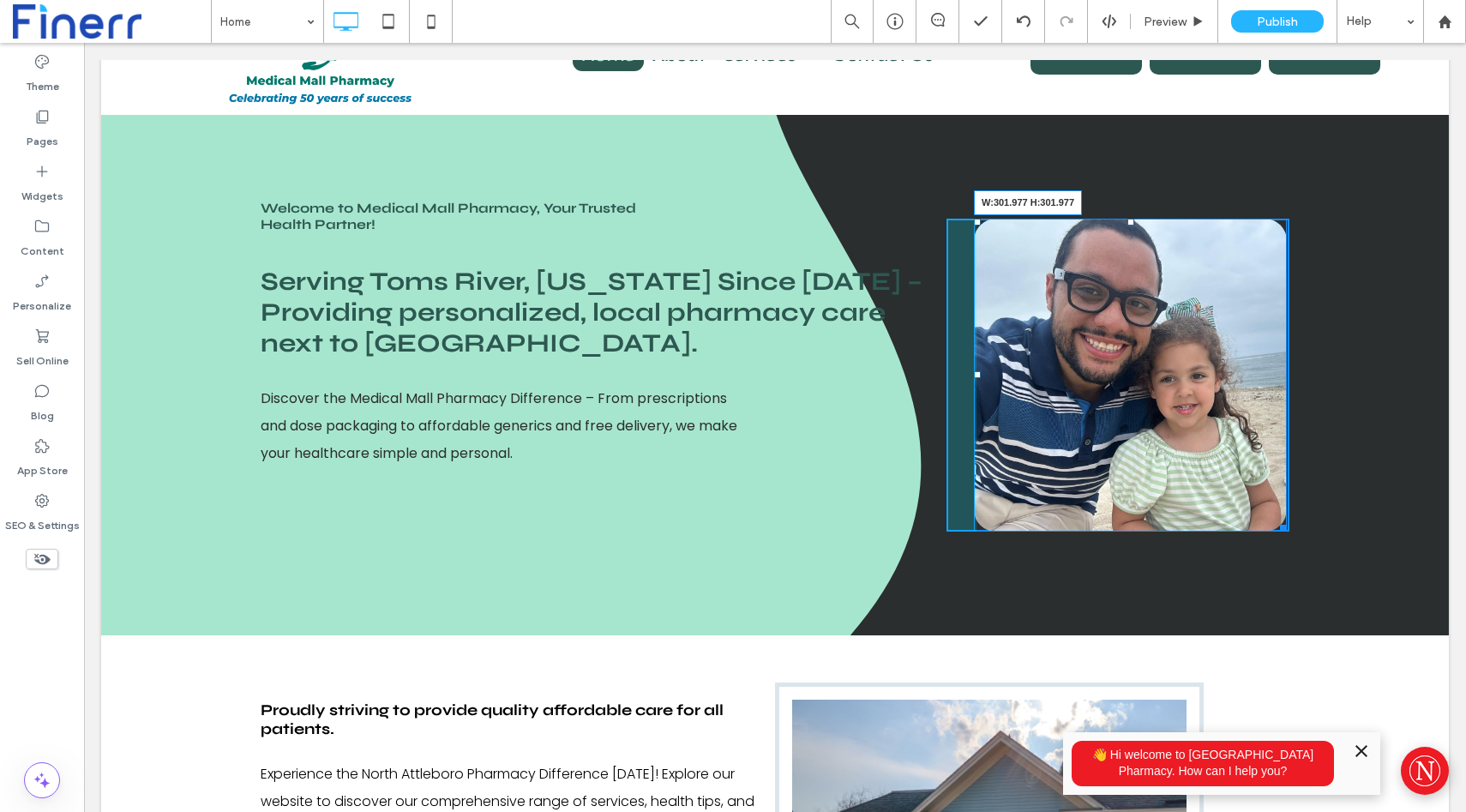
drag, startPoint x: 1284, startPoint y: 524, endPoint x: 1251, endPoint y: 470, distance: 63.3
click at [1251, 470] on div "W:301.977 H:301.977 Click To Paste" at bounding box center [1118, 375] width 343 height 313
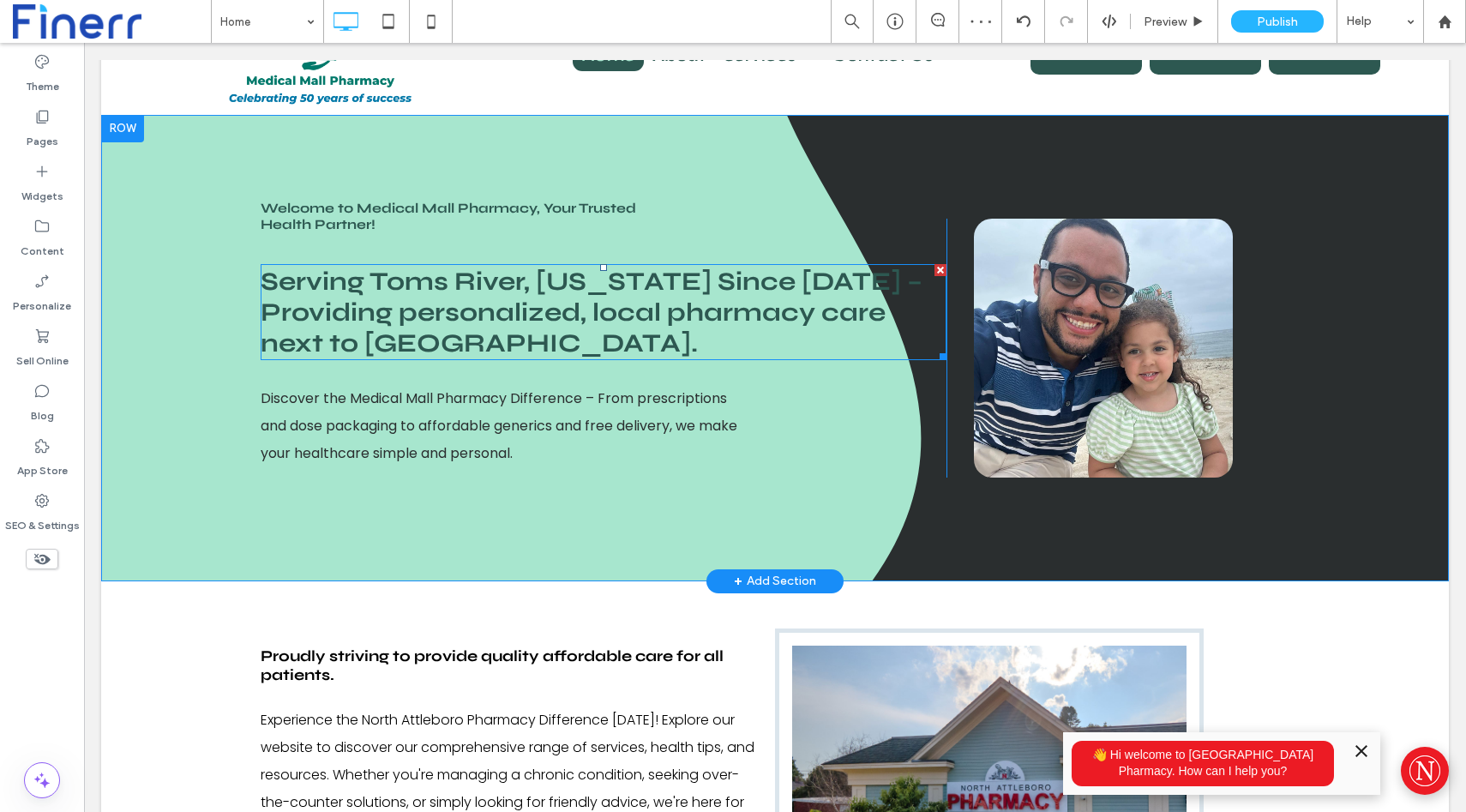
scroll to position [0, 0]
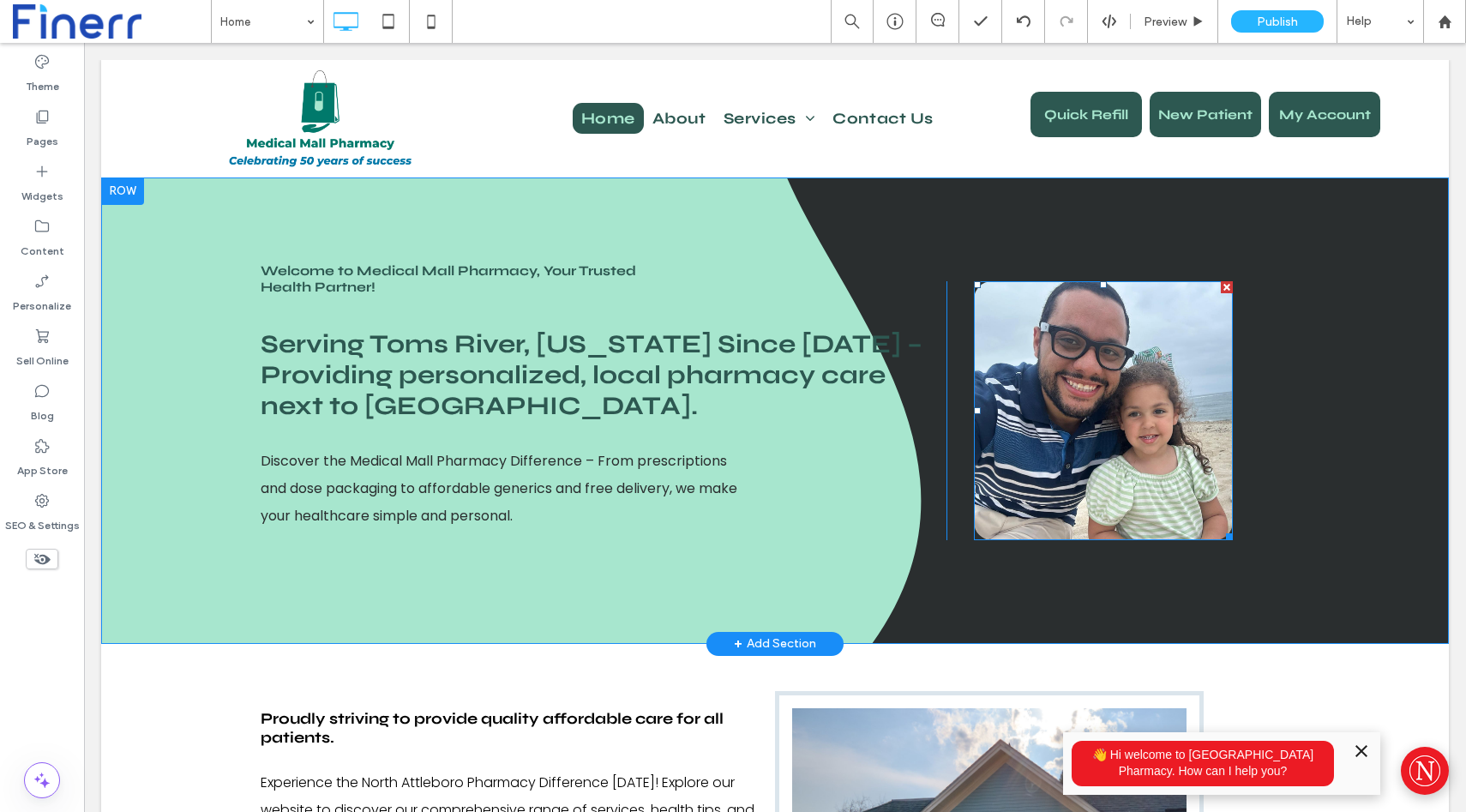
click at [1123, 378] on img at bounding box center [1104, 411] width 259 height 259
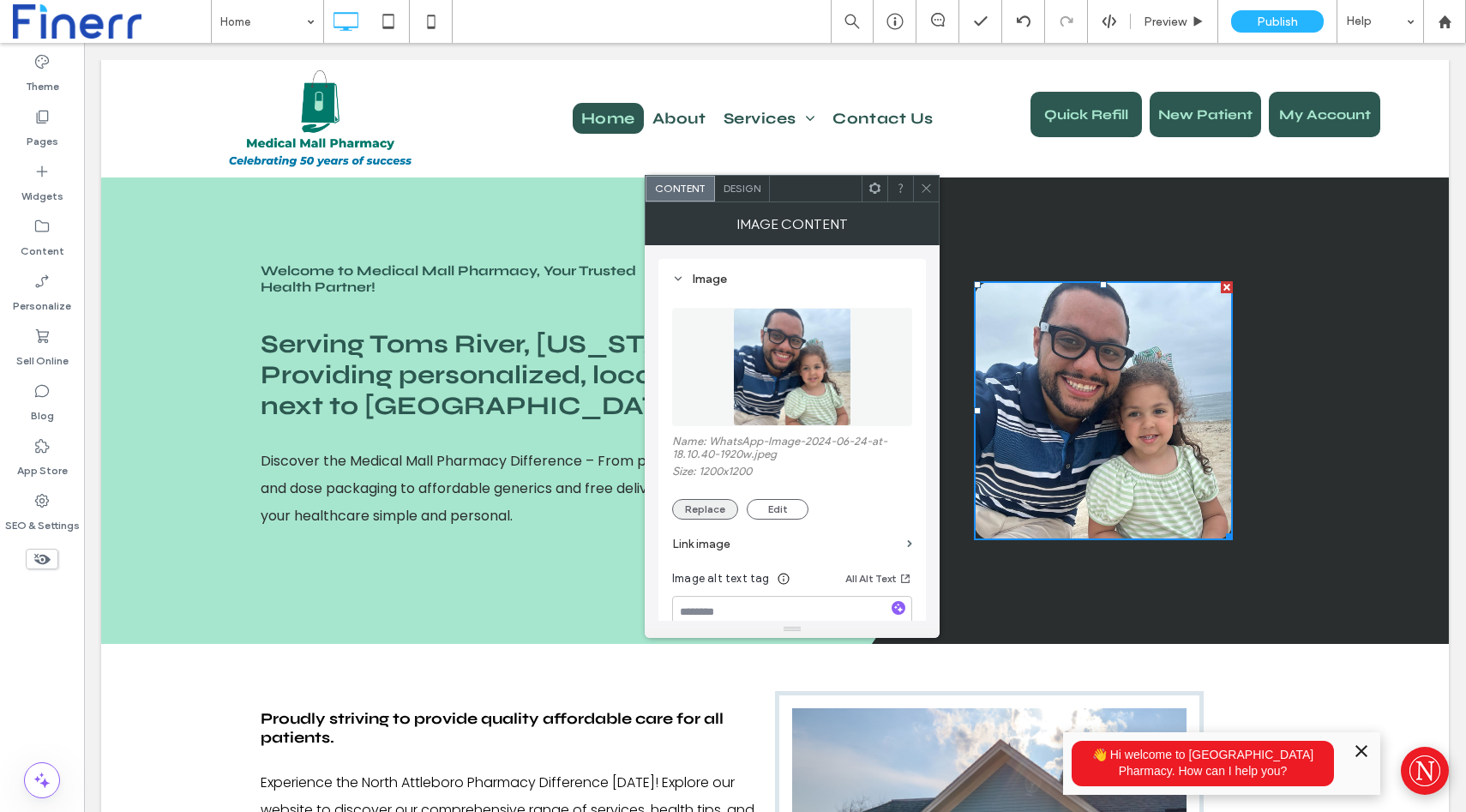
click at [700, 505] on button "Replace" at bounding box center [705, 510] width 66 height 21
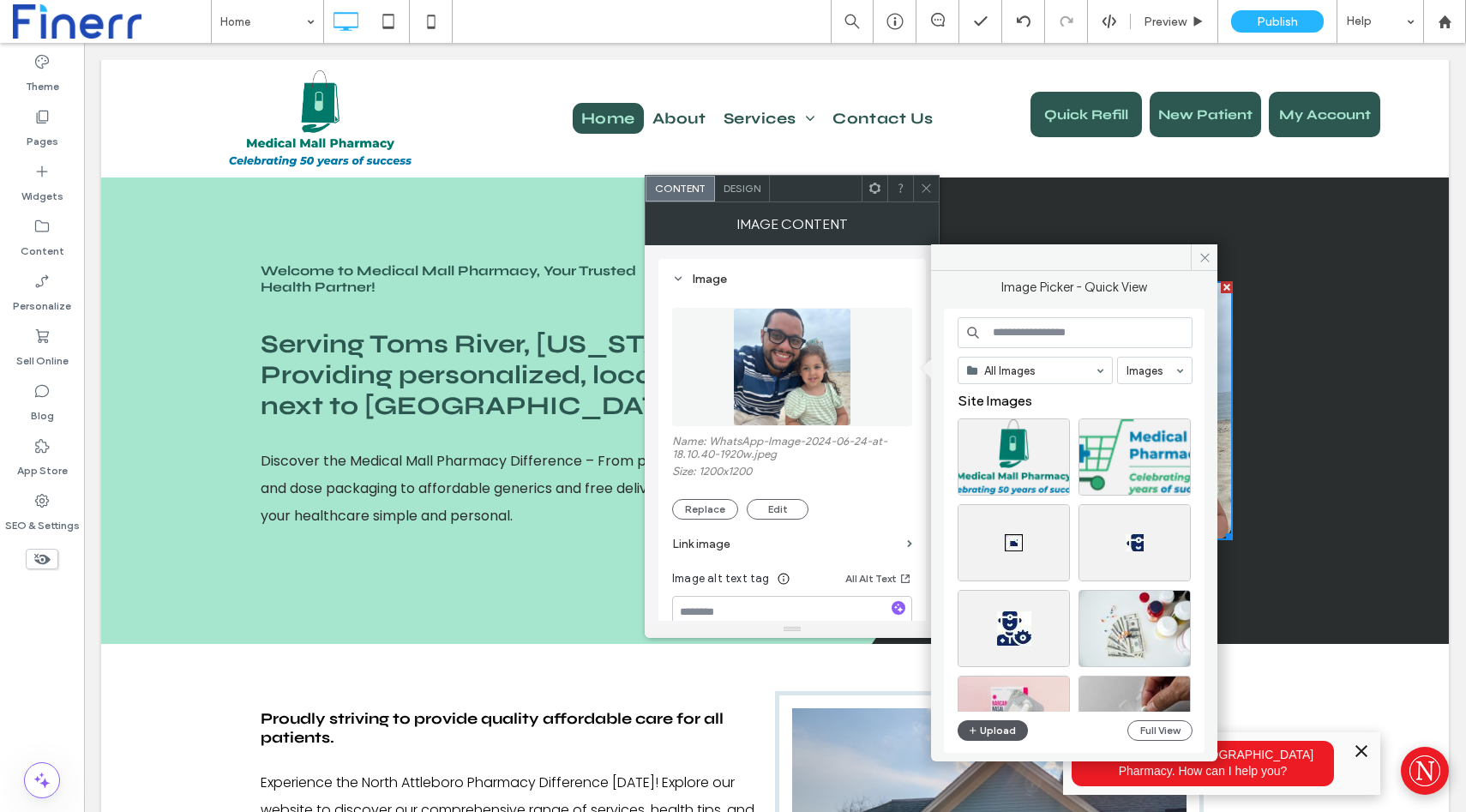
click at [999, 727] on button "Upload" at bounding box center [993, 730] width 70 height 21
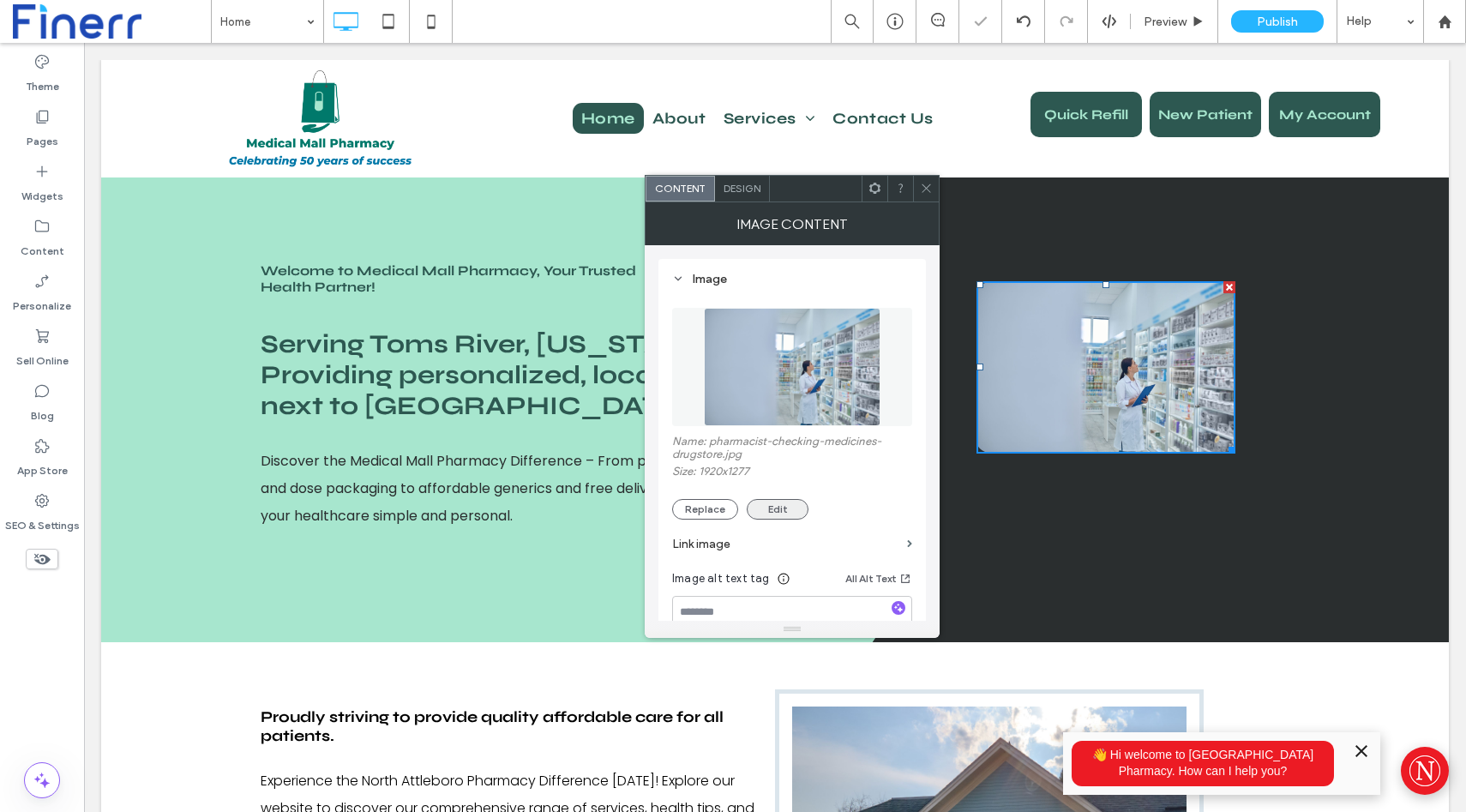
click at [770, 508] on button "Edit" at bounding box center [777, 510] width 62 height 21
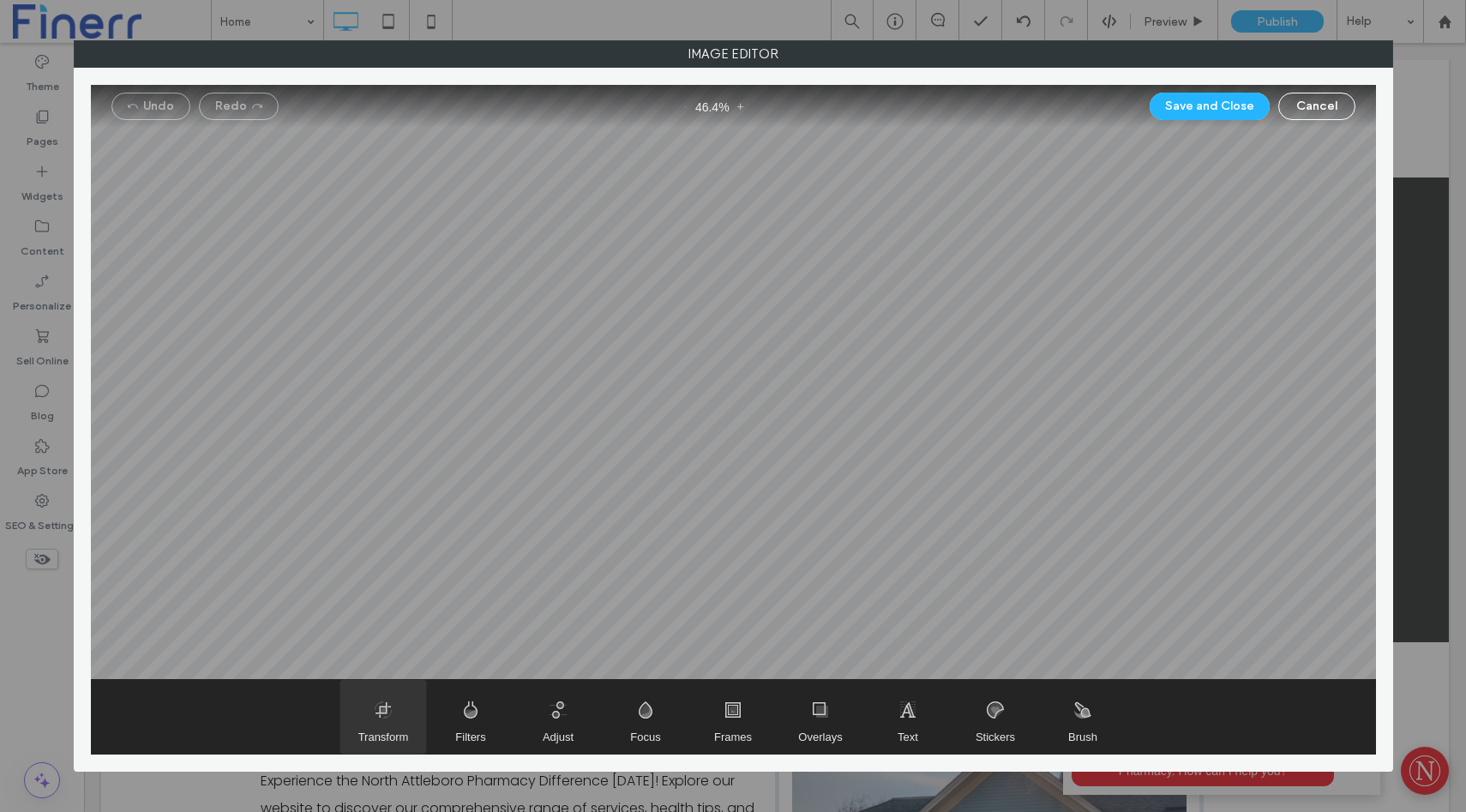
click at [375, 713] on span "Transform" at bounding box center [383, 716] width 86 height 74
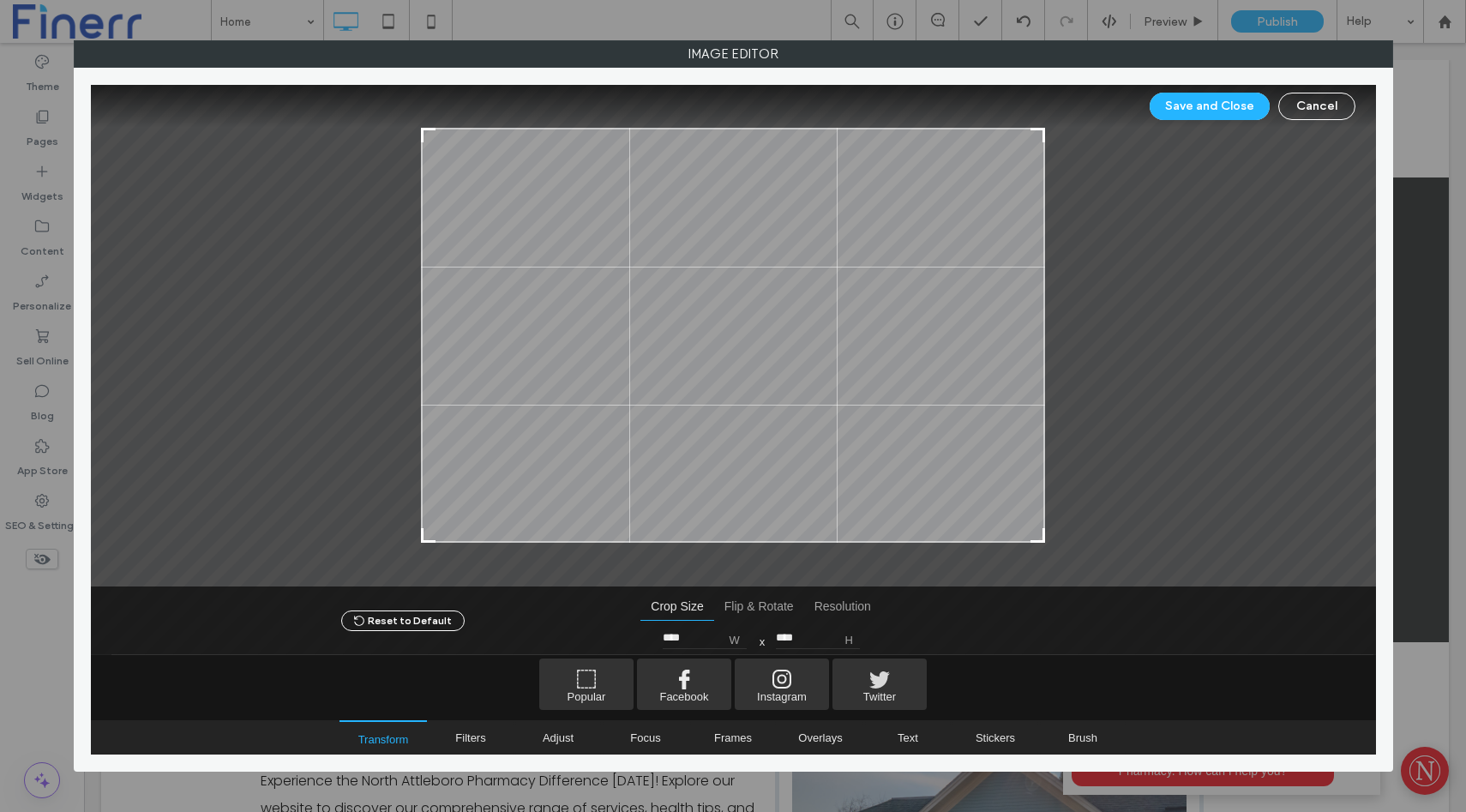
drag, startPoint x: 420, startPoint y: 373, endPoint x: 542, endPoint y: 386, distance: 122.7
click at [543, 386] on div at bounding box center [734, 335] width 1285 height 501
type input "****"
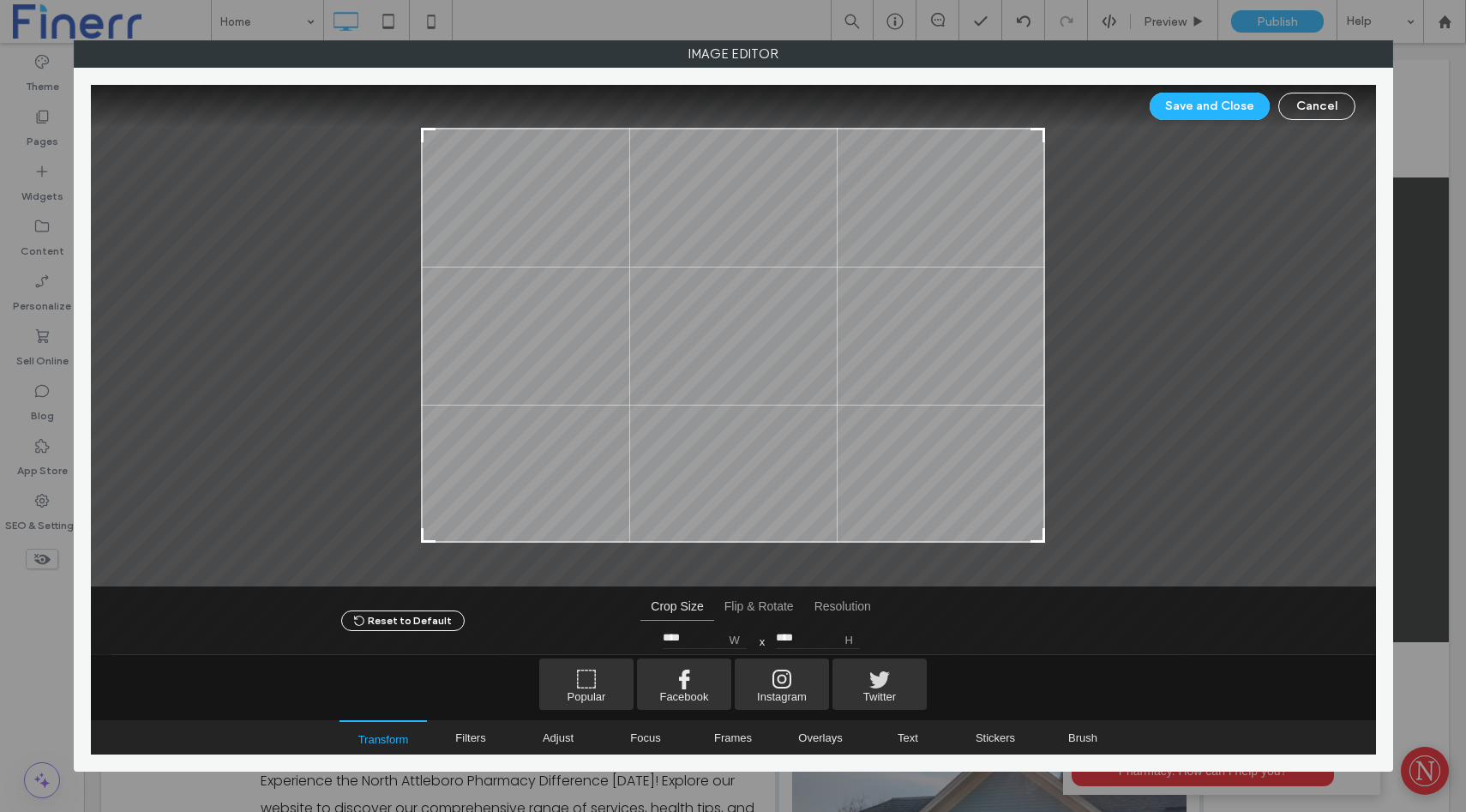
type input "****"
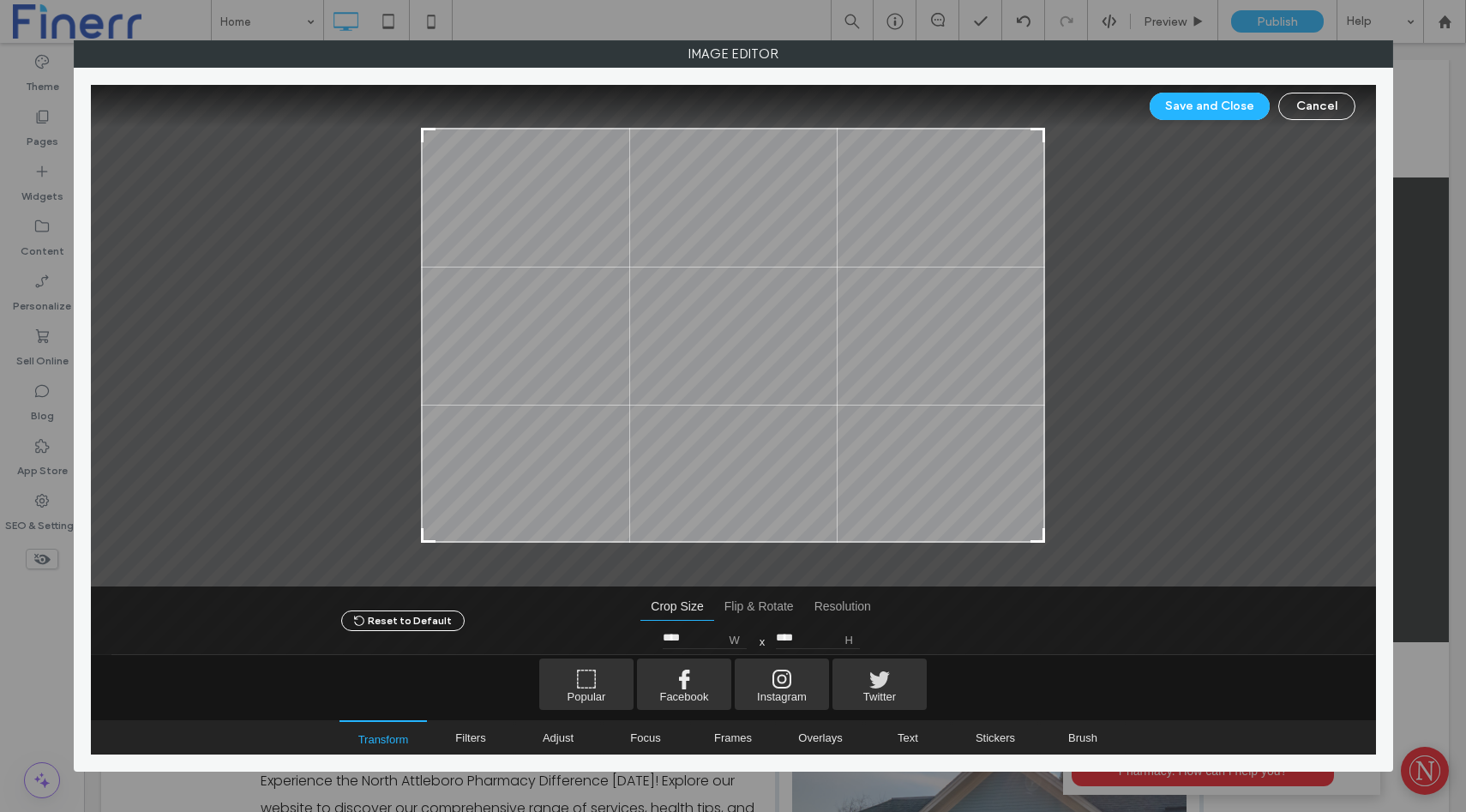
type input "****"
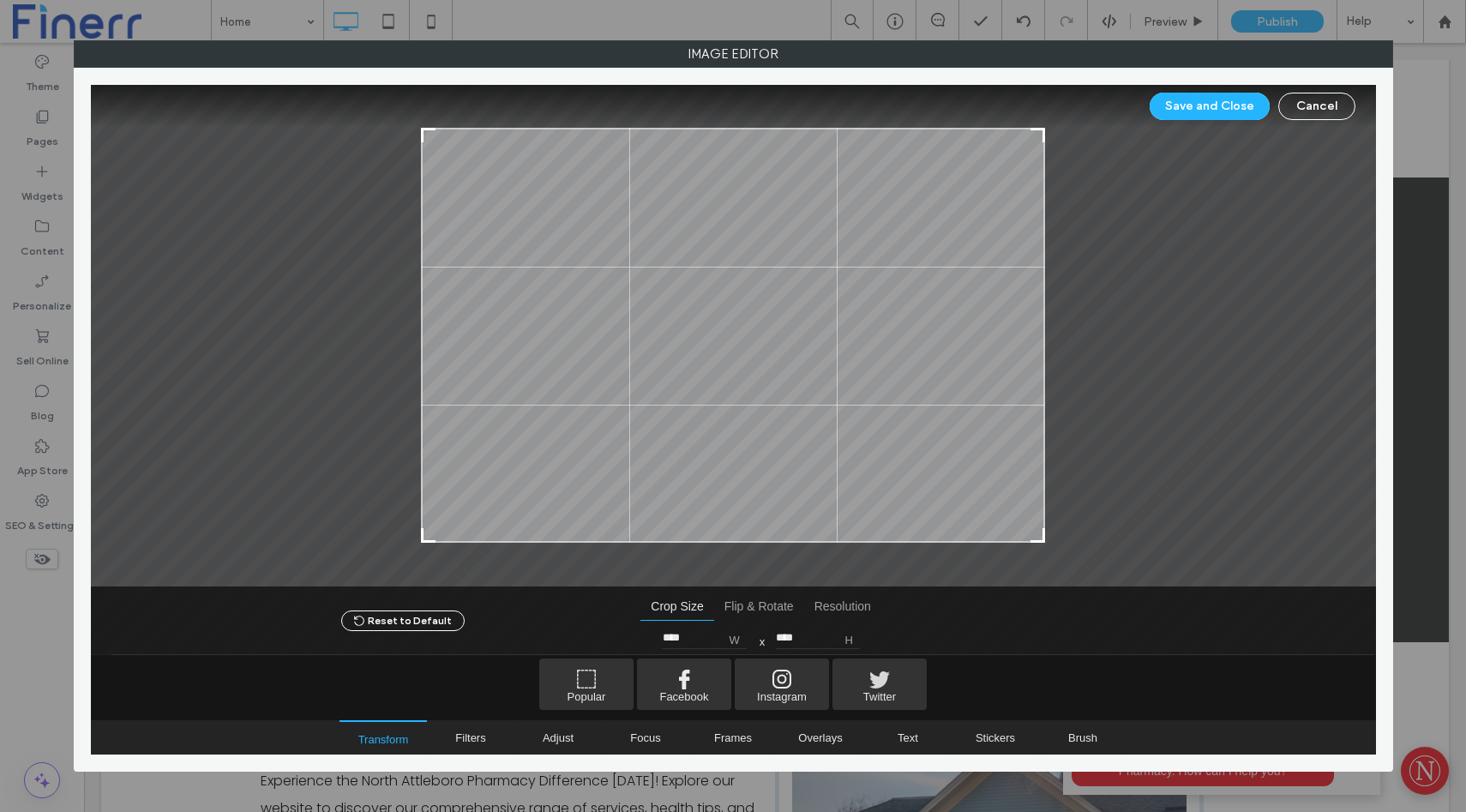
type input "****"
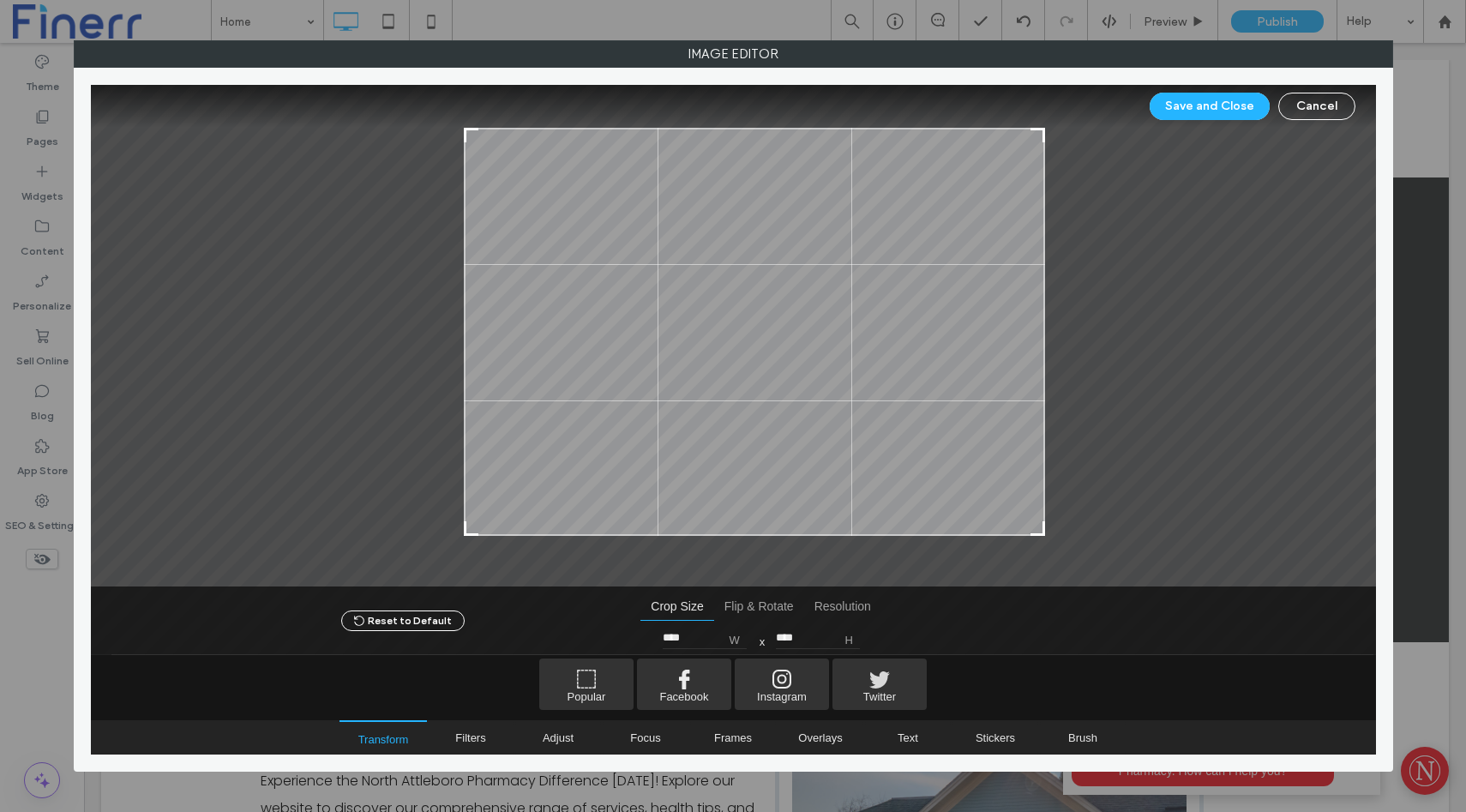
type input "****"
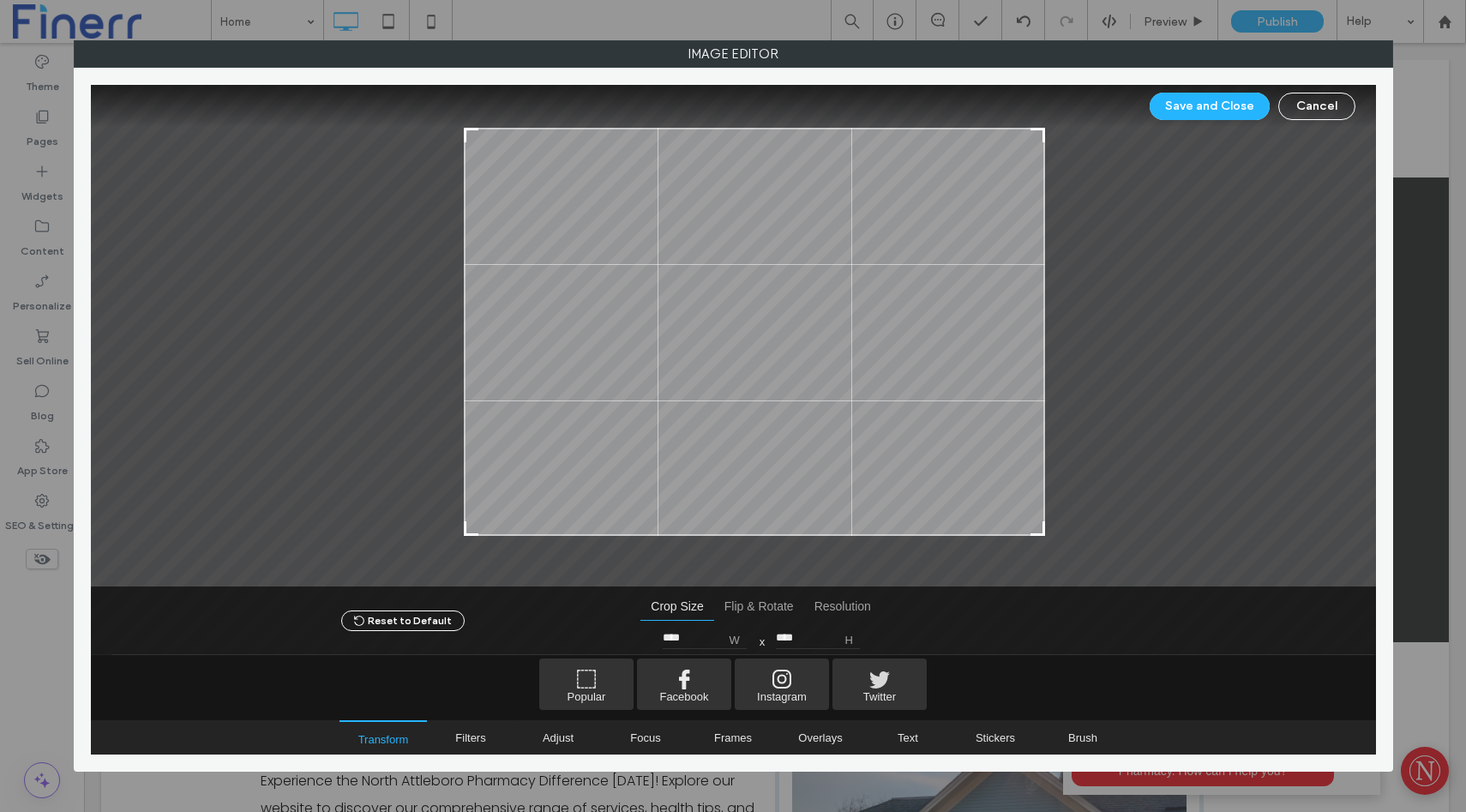
type input "****"
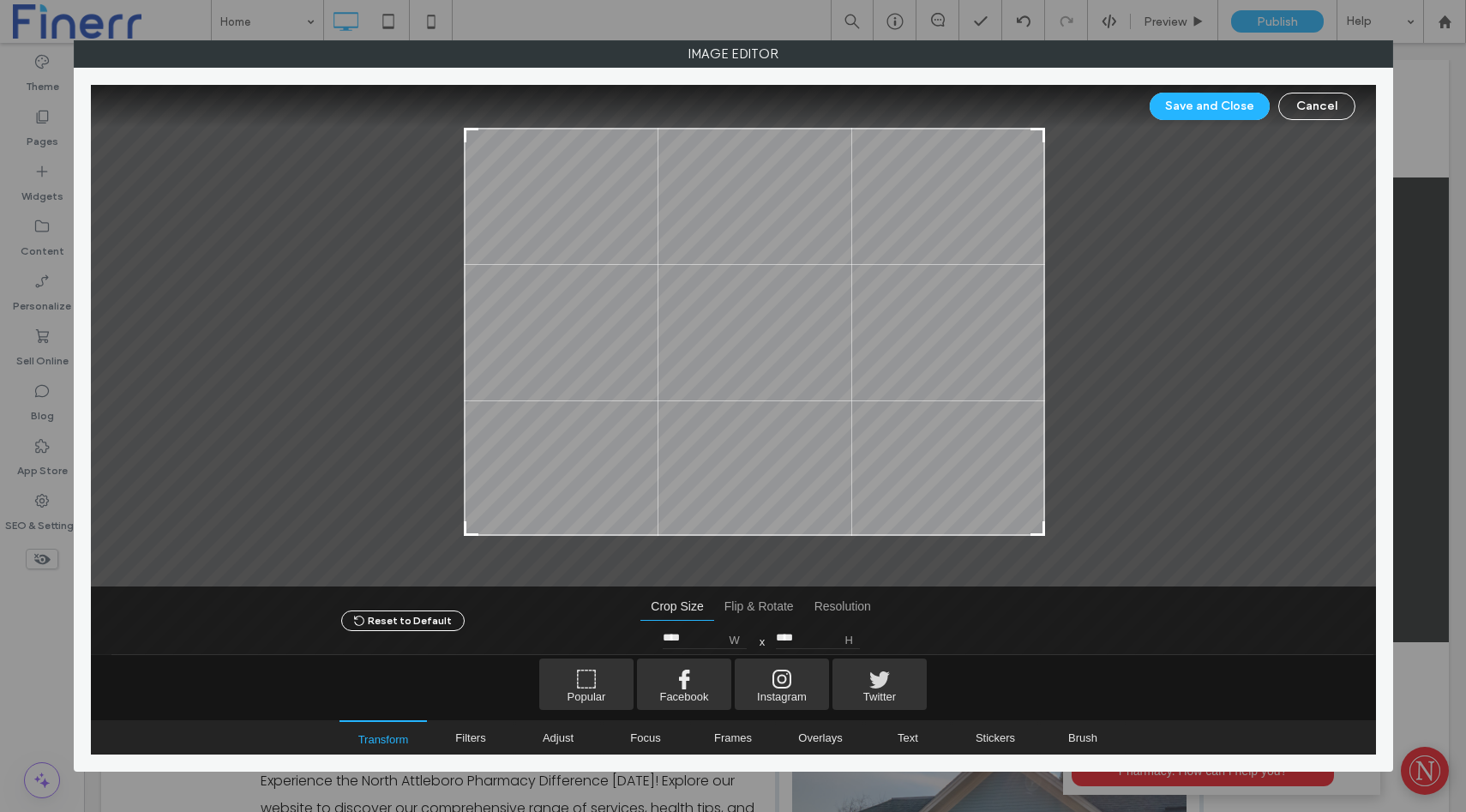
type input "****"
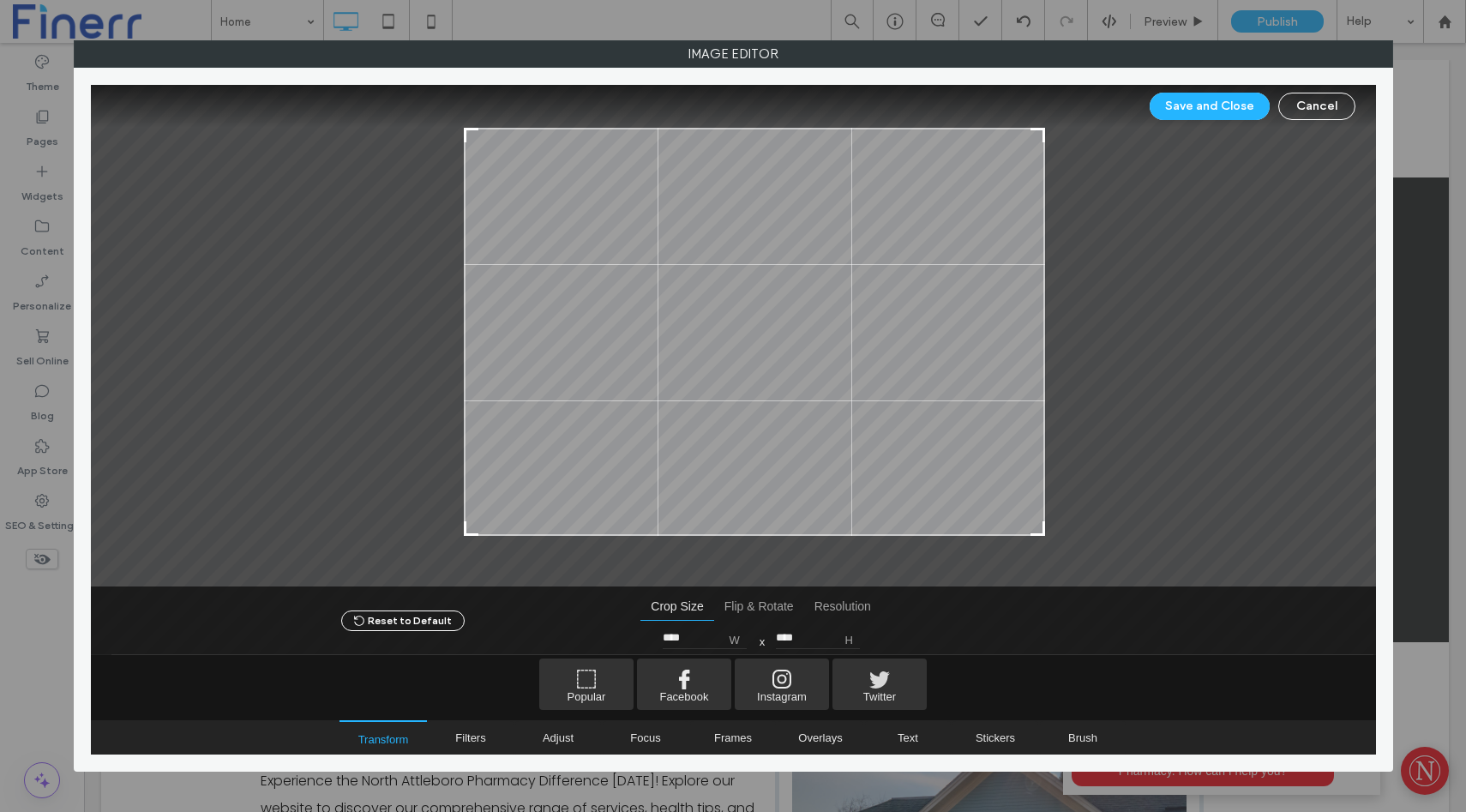
type input "****"
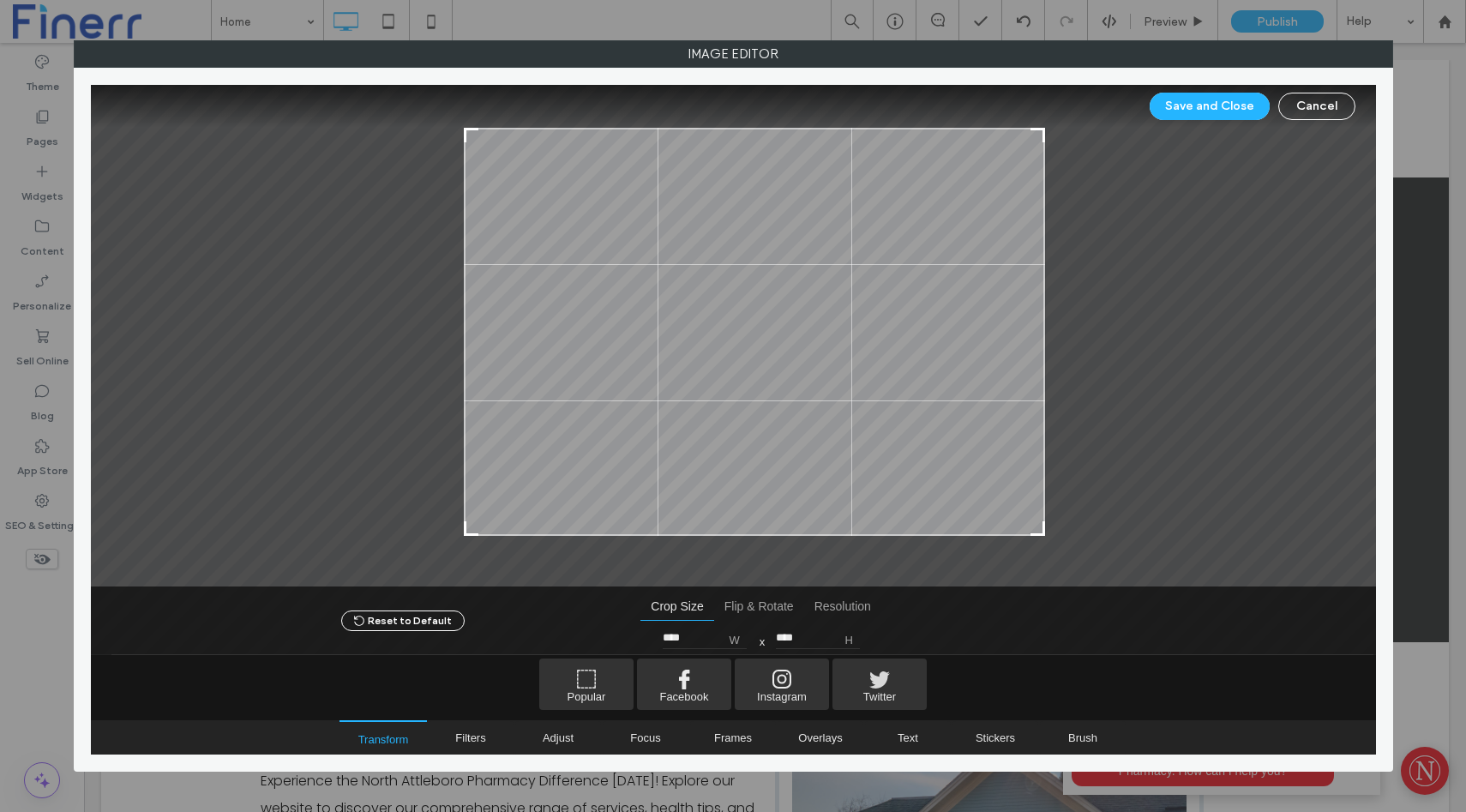
type input "****"
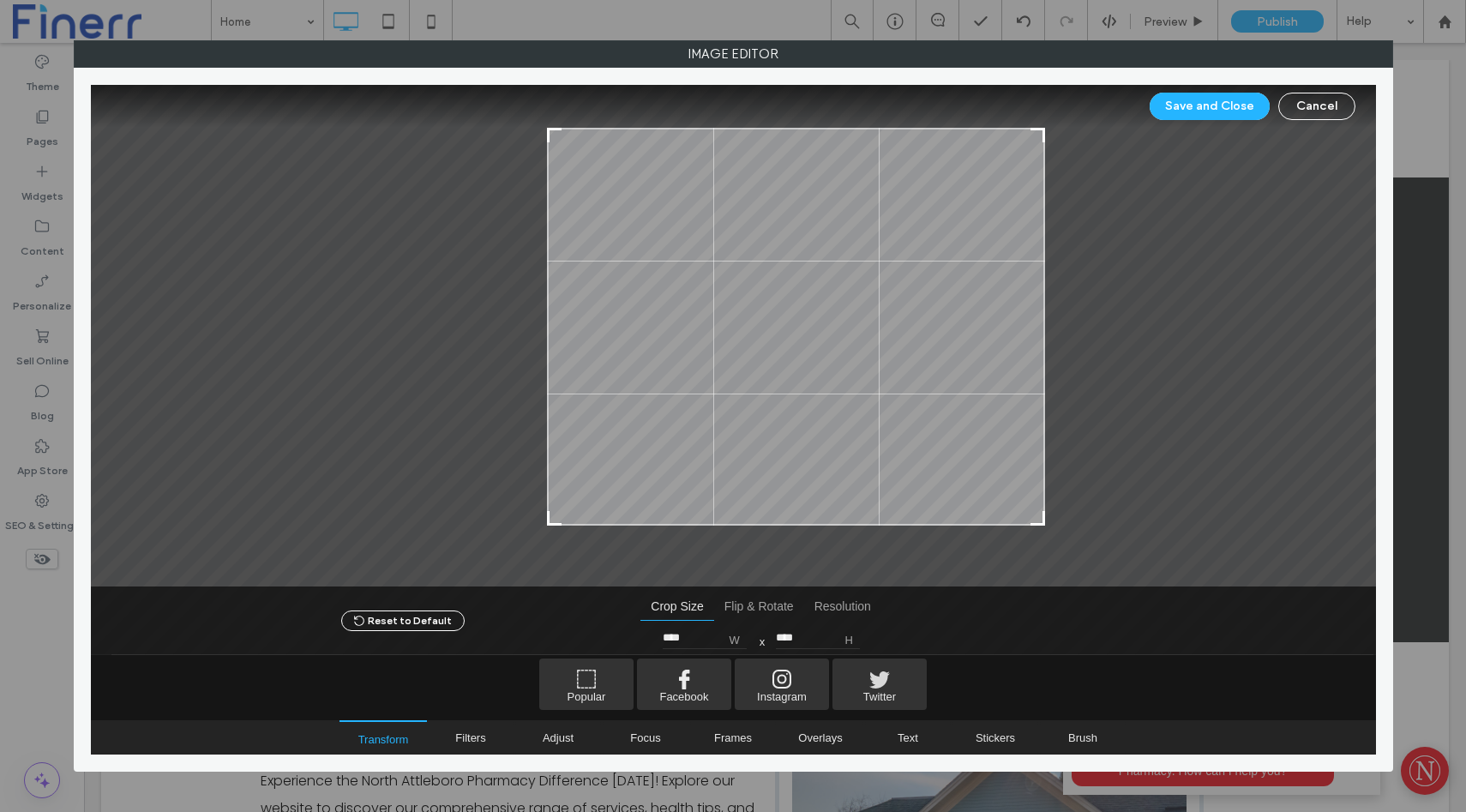
type input "****"
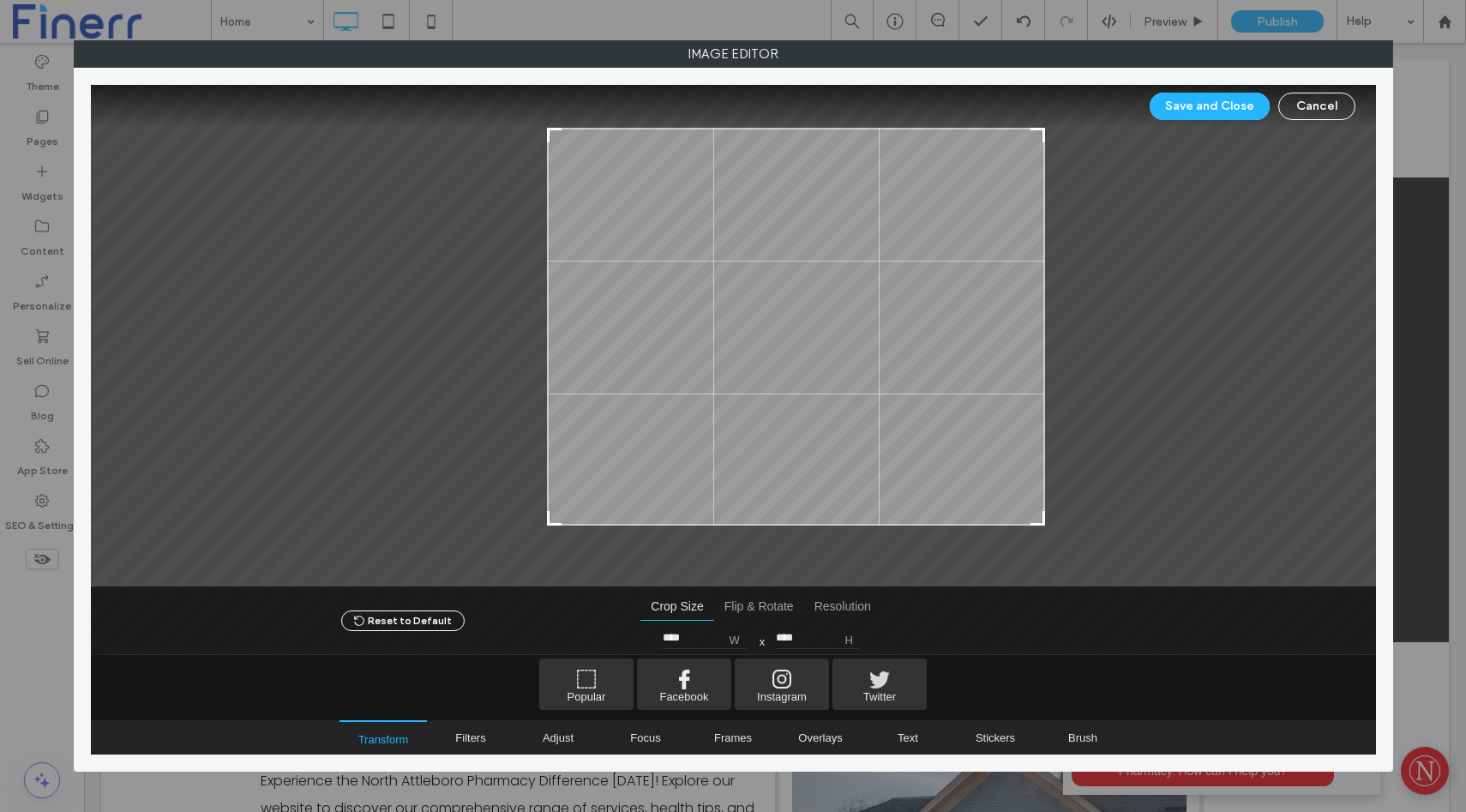
type input "****"
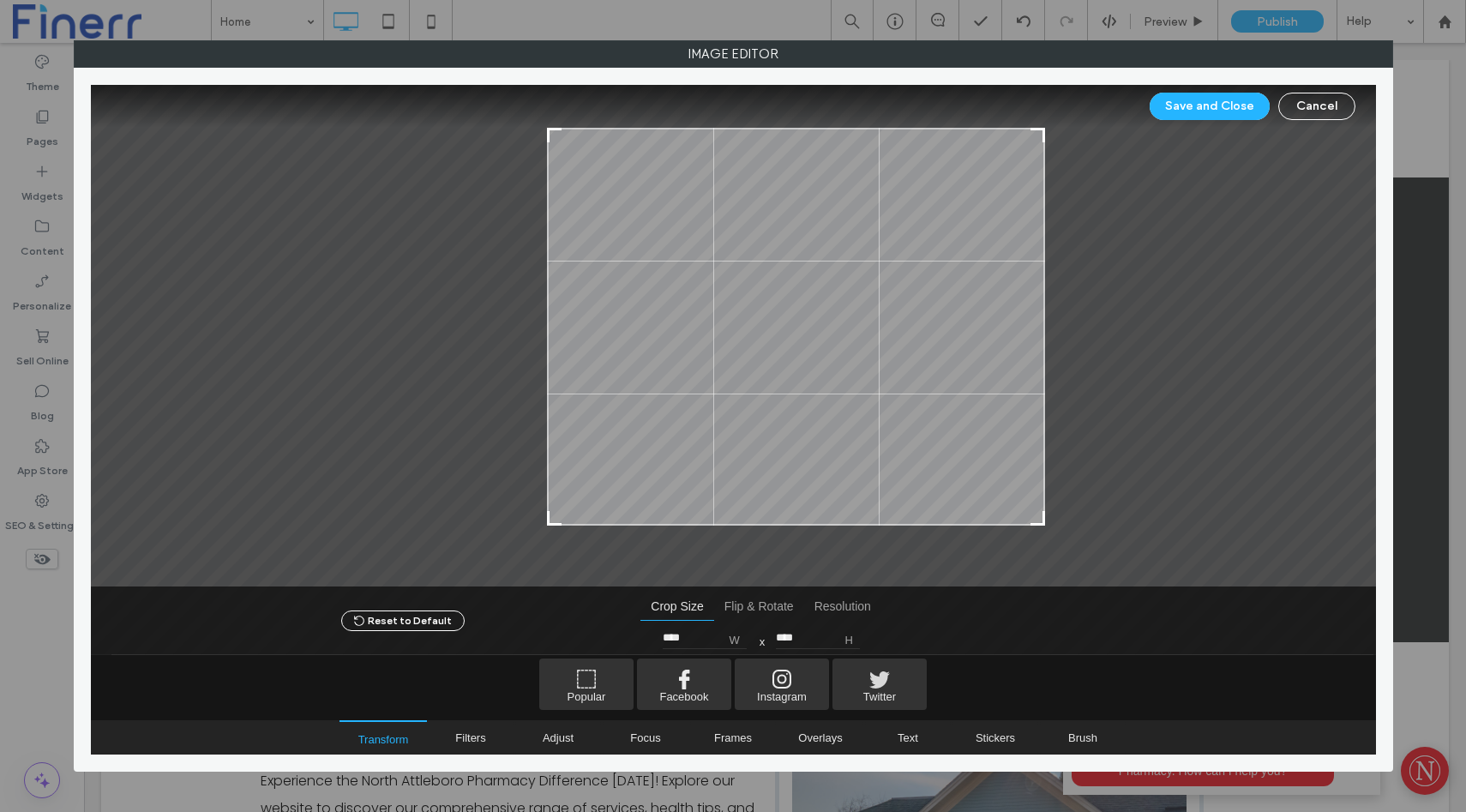
type input "****"
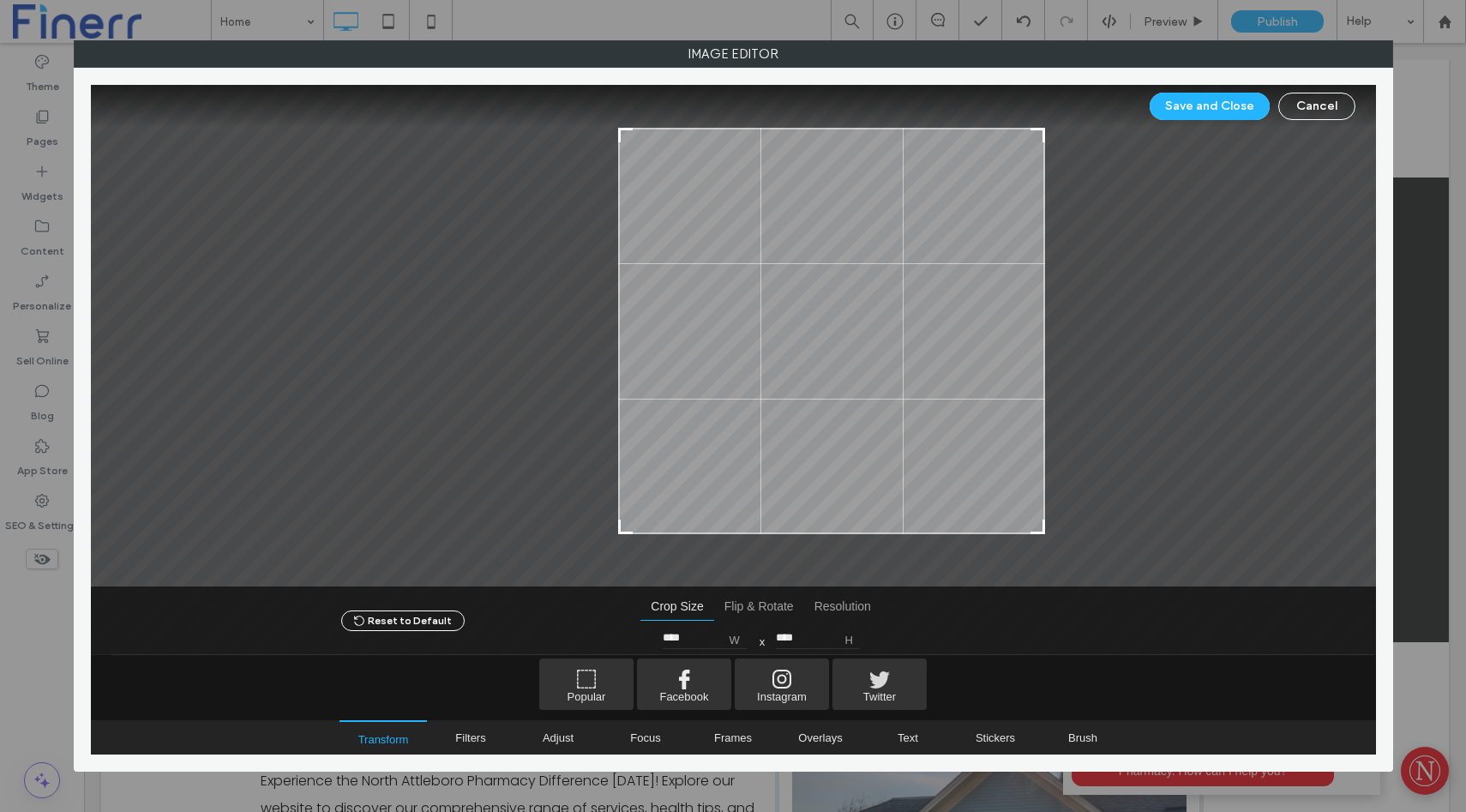
type input "****"
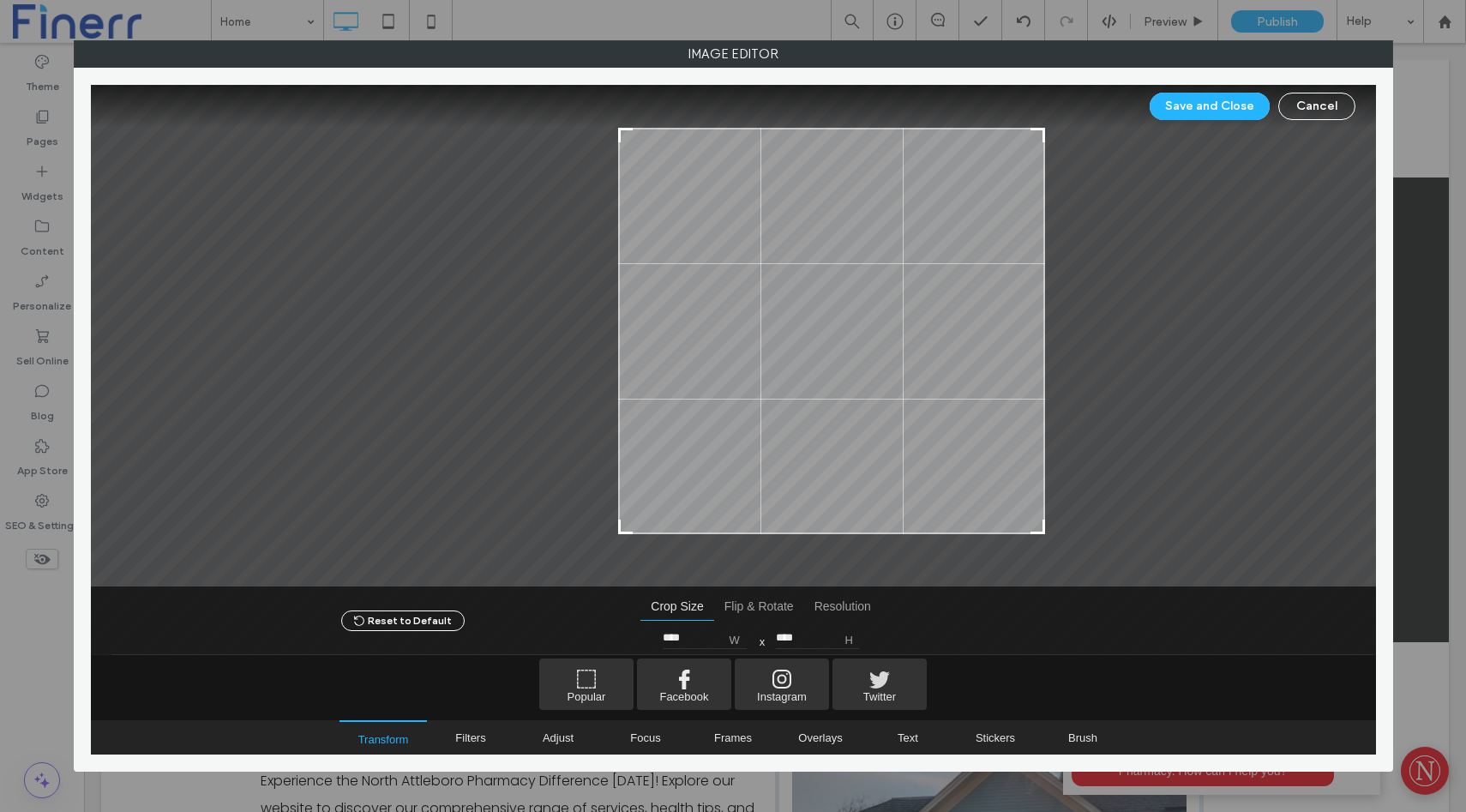
type input "****"
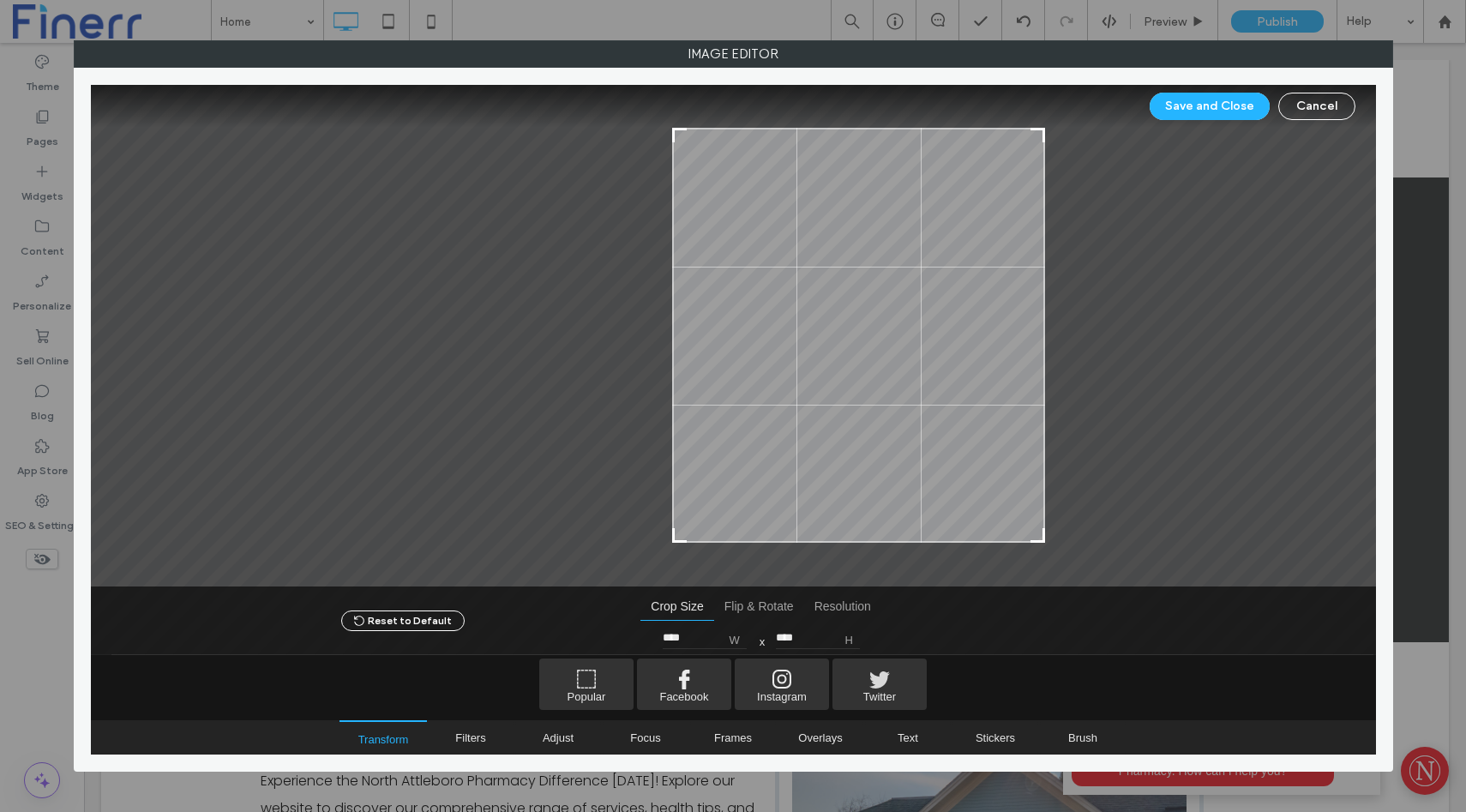
type input "****"
drag, startPoint x: 424, startPoint y: 540, endPoint x: 678, endPoint y: 559, distance: 254.7
click at [678, 559] on div at bounding box center [734, 335] width 1285 height 501
click at [1227, 115] on button "Save and Close" at bounding box center [1210, 107] width 120 height 28
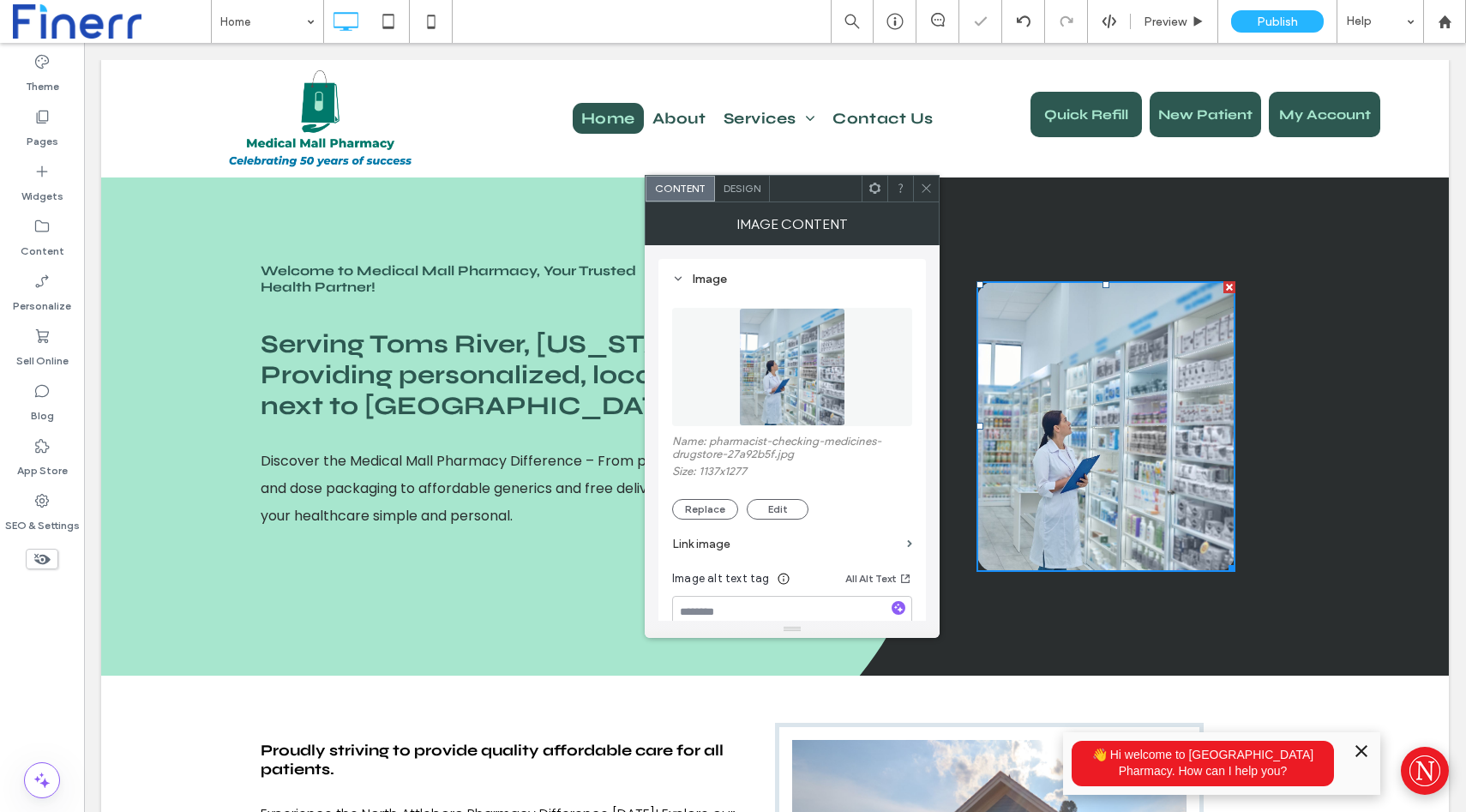
click at [923, 185] on use at bounding box center [926, 188] width 9 height 9
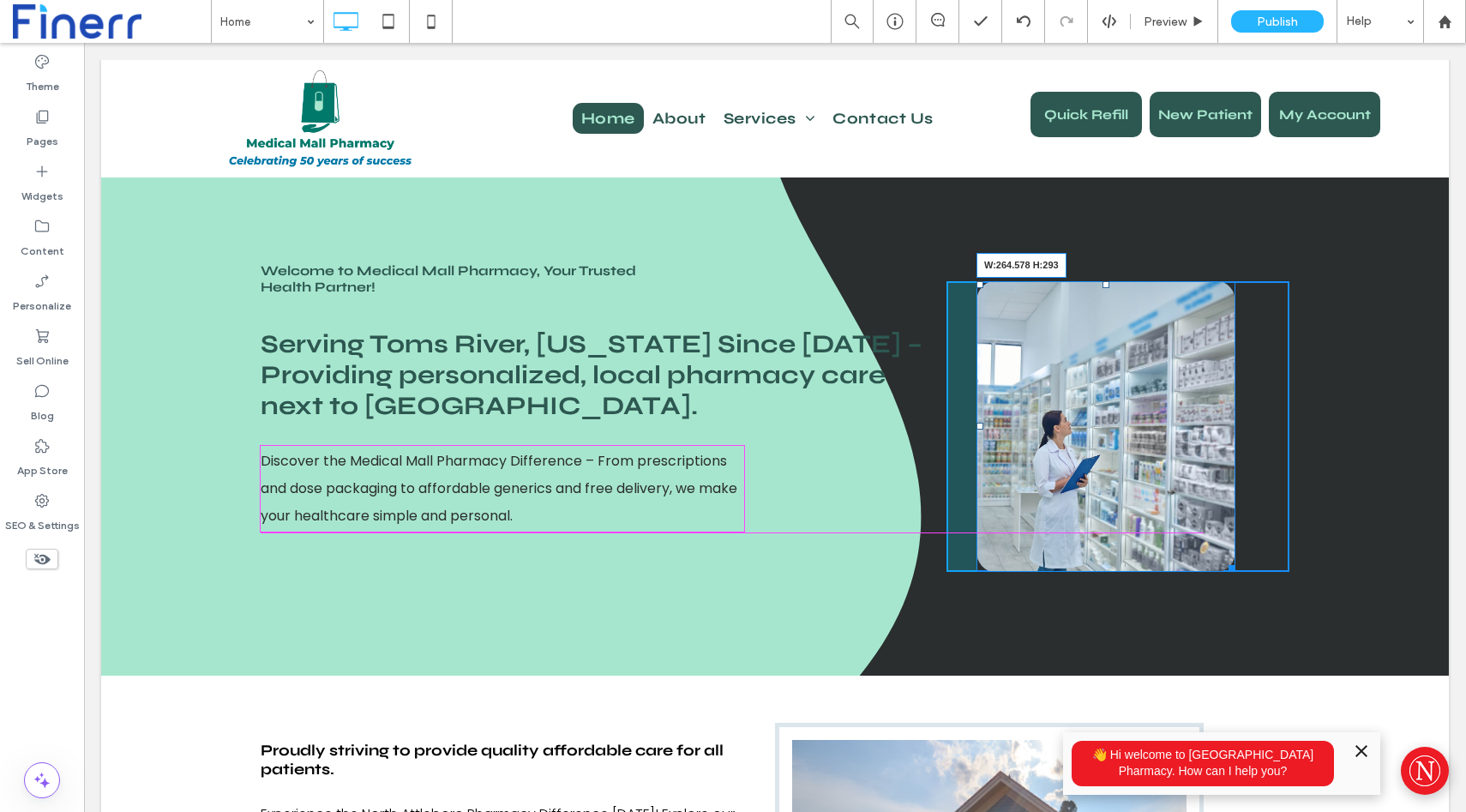
drag, startPoint x: 1230, startPoint y: 567, endPoint x: 1212, endPoint y: 531, distance: 40.2
click at [1212, 531] on div "W:264.578 H:293 Click To Paste" at bounding box center [1118, 426] width 343 height 291
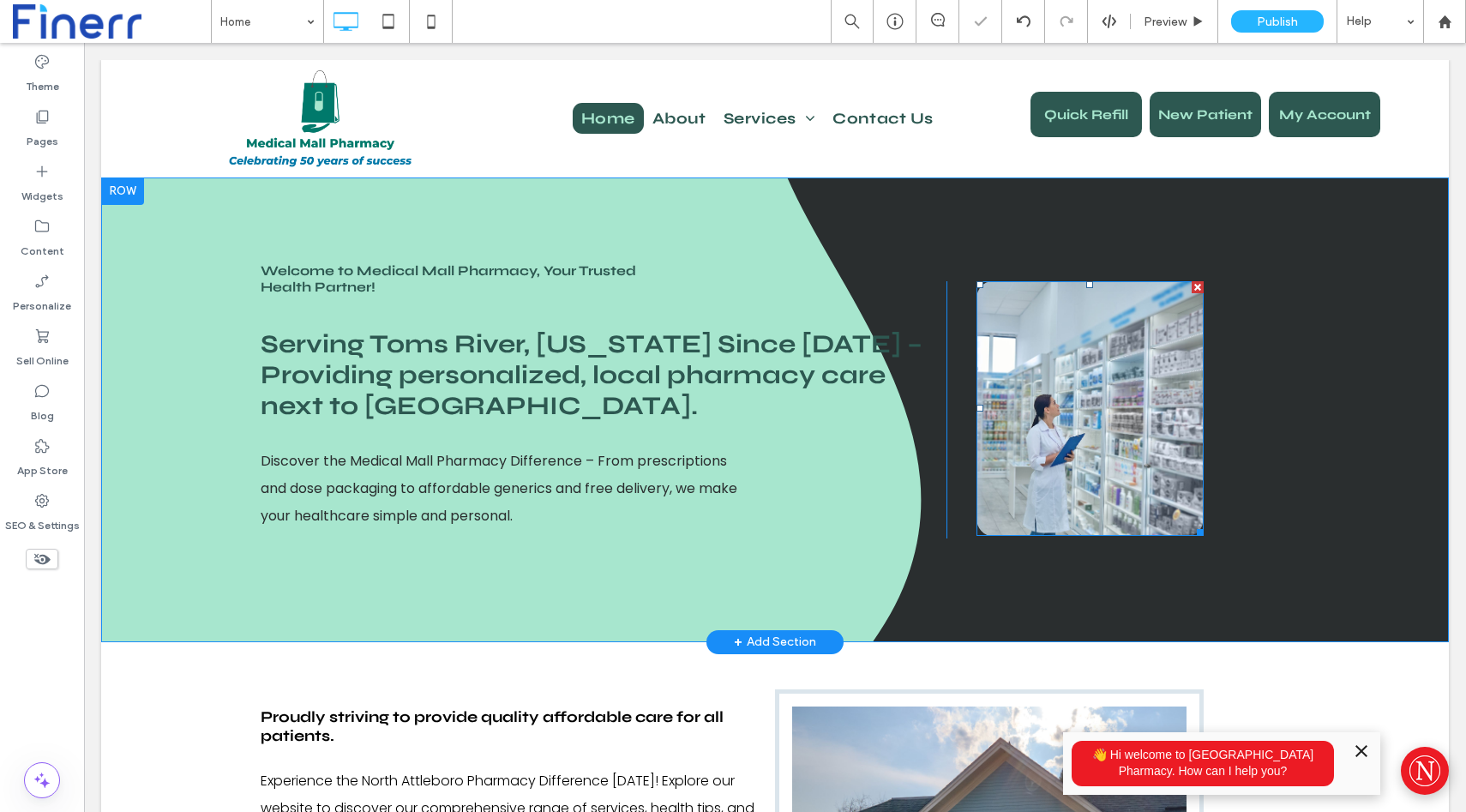
click at [1449, 519] on div "Welcome to Medical Mall Pharmacy, Your Trusted Health Partner! Serving Toms Riv…" at bounding box center [776, 409] width 1348 height 465
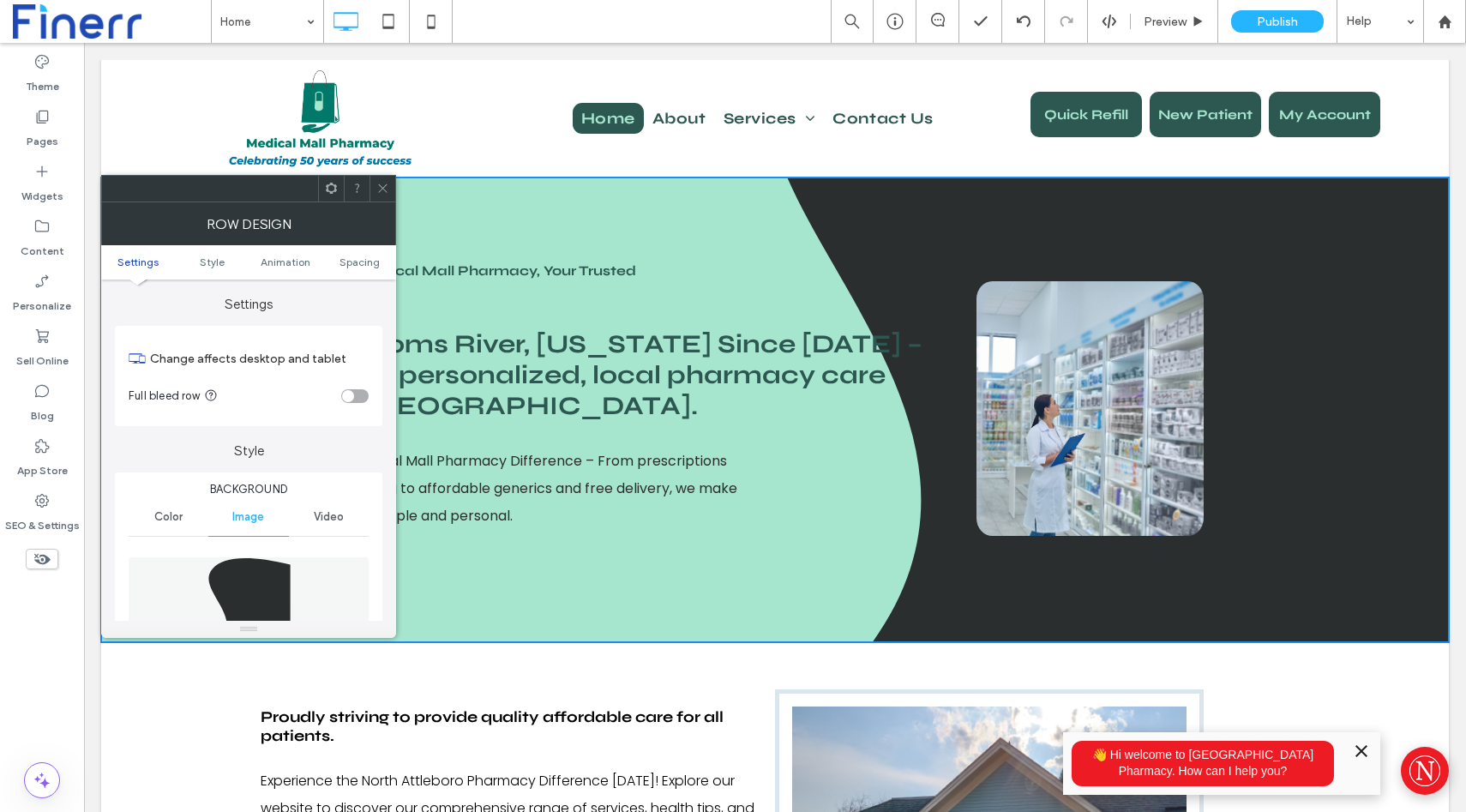
click at [1185, 512] on img at bounding box center [1091, 408] width 228 height 254
click at [379, 188] on icon at bounding box center [382, 188] width 13 height 13
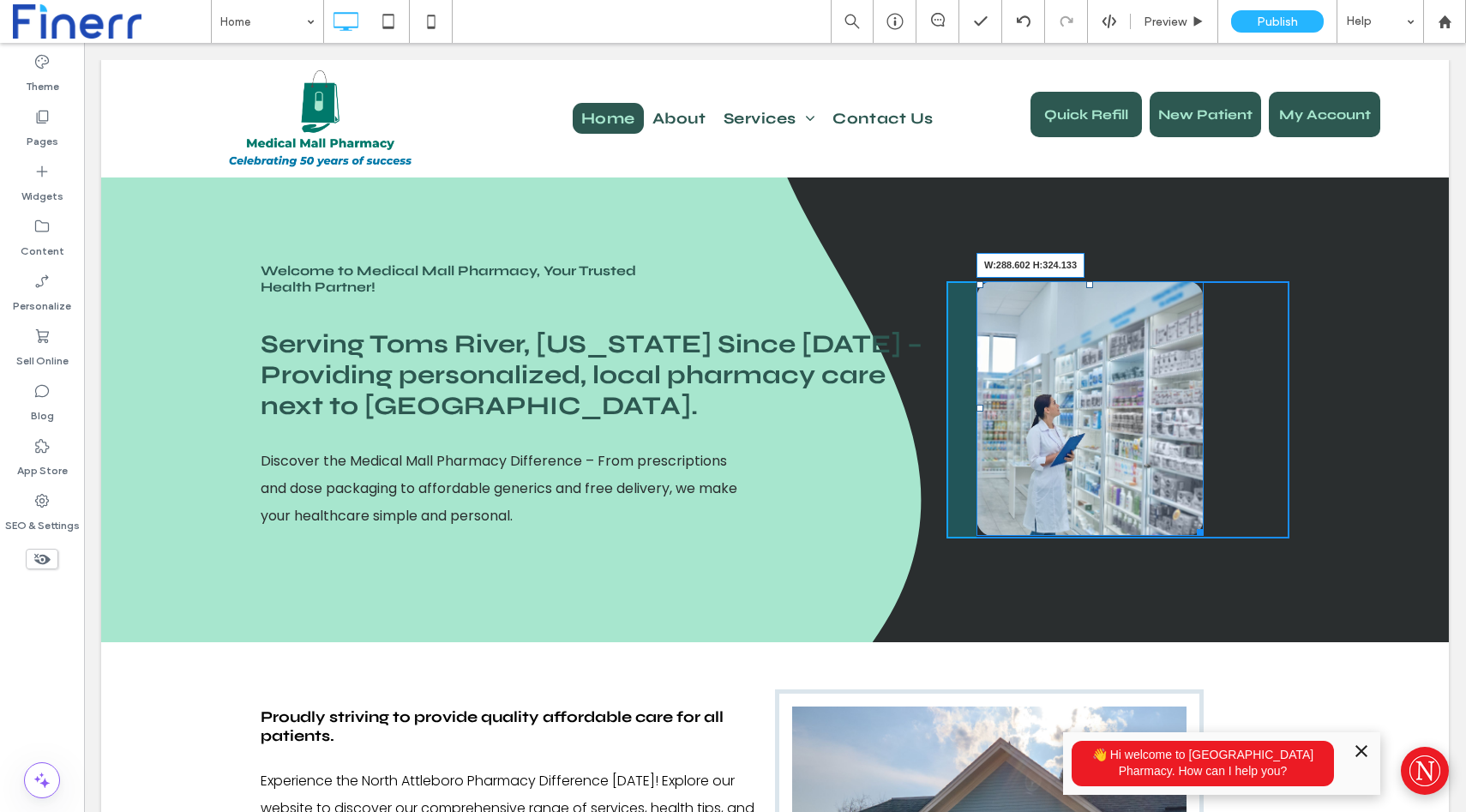
drag, startPoint x: 1198, startPoint y: 530, endPoint x: 1243, endPoint y: 553, distance: 50.5
click at [1243, 538] on div "W:288.602 H:324.133 Click To Paste" at bounding box center [1118, 410] width 343 height 257
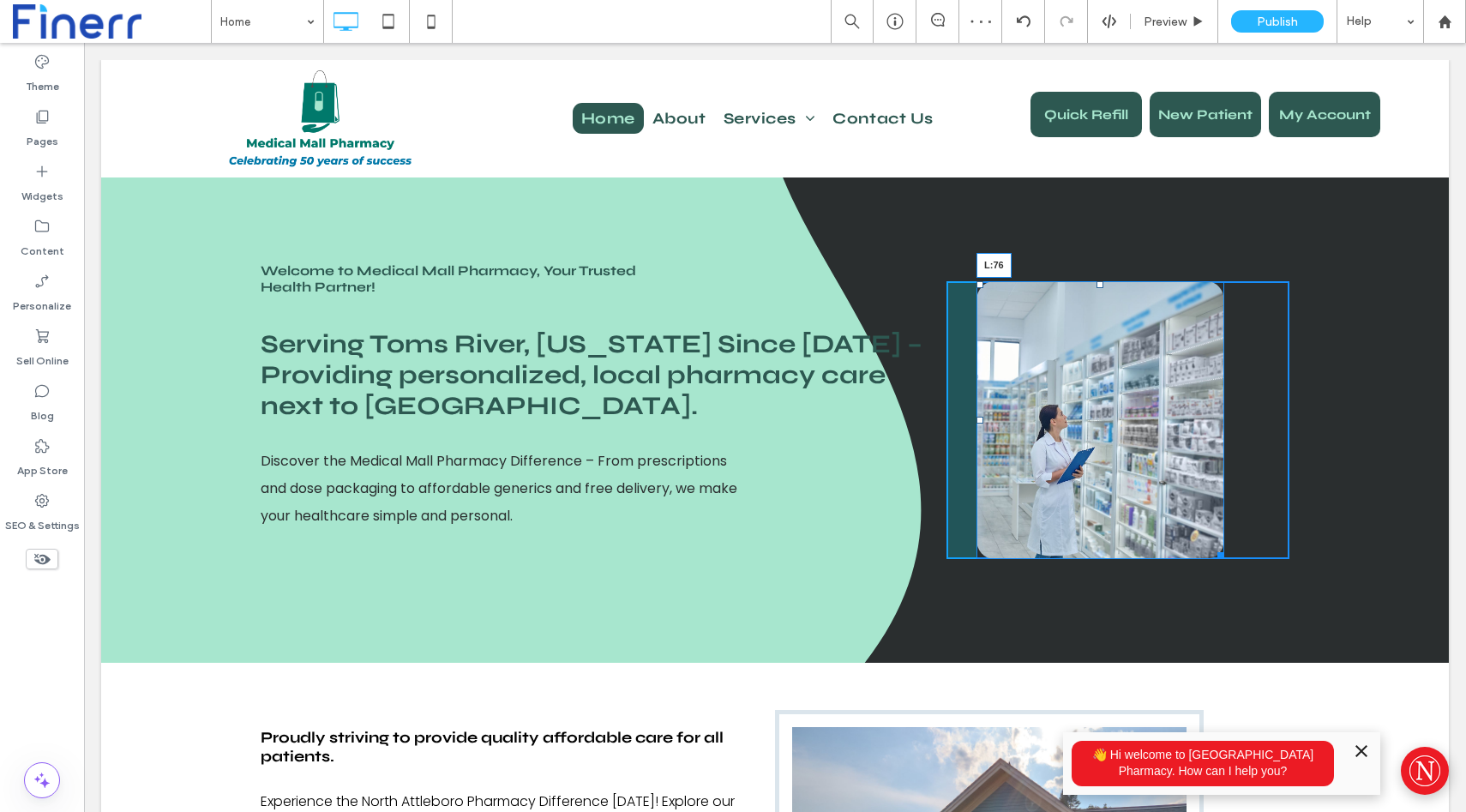
drag, startPoint x: 981, startPoint y: 419, endPoint x: 1049, endPoint y: 419, distance: 68.0
click at [1049, 419] on div "L:76" at bounding box center [1100, 420] width 248 height 278
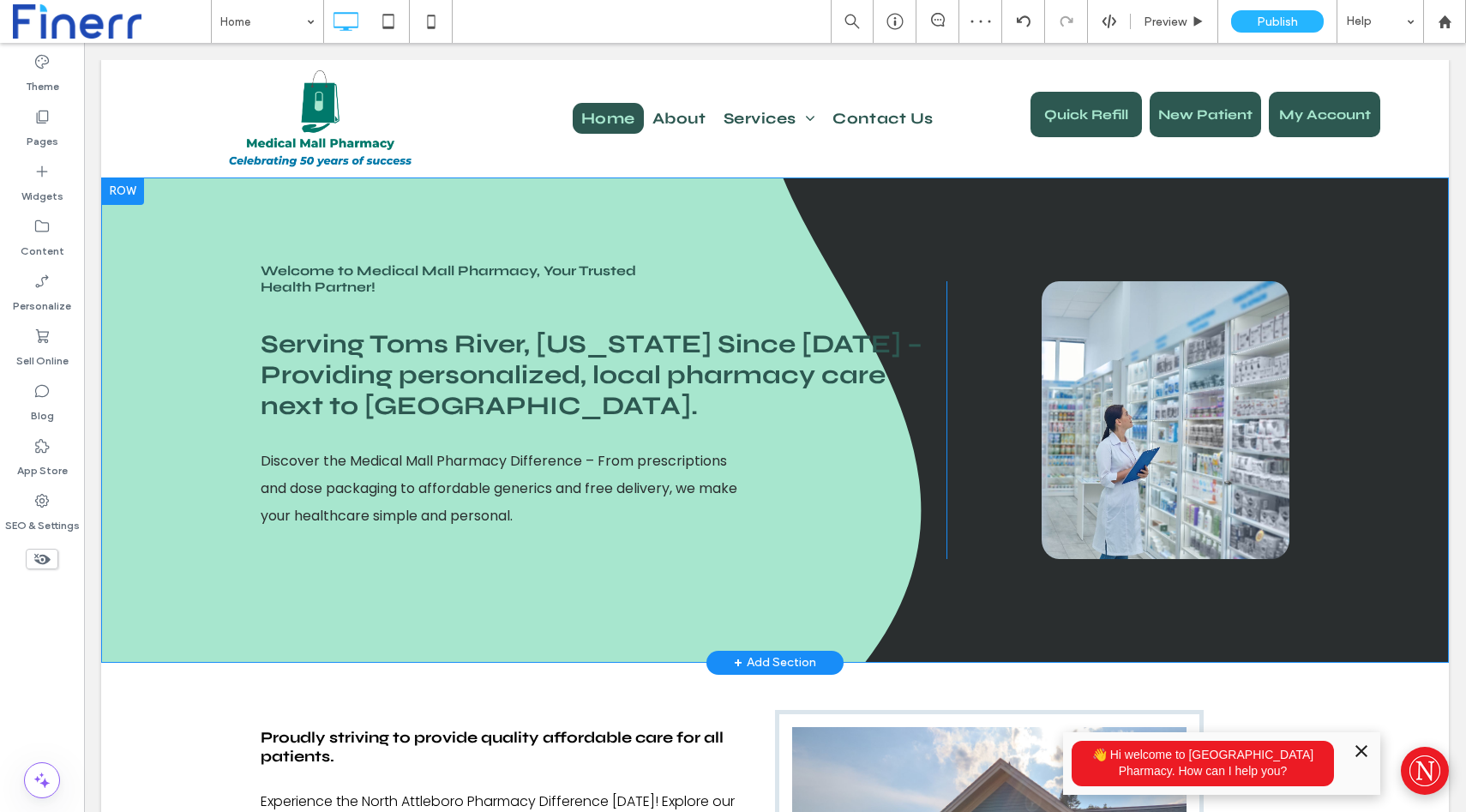
click at [130, 185] on div at bounding box center [122, 191] width 43 height 28
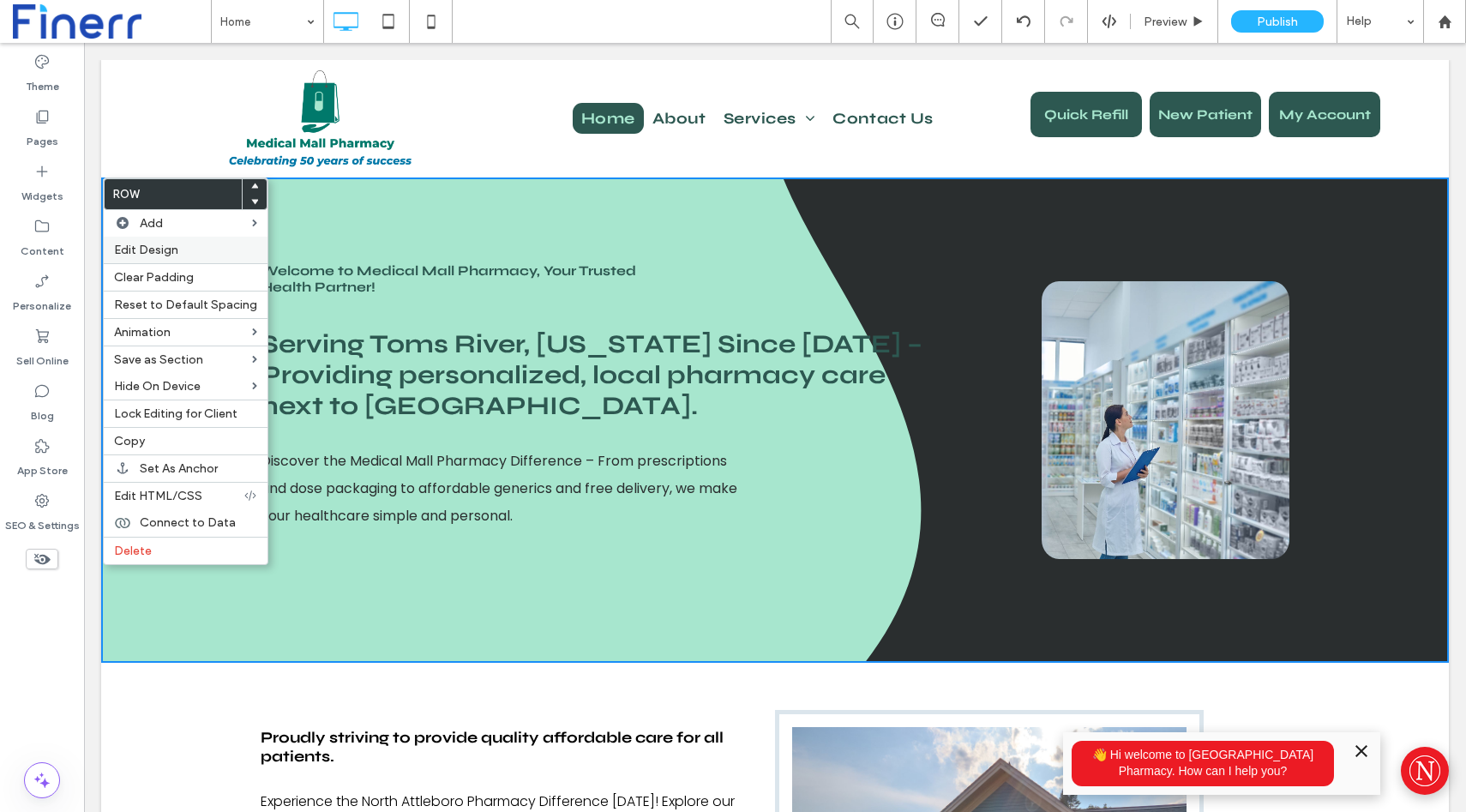
click at [152, 253] on span "Edit Design" at bounding box center [146, 249] width 64 height 15
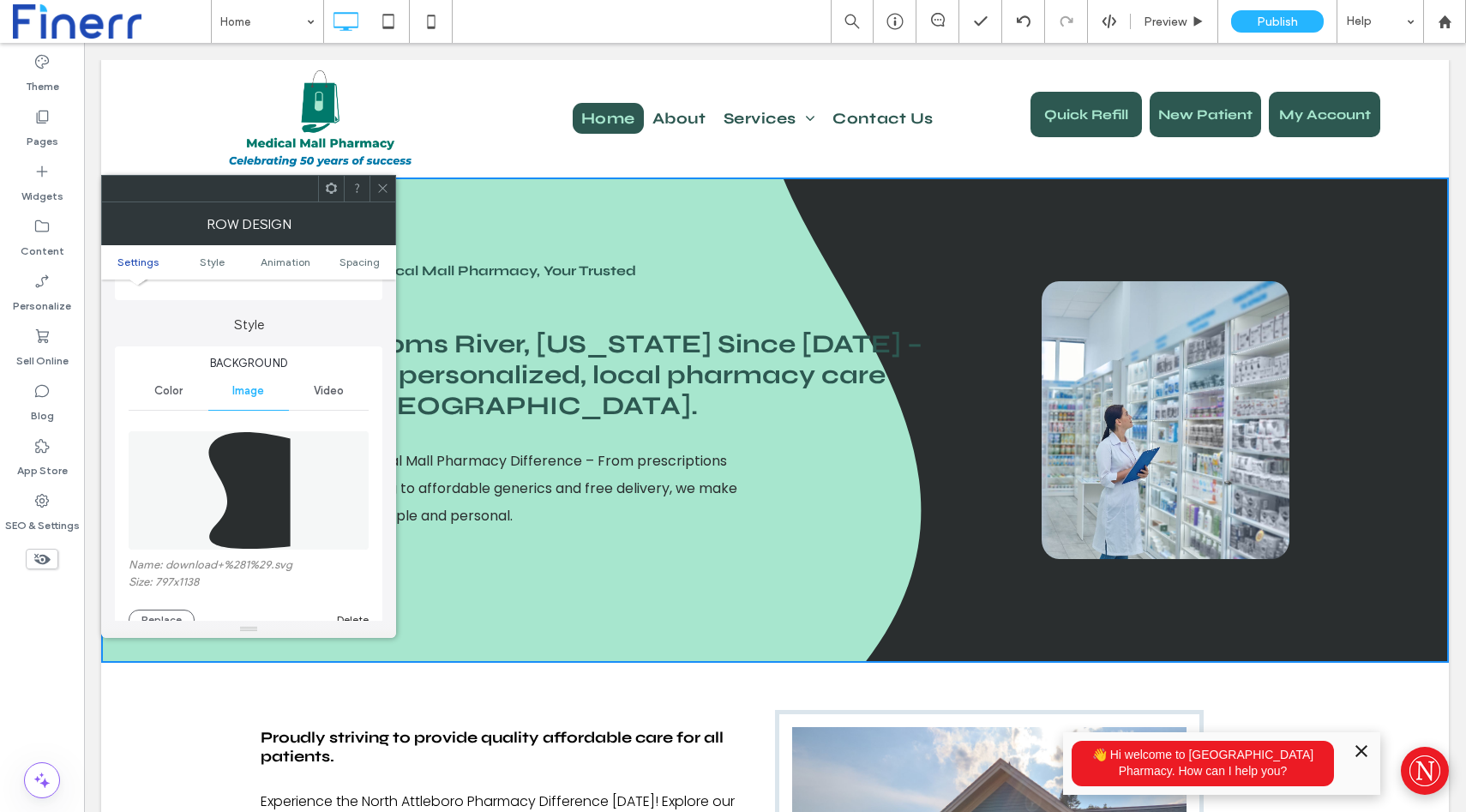
scroll to position [152, 0]
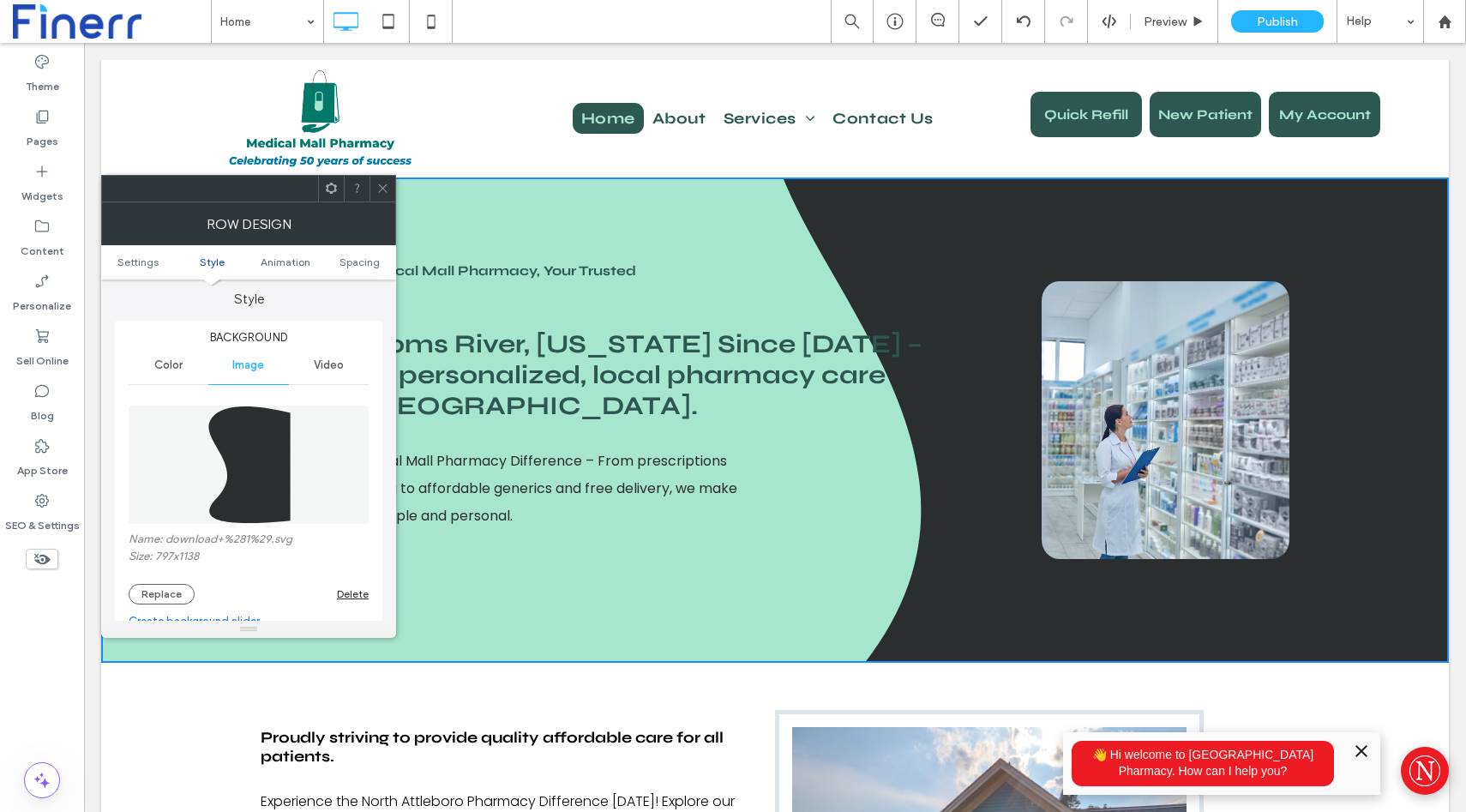
click at [163, 368] on span "Color" at bounding box center [168, 366] width 29 height 14
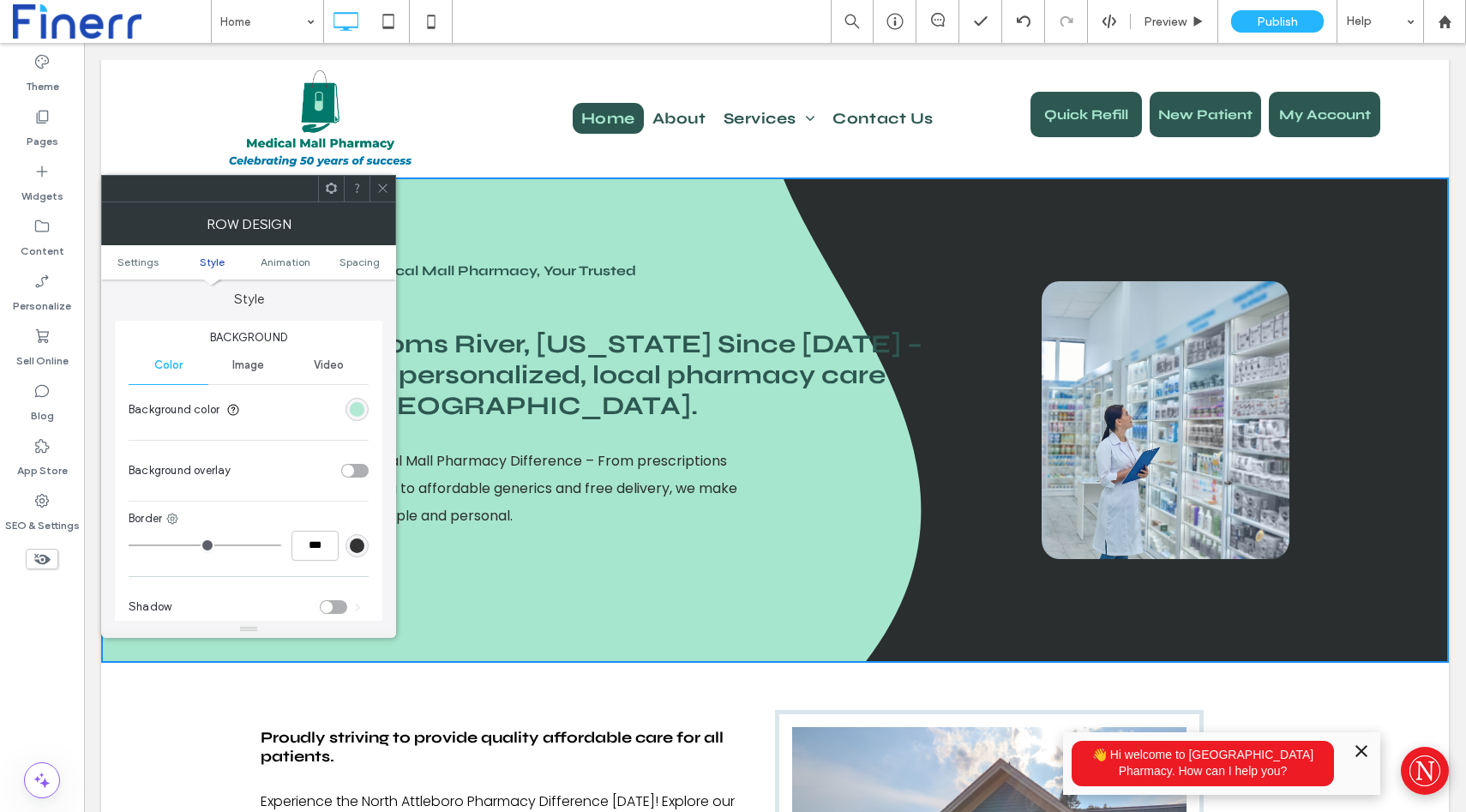
click at [355, 413] on div "rgb(167, 230, 206)" at bounding box center [357, 409] width 15 height 15
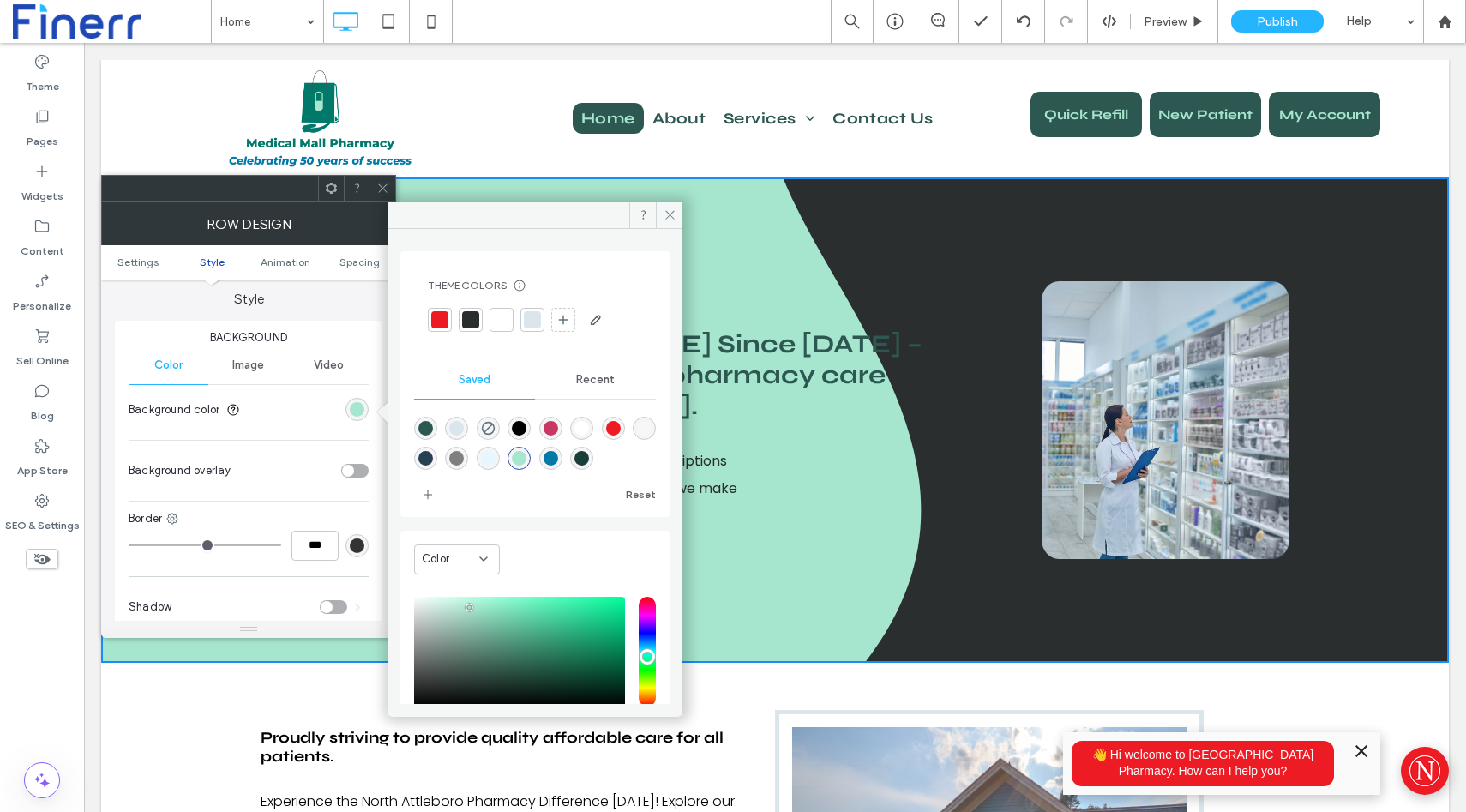
click at [500, 426] on div "rgba(0,0,0,0)" at bounding box center [488, 428] width 23 height 23
type input "*******"
type input "*"
type input "**"
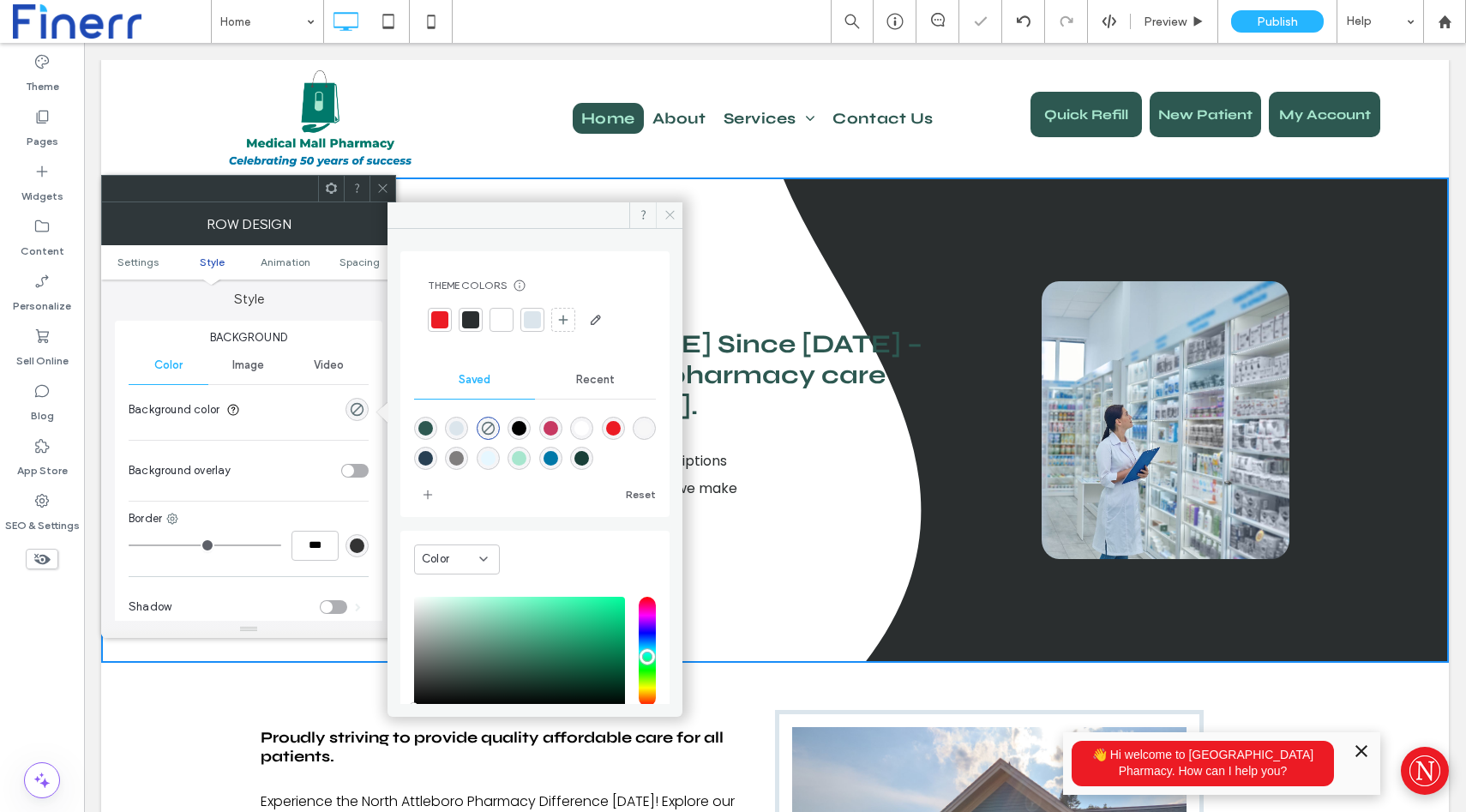
click at [665, 208] on icon at bounding box center [670, 215] width 13 height 13
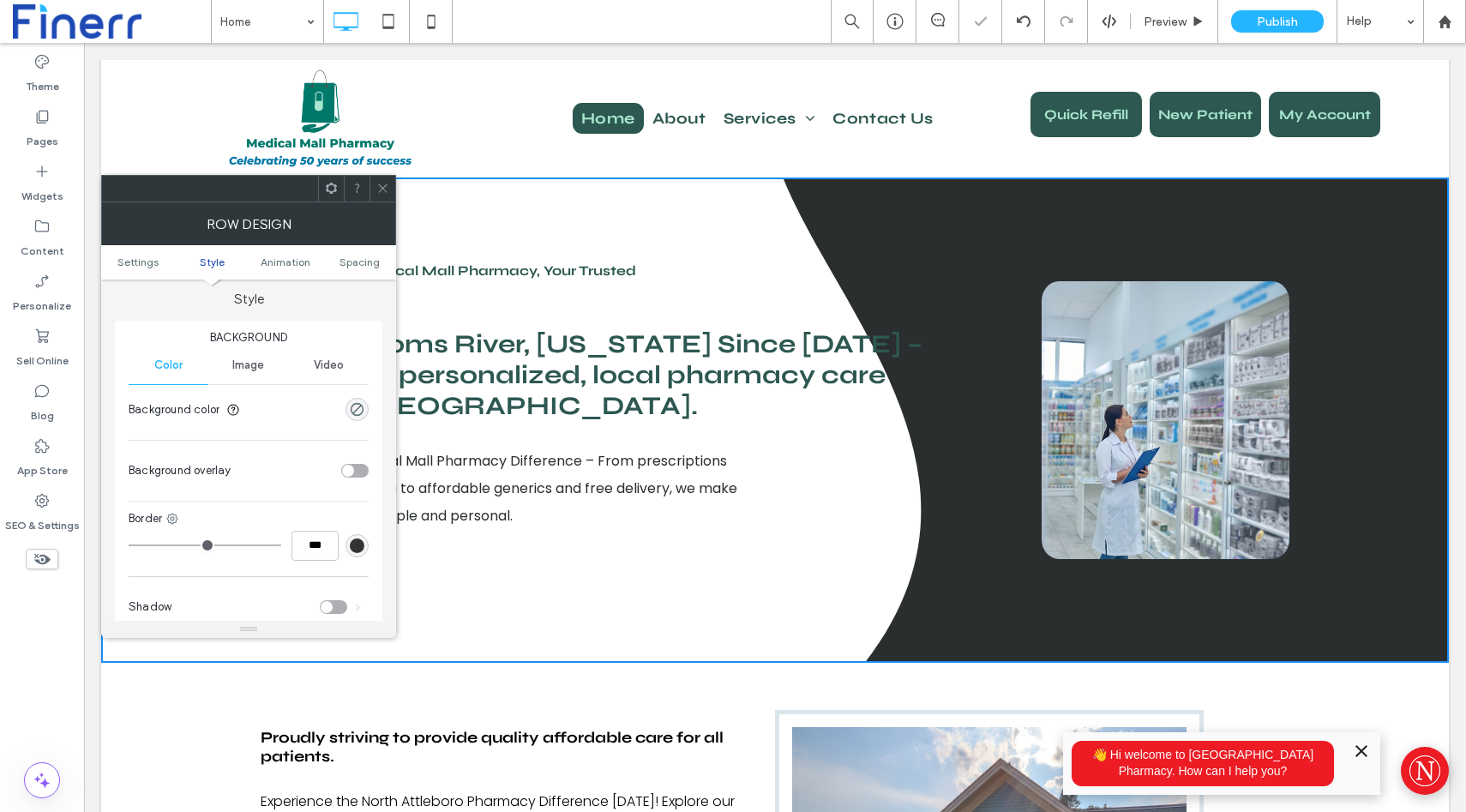
click at [385, 192] on icon at bounding box center [382, 188] width 13 height 13
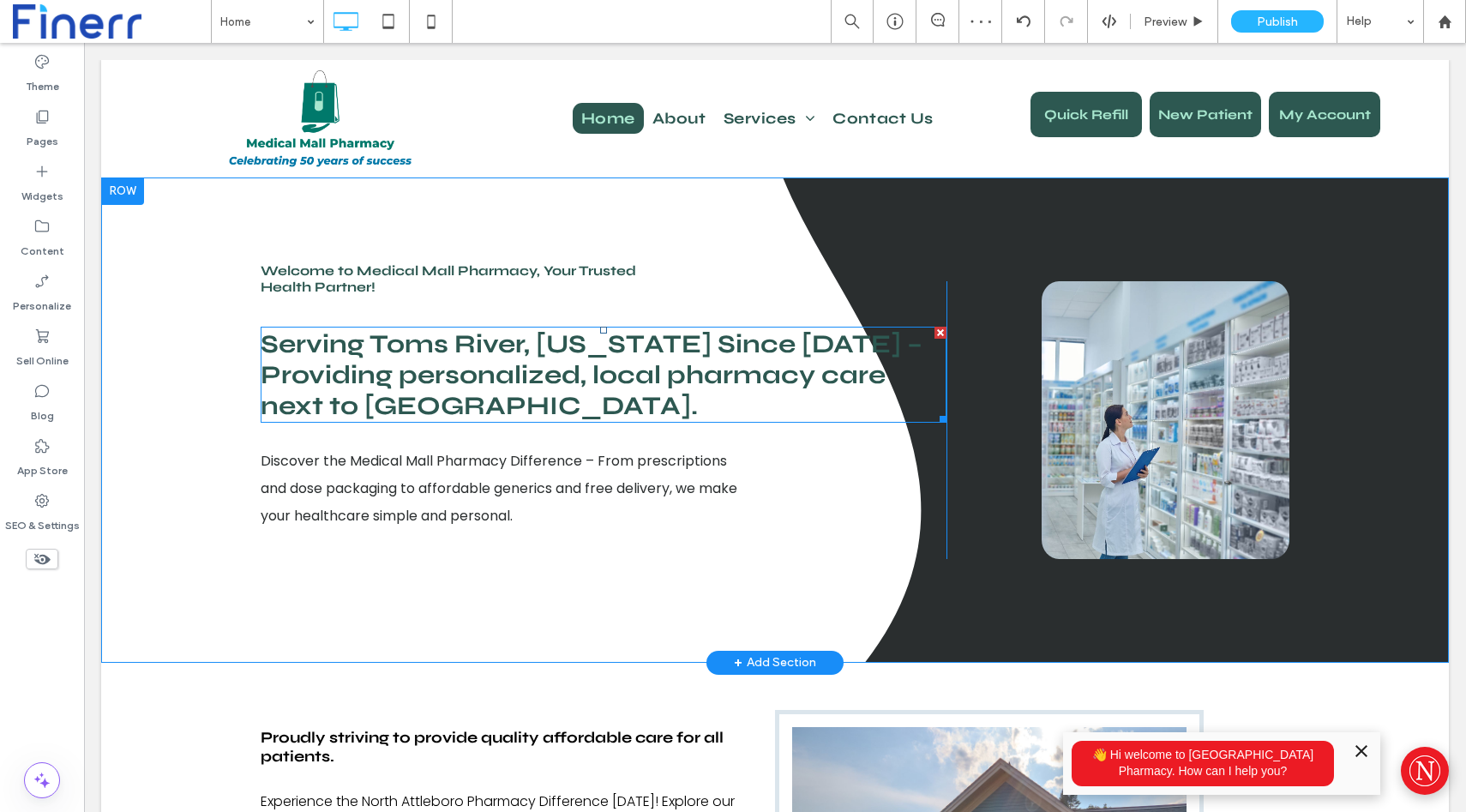
click at [466, 388] on span "Serving Toms River, [US_STATE] Since [DATE] – Providing personalized, local pha…" at bounding box center [591, 374] width 662 height 93
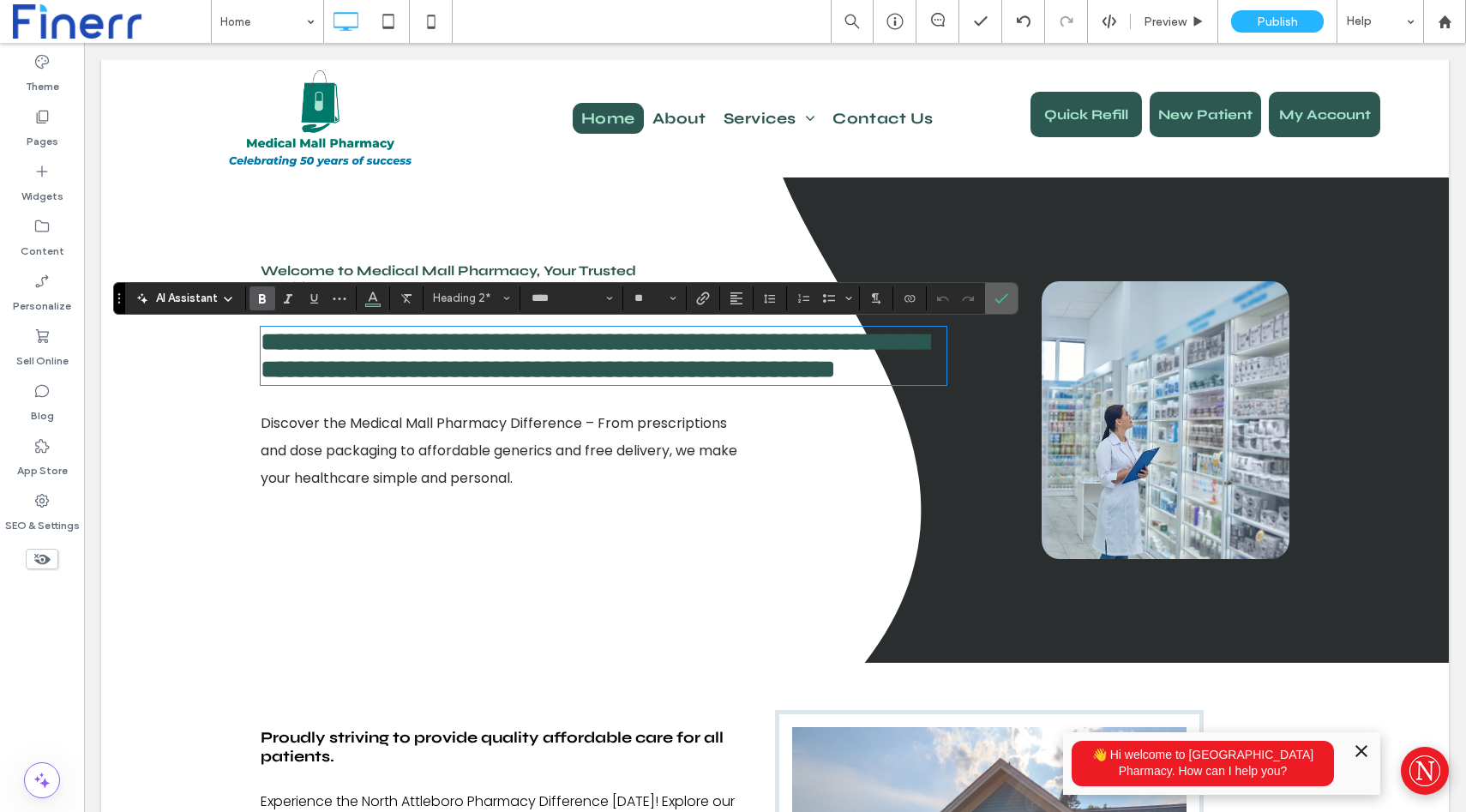
click at [988, 295] on label "Confirm" at bounding box center [1001, 299] width 26 height 31
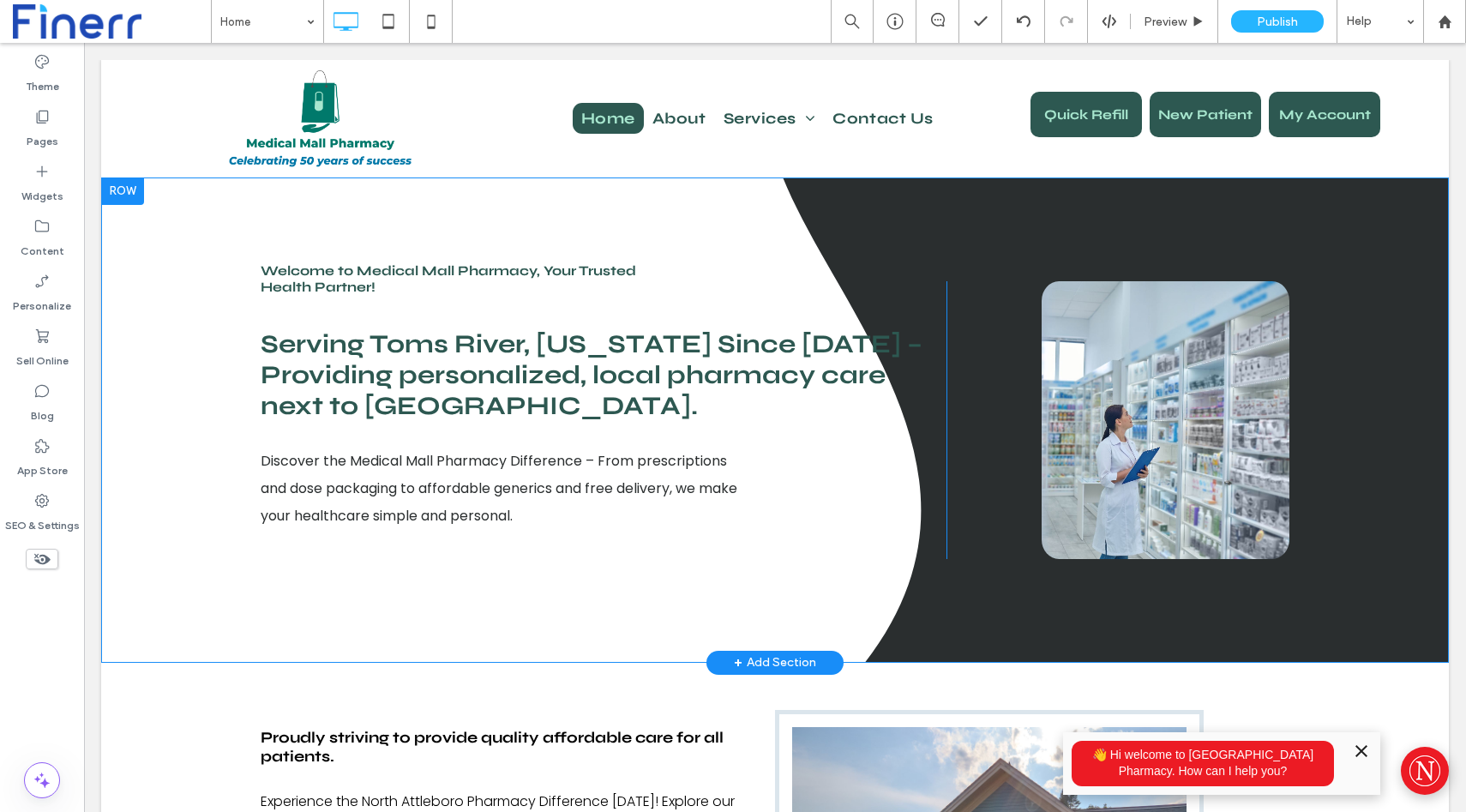
click at [947, 361] on div "Click To Paste" at bounding box center [1118, 420] width 343 height 278
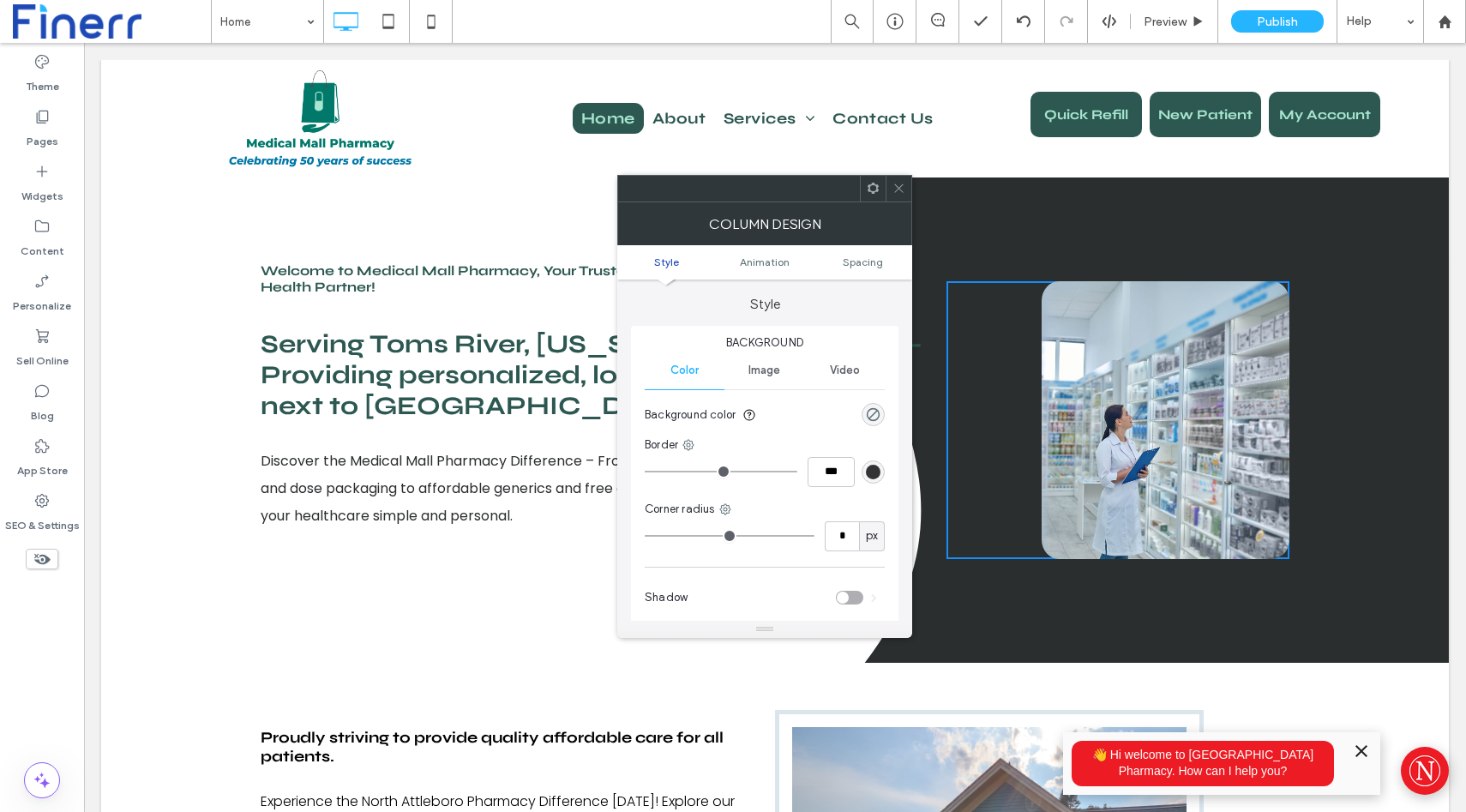
click at [897, 195] on span at bounding box center [899, 188] width 13 height 26
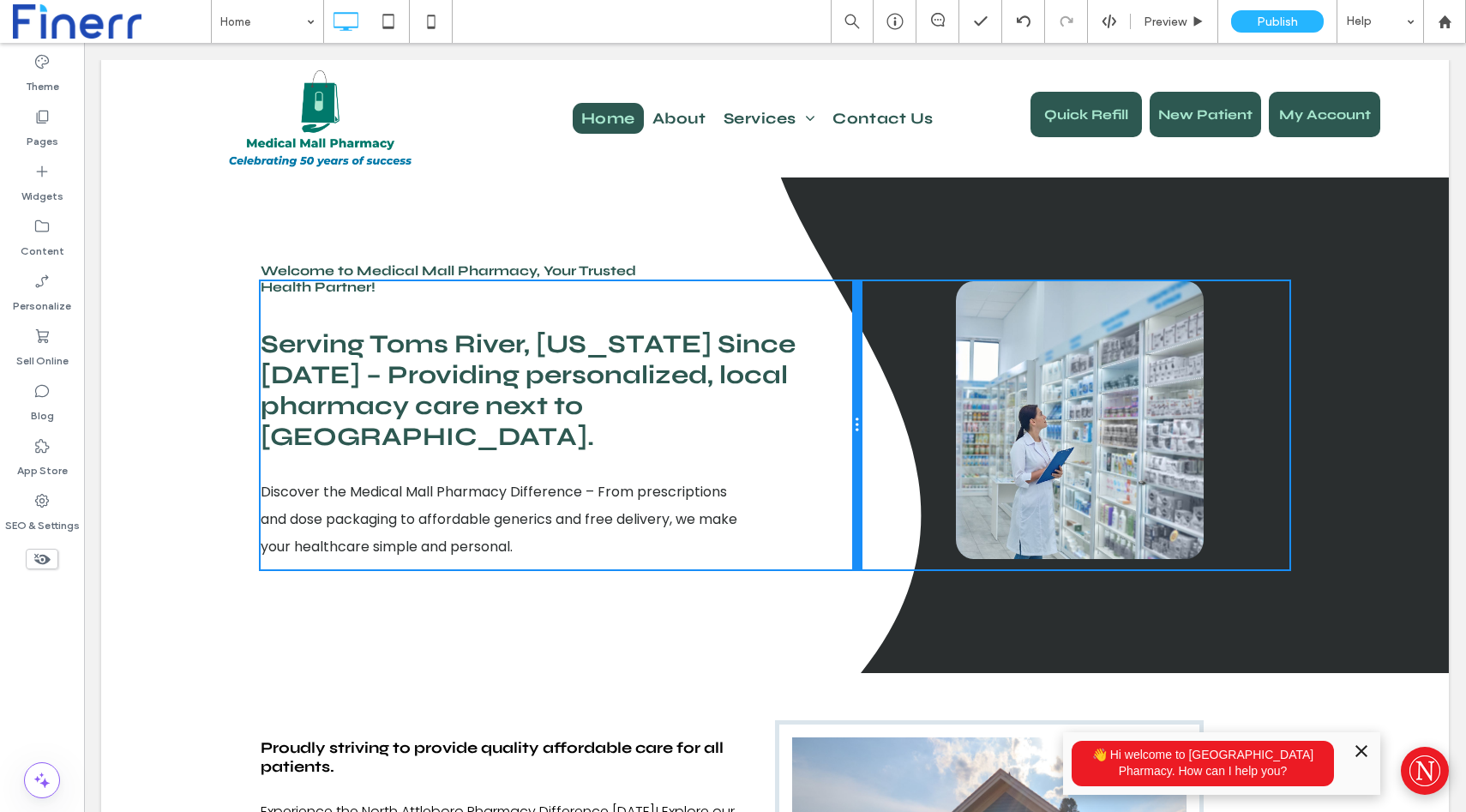
drag, startPoint x: 944, startPoint y: 360, endPoint x: 868, endPoint y: 373, distance: 77.1
click at [868, 373] on div "Welcome to Medical Mall Pharmacy, Your Trusted Health Partner! Serving Toms Riv…" at bounding box center [775, 426] width 1029 height 288
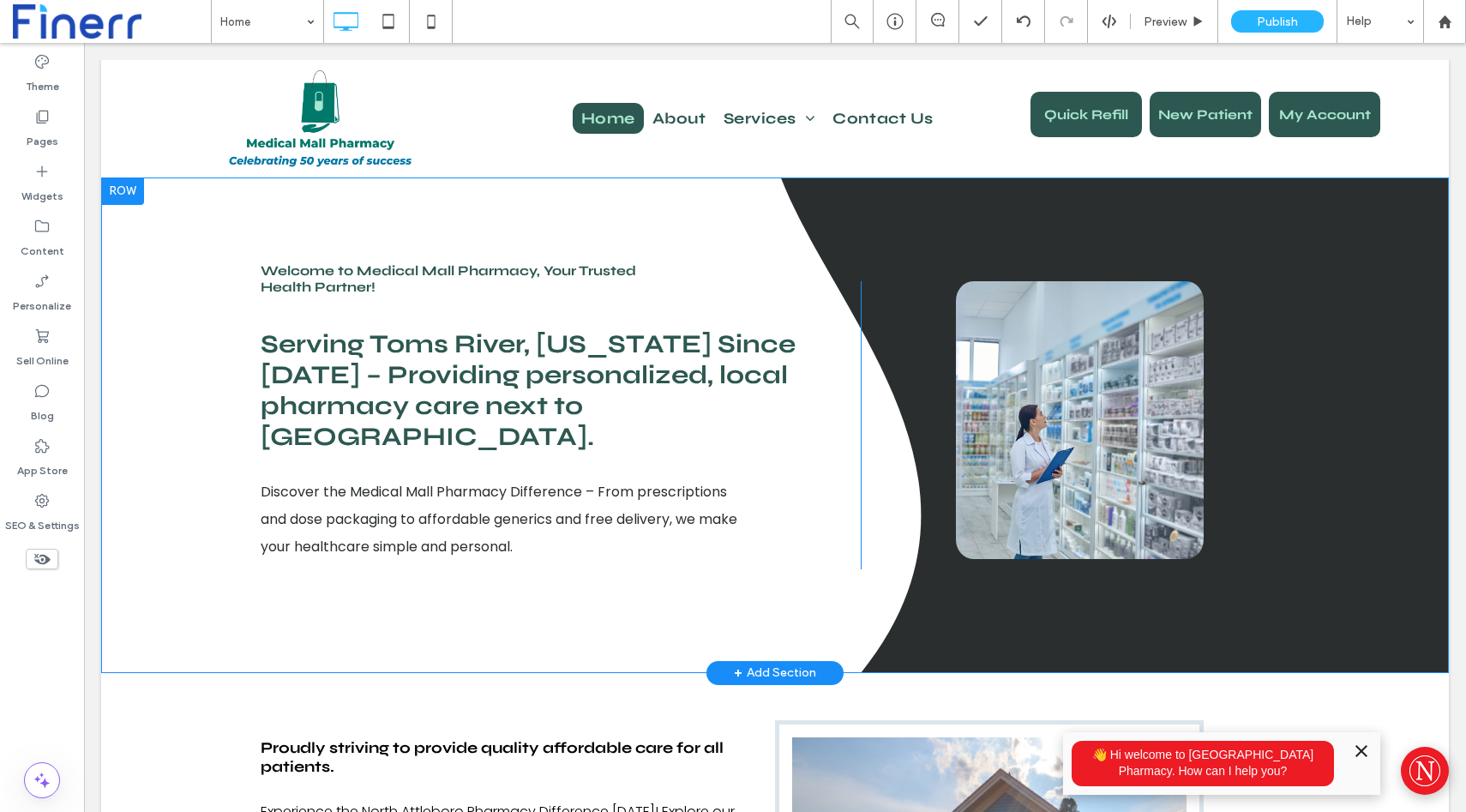
click at [118, 198] on div at bounding box center [122, 191] width 43 height 28
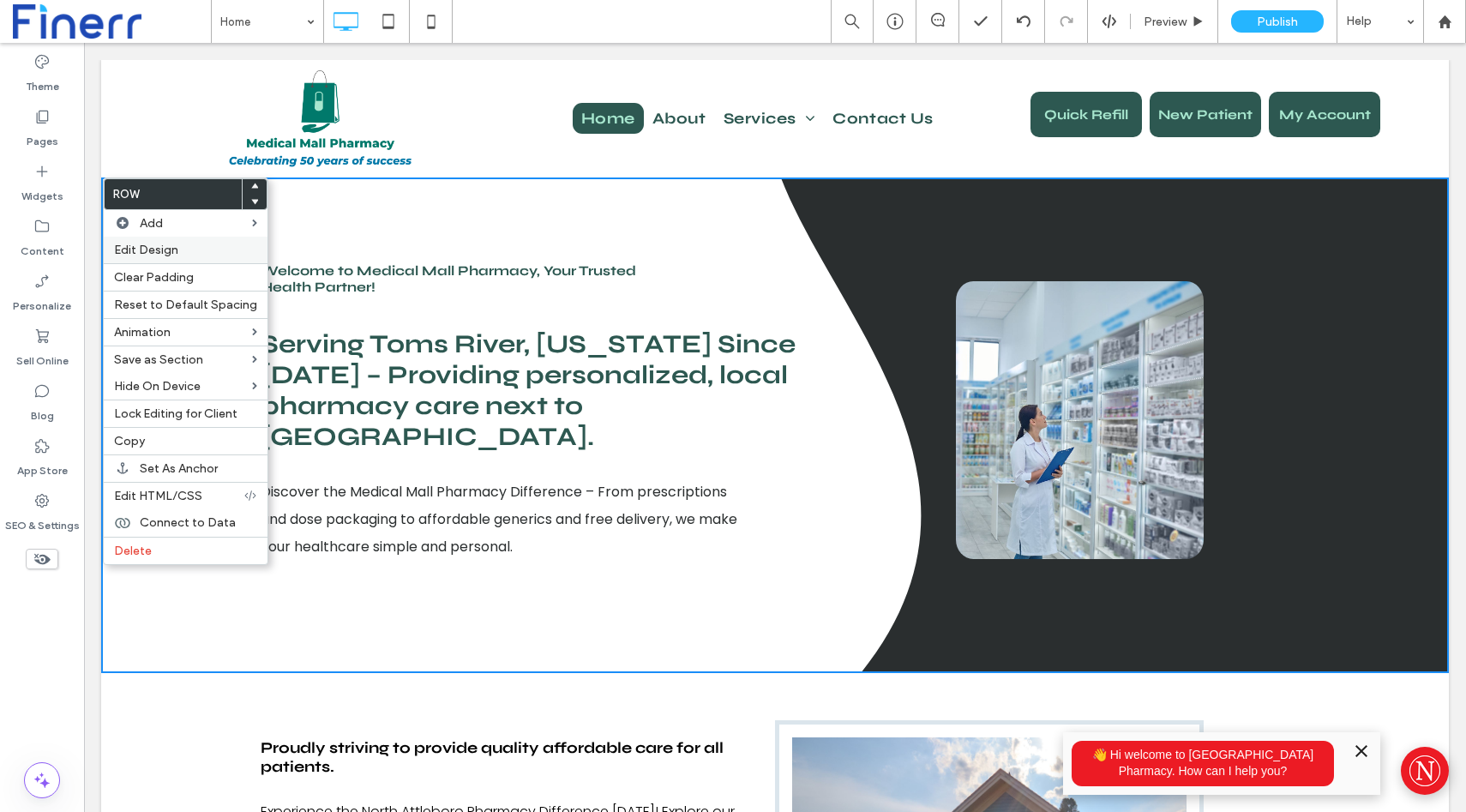
click at [152, 244] on span "Edit Design" at bounding box center [146, 249] width 64 height 15
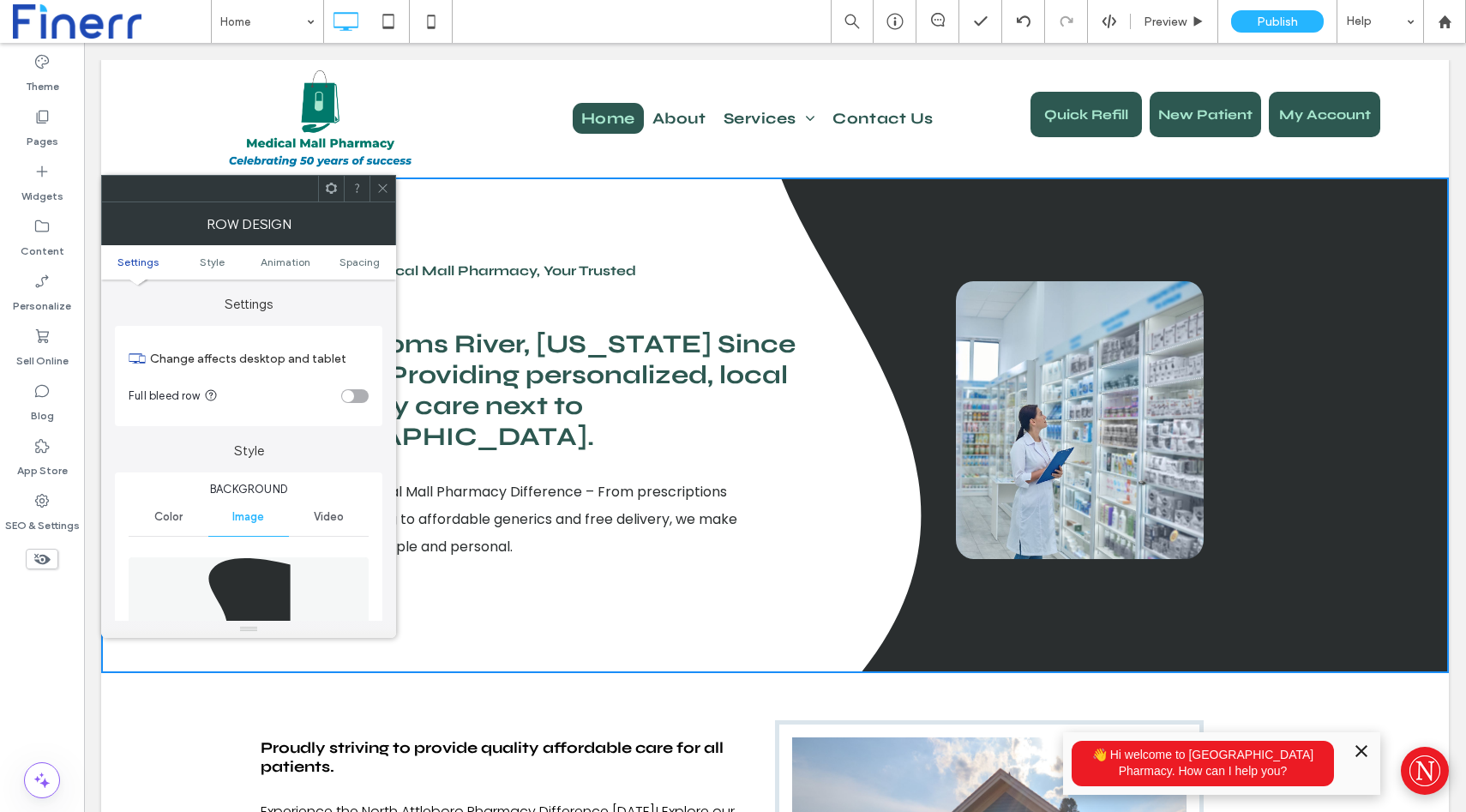
click at [175, 524] on div "Color" at bounding box center [168, 517] width 80 height 37
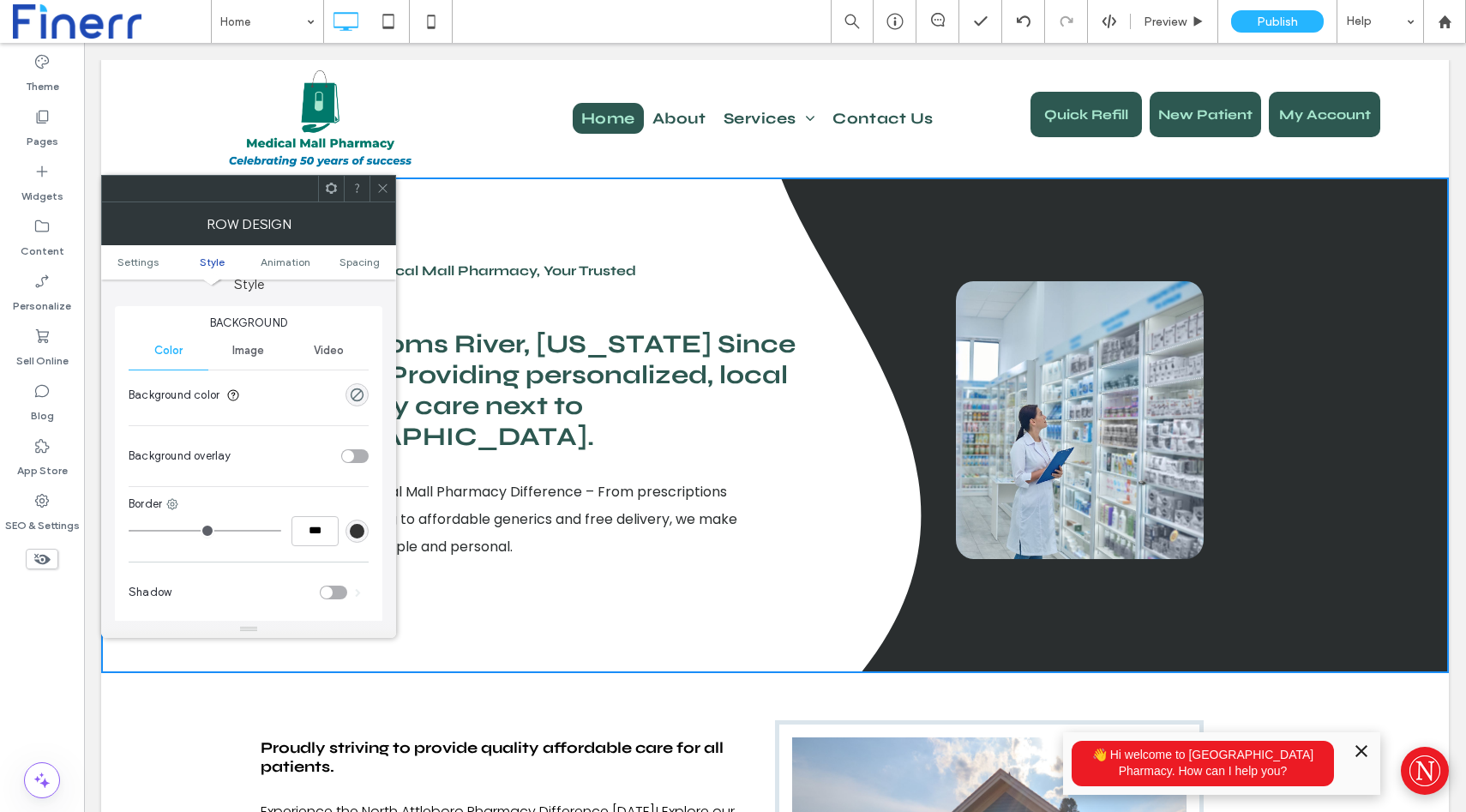
scroll to position [179, 0]
click at [357, 380] on div "rgba(0, 0, 0, 0)" at bounding box center [357, 381] width 15 height 15
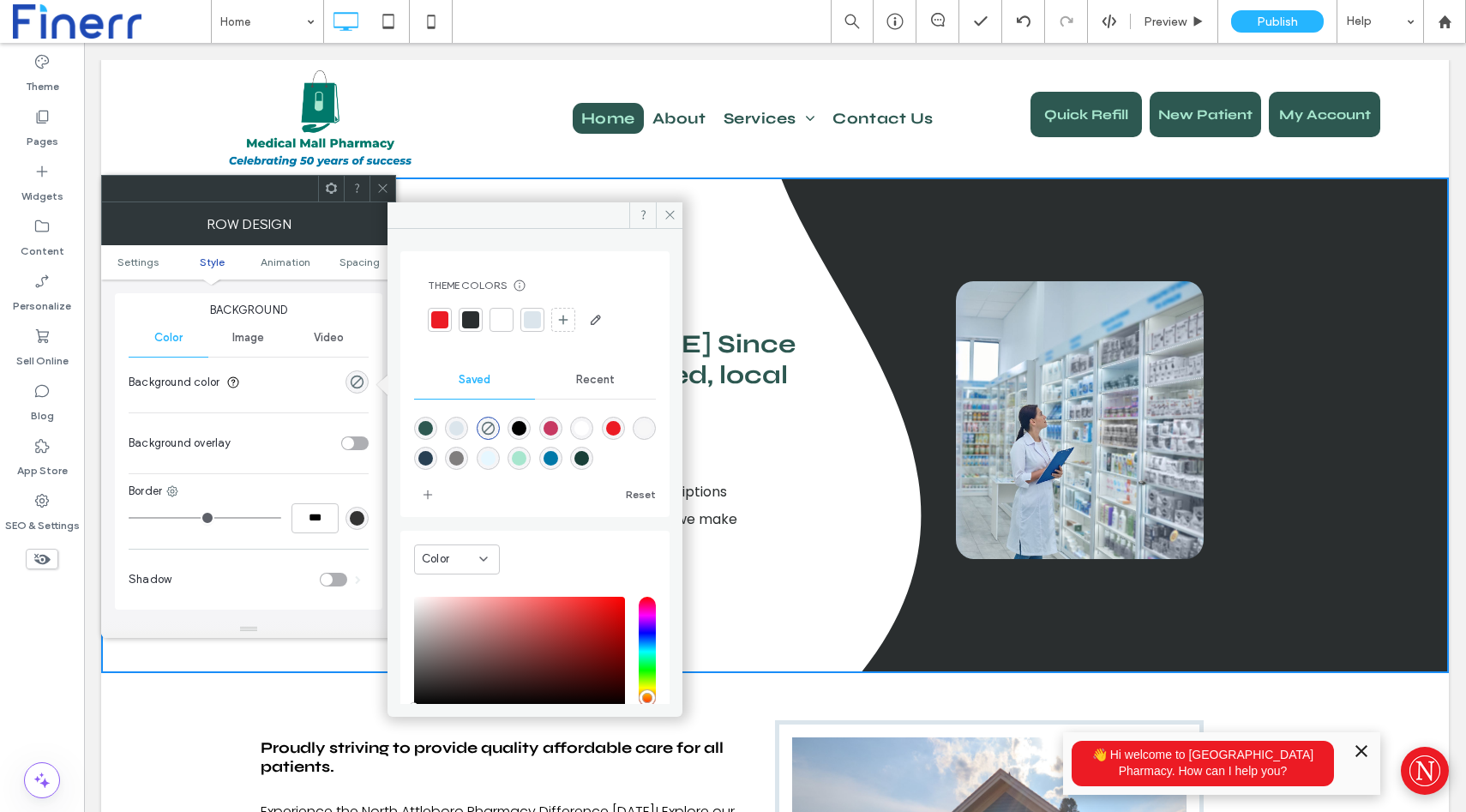
click at [637, 436] on div "rgba(247,247,247,1)" at bounding box center [644, 428] width 15 height 15
type input "*******"
type input "***"
type input "****"
click at [558, 458] on div "rgba(0,120,168,1)" at bounding box center [551, 458] width 15 height 15
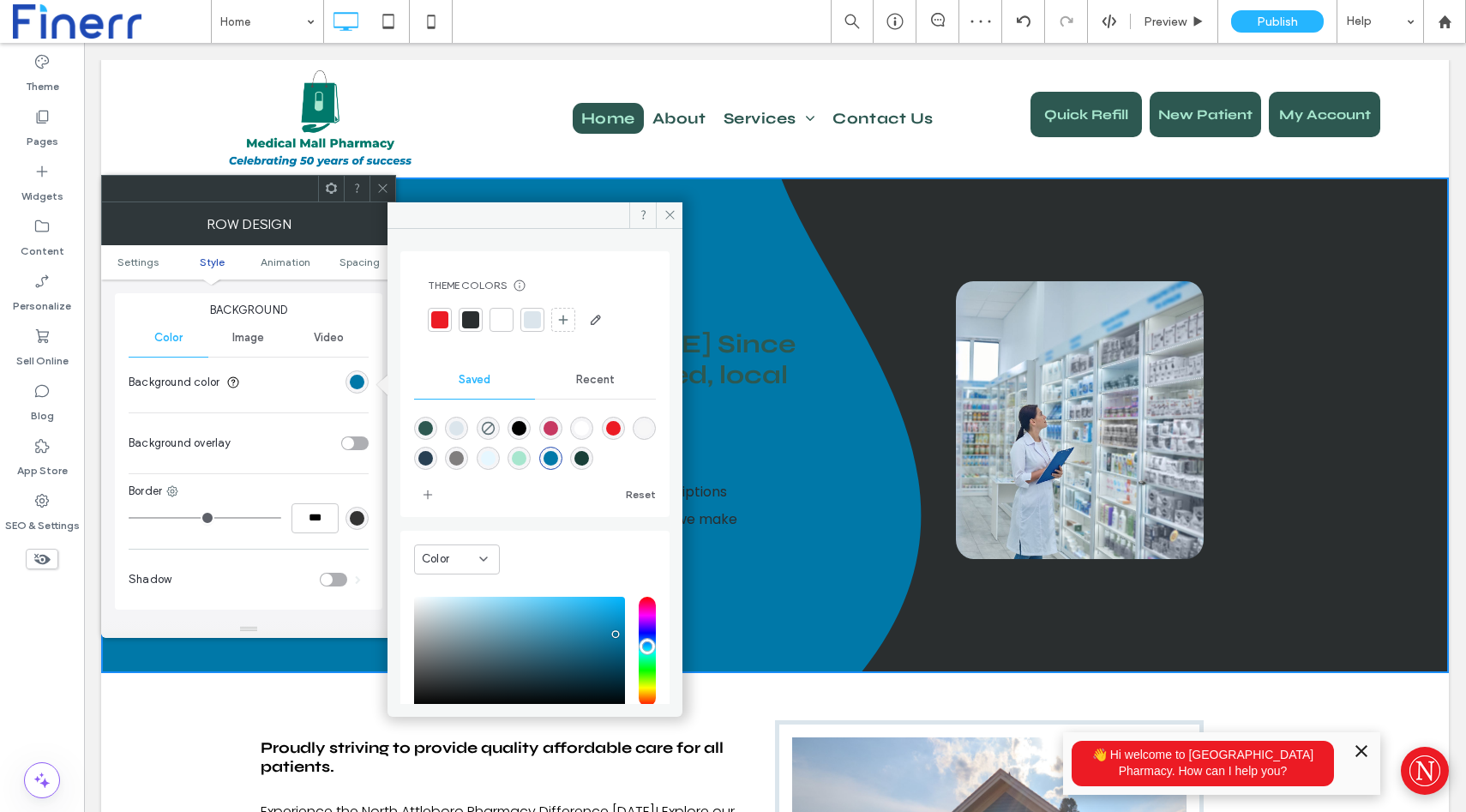
click at [422, 422] on div "rgba(45,88,81,1)" at bounding box center [426, 428] width 15 height 15
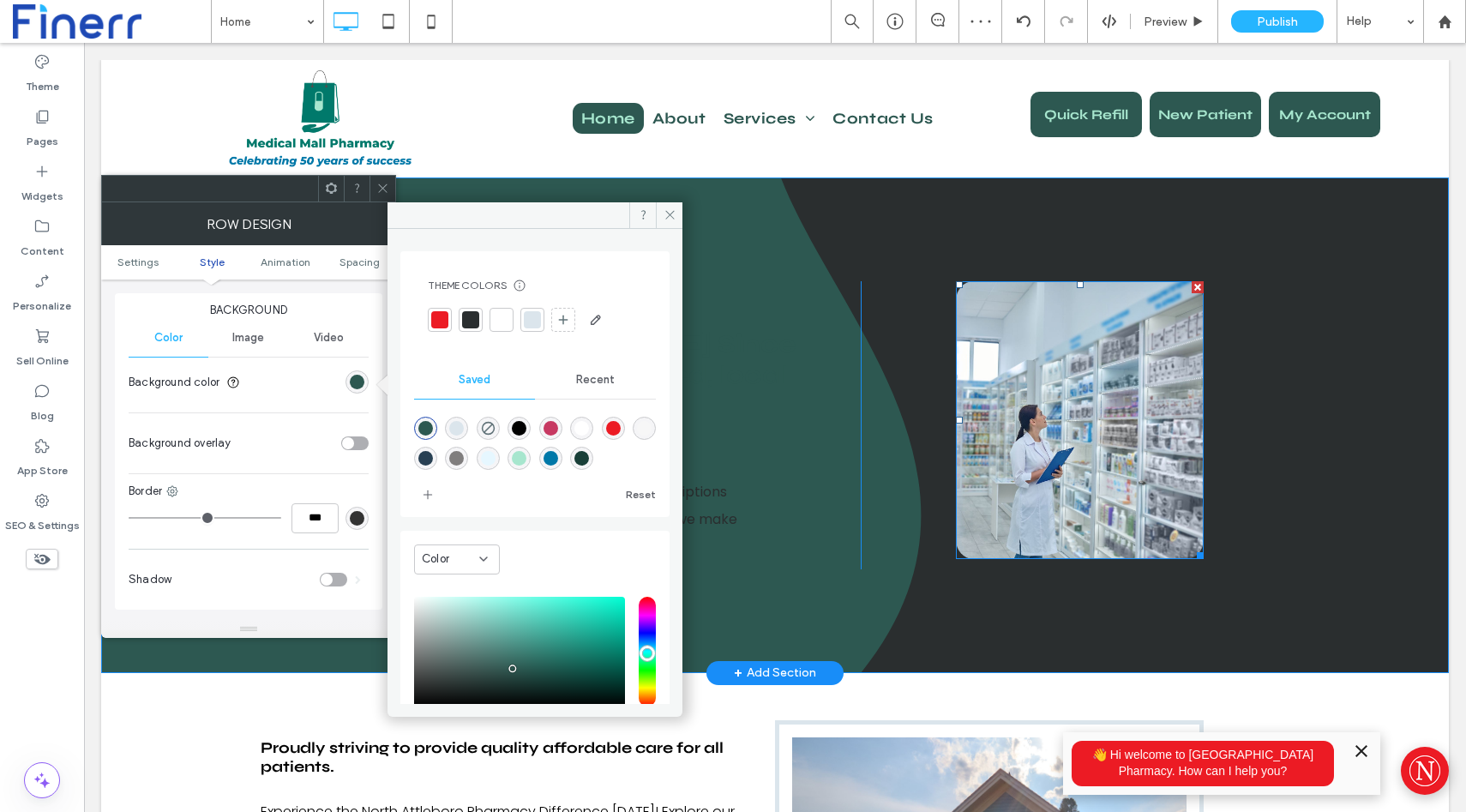
drag, startPoint x: 657, startPoint y: 261, endPoint x: 1081, endPoint y: 319, distance: 427.9
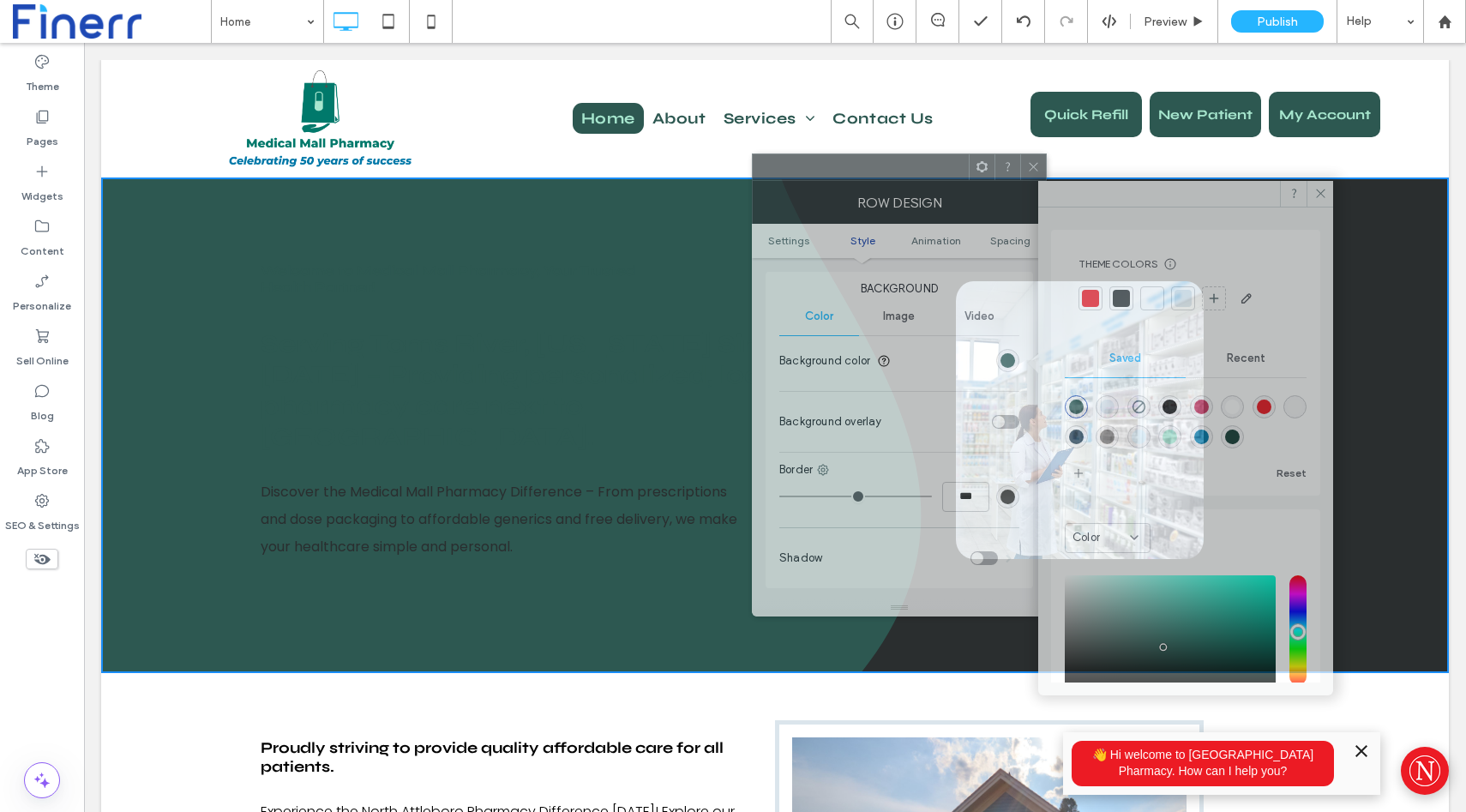
drag, startPoint x: 247, startPoint y: 189, endPoint x: 876, endPoint y: 155, distance: 629.9
click at [876, 155] on div at bounding box center [861, 168] width 216 height 26
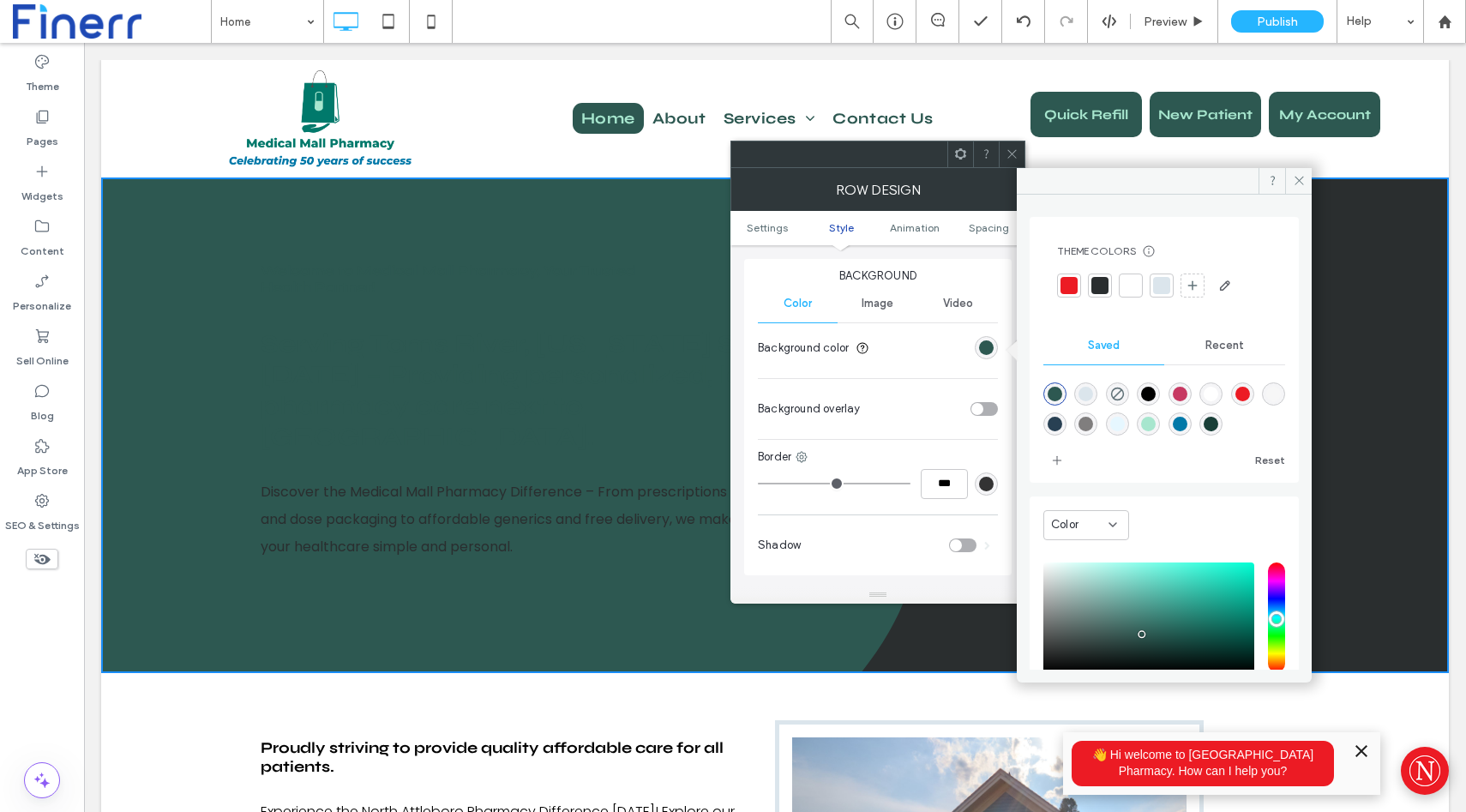
click at [1125, 426] on div "rgba(230,247,255,1)" at bounding box center [1118, 424] width 15 height 15
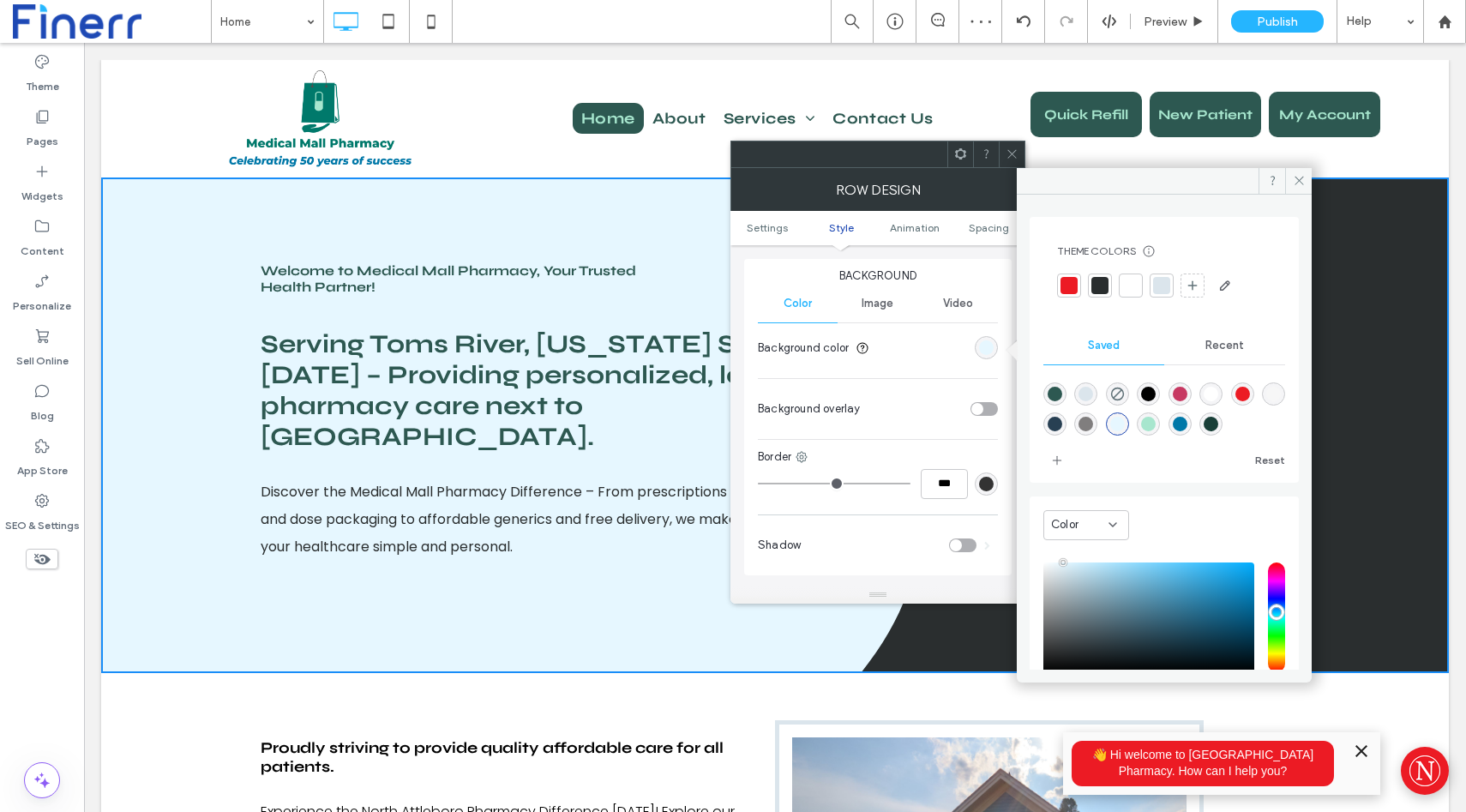
click at [1160, 420] on div "rgba(167,230,206,1)" at bounding box center [1148, 424] width 23 height 23
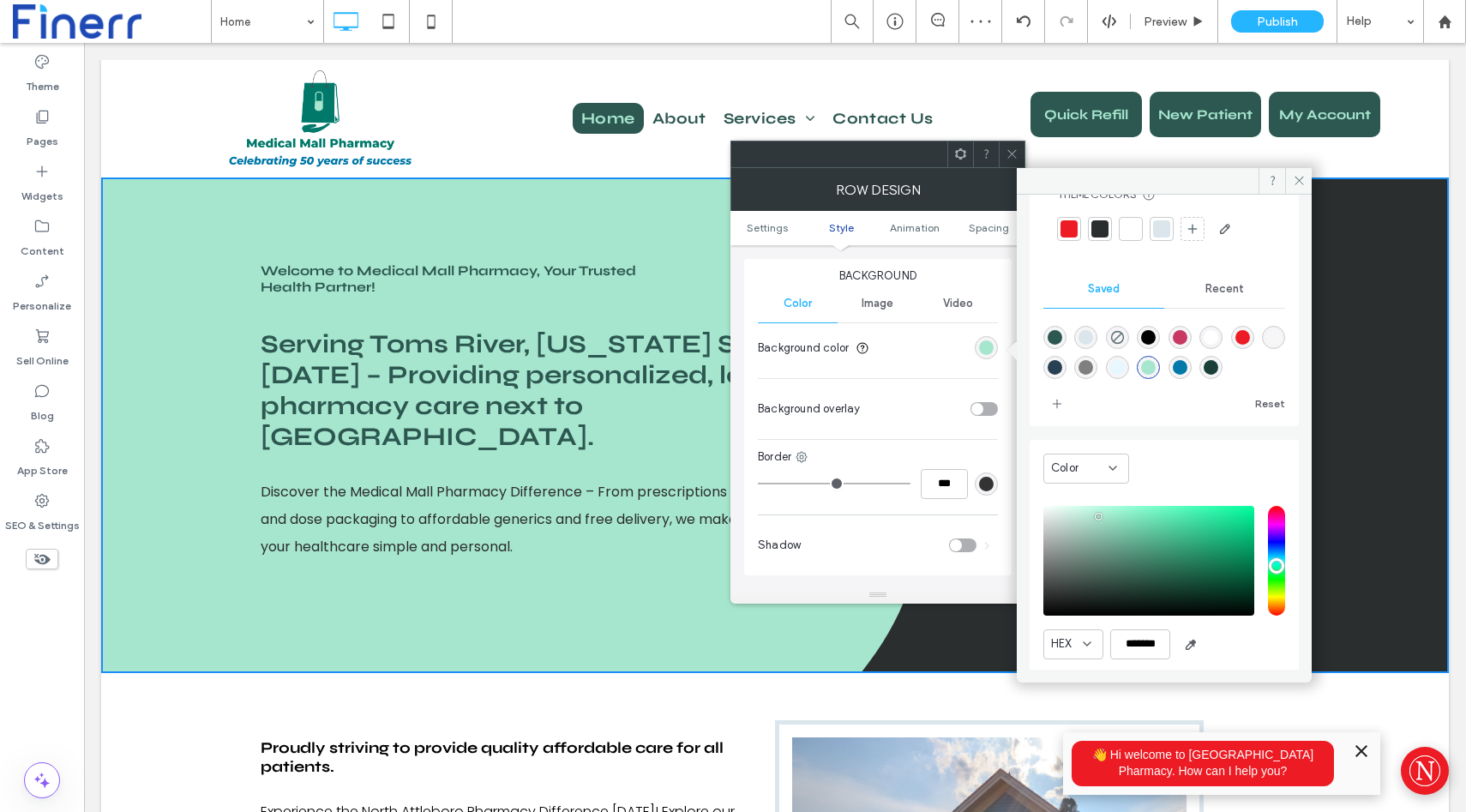
scroll to position [60, 0]
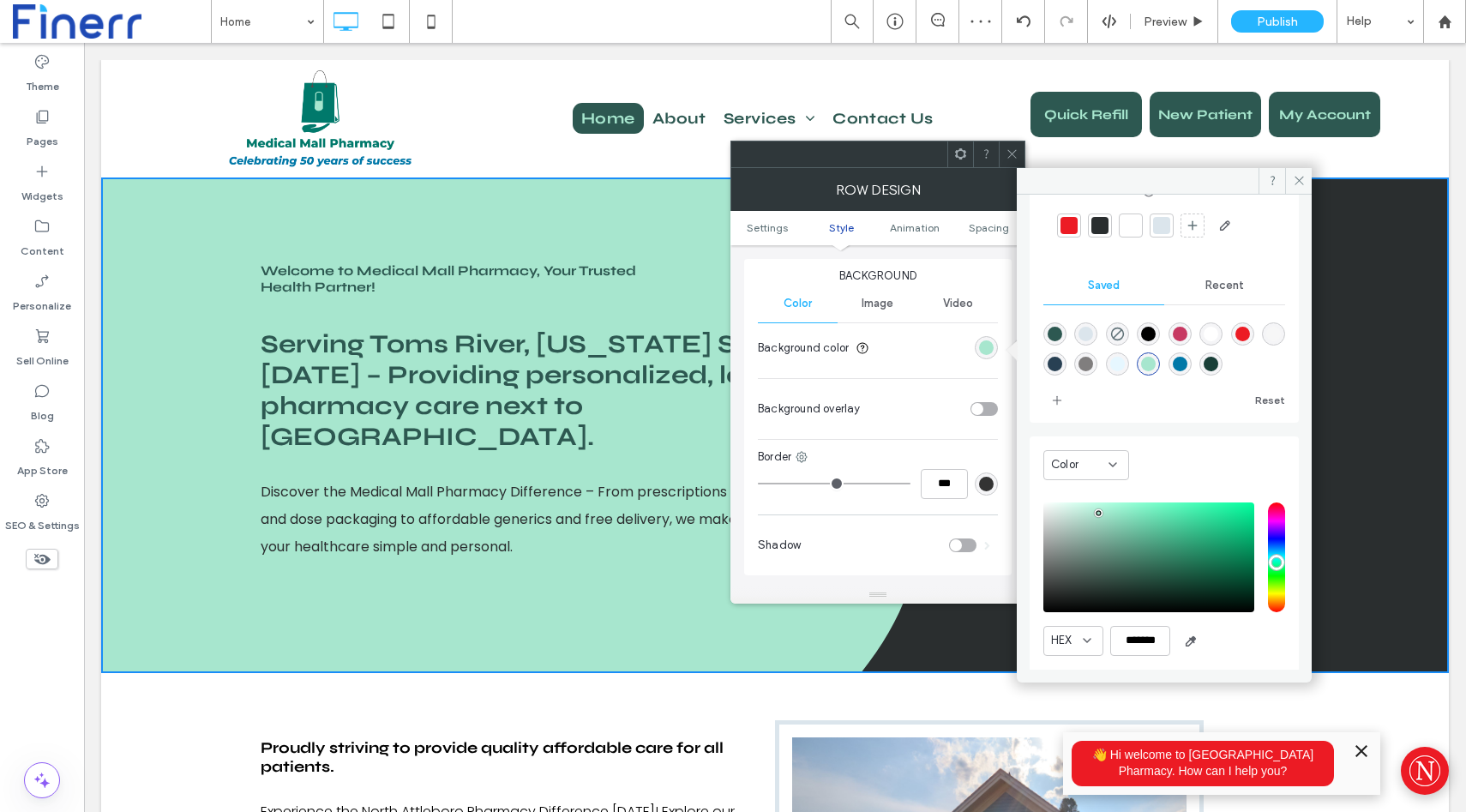
click at [1097, 511] on div "pointer" at bounding box center [1099, 512] width 5 height 5
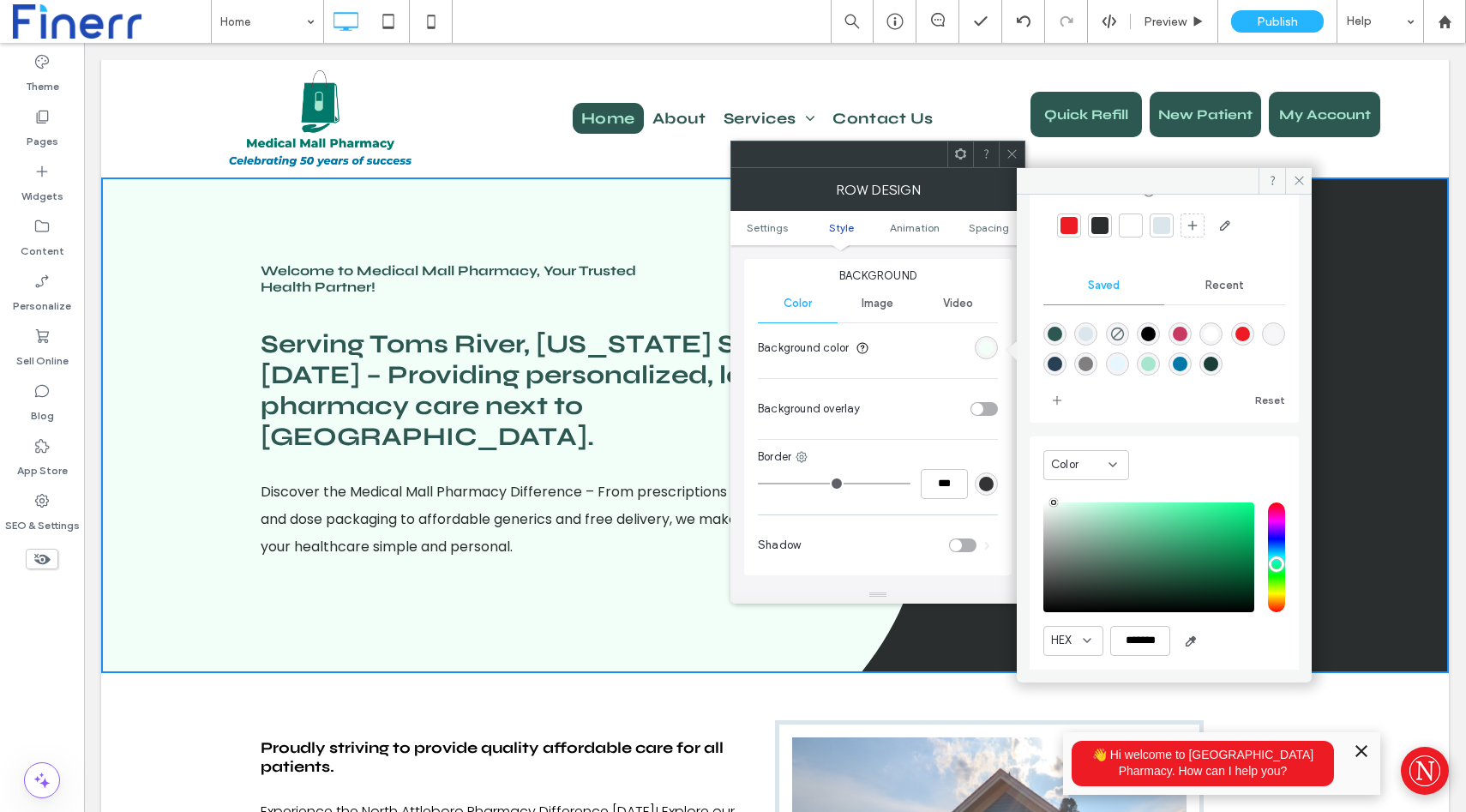
drag, startPoint x: 1098, startPoint y: 511, endPoint x: 1055, endPoint y: 495, distance: 45.9
click at [1055, 495] on div "HEX ******* Opacity ****" at bounding box center [1165, 604] width 241 height 219
type input "*******"
click at [1296, 188] on span at bounding box center [1298, 182] width 27 height 26
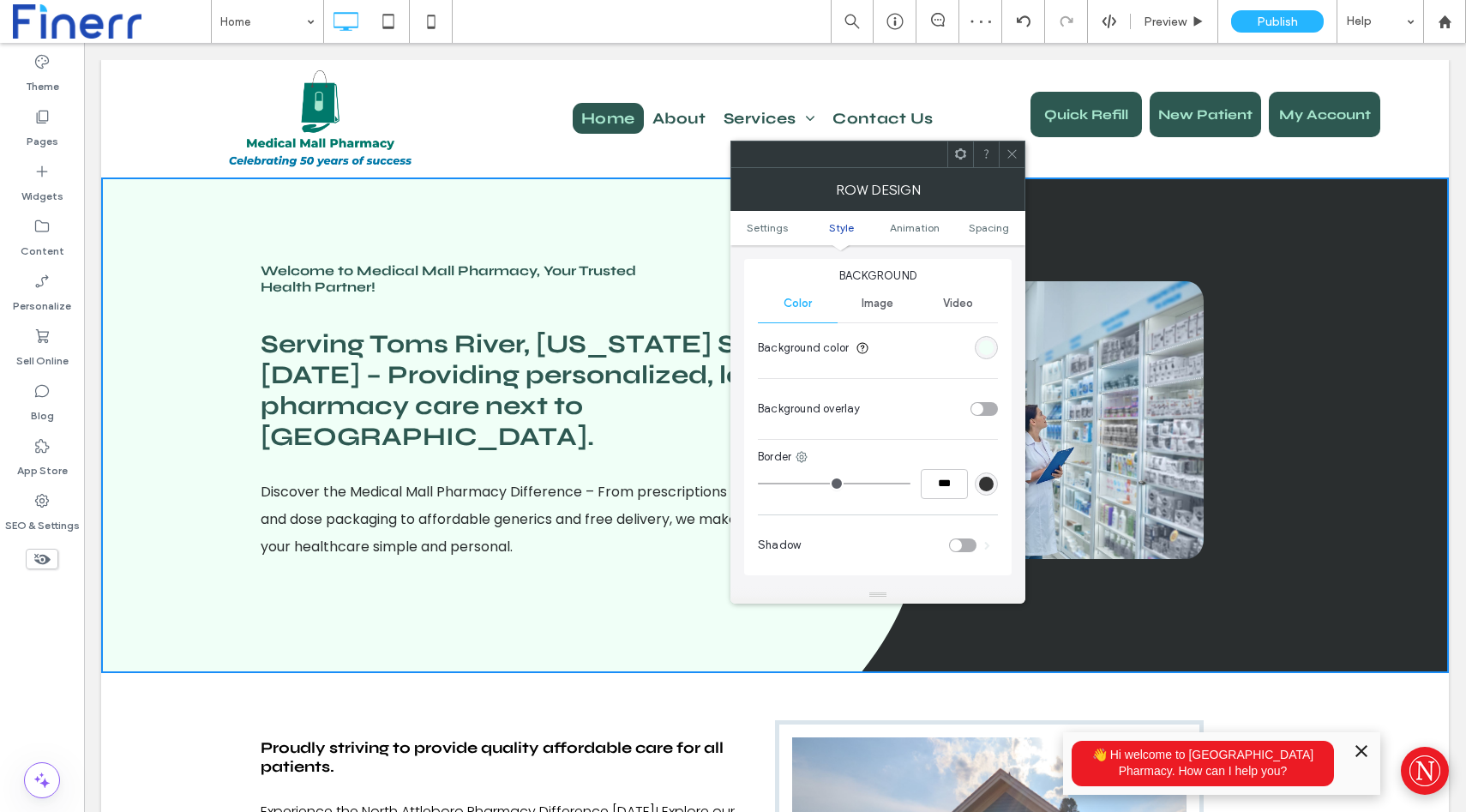
click at [1012, 153] on icon at bounding box center [1012, 154] width 13 height 13
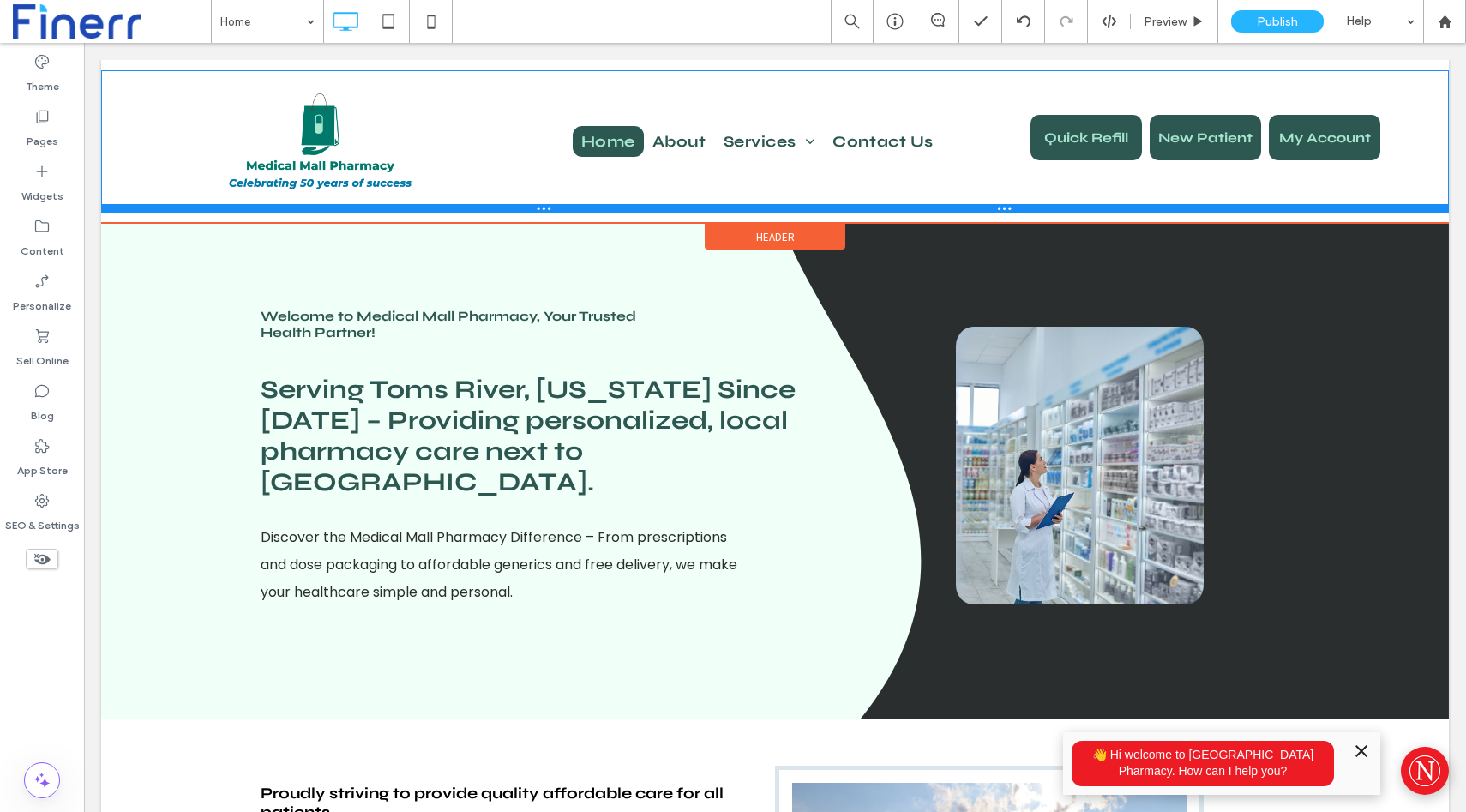
drag, startPoint x: 767, startPoint y: 162, endPoint x: 763, endPoint y: 207, distance: 45.2
click at [763, 207] on div at bounding box center [776, 208] width 1348 height 9
